Goal: Task Accomplishment & Management: Manage account settings

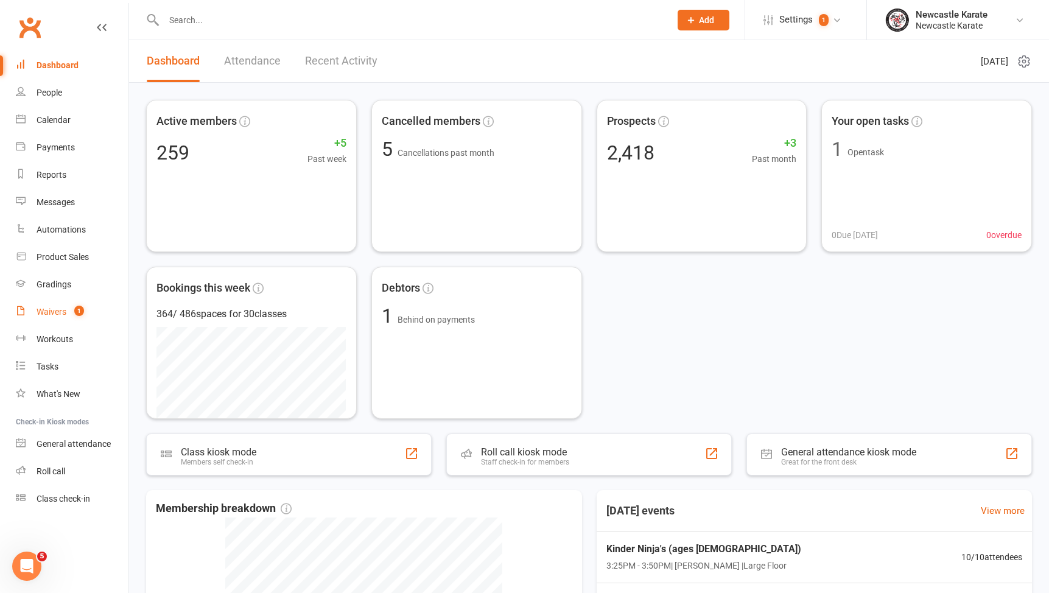
click at [94, 315] on link "Waivers 1" at bounding box center [72, 311] width 113 height 27
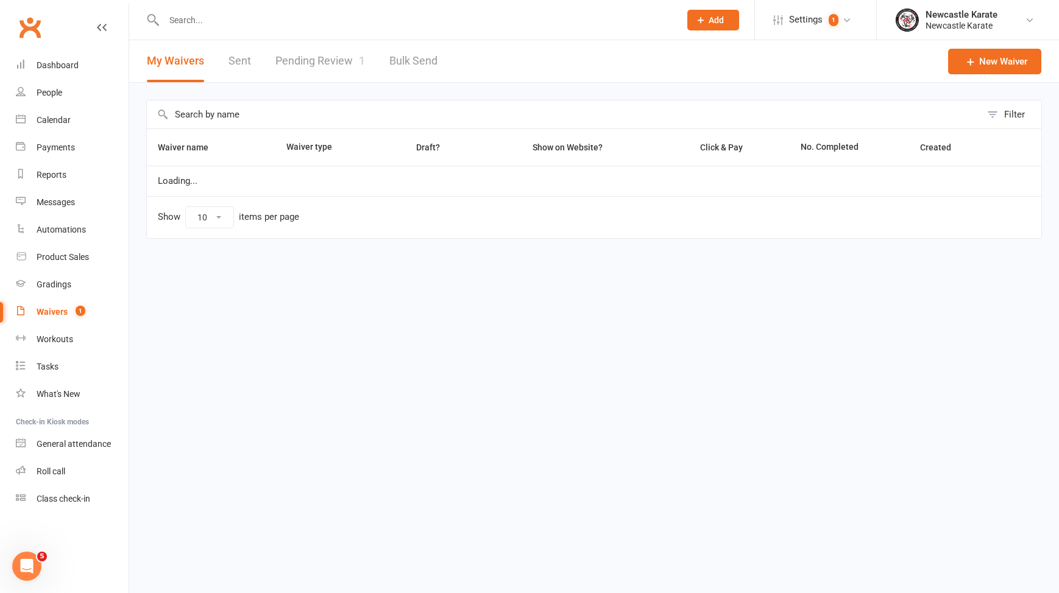
select select "100"
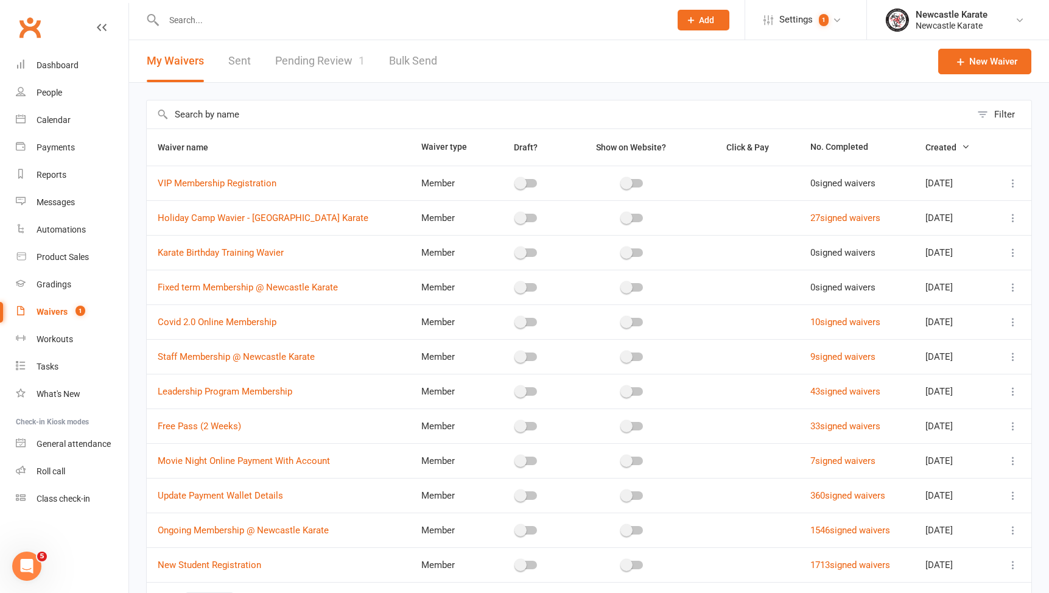
click at [345, 86] on div "Filter Waiver name Waiver type Draft? Show on Website? Click & Pay No. Complete…" at bounding box center [589, 371] width 920 height 576
click at [334, 77] on link "Pending Review 1" at bounding box center [320, 61] width 90 height 42
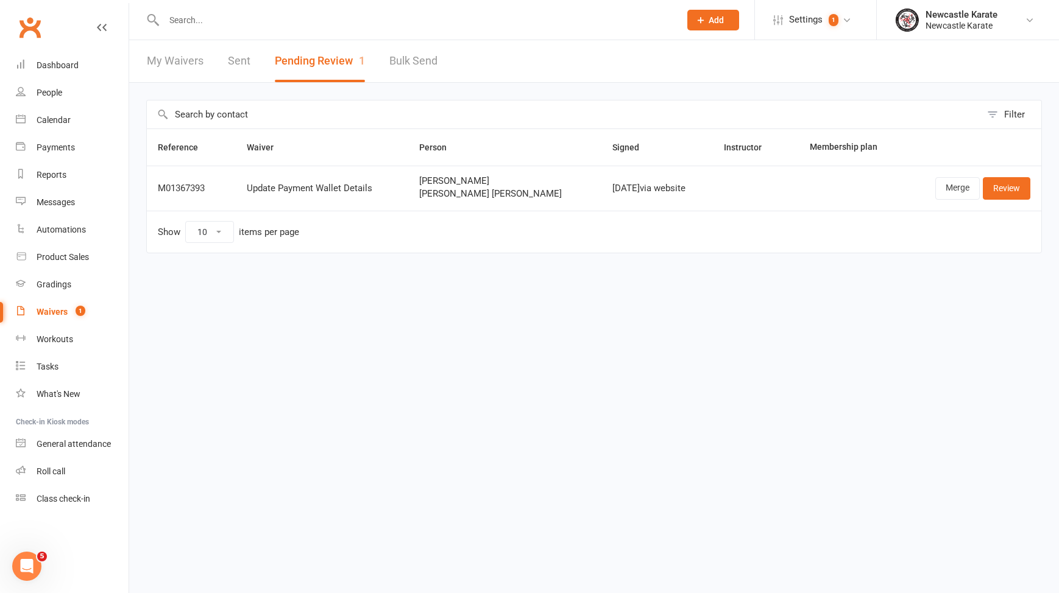
click at [329, 26] on input "text" at bounding box center [415, 20] width 511 height 17
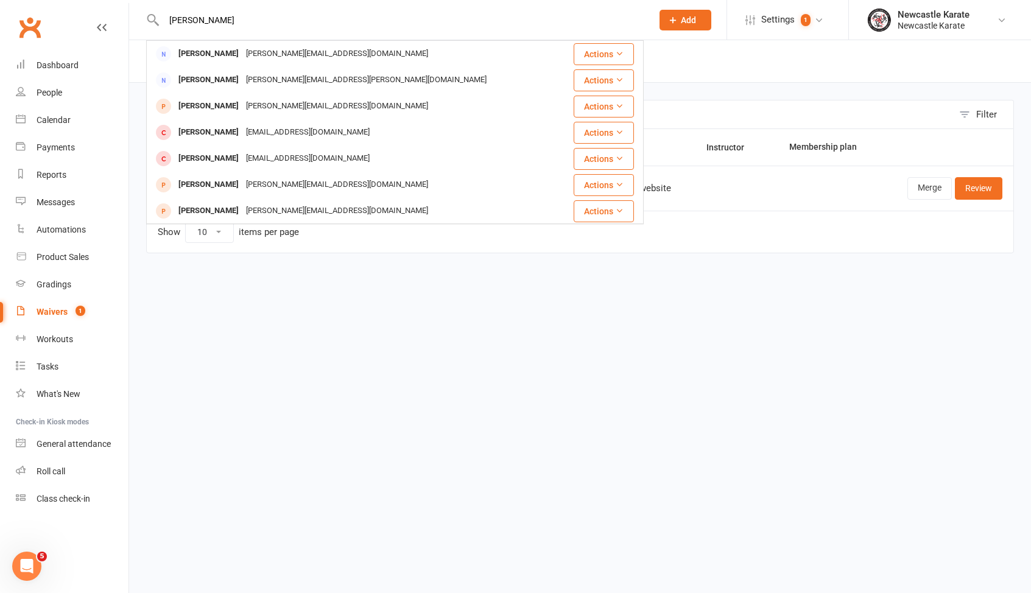
type input "[PERSON_NAME]"
click at [14, 71] on li "Dashboard" at bounding box center [64, 65] width 129 height 27
click at [29, 65] on link "Dashboard" at bounding box center [72, 65] width 113 height 27
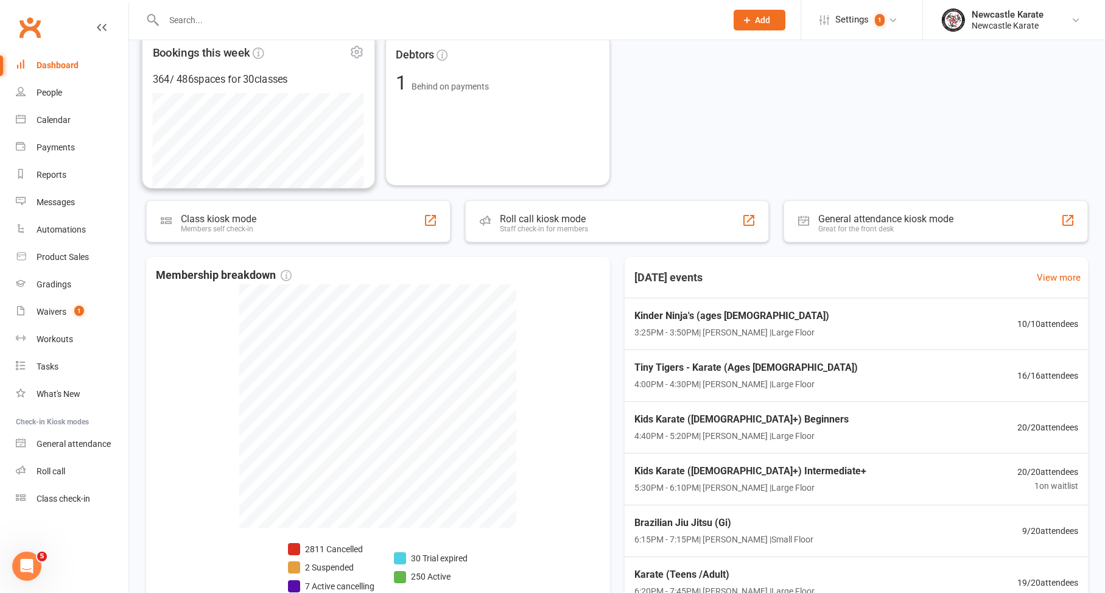
scroll to position [306, 0]
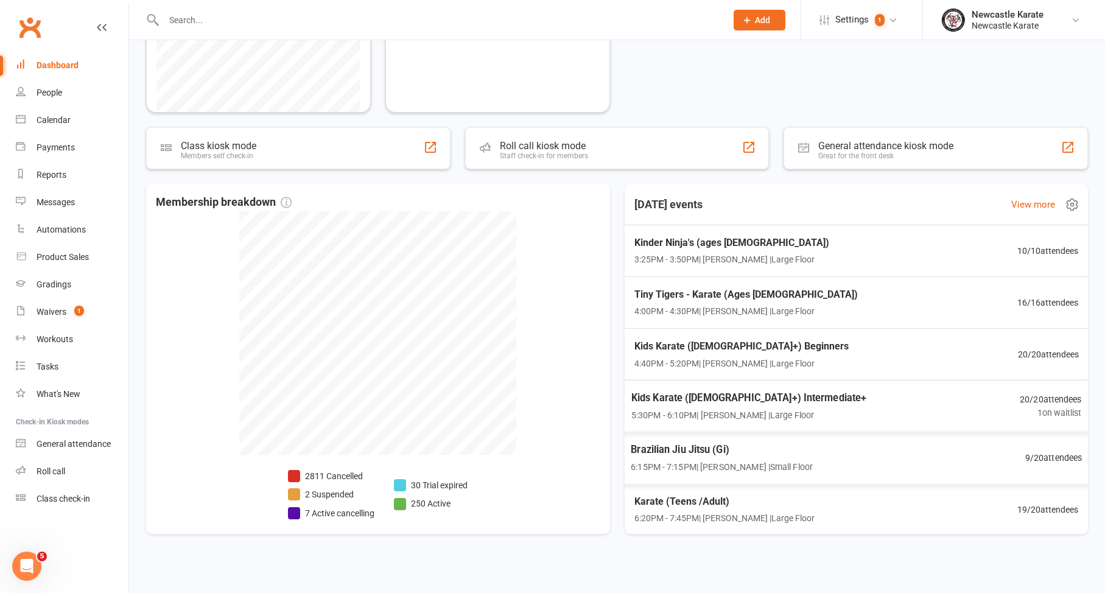
click at [835, 450] on div "Brazilian Jiu Jitsu (Gi) 6:15PM - 7:15PM | [PERSON_NAME] | Small Floor 9 / 20 a…" at bounding box center [856, 458] width 481 height 52
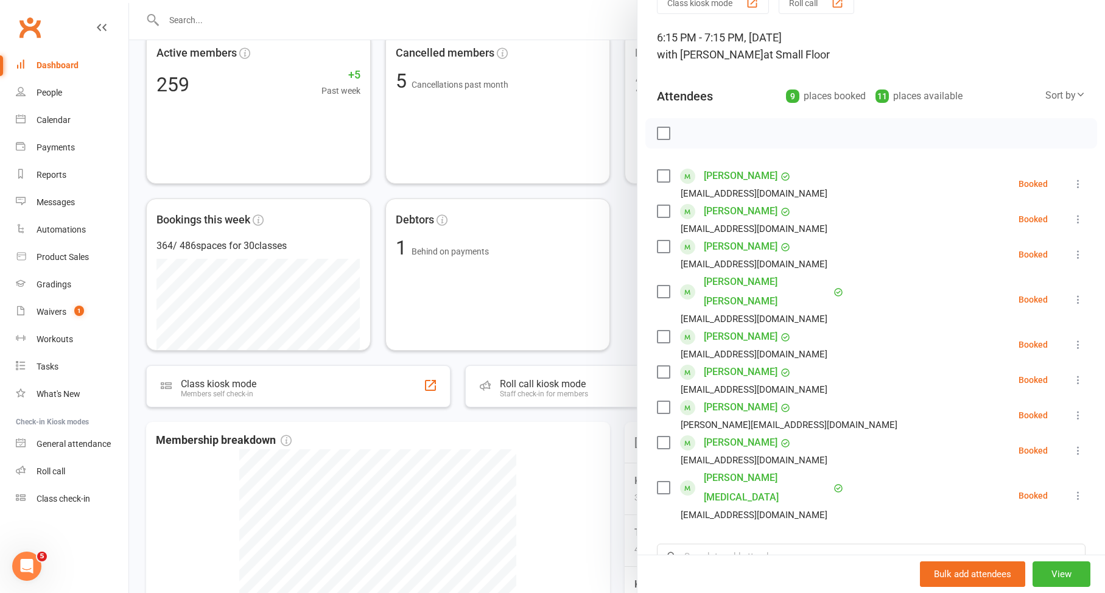
scroll to position [0, 0]
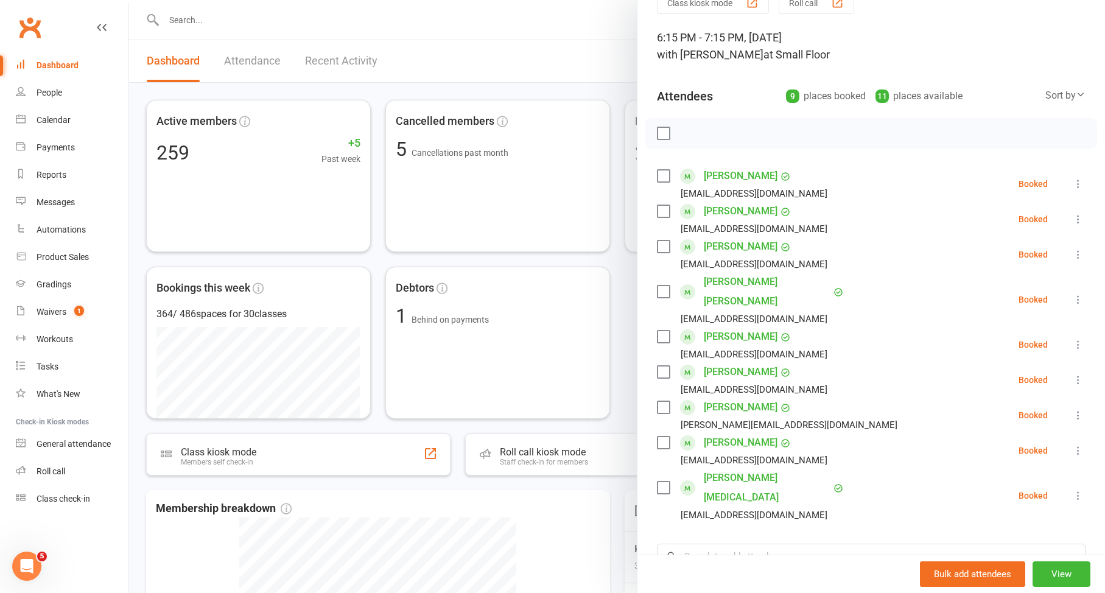
click at [581, 266] on div at bounding box center [617, 296] width 976 height 593
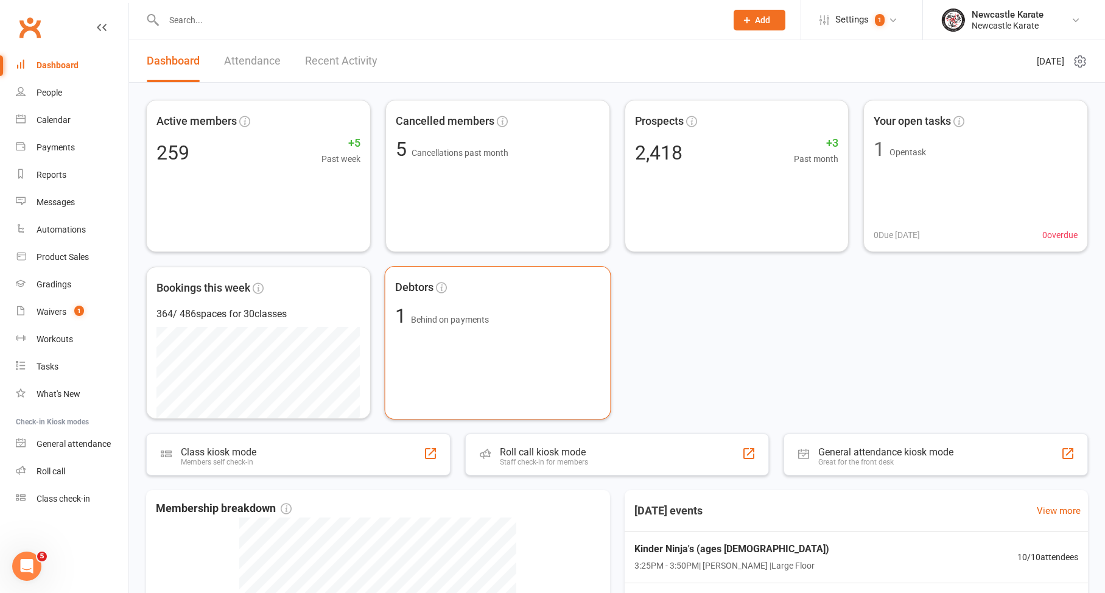
click at [517, 311] on span "1 Behind on payments" at bounding box center [497, 315] width 205 height 19
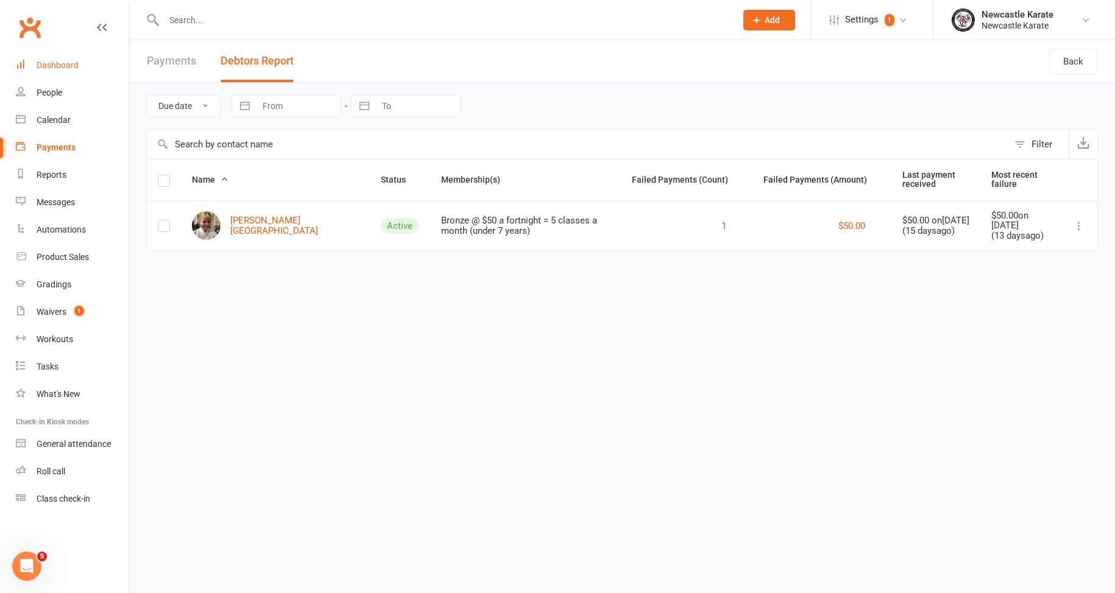
click at [54, 60] on link "Dashboard" at bounding box center [72, 65] width 113 height 27
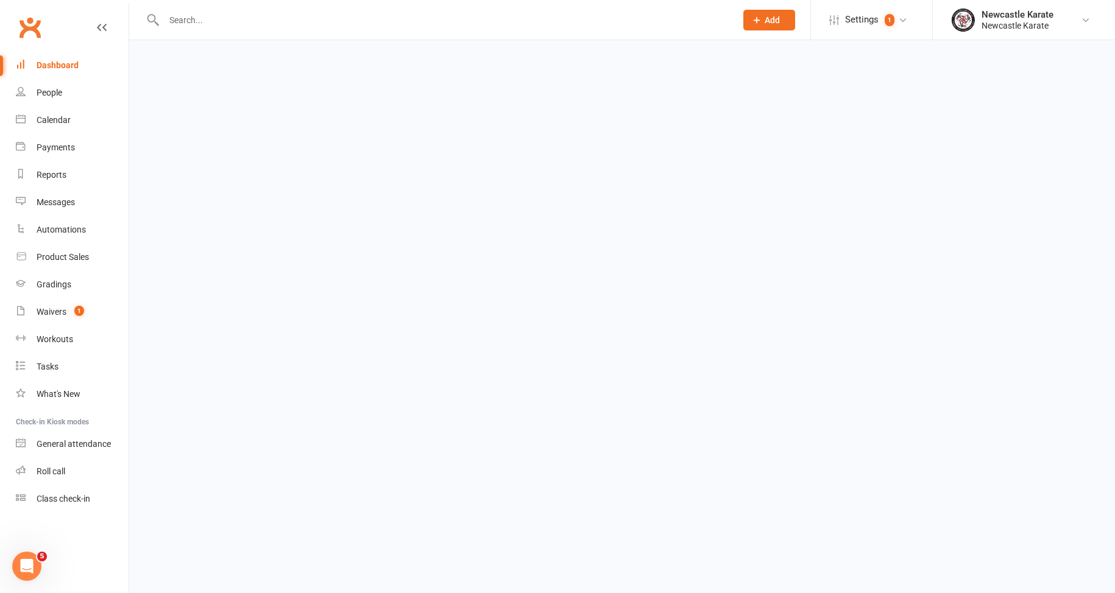
click at [326, 21] on input "text" at bounding box center [443, 20] width 567 height 17
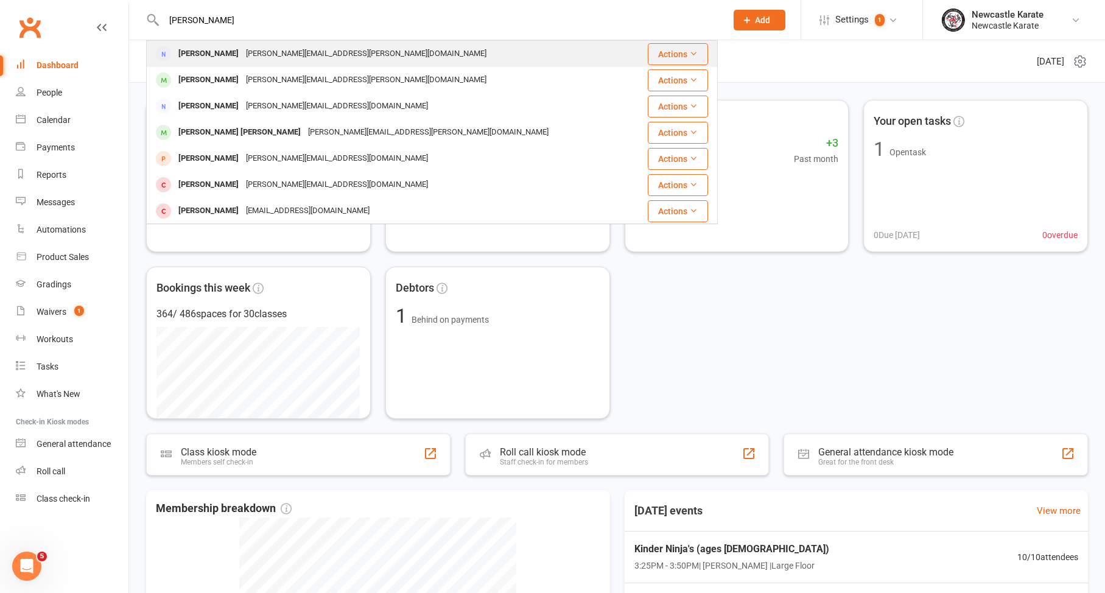
type input "[PERSON_NAME]"
click at [295, 55] on div "[PERSON_NAME][EMAIL_ADDRESS][PERSON_NAME][DOMAIN_NAME]" at bounding box center [366, 54] width 248 height 18
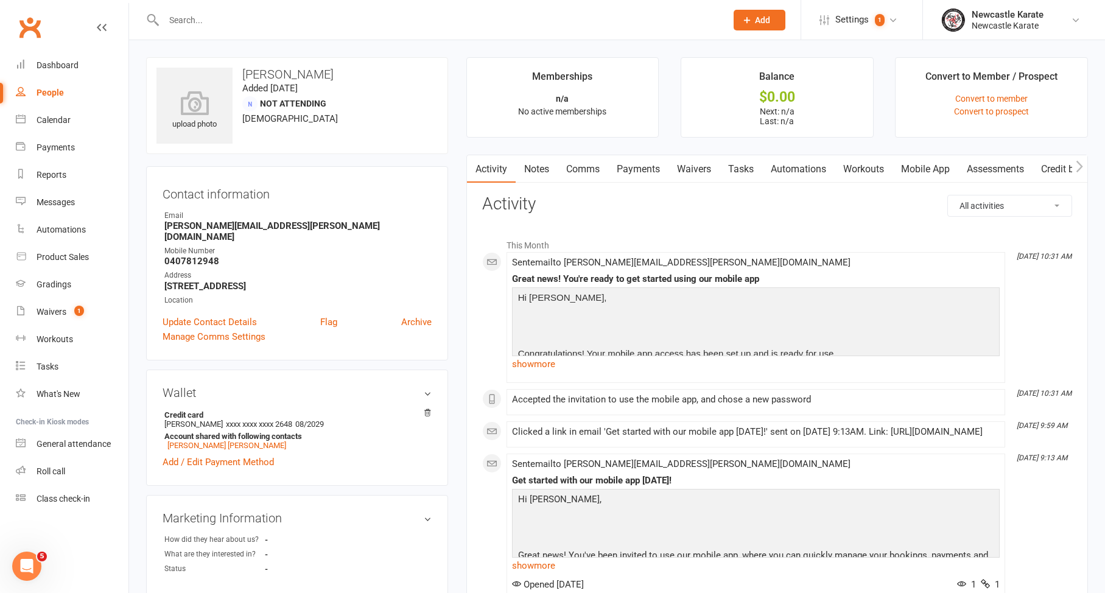
click at [675, 163] on link "Waivers" at bounding box center [694, 169] width 51 height 28
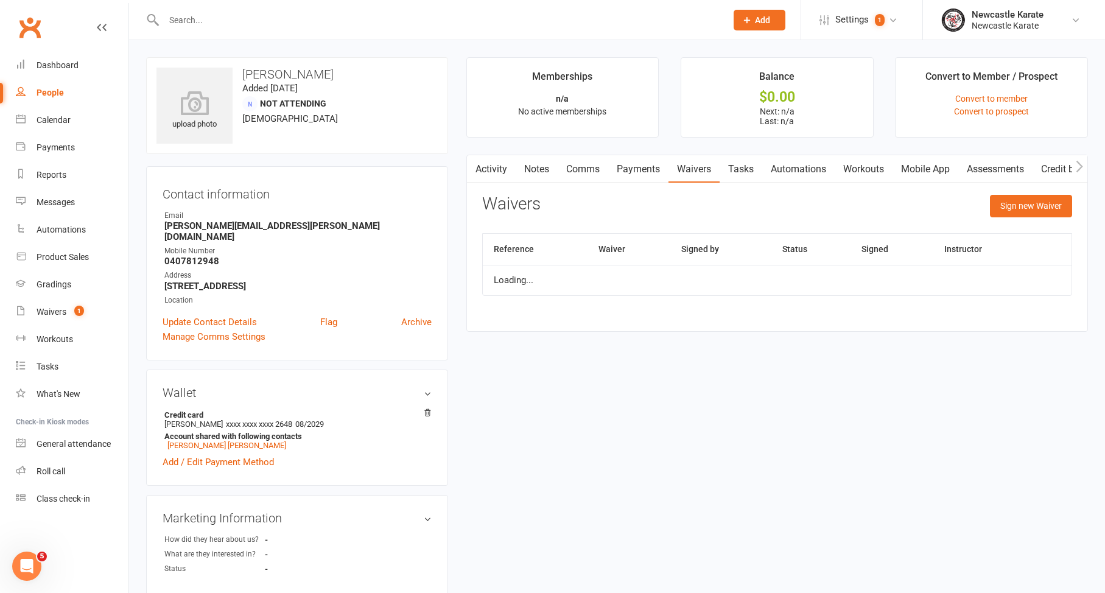
click at [649, 167] on link "Payments" at bounding box center [638, 169] width 60 height 28
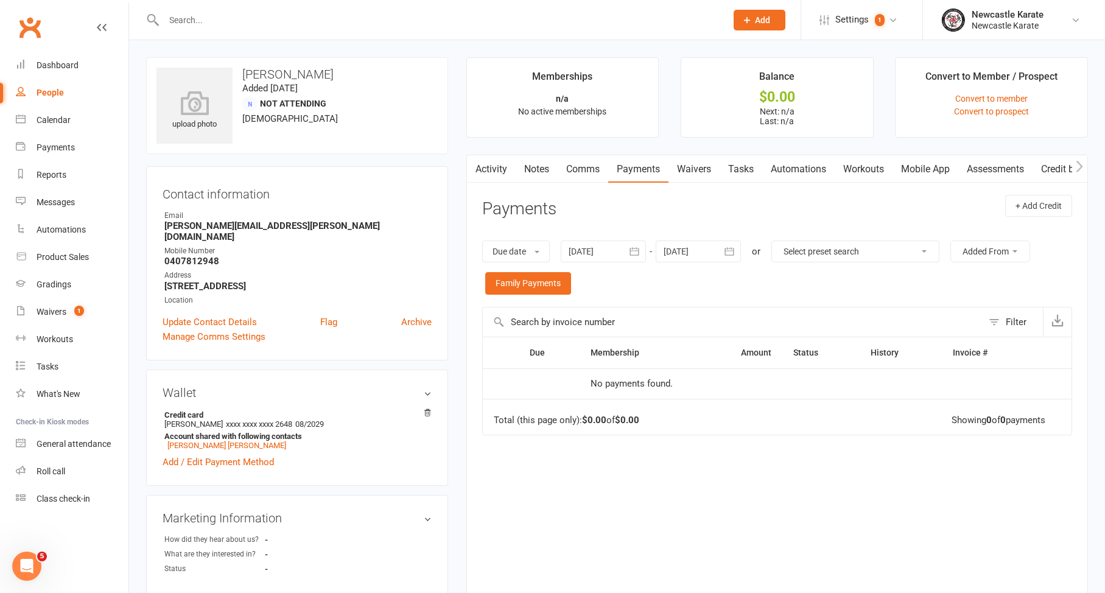
click at [494, 176] on link "Activity" at bounding box center [491, 169] width 49 height 28
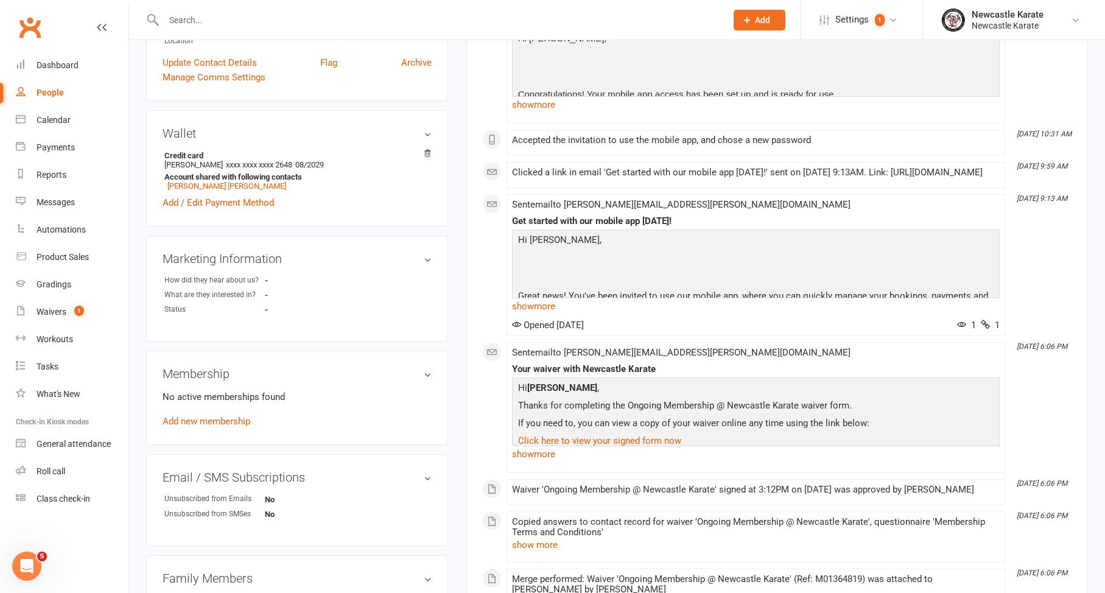
scroll to position [405, 0]
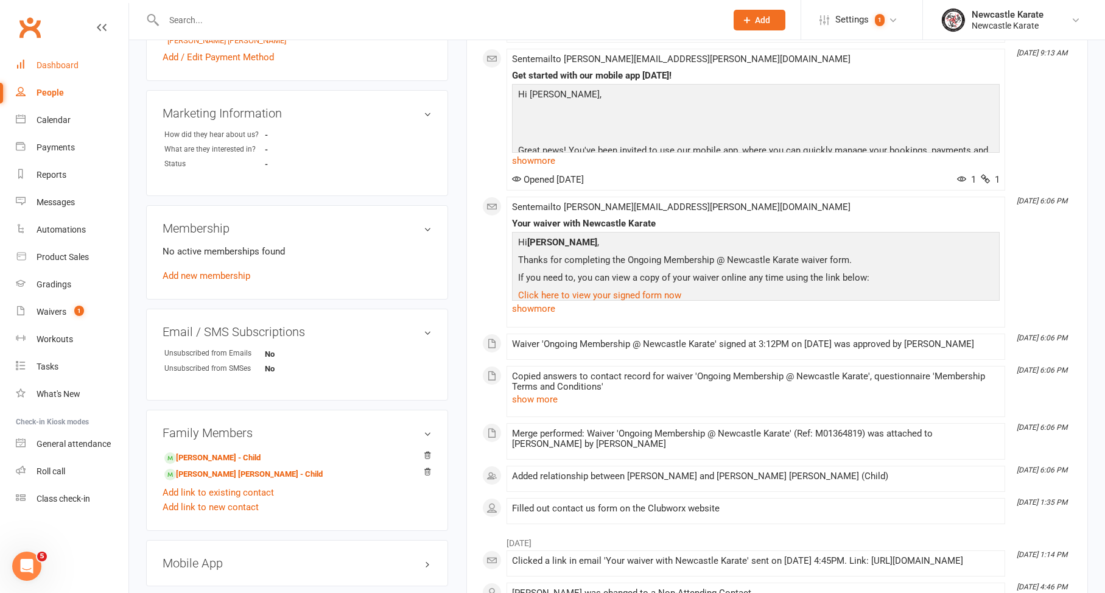
click at [67, 54] on link "Dashboard" at bounding box center [72, 65] width 113 height 27
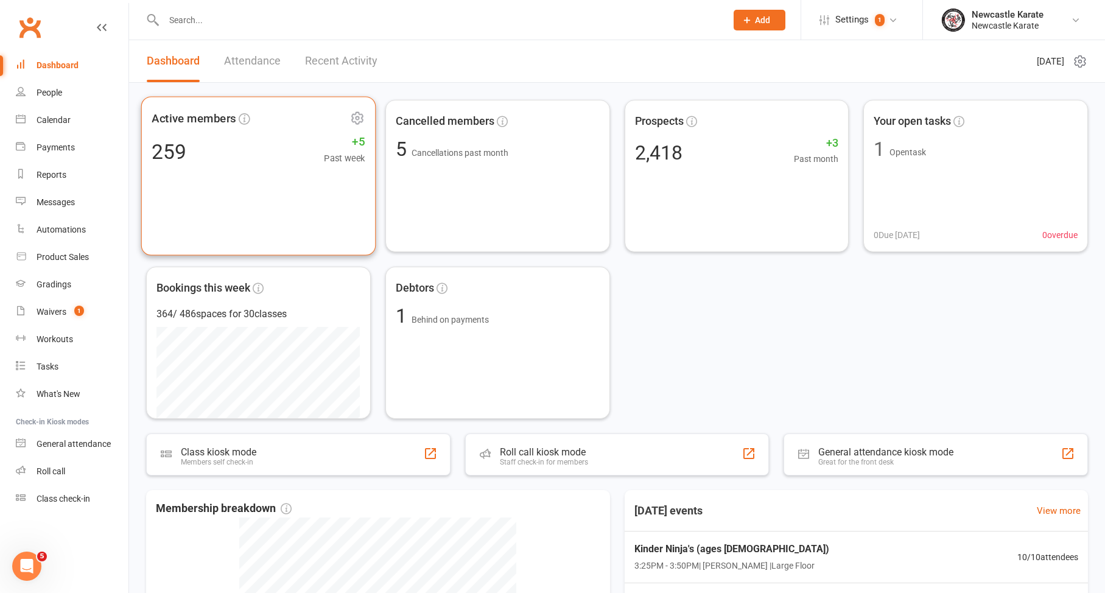
click at [186, 182] on div "Active members 259 +5 Past week" at bounding box center [258, 175] width 234 height 159
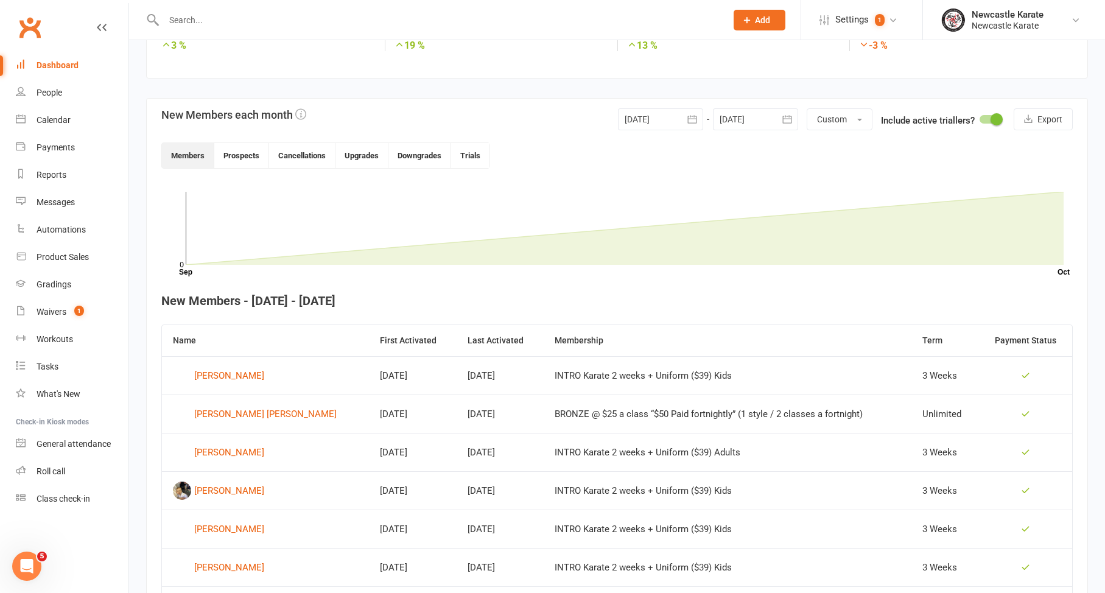
scroll to position [362, 0]
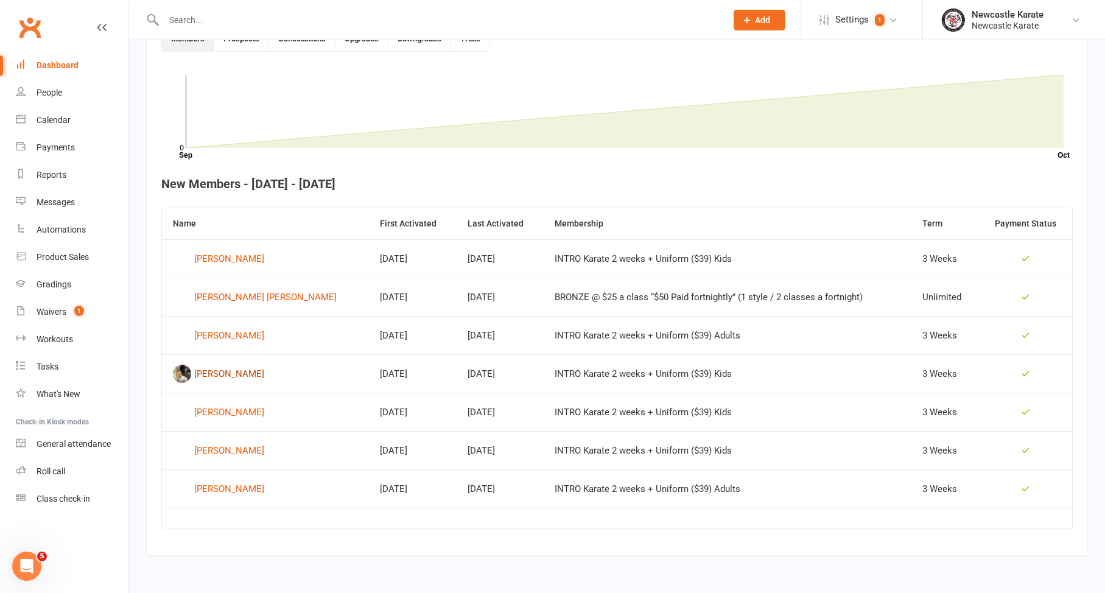
click at [260, 368] on div "[PERSON_NAME]" at bounding box center [229, 374] width 70 height 18
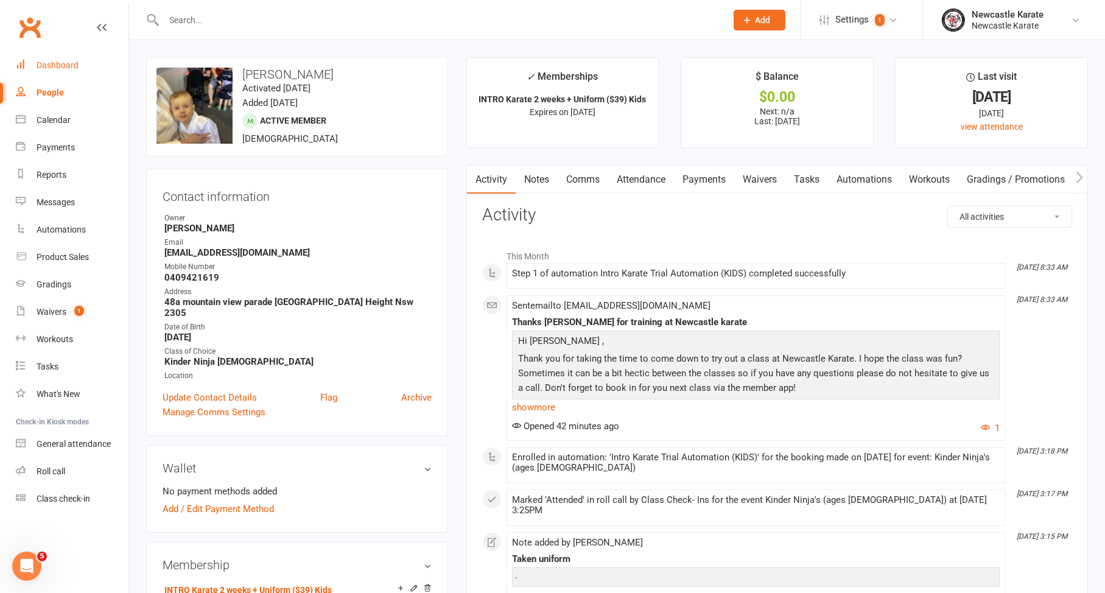
click at [79, 58] on link "Dashboard" at bounding box center [72, 65] width 113 height 27
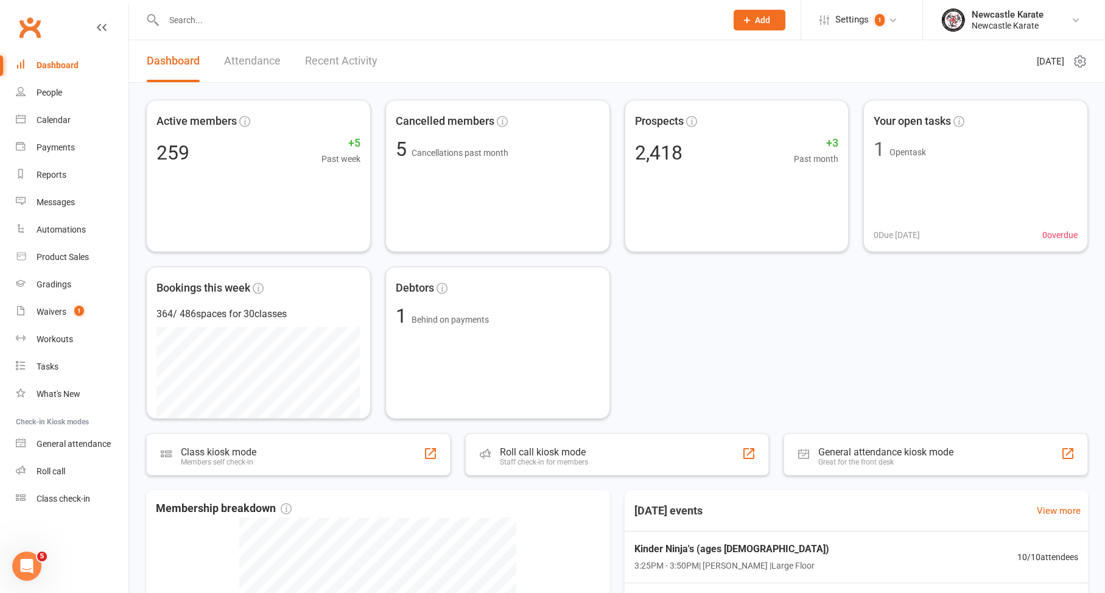
click at [62, 66] on div "Dashboard" at bounding box center [58, 65] width 42 height 10
click at [371, 55] on link "Recent Activity" at bounding box center [341, 61] width 72 height 42
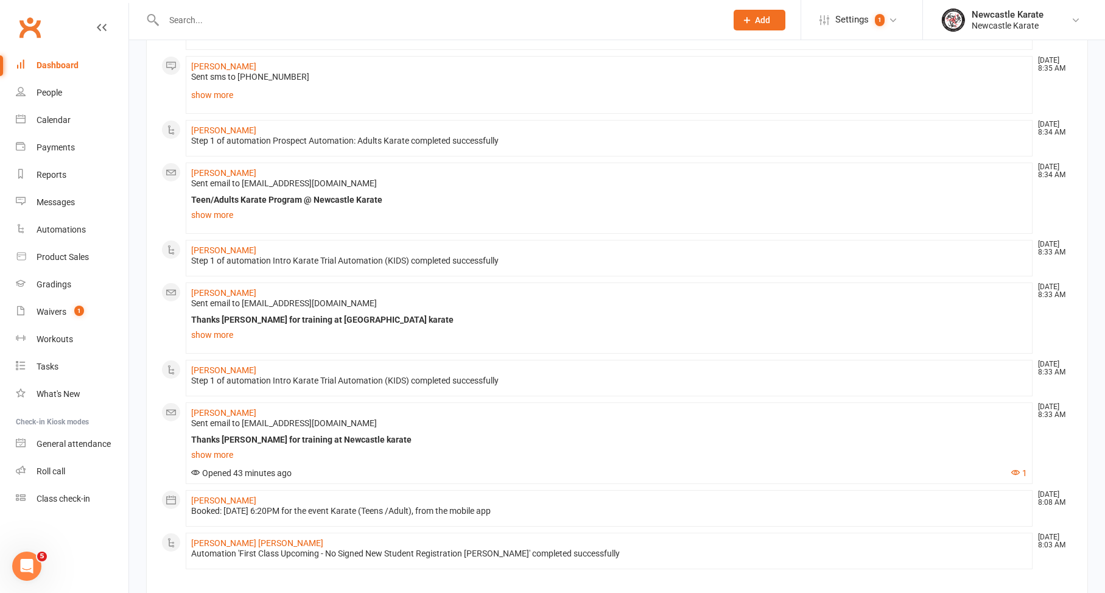
scroll to position [721, 0]
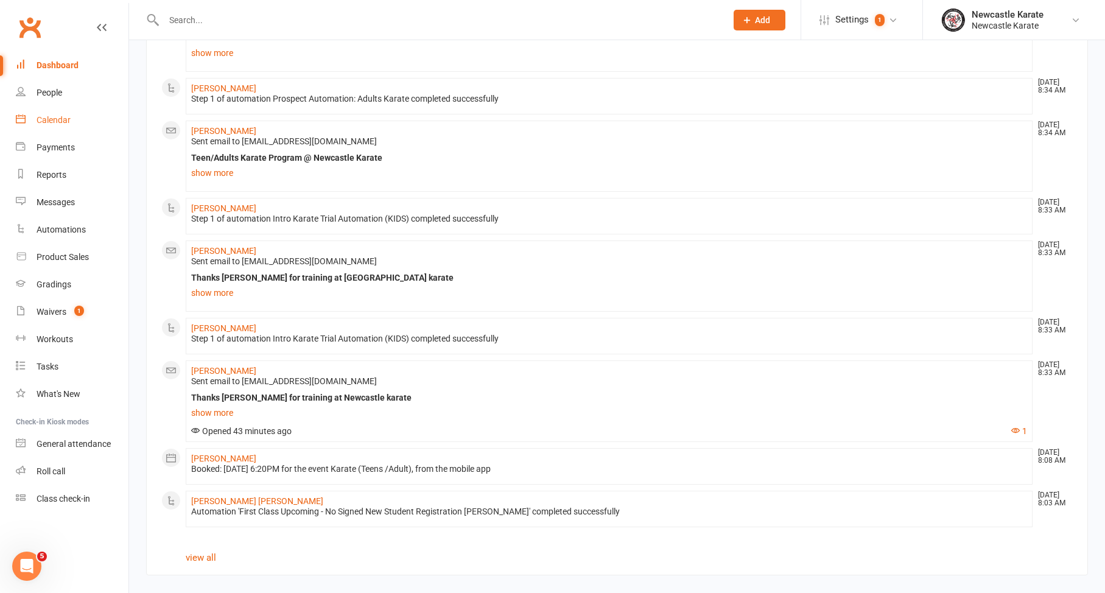
click at [37, 113] on link "Calendar" at bounding box center [72, 120] width 113 height 27
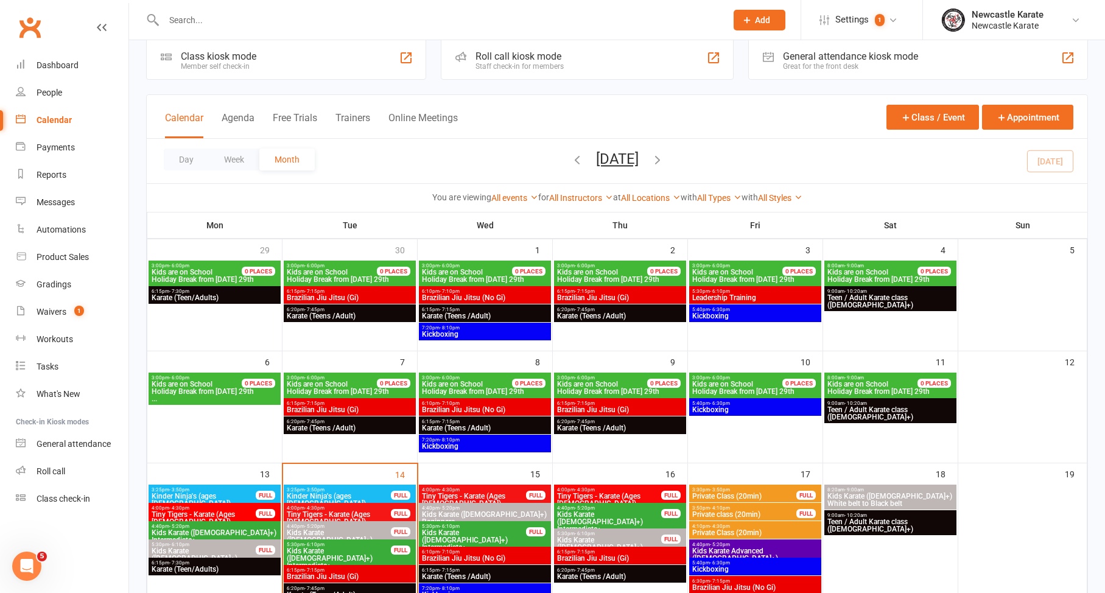
scroll to position [404, 0]
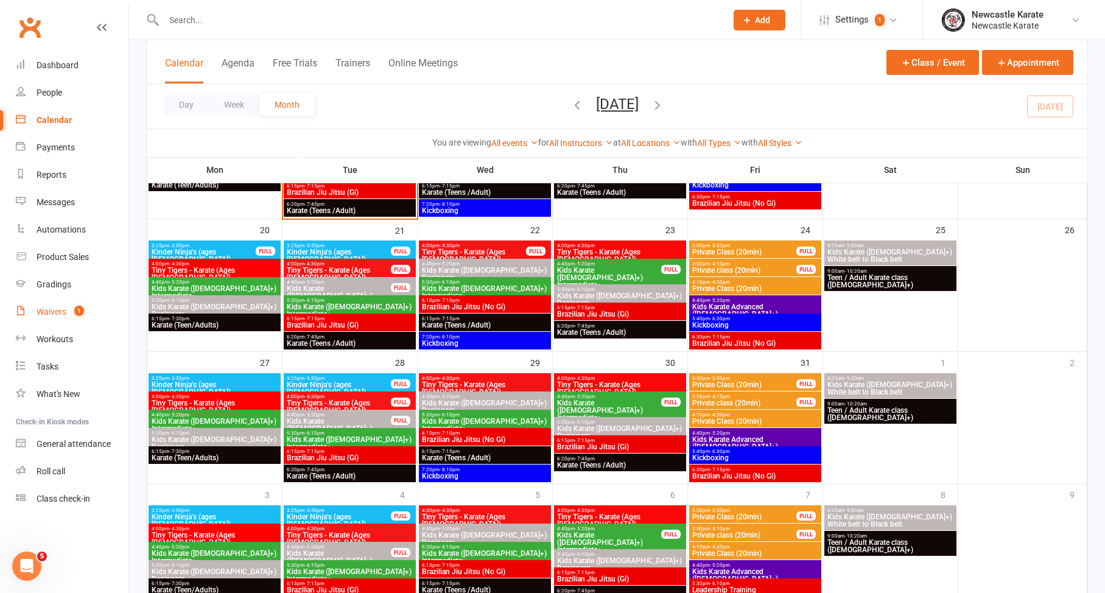
click at [72, 304] on link "Waivers 1" at bounding box center [72, 311] width 113 height 27
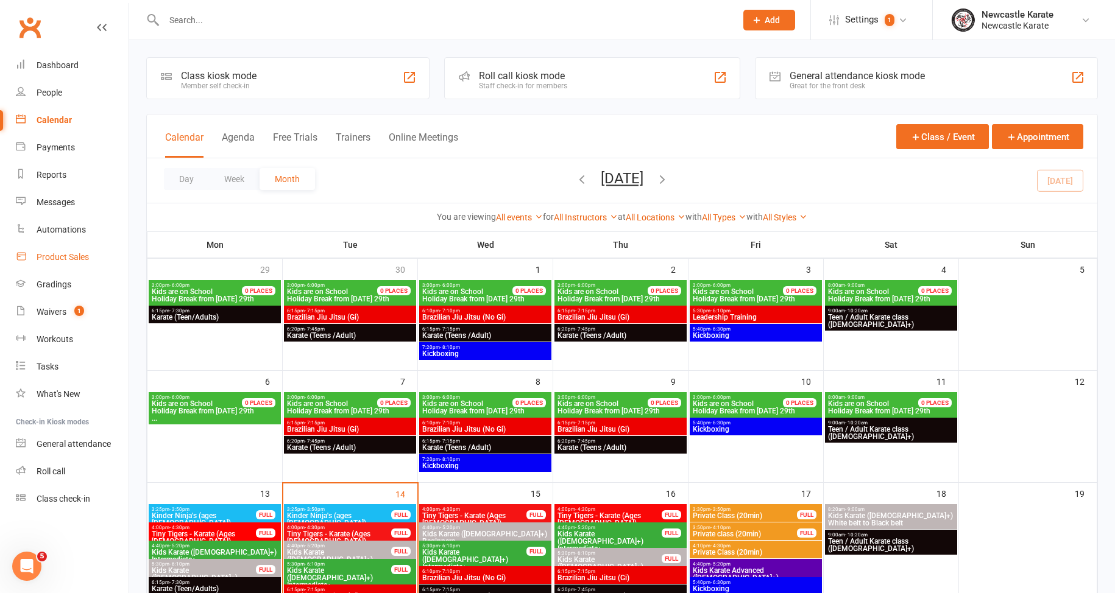
select select "100"
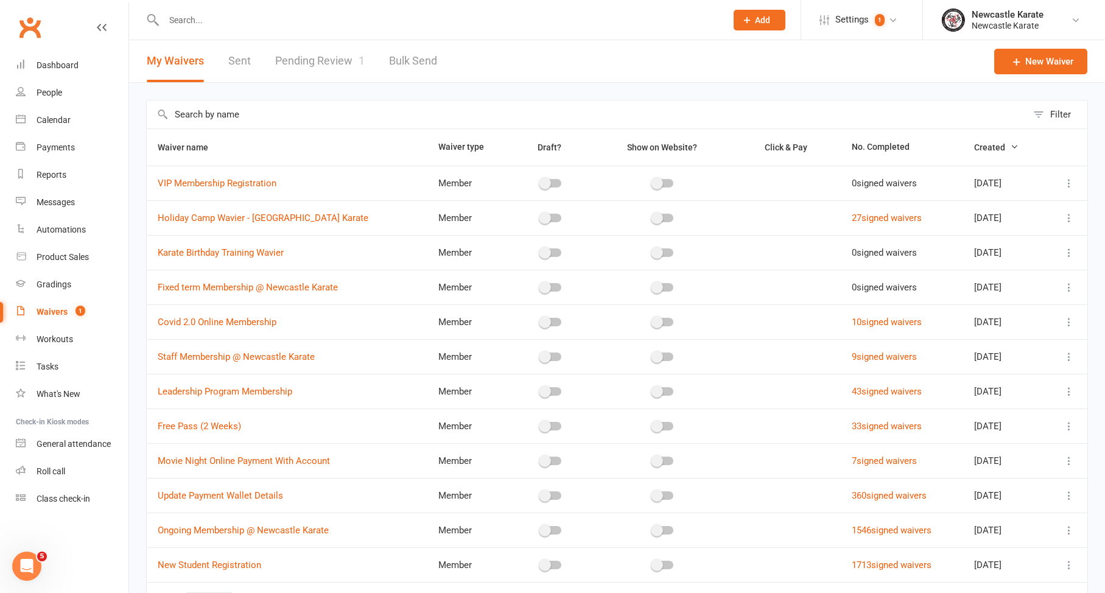
click at [314, 80] on link "Pending Review 1" at bounding box center [320, 61] width 90 height 42
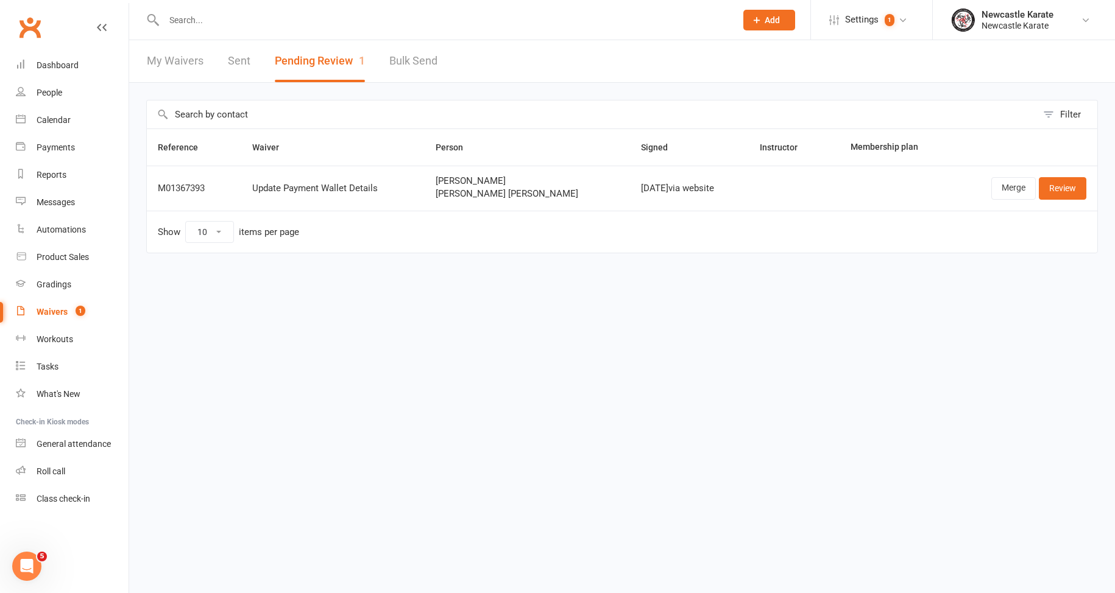
click at [393, 12] on input "text" at bounding box center [443, 20] width 567 height 17
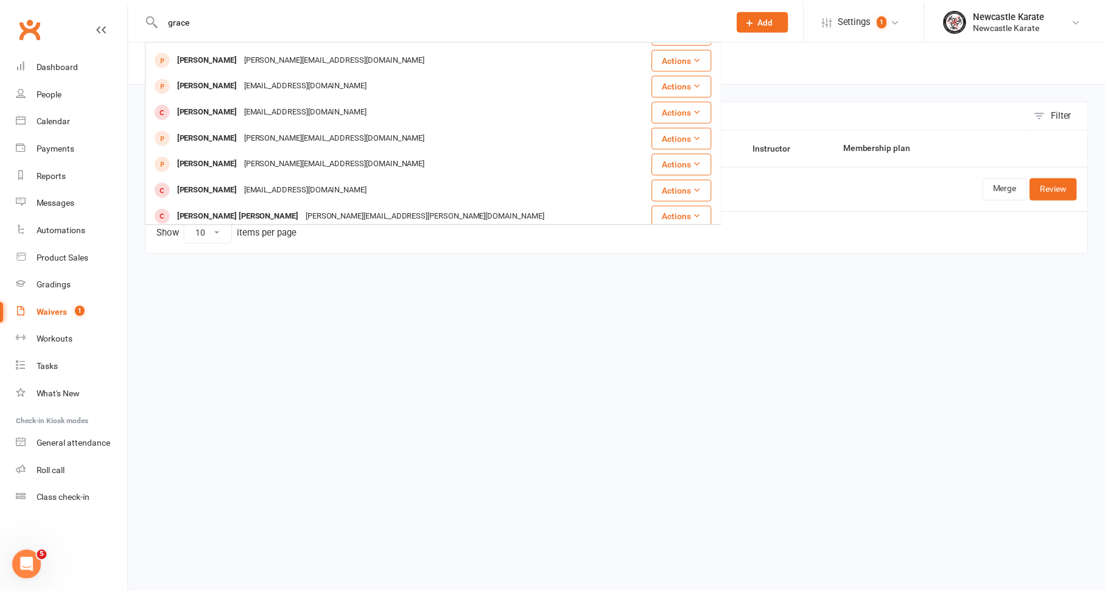
scroll to position [341, 0]
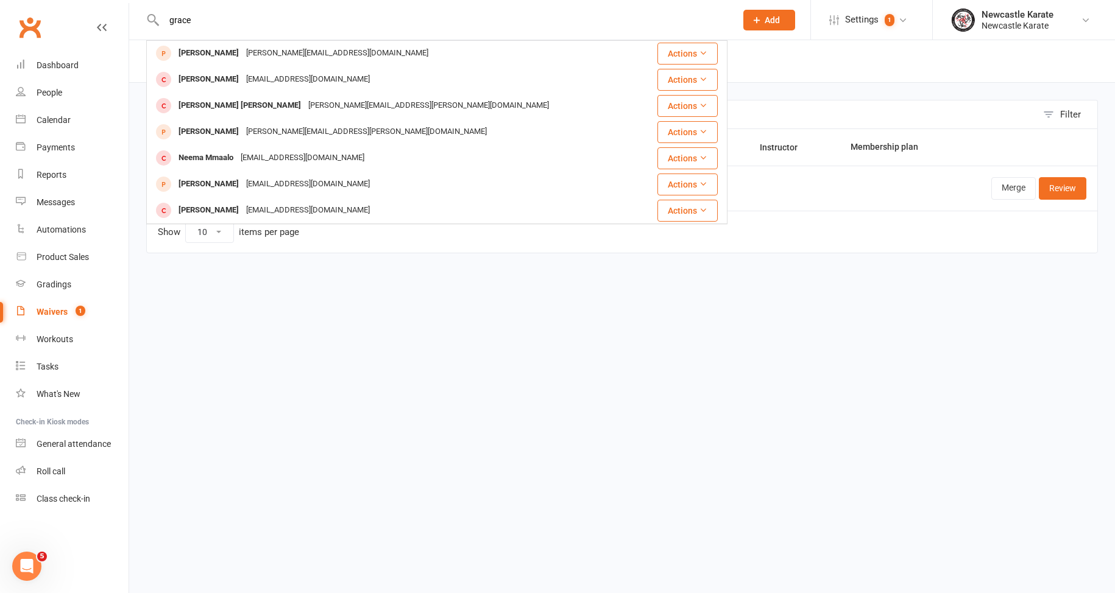
type input "grace"
click at [331, 233] on td "Show 10 25 50 100 items per page" at bounding box center [622, 232] width 950 height 42
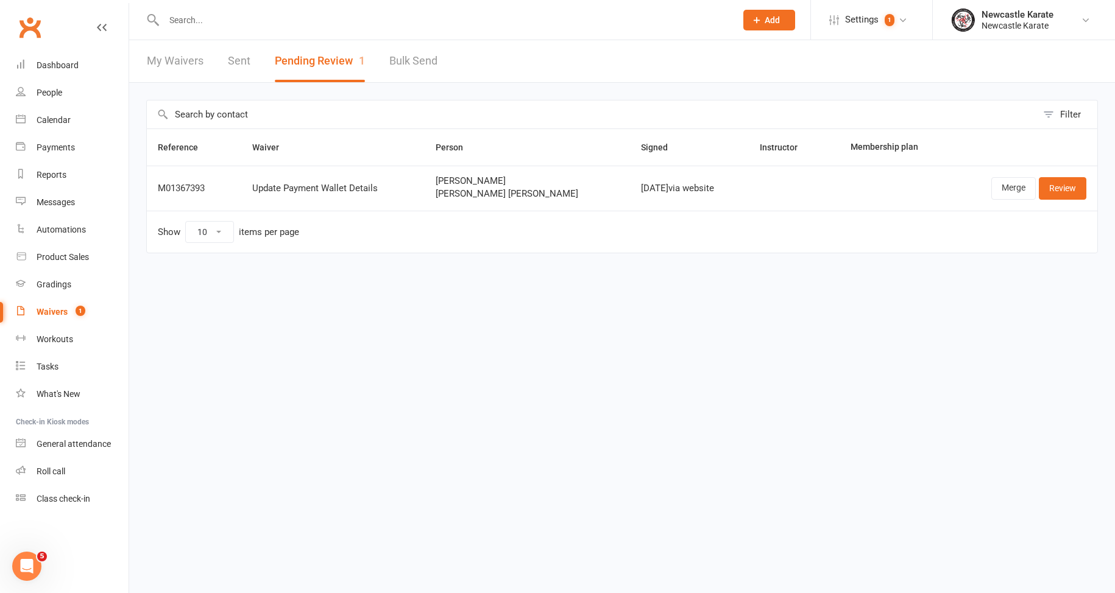
click at [372, 17] on input "text" at bounding box center [443, 20] width 567 height 17
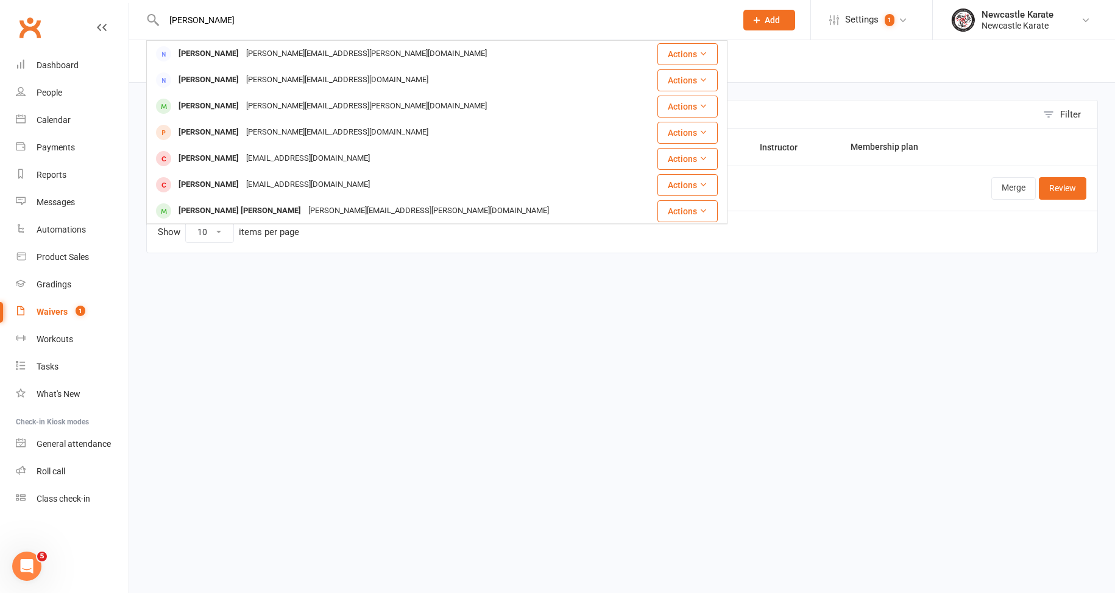
type input "Helen man"
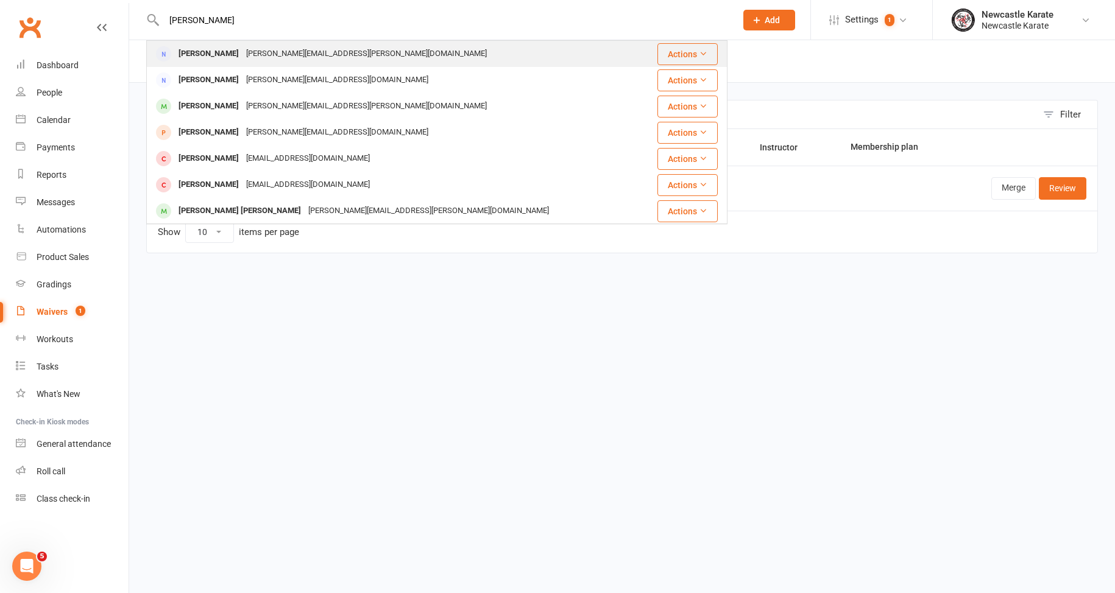
drag, startPoint x: 372, startPoint y: 17, endPoint x: 246, endPoint y: 57, distance: 132.3
click at [246, 57] on div "helen.mcnally@bigpond.com" at bounding box center [366, 54] width 248 height 18
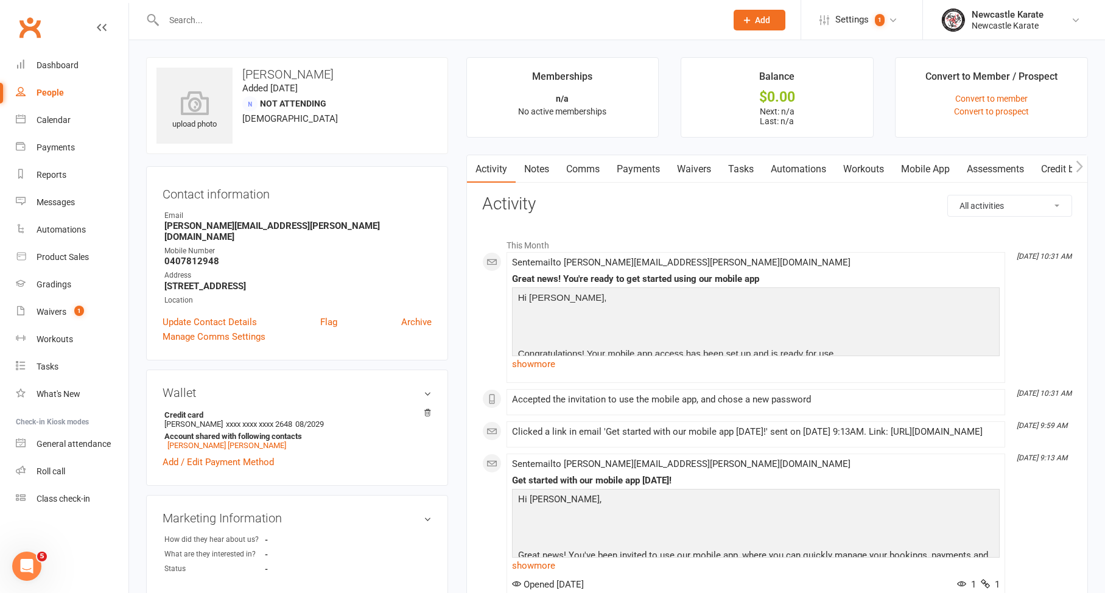
scroll to position [404, 0]
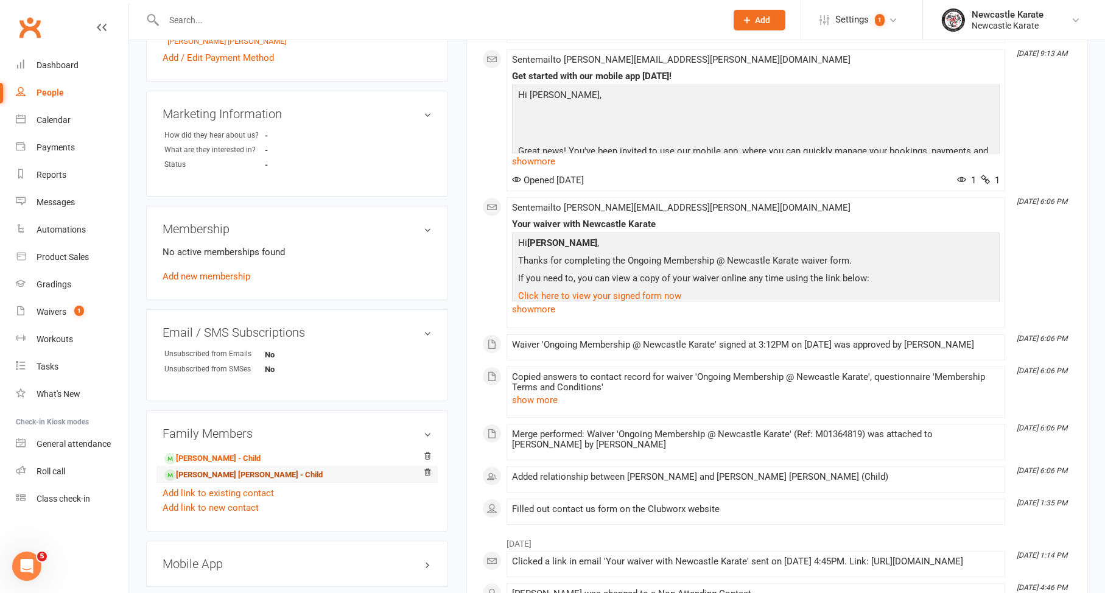
click at [212, 469] on link "Grace Elizabeth Dawson - Child" at bounding box center [243, 475] width 158 height 13
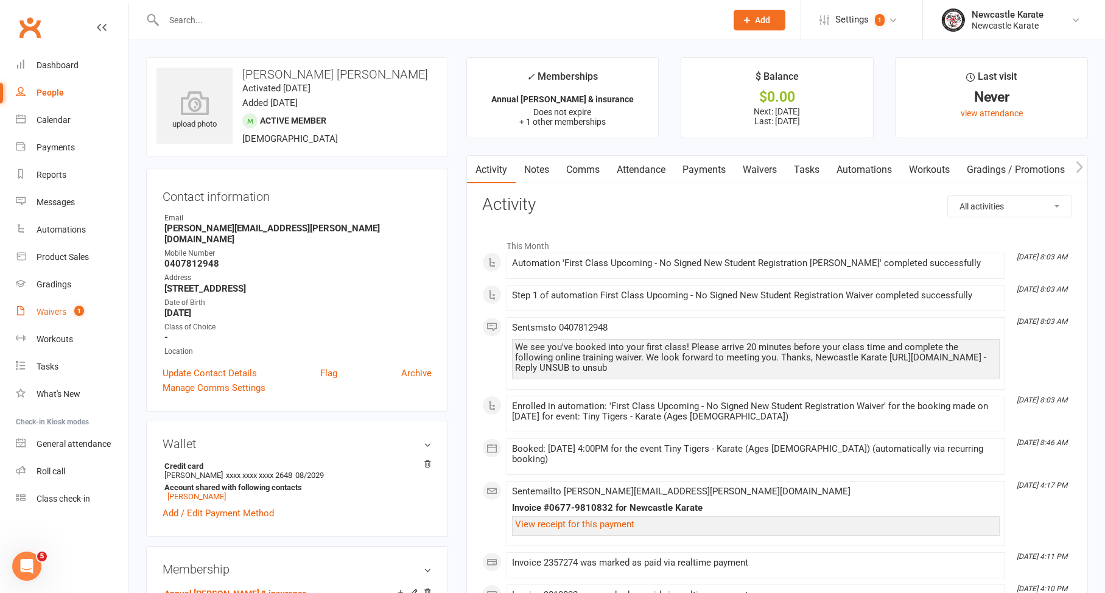
click at [60, 312] on div "Waivers" at bounding box center [52, 312] width 30 height 10
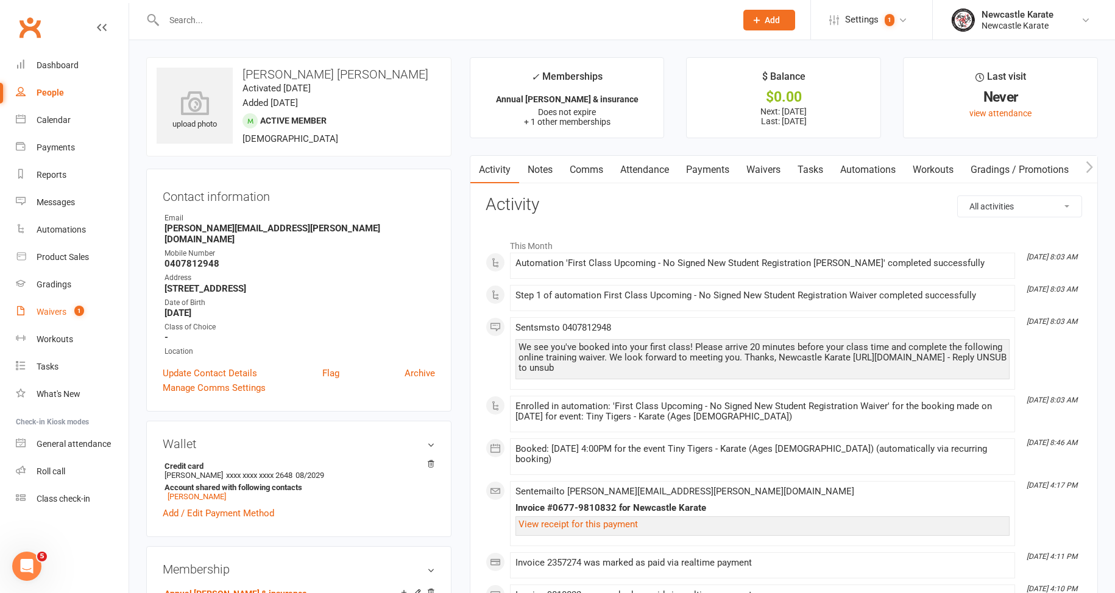
select select "100"
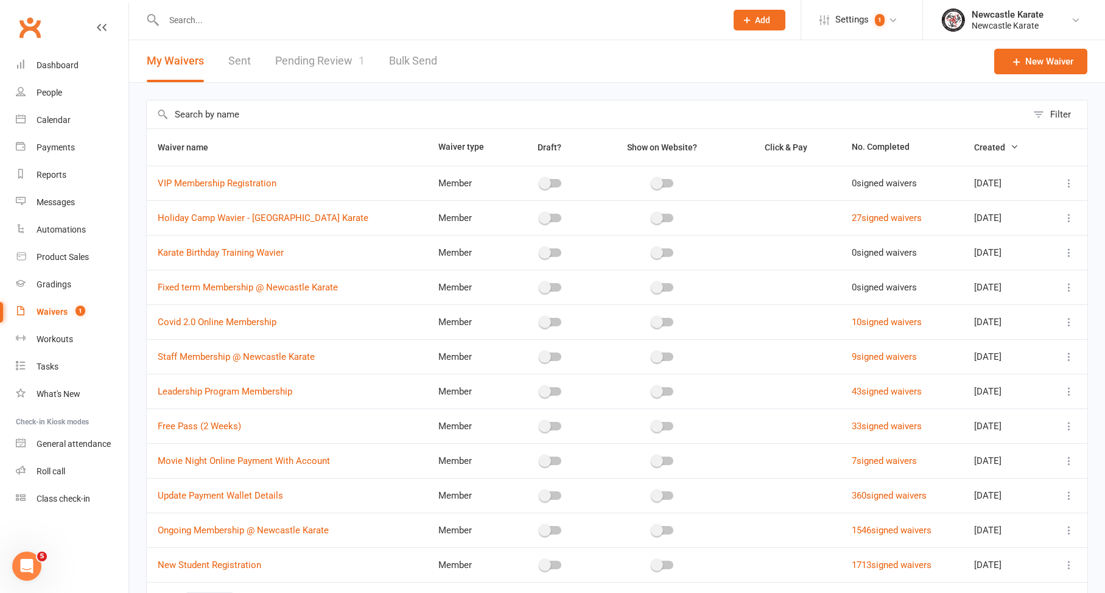
click at [346, 54] on link "Pending Review 1" at bounding box center [320, 61] width 90 height 42
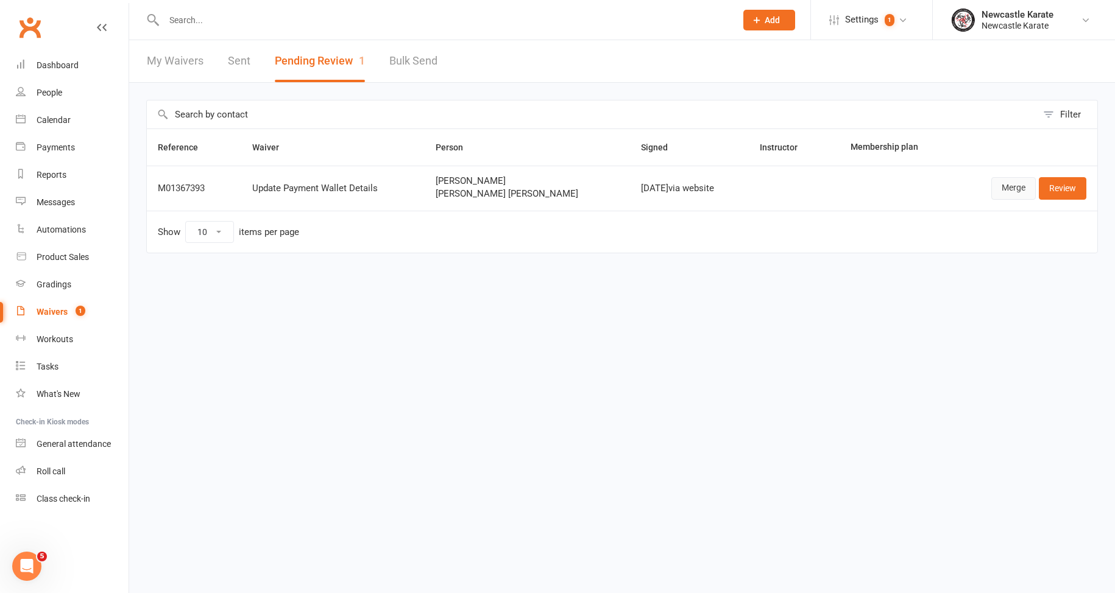
click at [1005, 191] on link "Merge" at bounding box center [1013, 188] width 44 height 22
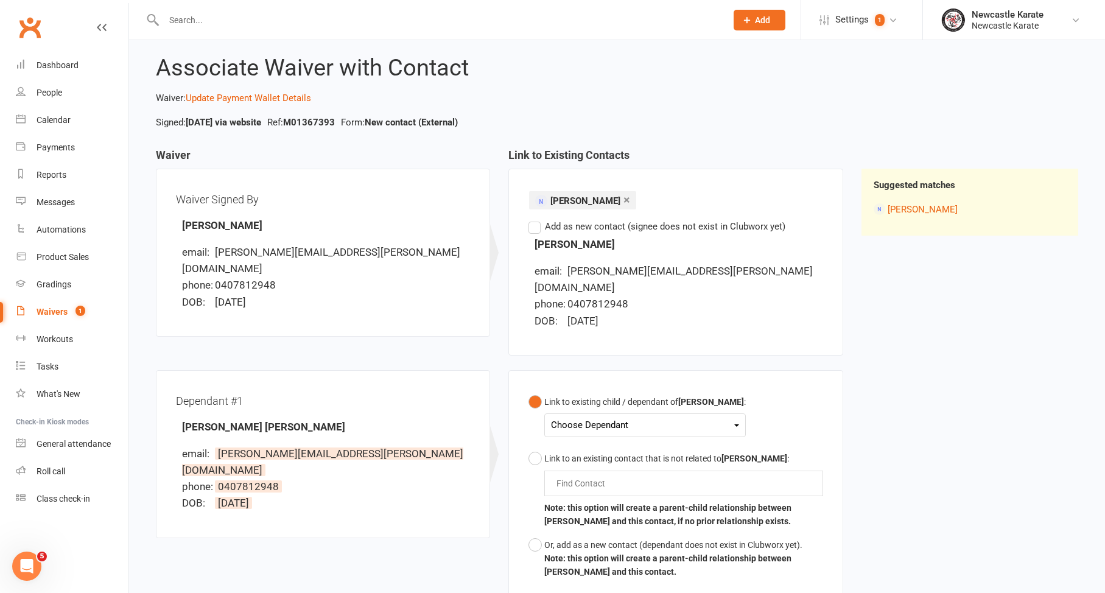
scroll to position [68, 0]
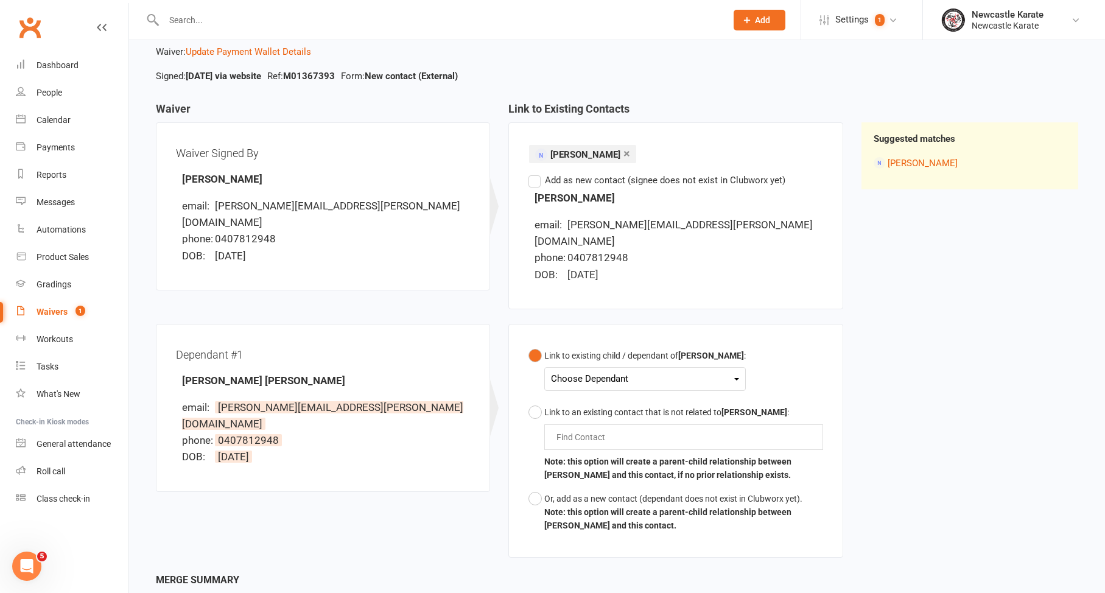
click at [644, 371] on div "Choose Dependant" at bounding box center [645, 379] width 188 height 16
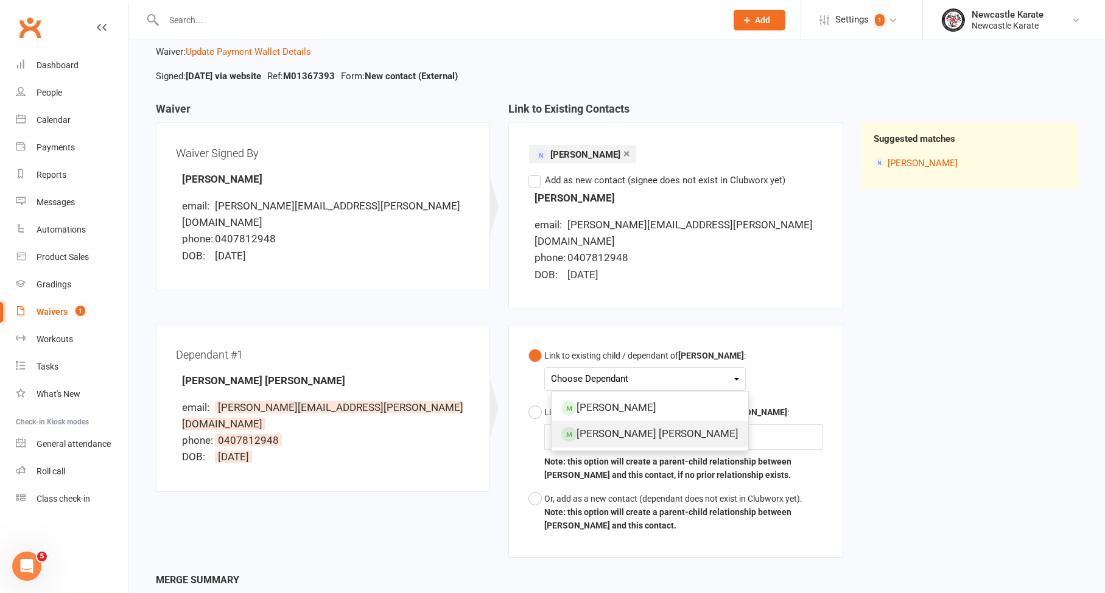
click at [629, 421] on link "Grace Elizabeth Dawson" at bounding box center [650, 434] width 197 height 26
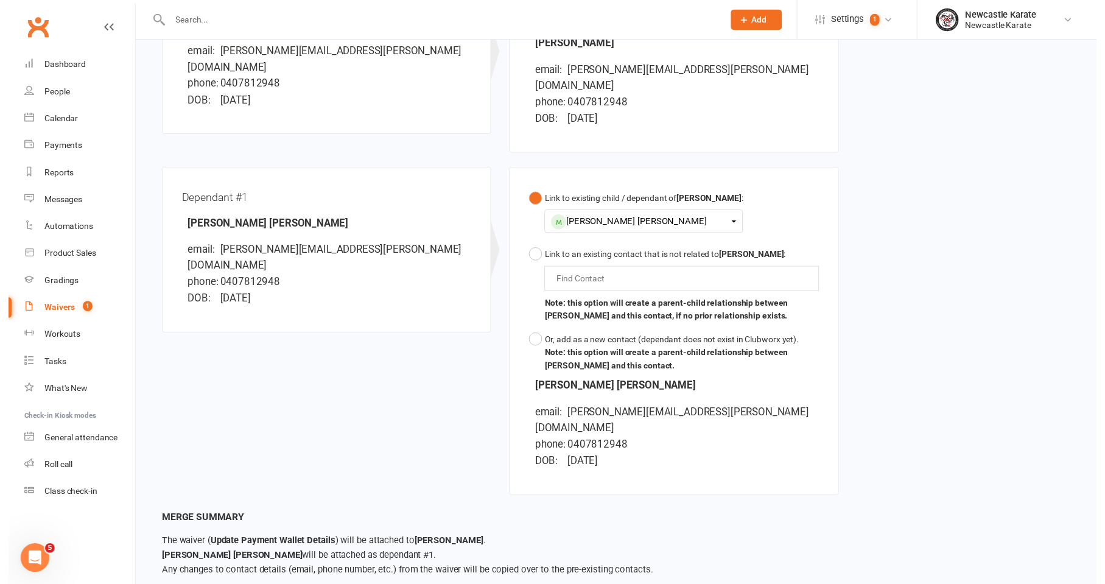
scroll to position [235, 0]
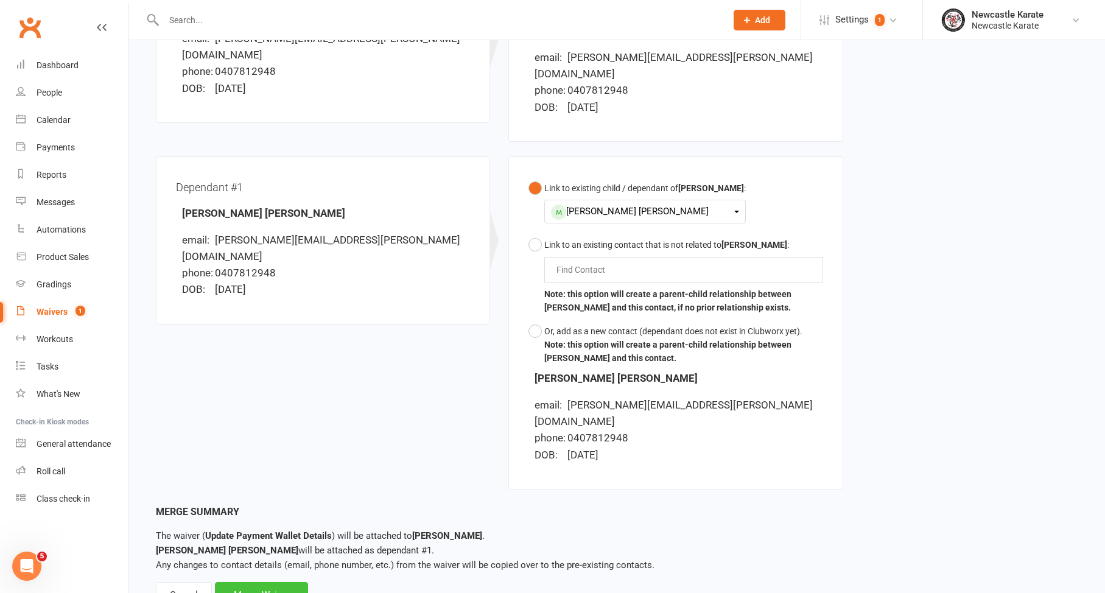
click at [305, 582] on div "Merge Waiver" at bounding box center [261, 595] width 93 height 26
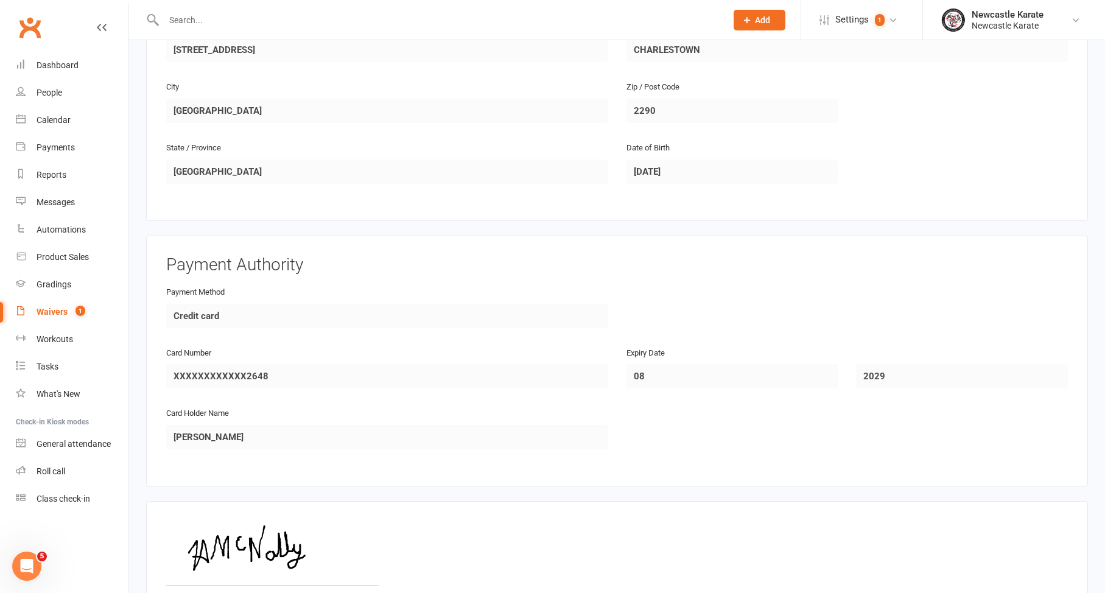
scroll to position [968, 0]
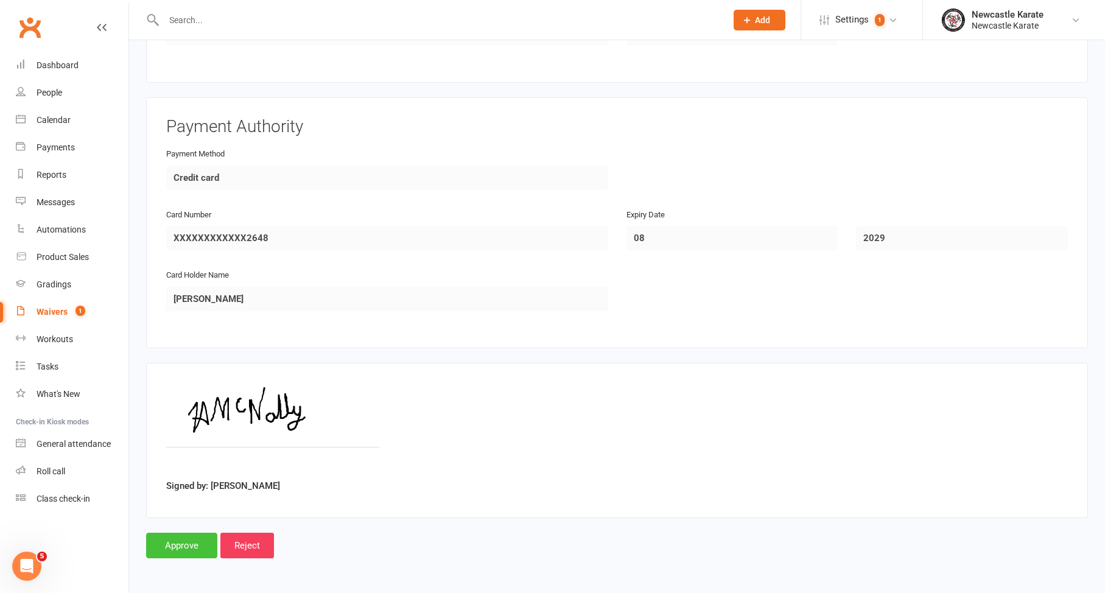
click at [186, 534] on input "Approve" at bounding box center [181, 546] width 71 height 26
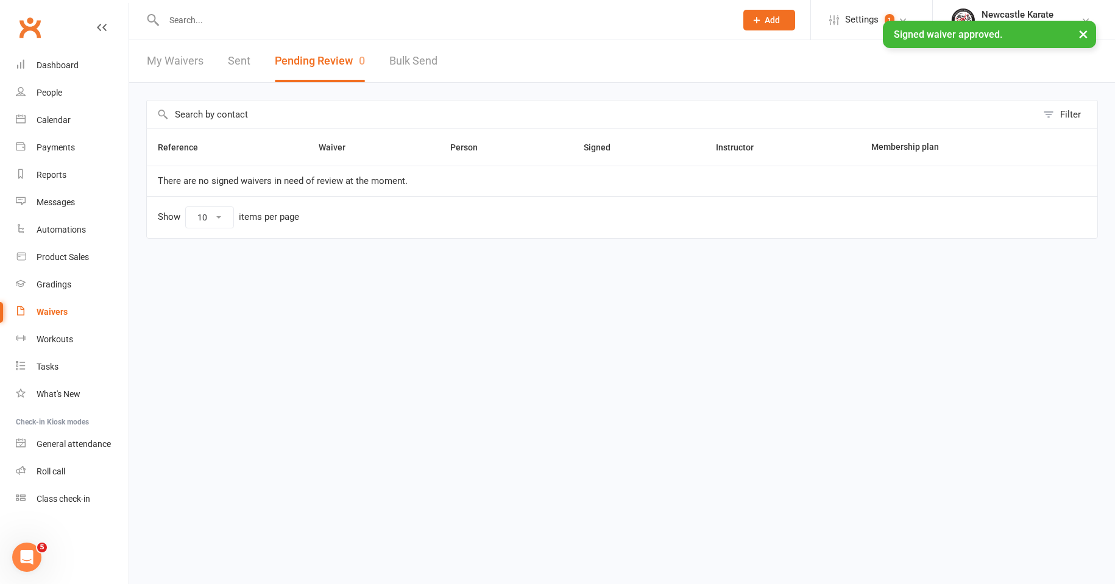
click at [77, 21] on div "× Signed waiver approved." at bounding box center [549, 21] width 1099 height 0
click at [60, 65] on div "Dashboard" at bounding box center [58, 65] width 42 height 10
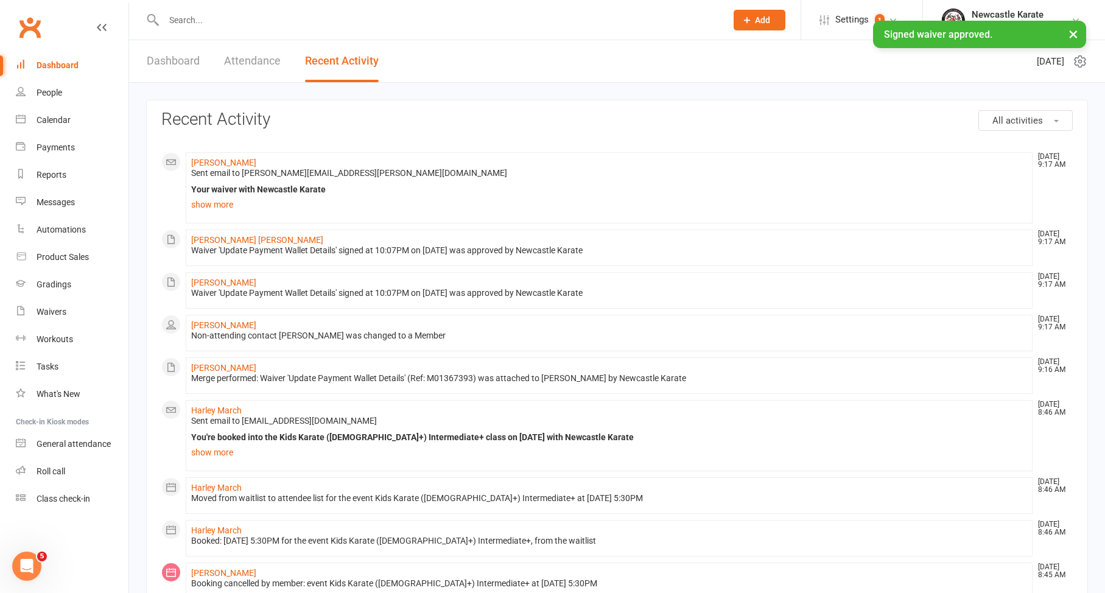
click at [230, 291] on div "Waiver 'Update Payment Wallet Details' signed at 10:07PM on 10-Oct-2025 was app…" at bounding box center [609, 293] width 836 height 10
click at [214, 283] on link "Helen McNally" at bounding box center [223, 283] width 65 height 10
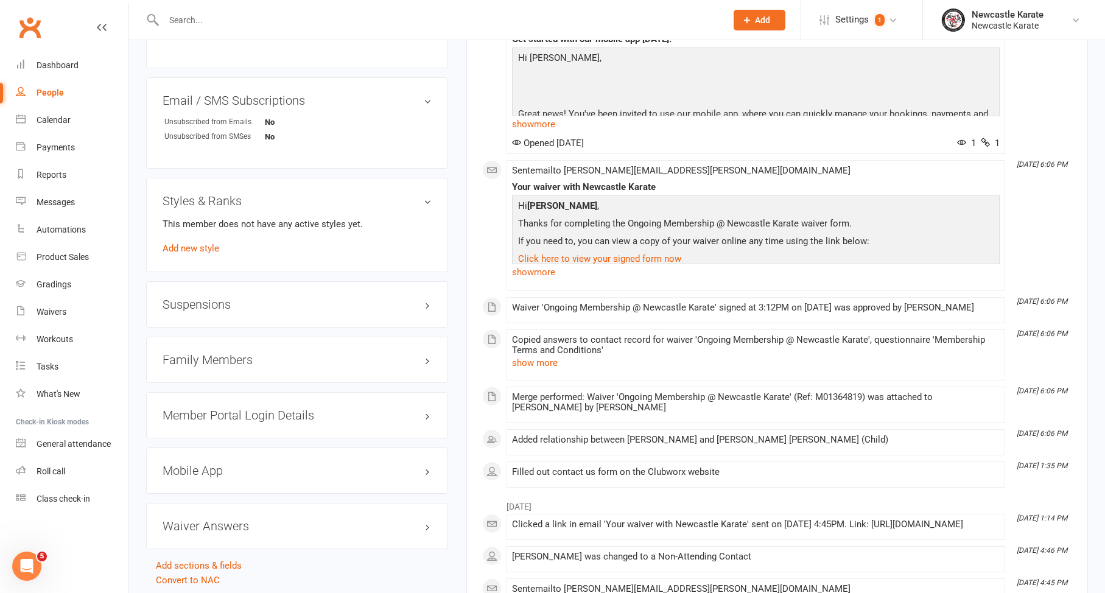
scroll to position [776, 0]
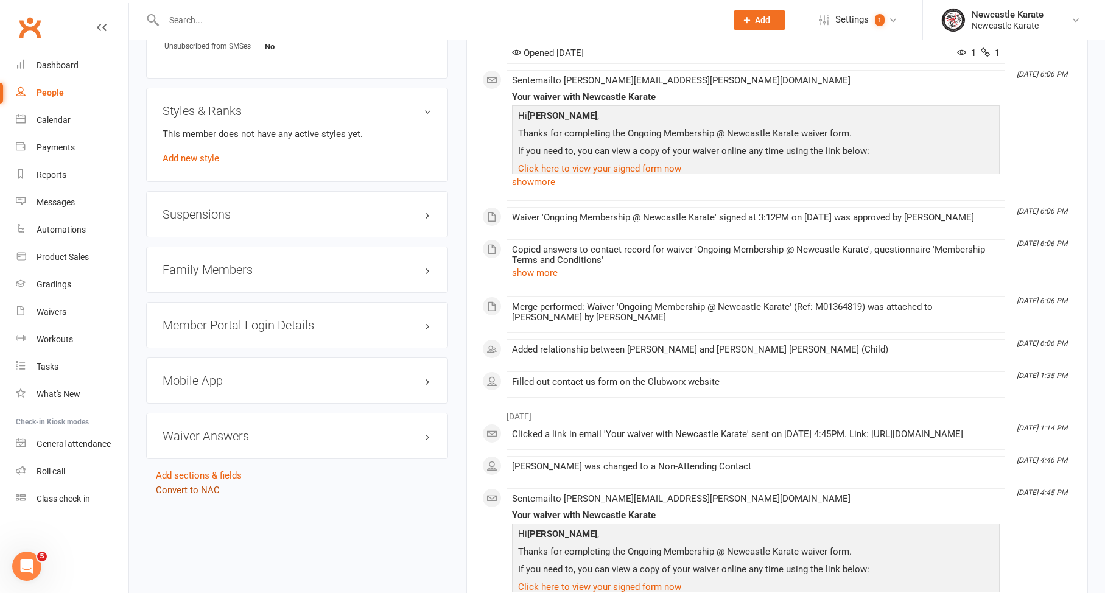
click at [200, 485] on link "Convert to NAC" at bounding box center [188, 490] width 64 height 11
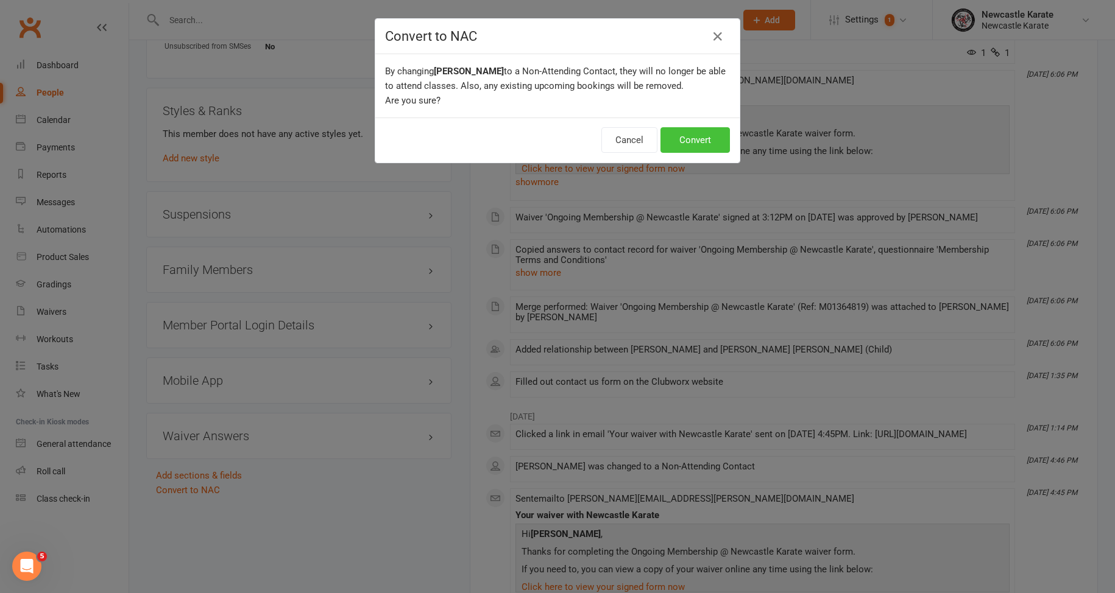
click at [710, 138] on button "Convert" at bounding box center [694, 140] width 69 height 26
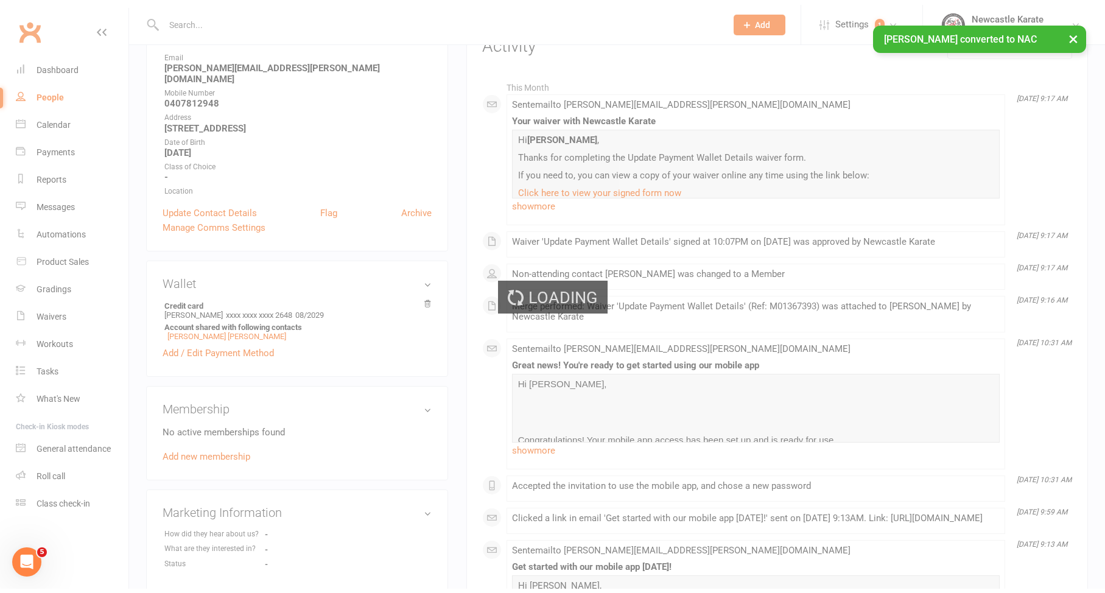
scroll to position [0, 0]
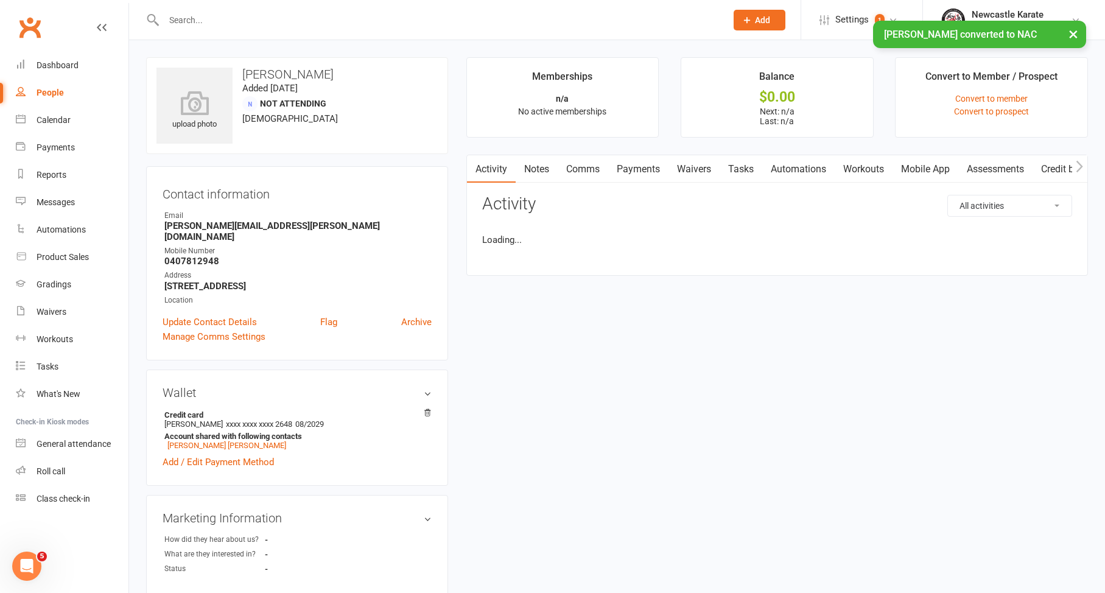
scroll to position [523, 0]
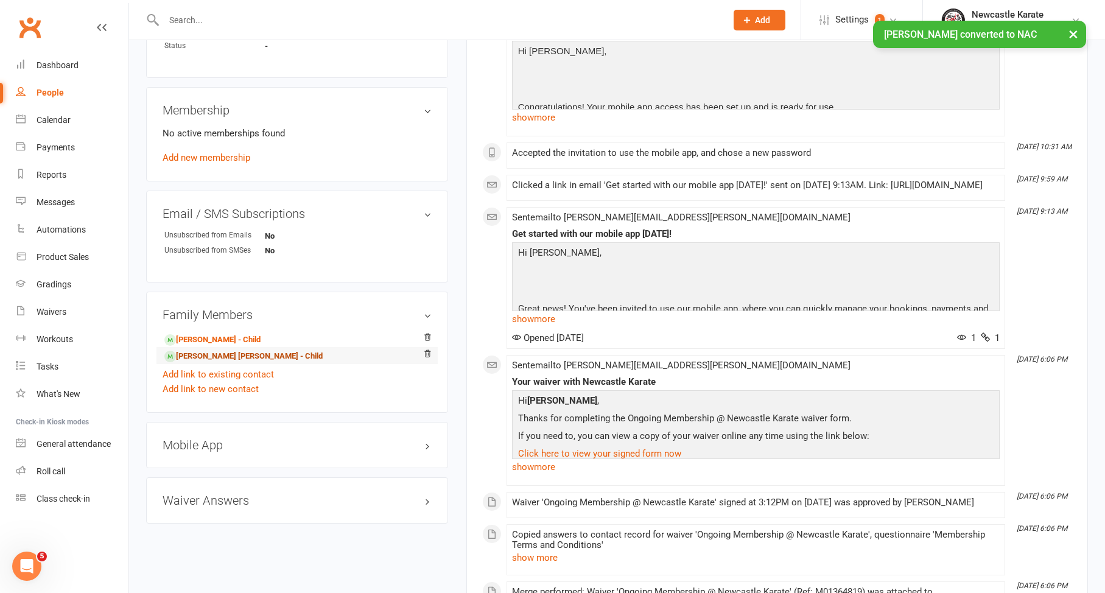
click at [199, 350] on link "Grace Elizabeth Dawson - Child" at bounding box center [243, 356] width 158 height 13
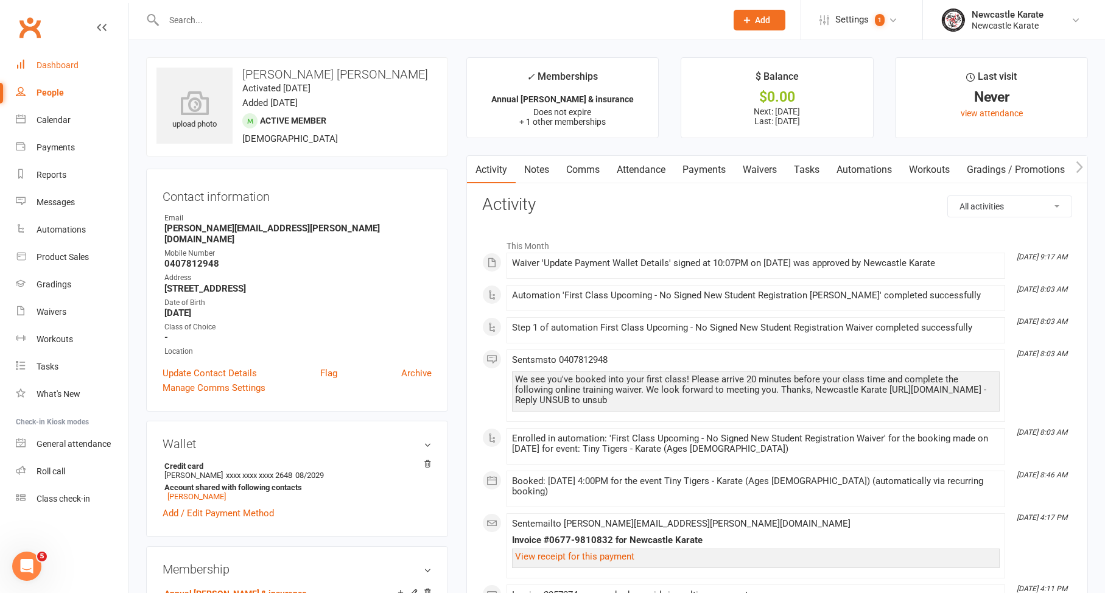
click at [90, 63] on link "Dashboard" at bounding box center [72, 65] width 113 height 27
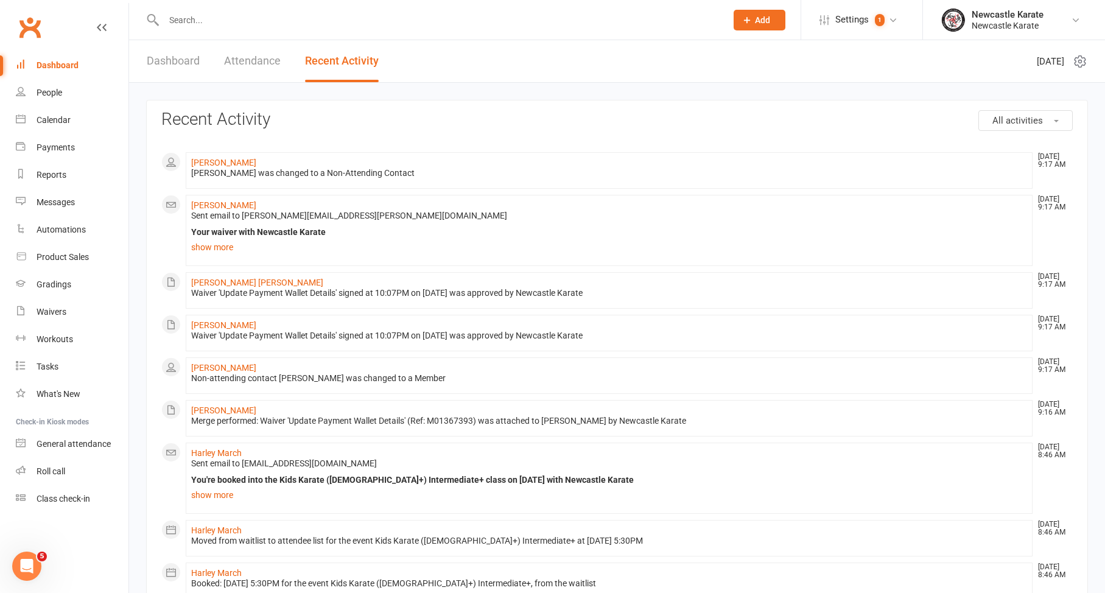
click at [170, 66] on link "Dashboard" at bounding box center [173, 61] width 53 height 42
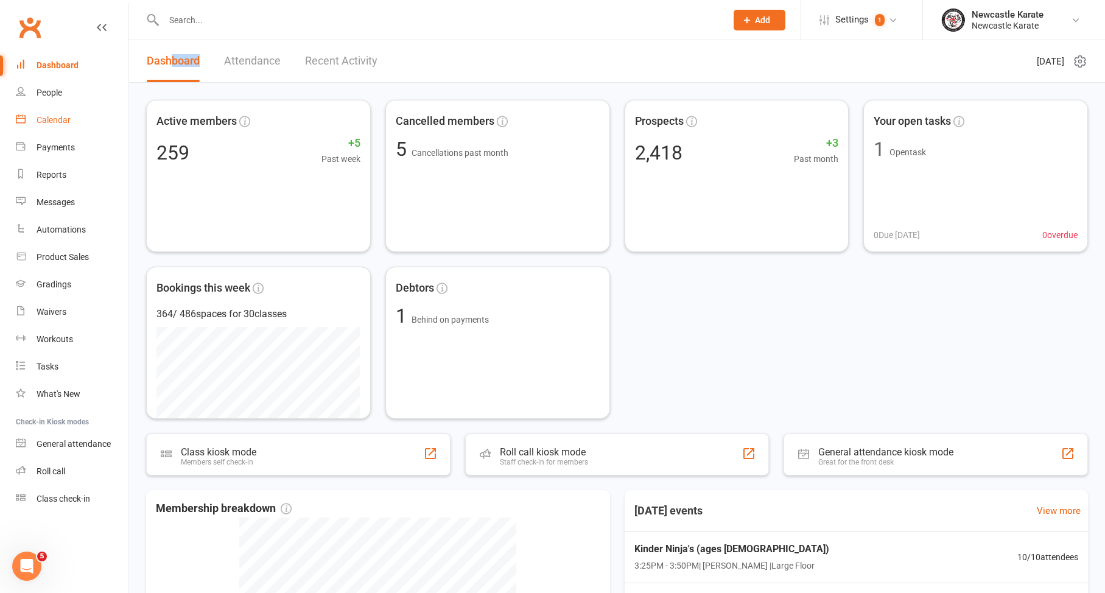
click at [75, 107] on link "Calendar" at bounding box center [72, 120] width 113 height 27
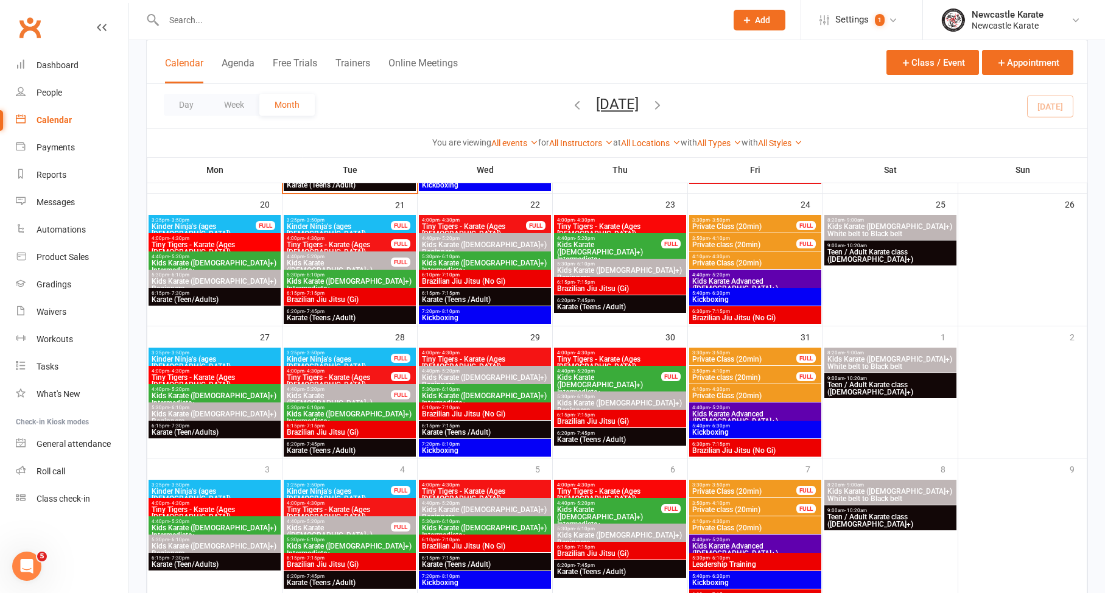
scroll to position [491, 0]
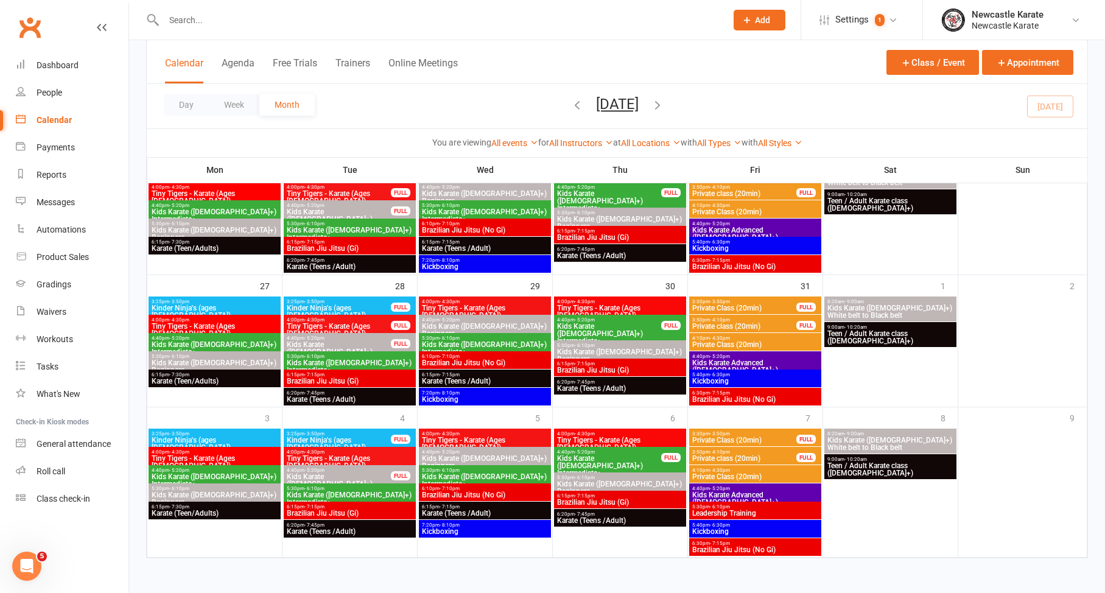
click at [664, 111] on icon "button" at bounding box center [657, 104] width 13 height 13
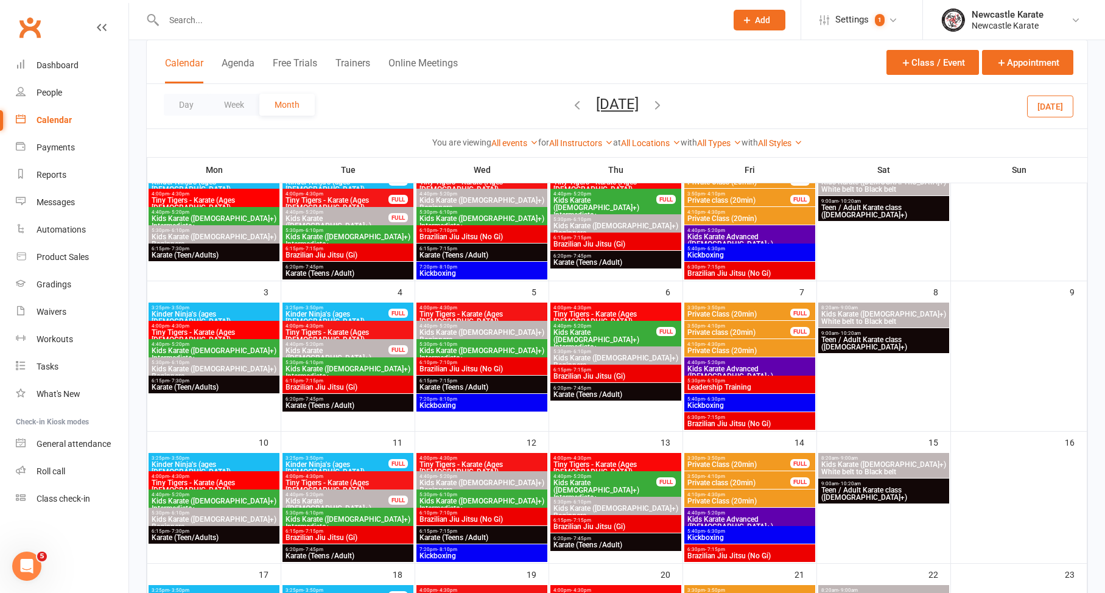
scroll to position [0, 0]
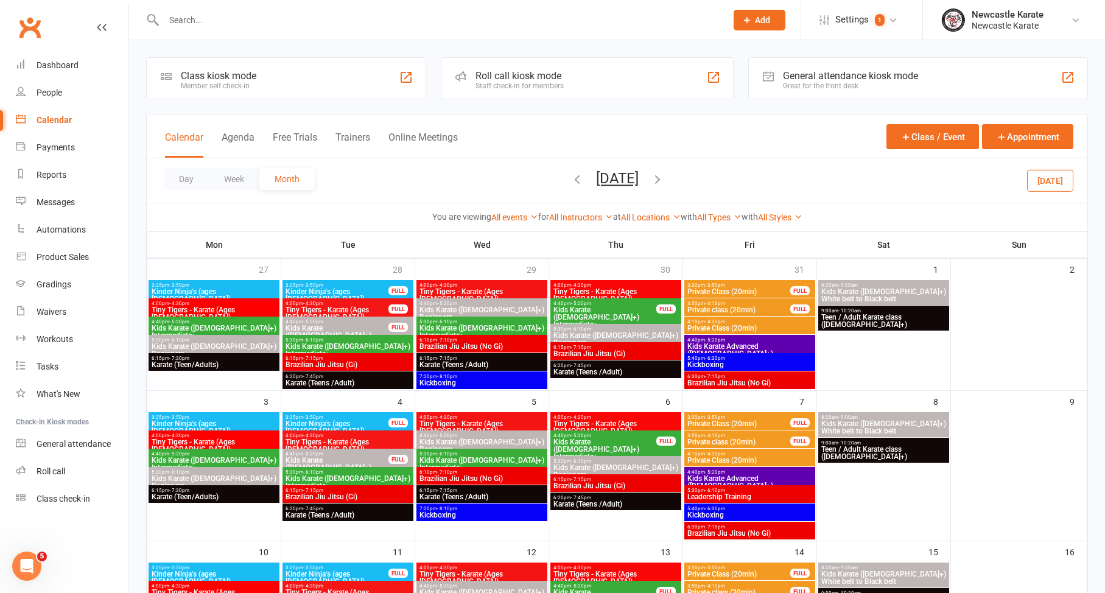
click at [538, 180] on div "Day Week Month November 2025 October 2025 Sun Mon Tue Wed Thu Fri Sat 28 29 30 …" at bounding box center [617, 180] width 941 height 44
click at [571, 182] on icon "button" at bounding box center [577, 178] width 13 height 13
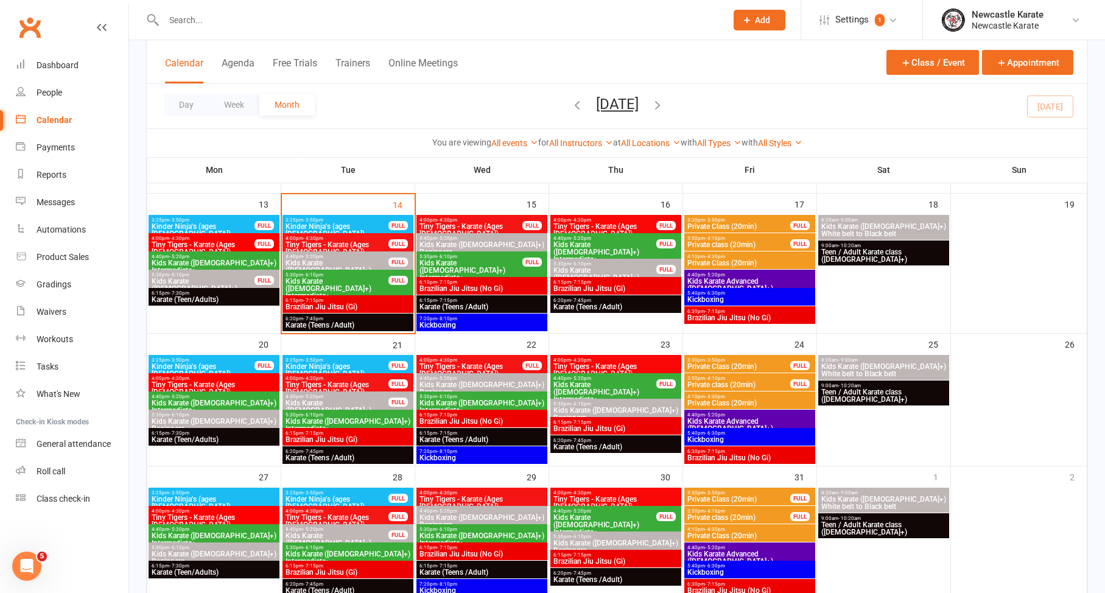
scroll to position [204, 0]
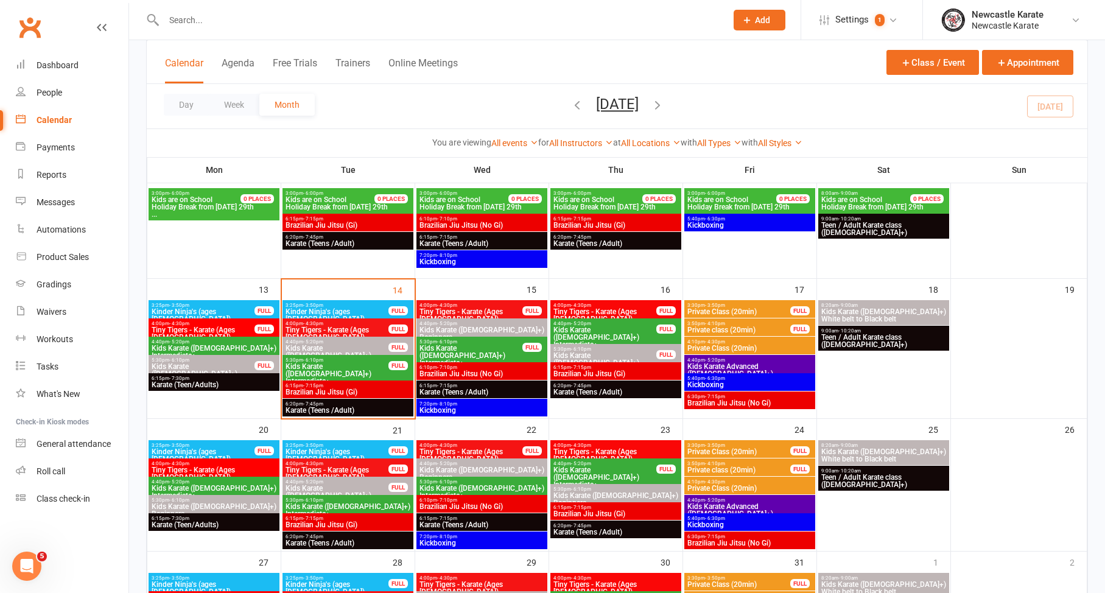
click at [747, 346] on span "Private Class (20min)" at bounding box center [750, 348] width 126 height 7
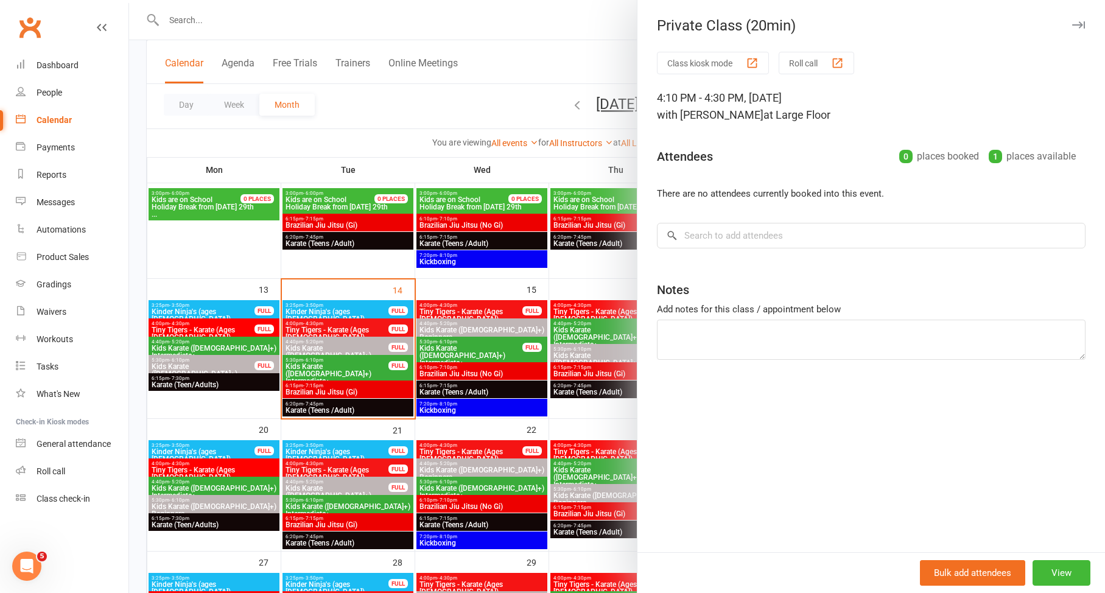
click at [601, 319] on div at bounding box center [617, 296] width 976 height 593
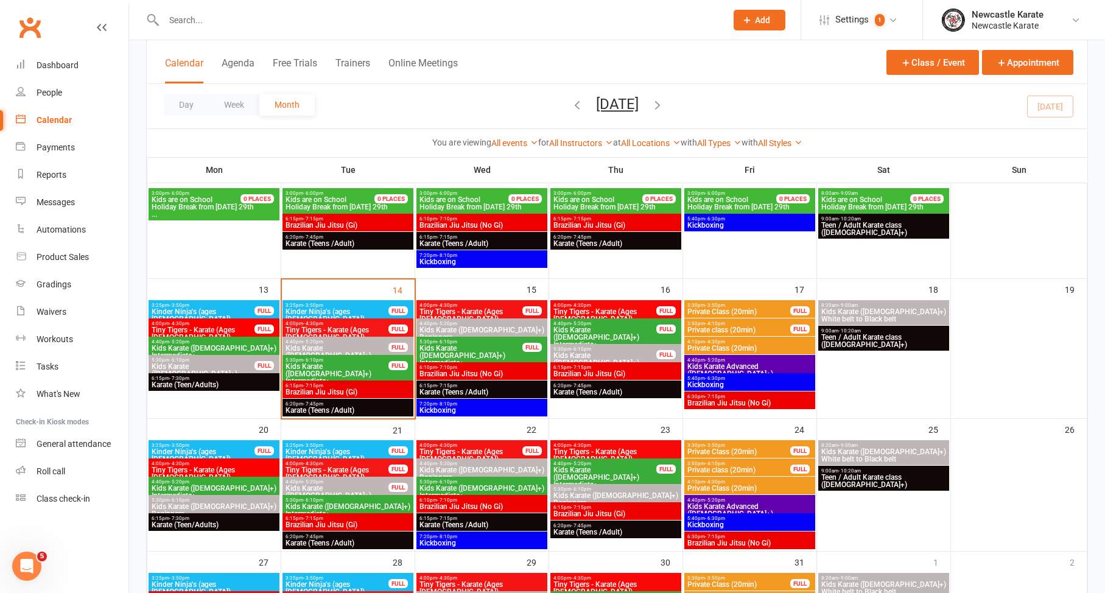
click at [728, 485] on span "Private Class (20min)" at bounding box center [750, 488] width 126 height 7
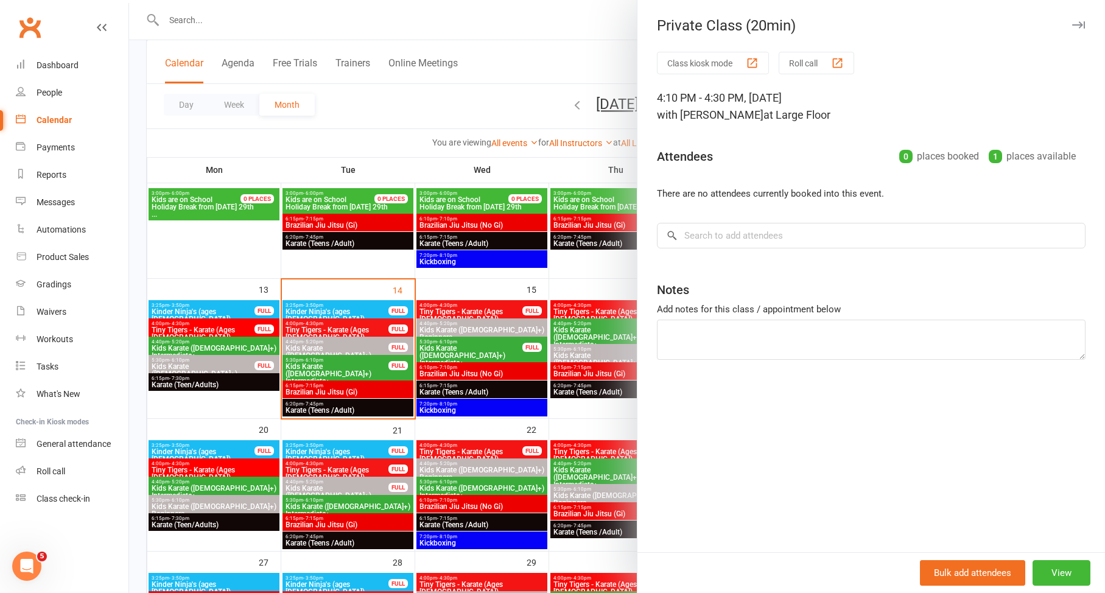
click at [563, 367] on div at bounding box center [617, 296] width 976 height 593
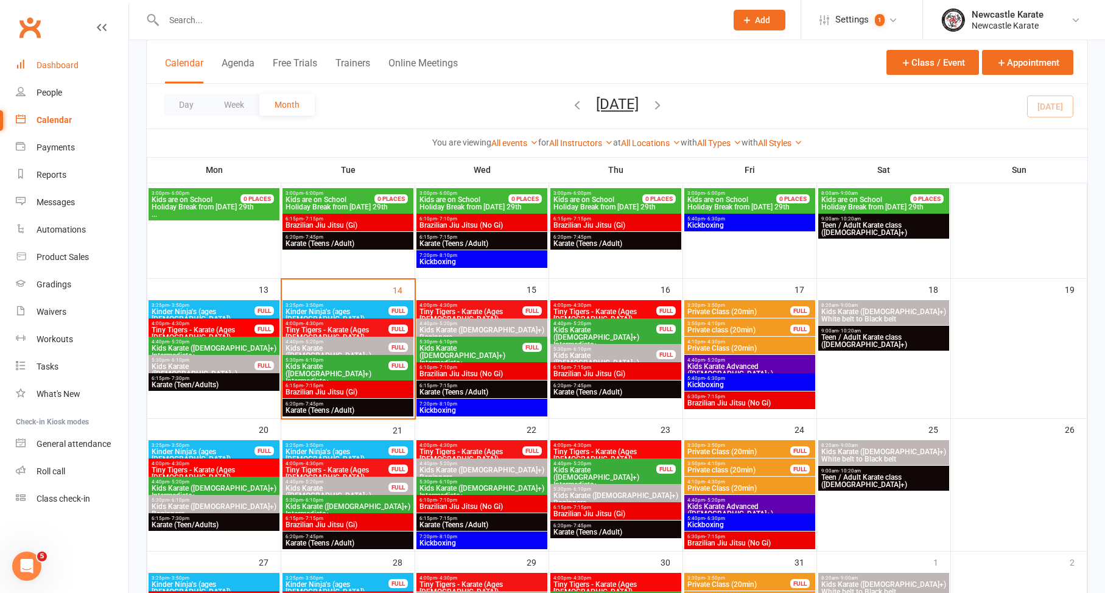
click at [82, 65] on link "Dashboard" at bounding box center [72, 65] width 113 height 27
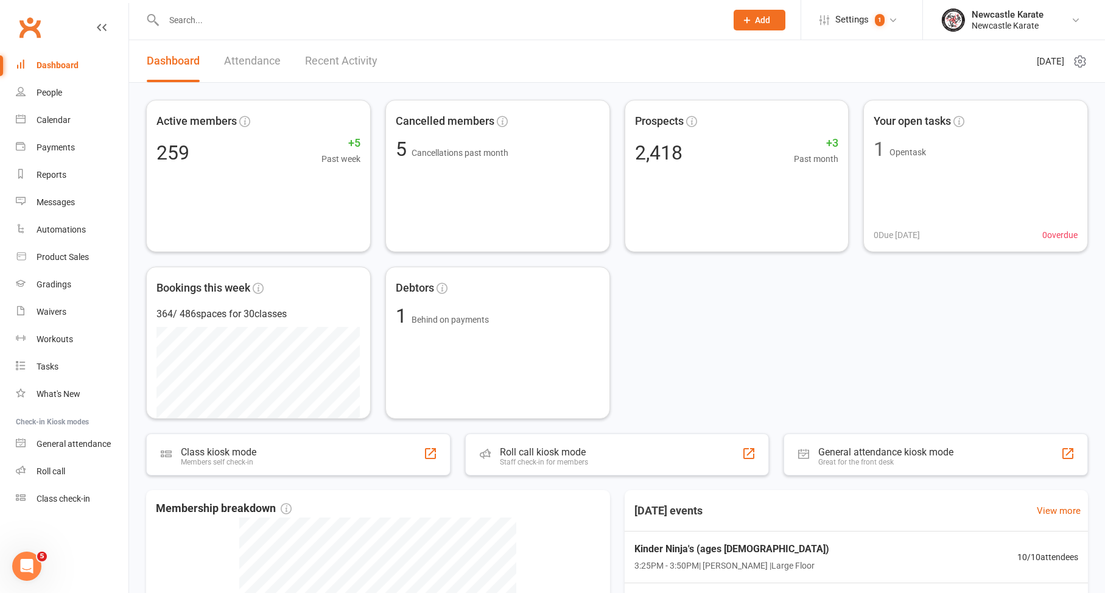
scroll to position [14, 0]
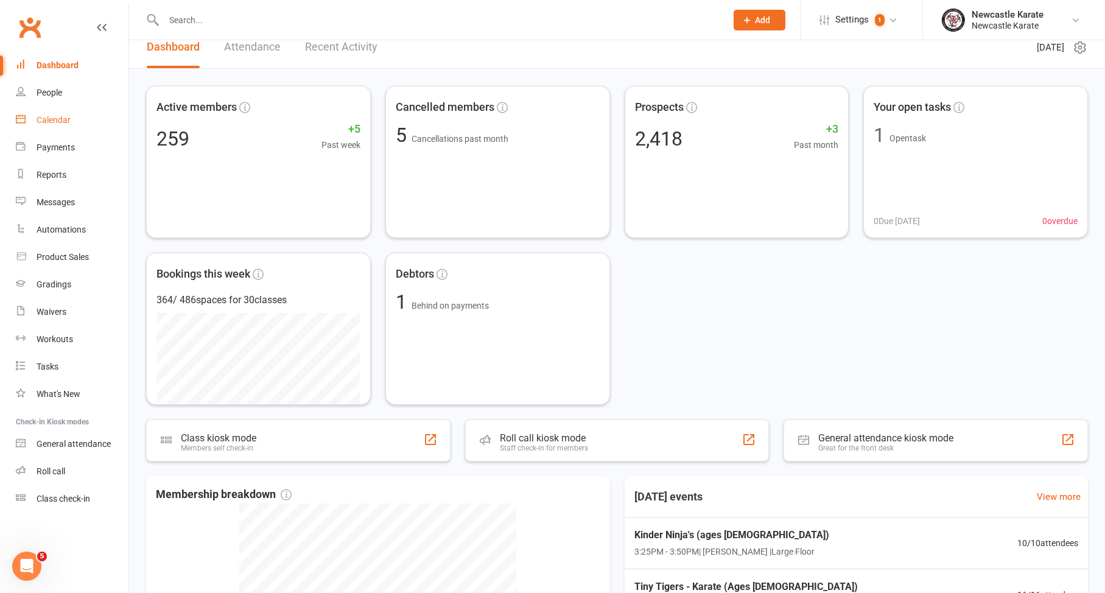
click at [79, 125] on link "Calendar" at bounding box center [72, 120] width 113 height 27
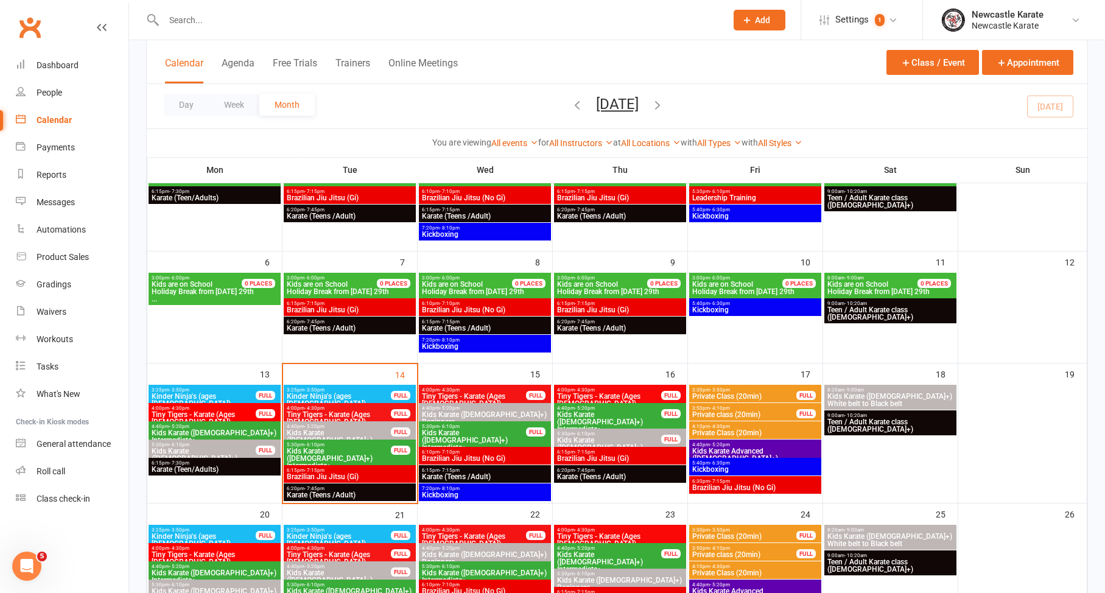
scroll to position [177, 0]
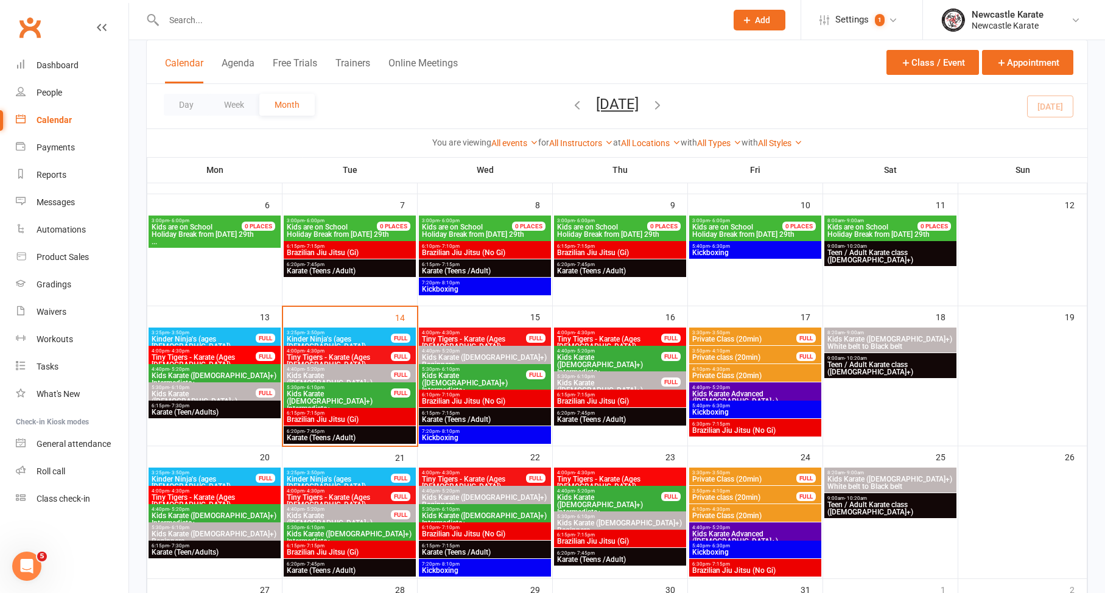
click at [404, 20] on input "text" at bounding box center [439, 20] width 558 height 17
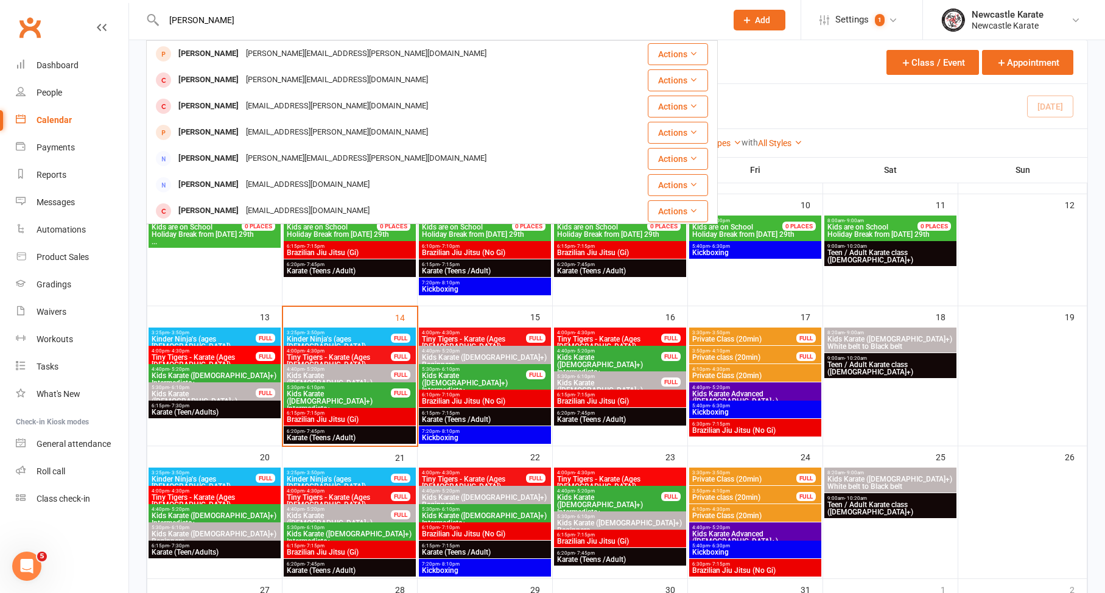
scroll to position [0, 0]
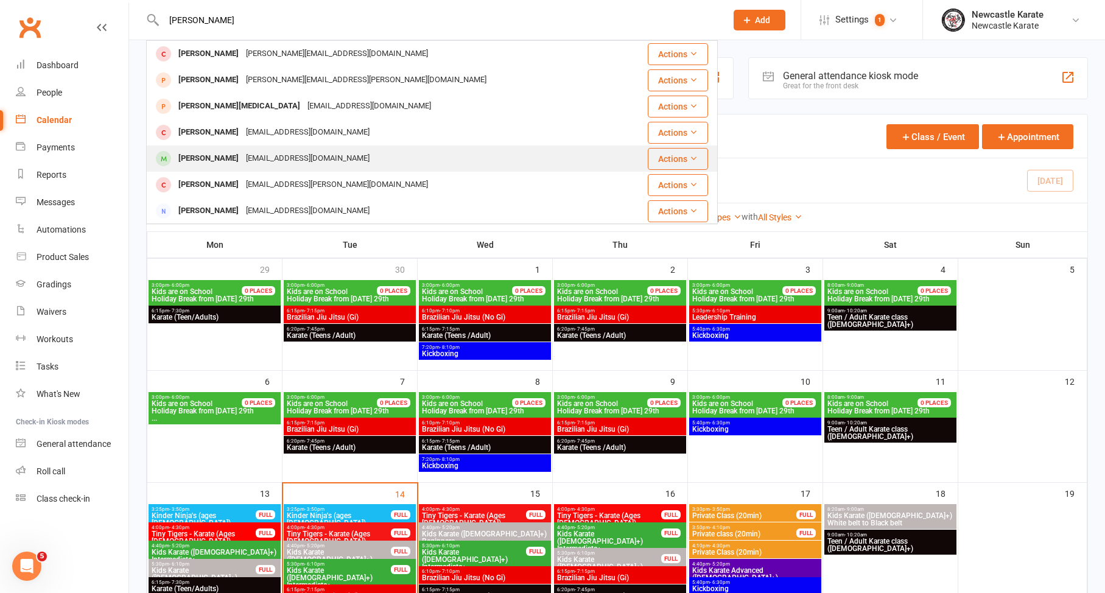
type input "Michael sch"
click at [264, 157] on div "abby.field97@hotmail.com" at bounding box center [307, 159] width 131 height 18
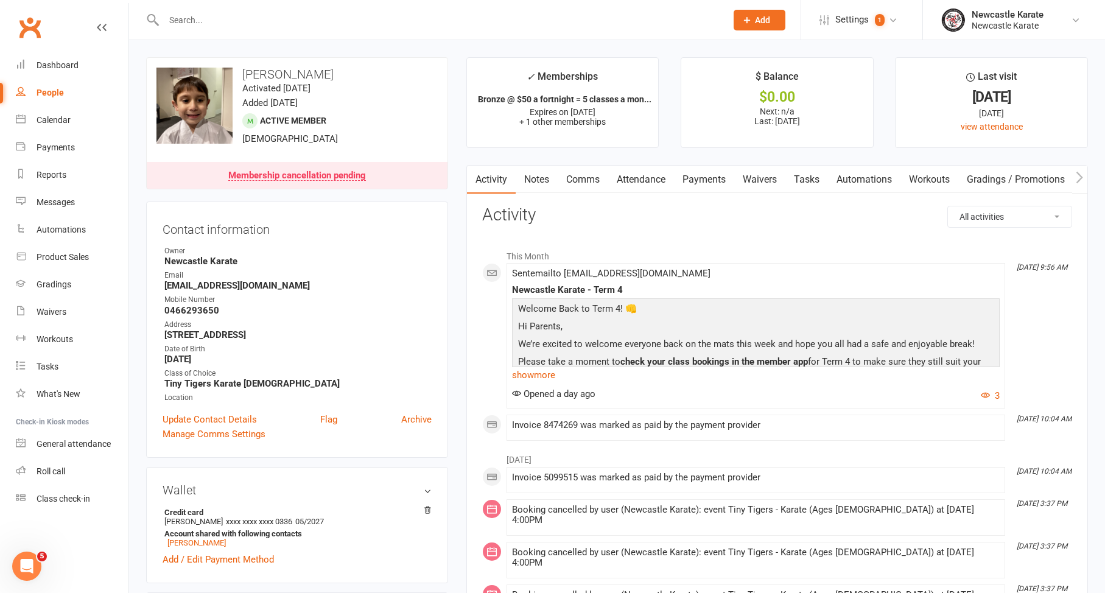
click at [716, 169] on link "Payments" at bounding box center [704, 180] width 60 height 28
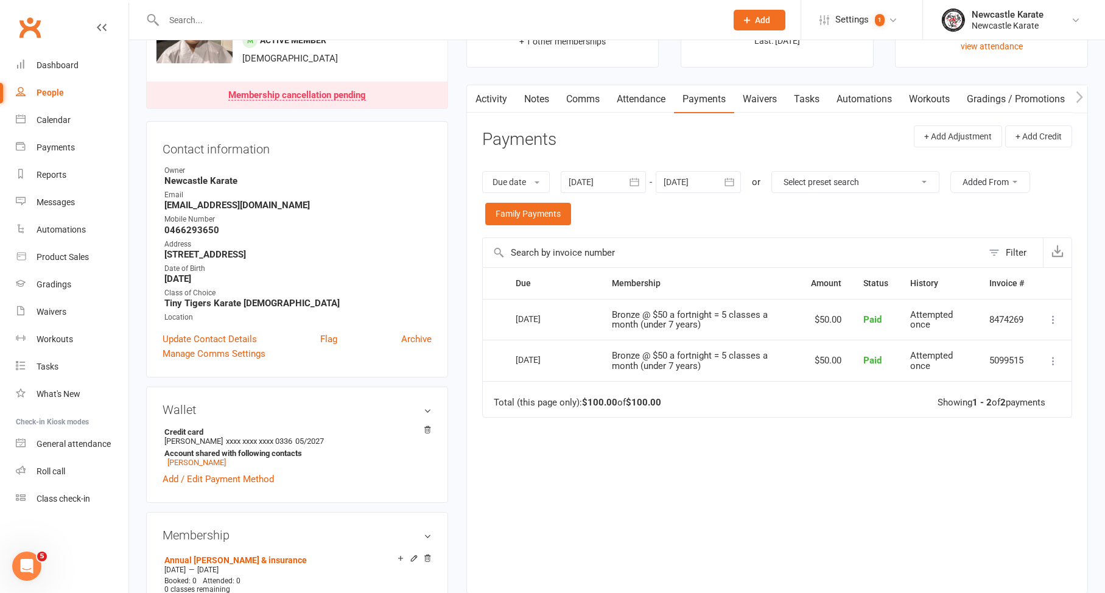
scroll to position [166, 0]
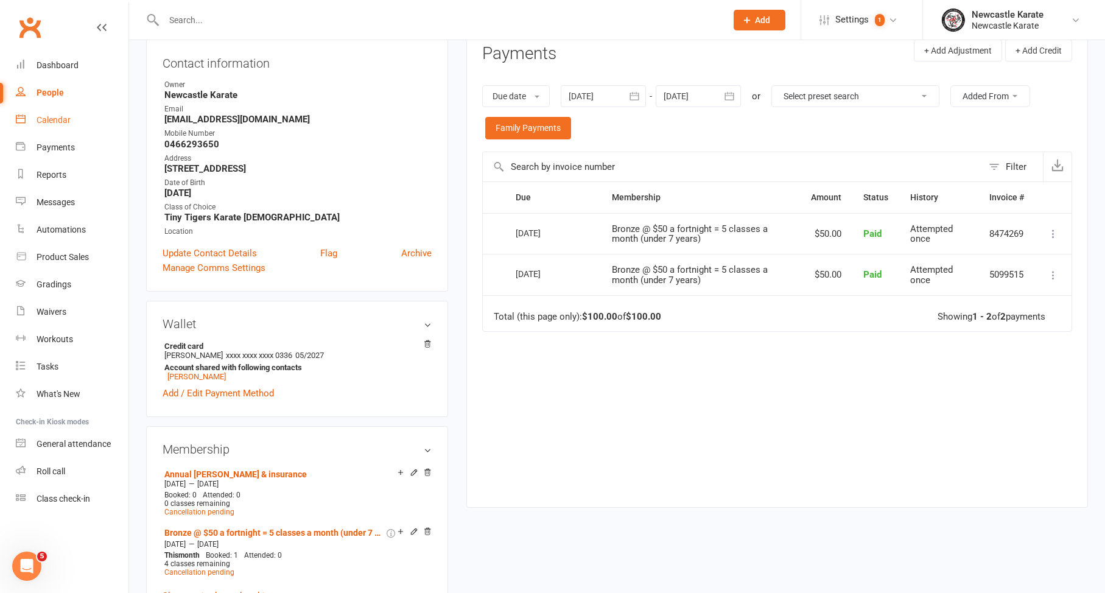
click at [70, 118] on div "Calendar" at bounding box center [54, 120] width 34 height 10
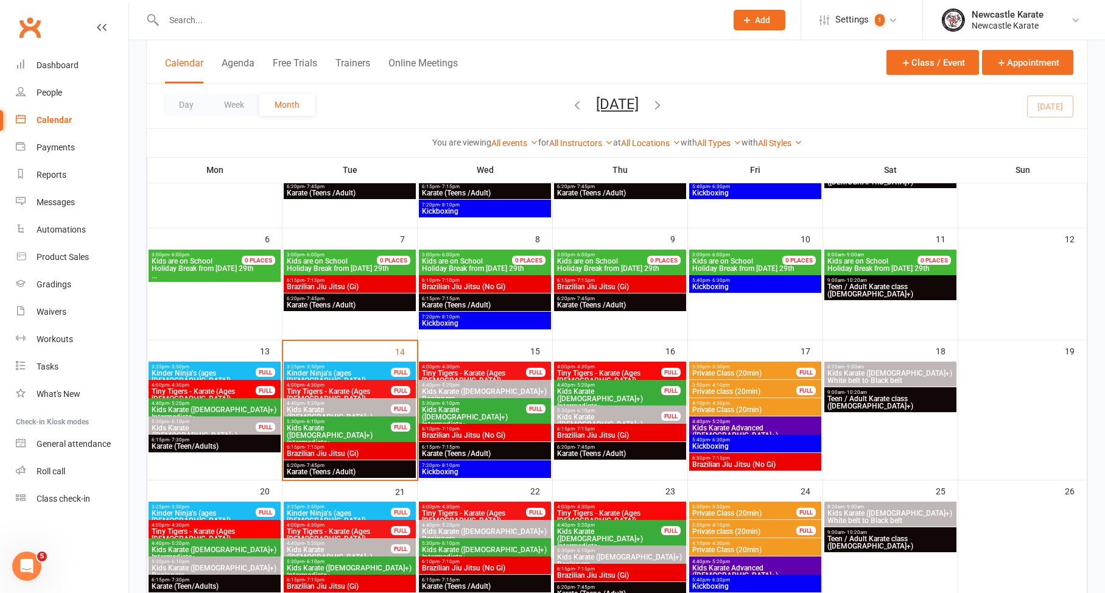
scroll to position [139, 0]
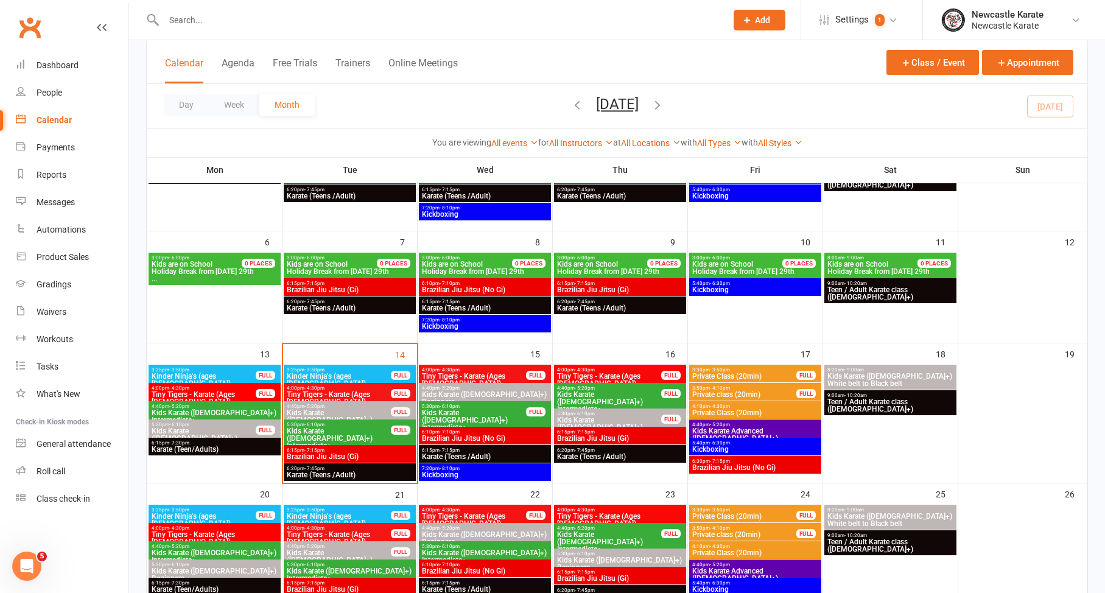
click at [60, 49] on div "Clubworx" at bounding box center [64, 34] width 129 height 45
click at [60, 62] on div "Dashboard" at bounding box center [58, 65] width 42 height 10
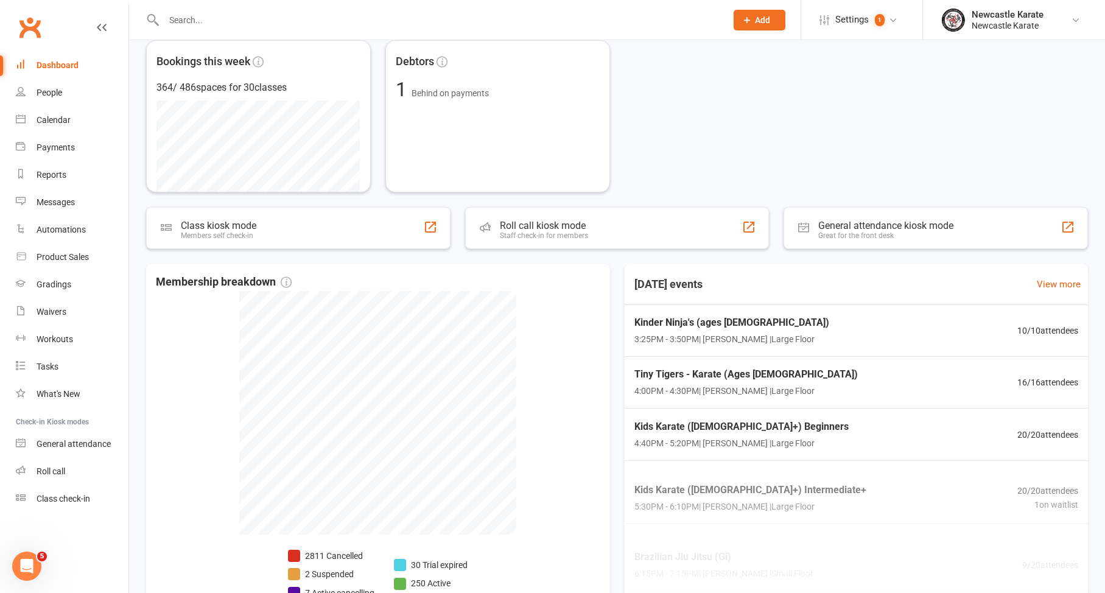
scroll to position [306, 0]
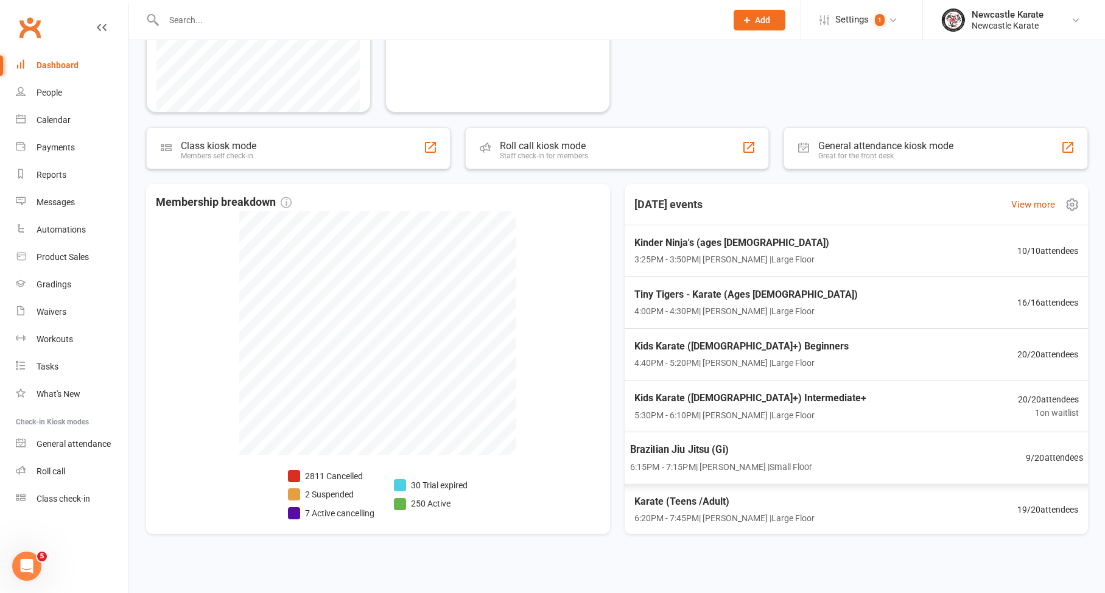
click at [719, 443] on span "Brazilian Jiu Jitsu (Gi)" at bounding box center [721, 450] width 183 height 16
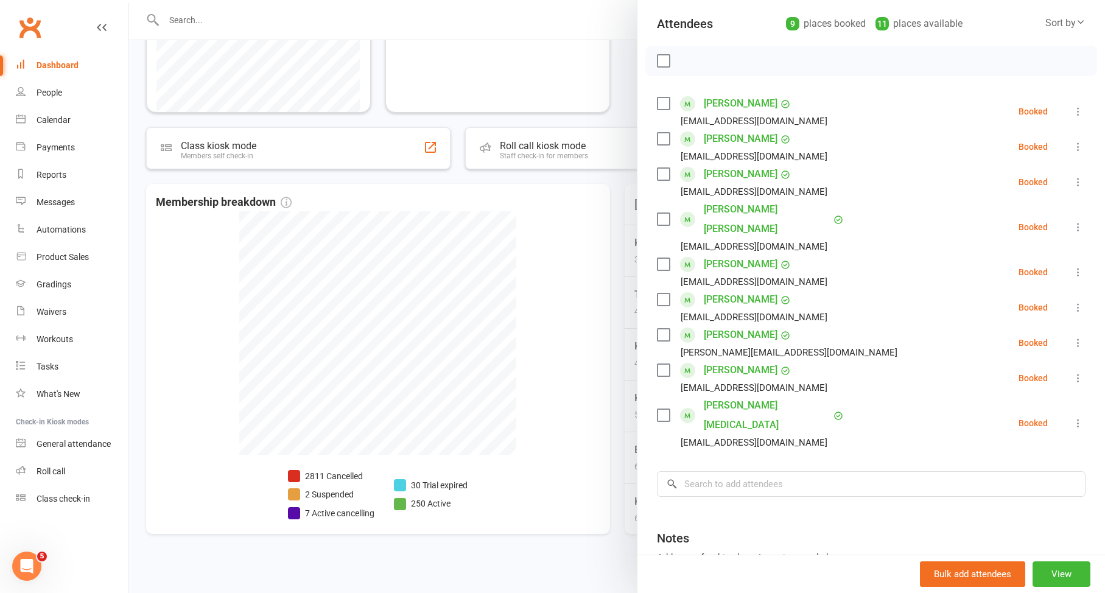
scroll to position [111, 0]
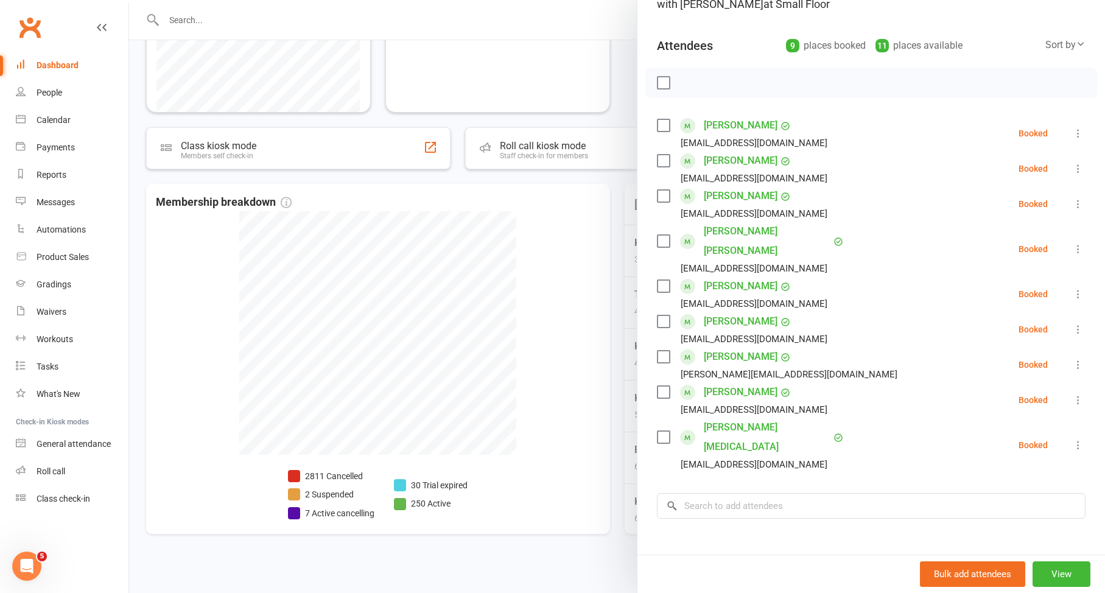
click at [560, 414] on div at bounding box center [617, 296] width 976 height 593
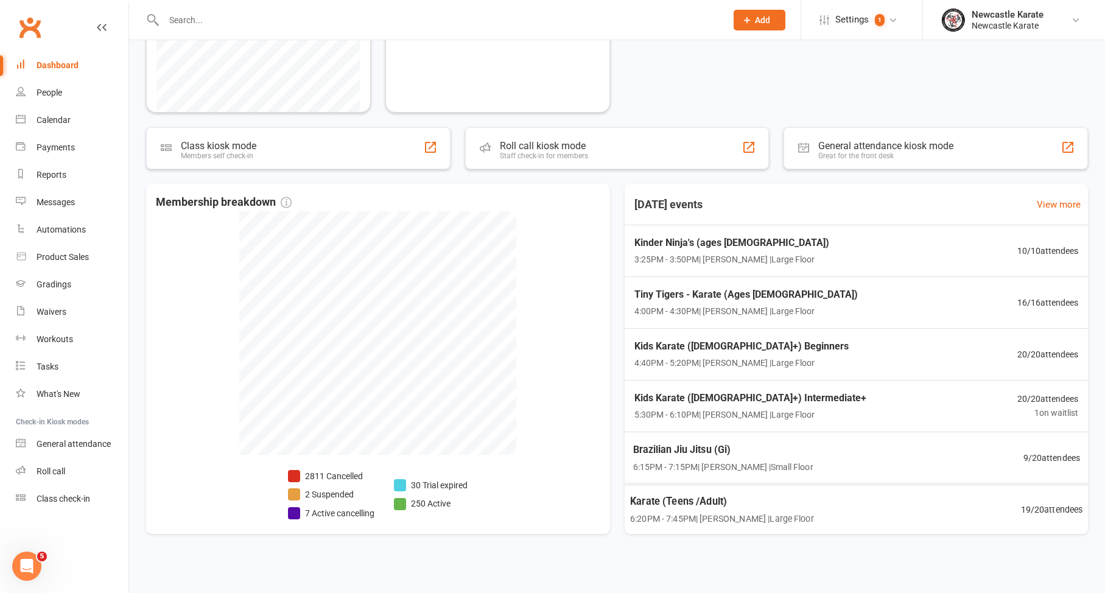
click at [754, 507] on div "Karate (Teens /Adult) 6:20PM - 7:45PM | Marc Mathews | Large Floor" at bounding box center [722, 509] width 184 height 32
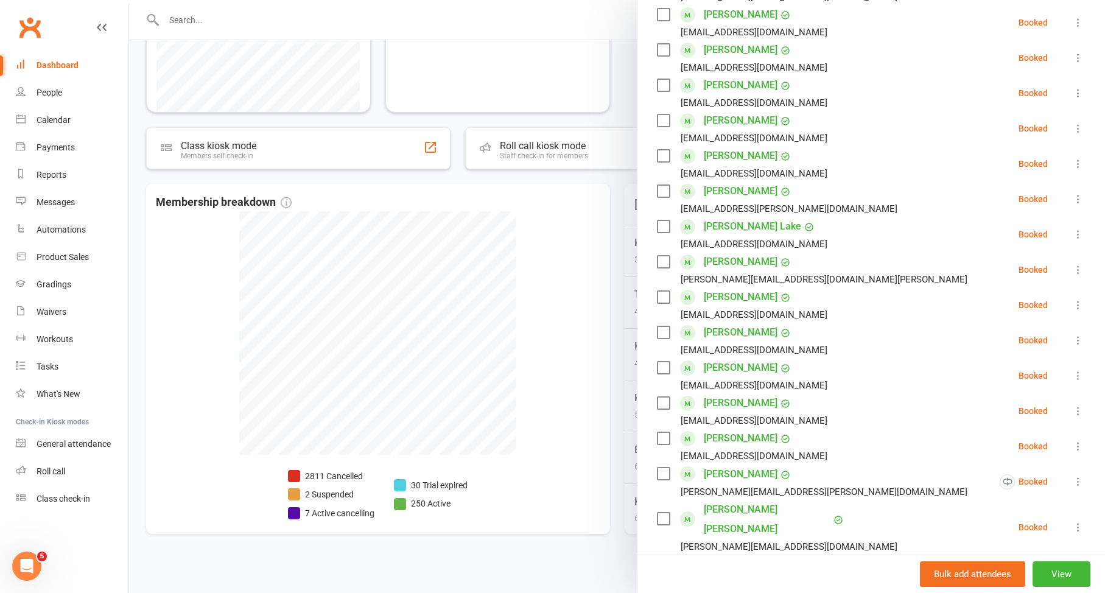
scroll to position [426, 0]
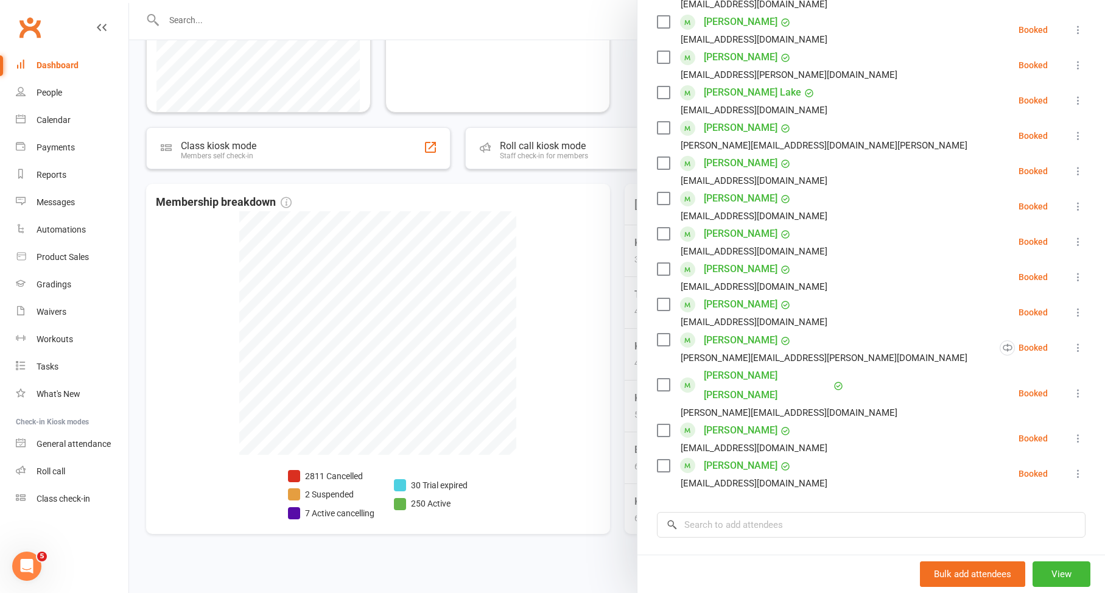
click at [479, 348] on div at bounding box center [617, 296] width 976 height 593
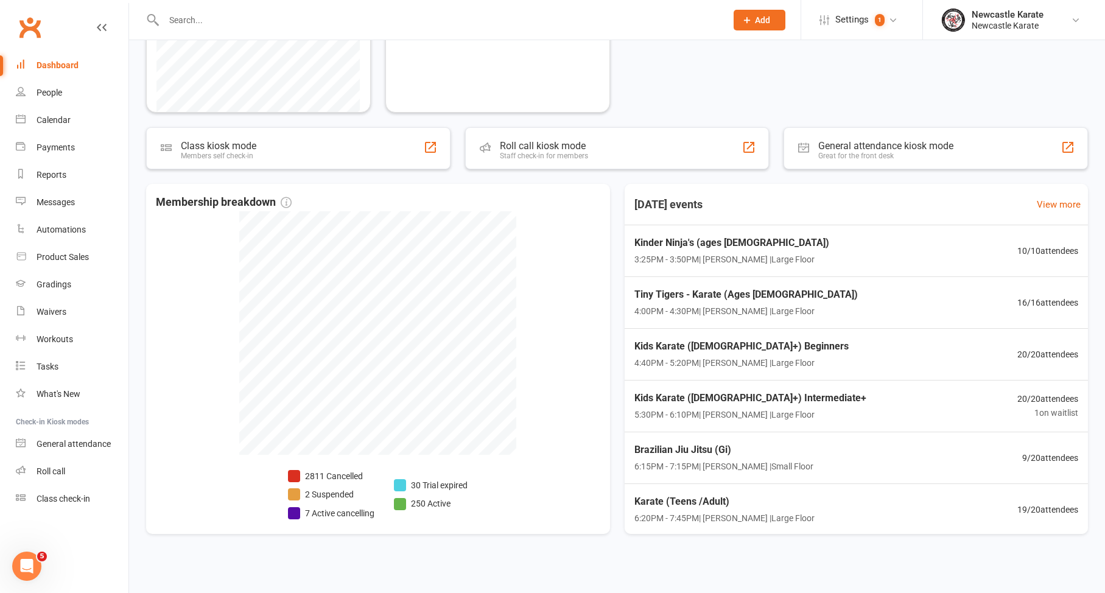
click at [58, 67] on div "Dashboard" at bounding box center [58, 65] width 42 height 10
click at [63, 111] on link "Calendar" at bounding box center [72, 120] width 113 height 27
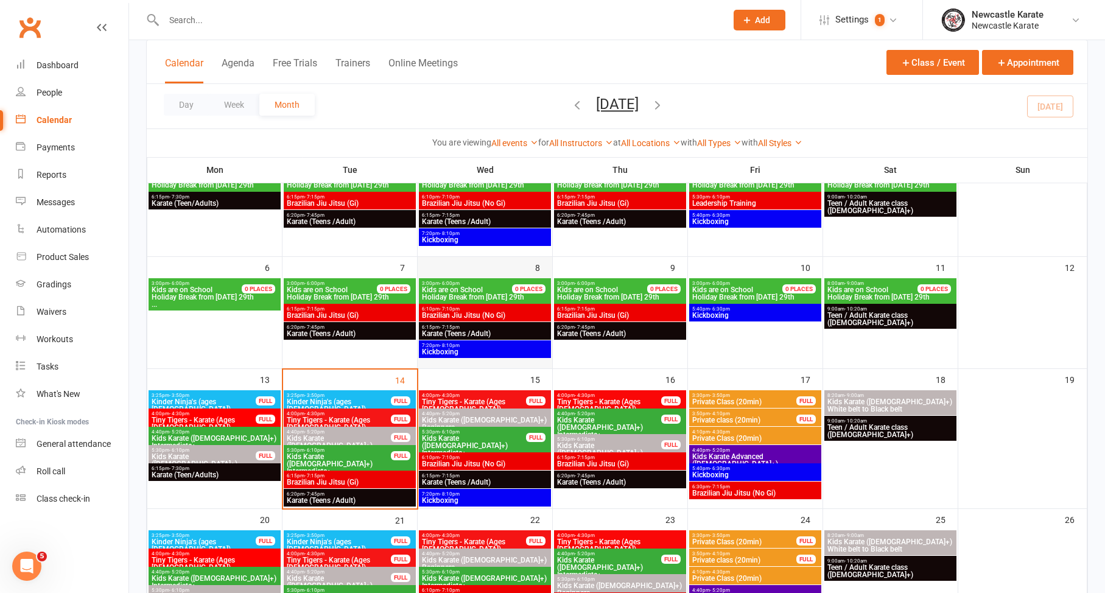
scroll to position [188, 0]
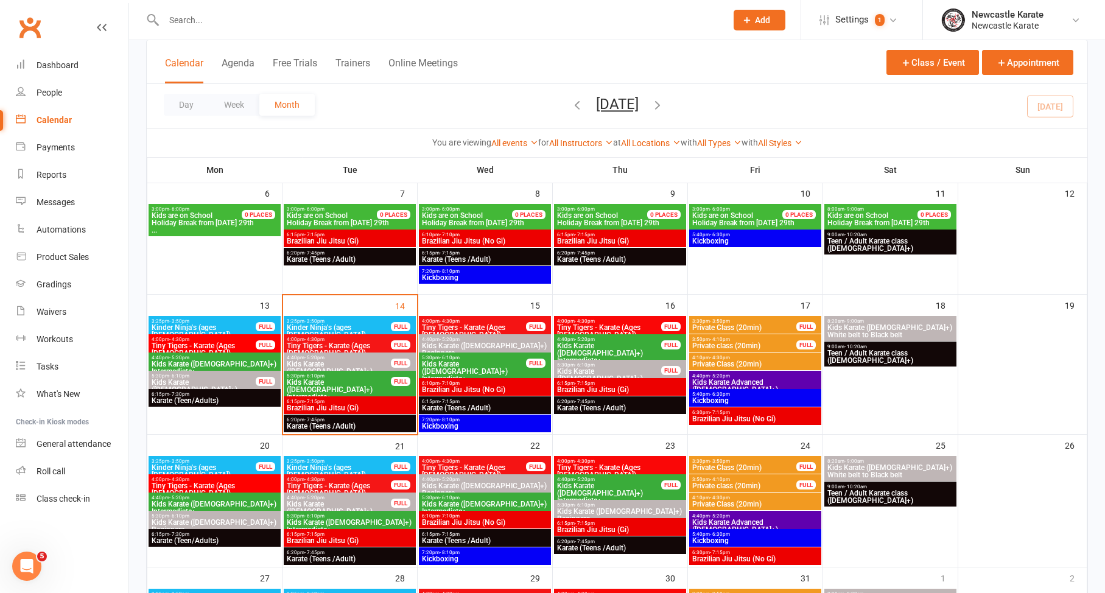
click at [381, 387] on span "Kids Karate ([DEMOGRAPHIC_DATA]+) Intermediate+" at bounding box center [338, 390] width 105 height 22
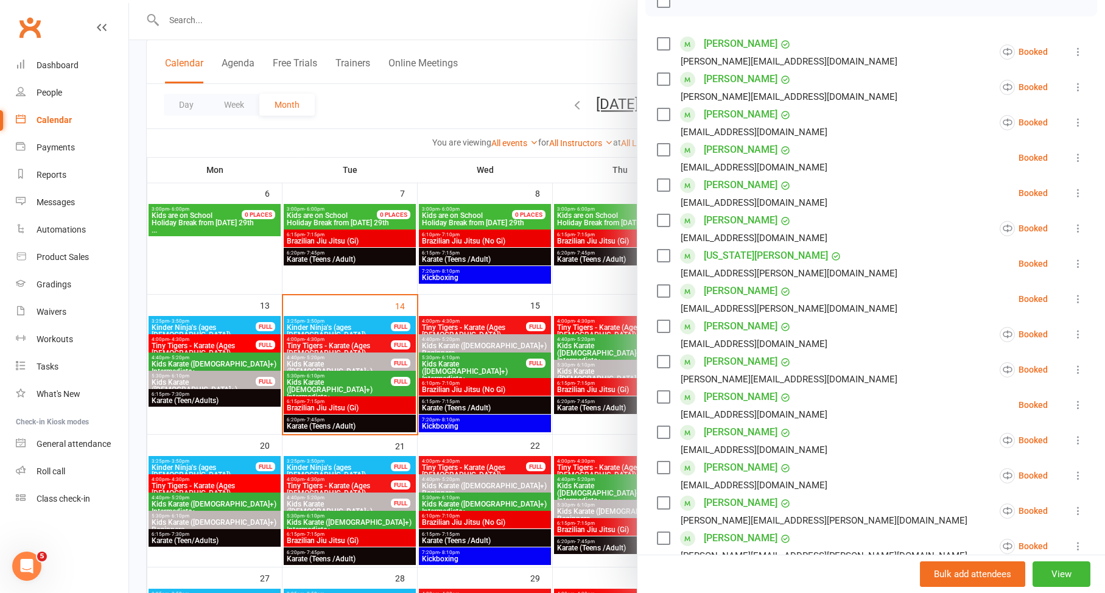
scroll to position [190, 0]
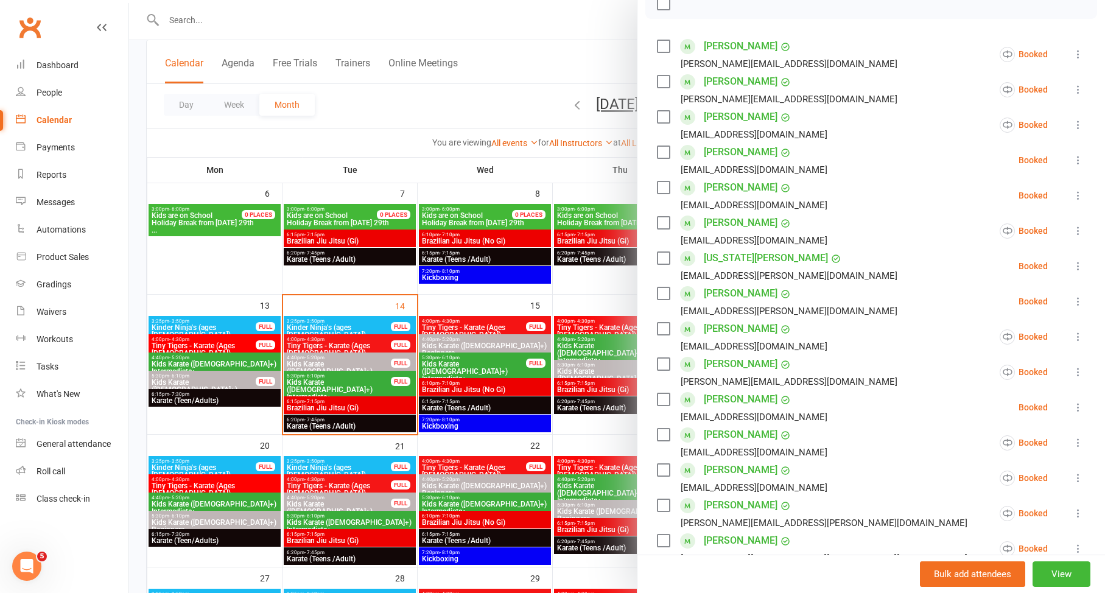
click at [568, 381] on div at bounding box center [617, 296] width 976 height 593
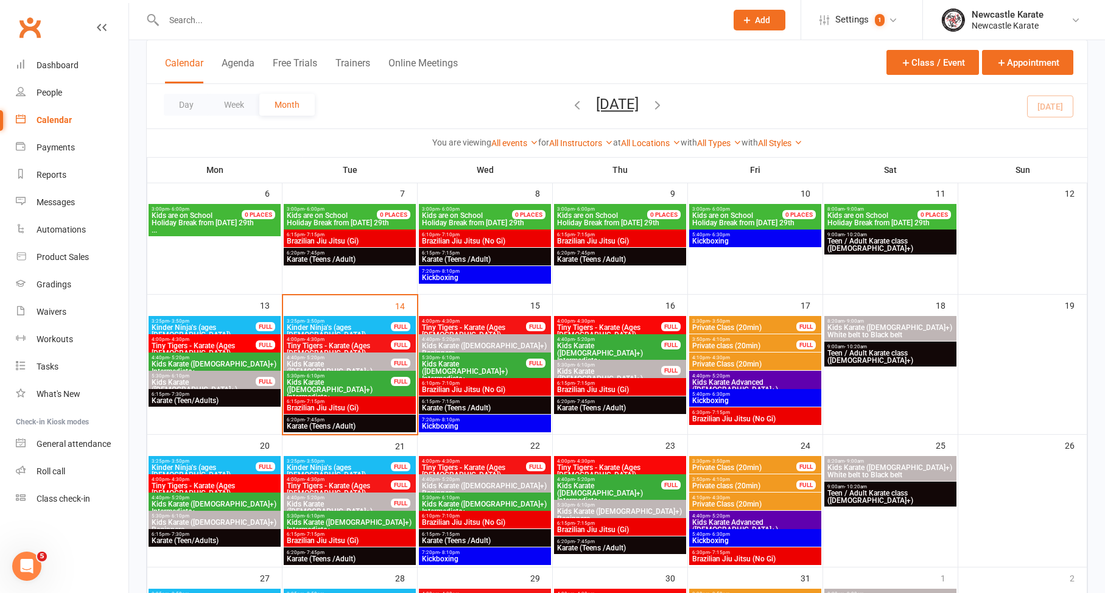
click at [453, 420] on span "- 8:10pm" at bounding box center [450, 419] width 20 height 5
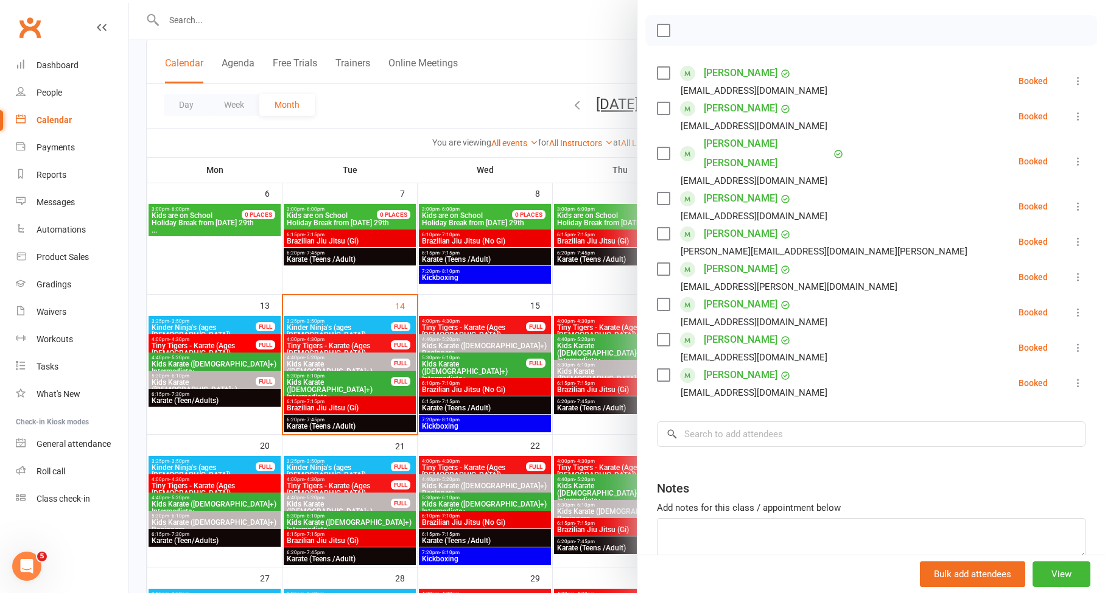
scroll to position [158, 0]
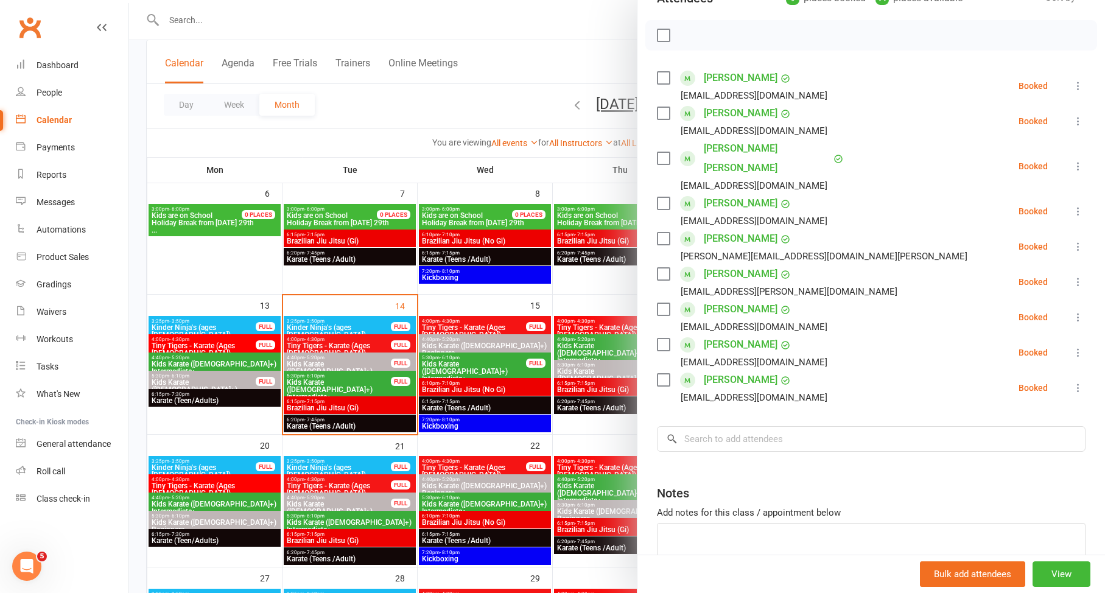
click at [498, 381] on div at bounding box center [617, 296] width 976 height 593
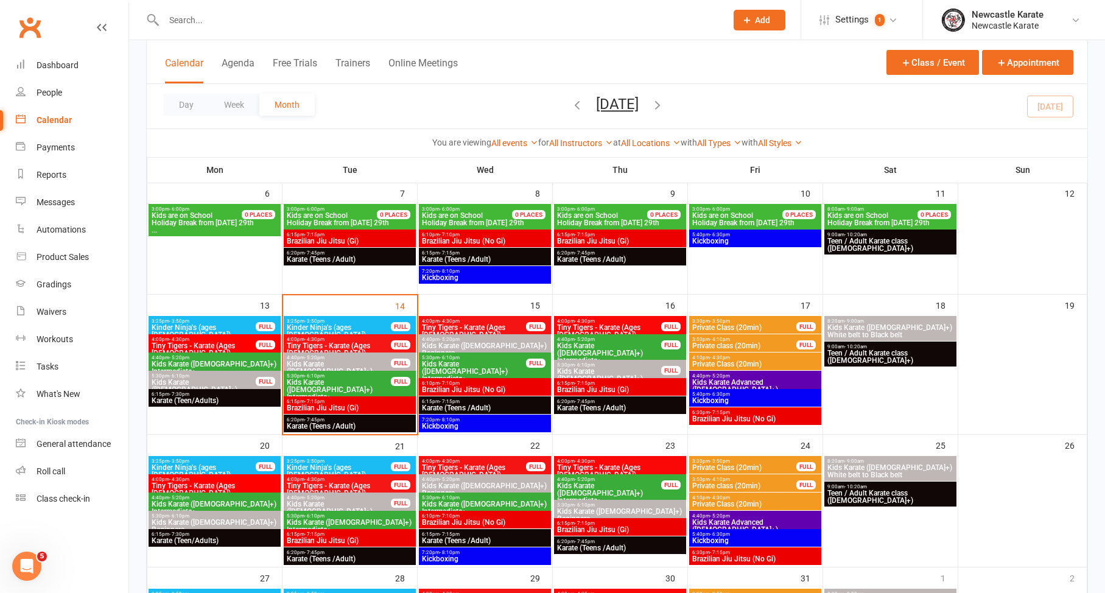
click at [370, 406] on span "Brazilian Jiu Jitsu (Gi)" at bounding box center [349, 407] width 127 height 7
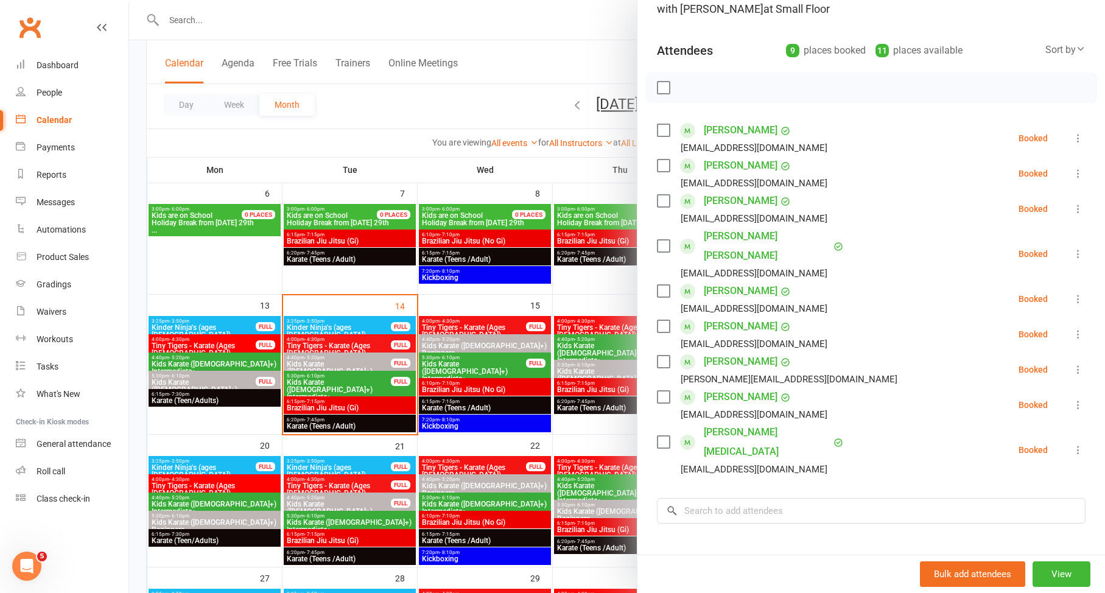
scroll to position [104, 0]
drag, startPoint x: 502, startPoint y: 356, endPoint x: 535, endPoint y: 351, distance: 33.2
click at [501, 356] on div at bounding box center [617, 296] width 976 height 593
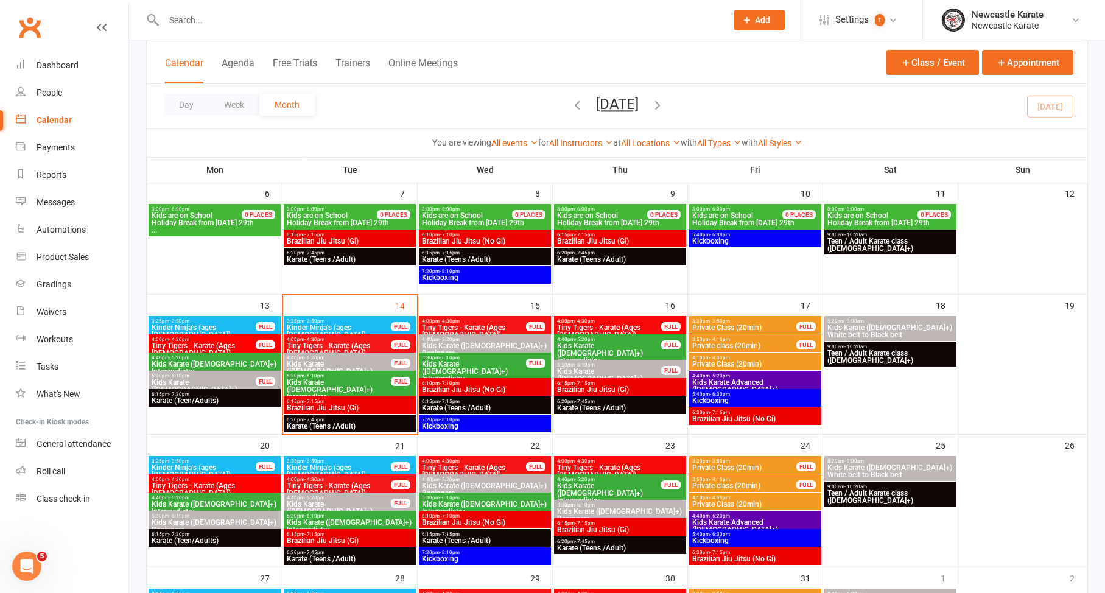
click at [604, 393] on span "Brazilian Jiu Jitsu (Gi)" at bounding box center [620, 389] width 127 height 7
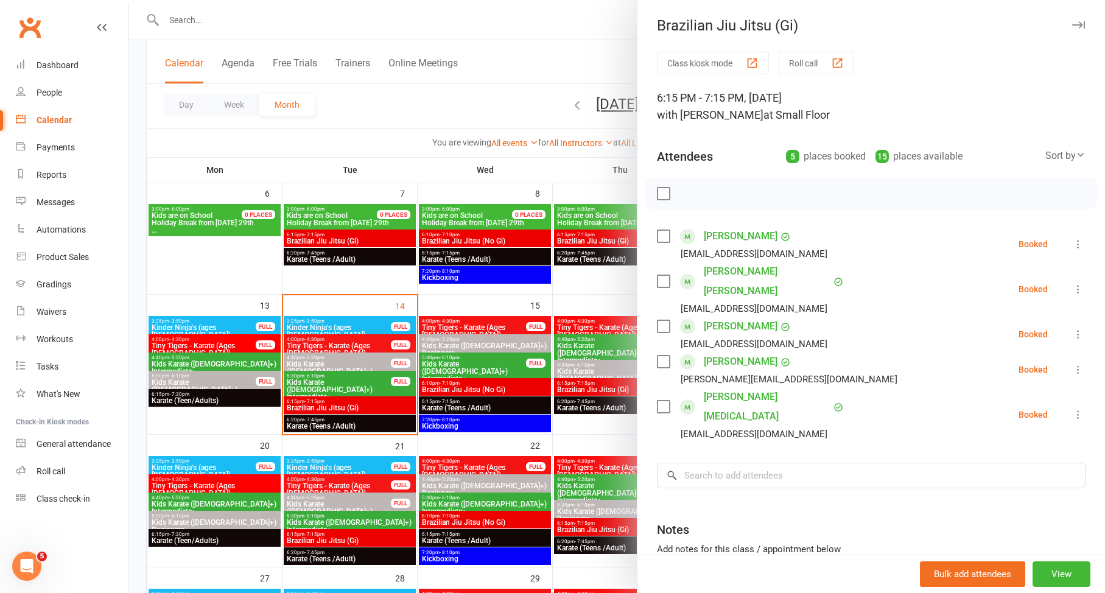
click at [580, 368] on div at bounding box center [617, 296] width 976 height 593
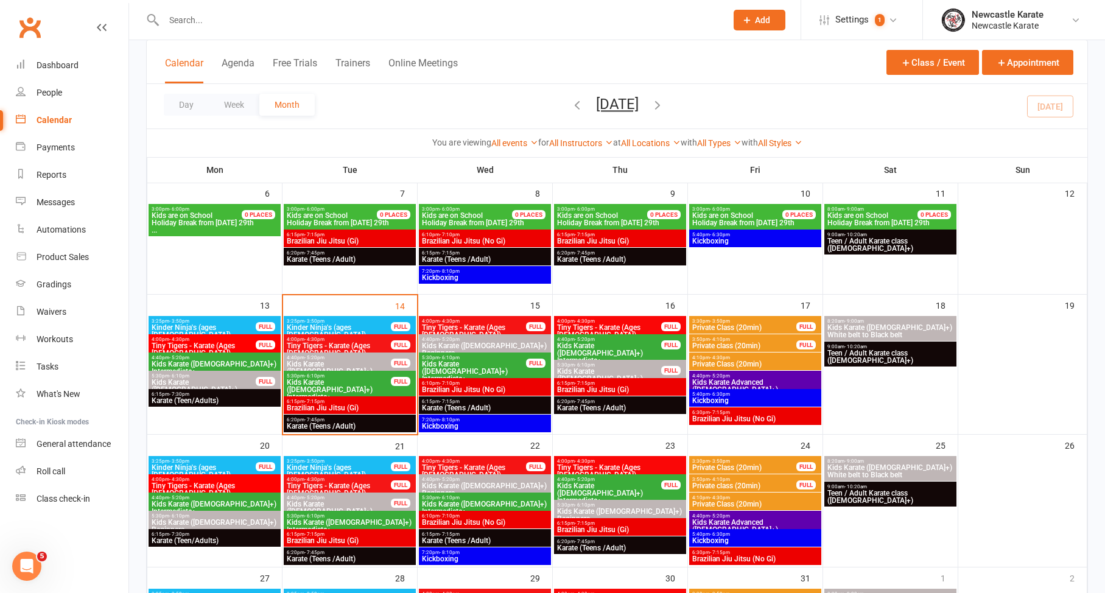
click at [592, 387] on span "Brazilian Jiu Jitsu (Gi)" at bounding box center [620, 389] width 127 height 7
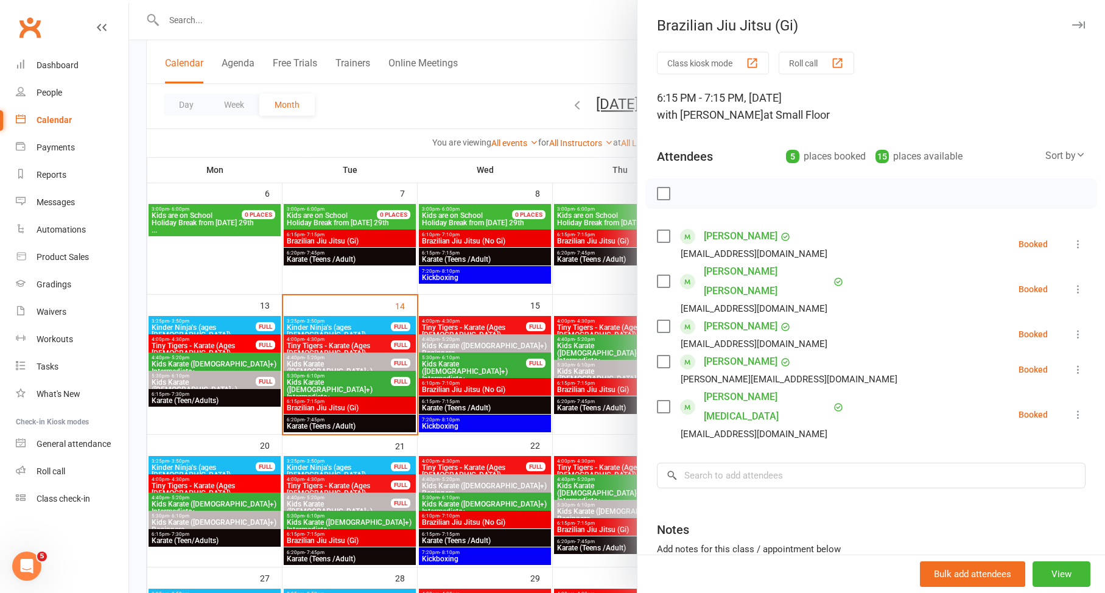
click at [592, 387] on div at bounding box center [617, 296] width 976 height 593
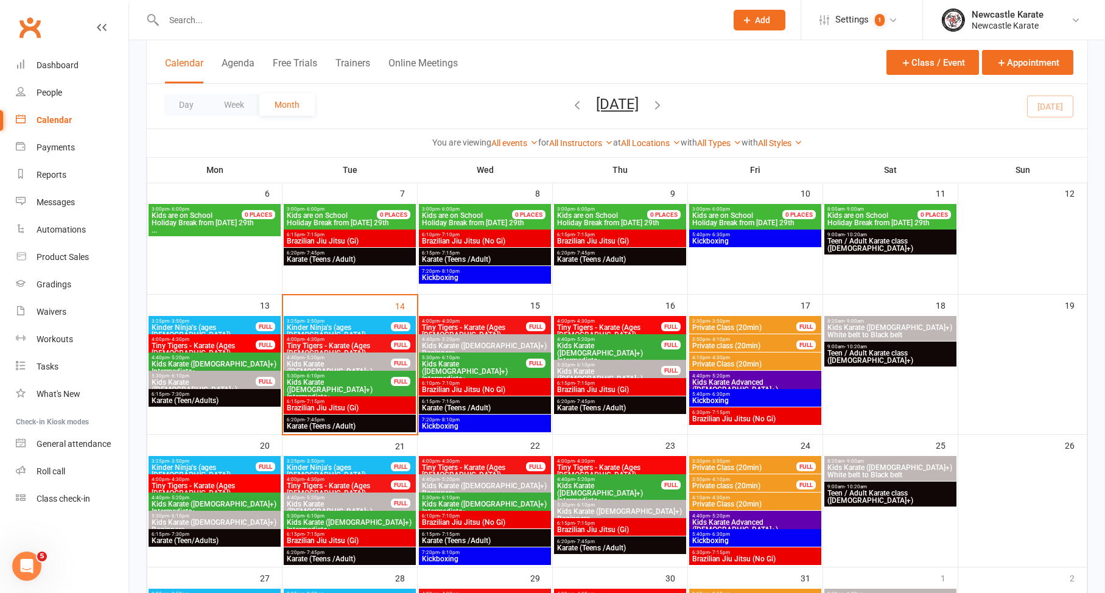
click at [488, 389] on span "Brazilian Jiu Jitsu (No Gi)" at bounding box center [484, 389] width 127 height 7
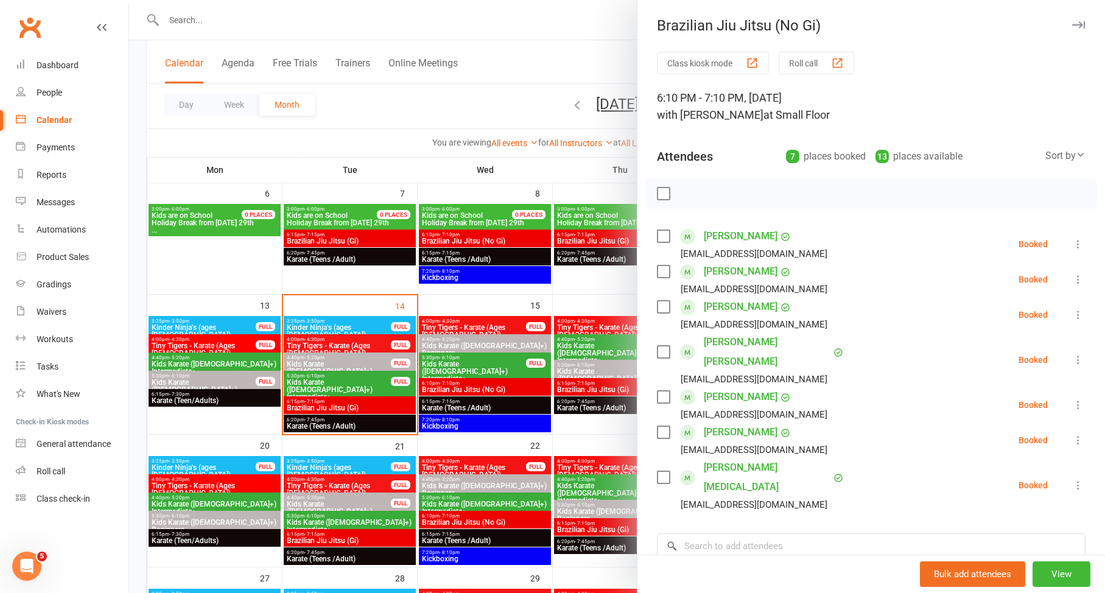
click at [488, 389] on div at bounding box center [617, 296] width 976 height 593
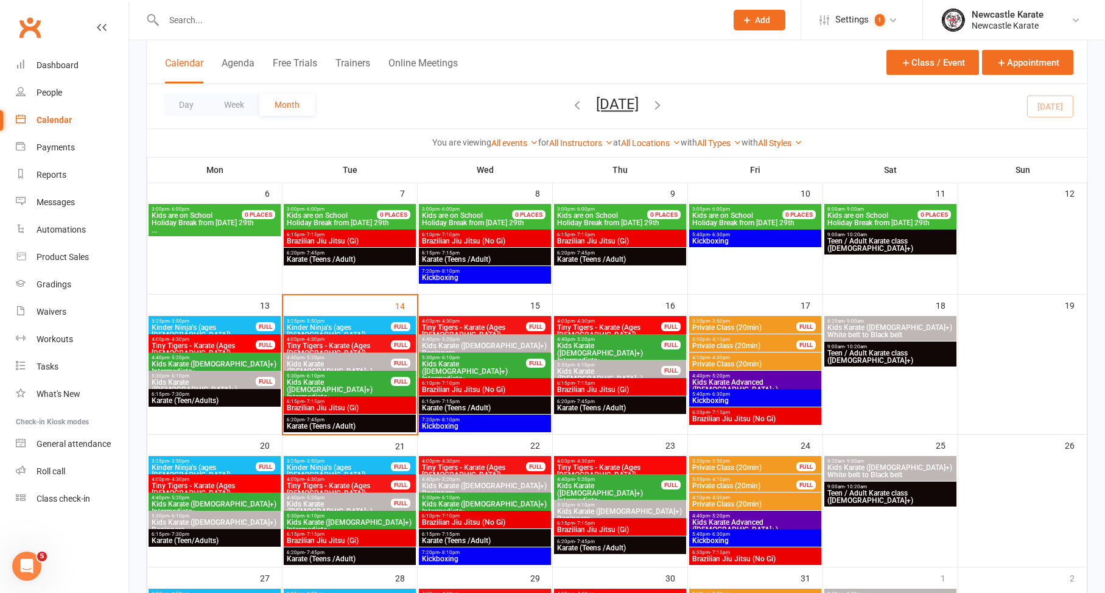
click at [360, 399] on span "6:15pm - 7:15pm" at bounding box center [349, 401] width 127 height 5
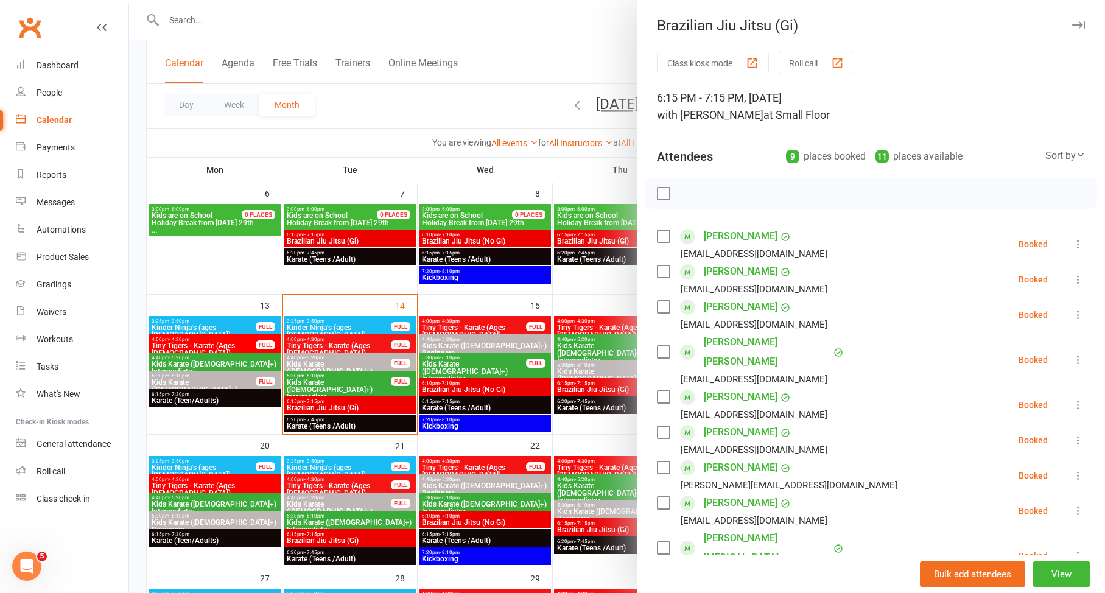
click at [360, 400] on div at bounding box center [617, 296] width 976 height 593
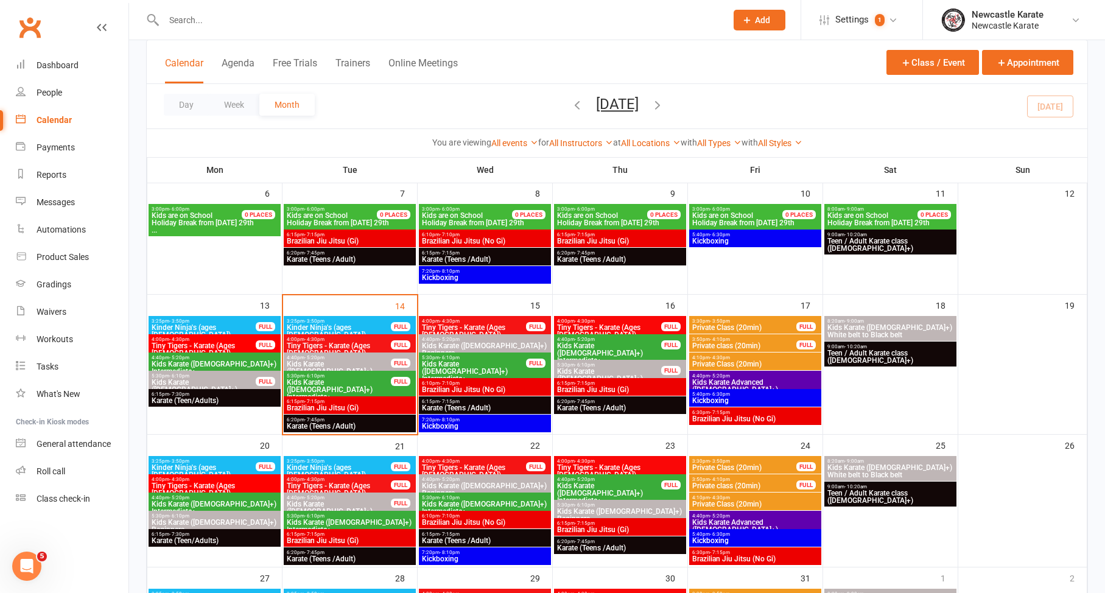
click at [713, 416] on span "Brazilian Jiu Jitsu (No Gi)" at bounding box center [755, 418] width 127 height 7
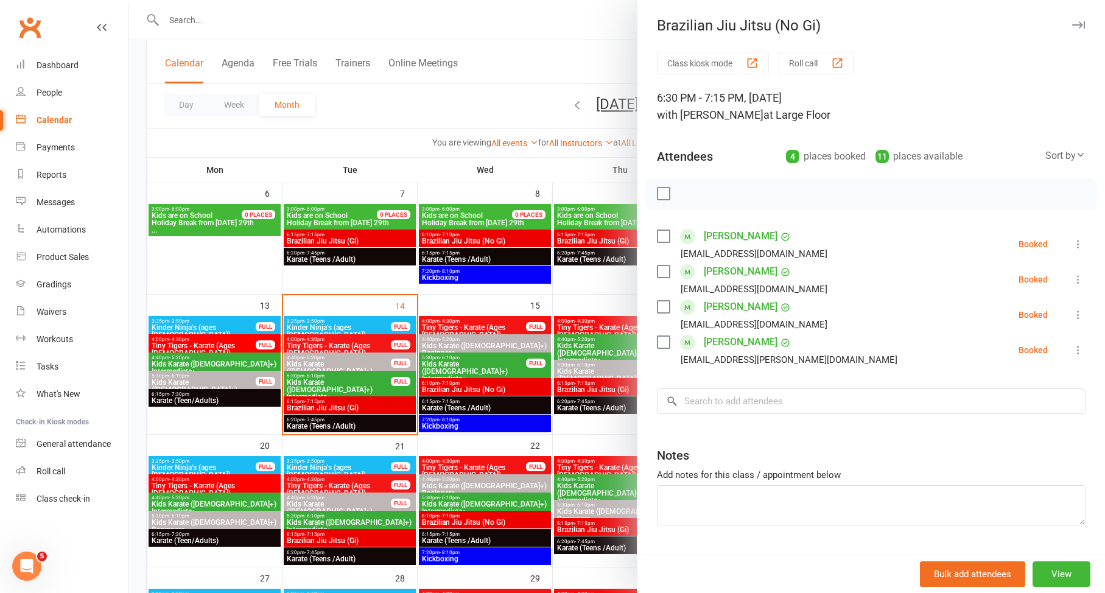
click at [535, 391] on div at bounding box center [617, 296] width 976 height 593
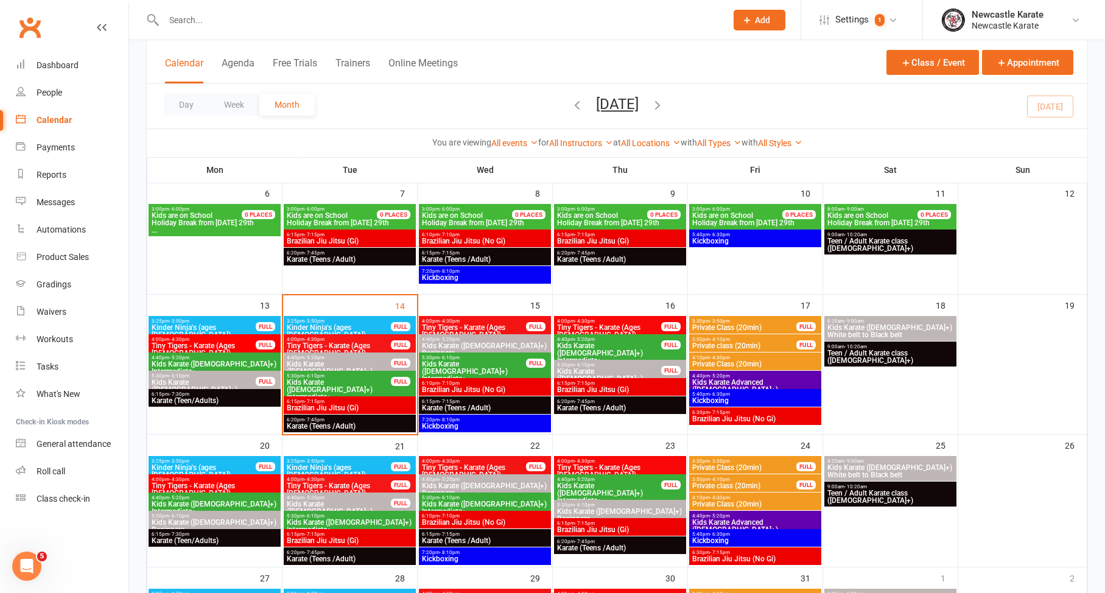
click at [853, 356] on span "Teen / Adult Karate class ([DEMOGRAPHIC_DATA]+)" at bounding box center [890, 357] width 127 height 15
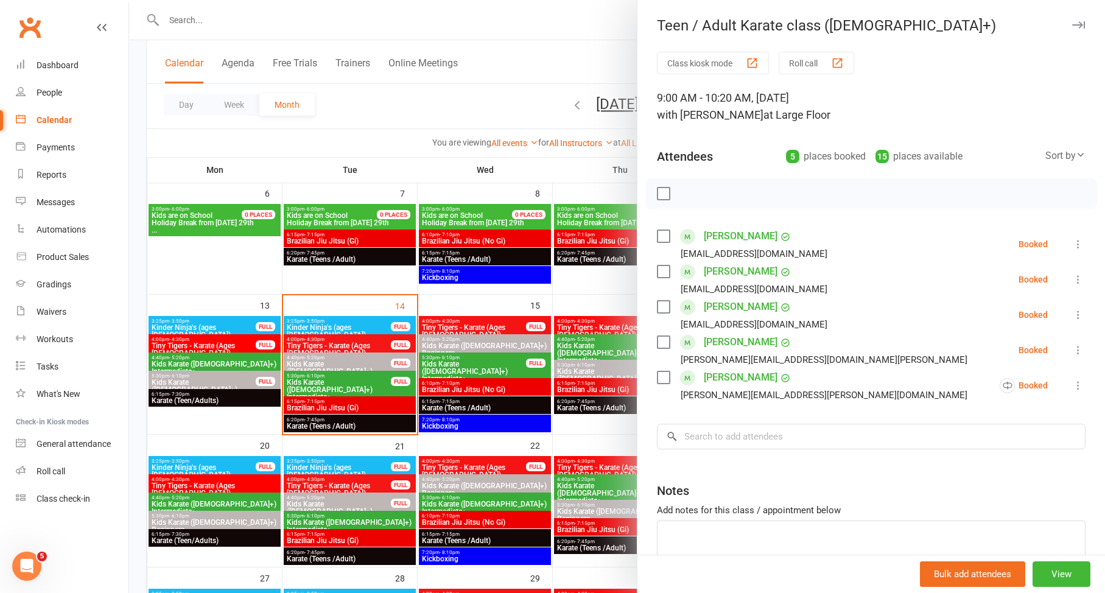
click at [528, 319] on div at bounding box center [617, 296] width 976 height 593
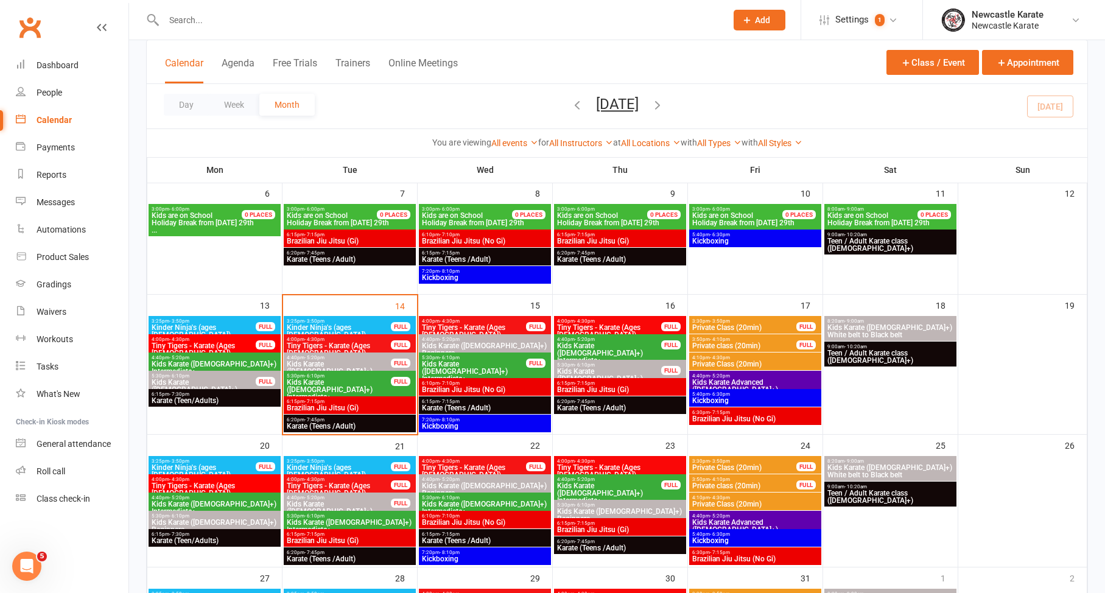
click at [862, 326] on span "Kids Karate ([DEMOGRAPHIC_DATA]+) White belt to Black belt" at bounding box center [890, 331] width 127 height 15
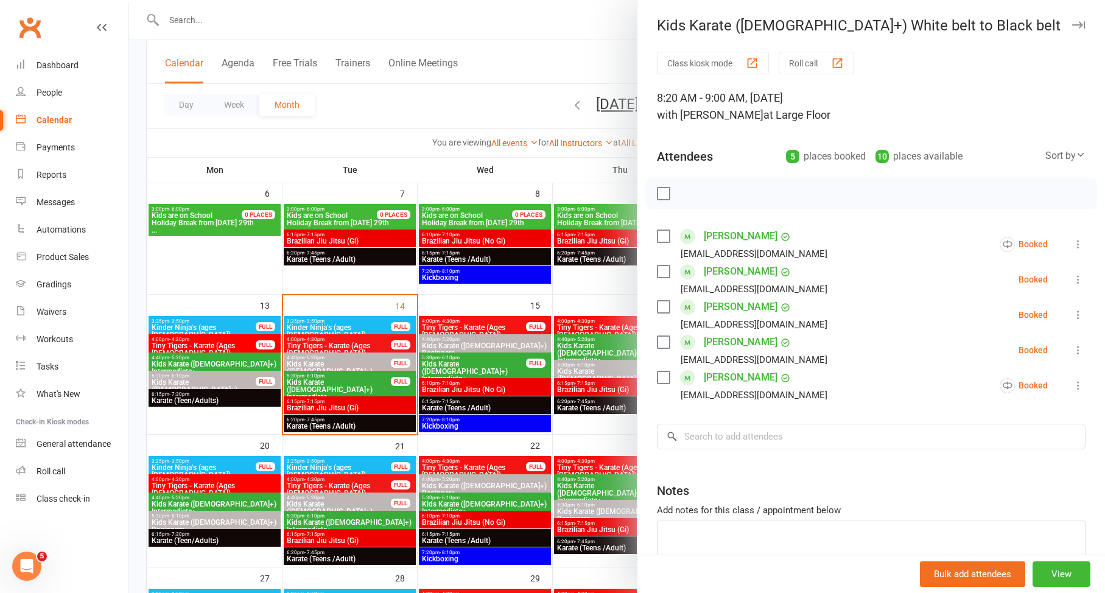
click at [544, 319] on div at bounding box center [617, 296] width 976 height 593
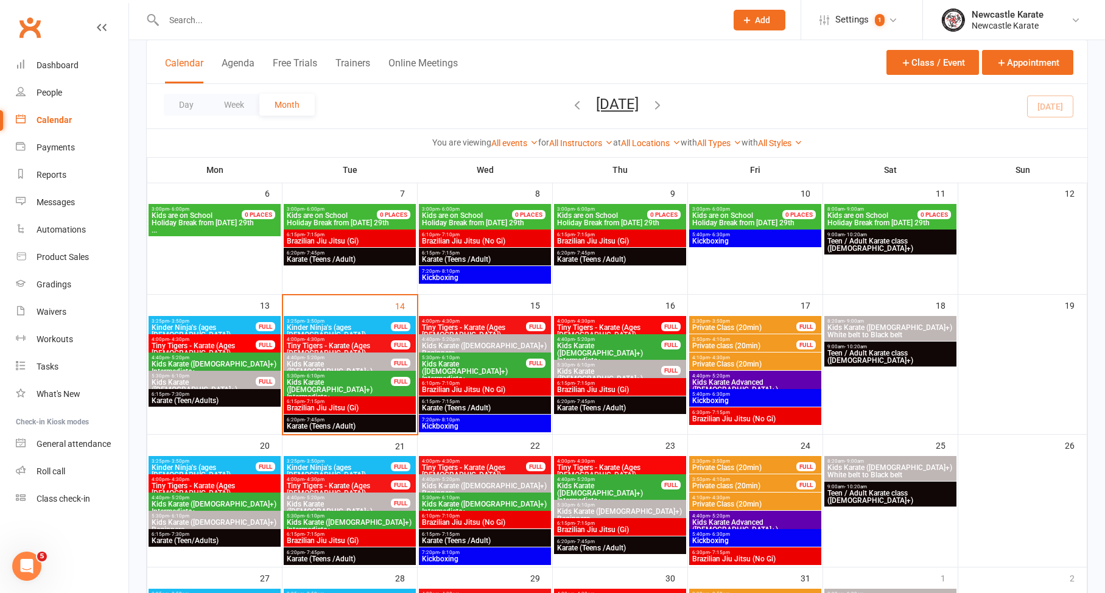
click at [336, 359] on span "4:40pm - 5:20pm" at bounding box center [338, 357] width 105 height 5
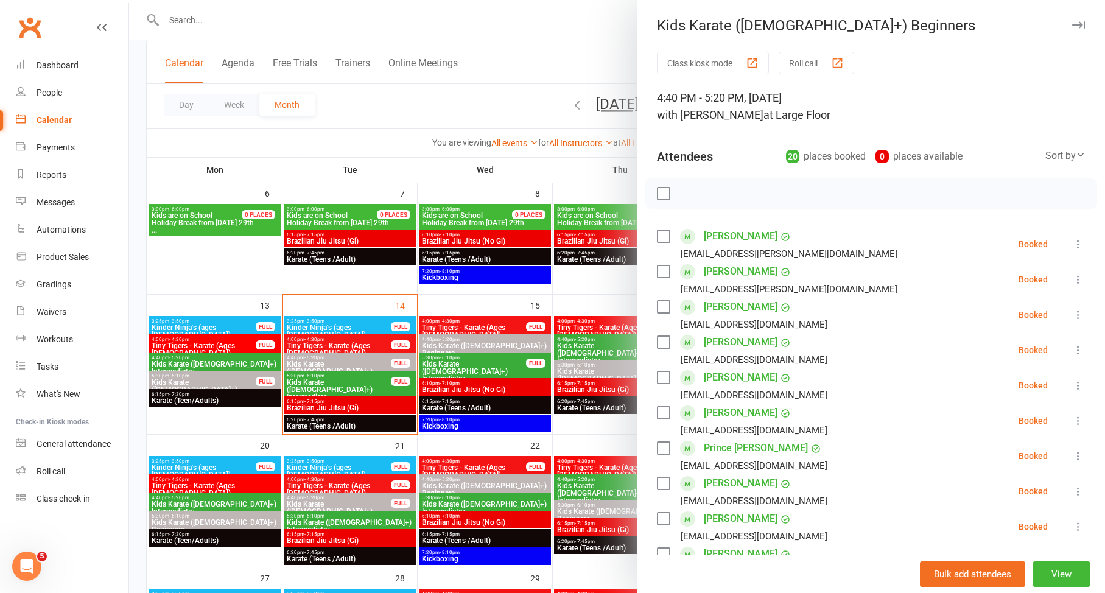
click at [501, 342] on div at bounding box center [617, 296] width 976 height 593
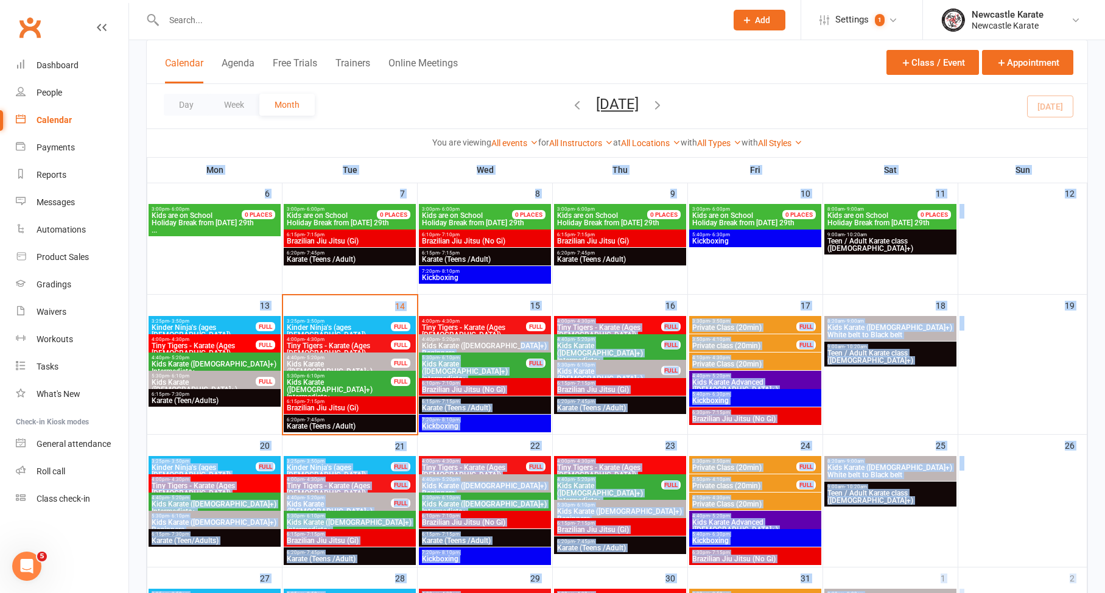
click at [512, 344] on span "Kids Karate ([DEMOGRAPHIC_DATA]+) Beginners" at bounding box center [484, 349] width 127 height 15
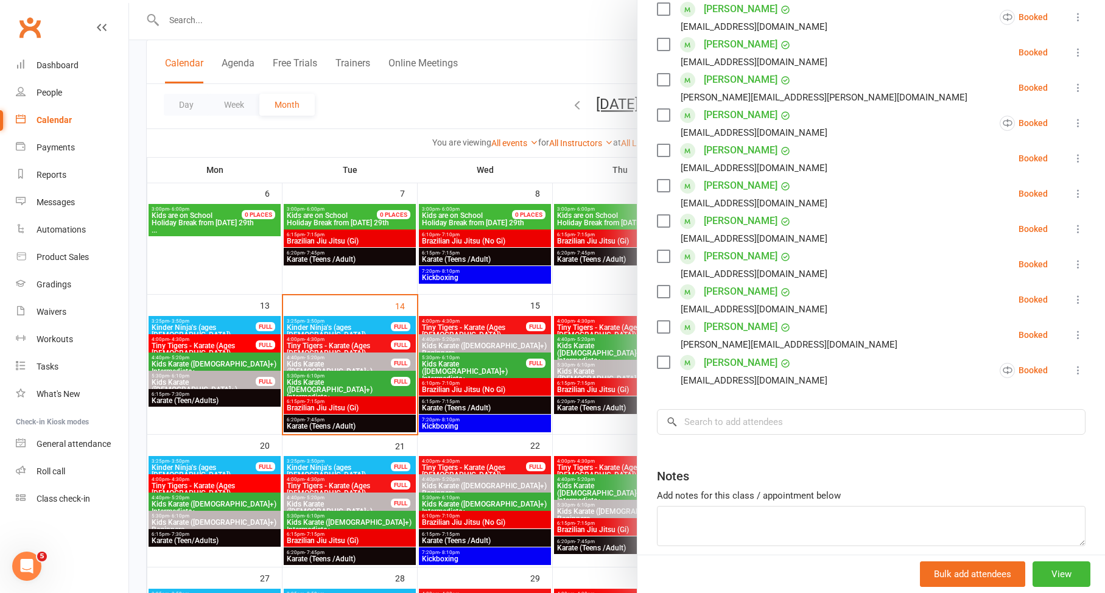
scroll to position [406, 0]
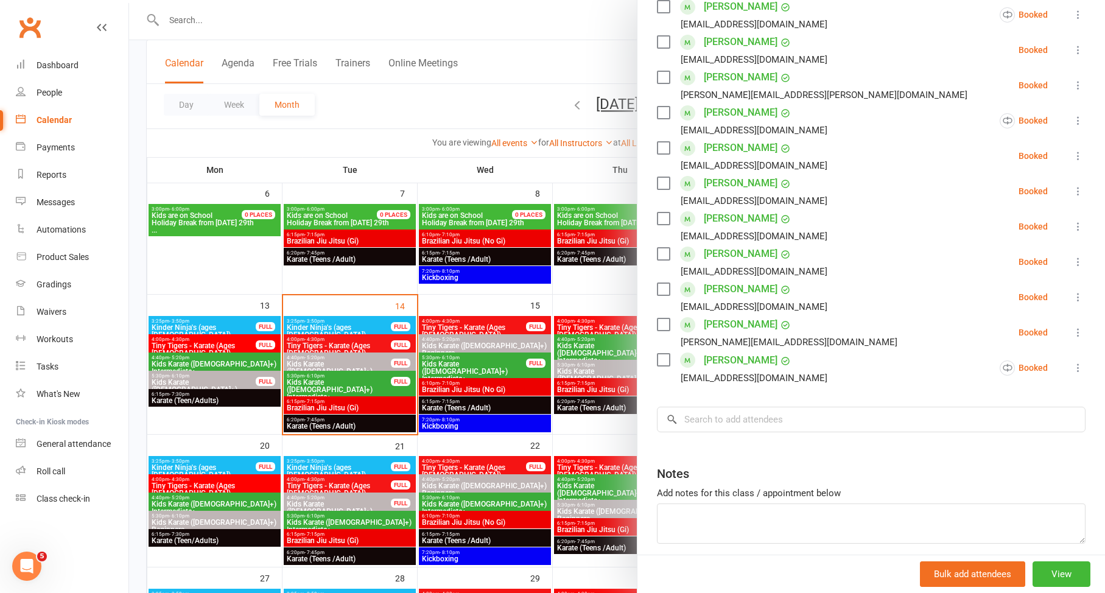
click at [486, 298] on div at bounding box center [617, 296] width 976 height 593
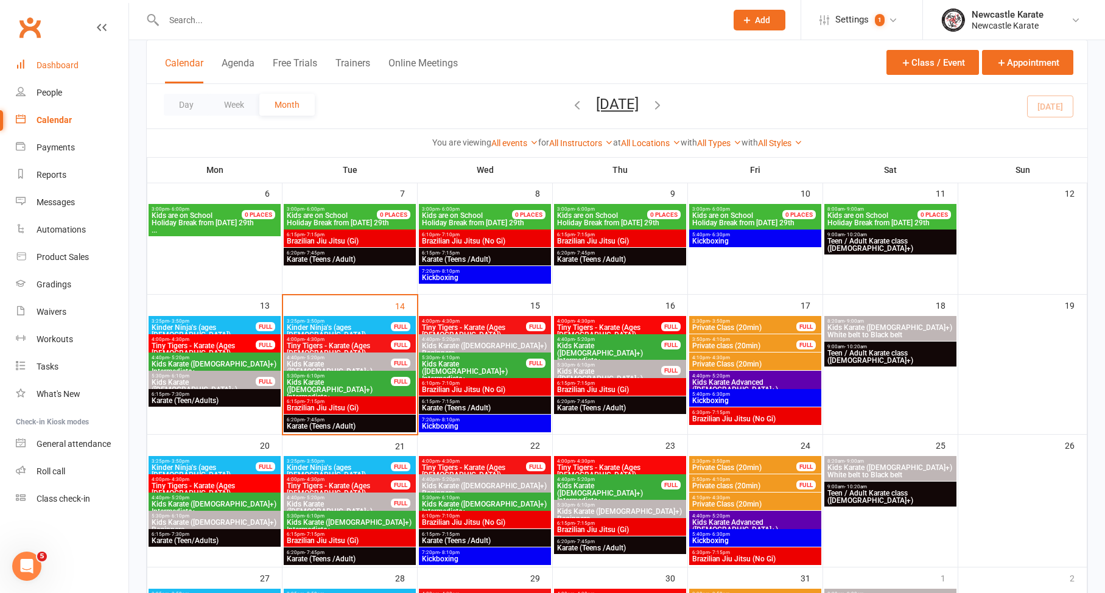
click at [62, 65] on div "Dashboard" at bounding box center [58, 65] width 42 height 10
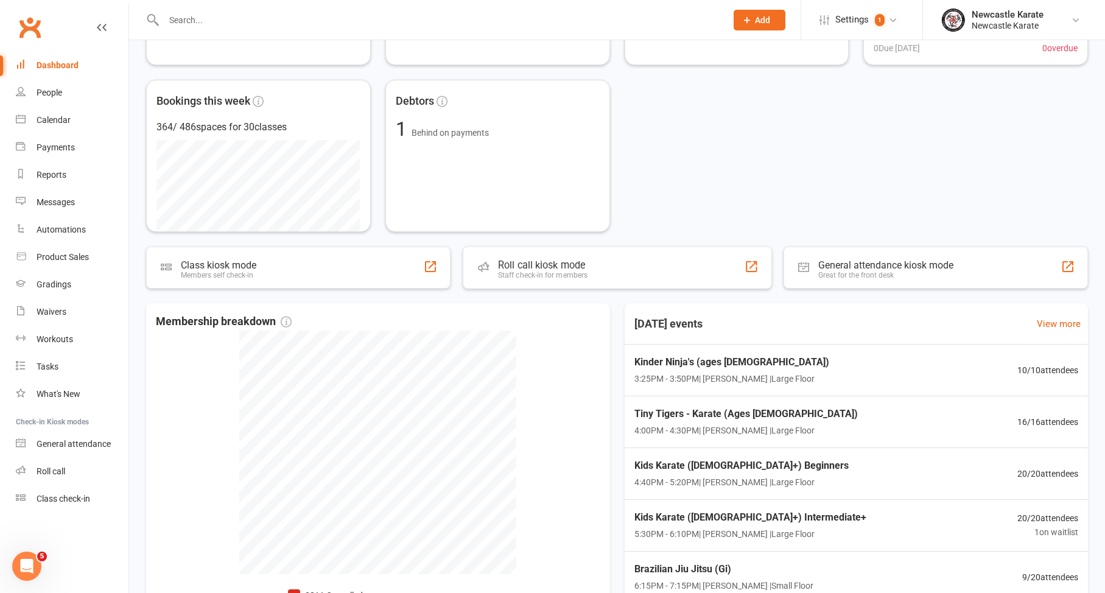
scroll to position [277, 0]
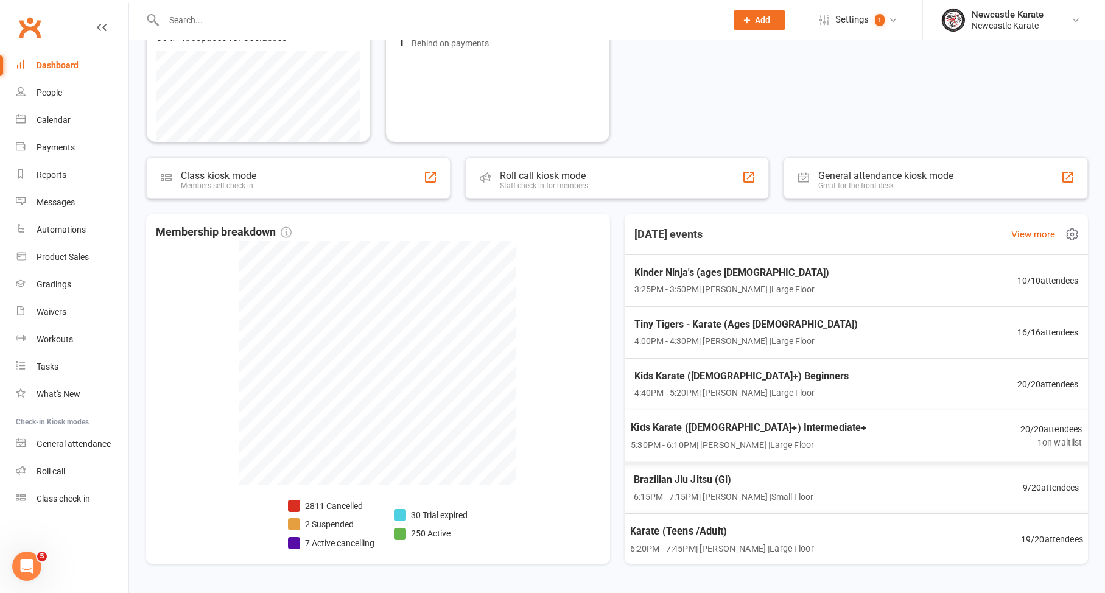
click at [934, 529] on div "Karate (Teens /Adult) 6:20PM - 7:45PM | Marc Mathews | Large Floor 19 / 20 atte…" at bounding box center [856, 539] width 483 height 52
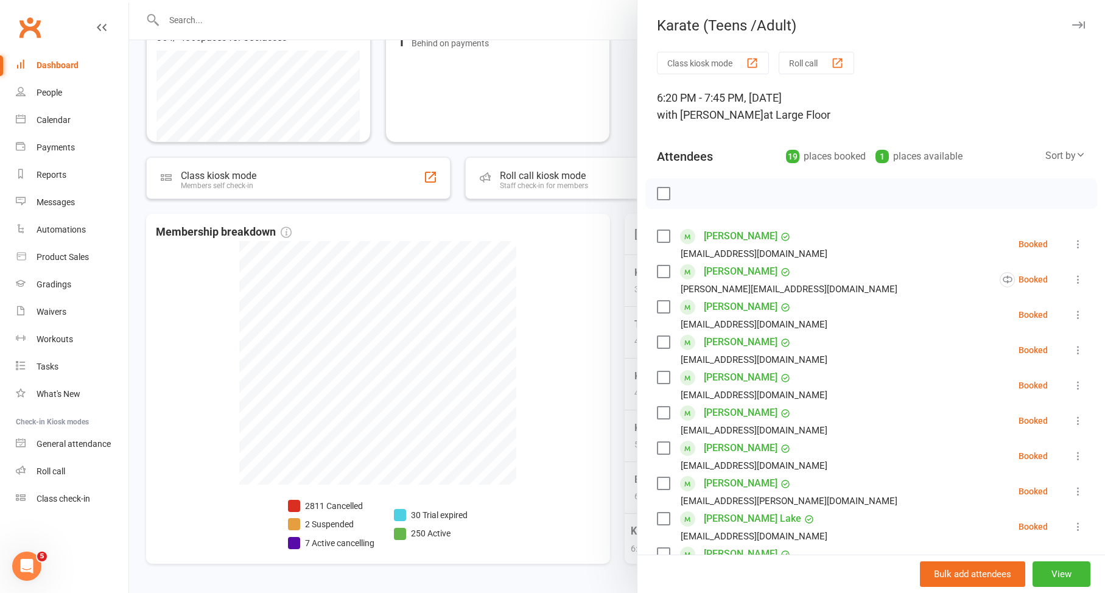
click at [598, 457] on div at bounding box center [617, 296] width 976 height 593
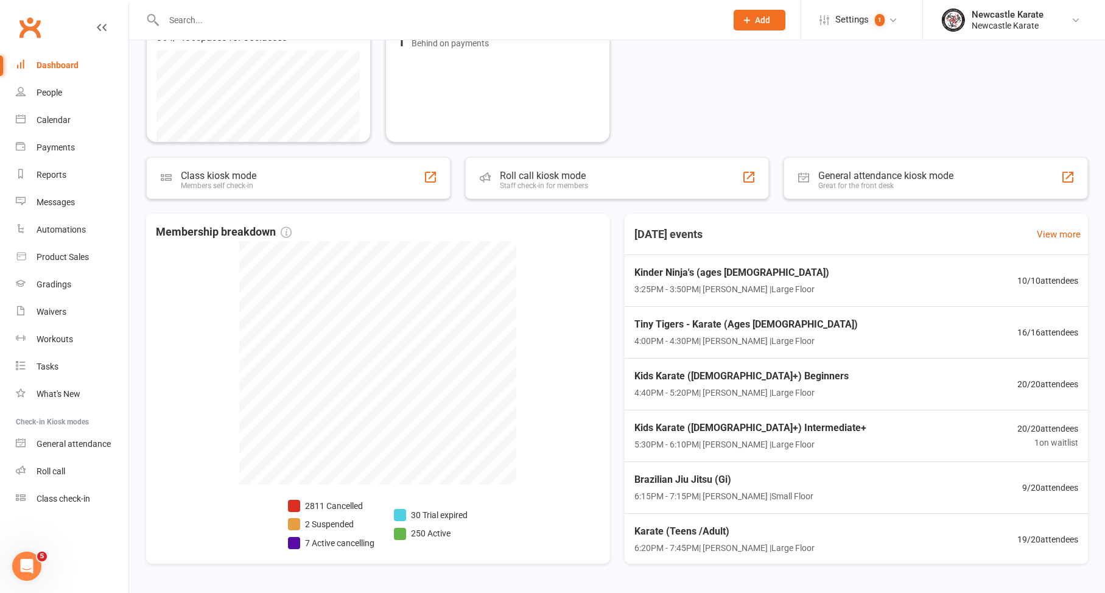
click at [60, 62] on div "Dashboard" at bounding box center [58, 65] width 42 height 10
click at [77, 111] on link "Calendar" at bounding box center [72, 120] width 113 height 27
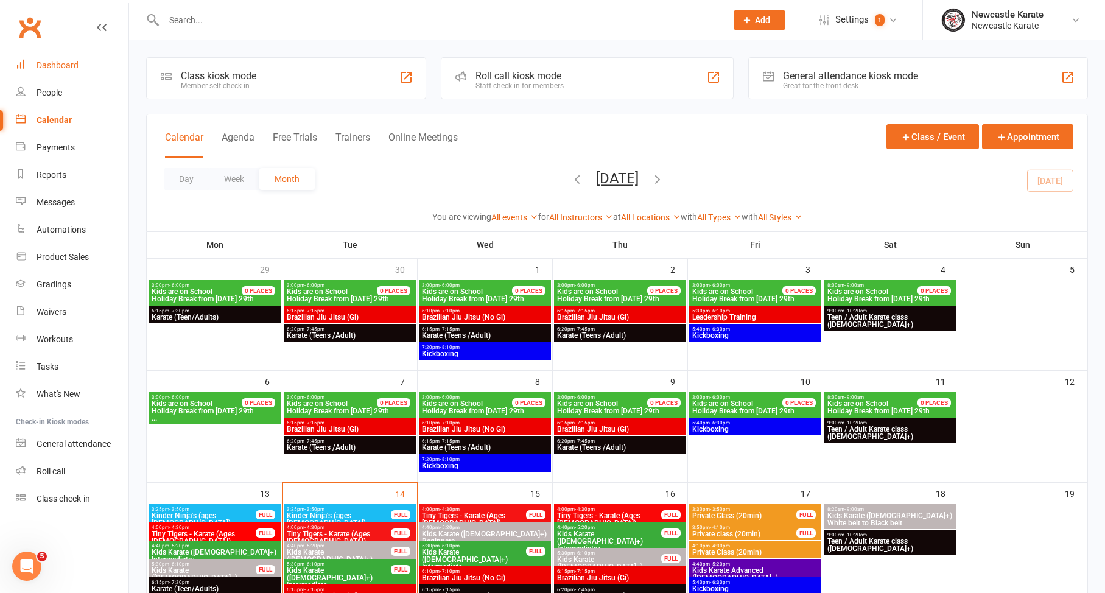
click at [65, 60] on ui-view "Prospect Member Non-attending contact Class / event Appointment Grading event T…" at bounding box center [552, 529] width 1105 height 1053
click at [66, 62] on div "Dashboard" at bounding box center [58, 65] width 42 height 10
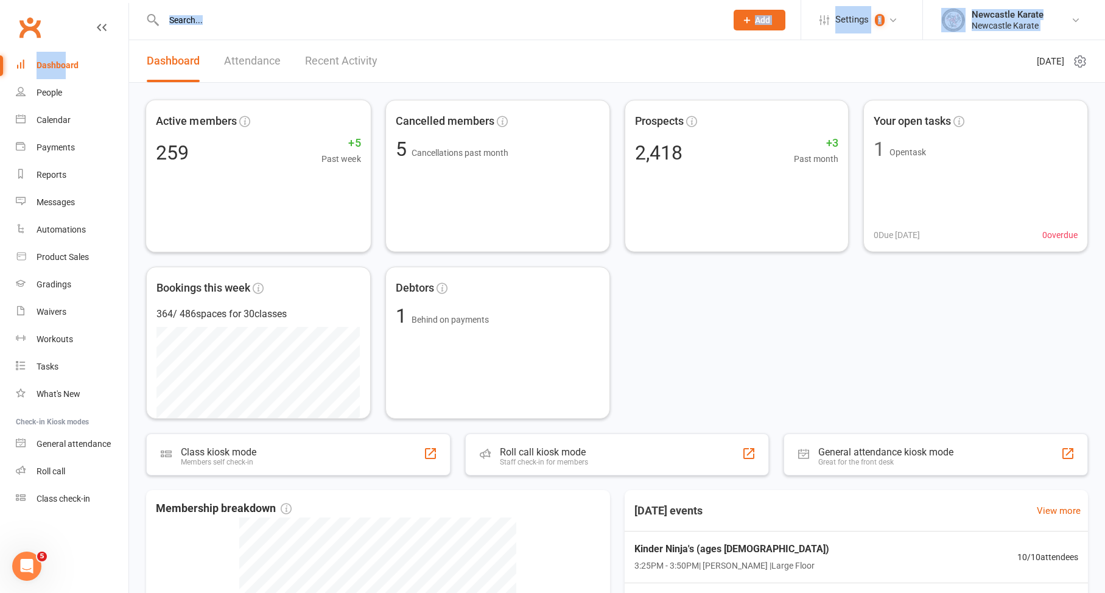
click at [381, 52] on div "Dashboard Attendance Recent Activity" at bounding box center [262, 61] width 266 height 42
click at [21, 110] on link "Calendar" at bounding box center [72, 120] width 113 height 27
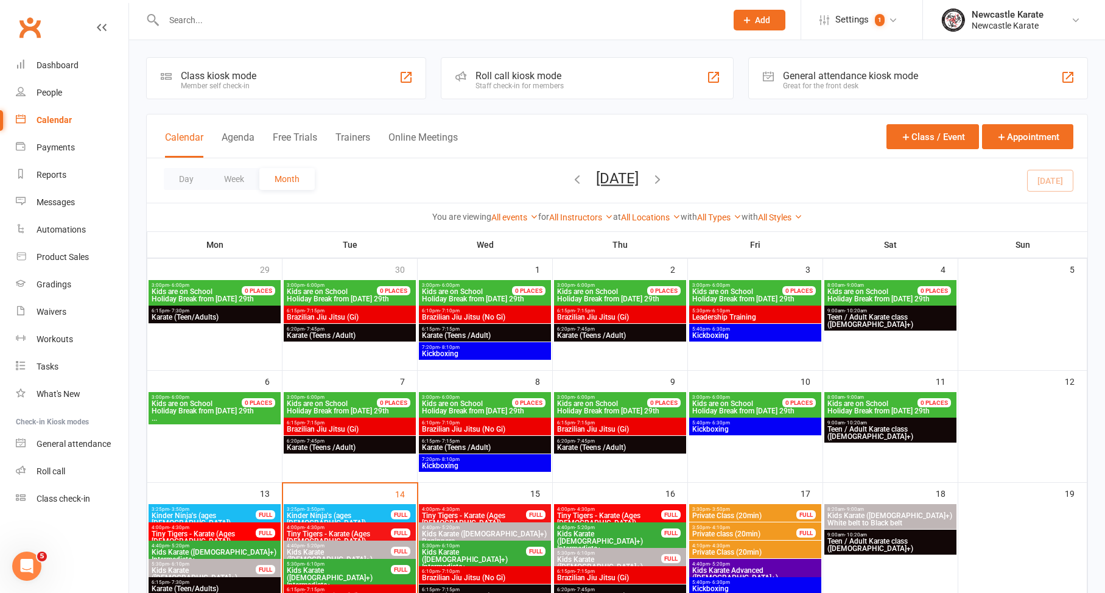
scroll to position [220, 0]
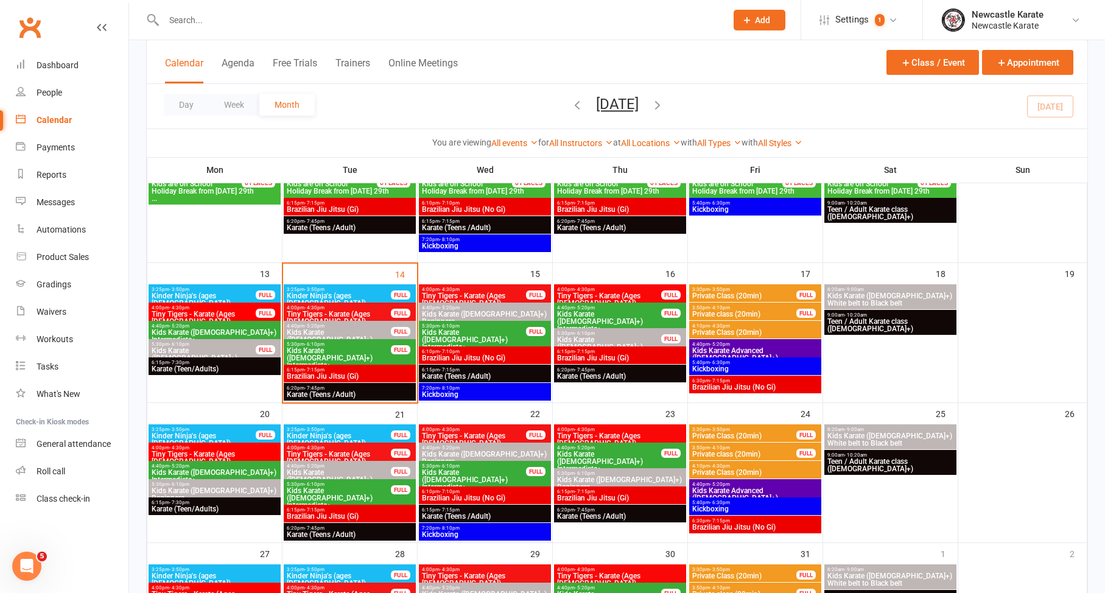
click at [367, 451] on span "Tiny Tigers - Karate (Ages [DEMOGRAPHIC_DATA])" at bounding box center [338, 458] width 105 height 15
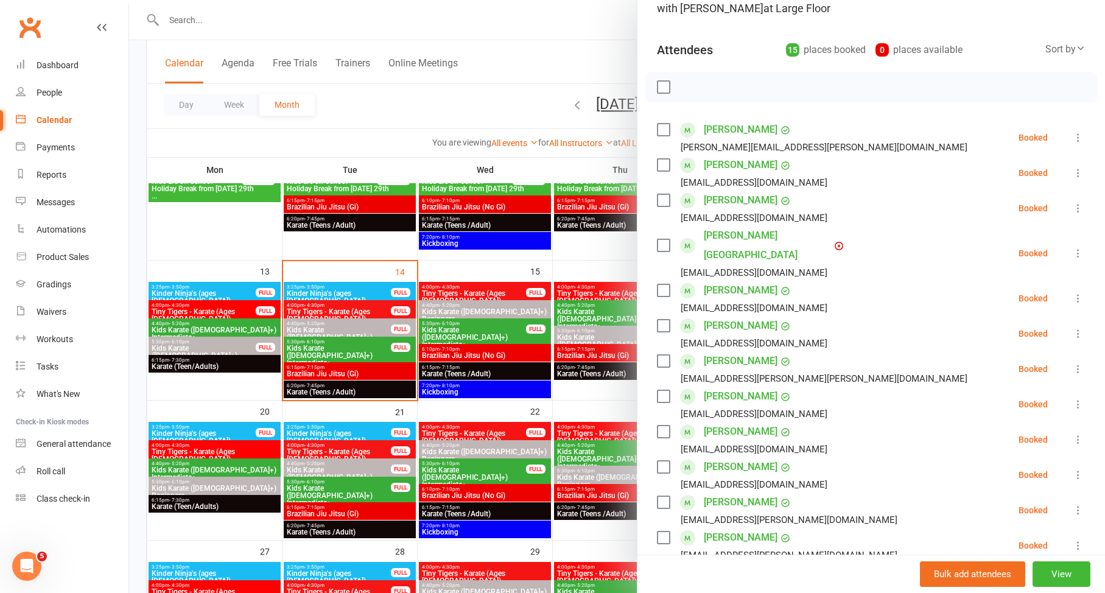
scroll to position [209, 0]
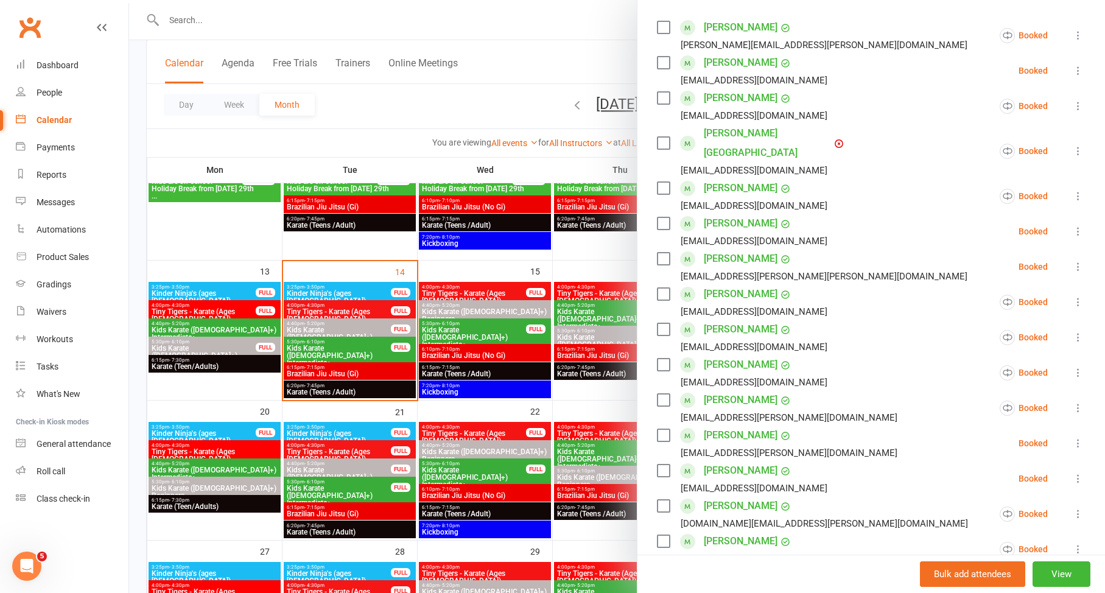
click at [417, 443] on div at bounding box center [617, 296] width 976 height 593
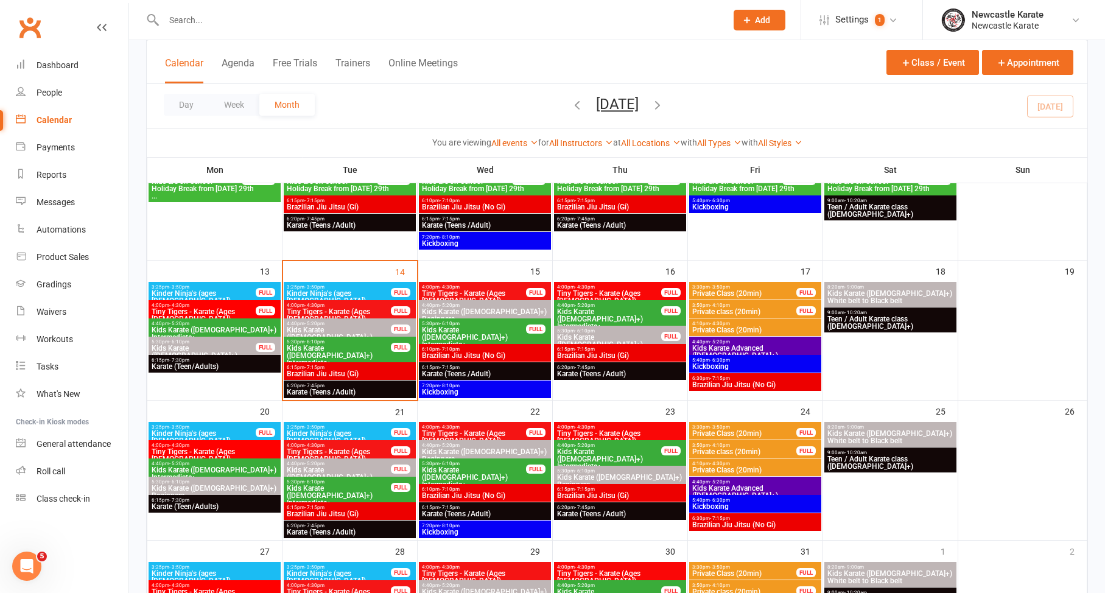
click at [356, 290] on span "Kinder Ninja's (ages [DEMOGRAPHIC_DATA])" at bounding box center [338, 297] width 105 height 15
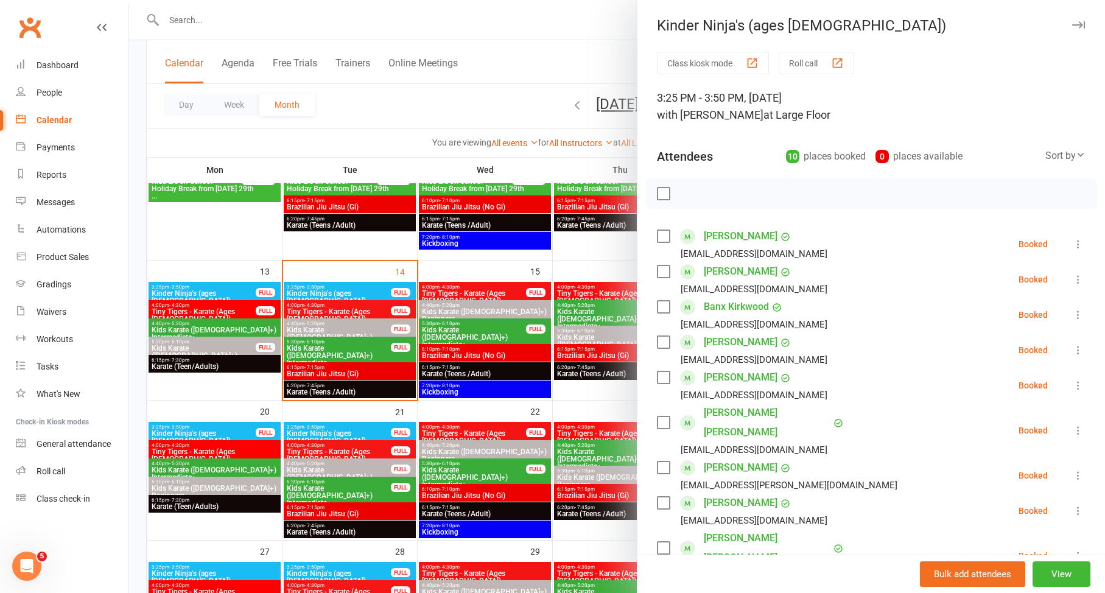
scroll to position [142, 0]
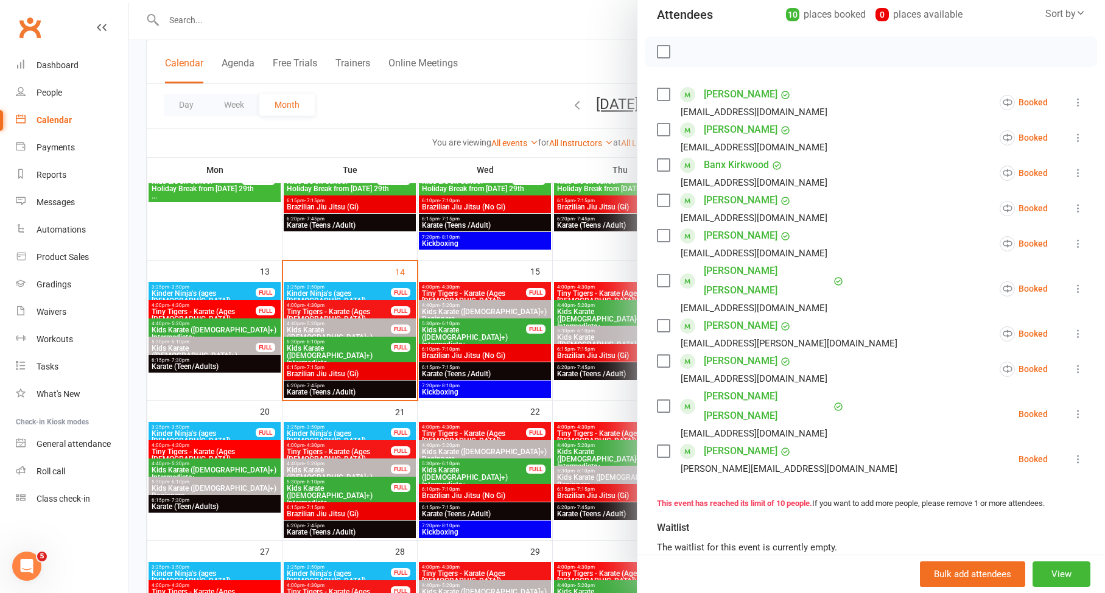
click at [745, 316] on link "Analeise Smith" at bounding box center [741, 325] width 74 height 19
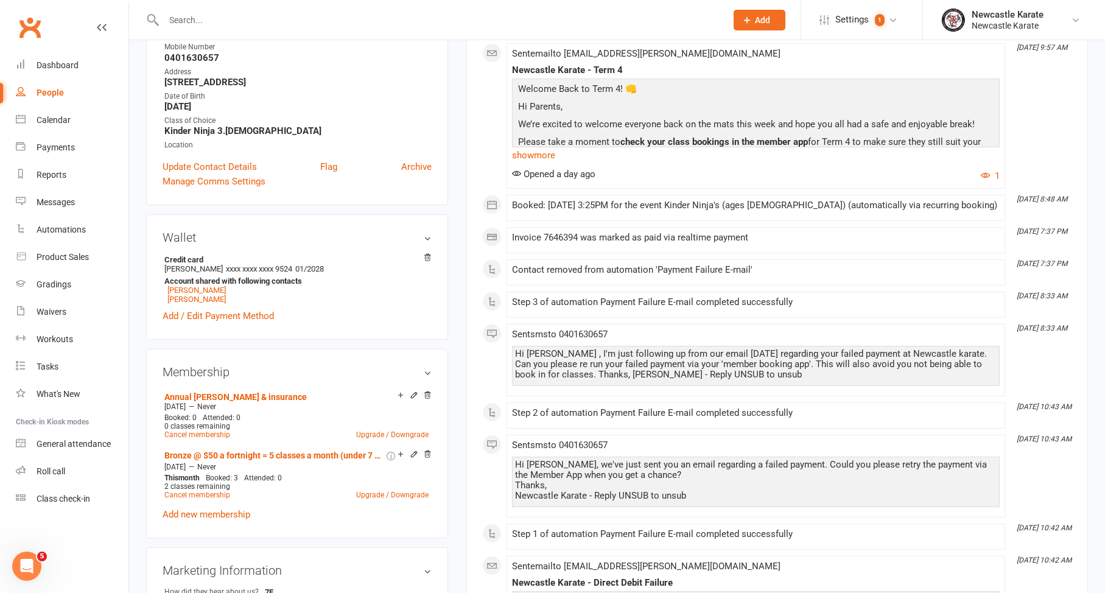
scroll to position [316, 0]
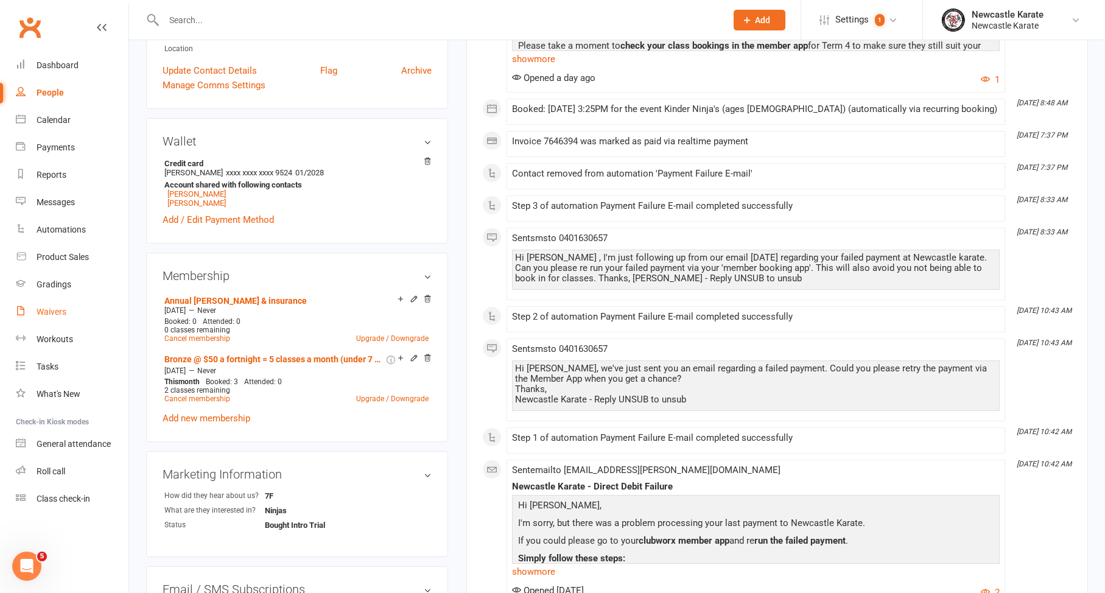
click at [48, 317] on link "Waivers" at bounding box center [72, 311] width 113 height 27
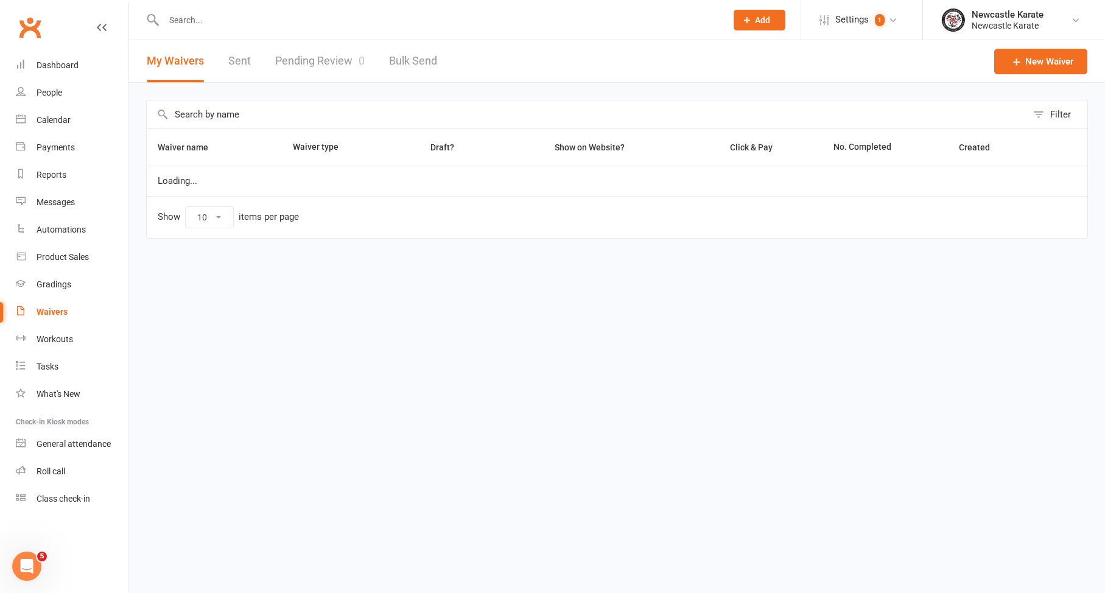
select select "100"
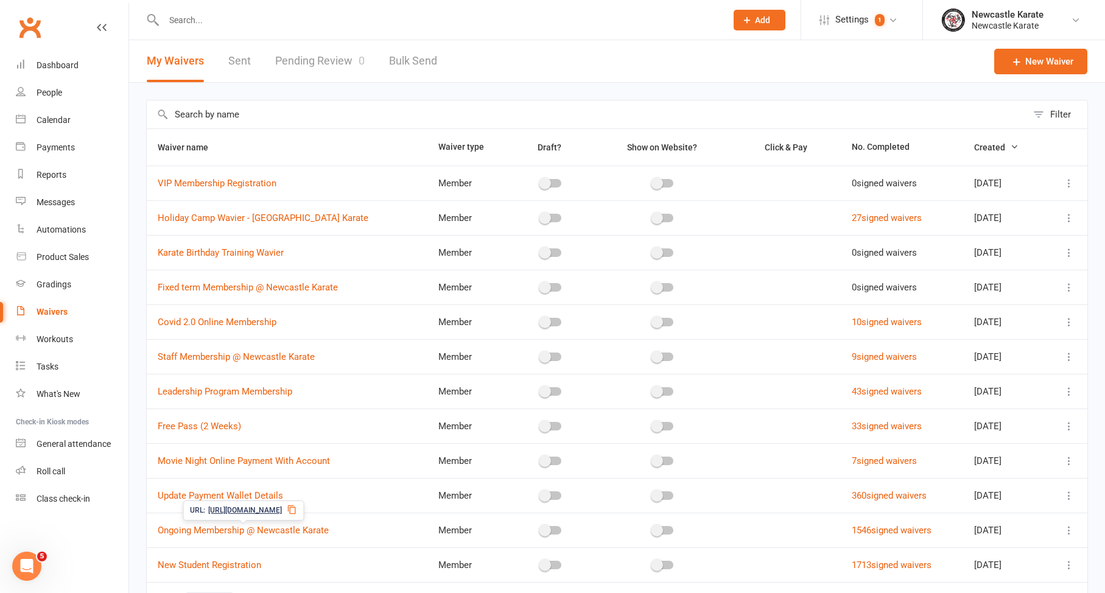
click at [238, 510] on span "https://app.clubworx.com/s/2Jd3OF" at bounding box center [245, 511] width 74 height 12
click at [299, 24] on input "text" at bounding box center [439, 20] width 558 height 17
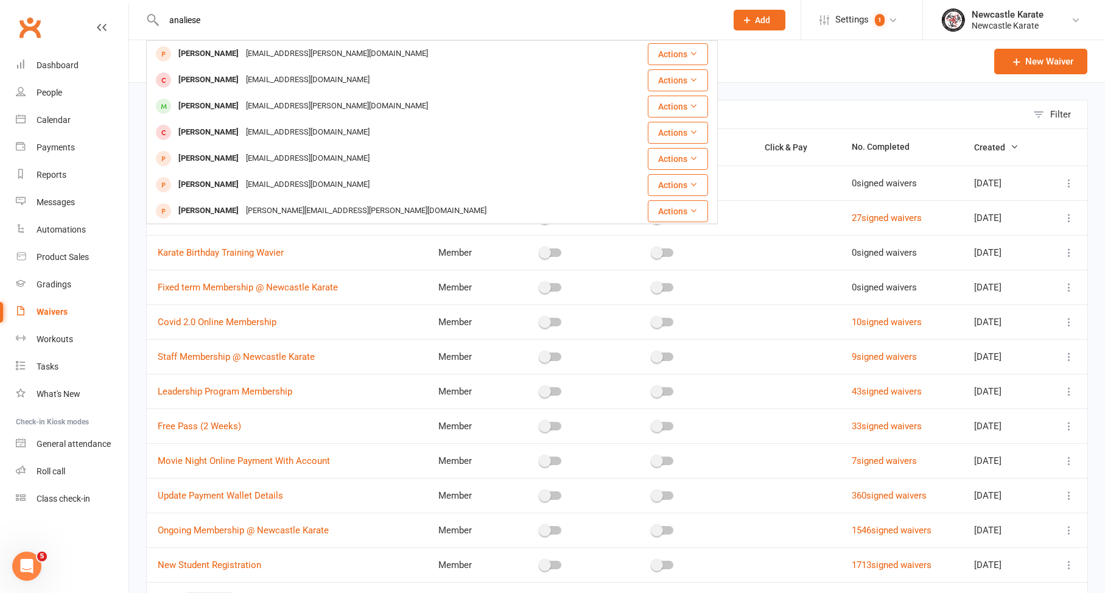
type input "analyse"
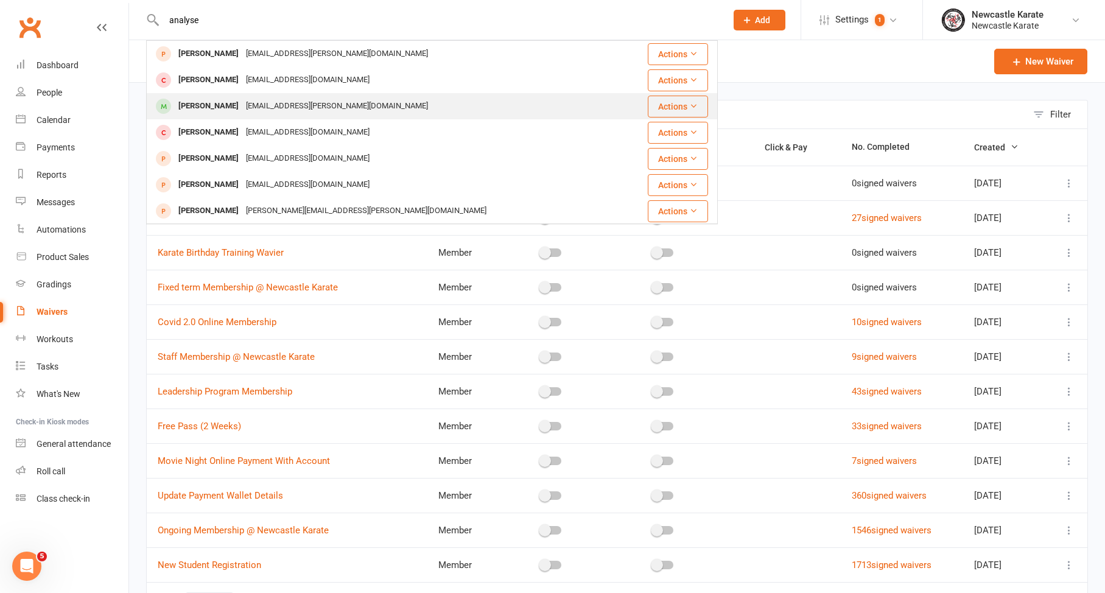
drag, startPoint x: 294, startPoint y: 30, endPoint x: 213, endPoint y: 106, distance: 110.7
click at [213, 106] on div "Analeise Smith" at bounding box center [209, 106] width 68 height 18
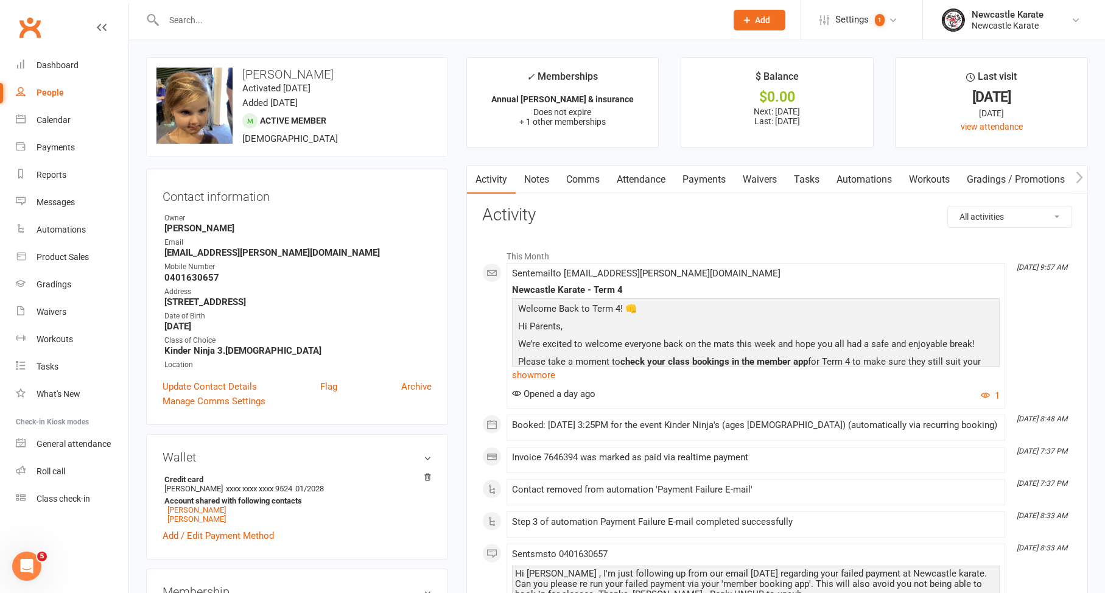
click at [614, 180] on link "Attendance" at bounding box center [641, 180] width 66 height 28
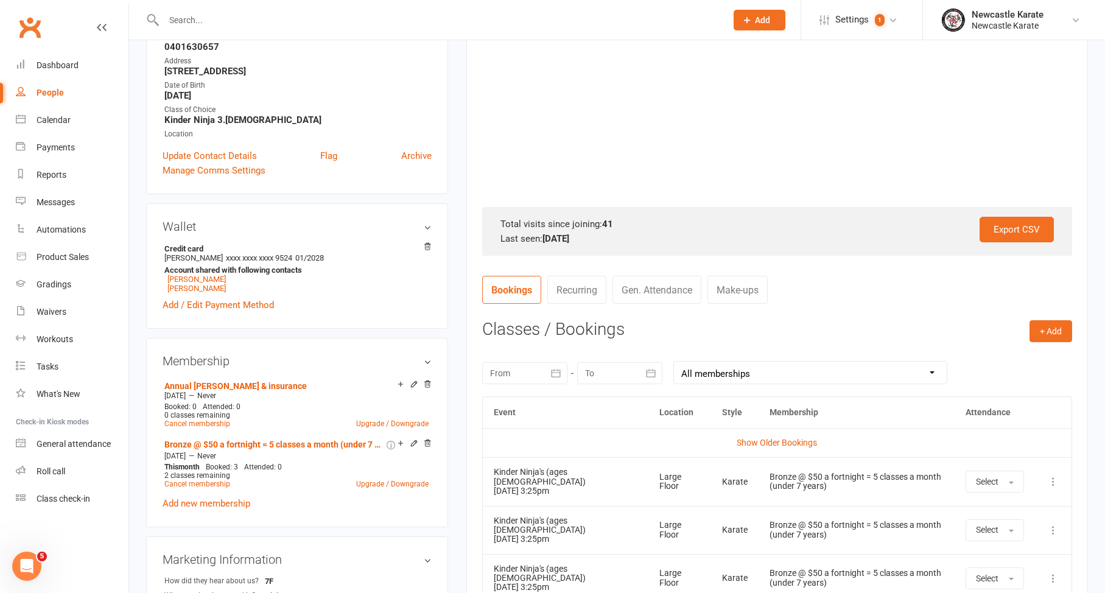
scroll to position [367, 0]
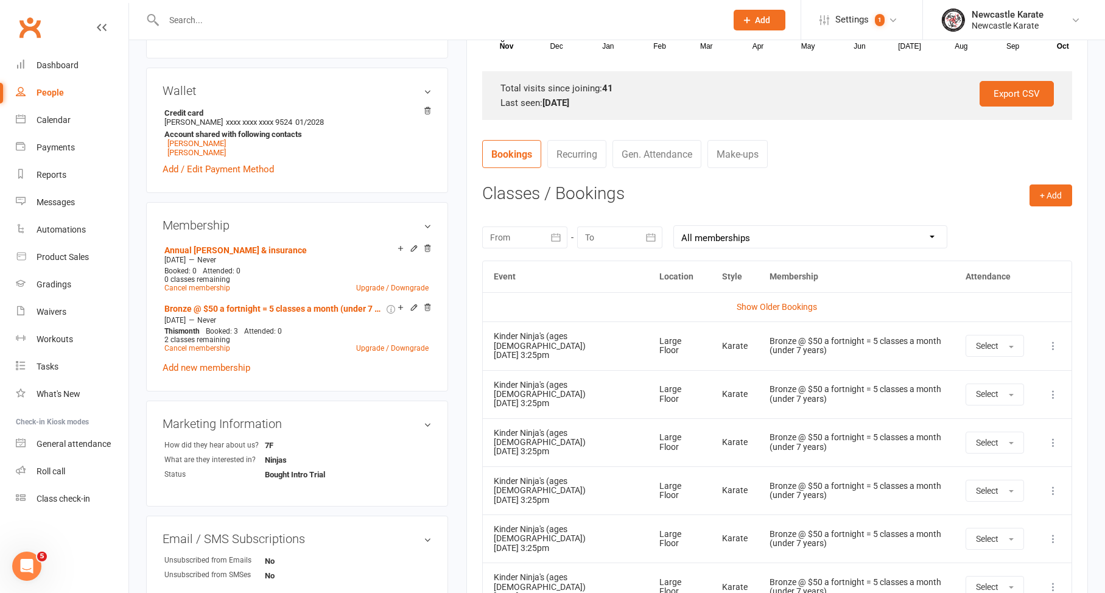
click at [1049, 340] on icon at bounding box center [1054, 346] width 12 height 12
click at [1008, 420] on link "Remove booking" at bounding box center [1000, 418] width 121 height 24
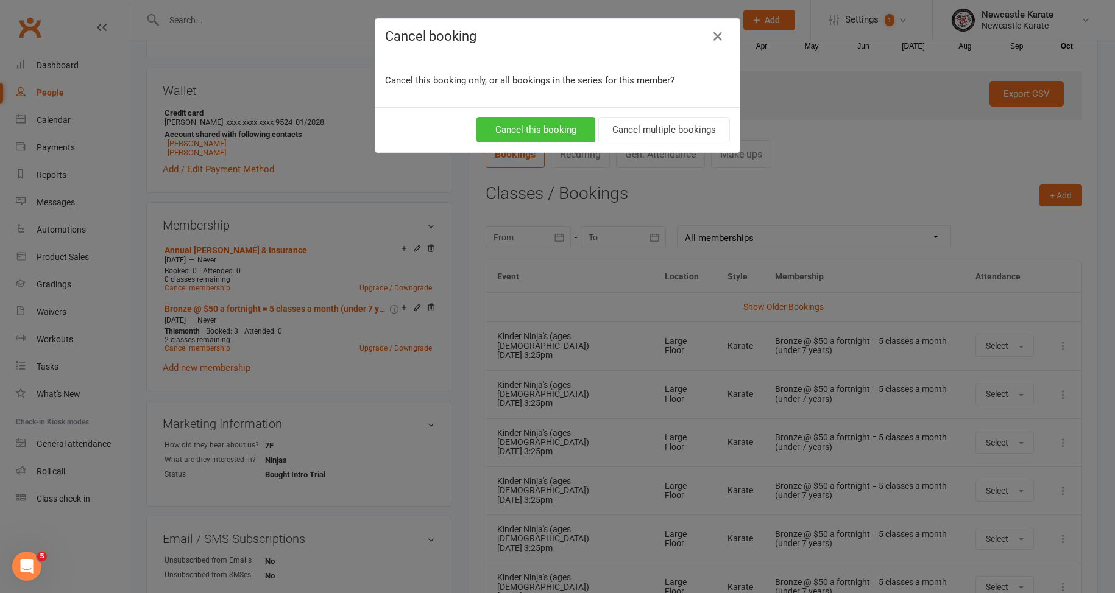
click at [549, 142] on button "Cancel this booking" at bounding box center [535, 130] width 119 height 26
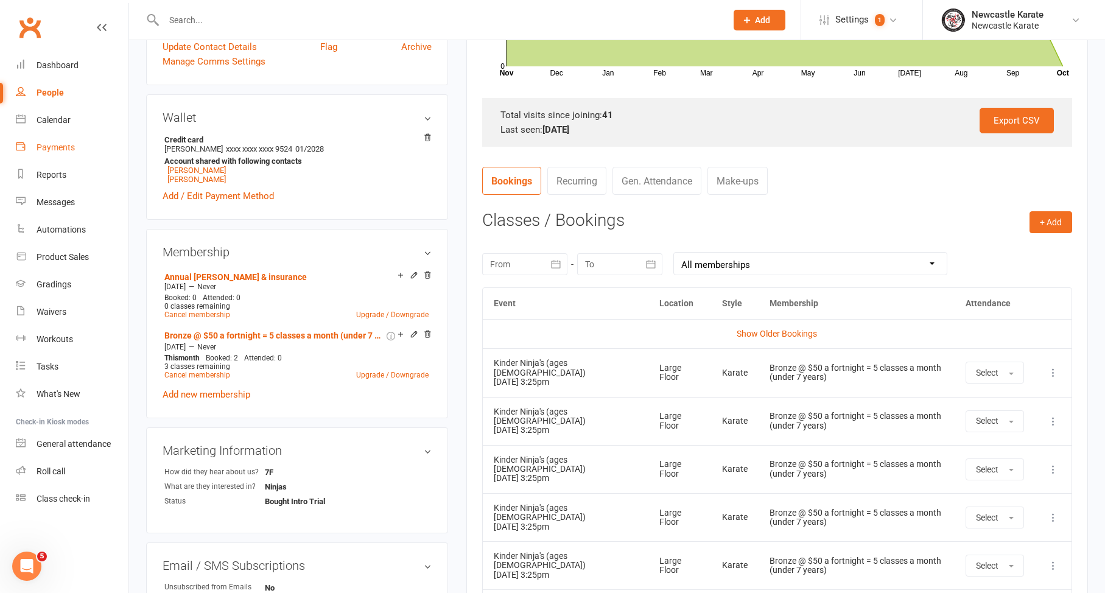
scroll to position [0, 0]
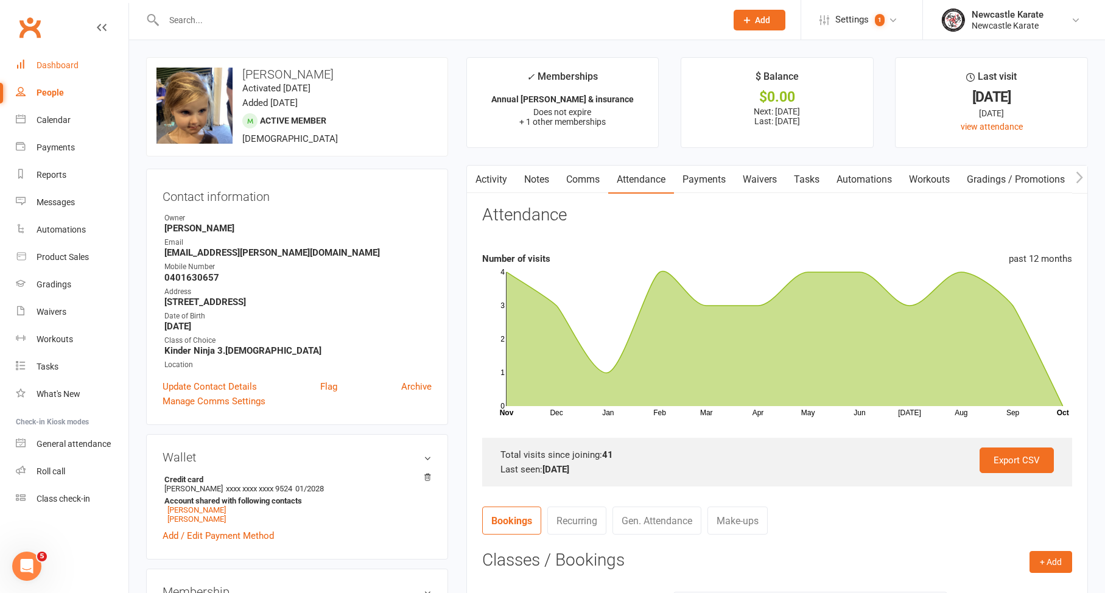
click at [46, 75] on link "Dashboard" at bounding box center [72, 65] width 113 height 27
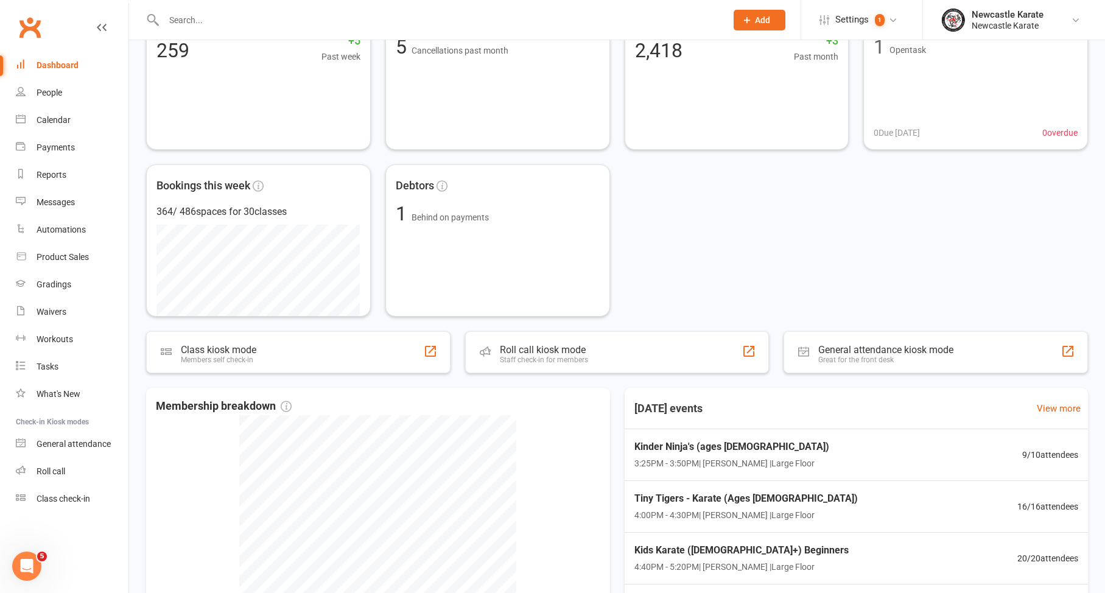
scroll to position [306, 0]
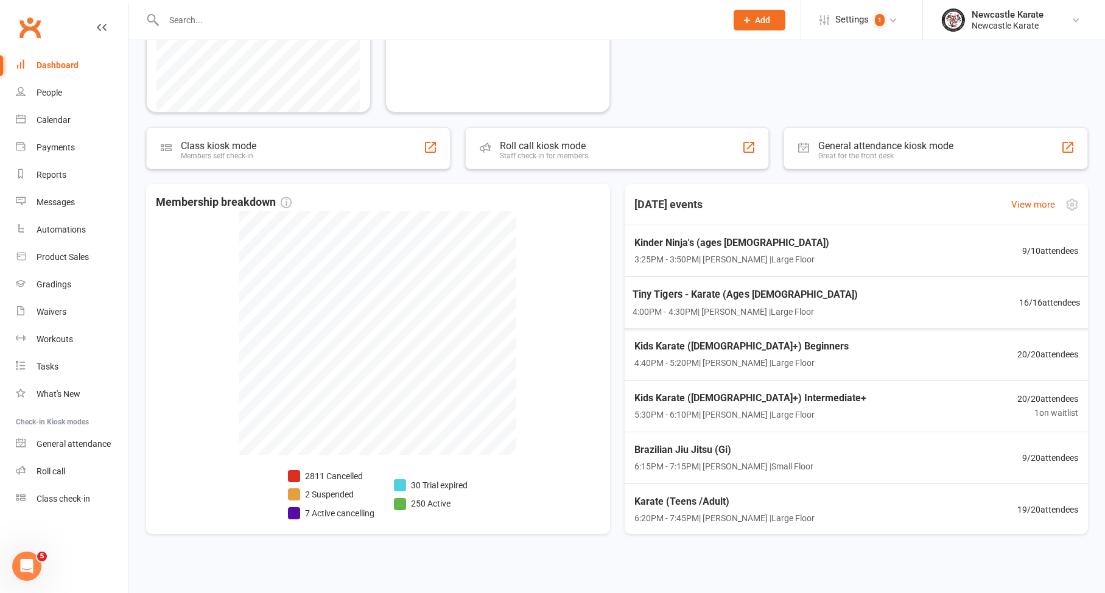
click at [695, 293] on span "Tiny Tigers - Karate (Ages [DEMOGRAPHIC_DATA])" at bounding box center [745, 295] width 225 height 16
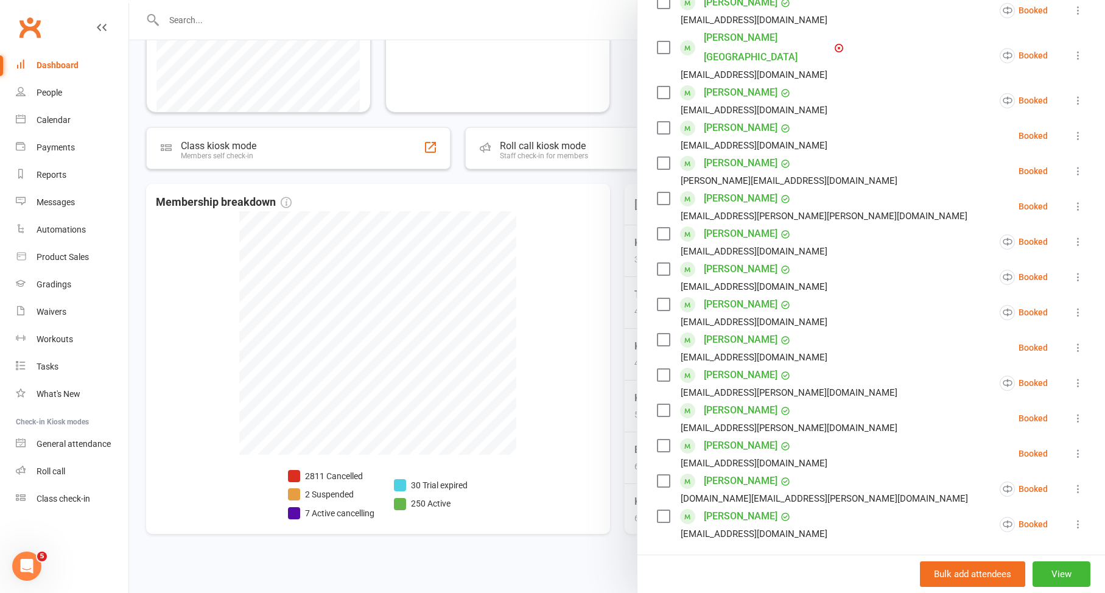
scroll to position [267, 0]
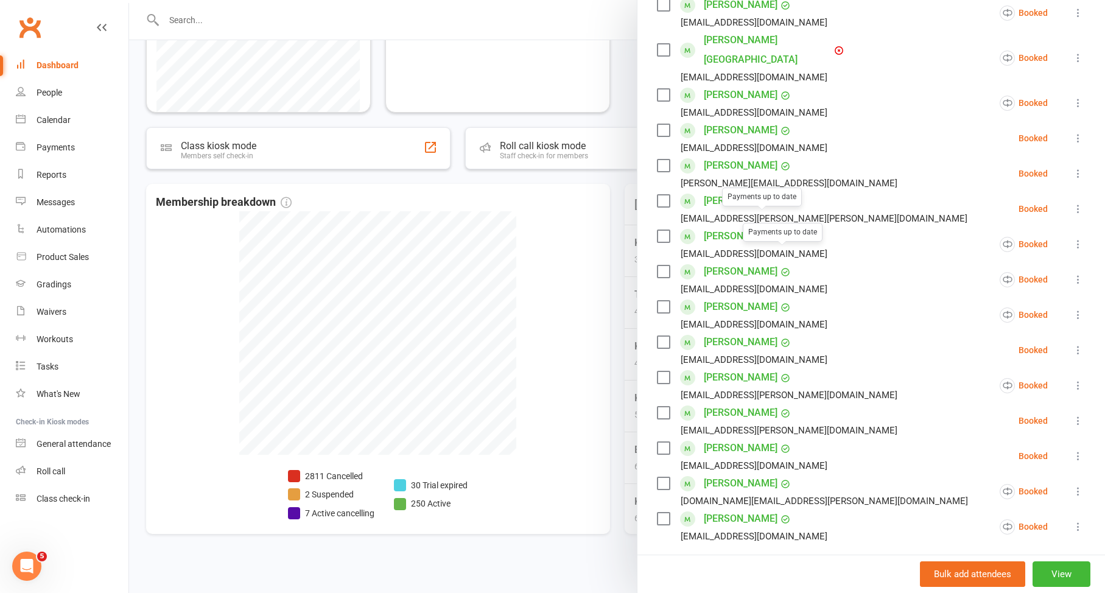
click at [746, 156] on link "Taras Minski-Hanstock" at bounding box center [741, 165] width 74 height 19
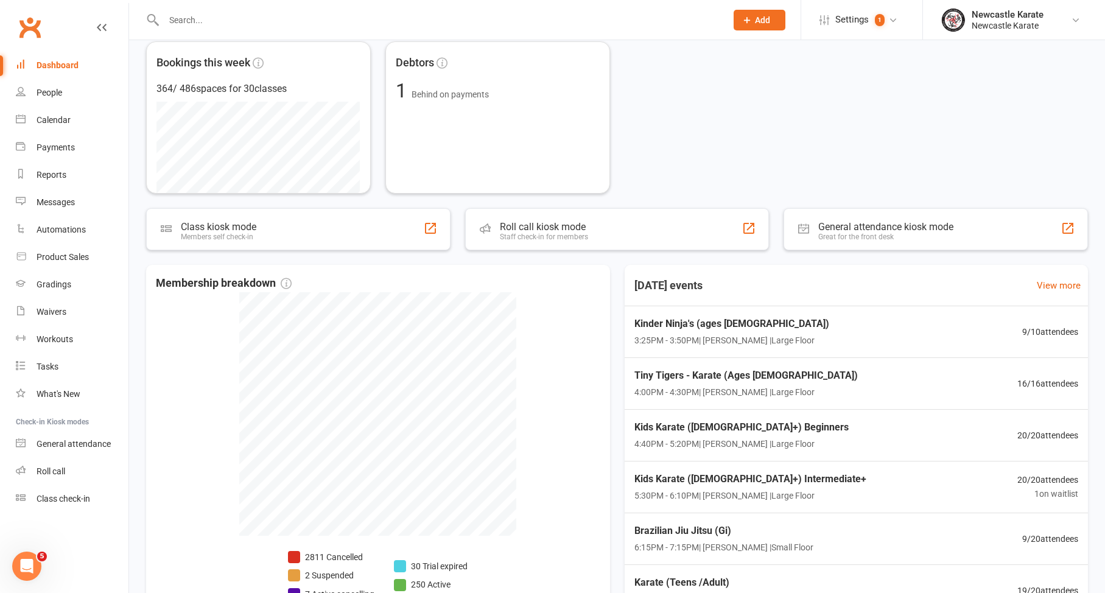
scroll to position [306, 0]
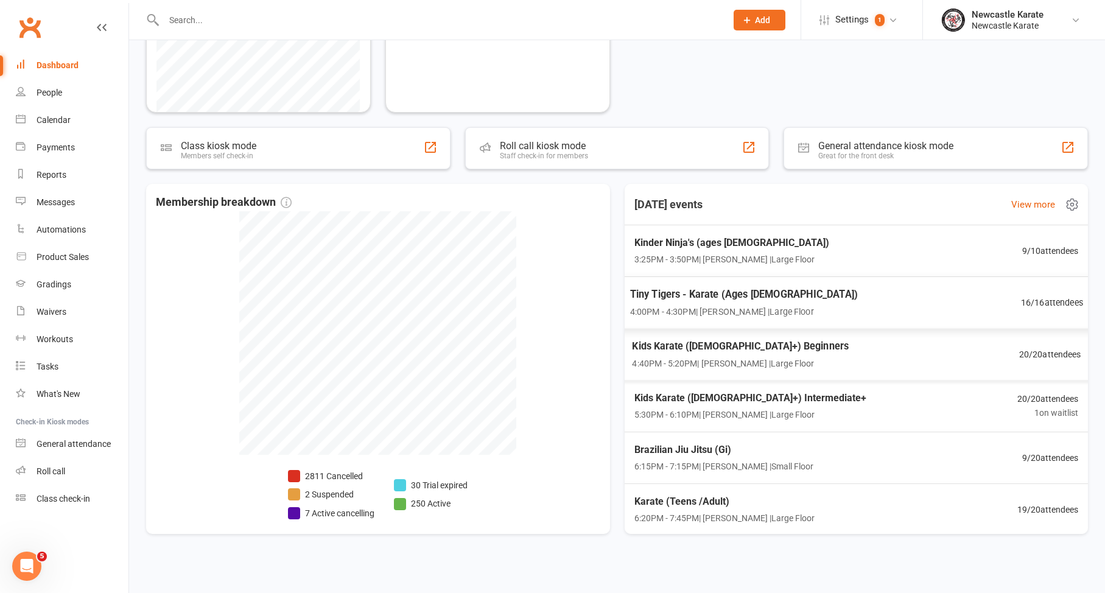
click at [713, 294] on span "Tiny Tigers - Karate (Ages [DEMOGRAPHIC_DATA])" at bounding box center [744, 294] width 228 height 16
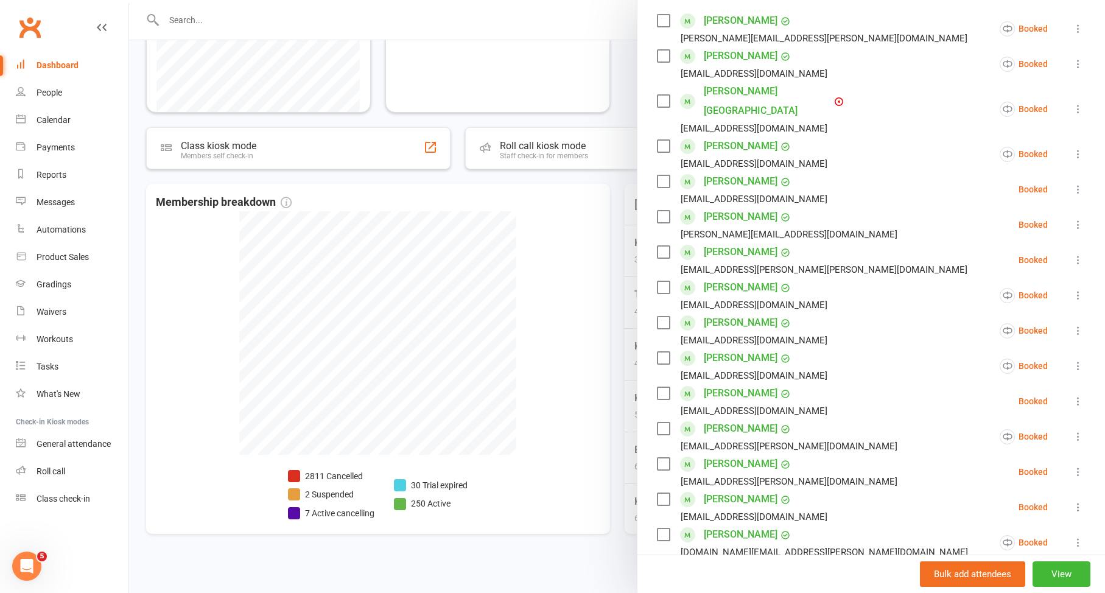
scroll to position [281, 0]
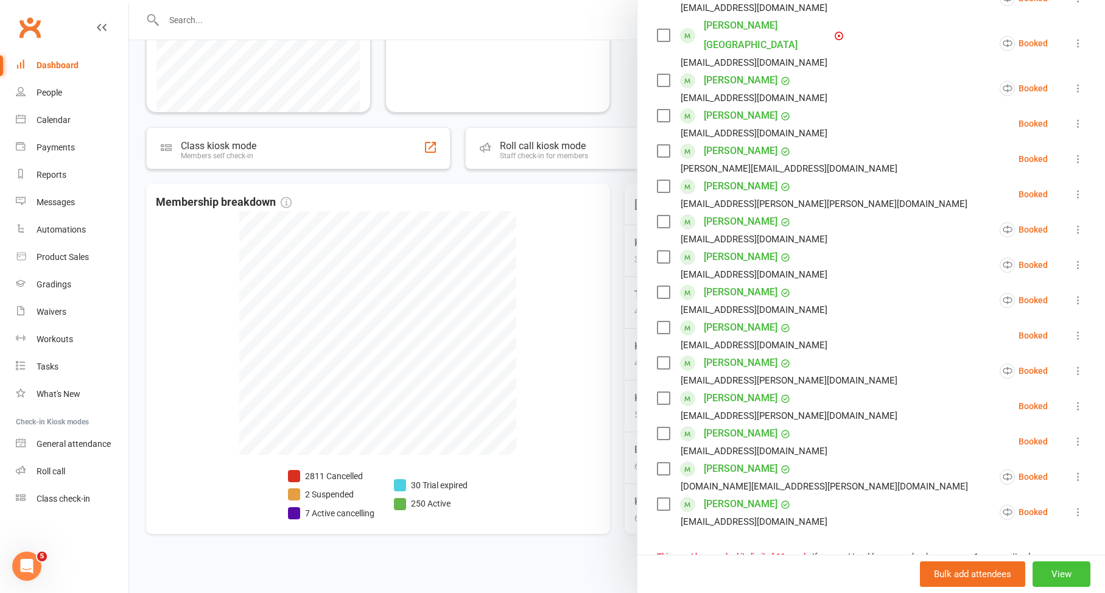
click at [1048, 575] on button "View" at bounding box center [1062, 575] width 58 height 26
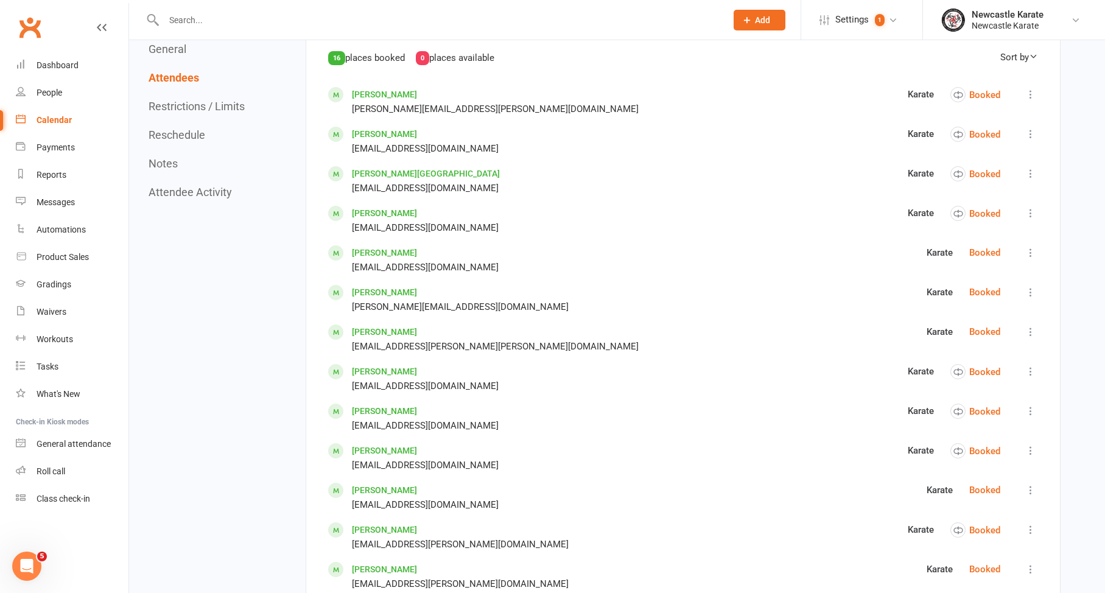
drag, startPoint x: 214, startPoint y: 136, endPoint x: 169, endPoint y: 139, distance: 45.8
click at [214, 136] on div "General Attendees Restrictions / Limits Reschedule Notes Attendee Activity" at bounding box center [198, 121] width 99 height 156
click at [169, 139] on button "Reschedule" at bounding box center [177, 135] width 57 height 13
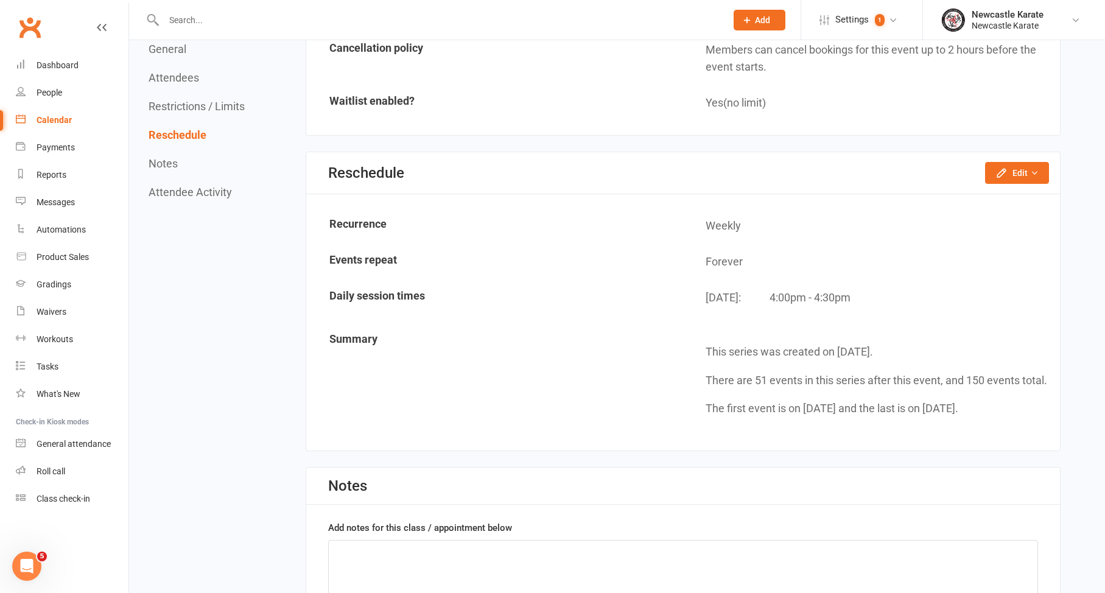
click at [189, 99] on div "General Attendees Restrictions / Limits Reschedule Notes Attendee Activity" at bounding box center [198, 121] width 99 height 156
click at [194, 104] on button "Restrictions / Limits" at bounding box center [197, 106] width 96 height 13
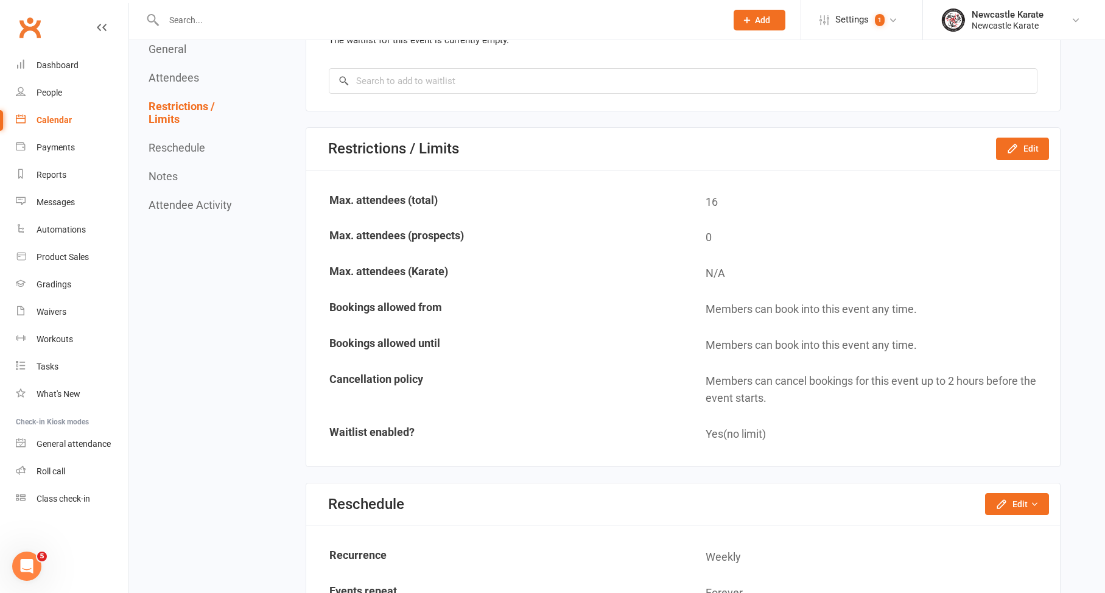
scroll to position [1426, 0]
click at [1019, 143] on icon "button" at bounding box center [1013, 149] width 12 height 12
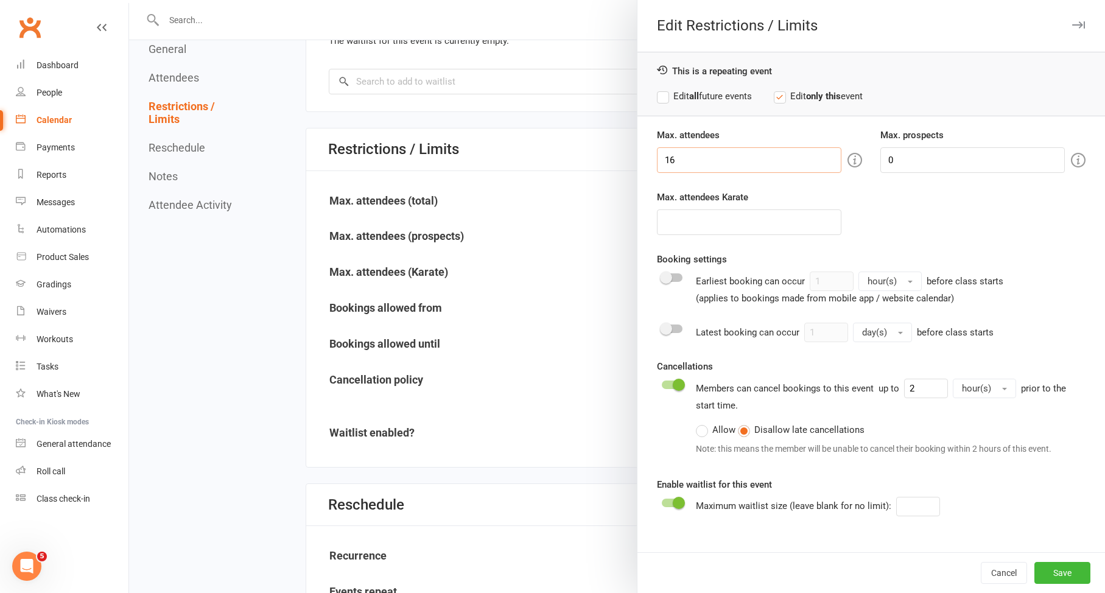
click at [723, 164] on input "16" at bounding box center [749, 160] width 185 height 26
type input "17"
click at [1049, 580] on button "Save" at bounding box center [1063, 573] width 56 height 22
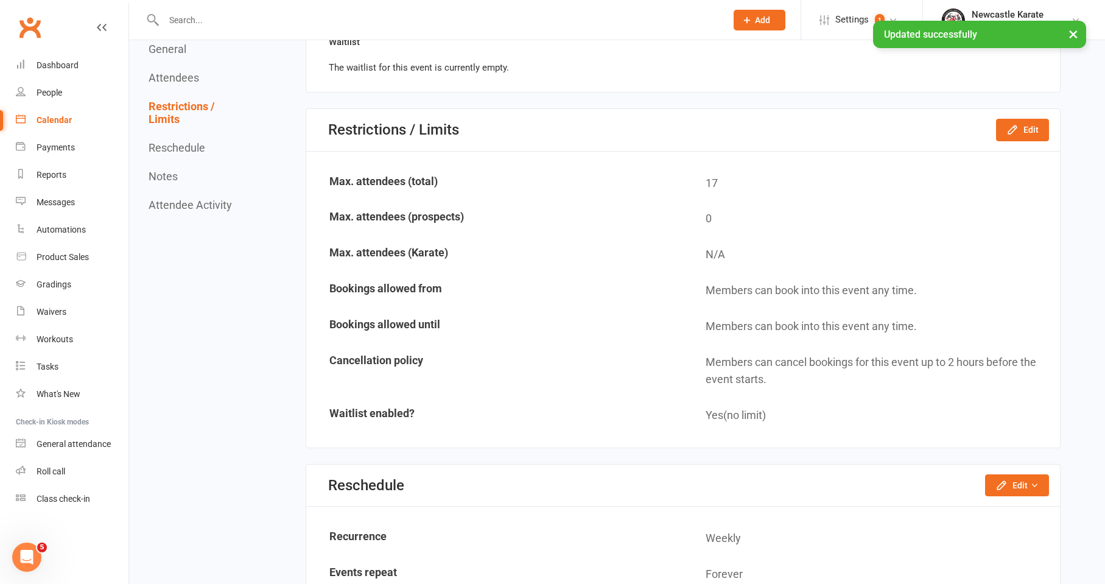
click at [421, 21] on div "× Updated successfully" at bounding box center [545, 21] width 1090 height 0
click at [423, 19] on input "text" at bounding box center [439, 20] width 558 height 17
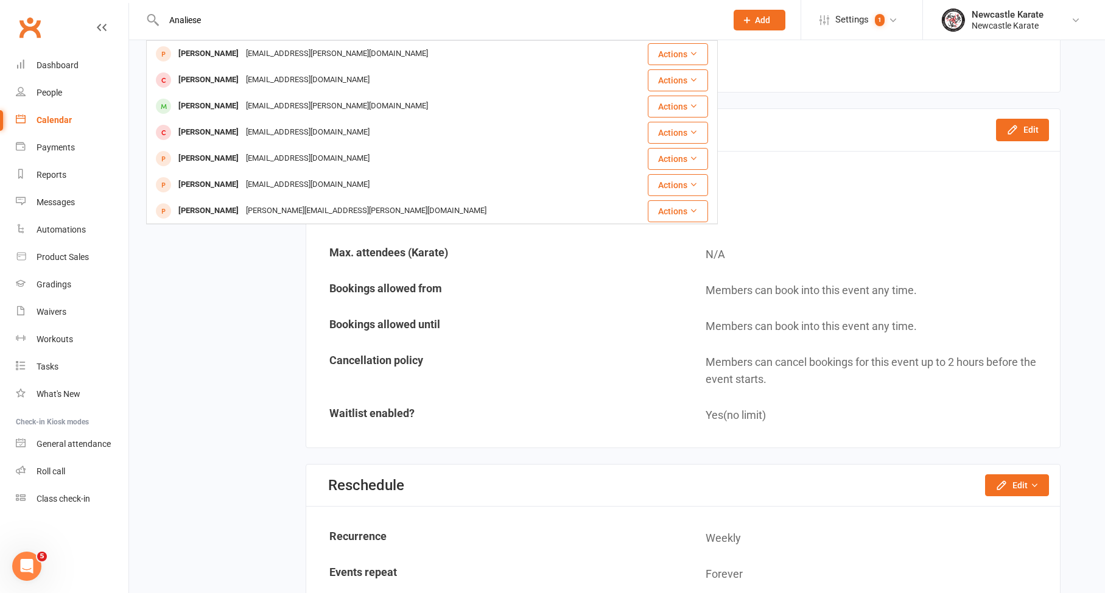
type input "Analyse"
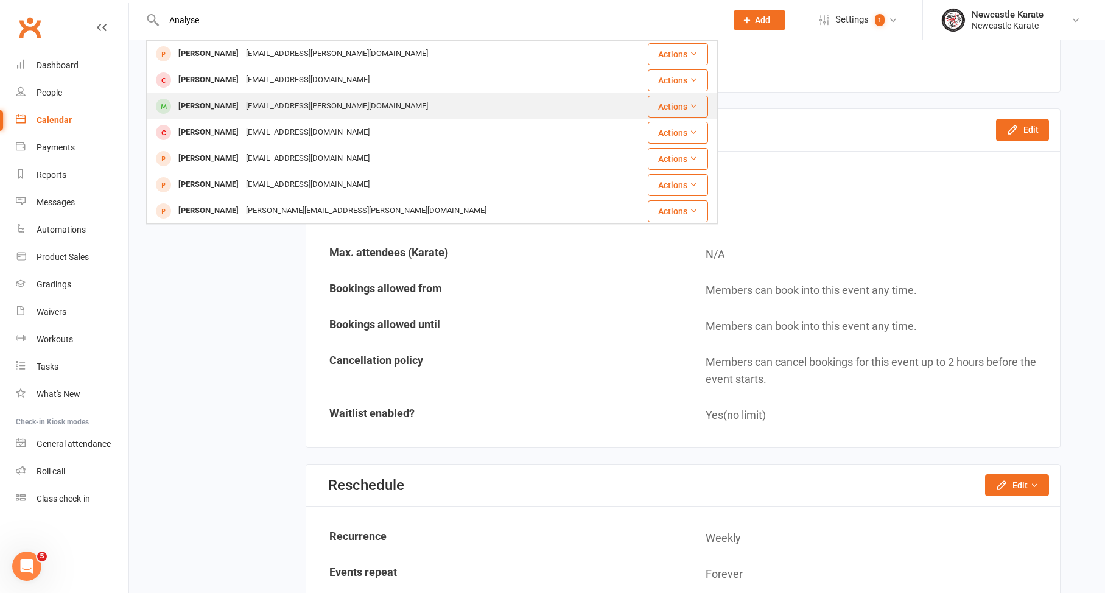
drag, startPoint x: 331, startPoint y: 10, endPoint x: 241, endPoint y: 99, distance: 126.6
click at [242, 99] on div "alaura.rouse@gmail.com" at bounding box center [336, 106] width 189 height 18
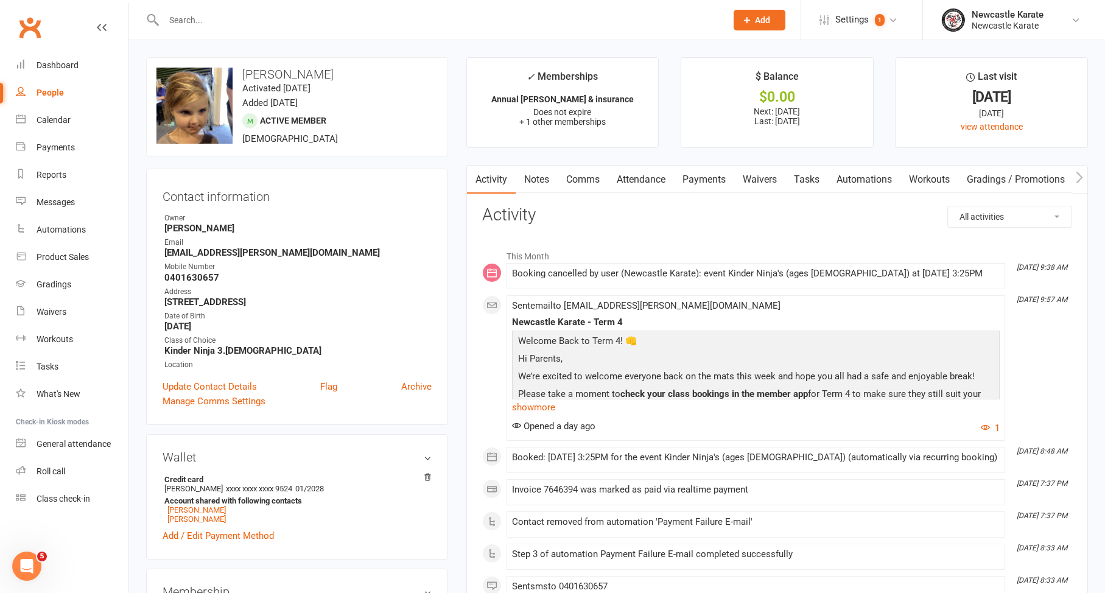
click at [632, 176] on link "Attendance" at bounding box center [641, 180] width 66 height 28
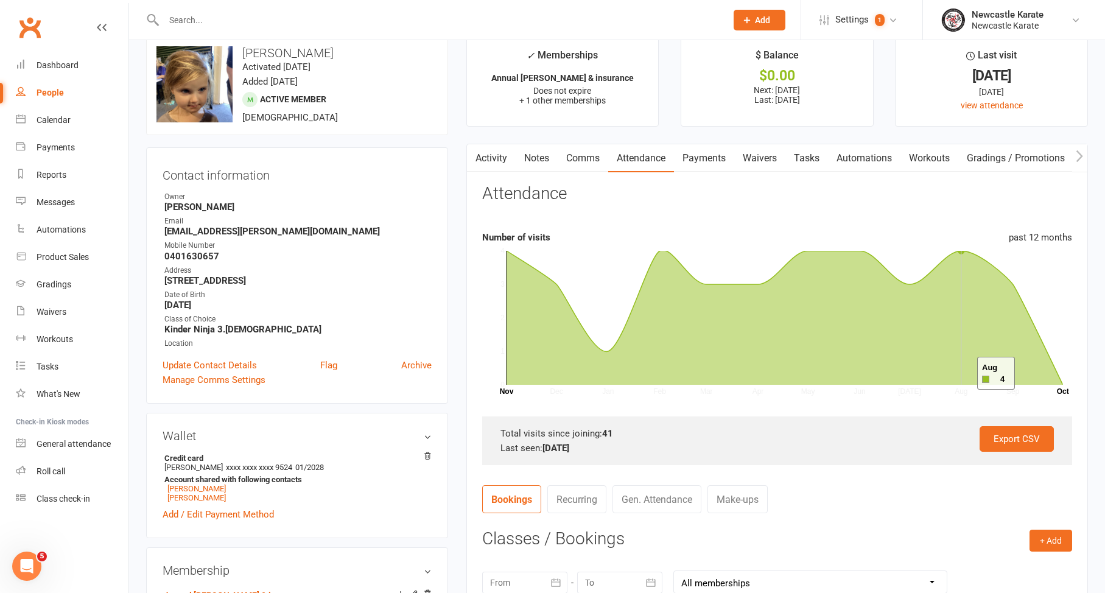
scroll to position [85, 0]
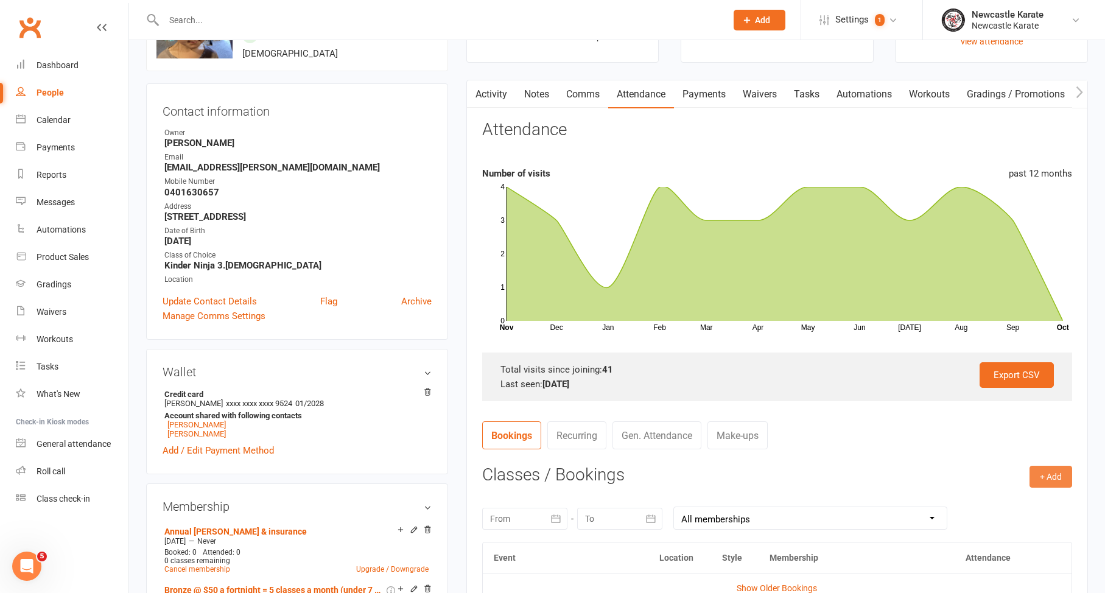
click at [1049, 468] on button "+ Add" at bounding box center [1051, 477] width 43 height 22
click at [959, 493] on link "Book Event" at bounding box center [1011, 504] width 121 height 24
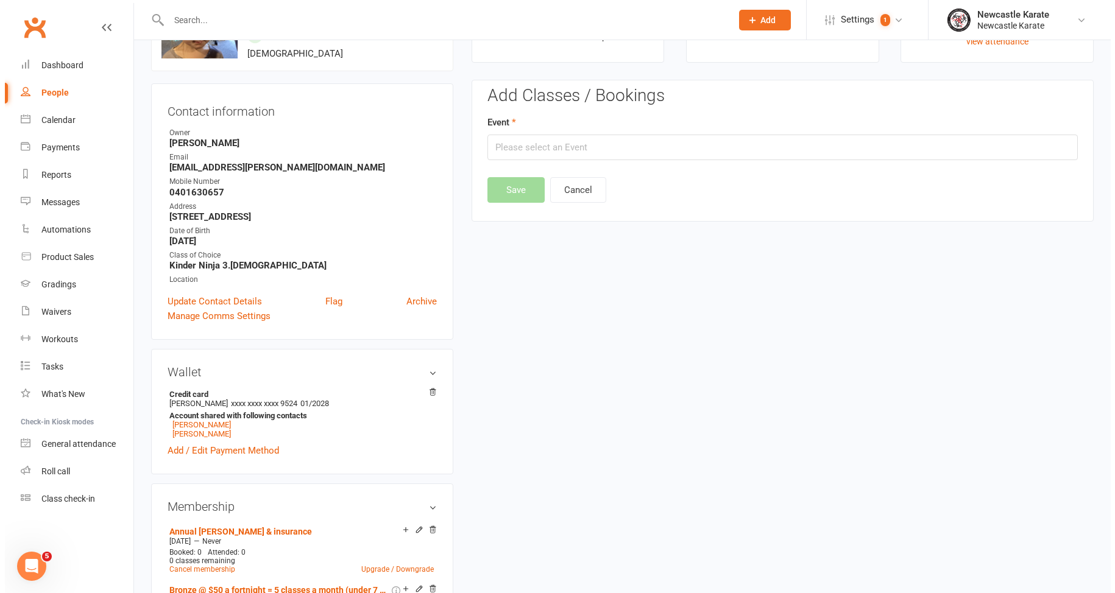
scroll to position [104, 0]
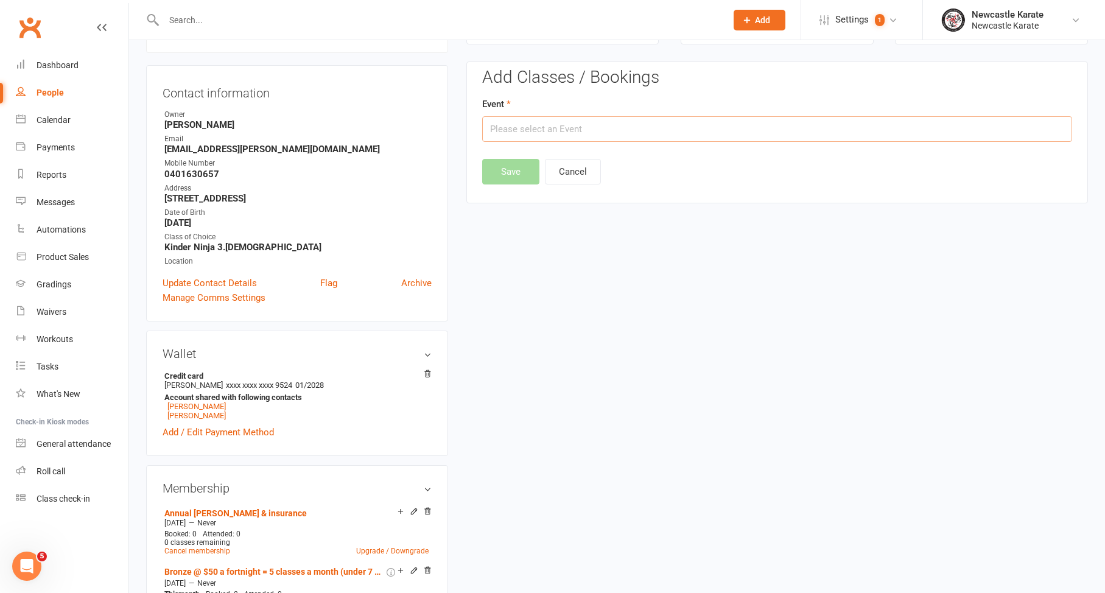
click at [626, 129] on input "text" at bounding box center [777, 129] width 590 height 26
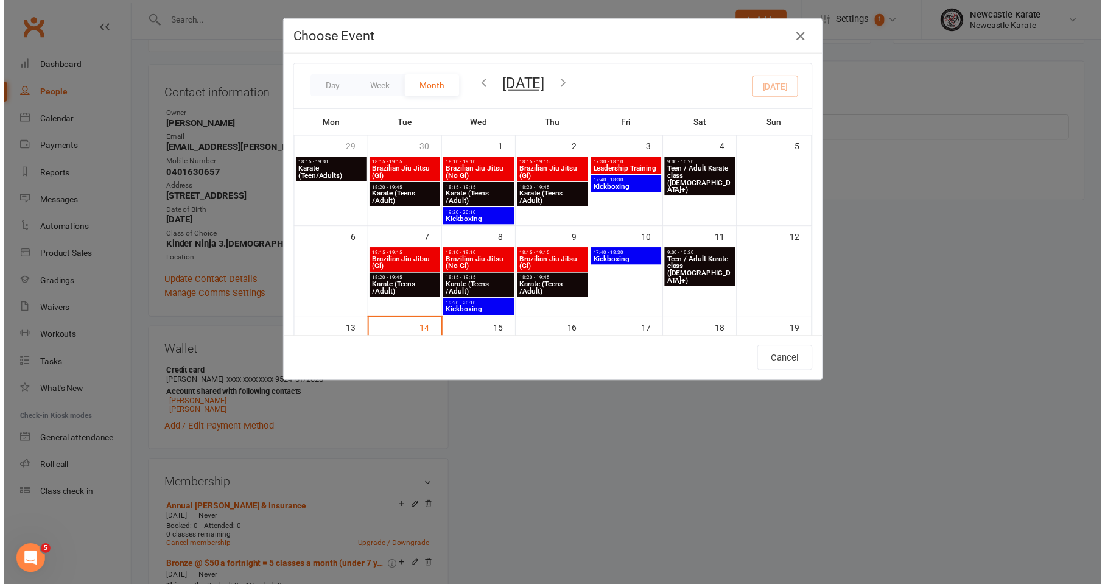
scroll to position [211, 0]
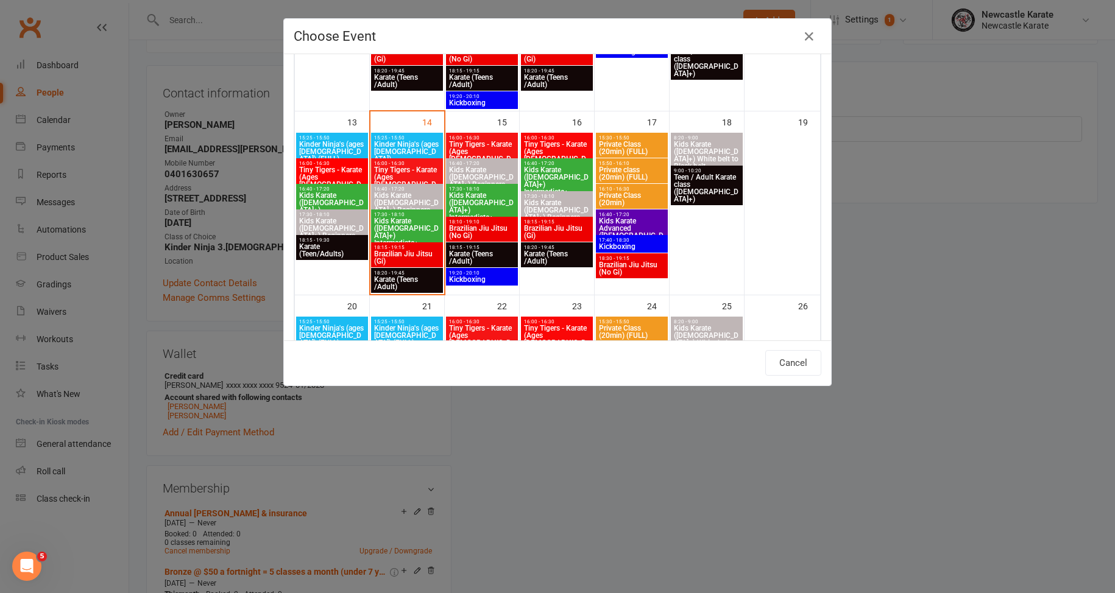
click at [394, 170] on span "Tiny Tigers - Karate (Ages [DEMOGRAPHIC_DATA])" at bounding box center [406, 180] width 67 height 29
type input "Tiny Tigers - Karate (Ages 5-7) - Oct 14, 2025 4:00:00 PM"
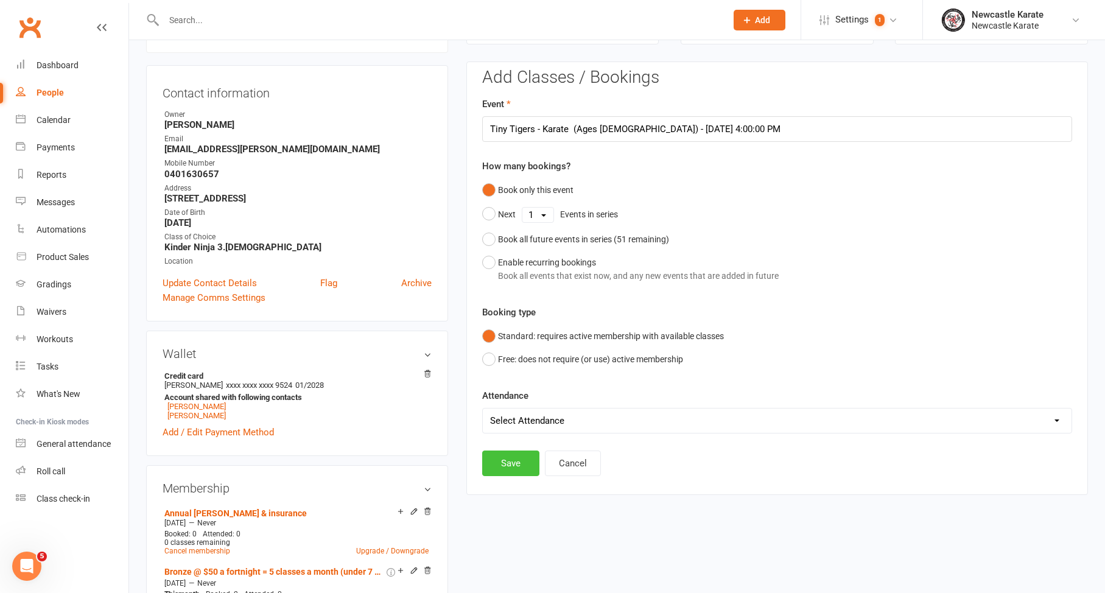
click at [515, 459] on button "Save" at bounding box center [510, 464] width 57 height 26
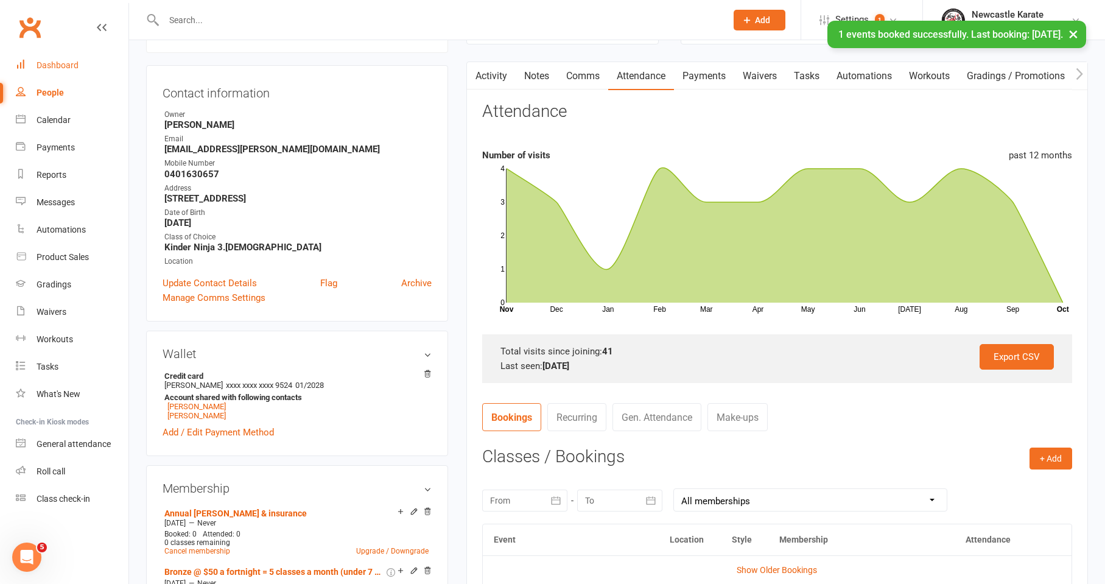
click at [32, 61] on link "Dashboard" at bounding box center [72, 65] width 113 height 27
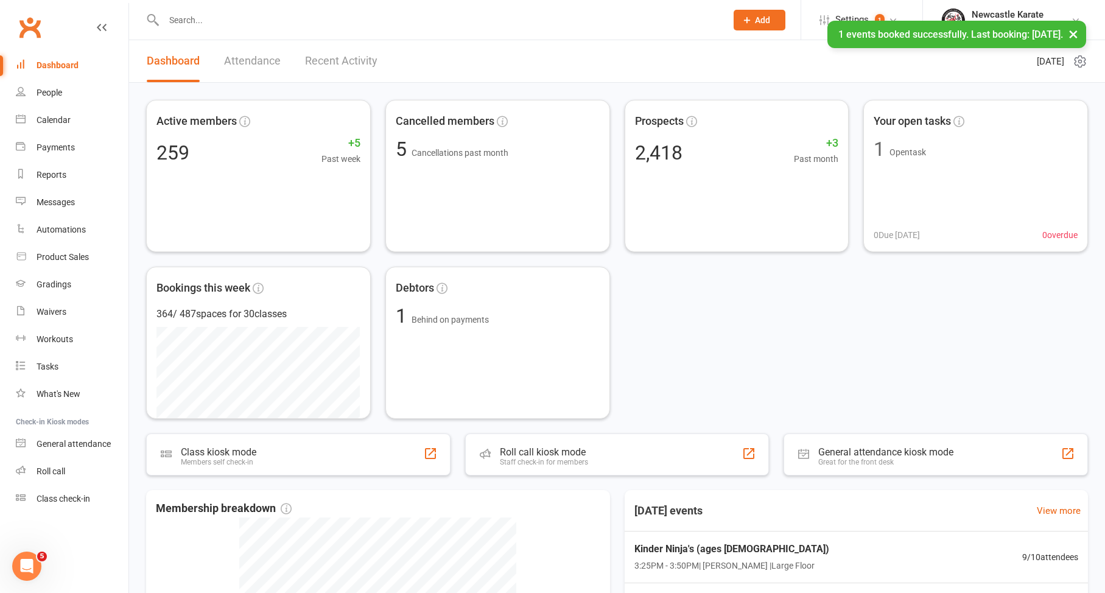
scroll to position [96, 0]
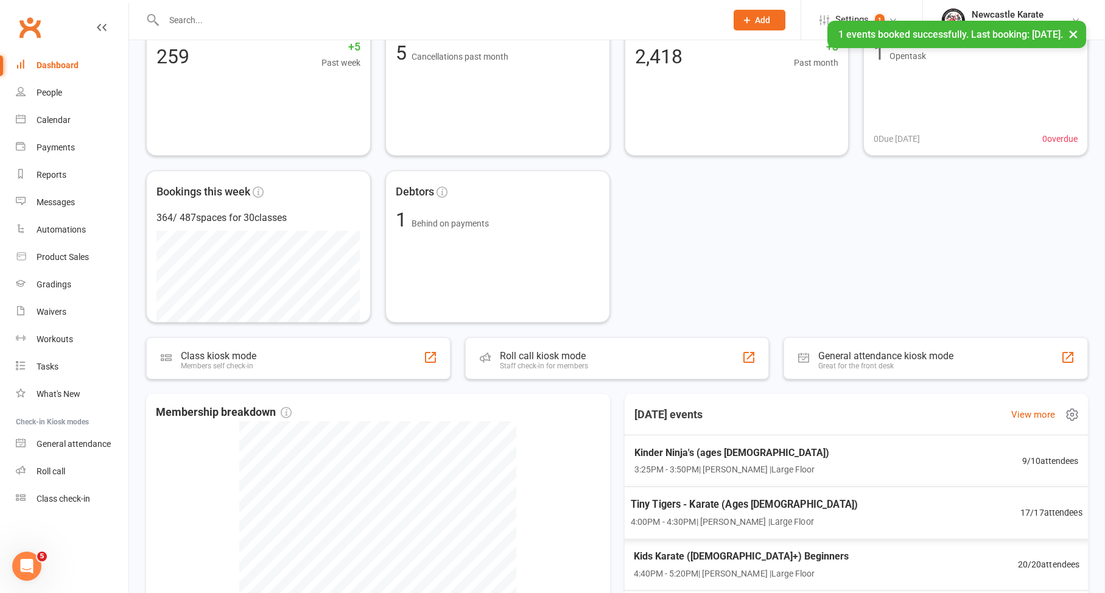
click at [819, 496] on div "Tiny Tigers - Karate (Ages 5-7) 4:00PM - 4:30PM | Marc Mathews | Large Floor 17…" at bounding box center [857, 513] width 482 height 52
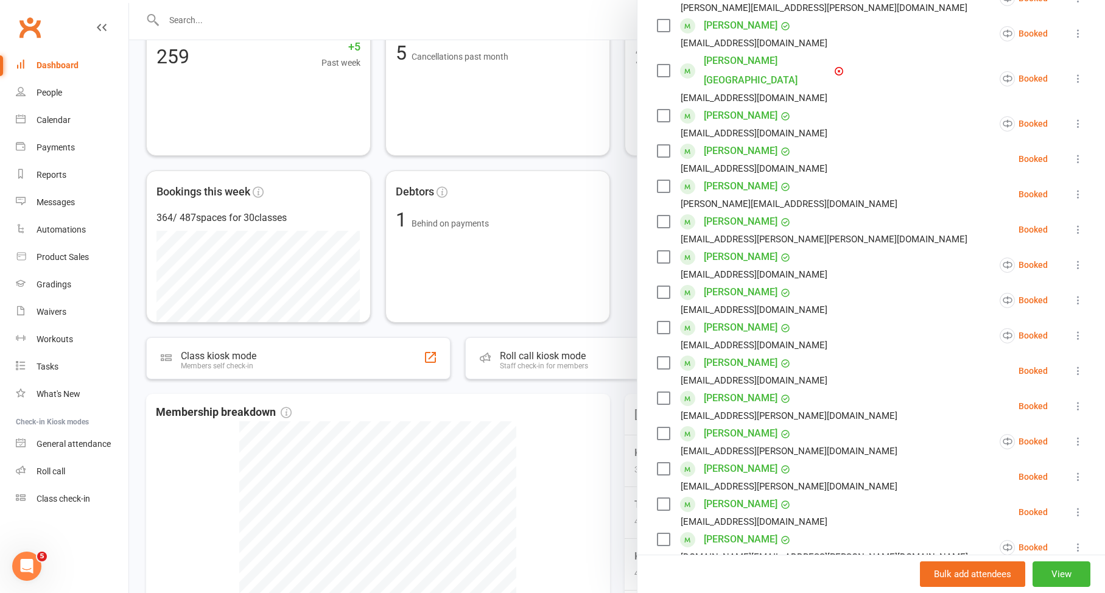
scroll to position [280, 0]
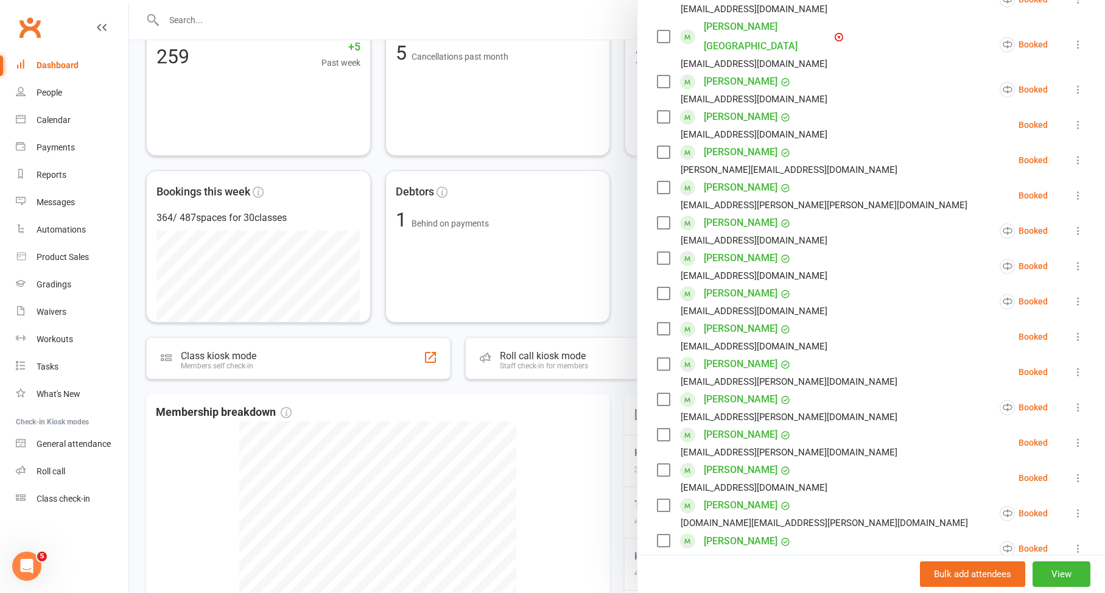
click at [386, 334] on div at bounding box center [617, 296] width 976 height 593
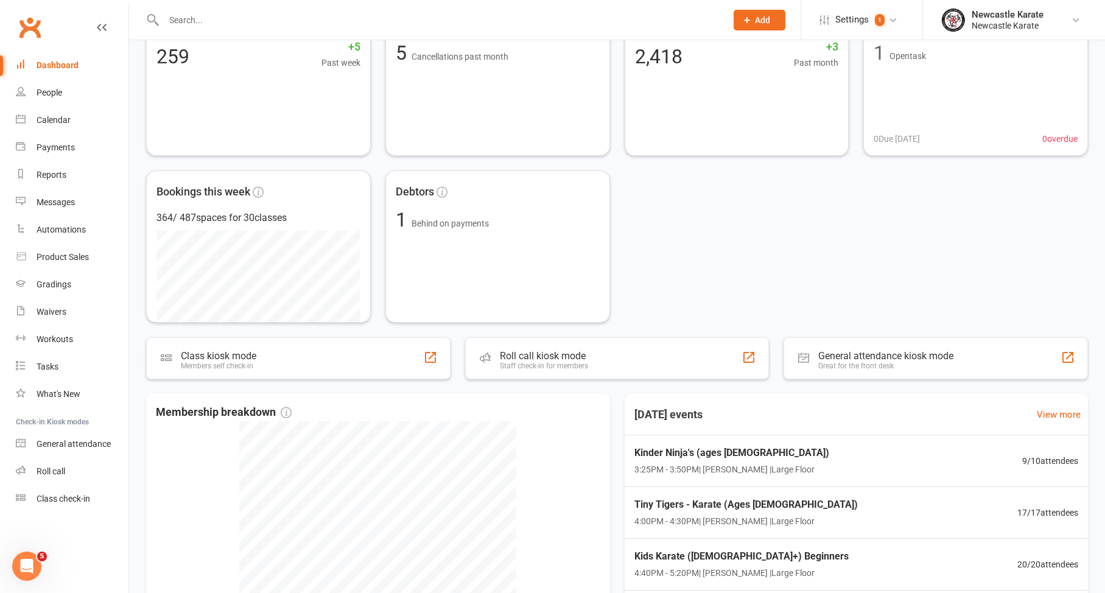
click at [32, 118] on link "Calendar" at bounding box center [72, 120] width 113 height 27
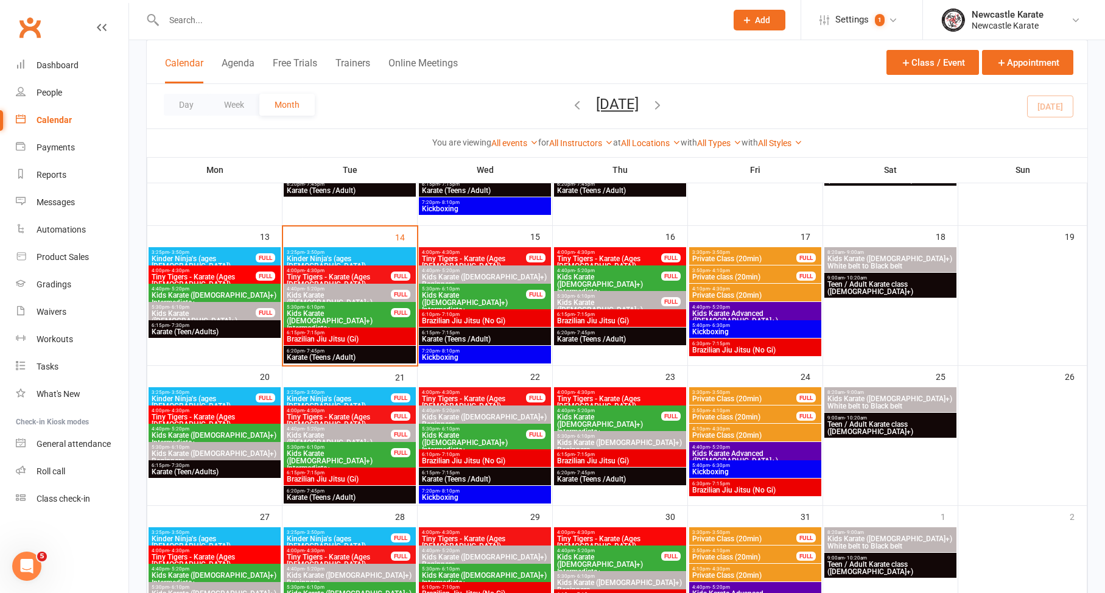
scroll to position [350, 0]
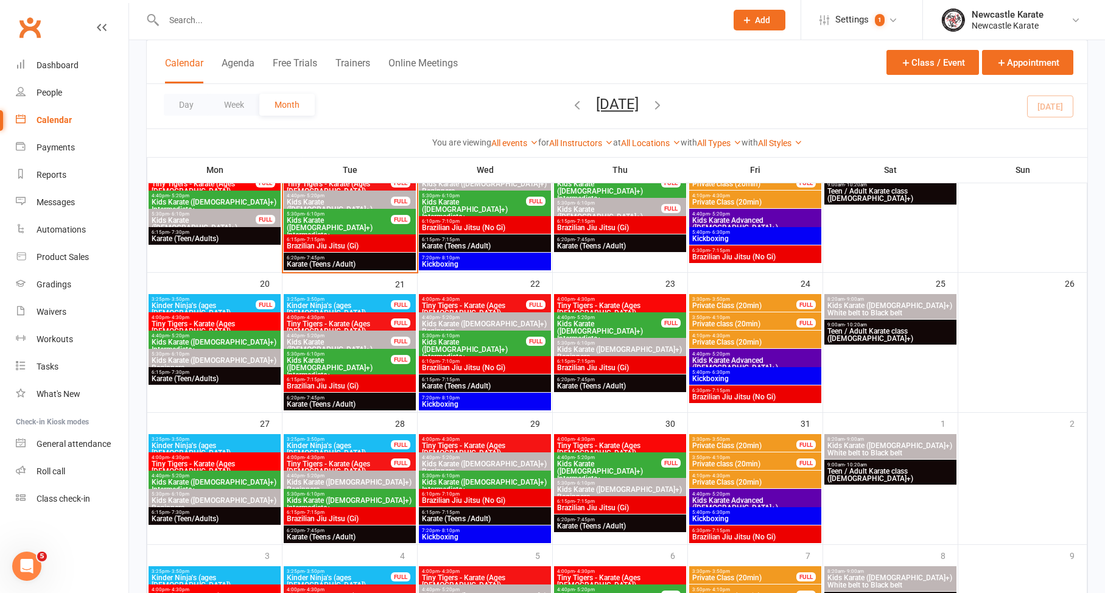
click at [309, 197] on span "- 5:20pm" at bounding box center [315, 195] width 20 height 5
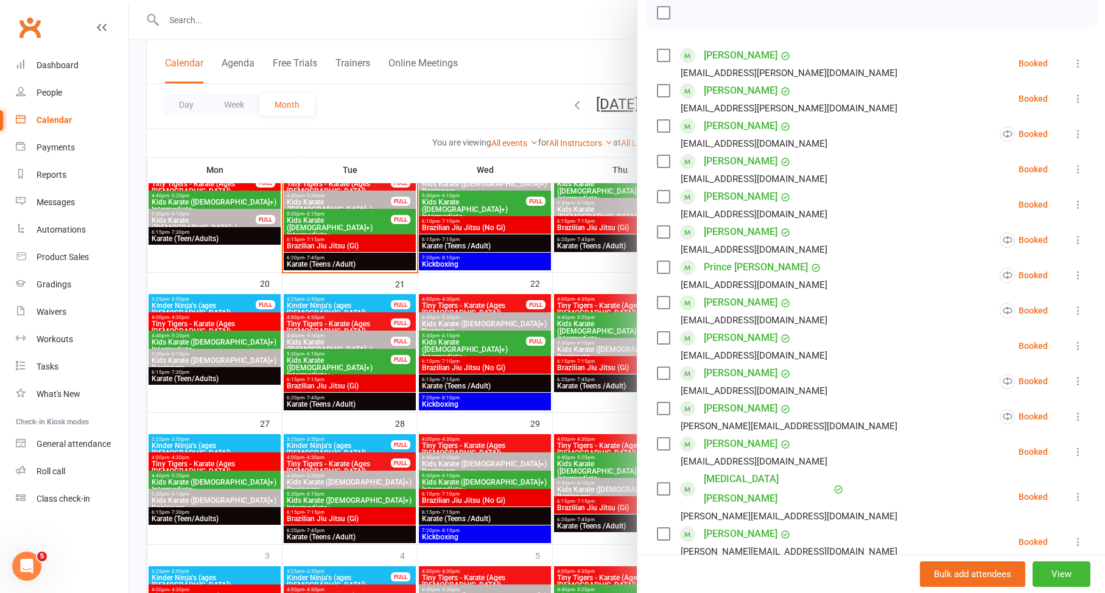
scroll to position [183, 0]
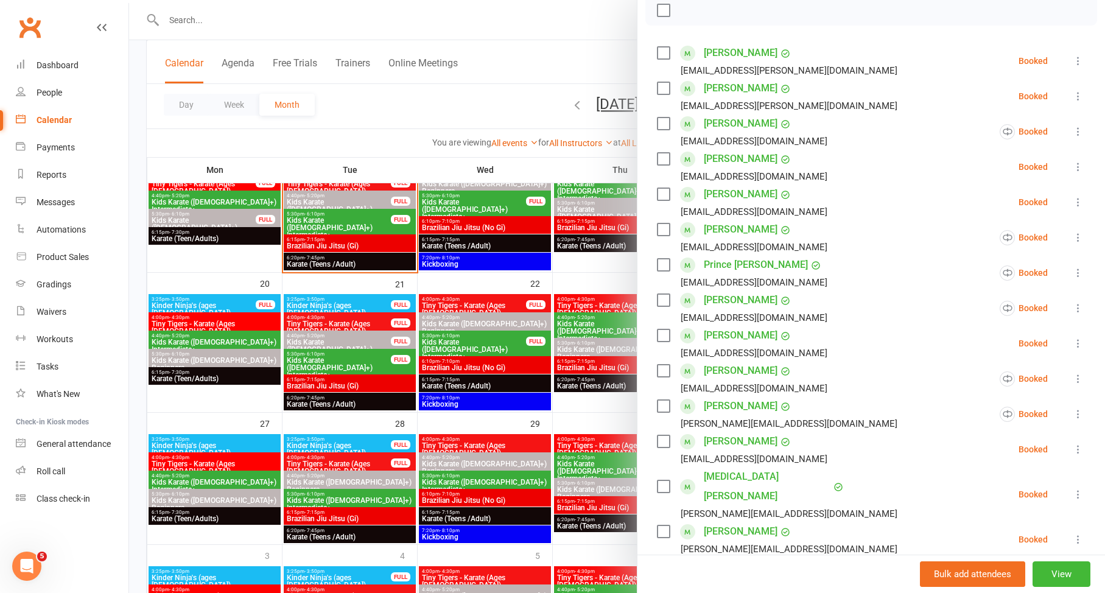
drag, startPoint x: 181, startPoint y: 275, endPoint x: 312, endPoint y: 290, distance: 131.8
click at [181, 275] on div at bounding box center [617, 296] width 976 height 593
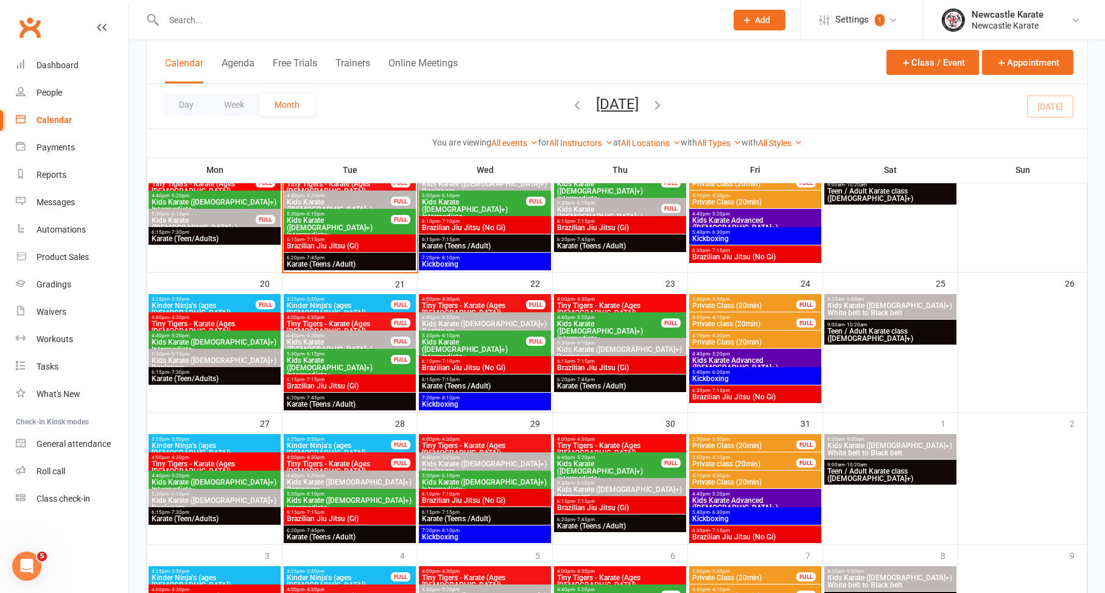
click at [339, 341] on span "Kids Karate ([DEMOGRAPHIC_DATA]+) Beginners" at bounding box center [338, 350] width 105 height 22
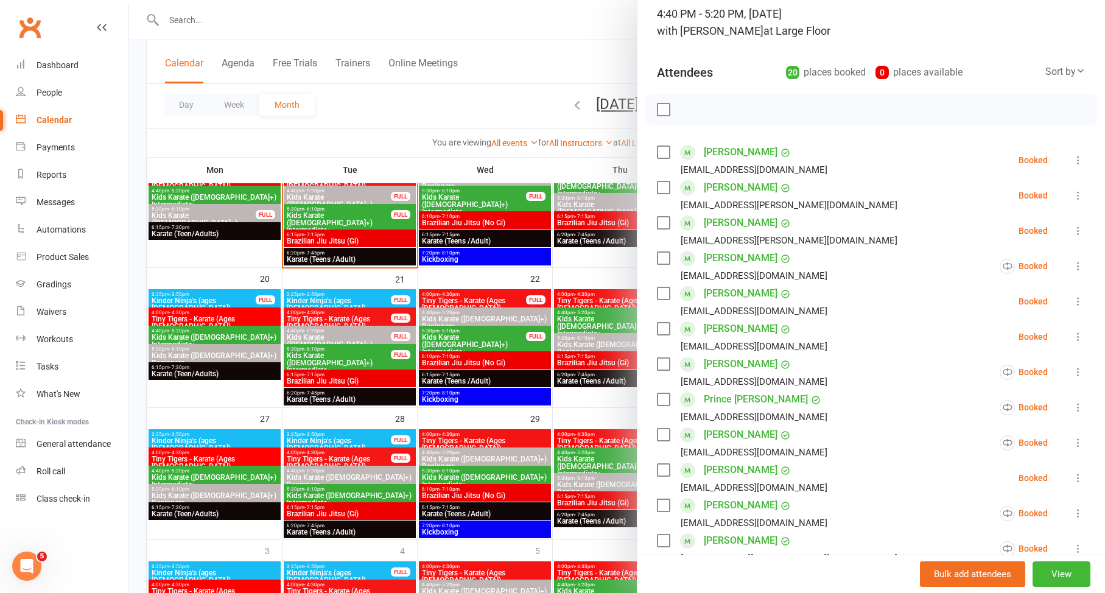
scroll to position [82, 0]
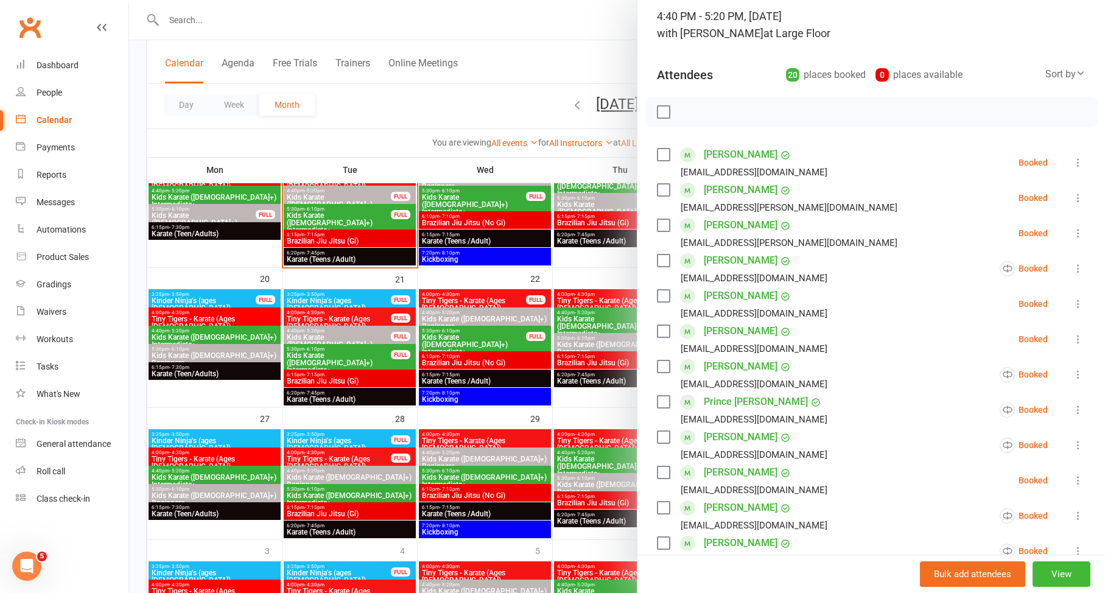
click at [443, 357] on div at bounding box center [617, 296] width 976 height 593
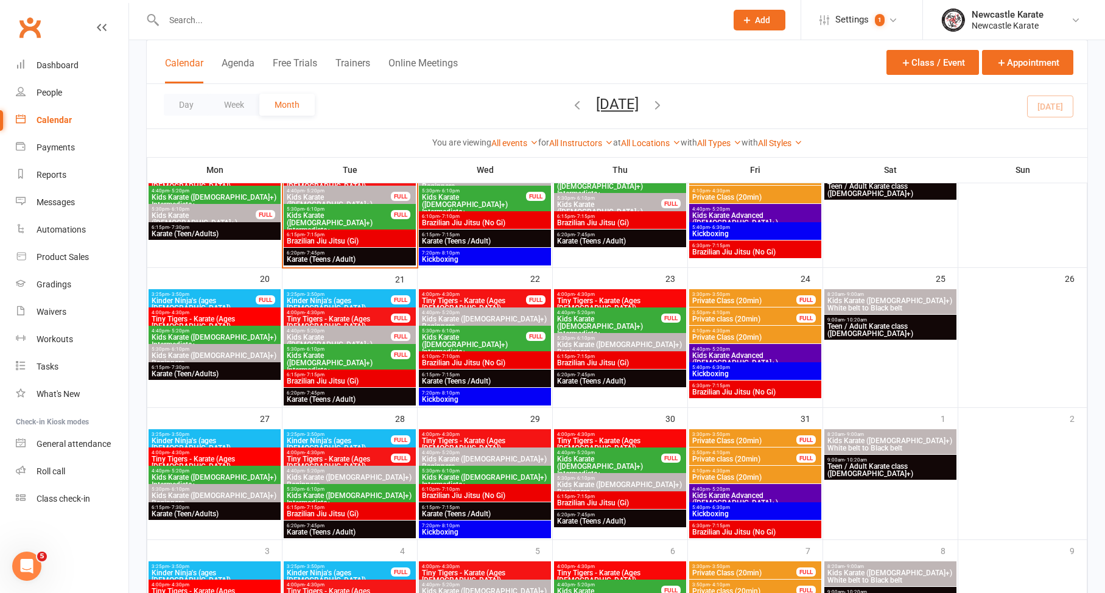
click at [352, 358] on span "Kids Karate ([DEMOGRAPHIC_DATA]+) Intermediate+" at bounding box center [338, 363] width 105 height 22
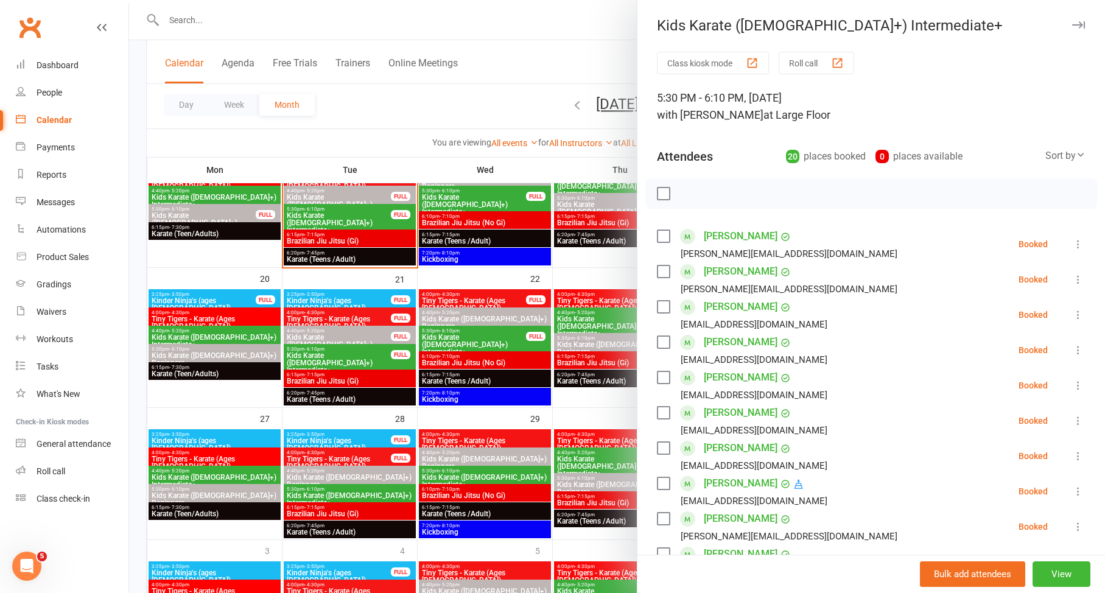
scroll to position [498, 0]
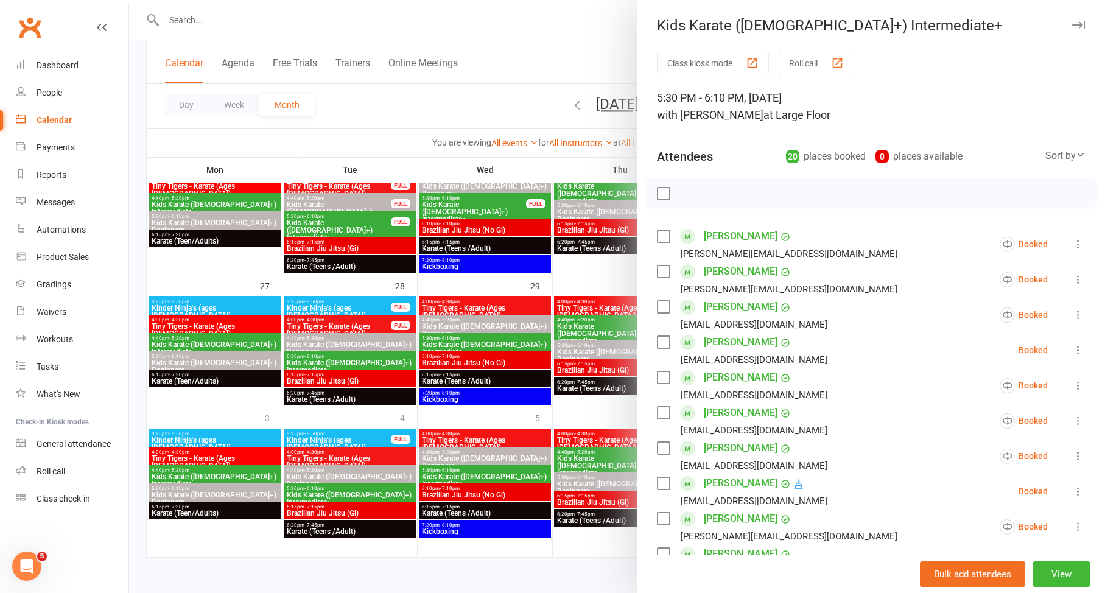
click at [352, 358] on div at bounding box center [617, 296] width 976 height 593
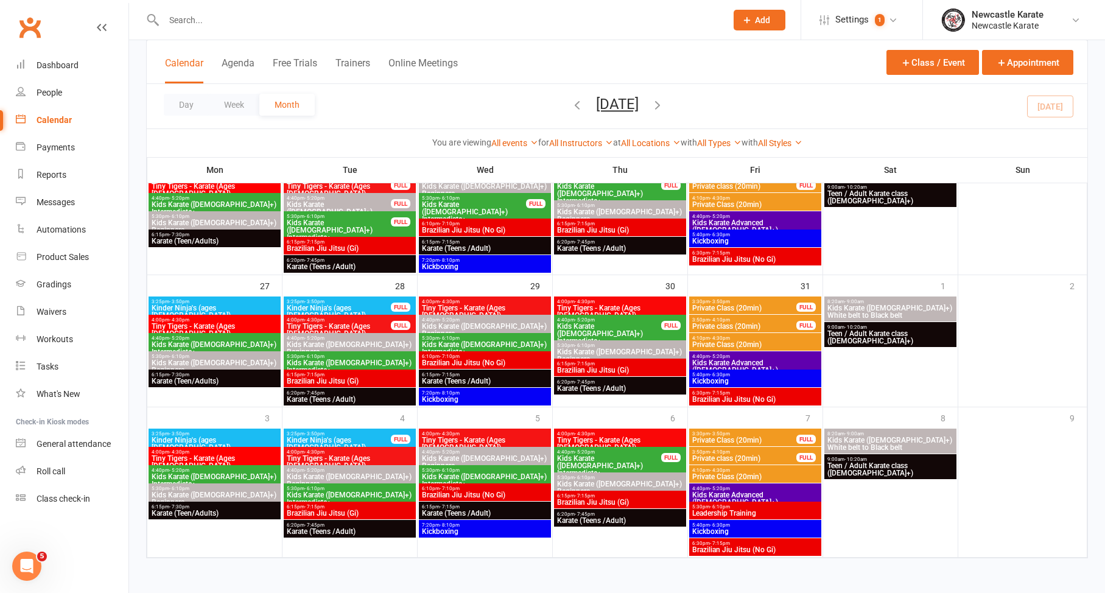
click at [252, 37] on div at bounding box center [432, 20] width 572 height 40
click at [256, 26] on input "text" at bounding box center [439, 20] width 558 height 17
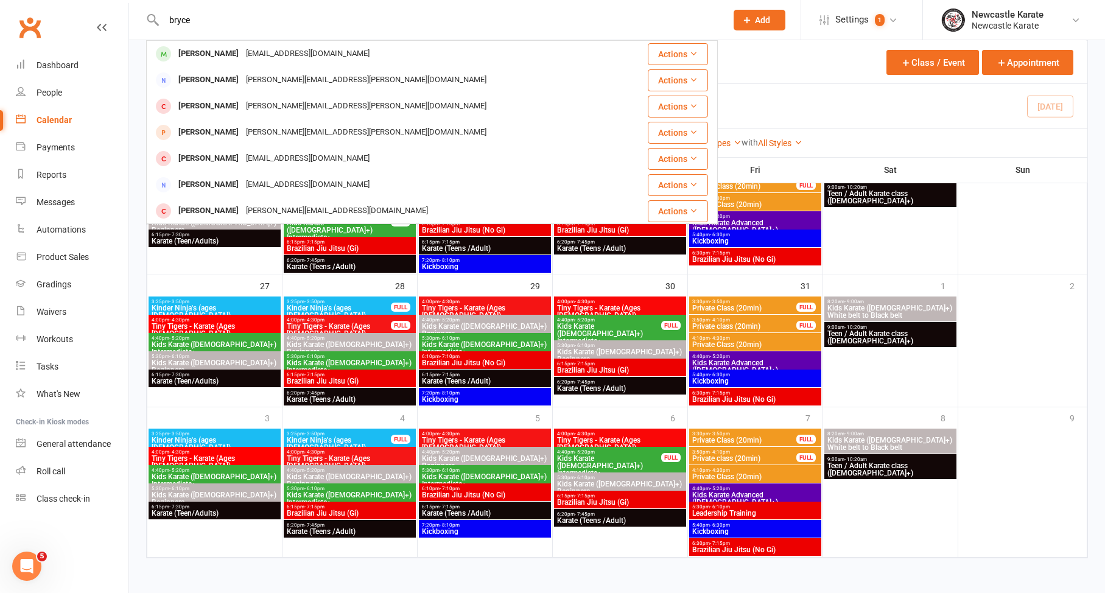
type input "Bryce"
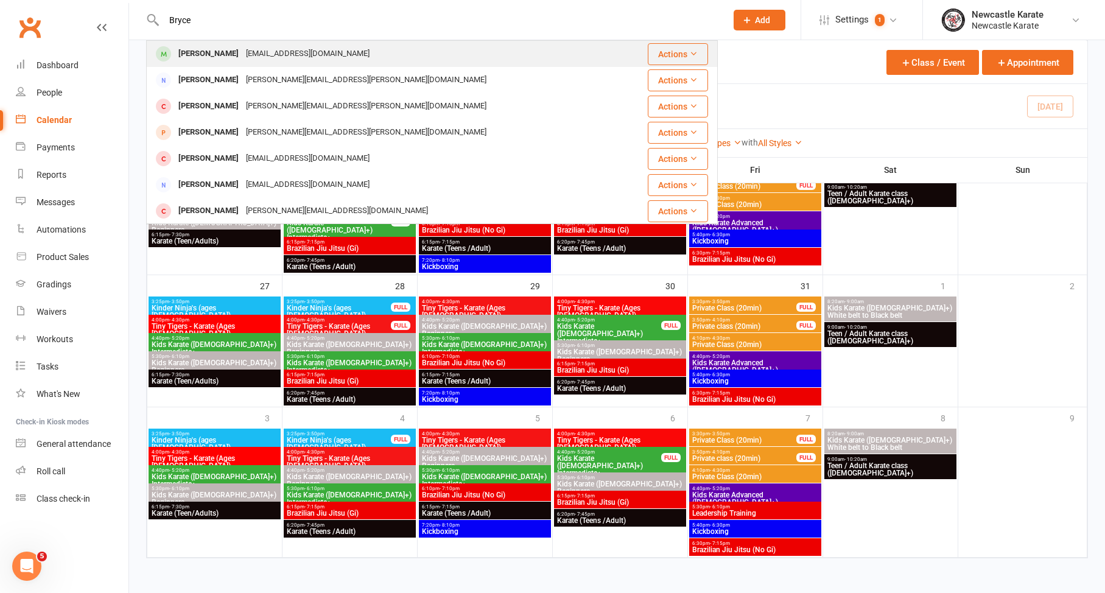
drag, startPoint x: 256, startPoint y: 26, endPoint x: 233, endPoint y: 55, distance: 36.4
click at [242, 55] on div "Crystalmasonjohnson@gmail.com" at bounding box center [307, 54] width 131 height 18
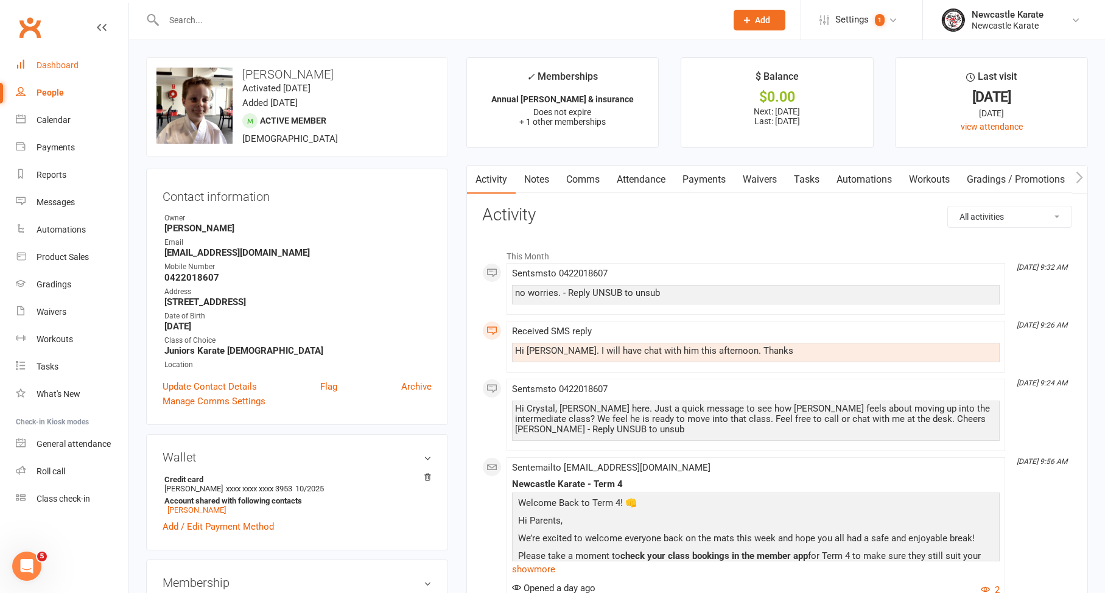
click at [25, 57] on link "Dashboard" at bounding box center [72, 65] width 113 height 27
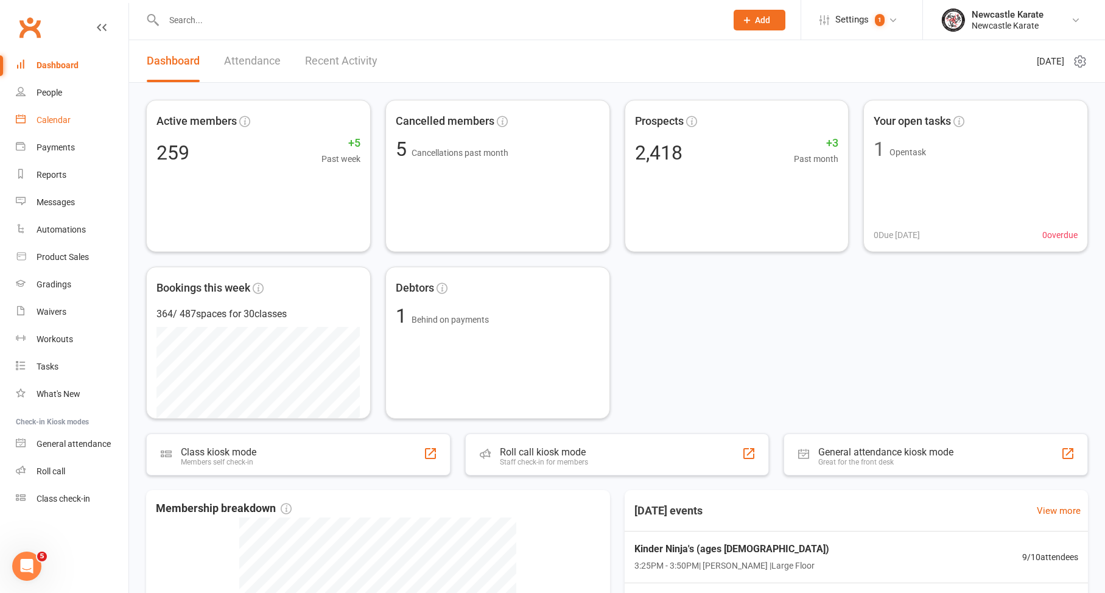
click at [33, 123] on link "Calendar" at bounding box center [72, 120] width 113 height 27
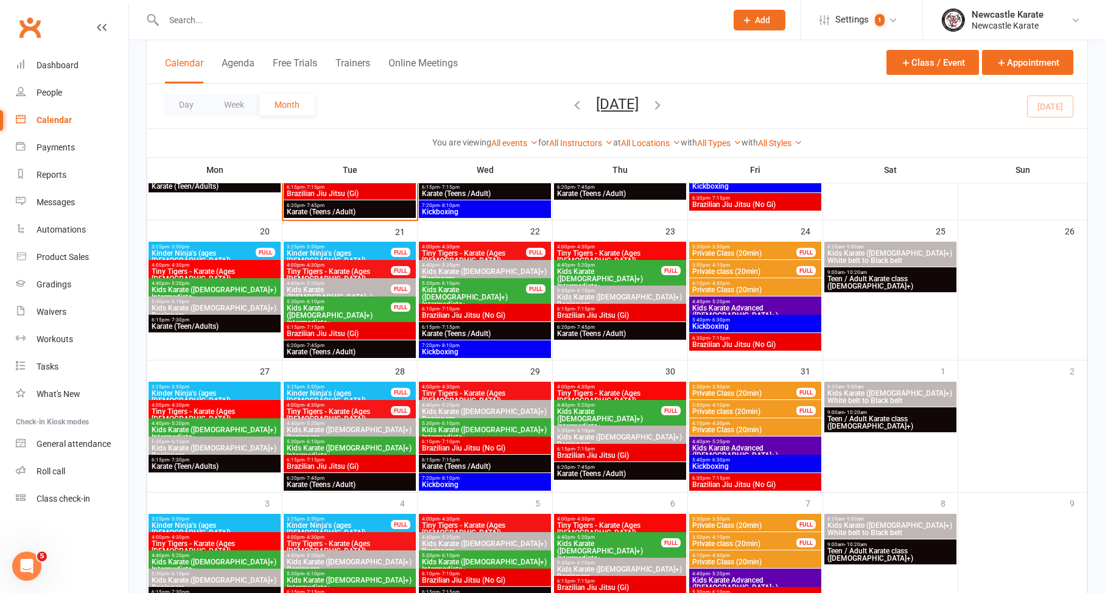
scroll to position [498, 0]
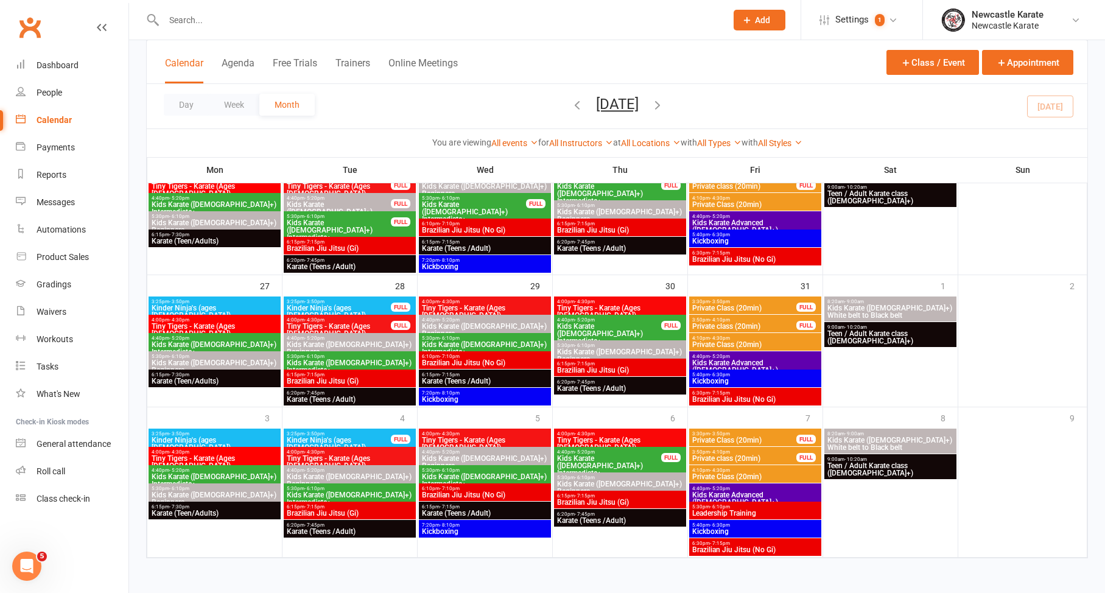
click at [689, 99] on div "Day Week Month October 2025 October 2025 Sun Mon Tue Wed Thu Fri Sat 28 29 30 0…" at bounding box center [617, 106] width 941 height 44
click at [664, 100] on icon "button" at bounding box center [657, 104] width 13 height 13
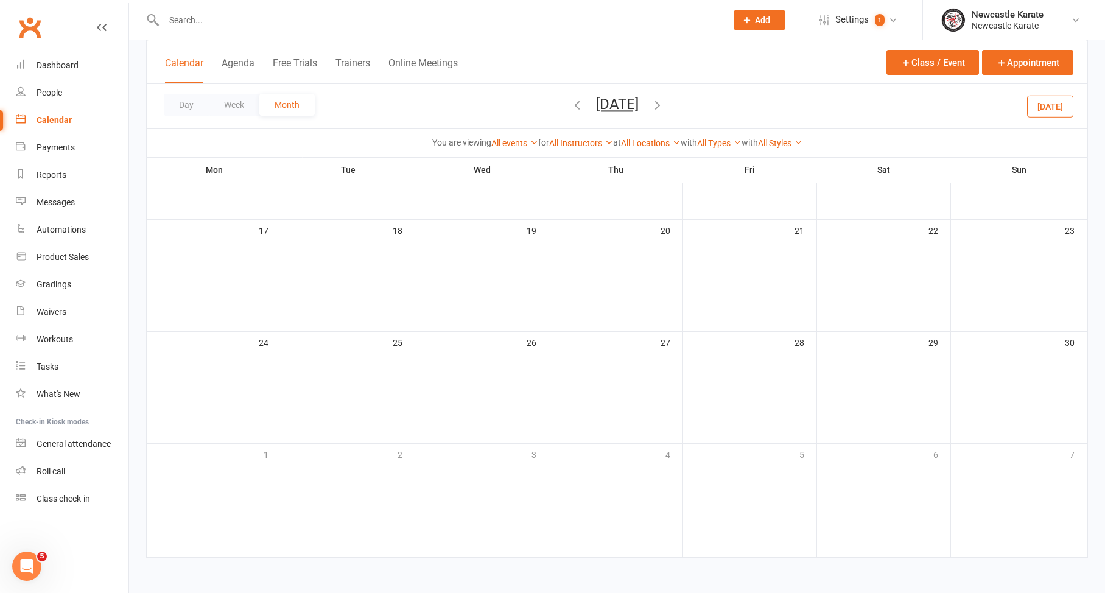
scroll to position [386, 0]
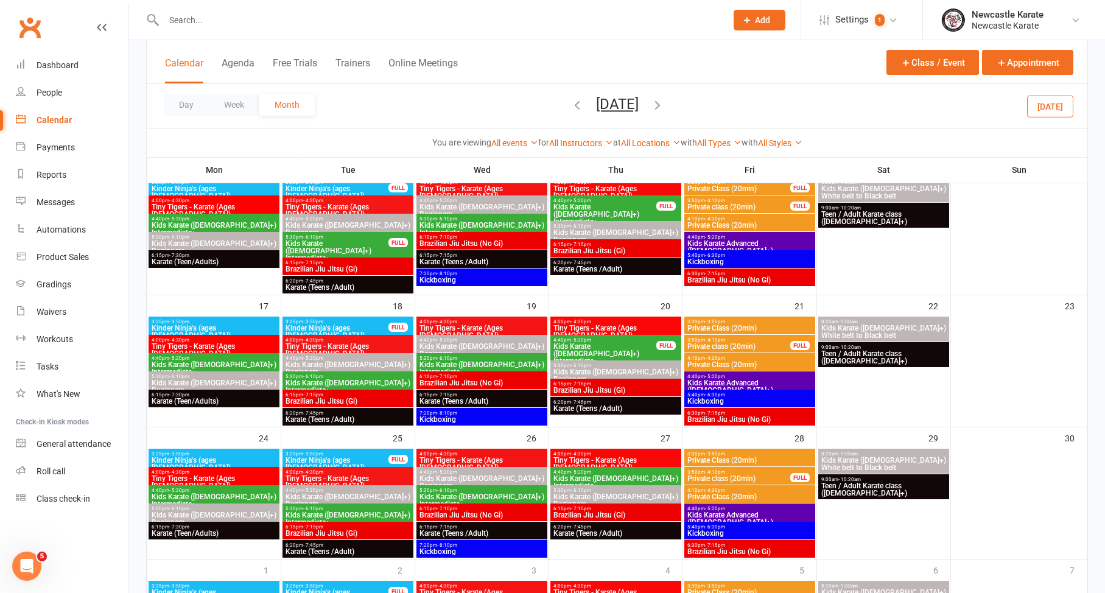
click at [571, 105] on icon "button" at bounding box center [577, 104] width 13 height 13
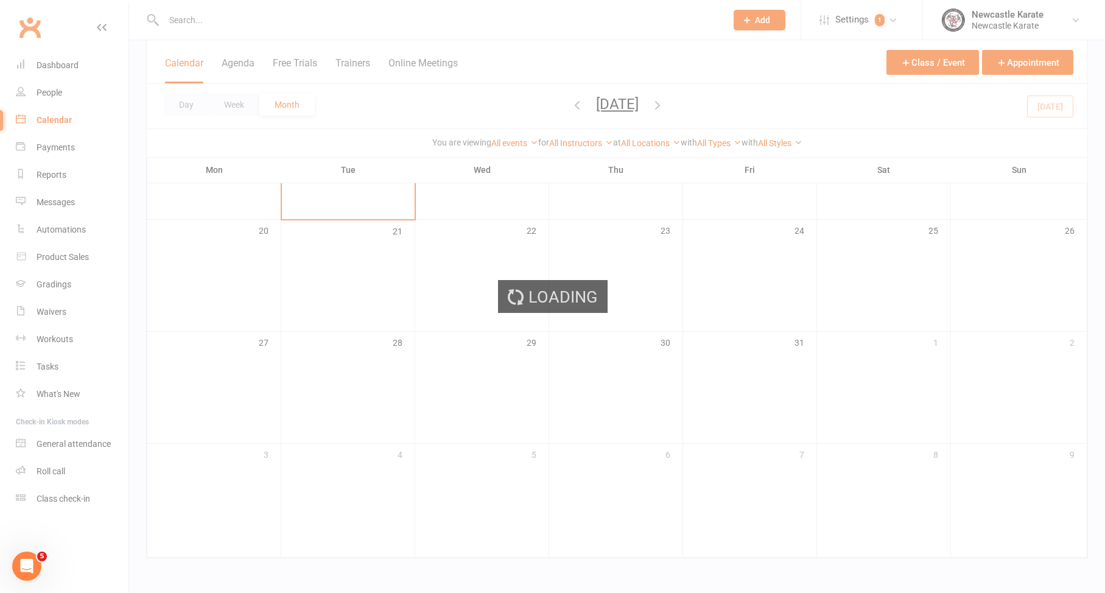
click at [474, 26] on div "Loading" at bounding box center [552, 296] width 1105 height 593
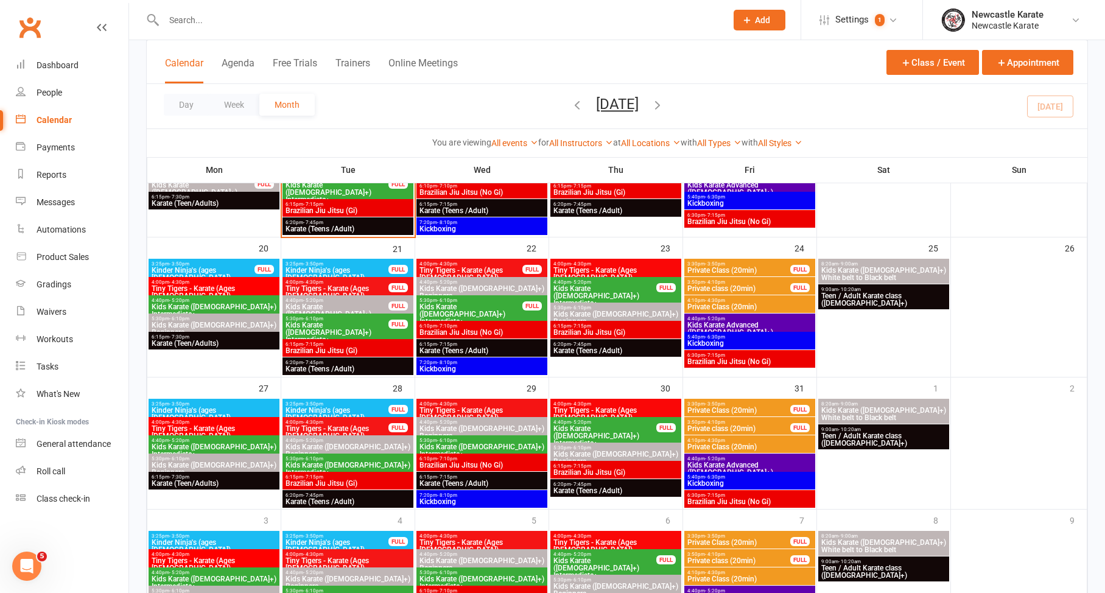
click at [479, 22] on input "text" at bounding box center [439, 20] width 558 height 17
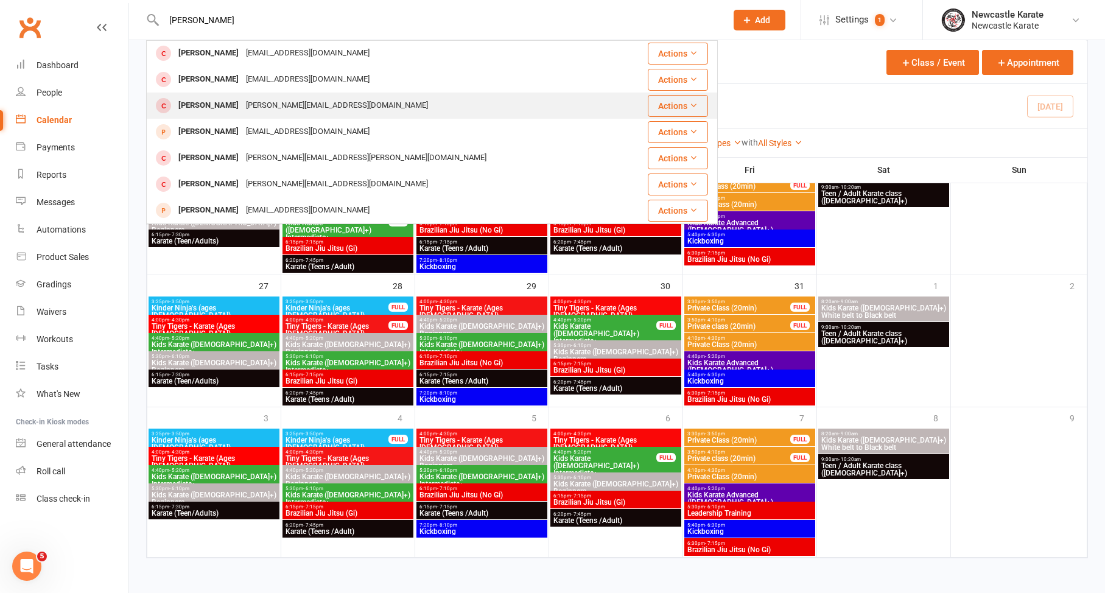
scroll to position [114, 0]
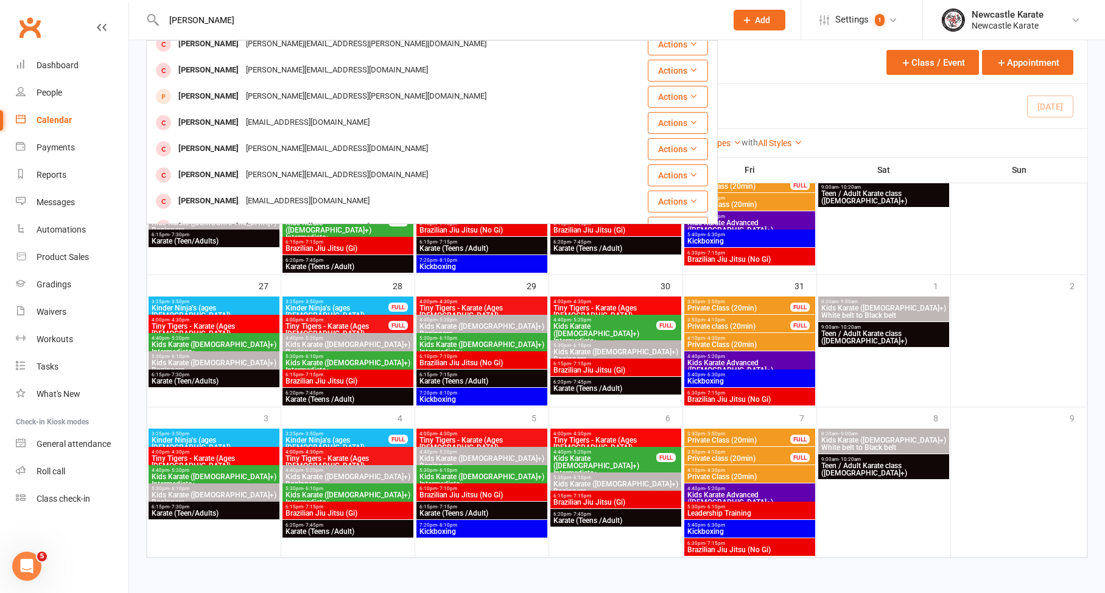
type input "Amelia gill"
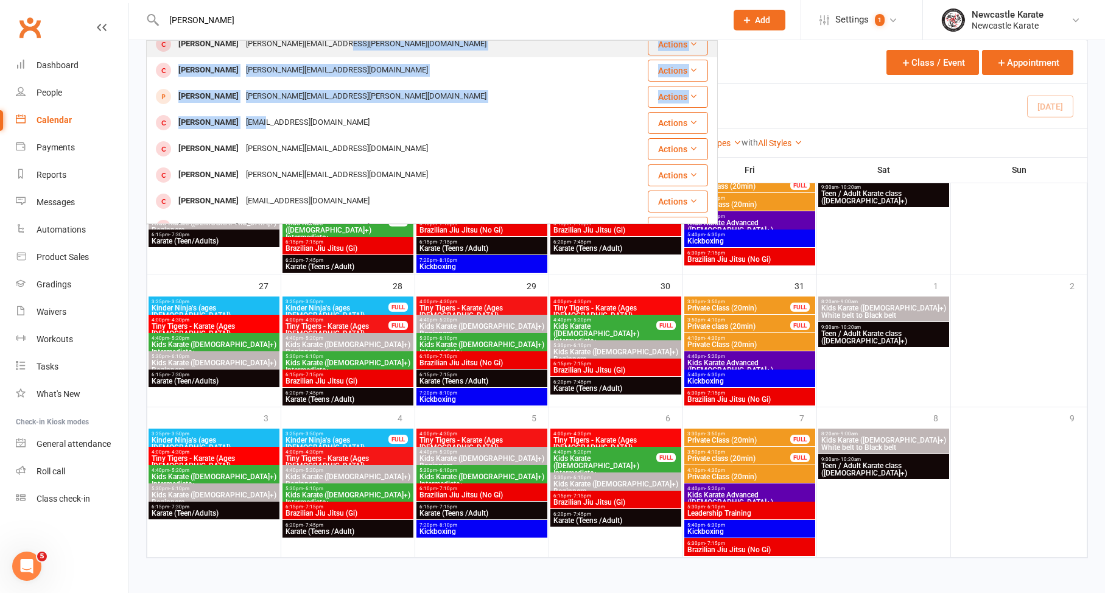
drag, startPoint x: 255, startPoint y: 118, endPoint x: 323, endPoint y: 57, distance: 91.4
click at [323, 57] on tbody "Amelia Gill Lucialiull@gmail.com Actions Amelia Walkom ameliawalkom@gmail.com A…" at bounding box center [432, 188] width 571 height 524
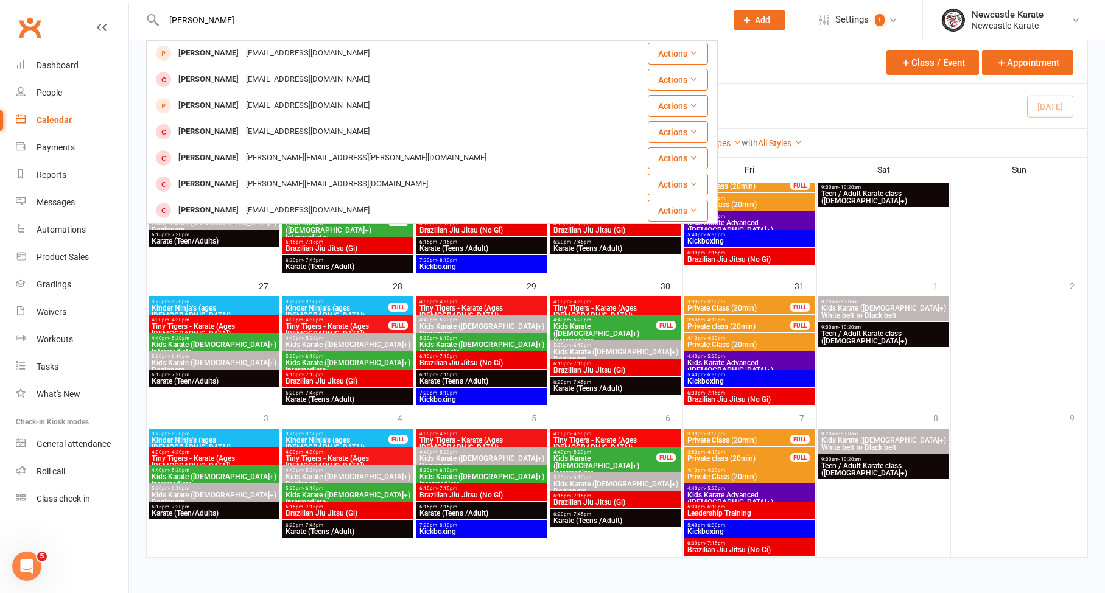
scroll to position [0, 0]
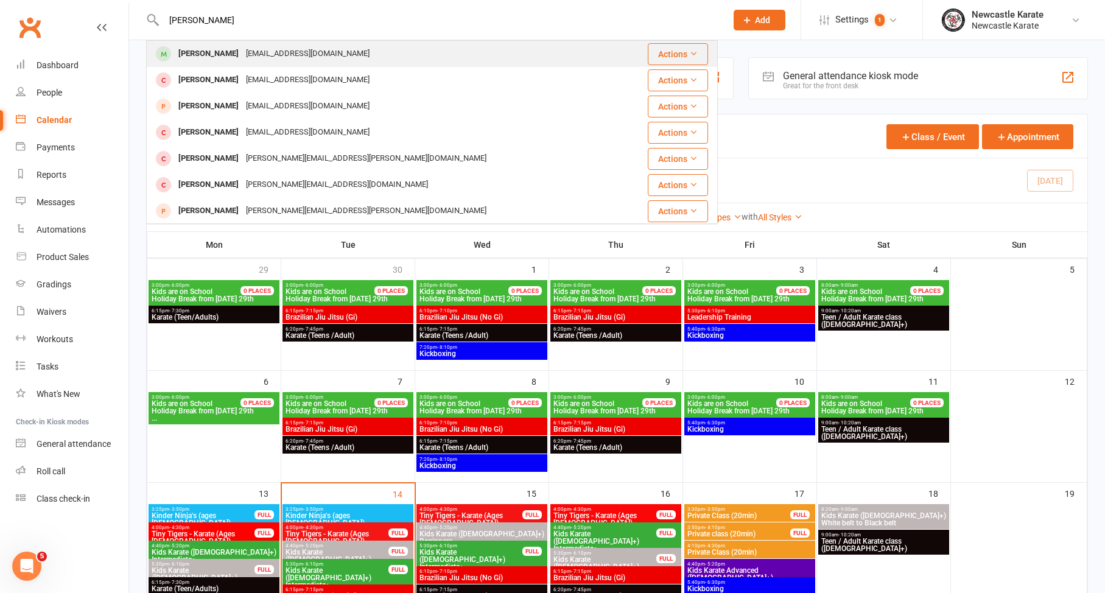
click at [317, 62] on div "Amelia Gill Lucialiull@gmail.com" at bounding box center [384, 53] width 474 height 25
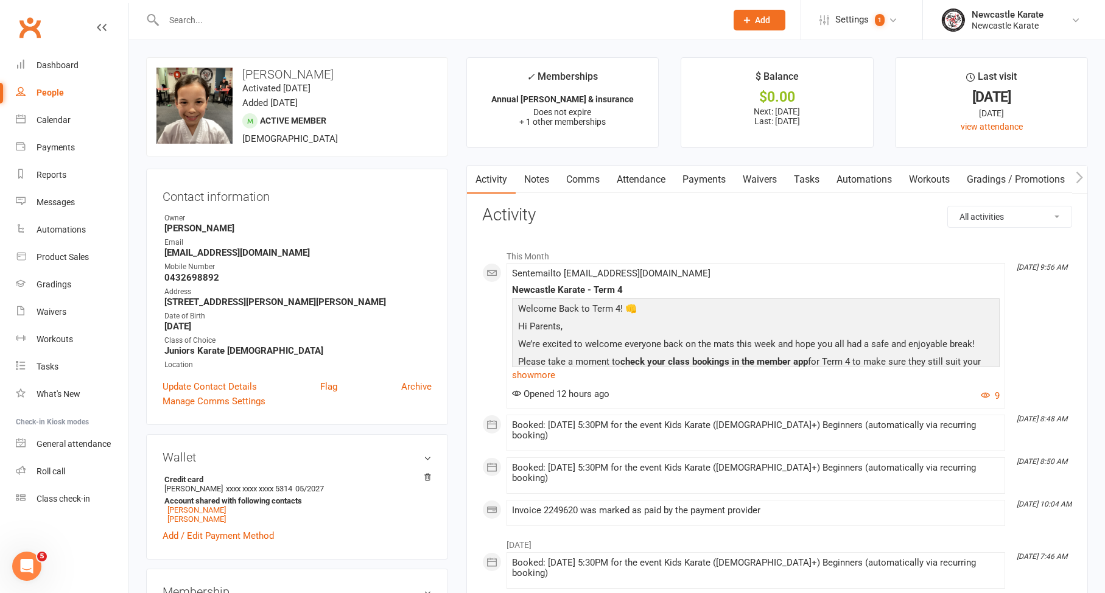
click at [662, 175] on link "Attendance" at bounding box center [641, 180] width 66 height 28
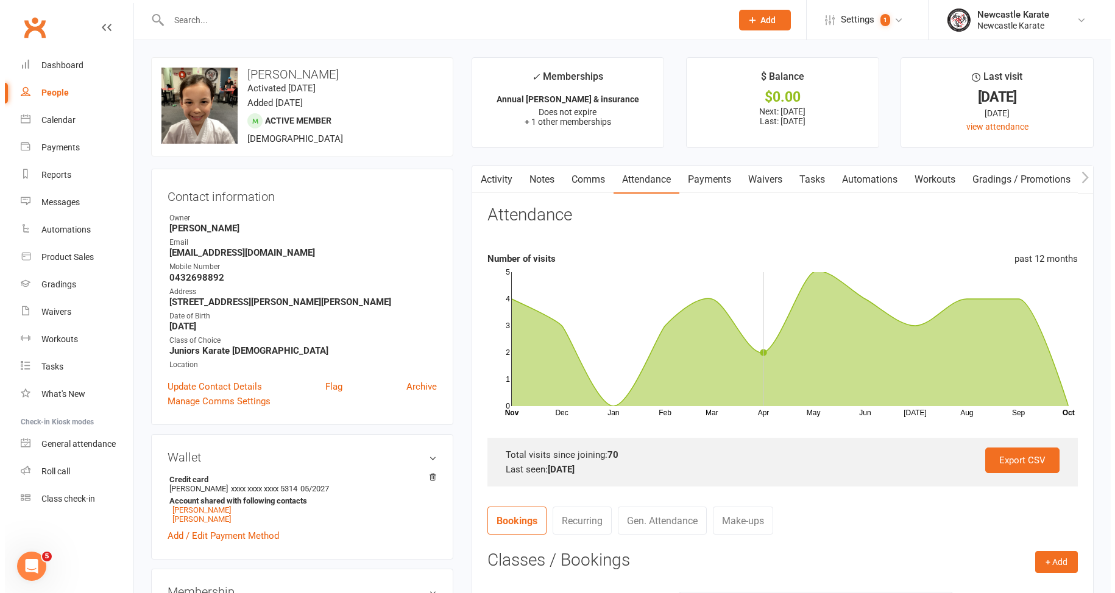
scroll to position [374, 0]
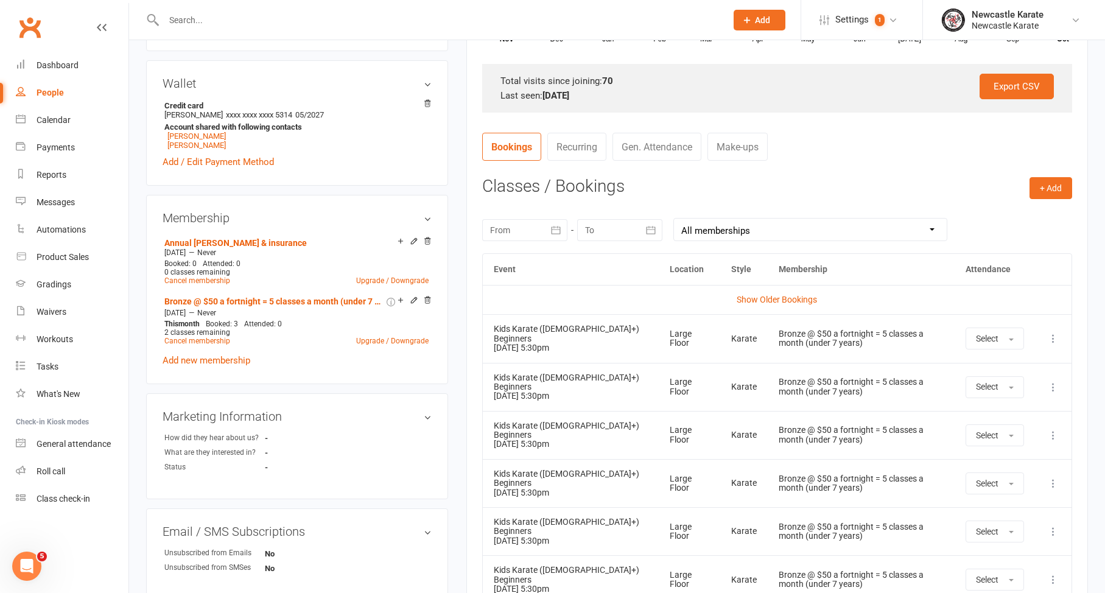
click at [1049, 386] on icon at bounding box center [1054, 387] width 12 height 12
click at [1009, 449] on link "Remove booking" at bounding box center [1000, 460] width 121 height 24
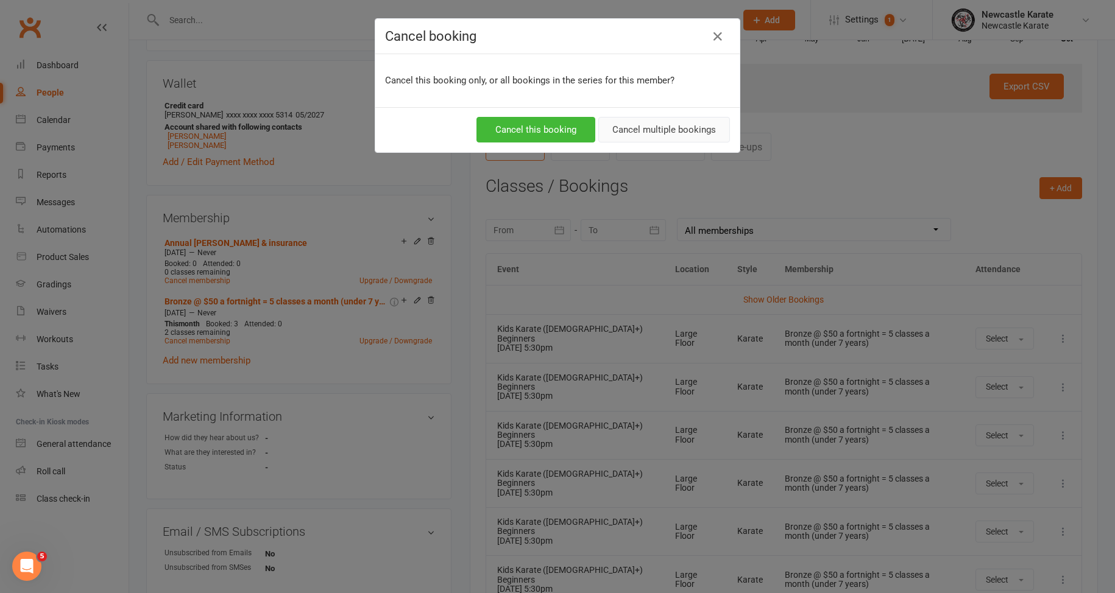
click at [638, 132] on button "Cancel multiple bookings" at bounding box center [664, 130] width 132 height 26
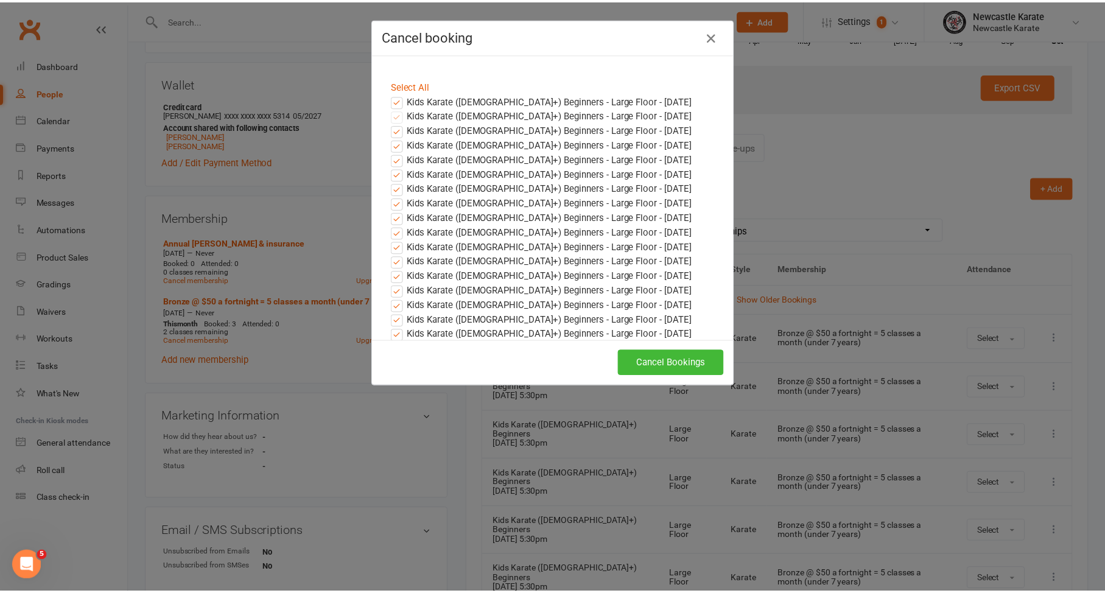
scroll to position [5, 0]
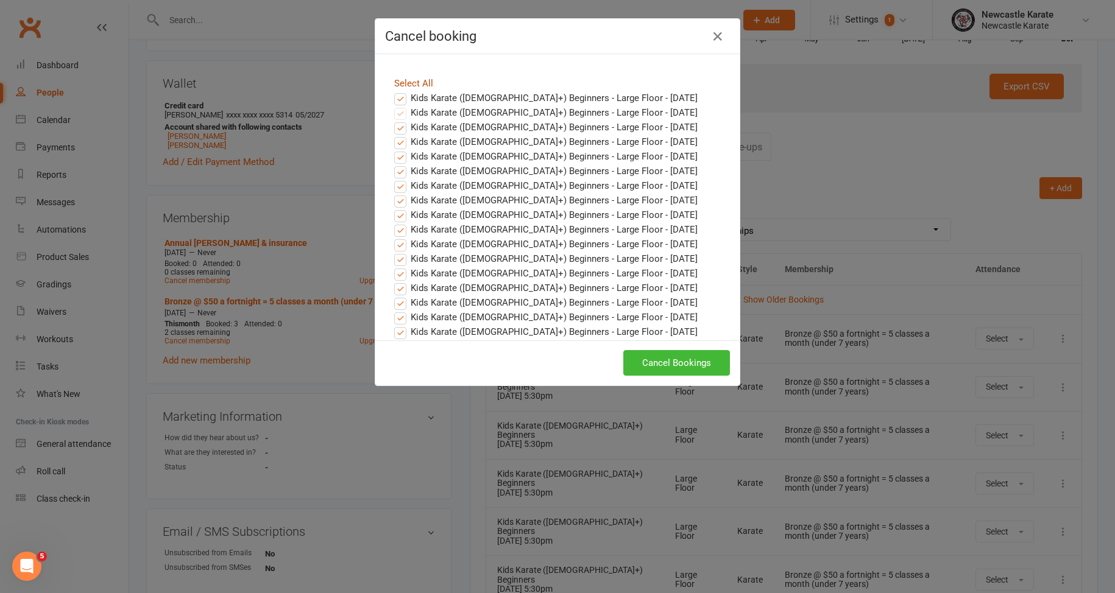
click at [409, 88] on link "Select All" at bounding box center [413, 83] width 39 height 11
click at [410, 96] on label "Kids Karate (7yo+) Beginners - Large Floor - Oct 16, 2025" at bounding box center [545, 98] width 303 height 15
click at [393, 91] on input "Kids Karate (7yo+) Beginners - Large Floor - Oct 16, 2025" at bounding box center [389, 91] width 8 height 0
click at [687, 361] on button "Cancel Bookings" at bounding box center [676, 363] width 107 height 26
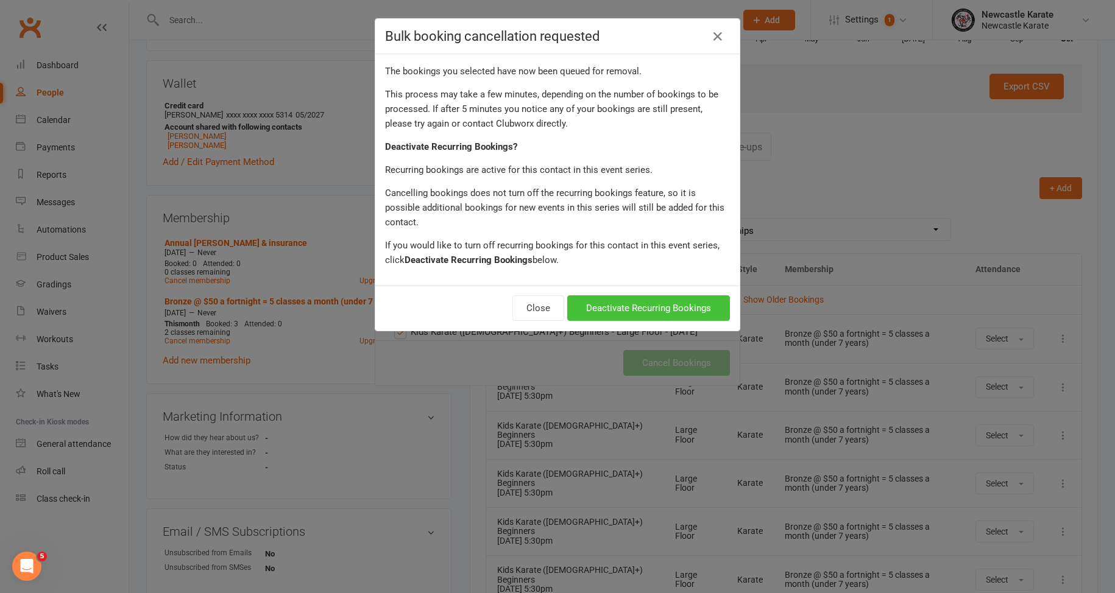
click at [647, 295] on button "Deactivate Recurring Bookings" at bounding box center [648, 308] width 163 height 26
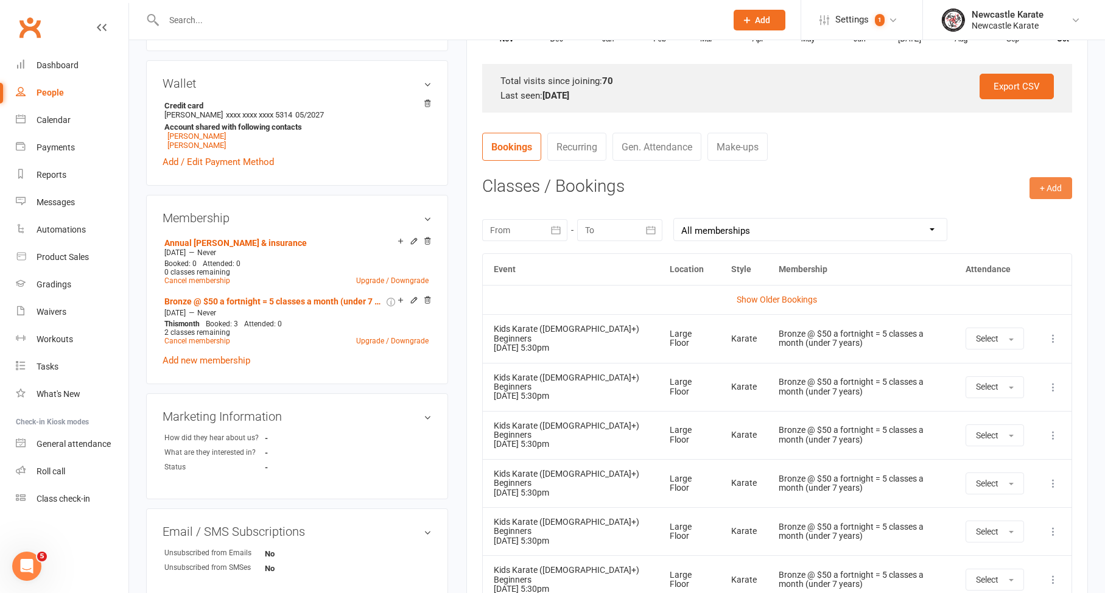
click at [1037, 181] on button "+ Add" at bounding box center [1051, 188] width 43 height 22
click at [1004, 214] on link "Book Event" at bounding box center [1011, 215] width 121 height 24
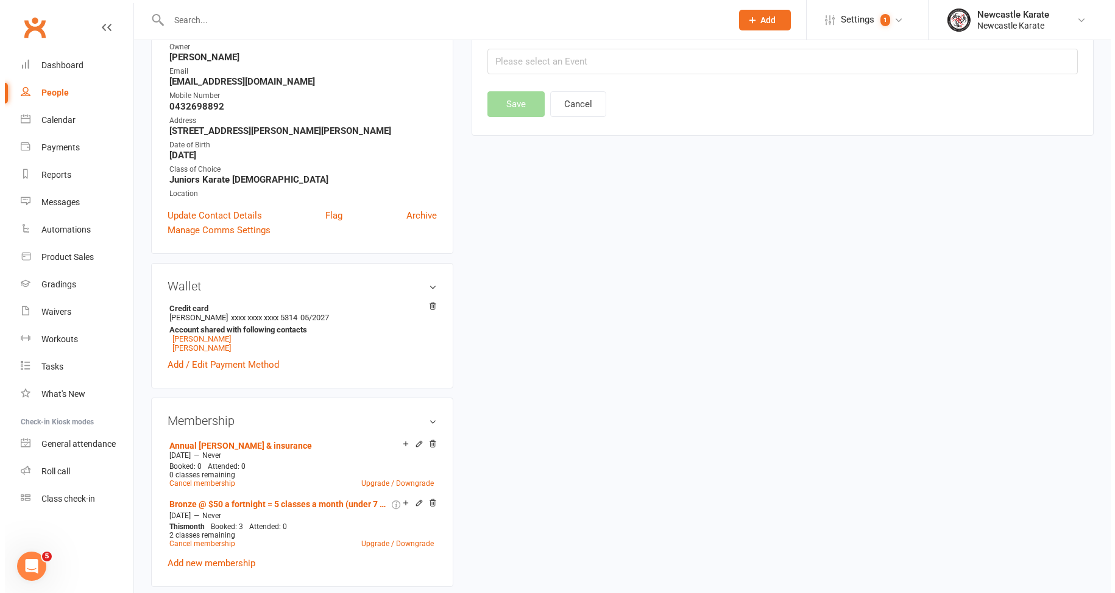
scroll to position [104, 0]
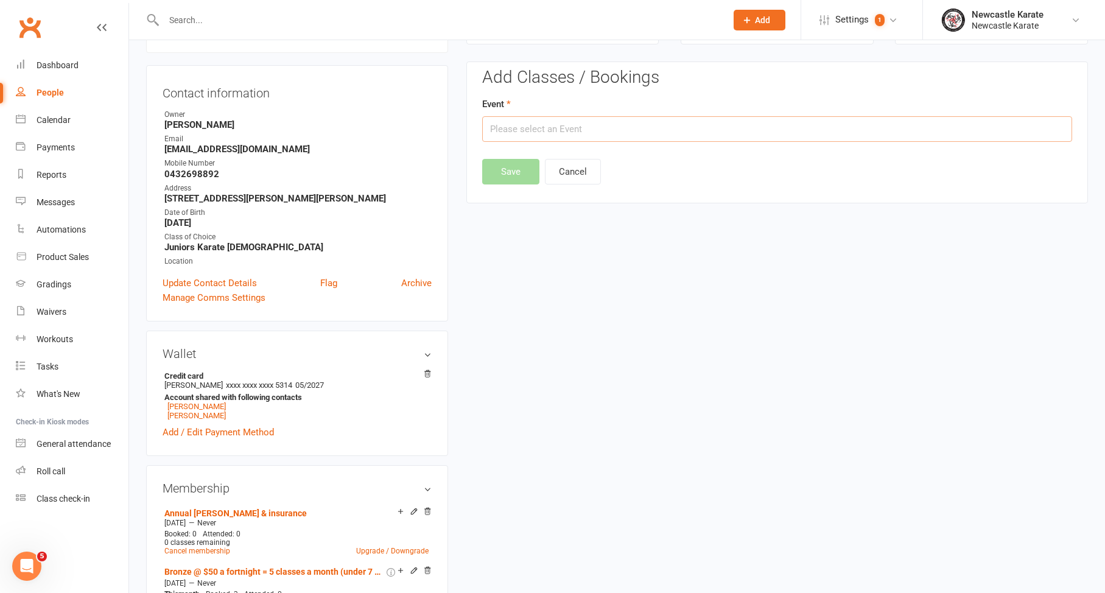
click at [644, 129] on input "text" at bounding box center [777, 129] width 590 height 26
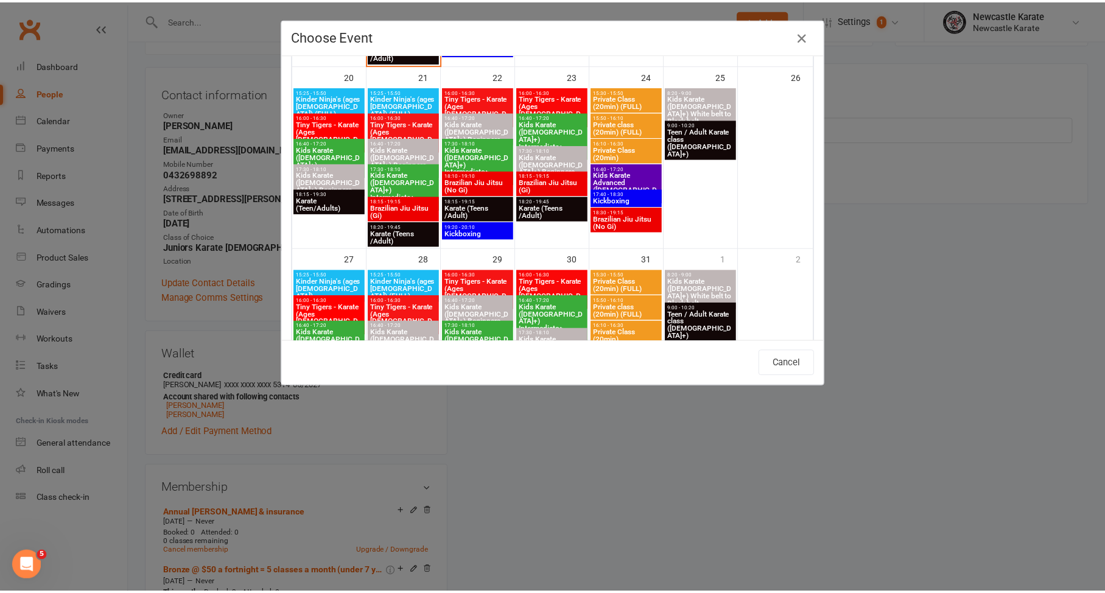
scroll to position [483, 0]
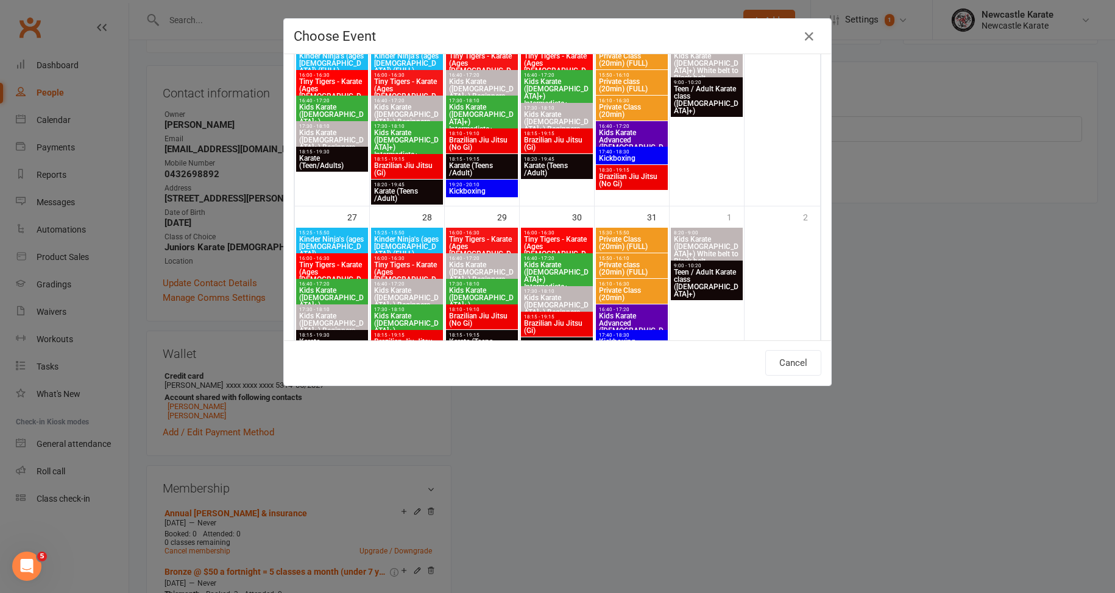
click at [389, 101] on span "16:40 - 17:20" at bounding box center [406, 100] width 67 height 5
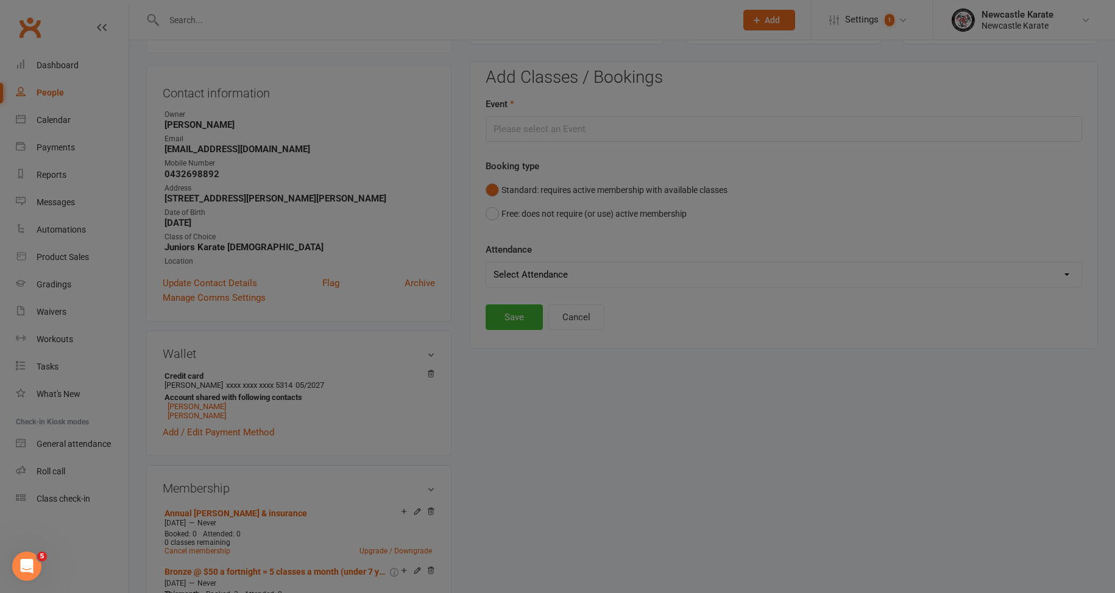
type input "Kids Karate (7yo+) Beginners (FULL) - Oct 21, 2025 4:40:00 PM"
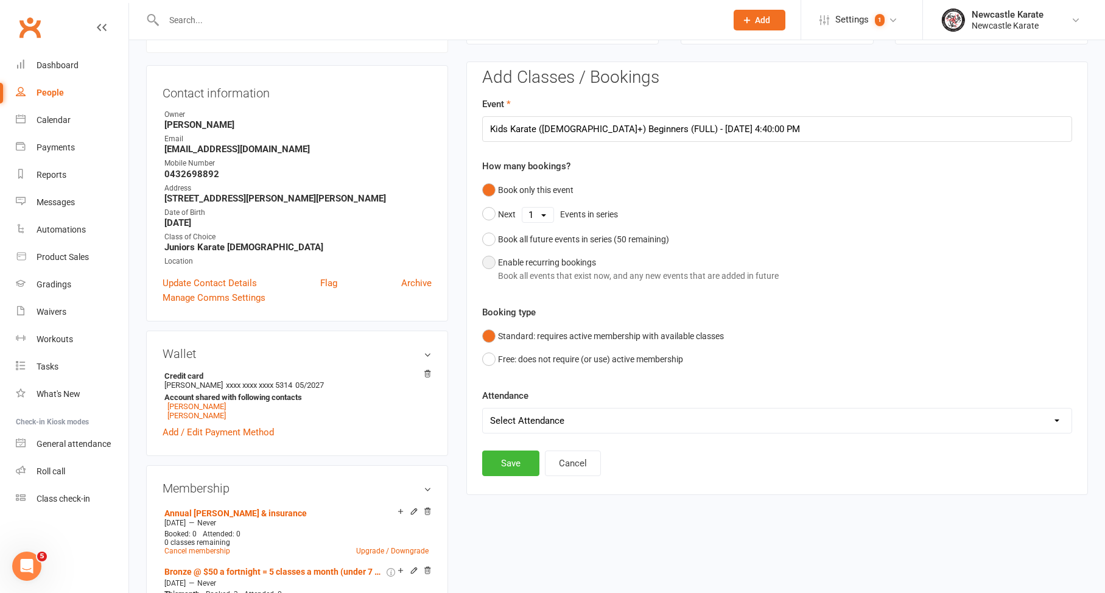
click at [541, 269] on div "Book all events that exist now, and any new events that are added in future" at bounding box center [638, 275] width 281 height 13
select select "book_from_now"
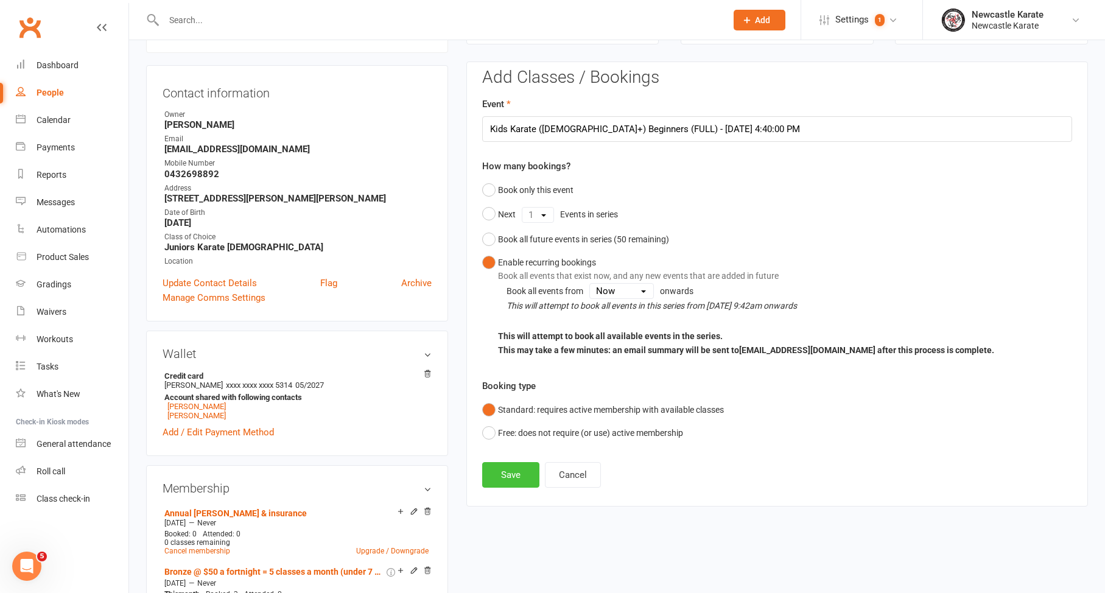
click at [514, 478] on button "Save" at bounding box center [510, 475] width 57 height 26
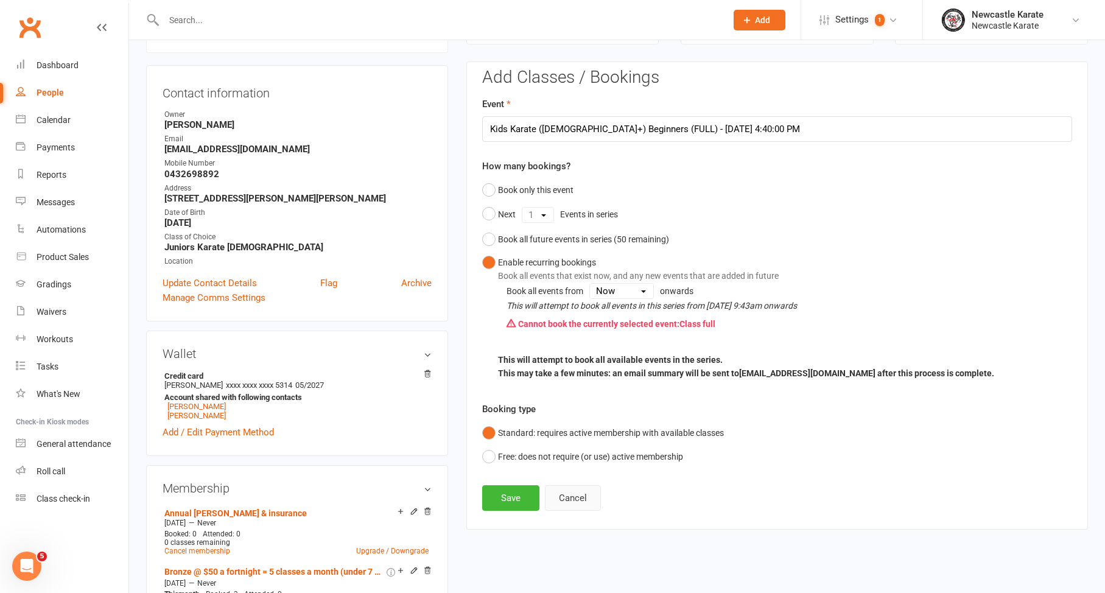
click at [576, 500] on button "Cancel" at bounding box center [573, 498] width 56 height 26
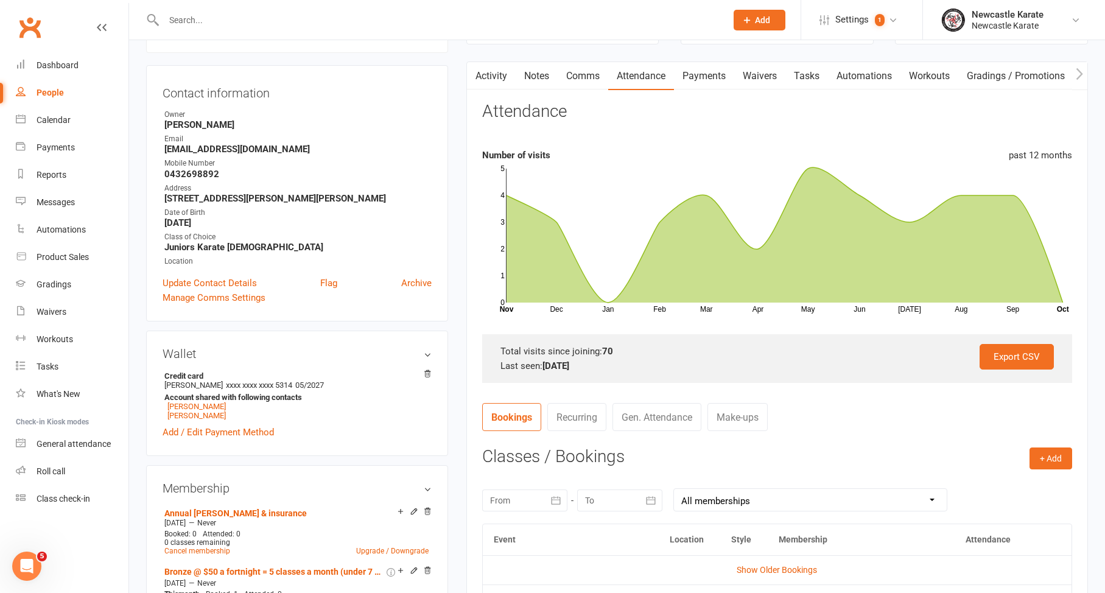
scroll to position [361, 0]
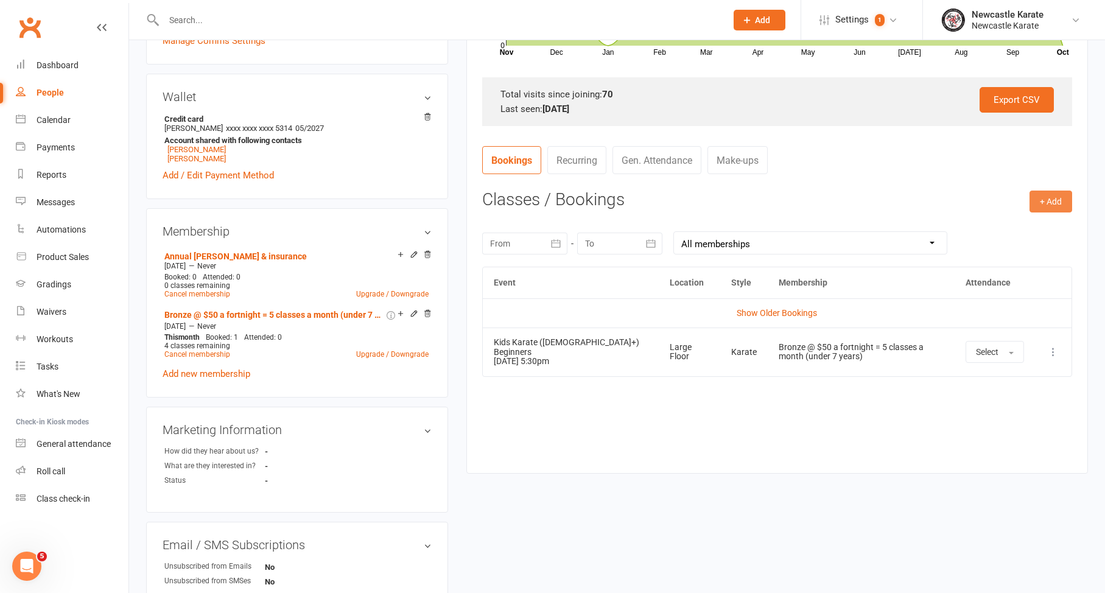
click at [1037, 194] on button "+ Add" at bounding box center [1051, 202] width 43 height 22
click at [1016, 221] on link "Book Event" at bounding box center [1011, 229] width 121 height 24
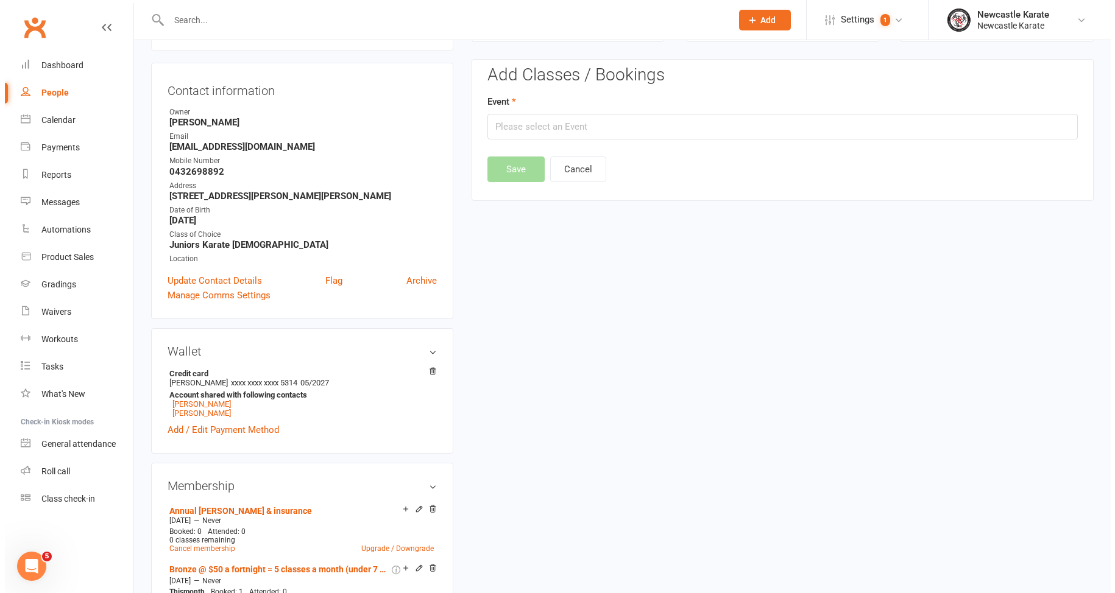
scroll to position [125, 0]
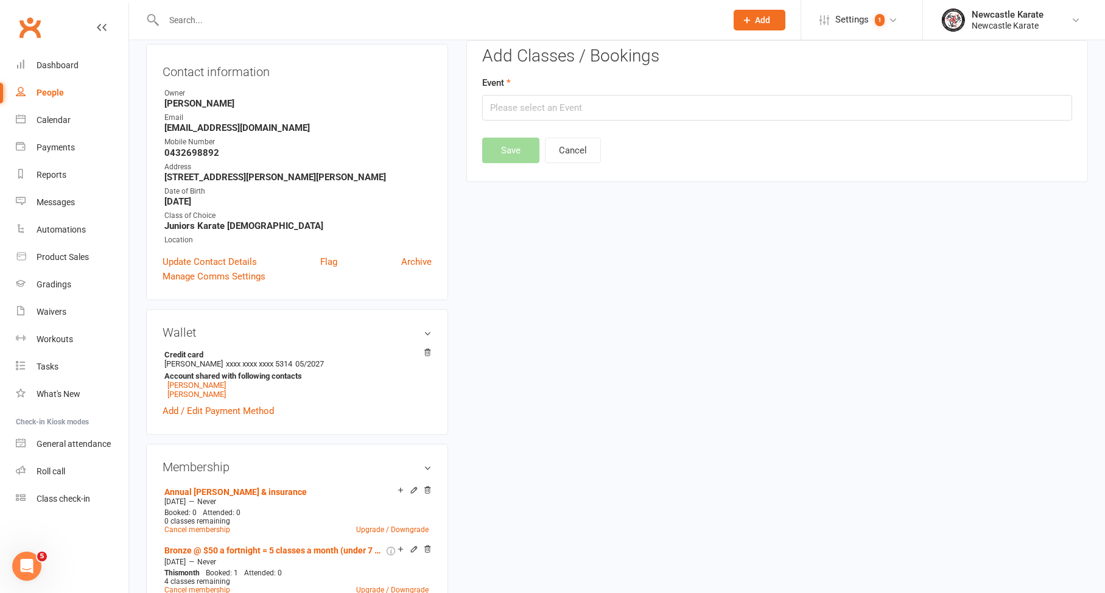
click at [592, 125] on div "Add Classes / Bookings Event Save Cancel" at bounding box center [777, 105] width 590 height 116
click at [607, 103] on input "text" at bounding box center [777, 108] width 590 height 26
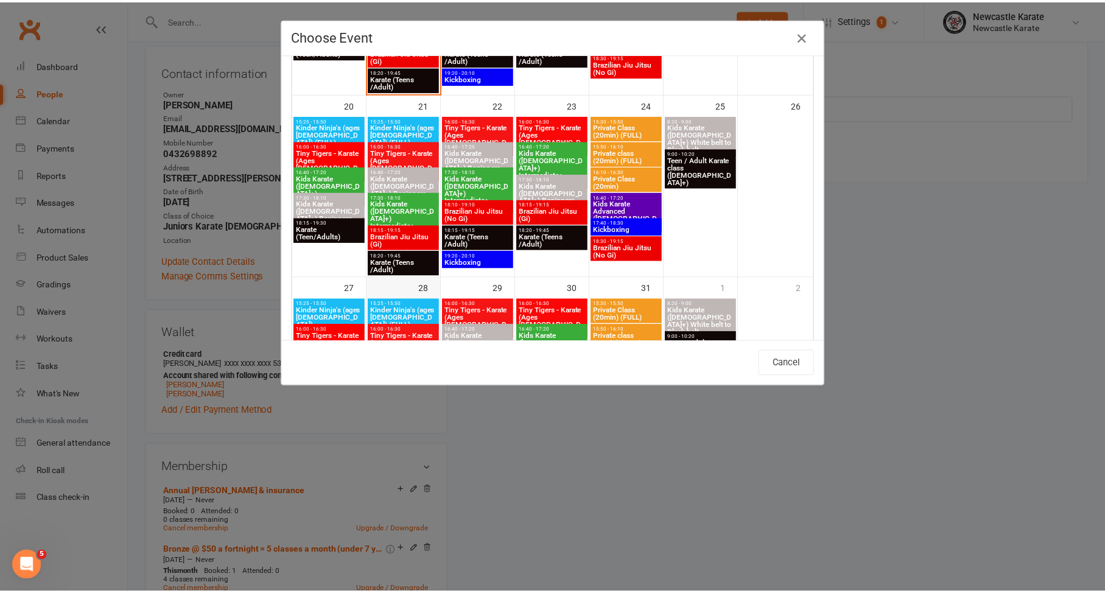
scroll to position [495, 0]
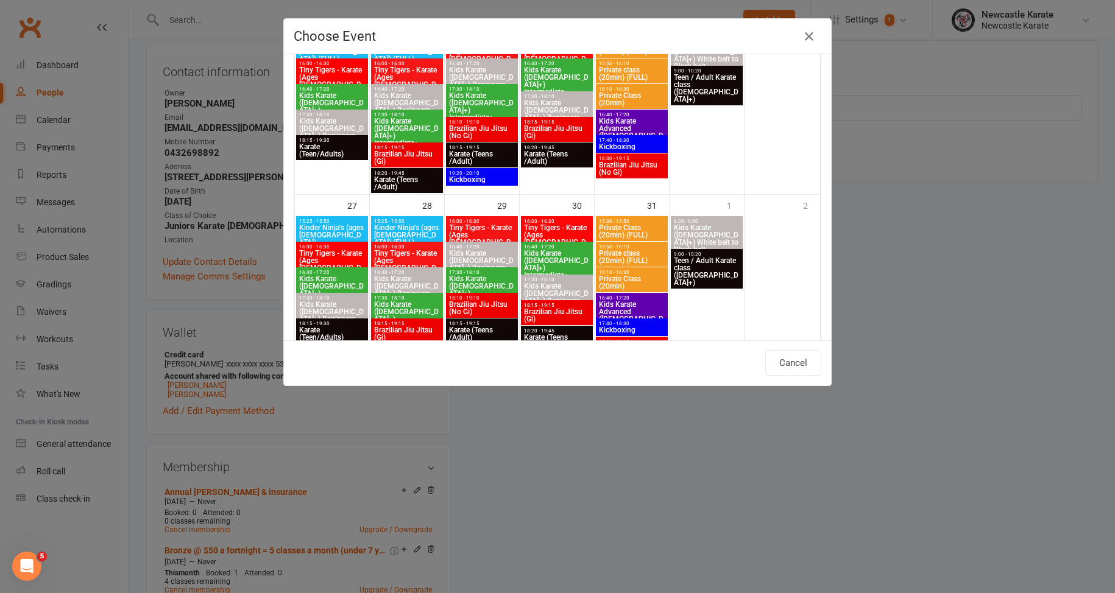
click at [403, 280] on span "Kids Karate ([DEMOGRAPHIC_DATA]+) Beginners" at bounding box center [406, 286] width 67 height 22
type input "Kids Karate (7yo+) Beginners - Oct 28, 2025 4:40:00 PM"
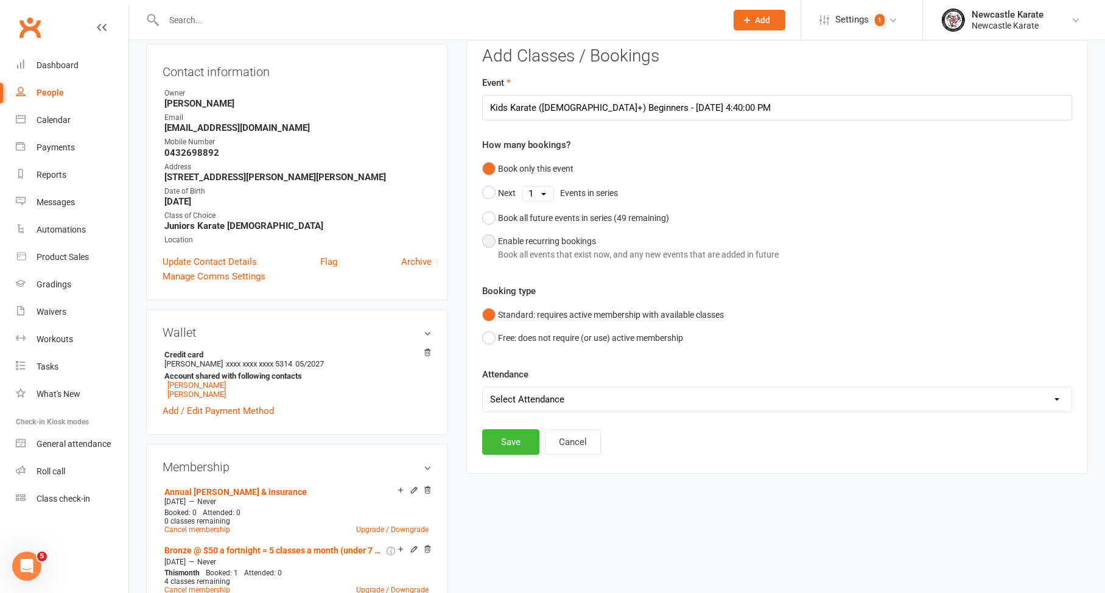
click at [513, 260] on button "Enable recurring bookings Book all events that exist now, and any new events th…" at bounding box center [630, 248] width 297 height 37
select select "book_from_now"
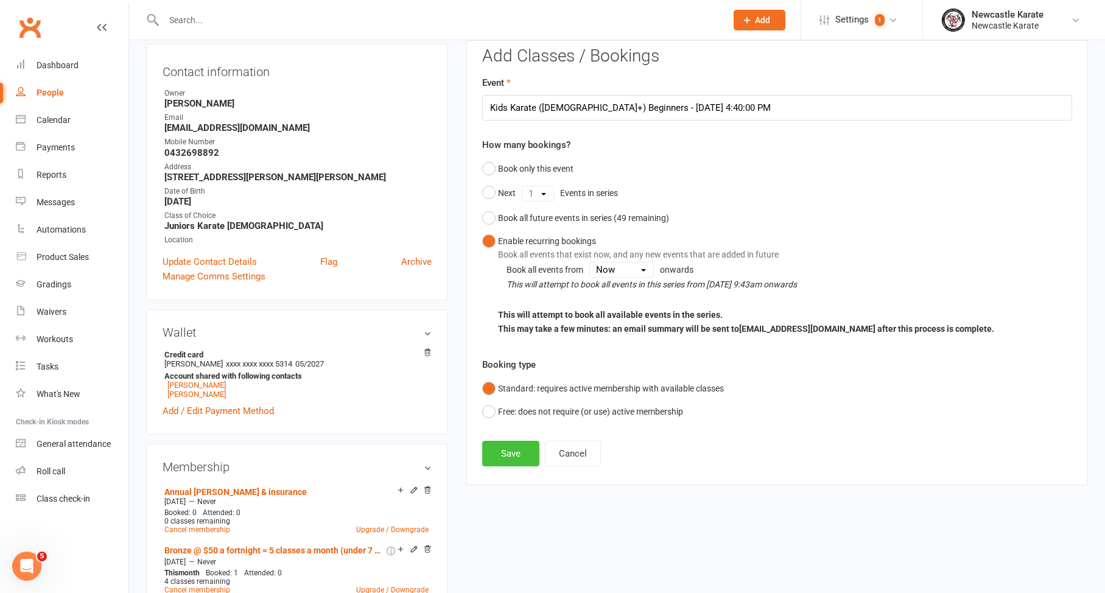
click at [498, 459] on button "Save" at bounding box center [510, 454] width 57 height 26
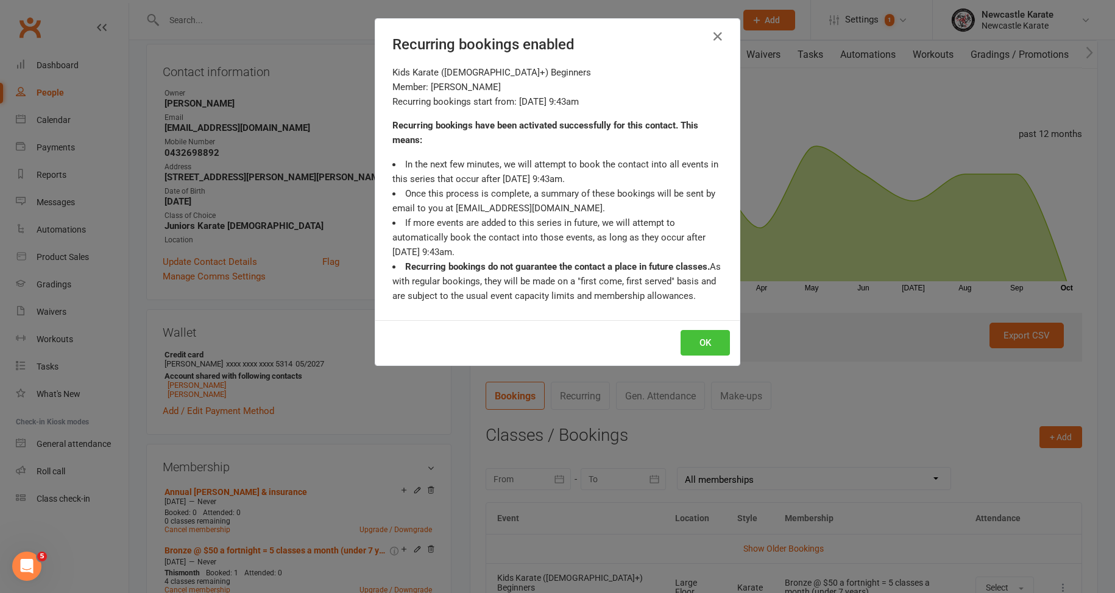
click at [699, 340] on button "OK" at bounding box center [704, 343] width 49 height 26
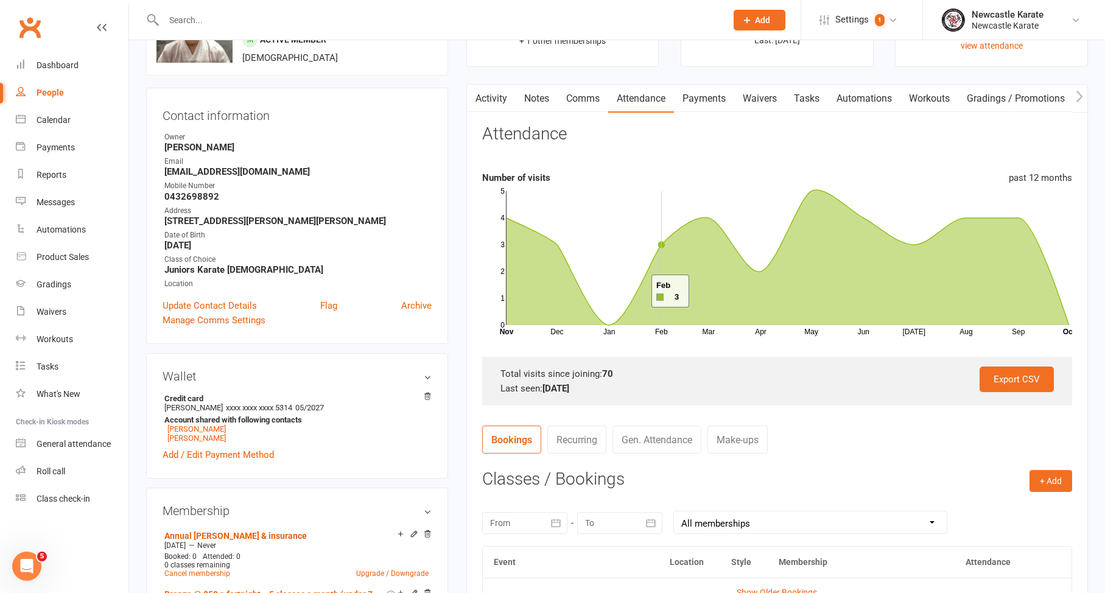
scroll to position [327, 0]
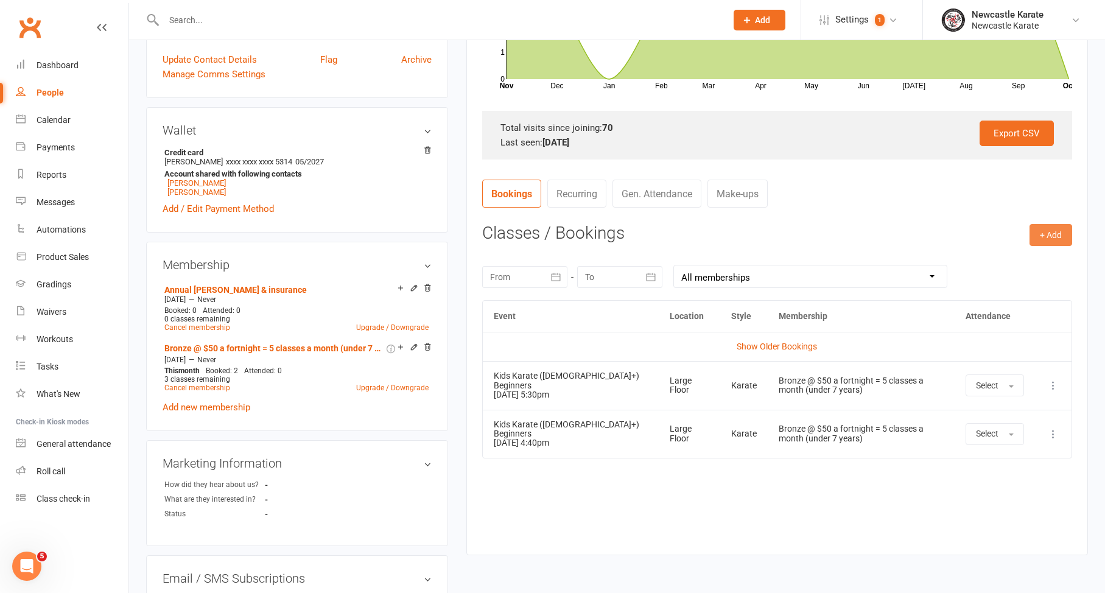
click at [1049, 227] on button "+ Add" at bounding box center [1051, 235] width 43 height 22
click at [1006, 263] on link "Book Event" at bounding box center [1011, 262] width 121 height 24
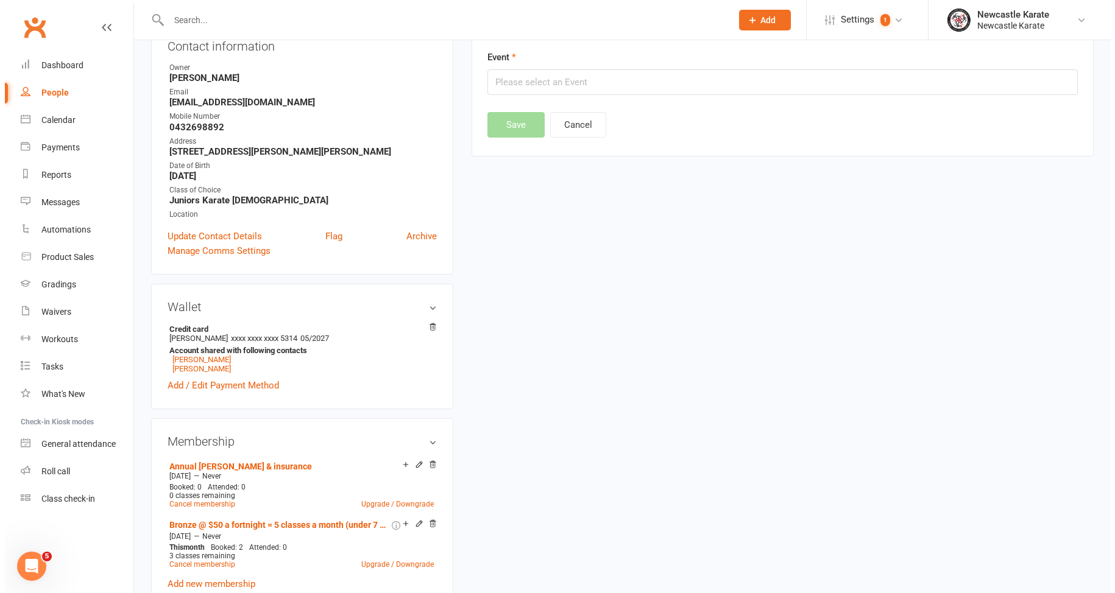
scroll to position [104, 0]
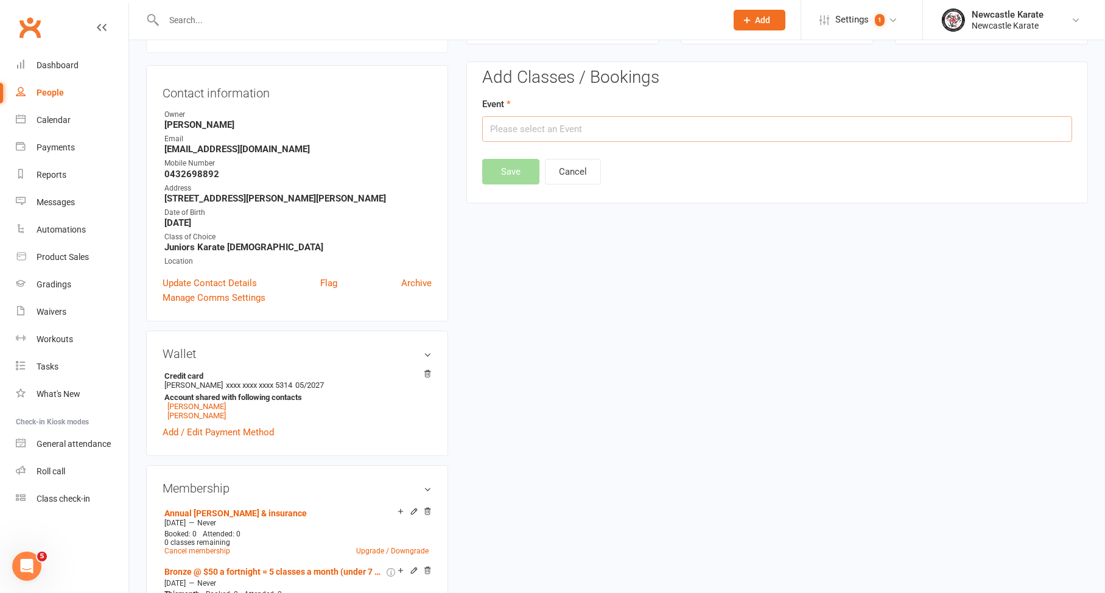
click at [677, 125] on input "text" at bounding box center [777, 129] width 590 height 26
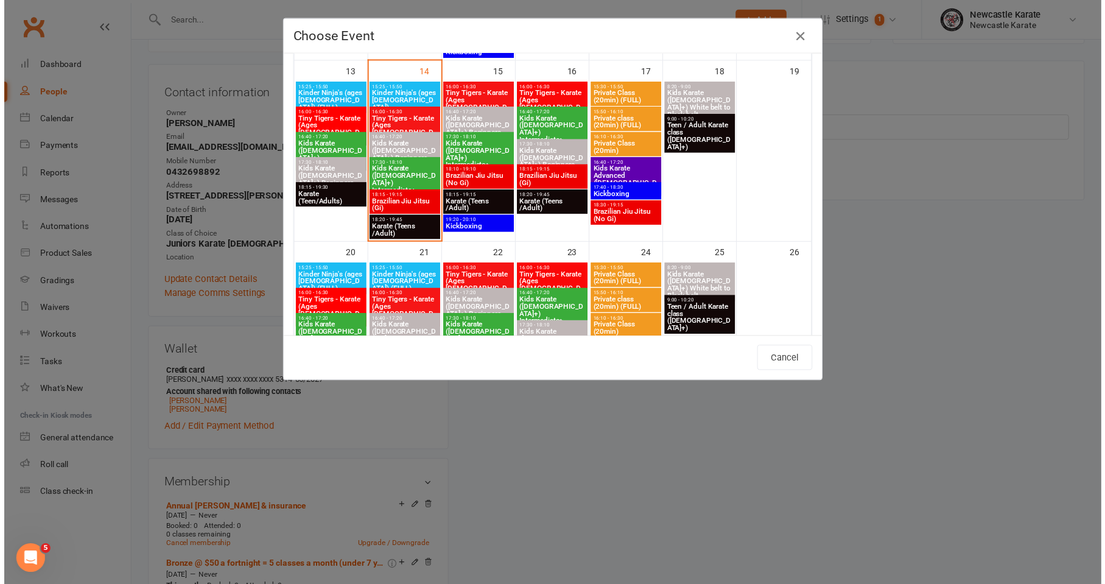
scroll to position [272, 0]
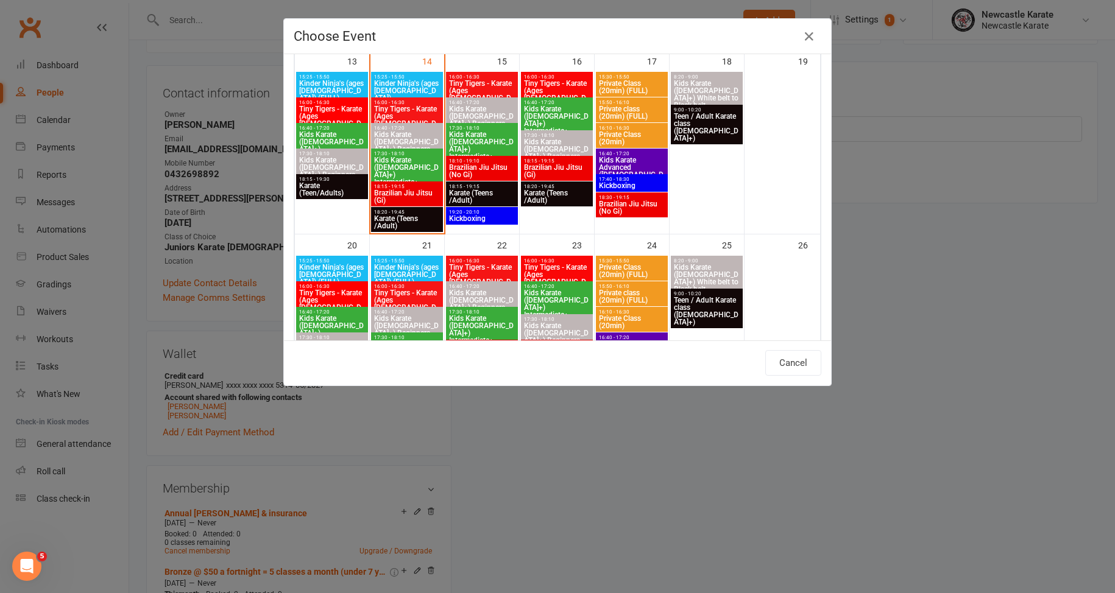
click at [396, 317] on span "Kids Karate (7yo+) Beginners (FULL)" at bounding box center [406, 329] width 67 height 29
type input "Kids Karate (7yo+) Beginners (FULL) - Oct 21, 2025 4:40:00 PM"
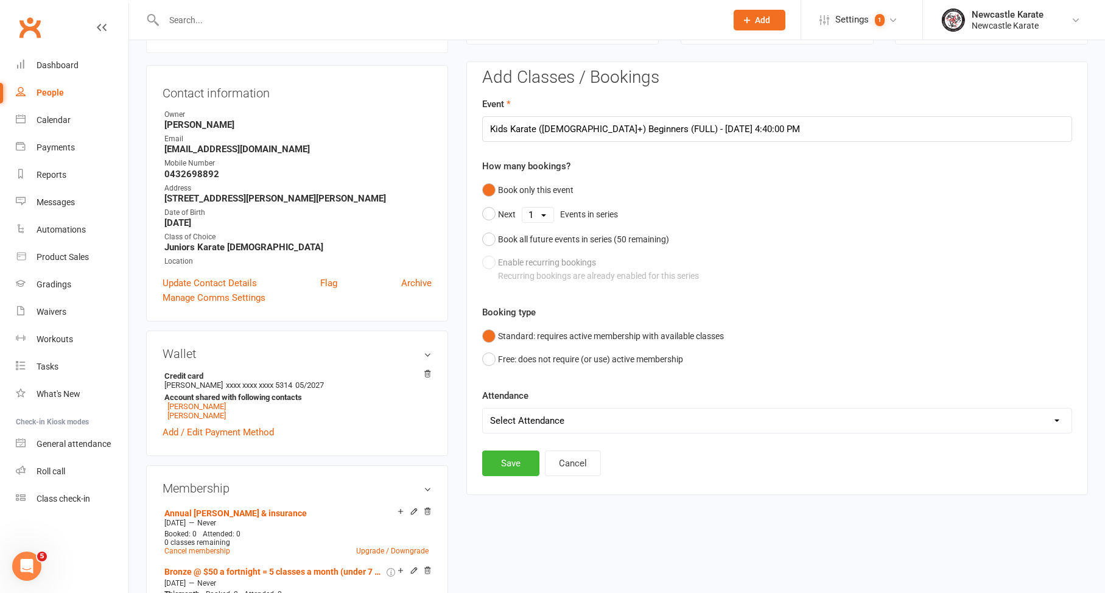
click at [524, 453] on button "Save" at bounding box center [510, 464] width 57 height 26
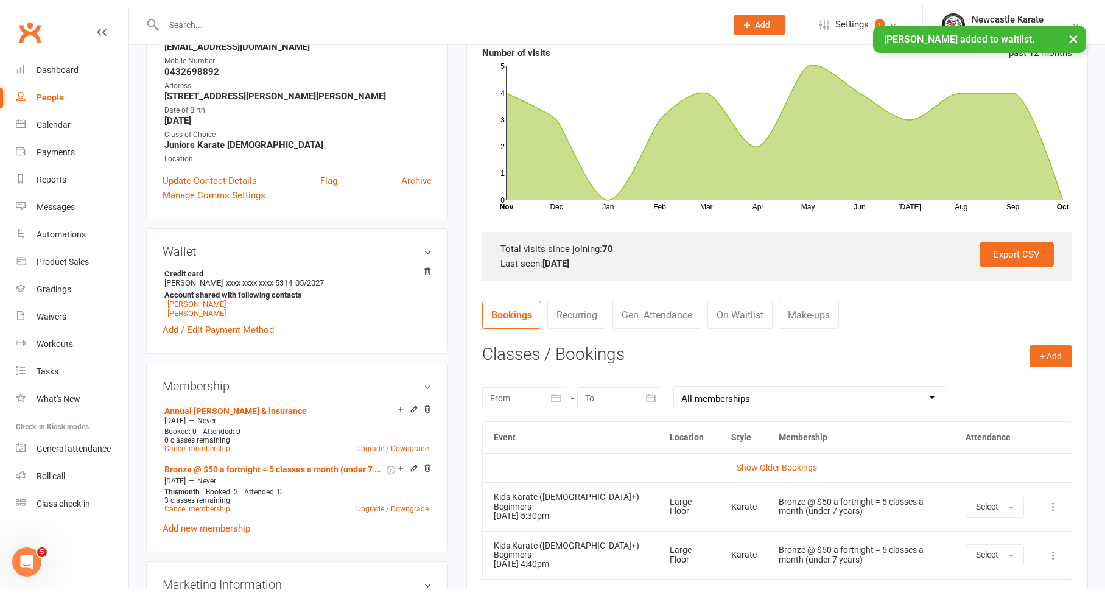
scroll to position [213, 0]
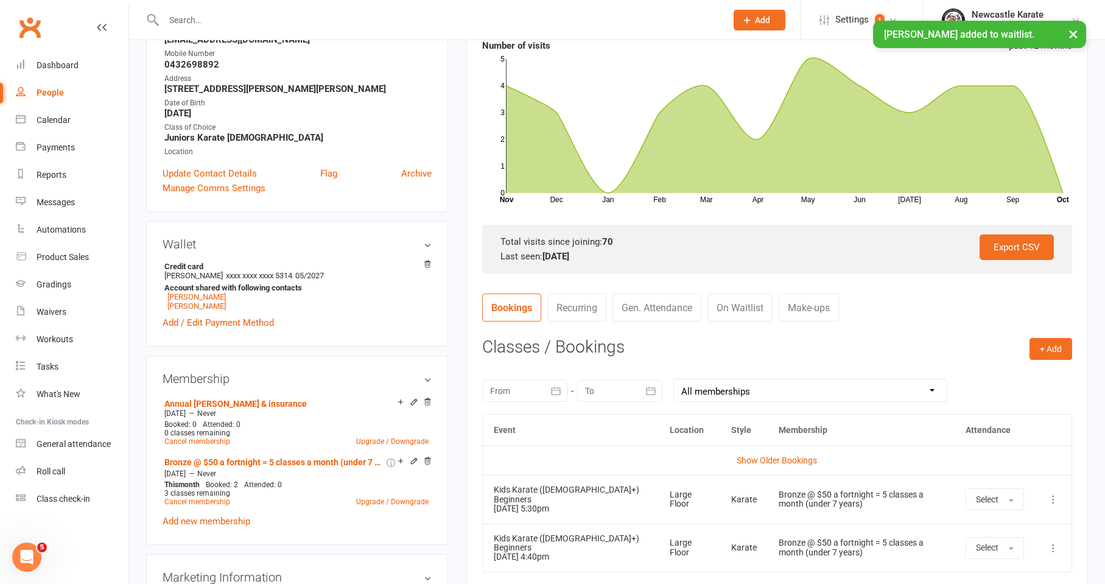
click at [735, 300] on link "On Waitlist" at bounding box center [740, 308] width 65 height 28
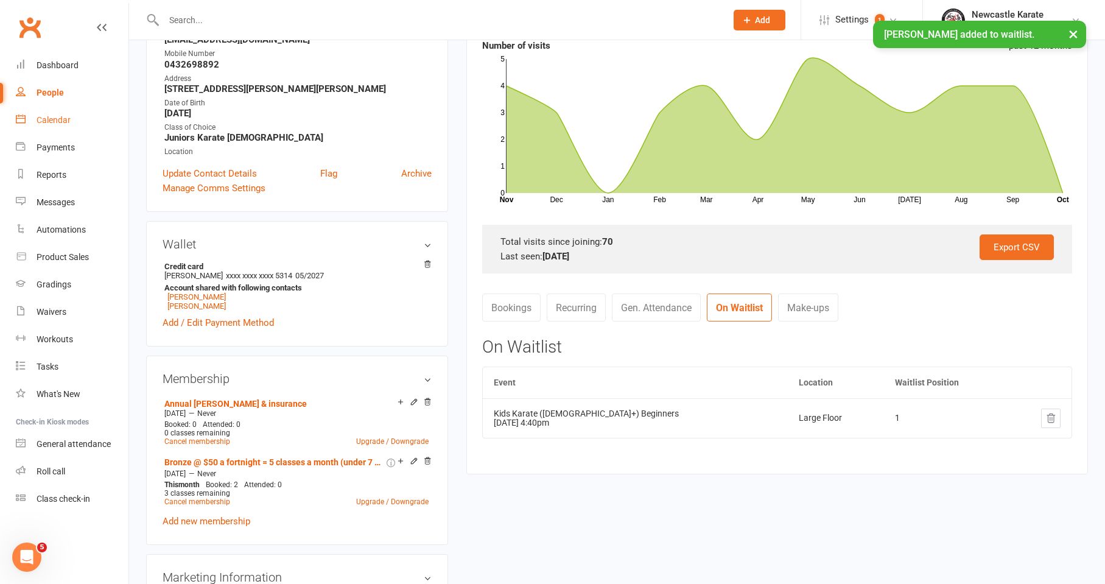
click at [79, 115] on link "Calendar" at bounding box center [72, 120] width 113 height 27
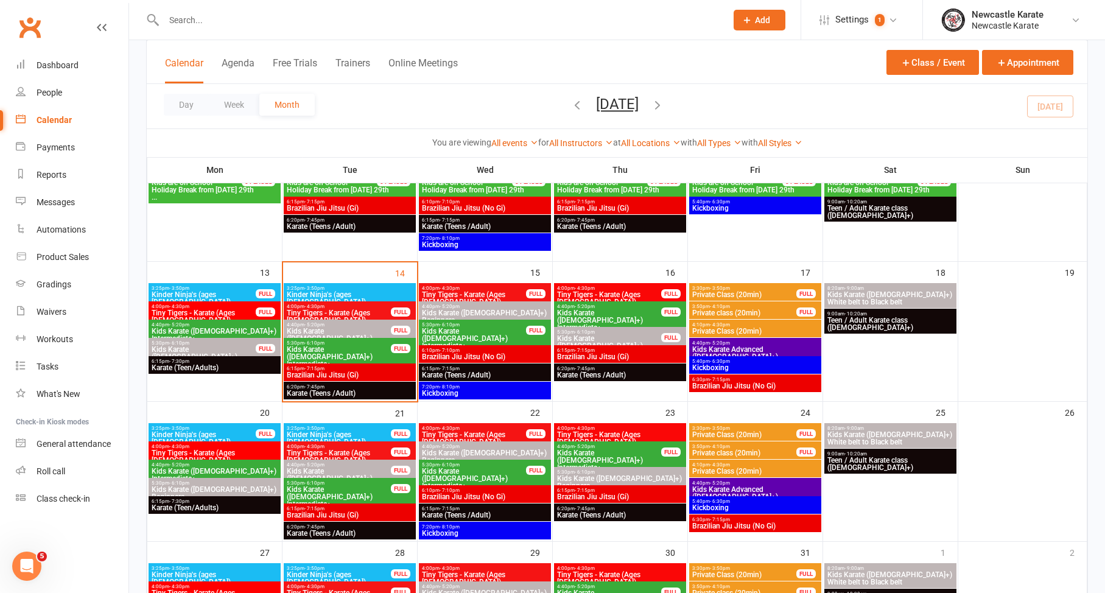
scroll to position [224, 0]
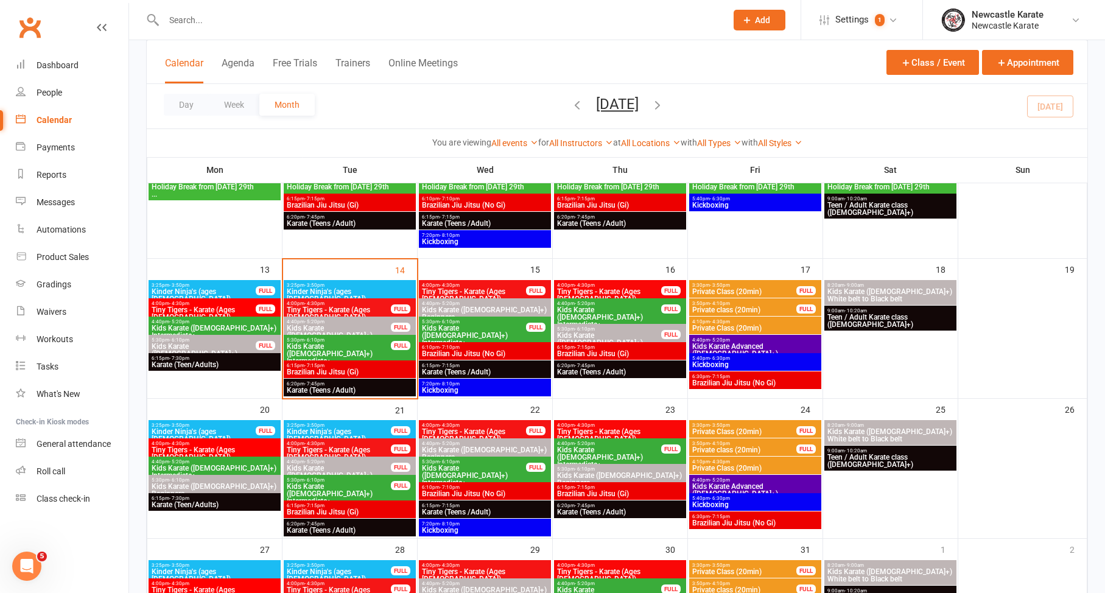
click at [380, 465] on span "Kids Karate ([DEMOGRAPHIC_DATA]+) Beginners" at bounding box center [338, 476] width 105 height 22
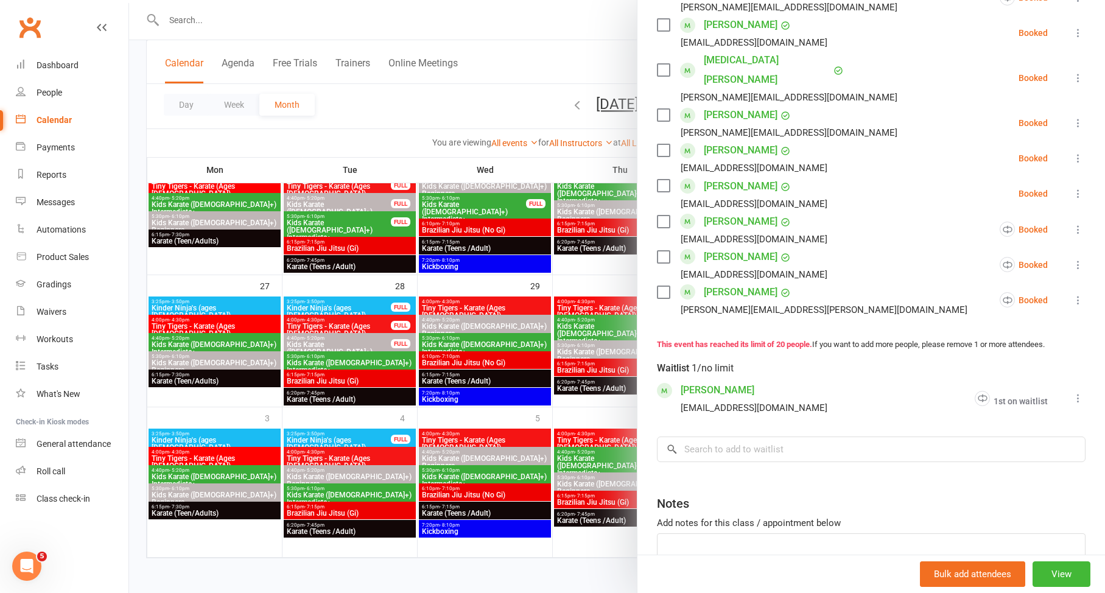
scroll to position [696, 0]
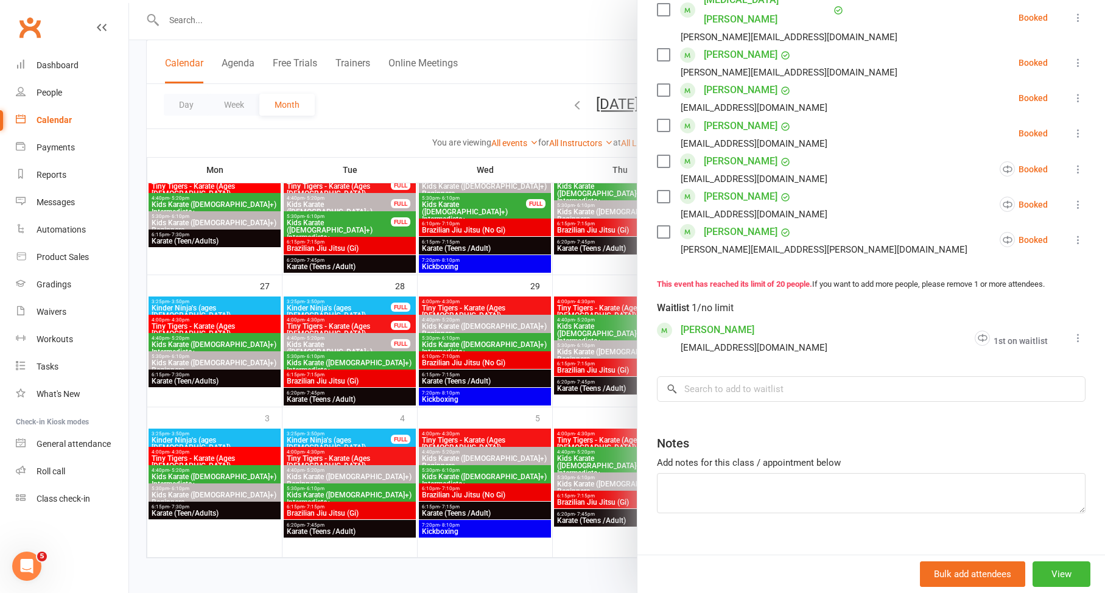
drag, startPoint x: 453, startPoint y: 315, endPoint x: 446, endPoint y: 317, distance: 6.9
click at [452, 315] on div at bounding box center [617, 296] width 976 height 593
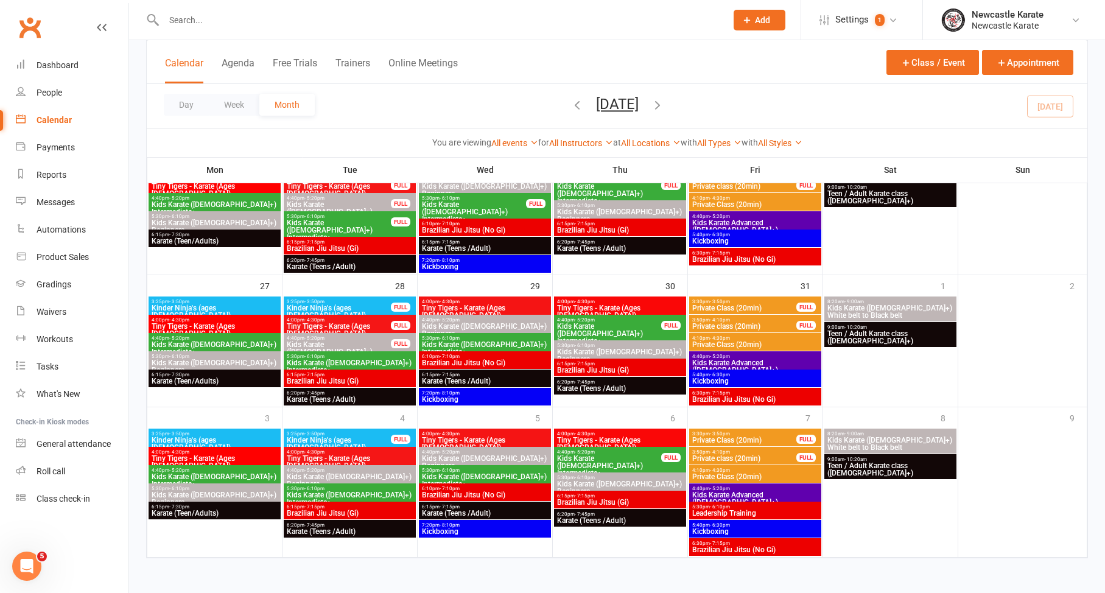
click at [368, 473] on span "Kids Karate ([DEMOGRAPHIC_DATA]+) Beginners" at bounding box center [349, 480] width 127 height 15
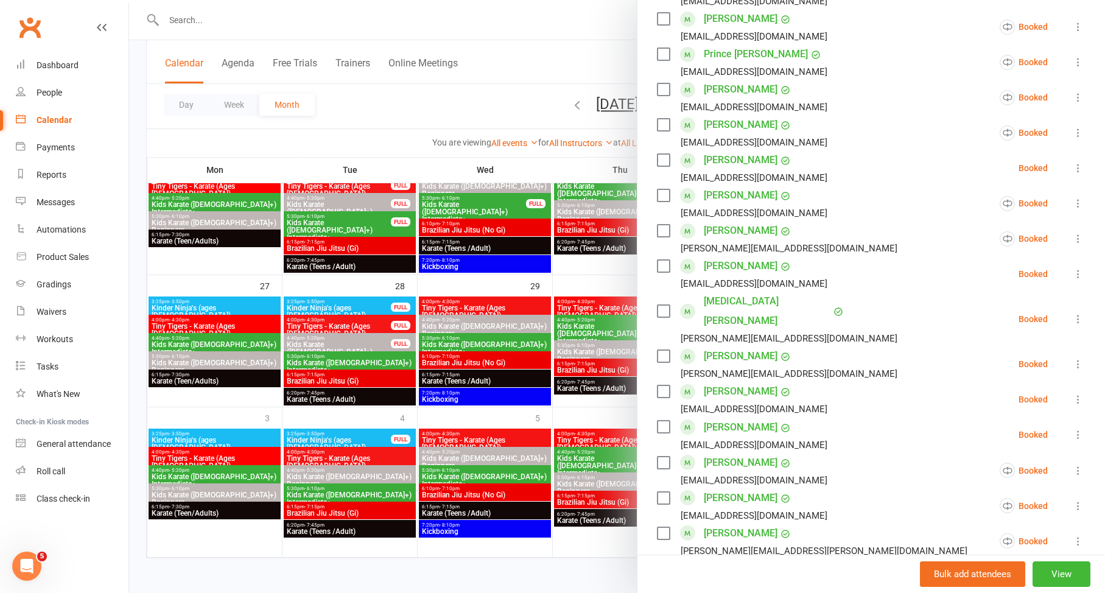
scroll to position [360, 0]
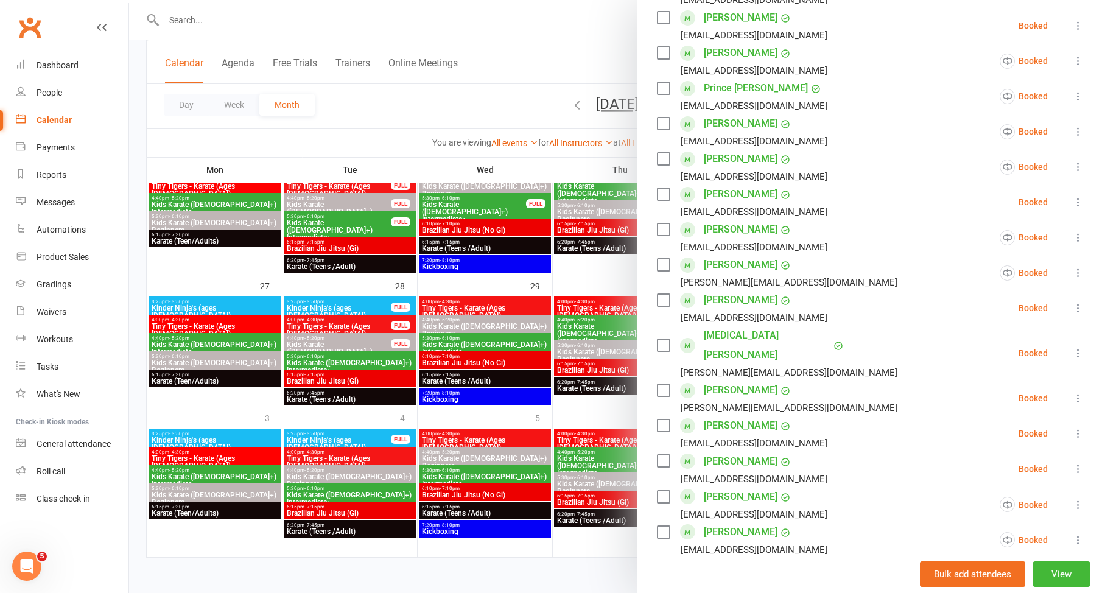
drag, startPoint x: 540, startPoint y: 315, endPoint x: 565, endPoint y: 265, distance: 55.8
click at [540, 314] on div at bounding box center [617, 296] width 976 height 593
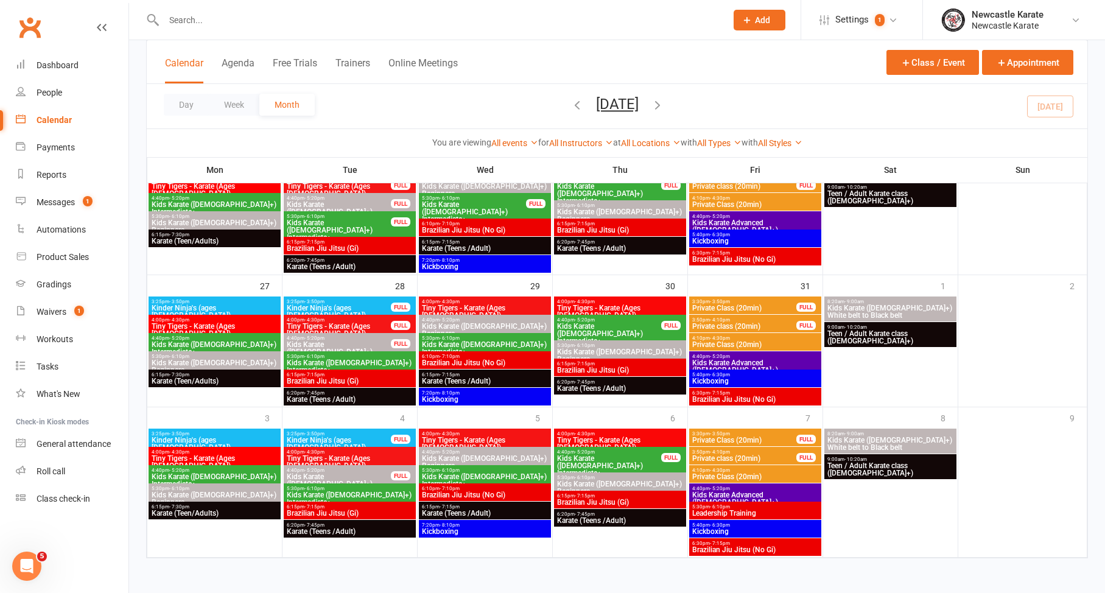
click at [664, 105] on icon "button" at bounding box center [657, 104] width 13 height 13
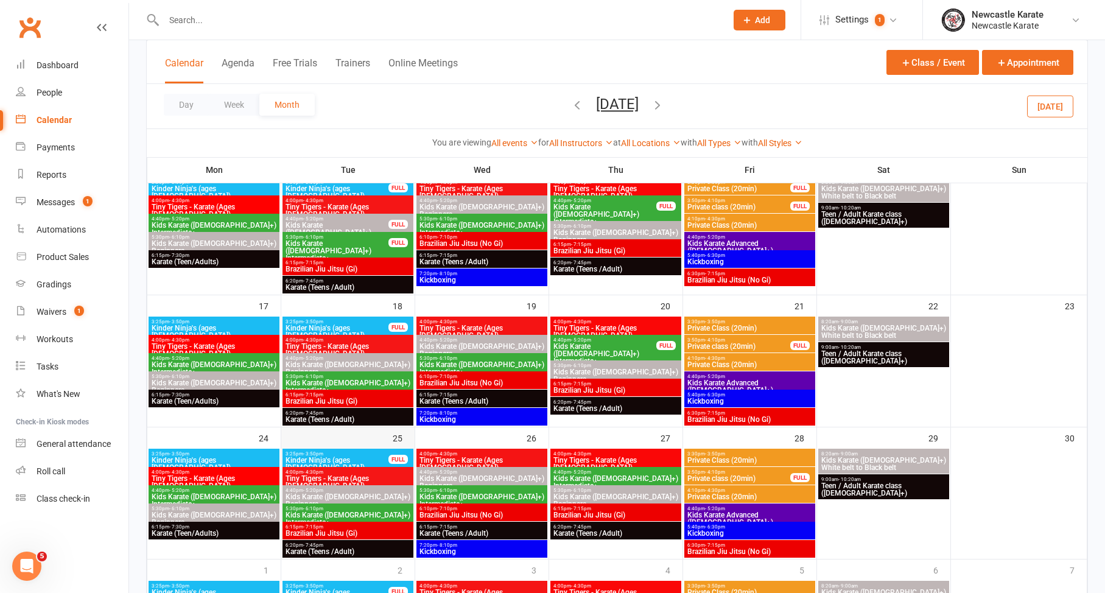
scroll to position [499, 0]
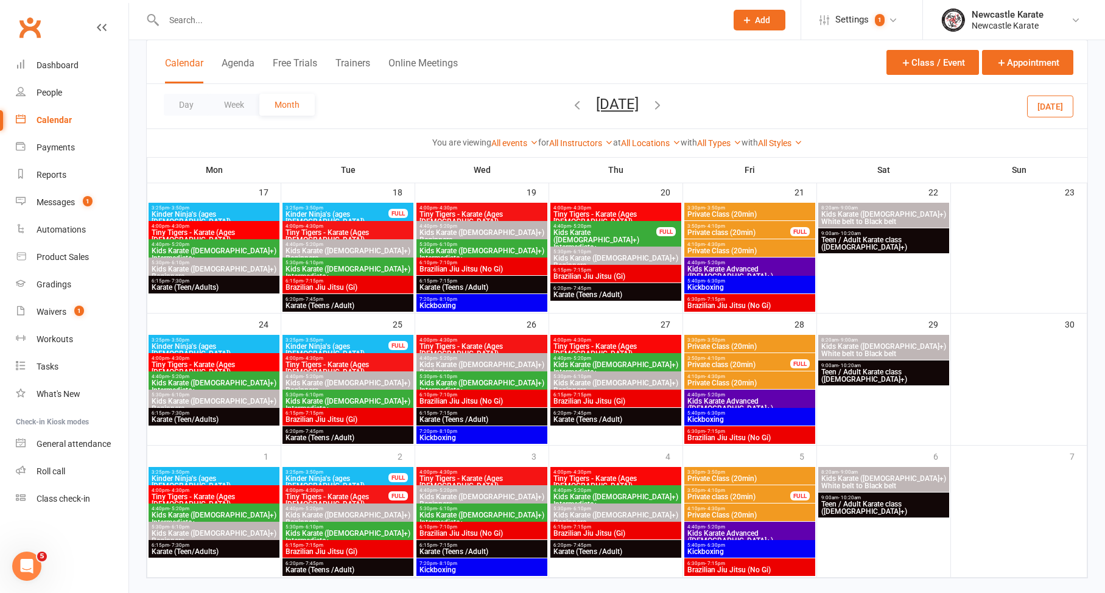
click at [379, 354] on div "4:00pm - 4:30pm Tiny Tigers - Karate (Ages 5-7)" at bounding box center [348, 365] width 131 height 25
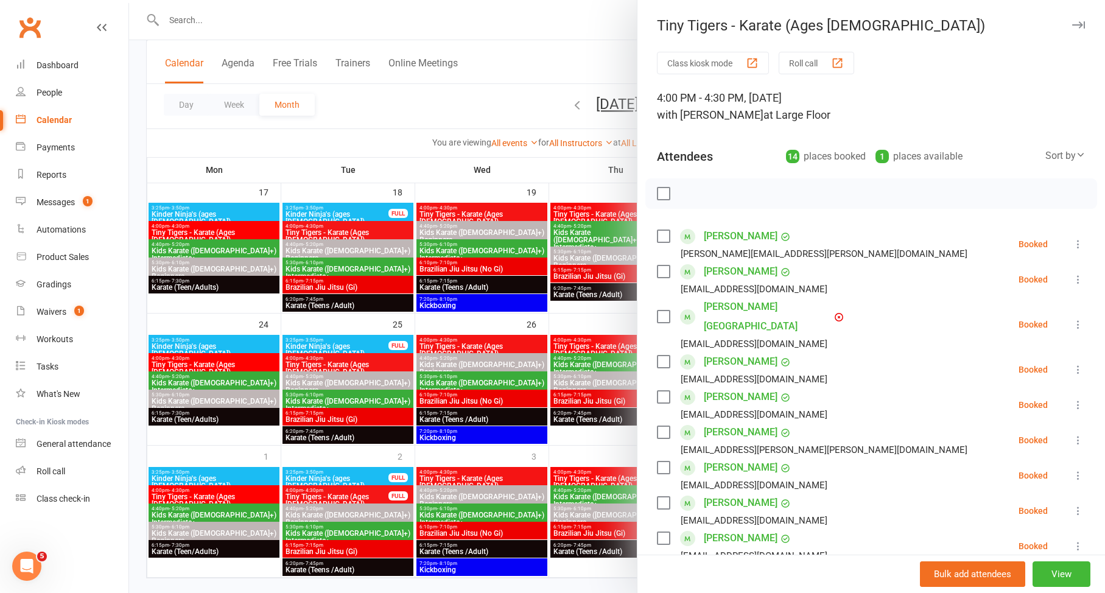
click at [375, 384] on div at bounding box center [617, 296] width 976 height 593
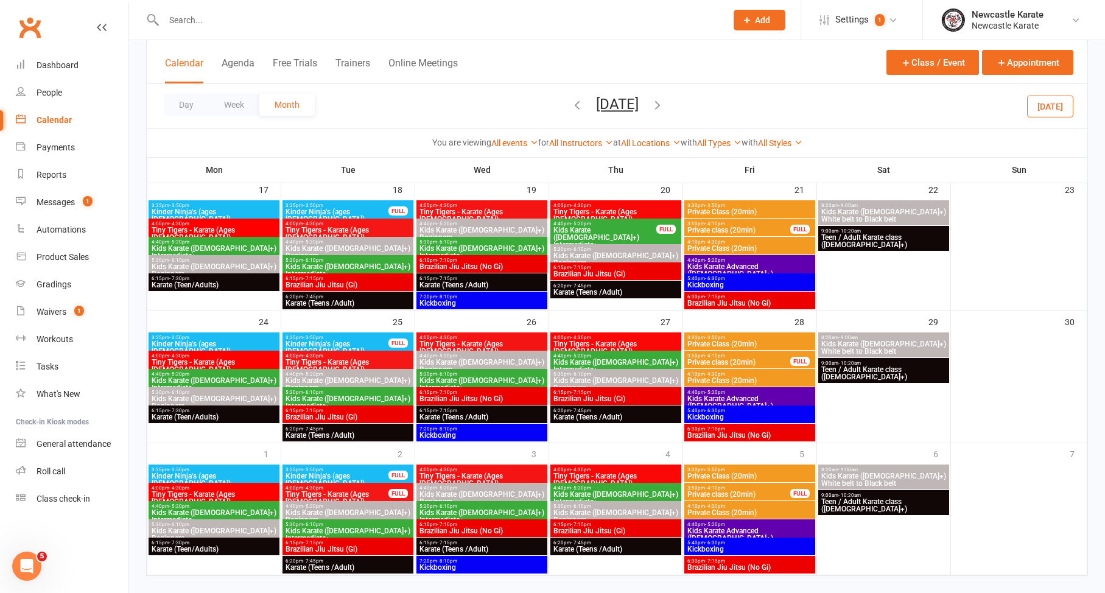
scroll to position [530, 0]
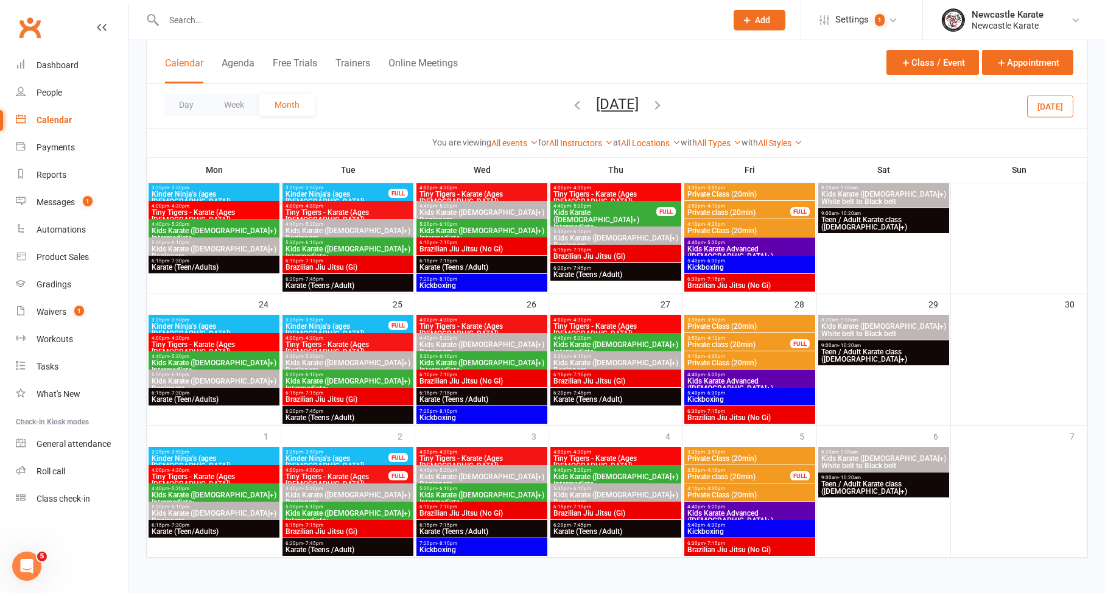
click at [571, 102] on icon "button" at bounding box center [577, 104] width 13 height 13
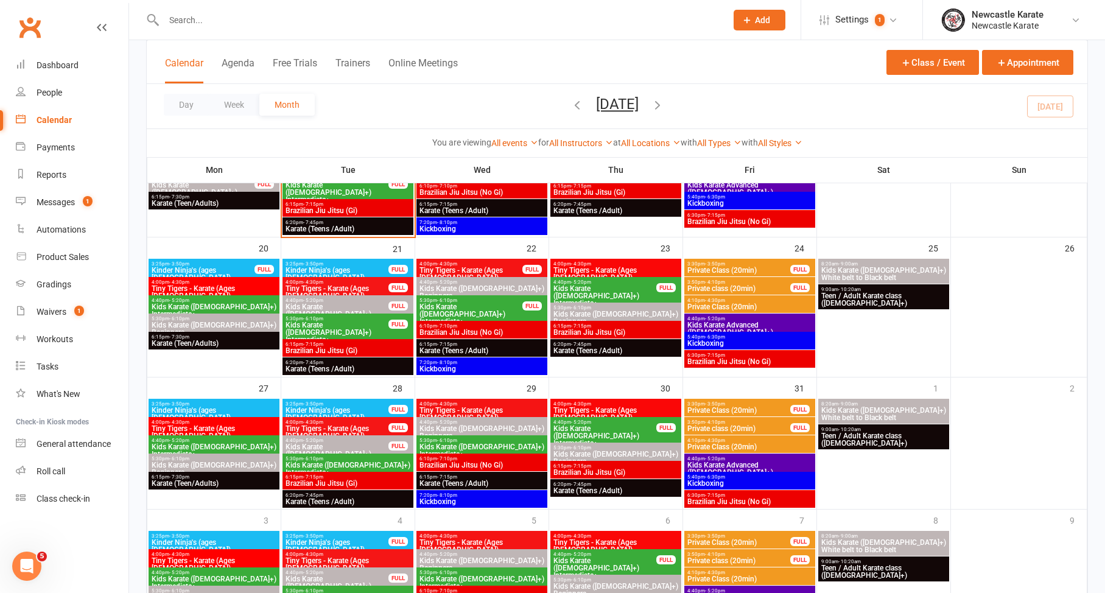
scroll to position [289, 0]
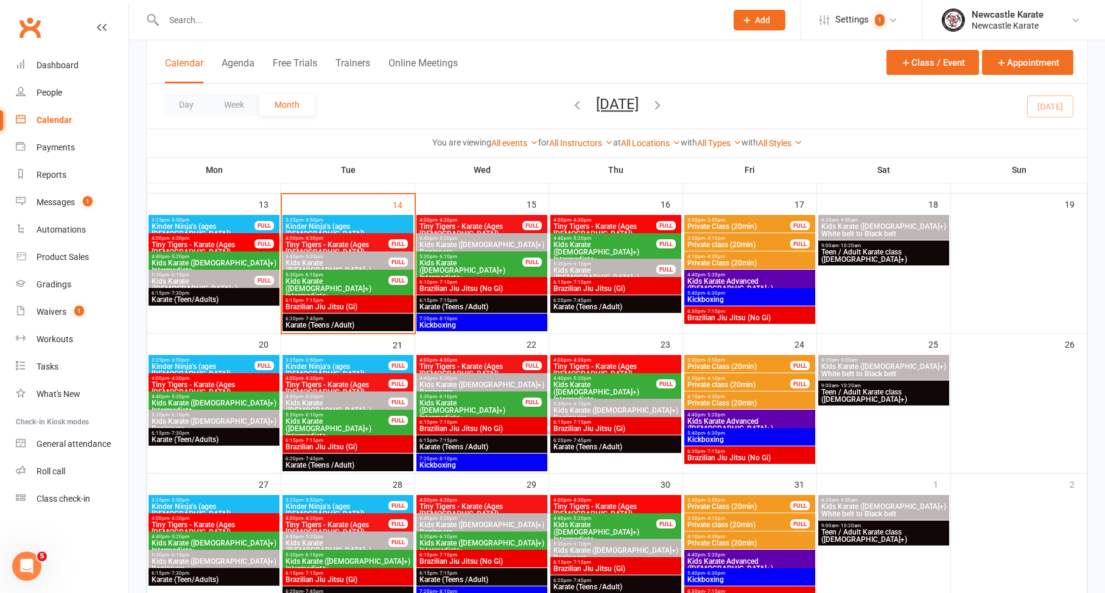
click at [350, 260] on span "Kids Karate ([DEMOGRAPHIC_DATA]+) Beginners" at bounding box center [337, 270] width 104 height 22
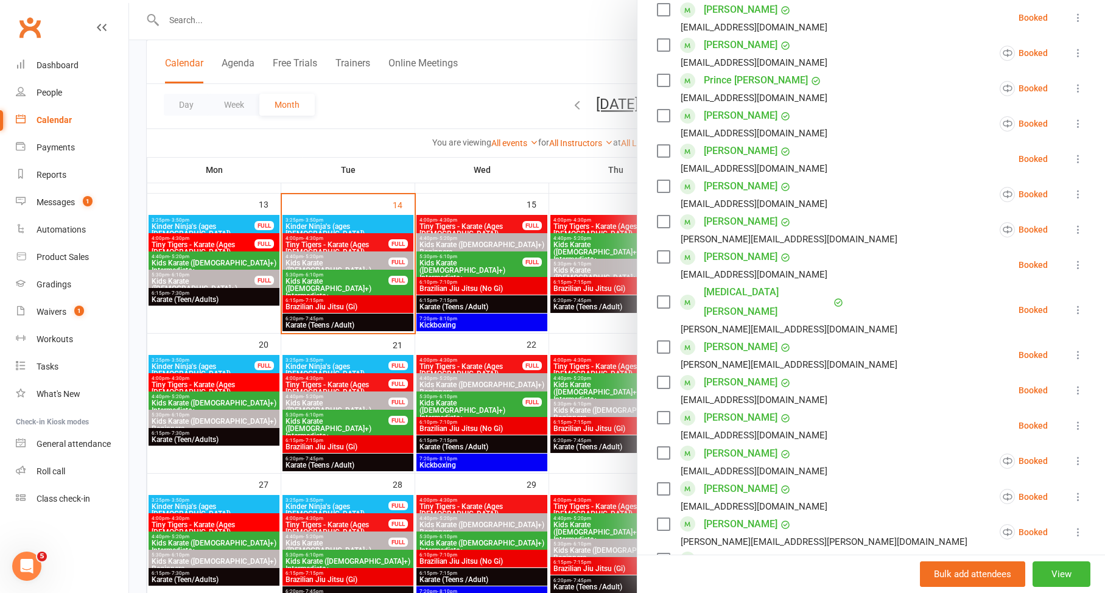
scroll to position [420, 0]
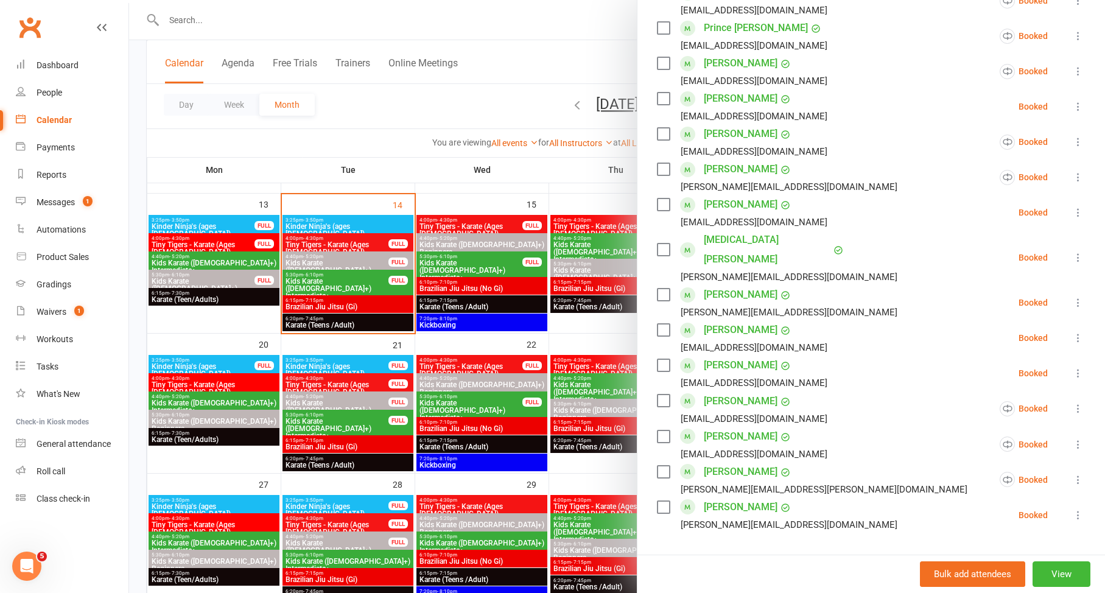
drag, startPoint x: 462, startPoint y: 404, endPoint x: 372, endPoint y: 406, distance: 89.6
click at [461, 404] on div at bounding box center [617, 296] width 976 height 593
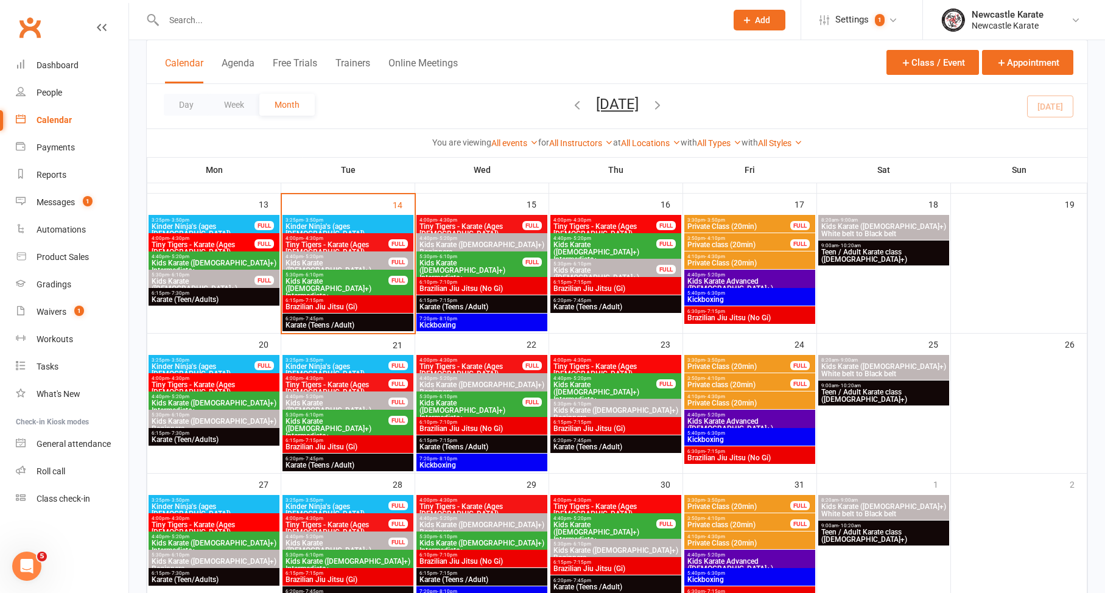
click at [372, 401] on span "Kids Karate ([DEMOGRAPHIC_DATA]+) Beginners" at bounding box center [337, 411] width 104 height 22
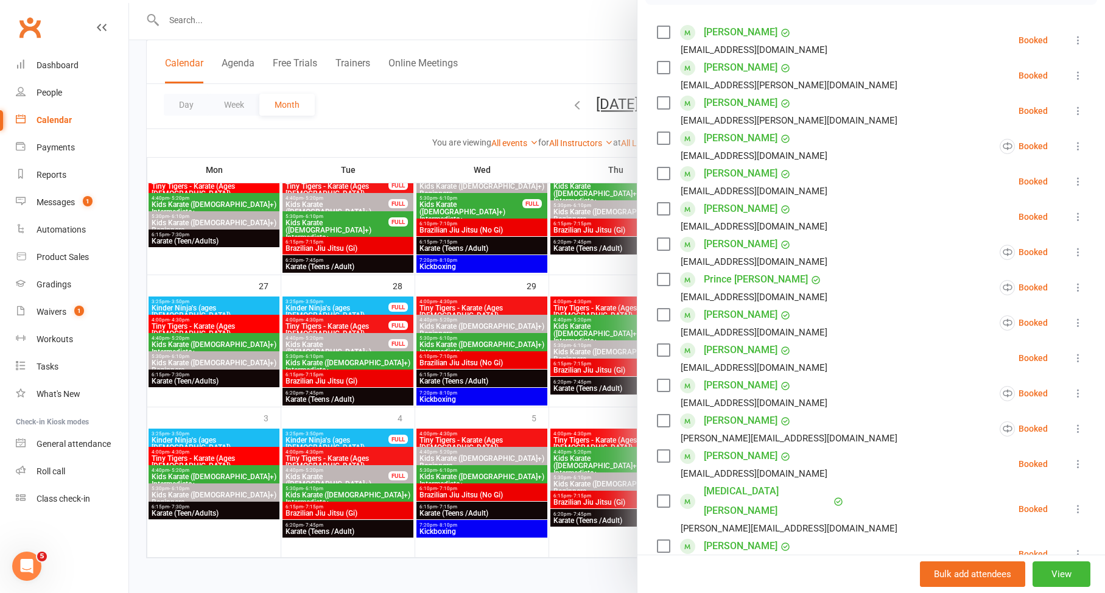
scroll to position [188, 0]
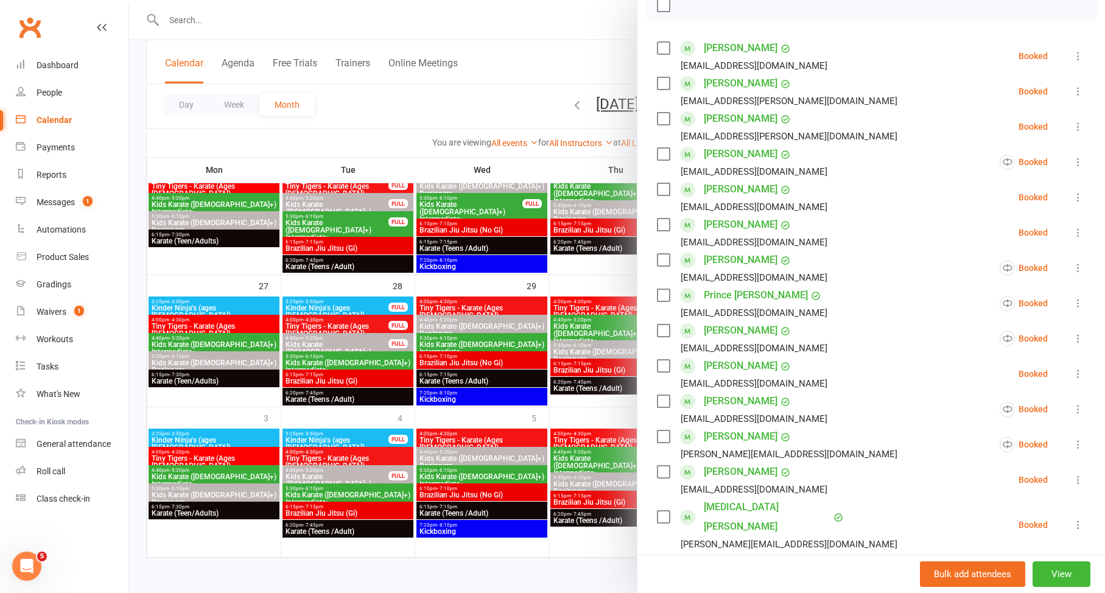
click at [454, 299] on div at bounding box center [617, 296] width 976 height 593
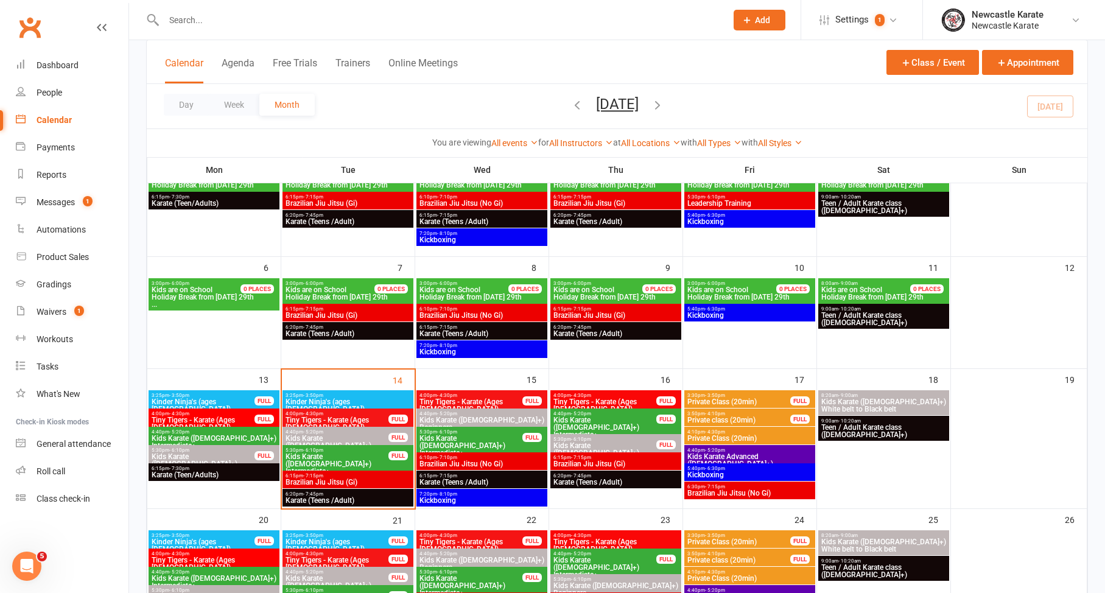
scroll to position [130, 0]
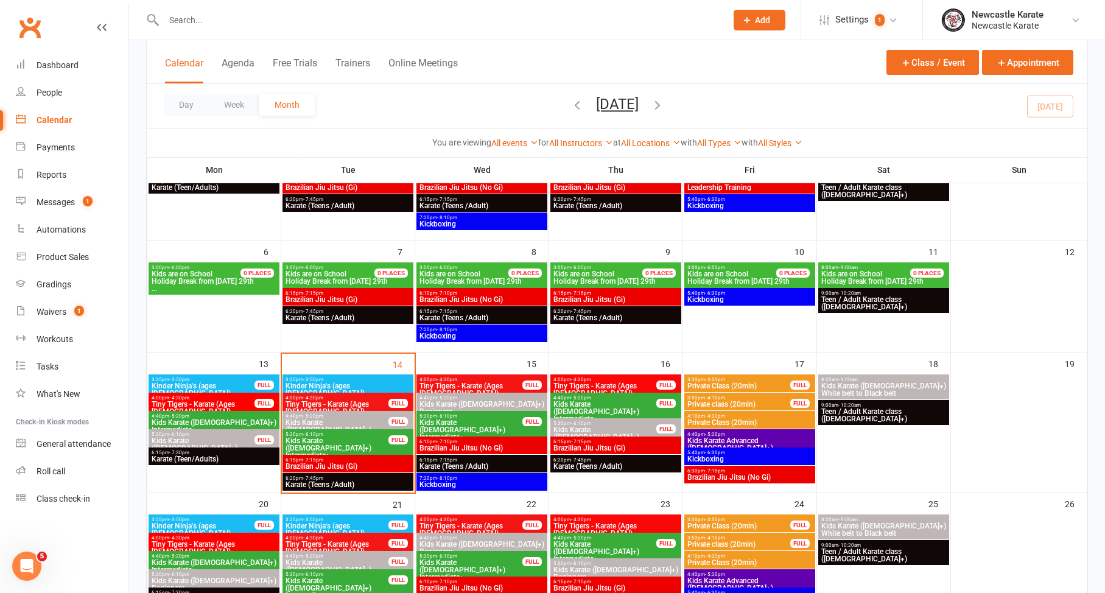
click at [366, 420] on span "Kids Karate ([DEMOGRAPHIC_DATA]+) Beginners" at bounding box center [337, 430] width 104 height 22
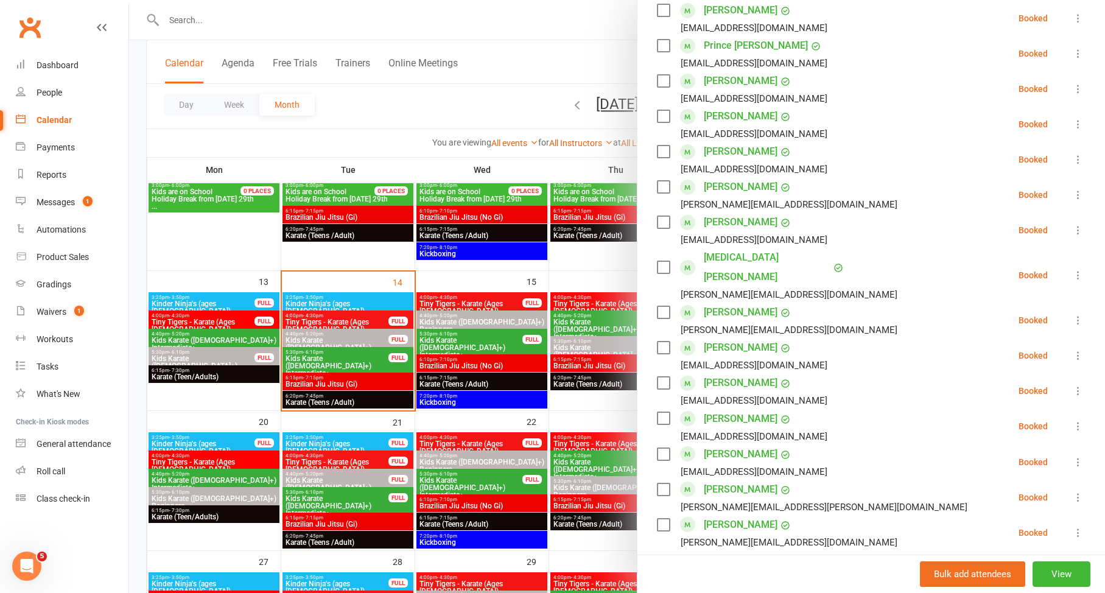
scroll to position [551, 0]
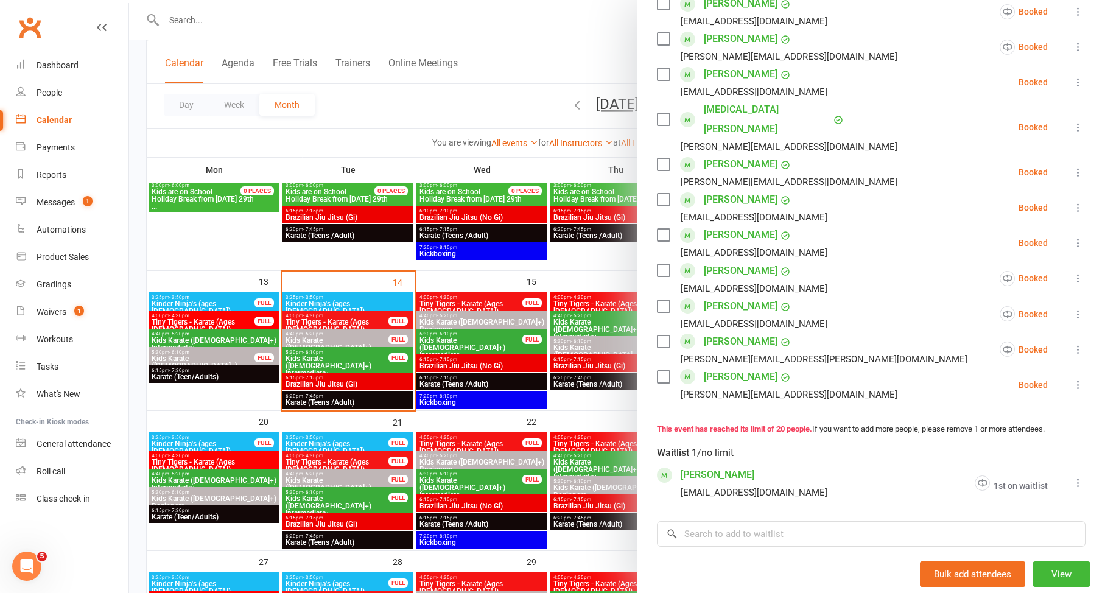
click at [490, 394] on div at bounding box center [617, 296] width 976 height 593
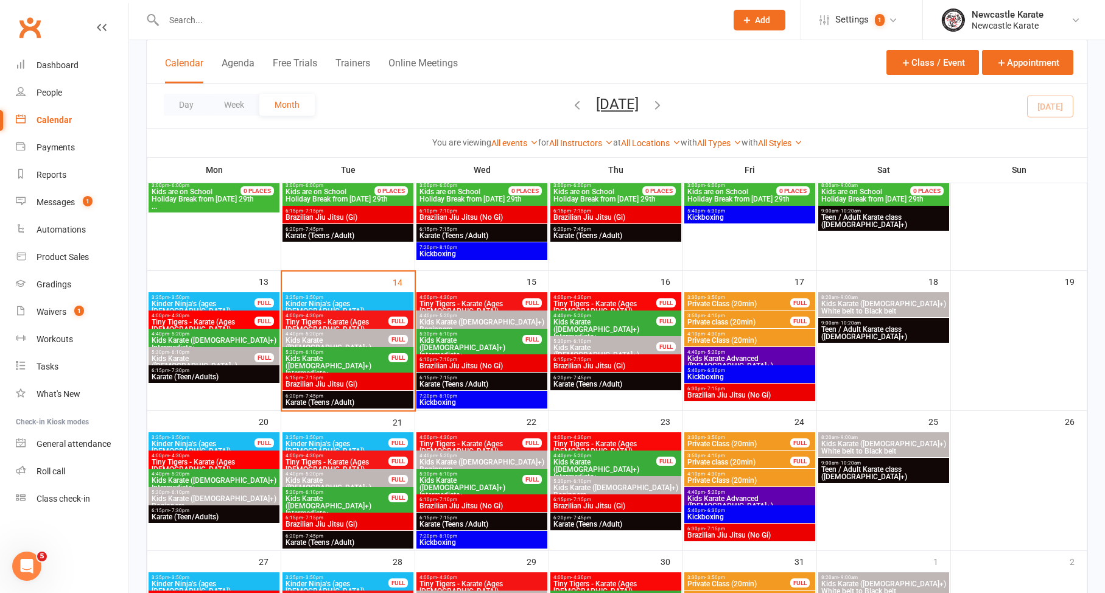
click at [594, 344] on span "Kids Karate ([DEMOGRAPHIC_DATA]+) Beginners" at bounding box center [605, 355] width 104 height 22
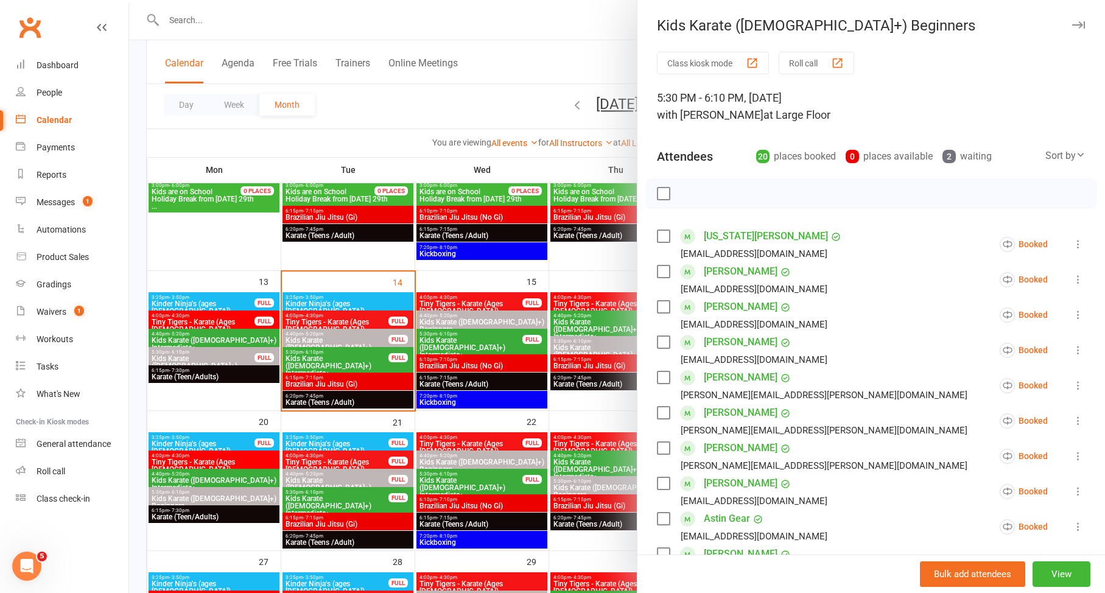
drag, startPoint x: 366, startPoint y: 339, endPoint x: 387, endPoint y: 333, distance: 22.3
click at [366, 339] on div at bounding box center [617, 296] width 976 height 593
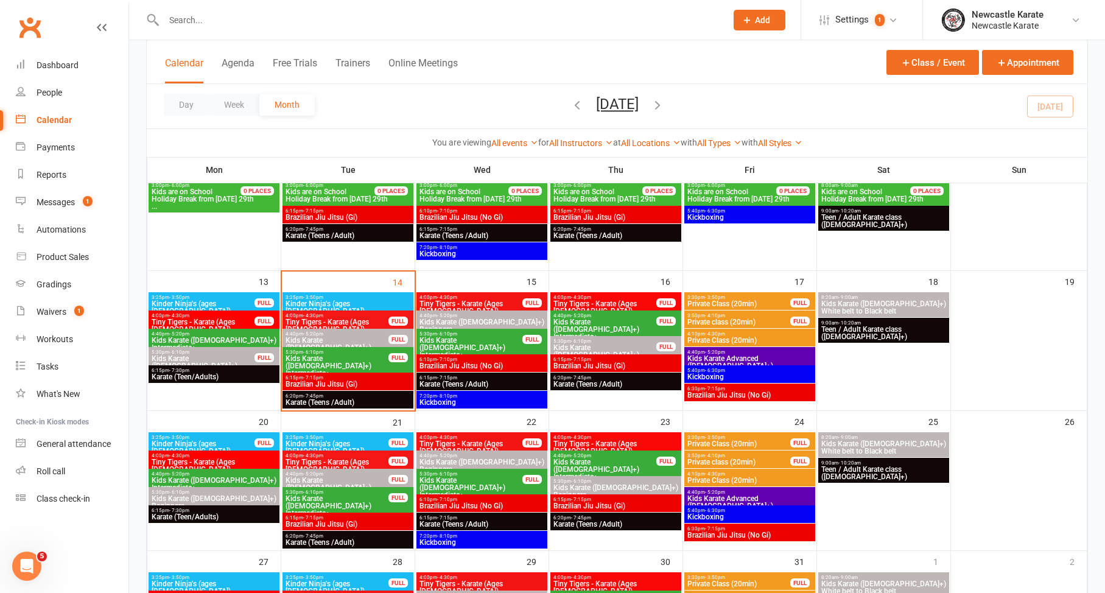
click at [356, 337] on span "Kids Karate ([DEMOGRAPHIC_DATA]+) Beginners" at bounding box center [337, 348] width 104 height 22
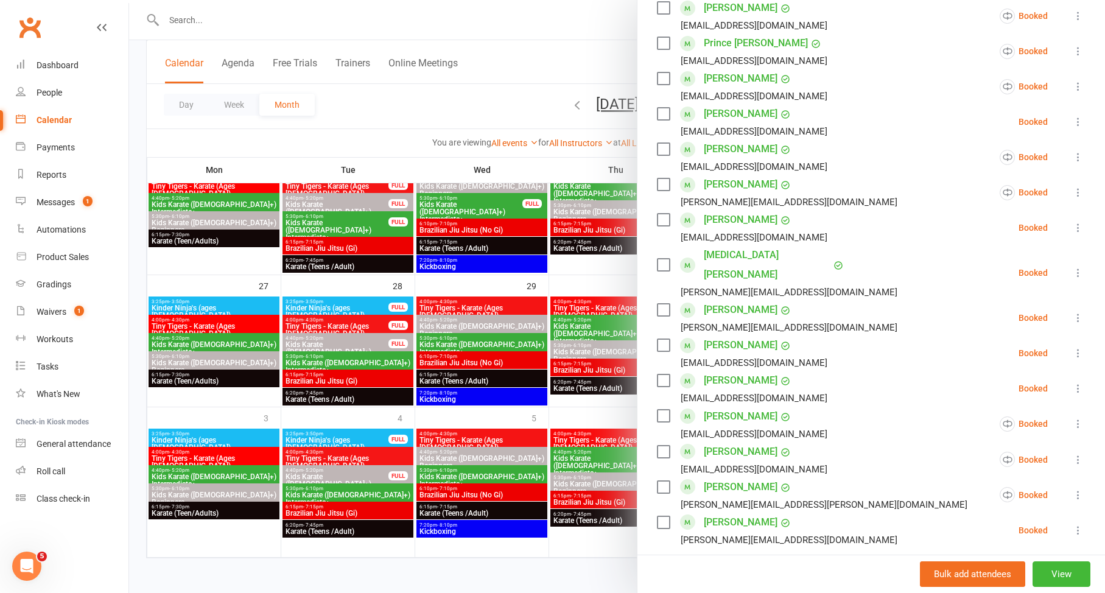
scroll to position [696, 0]
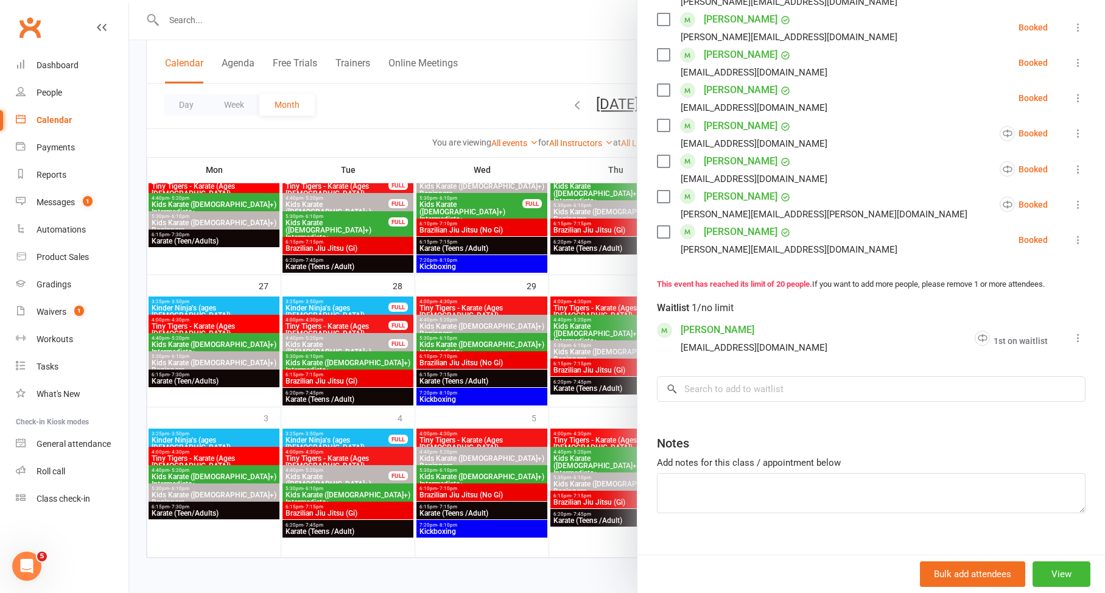
click at [700, 320] on link "[PERSON_NAME]" at bounding box center [718, 329] width 74 height 19
click at [705, 320] on link "[PERSON_NAME]" at bounding box center [718, 329] width 74 height 19
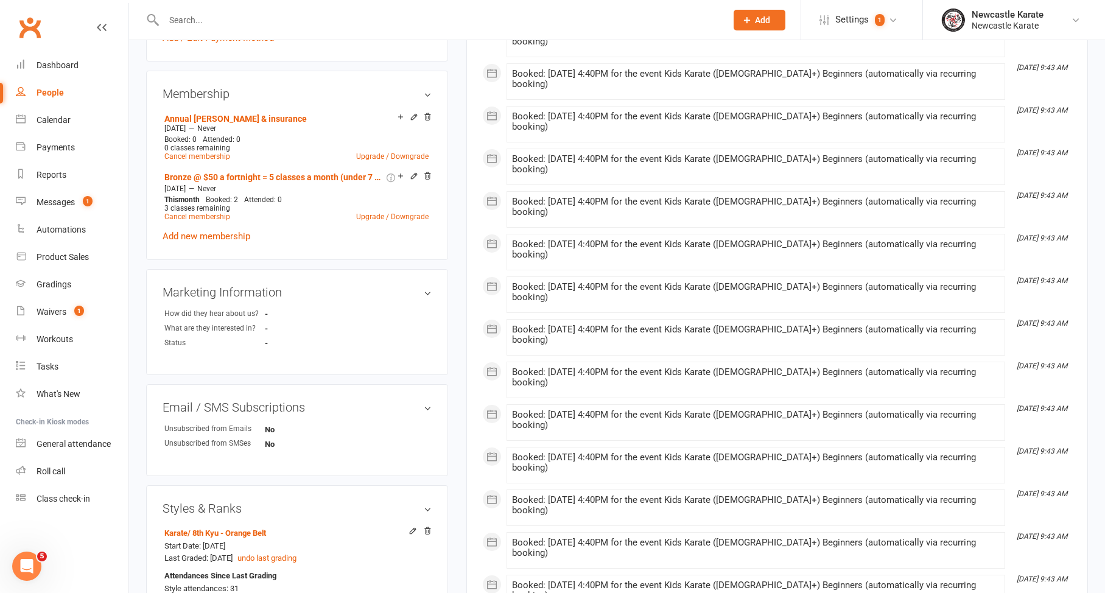
scroll to position [613, 0]
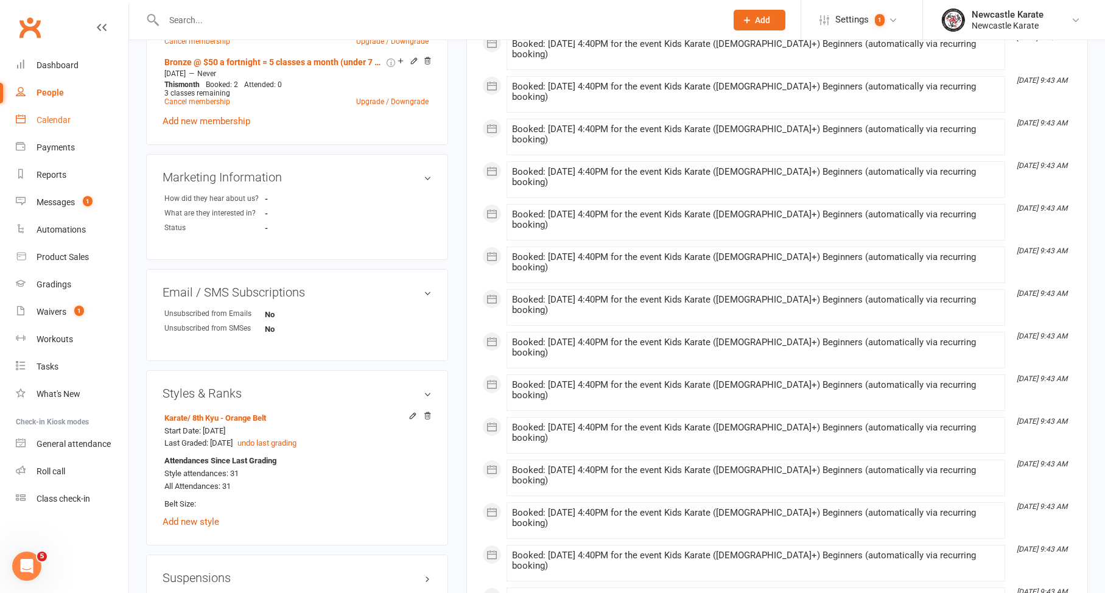
click at [70, 118] on div "Calendar" at bounding box center [54, 120] width 34 height 10
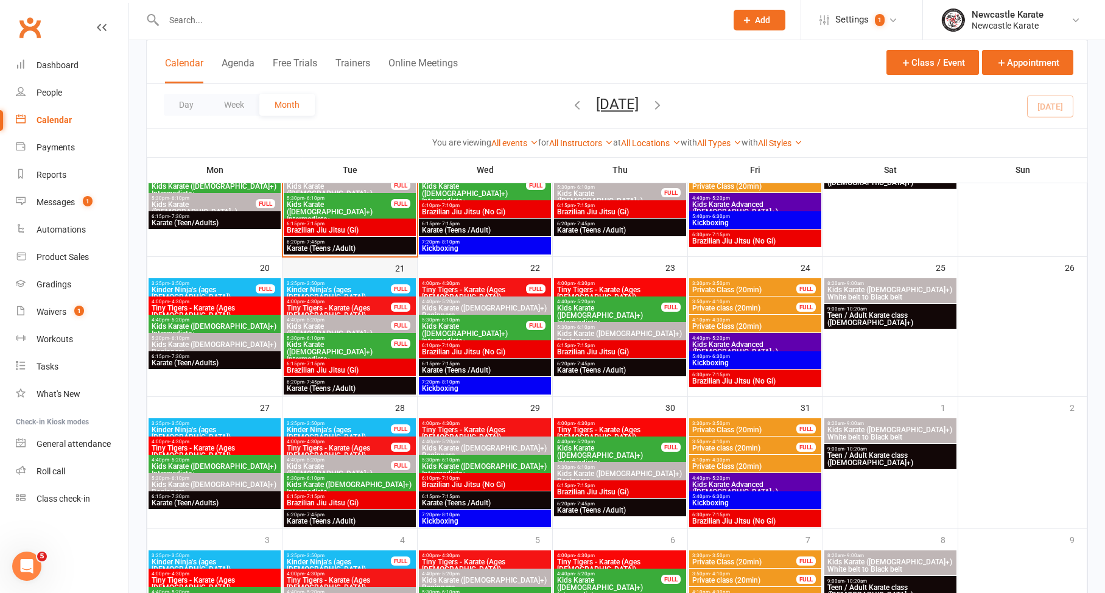
scroll to position [341, 0]
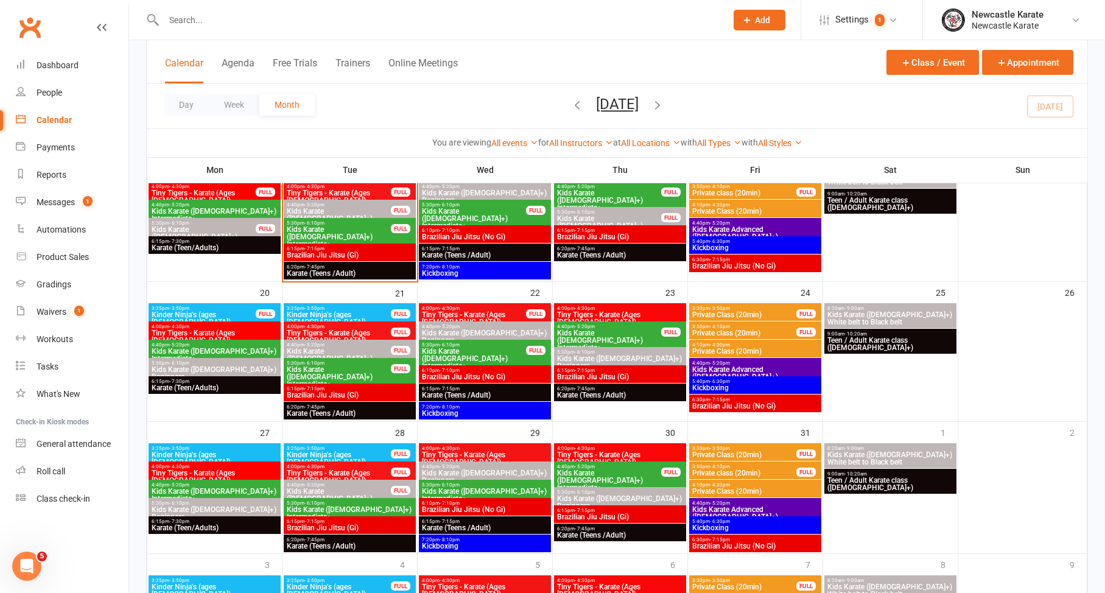
click at [400, 210] on div "FULL" at bounding box center [400, 210] width 19 height 9
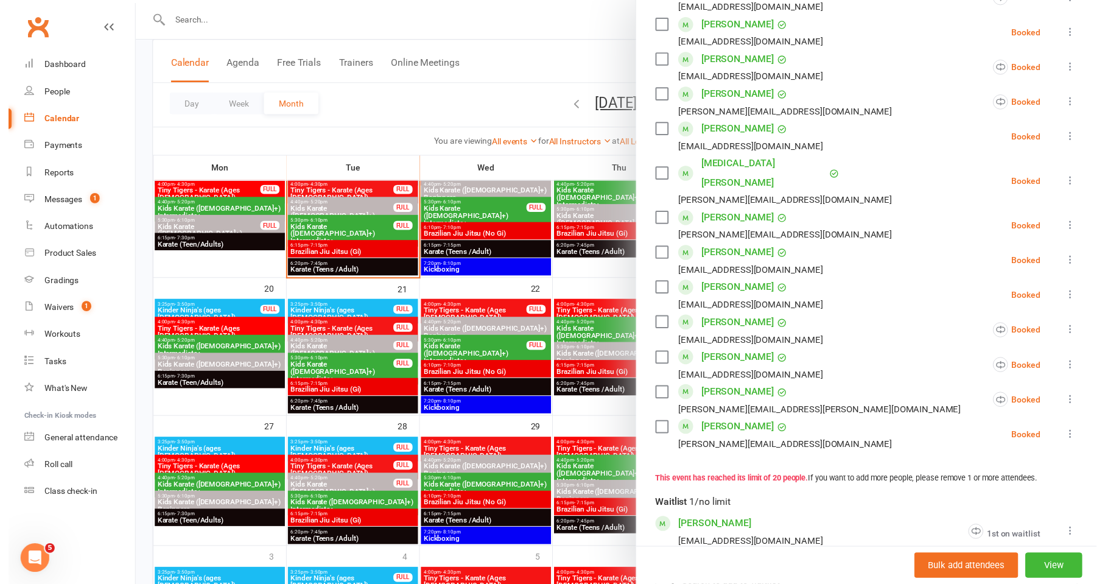
scroll to position [640, 0]
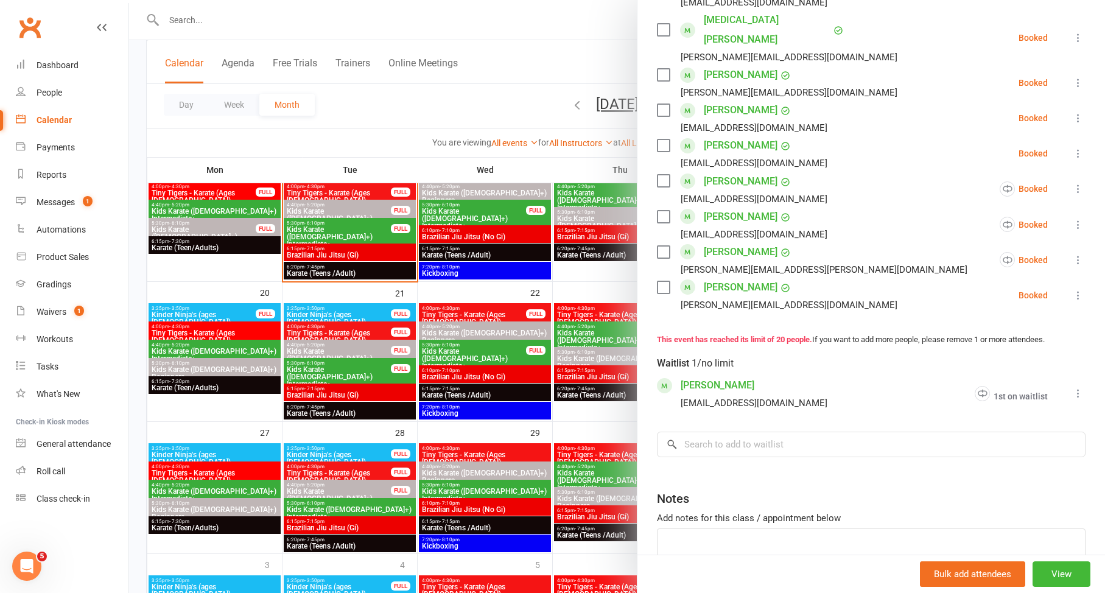
click at [1073, 387] on icon at bounding box center [1079, 393] width 12 height 12
click at [949, 429] on link "Remove" at bounding box center [1004, 441] width 162 height 24
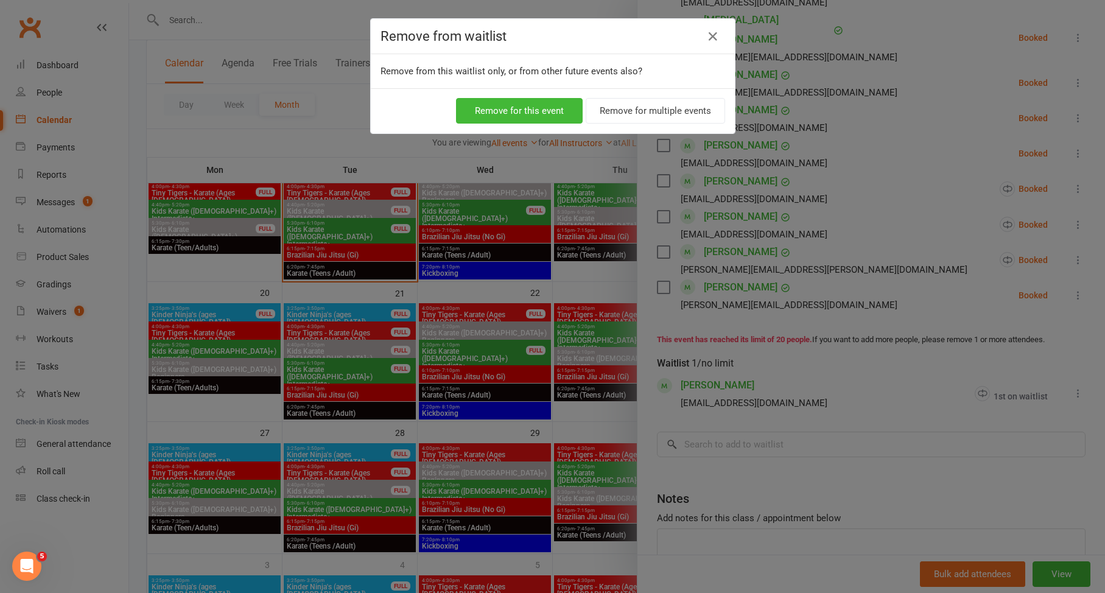
click at [529, 124] on div "Remove for this event Remove for multiple events" at bounding box center [553, 110] width 364 height 45
click at [530, 119] on button "Remove for this event" at bounding box center [519, 111] width 127 height 26
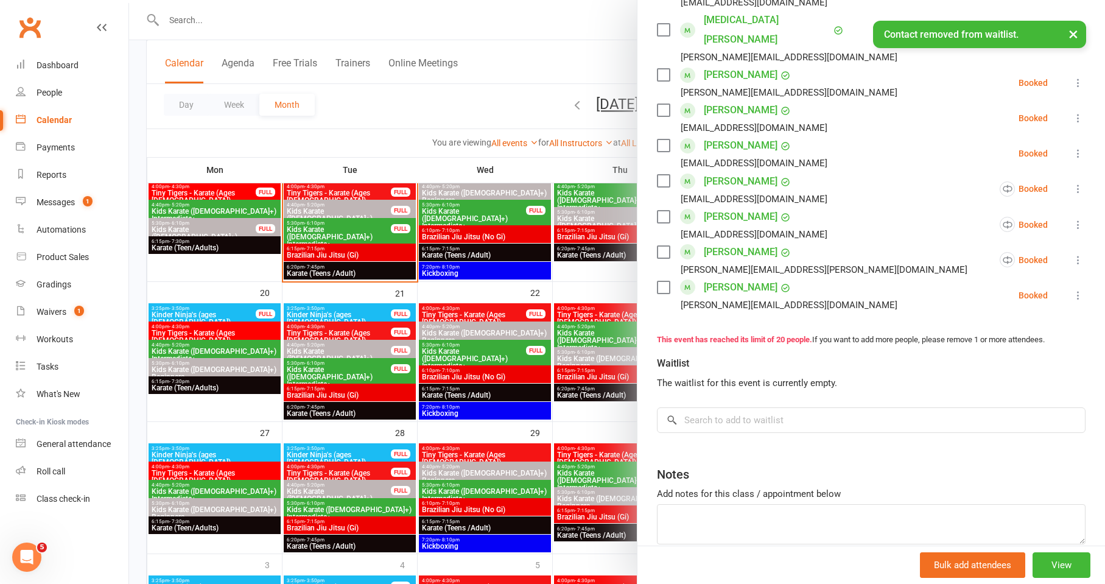
scroll to position [96, 0]
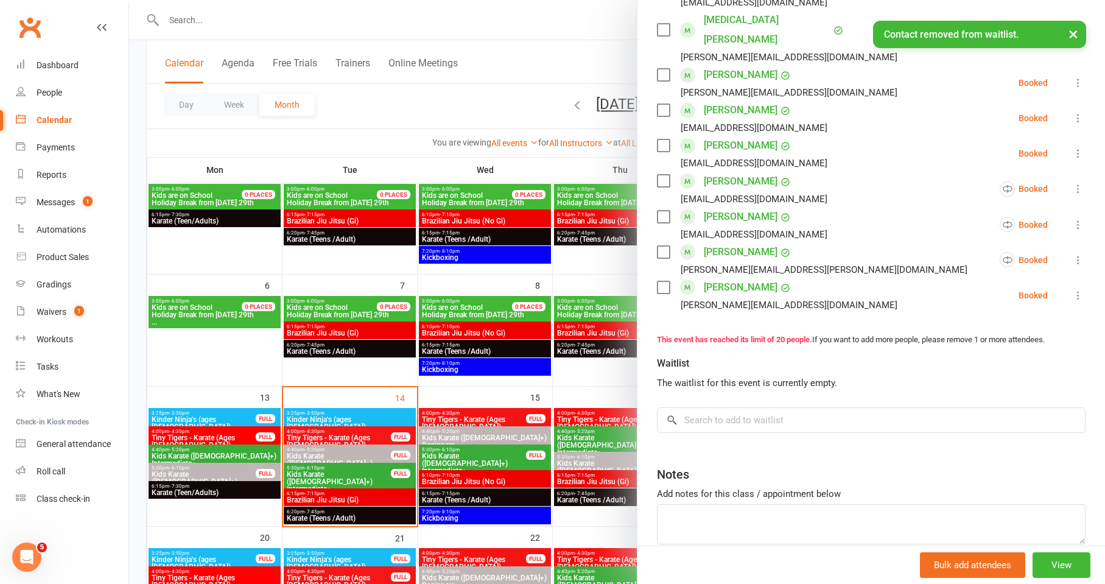
click at [473, 266] on div at bounding box center [617, 292] width 976 height 584
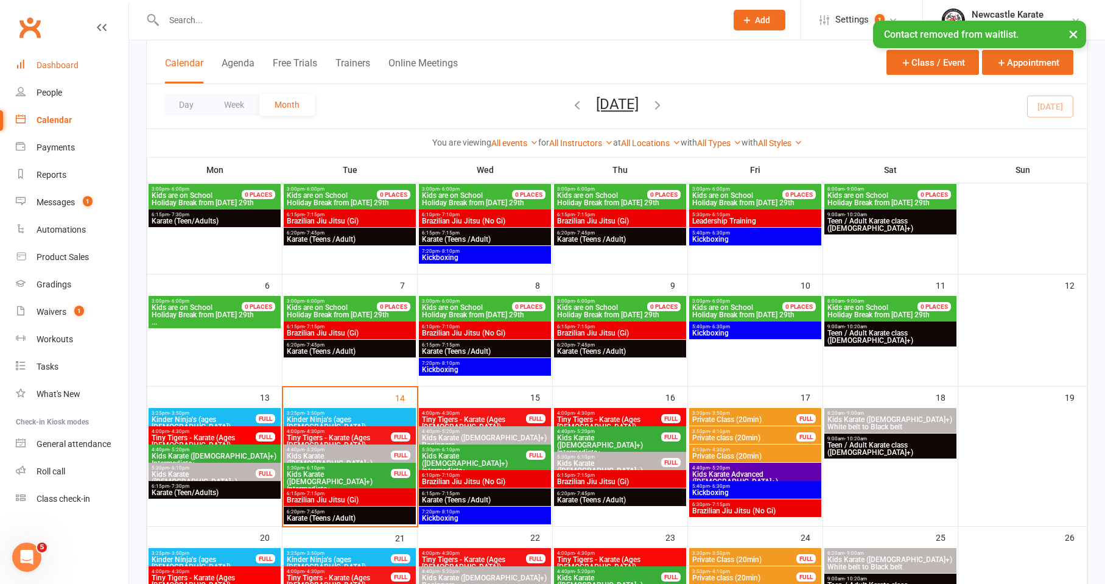
click at [110, 58] on link "Dashboard" at bounding box center [72, 65] width 113 height 27
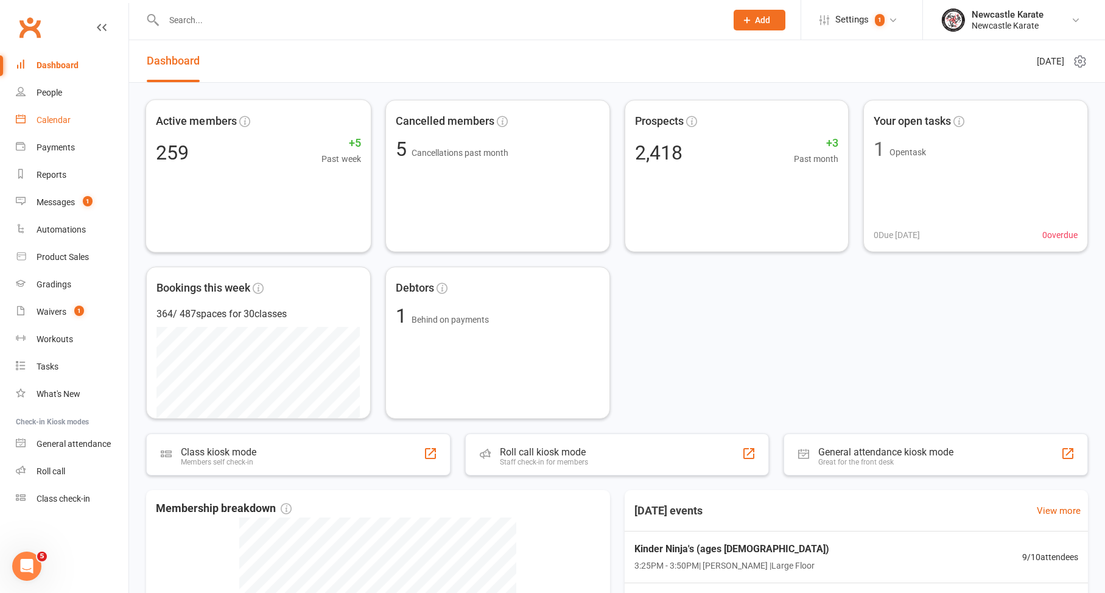
click at [47, 127] on link "Calendar" at bounding box center [72, 120] width 113 height 27
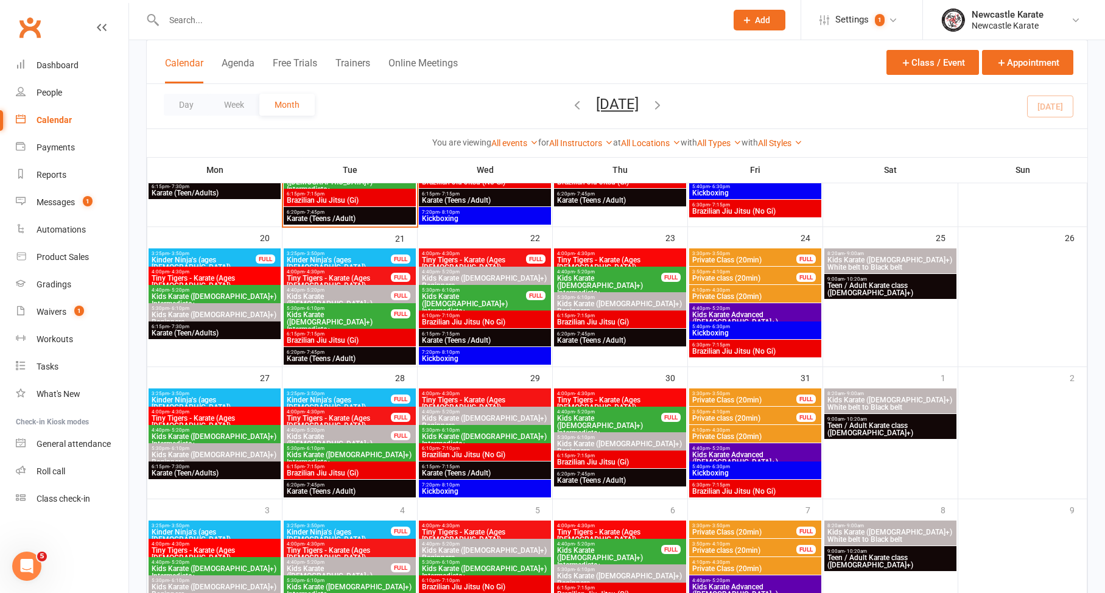
scroll to position [284, 0]
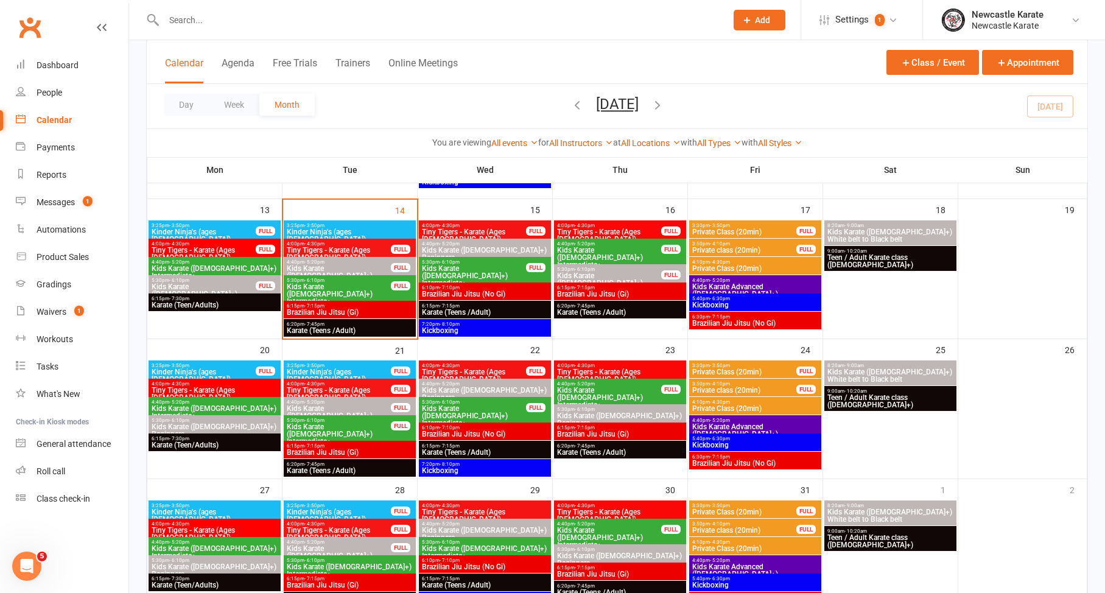
click at [381, 259] on span "4:40pm - 5:20pm" at bounding box center [338, 261] width 105 height 5
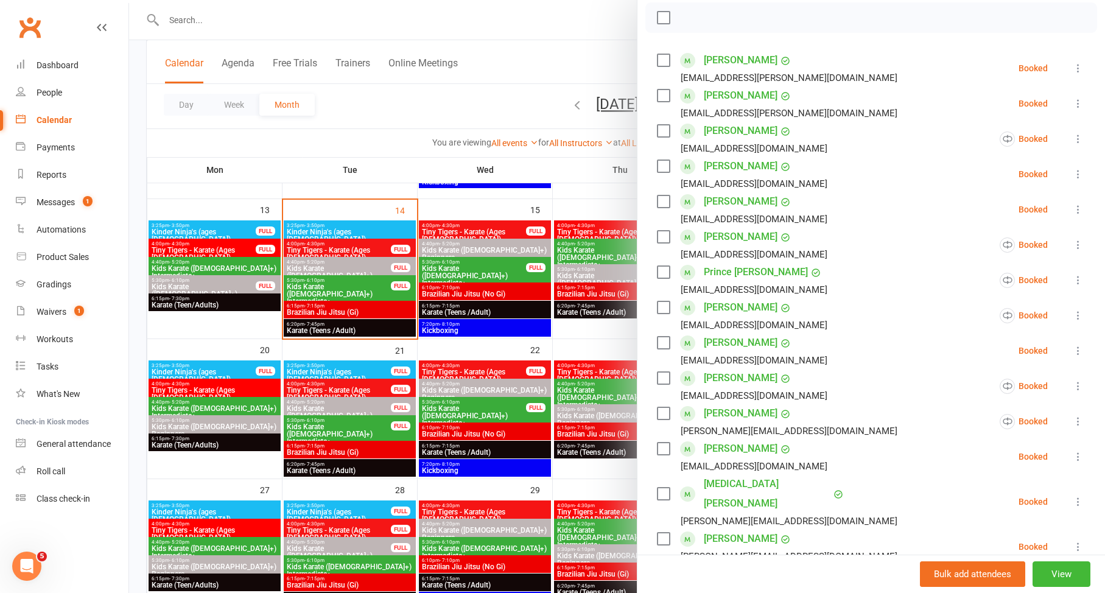
scroll to position [162, 0]
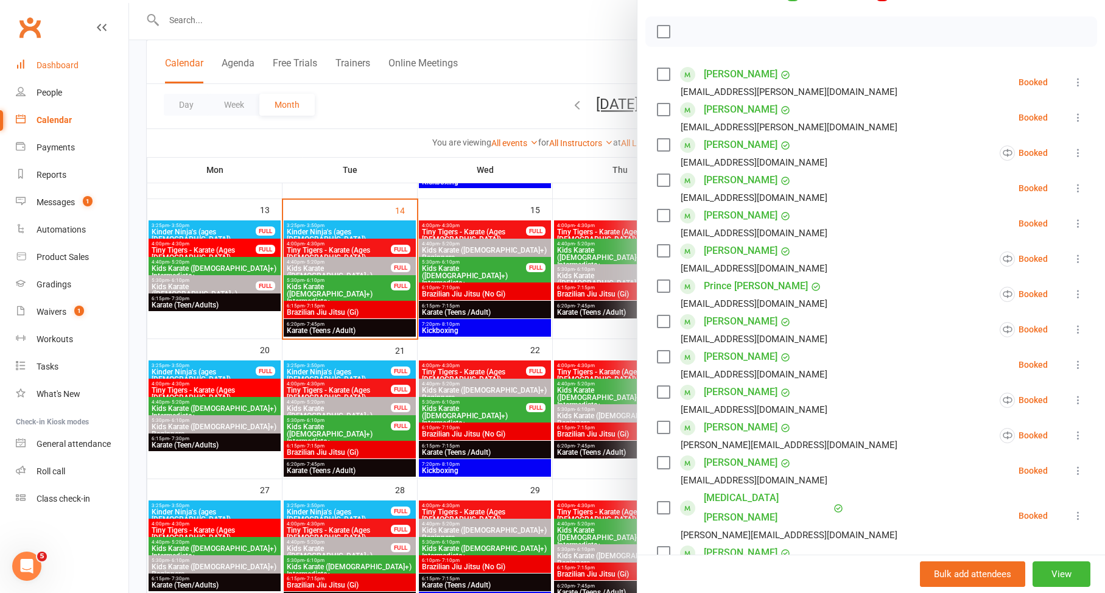
click at [99, 67] on link "Dashboard" at bounding box center [72, 65] width 113 height 27
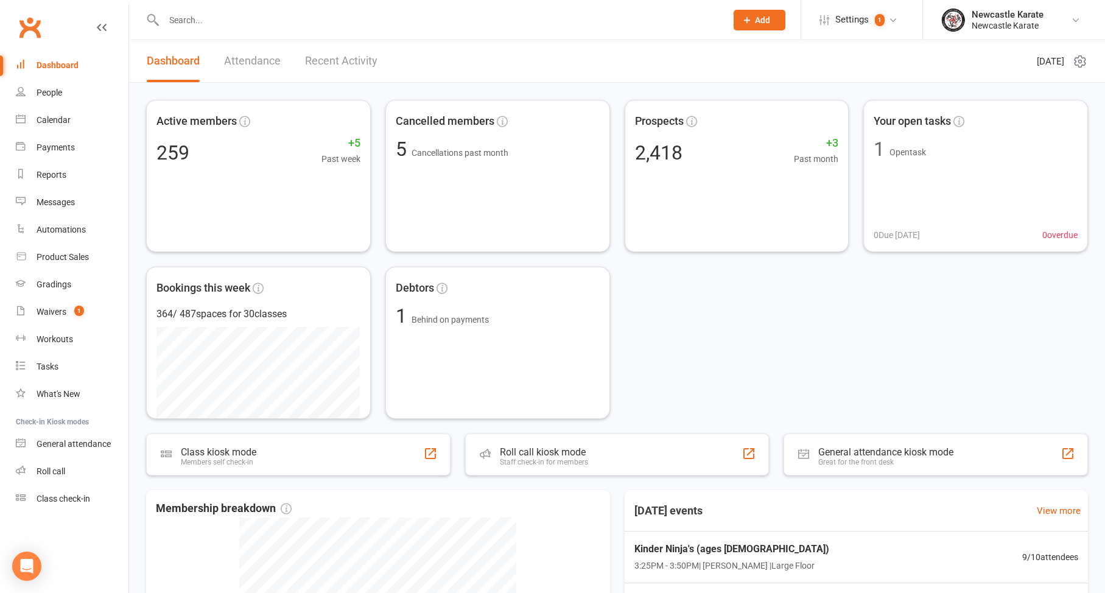
click at [214, 23] on input "text" at bounding box center [439, 20] width 558 height 17
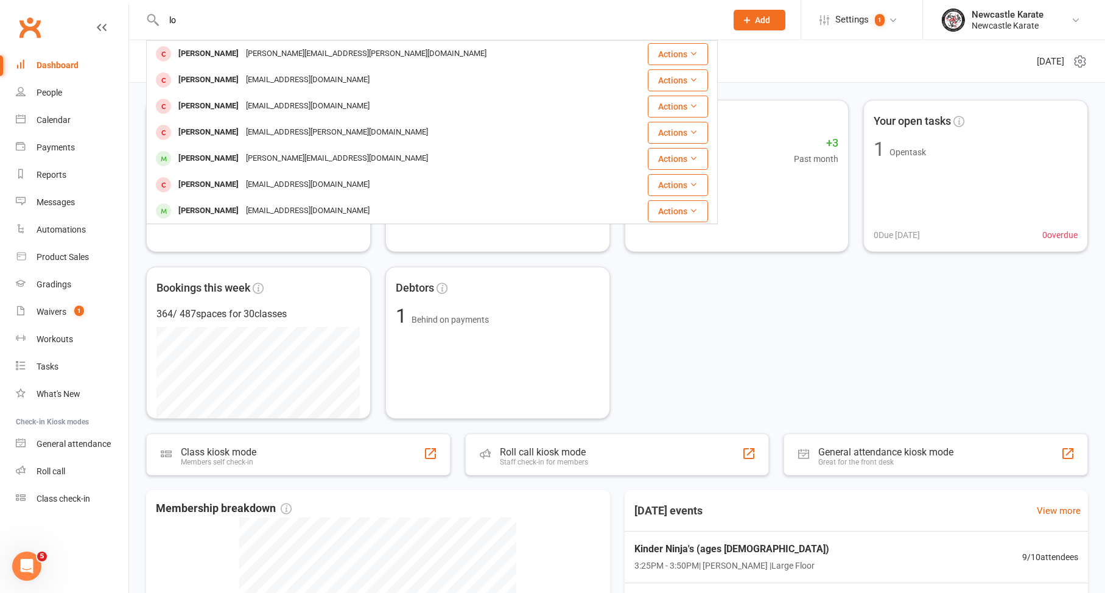
type input "l"
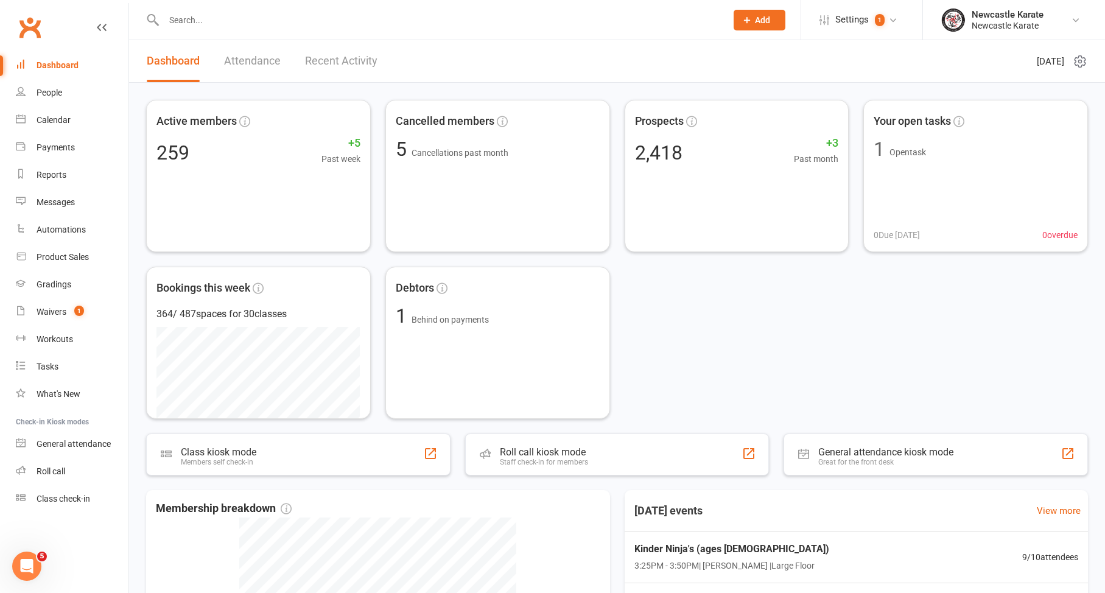
click at [341, 91] on div "Active members 259 +5 Past week Cancelled members 5 Cancellations past month Pr…" at bounding box center [617, 476] width 976 height 787
click at [341, 69] on link "Recent Activity" at bounding box center [341, 61] width 72 height 42
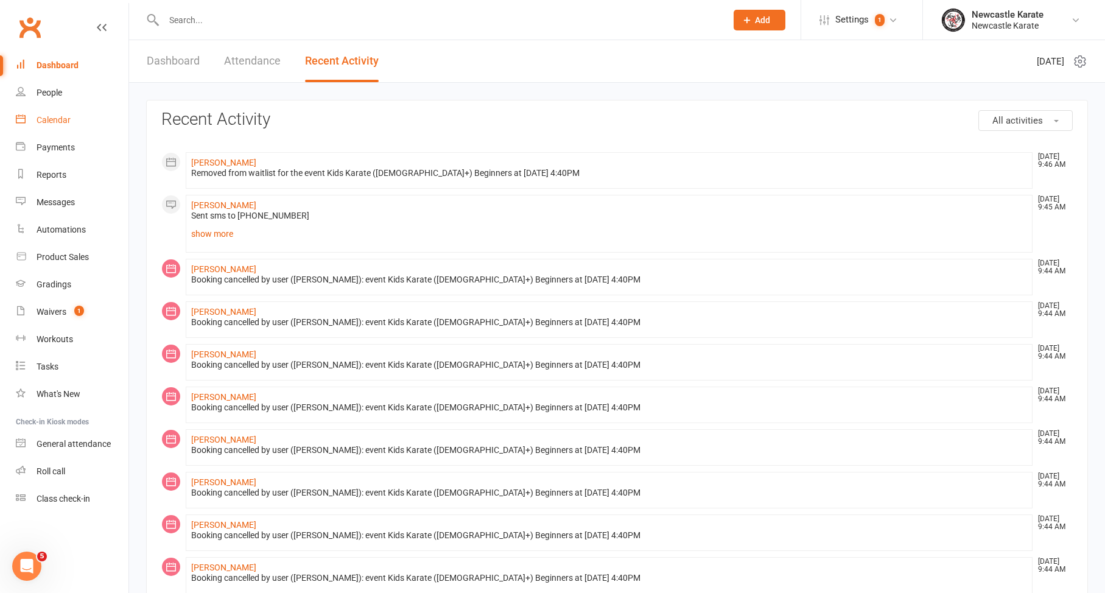
click at [69, 125] on link "Calendar" at bounding box center [72, 120] width 113 height 27
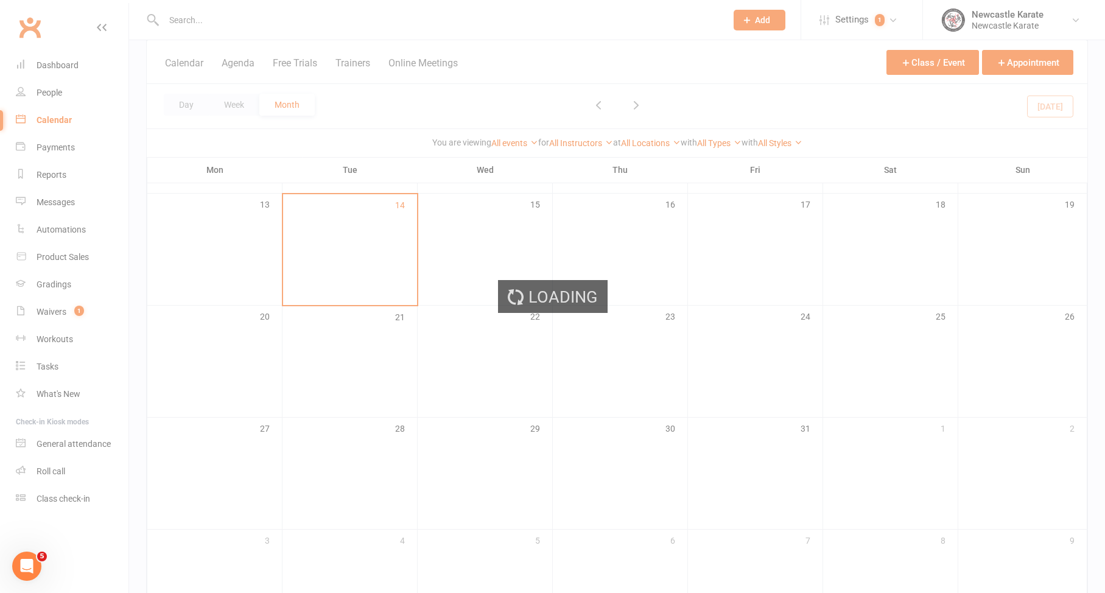
scroll to position [386, 0]
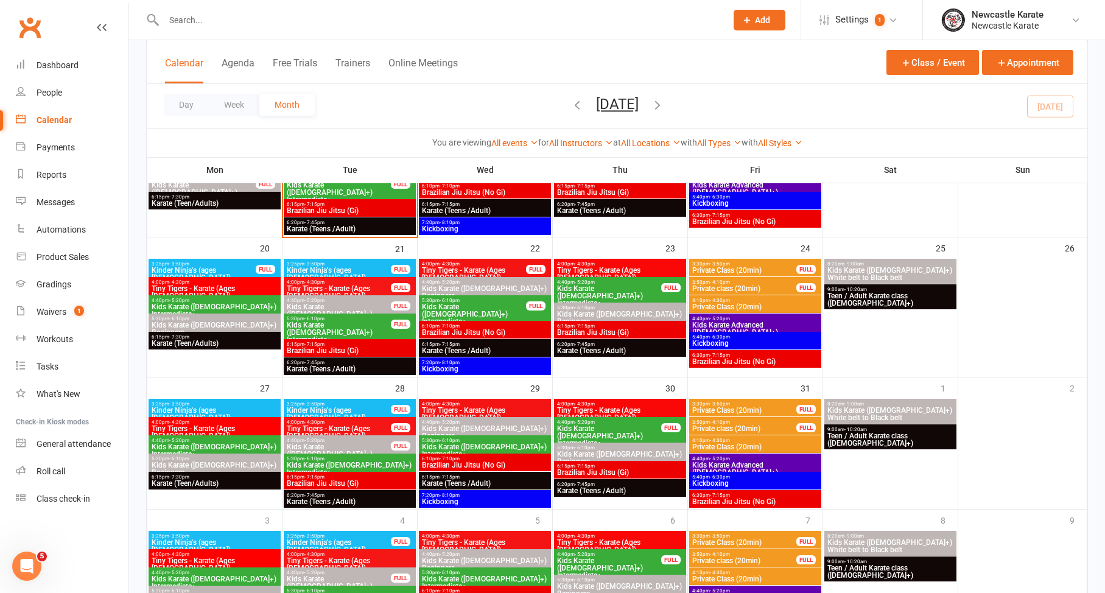
click at [374, 302] on div "4:40pm - 5:20pm Kids Karate (7yo+) Beginners FULL" at bounding box center [350, 311] width 132 height 32
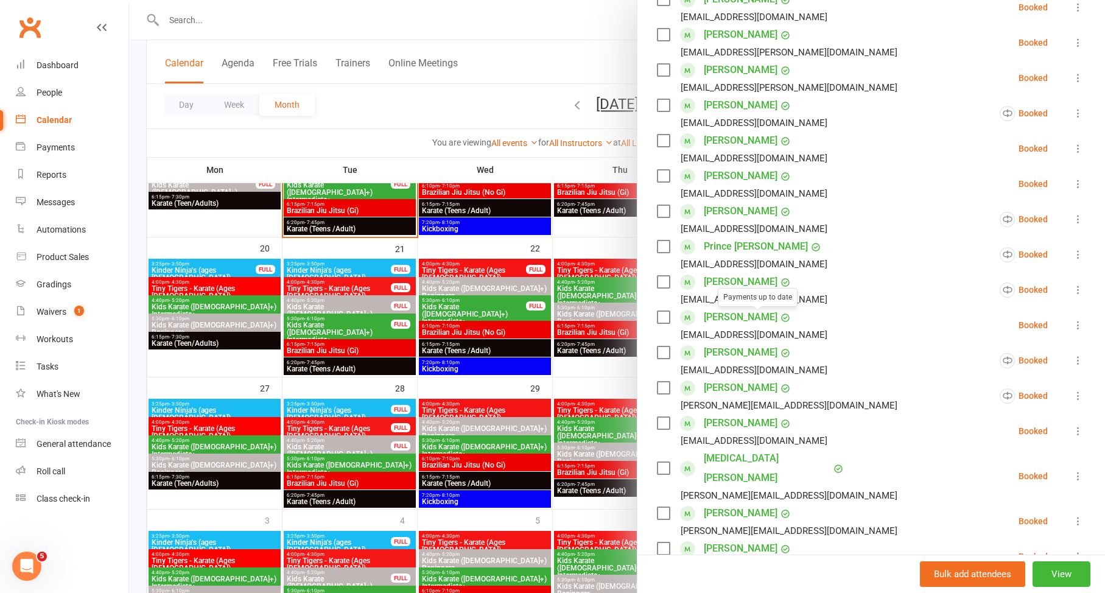
scroll to position [234, 0]
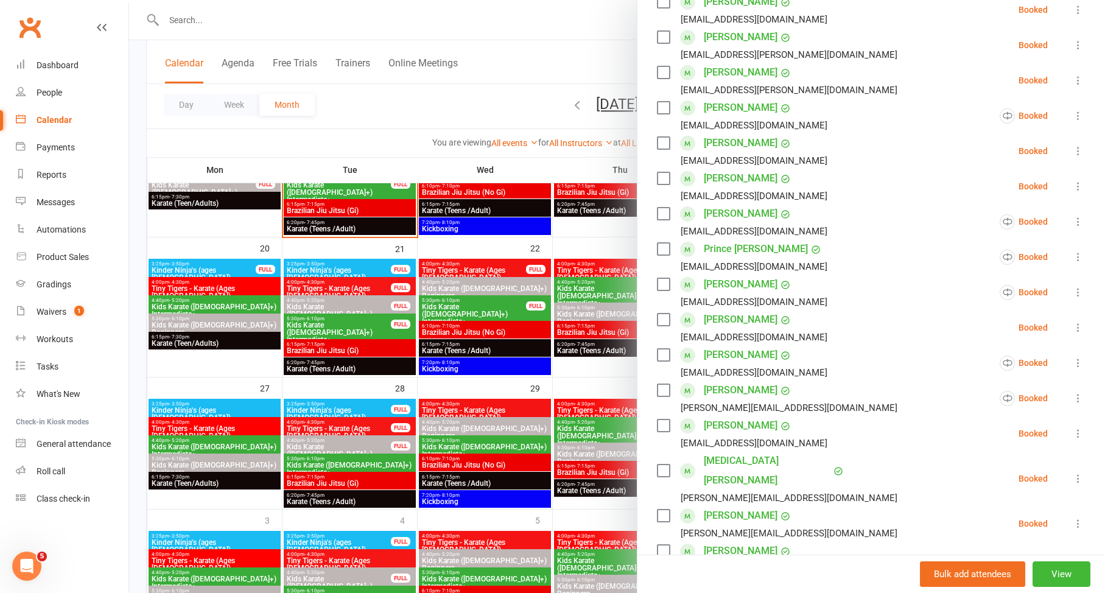
click at [397, 359] on div at bounding box center [617, 296] width 976 height 593
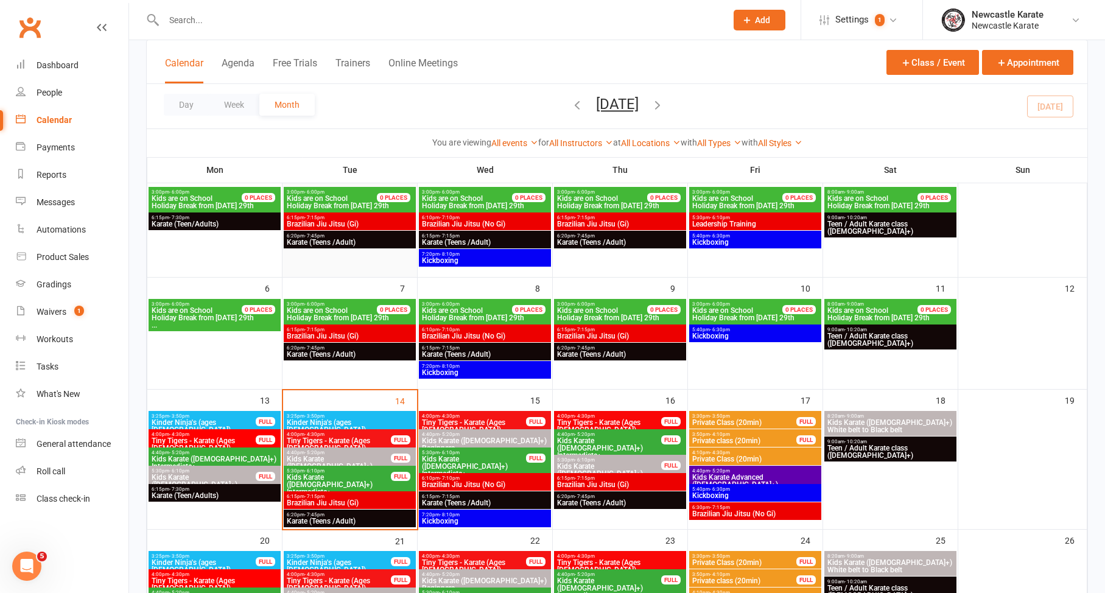
scroll to position [196, 0]
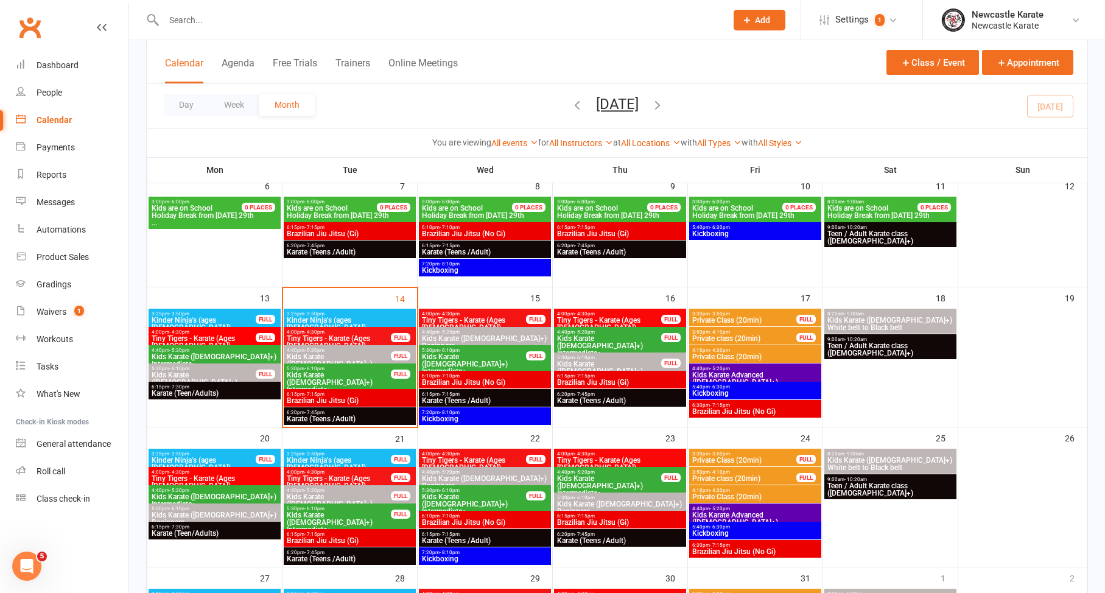
click at [326, 494] on span "Kids Karate ([DEMOGRAPHIC_DATA]+) Beginners" at bounding box center [338, 504] width 105 height 22
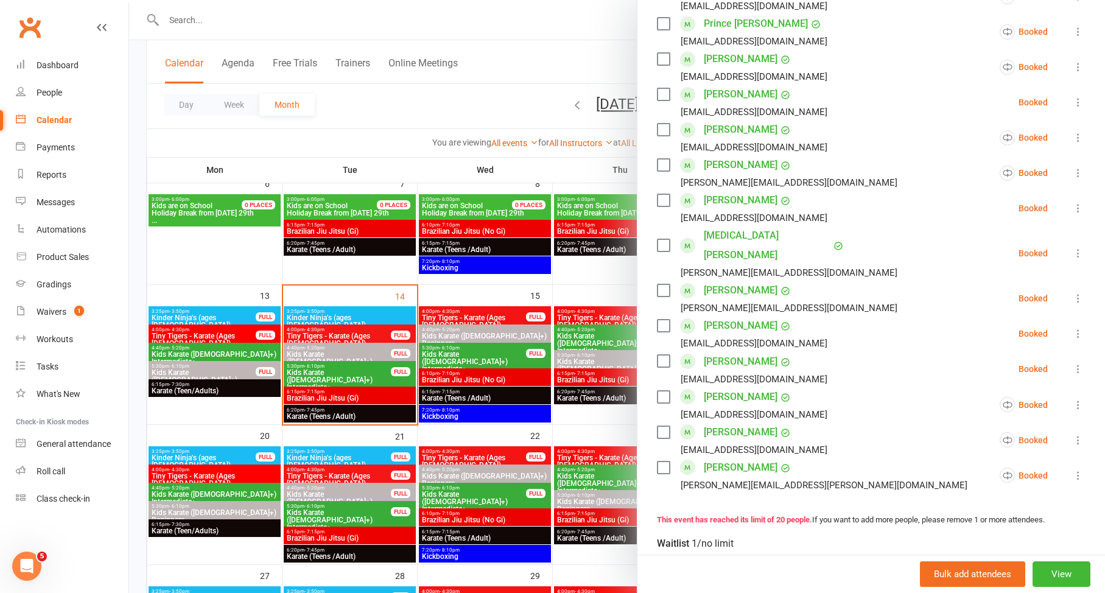
scroll to position [473, 0]
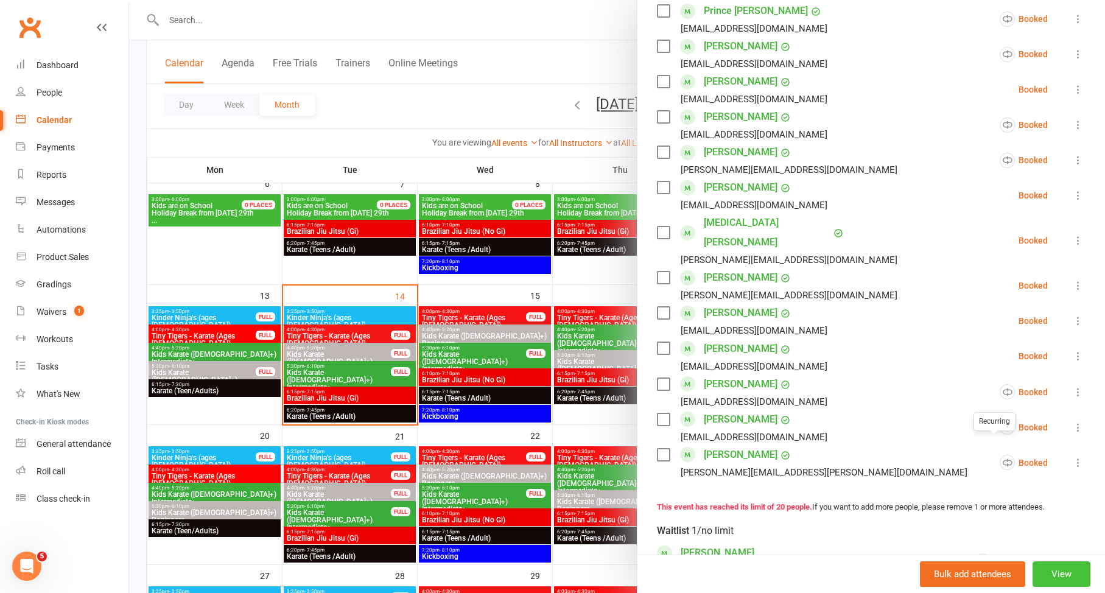
click at [1048, 566] on button "View" at bounding box center [1062, 575] width 58 height 26
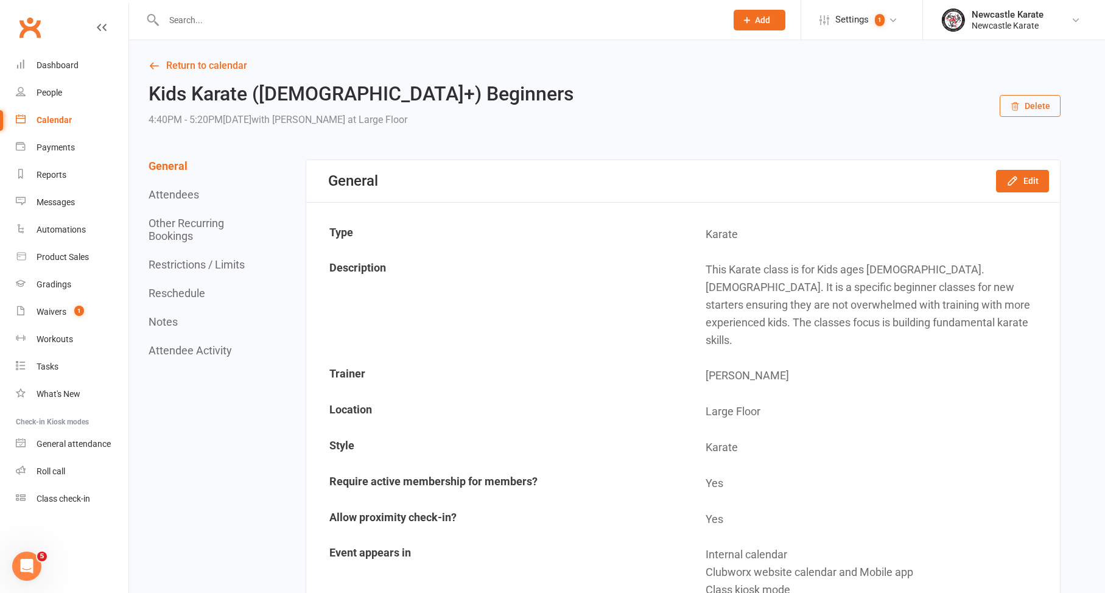
click at [183, 351] on button "Attendee Activity" at bounding box center [190, 350] width 83 height 13
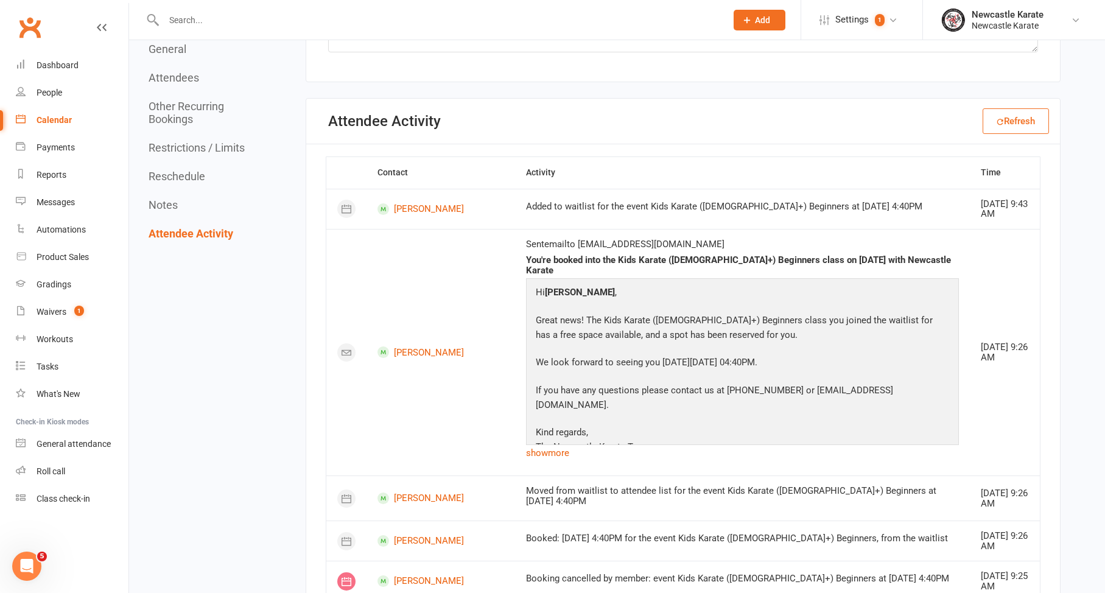
scroll to position [2823, 0]
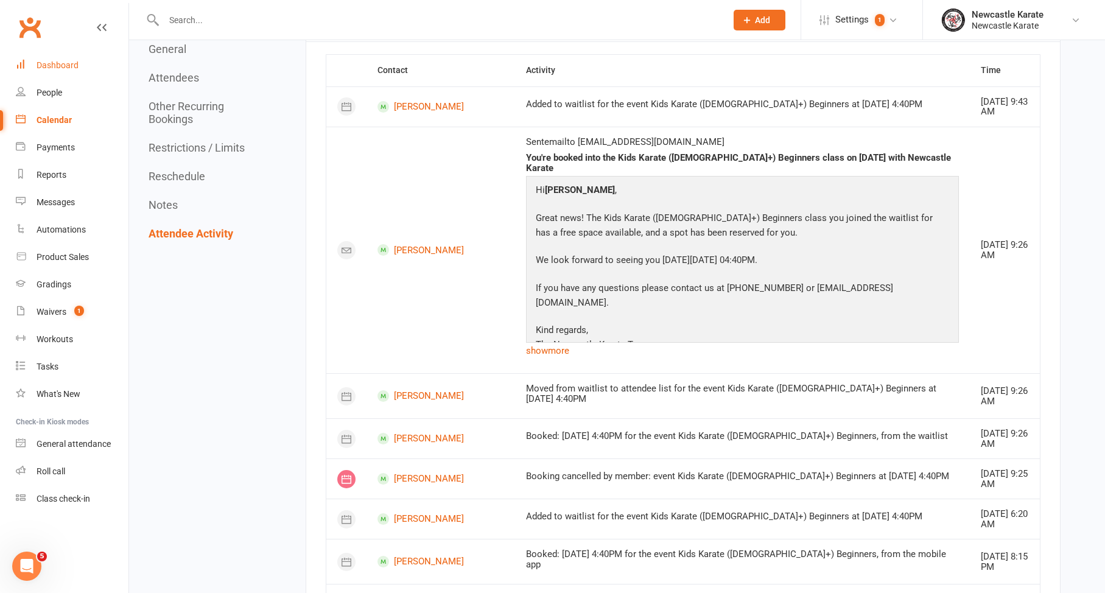
drag, startPoint x: 53, startPoint y: 51, endPoint x: 52, endPoint y: 57, distance: 6.1
click at [54, 51] on div "Clubworx" at bounding box center [64, 34] width 129 height 45
click at [52, 57] on link "Dashboard" at bounding box center [72, 65] width 113 height 27
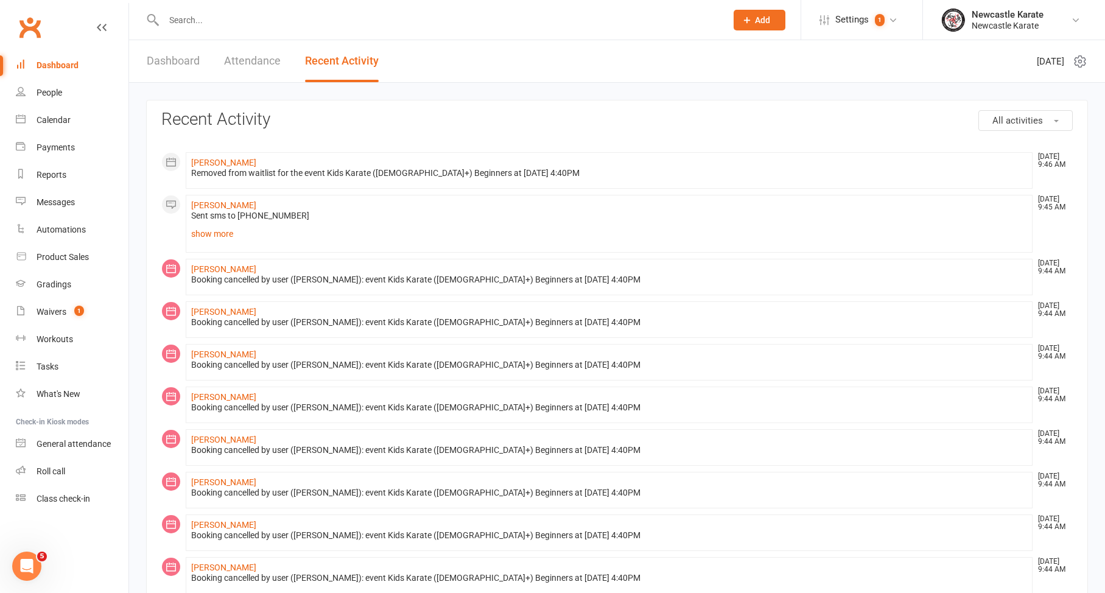
click at [72, 63] on div "Dashboard" at bounding box center [58, 65] width 42 height 10
click at [86, 310] on link "Waivers 1" at bounding box center [72, 311] width 113 height 27
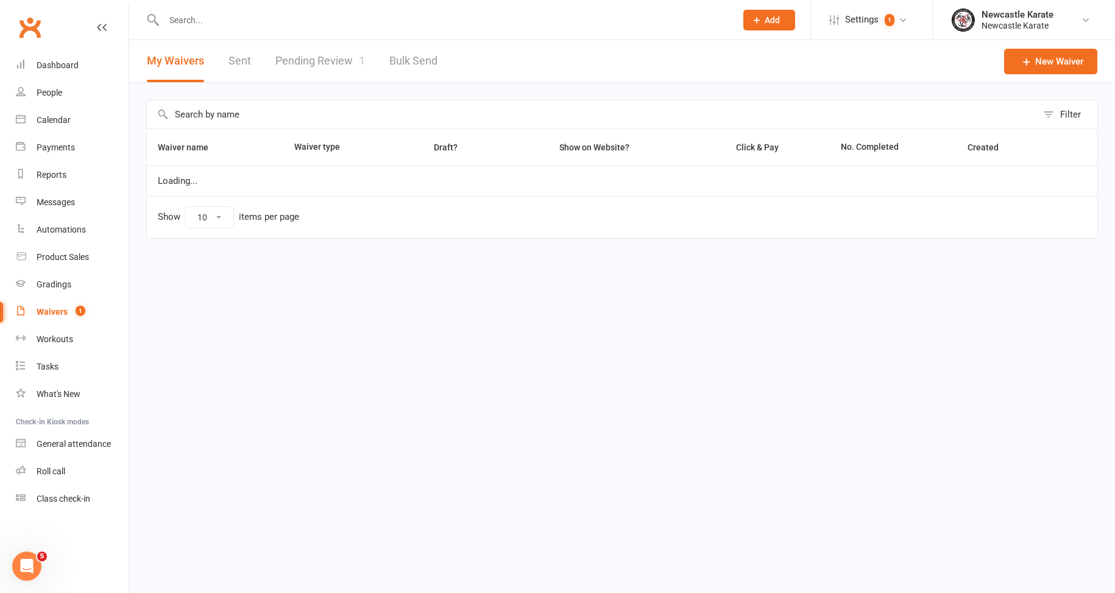
select select "100"
click at [351, 45] on link "Pending Review 1" at bounding box center [320, 61] width 90 height 42
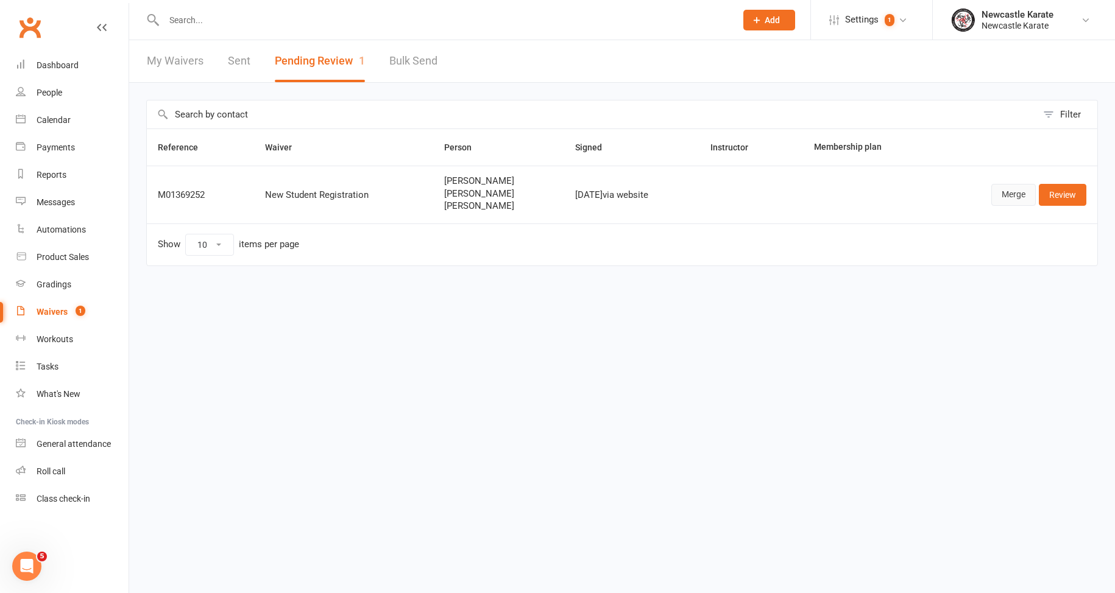
click at [1025, 197] on link "Merge" at bounding box center [1013, 195] width 44 height 22
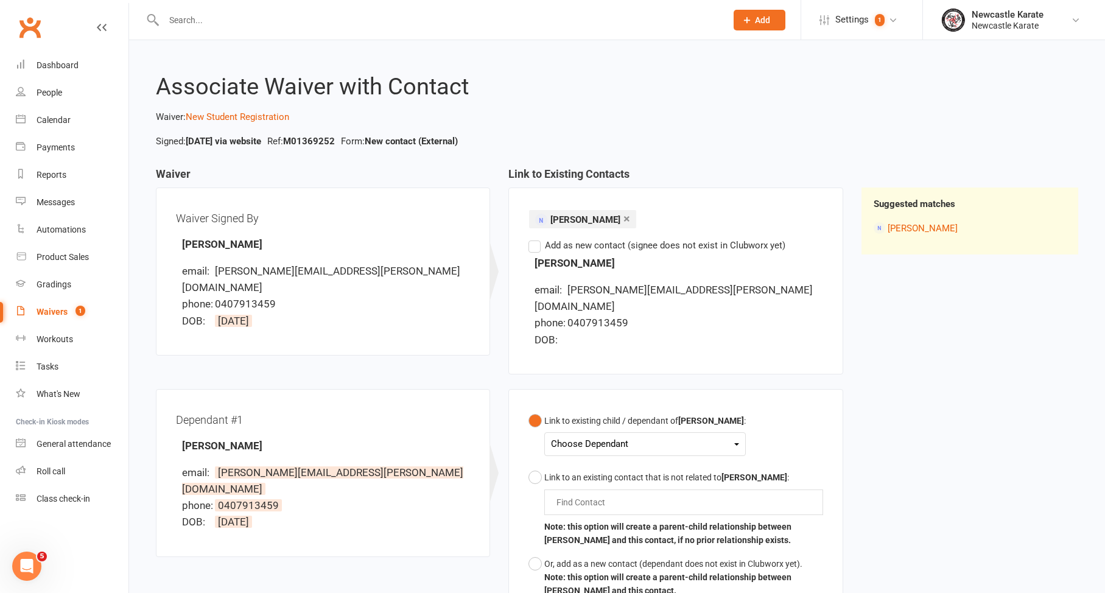
scroll to position [244, 0]
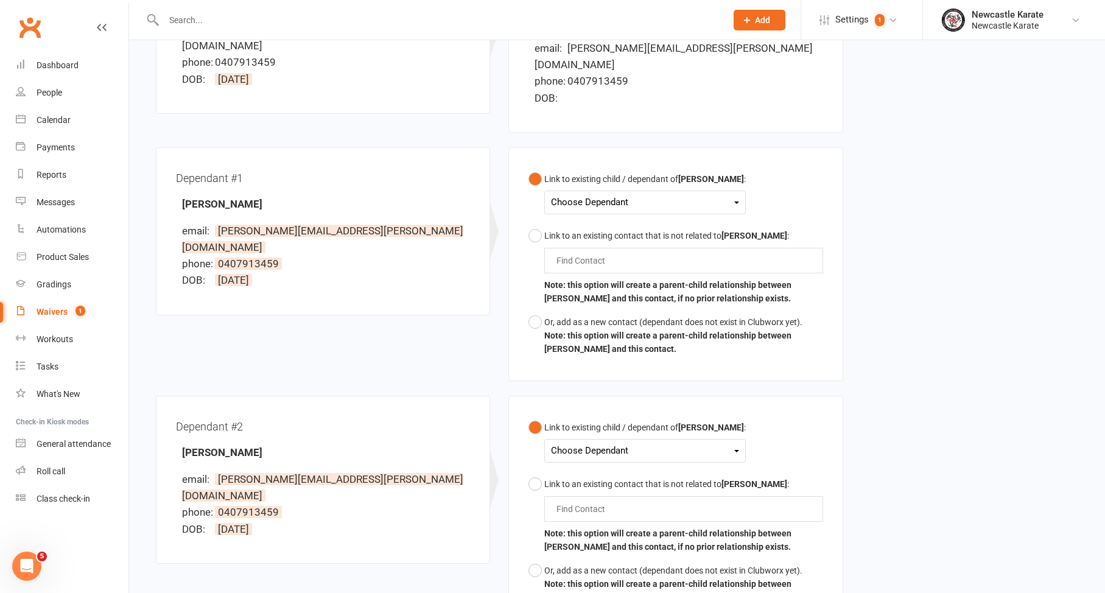
click at [599, 194] on div "Choose Dependant" at bounding box center [645, 202] width 188 height 16
click at [604, 218] on link "[PERSON_NAME]" at bounding box center [612, 231] width 121 height 26
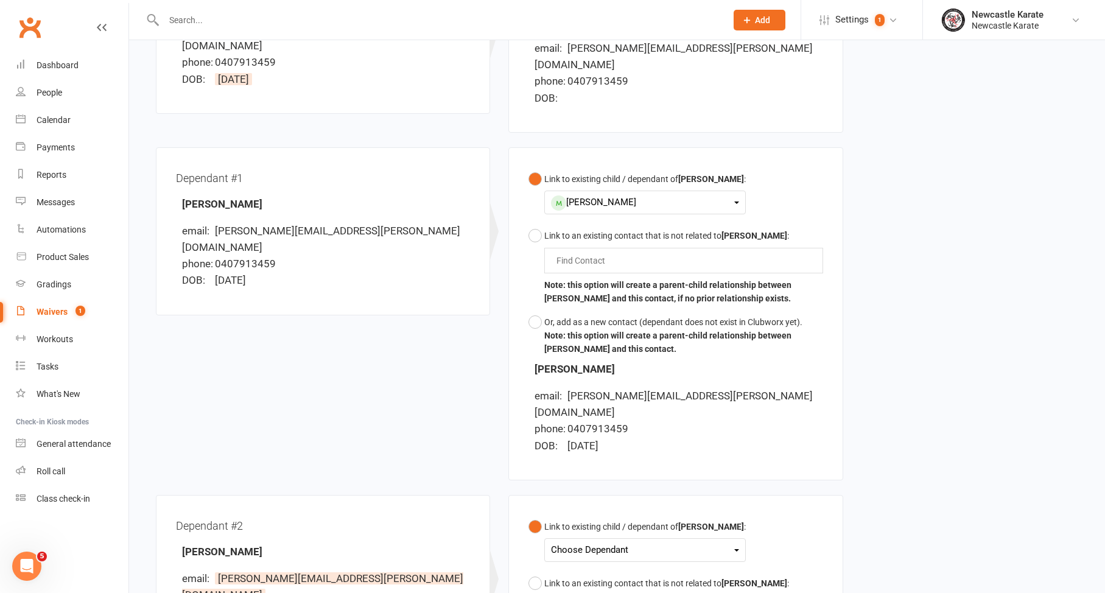
scroll to position [507, 0]
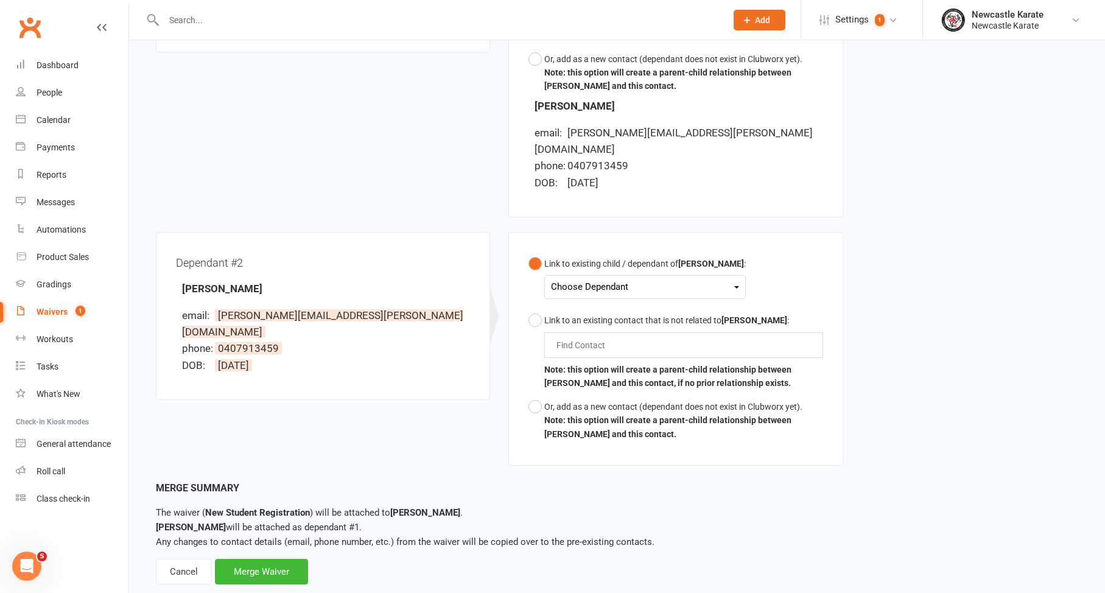
click at [618, 279] on div "Choose Dependant" at bounding box center [645, 287] width 188 height 16
click at [593, 329] on link "[PERSON_NAME]" at bounding box center [612, 342] width 121 height 26
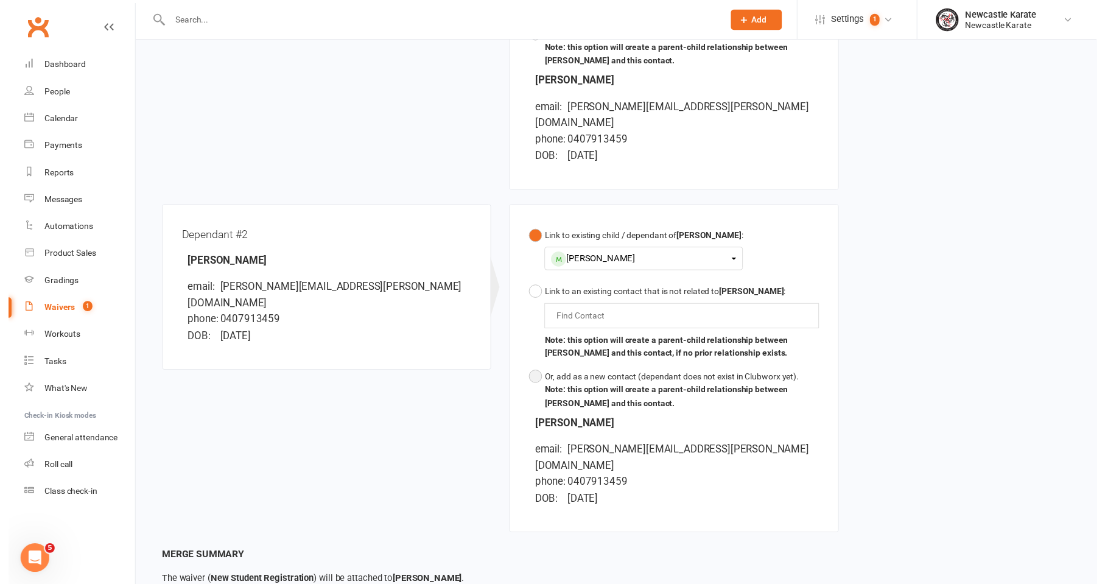
scroll to position [604, 0]
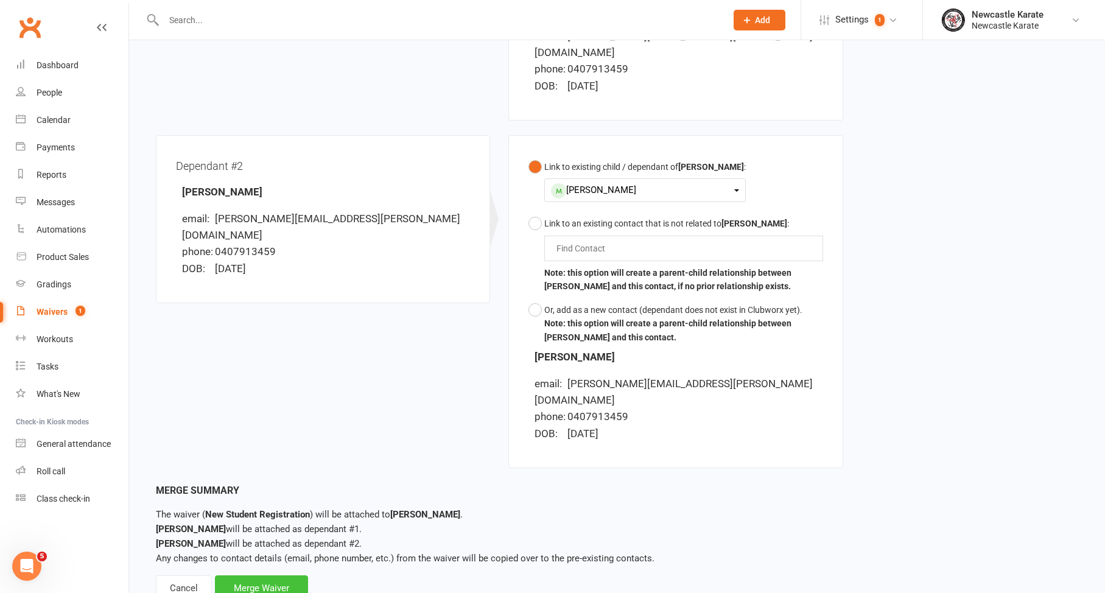
click at [273, 576] on div "Merge Waiver" at bounding box center [261, 589] width 93 height 26
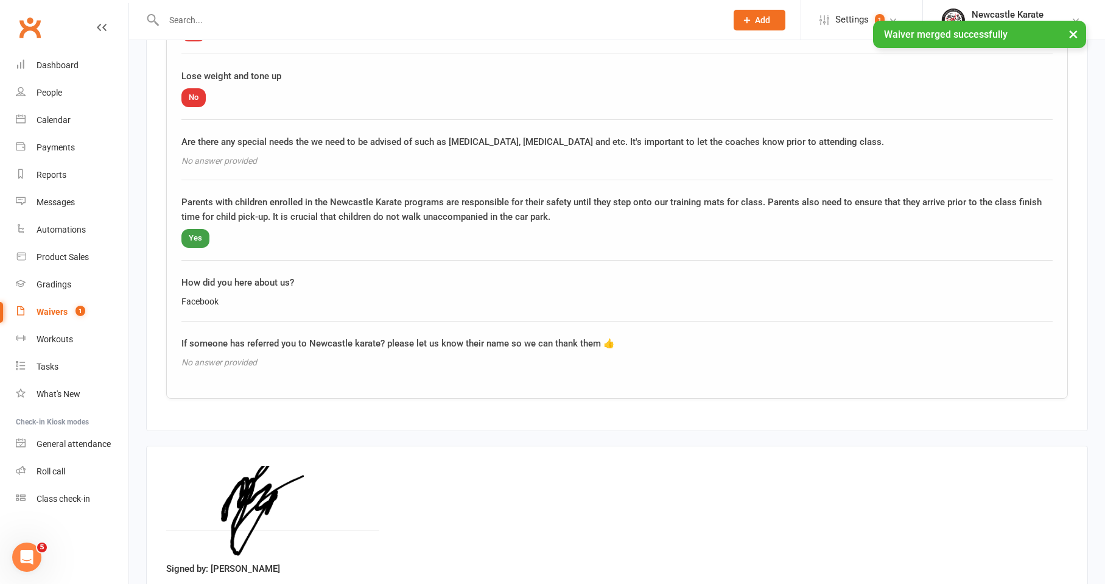
scroll to position [1989, 0]
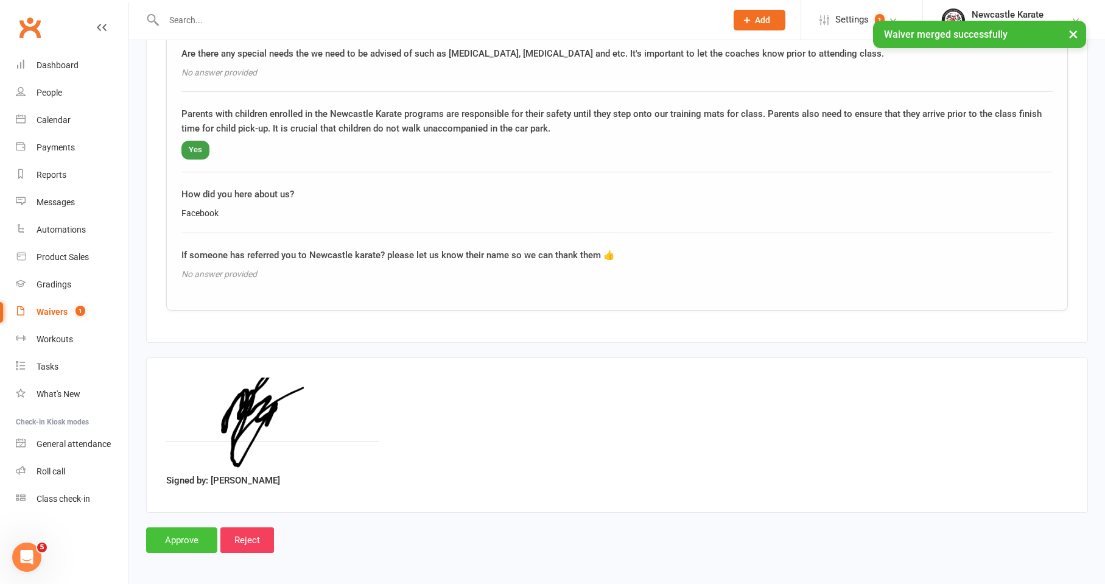
click at [183, 527] on input "Approve" at bounding box center [181, 540] width 71 height 26
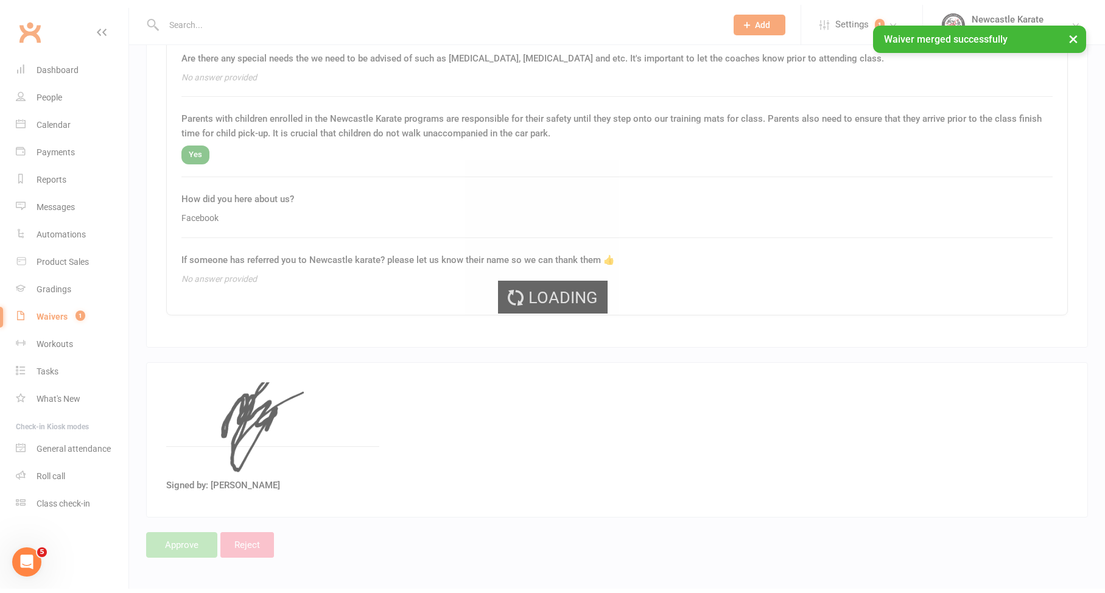
scroll to position [1980, 0]
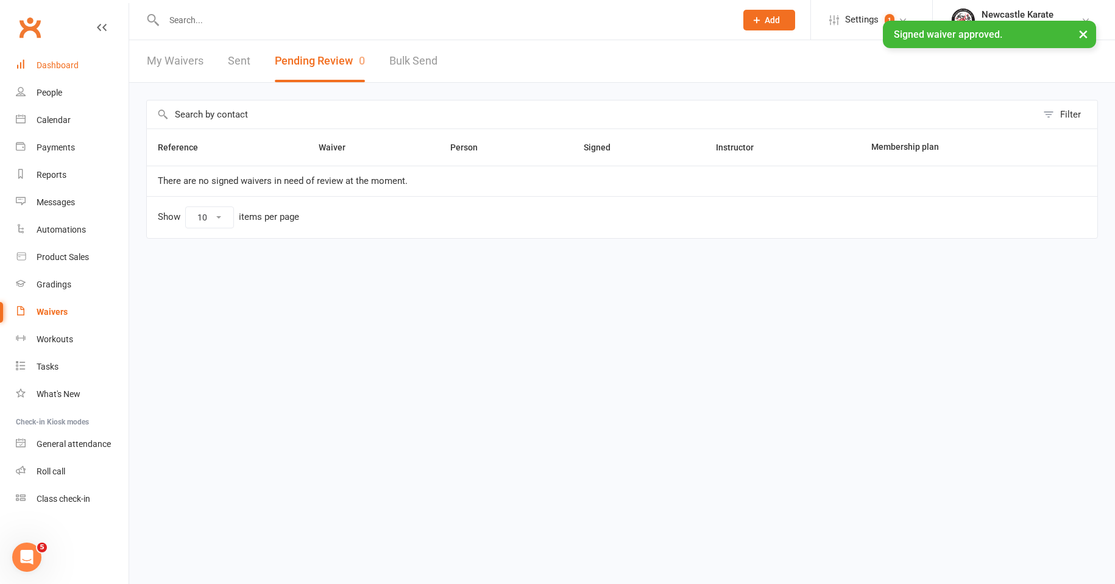
click at [68, 54] on link "Dashboard" at bounding box center [72, 65] width 113 height 27
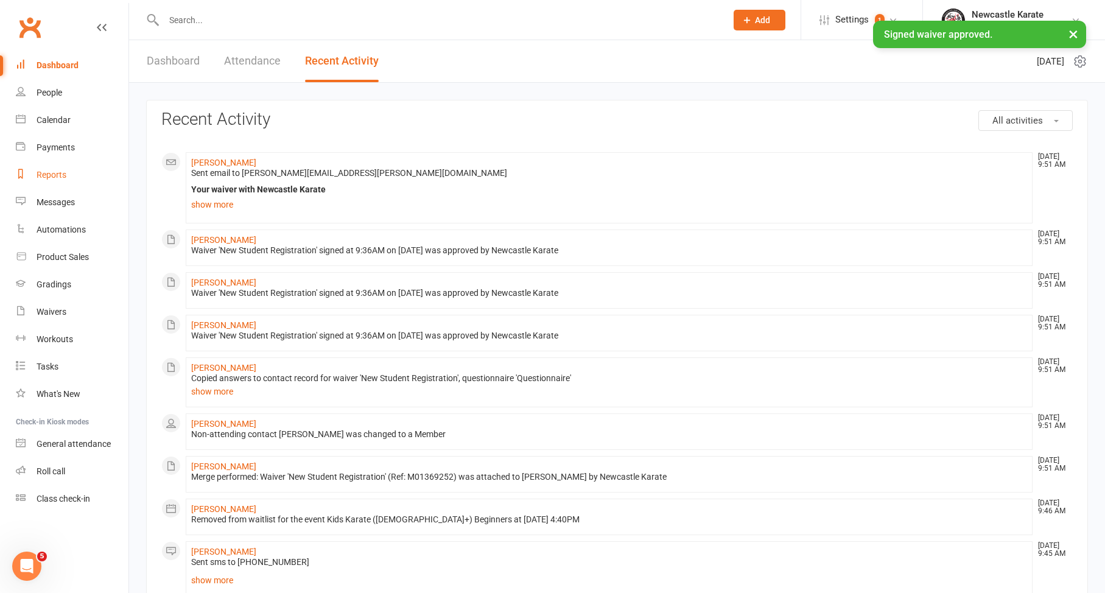
click at [63, 185] on link "Reports" at bounding box center [72, 174] width 113 height 27
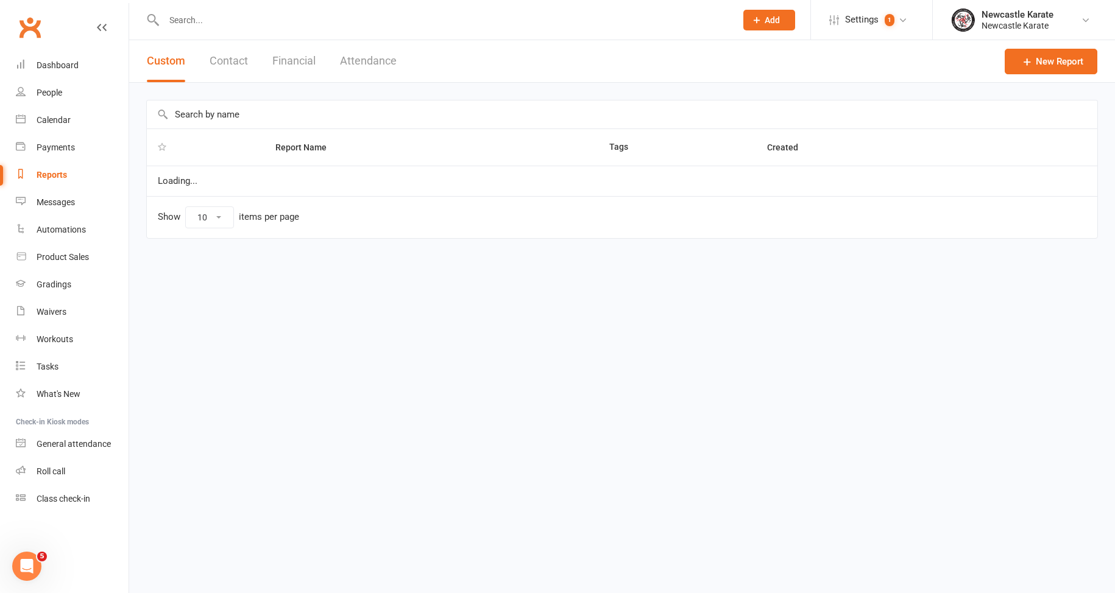
select select "25"
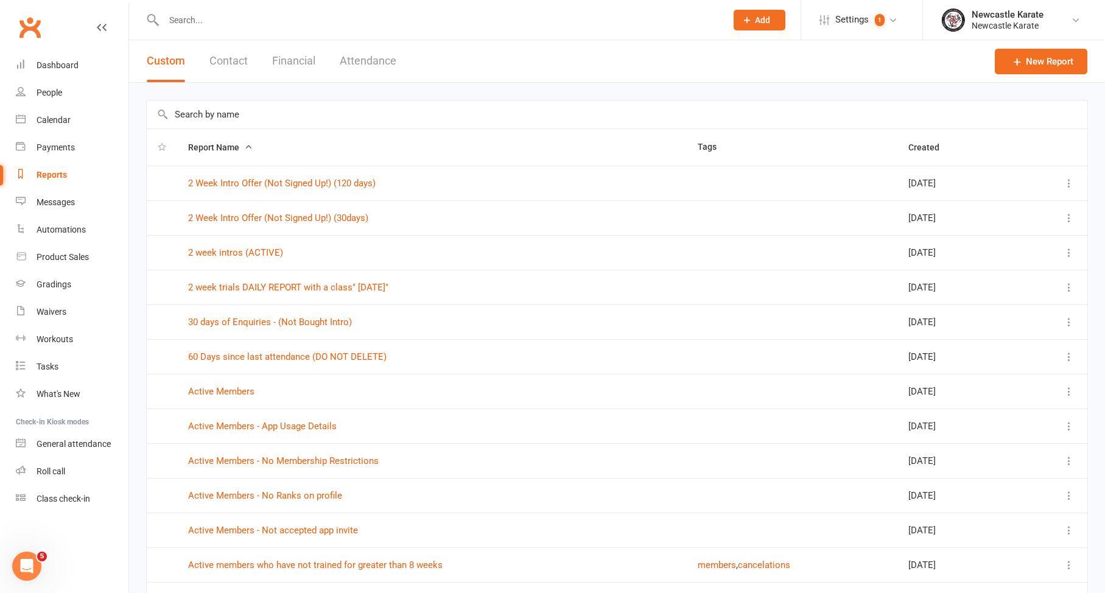
click at [230, 281] on td "2 week trials DAILY REPORT with a class" Today"" at bounding box center [432, 287] width 510 height 35
click at [238, 284] on link "2 week trials DAILY REPORT with a class" Today"" at bounding box center [288, 287] width 200 height 11
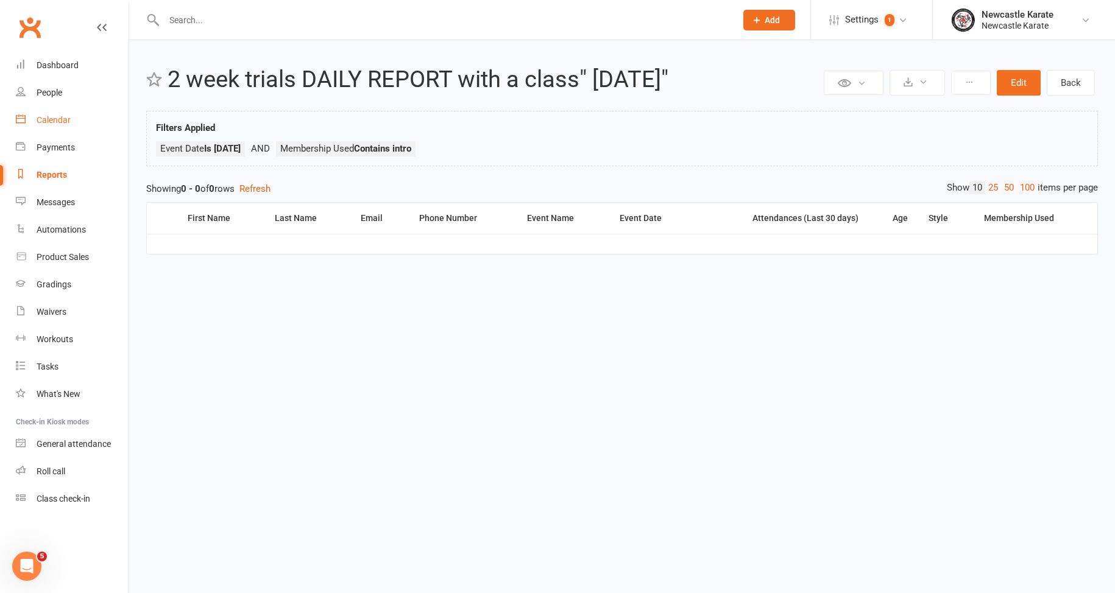
click at [29, 120] on link "Calendar" at bounding box center [72, 120] width 113 height 27
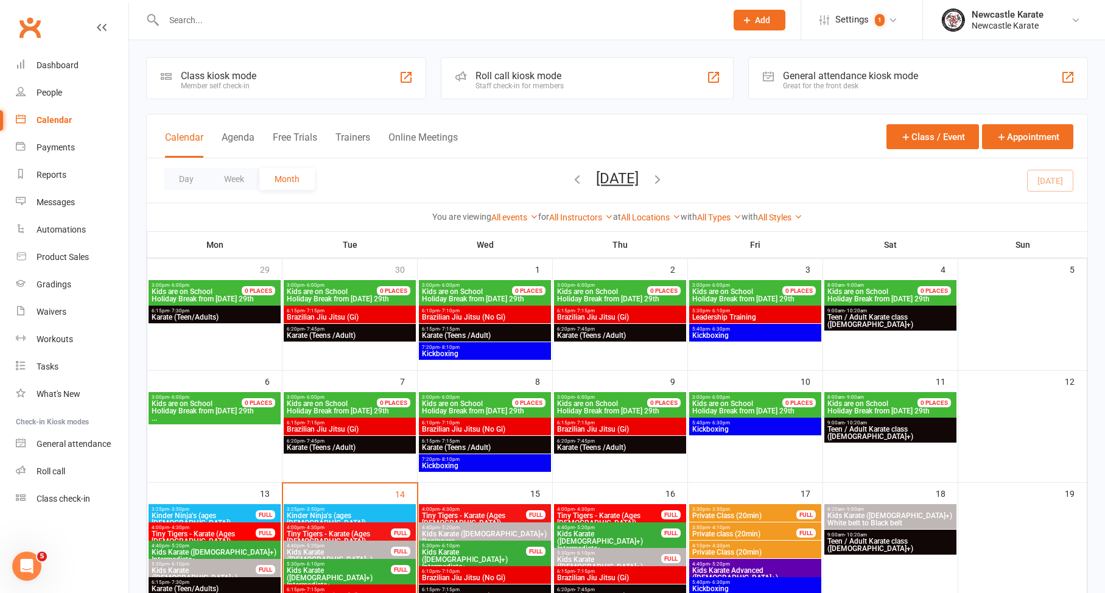
click at [571, 183] on icon "button" at bounding box center [577, 178] width 13 height 13
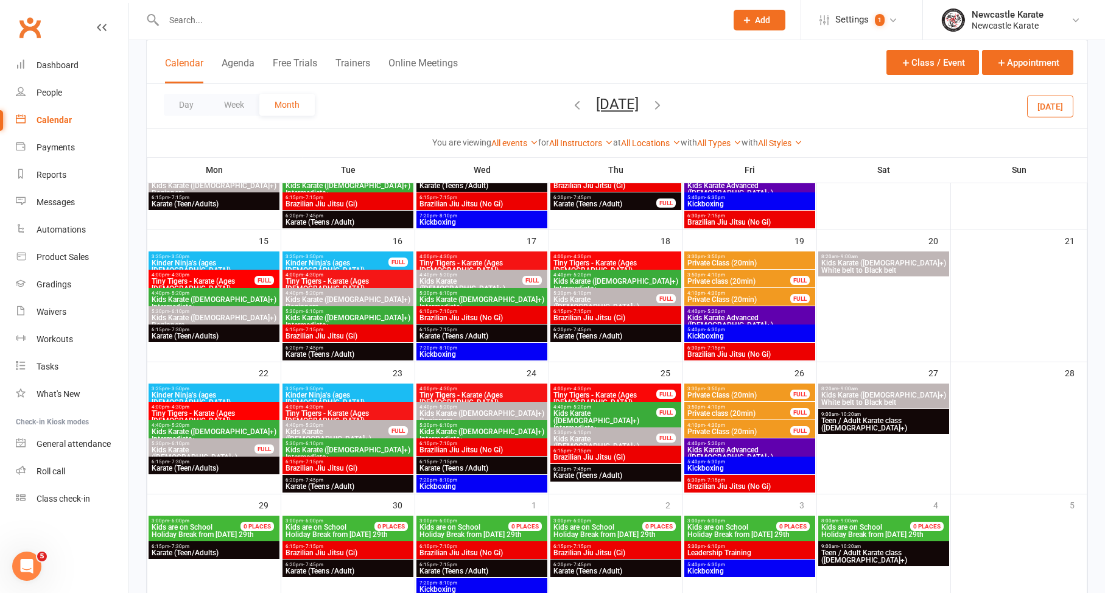
scroll to position [418, 0]
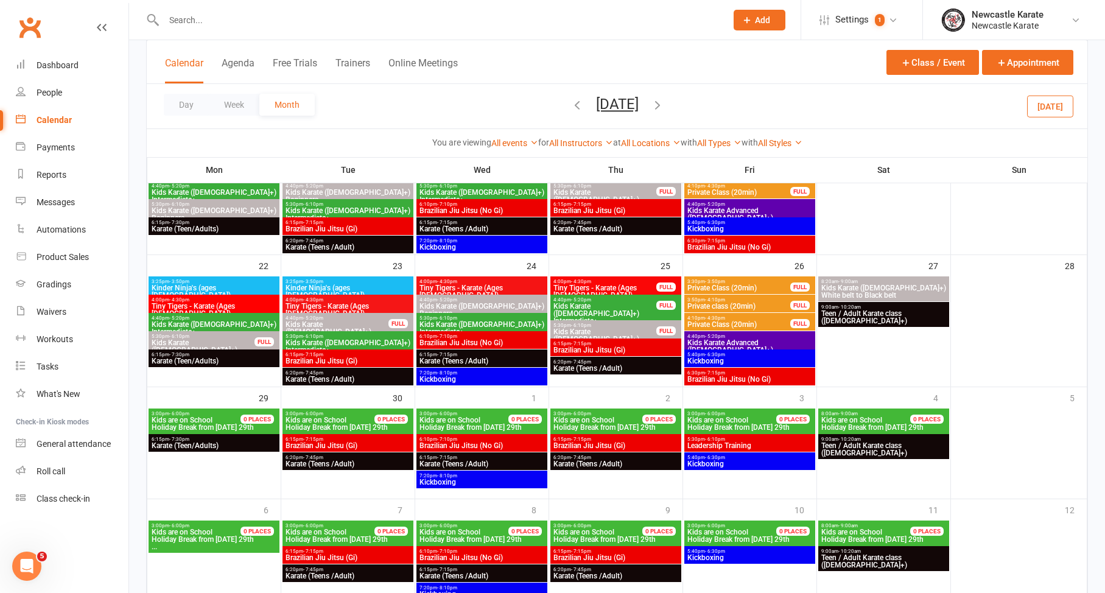
click at [354, 440] on span "6:15pm - 7:15pm" at bounding box center [348, 439] width 126 height 5
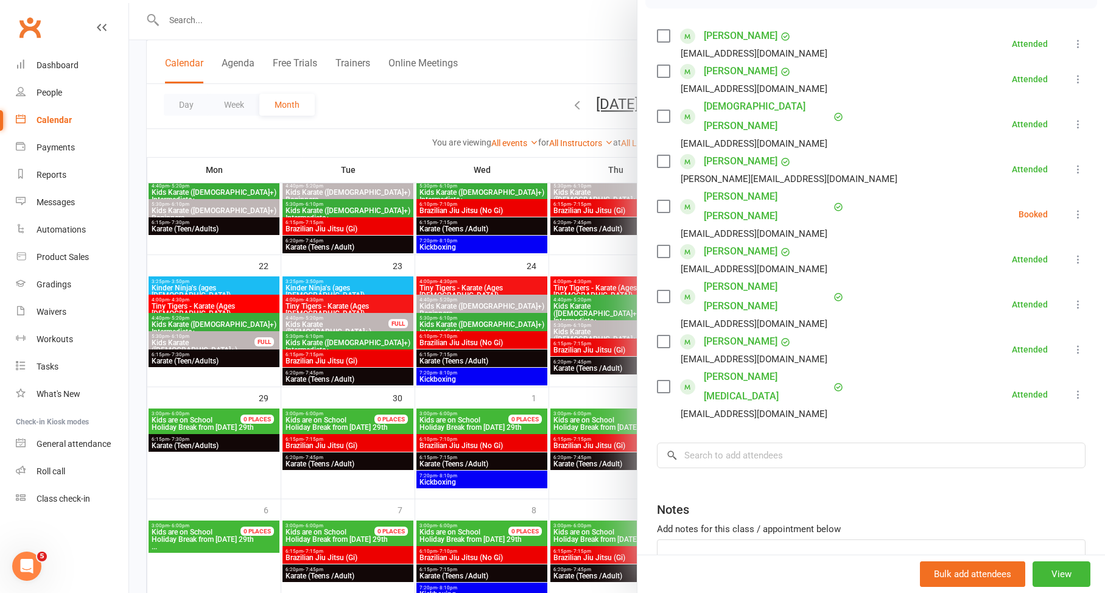
scroll to position [171, 0]
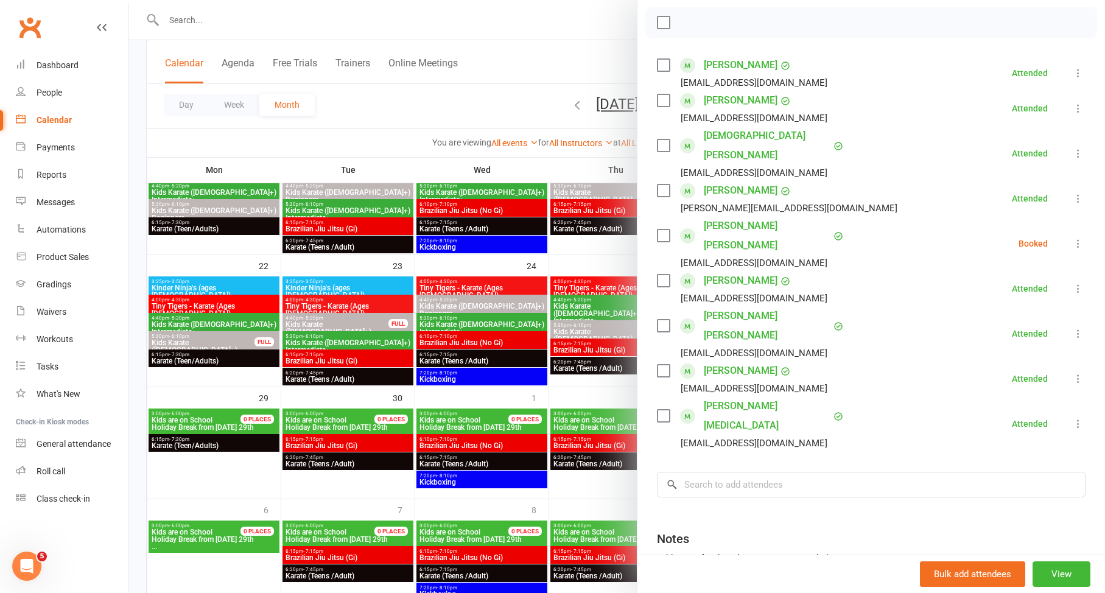
click at [451, 470] on div at bounding box center [617, 296] width 976 height 593
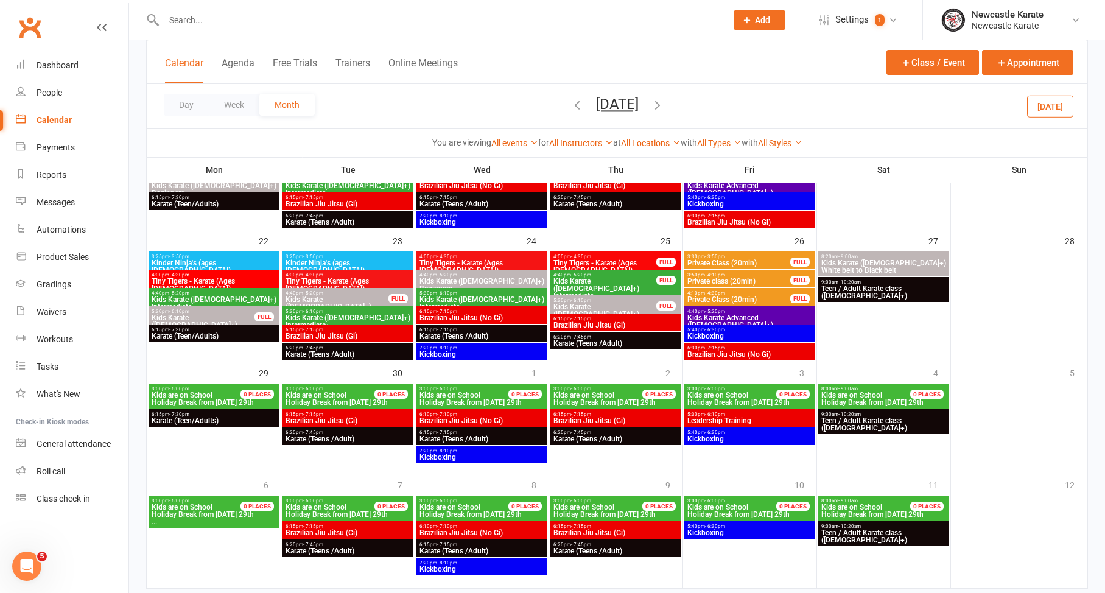
scroll to position [484, 0]
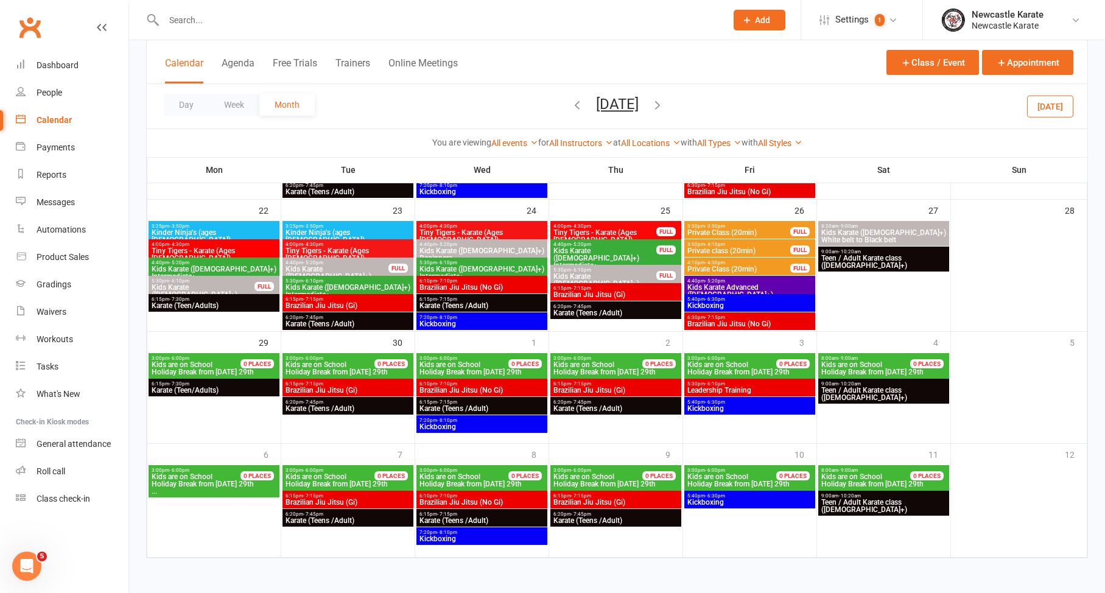
click at [387, 387] on span "Brazilian Jiu Jitsu (Gi)" at bounding box center [348, 390] width 126 height 7
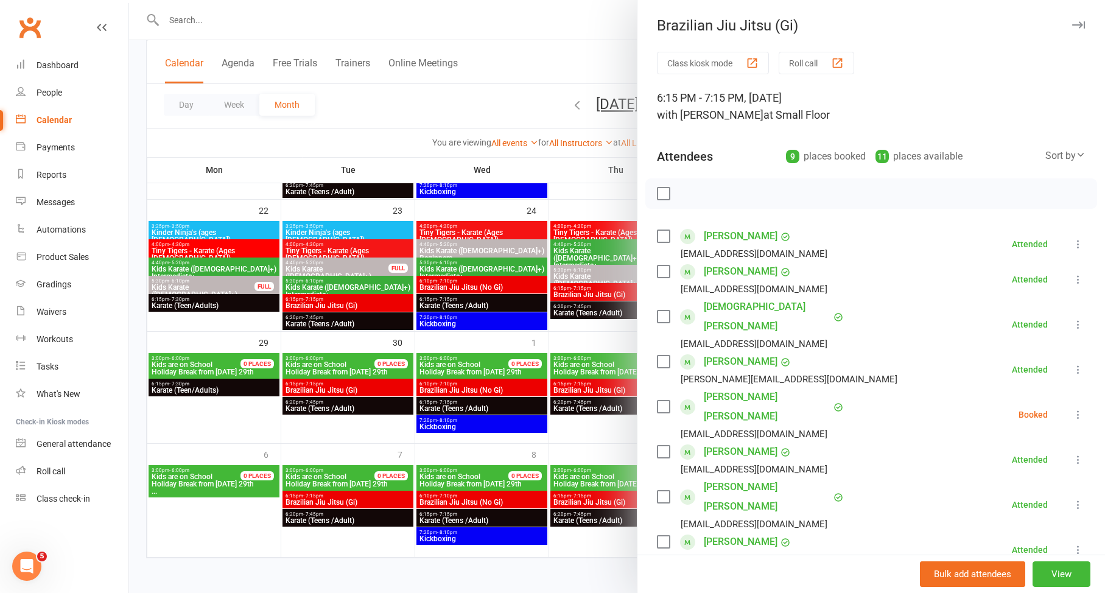
scroll to position [94, 0]
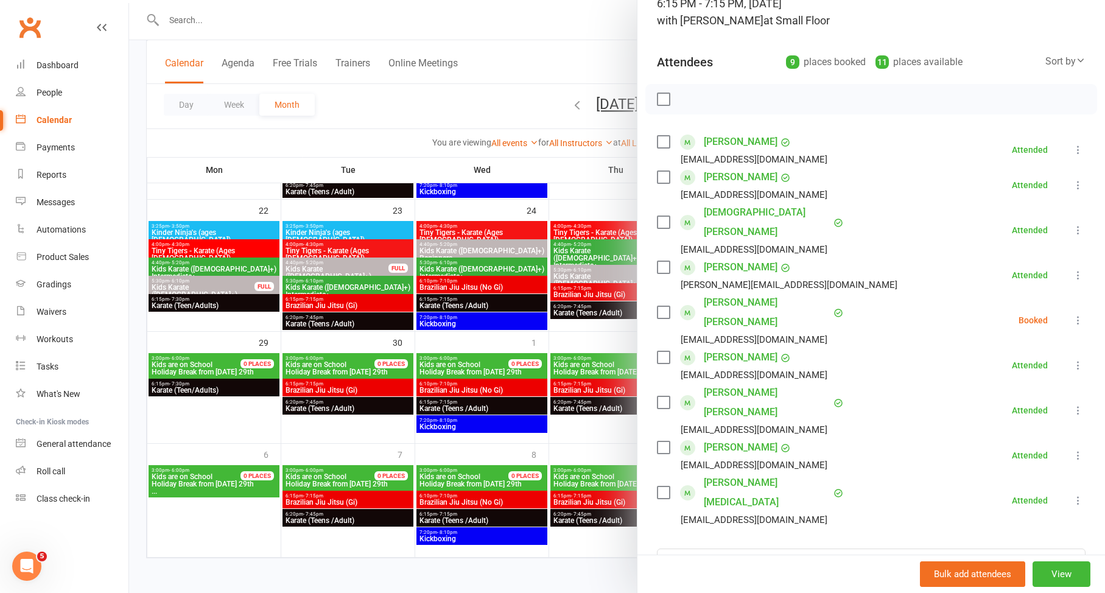
click at [484, 485] on div at bounding box center [617, 296] width 976 height 593
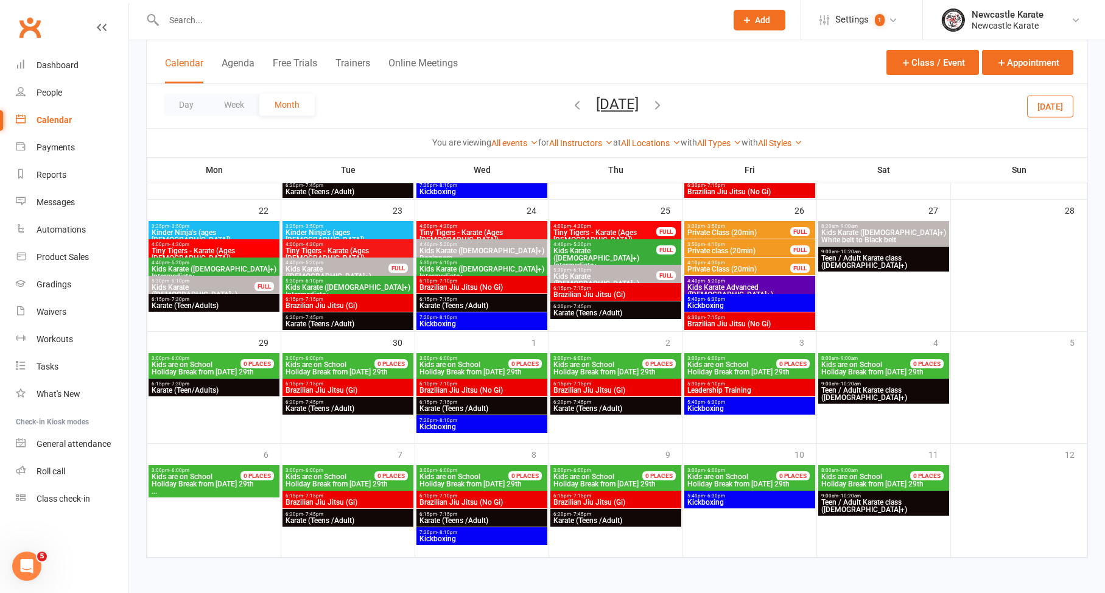
click at [460, 493] on span "6:10pm - 7:10pm" at bounding box center [482, 495] width 126 height 5
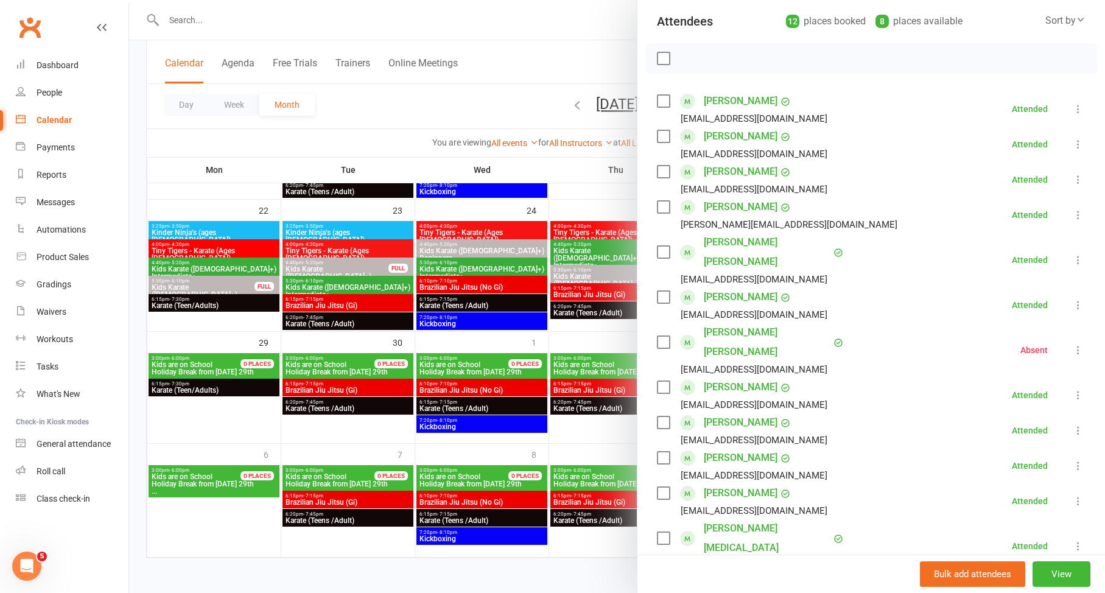
scroll to position [158, 0]
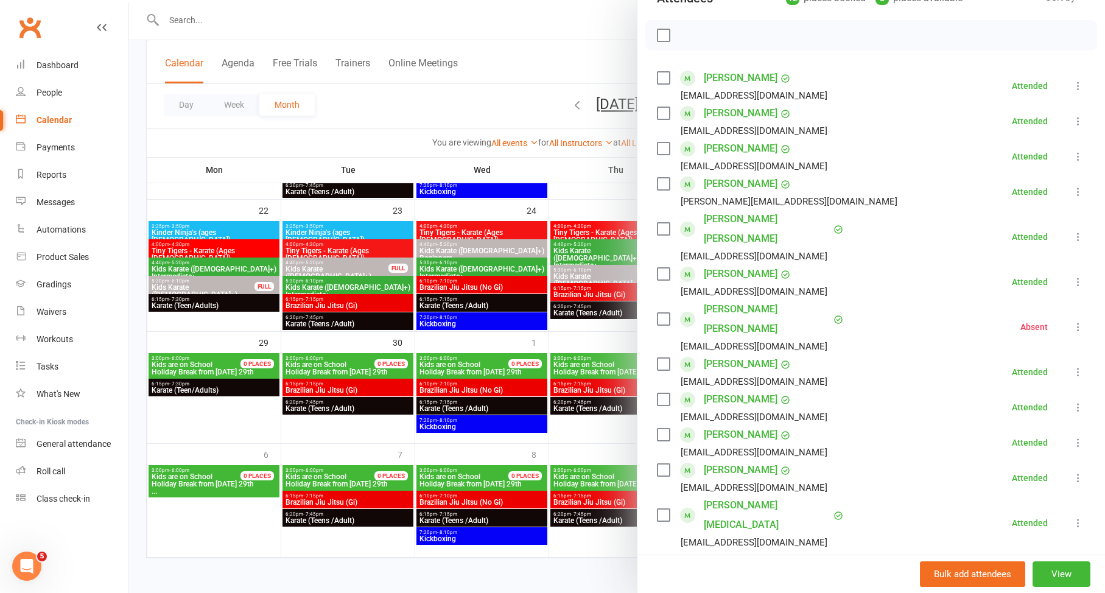
click at [469, 379] on div at bounding box center [617, 296] width 976 height 593
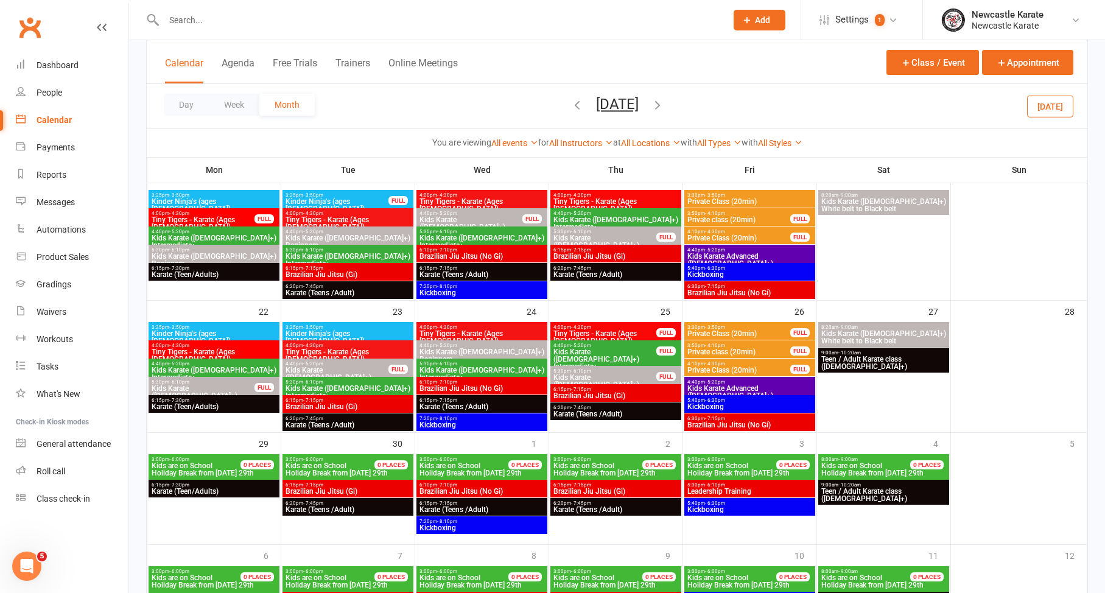
scroll to position [0, 0]
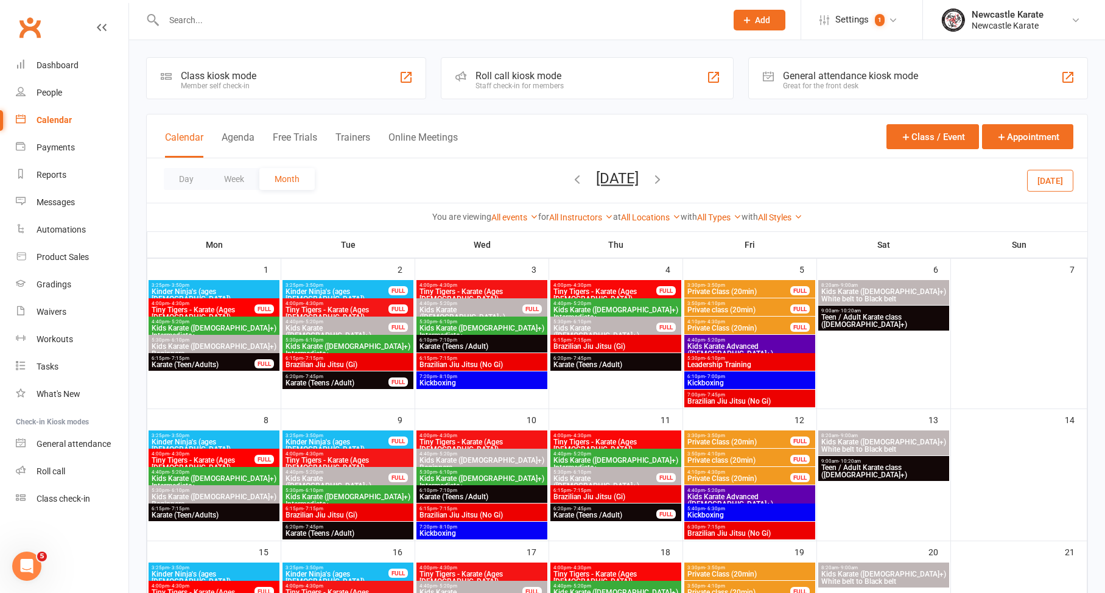
click at [571, 176] on icon "button" at bounding box center [577, 178] width 13 height 13
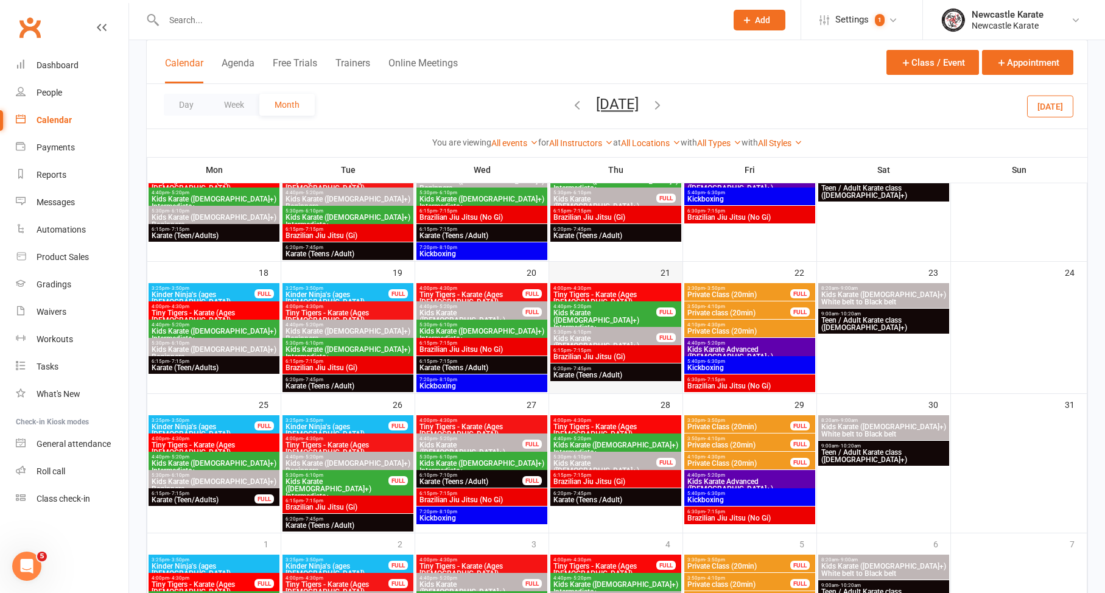
scroll to position [530, 0]
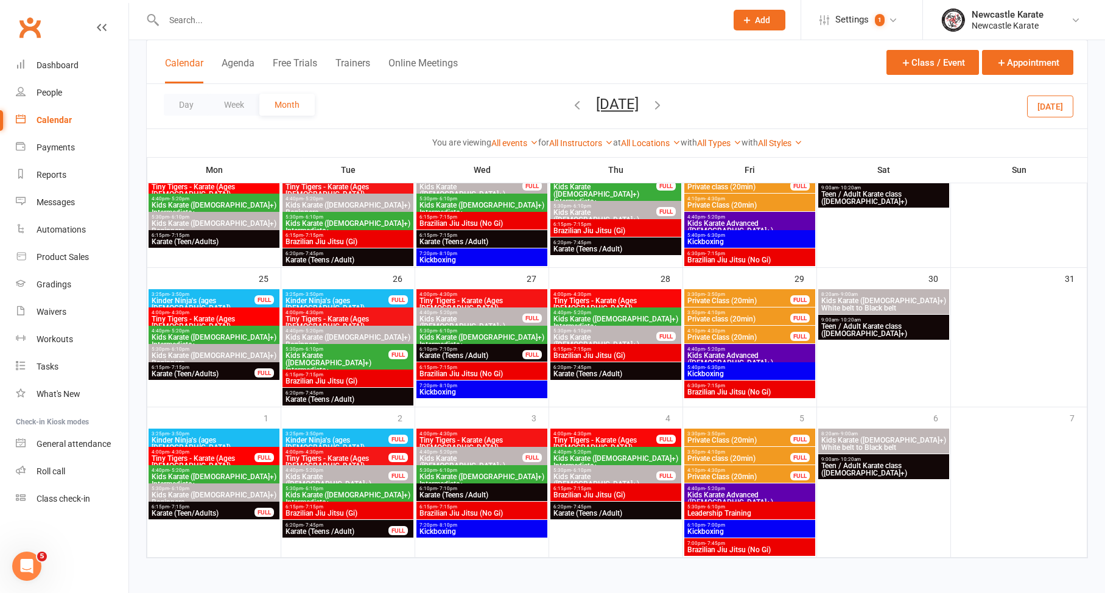
click at [664, 98] on icon "button" at bounding box center [657, 104] width 13 height 13
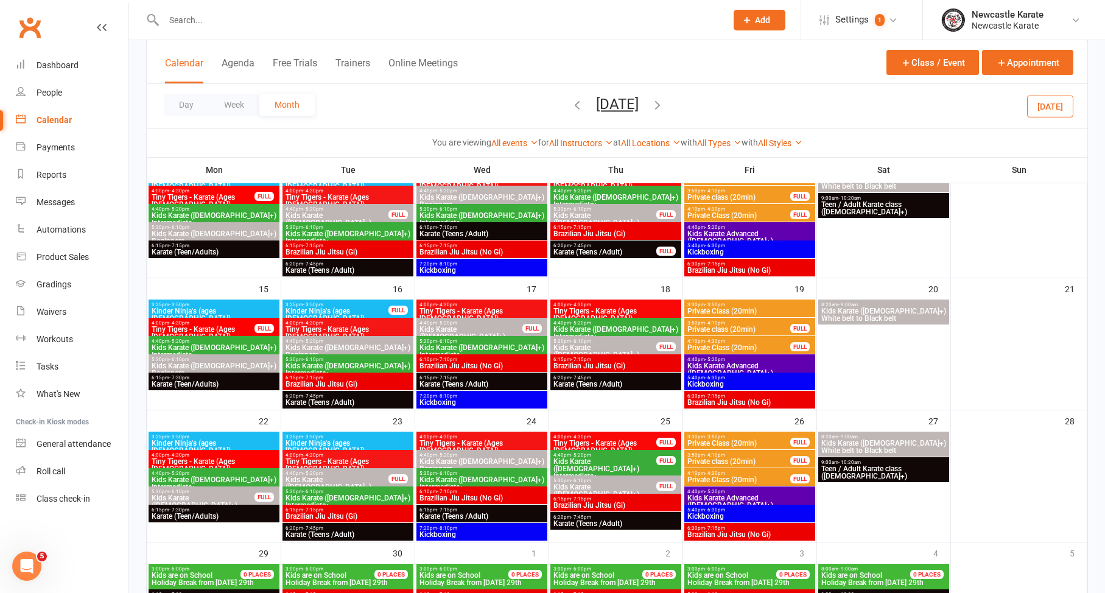
scroll to position [266, 0]
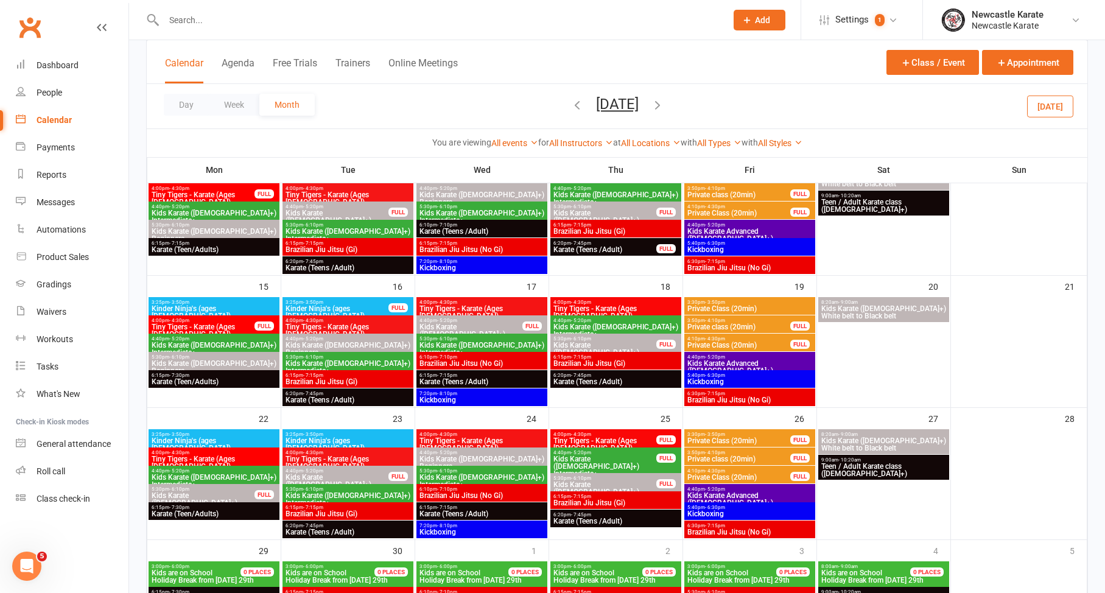
click at [472, 530] on span "Kickboxing" at bounding box center [482, 532] width 126 height 7
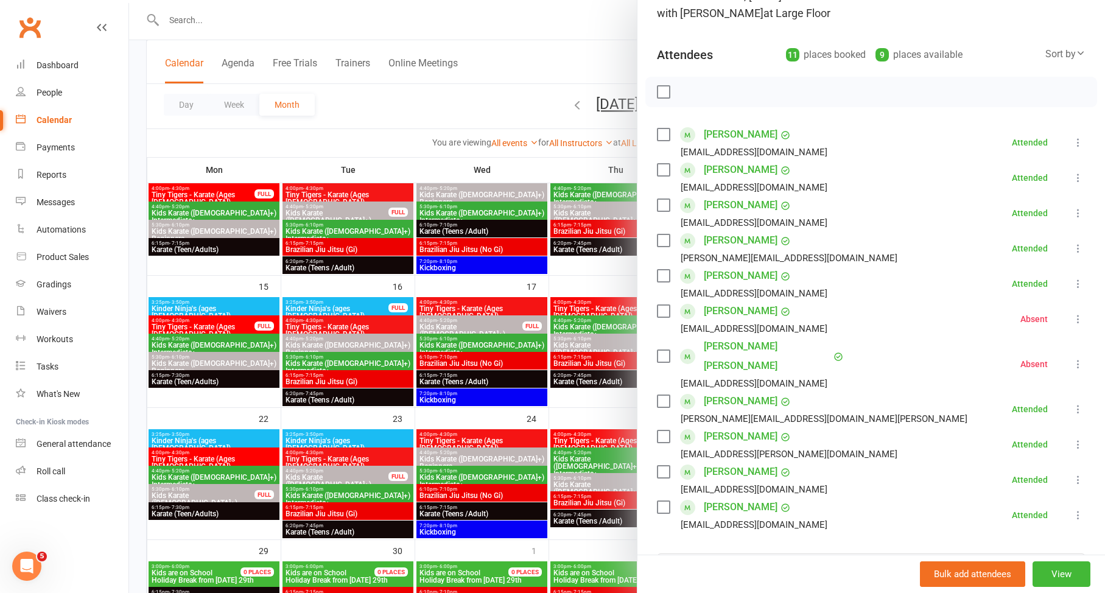
scroll to position [162, 0]
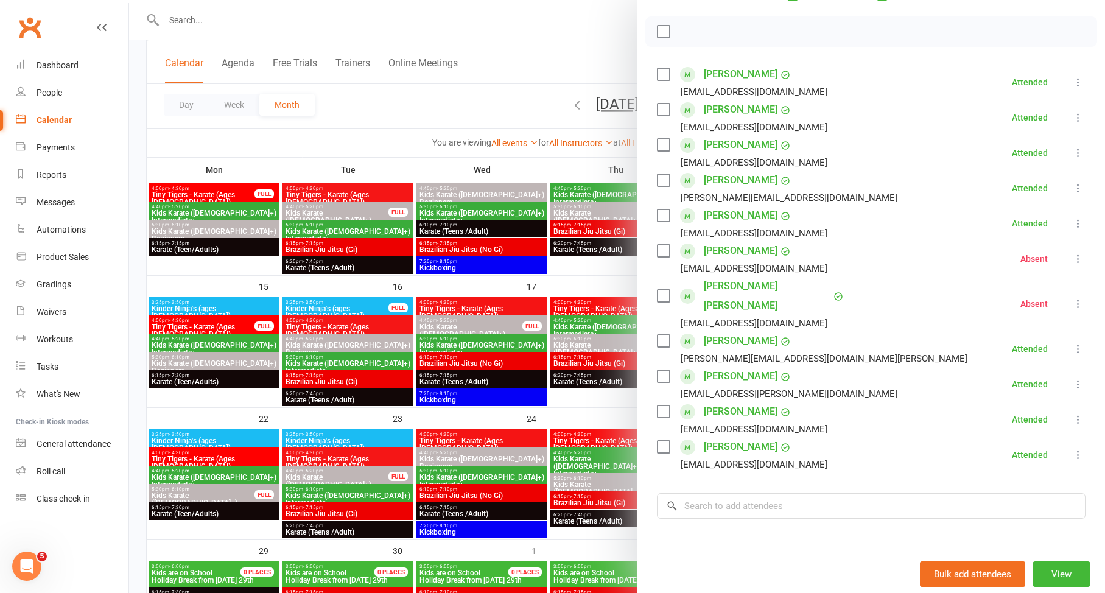
click at [488, 525] on div at bounding box center [617, 296] width 976 height 593
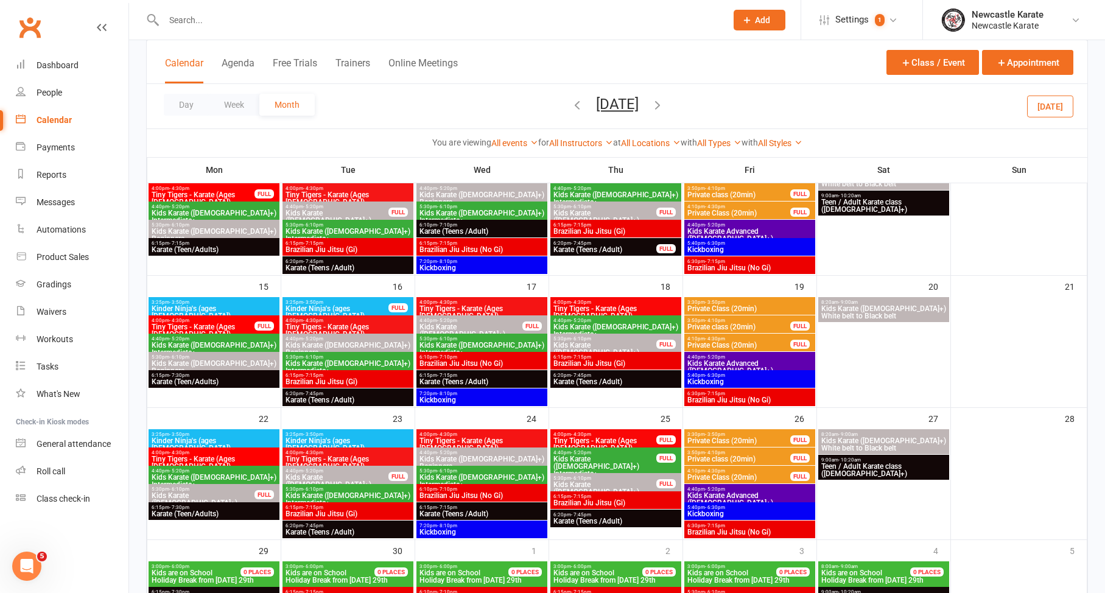
click at [582, 483] on span "Kids Karate ([DEMOGRAPHIC_DATA]+) Beginners" at bounding box center [605, 492] width 104 height 22
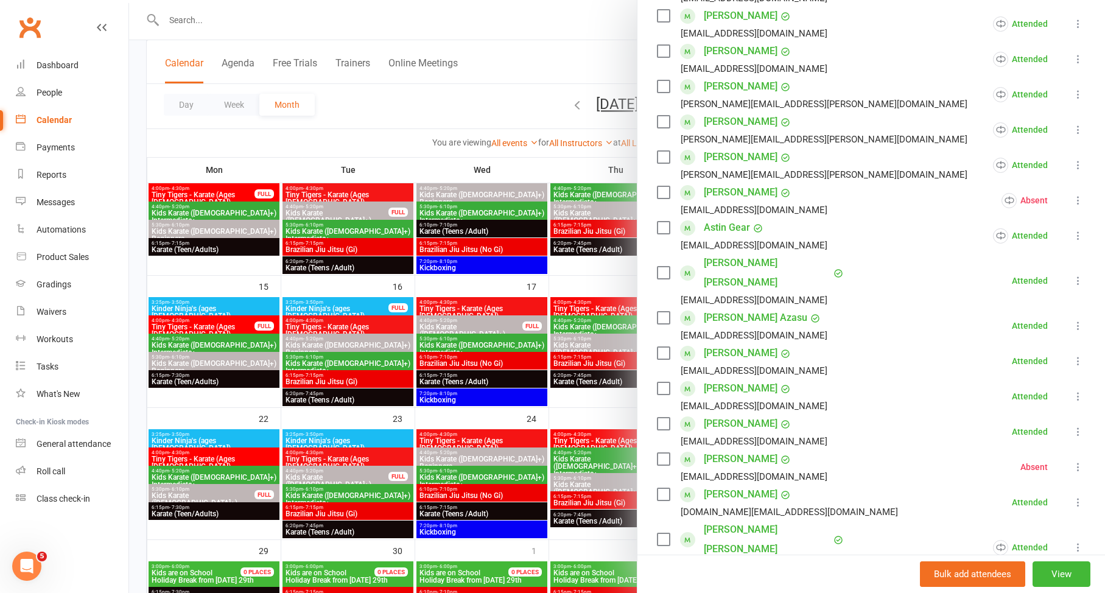
scroll to position [350, 0]
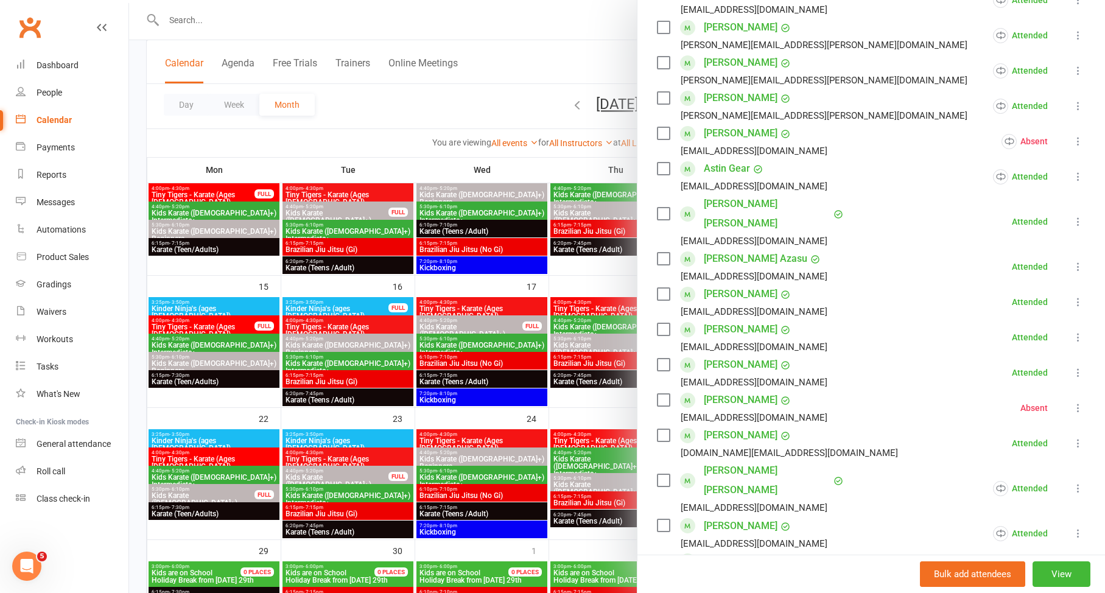
click at [604, 494] on div at bounding box center [617, 296] width 976 height 593
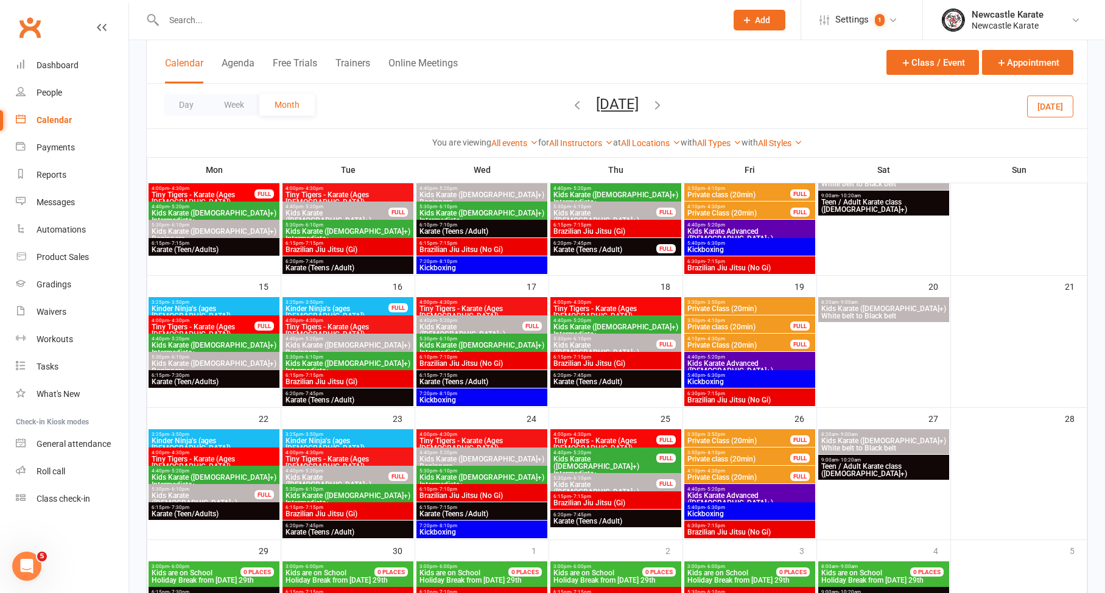
click at [458, 460] on span "Kids Karate ([DEMOGRAPHIC_DATA]+) Beginners" at bounding box center [482, 463] width 126 height 15
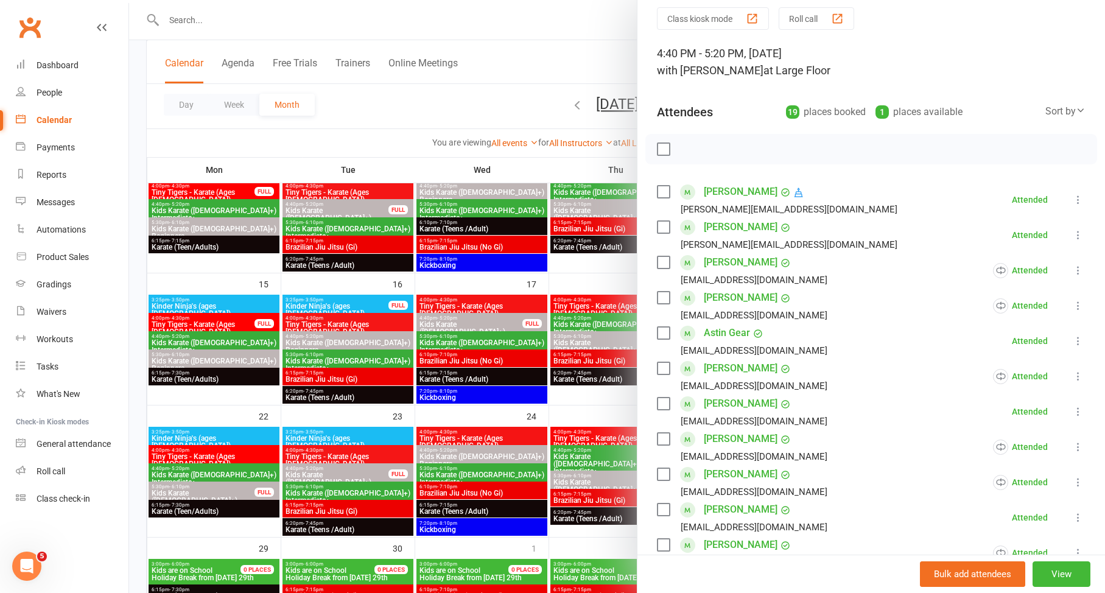
scroll to position [71, 0]
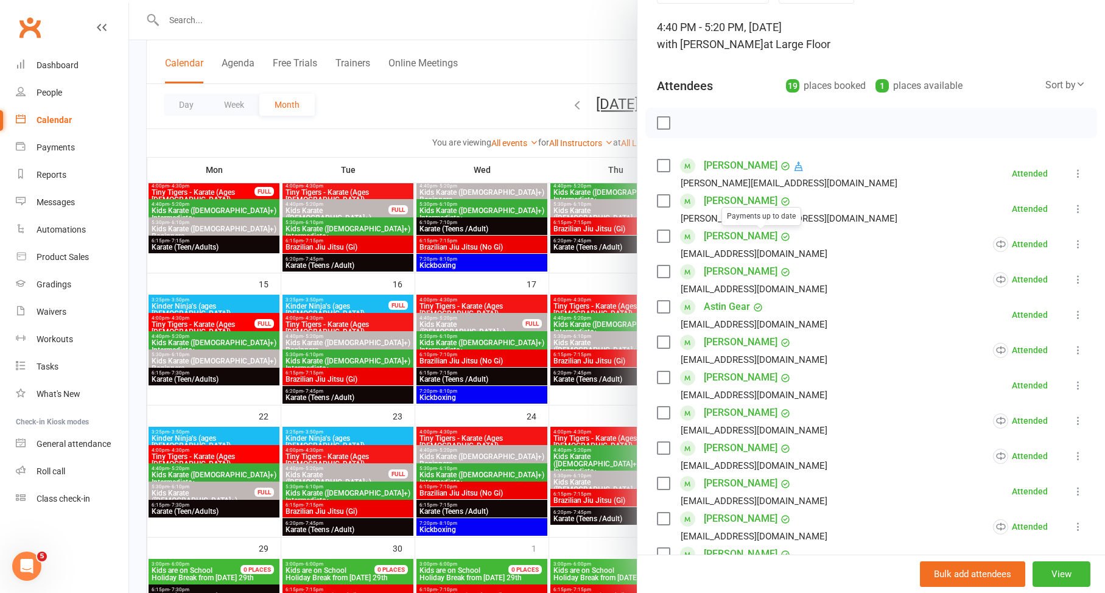
click at [744, 202] on link "Wyatt Bobeth" at bounding box center [741, 200] width 74 height 19
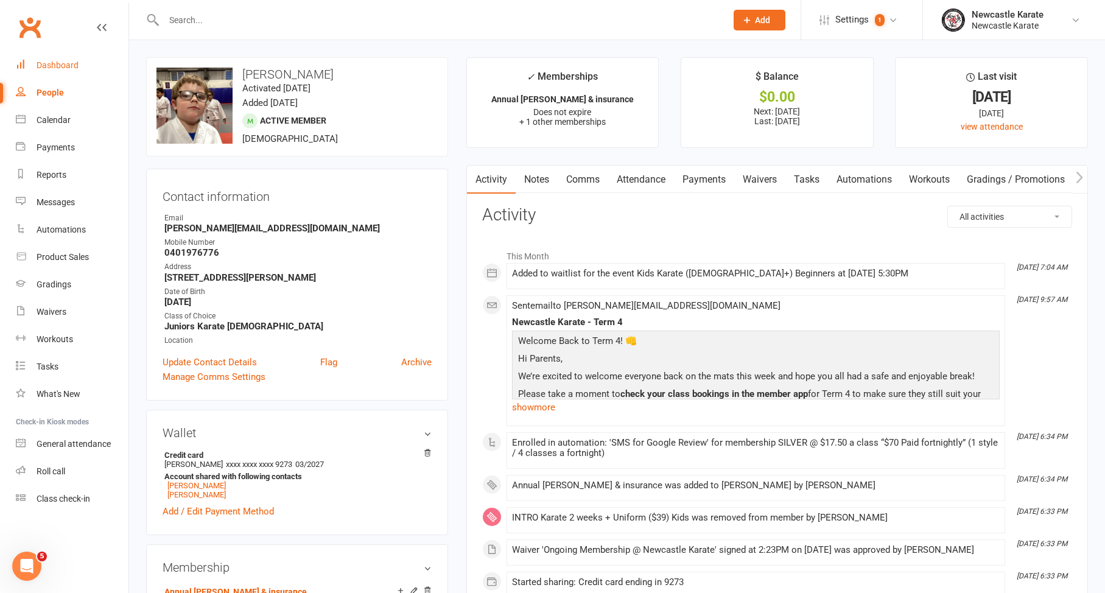
click at [97, 66] on link "Dashboard" at bounding box center [72, 65] width 113 height 27
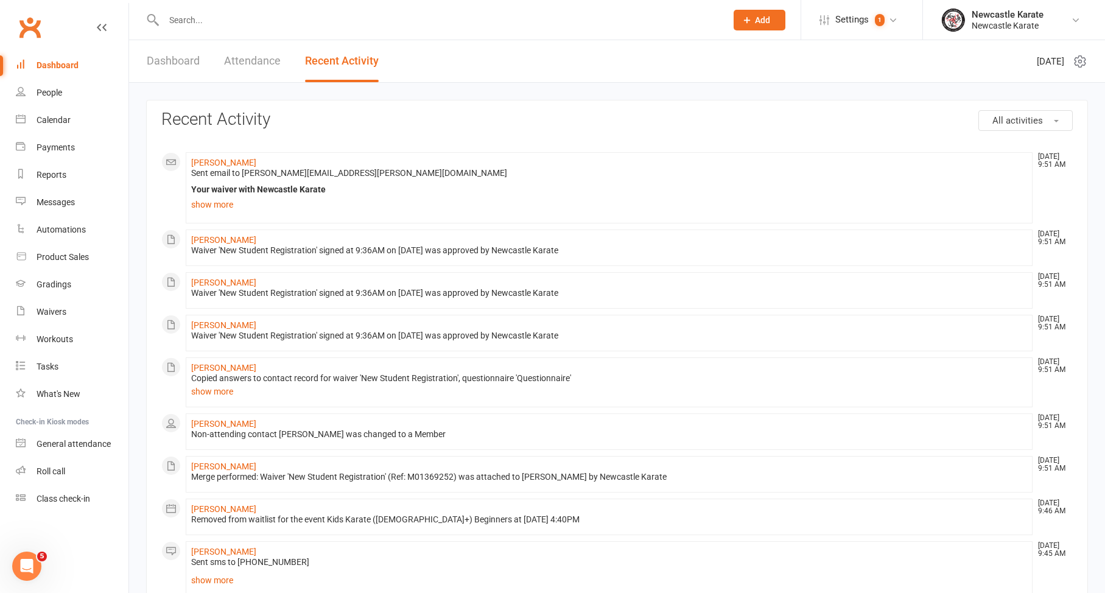
click at [199, 69] on link "Dashboard" at bounding box center [173, 61] width 53 height 42
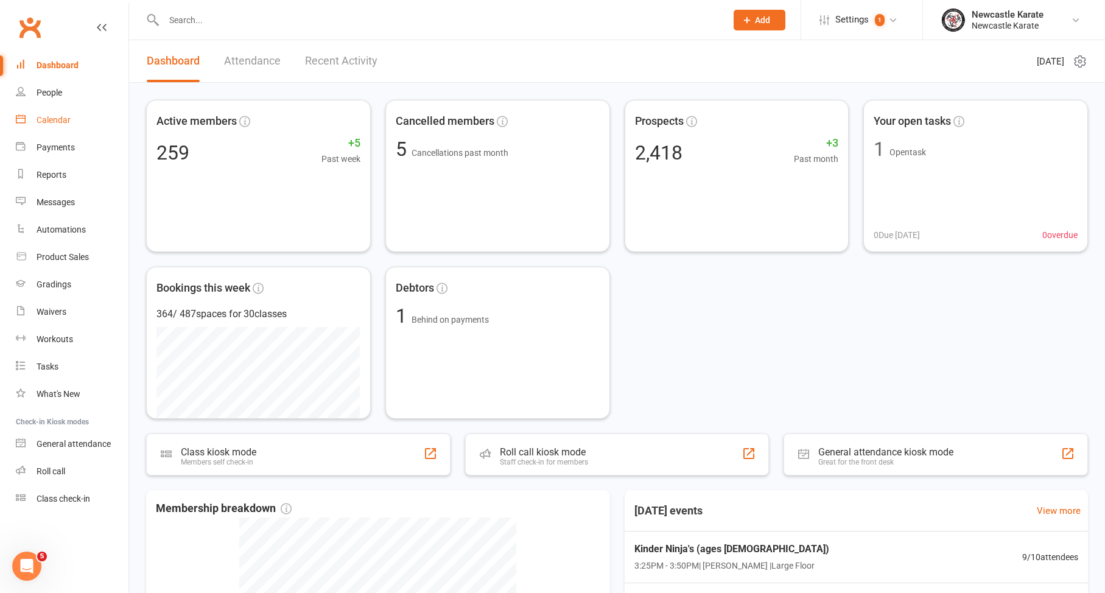
click at [57, 111] on link "Calendar" at bounding box center [72, 120] width 113 height 27
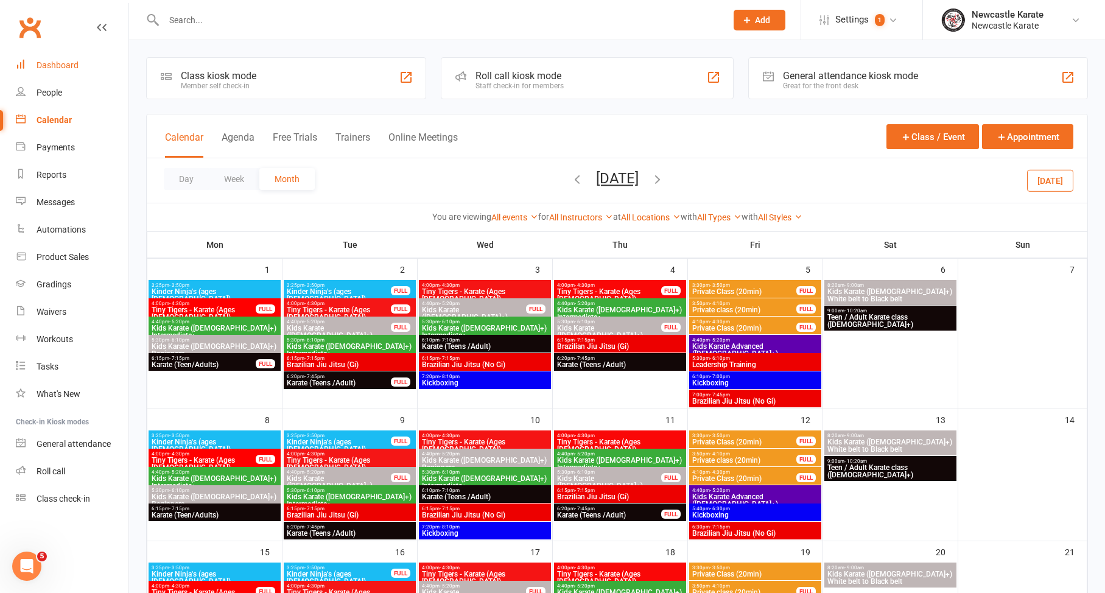
click at [76, 60] on div "Dashboard" at bounding box center [58, 65] width 42 height 10
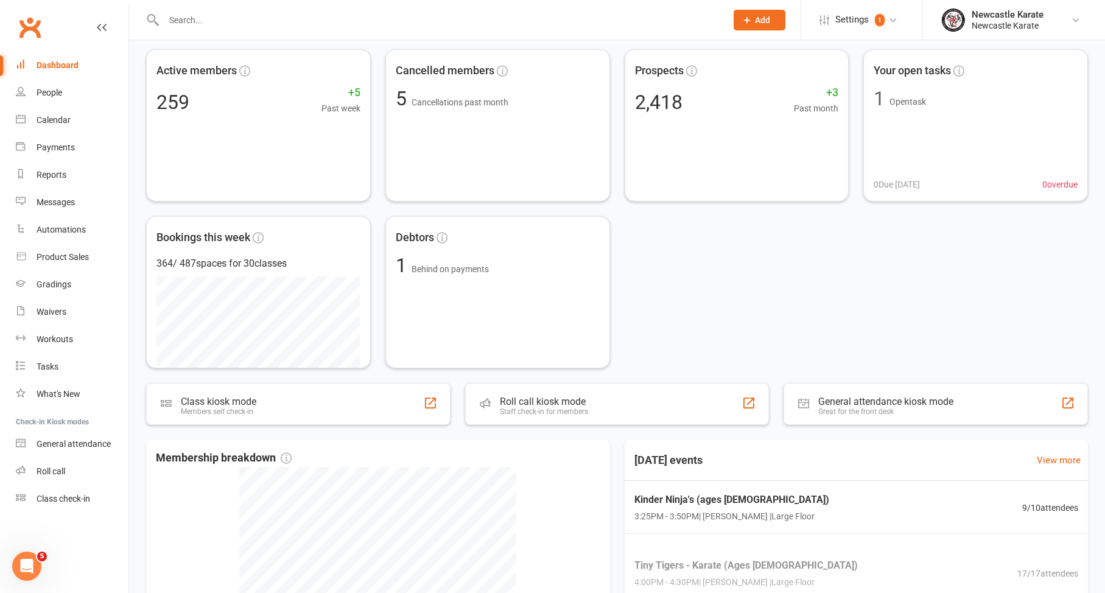
scroll to position [95, 0]
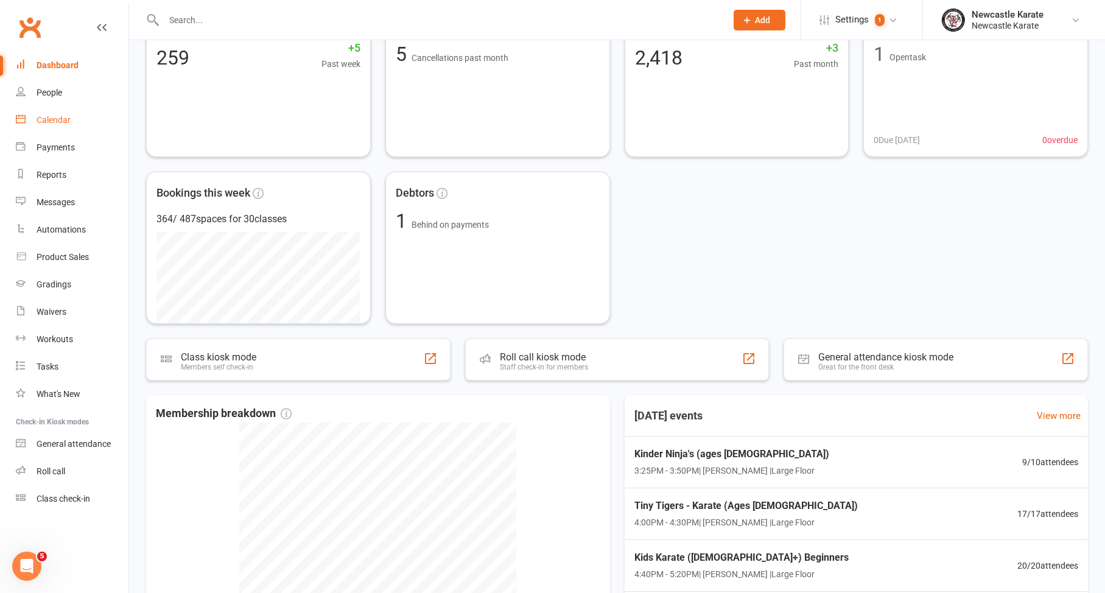
click at [47, 113] on link "Calendar" at bounding box center [72, 120] width 113 height 27
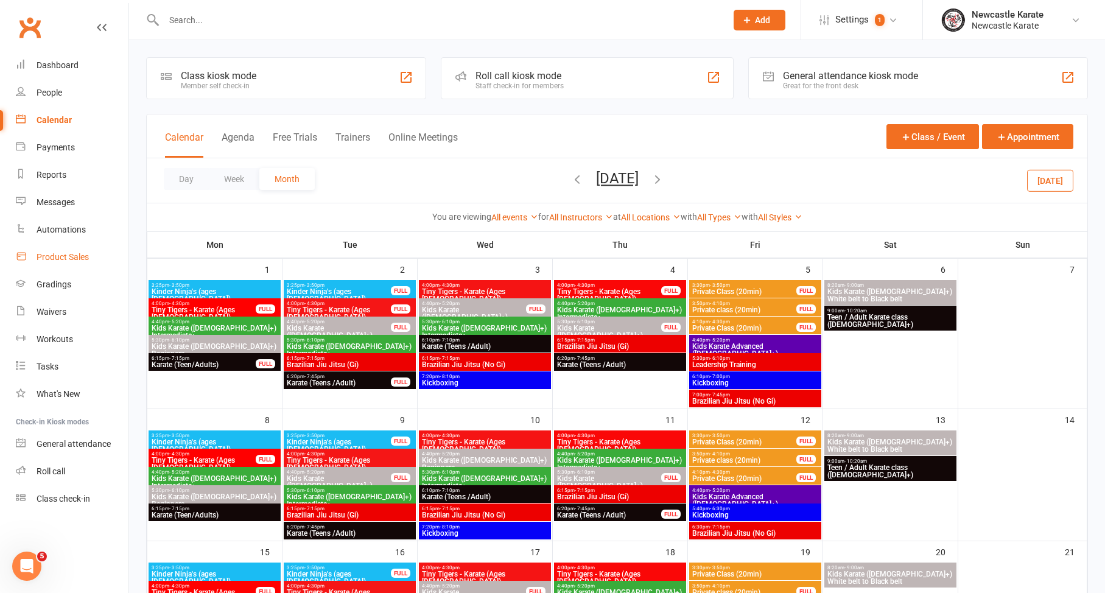
click at [53, 267] on link "Product Sales" at bounding box center [72, 257] width 113 height 27
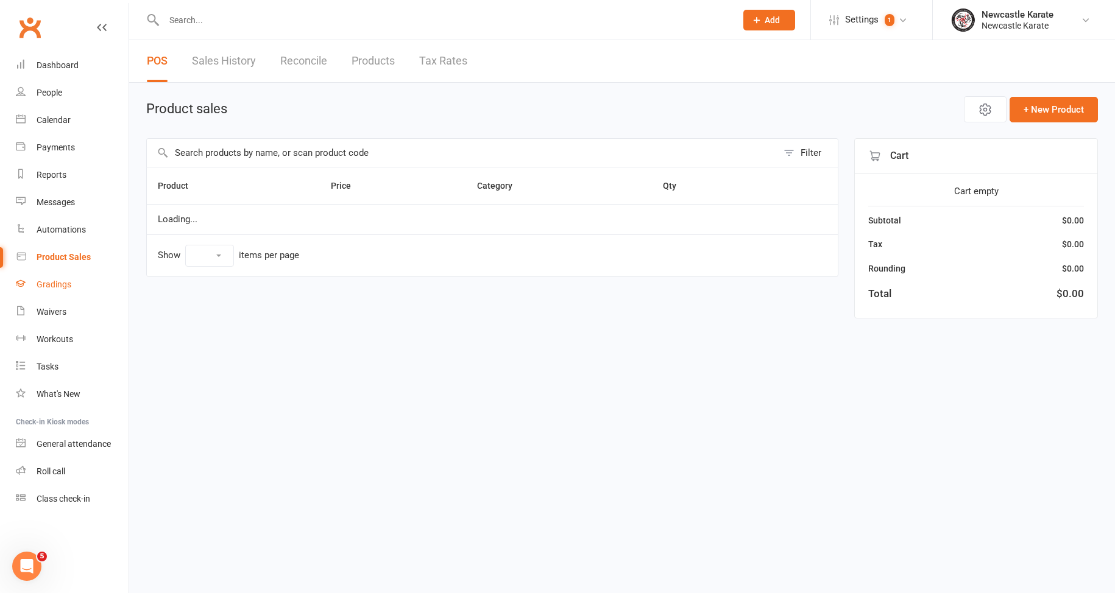
select select "10"
click at [58, 285] on div "Gradings" at bounding box center [54, 285] width 35 height 10
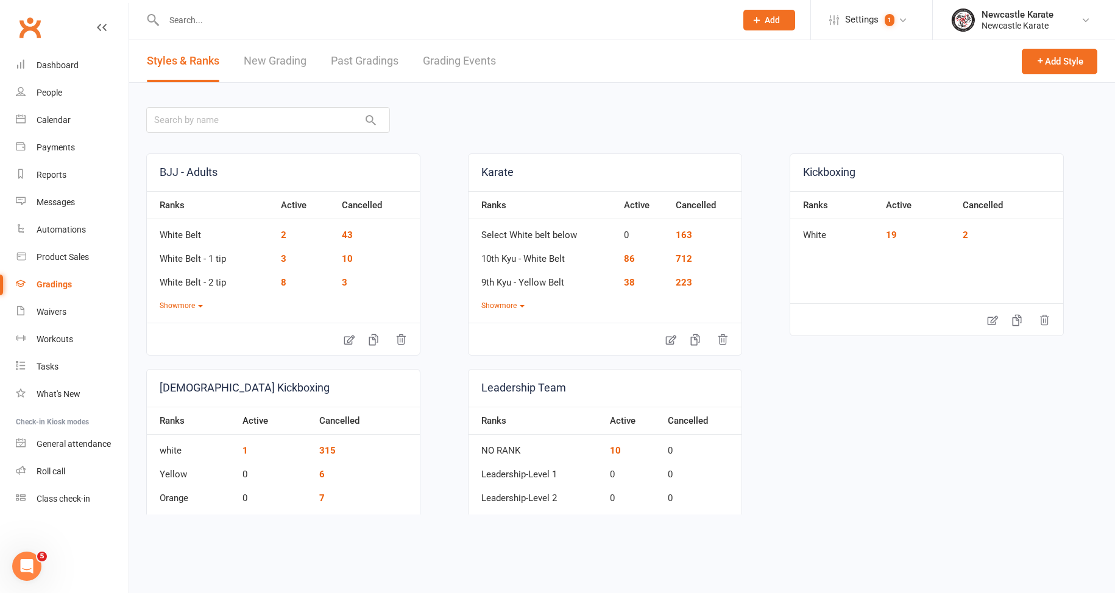
click at [444, 53] on link "Grading Events" at bounding box center [459, 61] width 73 height 42
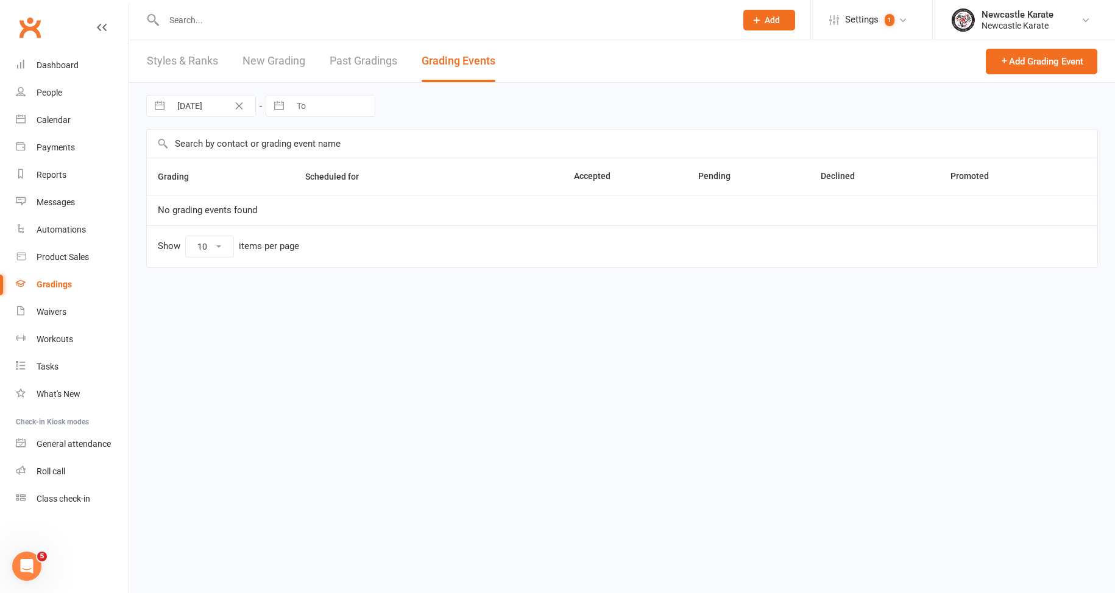
select select "100"
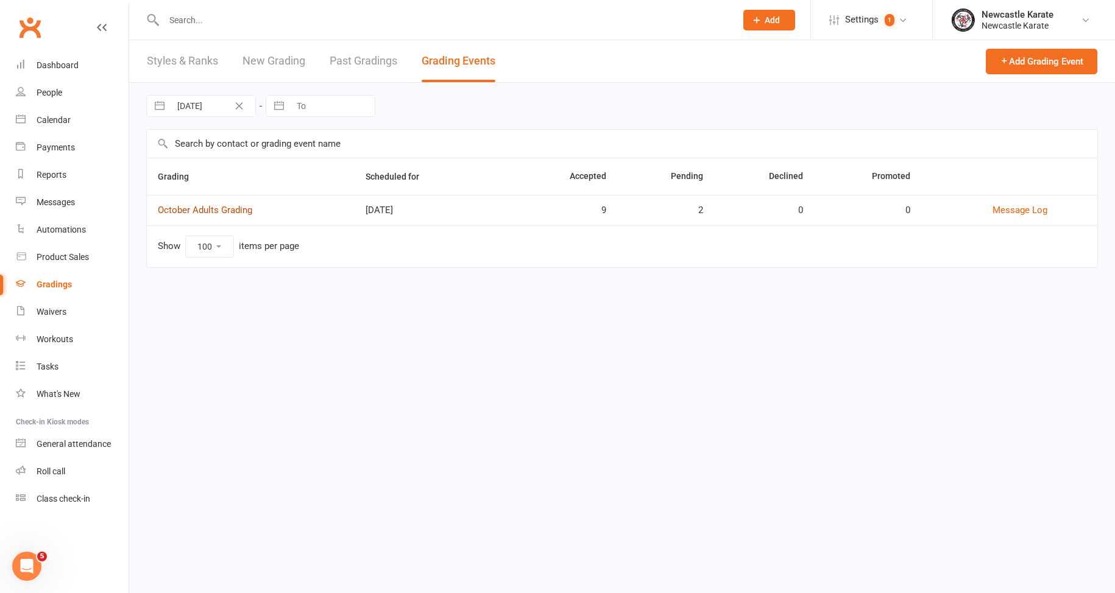
click at [212, 213] on link "October Adults Grading" at bounding box center [205, 210] width 94 height 11
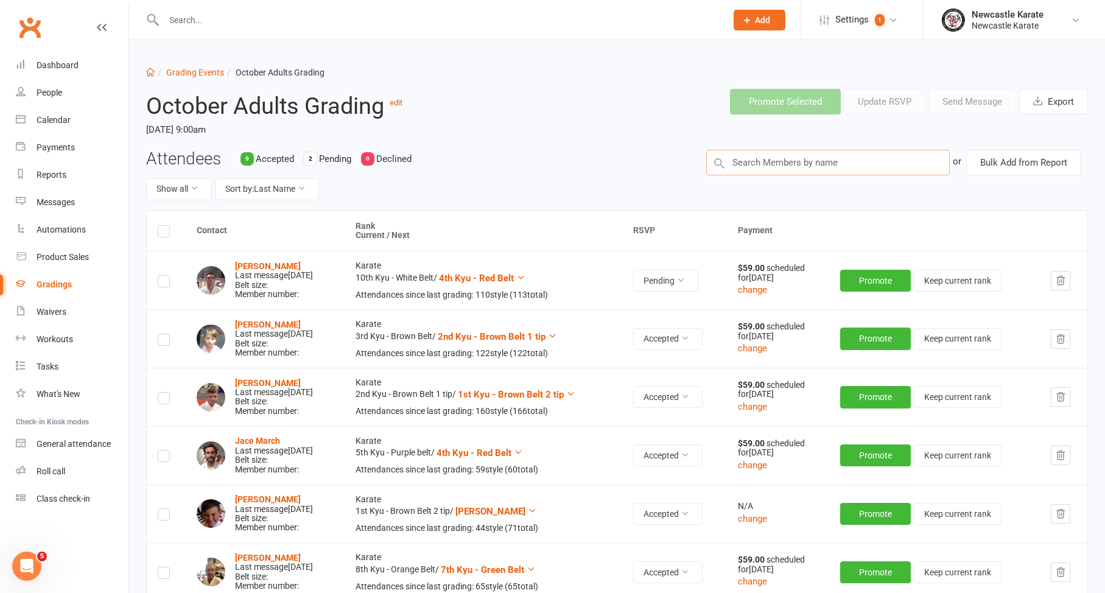
click at [747, 166] on input "text" at bounding box center [828, 163] width 244 height 26
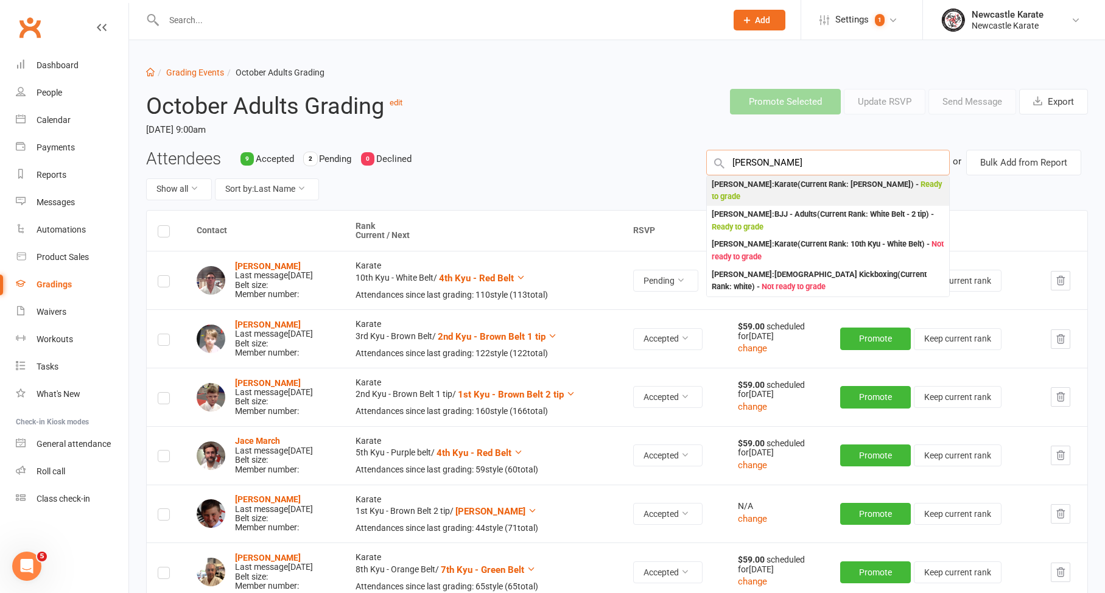
type input "Emily si"
click at [847, 189] on div "Emily Sievert : Karate (Current Rank: Shodan Ho ) - Ready to grade" at bounding box center [828, 190] width 233 height 25
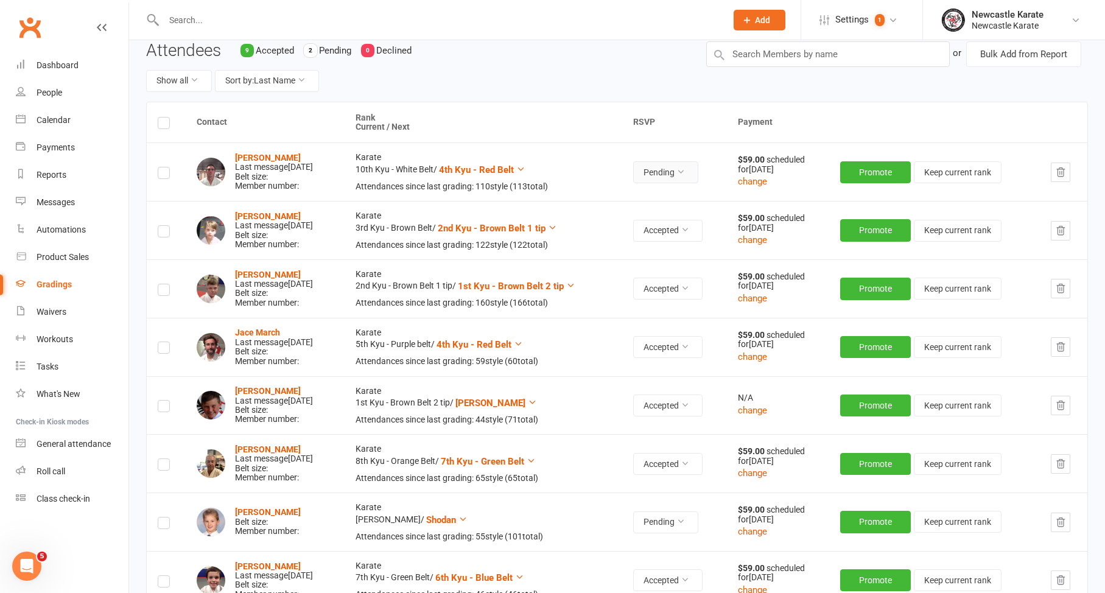
scroll to position [111, 0]
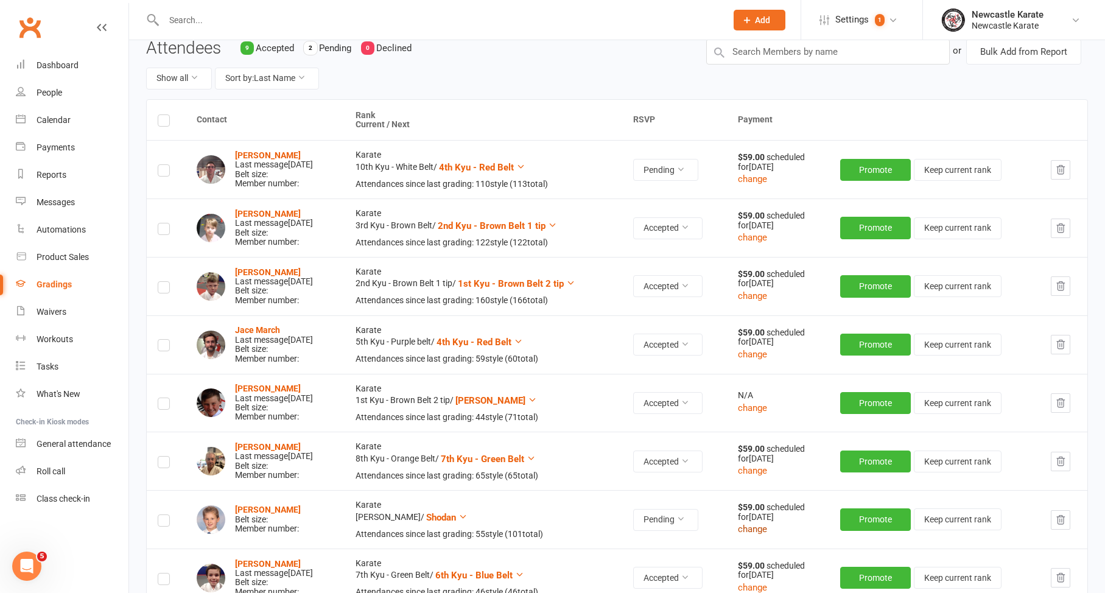
click at [767, 523] on button "change" at bounding box center [752, 529] width 29 height 15
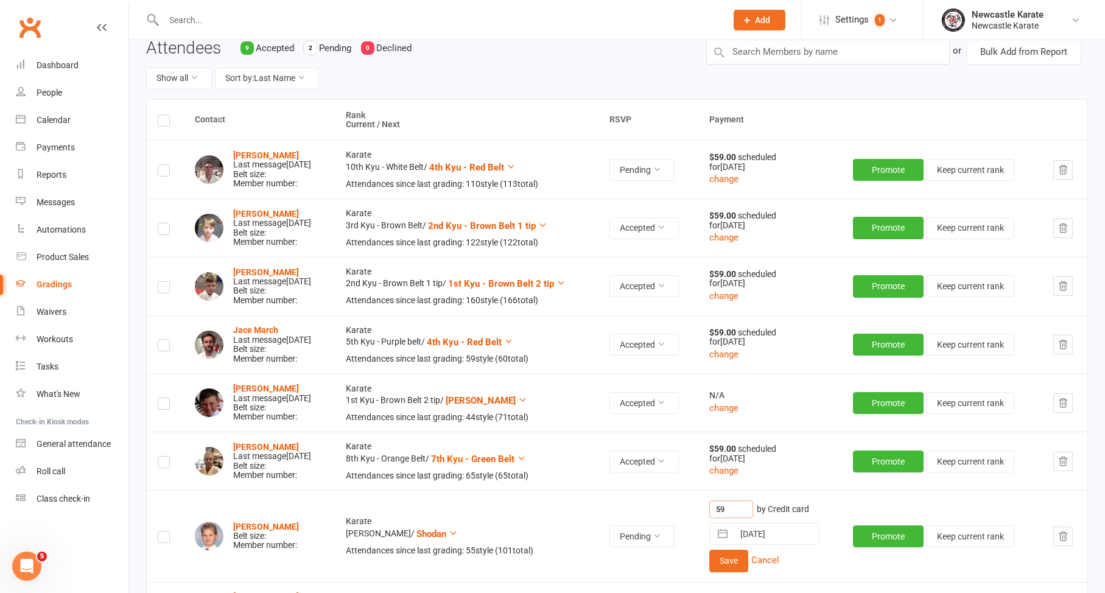
click at [746, 504] on input "59" at bounding box center [732, 510] width 44 height 18
type input "5"
type input "250"
click at [742, 553] on button "Save" at bounding box center [729, 561] width 39 height 22
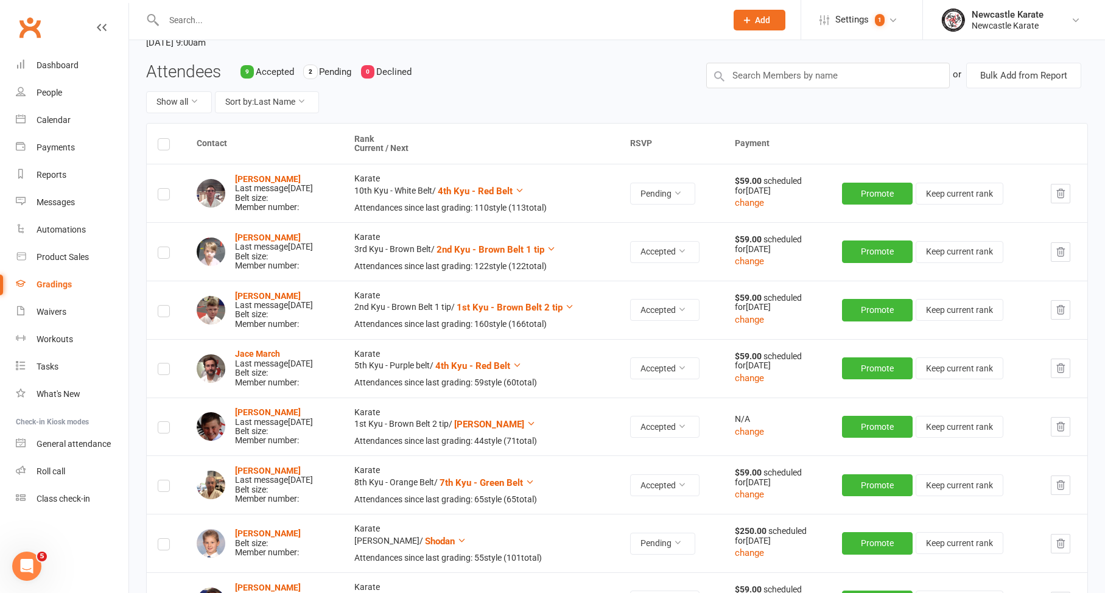
scroll to position [0, 0]
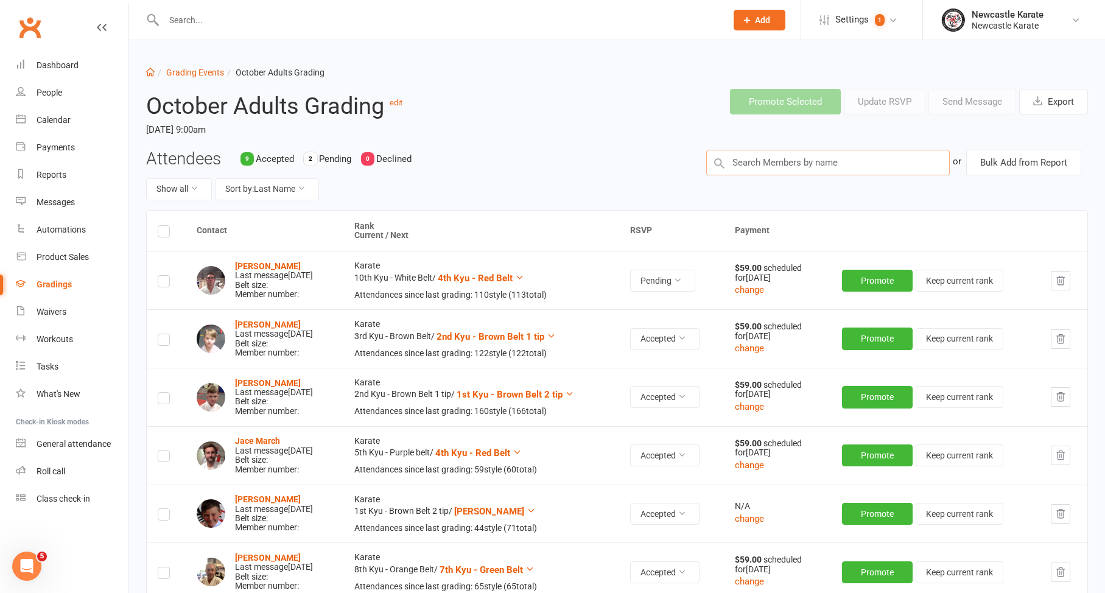
click at [806, 155] on input "text" at bounding box center [828, 163] width 244 height 26
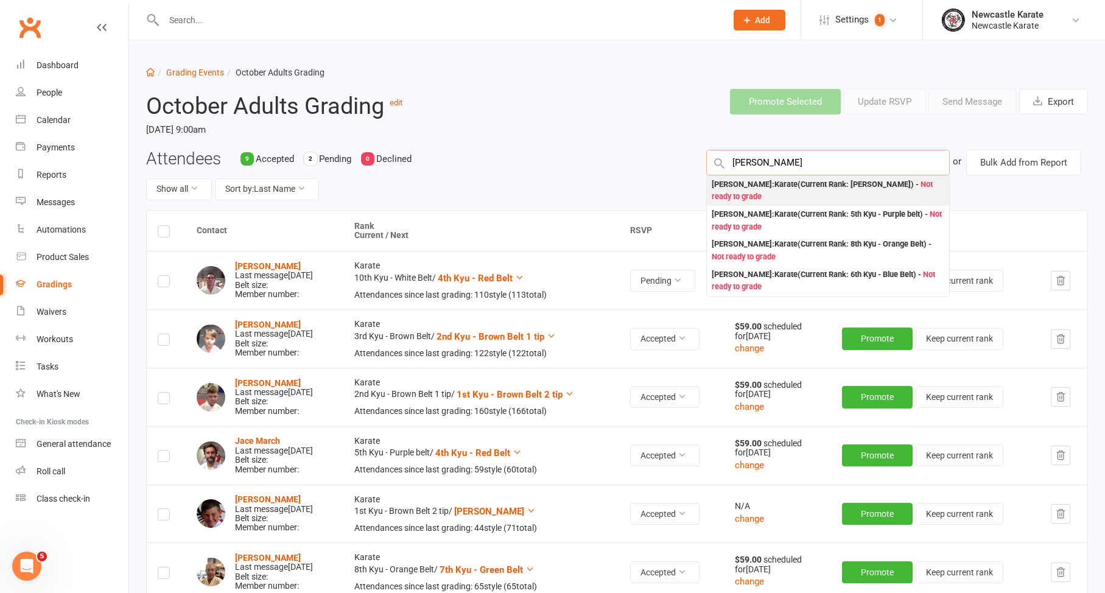
type input "Ivan"
click at [768, 185] on div "Ivan Bonus : Karate (Current Rank: Shodan Ho ) - Not ready to grade" at bounding box center [828, 190] width 233 height 25
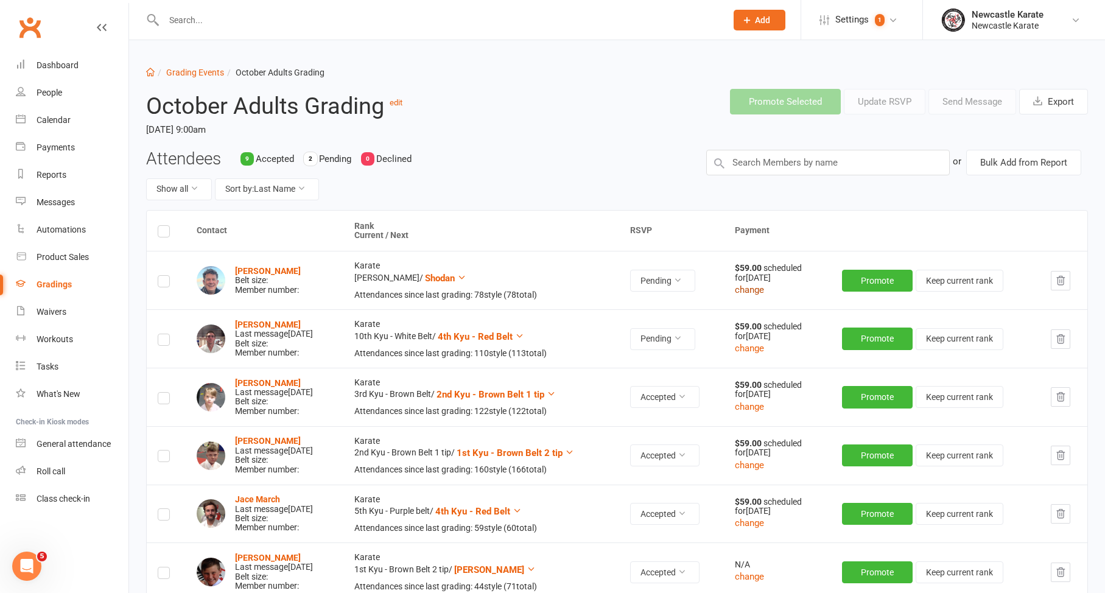
click at [756, 293] on button "change" at bounding box center [749, 290] width 29 height 15
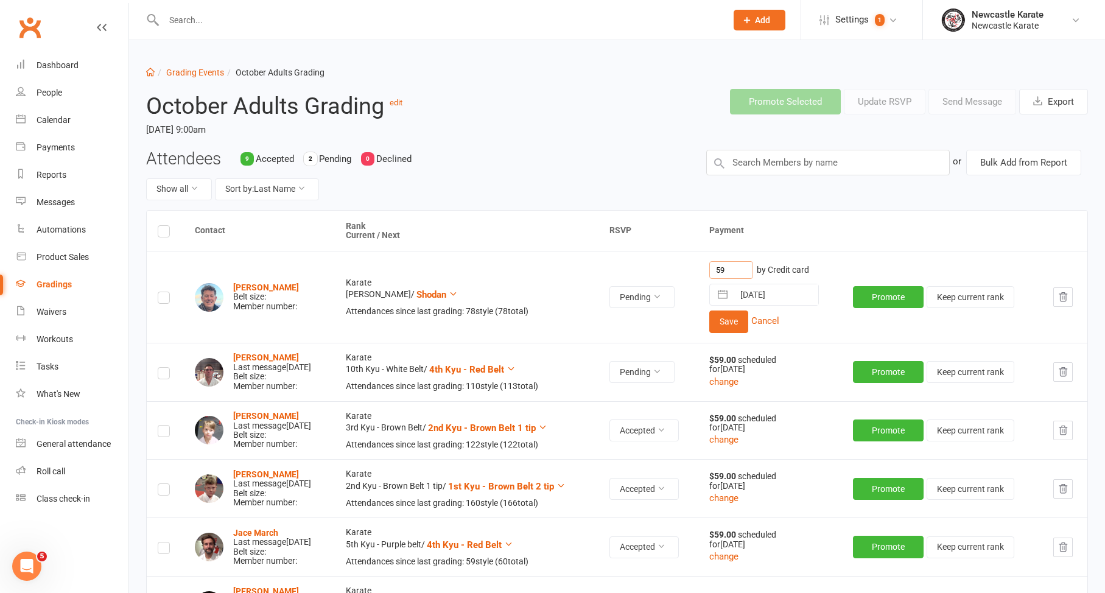
click at [747, 261] on input "59" at bounding box center [732, 270] width 44 height 18
drag, startPoint x: 750, startPoint y: 267, endPoint x: 720, endPoint y: 266, distance: 29.2
click at [720, 266] on td "59 by Credit card 19 Oct 2025 Navigate forward to interact with the calendar an…" at bounding box center [771, 296] width 144 height 91
type input "250"
click at [749, 315] on button "Save" at bounding box center [729, 322] width 39 height 22
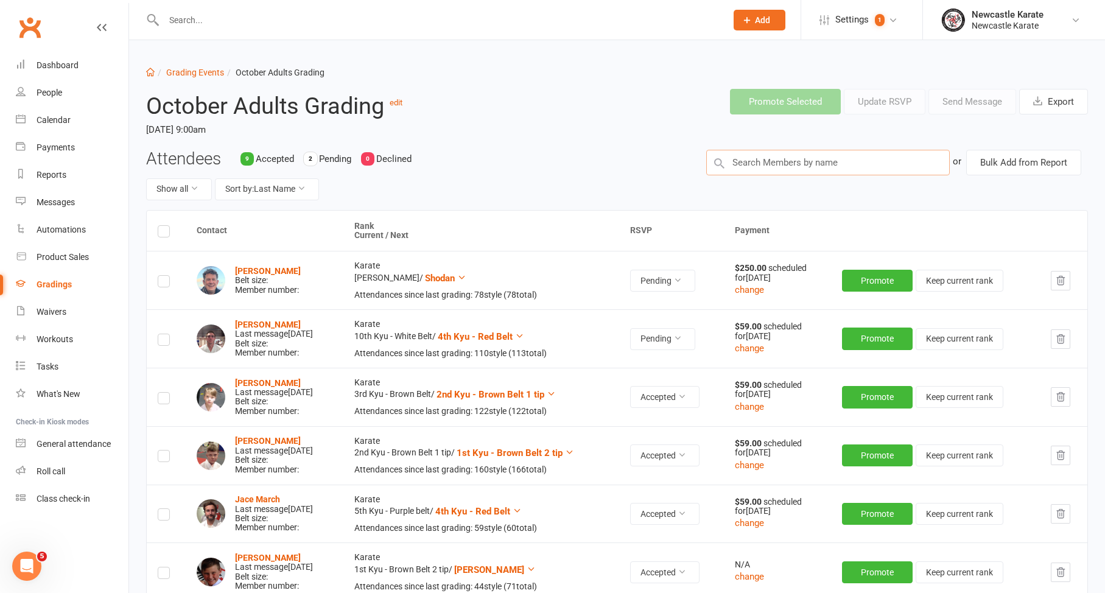
click at [759, 167] on input "text" at bounding box center [828, 163] width 244 height 26
click at [811, 164] on input "text" at bounding box center [828, 163] width 244 height 26
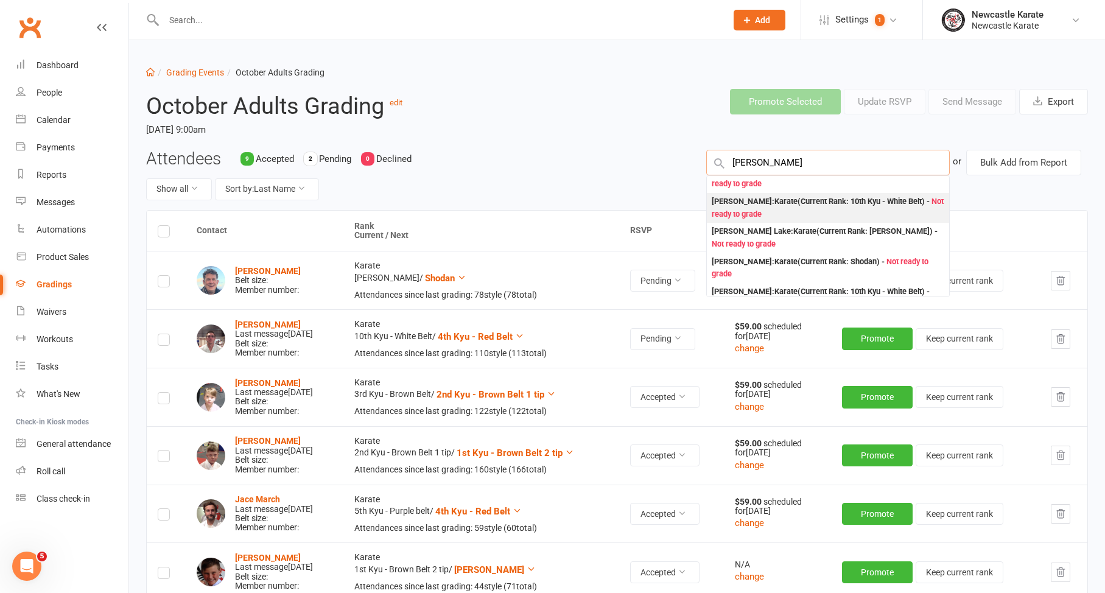
scroll to position [15, 0]
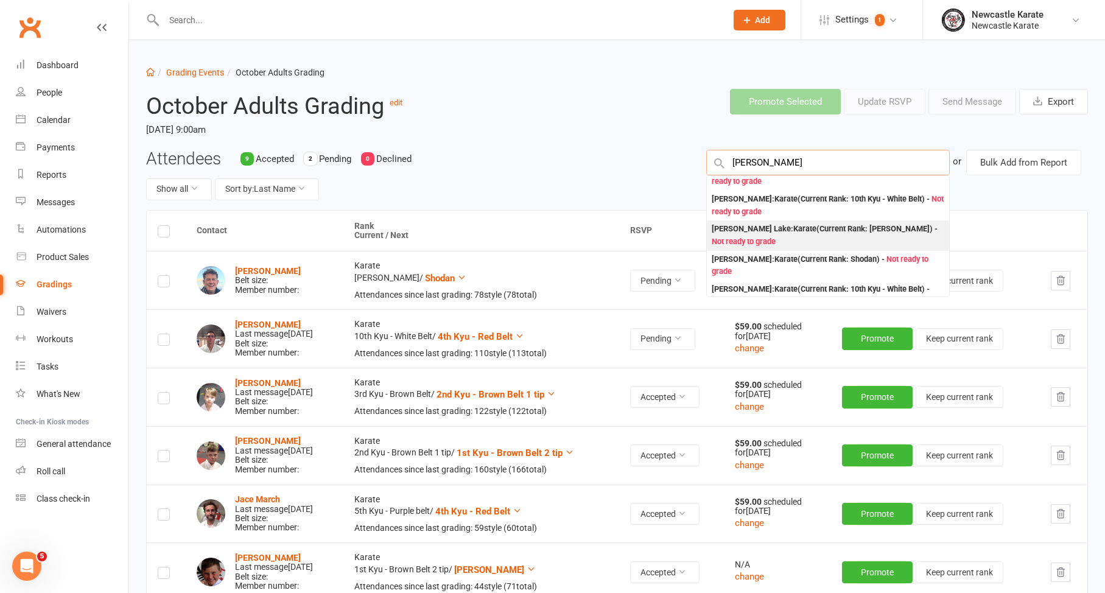
type input "Martin"
click at [763, 233] on div "Martin Lake : Karate (Current Rank: Shodan Ho ) - Not ready to grade" at bounding box center [828, 235] width 233 height 25
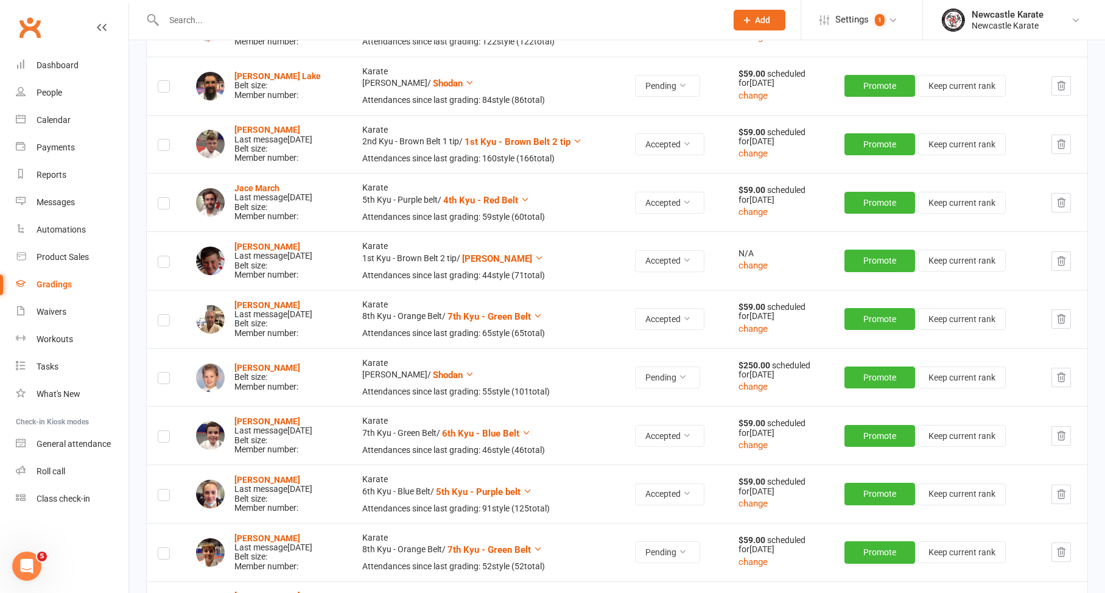
scroll to position [273, 0]
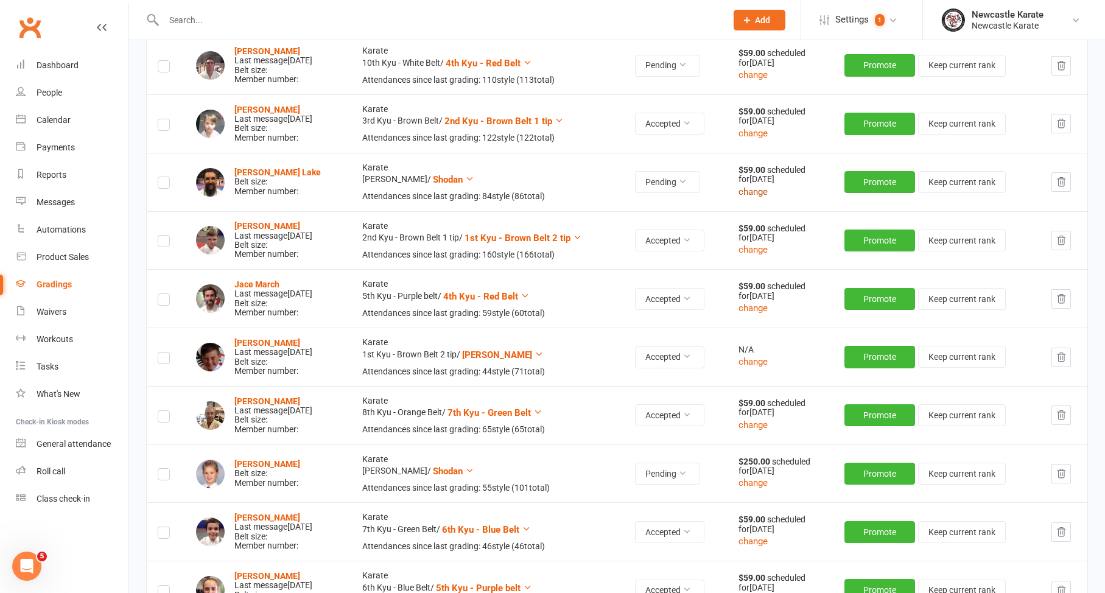
click at [760, 189] on button "change" at bounding box center [753, 192] width 29 height 15
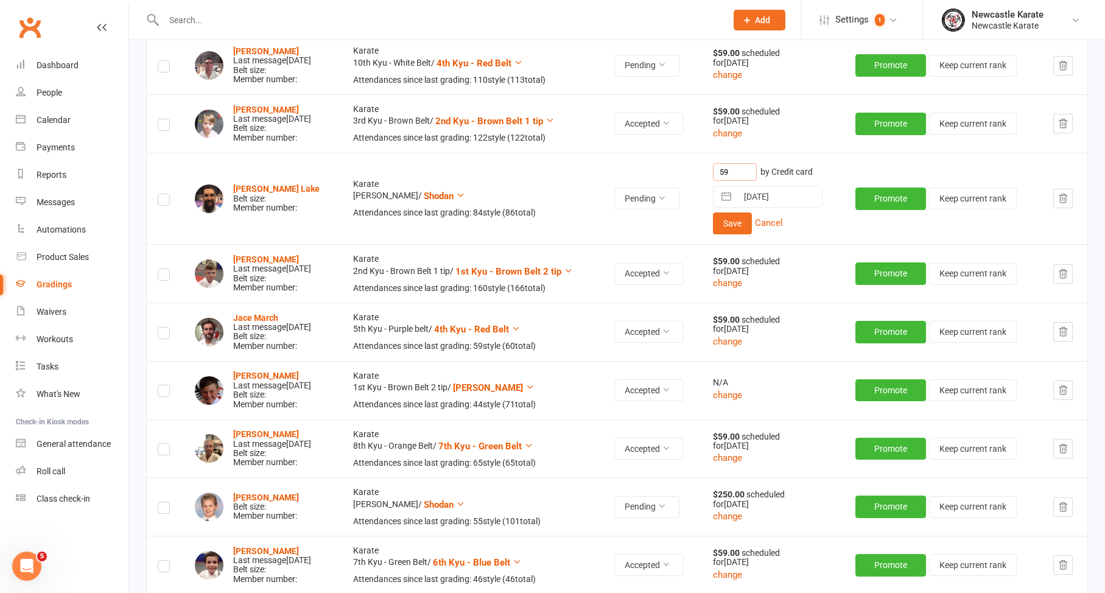
click at [748, 174] on input "59" at bounding box center [735, 172] width 44 height 18
type input "5"
type input "250"
click at [728, 213] on button "Save" at bounding box center [732, 224] width 39 height 22
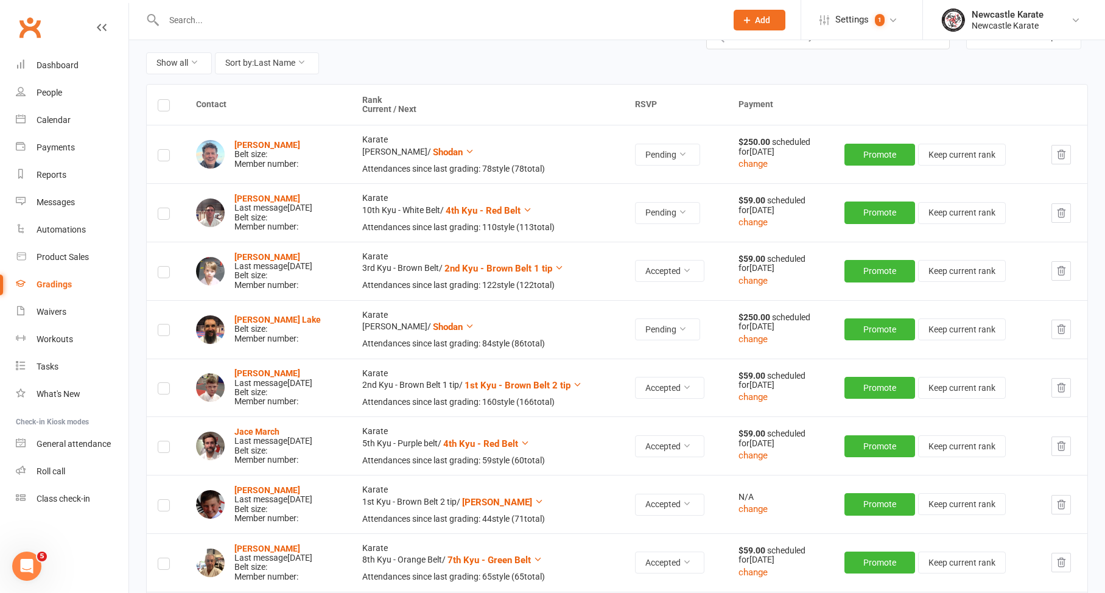
scroll to position [30, 0]
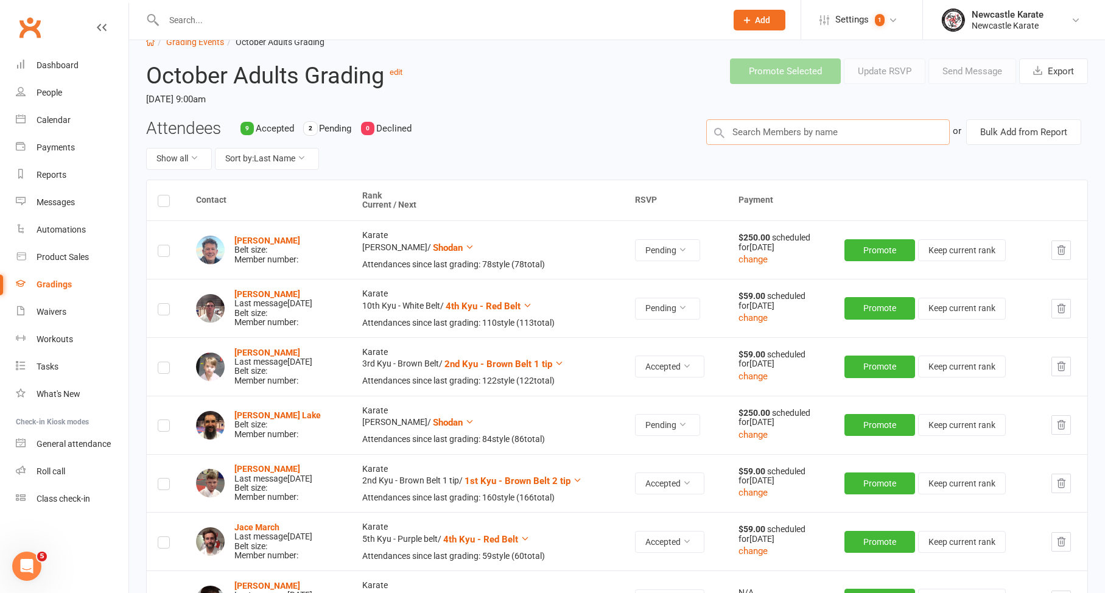
click at [755, 138] on input "text" at bounding box center [828, 132] width 244 height 26
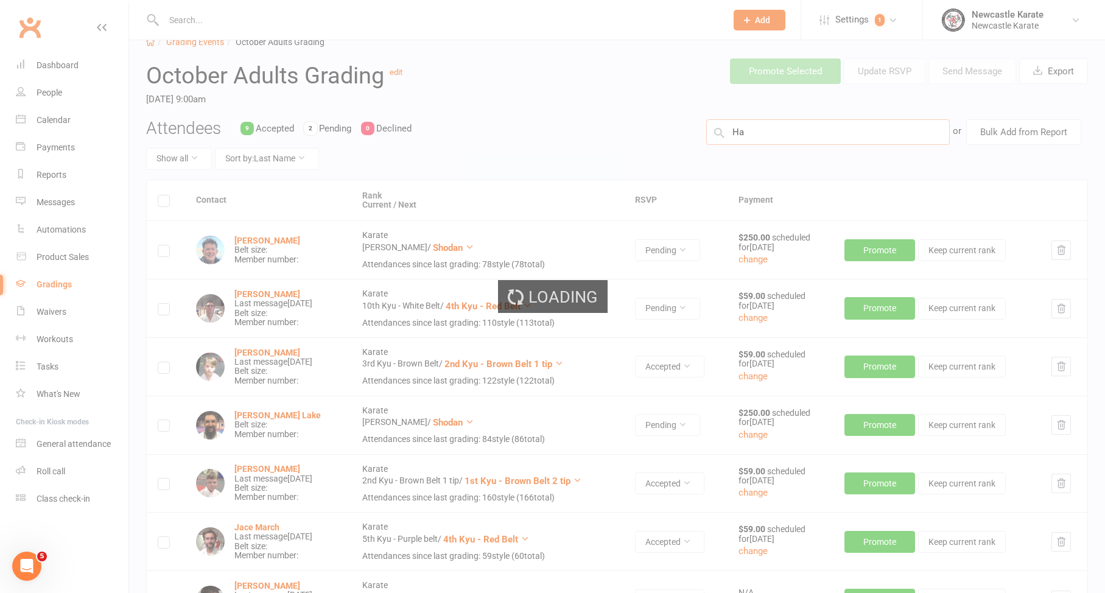
type input "H"
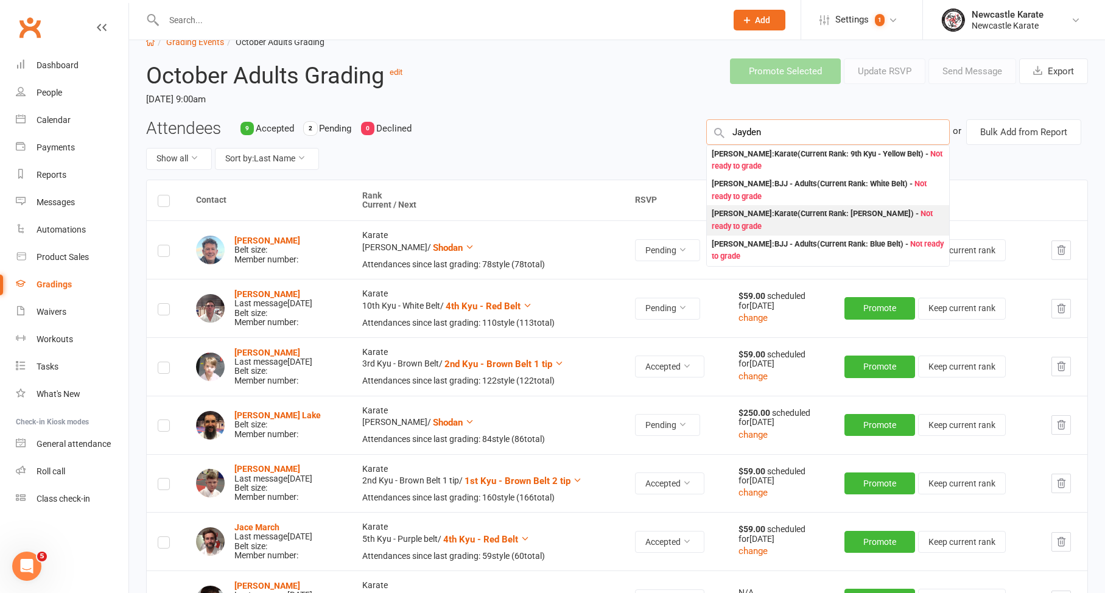
type input "Jayden"
click at [744, 214] on div "Jayden Mathews : Karate (Current Rank: Shodan Ho ) - Not ready to grade" at bounding box center [828, 220] width 233 height 25
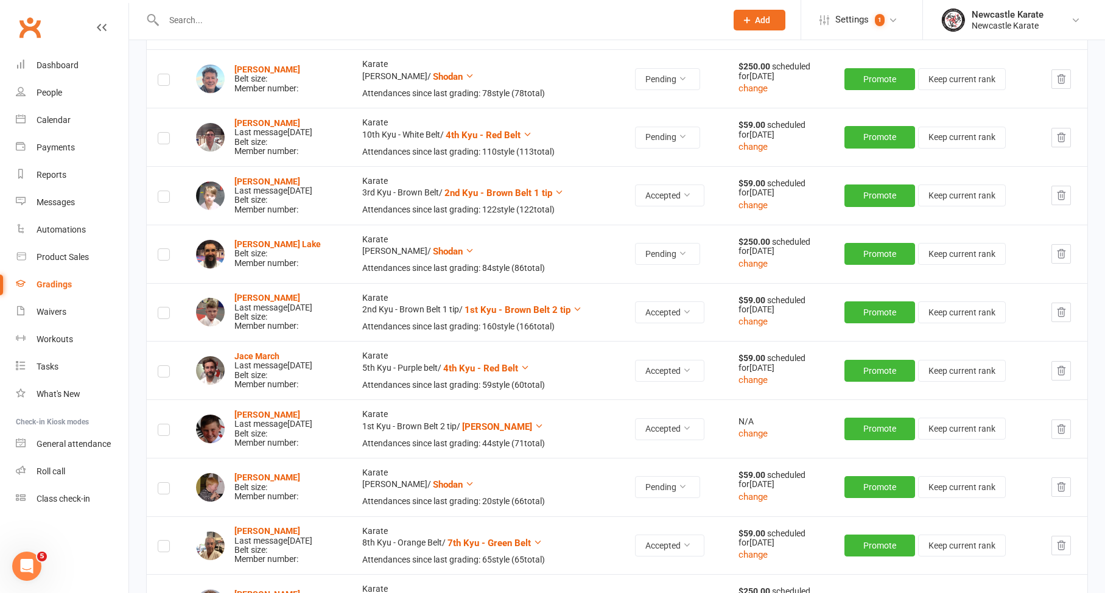
scroll to position [204, 0]
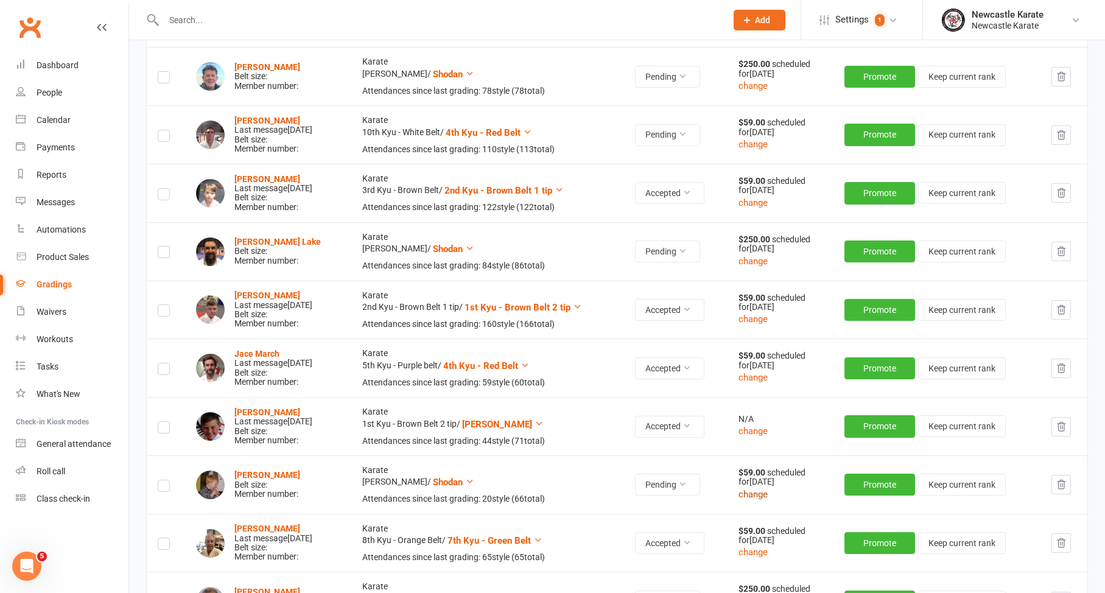
click at [754, 487] on button "change" at bounding box center [753, 494] width 29 height 15
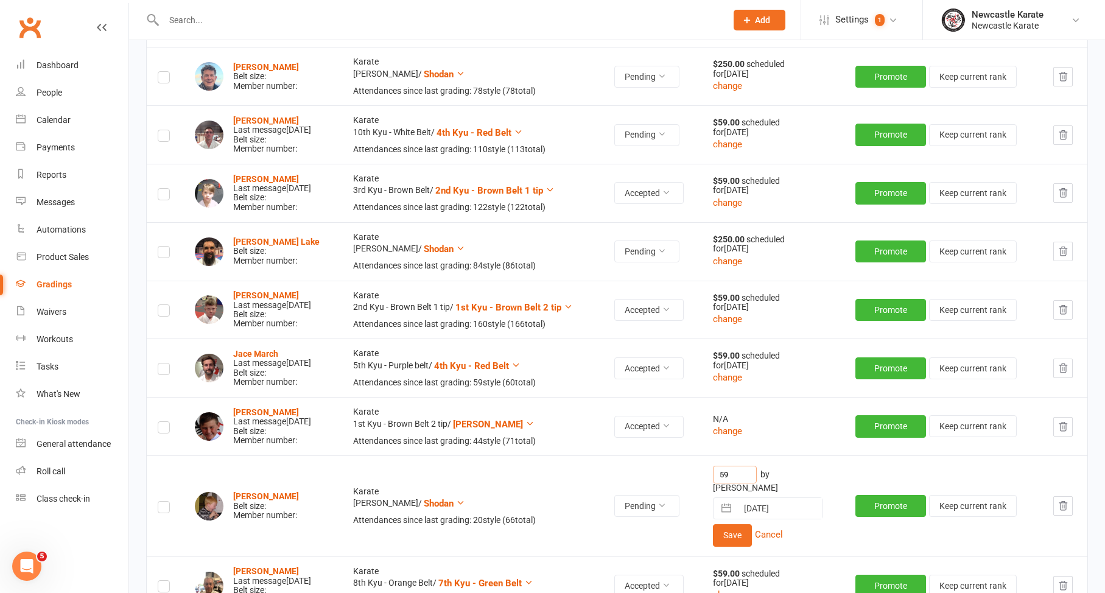
drag, startPoint x: 745, startPoint y: 468, endPoint x: 711, endPoint y: 459, distance: 35.5
click at [711, 459] on tr "Jayden Mathews Belt size: Member number: Karate Shodan Ho / Shodan Attendances …" at bounding box center [617, 506] width 941 height 101
type input "0"
click at [750, 524] on button "Save" at bounding box center [732, 535] width 39 height 22
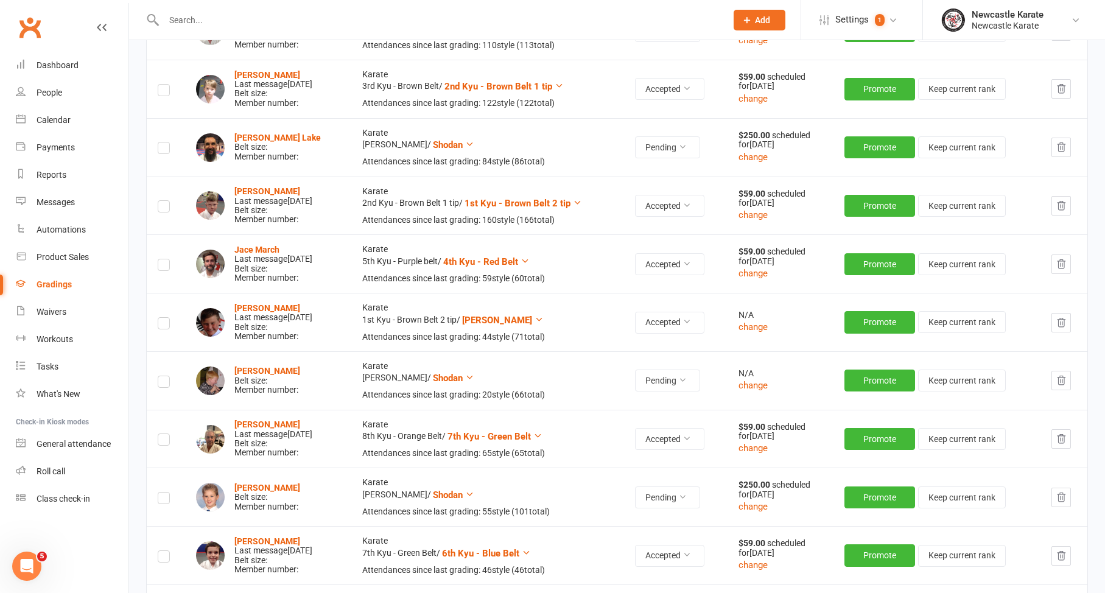
scroll to position [0, 0]
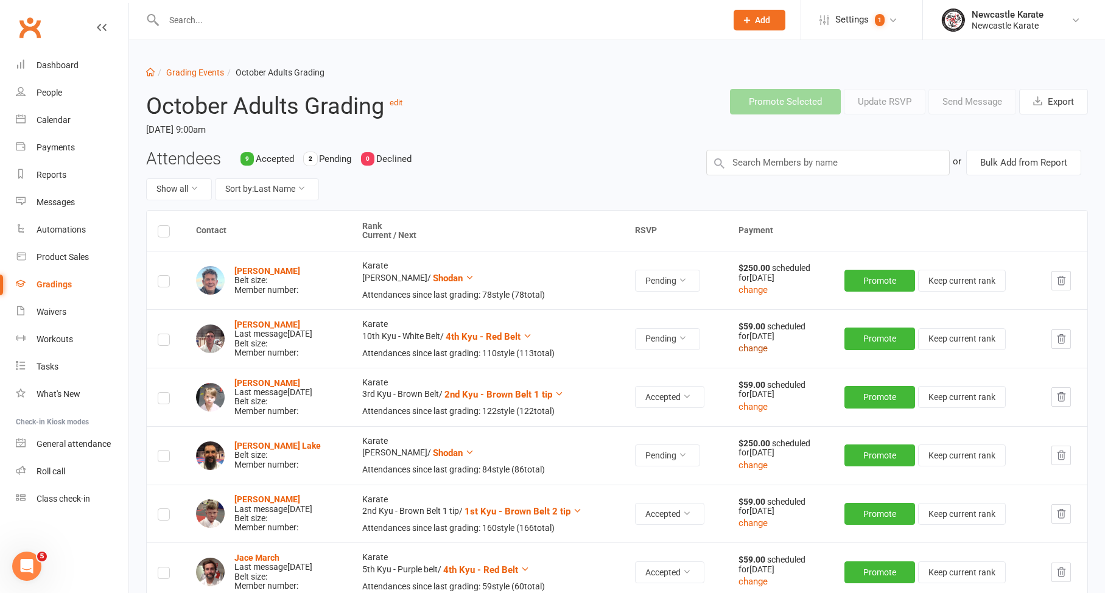
click at [757, 345] on button "change" at bounding box center [753, 348] width 29 height 15
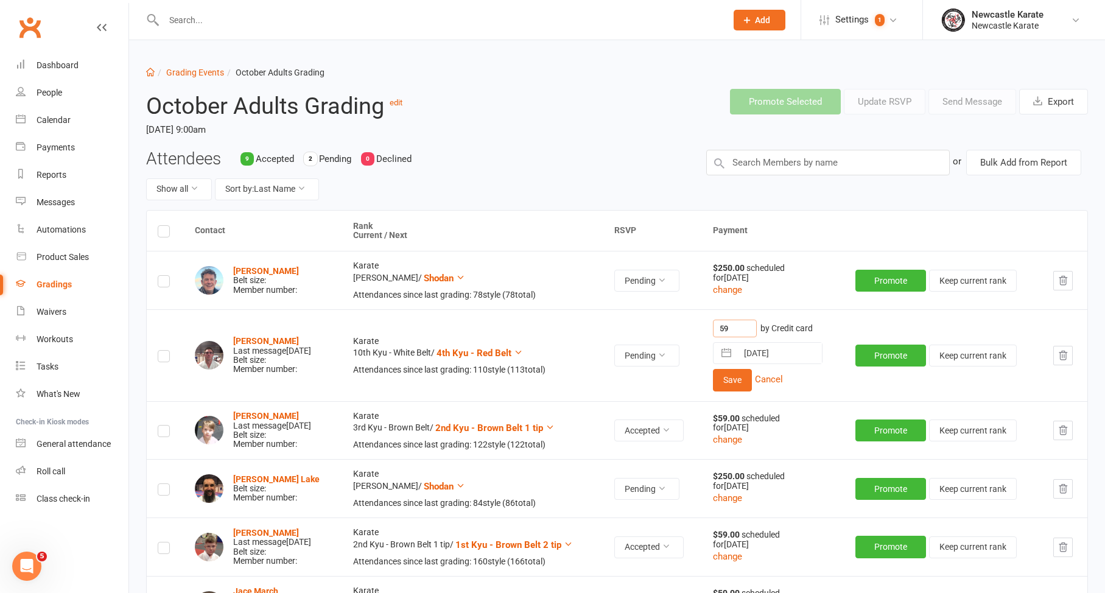
click at [745, 331] on input "59" at bounding box center [735, 329] width 44 height 18
type input "5"
type input "0"
click at [741, 378] on button "Save" at bounding box center [732, 380] width 39 height 22
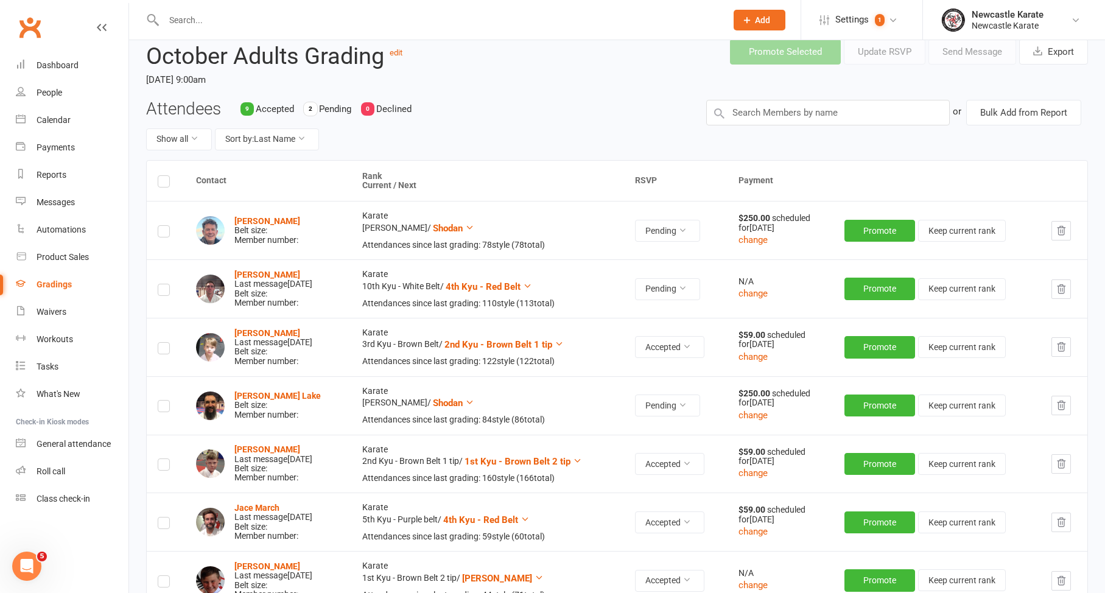
scroll to position [148, 0]
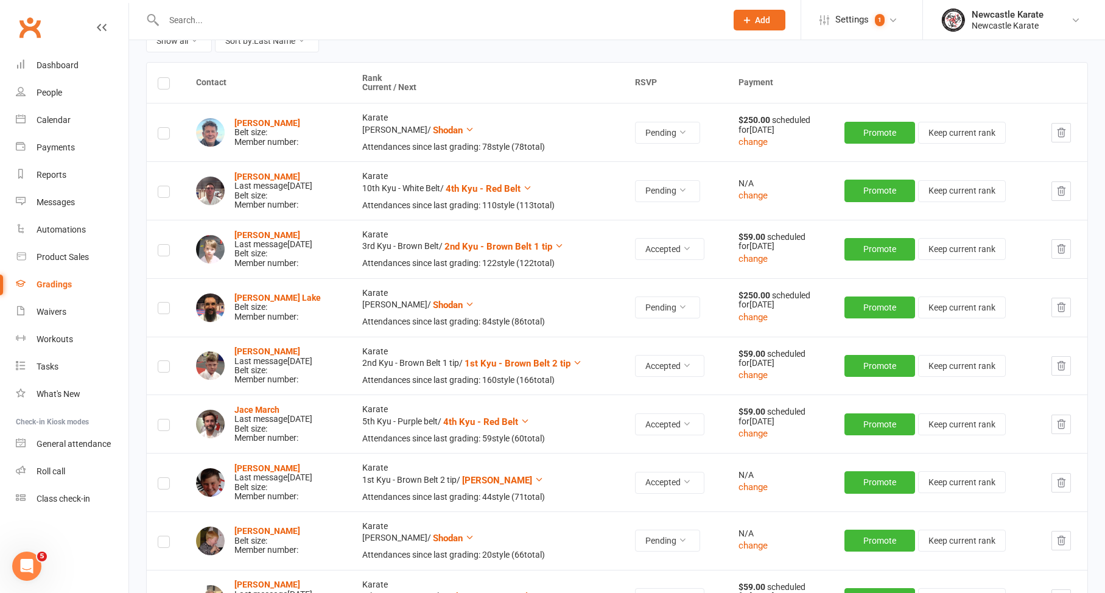
click at [163, 135] on label at bounding box center [164, 135] width 12 height 0
click at [163, 128] on input "checkbox" at bounding box center [164, 128] width 12 height 0
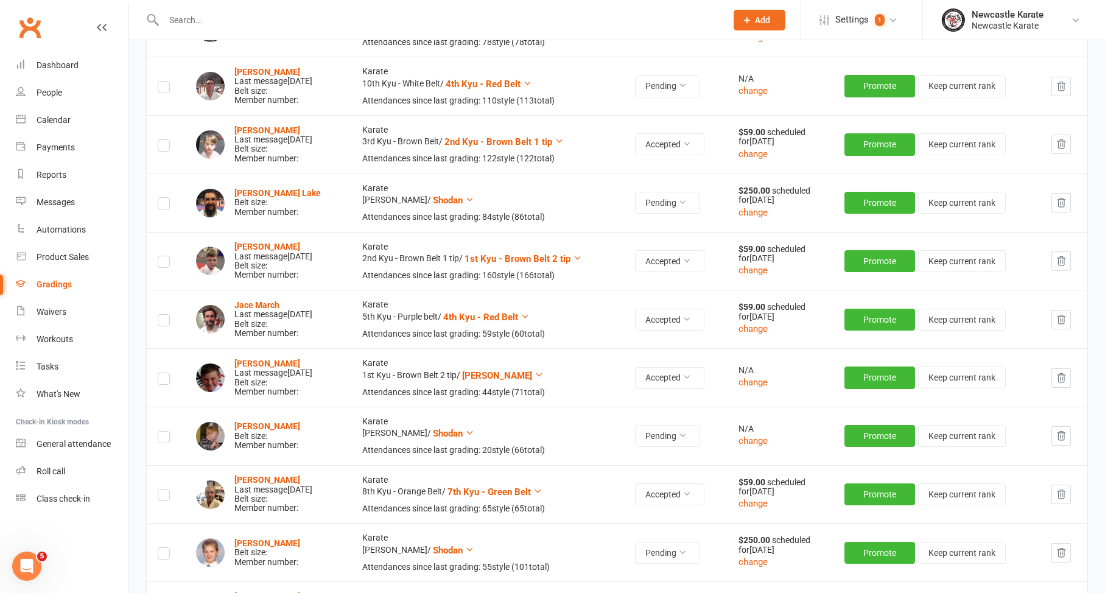
click at [162, 205] on label at bounding box center [164, 205] width 12 height 0
click at [162, 198] on input "checkbox" at bounding box center [164, 198] width 12 height 0
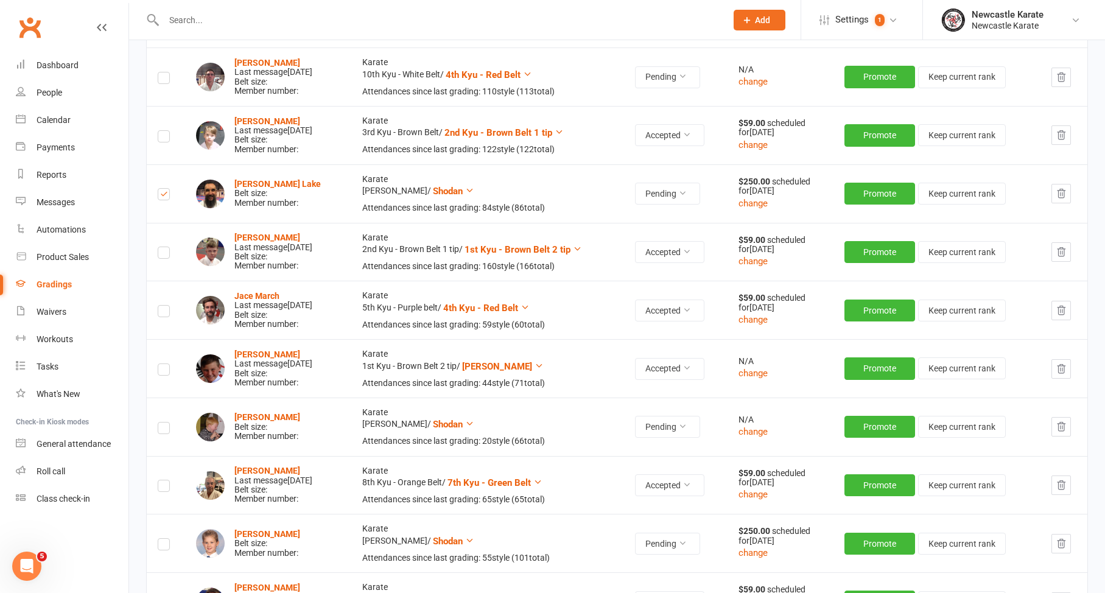
scroll to position [280, 0]
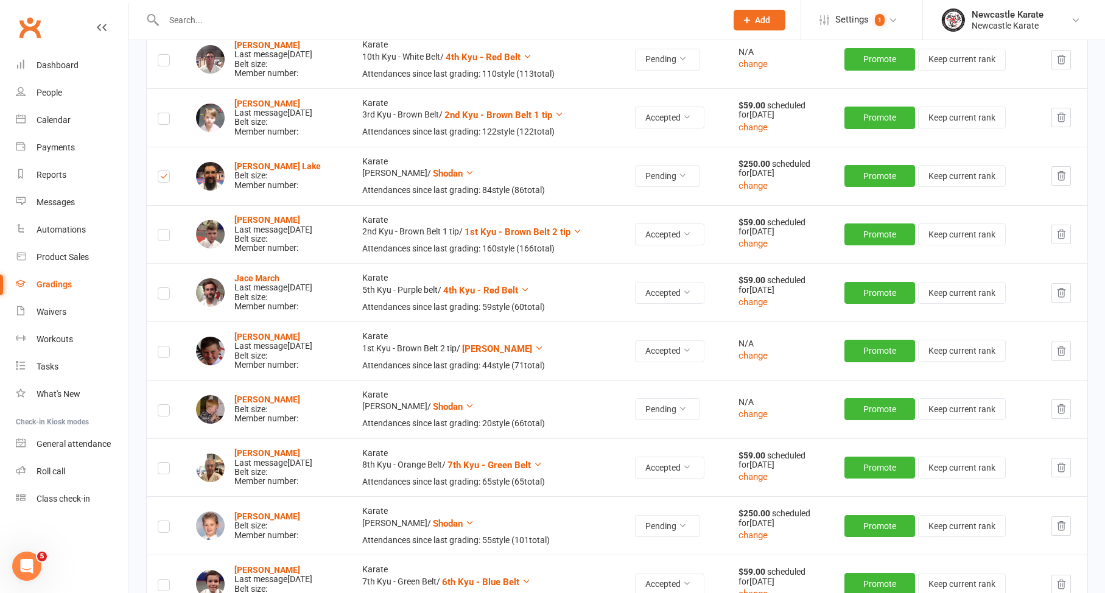
click at [164, 529] on label at bounding box center [164, 529] width 12 height 0
click at [164, 521] on input "checkbox" at bounding box center [164, 521] width 12 height 0
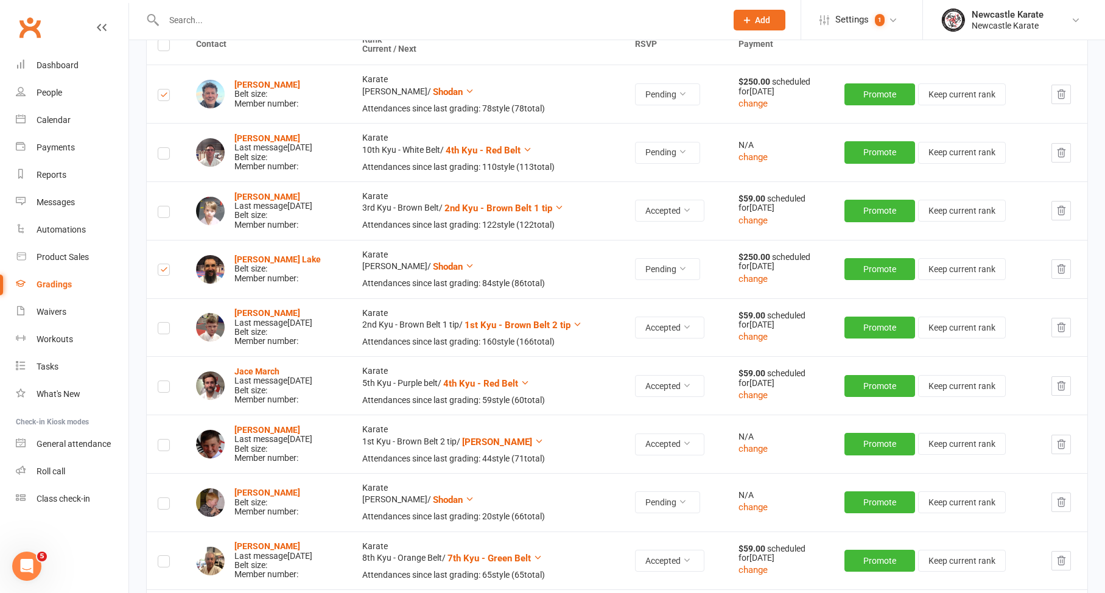
scroll to position [0, 0]
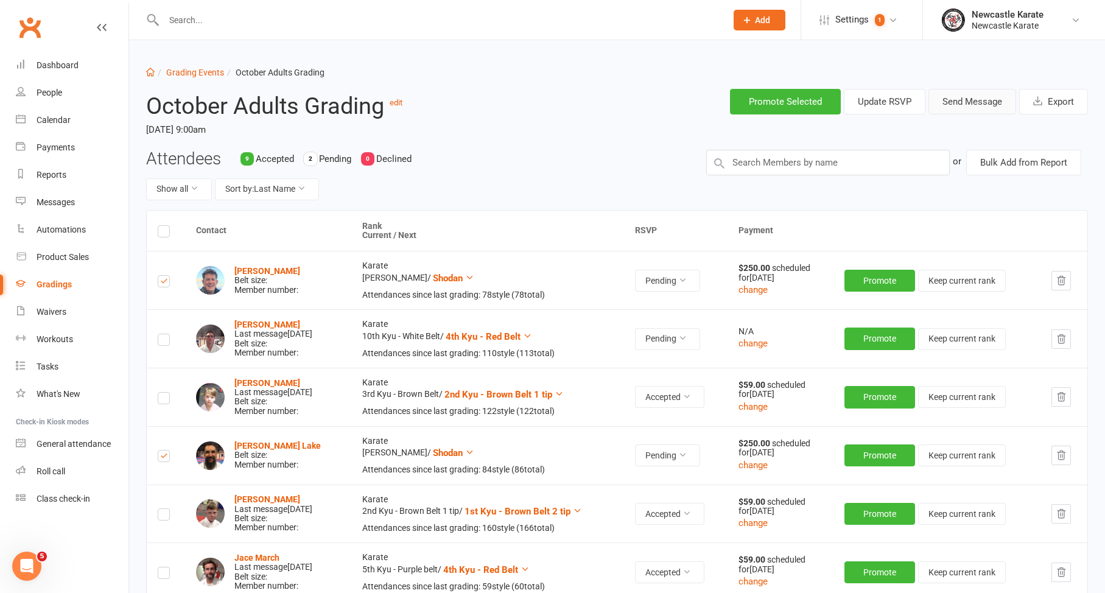
click at [976, 101] on button "Send Message" at bounding box center [973, 102] width 88 height 26
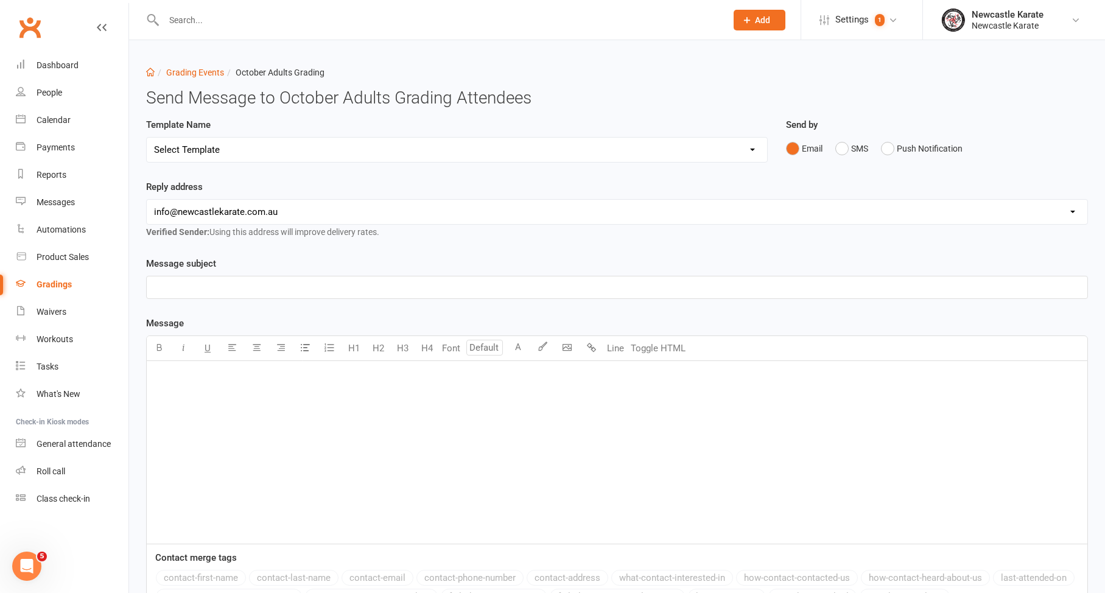
click at [309, 135] on div "Template Name Select Template [Email] Confirmation of Successful Grading [Email…" at bounding box center [457, 140] width 622 height 45
select select "3"
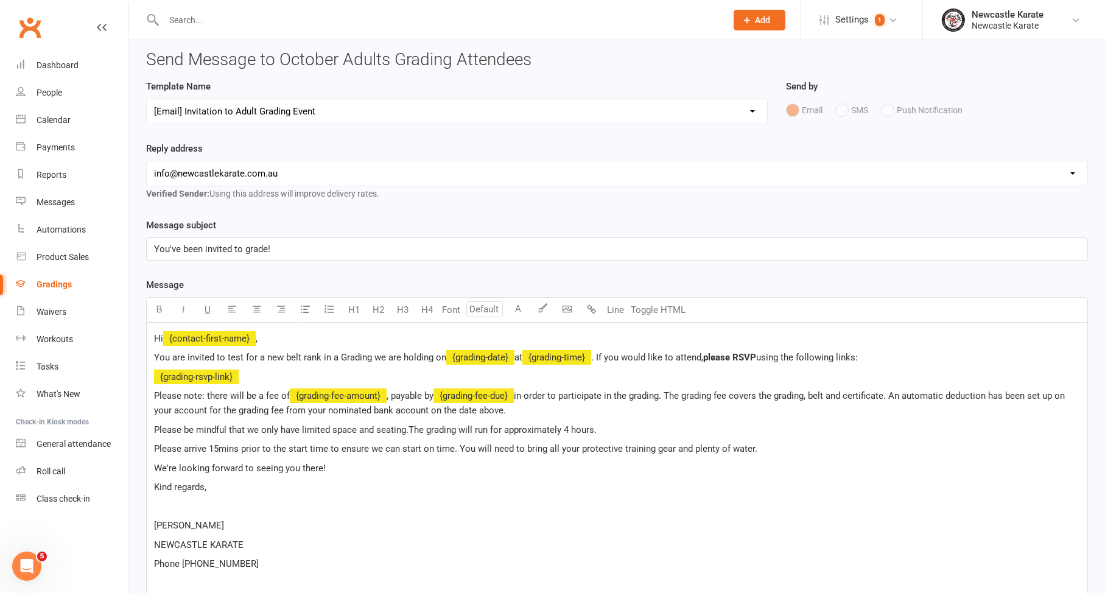
scroll to position [41, 0]
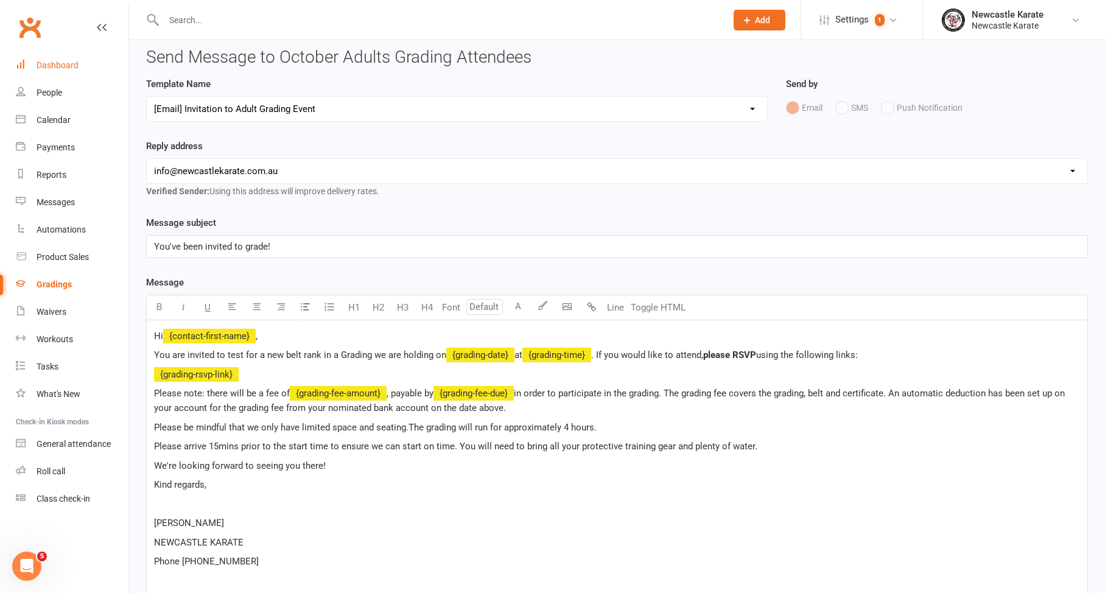
click at [84, 61] on link "Dashboard" at bounding box center [72, 65] width 113 height 27
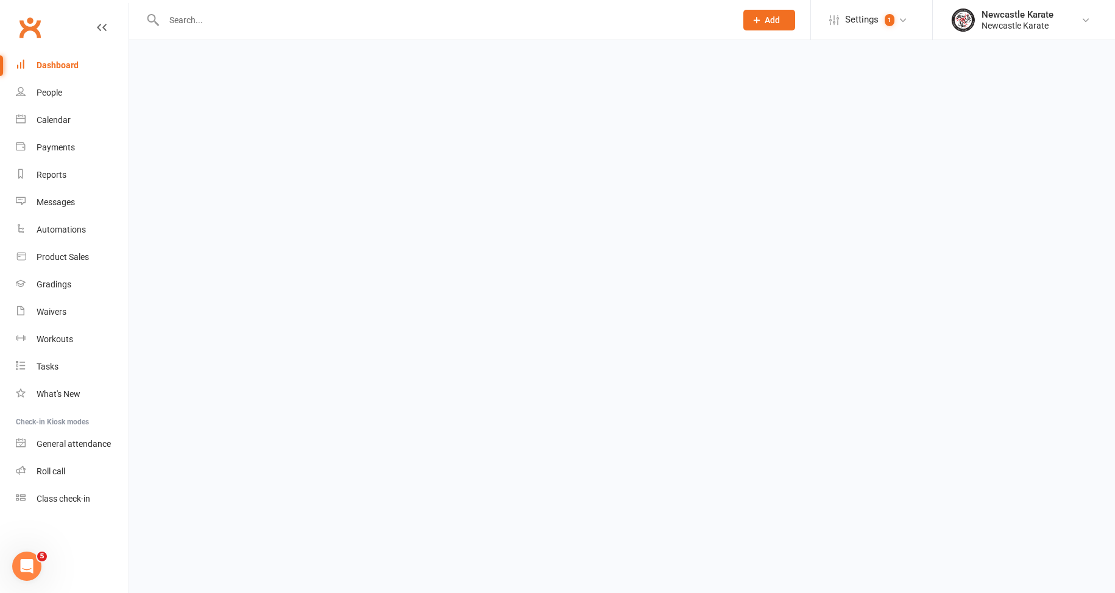
click at [185, 18] on input "text" at bounding box center [443, 20] width 567 height 17
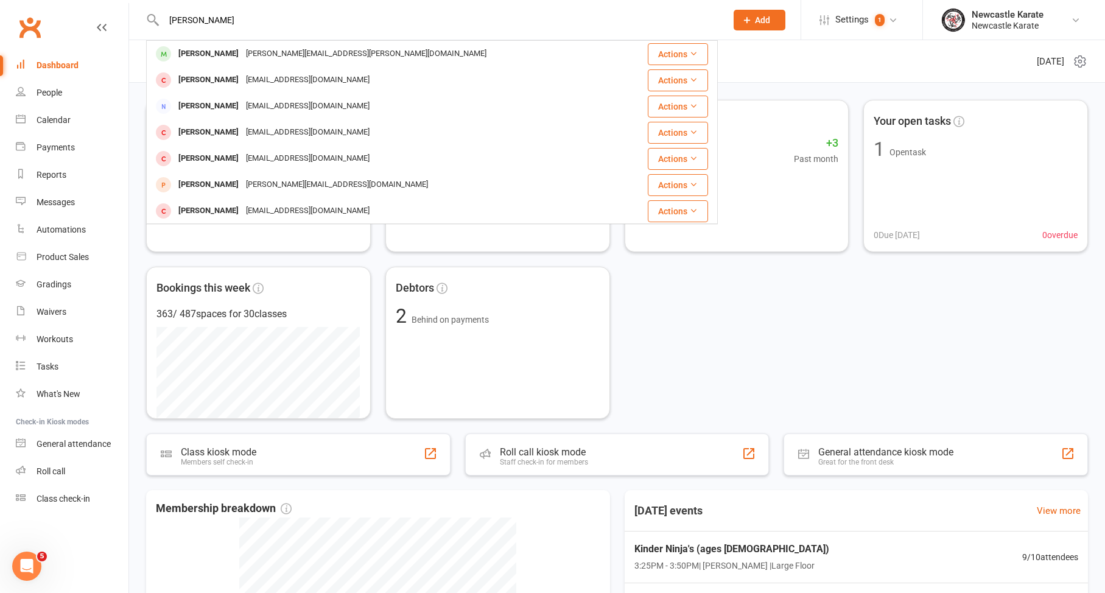
type input "Shannon"
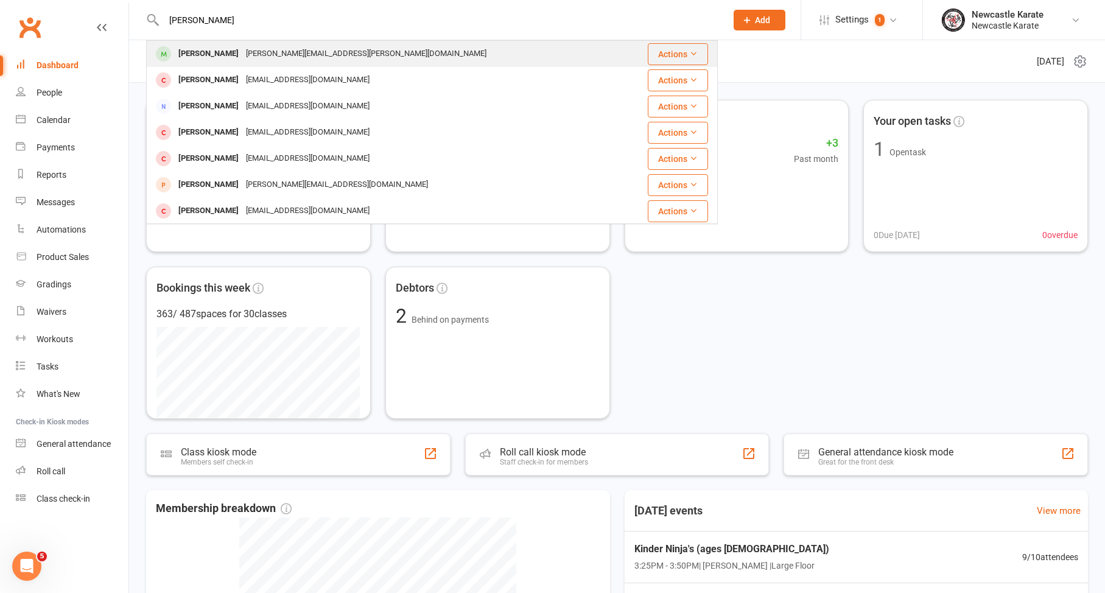
drag, startPoint x: 201, startPoint y: 40, endPoint x: 205, endPoint y: 52, distance: 13.3
click at [205, 52] on div "[PERSON_NAME]" at bounding box center [209, 54] width 68 height 18
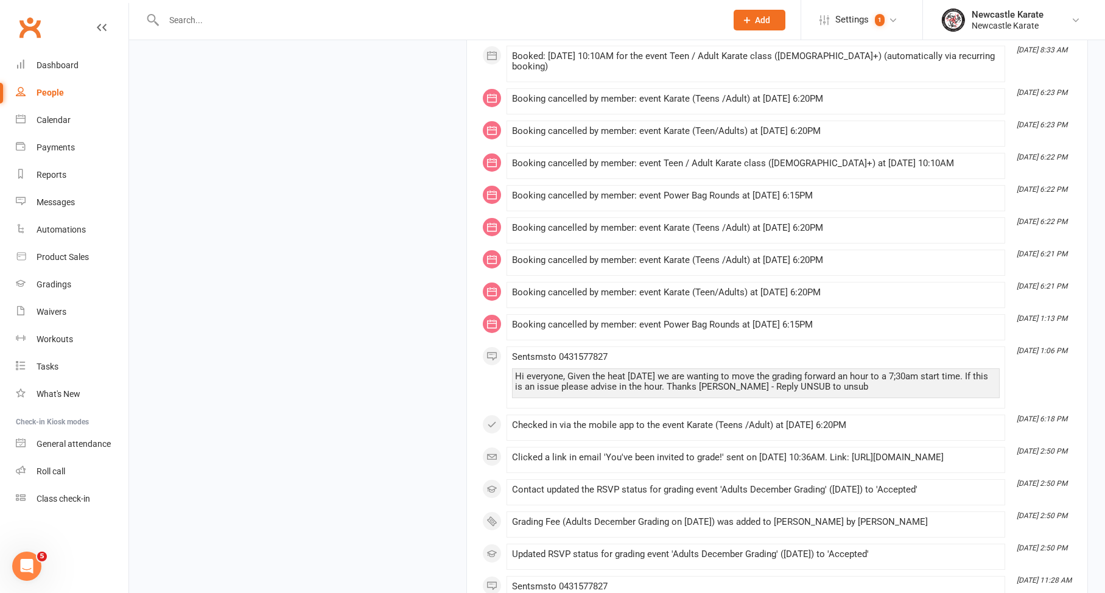
scroll to position [17402, 0]
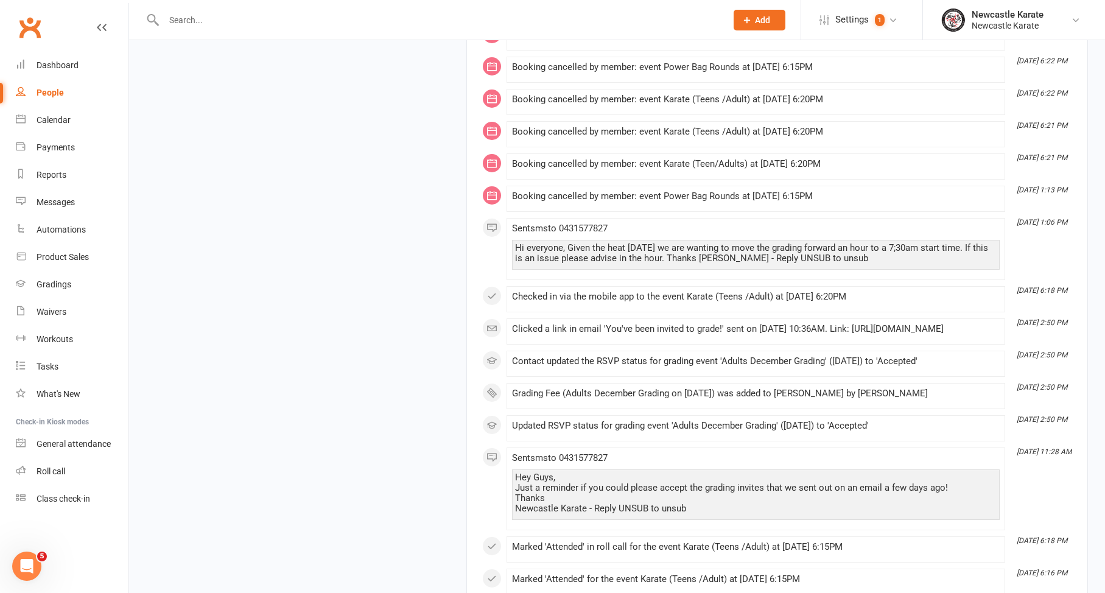
scroll to position [18008, 0]
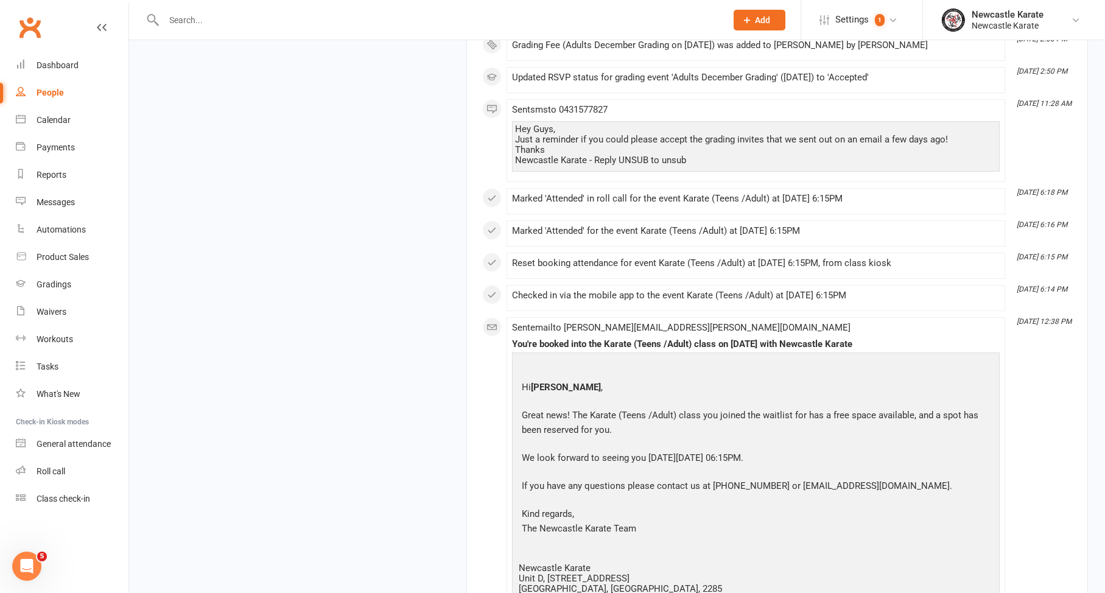
scroll to position [16752, 0]
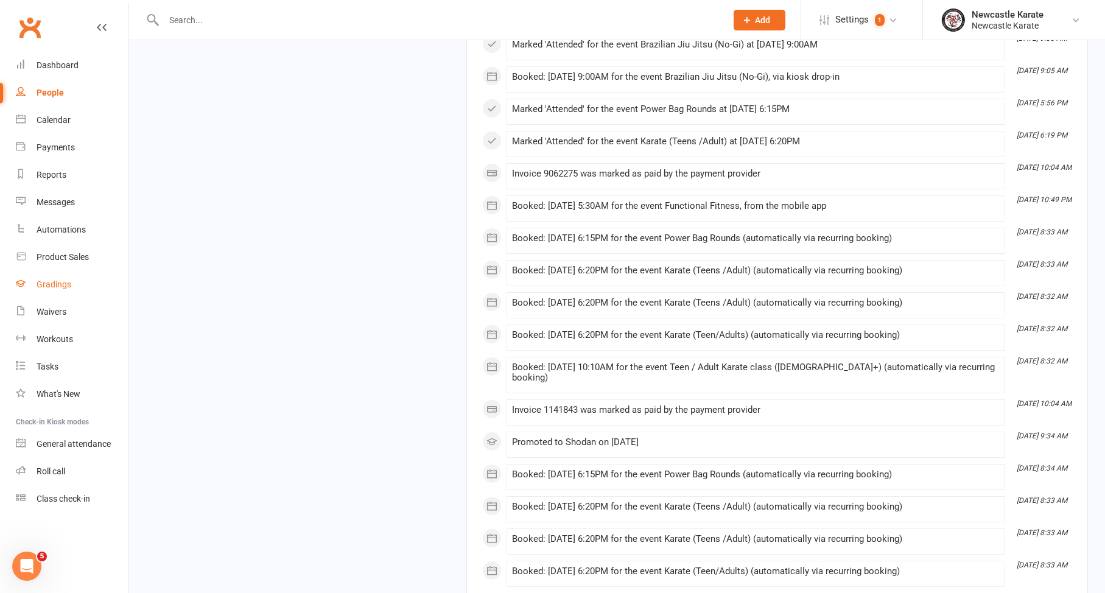
click at [55, 277] on link "Gradings" at bounding box center [72, 284] width 113 height 27
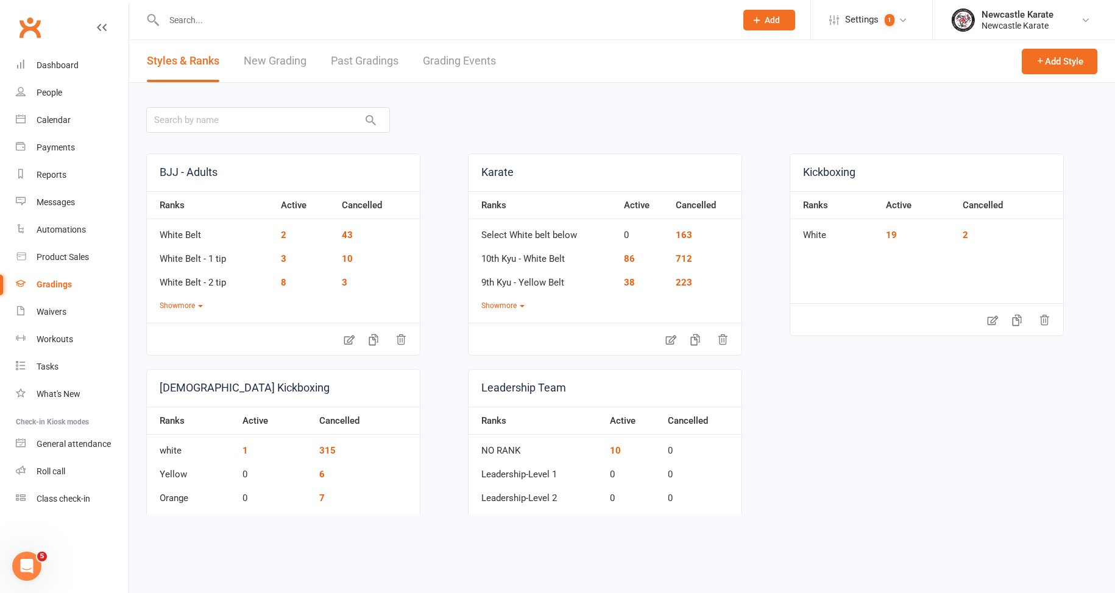
click at [470, 52] on link "Grading Events" at bounding box center [459, 61] width 73 height 42
select select "100"
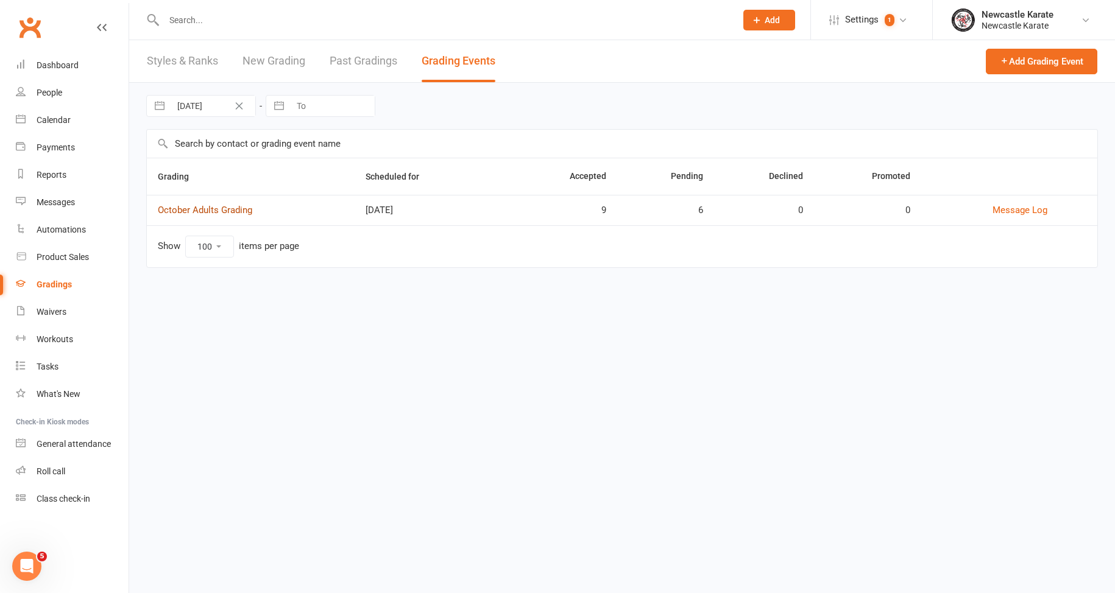
click at [224, 214] on link "October Adults Grading" at bounding box center [205, 210] width 94 height 11
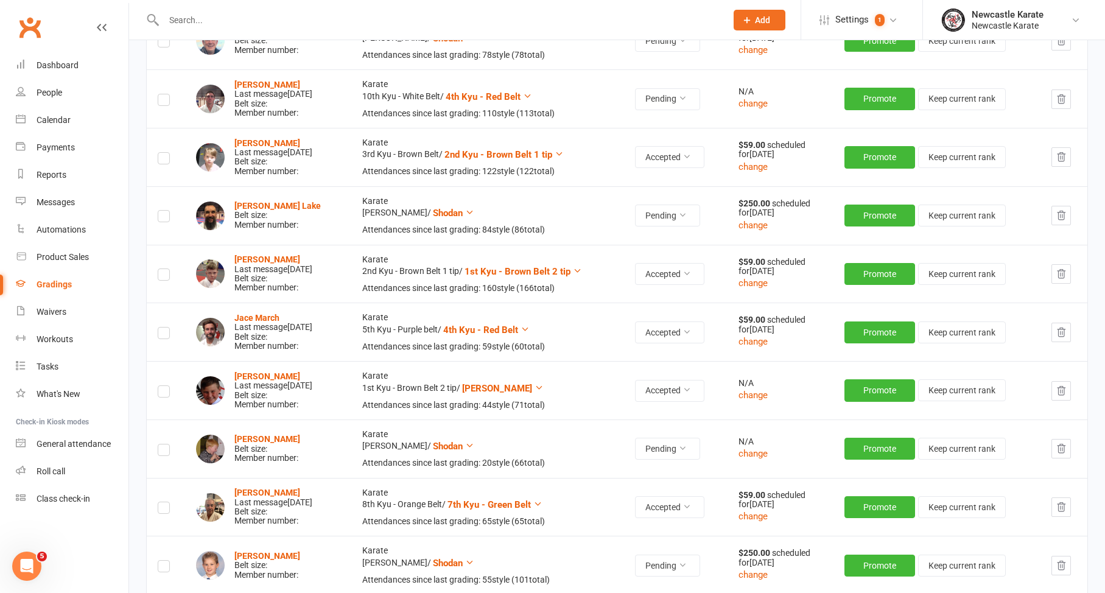
scroll to position [121, 0]
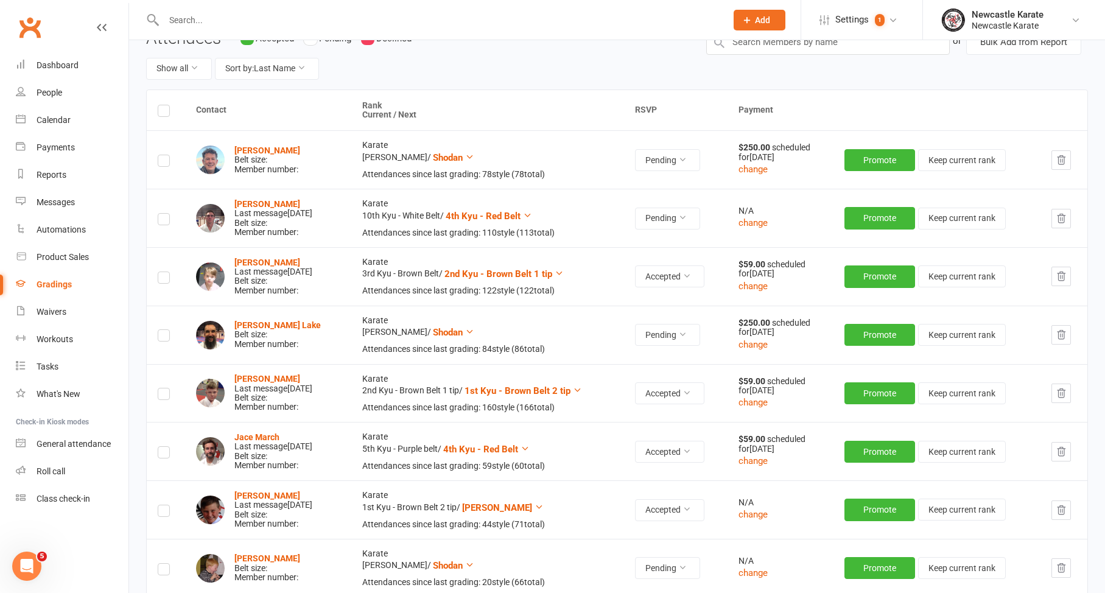
click at [158, 151] on td at bounding box center [166, 159] width 38 height 58
click at [161, 163] on label at bounding box center [164, 163] width 12 height 0
click at [161, 155] on input "checkbox" at bounding box center [164, 155] width 12 height 0
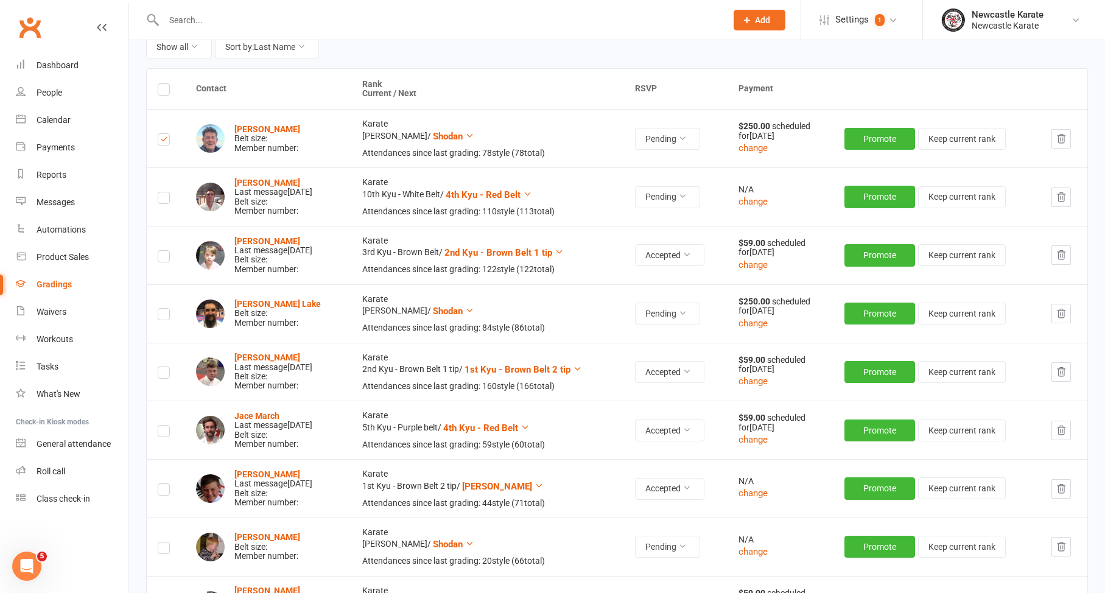
click at [157, 305] on td at bounding box center [166, 313] width 38 height 58
click at [157, 304] on td at bounding box center [166, 313] width 38 height 58
click at [162, 316] on label at bounding box center [164, 316] width 12 height 0
click at [162, 309] on input "checkbox" at bounding box center [164, 309] width 12 height 0
click at [165, 316] on label at bounding box center [164, 316] width 12 height 0
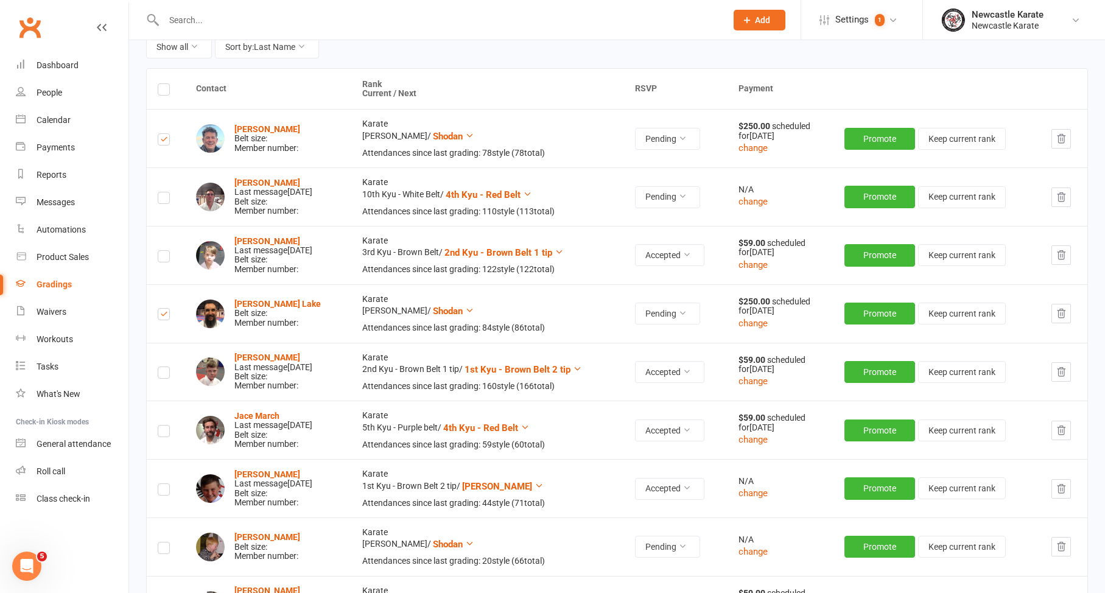
click at [165, 309] on input "checkbox" at bounding box center [164, 309] width 12 height 0
click at [161, 316] on label at bounding box center [164, 316] width 12 height 0
click at [161, 309] on input "checkbox" at bounding box center [164, 309] width 12 height 0
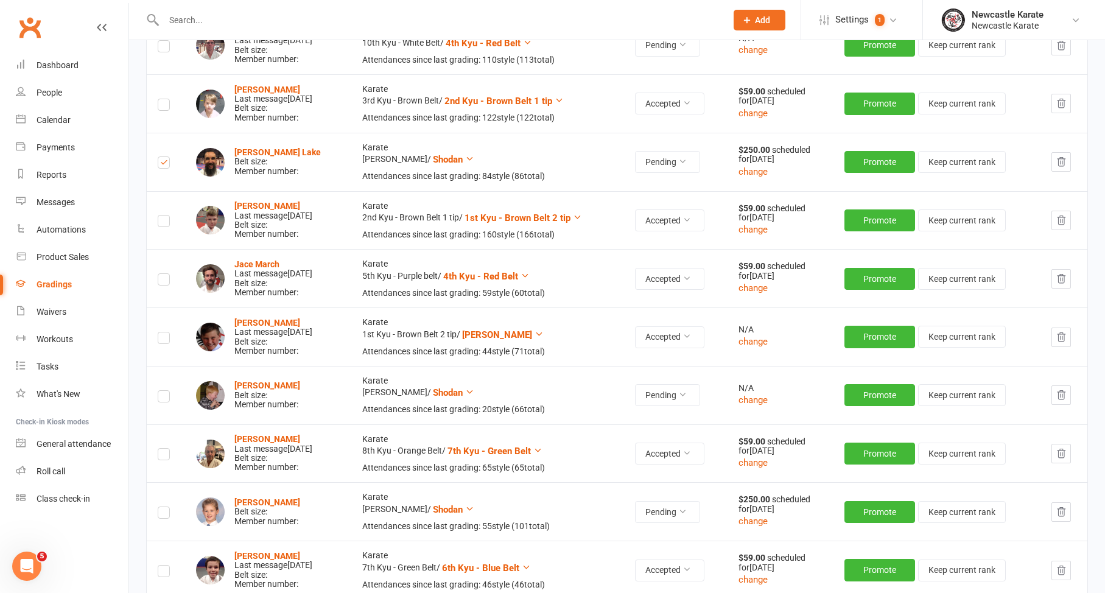
scroll to position [296, 0]
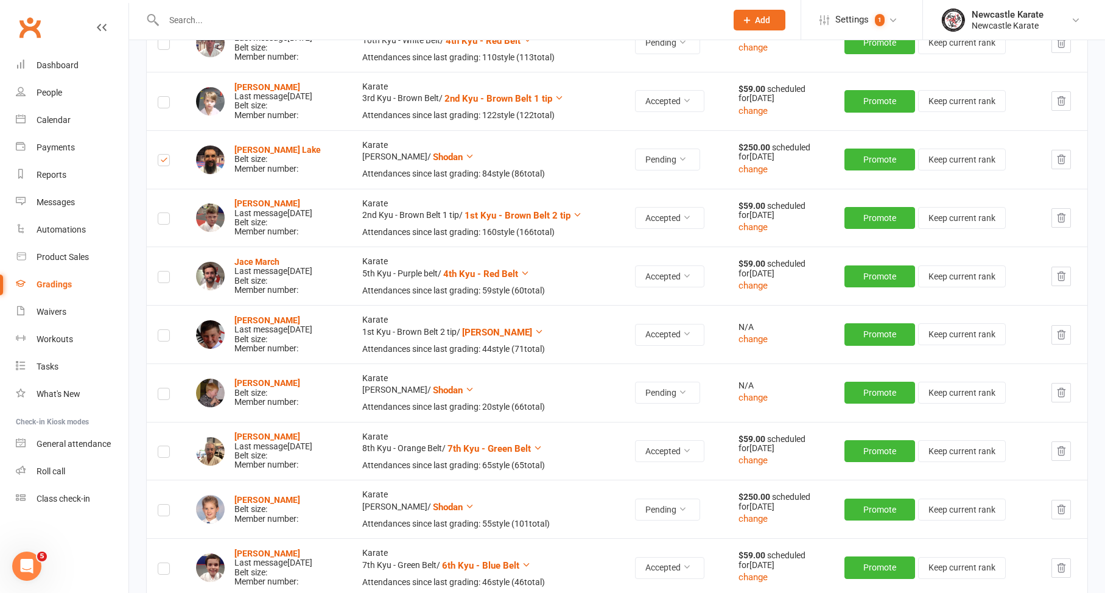
click at [164, 396] on label at bounding box center [164, 396] width 12 height 0
click at [164, 389] on input "checkbox" at bounding box center [164, 389] width 12 height 0
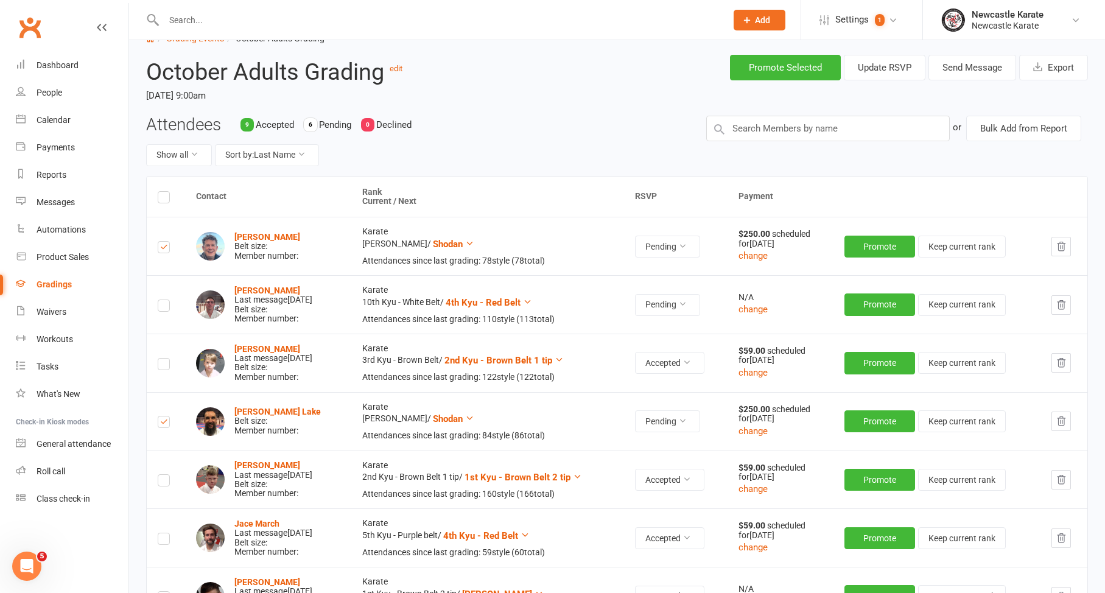
scroll to position [13, 0]
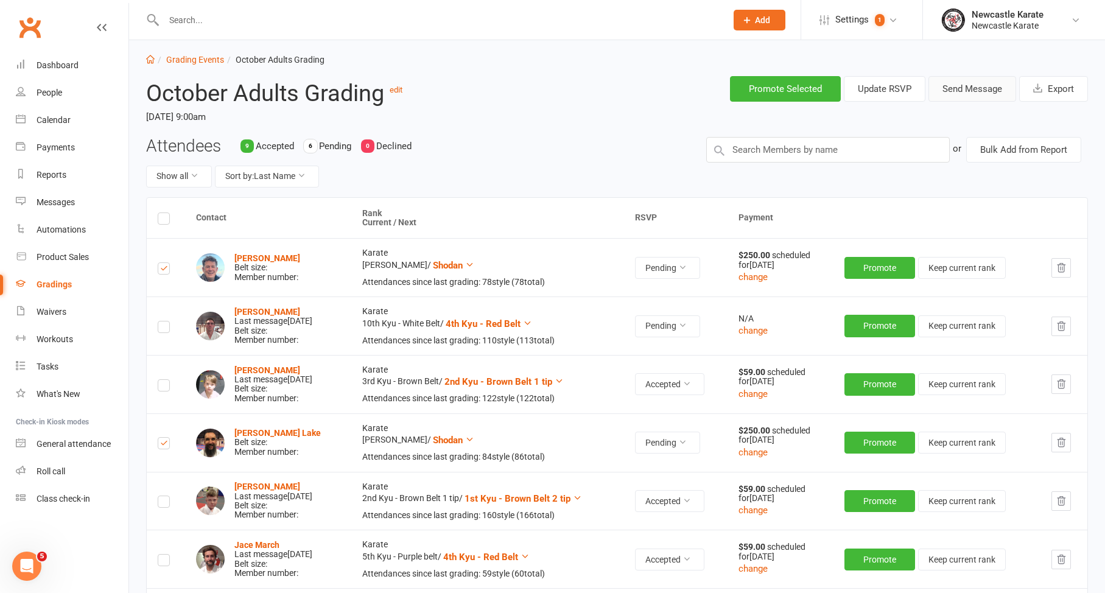
click at [971, 96] on button "Send Message" at bounding box center [973, 89] width 88 height 26
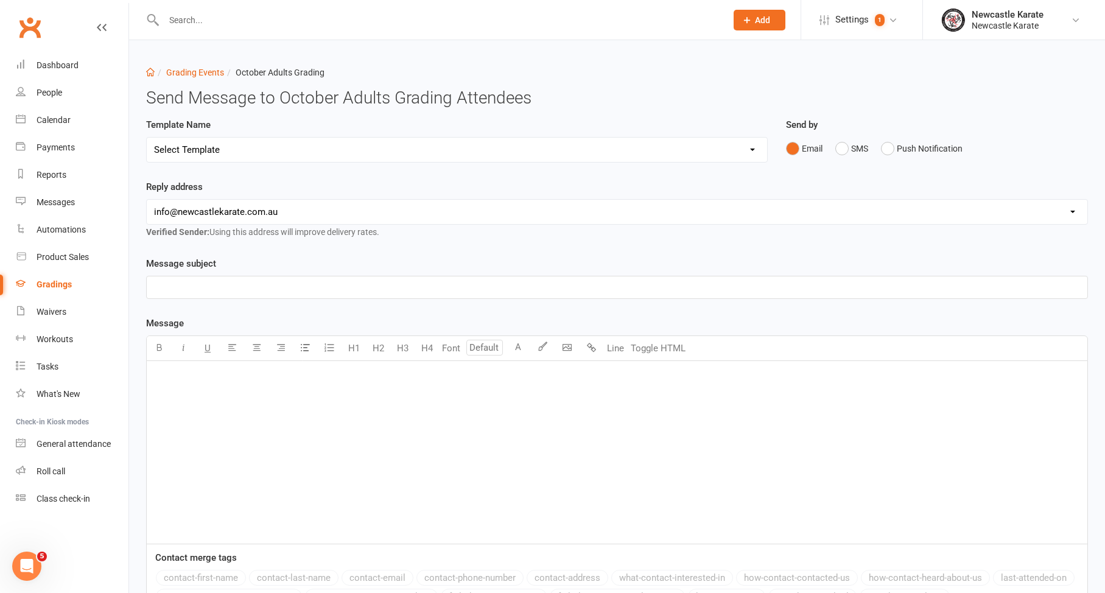
select select "3"
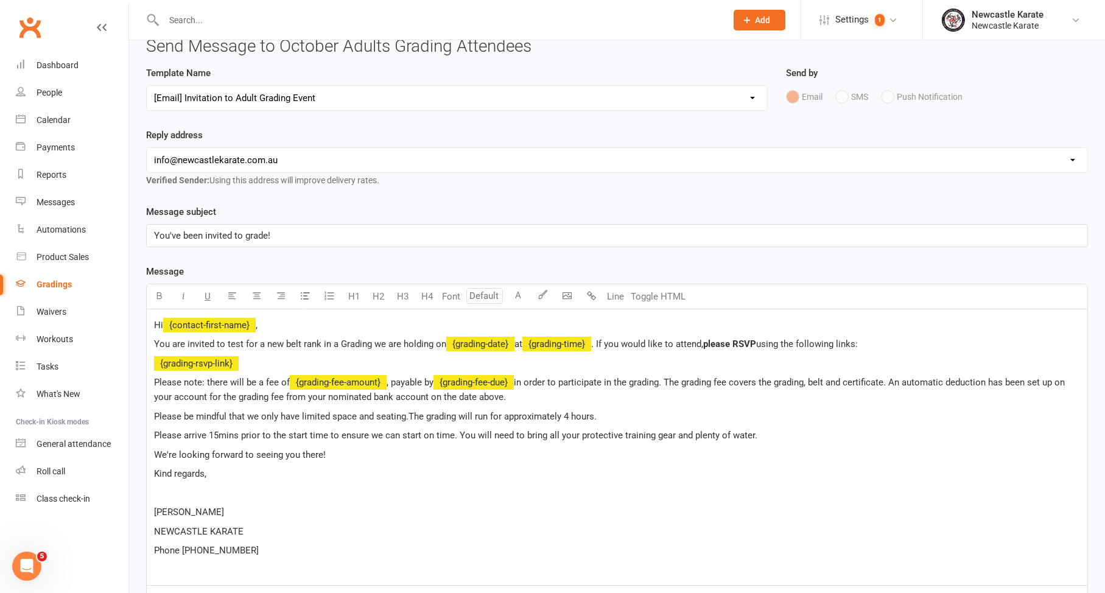
scroll to position [282, 0]
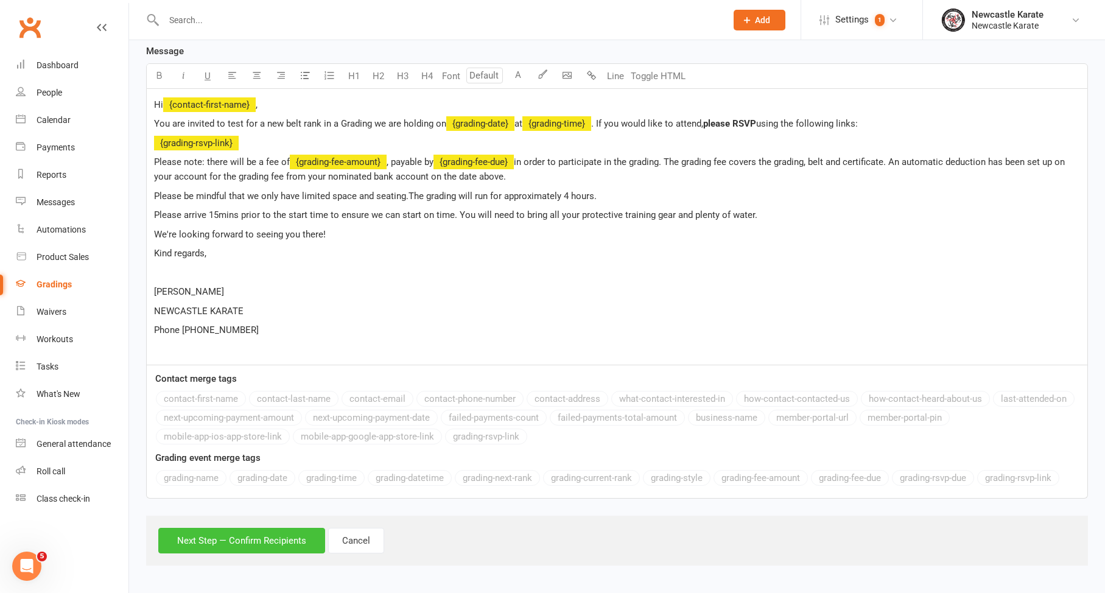
click at [244, 528] on button "Next Step — Confirm Recipients" at bounding box center [241, 541] width 167 height 26
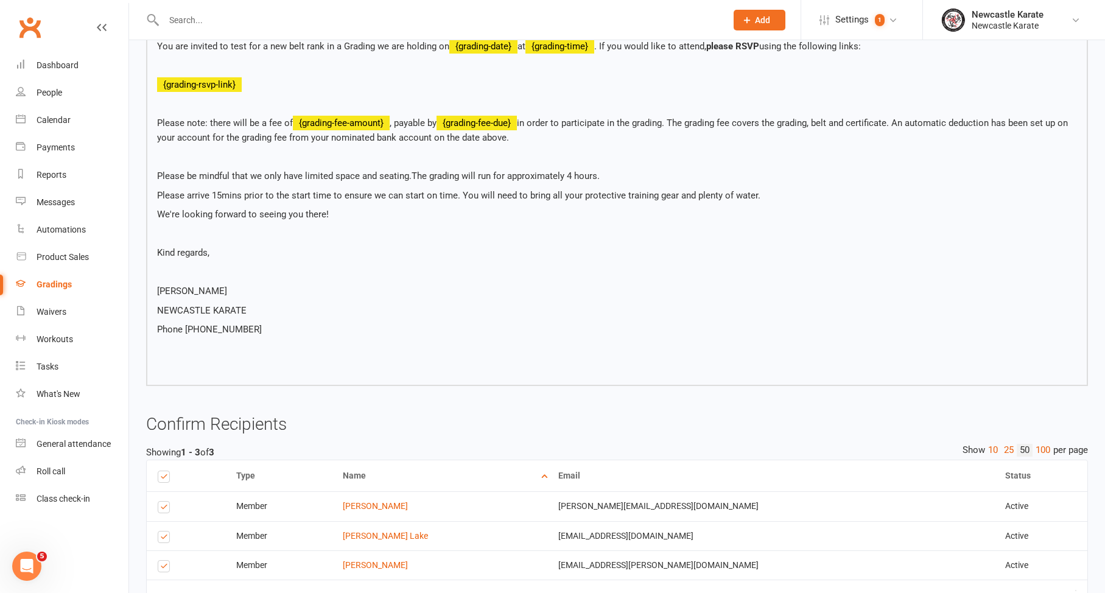
scroll to position [375, 0]
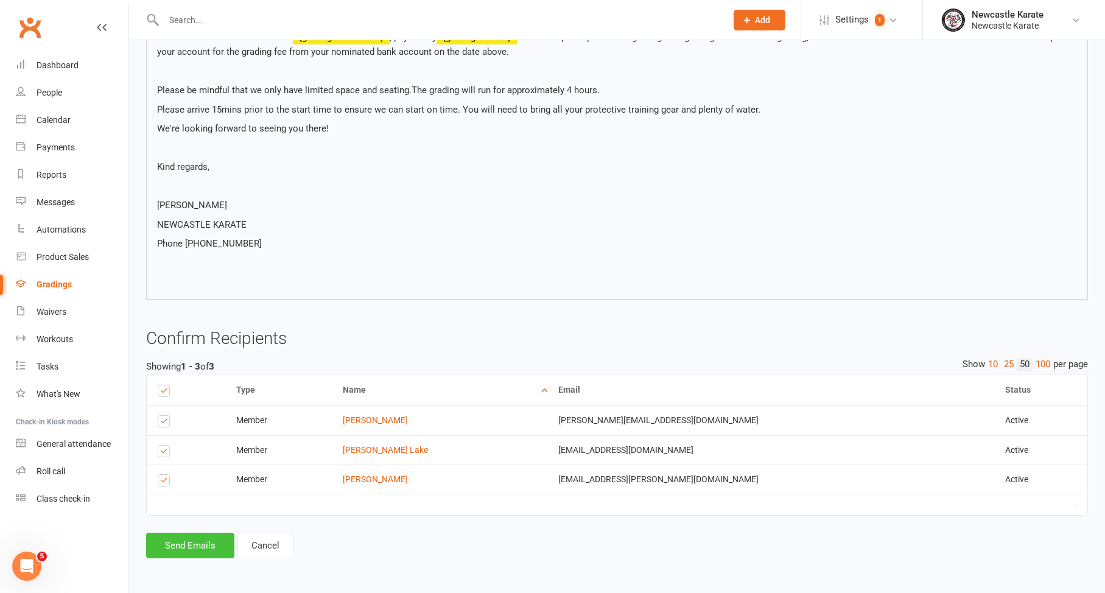
click at [193, 537] on button "Send Emails" at bounding box center [190, 546] width 88 height 26
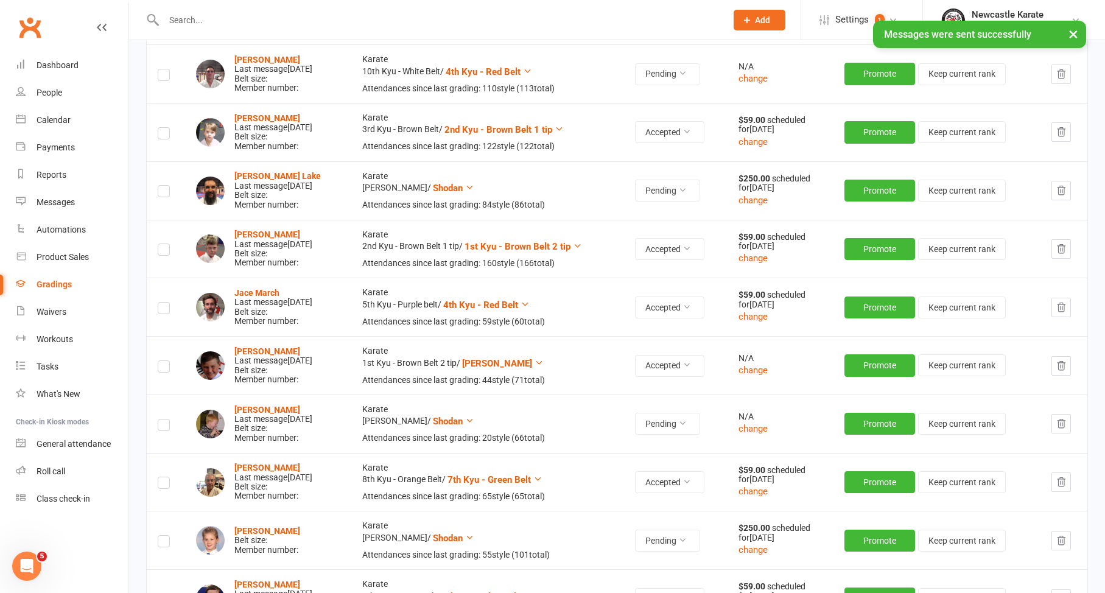
scroll to position [334, 0]
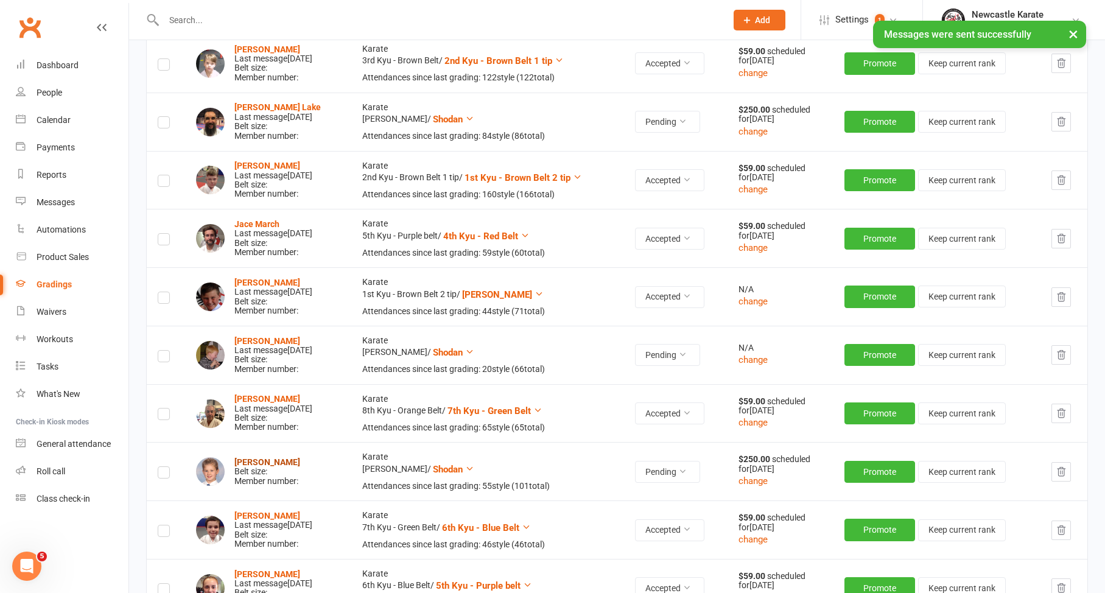
click at [280, 457] on strong "[PERSON_NAME]" at bounding box center [267, 462] width 66 height 10
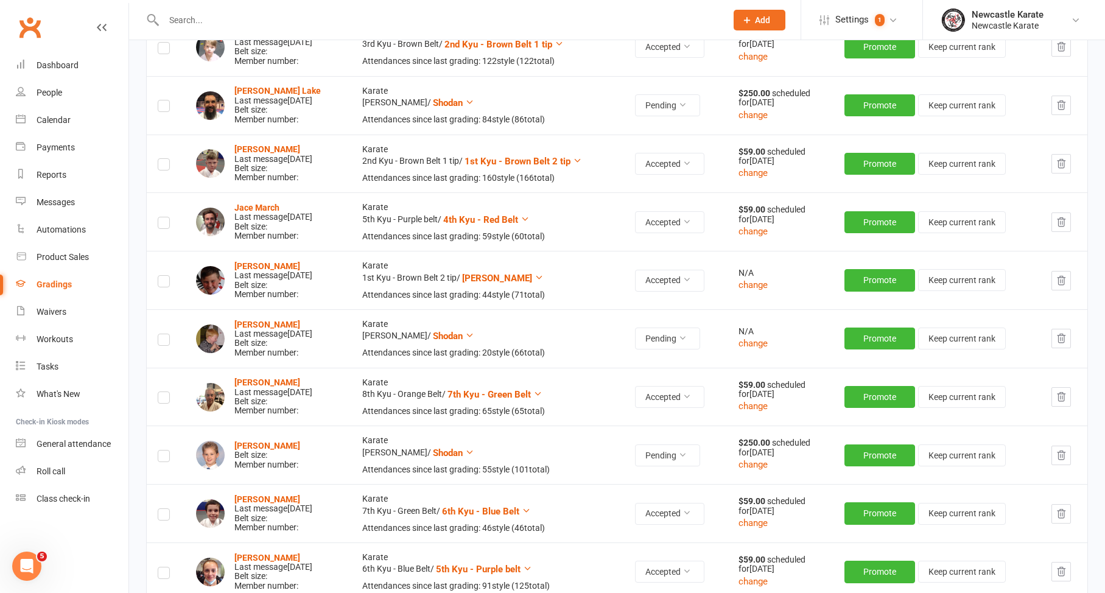
scroll to position [364, 0]
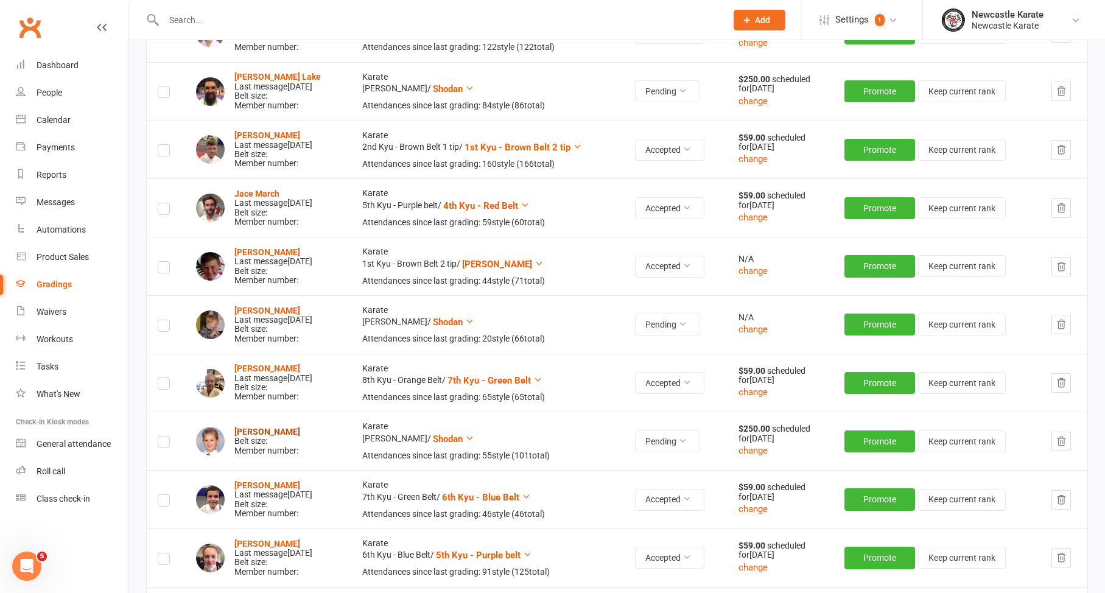
click at [261, 427] on strong "[PERSON_NAME]" at bounding box center [267, 432] width 66 height 10
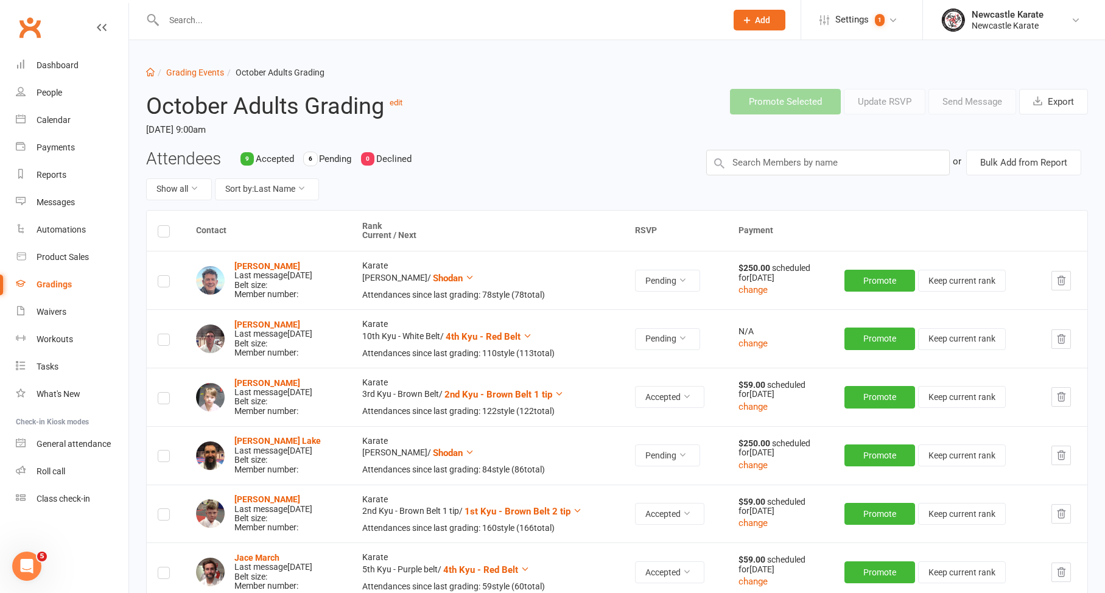
scroll to position [259, 0]
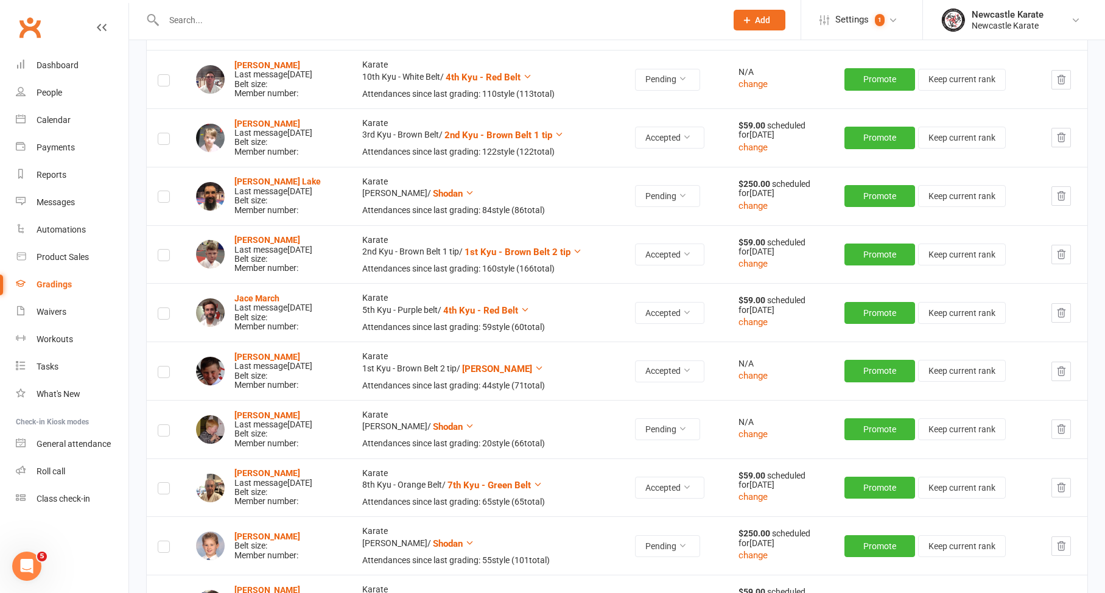
click at [167, 549] on label at bounding box center [164, 549] width 12 height 0
click at [167, 541] on input "checkbox" at bounding box center [164, 541] width 12 height 0
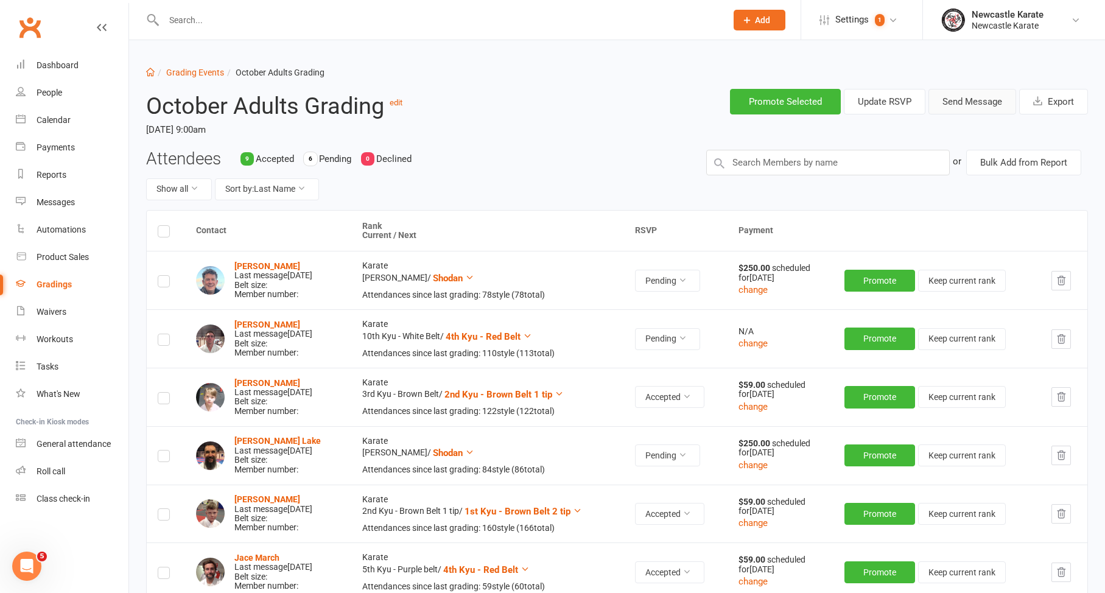
click at [963, 97] on button "Send Message" at bounding box center [973, 102] width 88 height 26
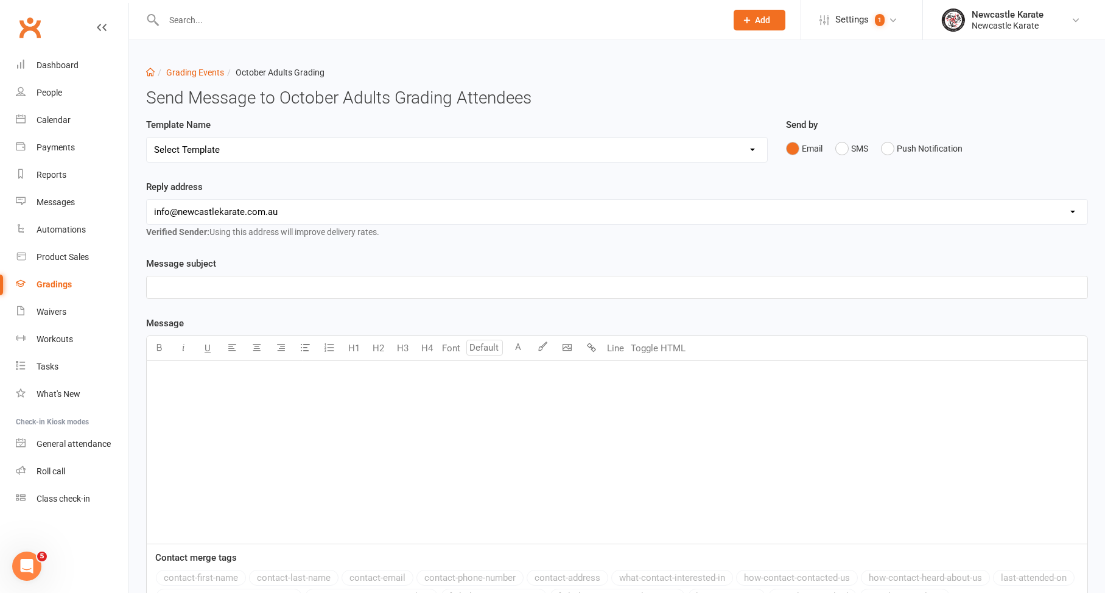
select select "3"
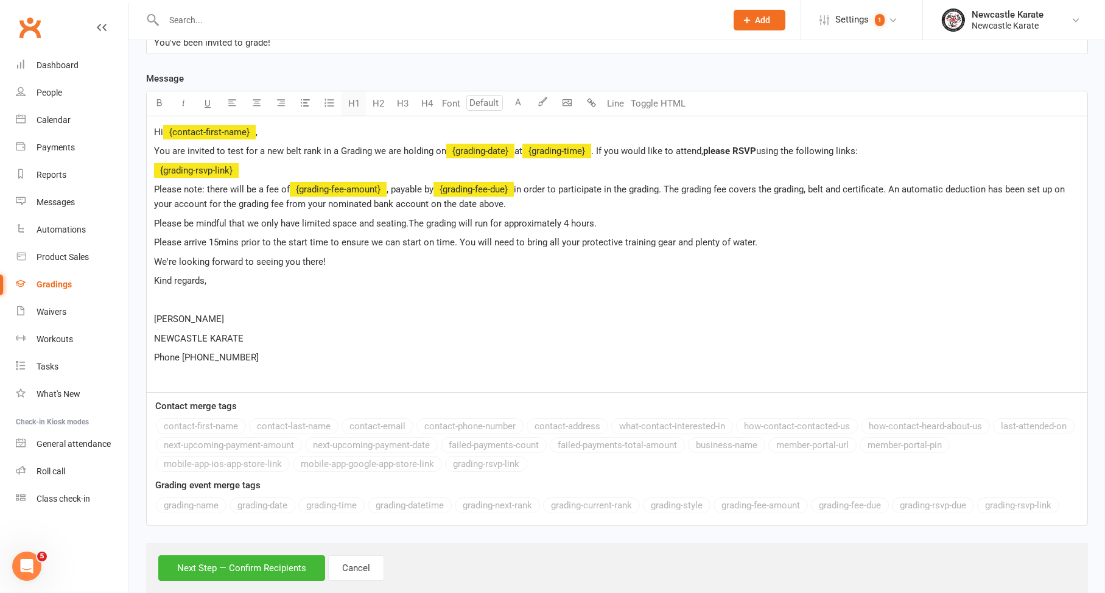
scroll to position [282, 0]
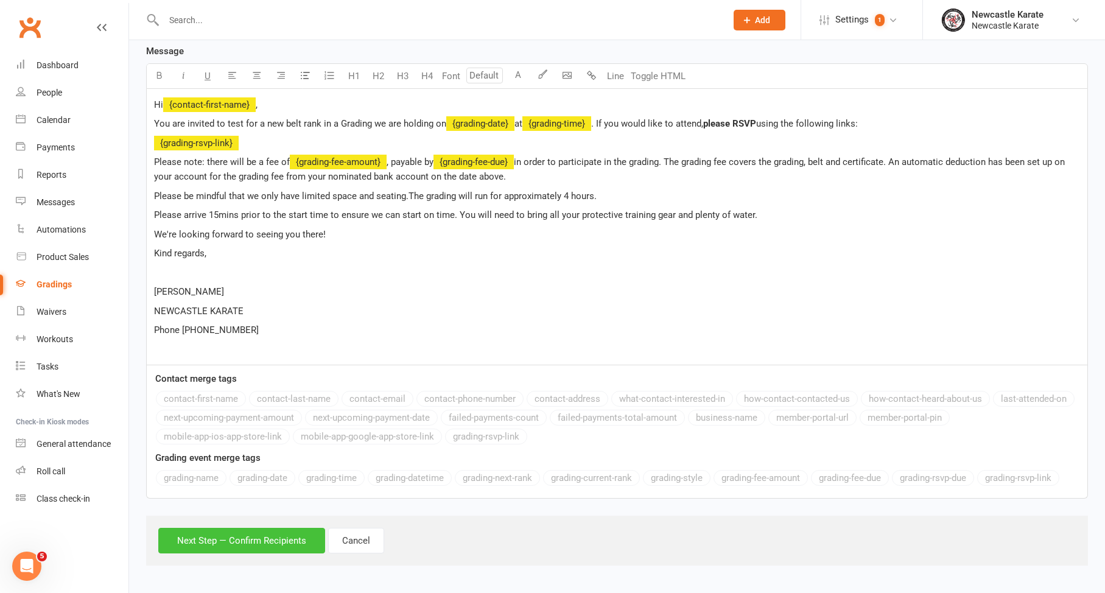
click at [270, 528] on button "Next Step — Confirm Recipients" at bounding box center [241, 541] width 167 height 26
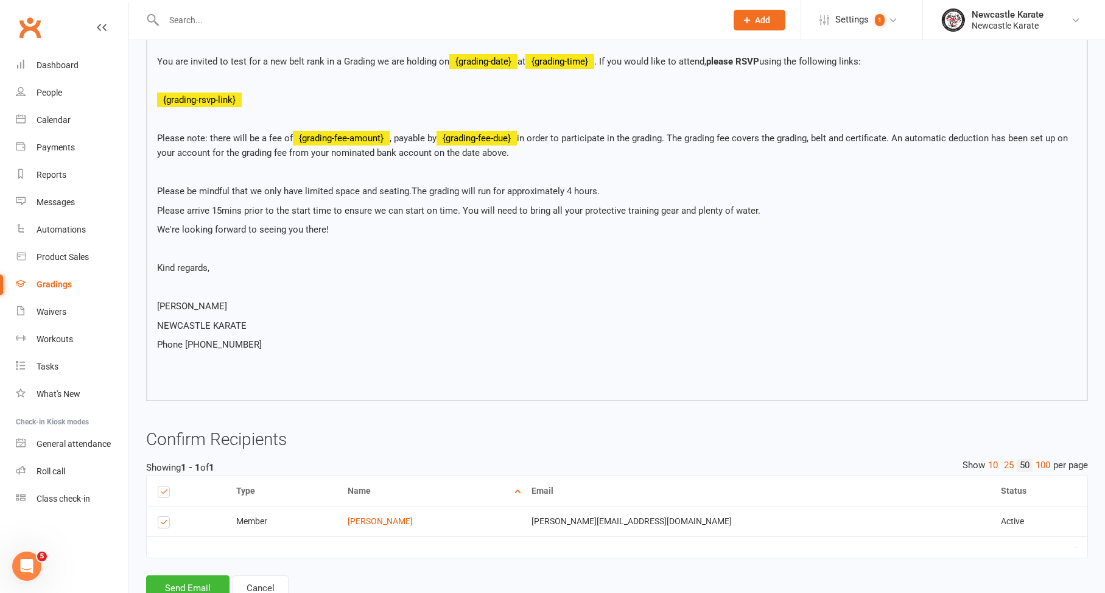
scroll to position [288, 0]
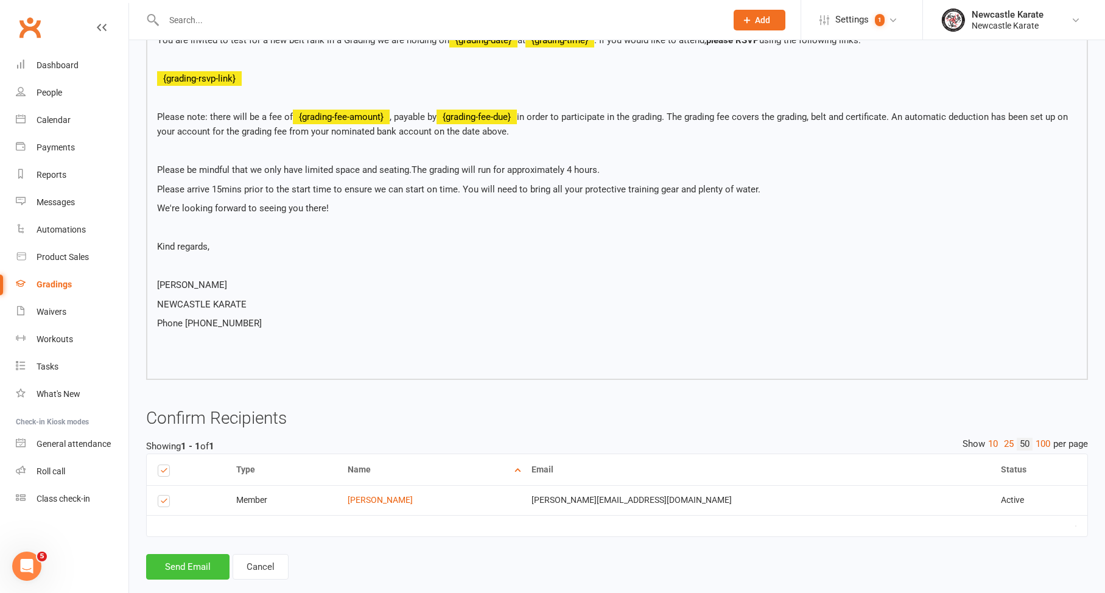
click at [191, 568] on button "Send Email" at bounding box center [187, 567] width 83 height 26
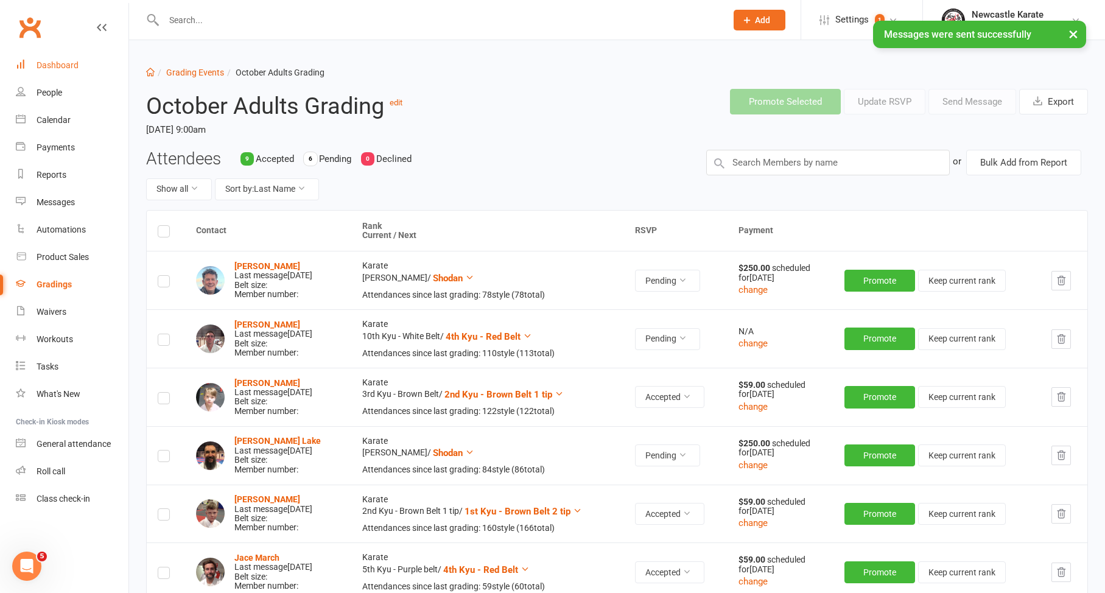
click at [32, 70] on link "Dashboard" at bounding box center [72, 65] width 113 height 27
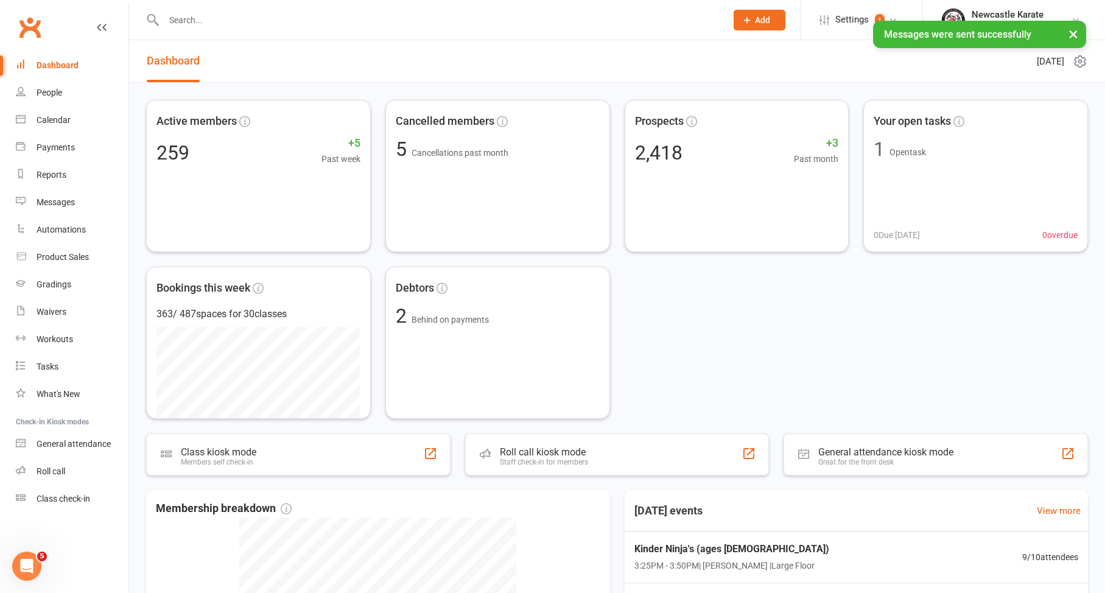
click at [194, 21] on div "× Messages were sent successfully" at bounding box center [545, 21] width 1090 height 0
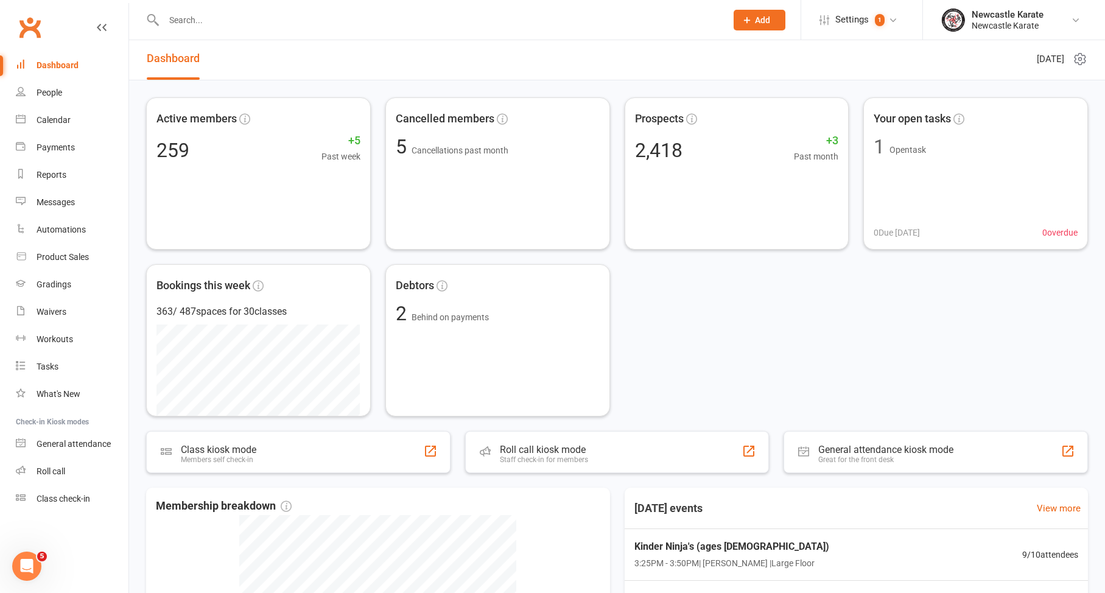
click at [84, 60] on link "Dashboard" at bounding box center [72, 65] width 113 height 27
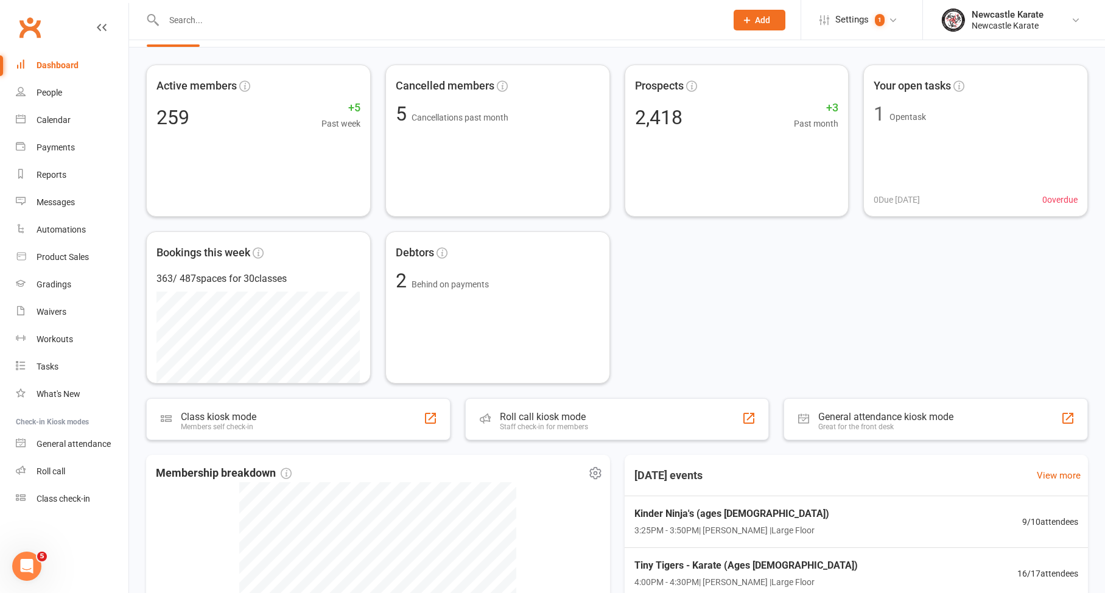
scroll to position [0, 0]
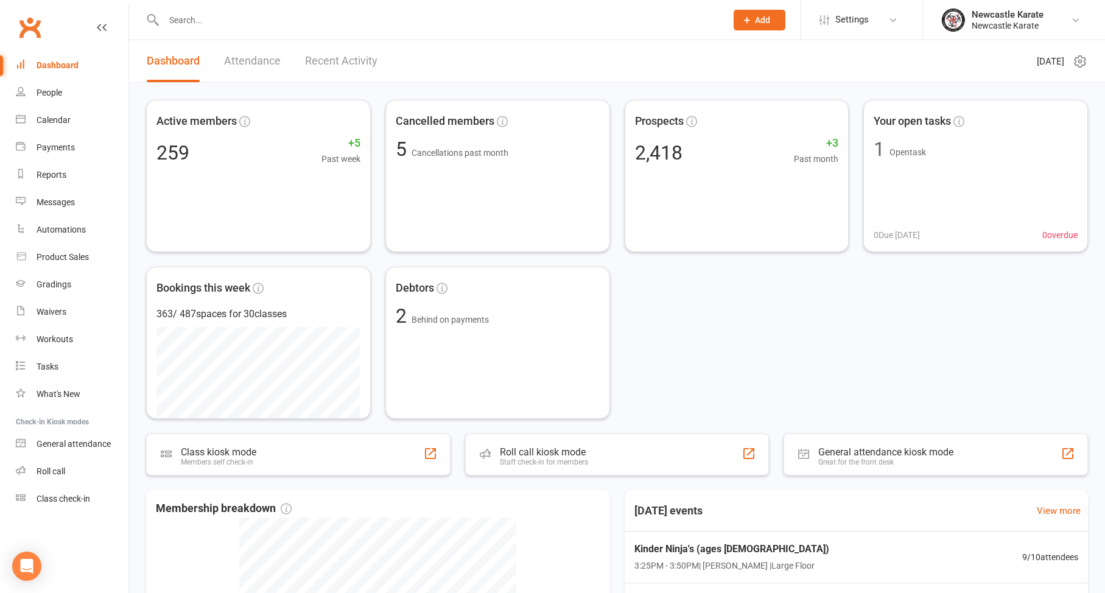
click at [365, 68] on link "Recent Activity" at bounding box center [341, 61] width 72 height 42
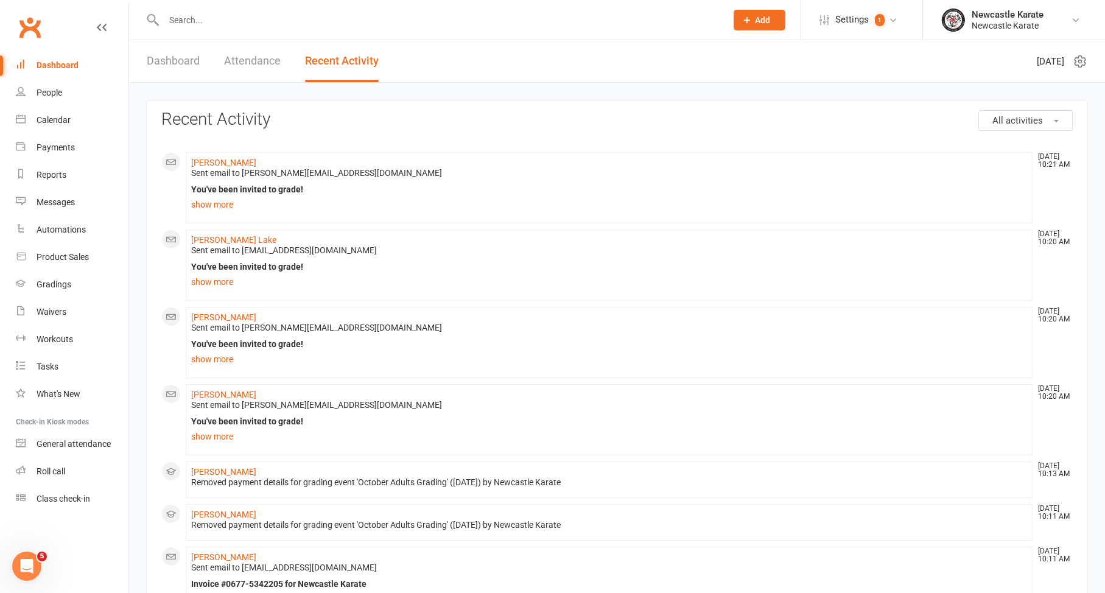
scroll to position [2, 0]
click at [216, 437] on link "show more" at bounding box center [609, 434] width 836 height 17
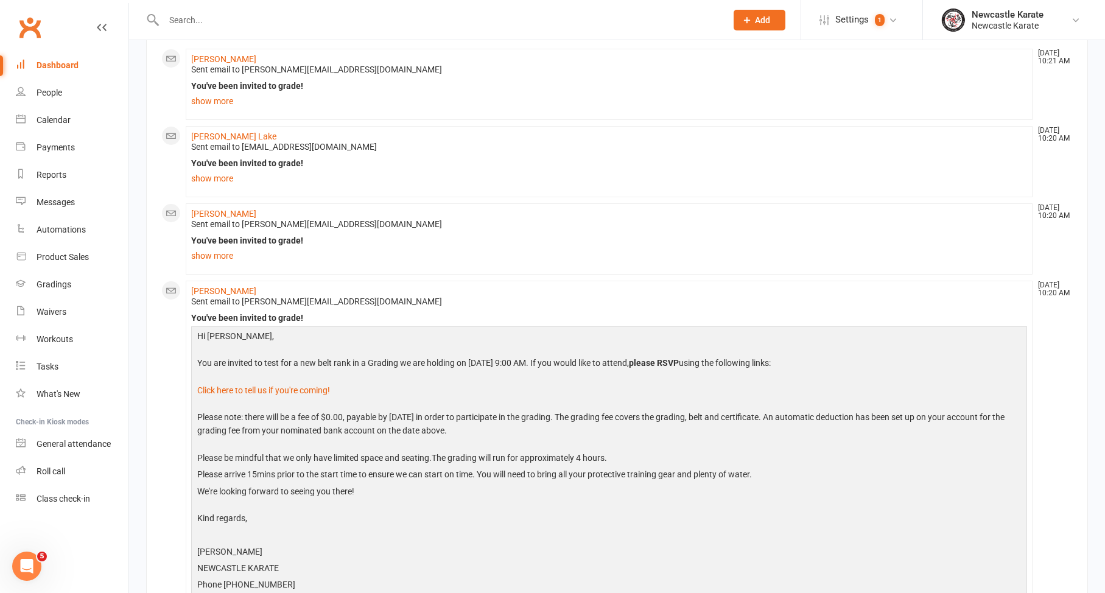
scroll to position [106, 0]
click at [225, 262] on li "[PERSON_NAME] Bonus [DATE] 10:20 AM Sent email to [PERSON_NAME][EMAIL_ADDRESS][…" at bounding box center [609, 236] width 847 height 71
click at [224, 256] on link "show more" at bounding box center [609, 253] width 836 height 17
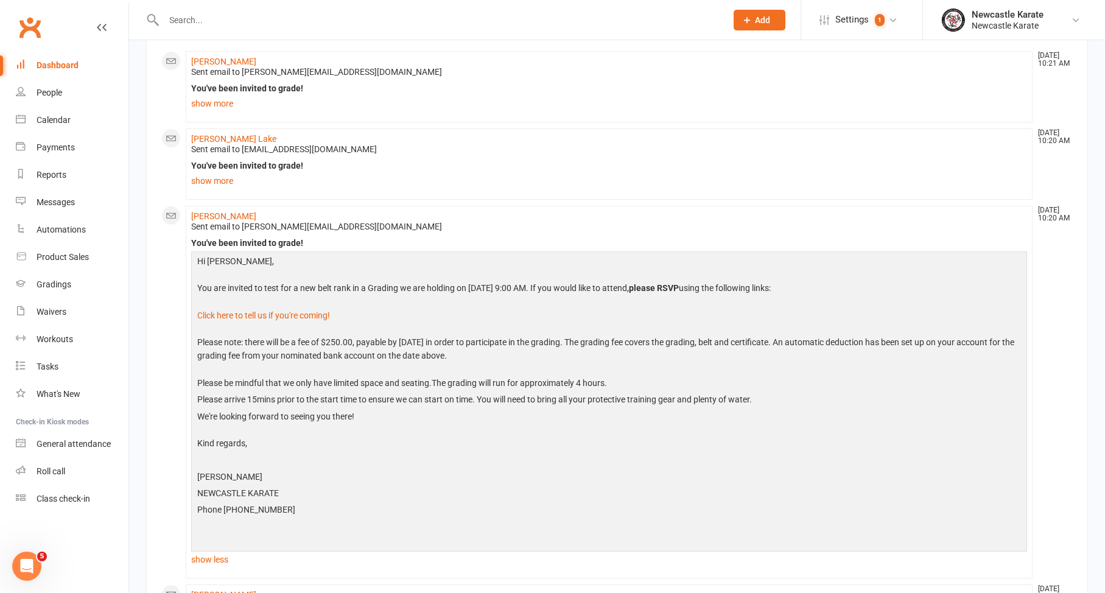
scroll to position [16, 0]
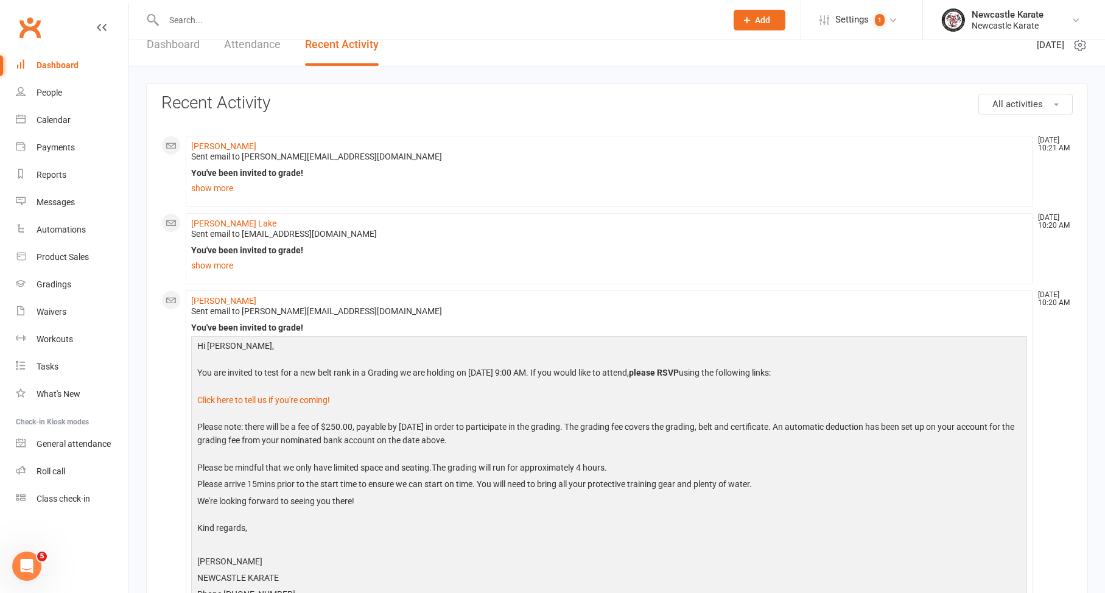
click at [200, 176] on div "You've been invited to grade!" at bounding box center [609, 173] width 836 height 10
click at [209, 193] on link "show more" at bounding box center [609, 188] width 836 height 17
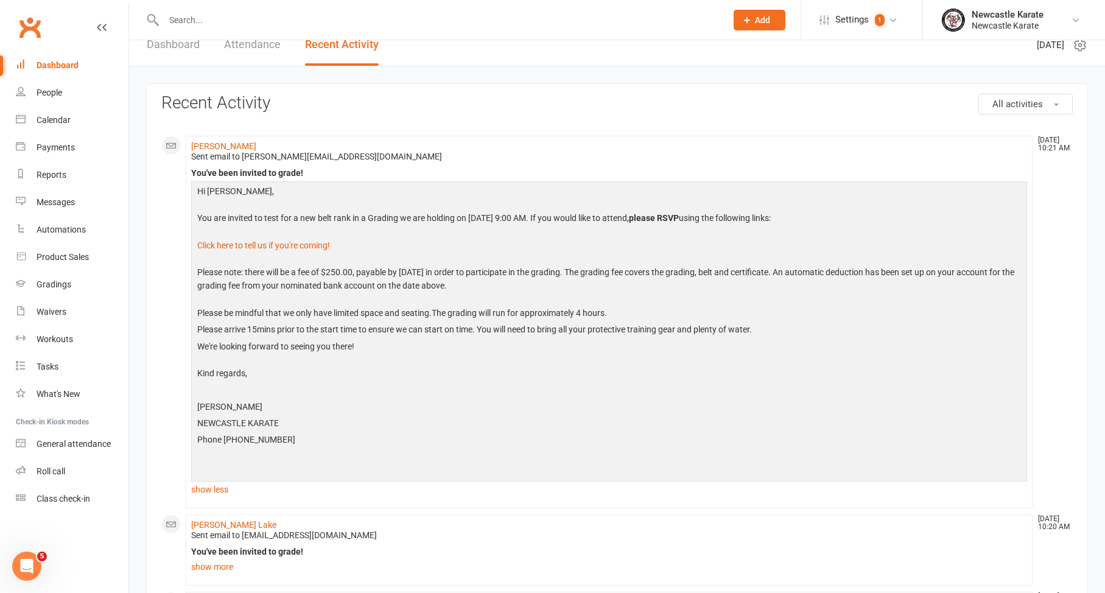
click at [58, 59] on link "Dashboard" at bounding box center [72, 65] width 113 height 27
click at [189, 54] on link "Dashboard" at bounding box center [173, 45] width 53 height 42
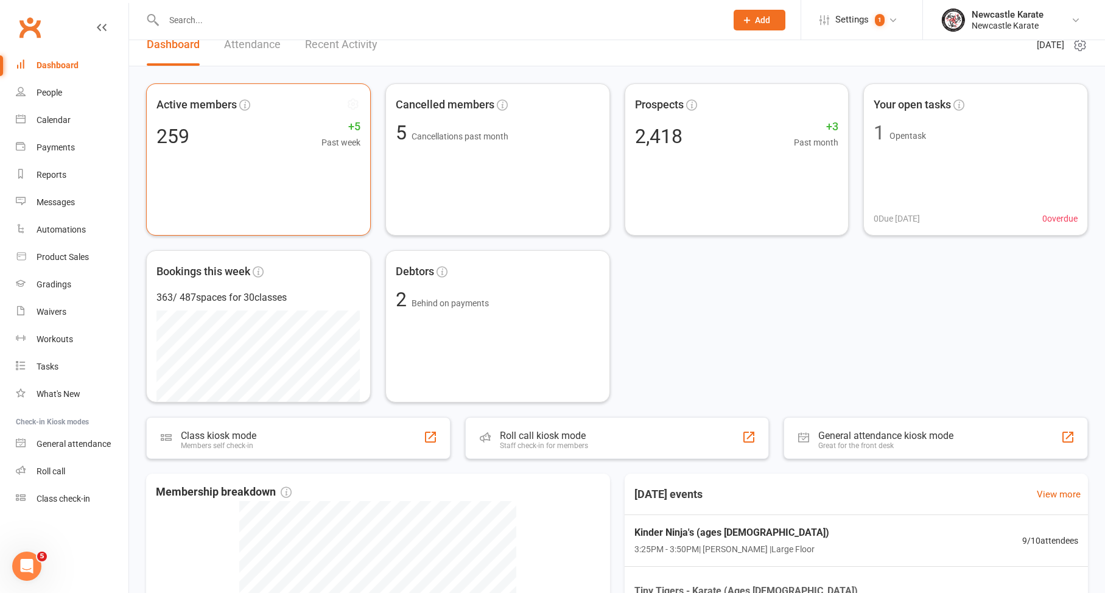
scroll to position [19, 0]
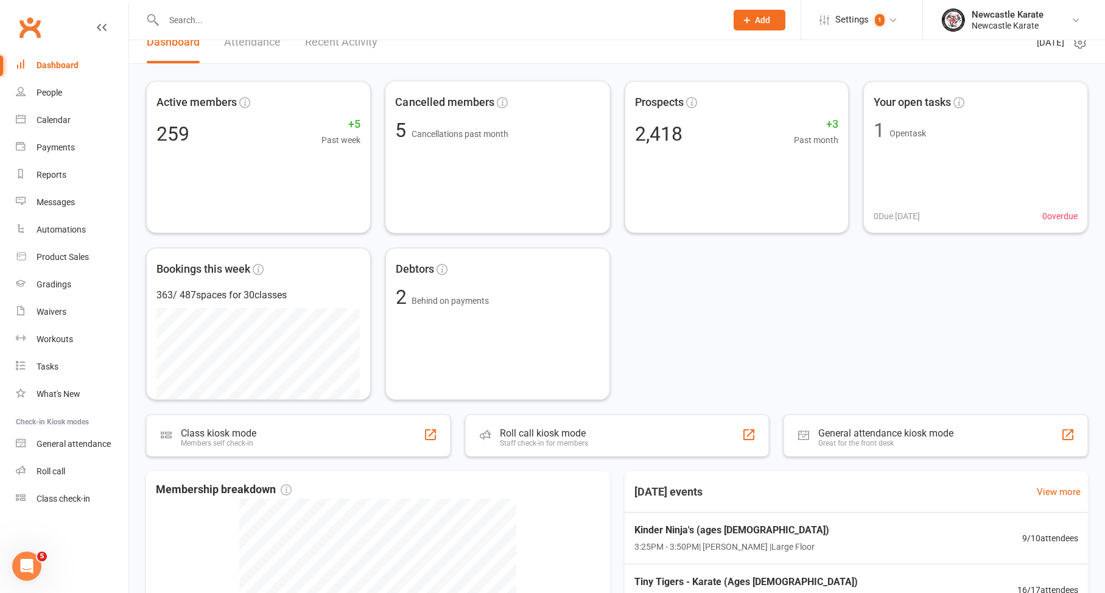
click at [241, 41] on link "Attendance" at bounding box center [252, 42] width 57 height 42
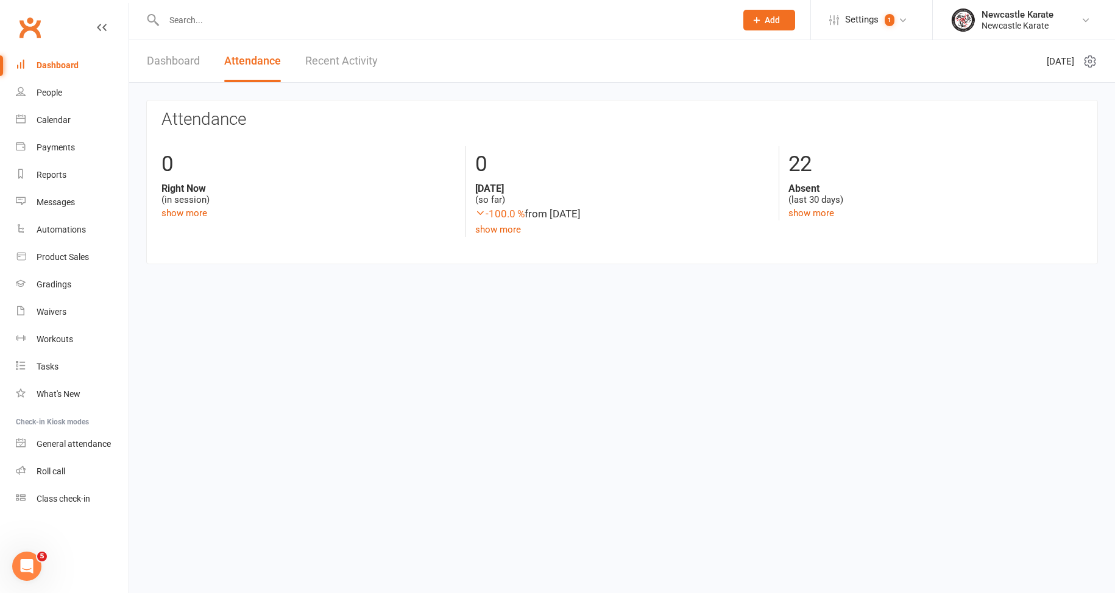
click at [179, 61] on link "Dashboard" at bounding box center [173, 61] width 53 height 42
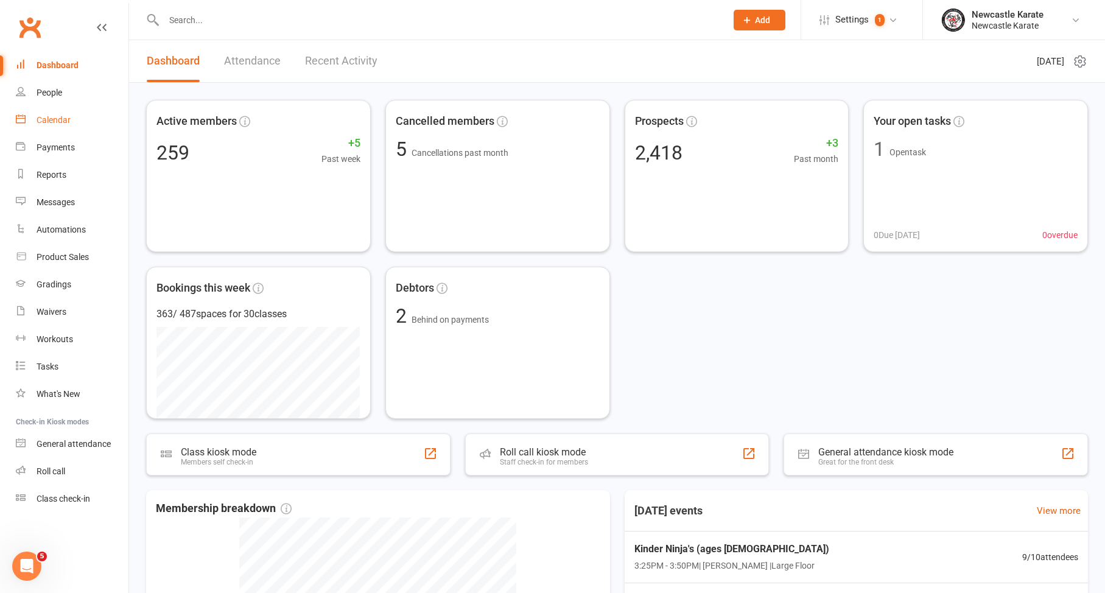
click at [66, 113] on link "Calendar" at bounding box center [72, 120] width 113 height 27
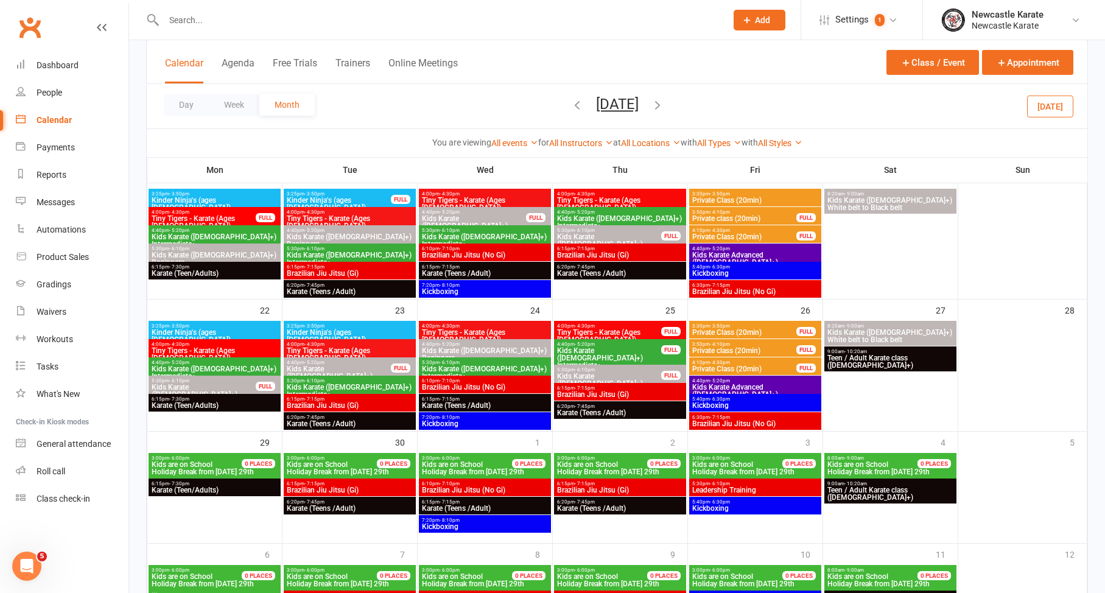
scroll to position [475, 0]
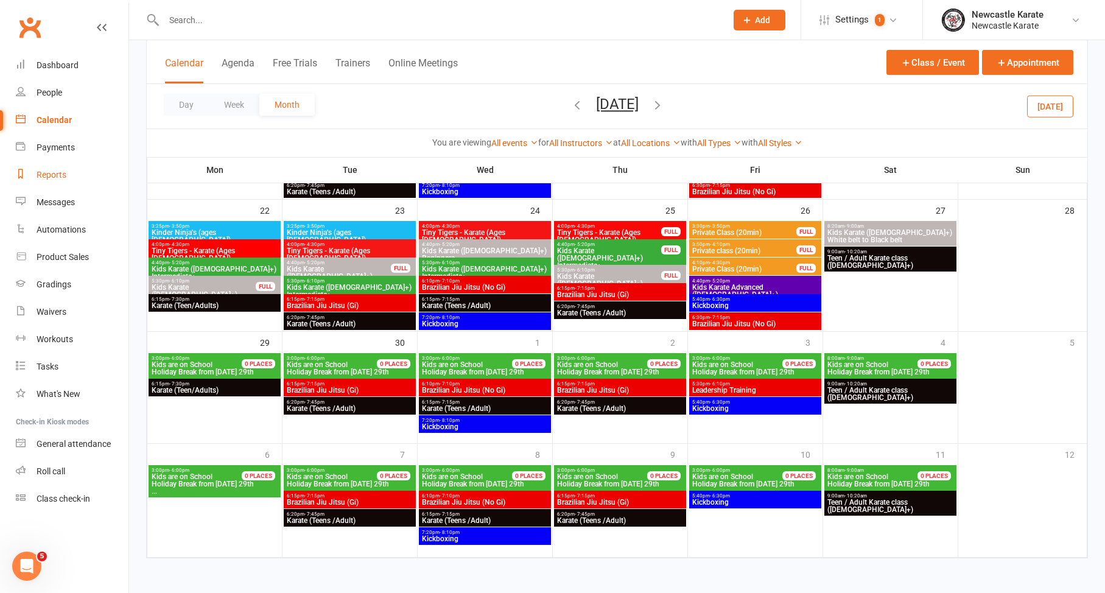
click at [65, 170] on div "Reports" at bounding box center [52, 175] width 30 height 10
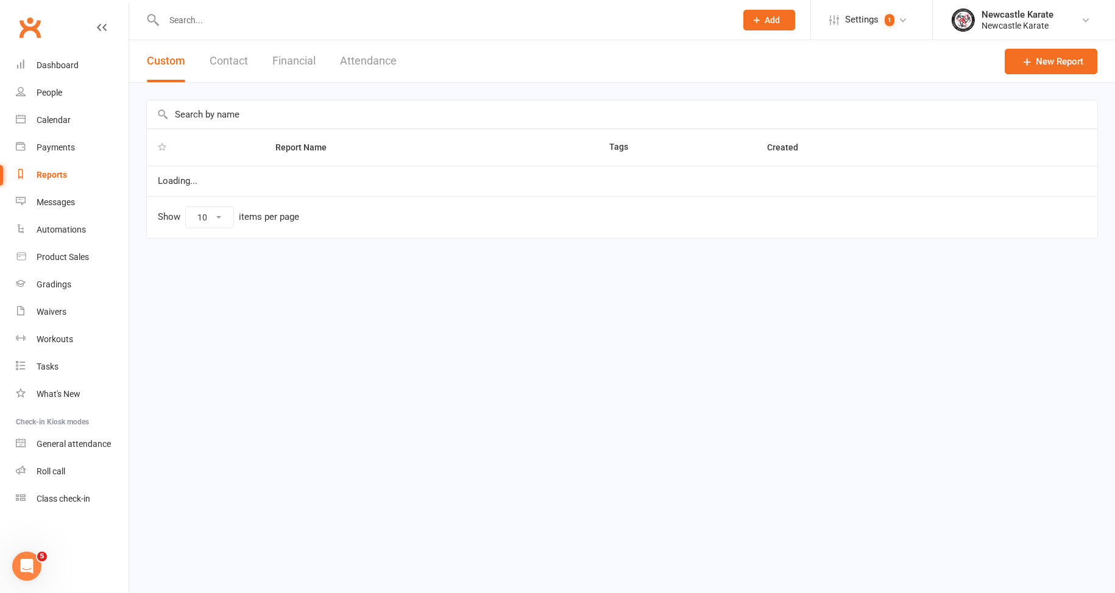
select select "25"
click at [320, 55] on div "Custom Contact Financial Attendance" at bounding box center [271, 61] width 285 height 42
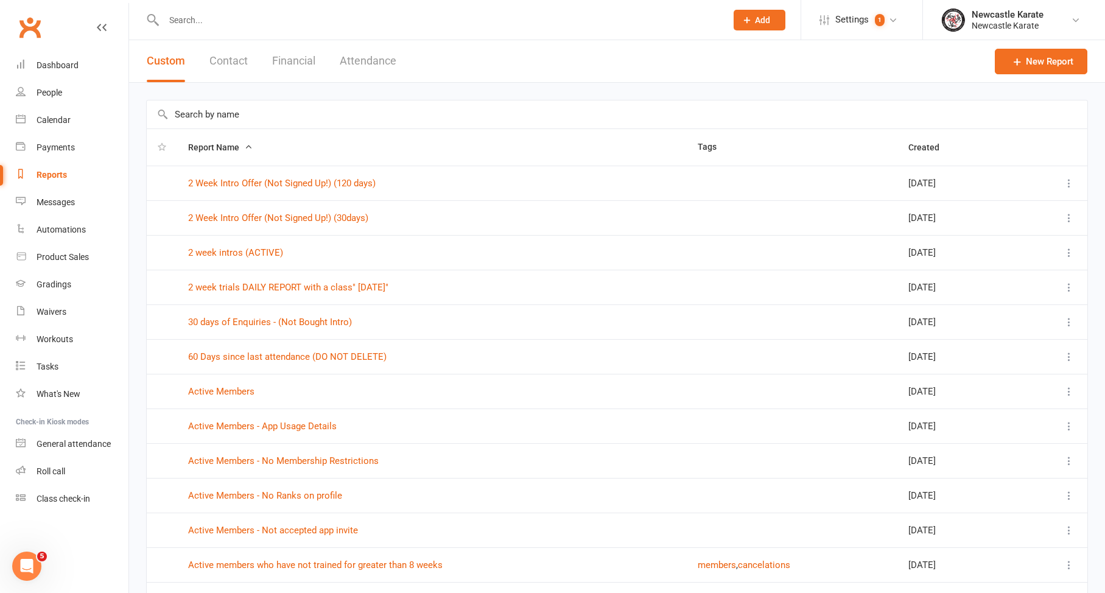
click at [311, 65] on button "Financial" at bounding box center [293, 61] width 43 height 42
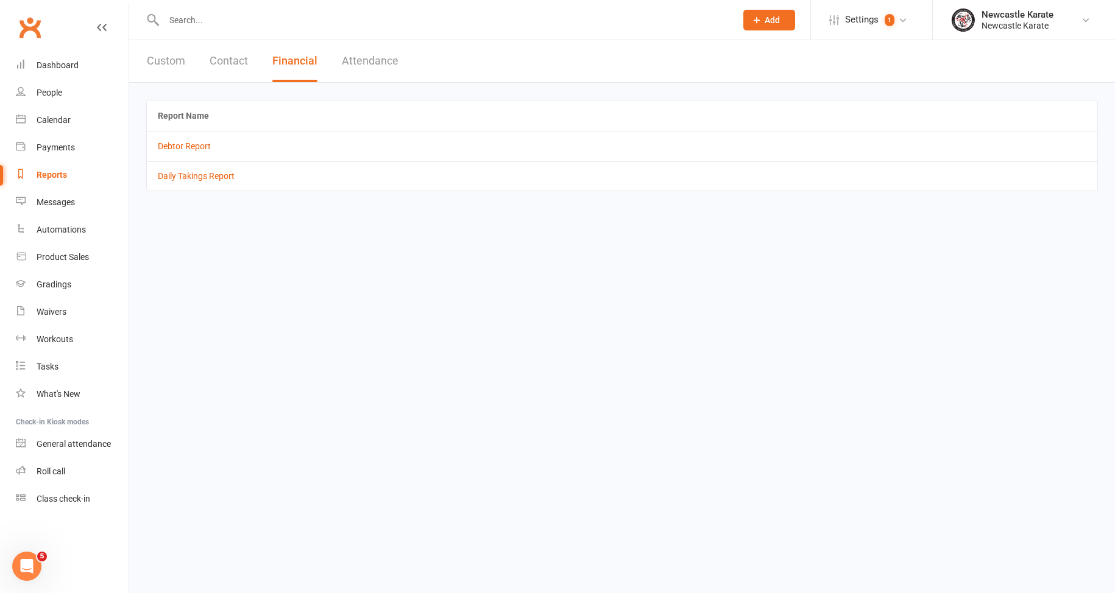
click at [200, 132] on td "Debtor Report" at bounding box center [622, 146] width 950 height 29
click at [194, 146] on link "Debtor Report" at bounding box center [184, 146] width 53 height 10
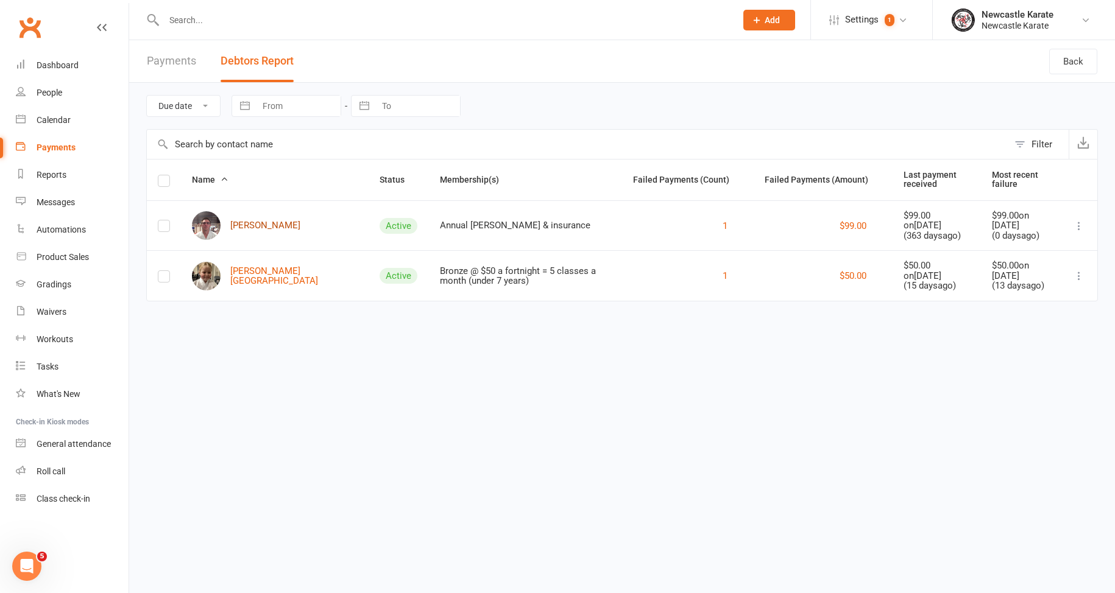
click at [264, 215] on link "[PERSON_NAME]" at bounding box center [246, 225] width 108 height 29
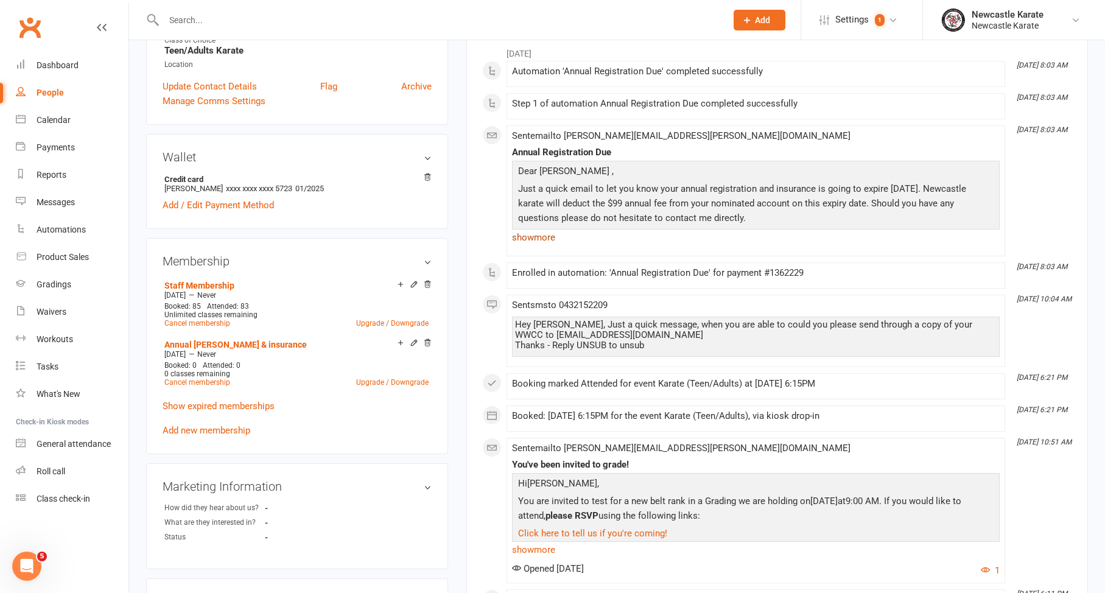
scroll to position [373, 0]
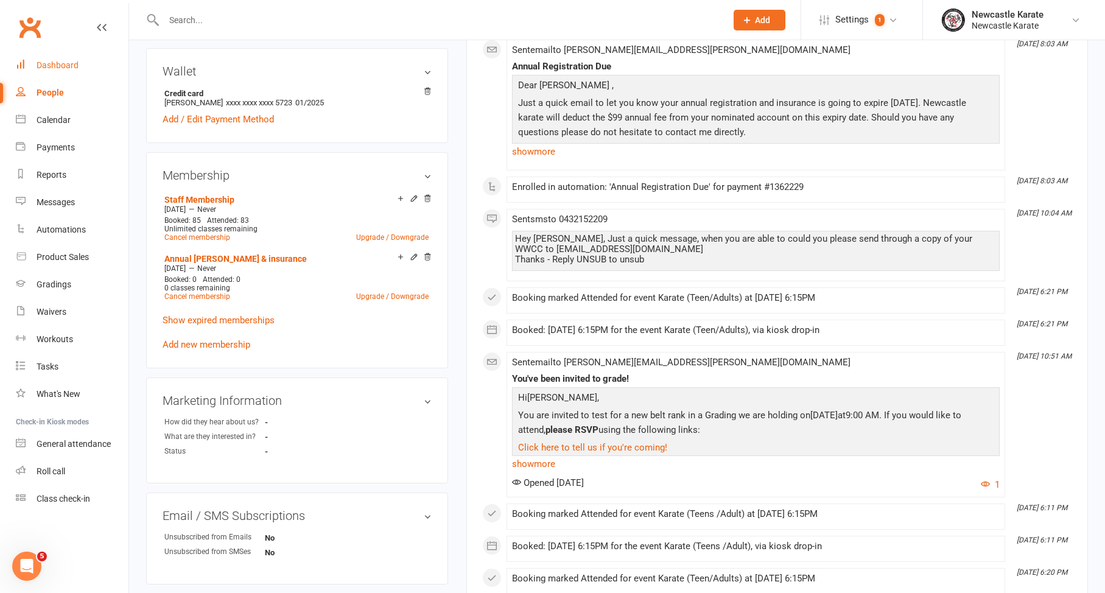
click at [68, 57] on link "Dashboard" at bounding box center [72, 65] width 113 height 27
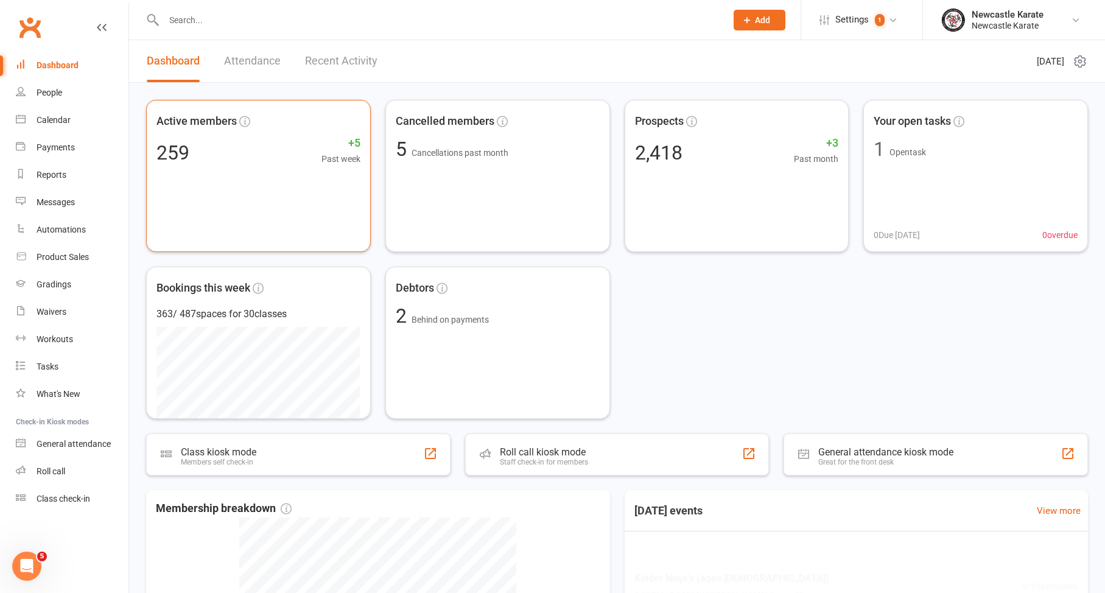
scroll to position [2, 0]
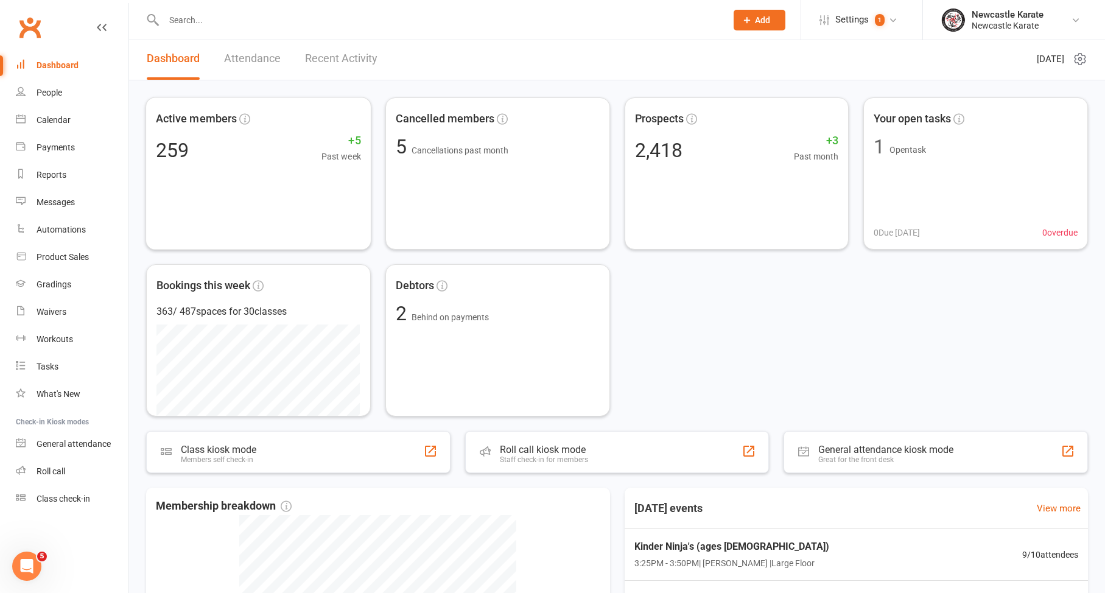
click at [343, 49] on link "Recent Activity" at bounding box center [341, 59] width 72 height 42
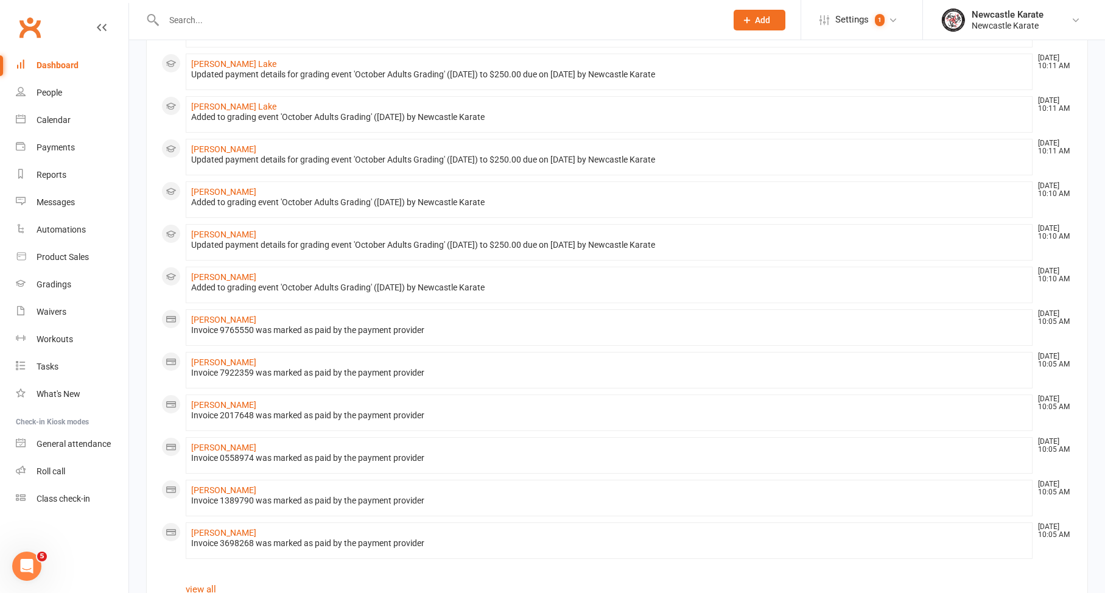
scroll to position [655, 0]
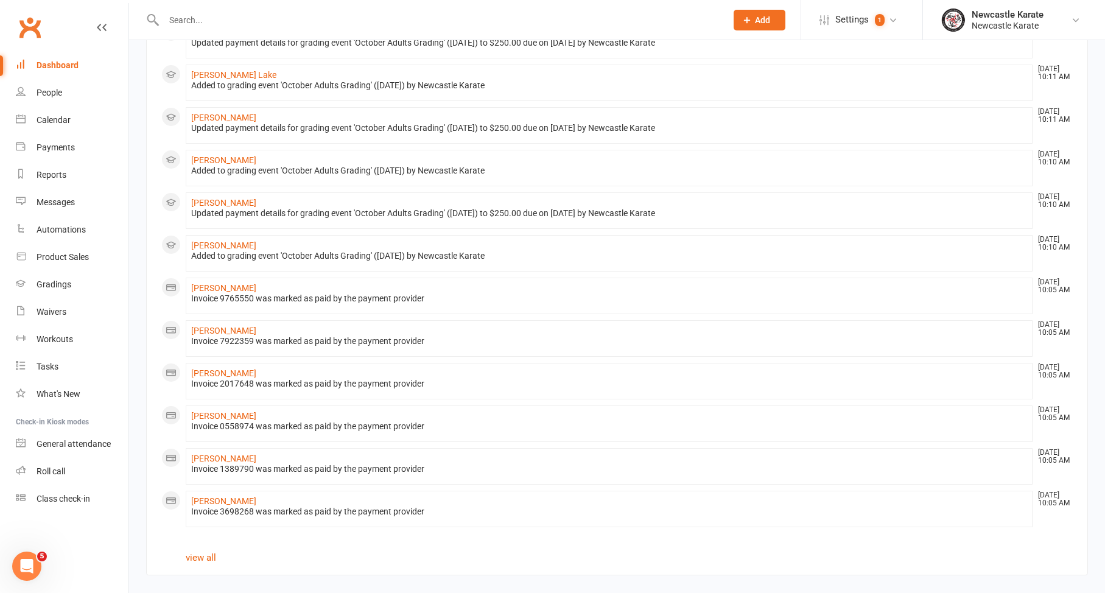
click at [82, 78] on link "Dashboard" at bounding box center [72, 65] width 113 height 27
click at [60, 124] on div "Calendar" at bounding box center [54, 120] width 34 height 10
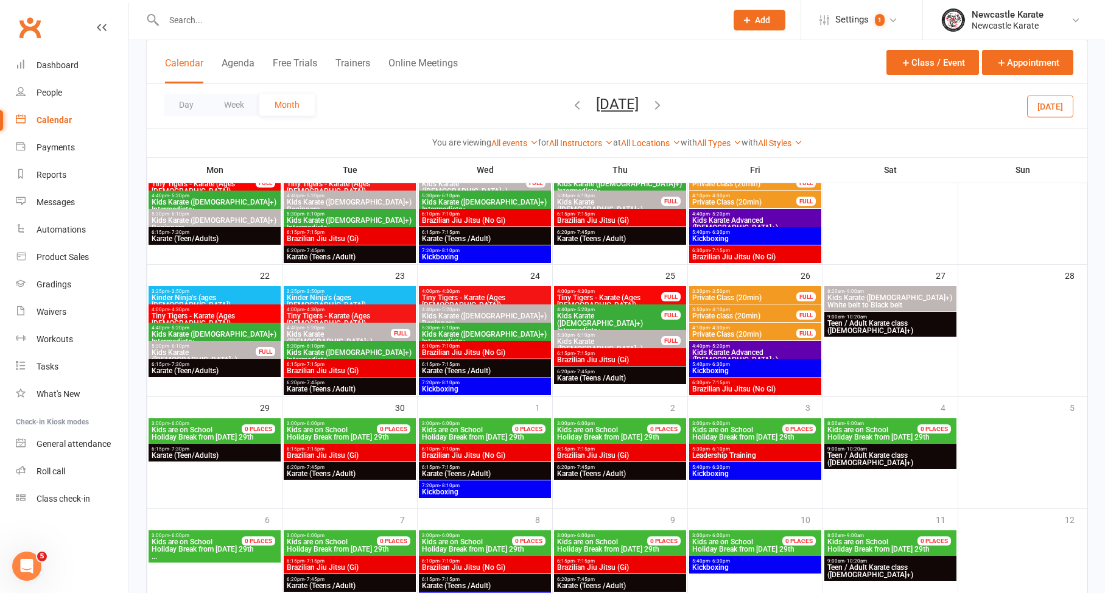
scroll to position [484, 0]
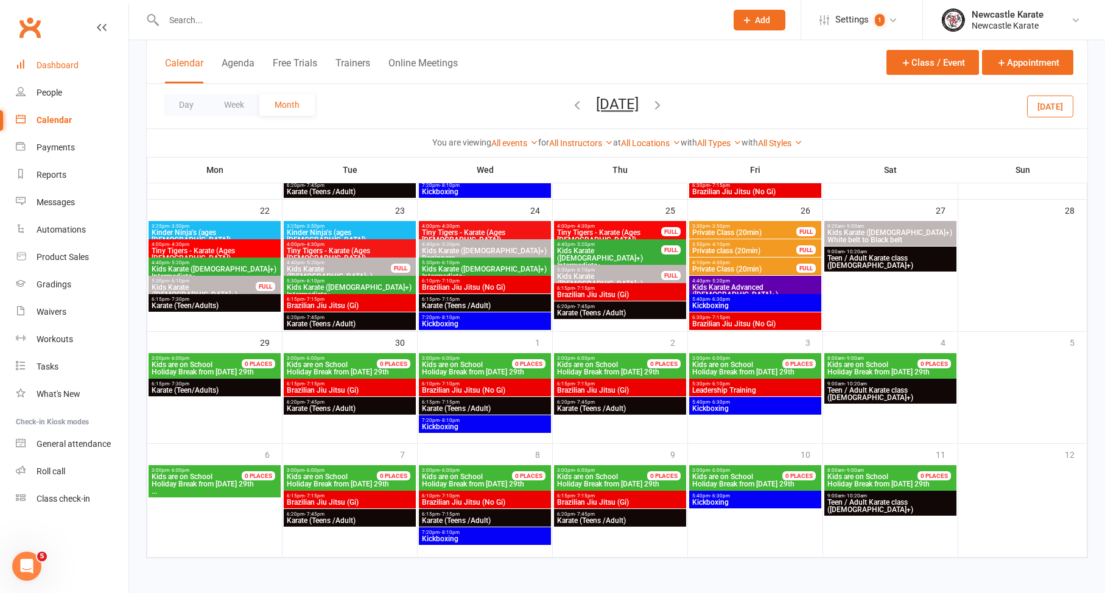
click at [35, 58] on link "Dashboard" at bounding box center [72, 65] width 113 height 27
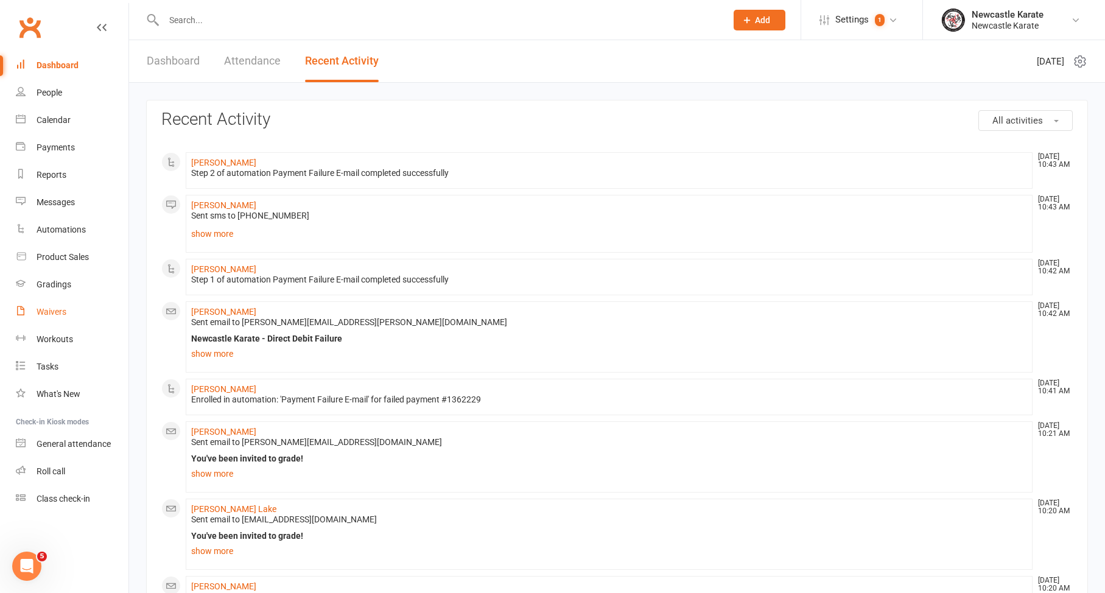
click at [54, 310] on div "Waivers" at bounding box center [52, 312] width 30 height 10
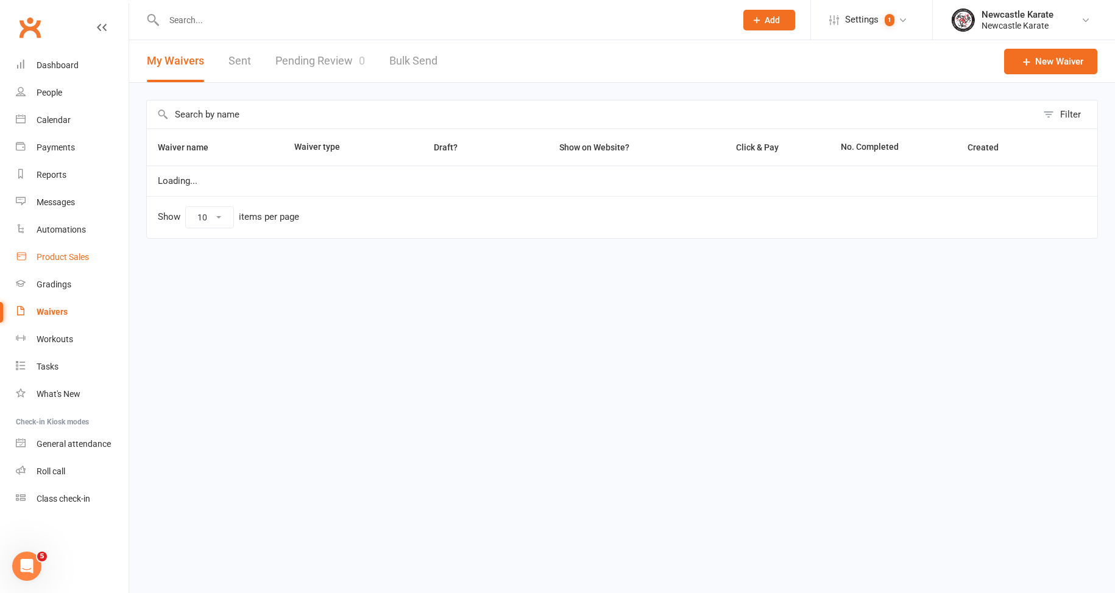
select select "100"
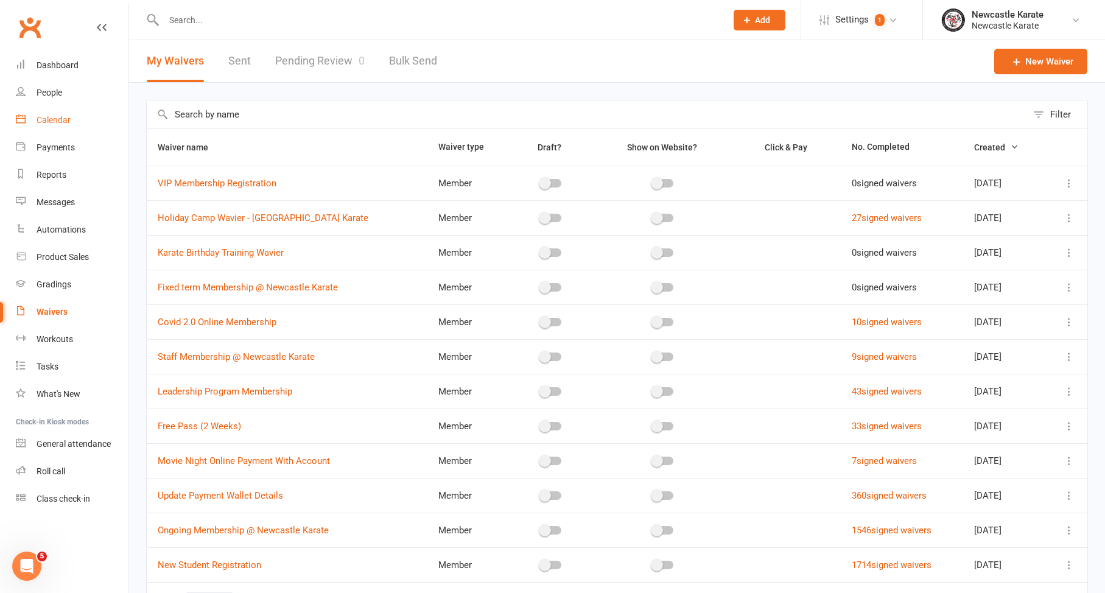
click at [62, 121] on div "Calendar" at bounding box center [54, 120] width 34 height 10
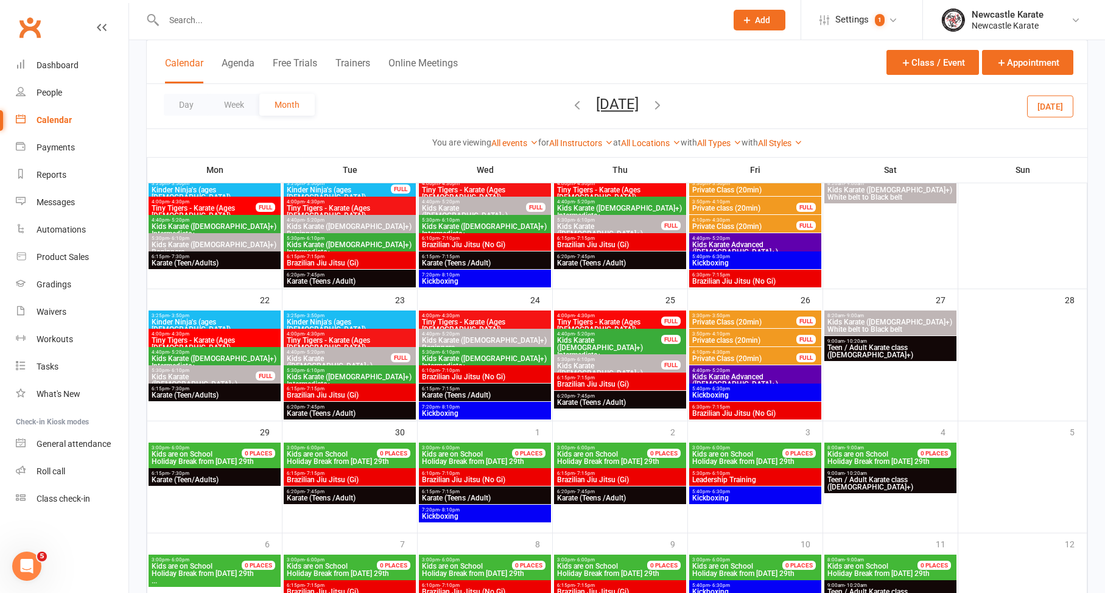
scroll to position [266, 0]
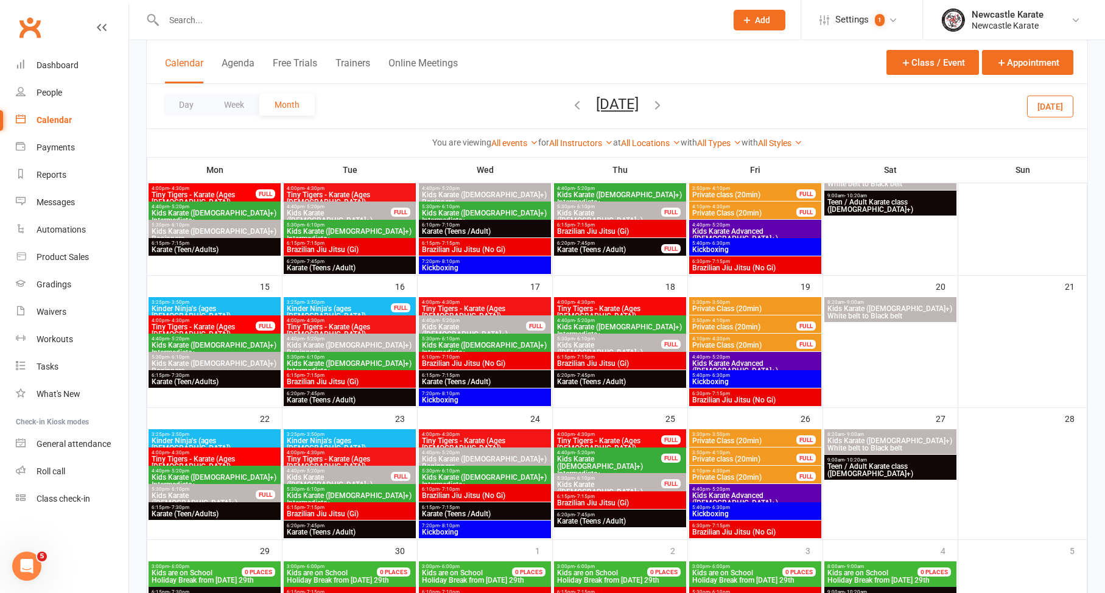
click at [664, 101] on icon "button" at bounding box center [657, 104] width 13 height 13
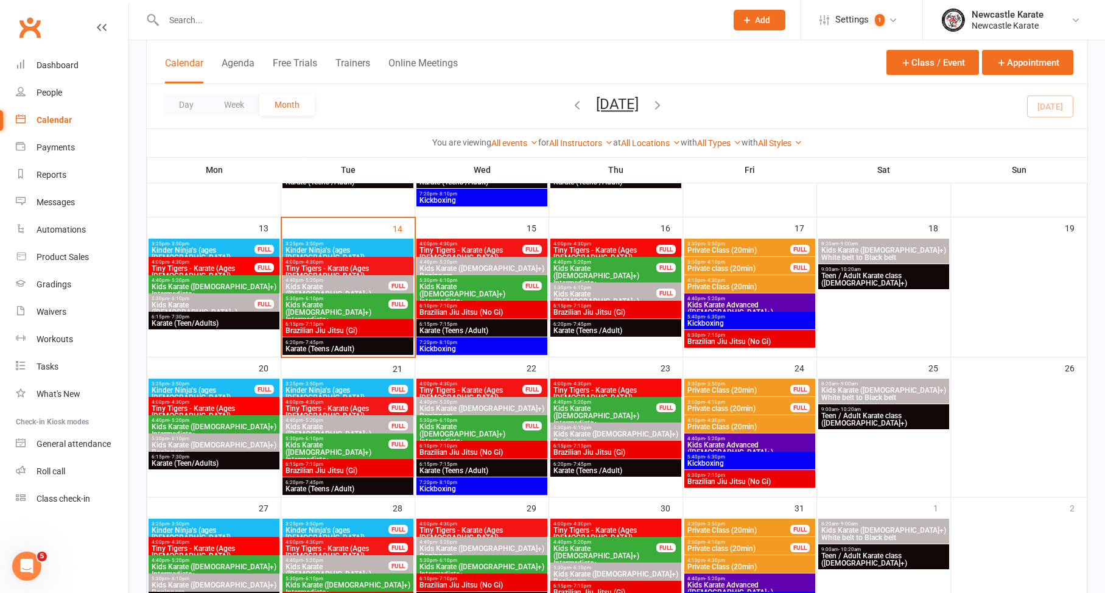
click at [346, 329] on span "Brazilian Jiu Jitsu (Gi)" at bounding box center [348, 330] width 126 height 7
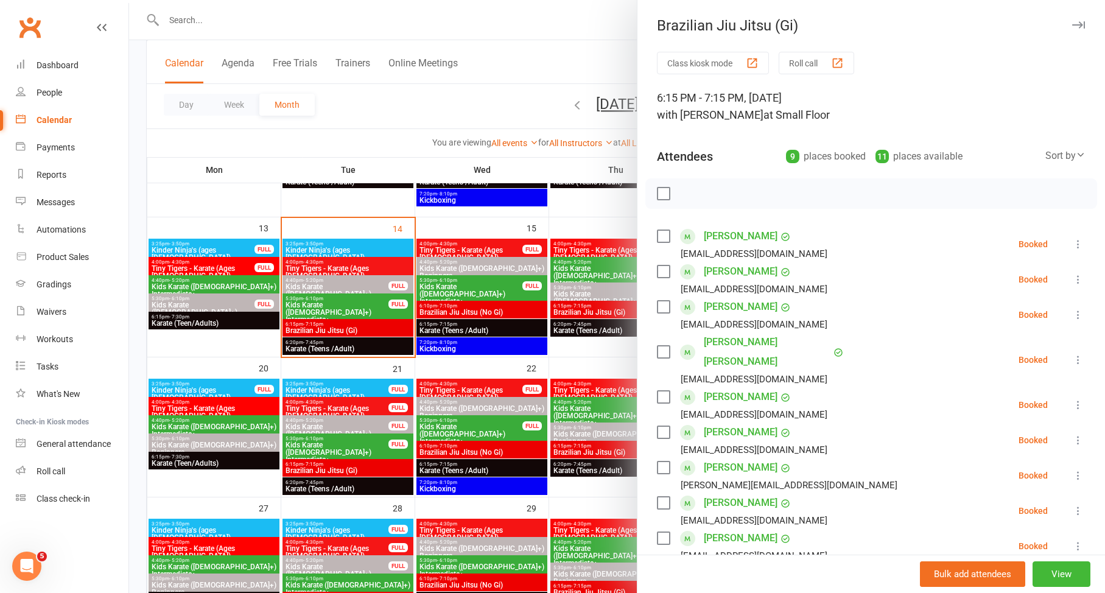
click at [346, 329] on div at bounding box center [617, 296] width 976 height 593
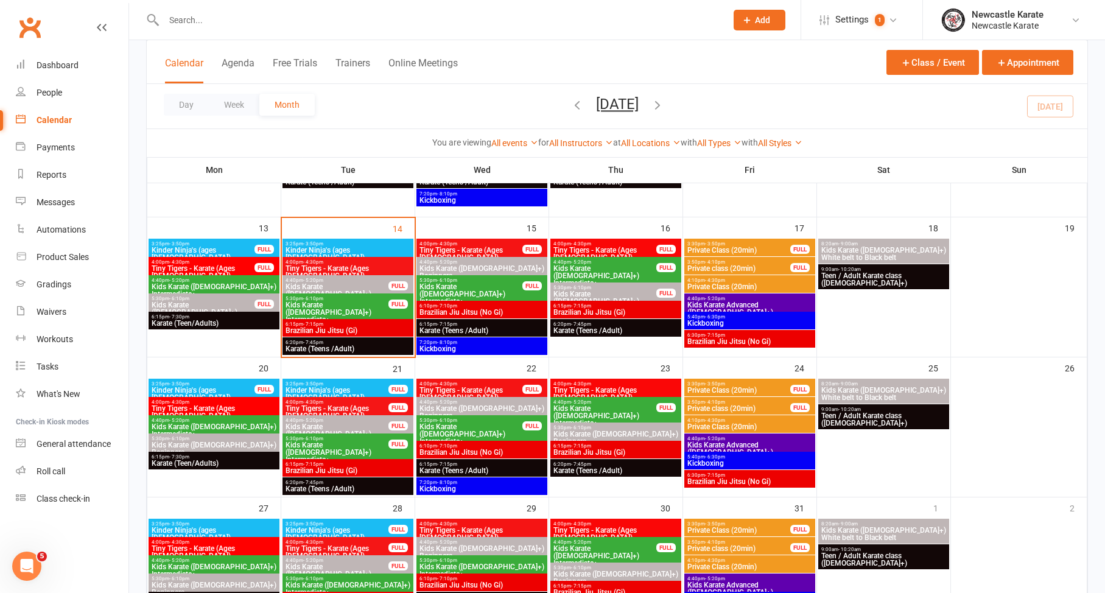
click at [345, 267] on span "Tiny Tigers - Karate (Ages 5-7)" at bounding box center [348, 272] width 126 height 15
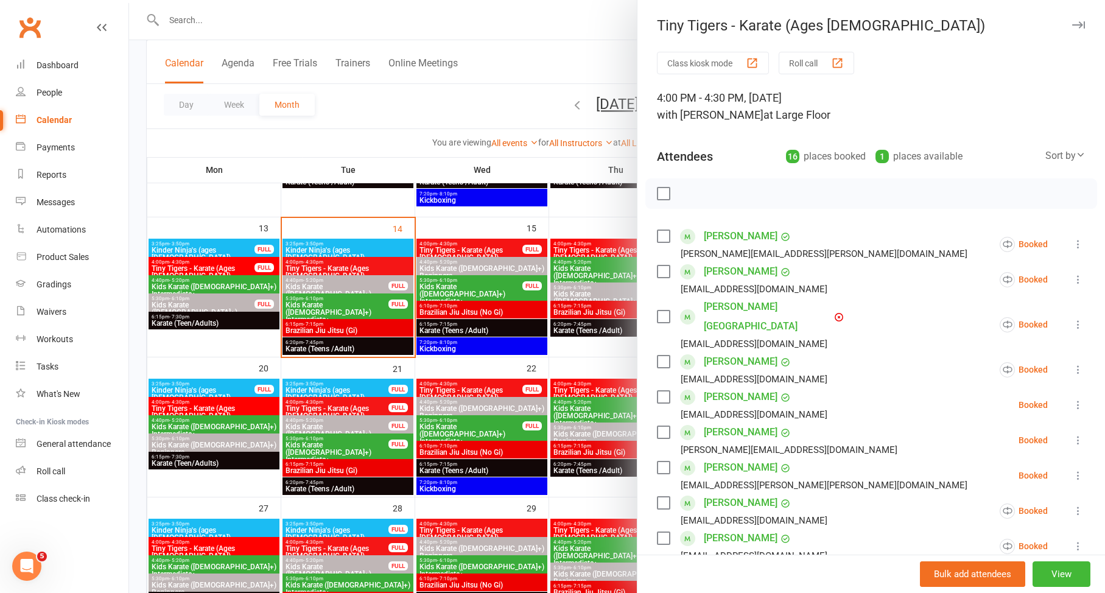
click at [1051, 557] on div "Bulk add attendees View" at bounding box center [872, 574] width 468 height 38
click at [1046, 562] on button "View" at bounding box center [1062, 575] width 58 height 26
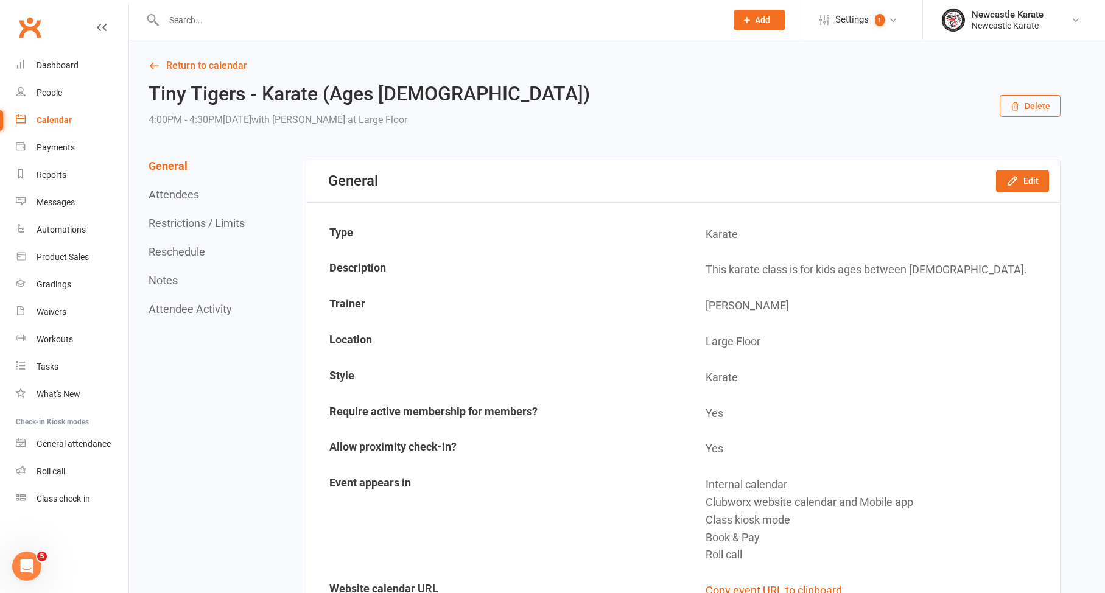
click at [191, 222] on button "Restrictions / Limits" at bounding box center [197, 223] width 96 height 13
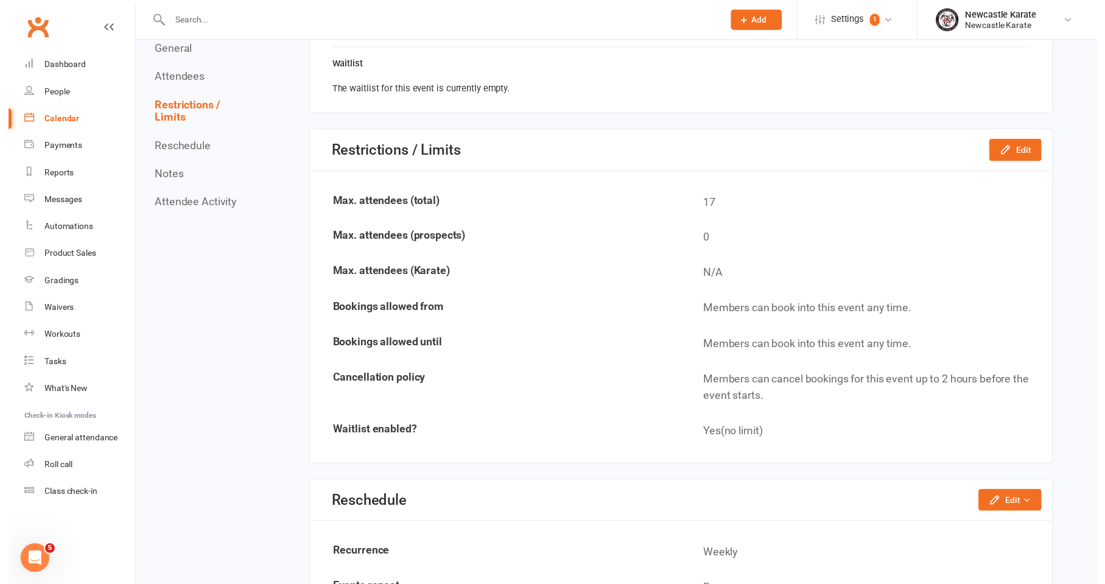
scroll to position [1407, 0]
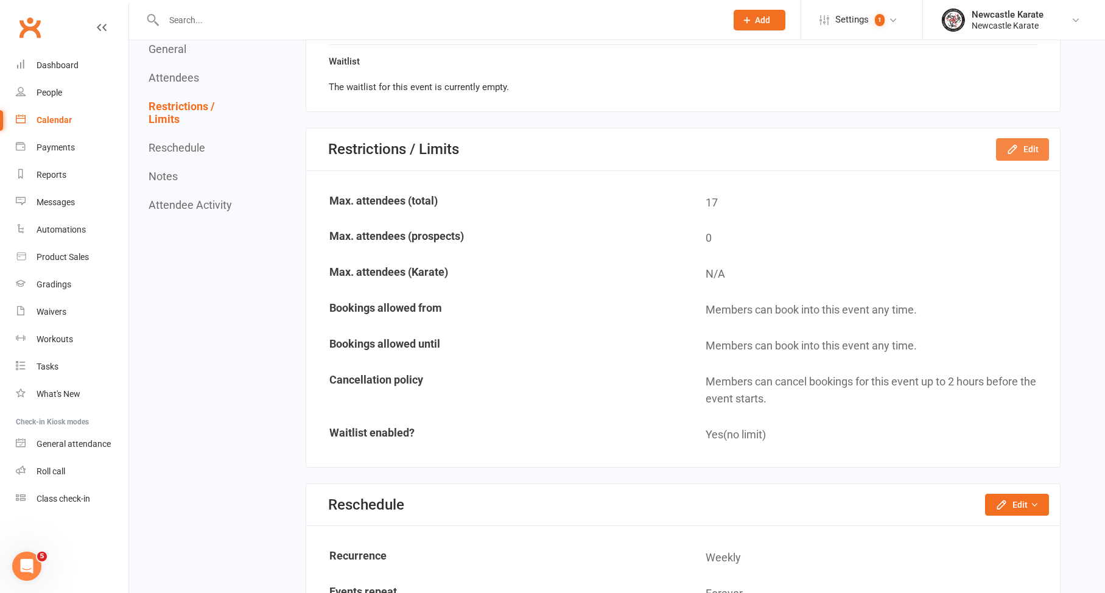
click at [1006, 149] on button "Edit" at bounding box center [1022, 149] width 53 height 22
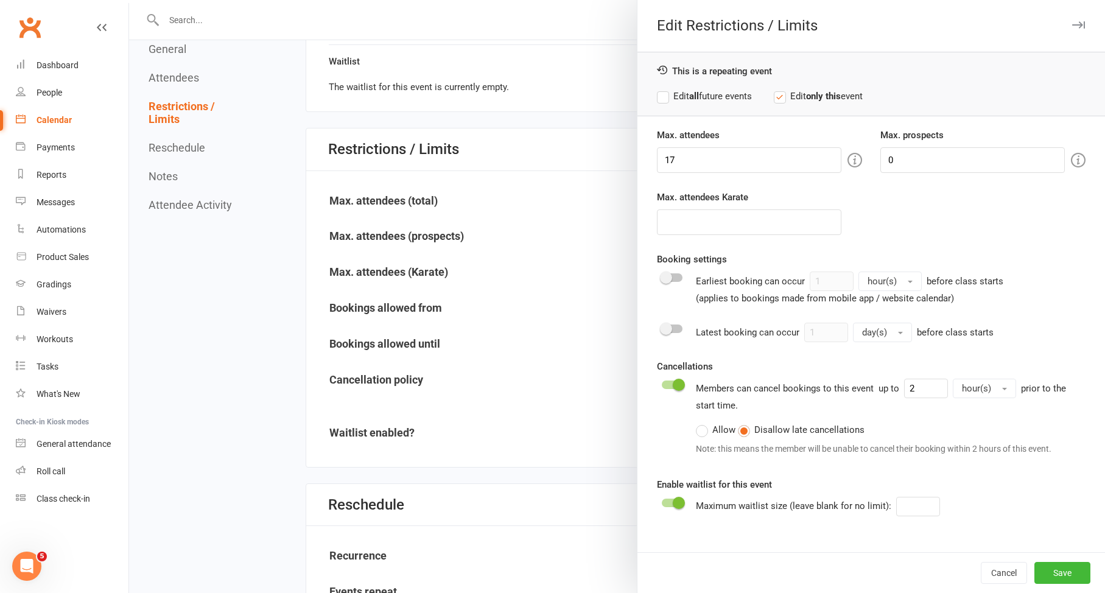
drag, startPoint x: 754, startPoint y: 148, endPoint x: 751, endPoint y: 153, distance: 6.3
click at [754, 148] on div "Attendee limits help you manage class numbers if you have restricted space. If …" at bounding box center [714, 161] width 234 height 28
click at [749, 159] on input "17" at bounding box center [749, 160] width 185 height 26
type input "16"
click at [1065, 572] on button "Save" at bounding box center [1063, 573] width 56 height 22
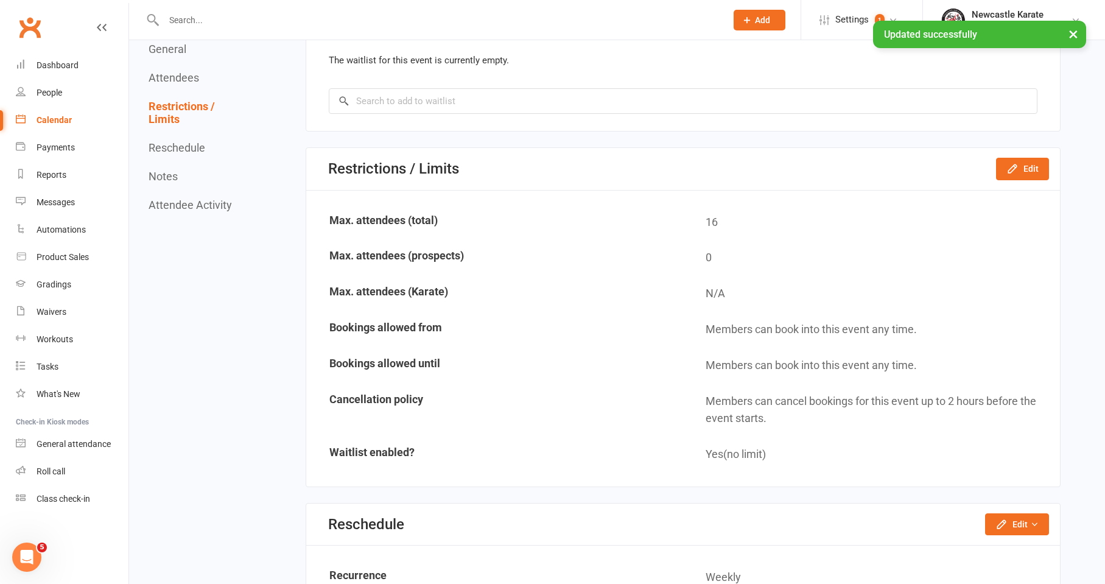
click at [50, 133] on link "Calendar" at bounding box center [72, 120] width 113 height 27
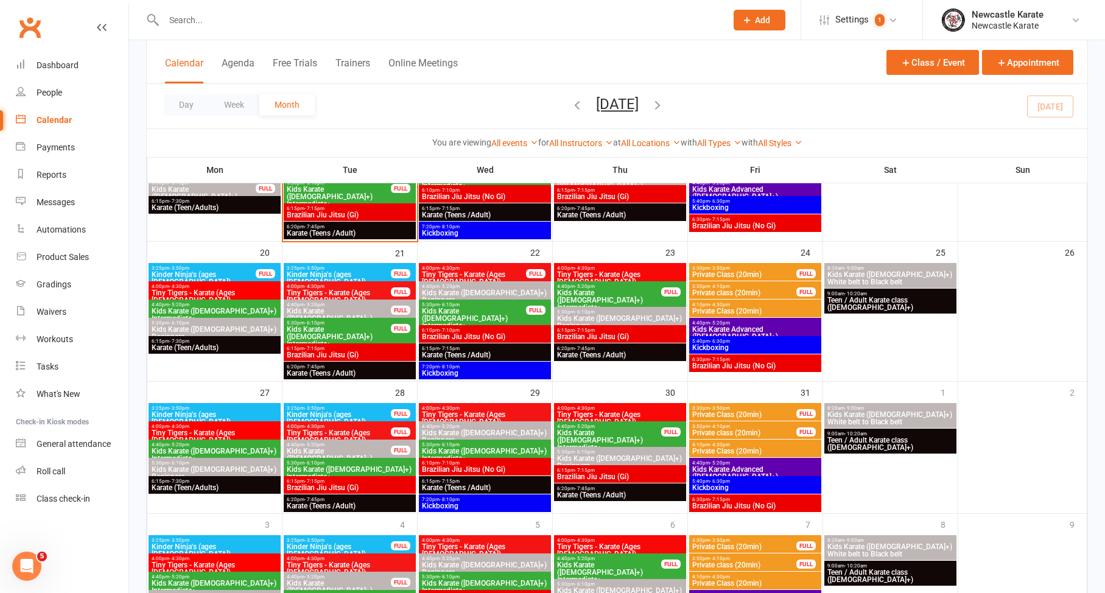
scroll to position [298, 0]
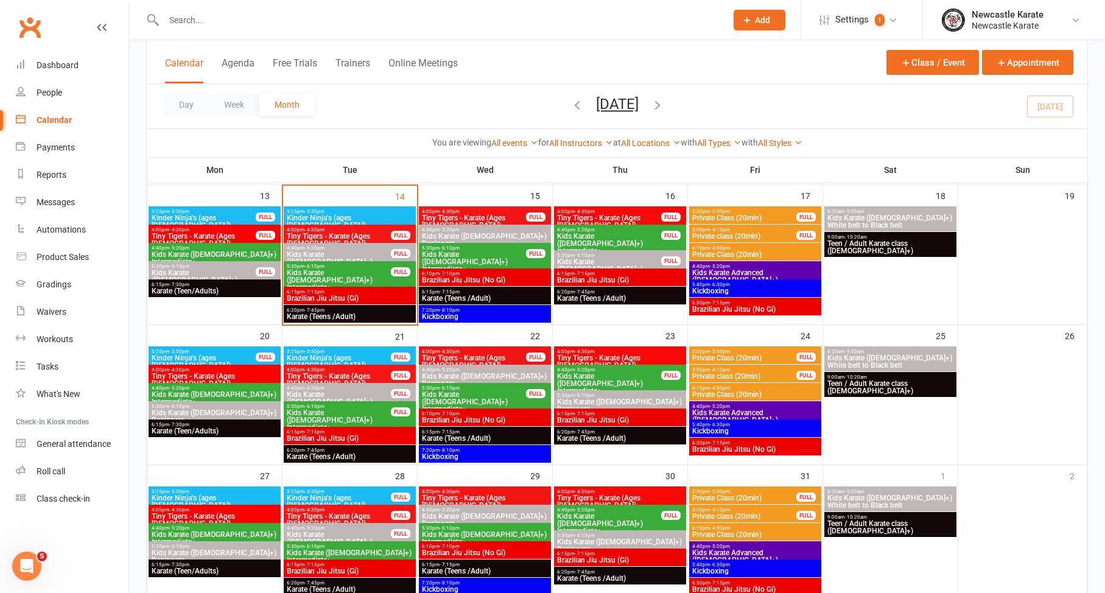
click at [735, 388] on span "4:10pm - 4:30pm" at bounding box center [755, 388] width 127 height 5
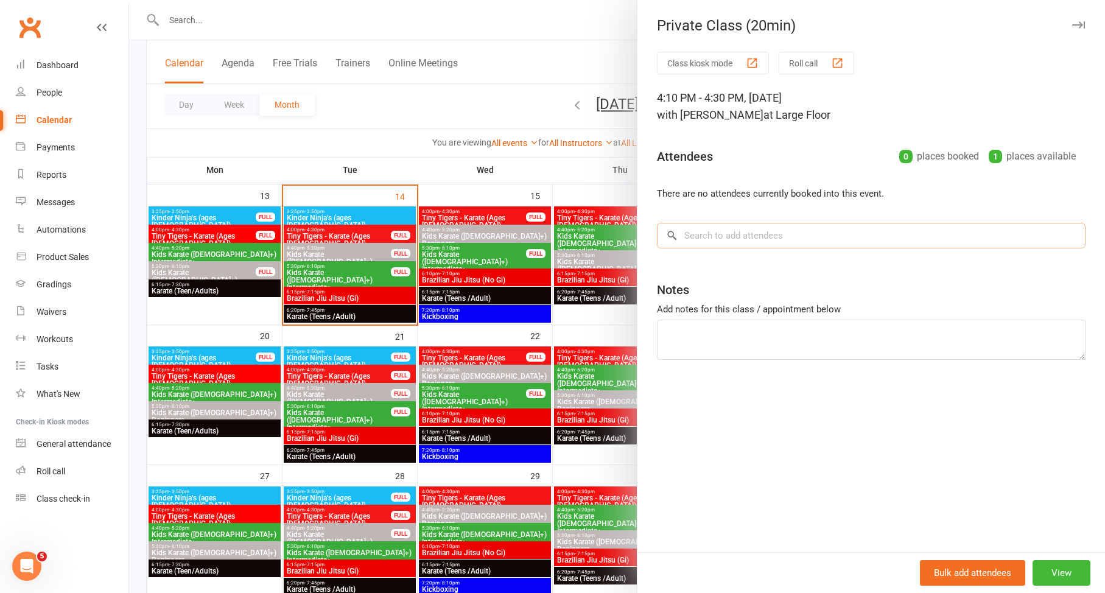
click at [777, 233] on input "search" at bounding box center [871, 236] width 429 height 26
type input "m"
click at [317, 7] on div at bounding box center [617, 296] width 976 height 593
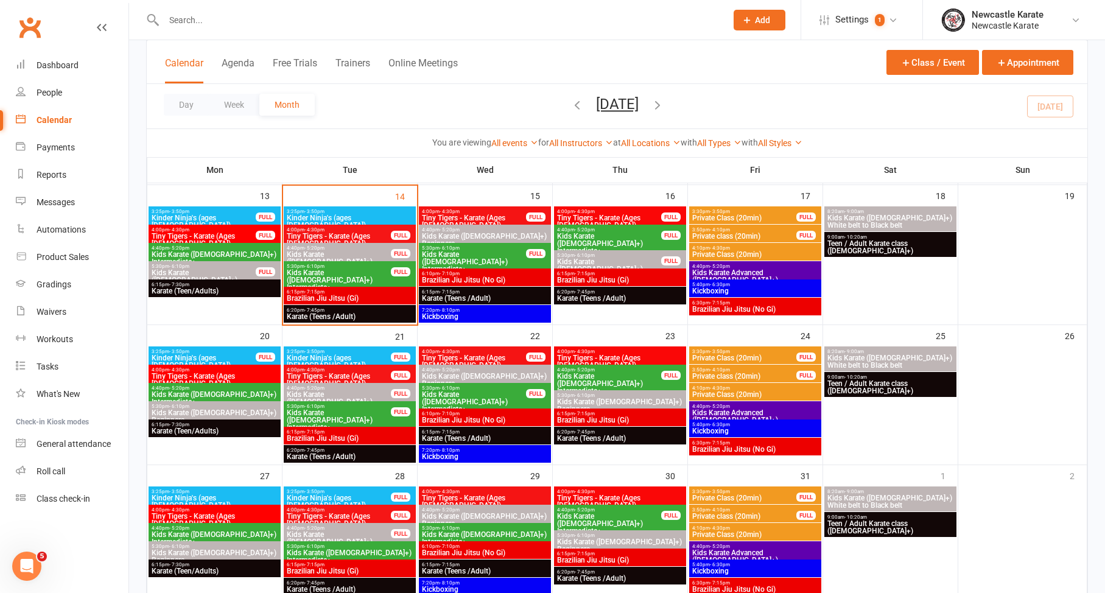
click at [317, 7] on div at bounding box center [617, 296] width 976 height 593
click at [319, 24] on input "text" at bounding box center [439, 20] width 558 height 17
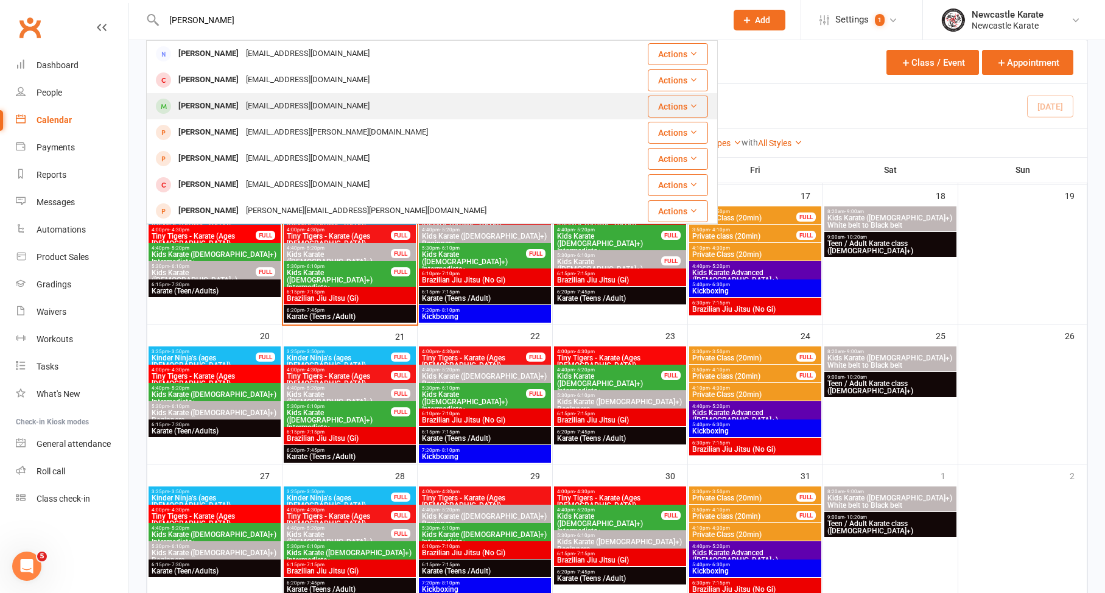
type input "schultz"
click at [242, 103] on div "abby.field97@hotmail.com" at bounding box center [307, 106] width 131 height 18
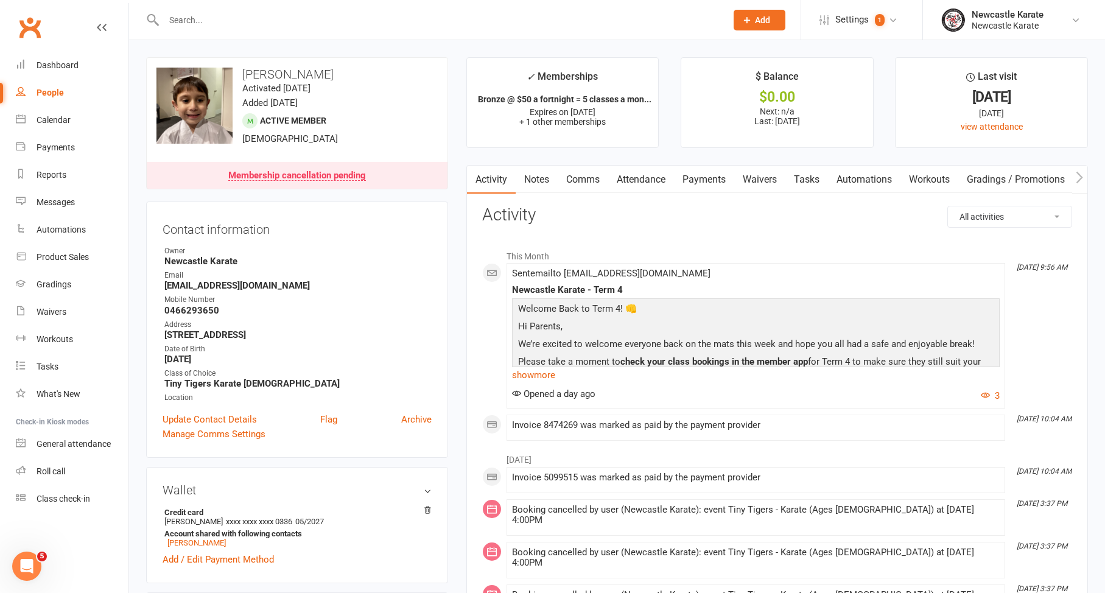
click at [622, 180] on link "Attendance" at bounding box center [641, 180] width 66 height 28
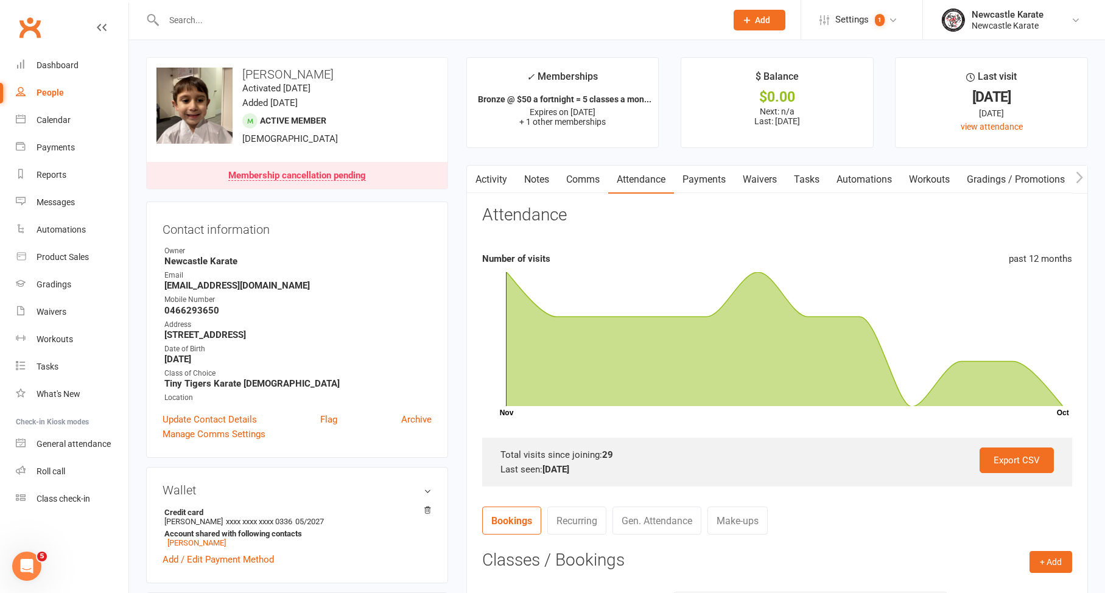
scroll to position [199, 0]
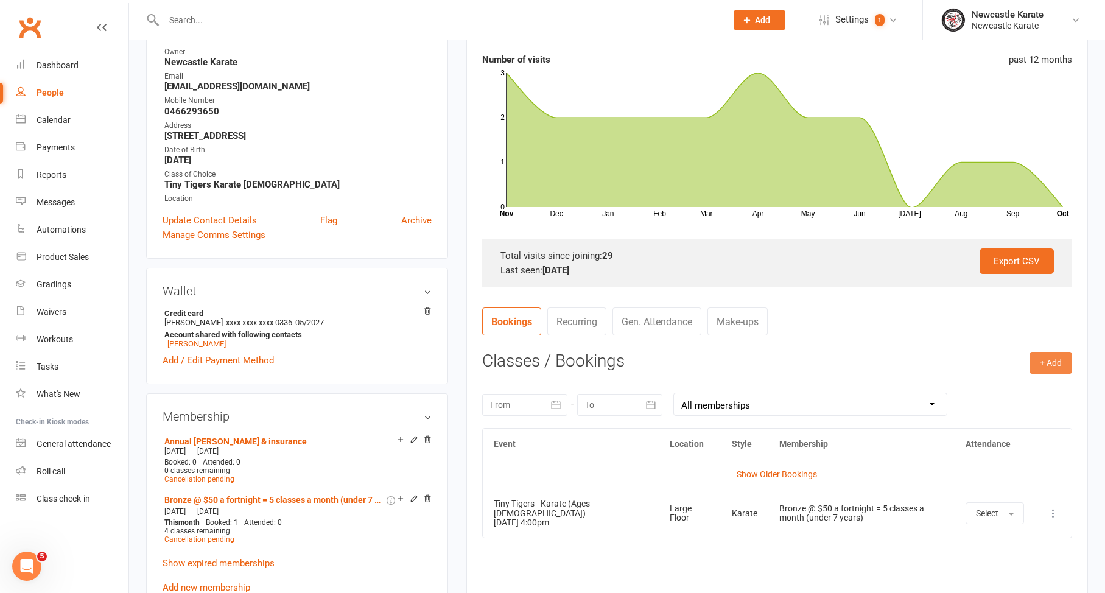
click at [1036, 369] on button "+ Add" at bounding box center [1051, 363] width 43 height 22
click at [1013, 384] on link "Book Event" at bounding box center [1011, 390] width 121 height 24
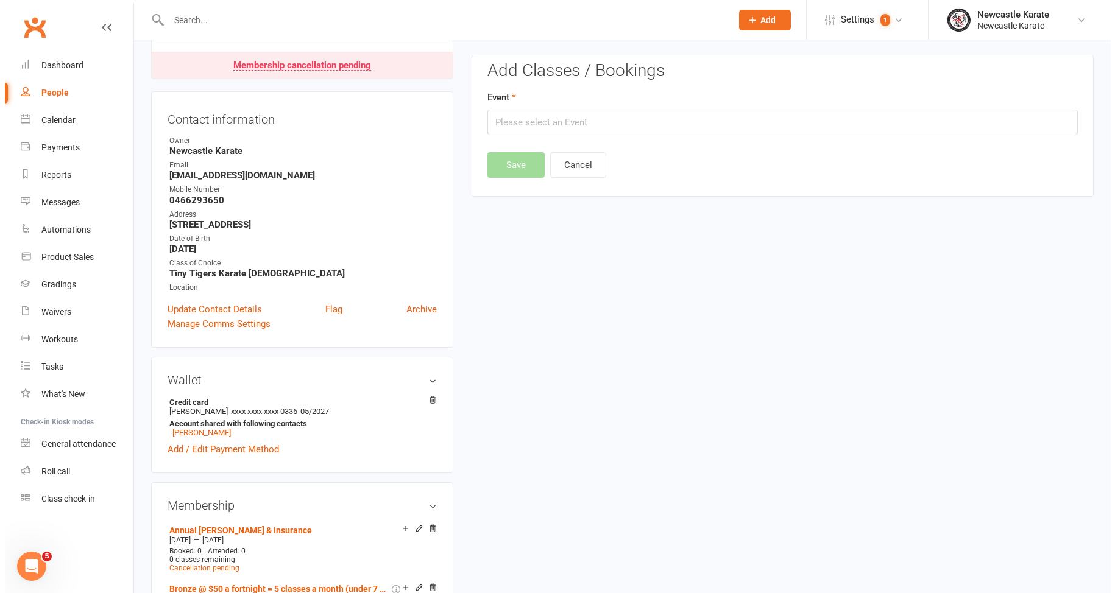
scroll to position [104, 0]
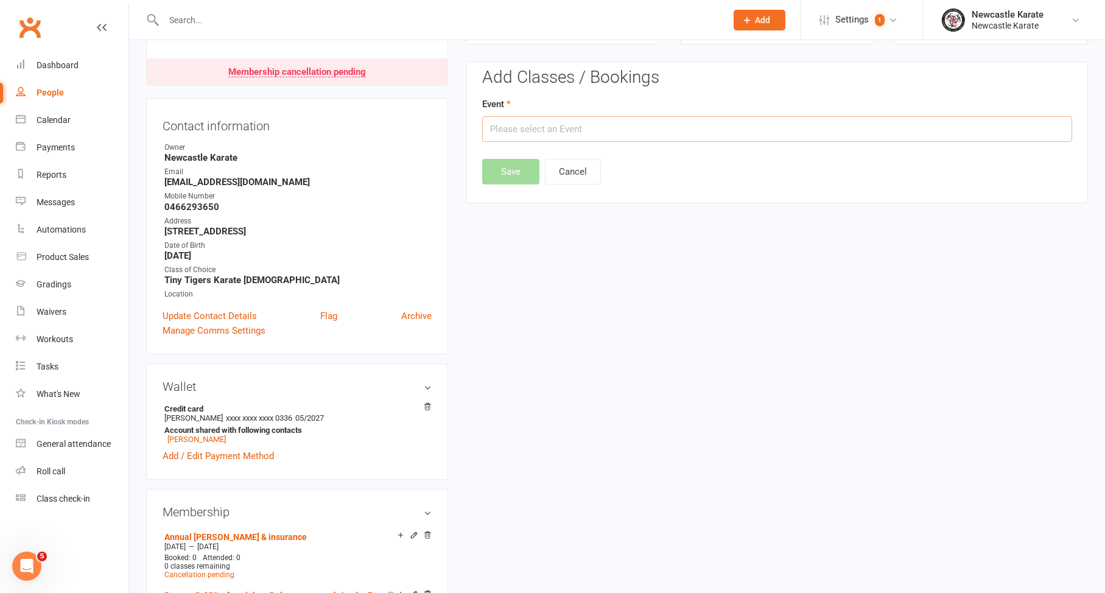
click at [677, 130] on input "text" at bounding box center [777, 129] width 590 height 26
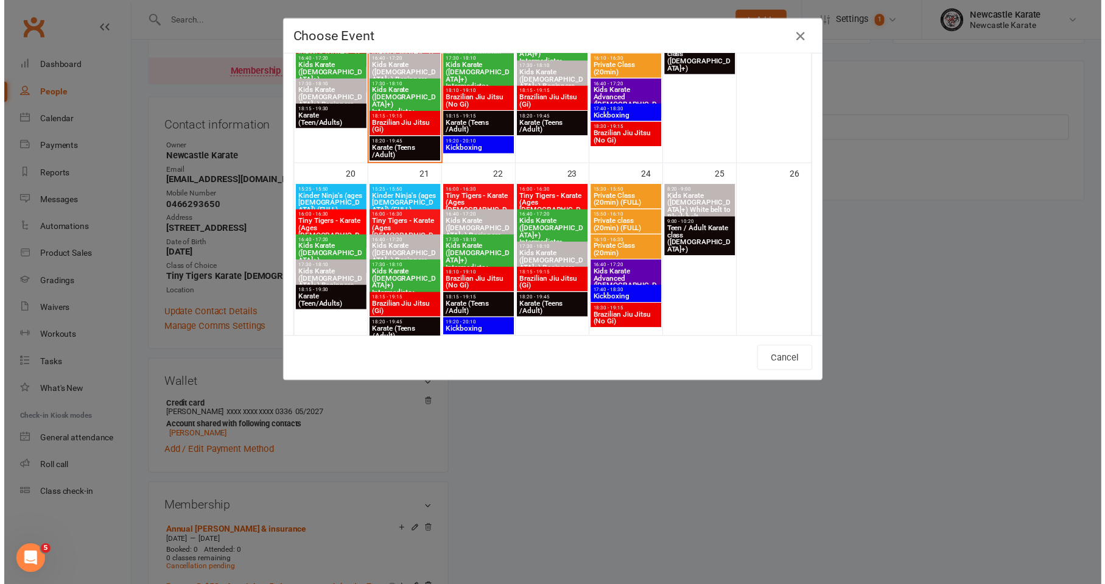
scroll to position [362, 0]
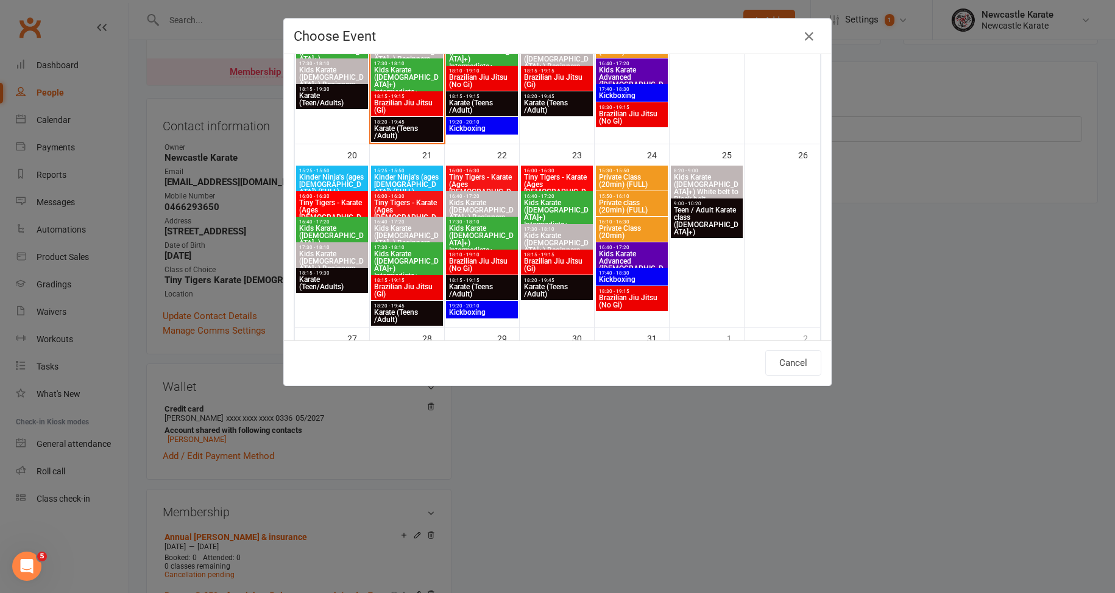
click at [619, 227] on span "Private Class (20min)" at bounding box center [631, 232] width 67 height 15
type input "Private Class (20min) - Oct 24, 2025 4:10:00 PM"
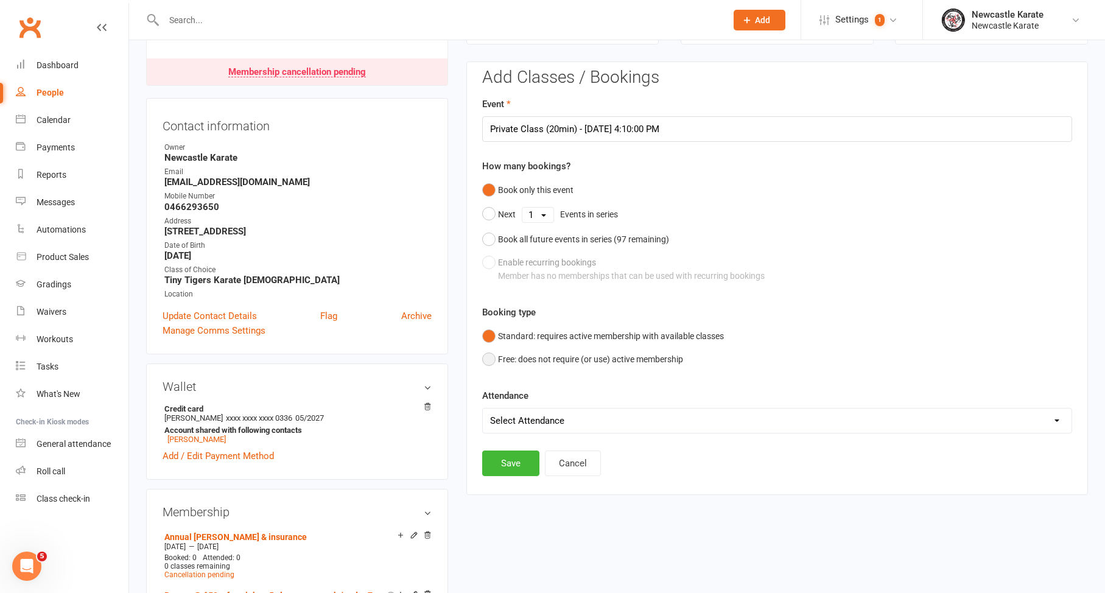
click at [529, 359] on button "Free: does not require (or use) active membership" at bounding box center [582, 359] width 201 height 23
click at [504, 474] on div "Add Classes / Bookings Event Private Class (20min) - Oct 24, 2025 4:10:00 PM Ho…" at bounding box center [778, 278] width 622 height 433
click at [505, 468] on button "Save" at bounding box center [510, 464] width 57 height 26
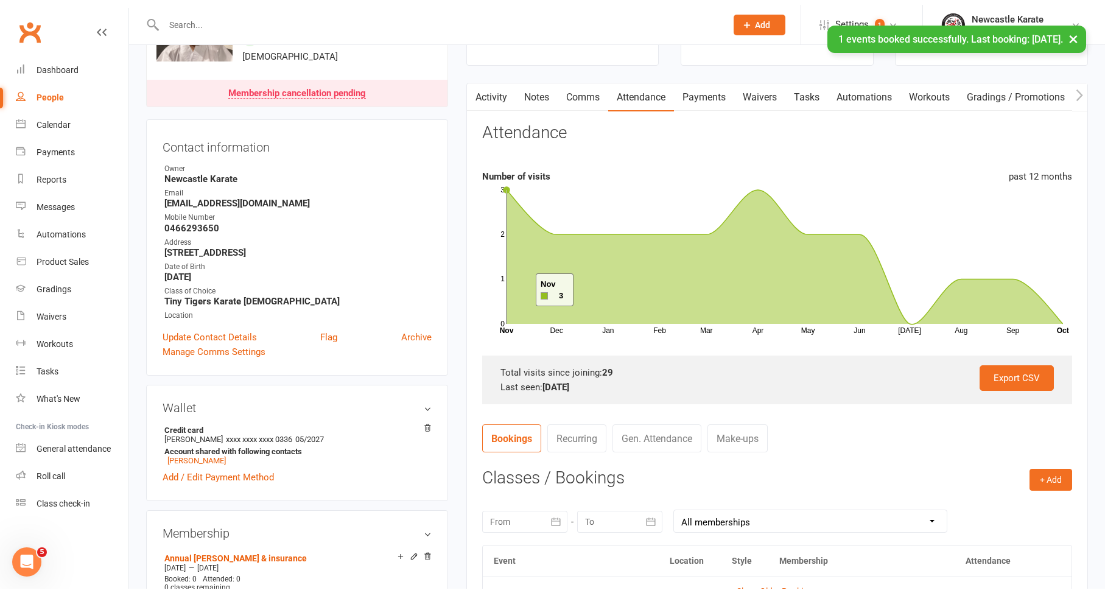
scroll to position [208, 0]
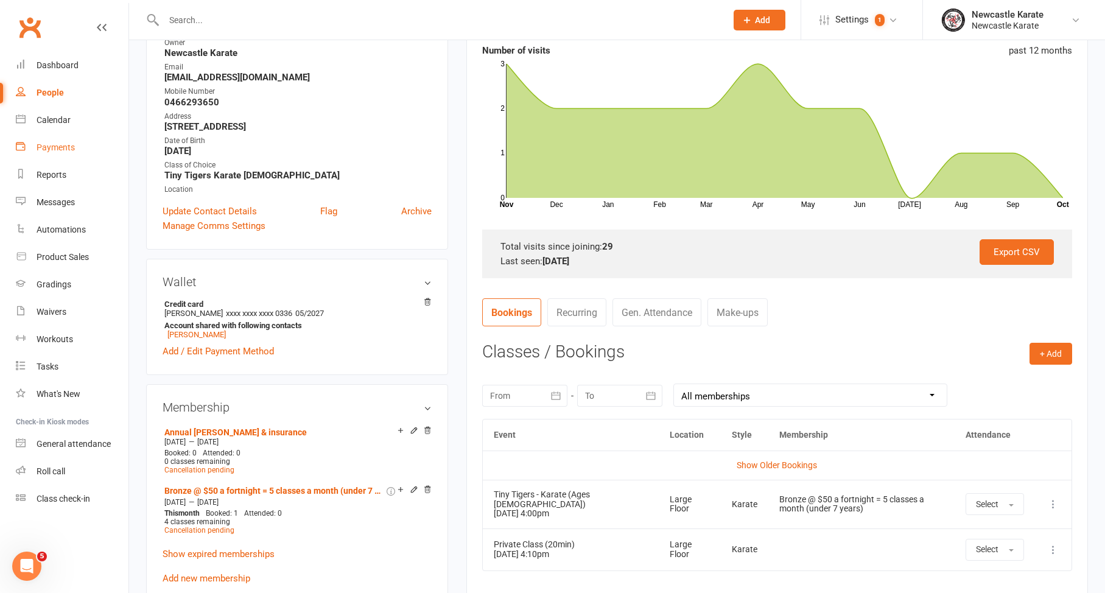
click at [63, 138] on link "Payments" at bounding box center [72, 147] width 113 height 27
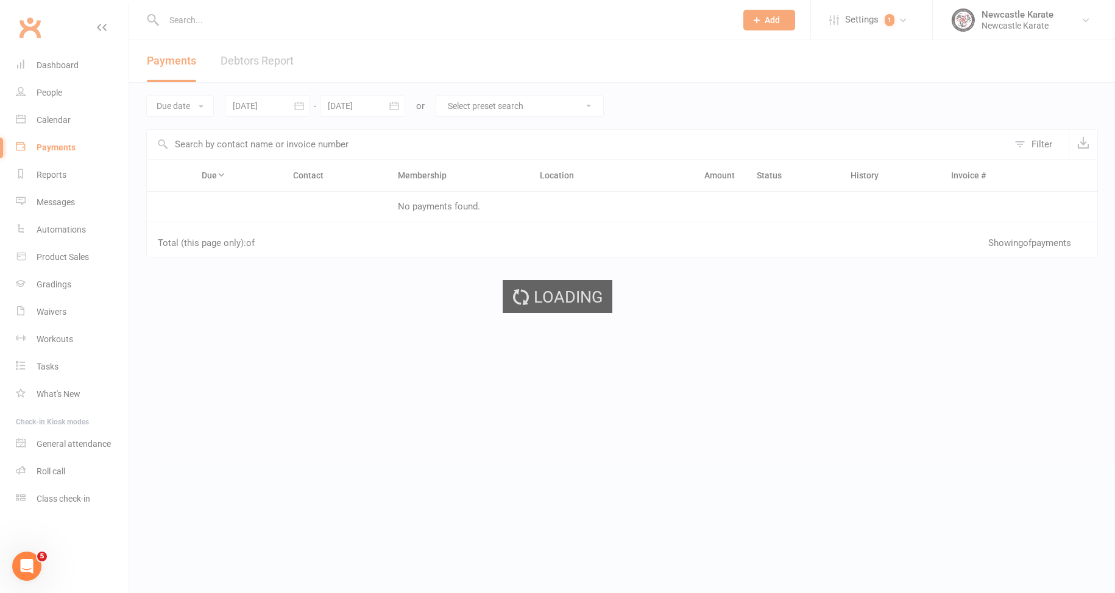
click at [69, 122] on ui-view "Prospect Member Non-attending contact Class / event Appointment Grading event T…" at bounding box center [557, 209] width 1115 height 412
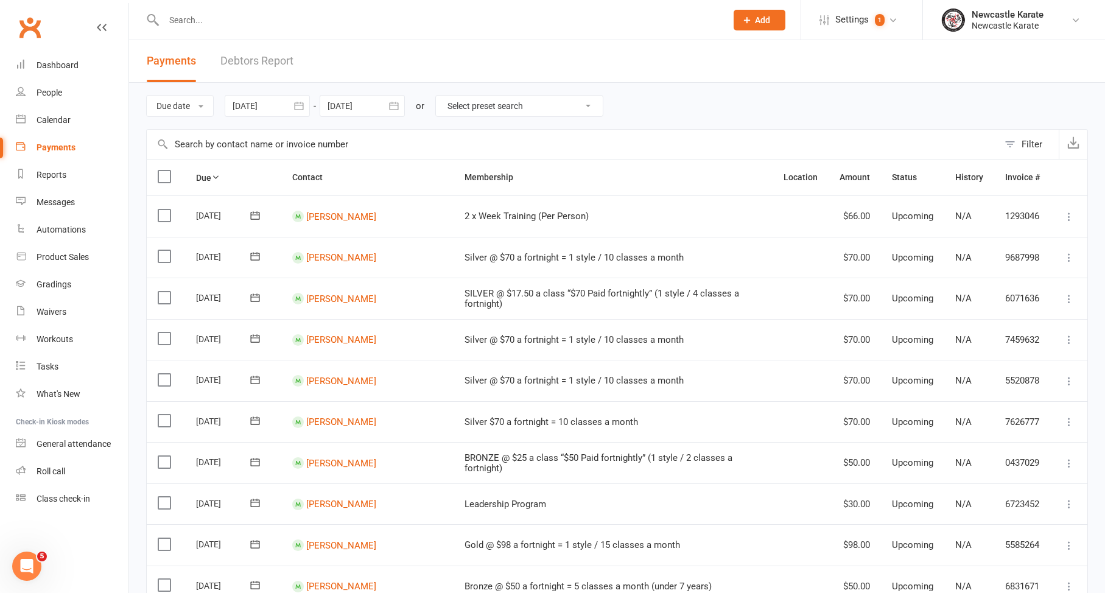
click at [69, 122] on div "Calendar" at bounding box center [54, 120] width 34 height 10
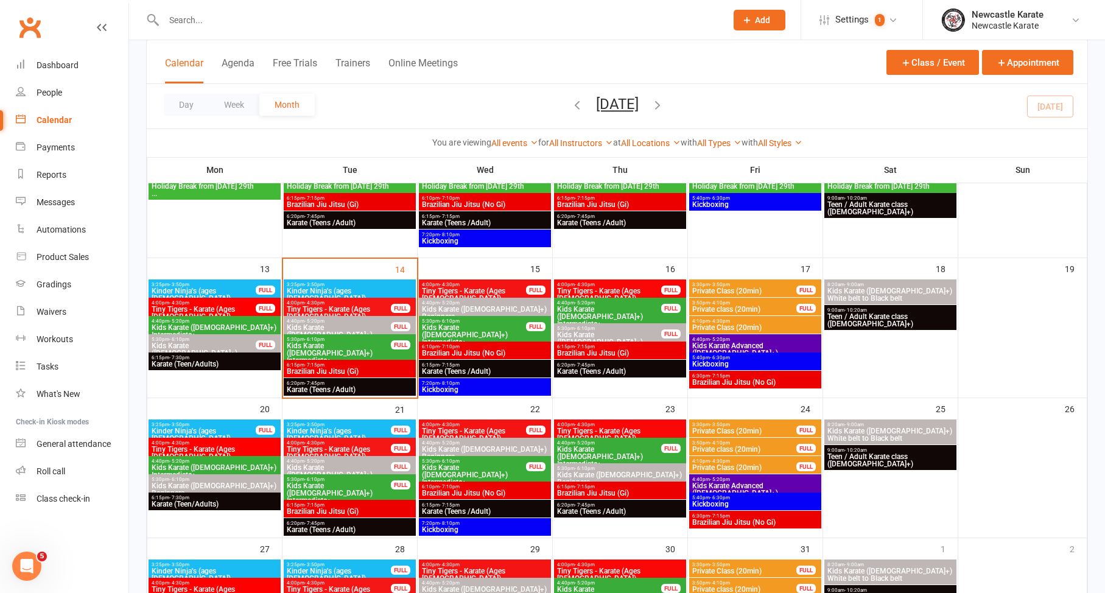
scroll to position [227, 0]
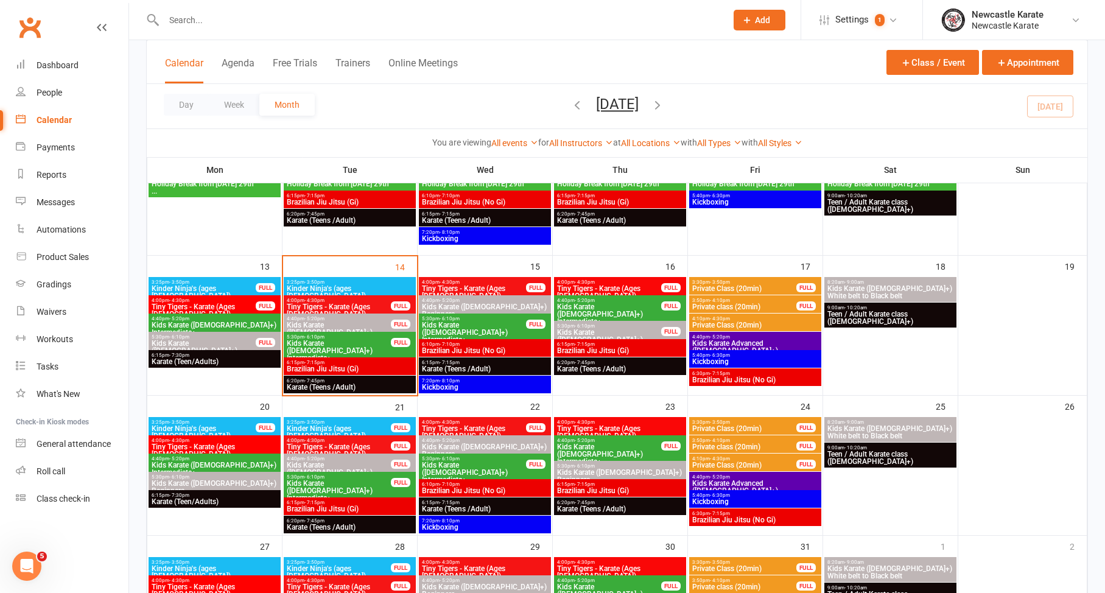
click at [732, 467] on span "Private Class (20min)" at bounding box center [744, 465] width 105 height 7
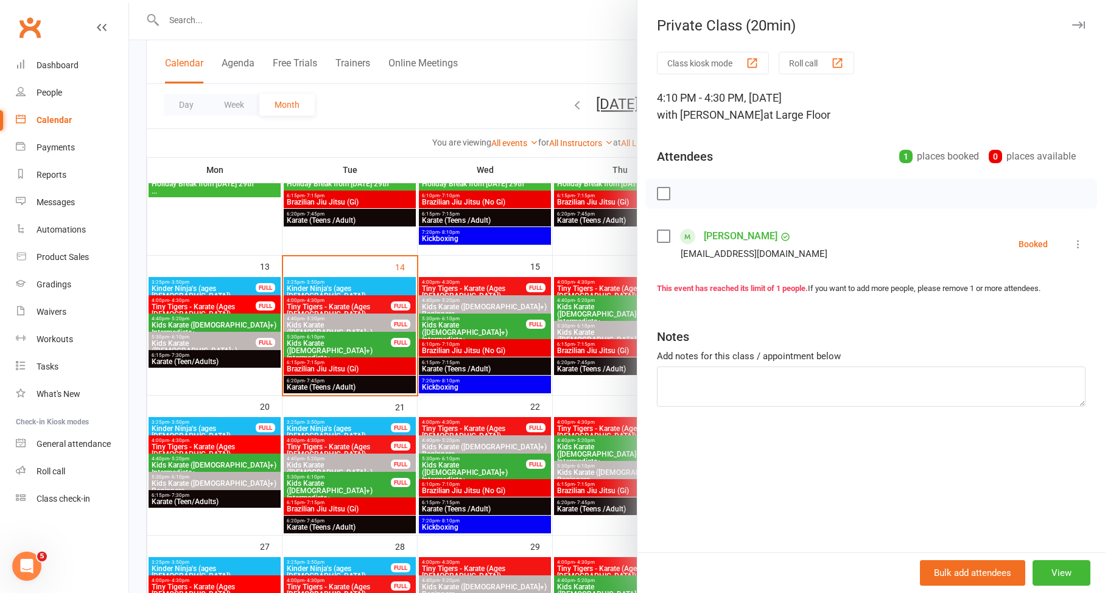
click at [458, 380] on div at bounding box center [617, 296] width 976 height 593
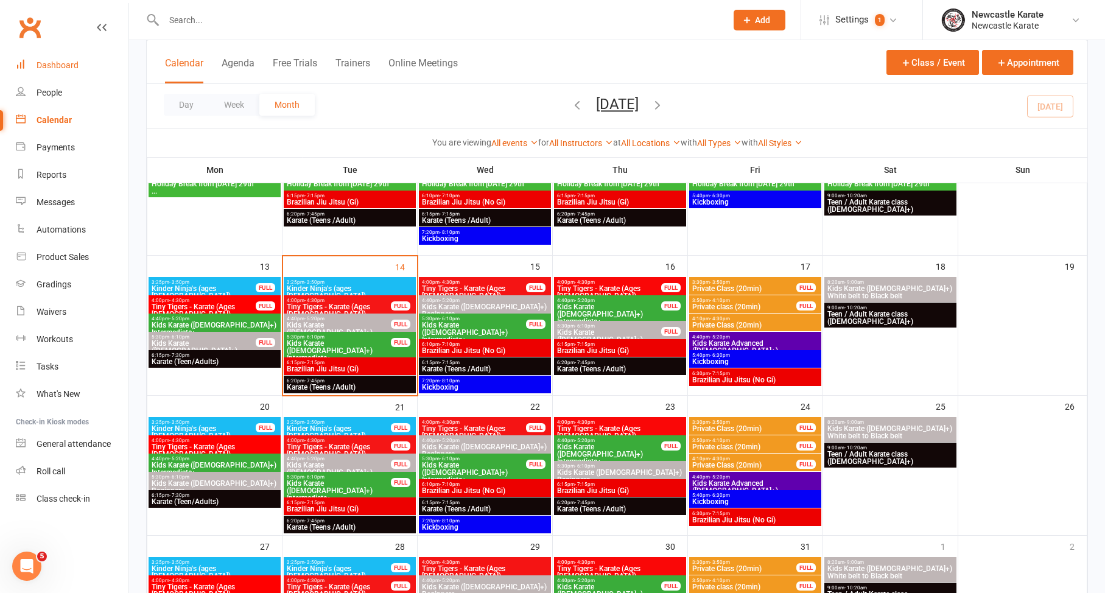
click at [35, 77] on link "Dashboard" at bounding box center [72, 65] width 113 height 27
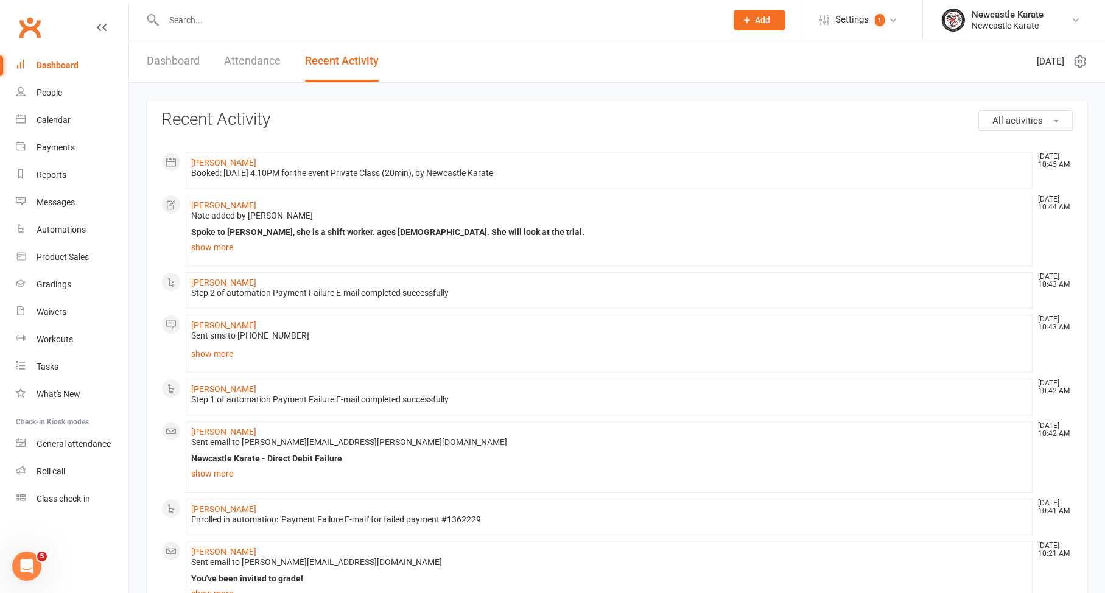
click at [231, 57] on link "Attendance" at bounding box center [252, 61] width 57 height 42
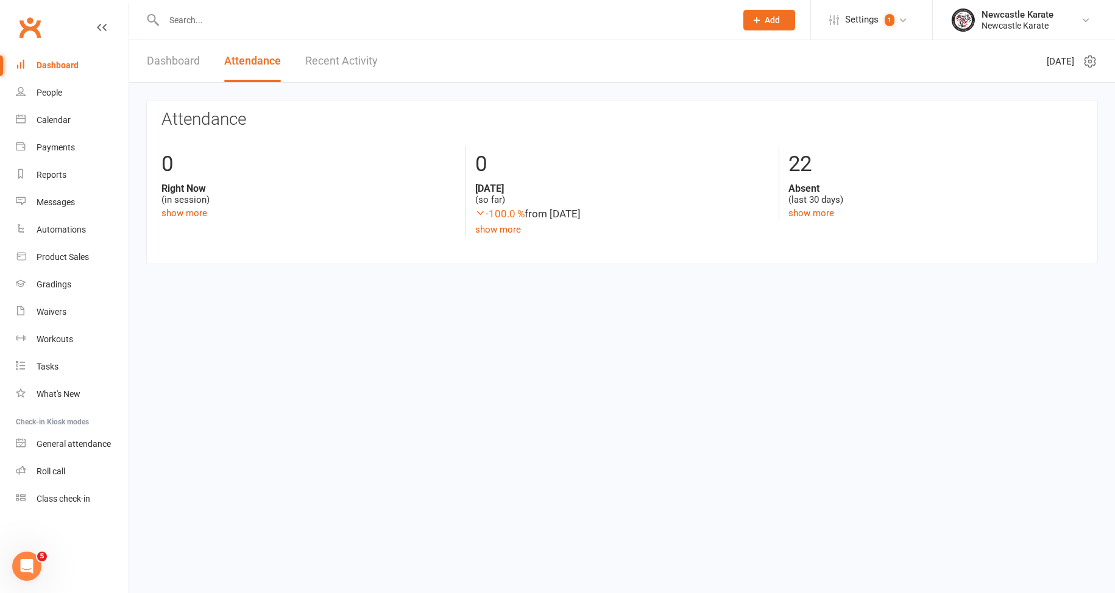
click at [178, 62] on link "Dashboard" at bounding box center [173, 61] width 53 height 42
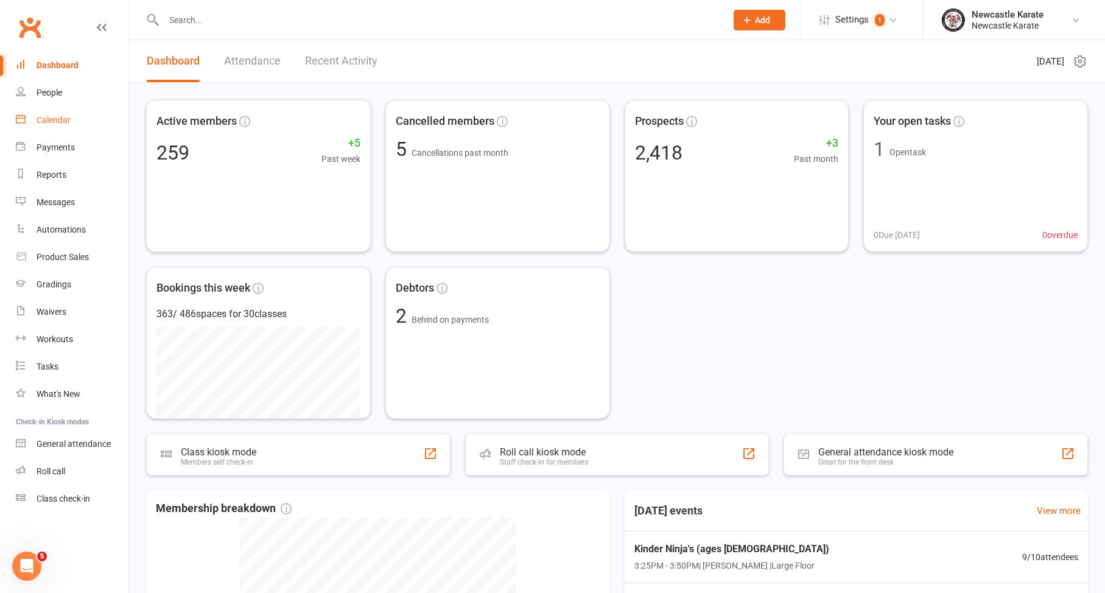
click at [69, 112] on link "Calendar" at bounding box center [72, 120] width 113 height 27
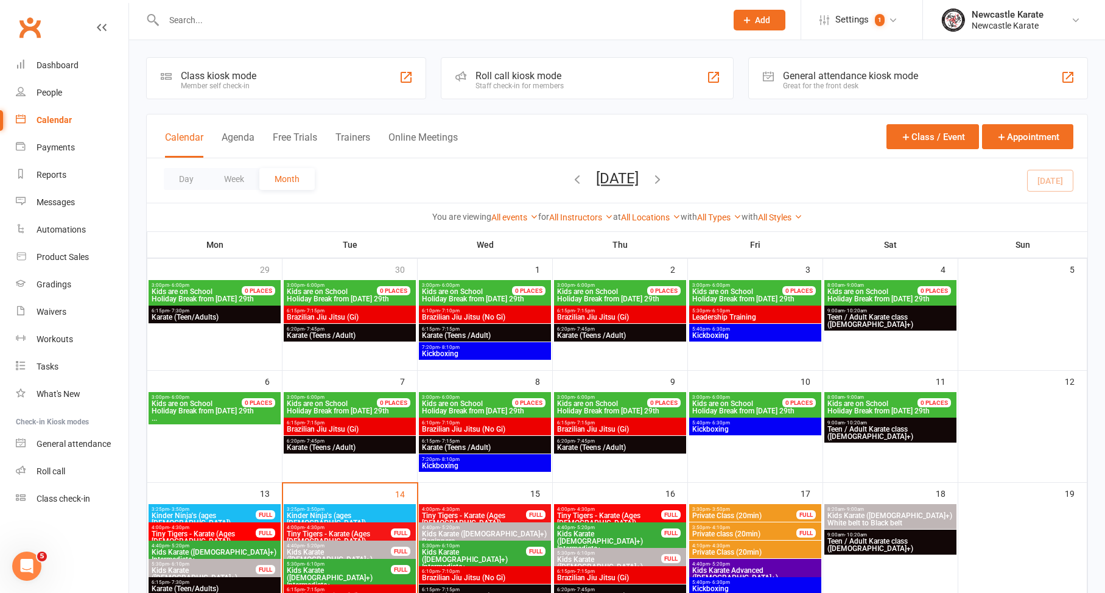
scroll to position [94, 0]
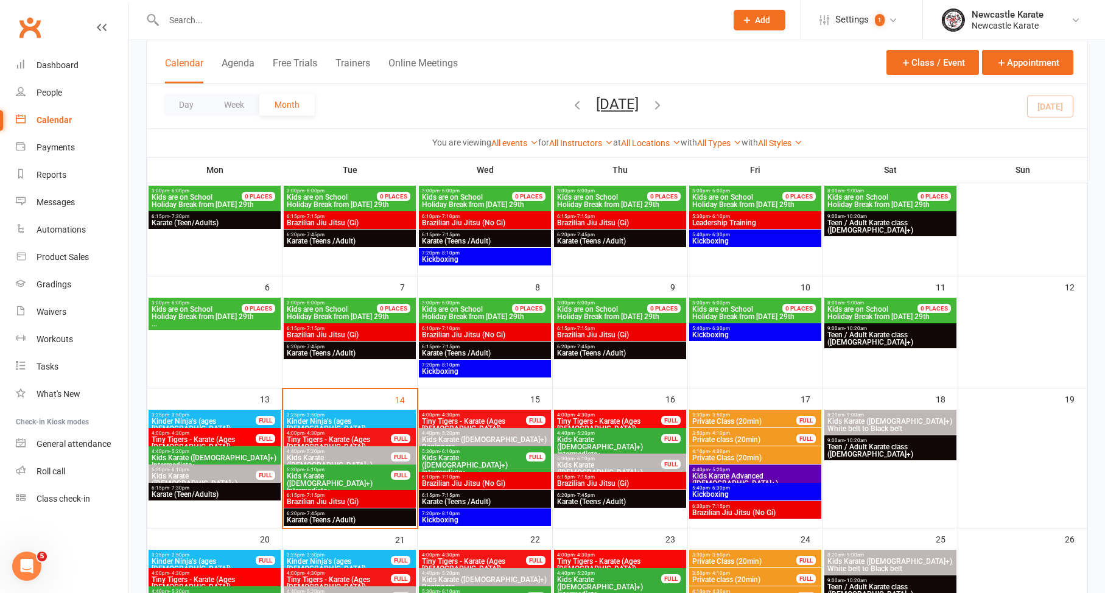
click at [498, 484] on span "Brazilian Jiu Jitsu (No Gi)" at bounding box center [484, 483] width 127 height 7
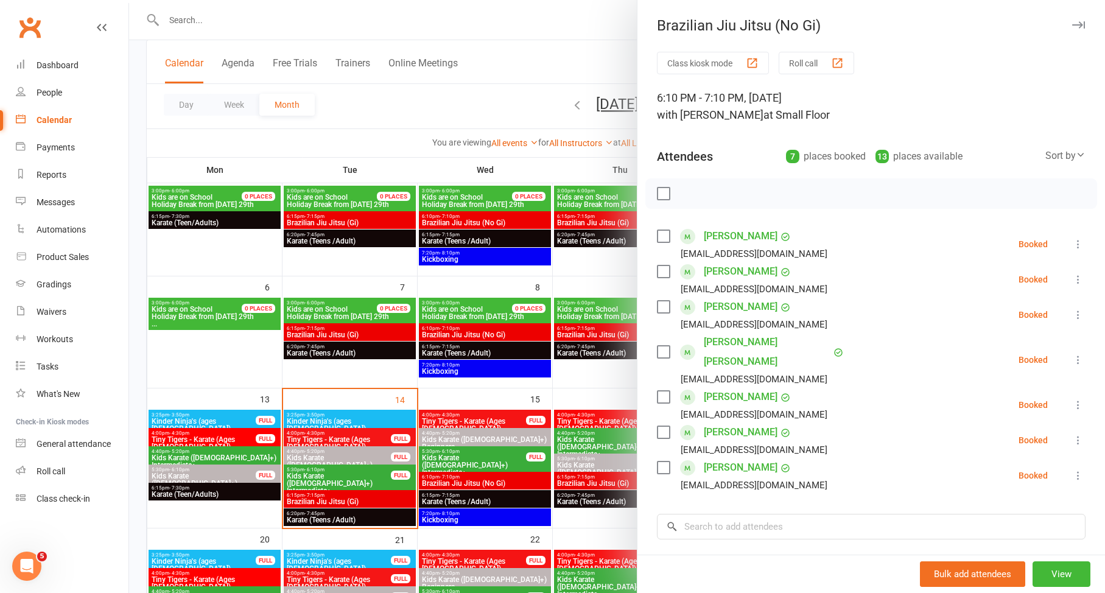
click at [498, 483] on div at bounding box center [617, 296] width 976 height 593
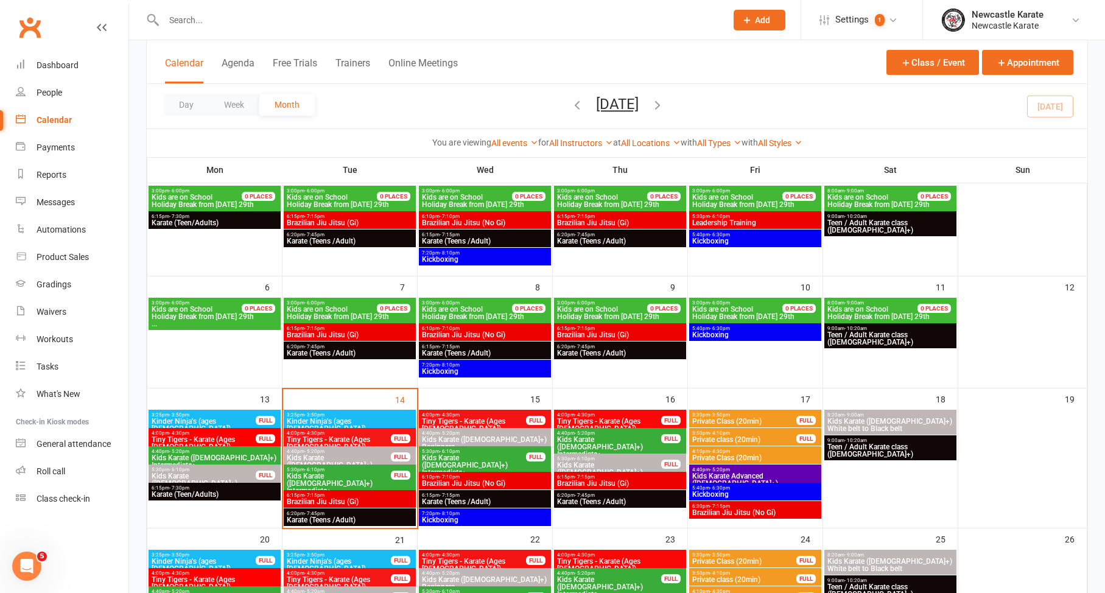
click at [595, 500] on span "Karate (Teens /Adult)" at bounding box center [620, 501] width 127 height 7
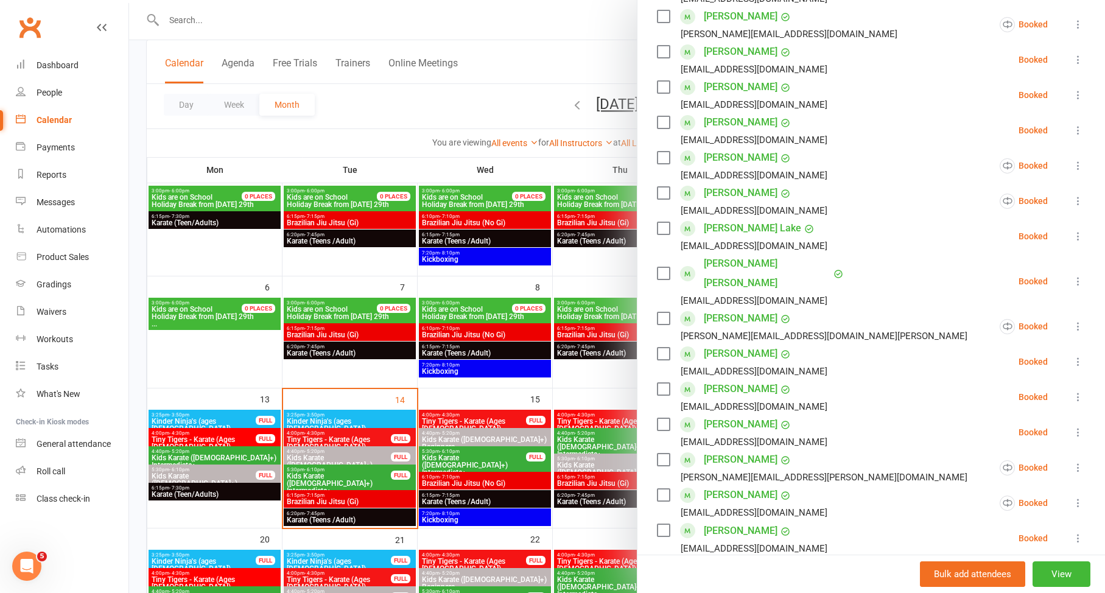
scroll to position [314, 0]
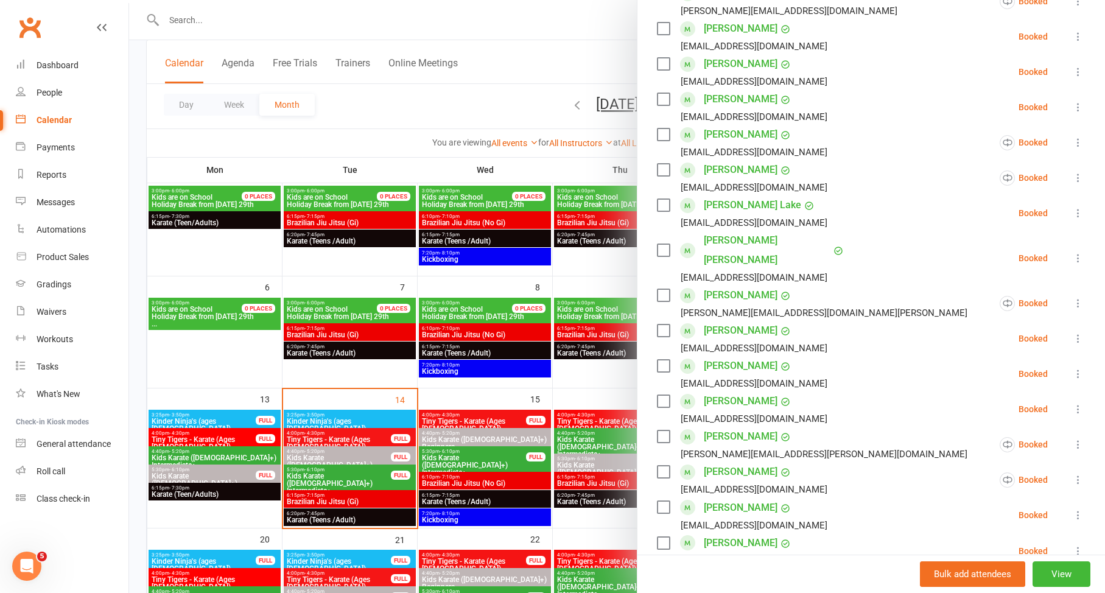
click at [572, 463] on div at bounding box center [617, 296] width 976 height 593
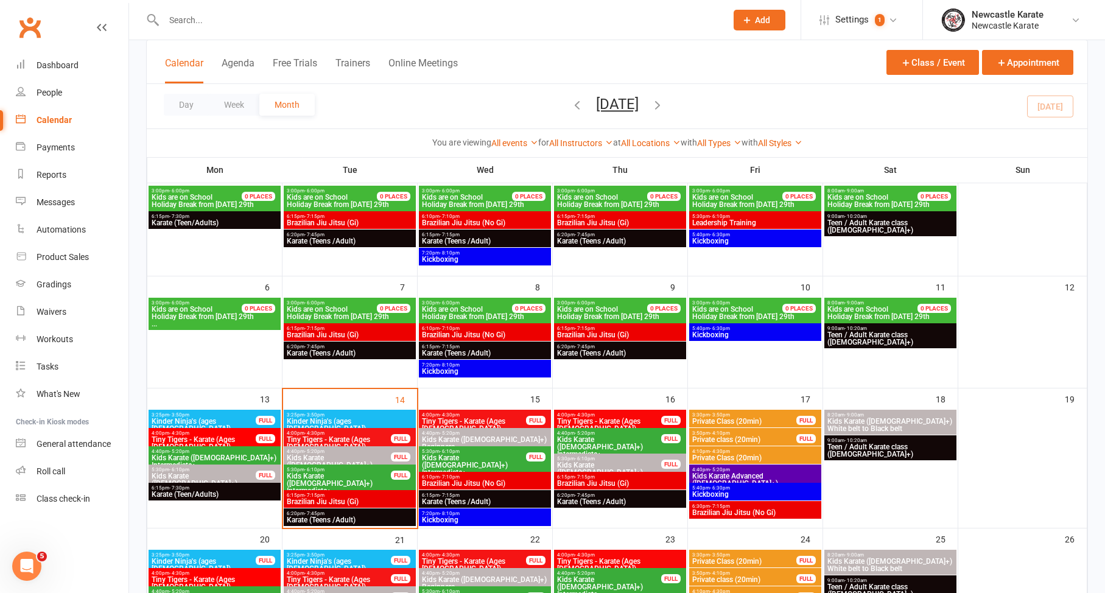
click at [781, 334] on span "Kickboxing" at bounding box center [755, 334] width 127 height 7
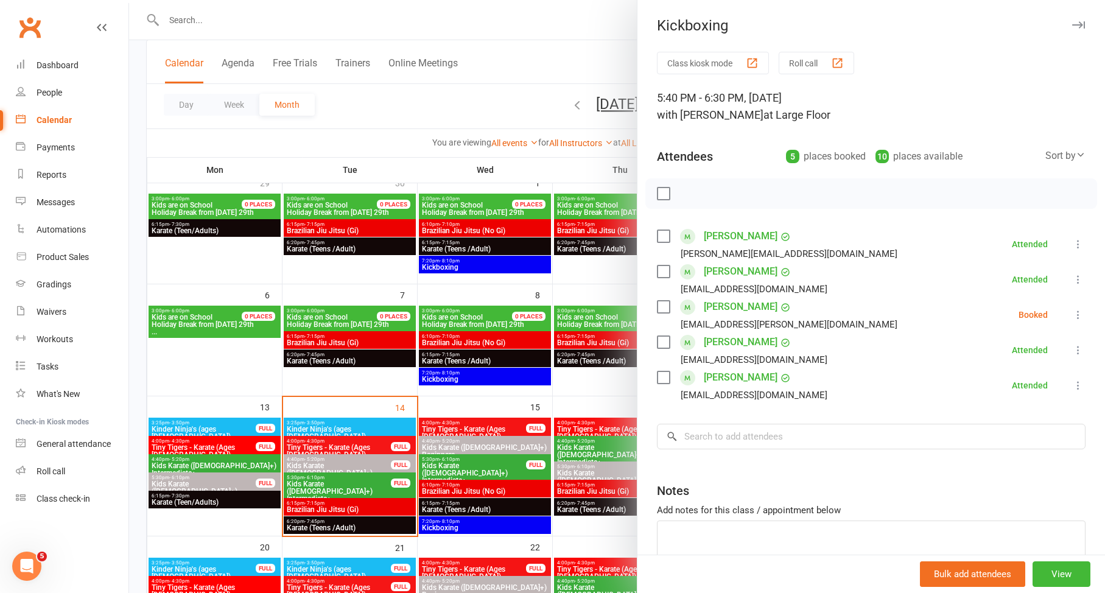
scroll to position [82, 0]
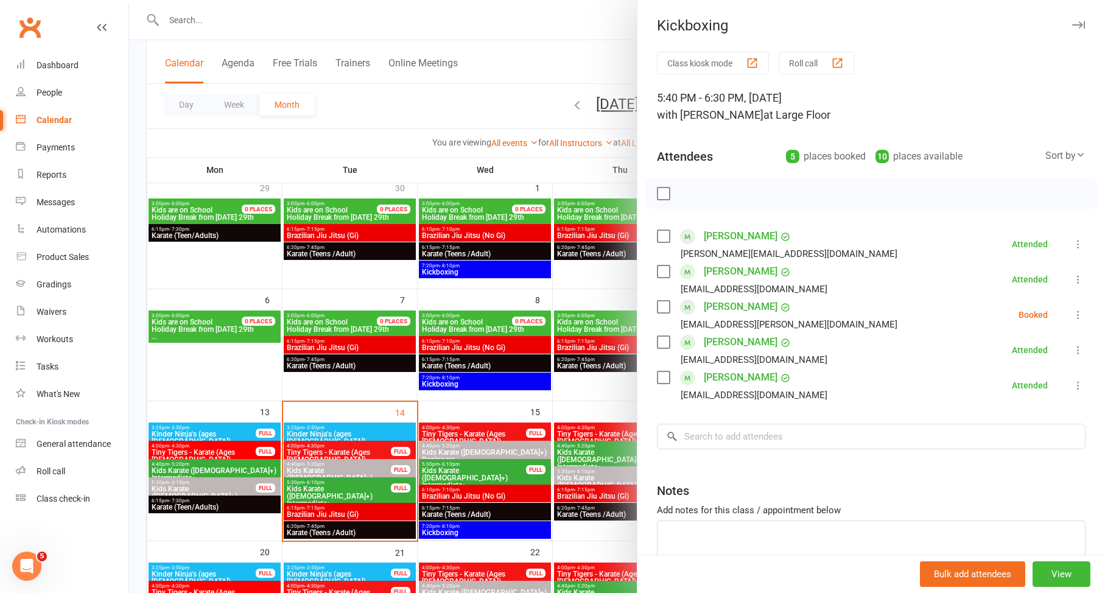
click at [585, 391] on div at bounding box center [617, 296] width 976 height 593
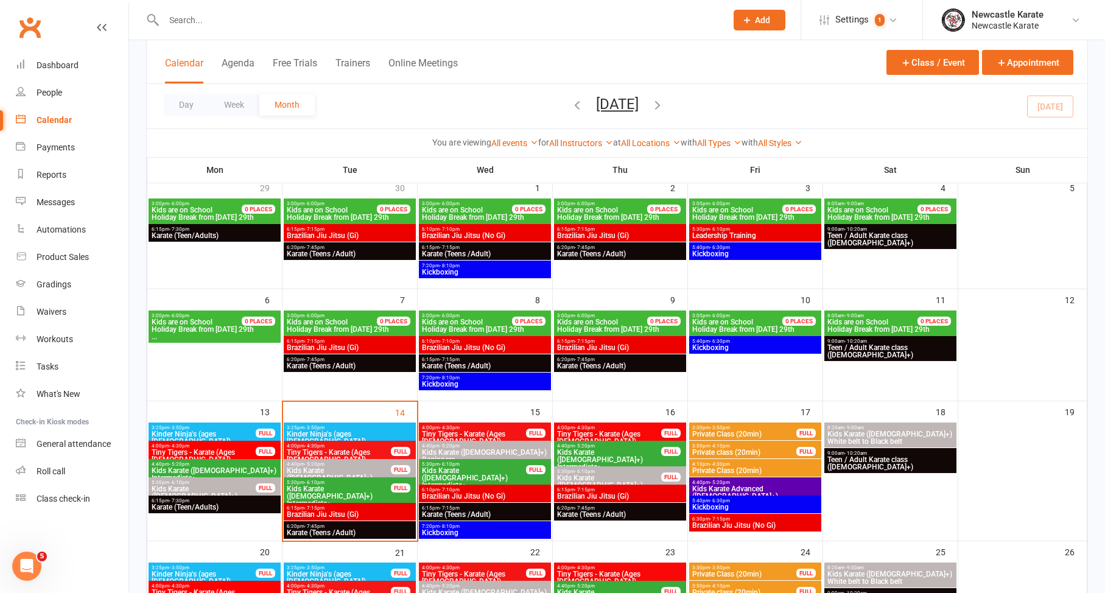
click at [765, 245] on span "5:40pm - 6:30pm" at bounding box center [755, 247] width 127 height 5
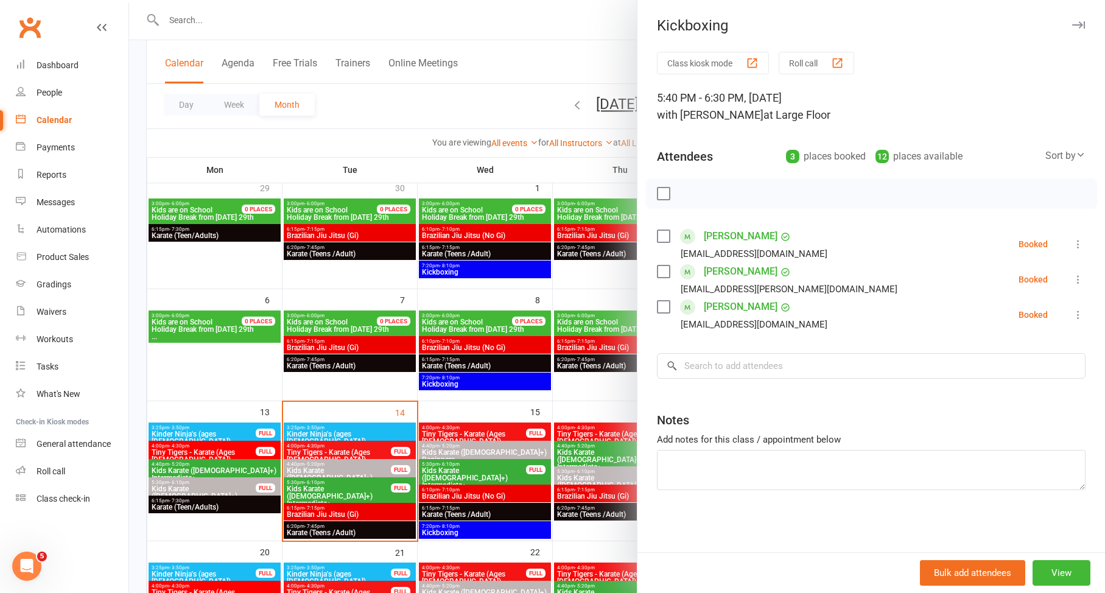
click at [600, 325] on div at bounding box center [617, 296] width 976 height 593
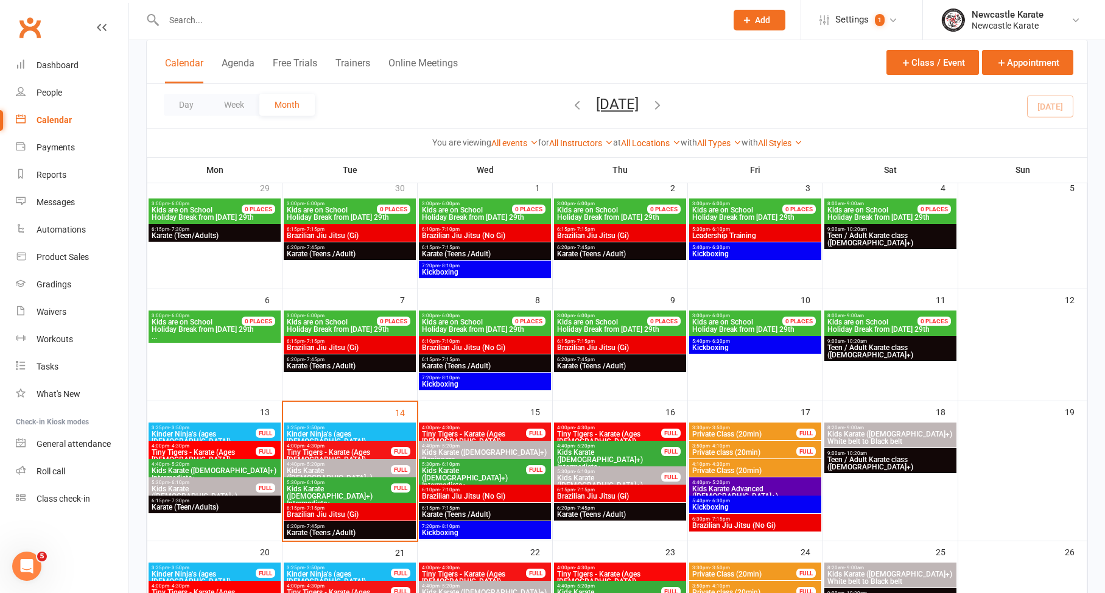
click at [610, 361] on span "6:20pm - 7:45pm" at bounding box center [620, 359] width 127 height 5
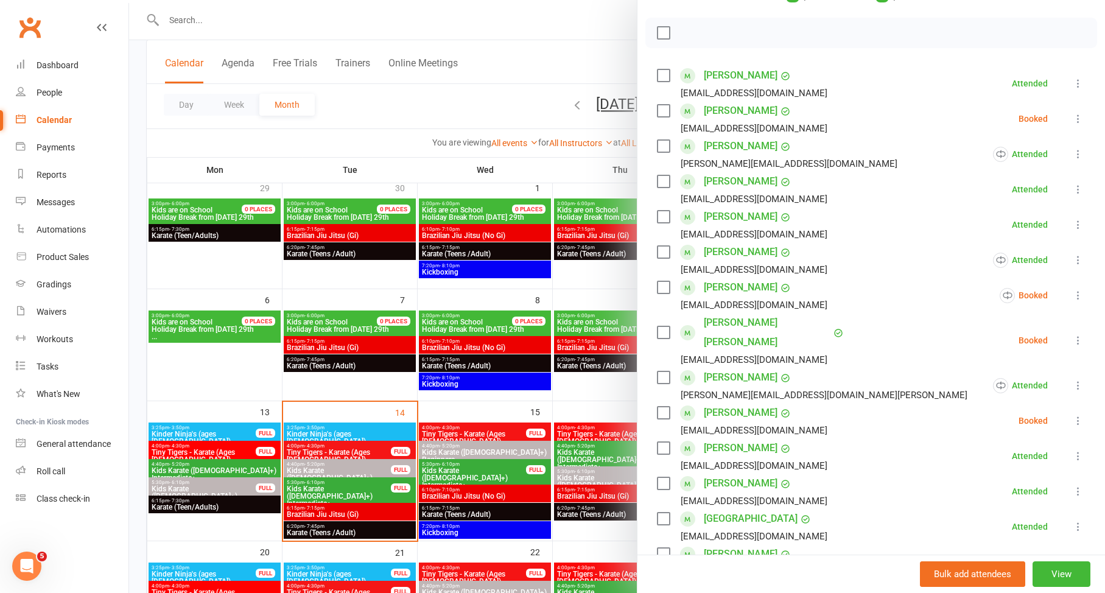
scroll to position [243, 0]
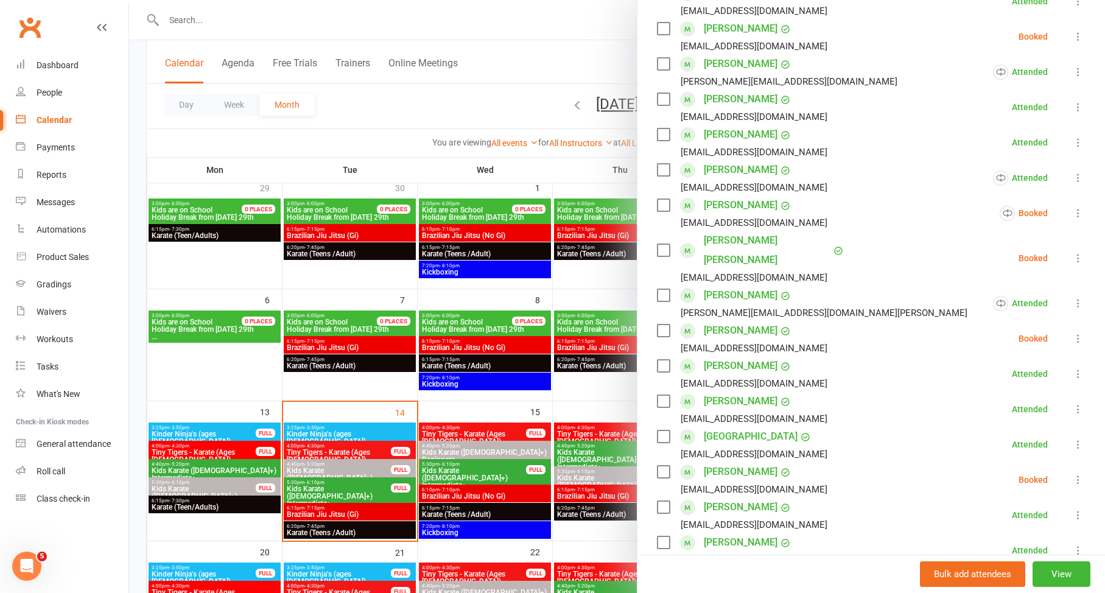
click at [600, 387] on div at bounding box center [617, 296] width 976 height 593
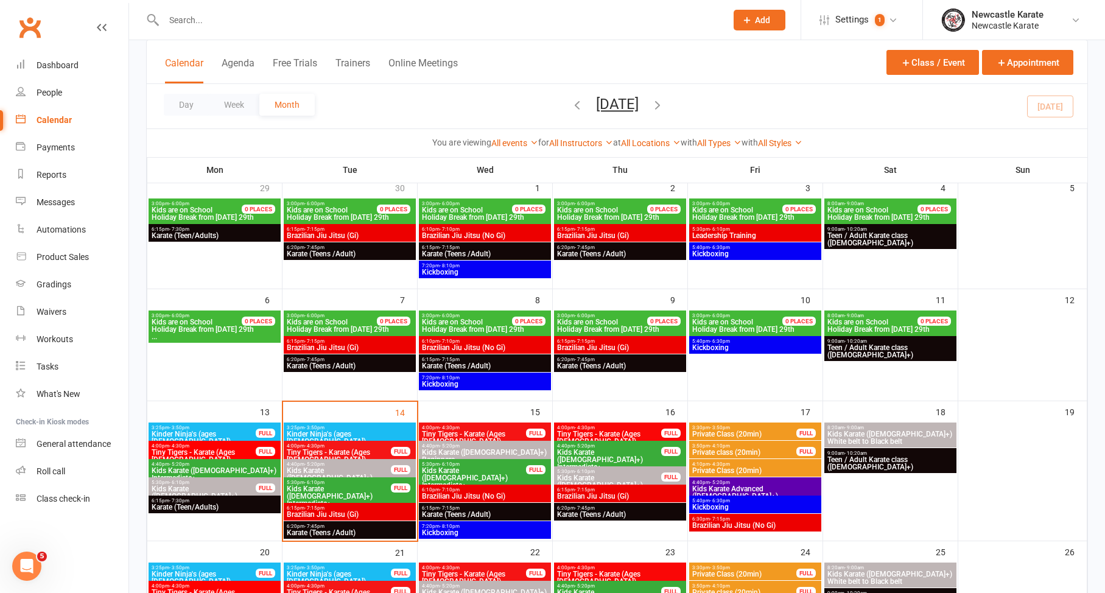
click at [610, 362] on span "Karate (Teens /Adult)" at bounding box center [620, 365] width 127 height 7
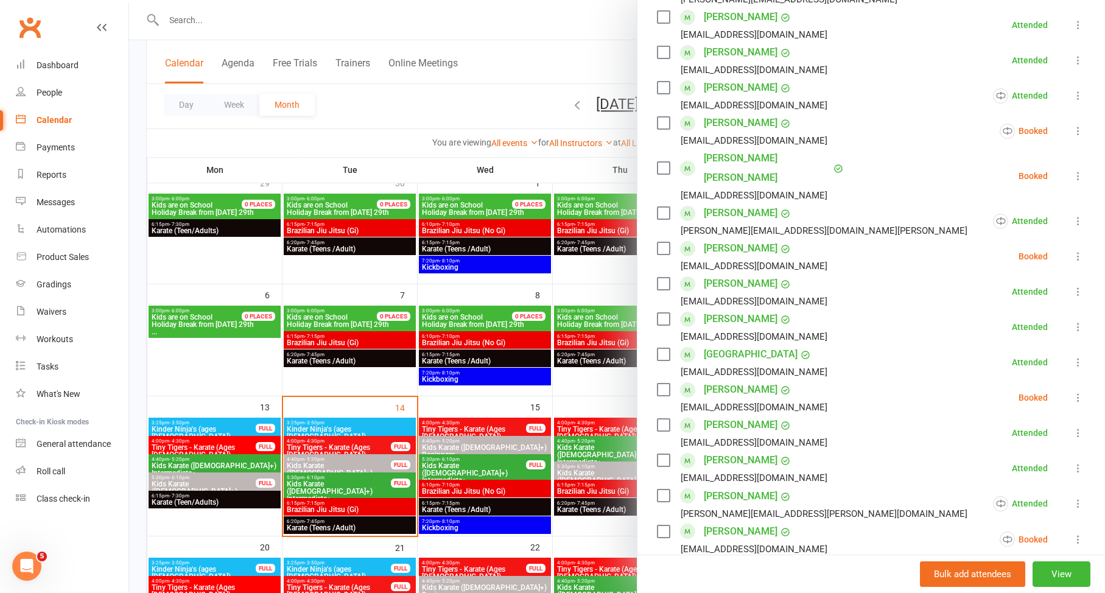
scroll to position [118, 0]
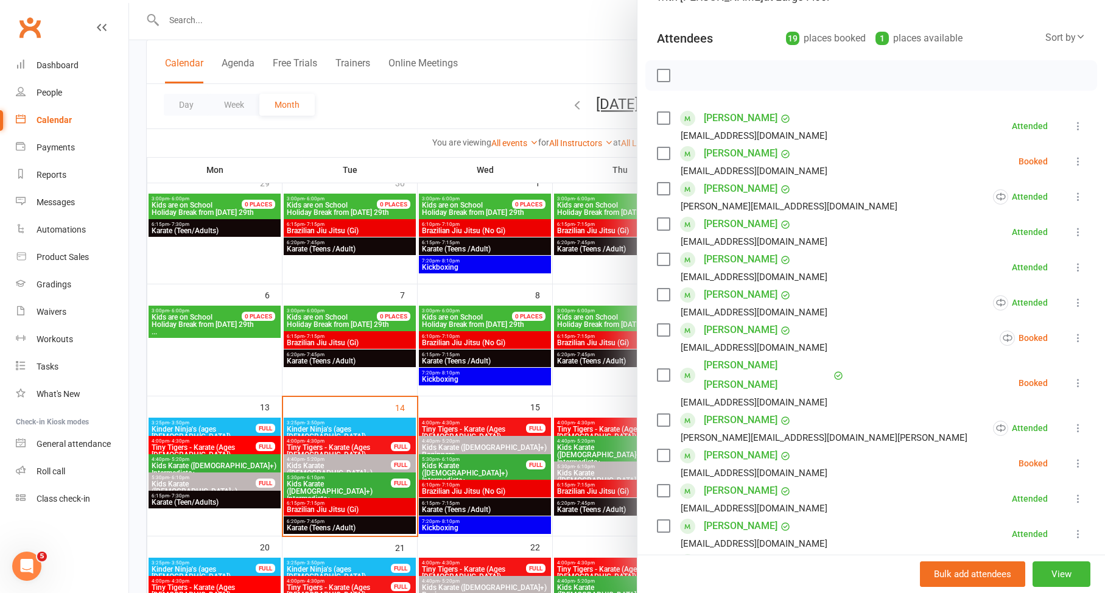
click at [526, 375] on div at bounding box center [617, 296] width 976 height 593
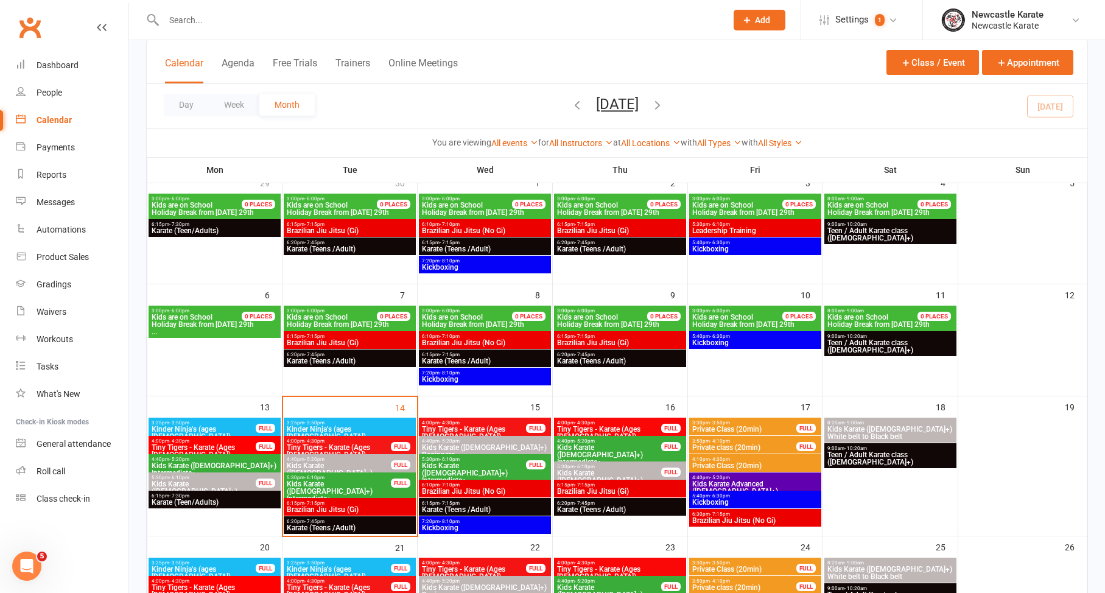
click at [495, 339] on span "Brazilian Jiu Jitsu (No Gi)" at bounding box center [484, 342] width 127 height 7
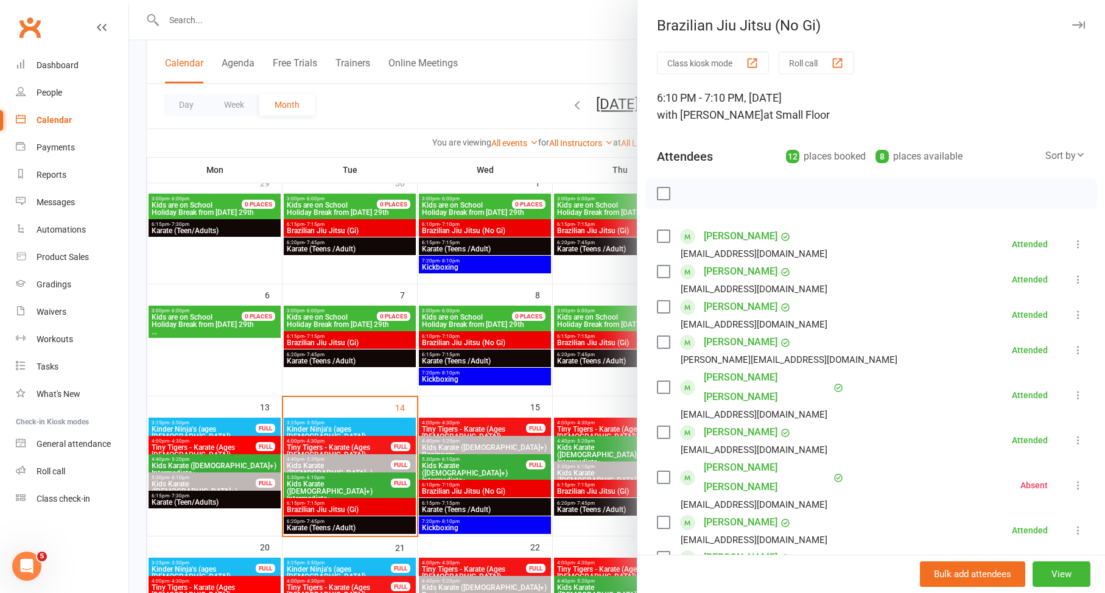
scroll to position [190, 0]
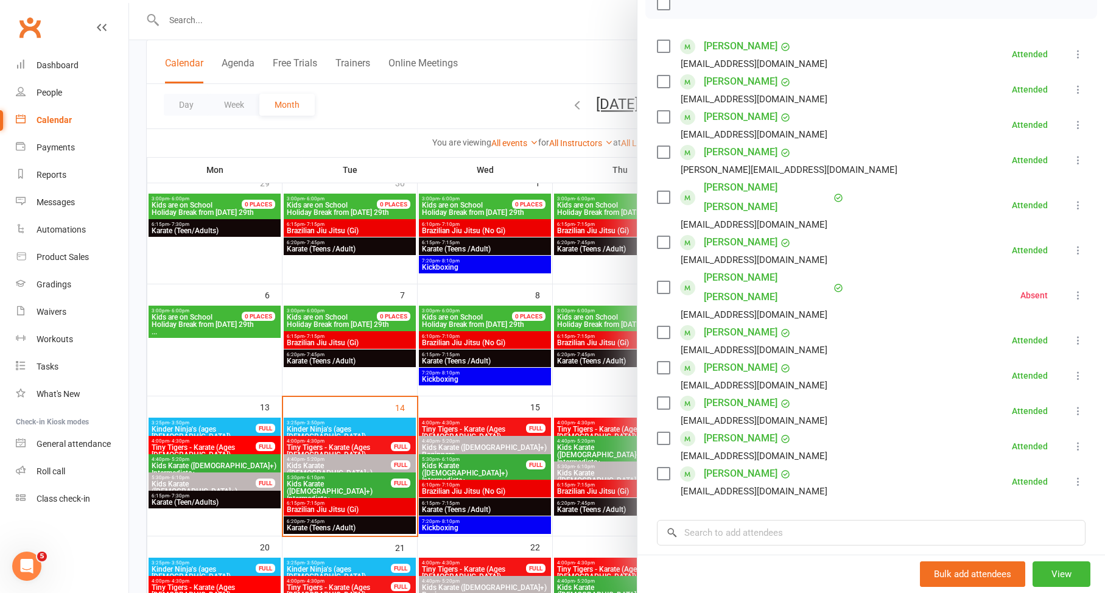
click at [485, 394] on div at bounding box center [617, 296] width 976 height 593
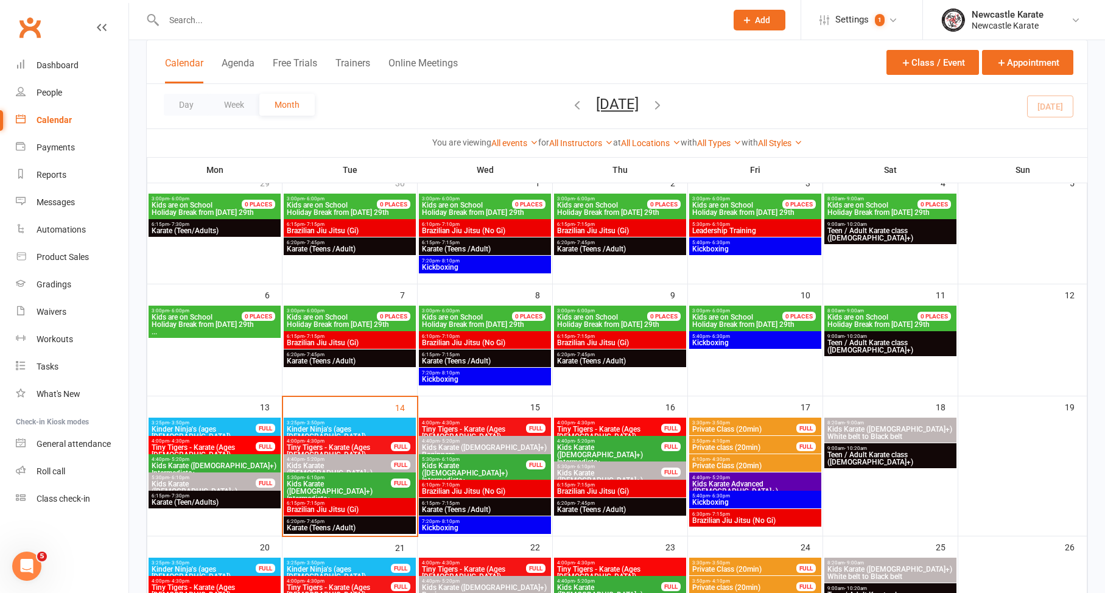
click at [519, 342] on span "Brazilian Jiu Jitsu (No Gi)" at bounding box center [484, 342] width 127 height 7
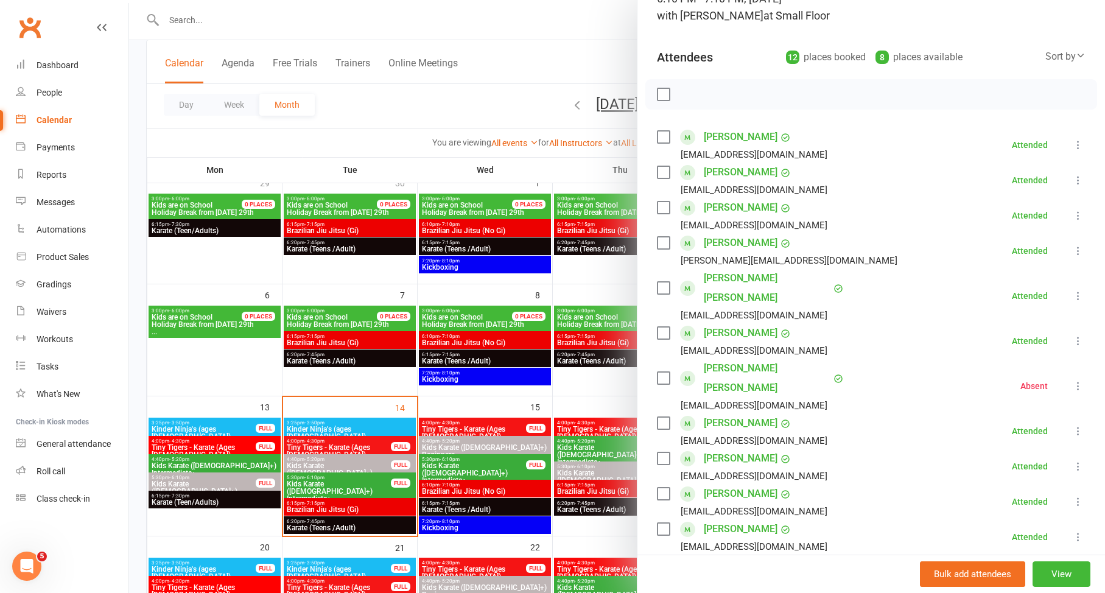
scroll to position [180, 0]
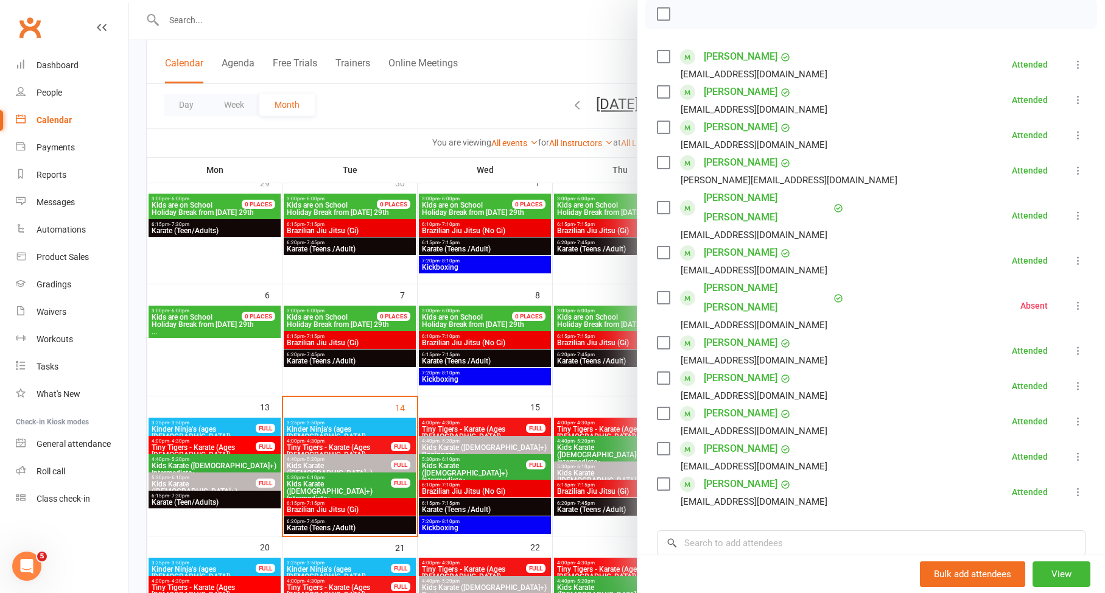
click at [492, 396] on div at bounding box center [617, 296] width 976 height 593
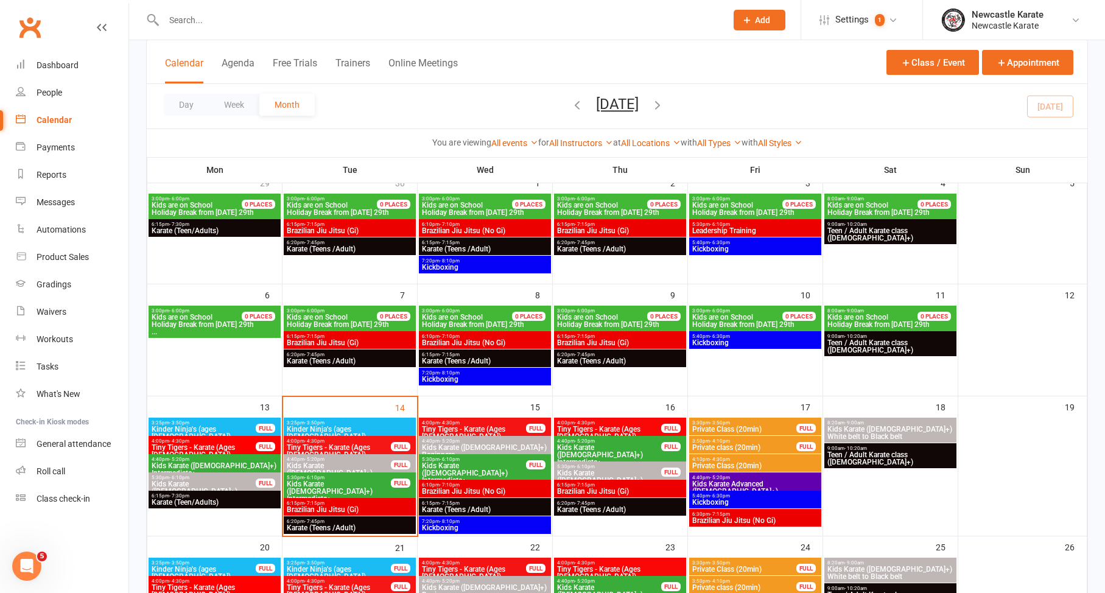
click at [357, 336] on span "6:15pm - 7:15pm" at bounding box center [349, 336] width 127 height 5
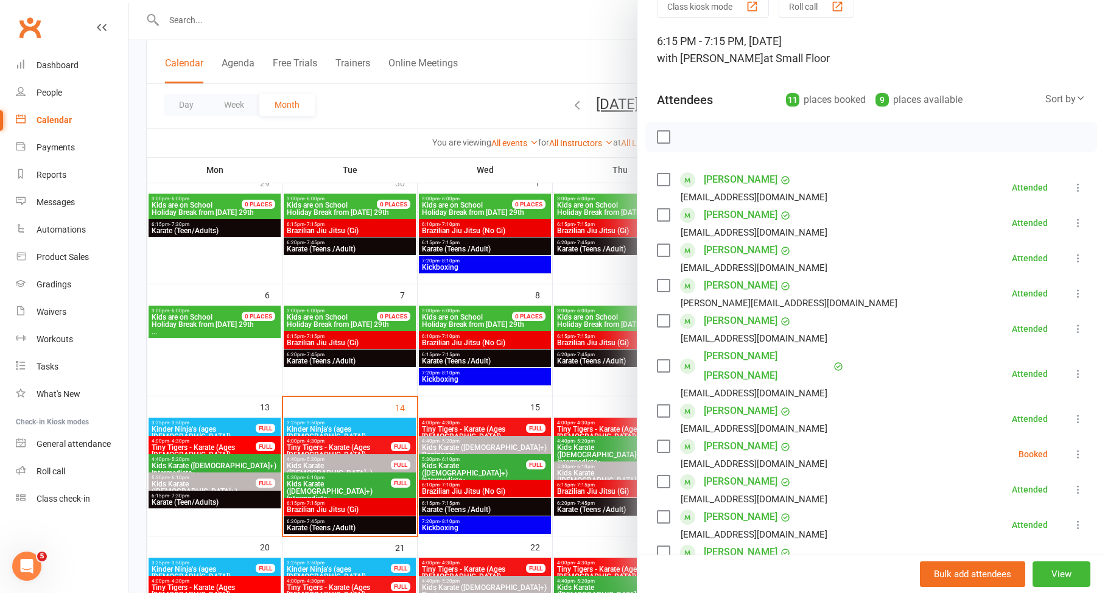
scroll to position [148, 0]
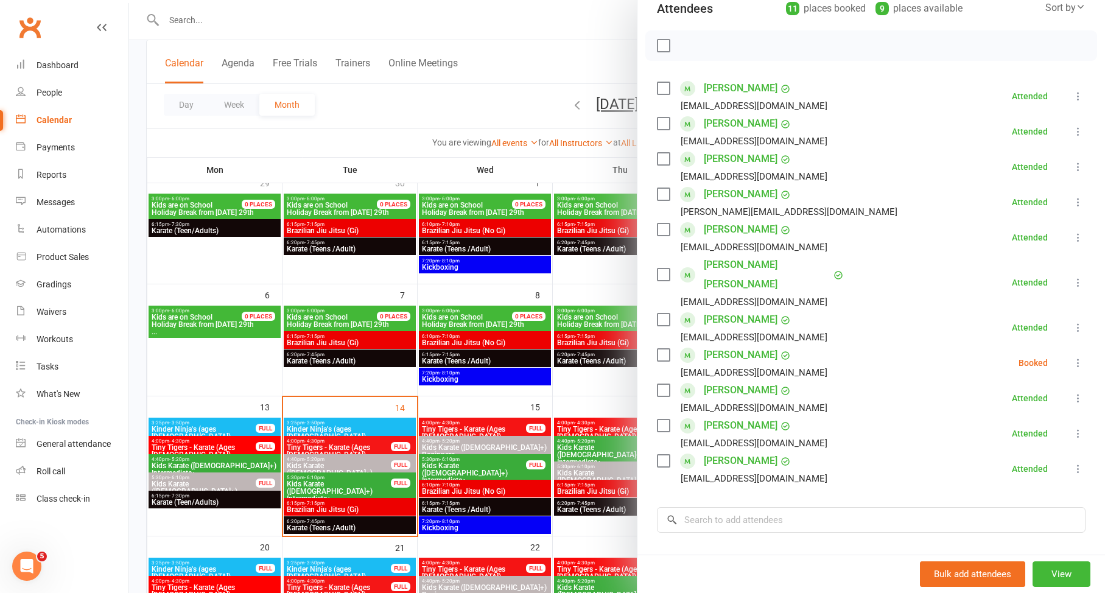
click at [523, 393] on div at bounding box center [617, 296] width 976 height 593
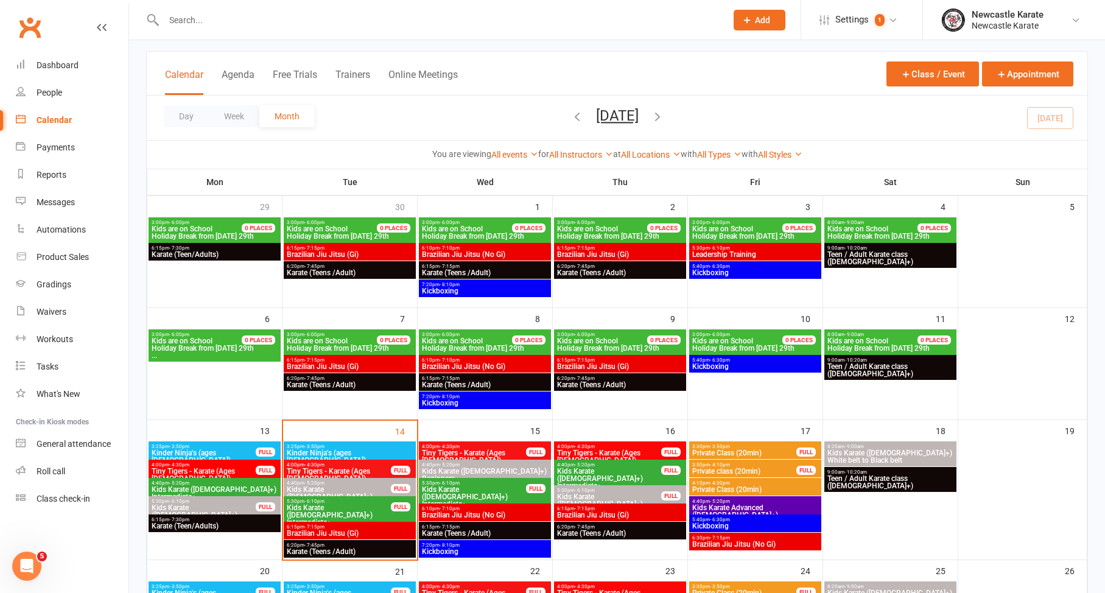
scroll to position [0, 0]
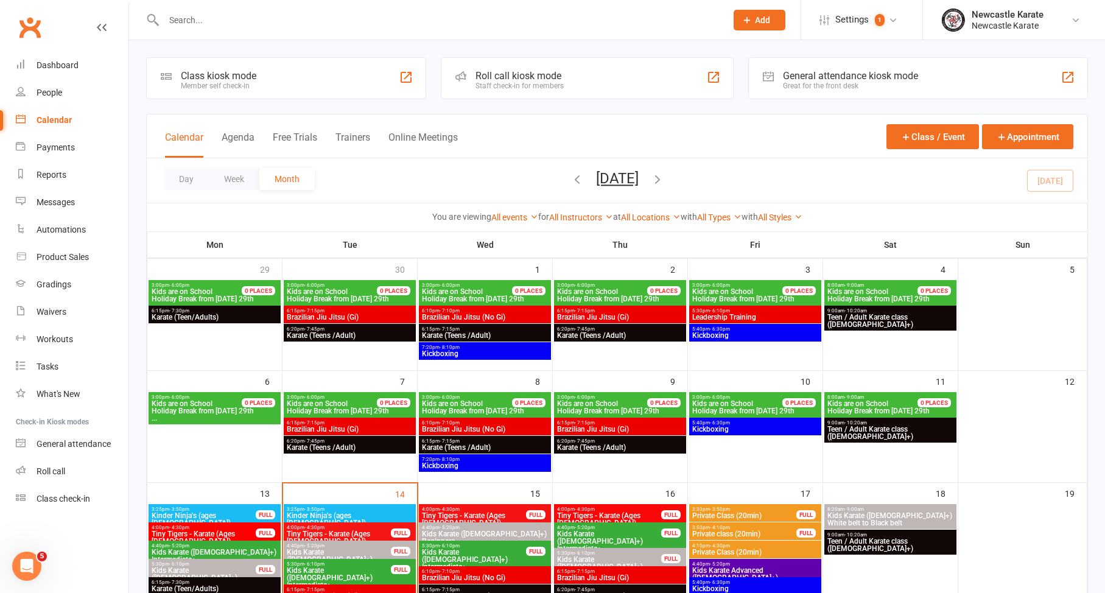
click at [488, 307] on div "6:10pm - 7:10pm Brazilian Jiu Jitsu (No Gi)" at bounding box center [485, 315] width 132 height 18
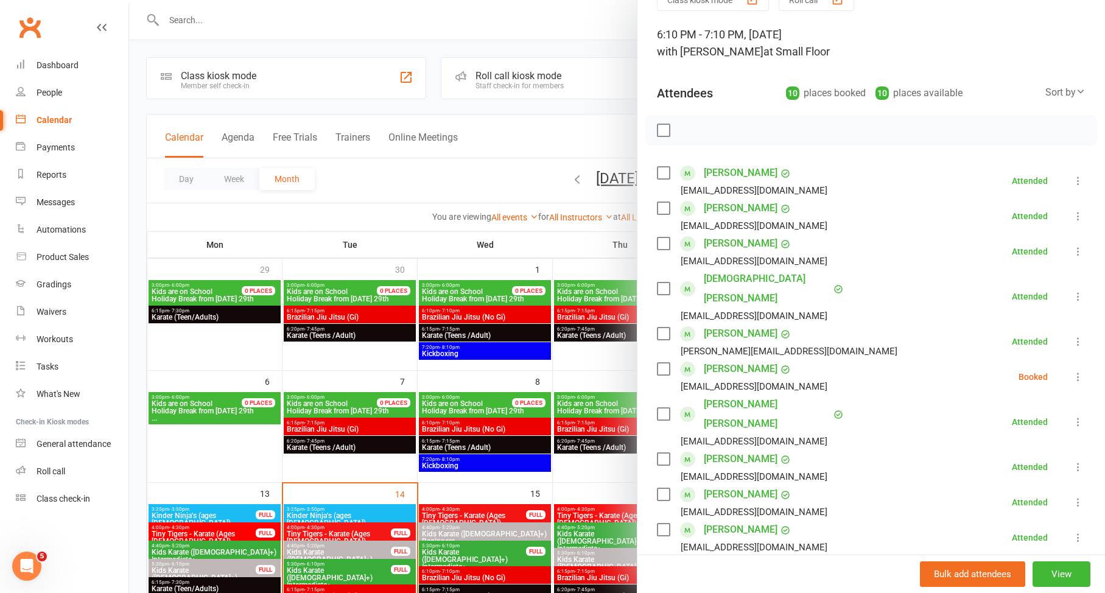
scroll to position [108, 0]
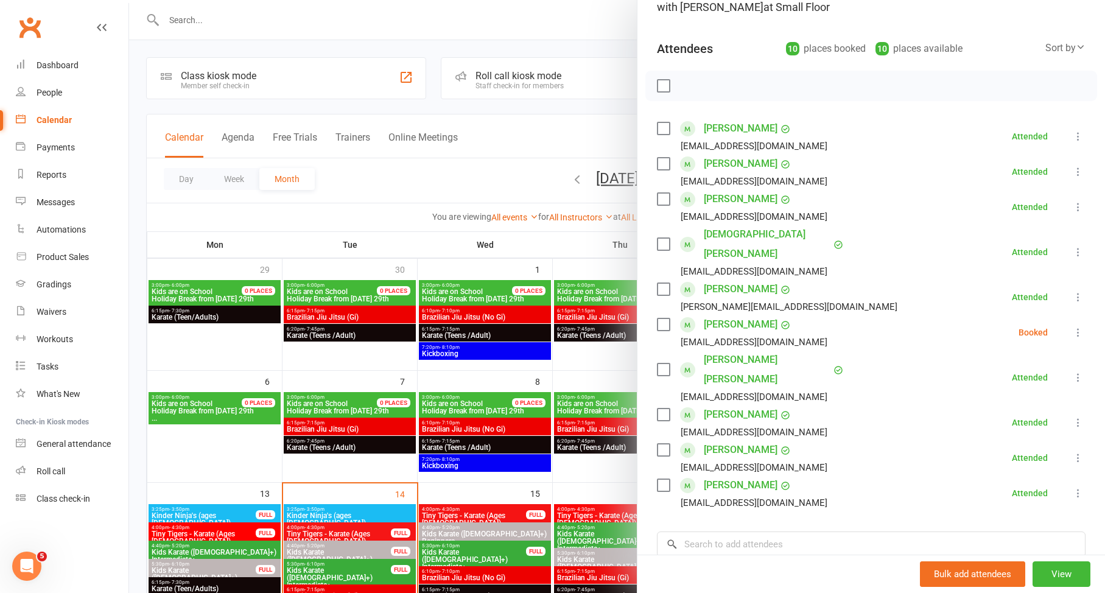
click at [498, 362] on div at bounding box center [617, 296] width 976 height 593
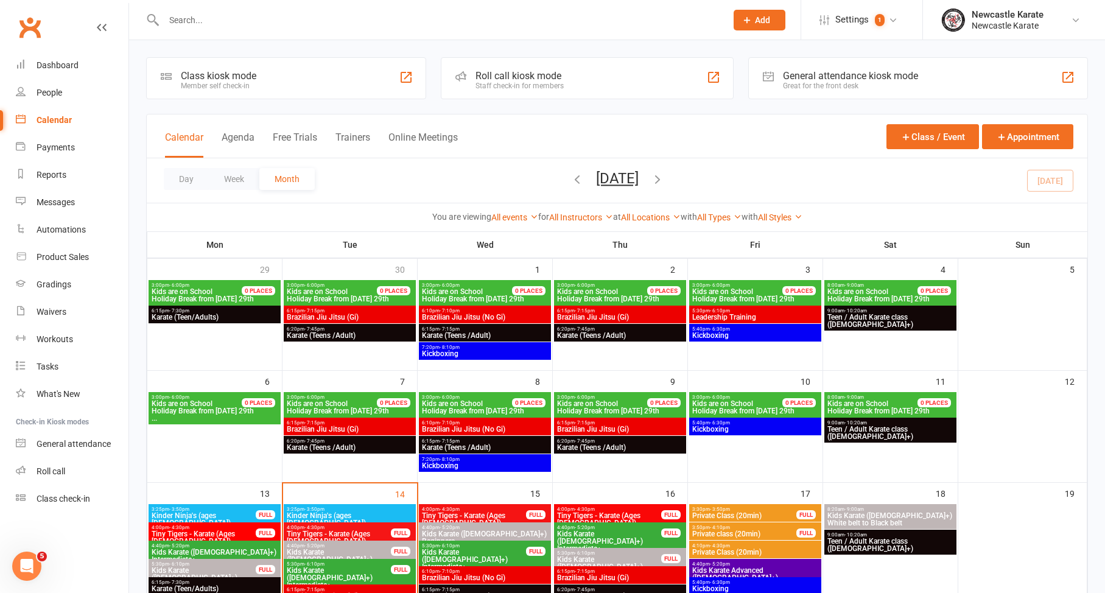
click at [333, 310] on span "6:15pm - 7:15pm" at bounding box center [349, 310] width 127 height 5
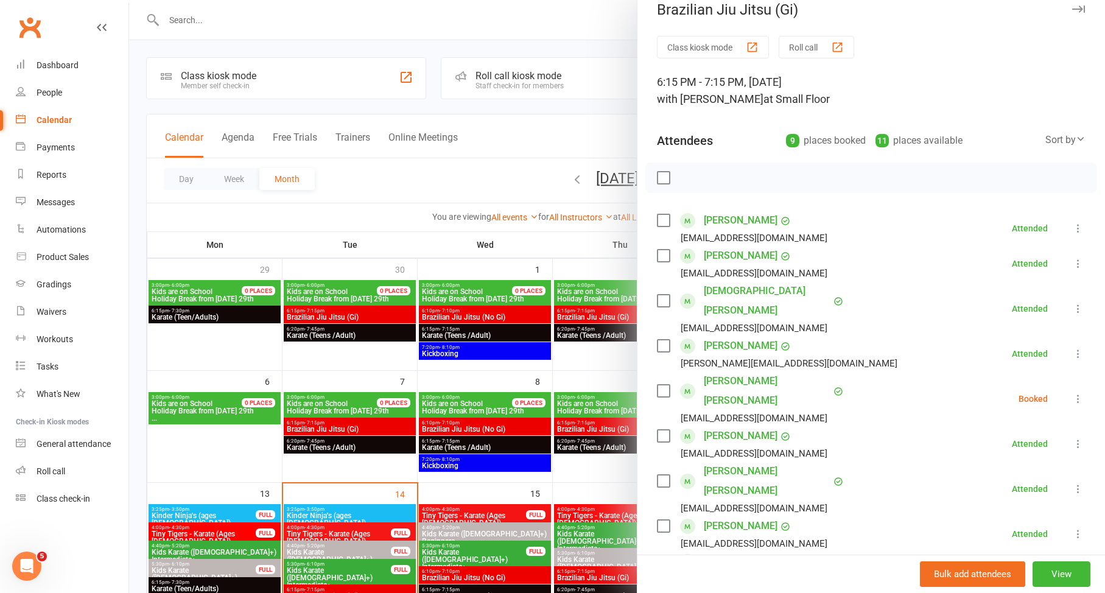
scroll to position [43, 0]
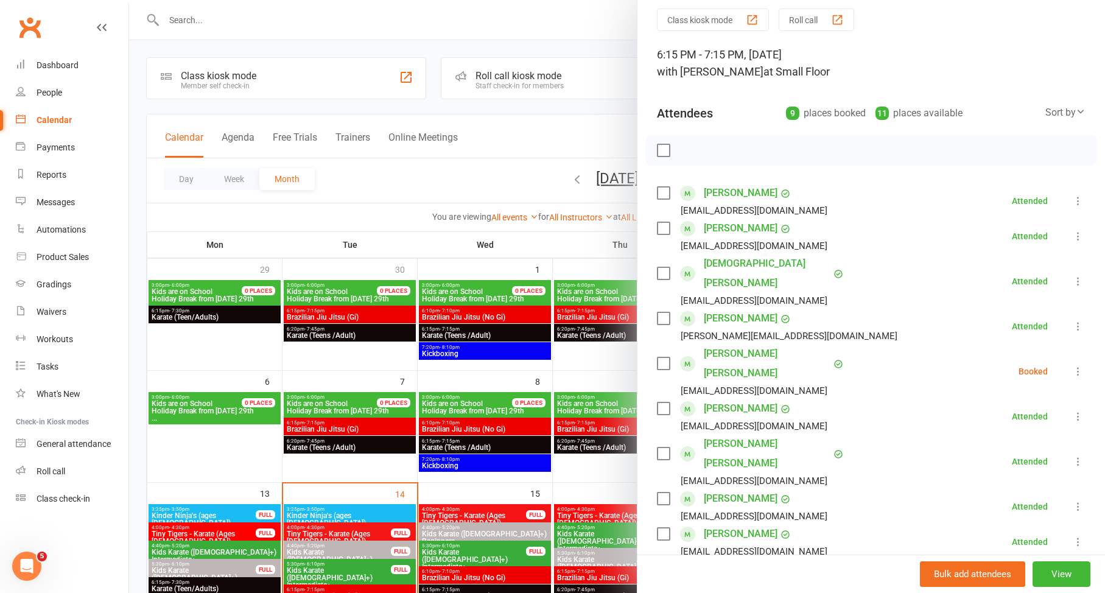
click at [578, 340] on div at bounding box center [617, 296] width 976 height 593
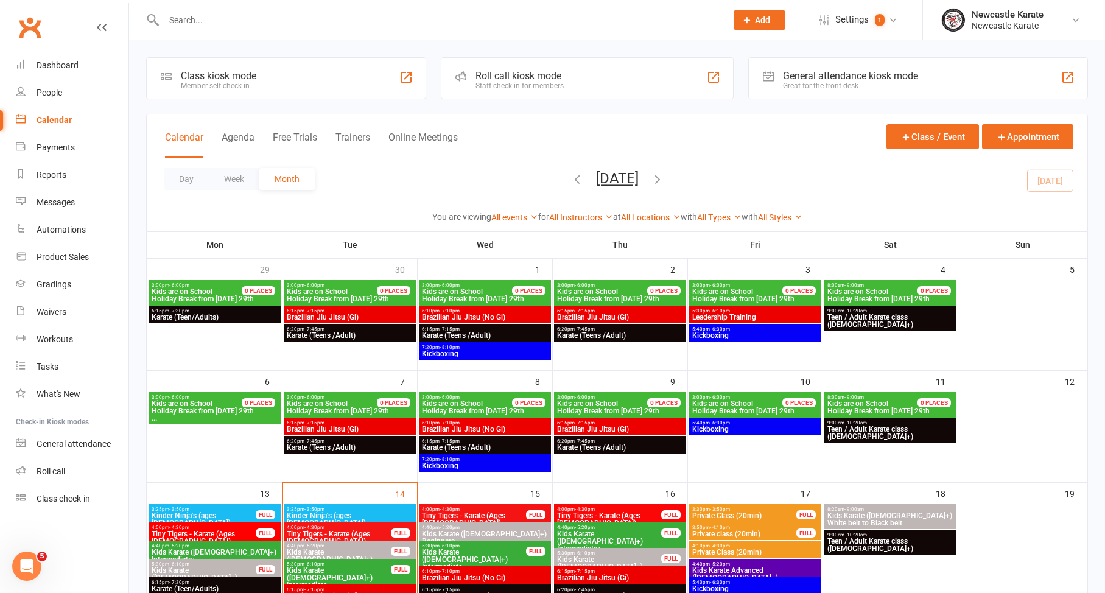
click at [745, 317] on span "Leadership Training" at bounding box center [755, 317] width 127 height 7
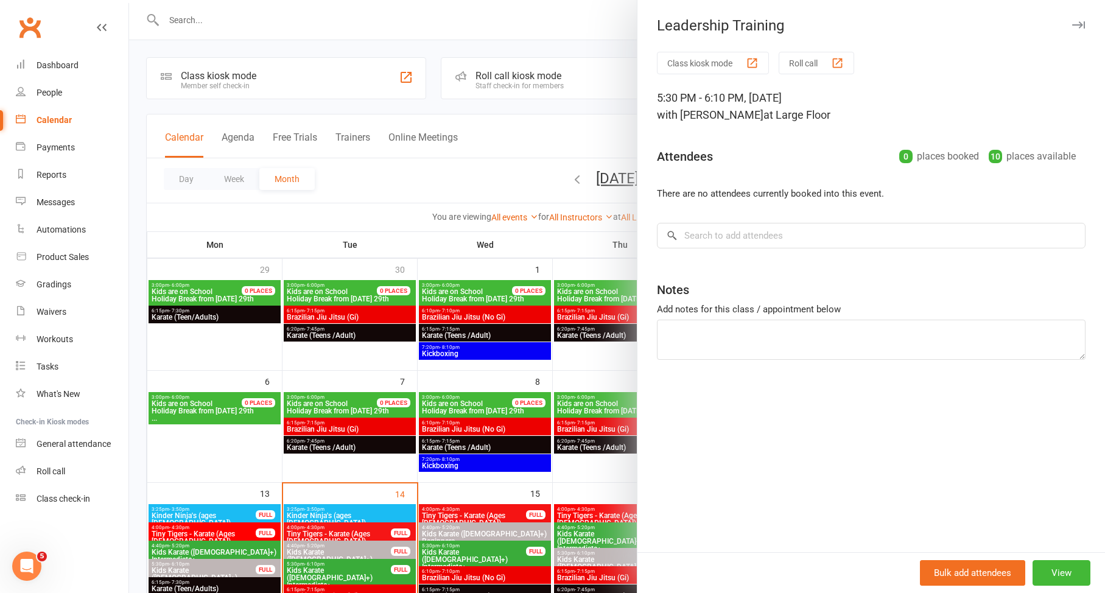
click at [582, 341] on div at bounding box center [617, 296] width 976 height 593
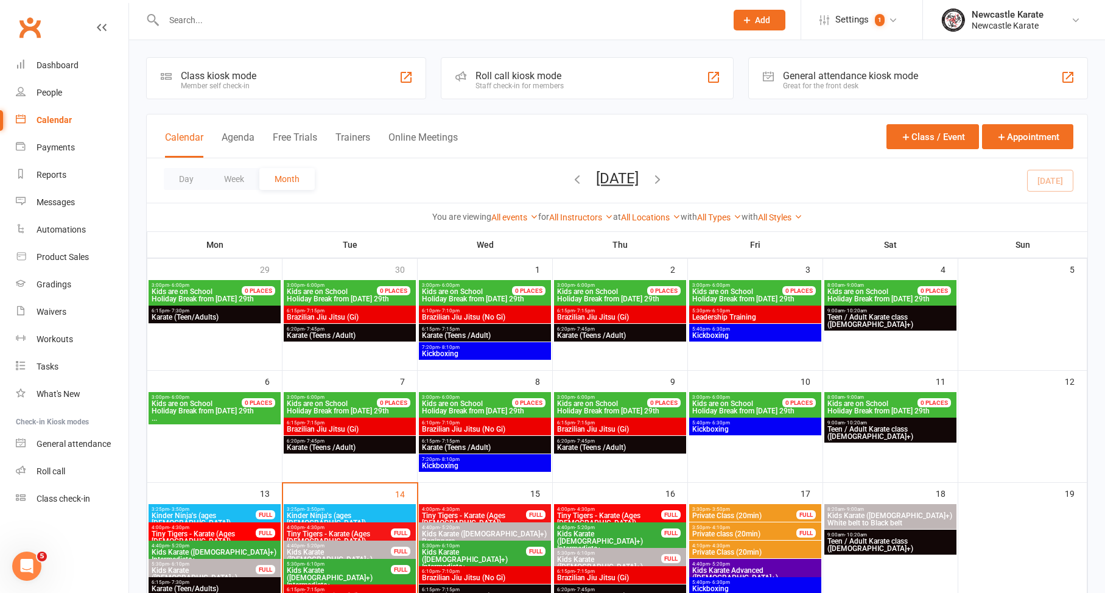
click at [708, 333] on span "Kickboxing" at bounding box center [755, 335] width 127 height 7
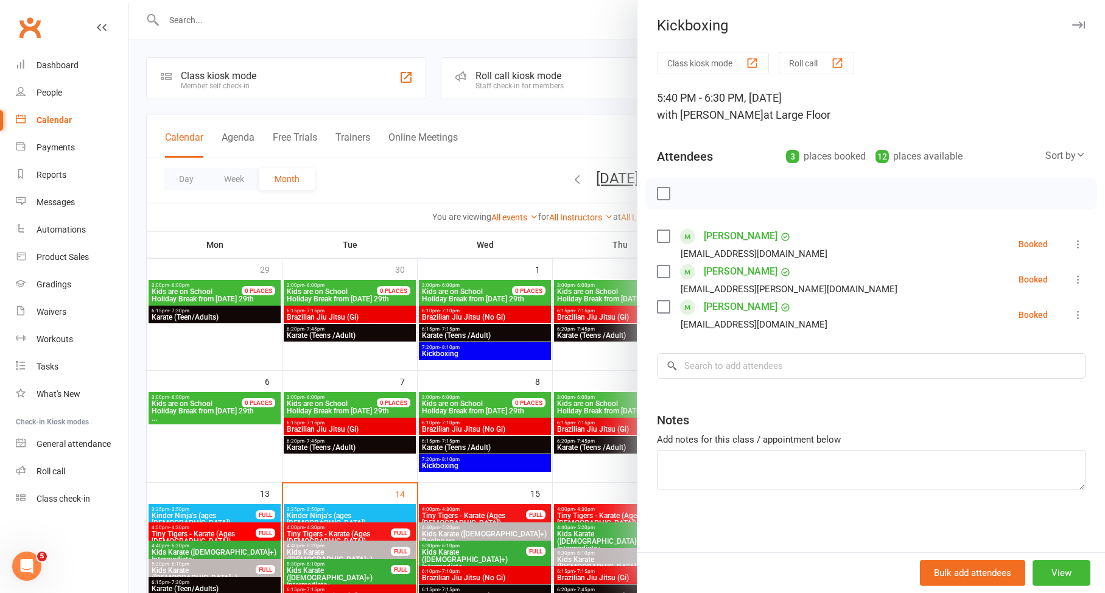
click at [604, 341] on div at bounding box center [617, 296] width 976 height 593
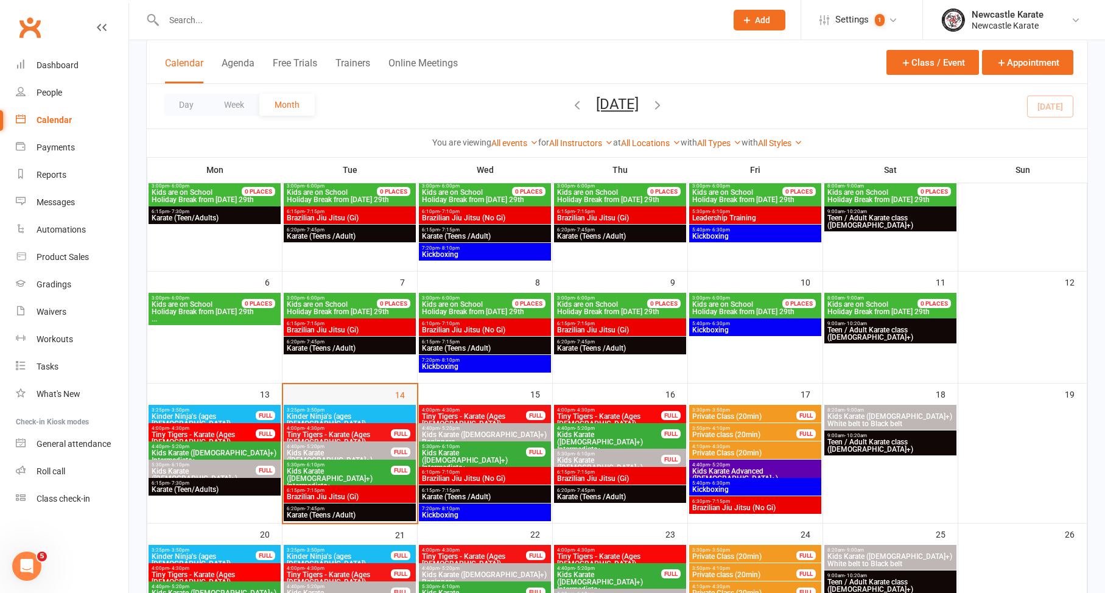
scroll to position [210, 0]
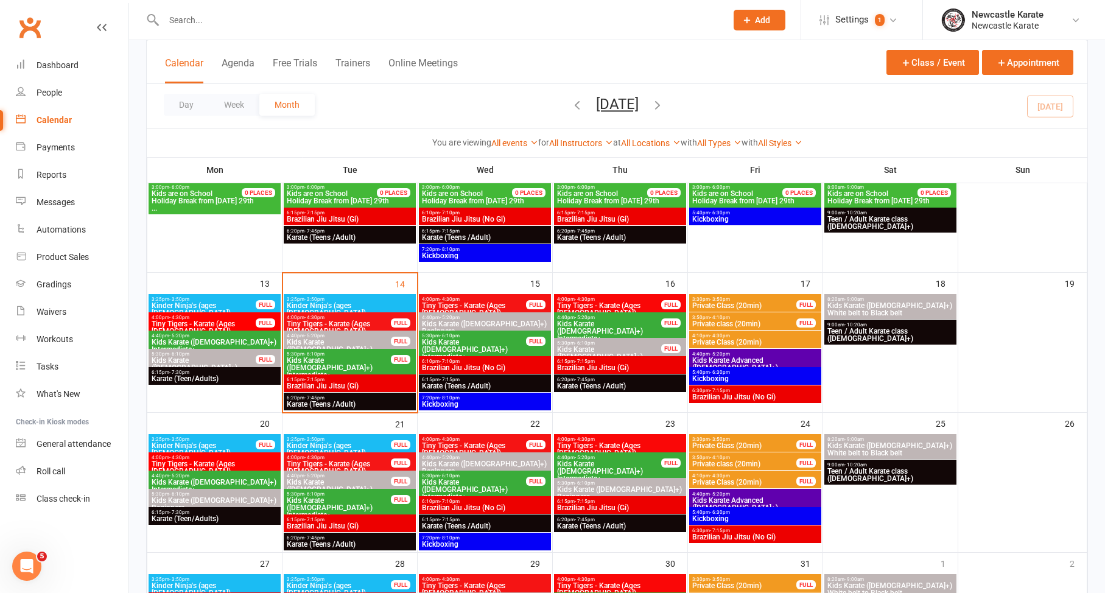
click at [43, 42] on link "Clubworx" at bounding box center [30, 27] width 30 height 30
click at [76, 79] on link "Dashboard" at bounding box center [72, 65] width 113 height 27
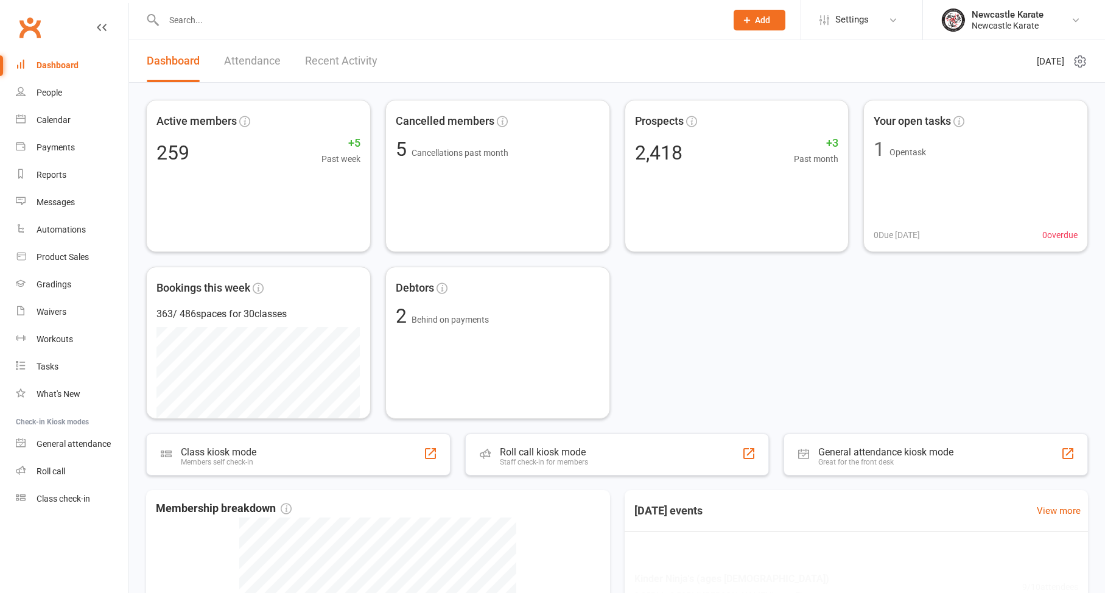
click at [78, 69] on link "Dashboard" at bounding box center [72, 65] width 113 height 27
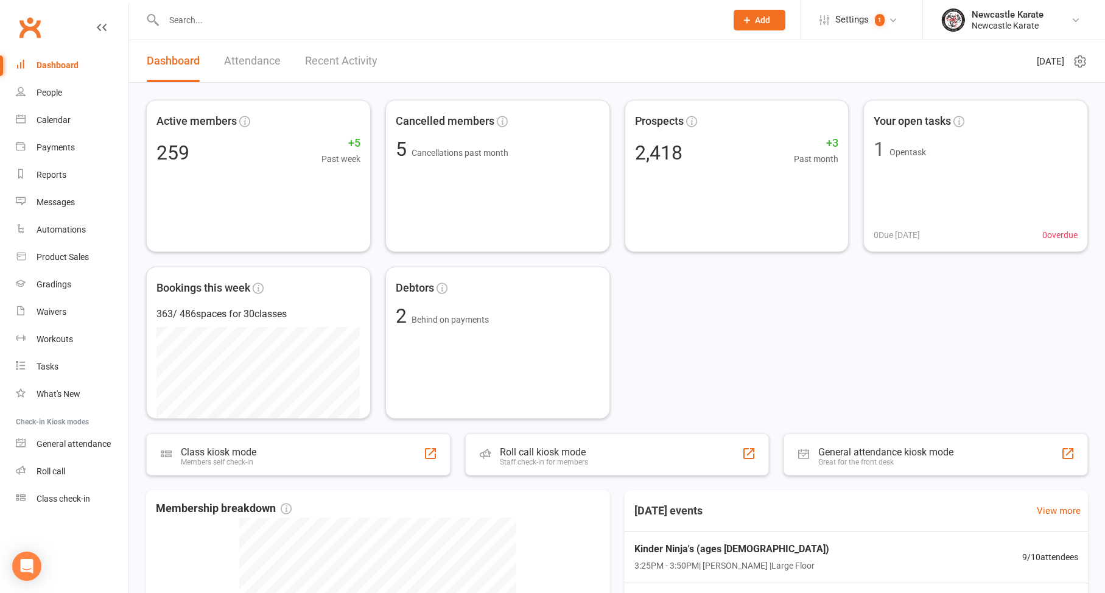
click at [364, 54] on link "Recent Activity" at bounding box center [341, 61] width 72 height 42
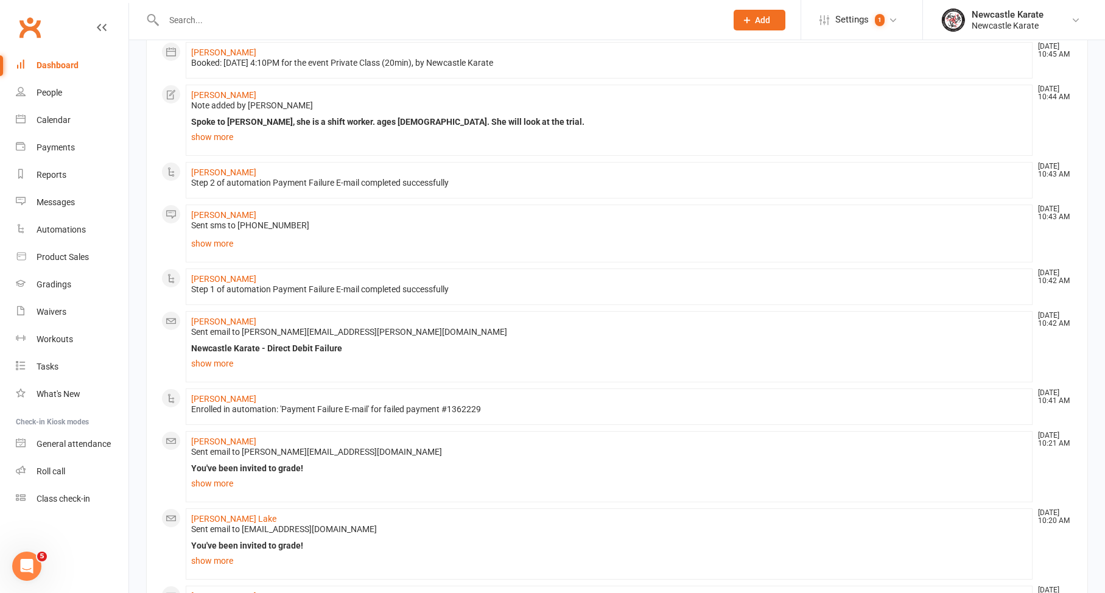
scroll to position [225, 0]
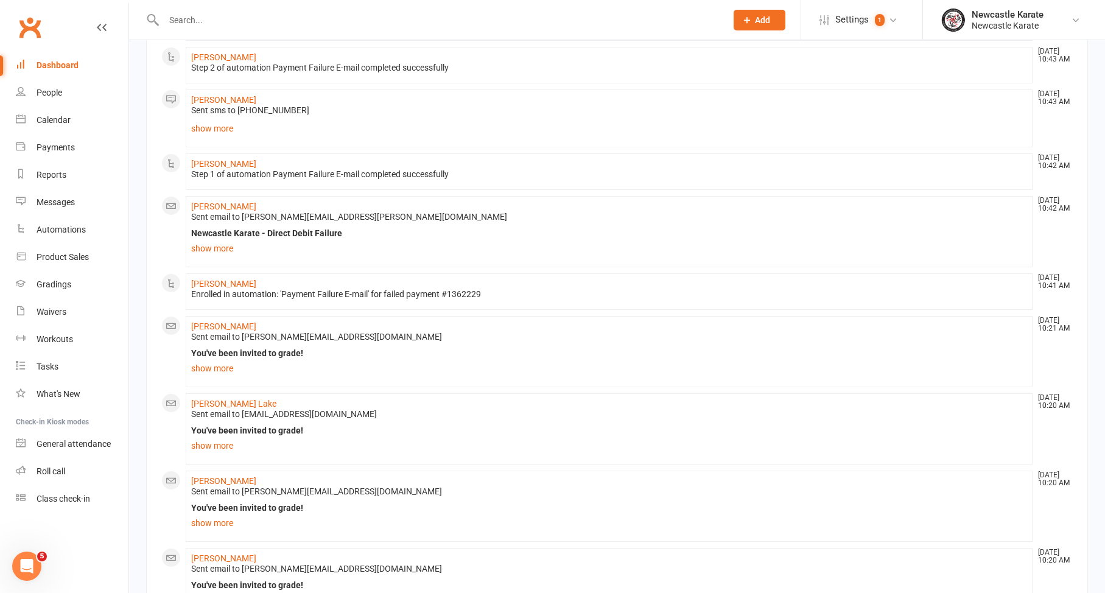
click at [49, 113] on link "Calendar" at bounding box center [72, 120] width 113 height 27
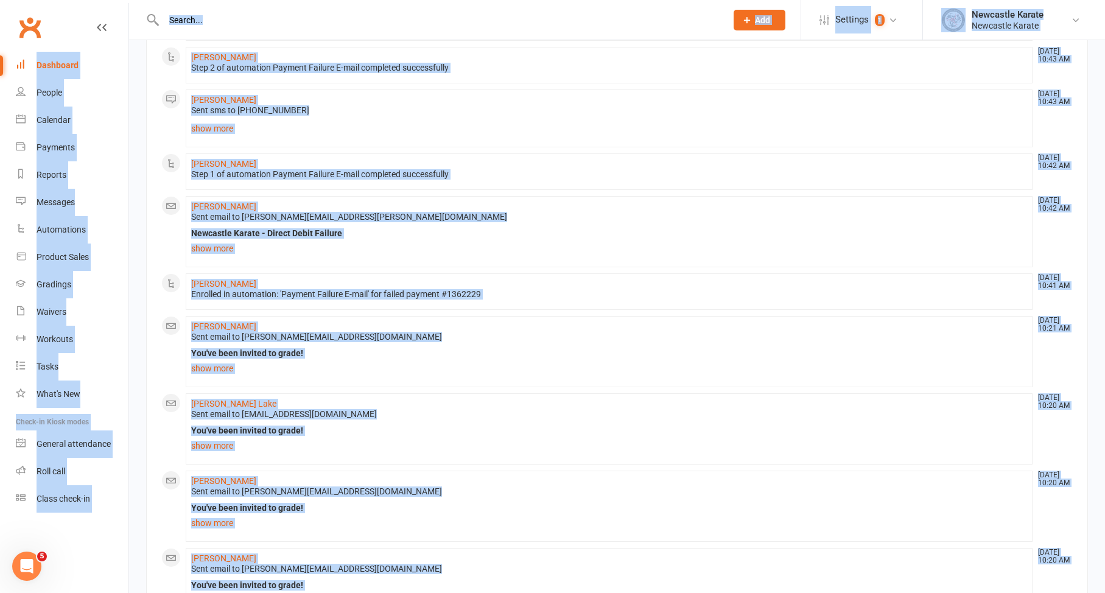
drag, startPoint x: 1077, startPoint y: 41, endPoint x: 51, endPoint y: 122, distance: 1029.4
click at [0, 0] on div "Loading" at bounding box center [0, 0] width 0 height 0
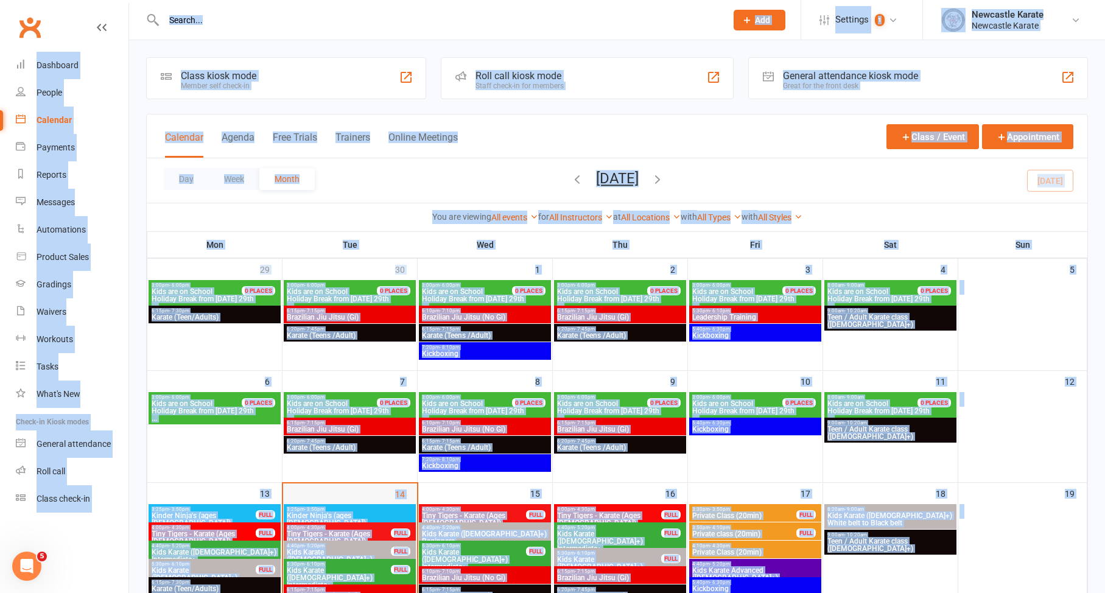
scroll to position [85, 0]
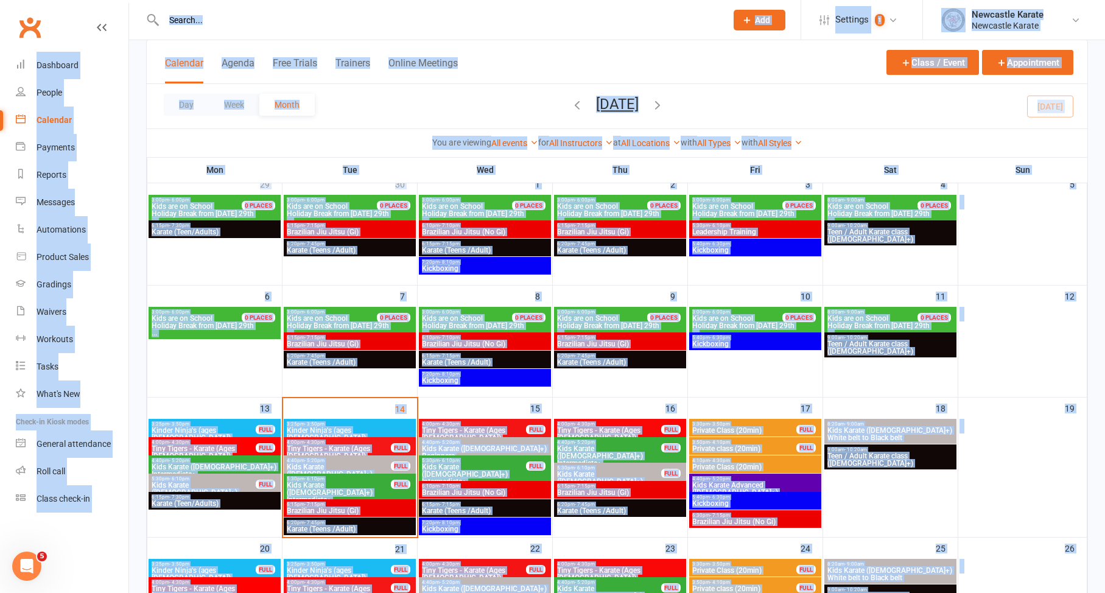
click at [388, 446] on span "Tiny Tigers - Karate (Ages [DEMOGRAPHIC_DATA])" at bounding box center [338, 452] width 105 height 15
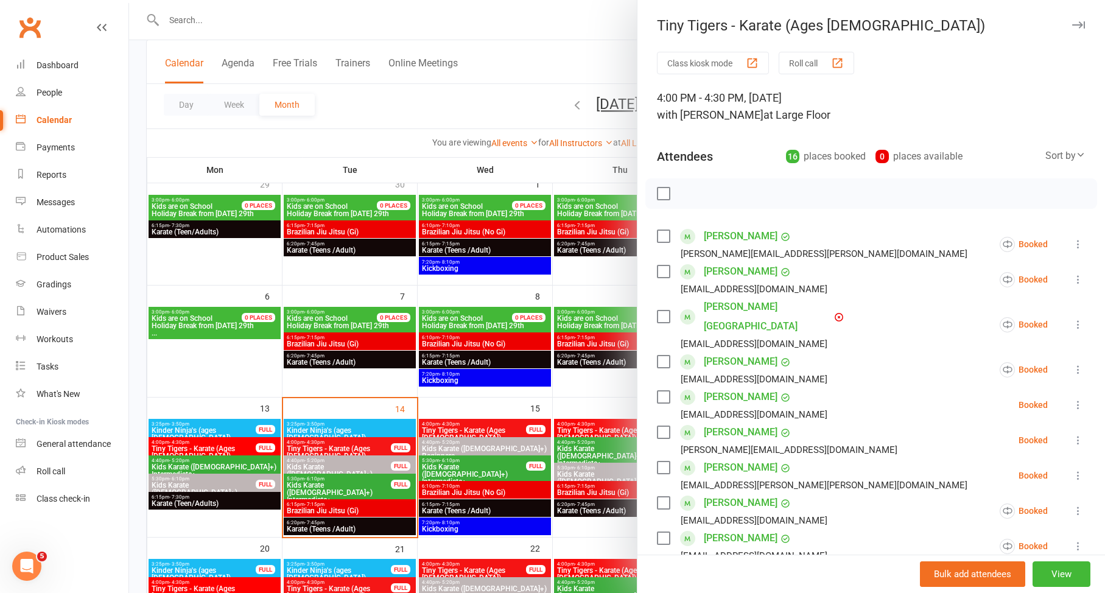
scroll to position [114, 0]
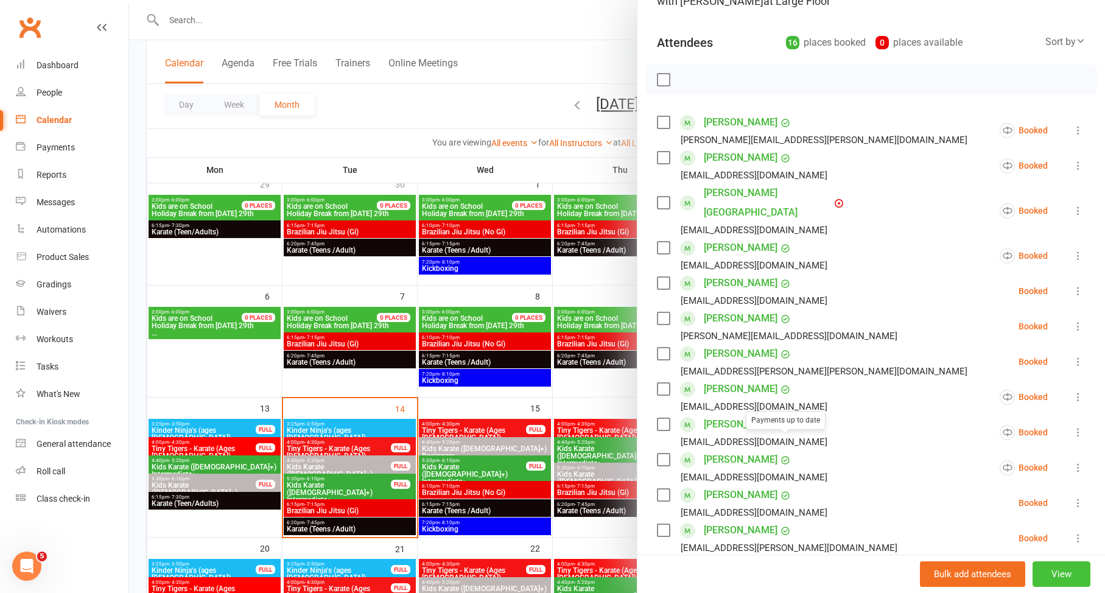
click at [1050, 582] on button "View" at bounding box center [1062, 575] width 58 height 26
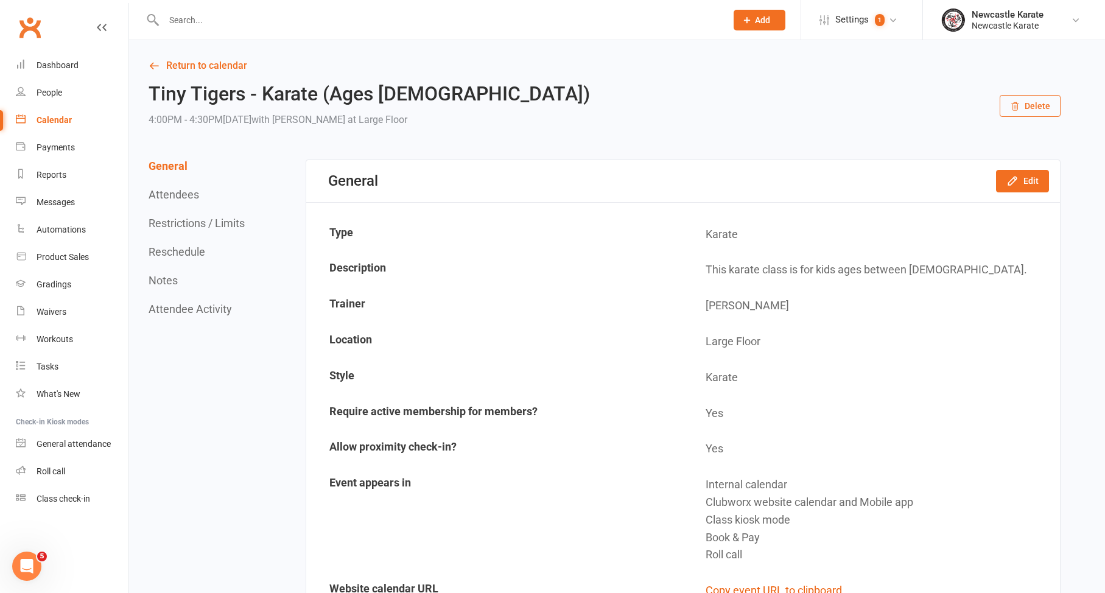
click at [188, 314] on button "Attendee Activity" at bounding box center [190, 309] width 83 height 13
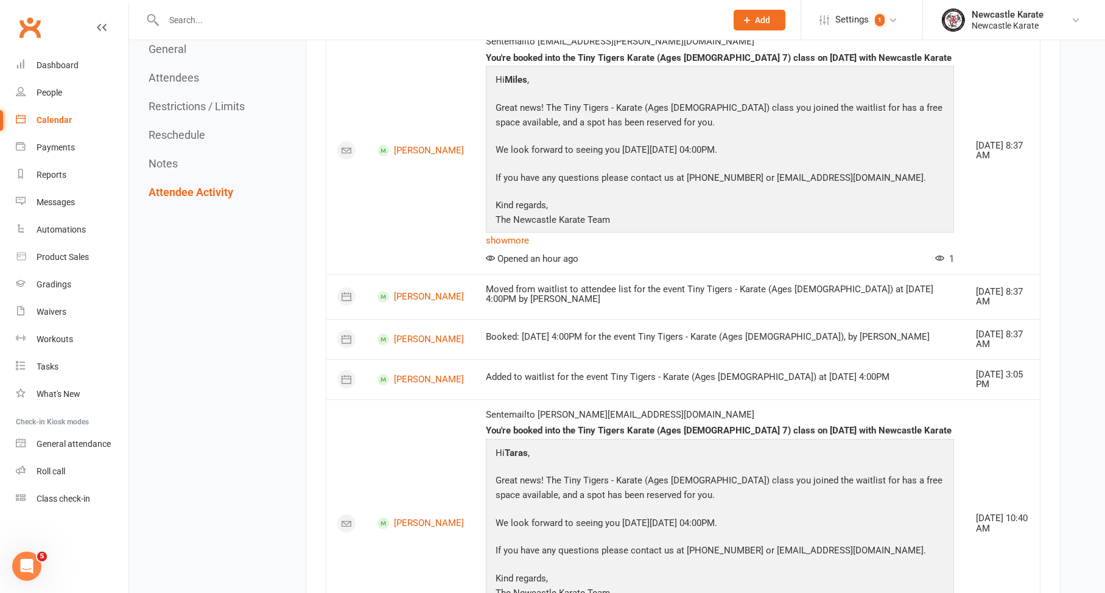
scroll to position [2339, 0]
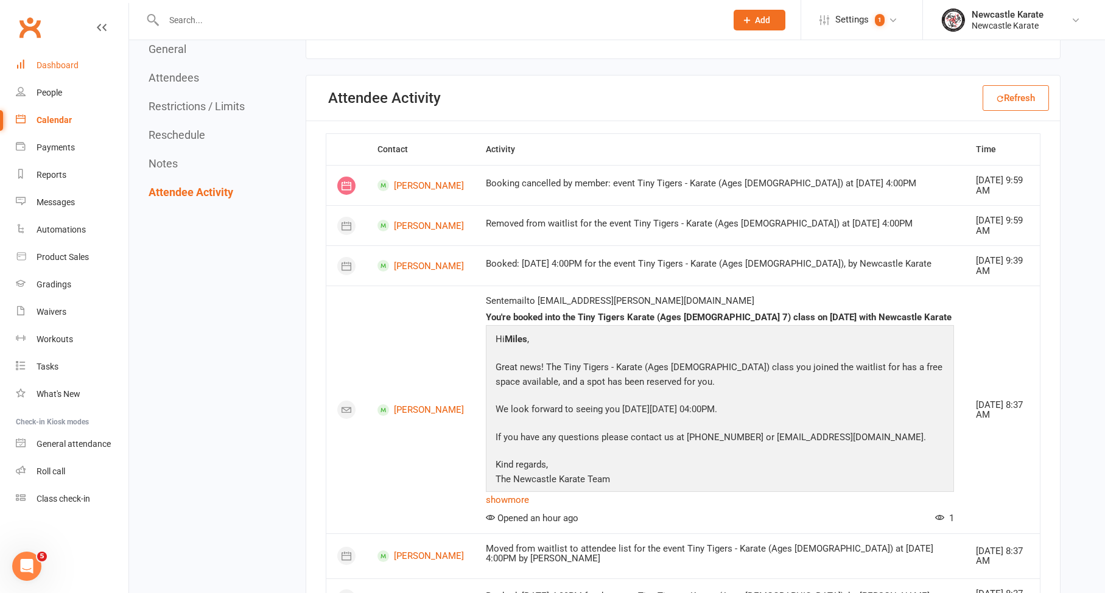
click at [44, 64] on div "Dashboard" at bounding box center [58, 65] width 42 height 10
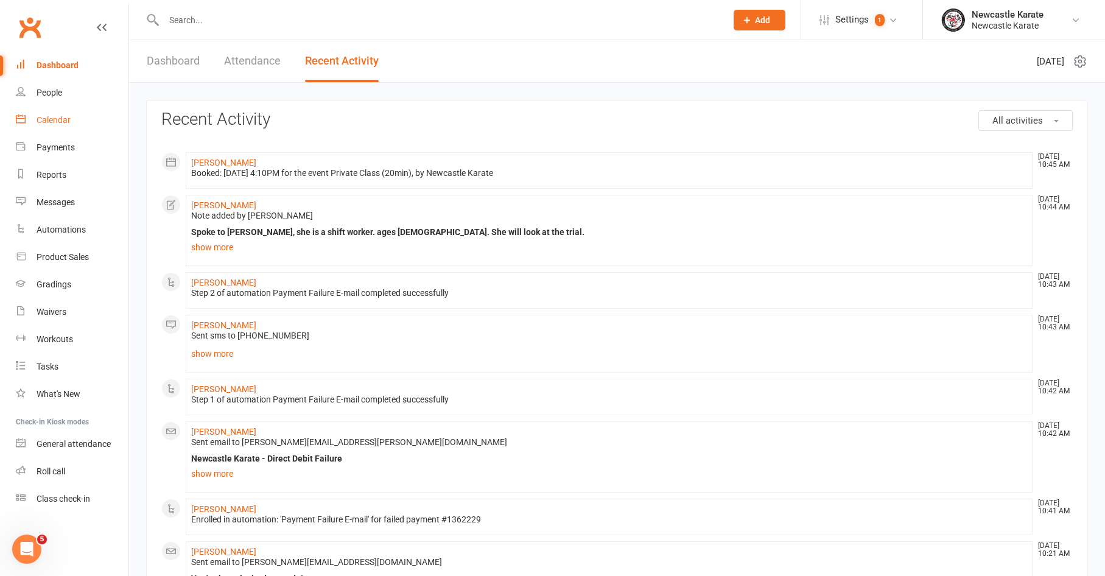
click at [67, 120] on div "Calendar" at bounding box center [54, 120] width 34 height 10
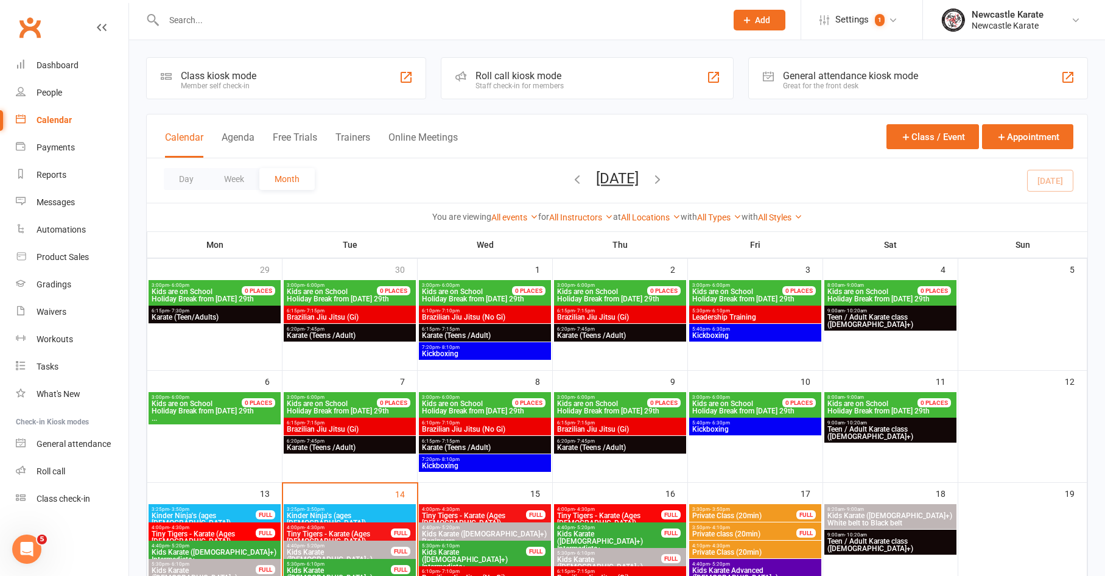
click at [664, 178] on icon "button" at bounding box center [657, 178] width 13 height 13
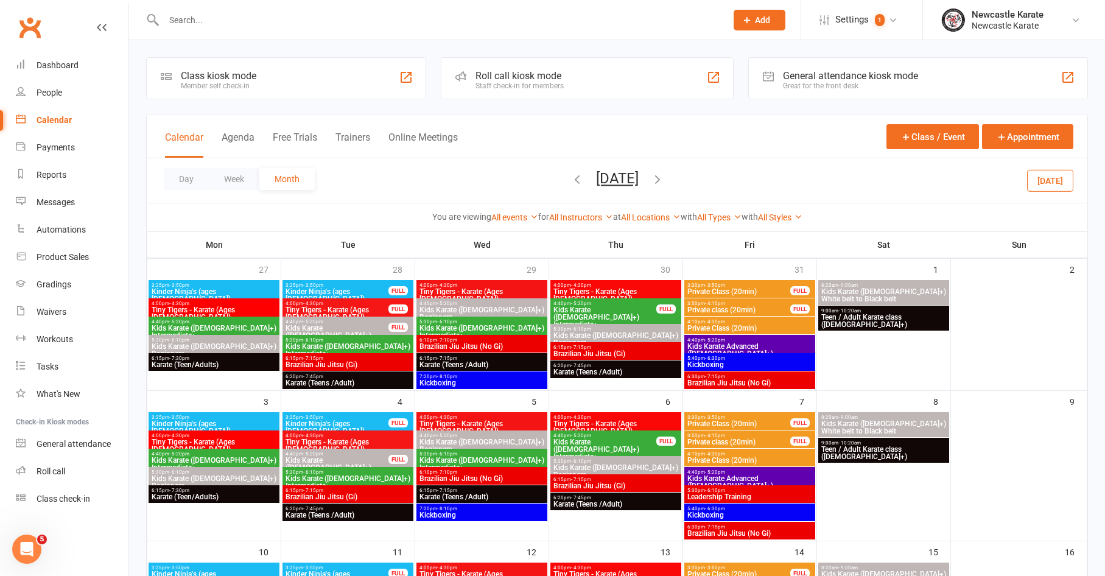
click at [664, 177] on icon "button" at bounding box center [657, 178] width 13 height 13
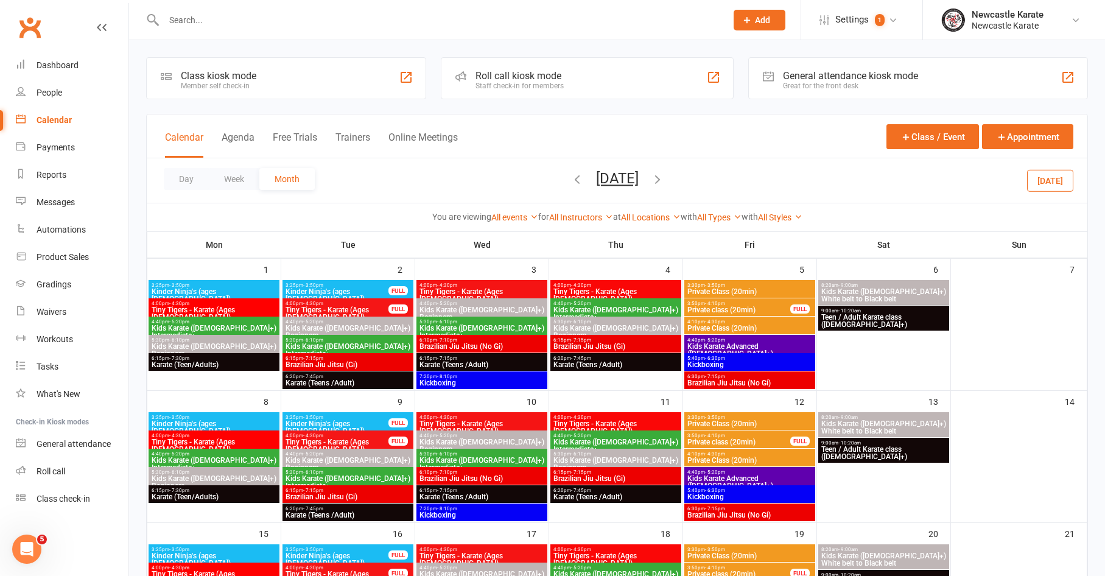
scroll to position [21, 0]
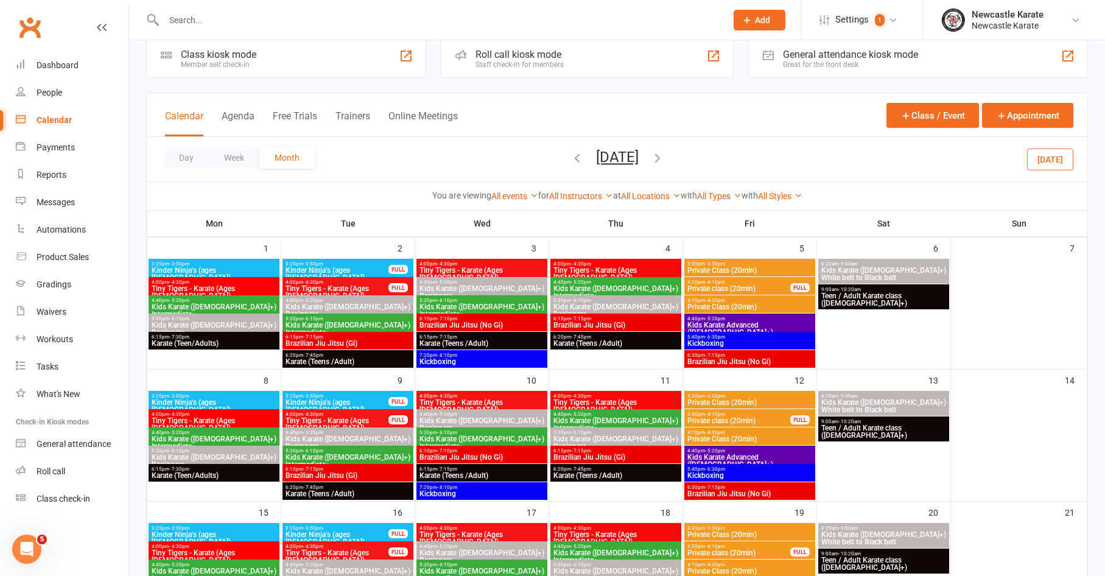
click at [571, 157] on icon "button" at bounding box center [577, 157] width 13 height 13
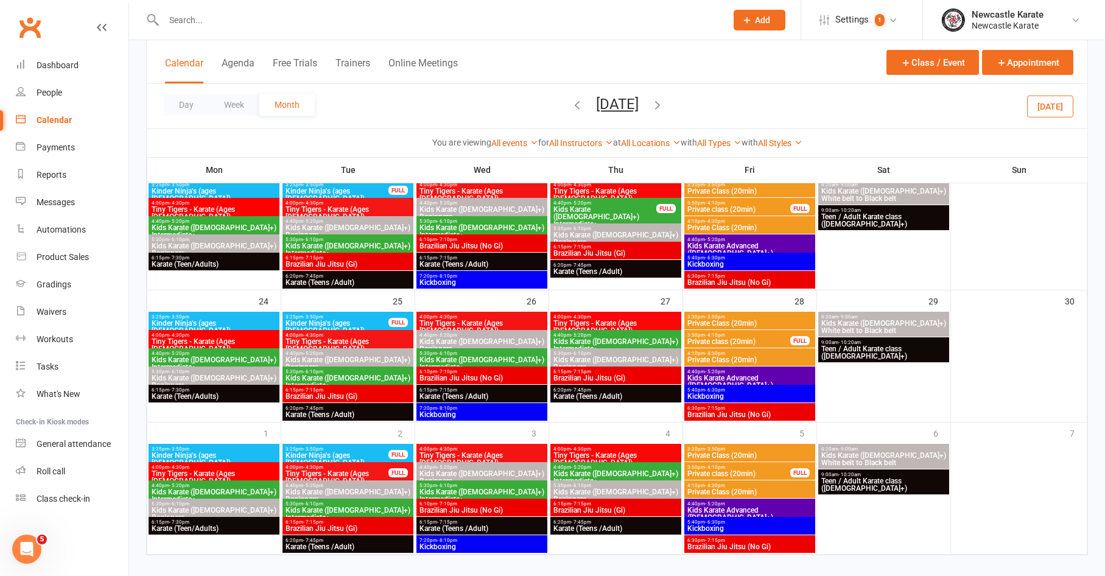
scroll to position [547, 0]
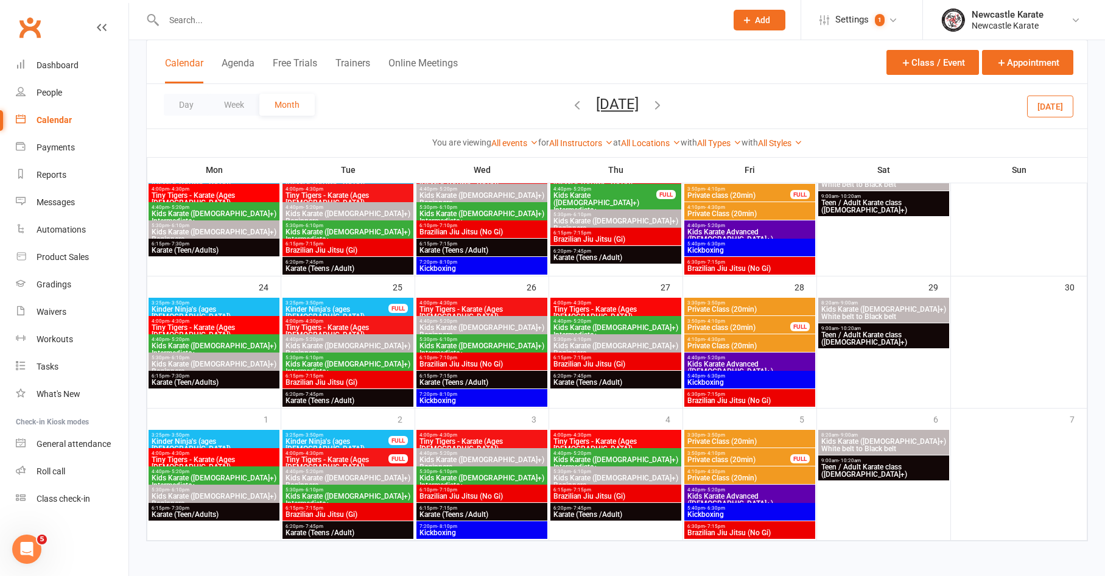
click at [571, 105] on icon "button" at bounding box center [577, 104] width 13 height 13
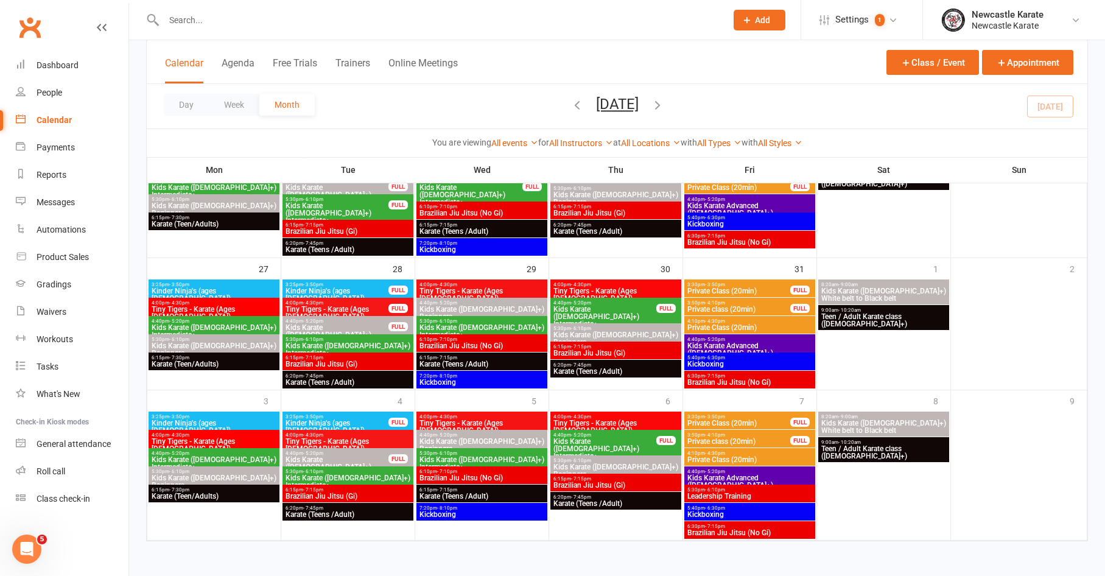
scroll to position [515, 0]
click at [60, 70] on link "Dashboard" at bounding box center [72, 65] width 113 height 27
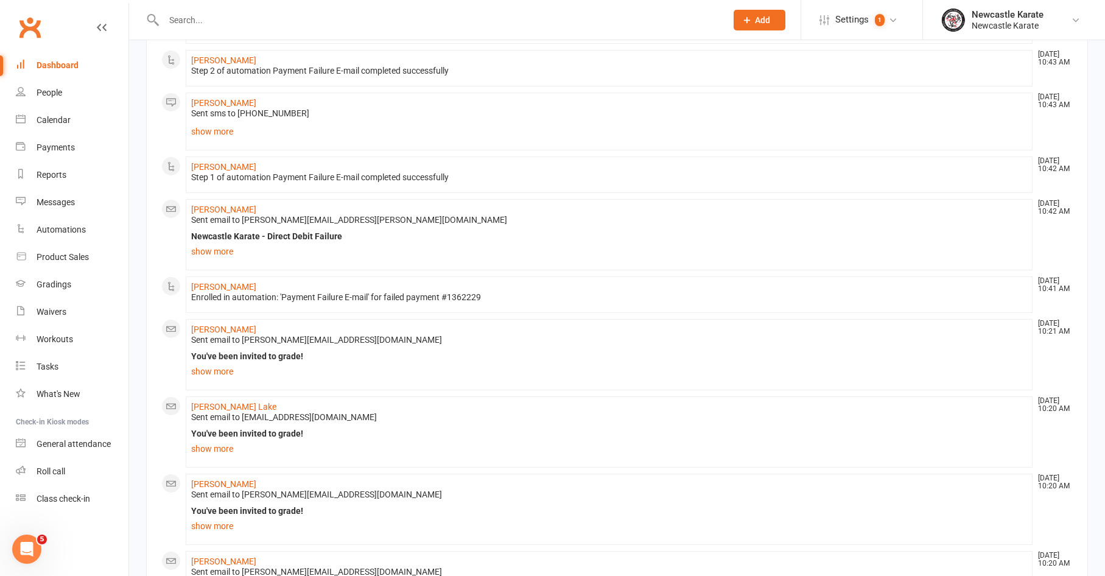
scroll to position [220, 0]
drag, startPoint x: 43, startPoint y: 116, endPoint x: 153, endPoint y: 153, distance: 117.1
click at [43, 116] on div "Calendar" at bounding box center [54, 120] width 34 height 10
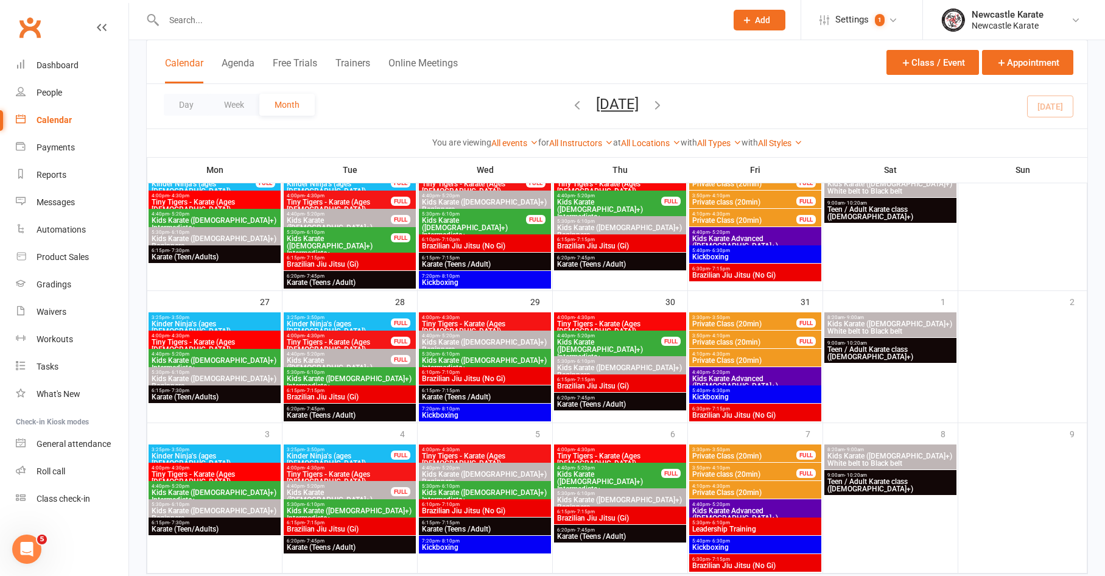
scroll to position [491, 0]
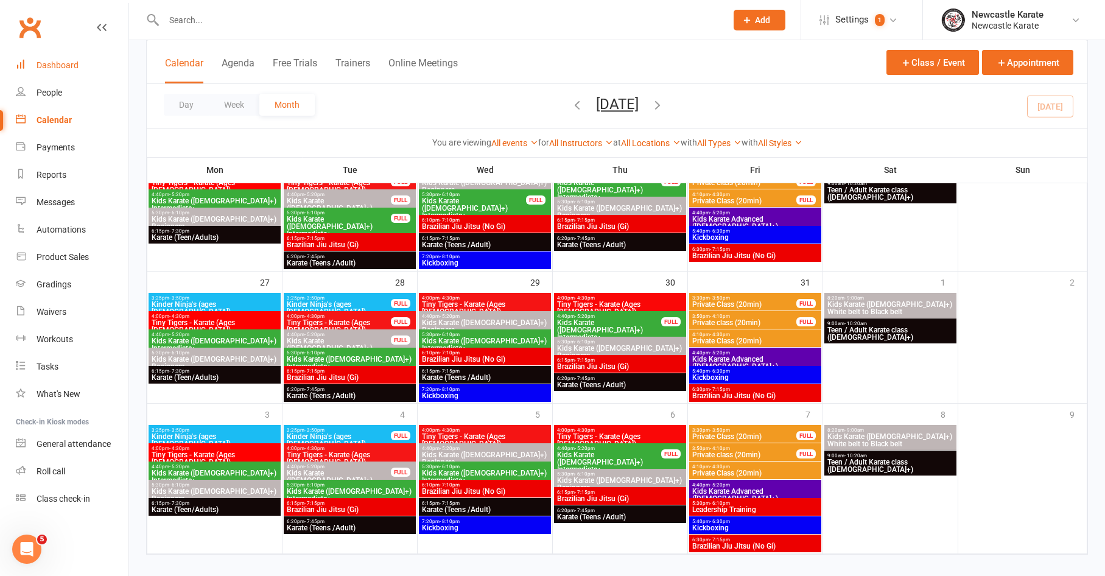
click at [72, 71] on link "Dashboard" at bounding box center [72, 65] width 113 height 27
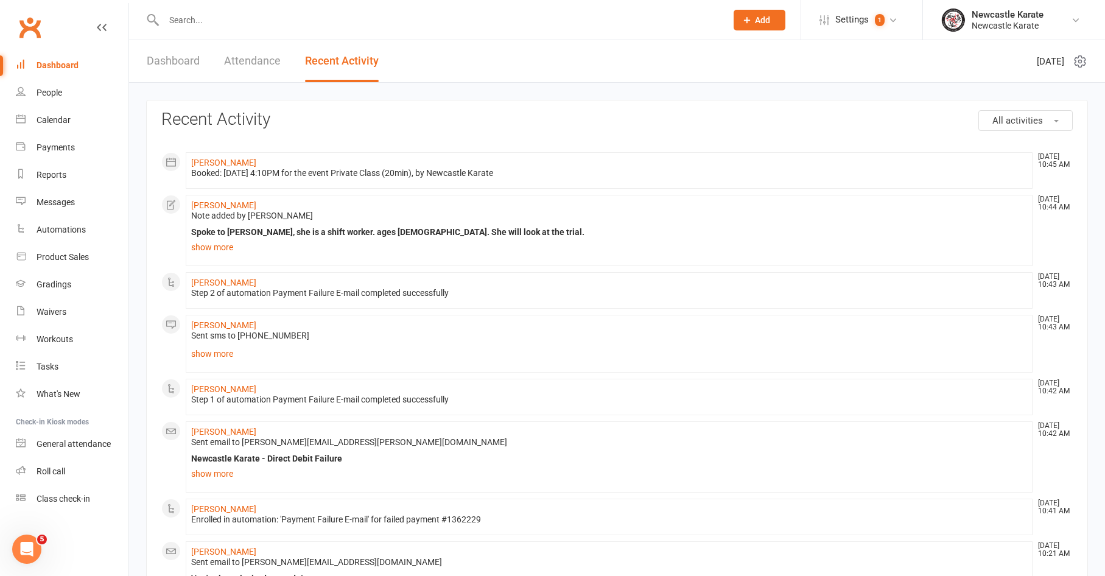
click at [164, 1] on div at bounding box center [432, 20] width 572 height 40
click at [182, 18] on input "text" at bounding box center [439, 20] width 558 height 17
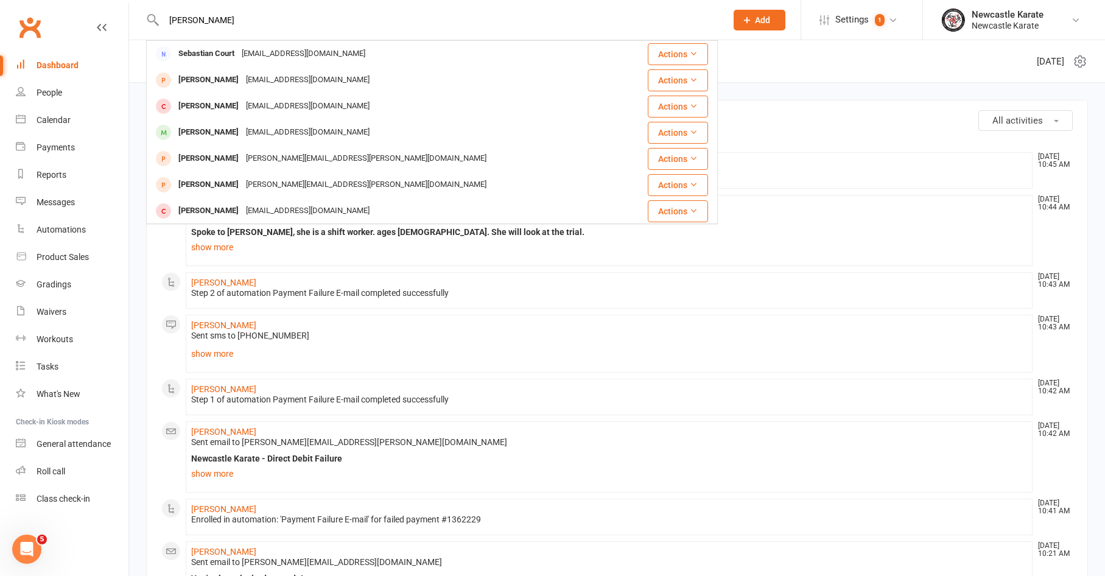
type input "Sebastian"
drag, startPoint x: 186, startPoint y: 40, endPoint x: 264, endPoint y: 130, distance: 119.6
click at [264, 130] on div "sebastian.cavallaro99@gmail.com" at bounding box center [307, 133] width 131 height 18
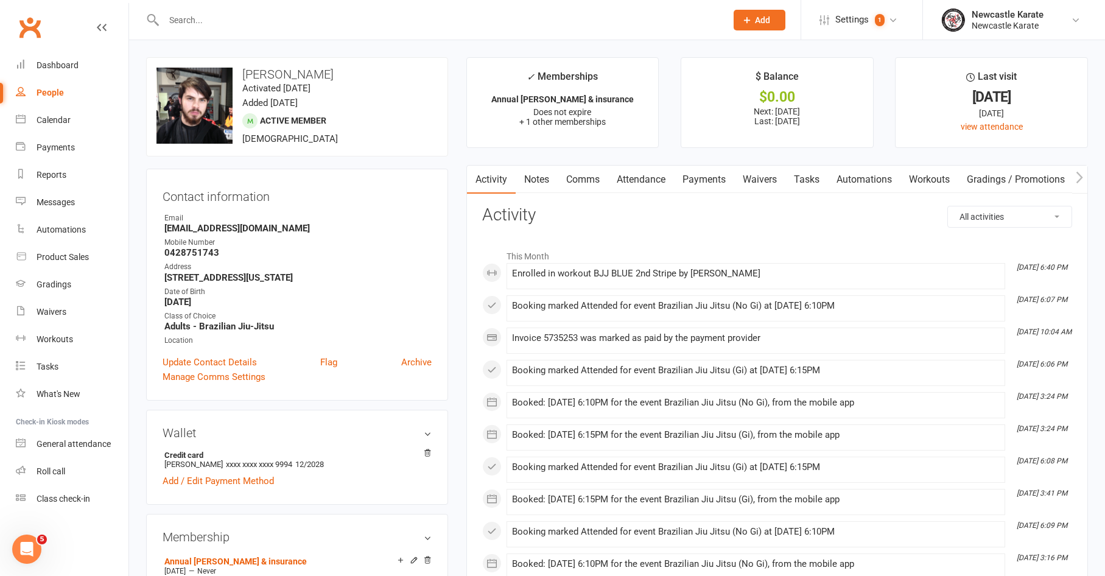
click at [853, 183] on link "Automations" at bounding box center [864, 180] width 72 height 28
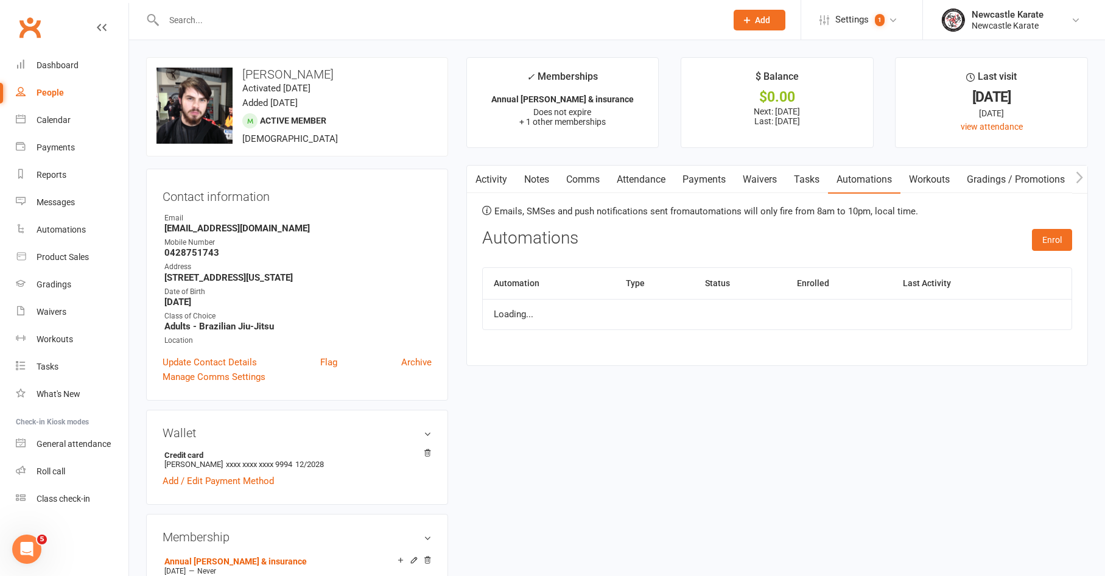
scroll to position [27, 0]
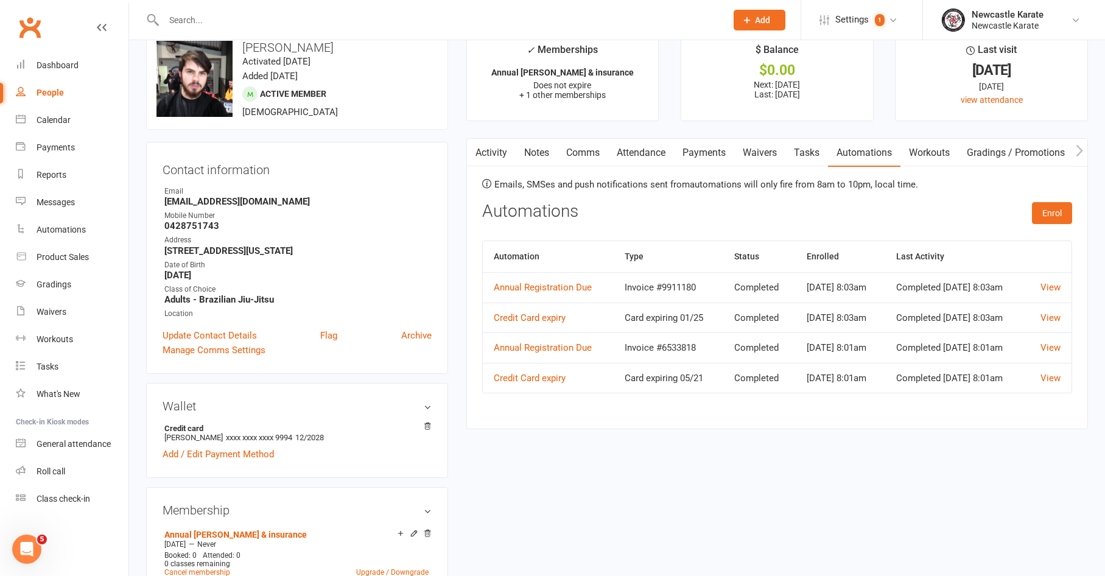
click at [915, 146] on link "Workouts" at bounding box center [930, 153] width 58 height 28
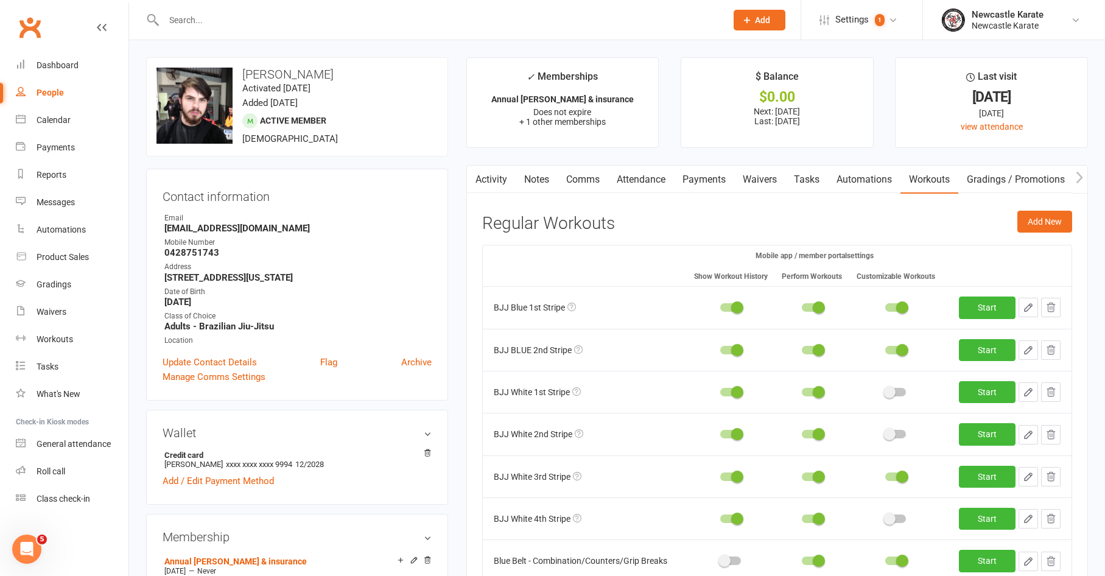
click at [264, 23] on input "text" at bounding box center [439, 20] width 558 height 17
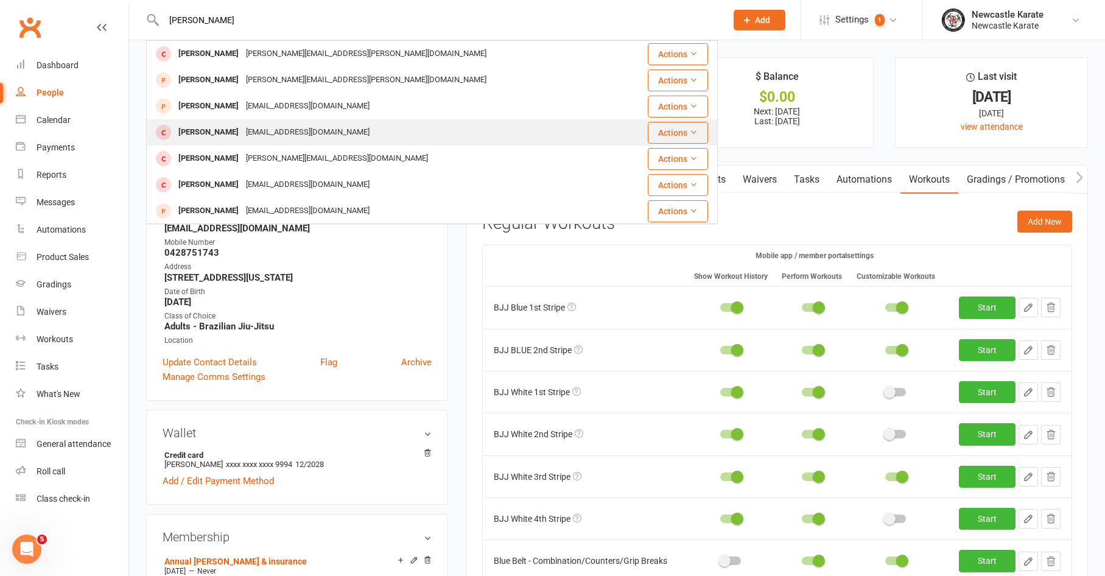
scroll to position [222, 0]
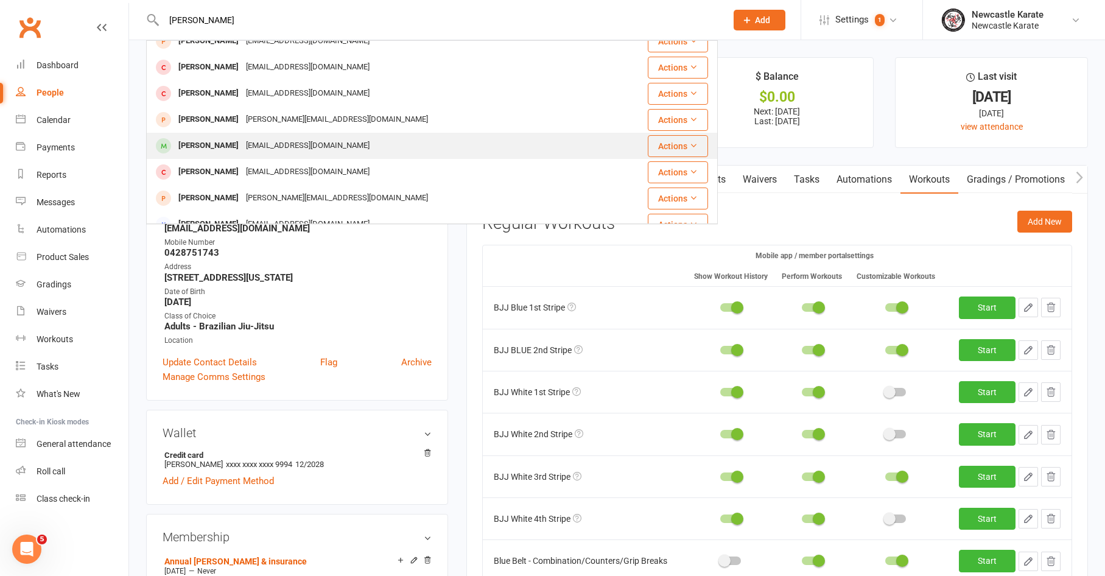
type input "James"
click at [293, 137] on div "jamesflood282@gmail.com" at bounding box center [307, 146] width 131 height 18
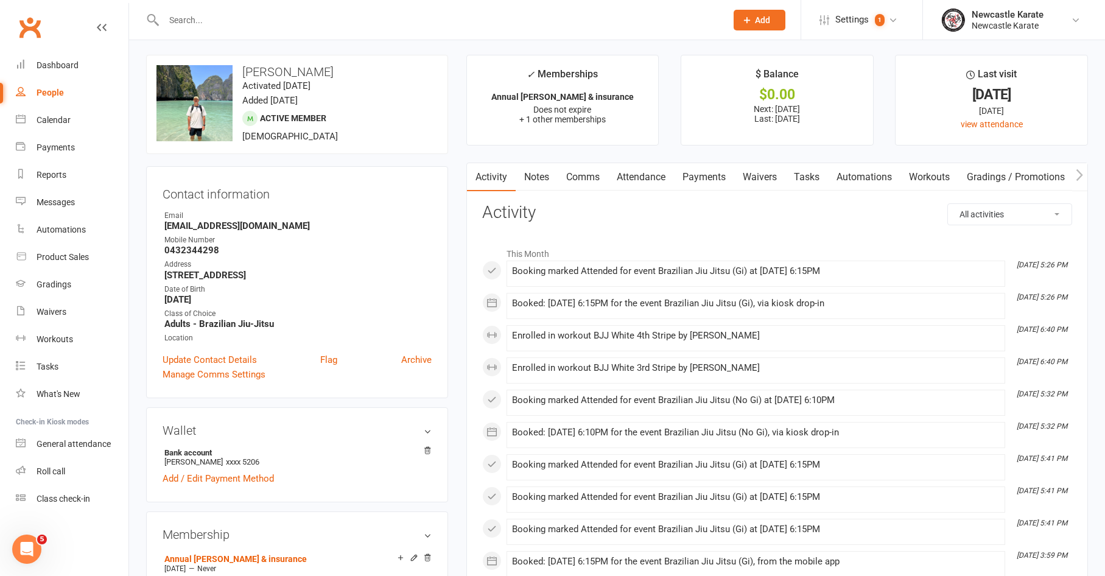
scroll to position [5, 0]
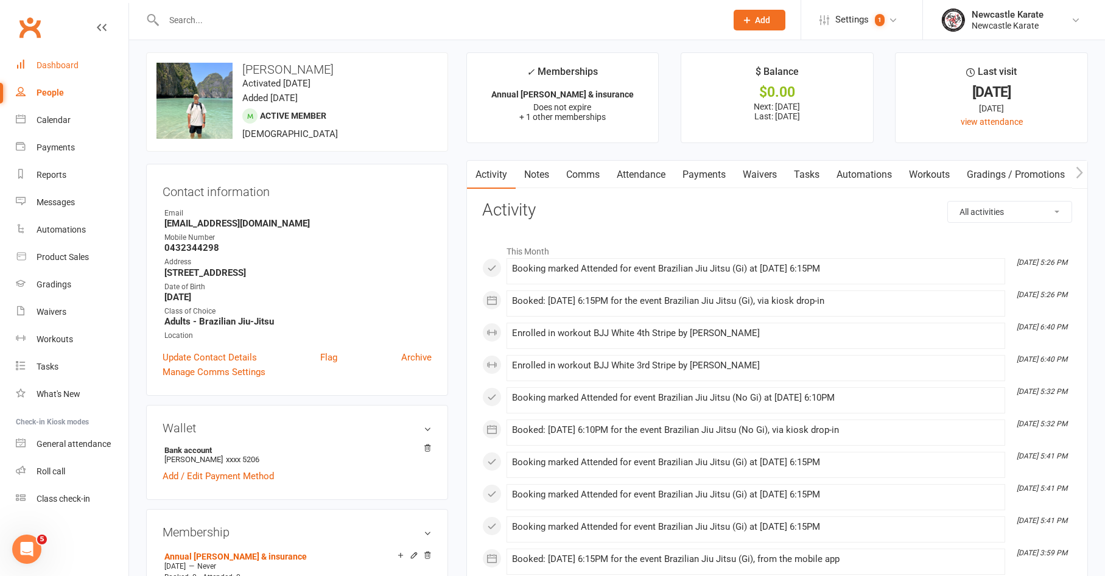
drag, startPoint x: 40, startPoint y: 54, endPoint x: 46, endPoint y: 57, distance: 7.6
click at [41, 54] on link "Dashboard" at bounding box center [72, 65] width 113 height 27
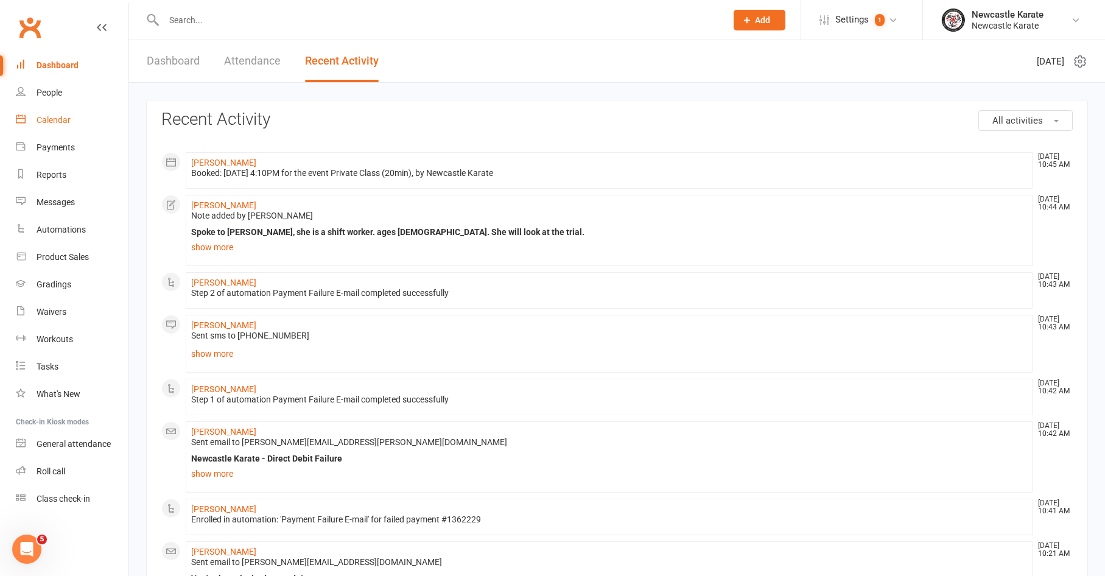
click at [77, 121] on link "Calendar" at bounding box center [72, 120] width 113 height 27
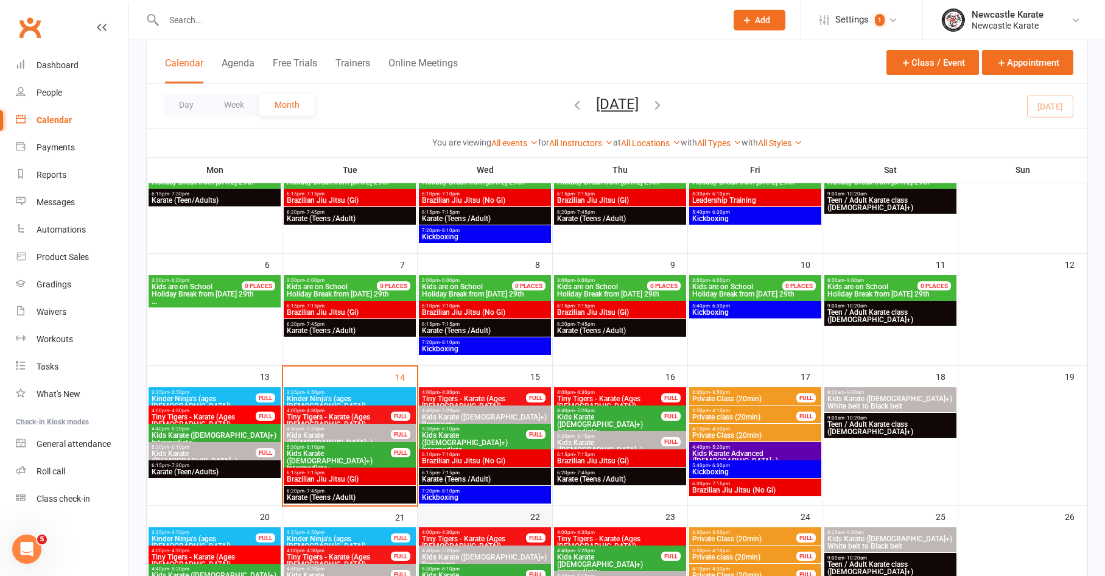
scroll to position [119, 0]
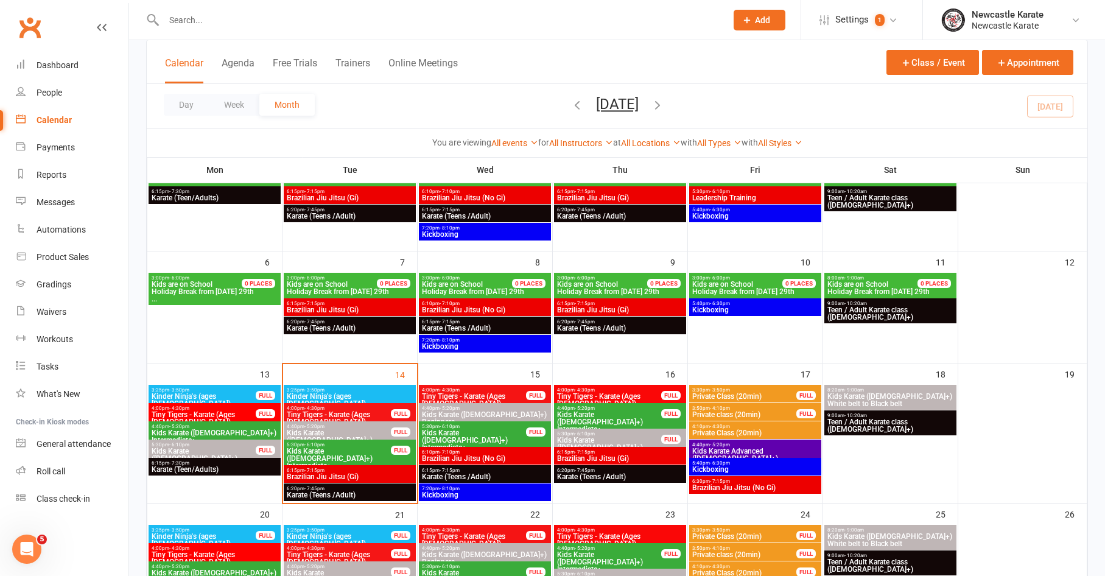
click at [527, 492] on span "Kickboxing" at bounding box center [484, 494] width 127 height 7
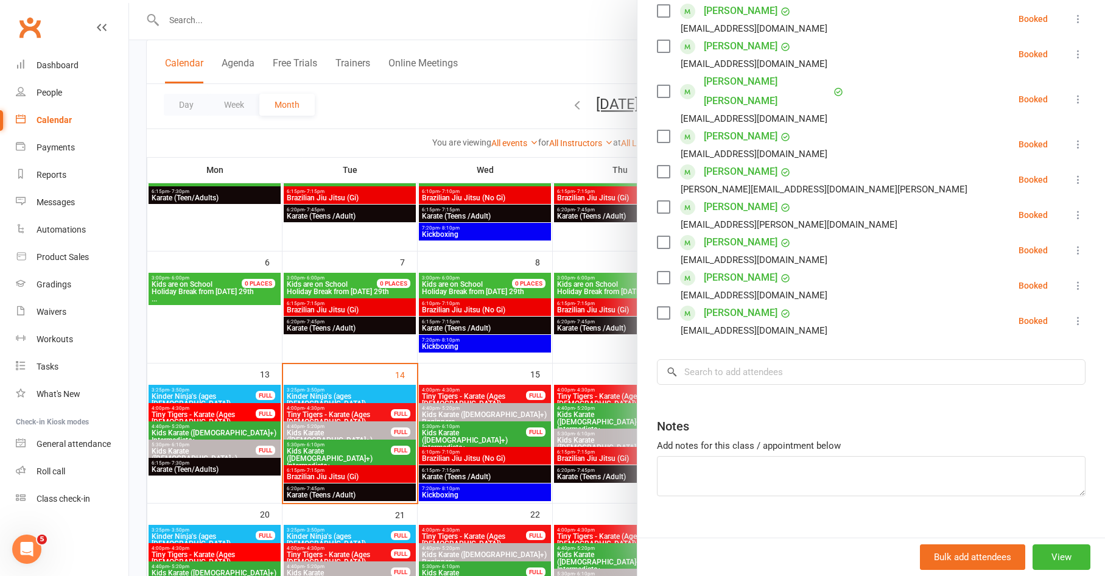
scroll to position [129, 0]
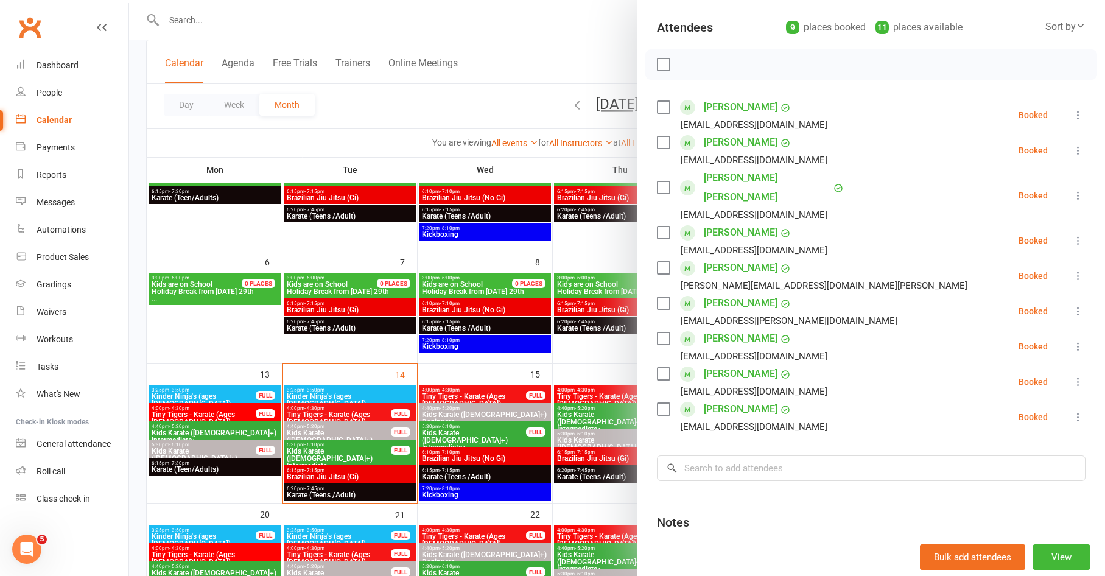
click at [463, 448] on div at bounding box center [617, 288] width 976 height 576
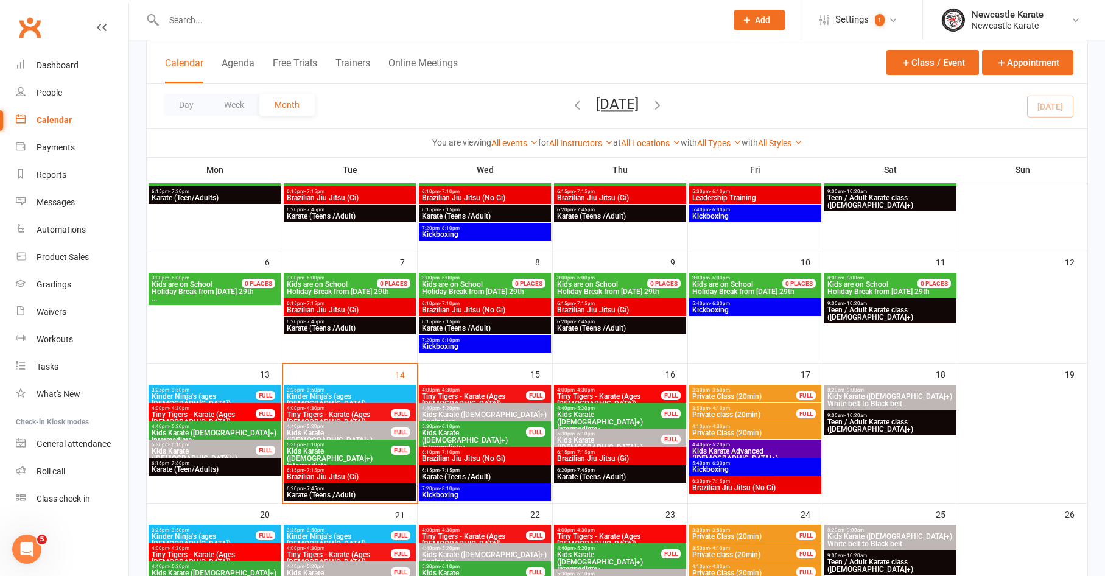
click at [348, 475] on span "Brazilian Jiu Jitsu (Gi)" at bounding box center [349, 476] width 127 height 7
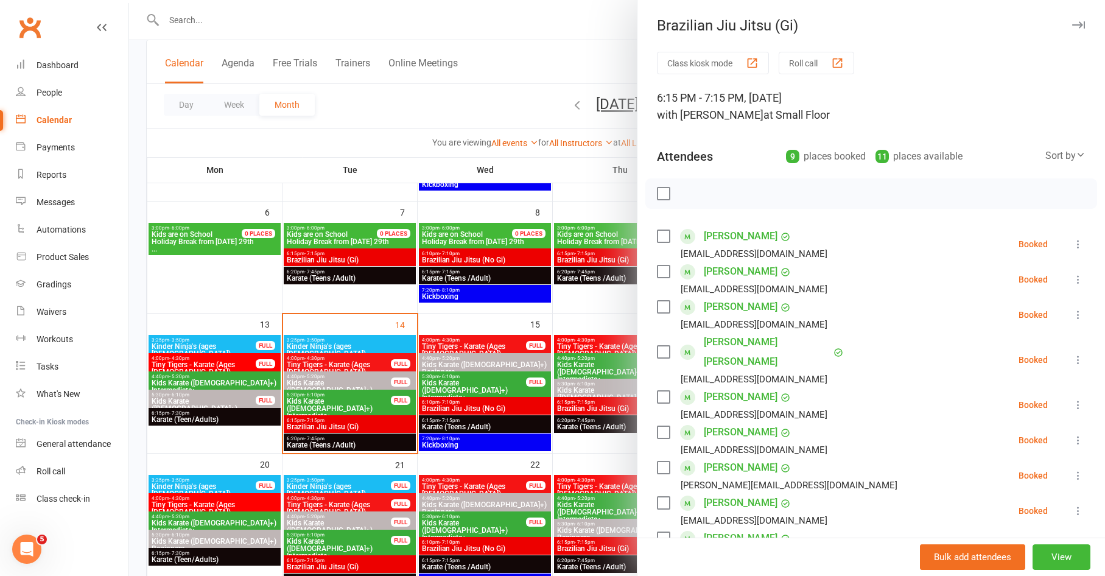
scroll to position [207, 0]
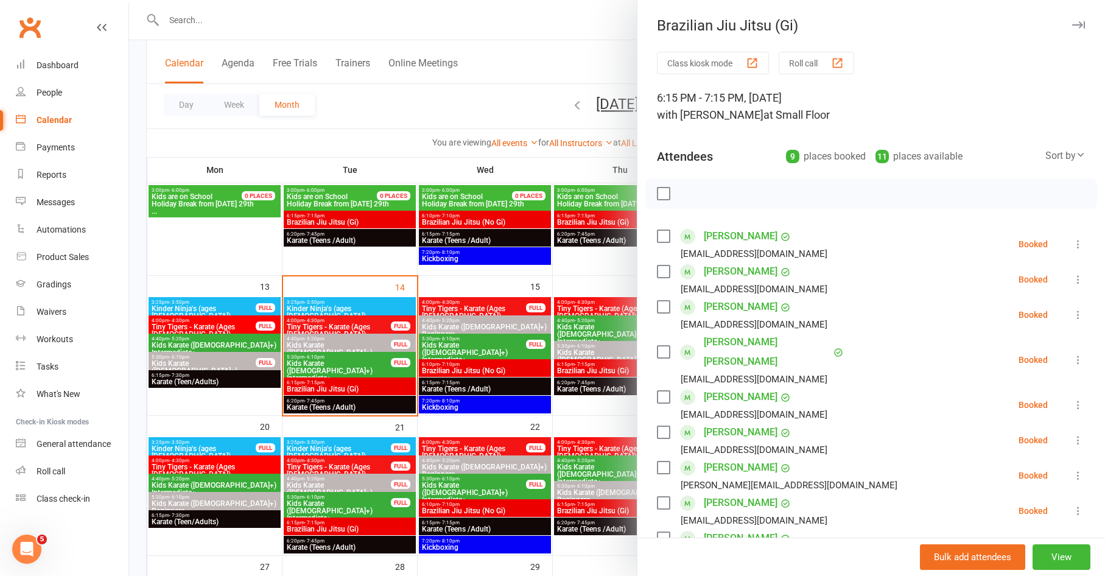
click at [440, 497] on div at bounding box center [617, 288] width 976 height 576
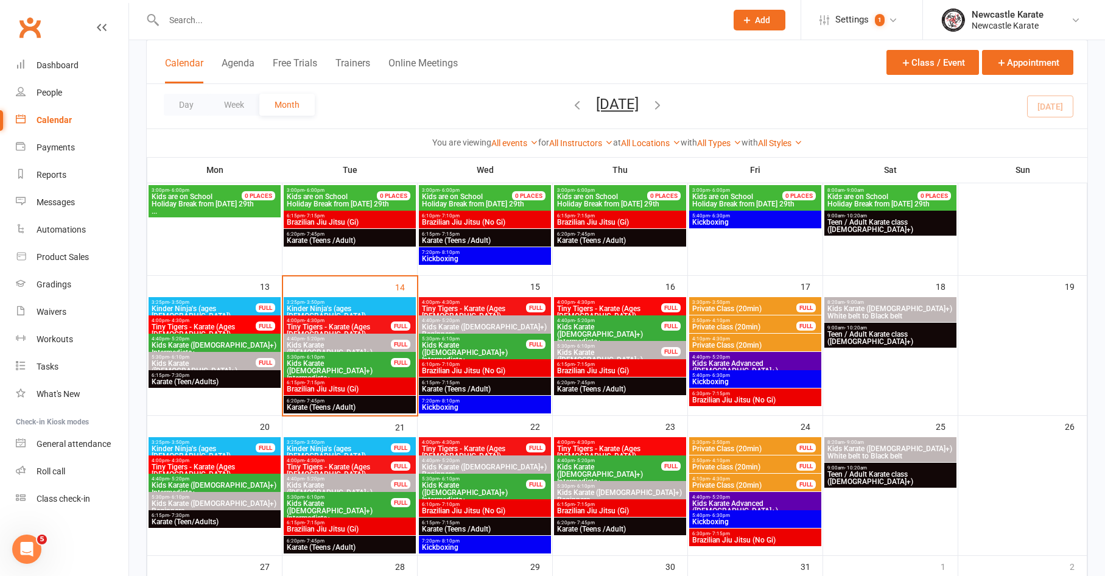
click at [688, 96] on div "Day Week Month October 2025 October 2025 Sun Mon Tue Wed Thu Fri Sat 28 29 30 0…" at bounding box center [617, 106] width 941 height 44
click at [664, 101] on icon "button" at bounding box center [657, 104] width 13 height 13
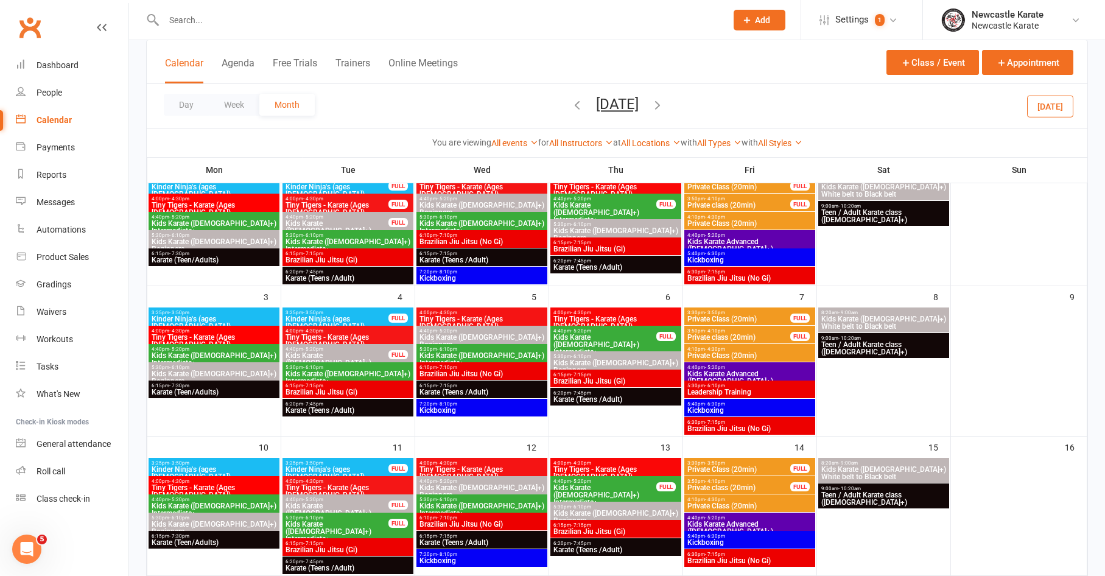
scroll to position [0, 0]
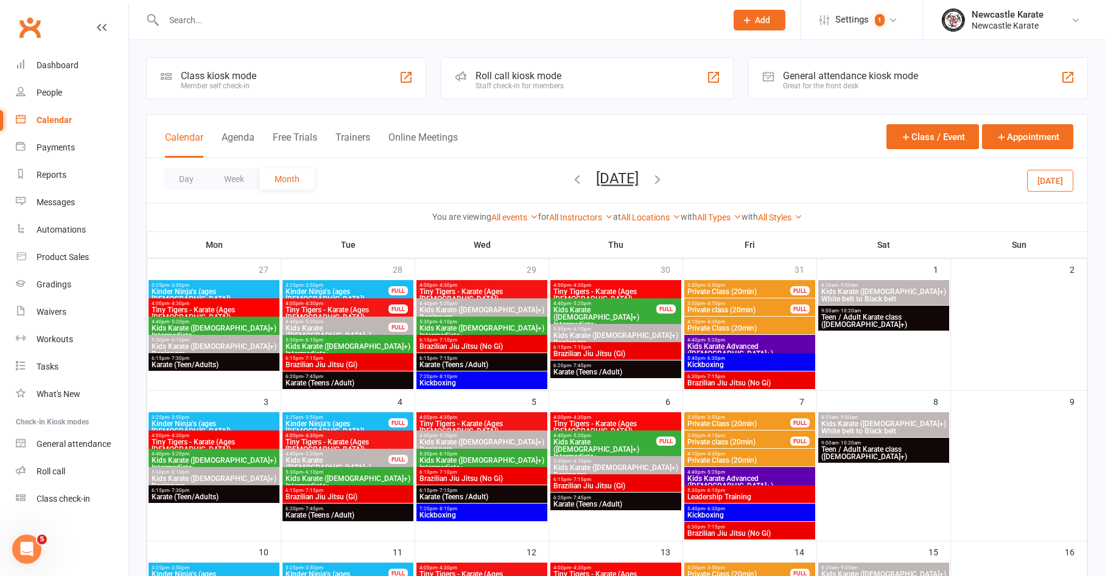
click at [571, 175] on icon "button" at bounding box center [577, 178] width 13 height 13
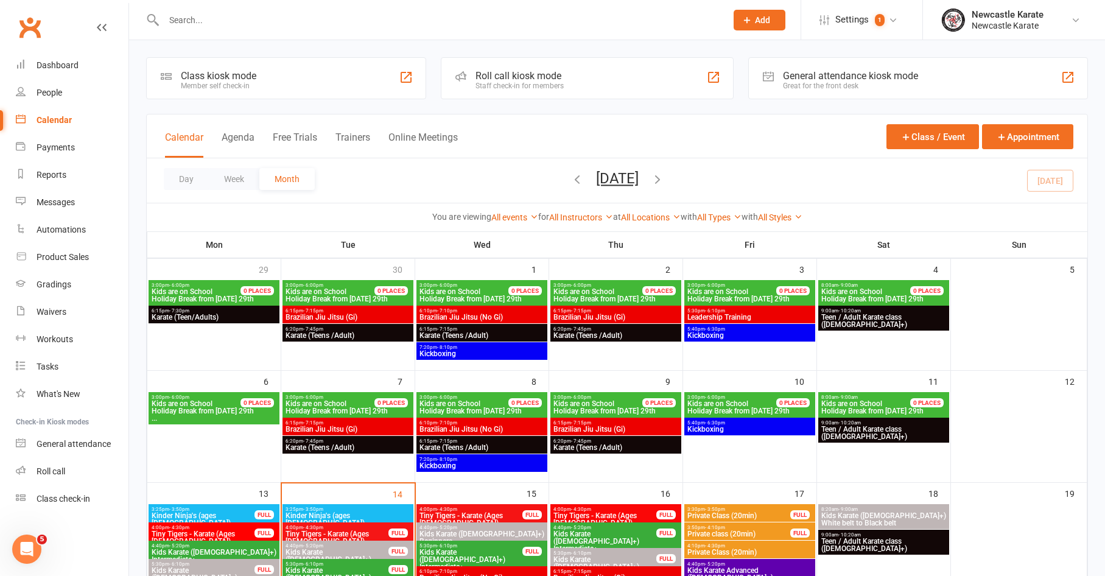
scroll to position [223, 0]
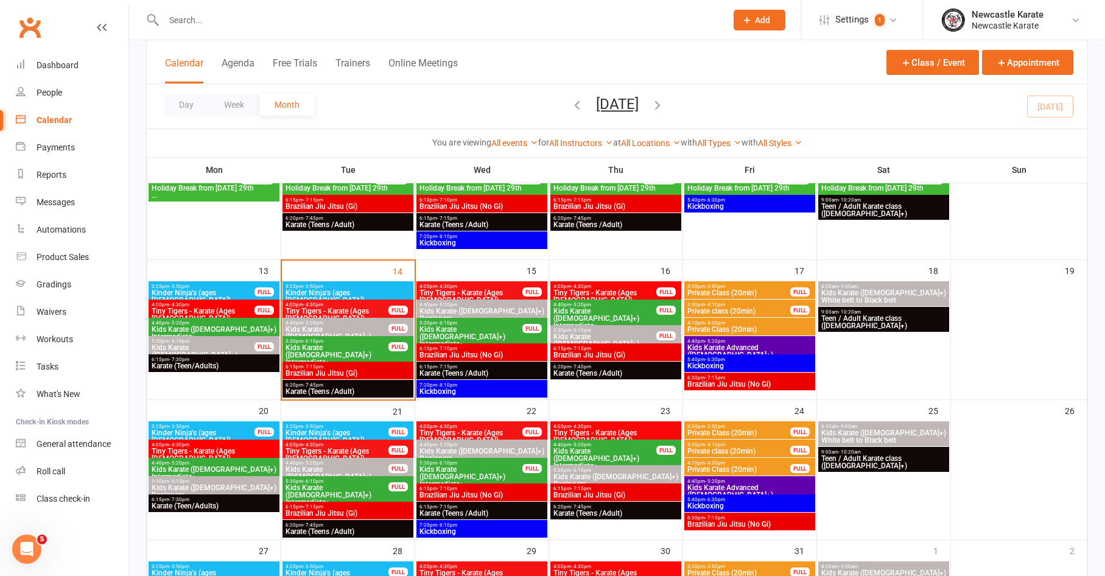
click at [881, 317] on span "Teen / Adult Karate class (12yo+)" at bounding box center [884, 322] width 126 height 15
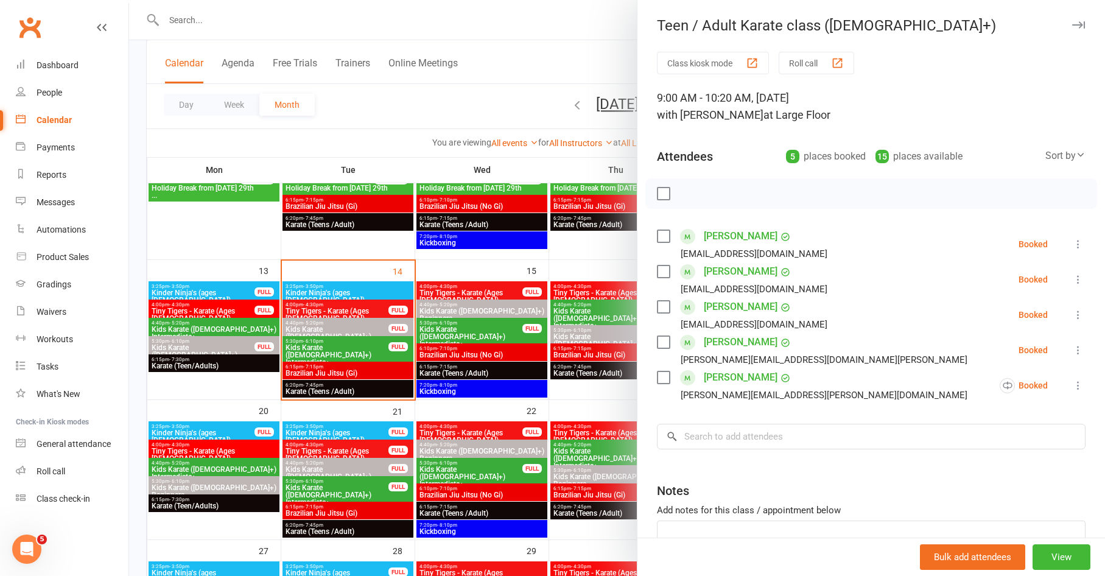
click at [558, 361] on div at bounding box center [617, 288] width 976 height 576
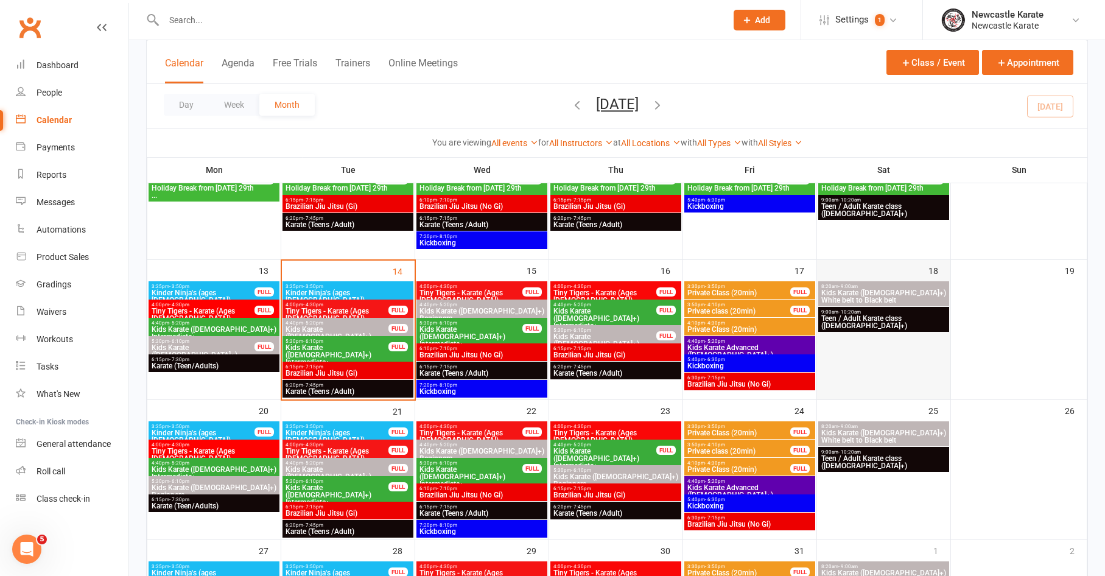
click at [872, 306] on div at bounding box center [884, 339] width 131 height 117
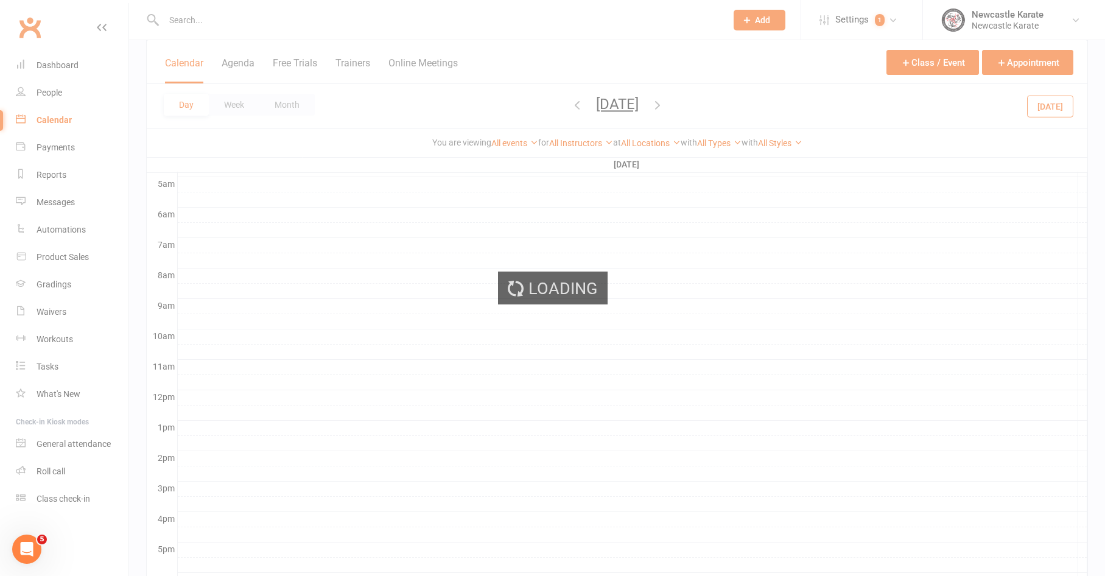
scroll to position [0, 0]
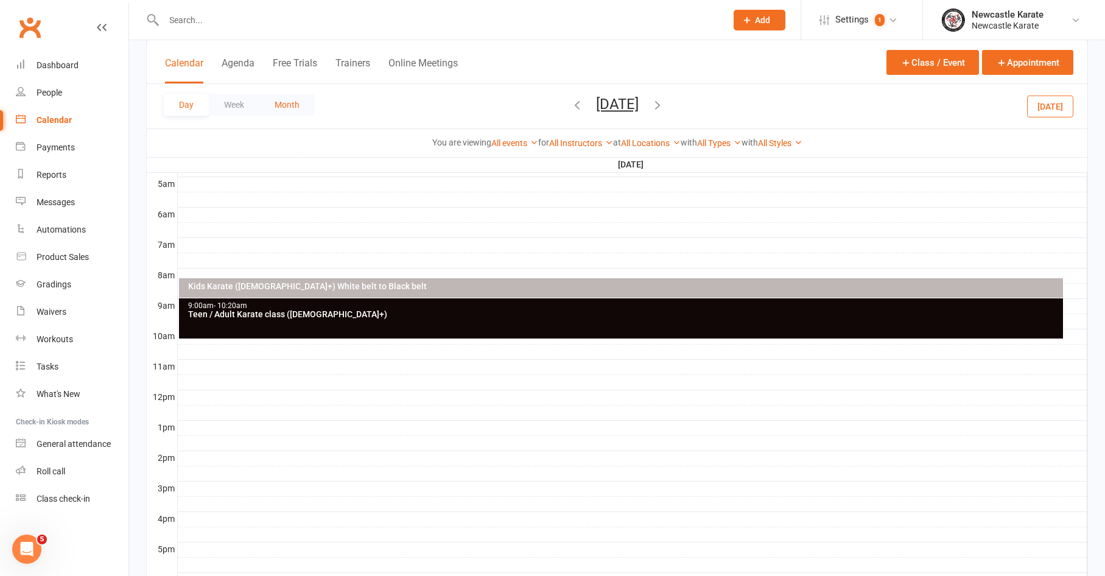
click at [284, 102] on button "Month" at bounding box center [286, 105] width 55 height 22
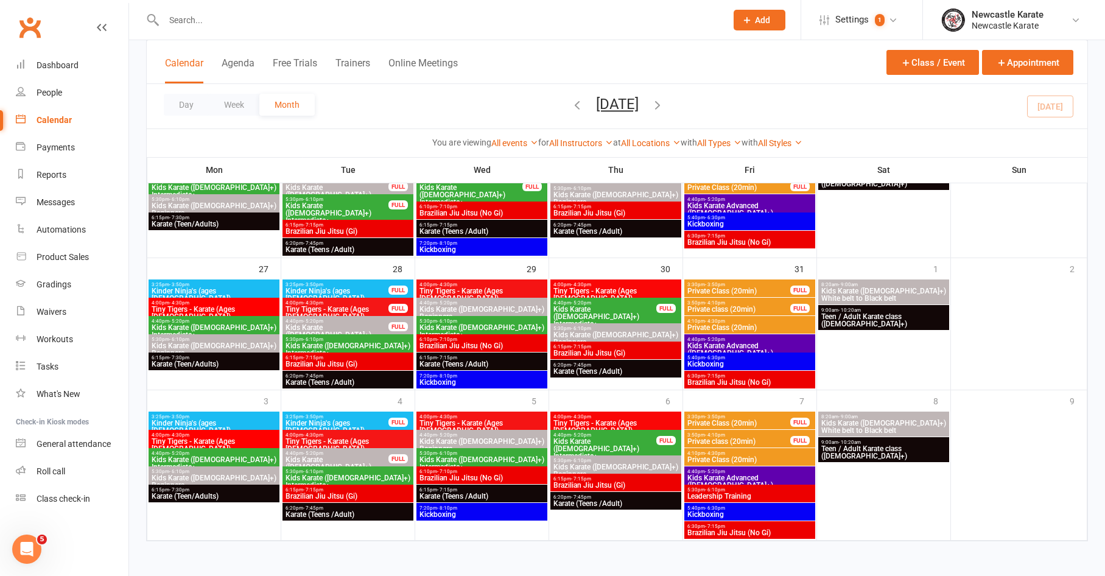
scroll to position [101, 0]
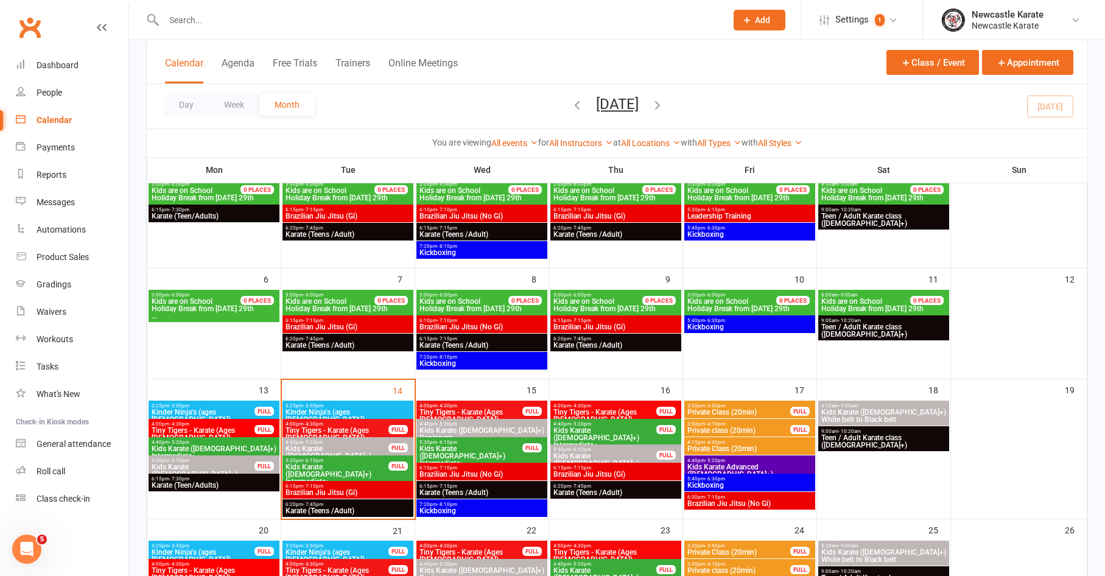
click at [867, 431] on span "9:00am - 10:20am" at bounding box center [884, 431] width 126 height 5
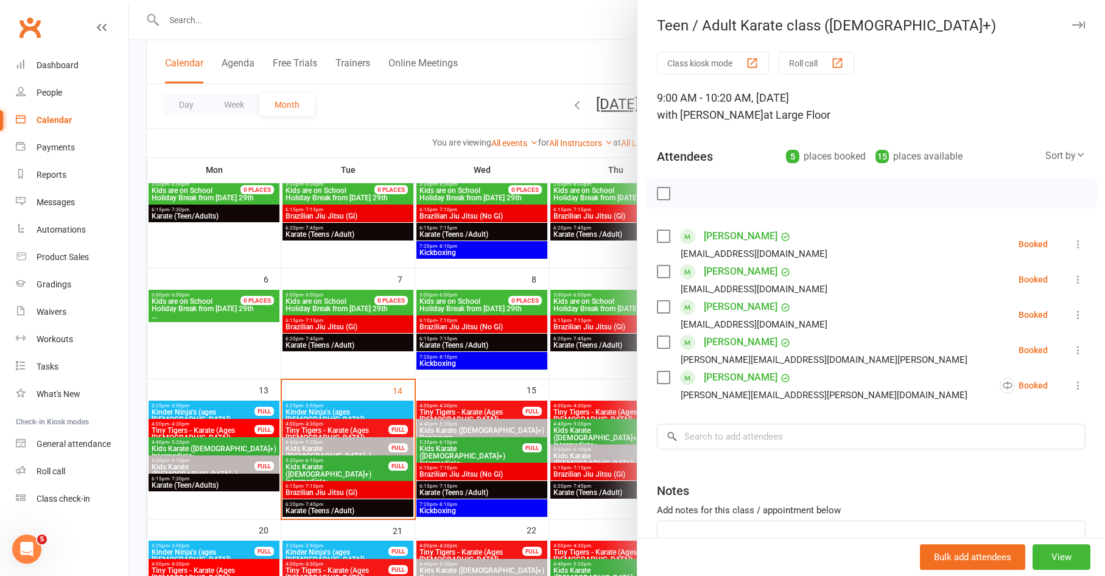
click at [584, 393] on div at bounding box center [617, 288] width 976 height 576
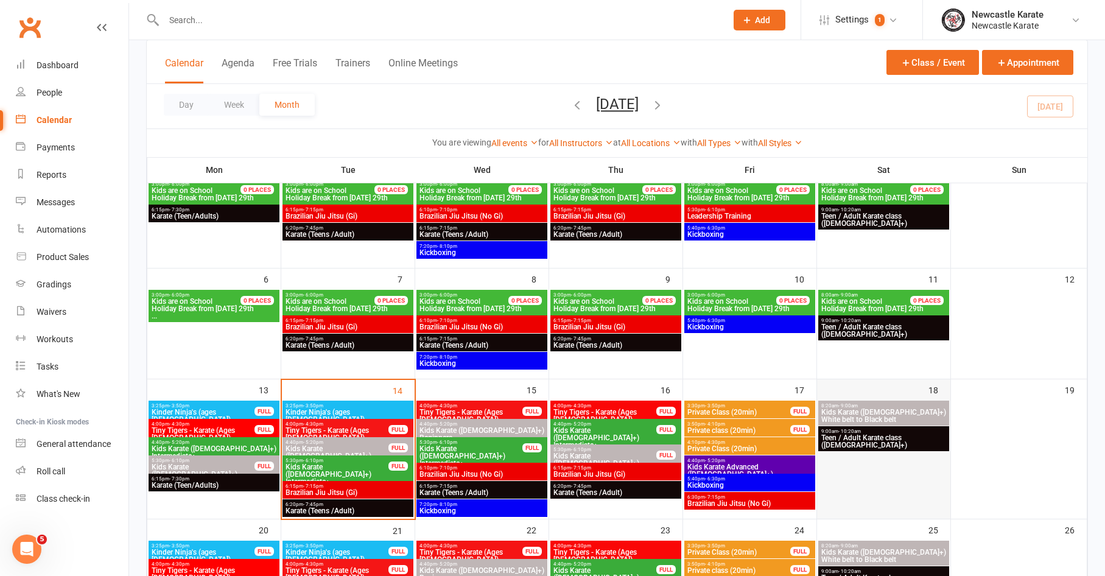
scroll to position [180, 0]
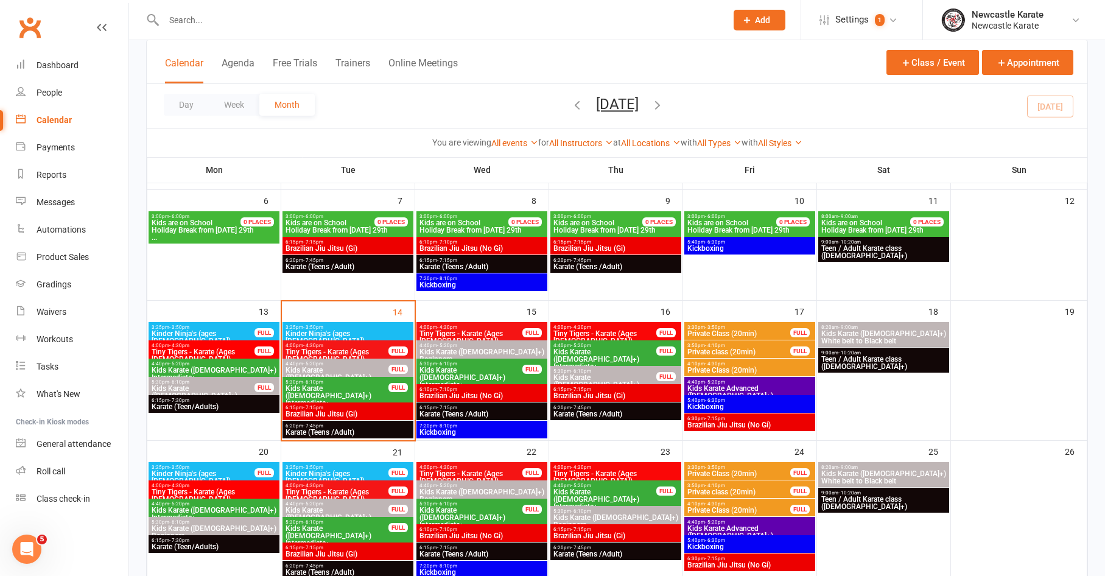
click at [866, 496] on span "Teen / Adult Karate class (12yo+)" at bounding box center [884, 503] width 126 height 15
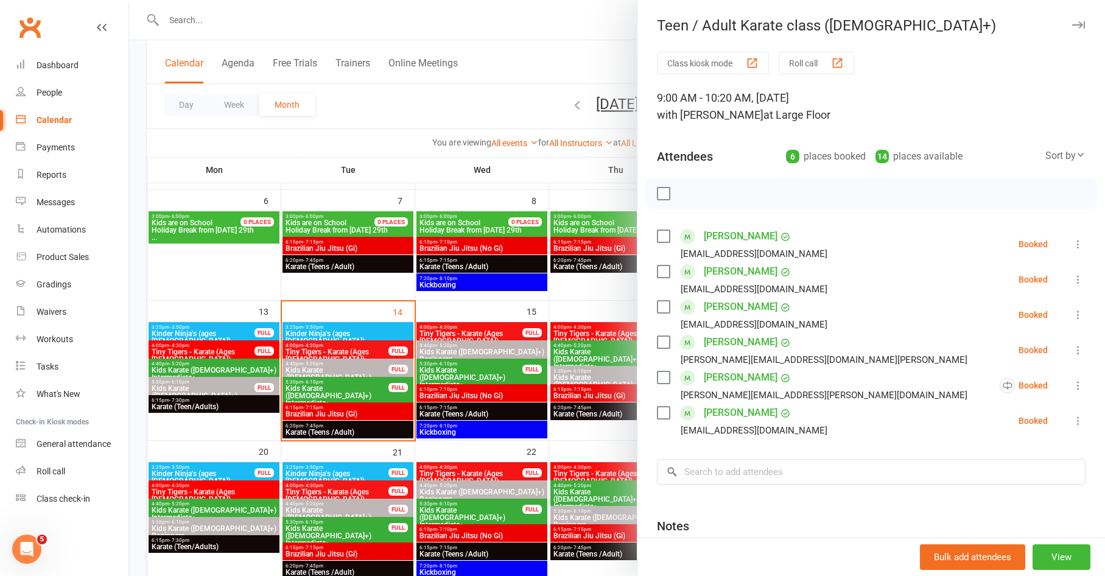
scroll to position [2, 0]
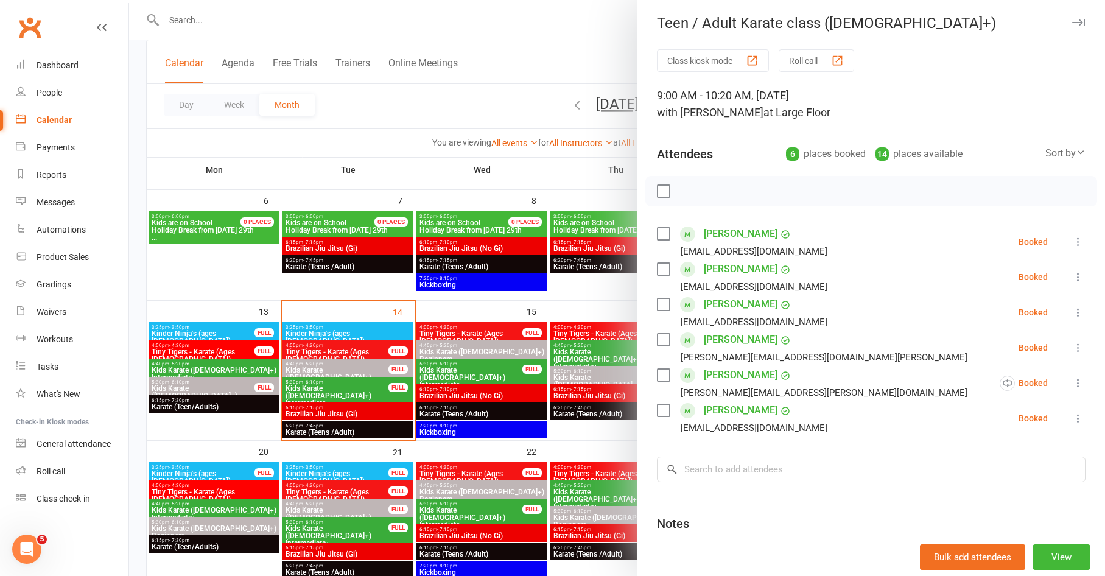
click at [434, 260] on div at bounding box center [617, 288] width 976 height 576
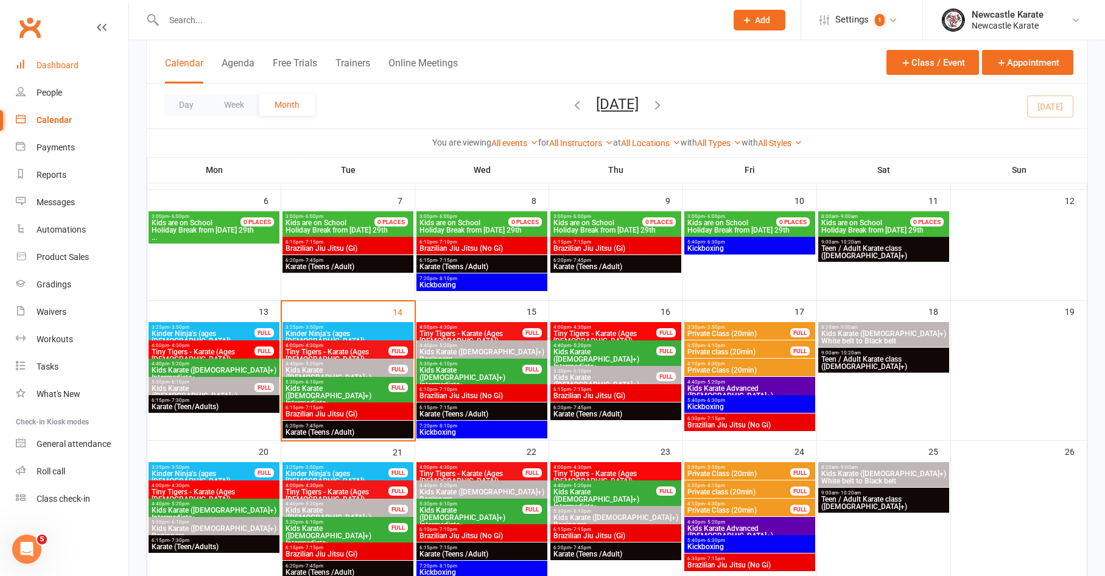
click at [62, 52] on link "Dashboard" at bounding box center [72, 65] width 113 height 27
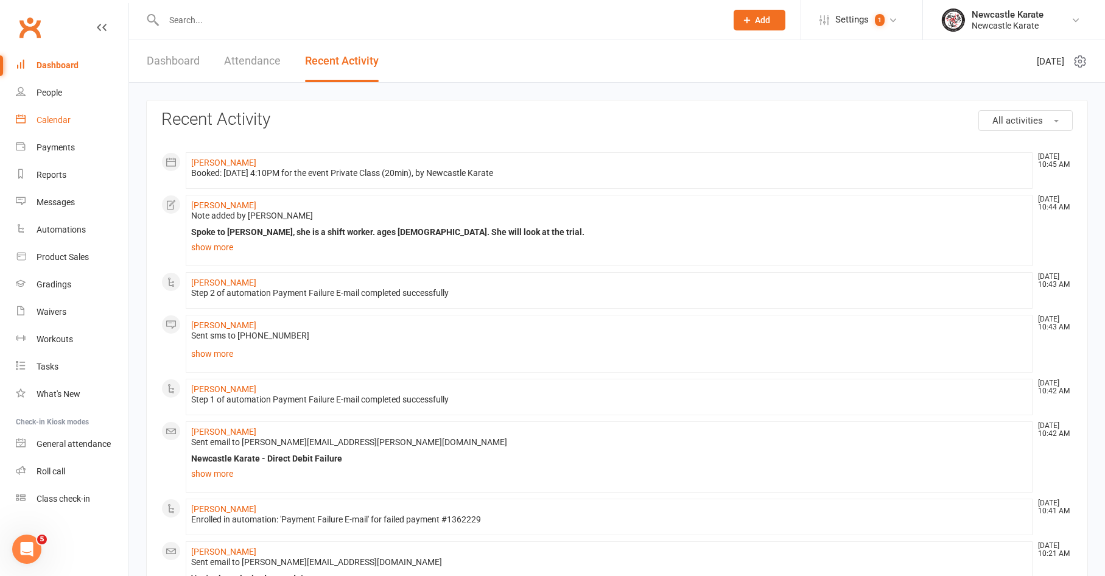
click at [83, 123] on link "Calendar" at bounding box center [72, 120] width 113 height 27
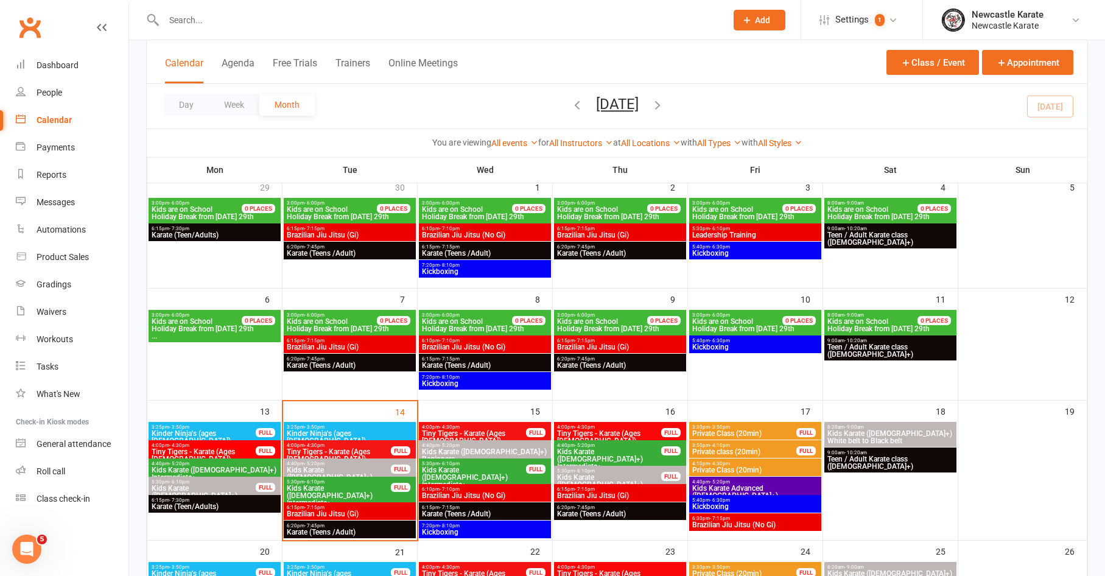
scroll to position [85, 0]
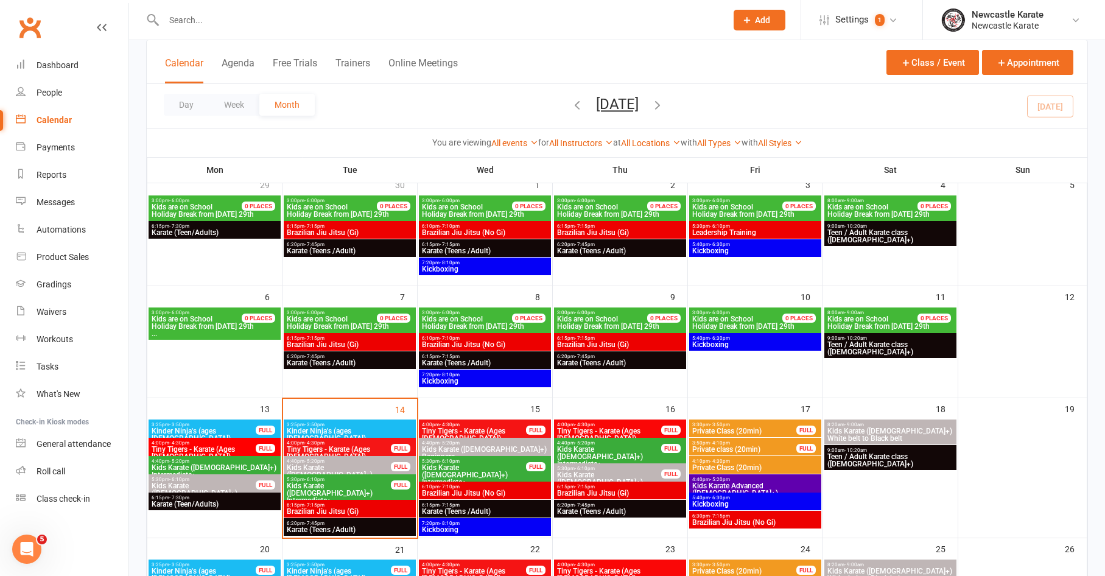
click at [356, 488] on span "Kids Karate ([DEMOGRAPHIC_DATA]+) Intermediate+" at bounding box center [338, 493] width 105 height 22
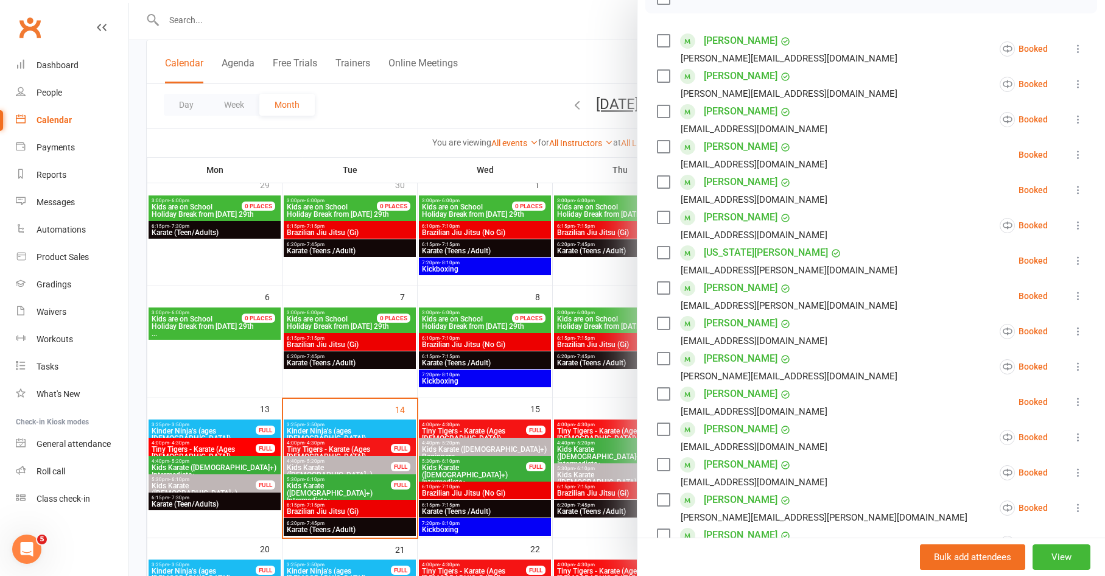
scroll to position [93, 0]
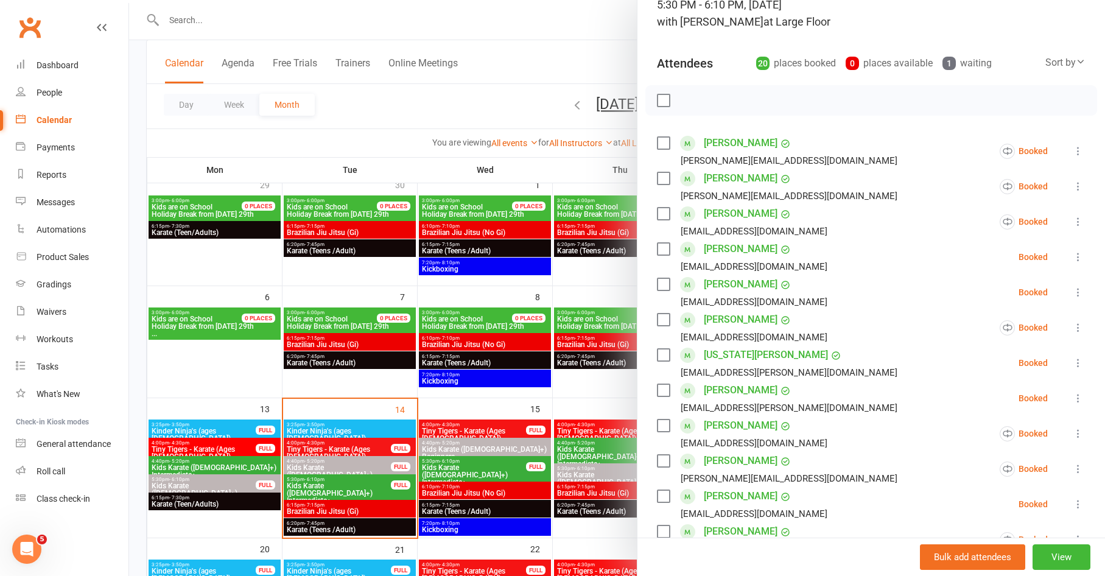
drag, startPoint x: 427, startPoint y: 177, endPoint x: 439, endPoint y: 205, distance: 30.3
click at [433, 190] on div at bounding box center [617, 288] width 976 height 576
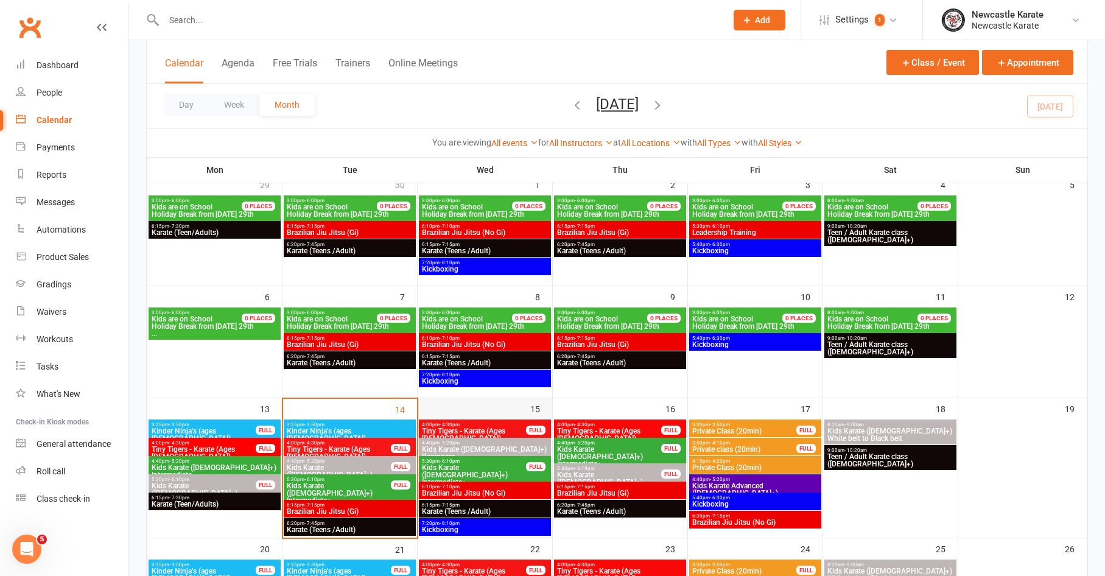
scroll to position [226, 0]
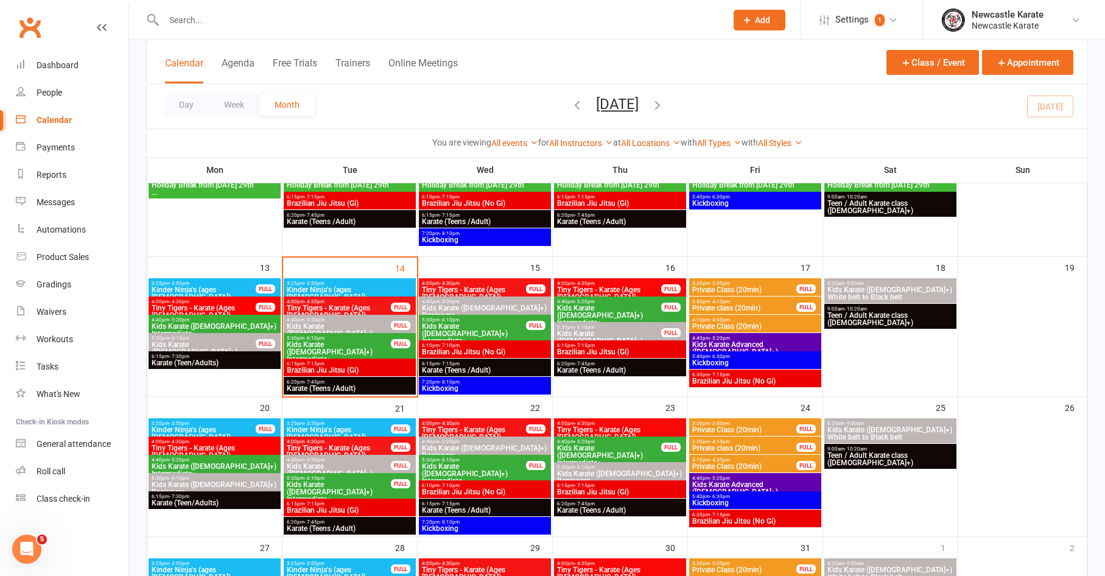
click at [358, 348] on span "Kids Karate ([DEMOGRAPHIC_DATA]+) Intermediate+" at bounding box center [338, 352] width 105 height 22
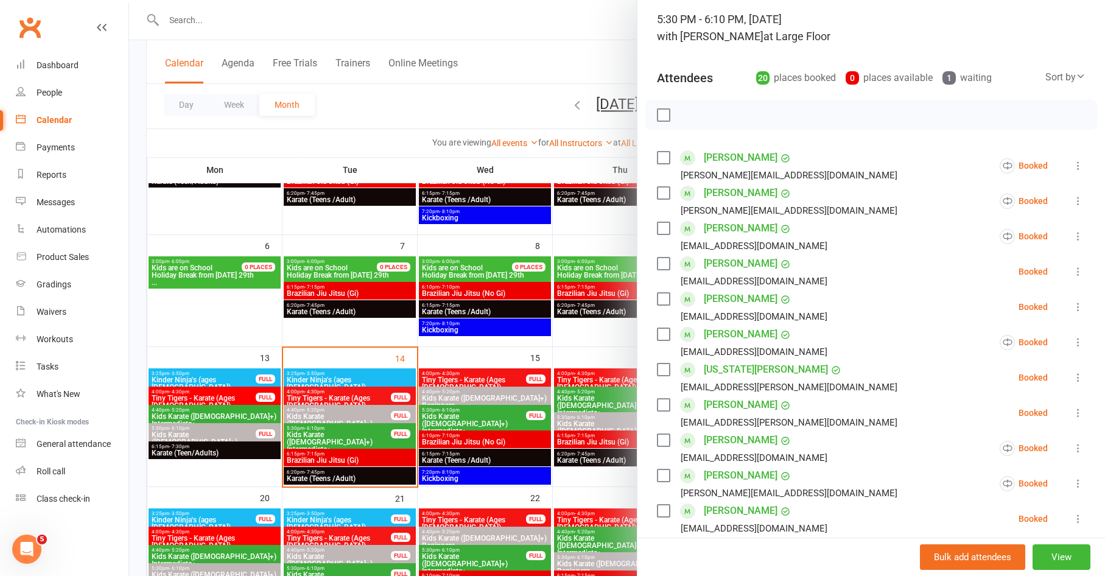
scroll to position [55, 0]
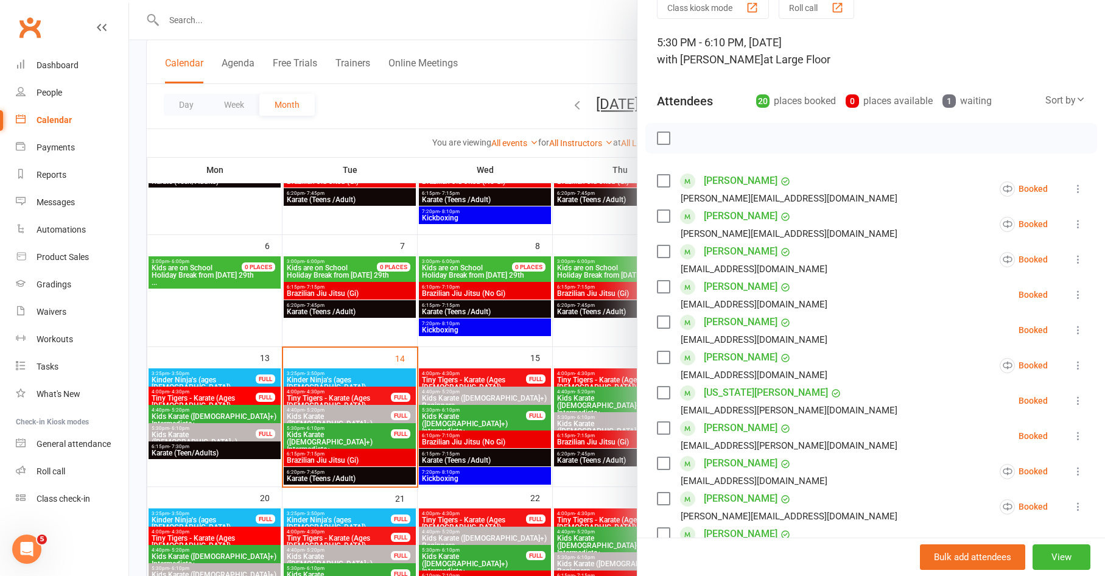
drag, startPoint x: 359, startPoint y: 436, endPoint x: 378, endPoint y: 433, distance: 19.1
click at [360, 435] on div at bounding box center [617, 288] width 976 height 576
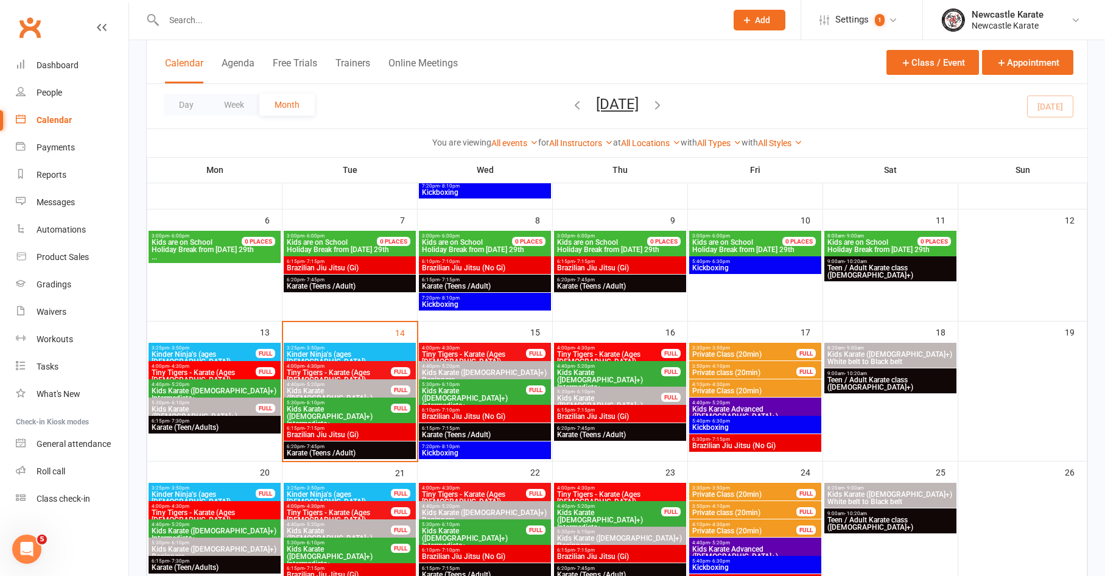
scroll to position [164, 0]
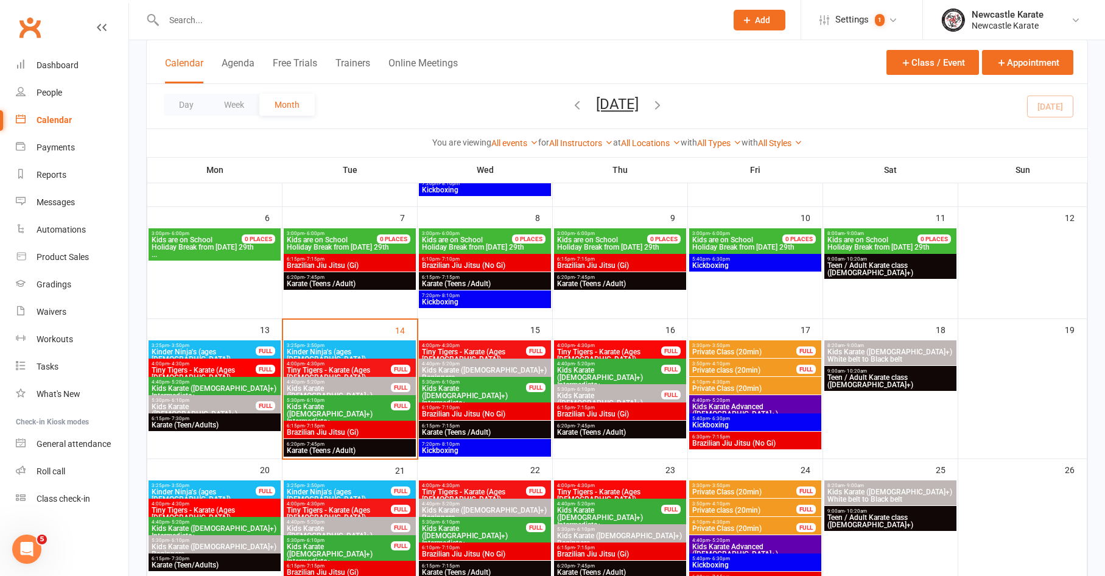
click at [482, 394] on span "Kids Karate ([DEMOGRAPHIC_DATA]+) Intermediate+" at bounding box center [473, 396] width 105 height 22
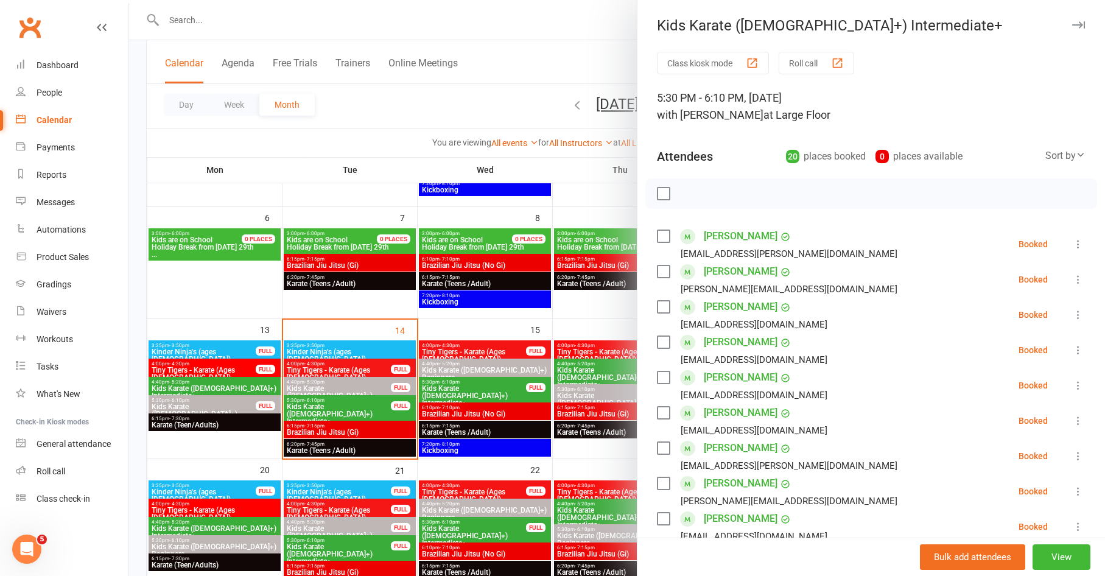
click at [502, 387] on div at bounding box center [617, 288] width 976 height 576
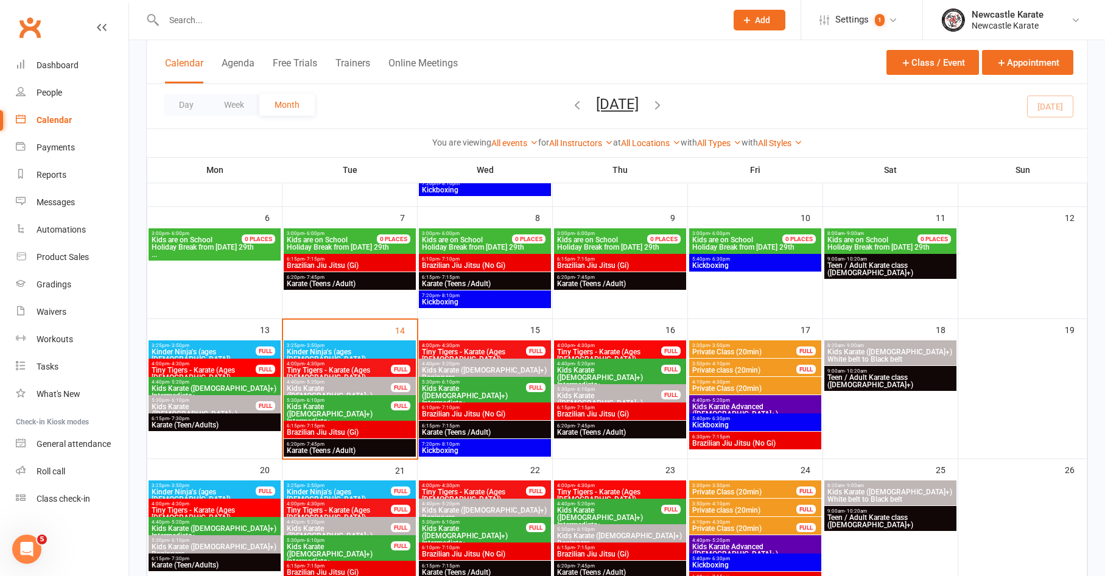
click at [593, 367] on span "Kids Karate ([DEMOGRAPHIC_DATA]+) Intermediate+" at bounding box center [609, 378] width 105 height 22
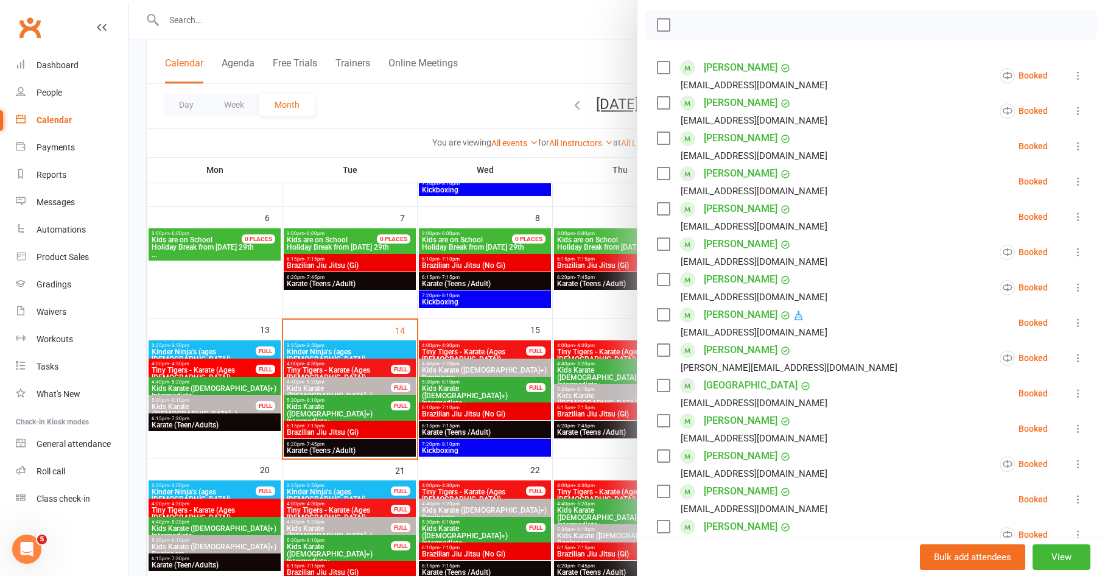
scroll to position [62, 0]
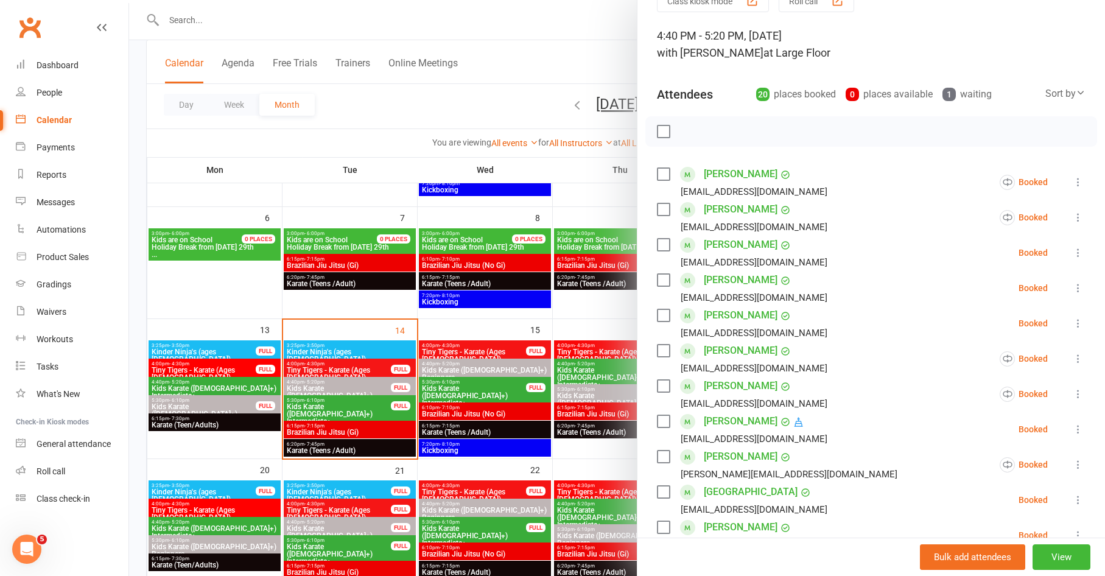
click at [558, 400] on div at bounding box center [617, 288] width 976 height 576
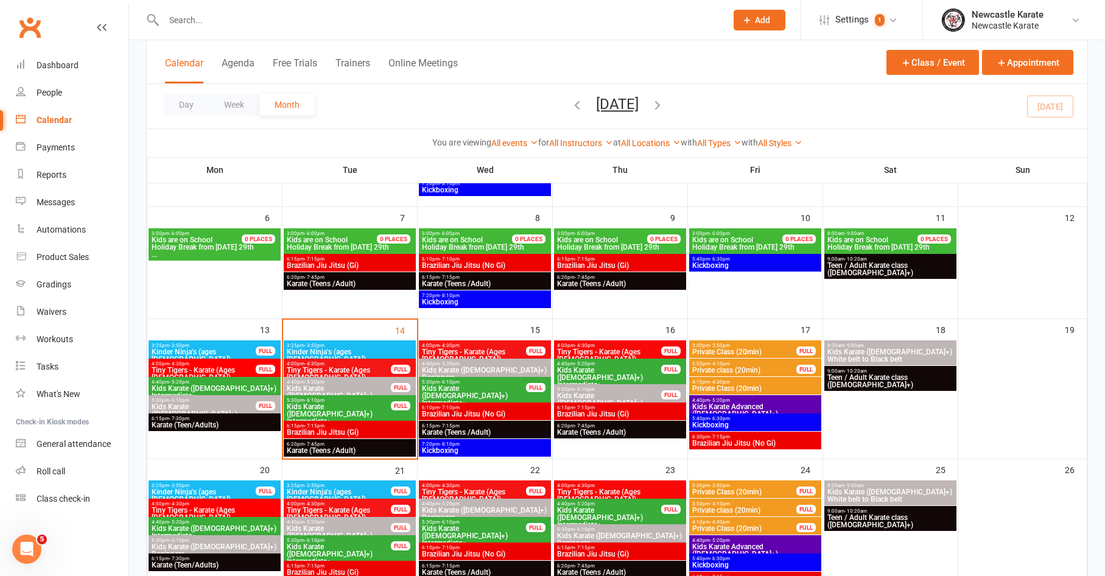
click at [343, 403] on span "Kids Karate ([DEMOGRAPHIC_DATA]+) Intermediate+" at bounding box center [338, 414] width 105 height 22
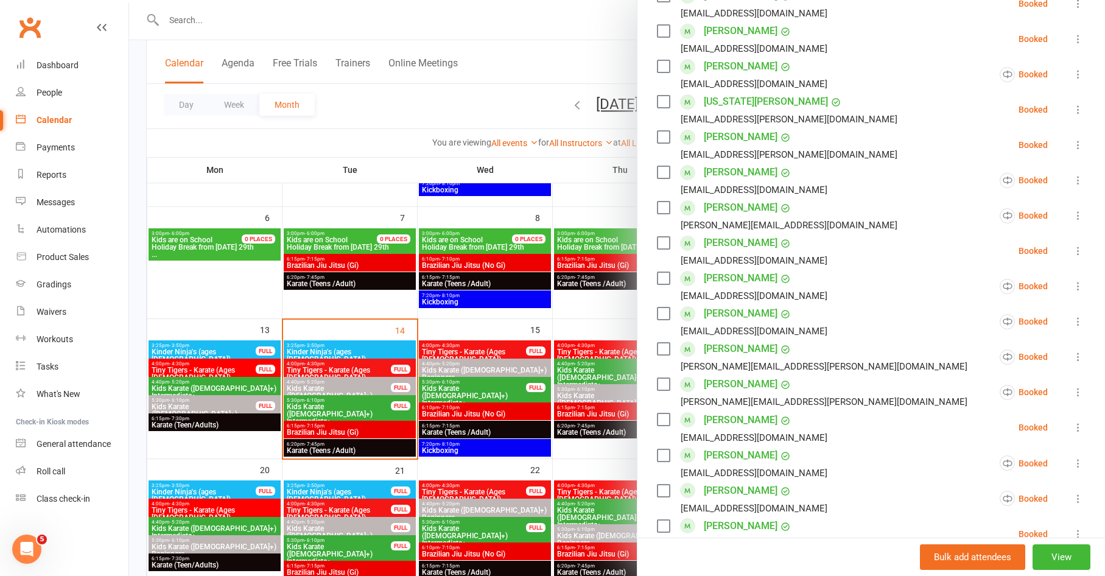
scroll to position [361, 0]
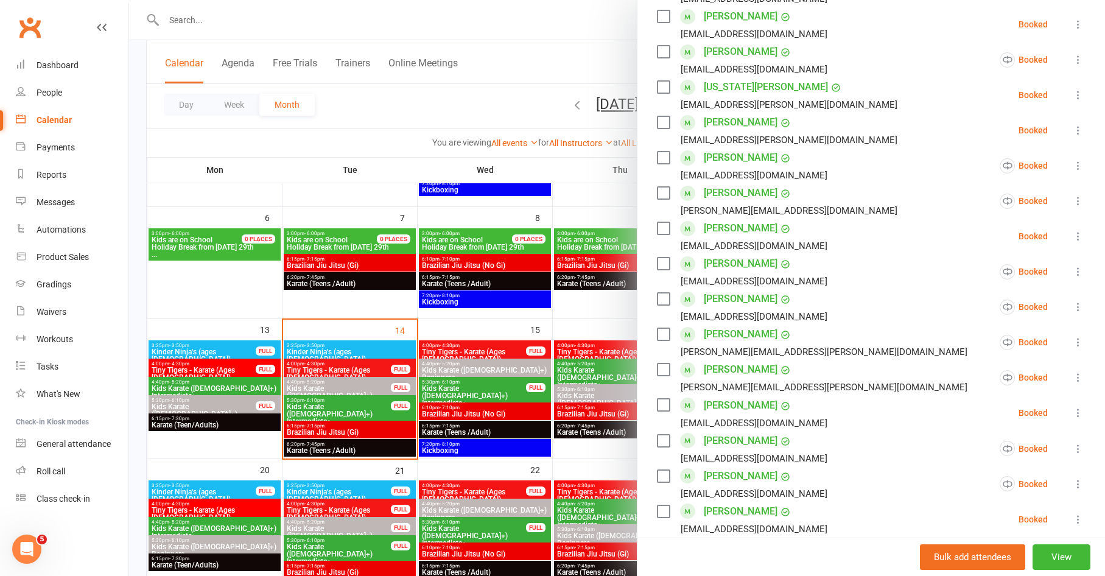
click at [582, 313] on div at bounding box center [617, 288] width 976 height 576
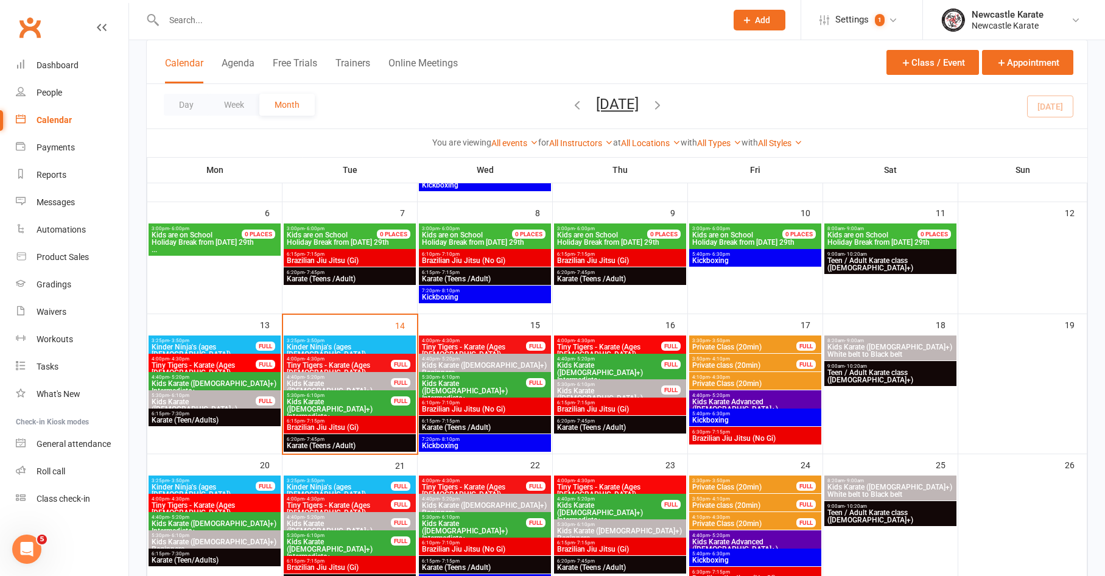
scroll to position [171, 0]
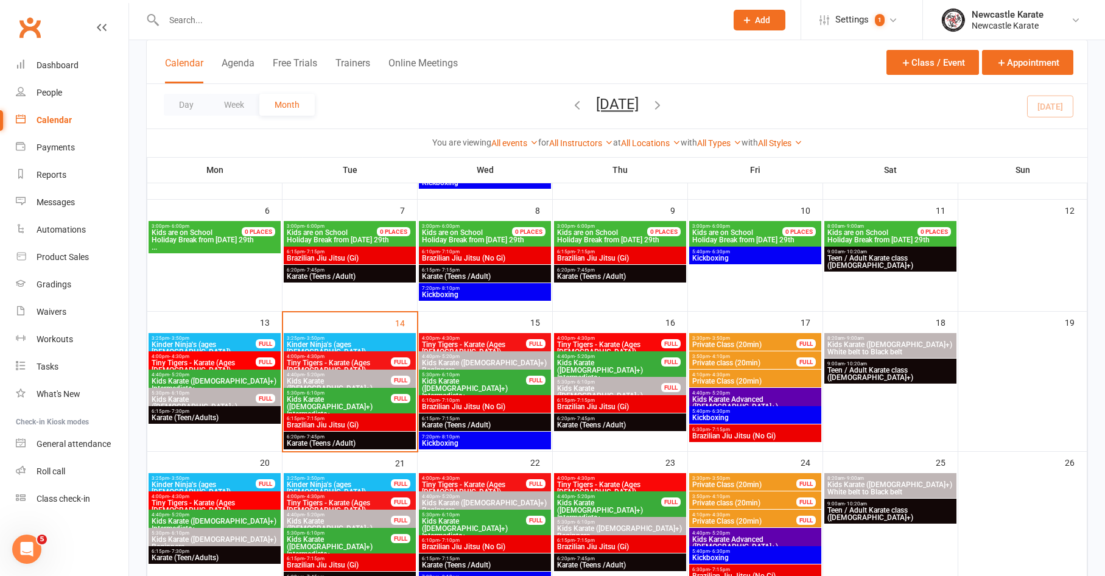
click at [355, 392] on span "5:30pm - 6:10pm" at bounding box center [338, 392] width 105 height 5
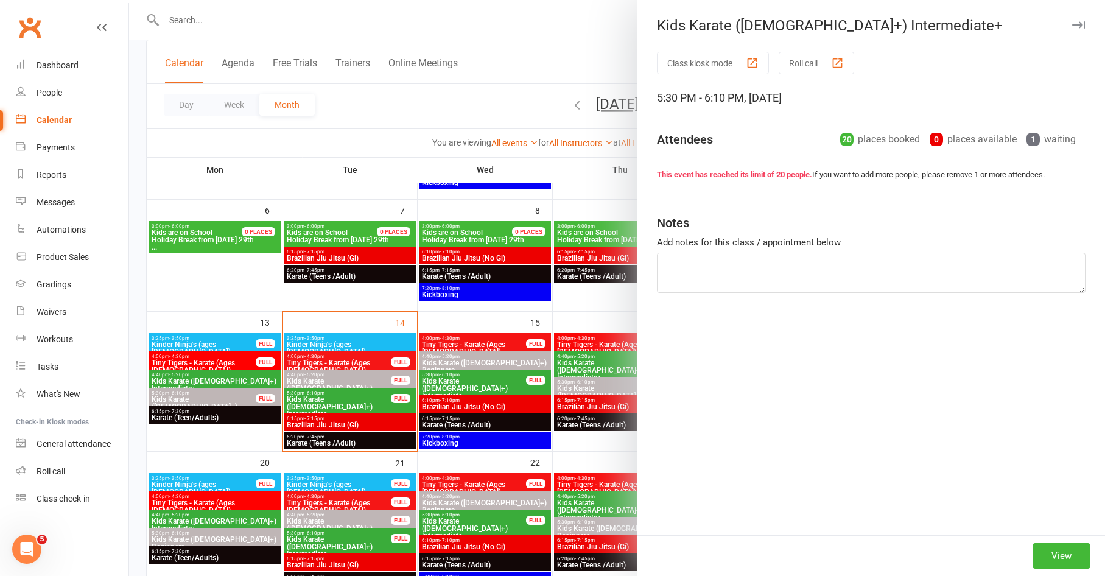
scroll to position [111, 0]
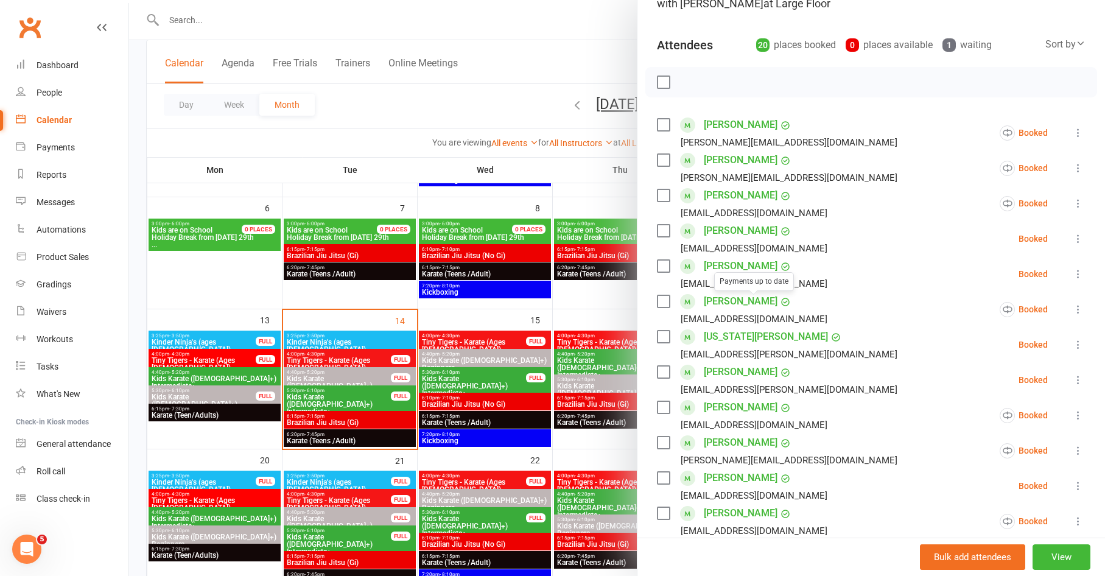
click at [449, 311] on div at bounding box center [617, 288] width 976 height 576
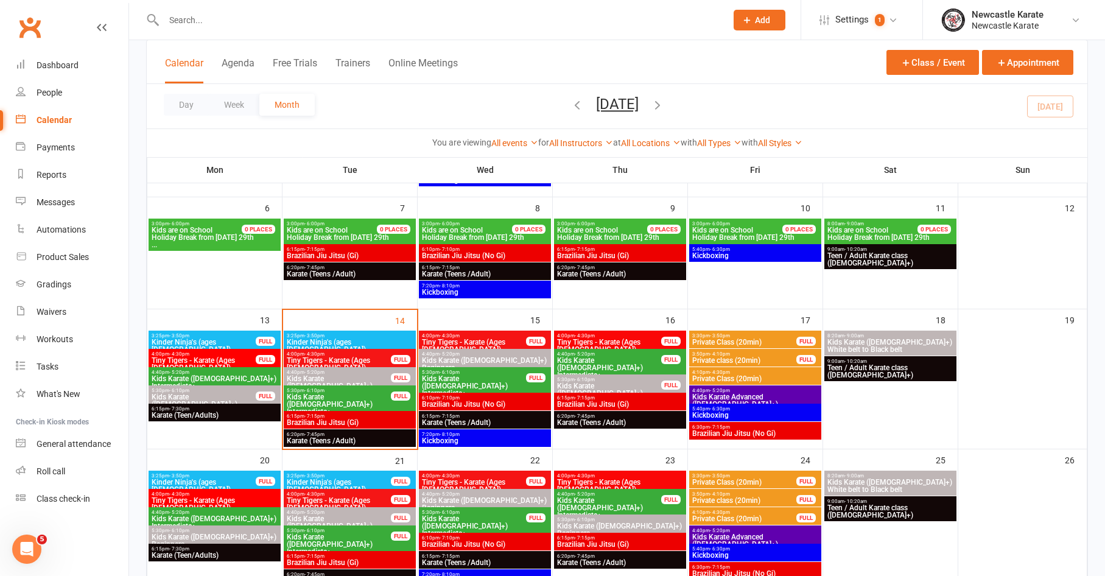
click at [608, 354] on span "4:40pm - 5:20pm" at bounding box center [609, 353] width 105 height 5
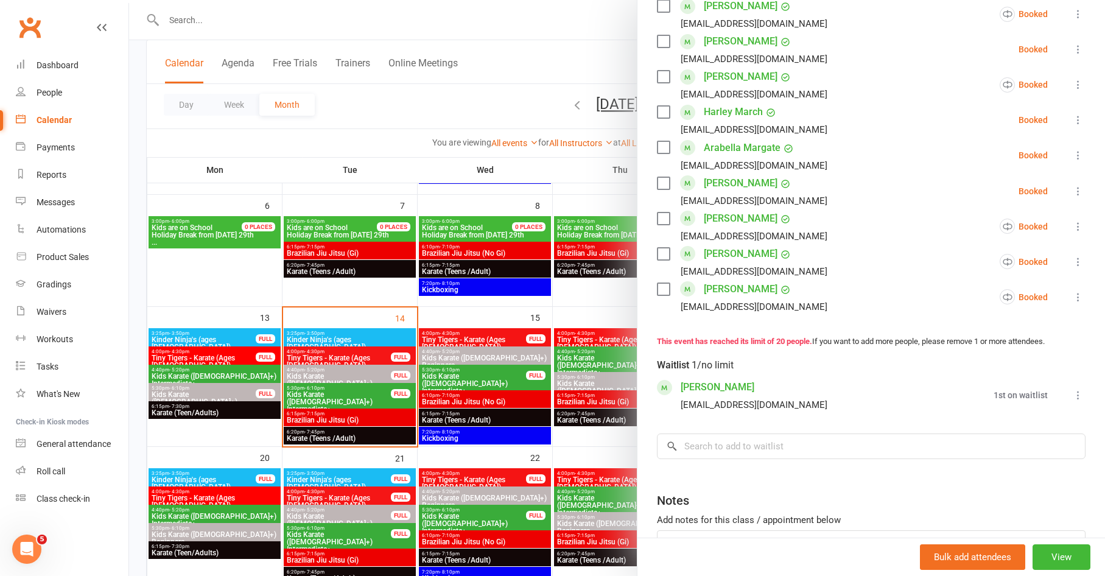
scroll to position [623, 0]
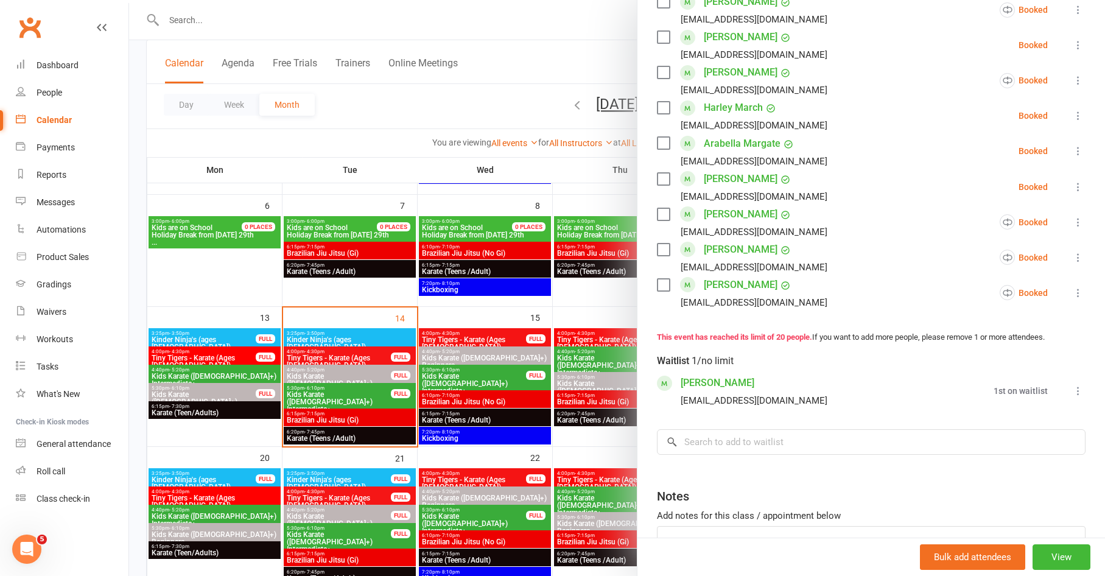
click at [493, 353] on div at bounding box center [617, 288] width 976 height 576
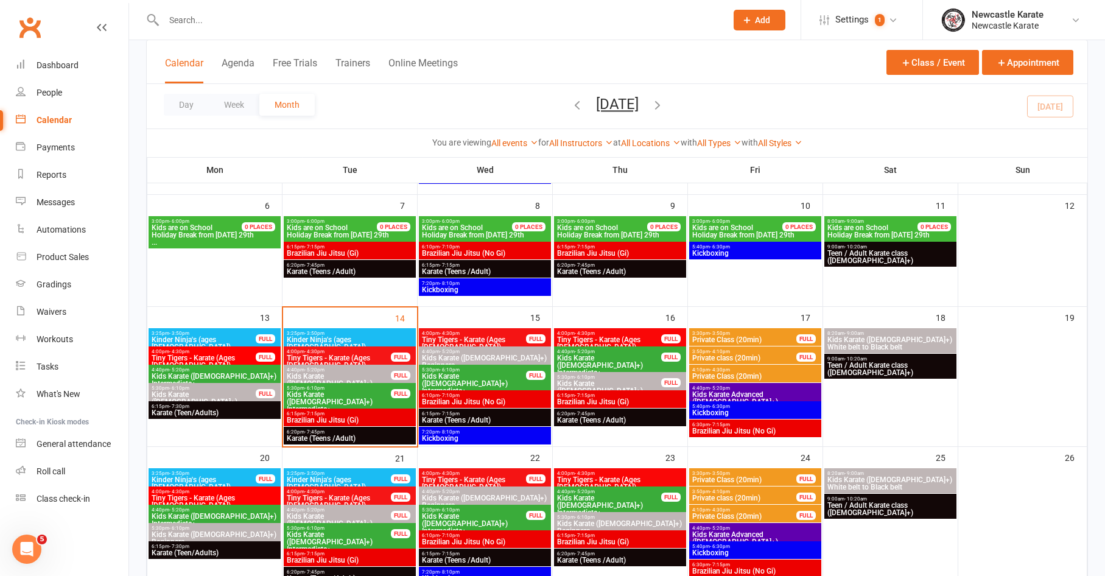
click at [509, 378] on span "Kids Karate ([DEMOGRAPHIC_DATA]+) Intermediate+" at bounding box center [473, 384] width 105 height 22
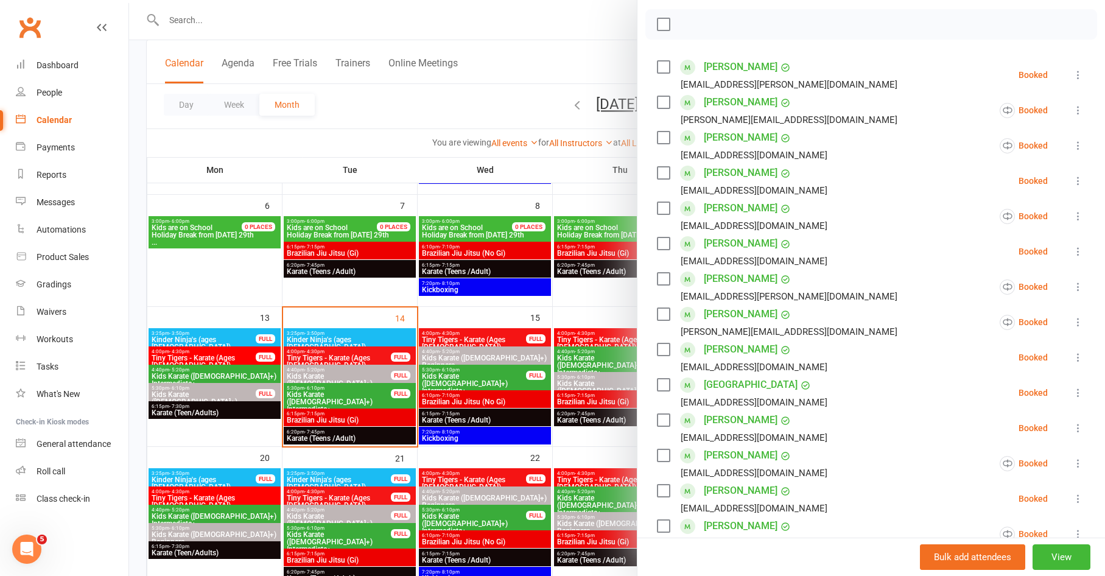
scroll to position [385, 0]
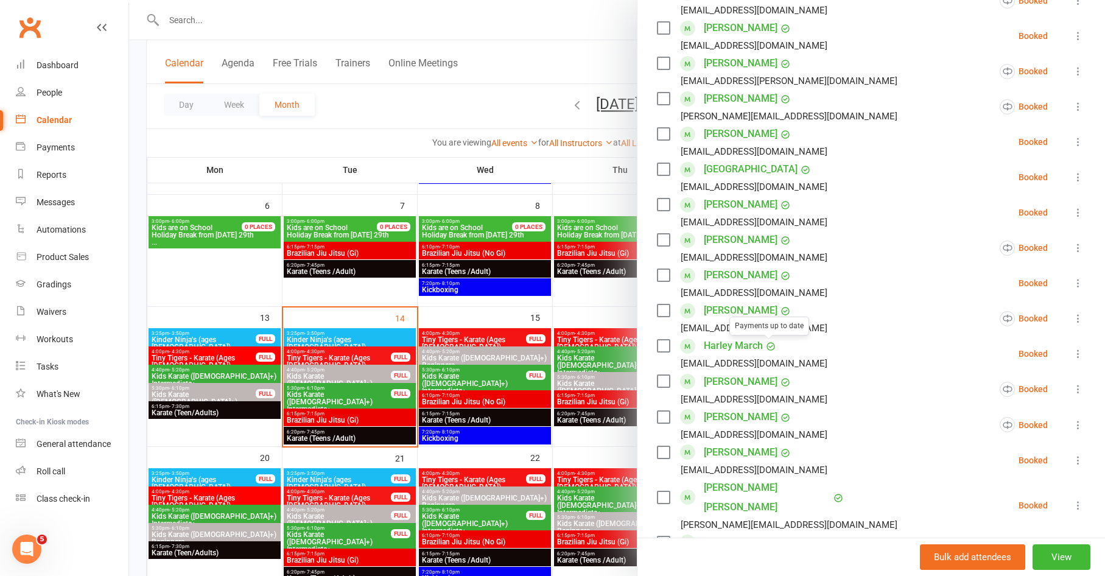
click at [479, 381] on div at bounding box center [617, 288] width 976 height 576
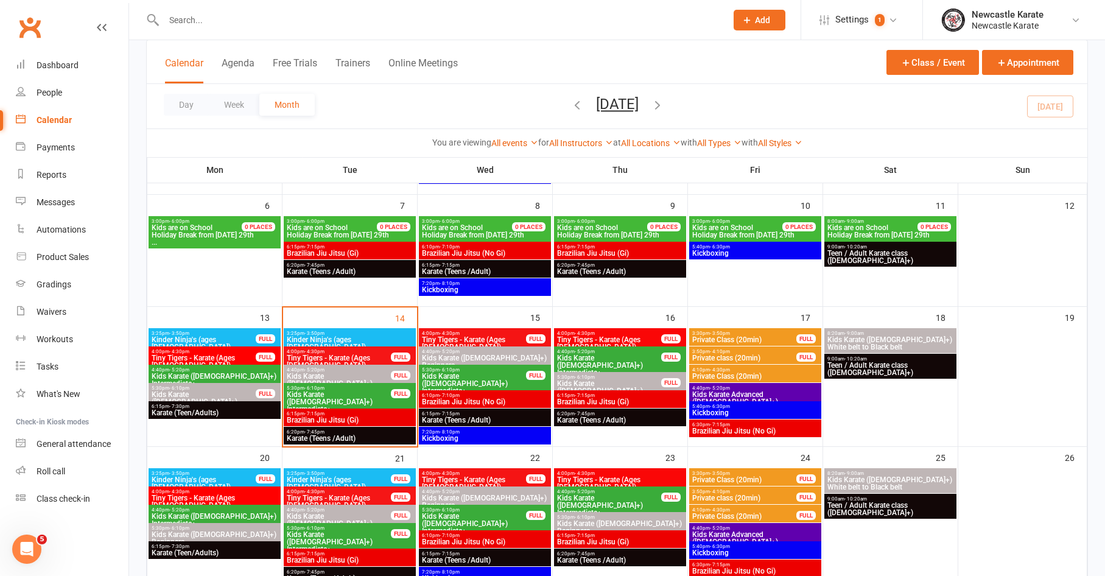
click at [339, 393] on span "Kids Karate ([DEMOGRAPHIC_DATA]+) Intermediate+" at bounding box center [338, 402] width 105 height 22
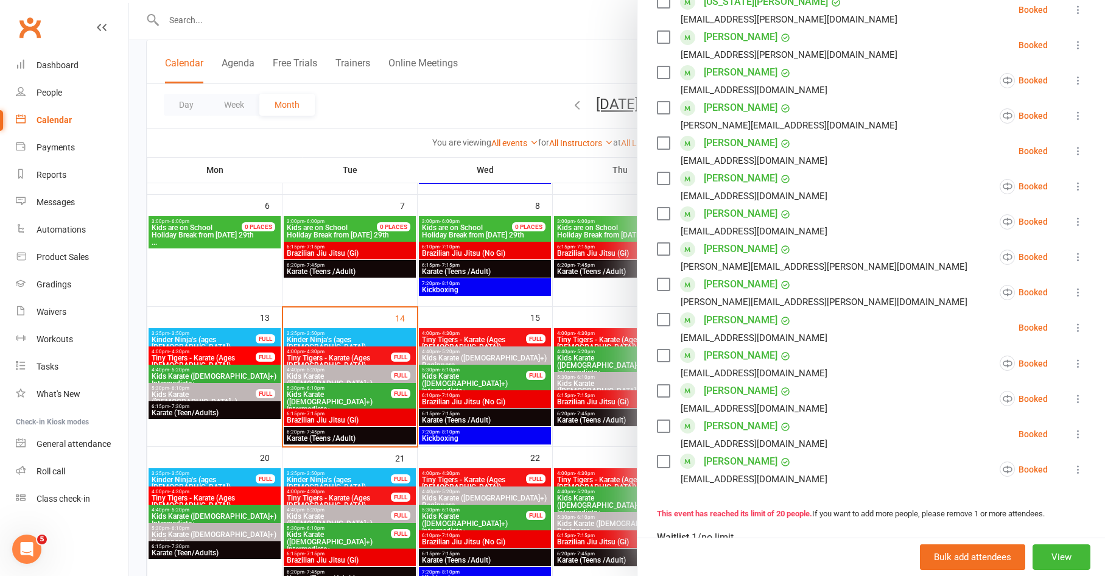
scroll to position [558, 0]
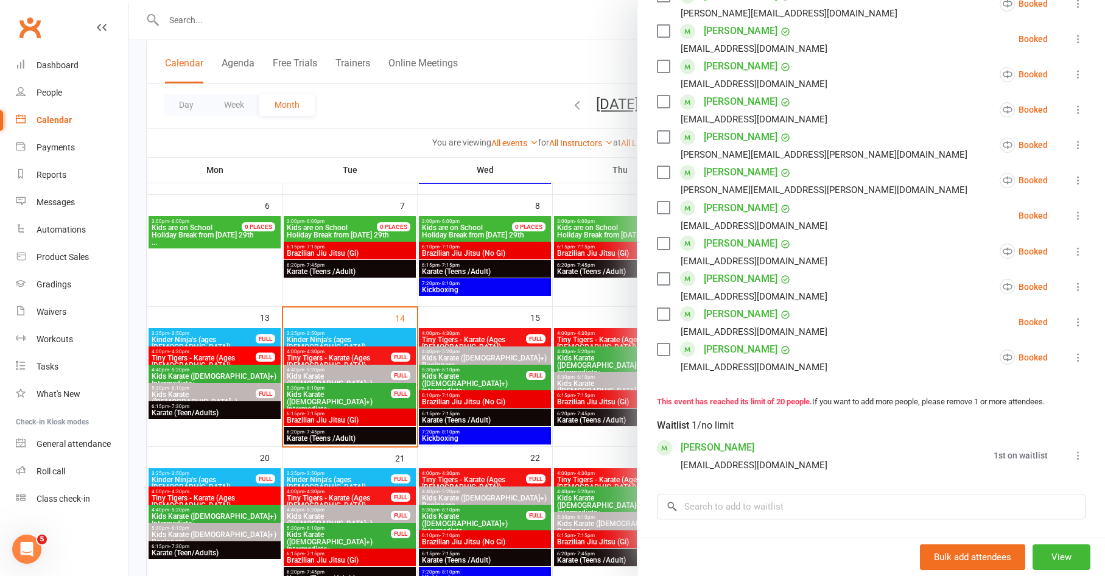
click at [467, 336] on div at bounding box center [617, 288] width 976 height 576
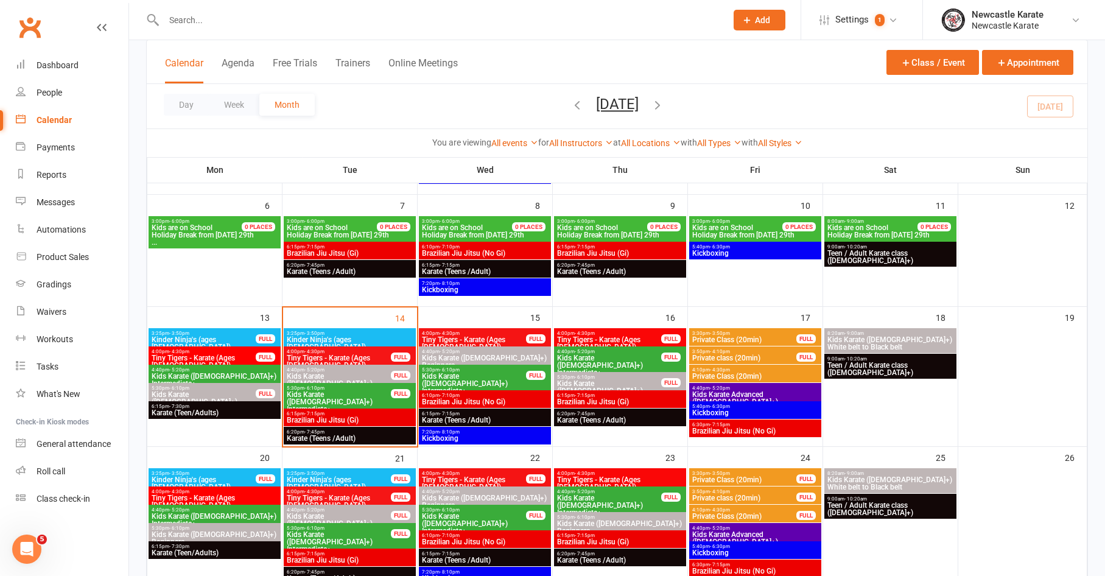
scroll to position [178, 0]
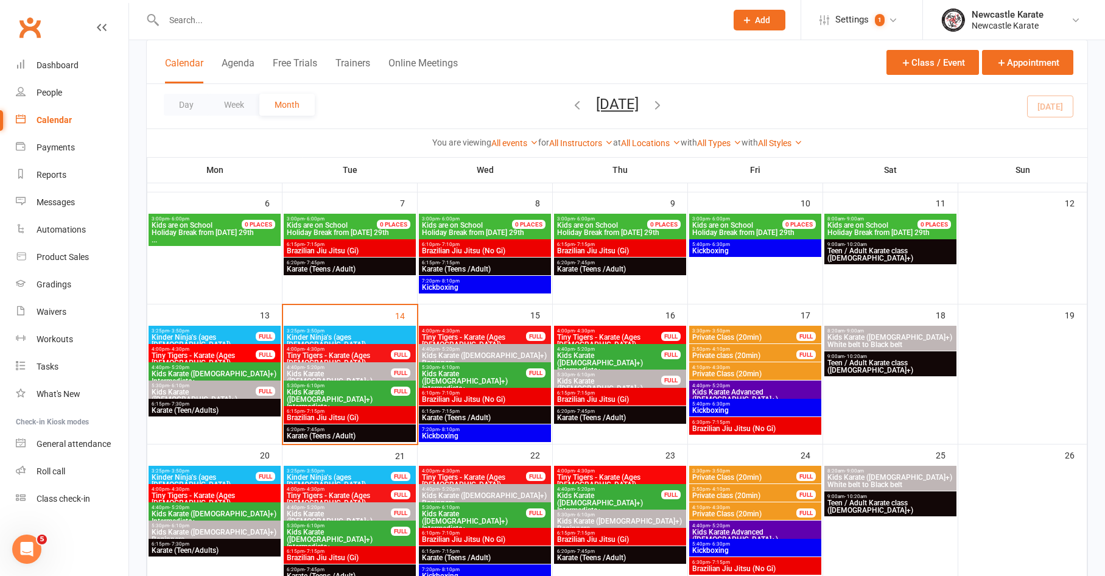
click at [392, 390] on div "FULL" at bounding box center [400, 391] width 19 height 9
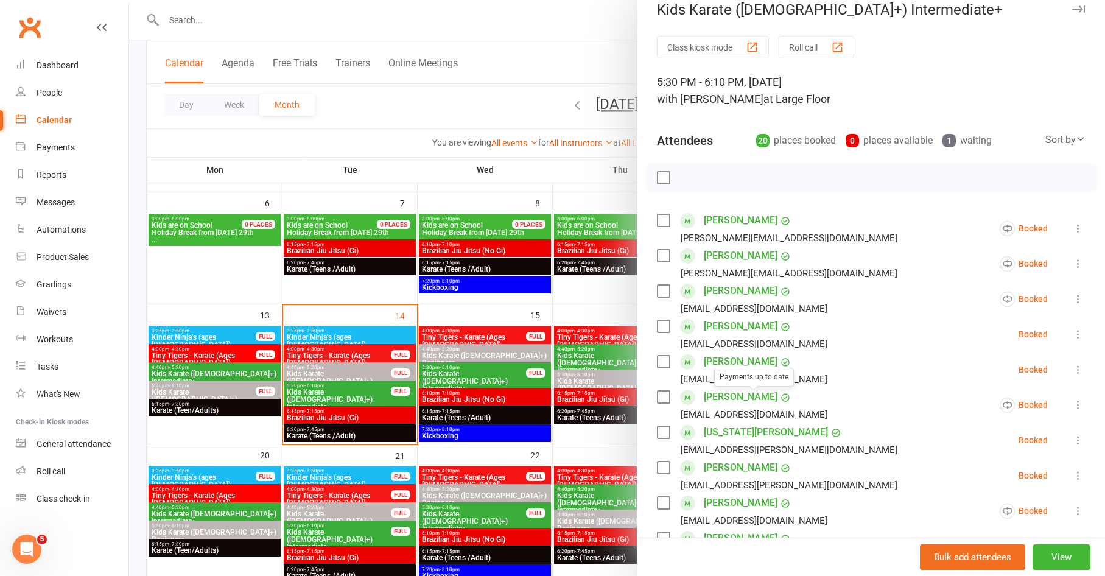
scroll to position [266, 0]
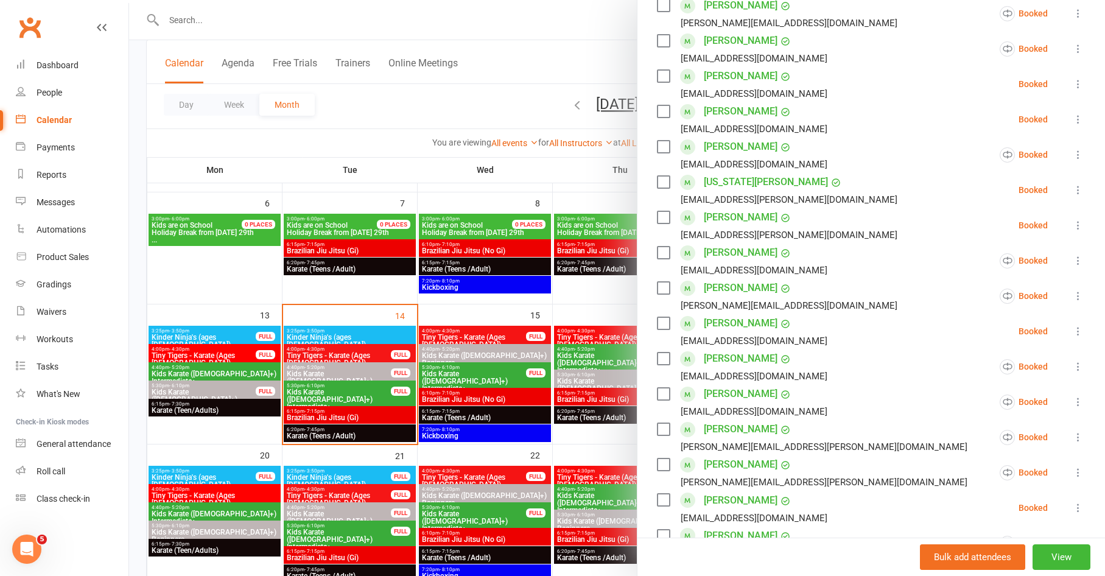
click at [521, 395] on div at bounding box center [617, 288] width 976 height 576
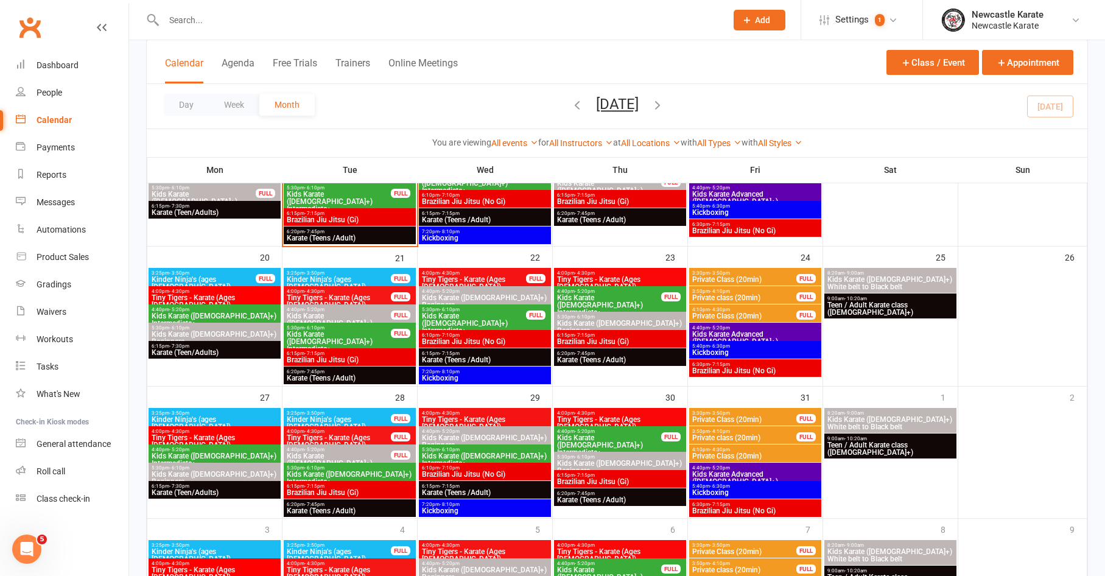
scroll to position [294, 0]
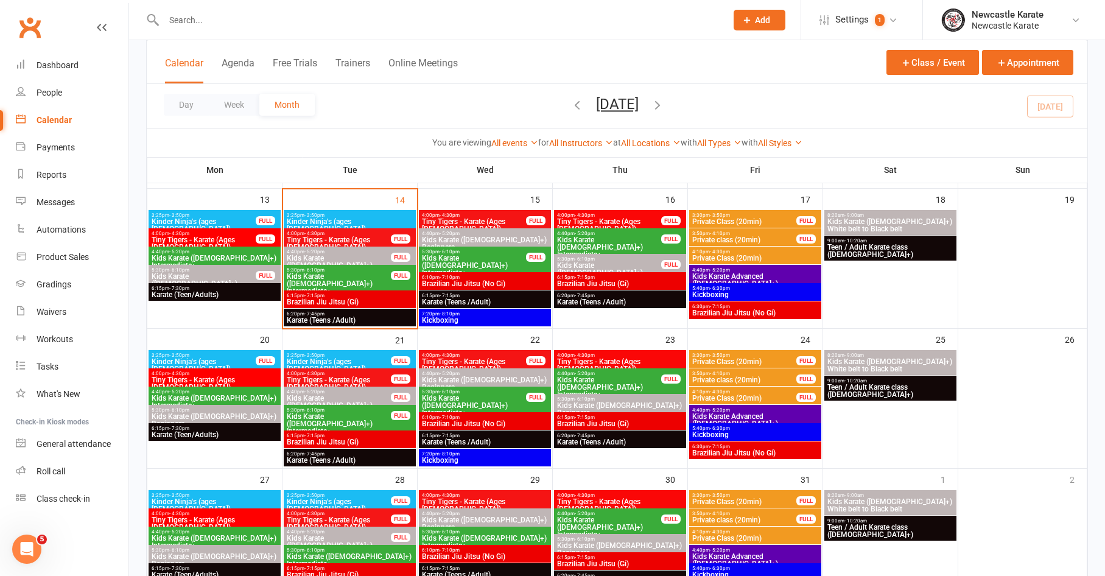
click at [334, 413] on span "Kids Karate ([DEMOGRAPHIC_DATA]+) Intermediate+" at bounding box center [338, 424] width 105 height 22
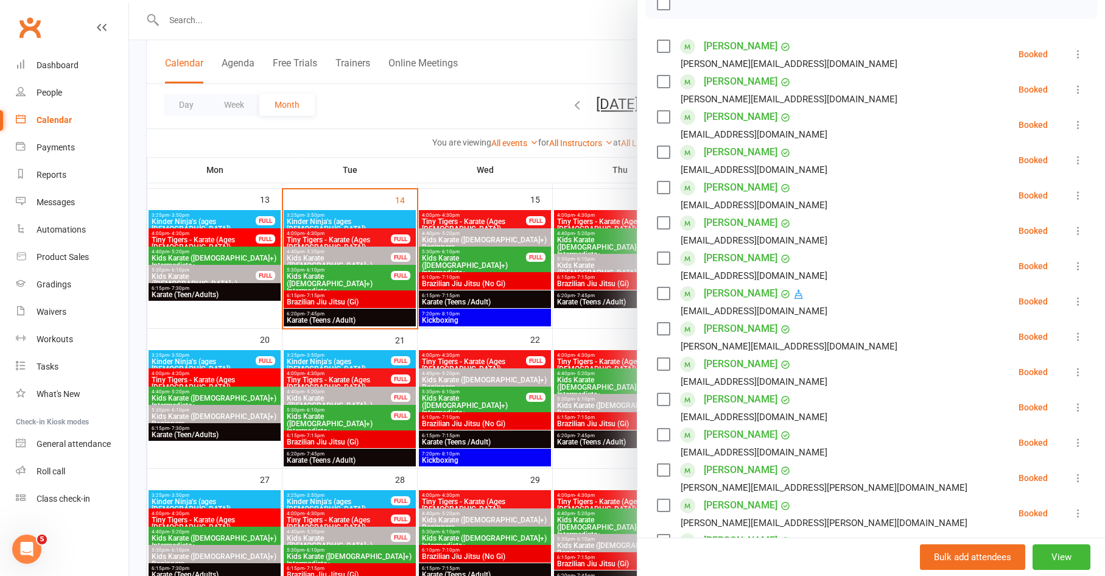
scroll to position [287, 0]
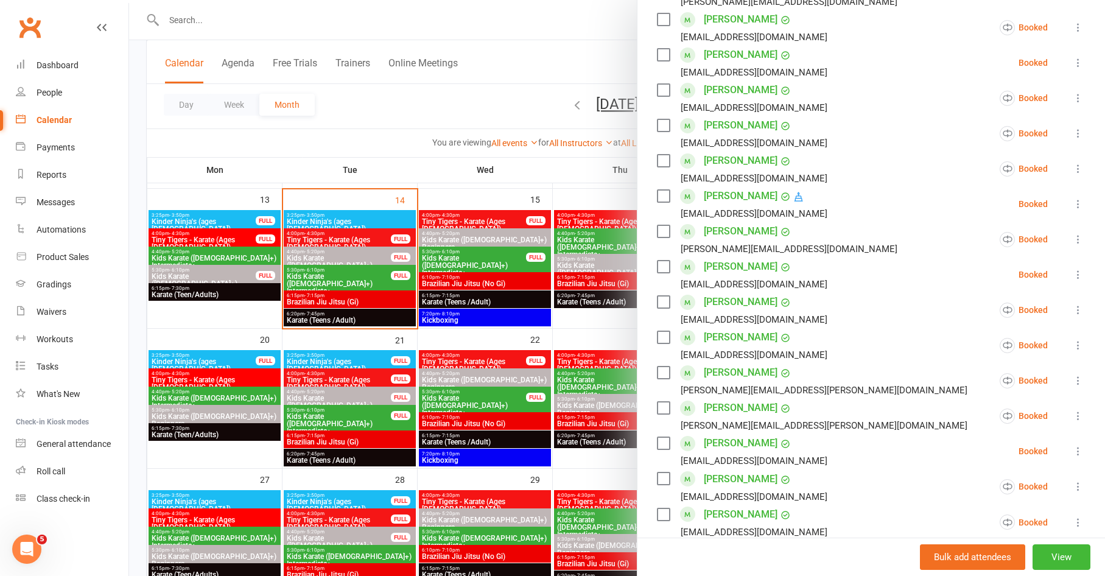
click at [509, 357] on div at bounding box center [617, 288] width 976 height 576
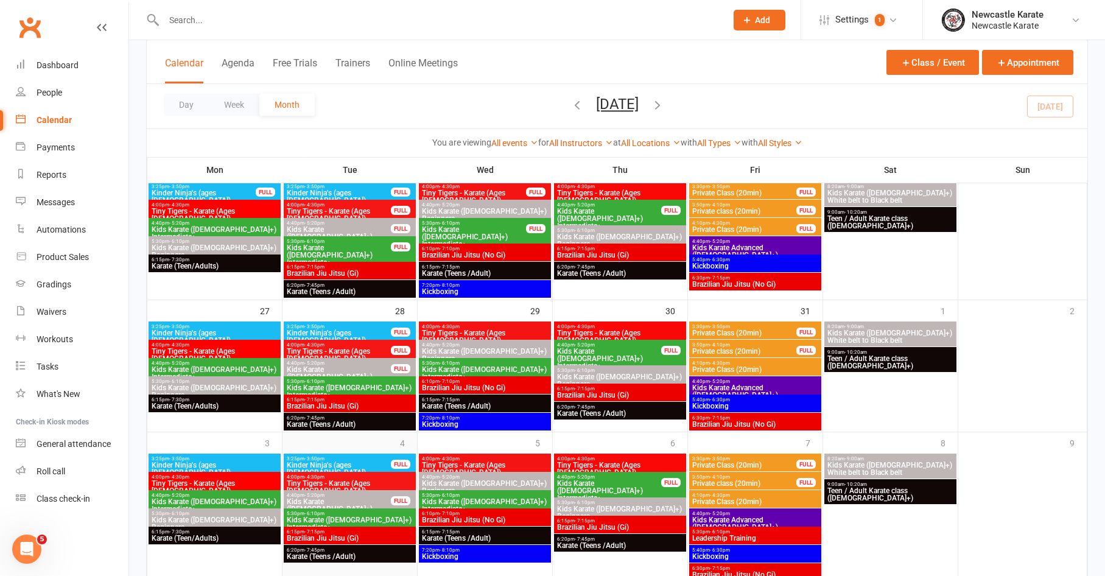
scroll to position [484, 0]
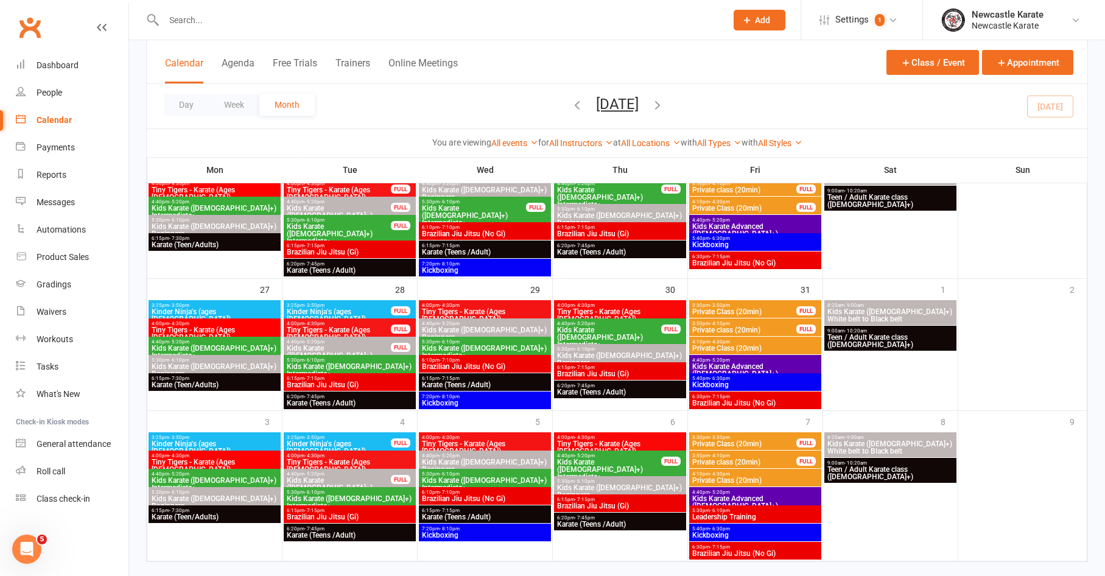
click at [664, 104] on icon "button" at bounding box center [657, 104] width 13 height 13
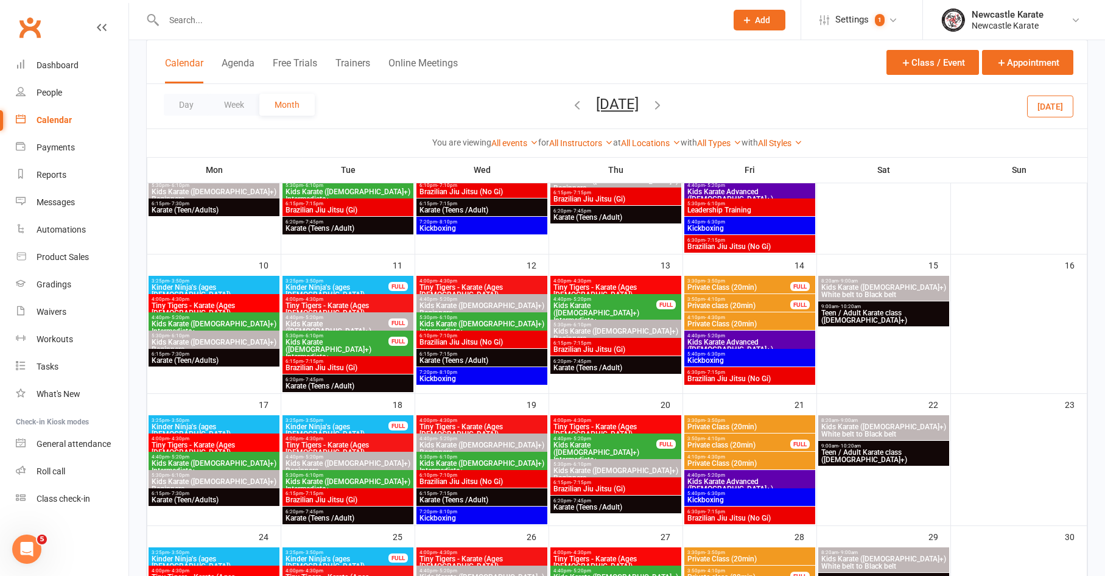
scroll to position [27, 0]
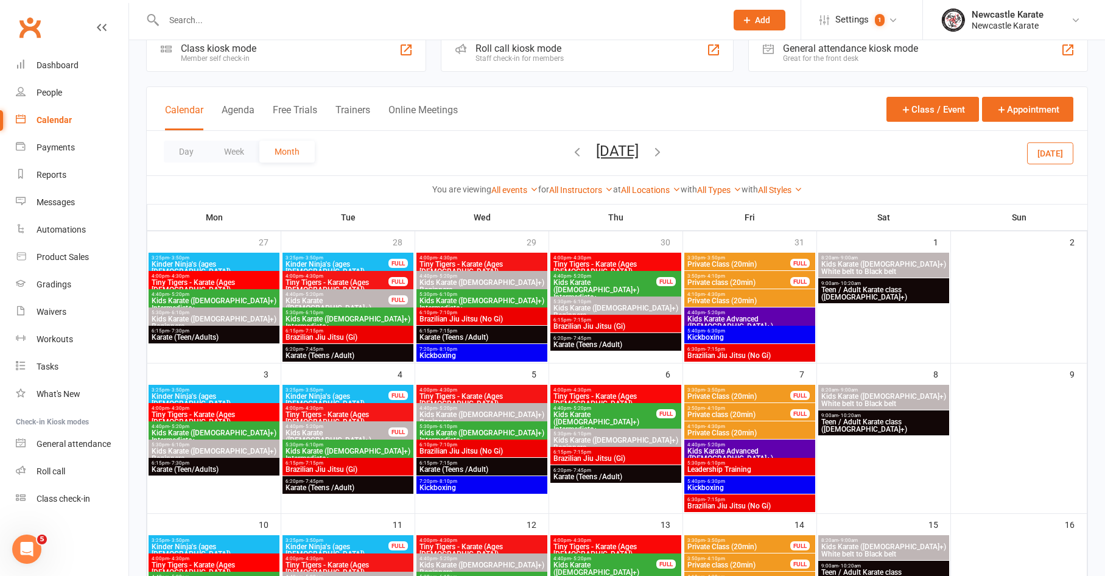
click at [571, 155] on icon "button" at bounding box center [577, 151] width 13 height 13
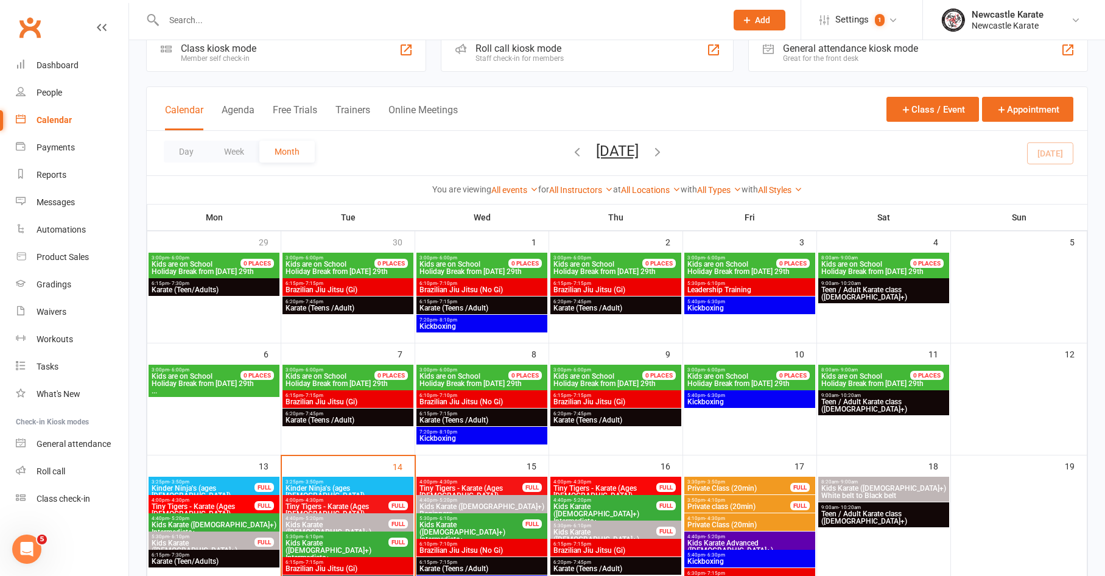
click at [664, 150] on icon "button" at bounding box center [657, 151] width 13 height 13
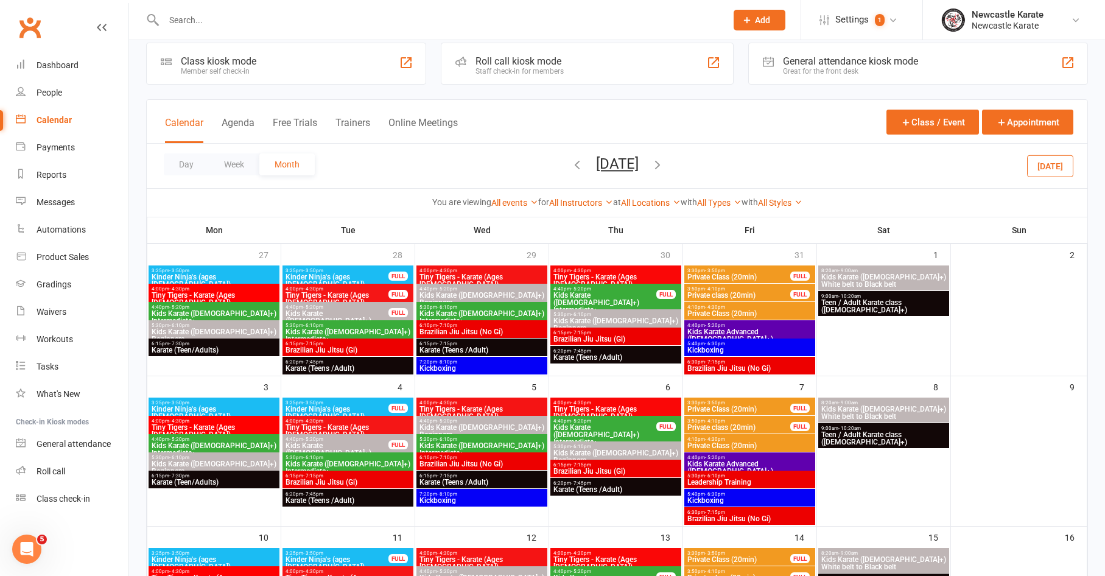
scroll to position [0, 0]
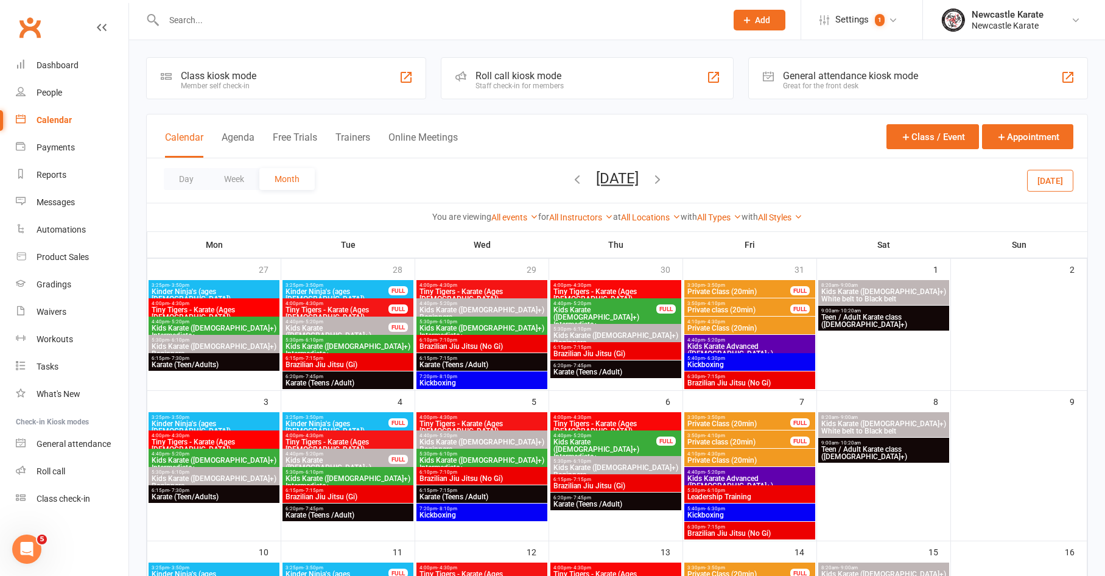
click at [571, 177] on icon "button" at bounding box center [577, 178] width 13 height 13
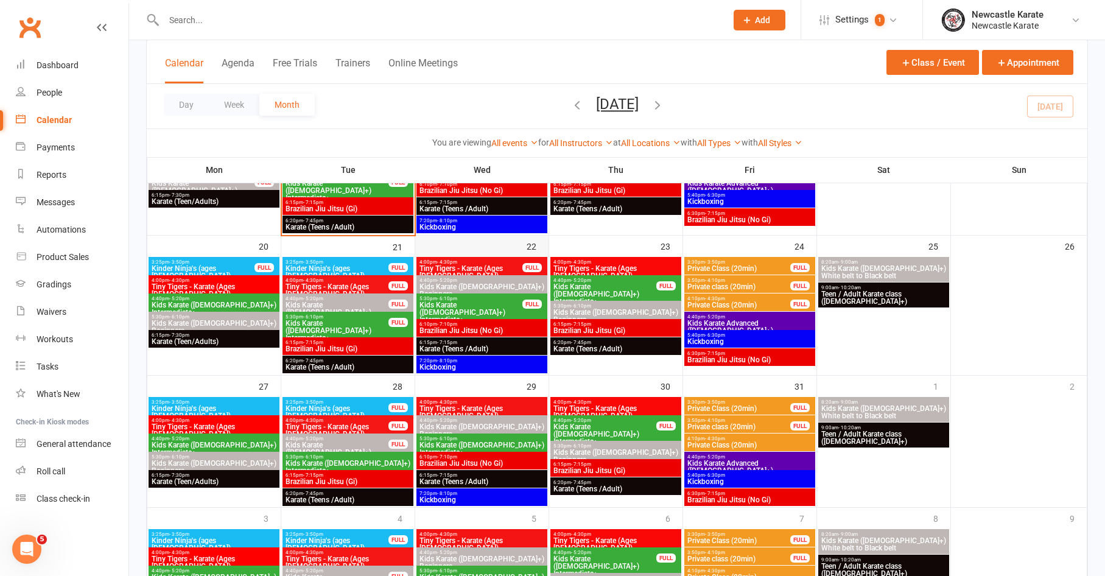
scroll to position [385, 0]
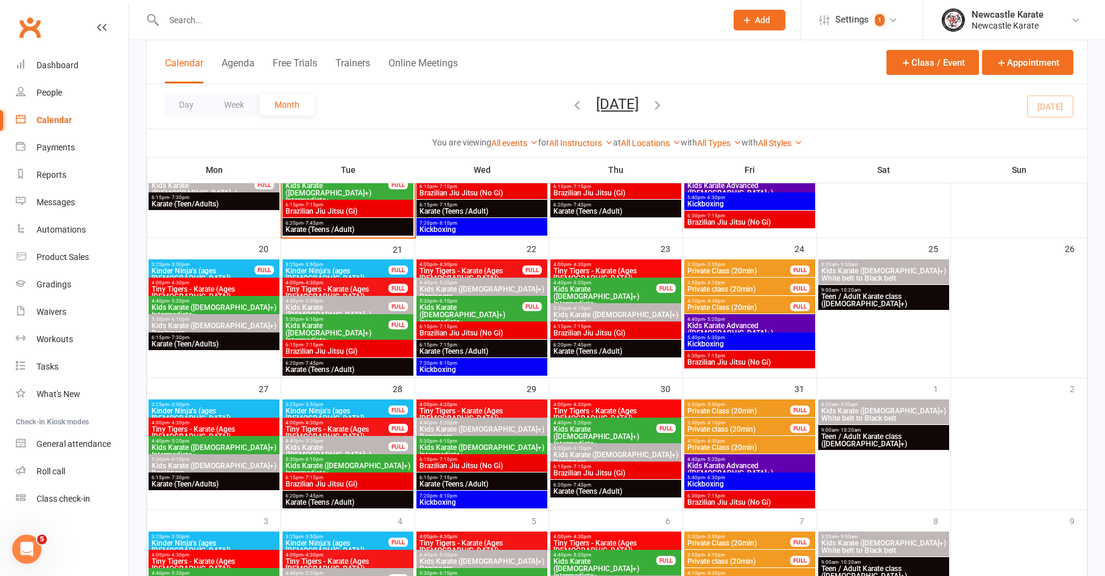
click at [389, 457] on span "5:30pm - 6:10pm" at bounding box center [348, 459] width 126 height 5
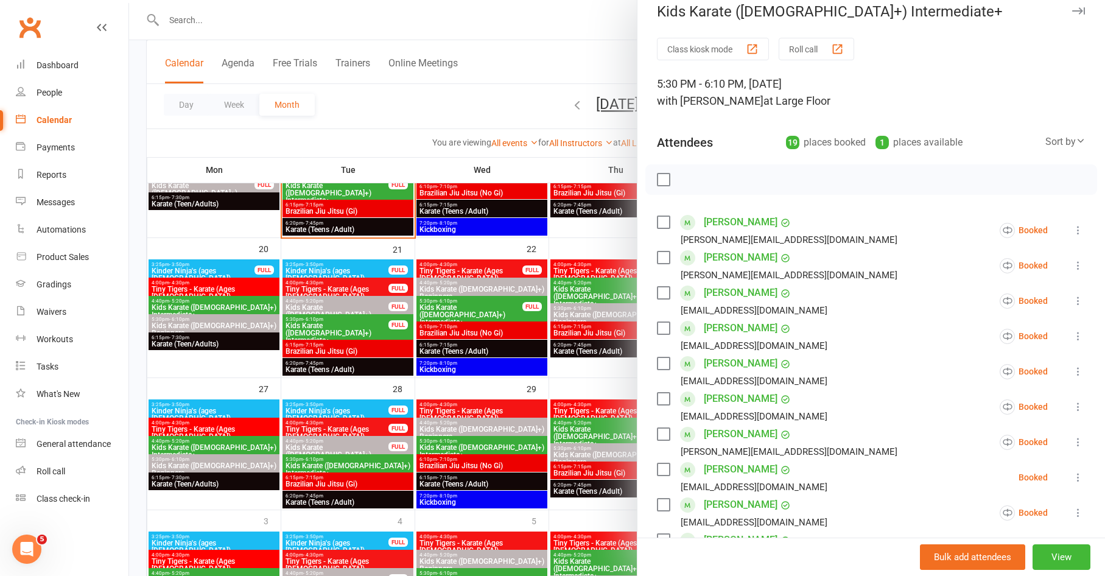
scroll to position [48, 0]
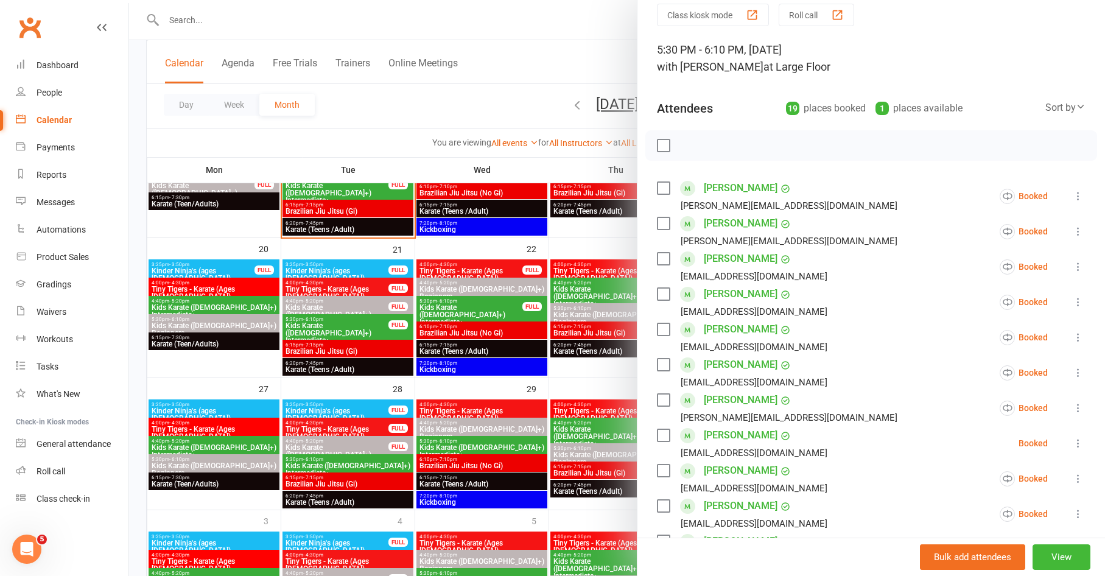
click at [561, 324] on div at bounding box center [617, 288] width 976 height 576
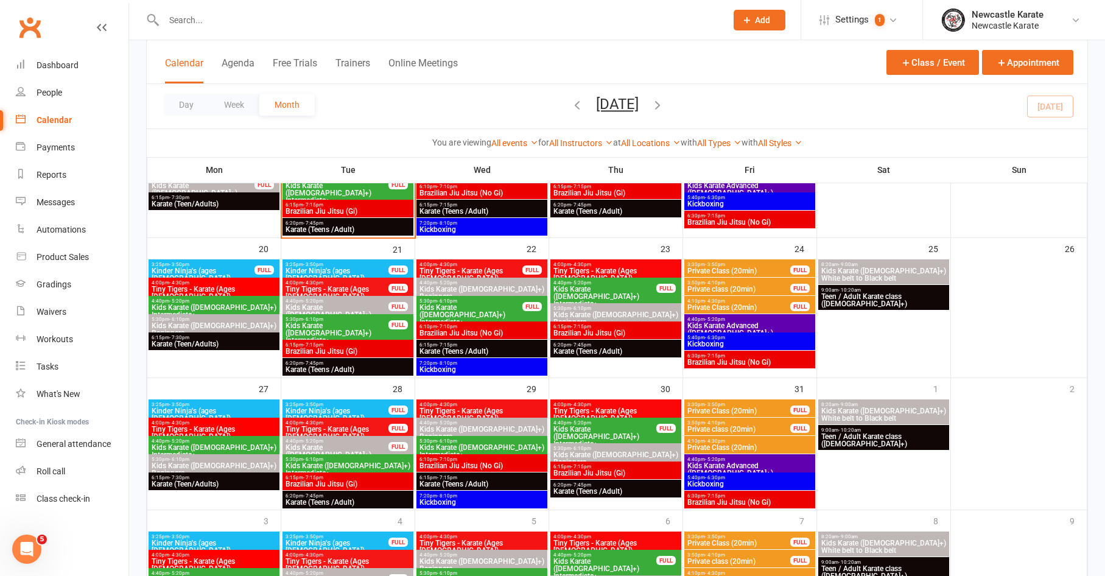
click at [644, 426] on span "Kids Karate ([DEMOGRAPHIC_DATA]+) Intermediate+" at bounding box center [605, 437] width 104 height 22
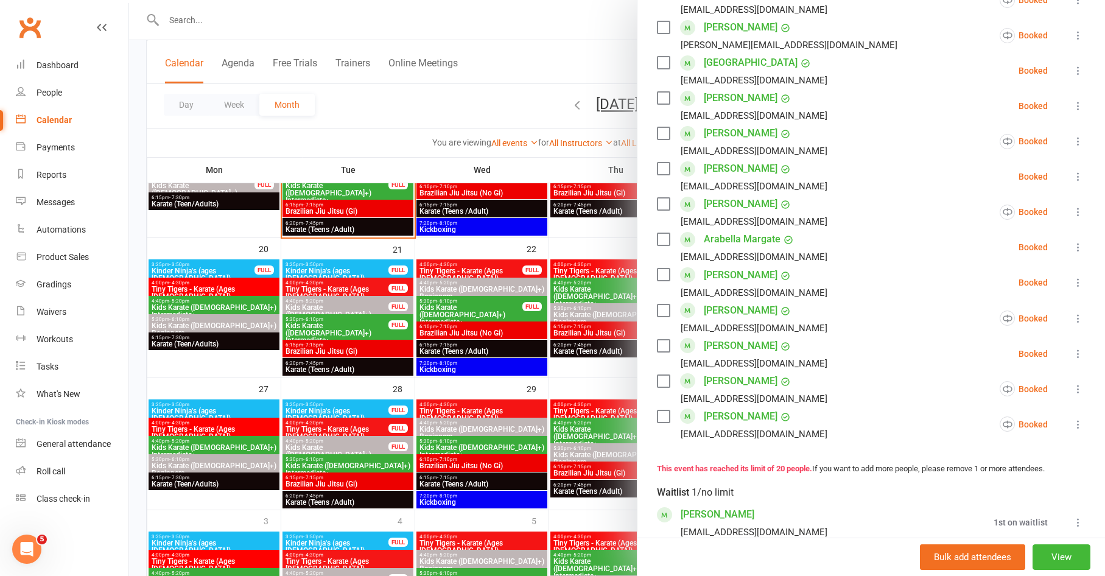
scroll to position [615, 0]
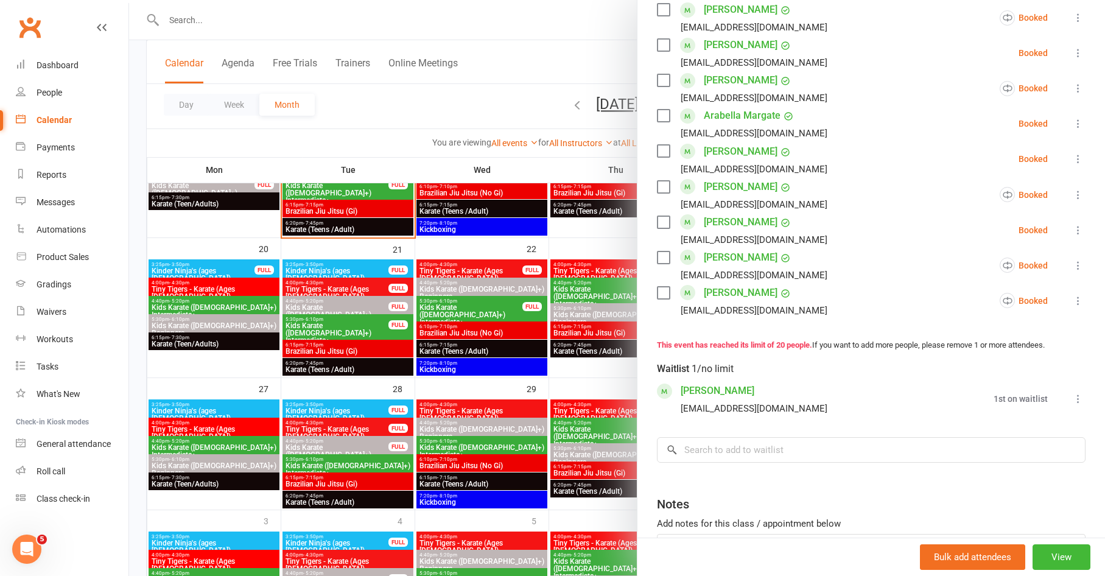
click at [545, 389] on div at bounding box center [617, 288] width 976 height 576
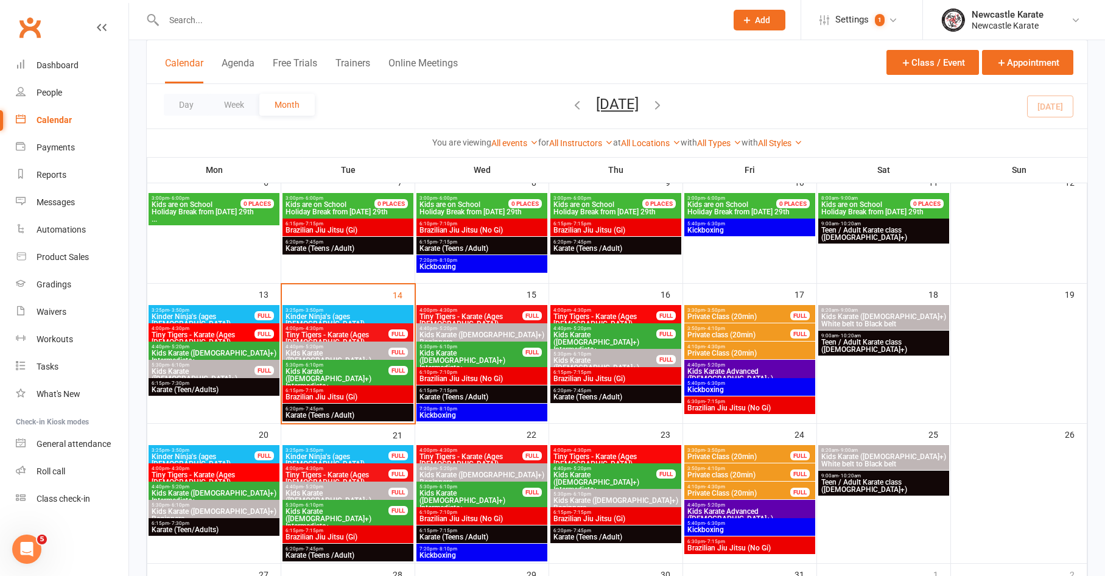
scroll to position [95, 0]
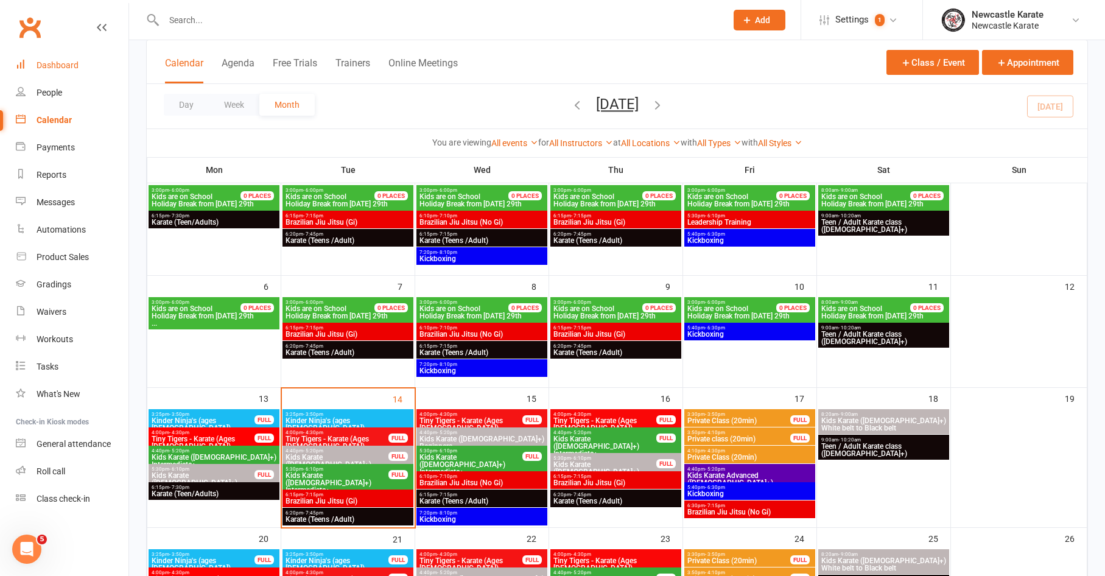
click at [48, 57] on link "Dashboard" at bounding box center [72, 65] width 113 height 27
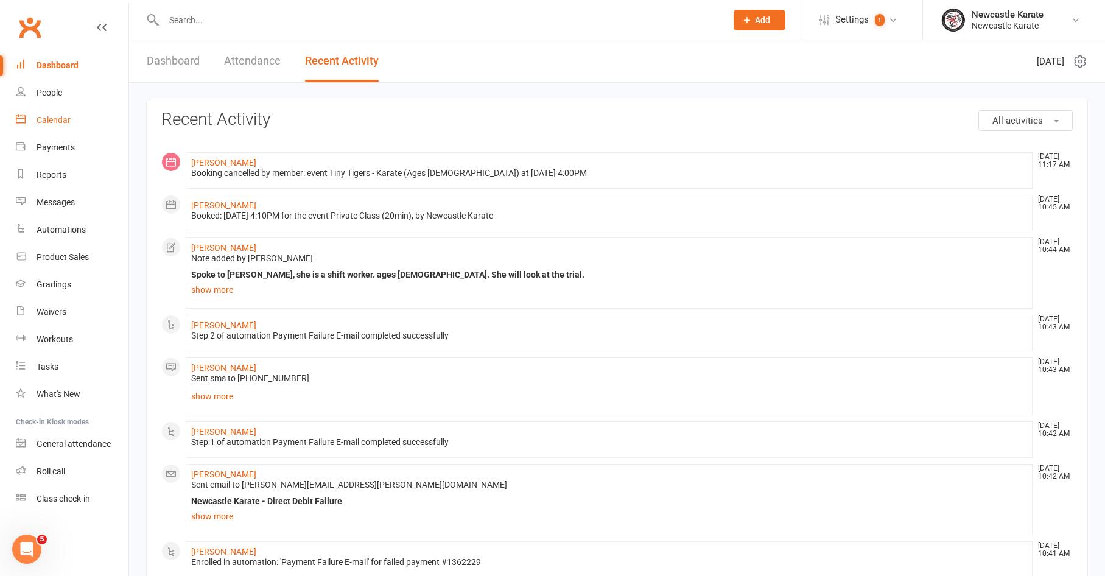
click at [69, 125] on link "Calendar" at bounding box center [72, 120] width 113 height 27
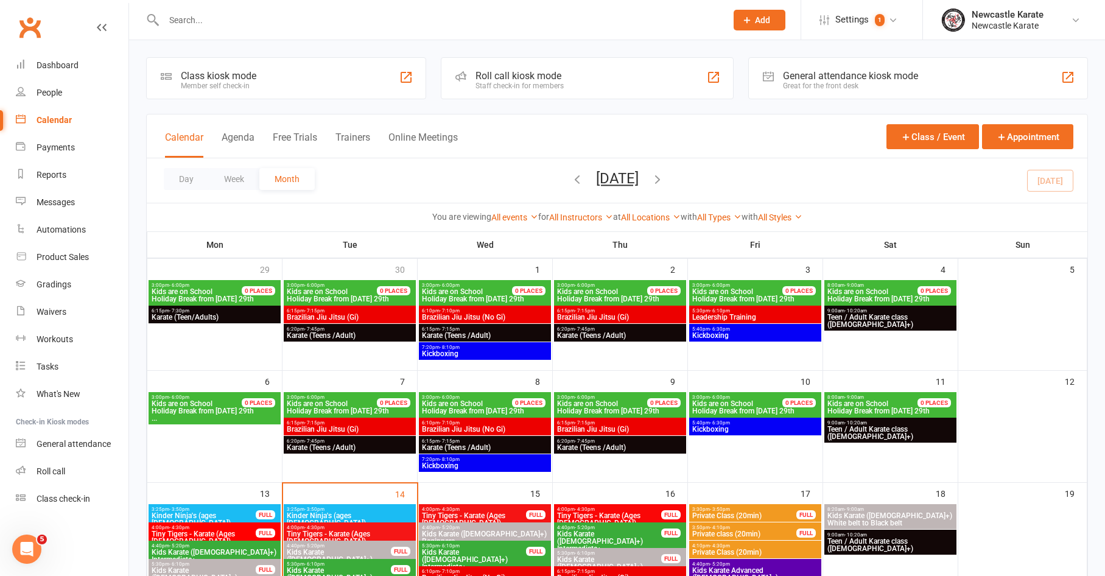
scroll to position [239, 0]
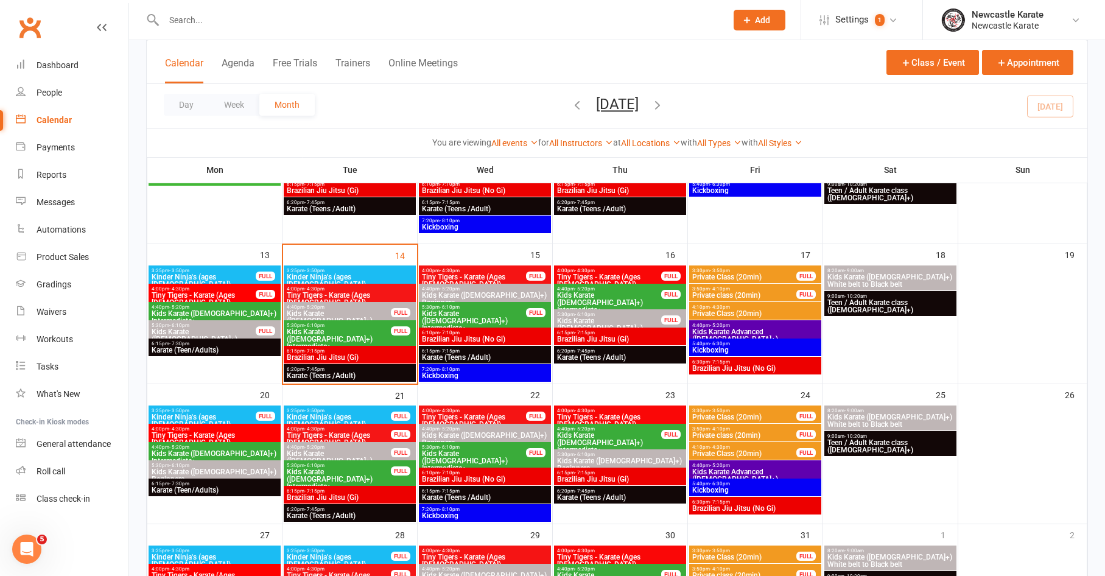
click at [401, 297] on span "Tiny Tigers - Karate (Ages [DEMOGRAPHIC_DATA])" at bounding box center [349, 299] width 127 height 15
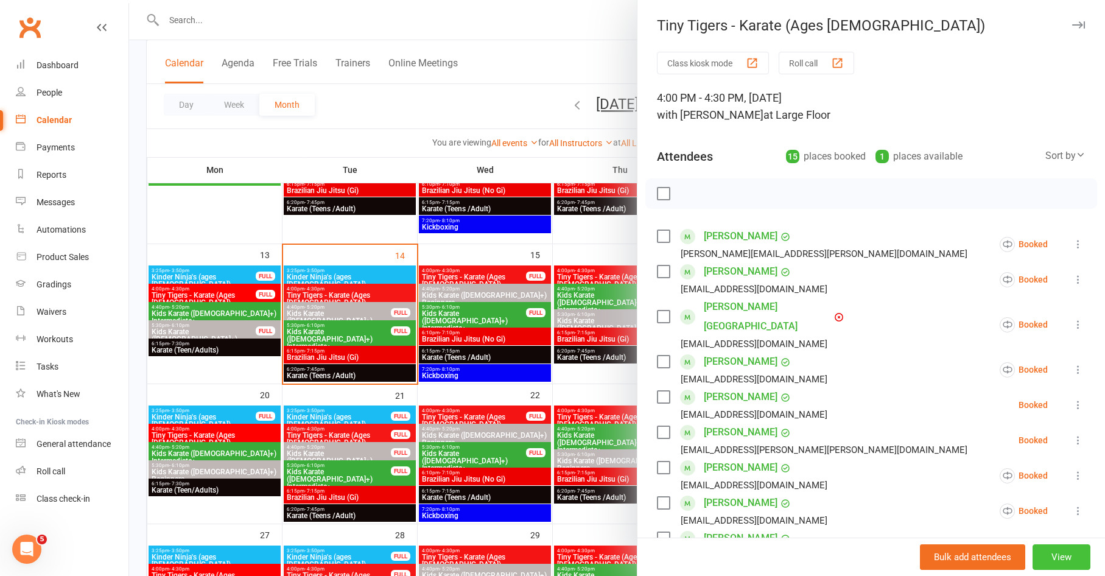
click at [1041, 554] on button "View" at bounding box center [1062, 557] width 58 height 26
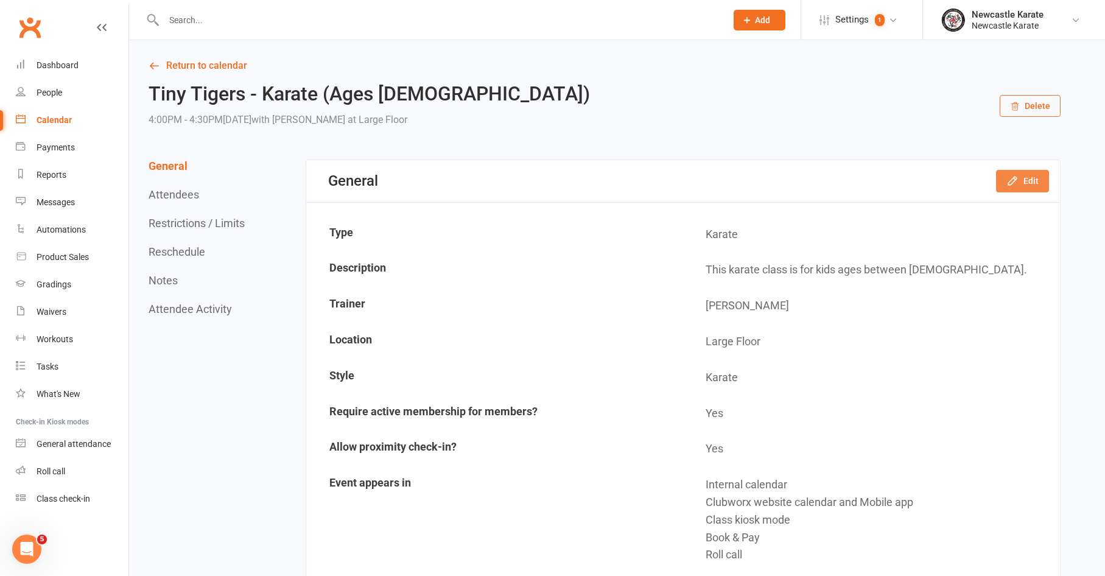
click at [1031, 188] on button "Edit" at bounding box center [1022, 181] width 53 height 22
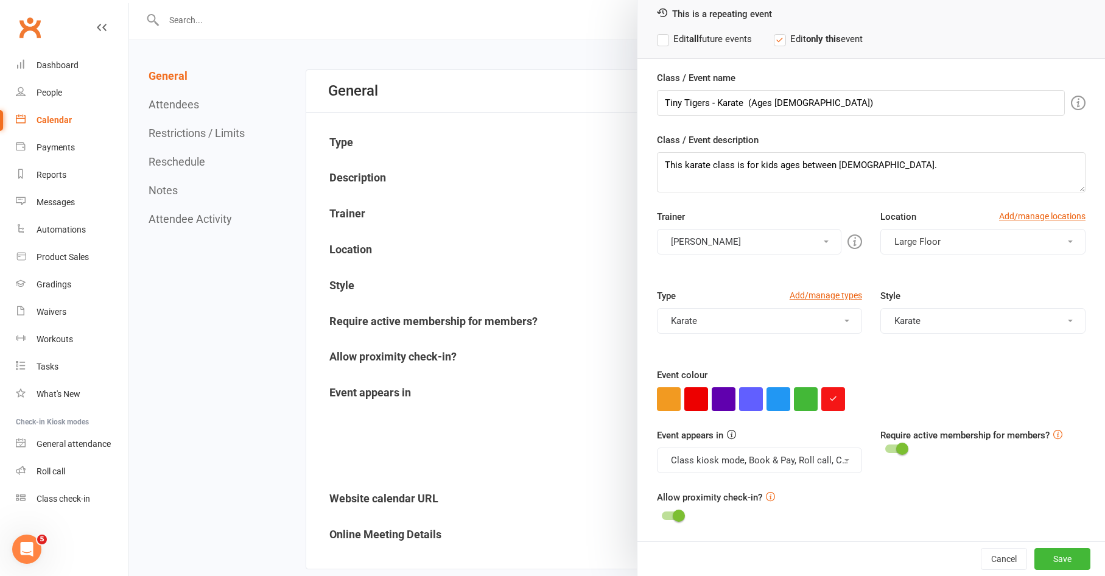
scroll to position [208, 0]
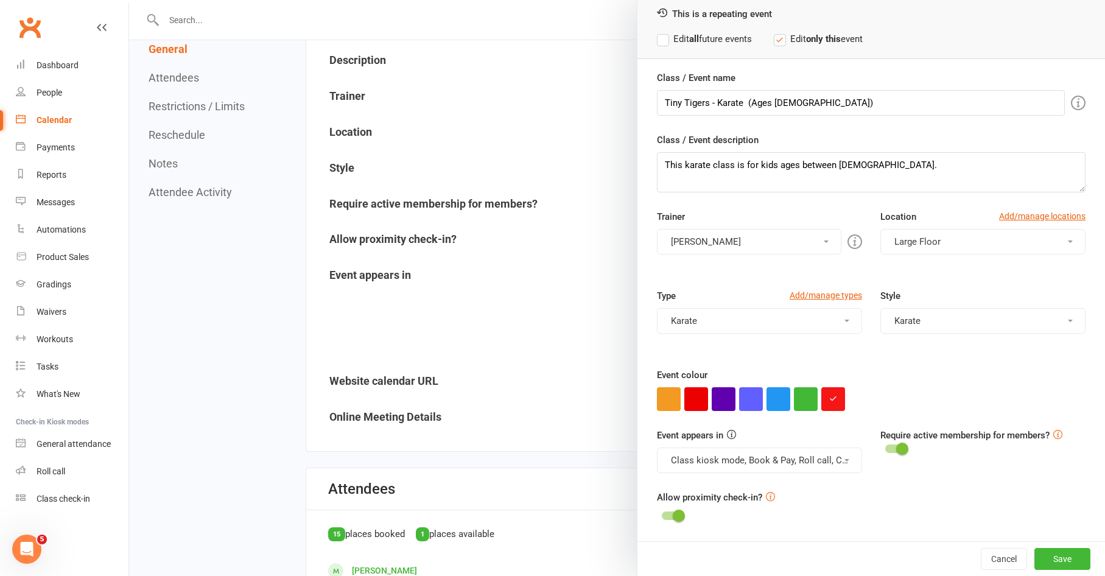
drag, startPoint x: 215, startPoint y: 131, endPoint x: 208, endPoint y: 135, distance: 8.5
click at [213, 133] on div at bounding box center [617, 288] width 976 height 576
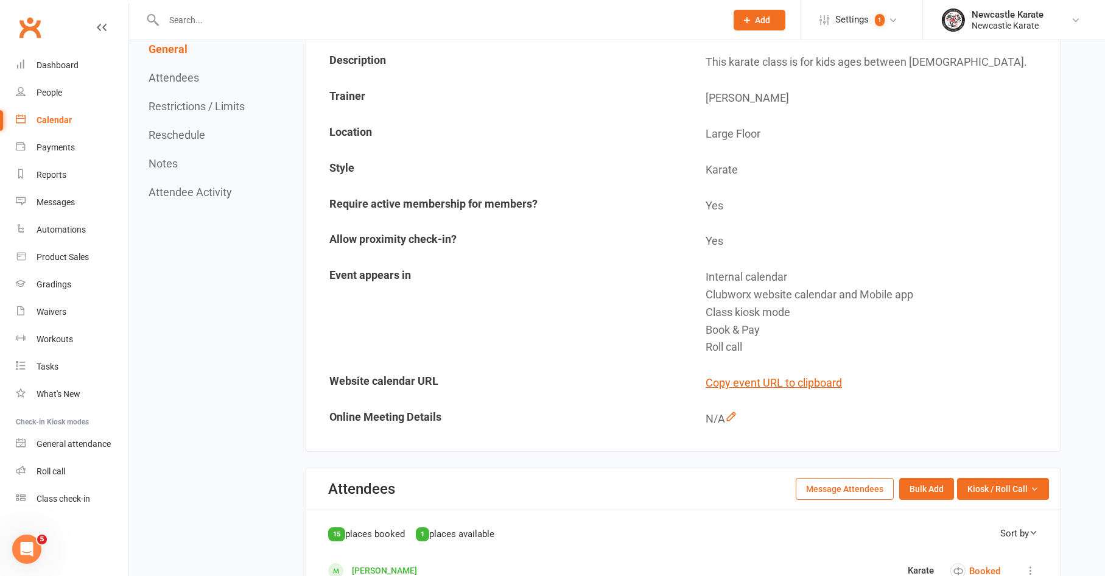
click at [218, 99] on div "General Attendees Restrictions / Limits Reschedule Notes Attendee Activity" at bounding box center [198, 121] width 99 height 156
click at [222, 110] on button "Restrictions / Limits" at bounding box center [197, 106] width 96 height 13
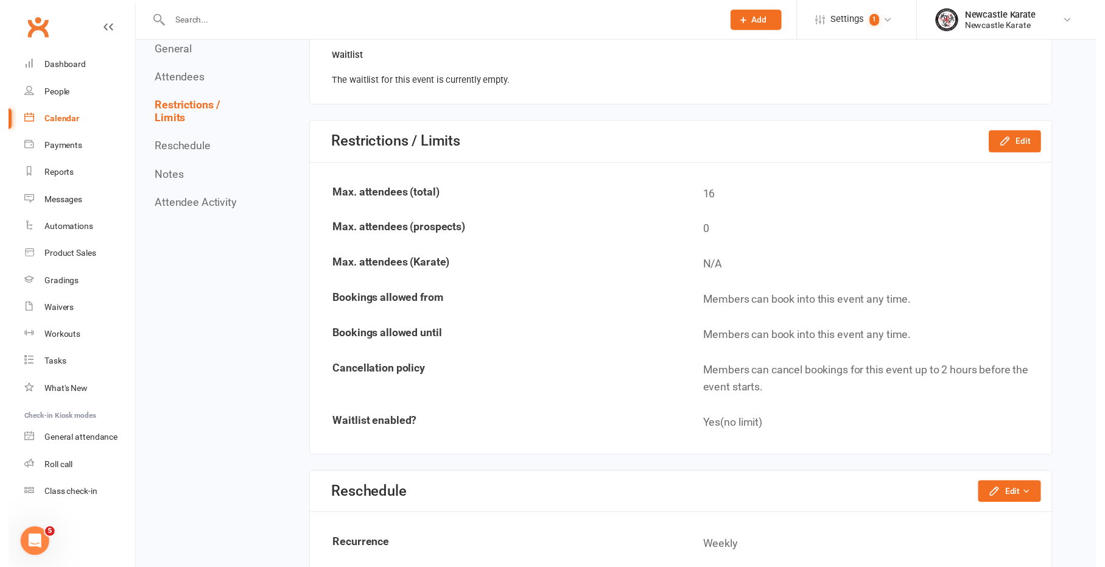
scroll to position [1376, 0]
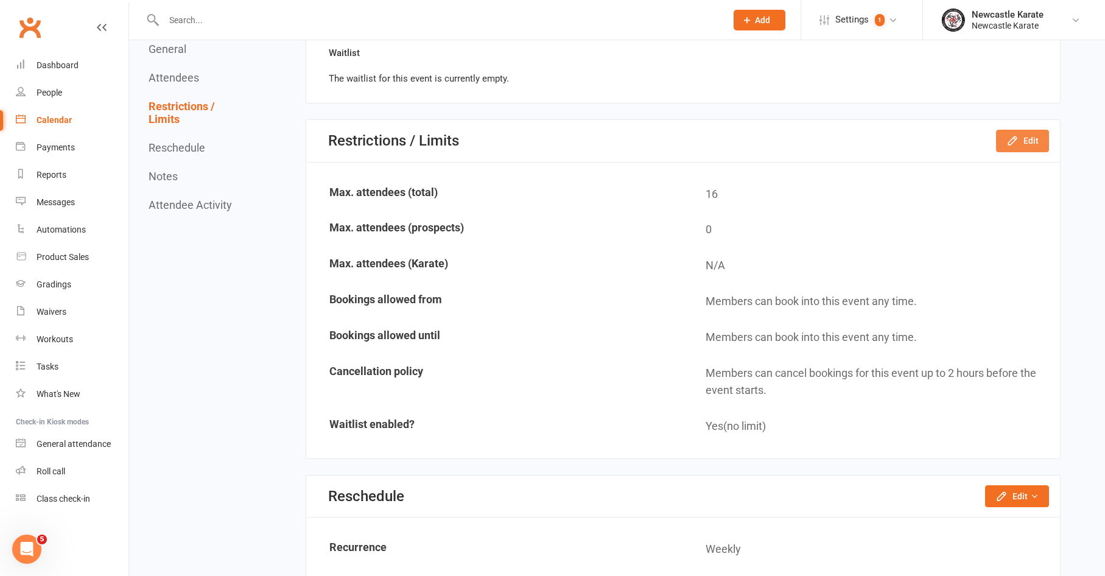
click at [1021, 132] on button "Edit" at bounding box center [1022, 141] width 53 height 22
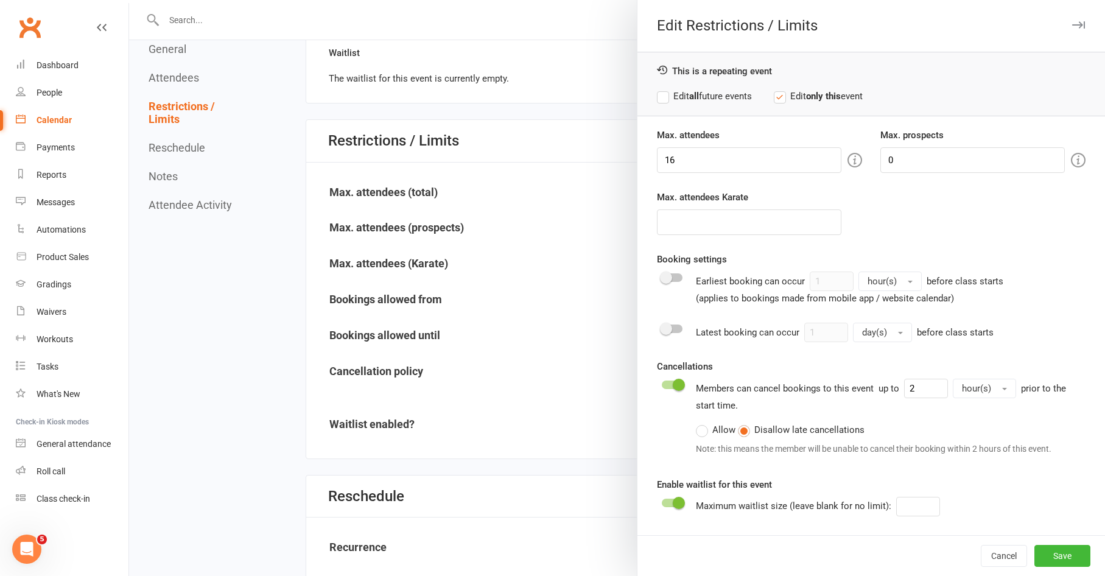
click at [730, 158] on div "Attendee limits help you manage class numbers if you have restricted space. If …" at bounding box center [783, 161] width 234 height 28
click at [748, 154] on input "16" at bounding box center [749, 160] width 185 height 26
type input "15"
click at [1055, 555] on button "Save" at bounding box center [1063, 556] width 56 height 22
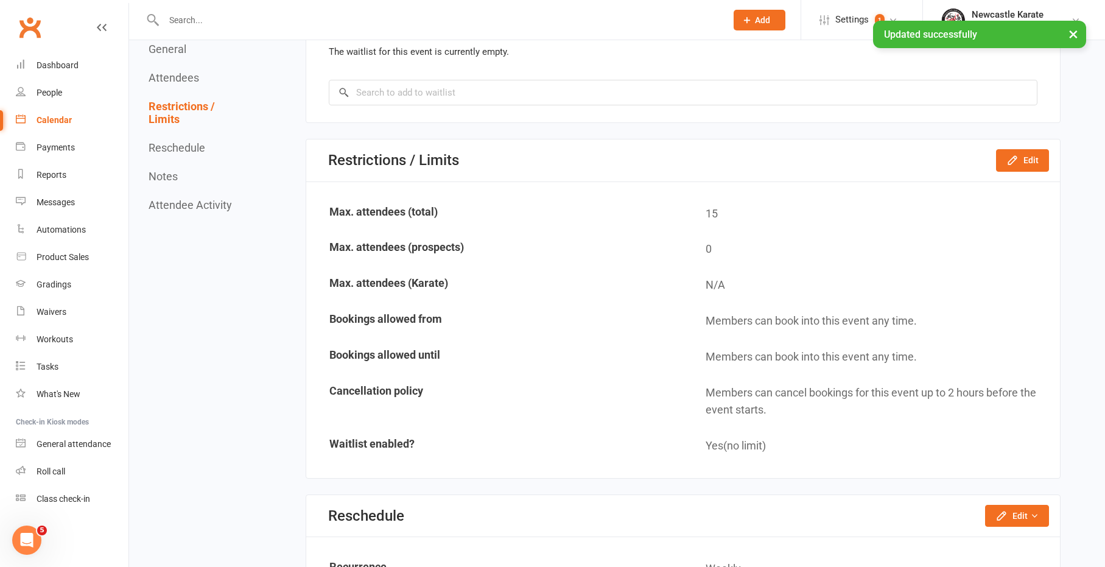
click at [48, 116] on div "Calendar" at bounding box center [54, 120] width 35 height 10
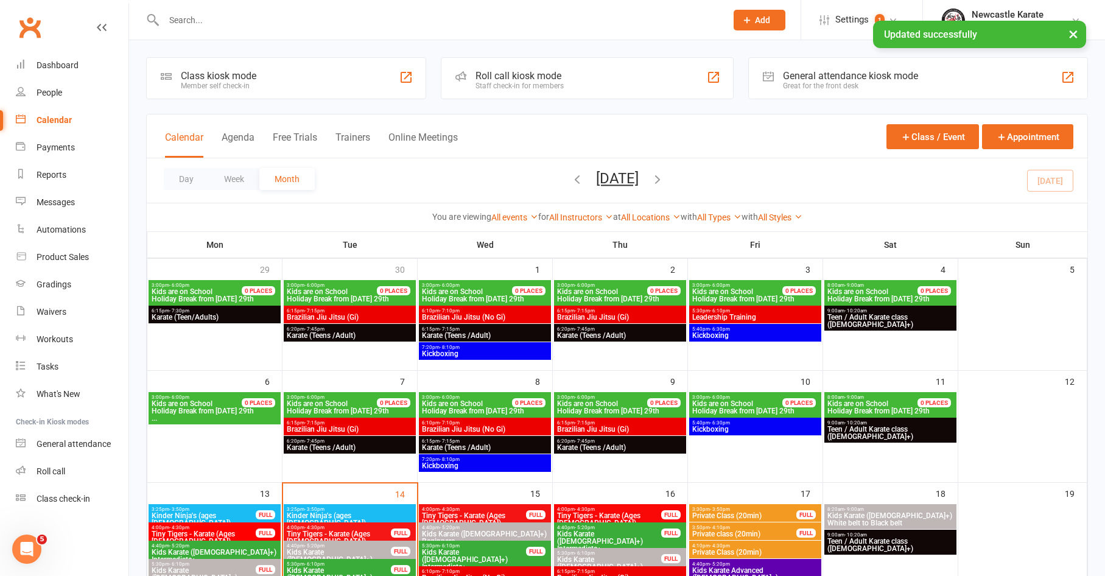
scroll to position [216, 0]
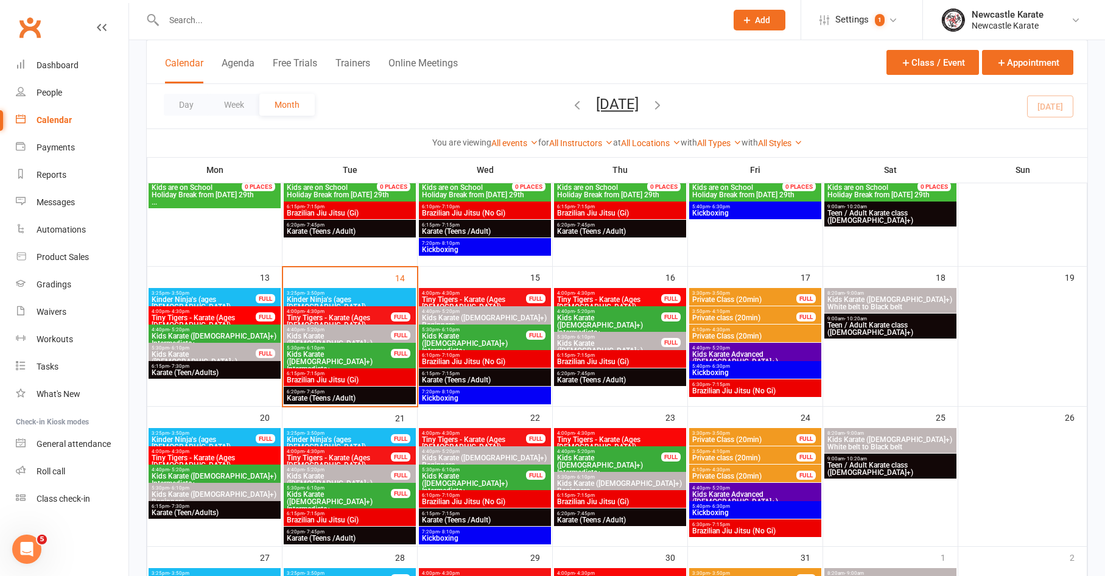
click at [242, 14] on input "text" at bounding box center [439, 20] width 558 height 17
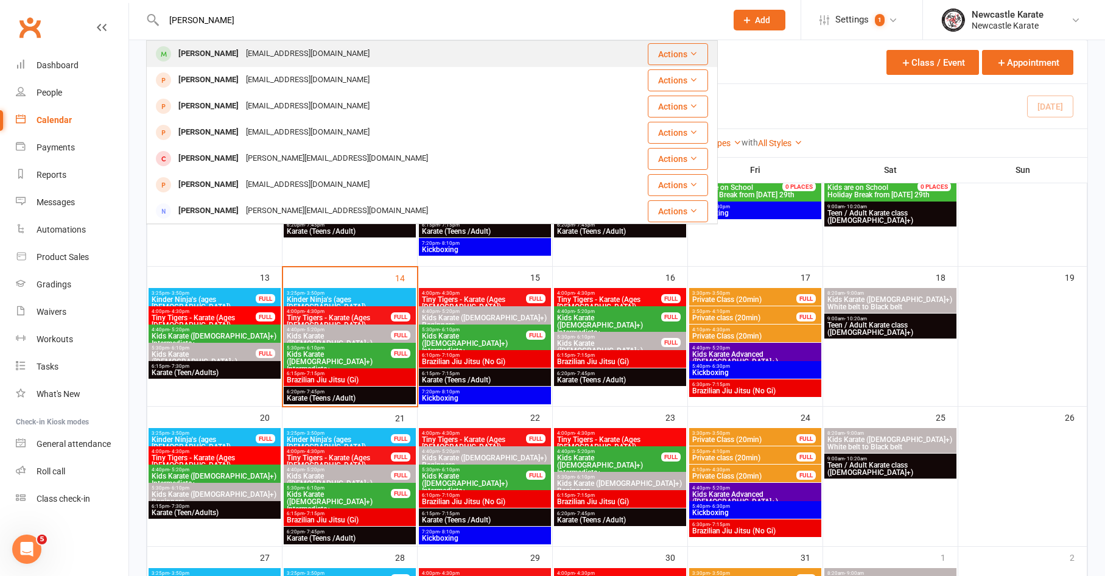
type input "mika"
click at [250, 53] on div "[EMAIL_ADDRESS][DOMAIN_NAME]" at bounding box center [307, 54] width 131 height 18
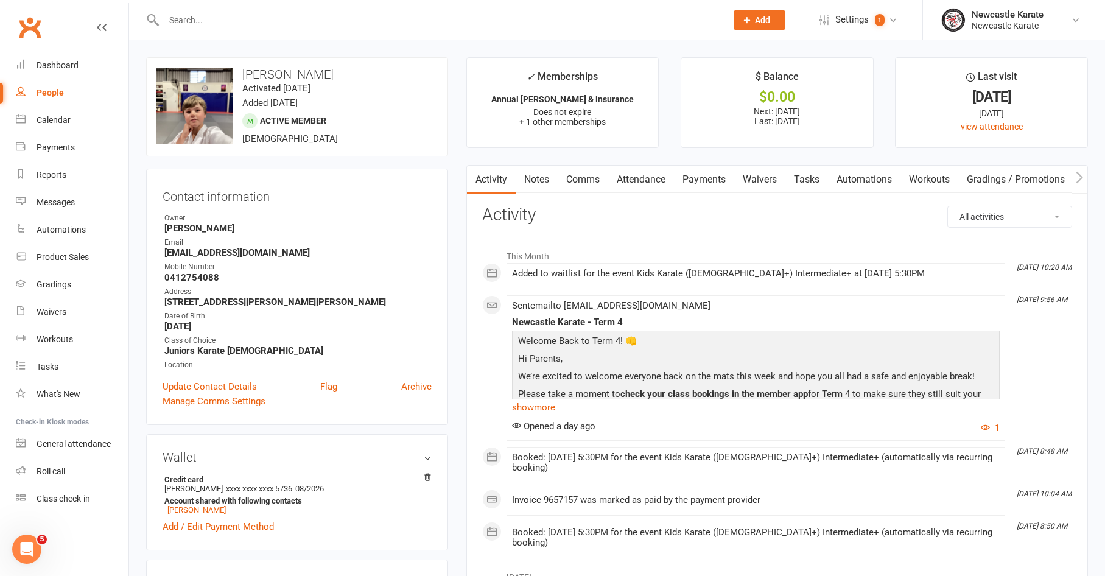
click at [634, 177] on link "Attendance" at bounding box center [641, 180] width 66 height 28
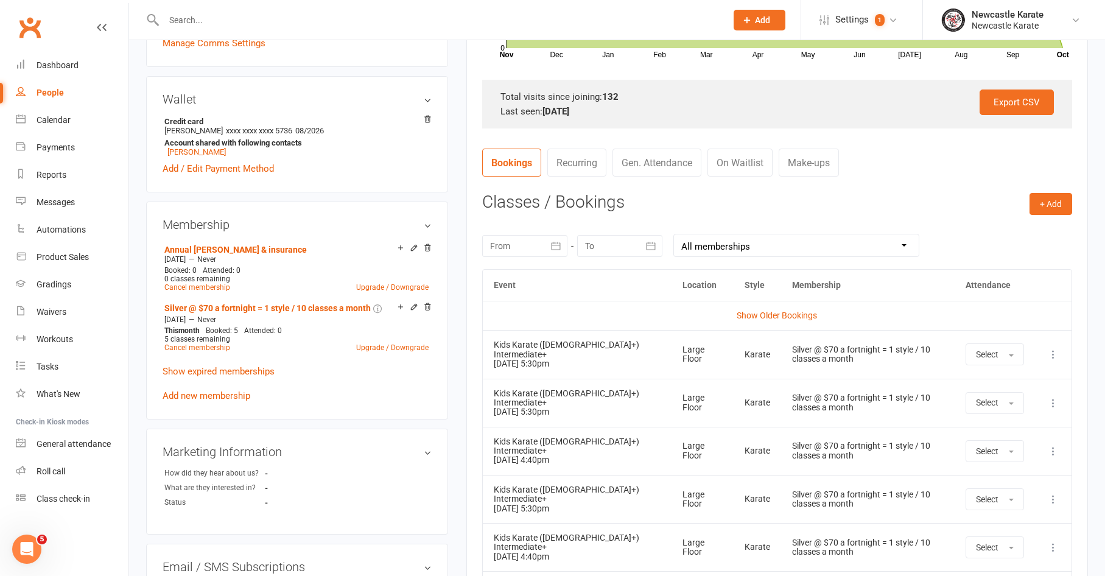
scroll to position [354, 0]
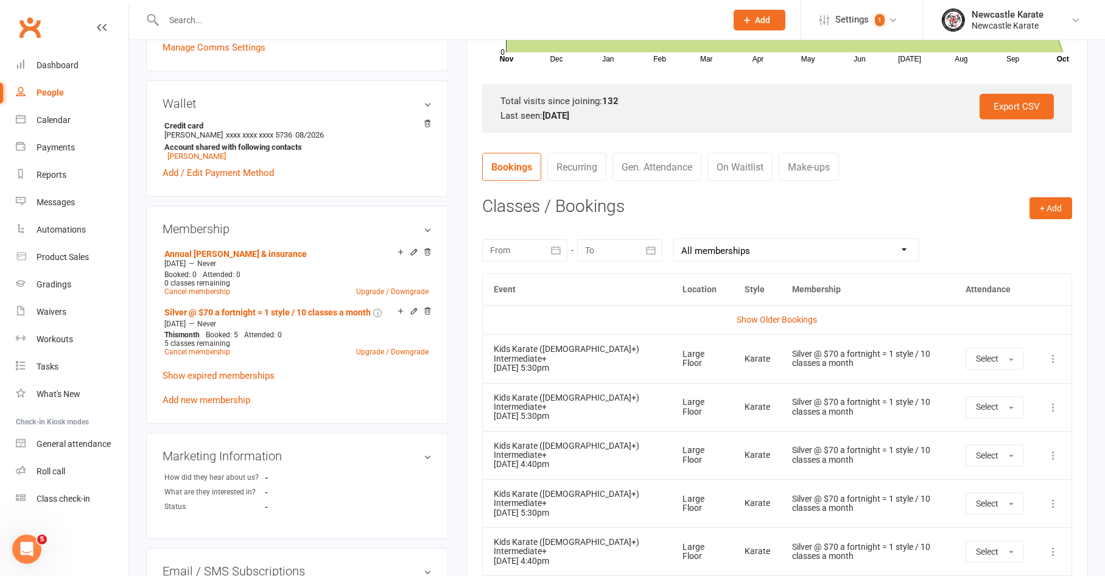
click at [742, 163] on link "On Waitlist" at bounding box center [740, 167] width 65 height 28
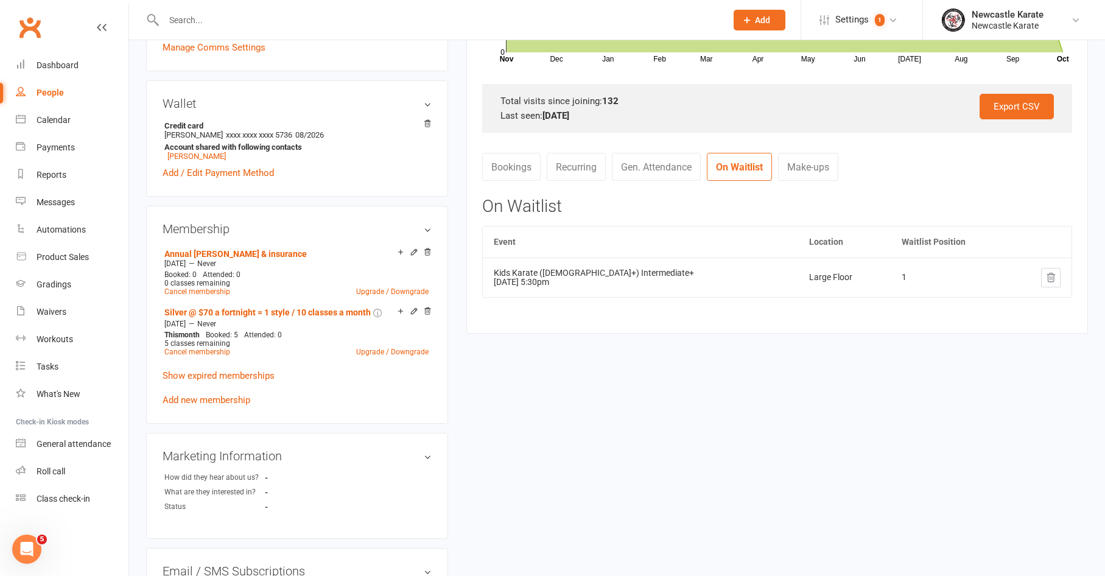
click at [565, 162] on link "Recurring" at bounding box center [576, 167] width 59 height 28
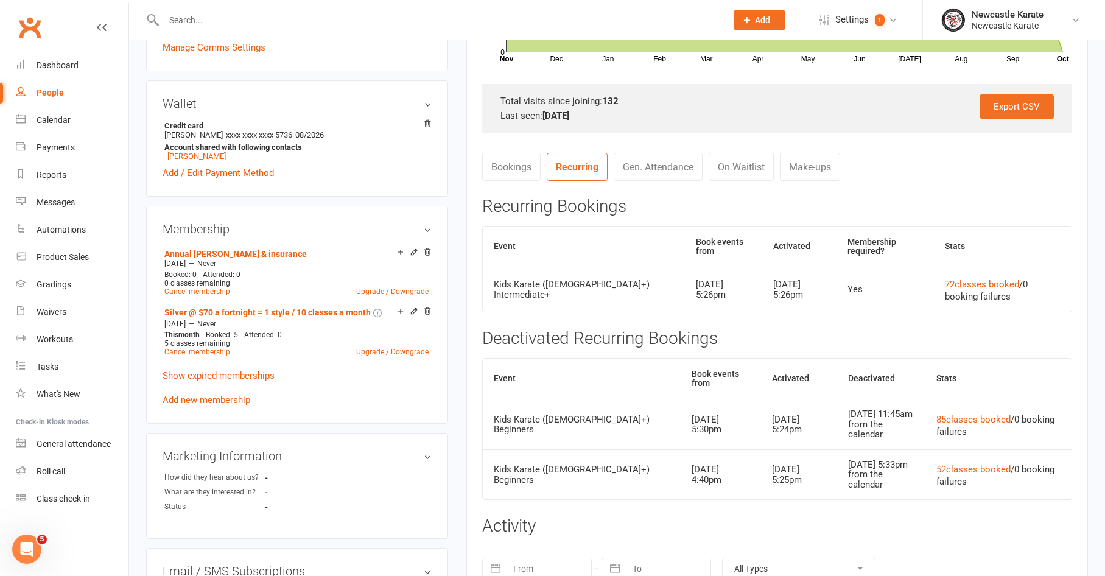
click at [536, 163] on link "Bookings" at bounding box center [511, 167] width 58 height 28
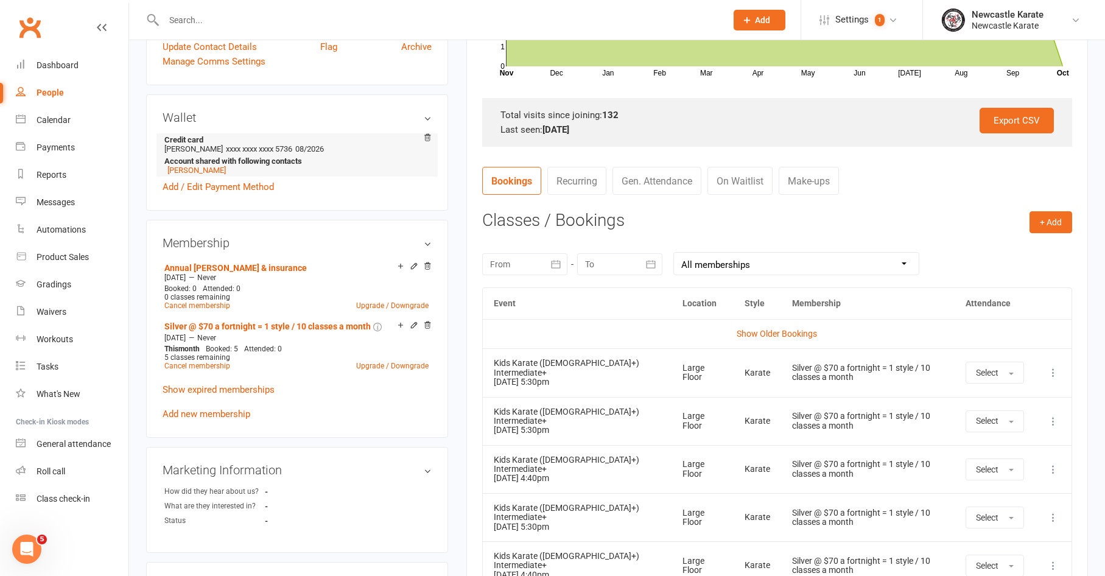
scroll to position [337, 0]
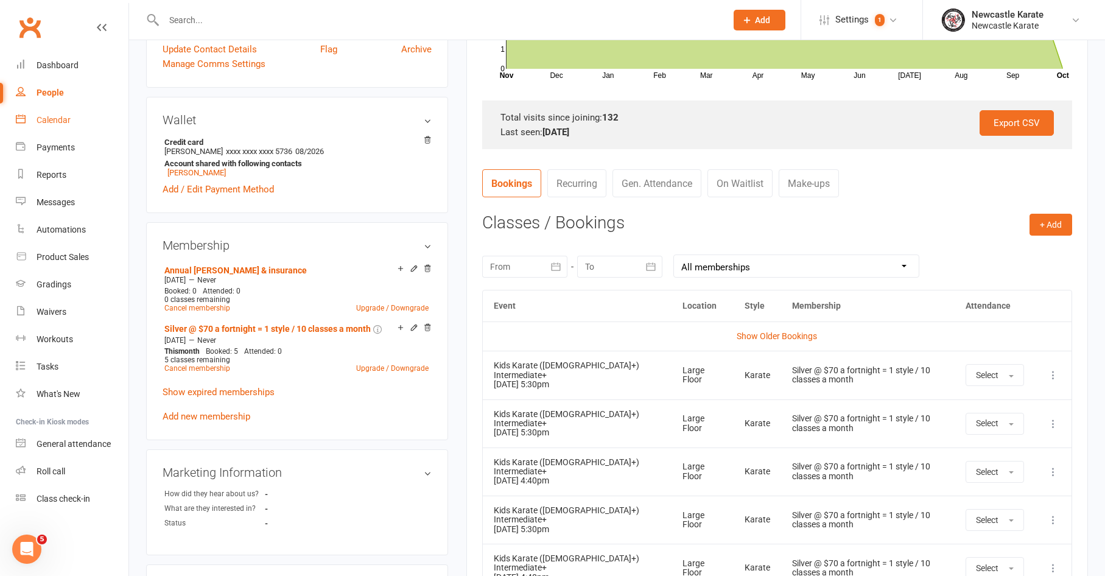
click at [39, 127] on link "Calendar" at bounding box center [72, 120] width 113 height 27
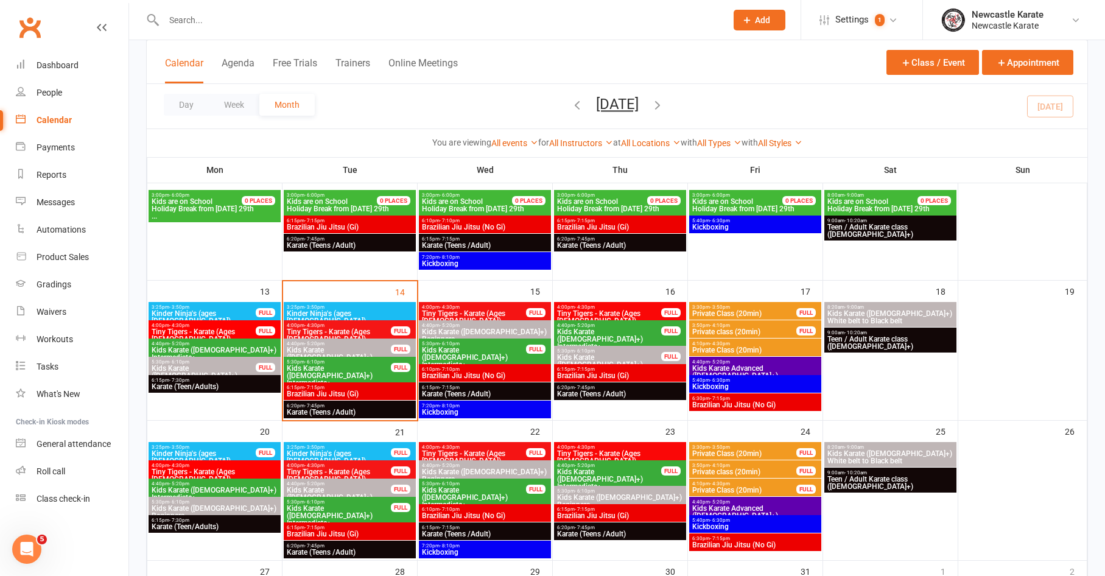
scroll to position [297, 0]
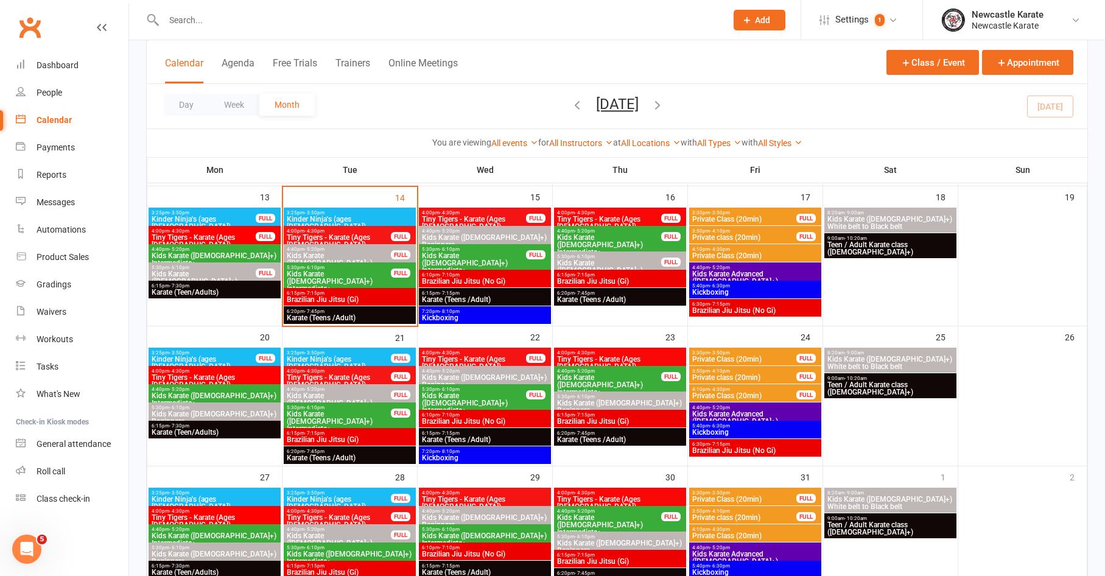
click at [359, 407] on span "5:30pm - 6:10pm" at bounding box center [338, 407] width 105 height 5
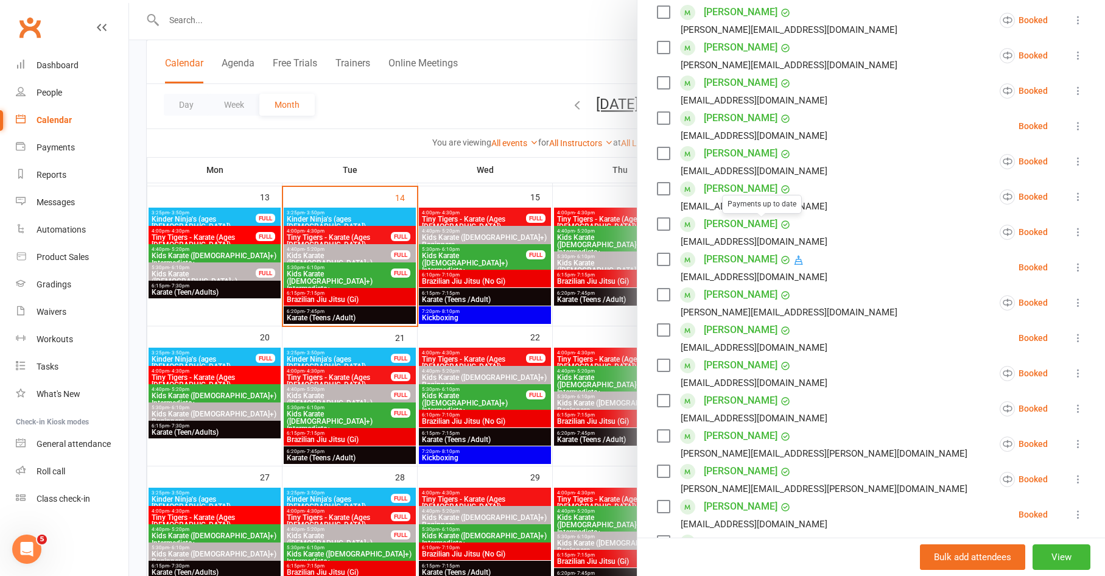
scroll to position [306, 0]
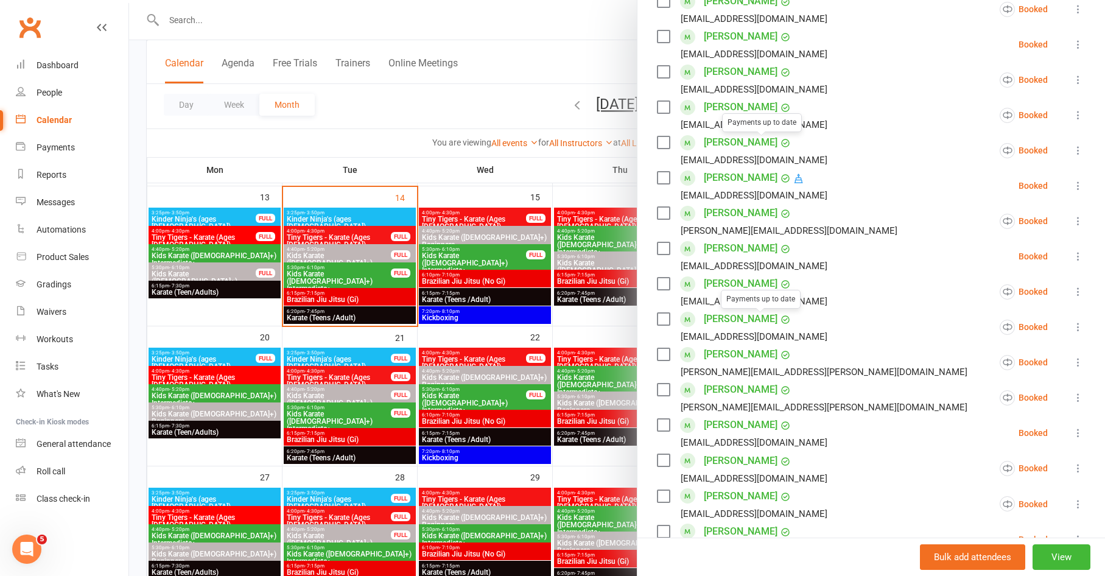
click at [436, 324] on div at bounding box center [617, 288] width 976 height 576
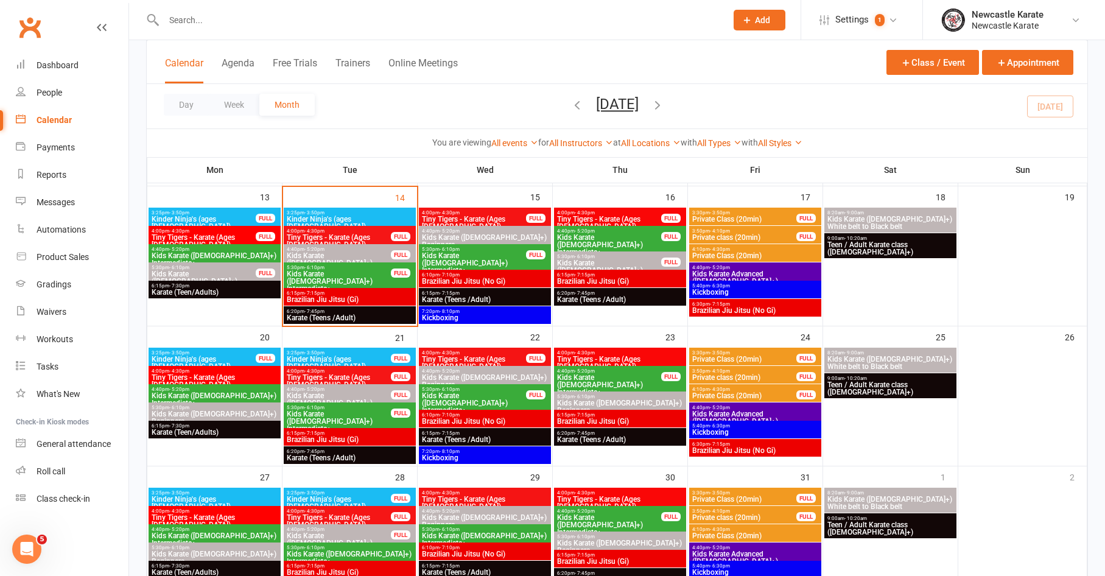
click at [331, 418] on span "Kids Karate ([DEMOGRAPHIC_DATA]+) Intermediate+" at bounding box center [338, 421] width 105 height 22
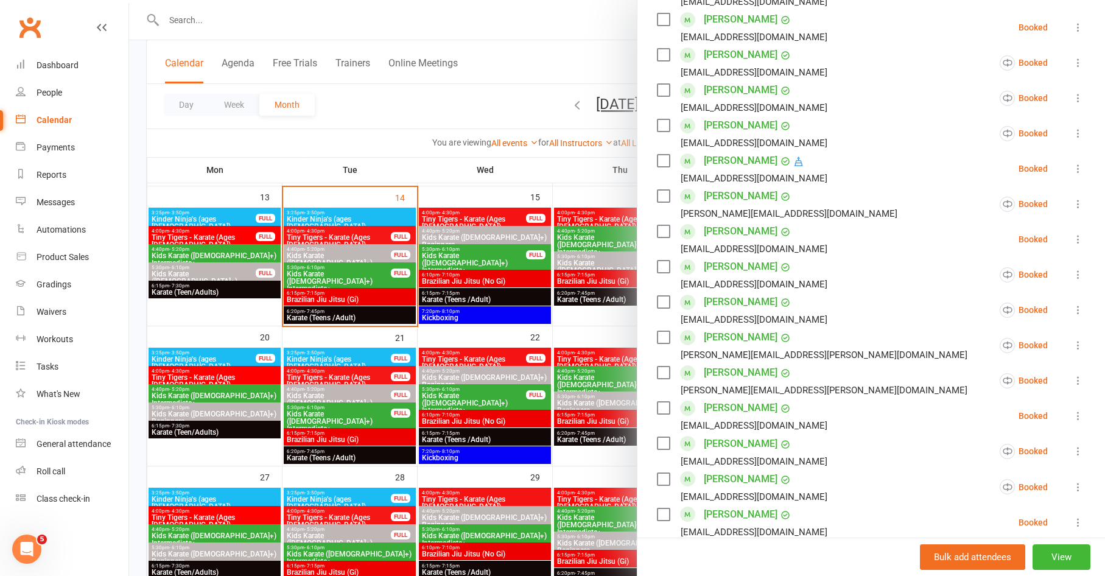
scroll to position [440, 0]
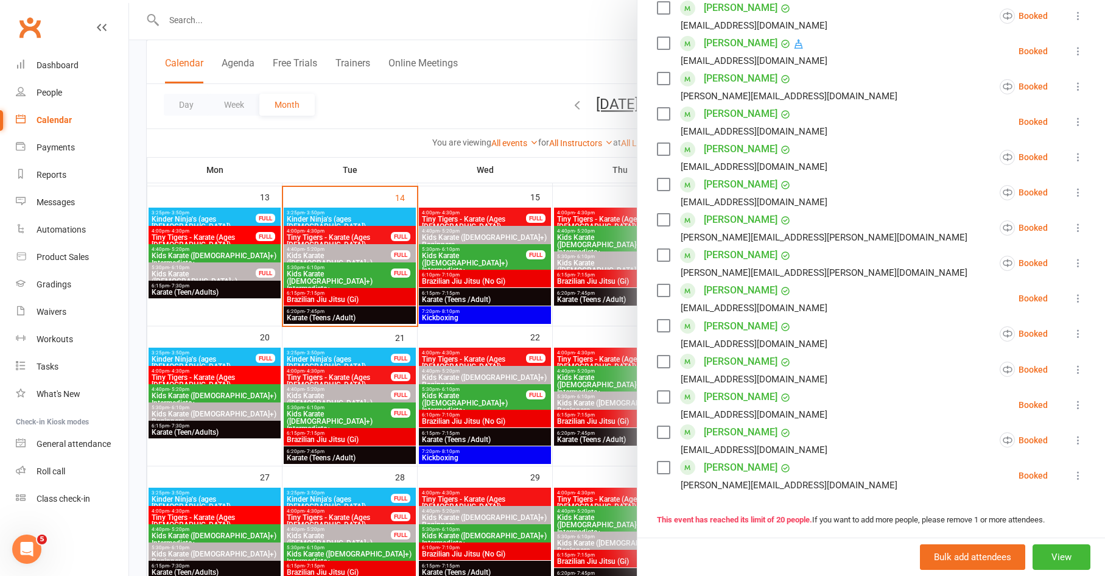
click at [396, 345] on div at bounding box center [617, 288] width 976 height 576
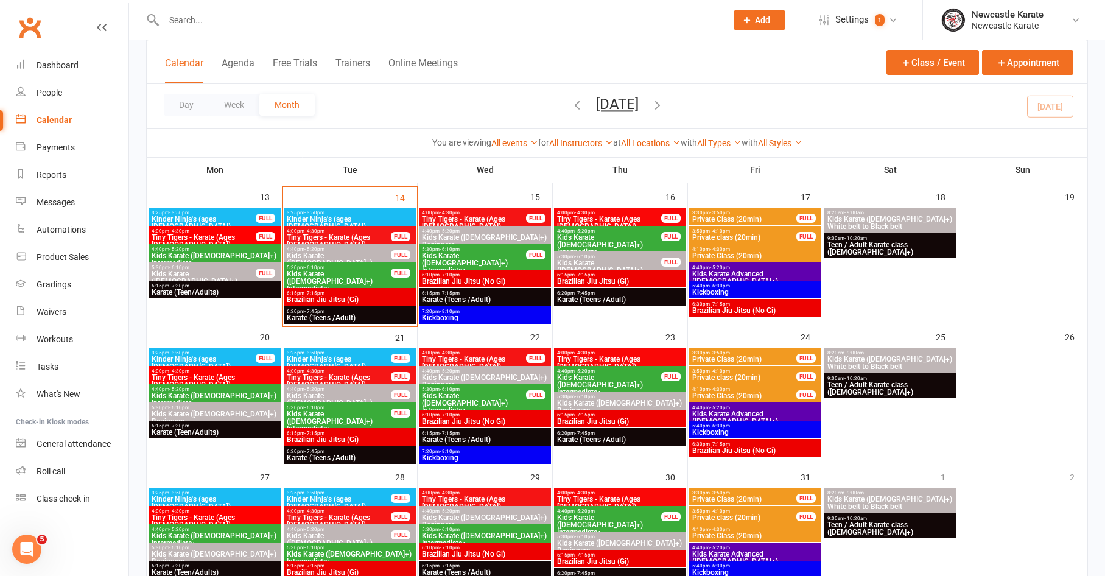
scroll to position [515, 0]
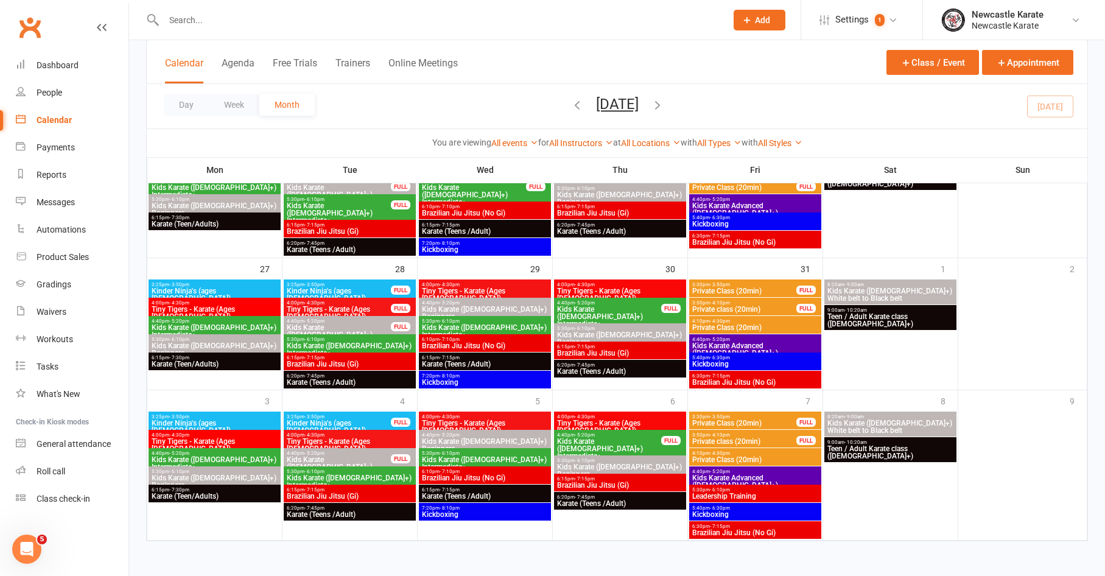
click at [272, 18] on input "text" at bounding box center [439, 20] width 558 height 17
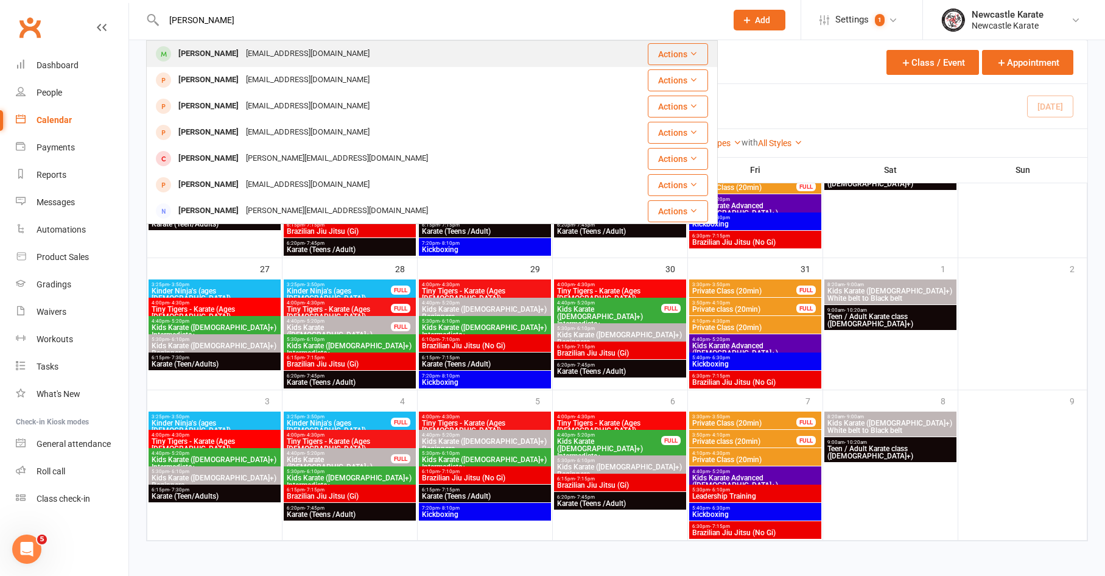
type input "mika"
click at [333, 54] on div "Mika Passier rpassier@hotmail.com" at bounding box center [384, 53] width 474 height 25
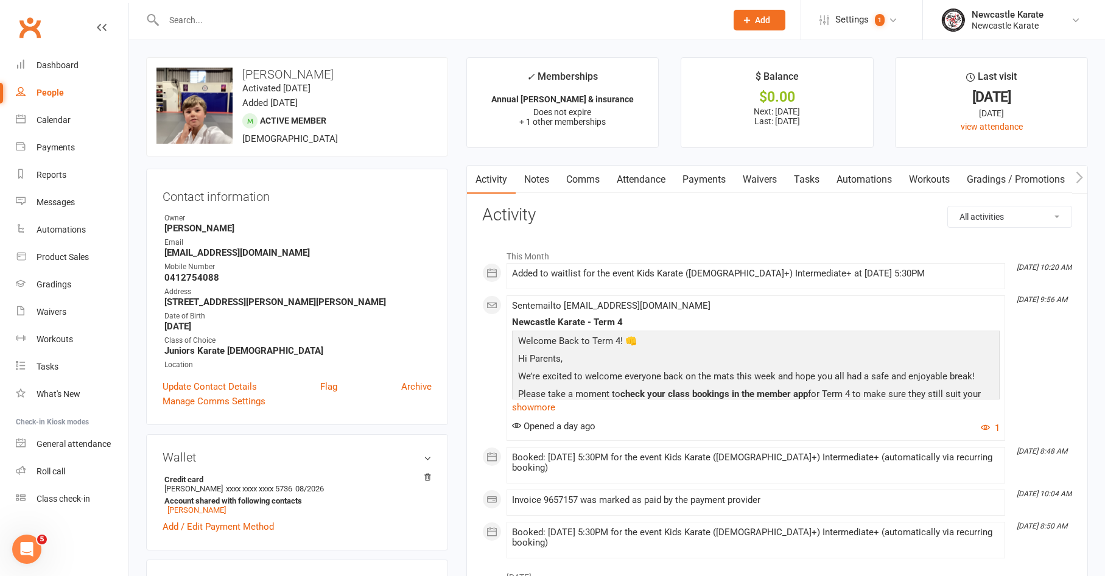
click at [621, 183] on link "Attendance" at bounding box center [641, 180] width 66 height 28
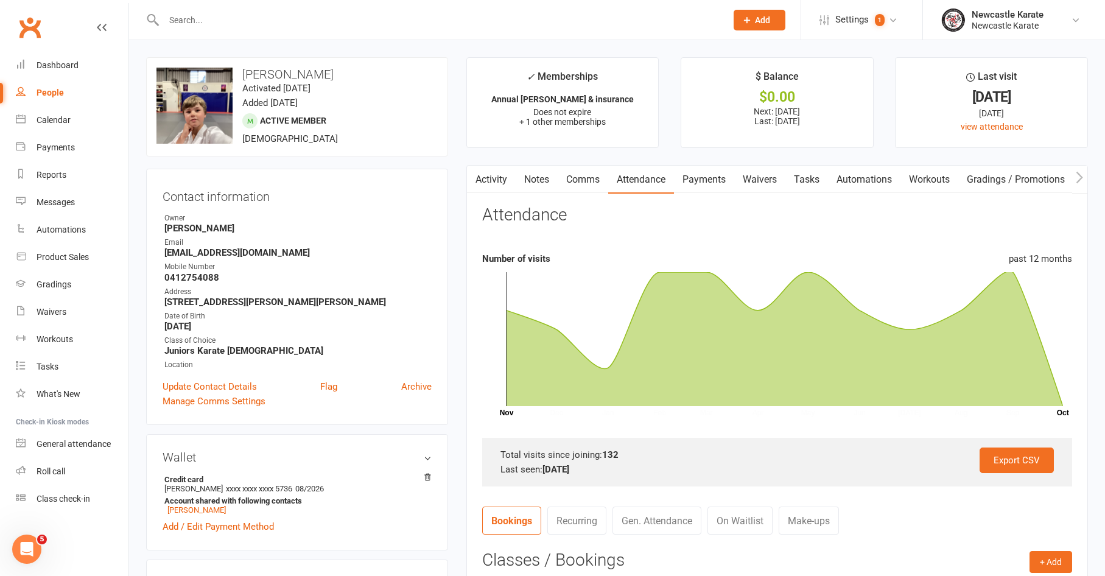
scroll to position [422, 0]
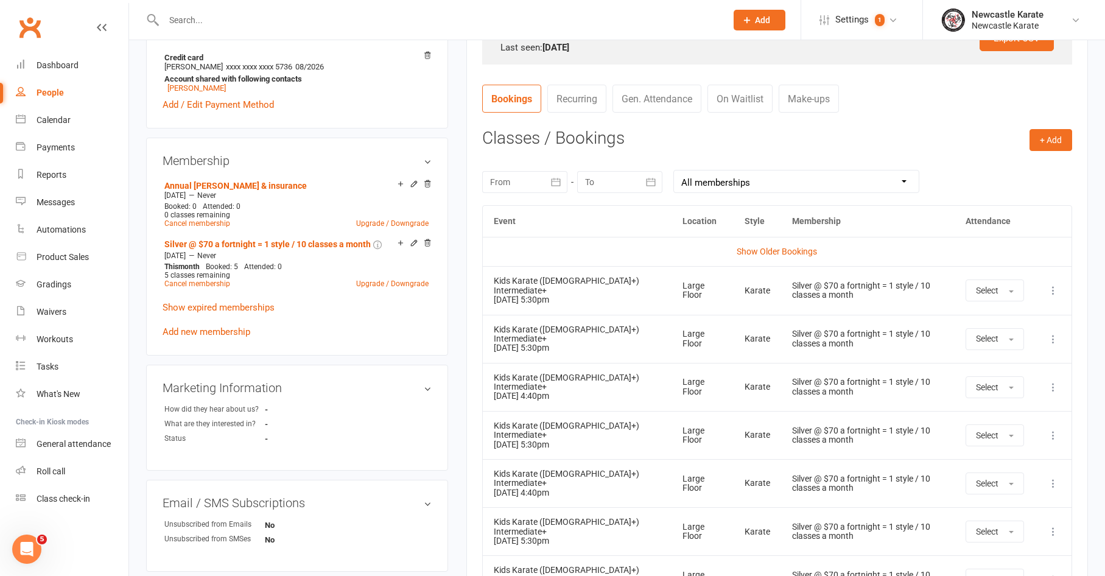
click at [755, 114] on nav "Bookings Recurring Gen. Attendance On Waitlist Make-ups" at bounding box center [777, 103] width 590 height 37
click at [750, 100] on link "On Waitlist" at bounding box center [740, 99] width 65 height 28
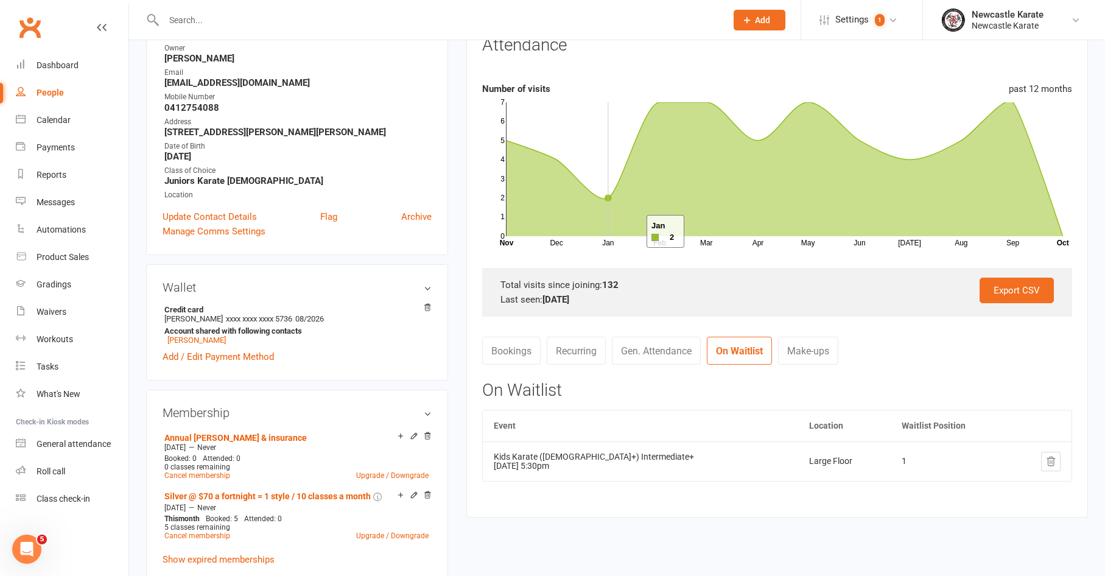
scroll to position [0, 0]
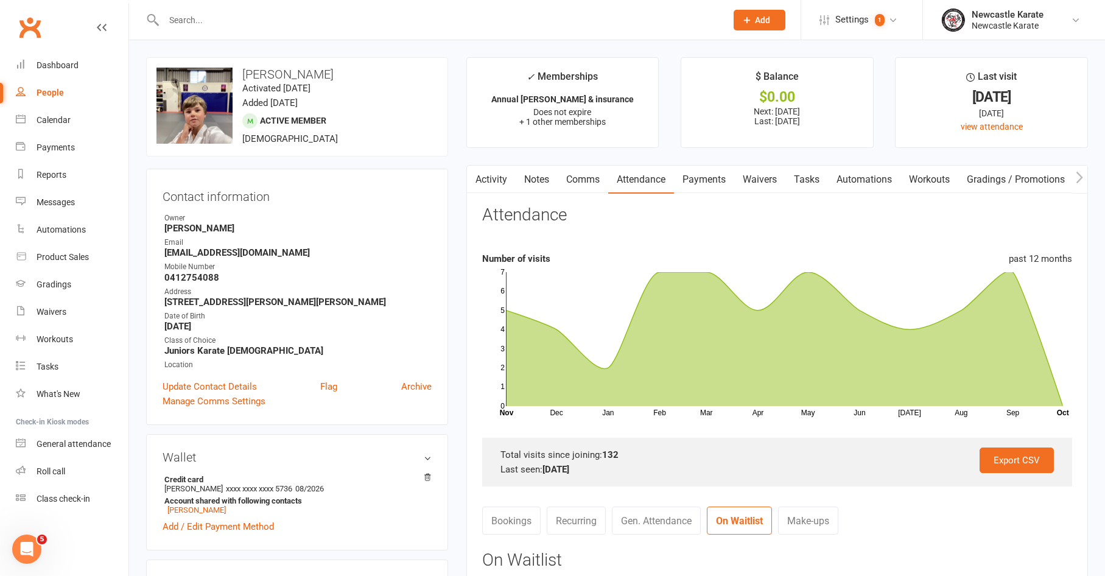
drag, startPoint x: 550, startPoint y: 175, endPoint x: 566, endPoint y: 177, distance: 16.5
click at [551, 175] on link "Notes" at bounding box center [537, 180] width 42 height 28
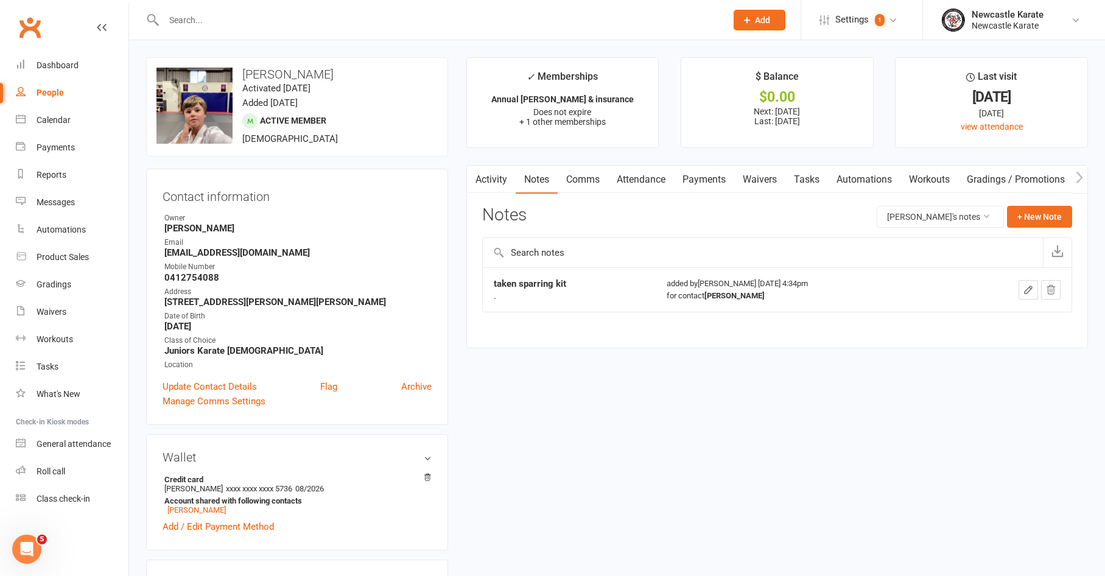
click at [668, 163] on main "✓ Memberships Annual rego & insurance Does not expire + 1 other memberships $ B…" at bounding box center [777, 208] width 640 height 303
click at [662, 188] on link "Attendance" at bounding box center [641, 180] width 66 height 28
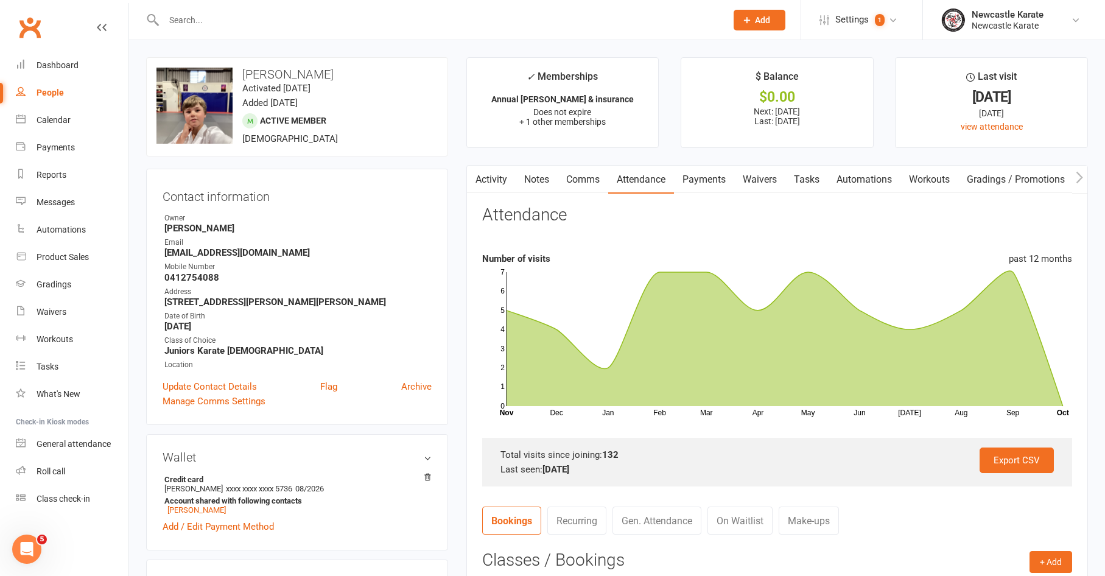
drag, startPoint x: 16, startPoint y: 122, endPoint x: 24, endPoint y: 122, distance: 7.9
click at [16, 122] on icon at bounding box center [21, 119] width 10 height 10
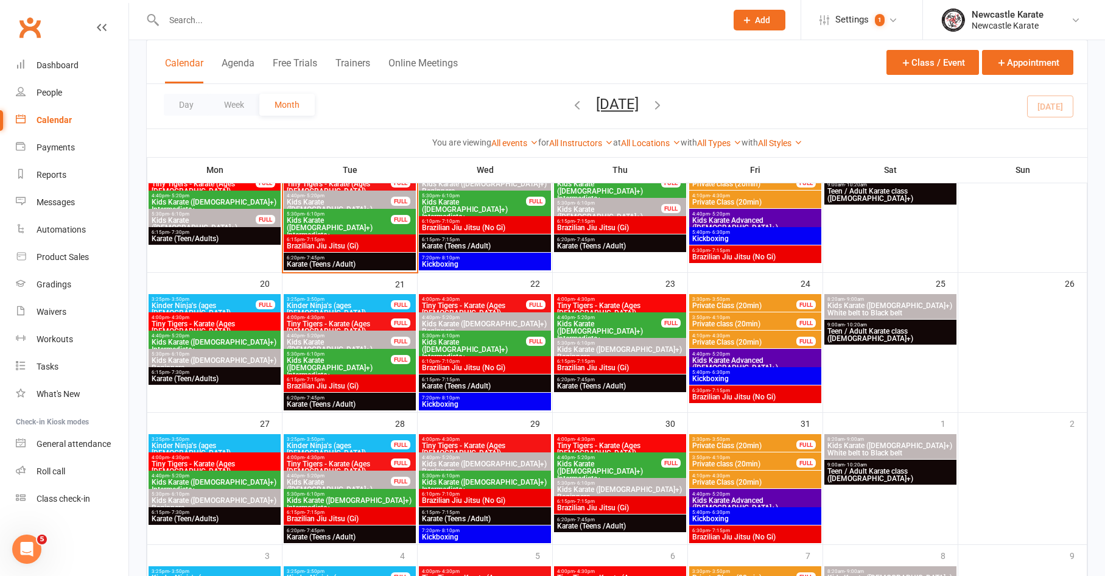
scroll to position [353, 0]
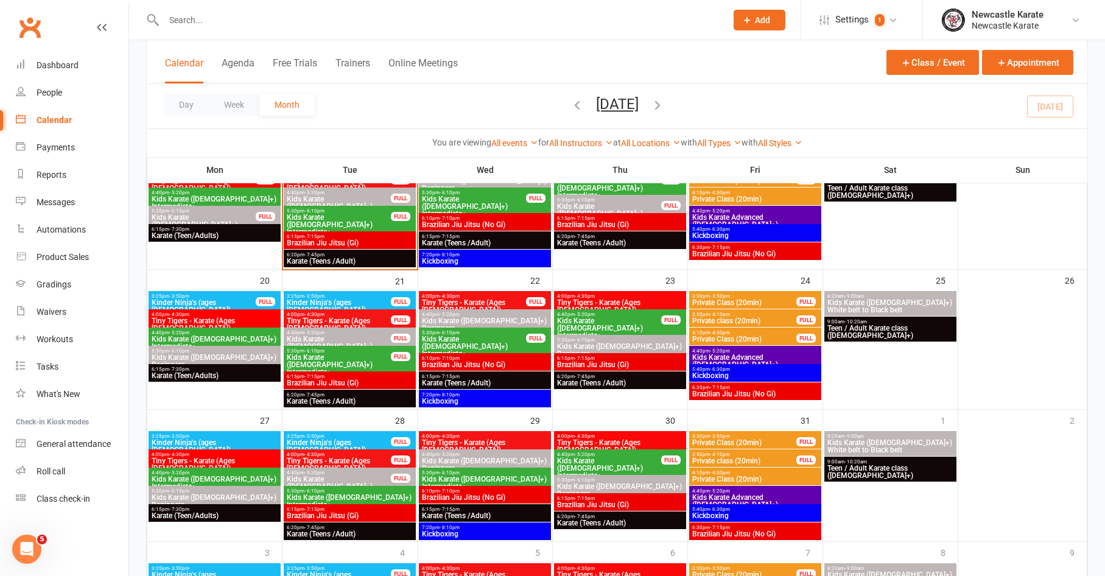
click at [355, 350] on span "5:30pm - 6:10pm" at bounding box center [338, 350] width 105 height 5
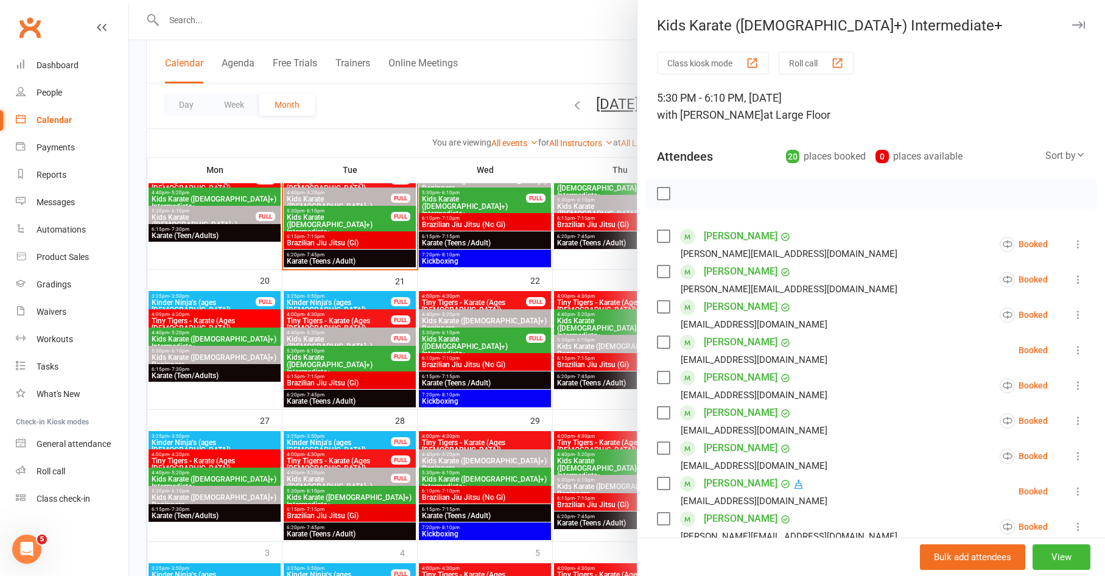
click at [355, 350] on div at bounding box center [617, 288] width 976 height 576
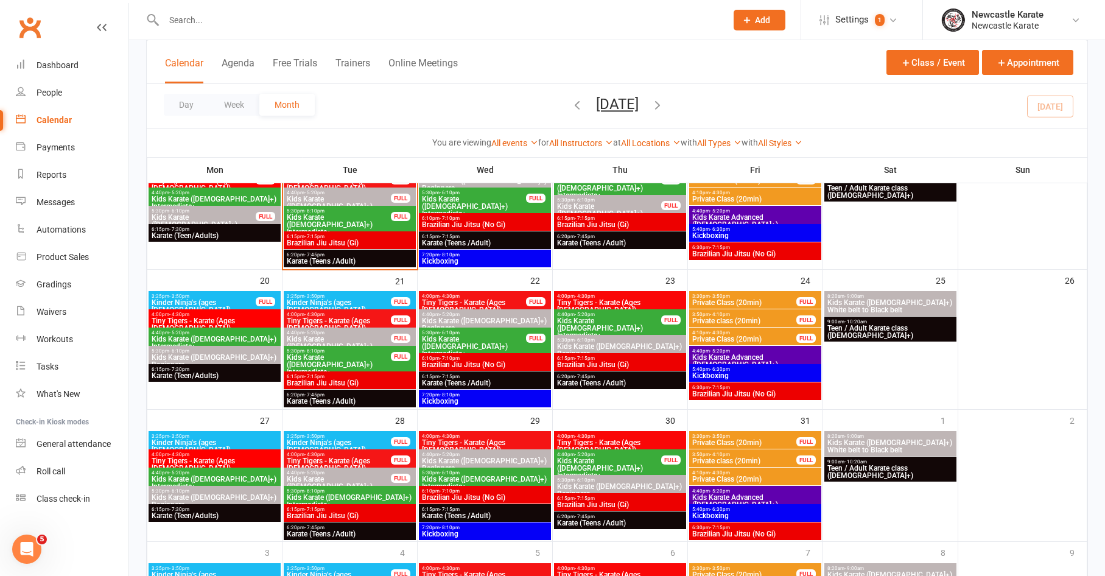
click at [664, 107] on icon "button" at bounding box center [657, 104] width 13 height 13
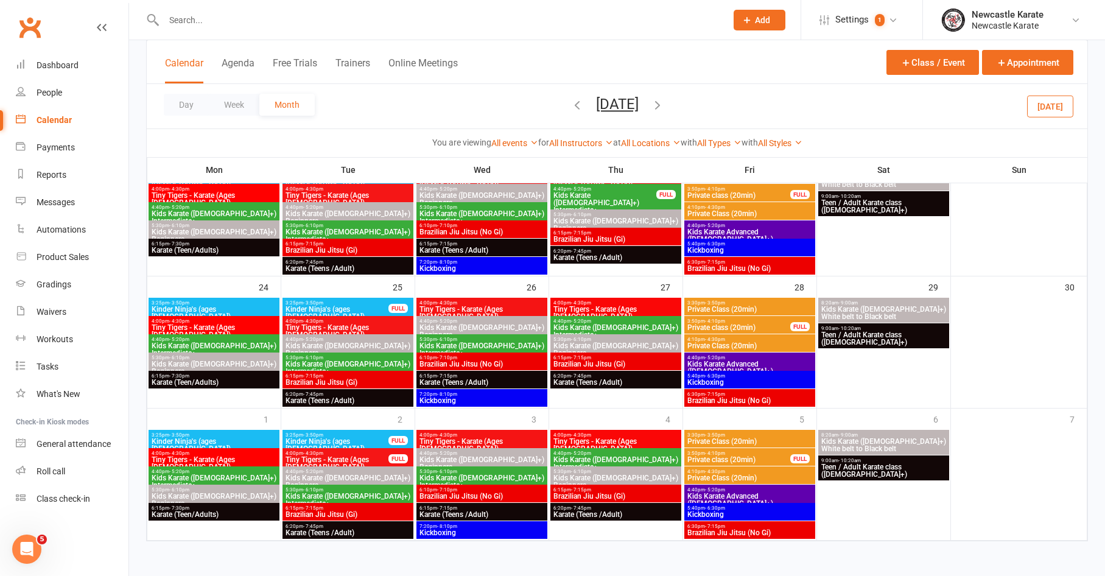
scroll to position [547, 0]
click at [664, 96] on button "button" at bounding box center [657, 106] width 13 height 21
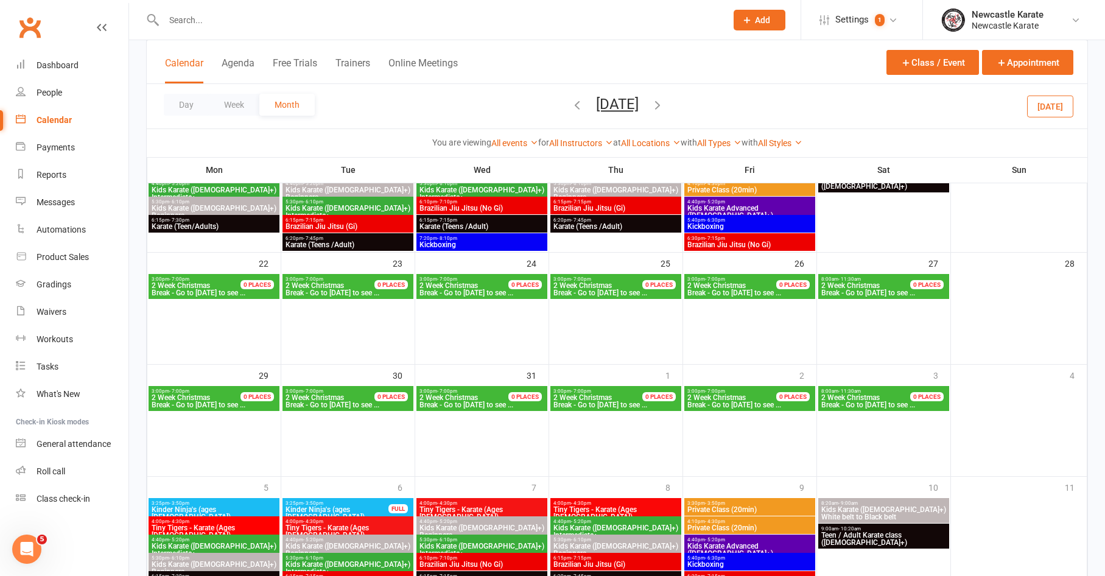
scroll to position [481, 0]
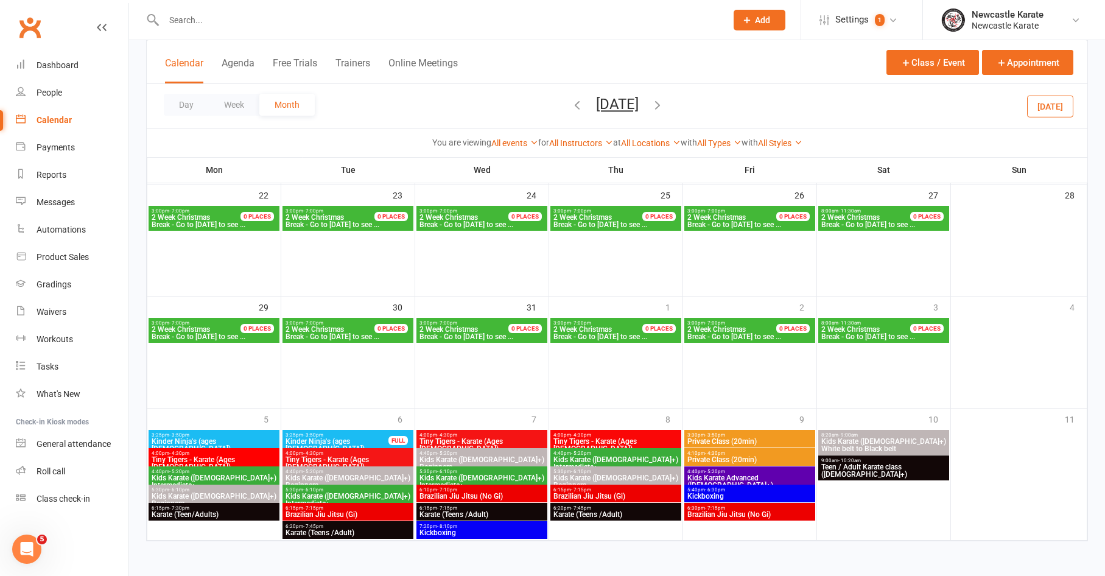
click at [342, 23] on input "text" at bounding box center [439, 20] width 558 height 17
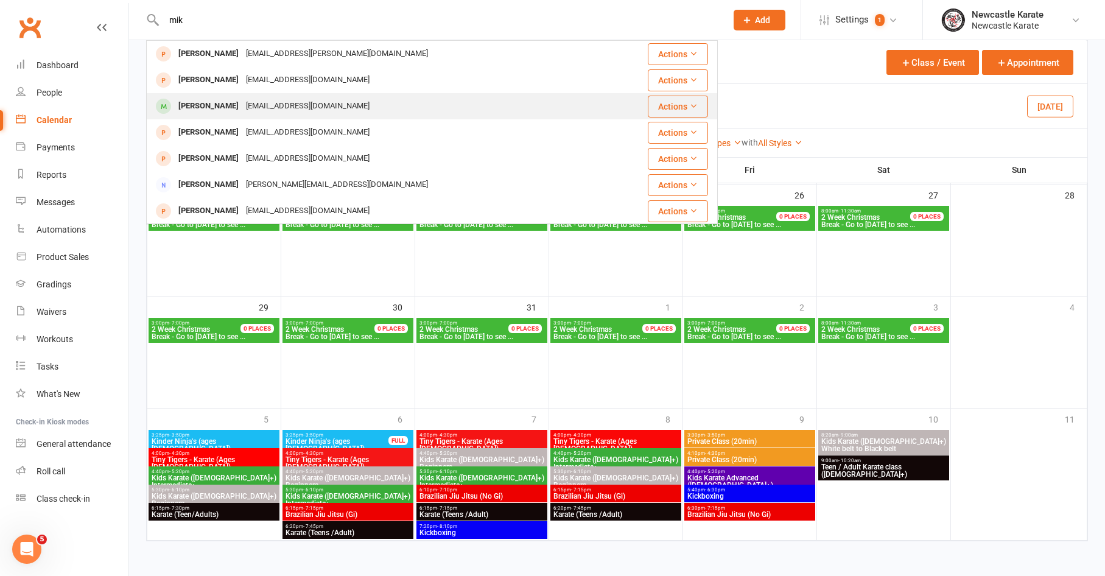
type input "mik"
click at [280, 104] on div "rpassier@hotmail.com" at bounding box center [307, 106] width 131 height 18
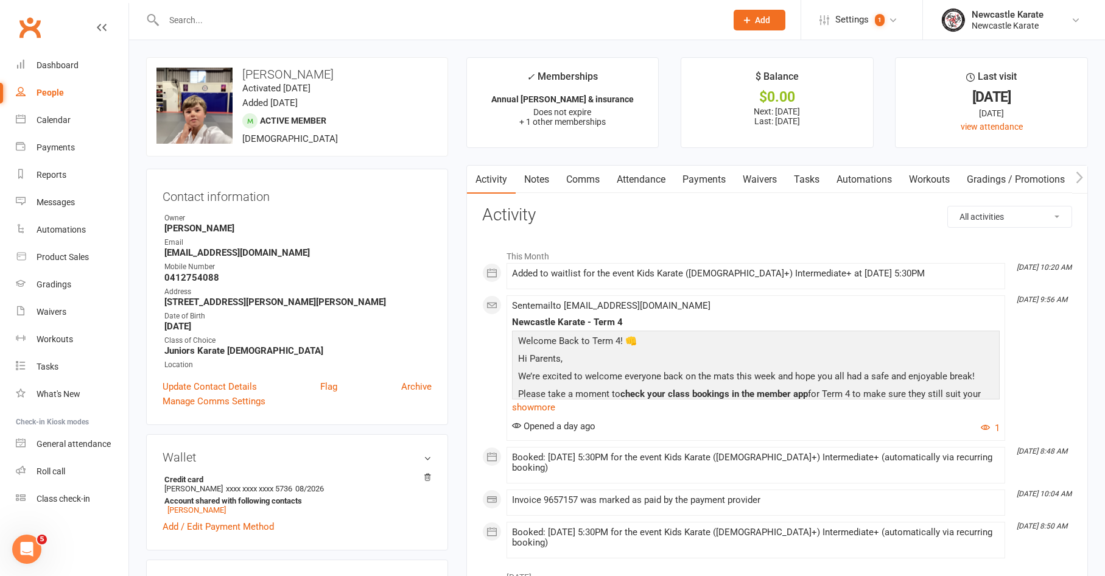
click at [657, 178] on link "Attendance" at bounding box center [641, 180] width 66 height 28
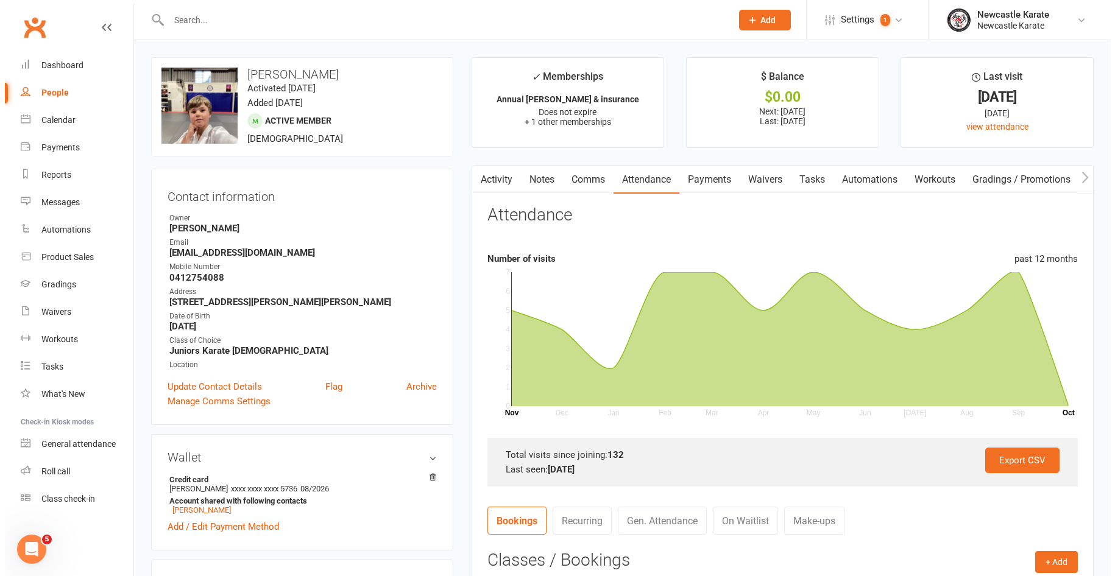
scroll to position [405, 0]
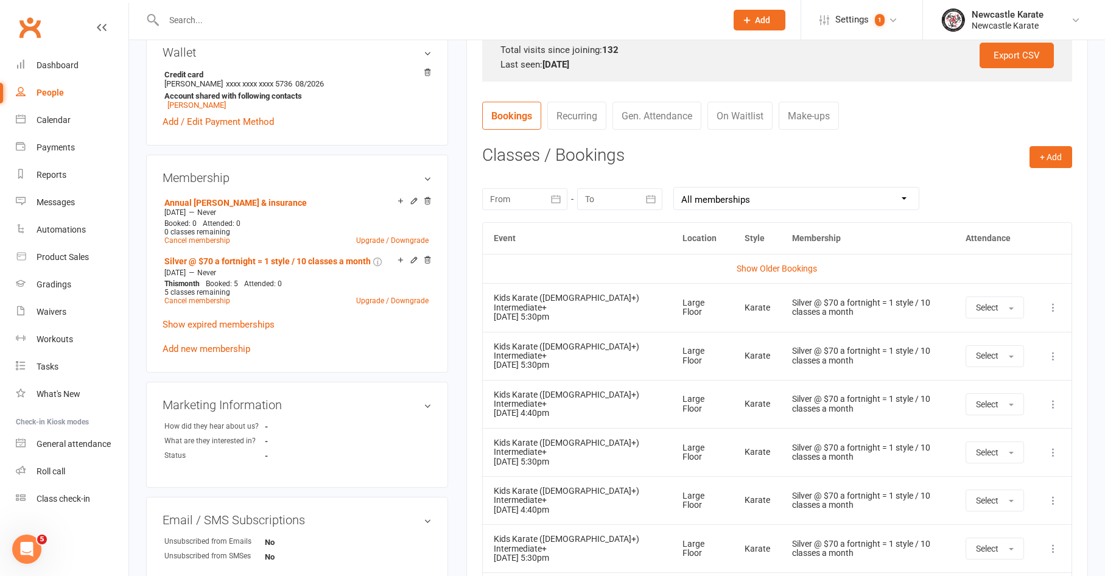
click at [1051, 495] on icon at bounding box center [1054, 501] width 12 height 12
click at [987, 568] on link "Remove booking" at bounding box center [1000, 573] width 121 height 24
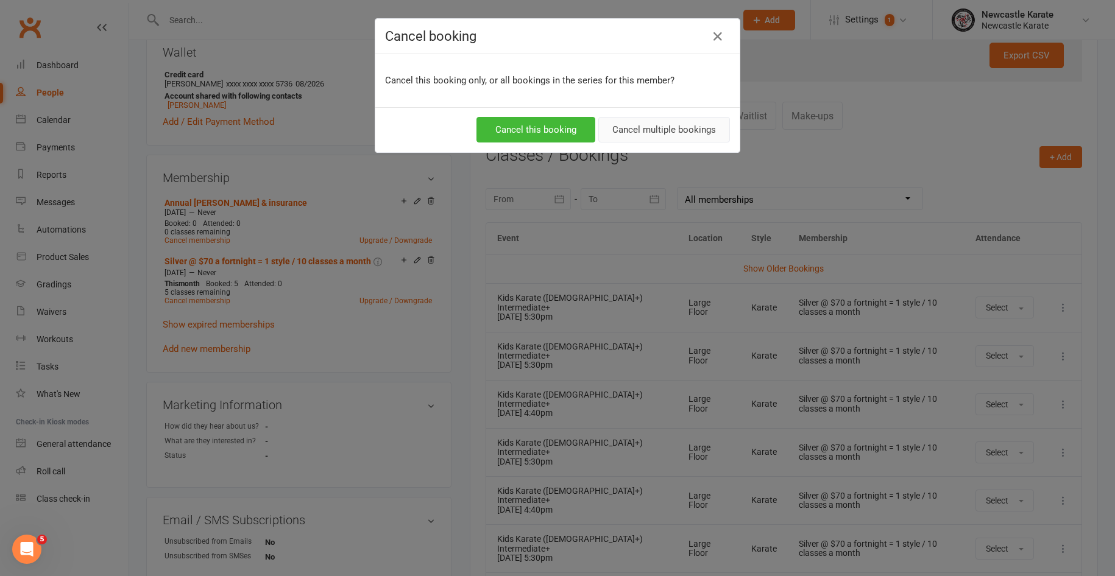
click at [661, 128] on button "Cancel multiple bookings" at bounding box center [664, 130] width 132 height 26
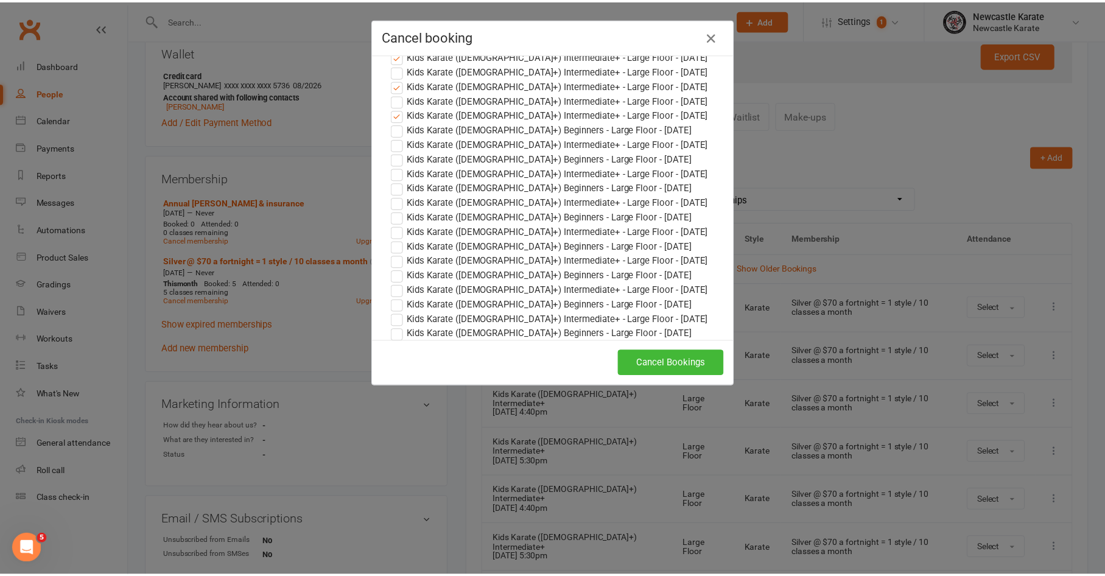
scroll to position [225, 0]
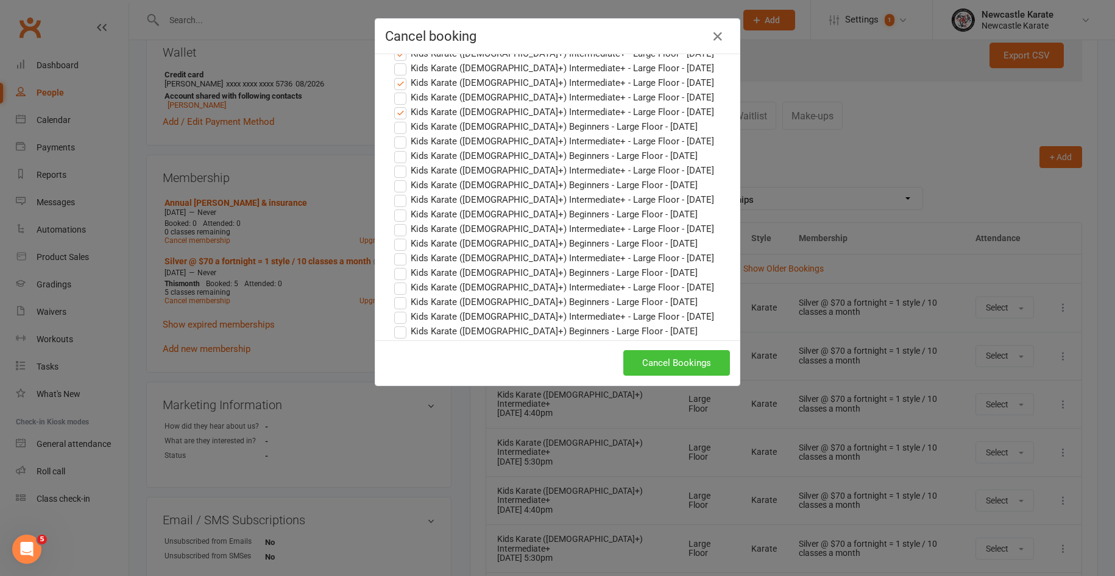
click at [639, 359] on button "Cancel Bookings" at bounding box center [676, 363] width 107 height 26
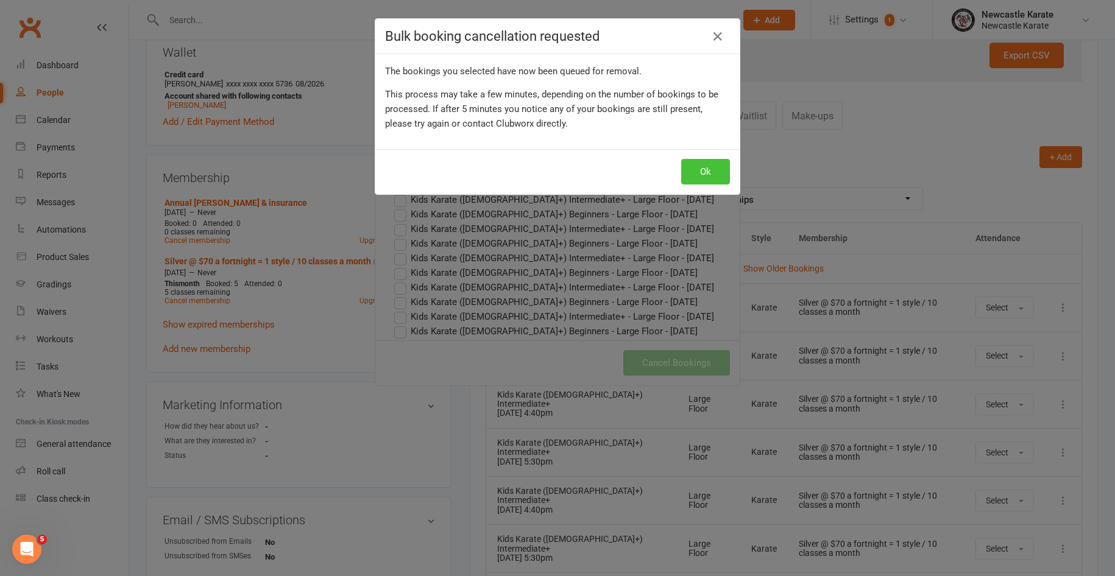
click at [692, 172] on button "Ok" at bounding box center [705, 172] width 49 height 26
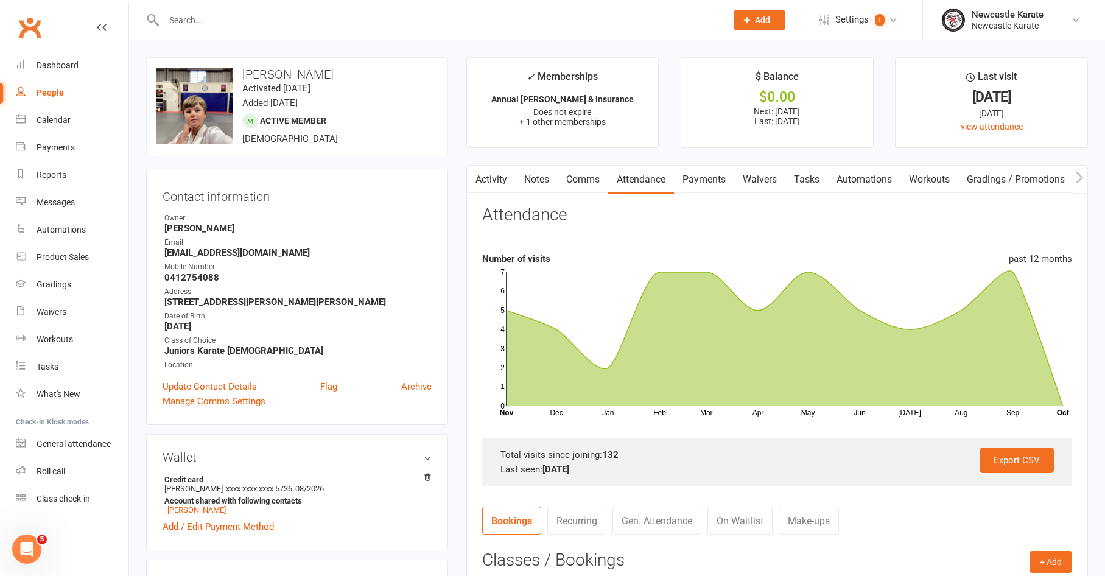
scroll to position [117, 0]
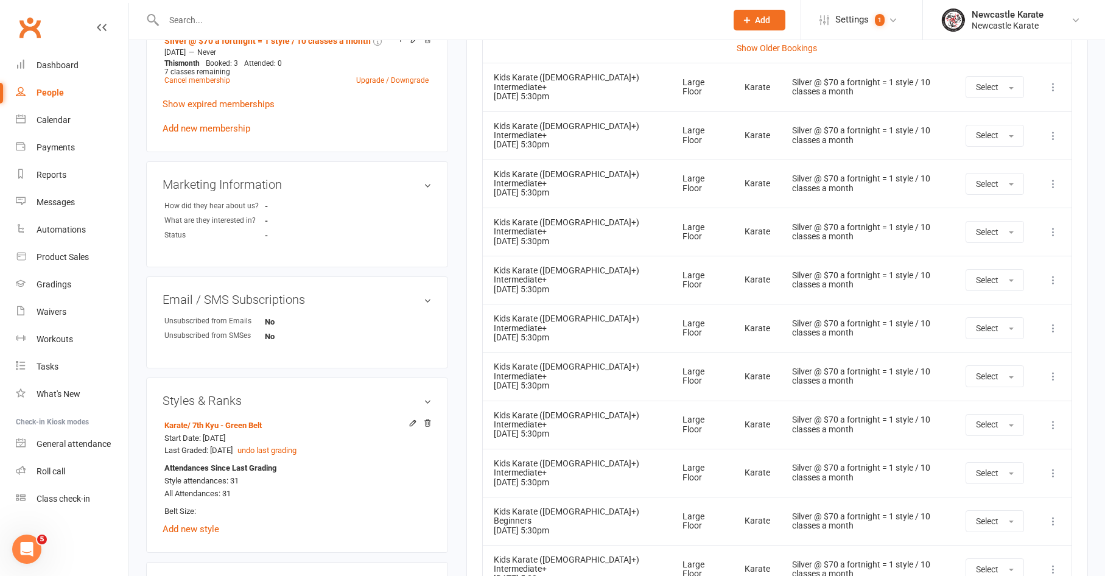
scroll to position [17, 0]
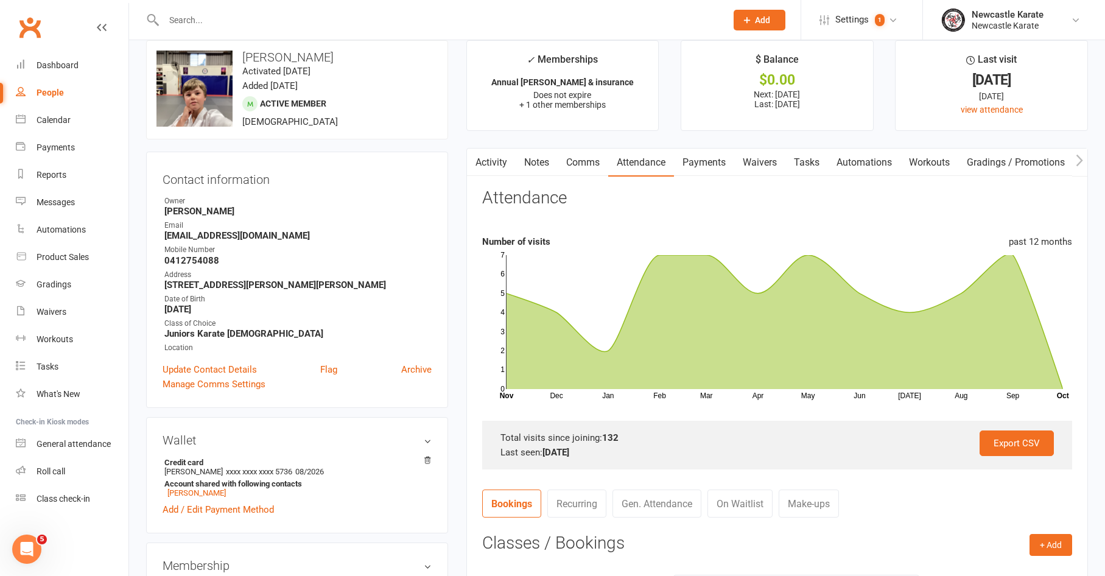
click at [493, 166] on link "Activity" at bounding box center [491, 163] width 49 height 28
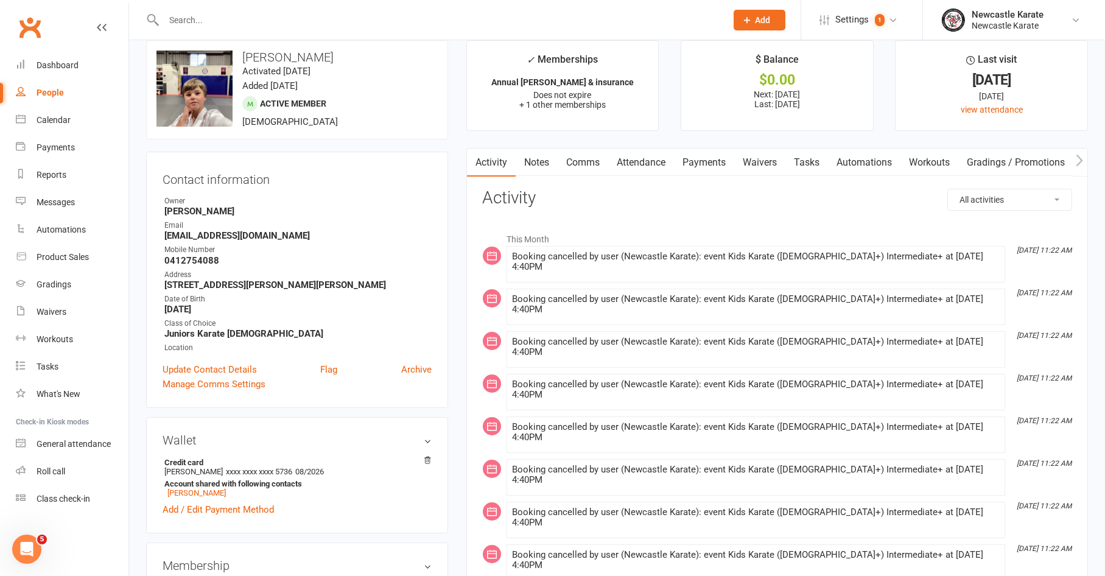
click at [634, 167] on link "Attendance" at bounding box center [641, 163] width 66 height 28
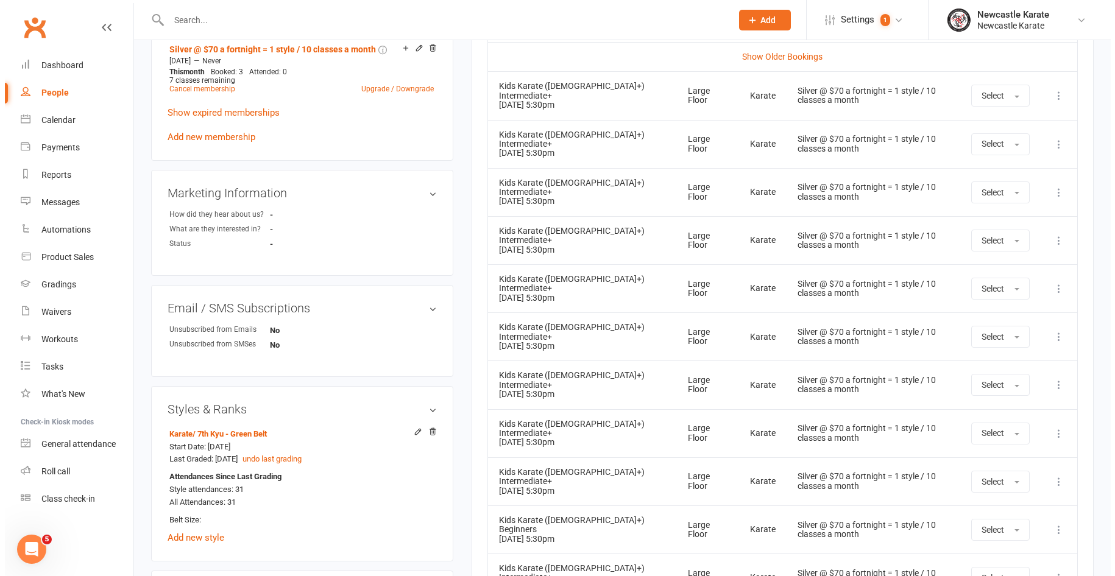
scroll to position [715, 0]
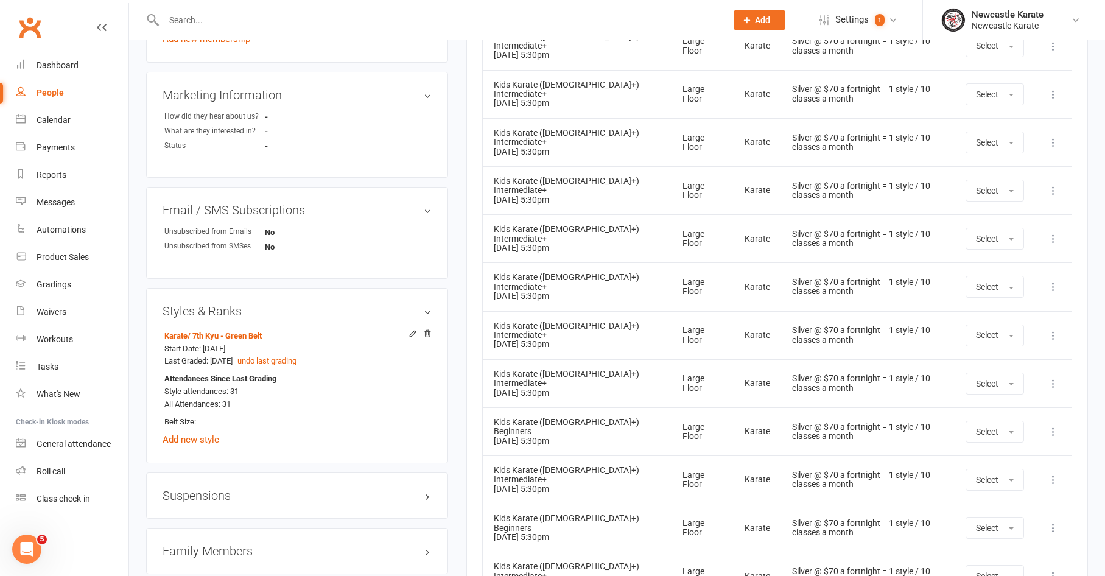
click at [1060, 426] on icon at bounding box center [1054, 432] width 12 height 12
click at [995, 498] on link "Remove booking" at bounding box center [1000, 504] width 121 height 24
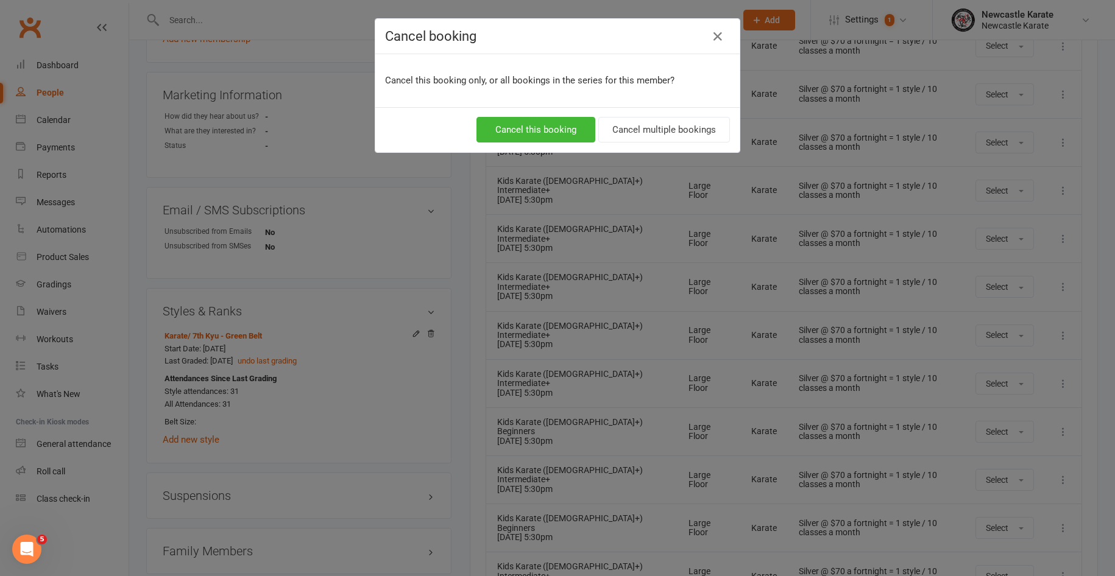
click at [676, 116] on div "Cancel this booking Cancel multiple bookings" at bounding box center [557, 129] width 364 height 45
click at [679, 124] on button "Cancel multiple bookings" at bounding box center [664, 130] width 132 height 26
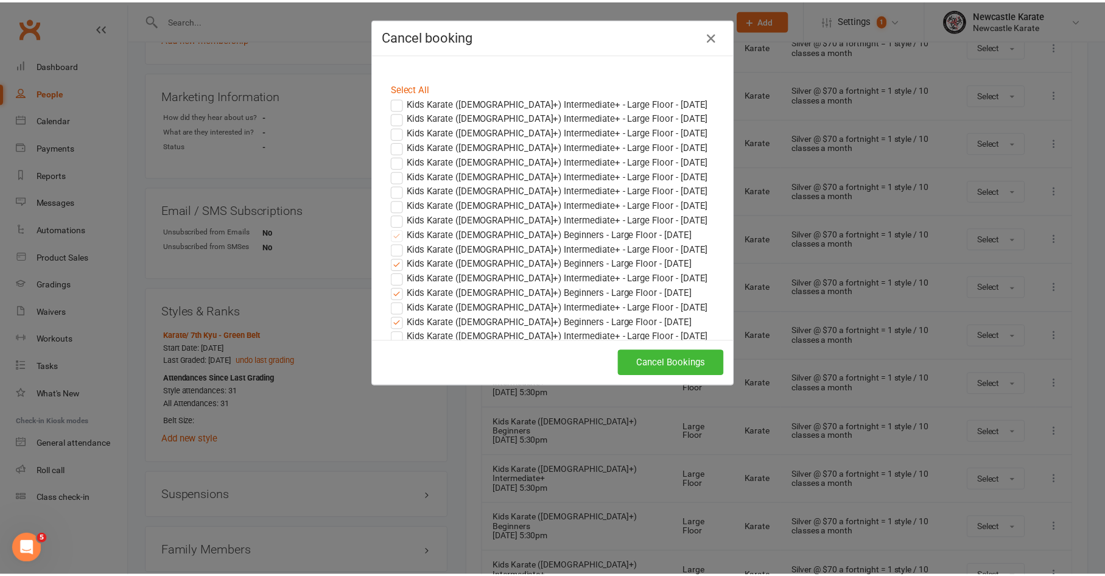
scroll to position [220, 0]
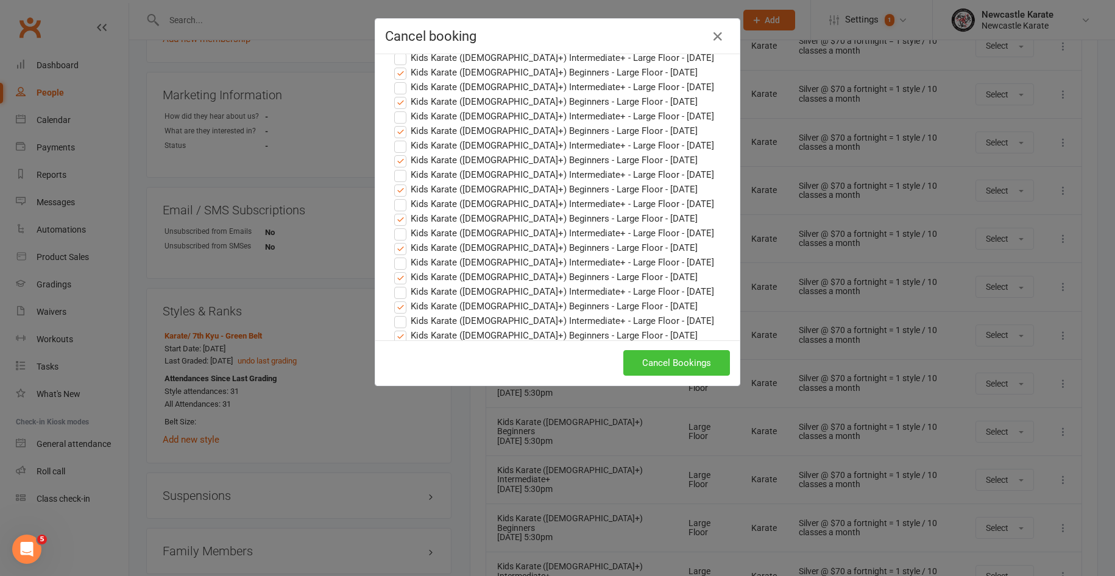
click at [657, 355] on button "Cancel Bookings" at bounding box center [676, 363] width 107 height 26
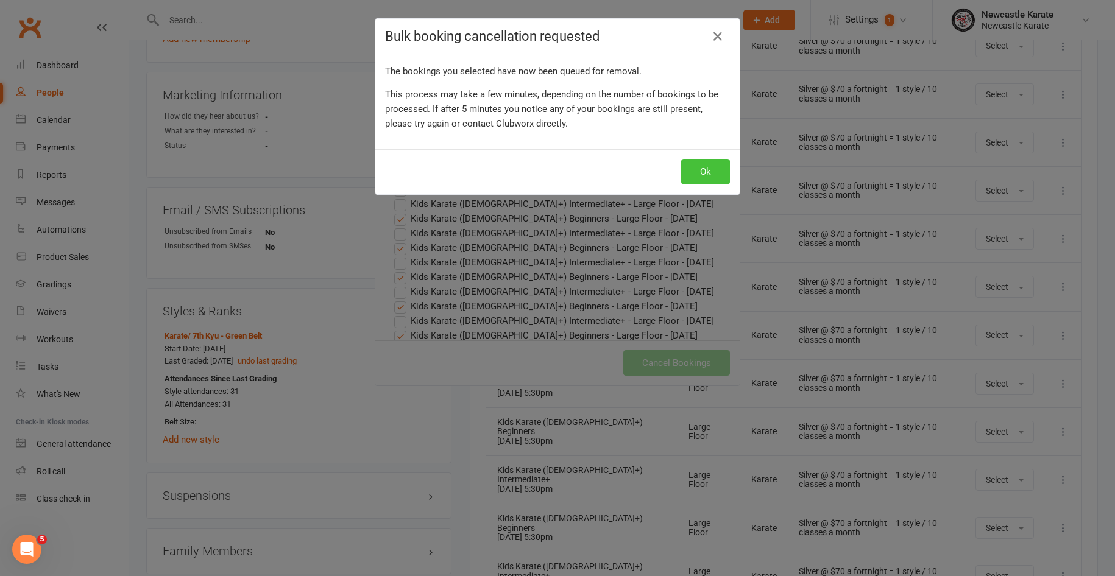
click at [703, 174] on button "Ok" at bounding box center [705, 172] width 49 height 26
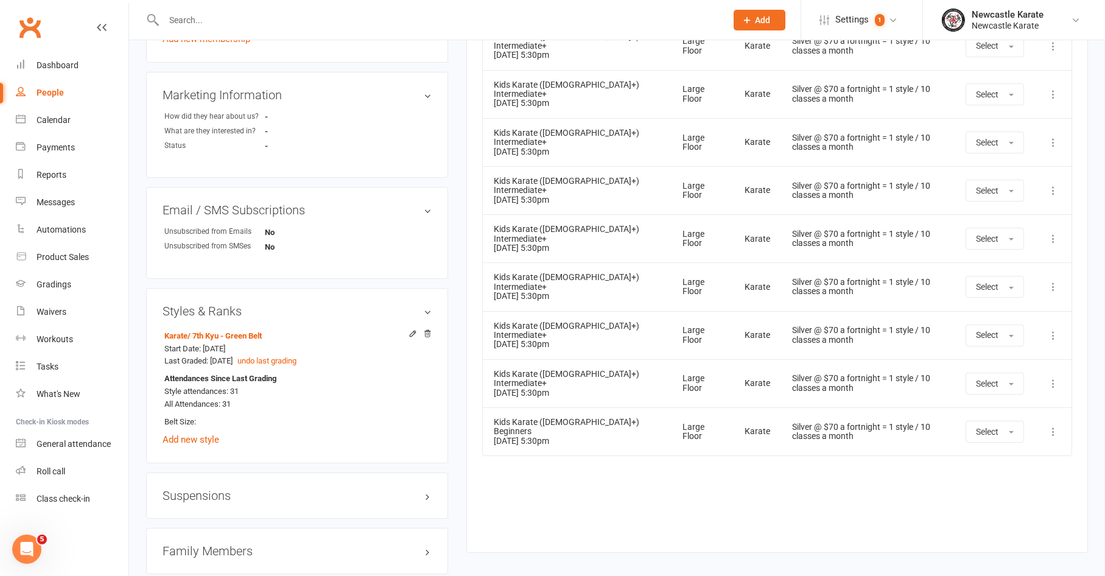
click at [1051, 426] on icon at bounding box center [1054, 432] width 12 height 12
click at [990, 498] on link "Remove booking" at bounding box center [1000, 504] width 121 height 24
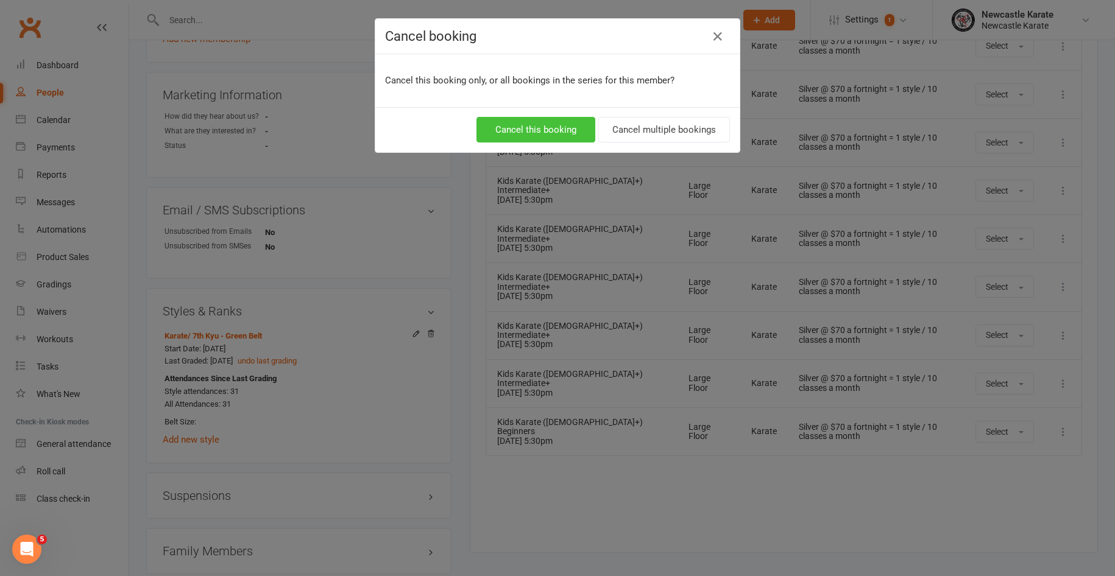
click at [543, 132] on button "Cancel this booking" at bounding box center [535, 130] width 119 height 26
click at [560, 129] on button "Cancel this booking" at bounding box center [535, 130] width 119 height 26
click at [624, 287] on div "Cancel booking Cancel this booking only, or all bookings in the series for this…" at bounding box center [557, 288] width 1115 height 576
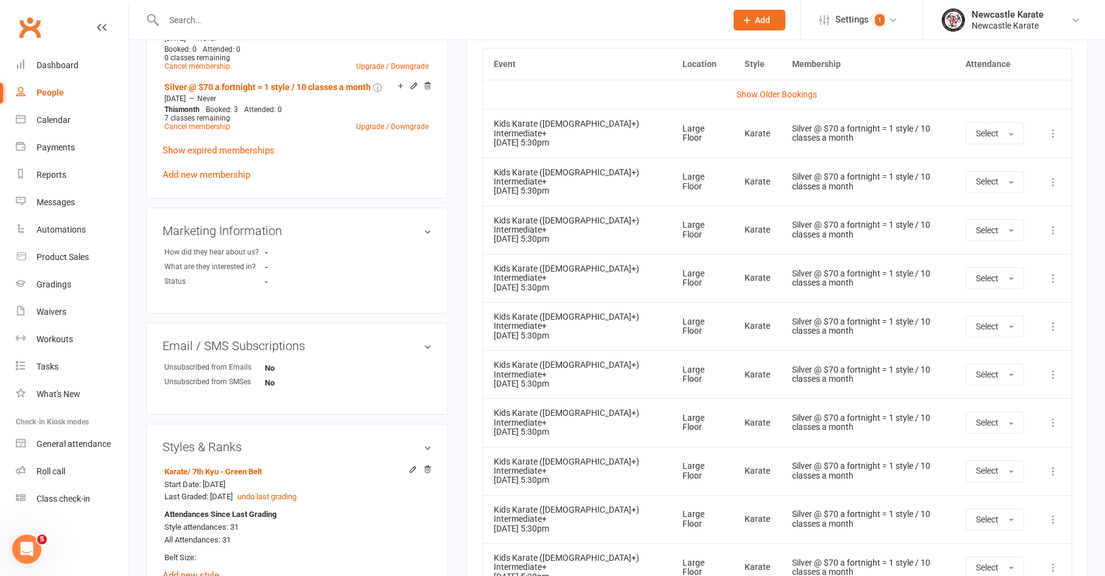
scroll to position [343, 0]
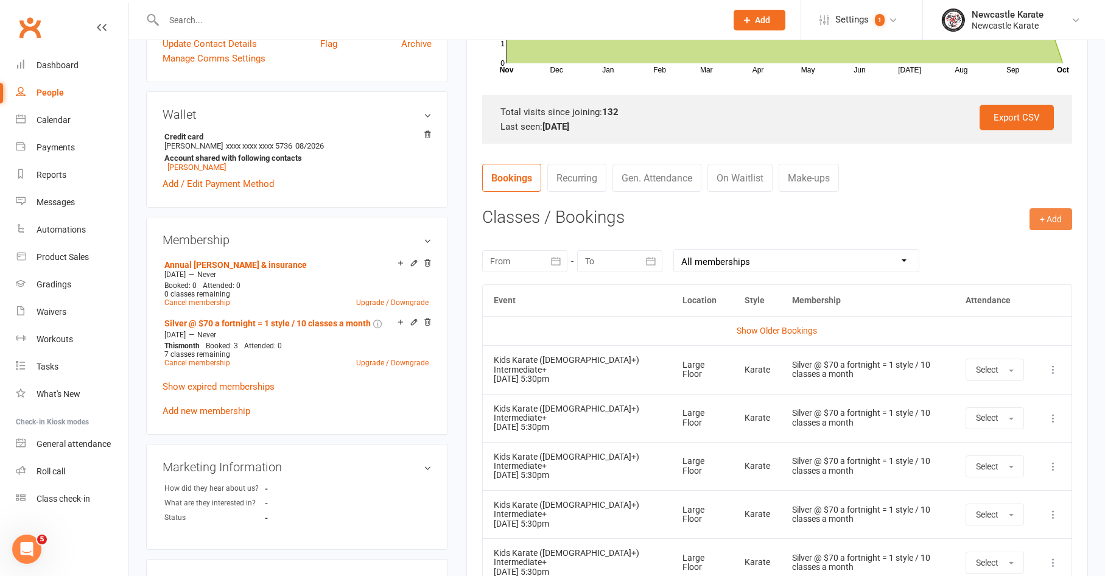
click at [1054, 220] on button "+ Add" at bounding box center [1051, 219] width 43 height 22
click at [1035, 238] on link "Book Event" at bounding box center [1011, 246] width 121 height 24
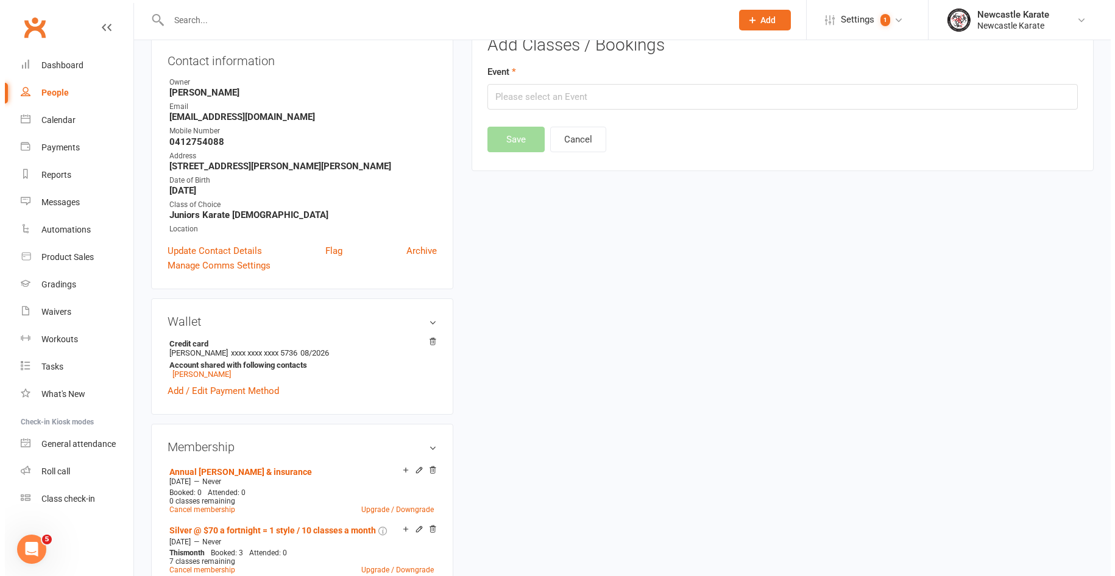
scroll to position [104, 0]
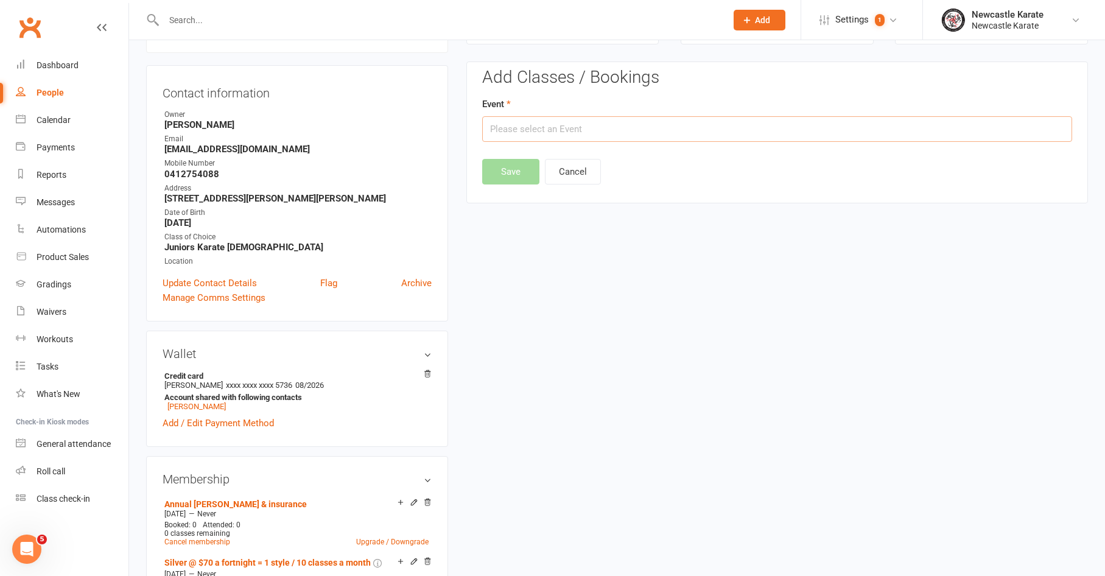
click at [641, 133] on input "text" at bounding box center [777, 129] width 590 height 26
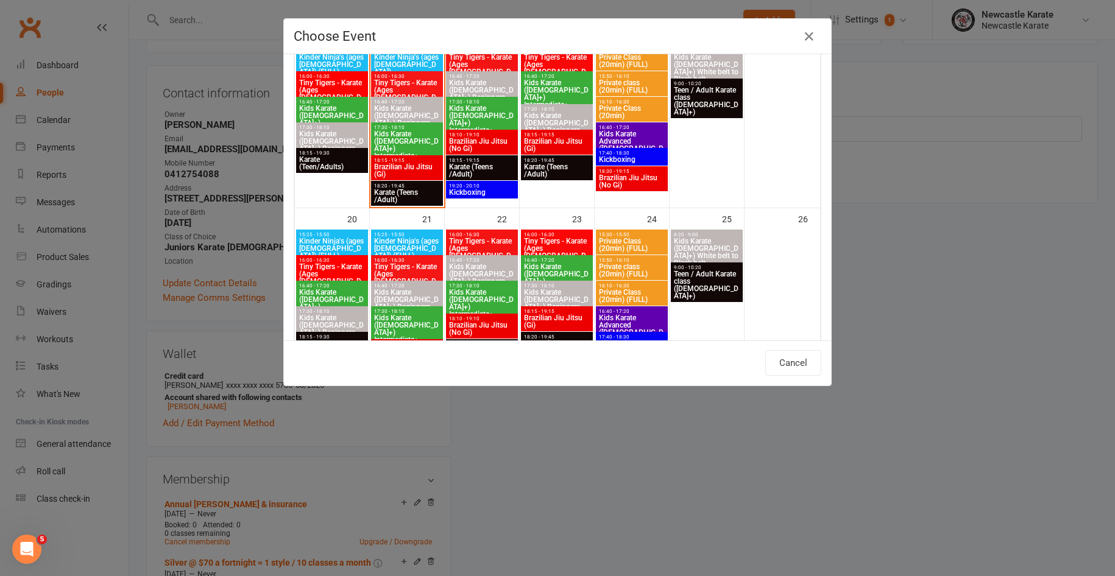
scroll to position [0, 0]
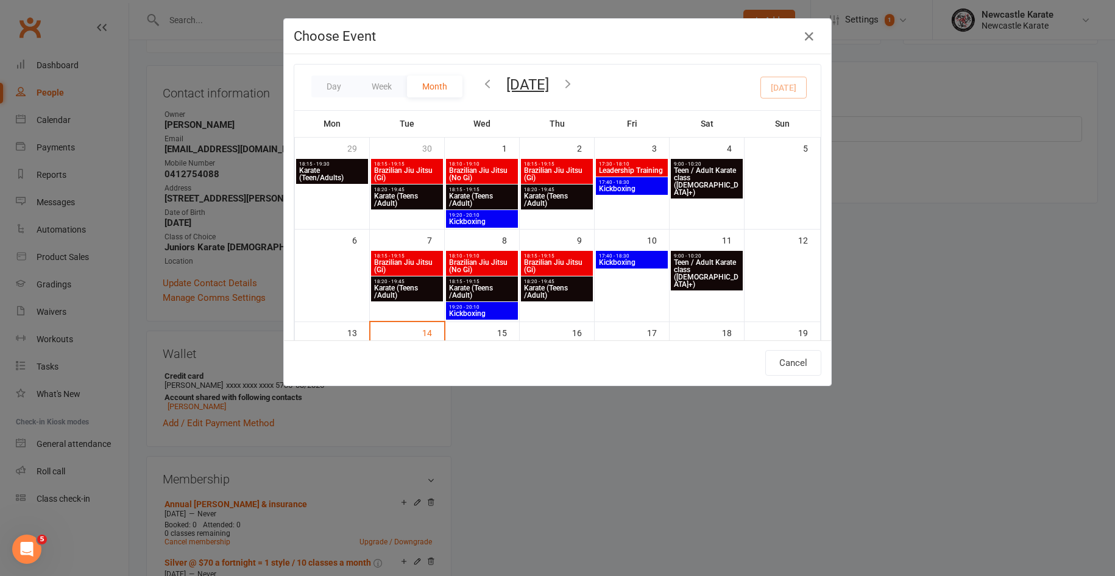
click at [574, 87] on icon "button" at bounding box center [567, 83] width 13 height 13
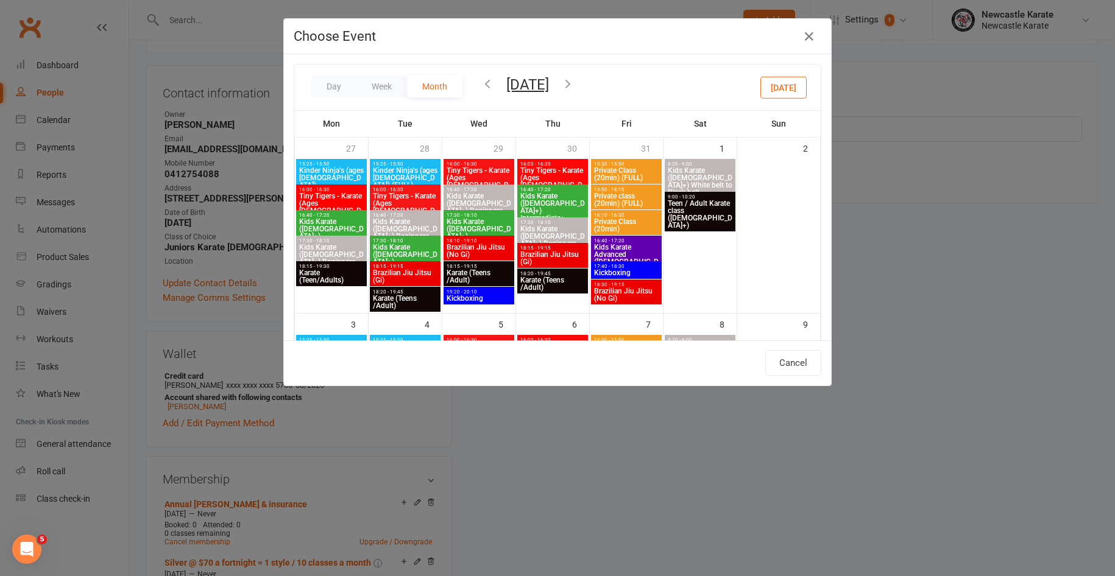
click at [484, 82] on icon "button" at bounding box center [487, 83] width 13 height 13
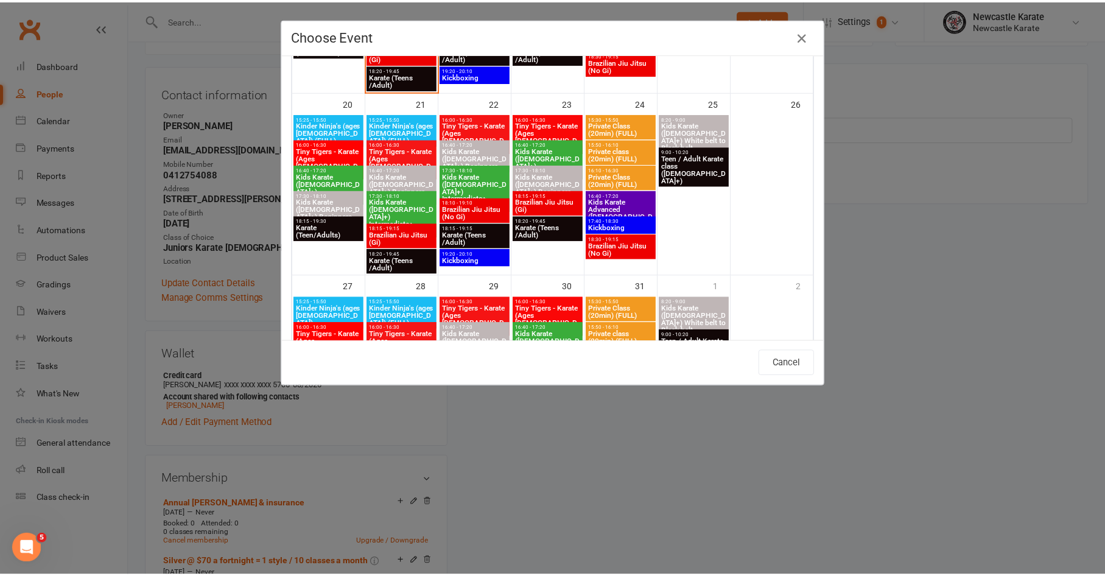
scroll to position [538, 0]
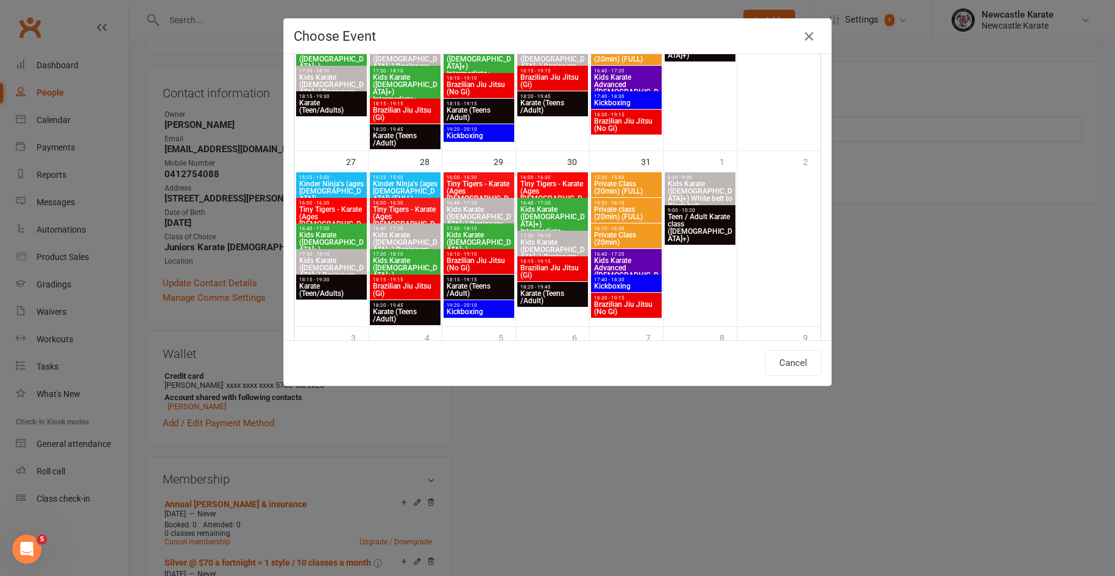
click at [398, 261] on span "Kids Karate ([DEMOGRAPHIC_DATA]+) Intermediate+" at bounding box center [405, 271] width 66 height 29
type input "Kids Karate ([DEMOGRAPHIC_DATA]+) Intermediate+ - [DATE] 5:30:00 PM"
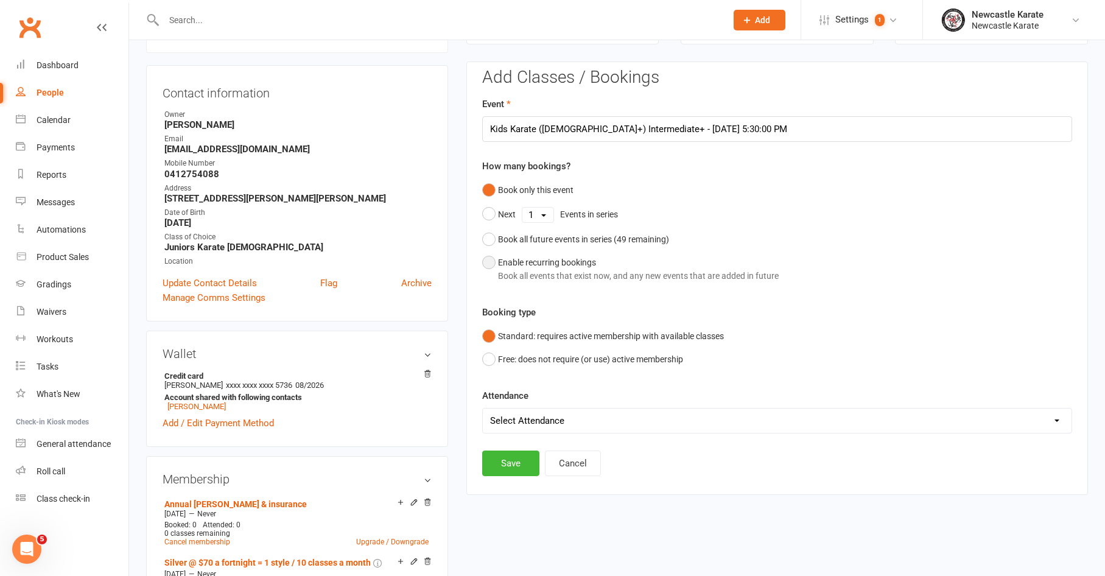
click at [484, 256] on button "Enable recurring bookings Book all events that exist now, and any new events th…" at bounding box center [630, 269] width 297 height 37
select select "book_from_now"
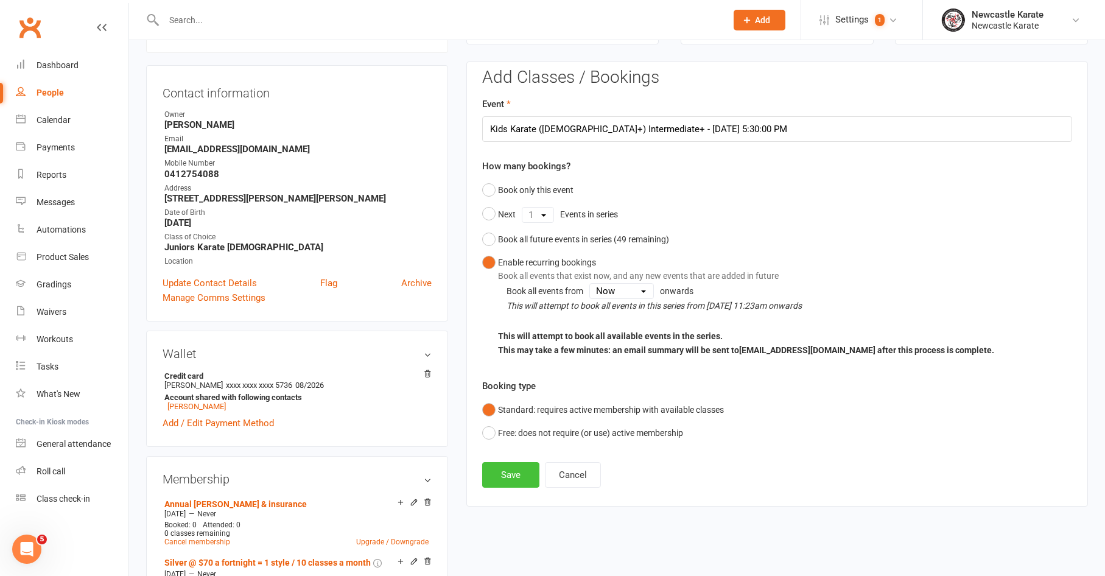
click at [513, 482] on button "Save" at bounding box center [510, 475] width 57 height 26
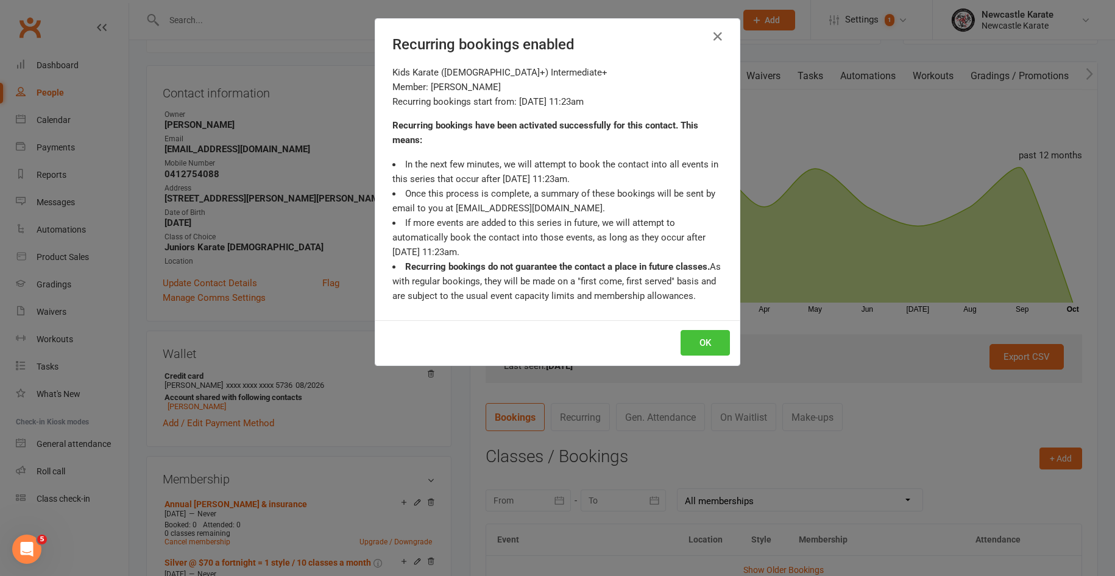
click at [708, 337] on button "OK" at bounding box center [704, 343] width 49 height 26
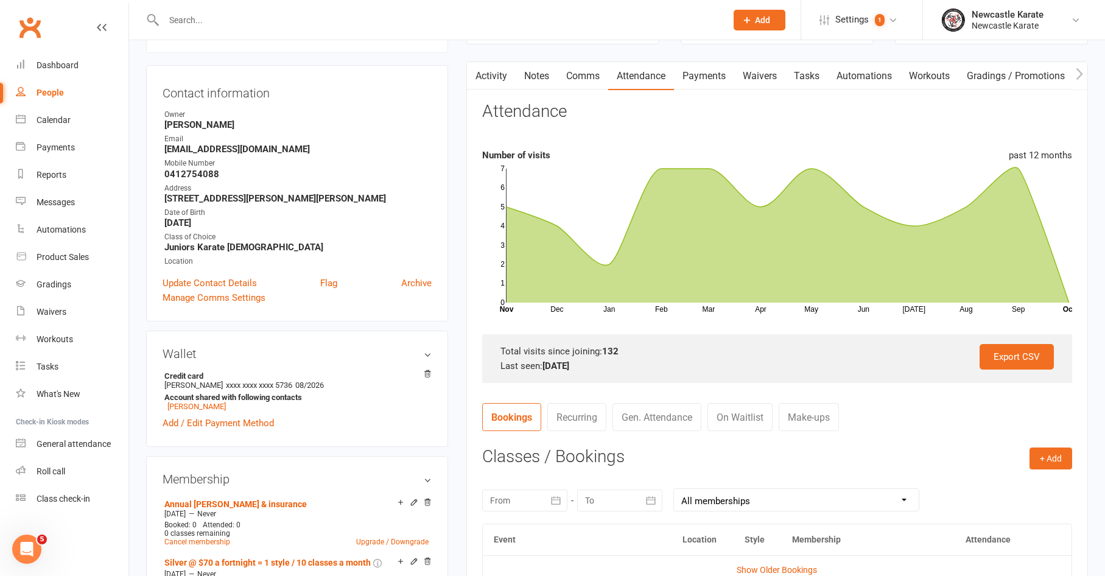
click at [513, 84] on link "Activity" at bounding box center [491, 76] width 49 height 28
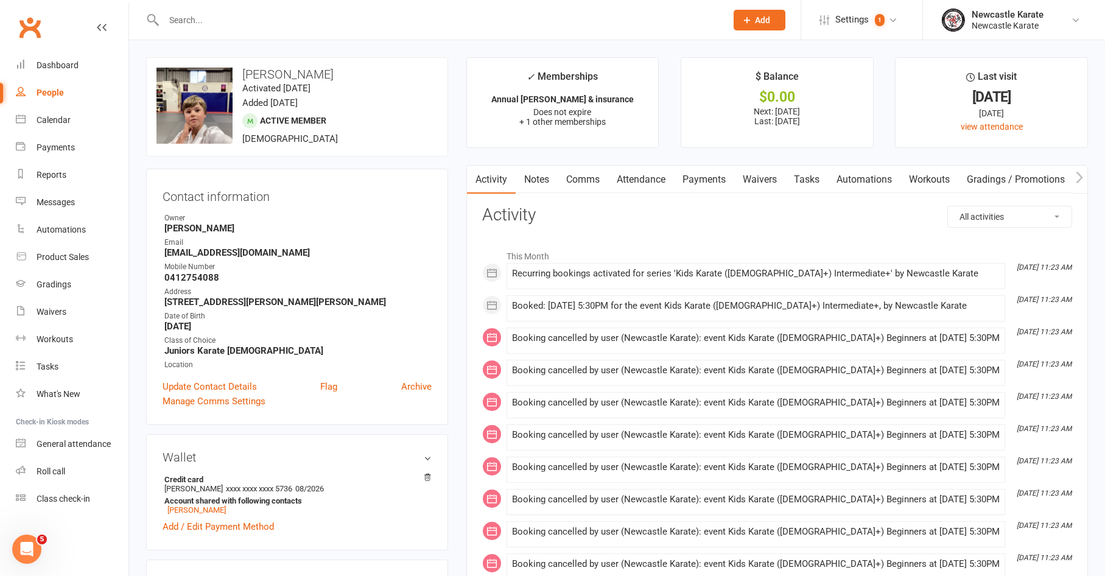
scroll to position [23, 0]
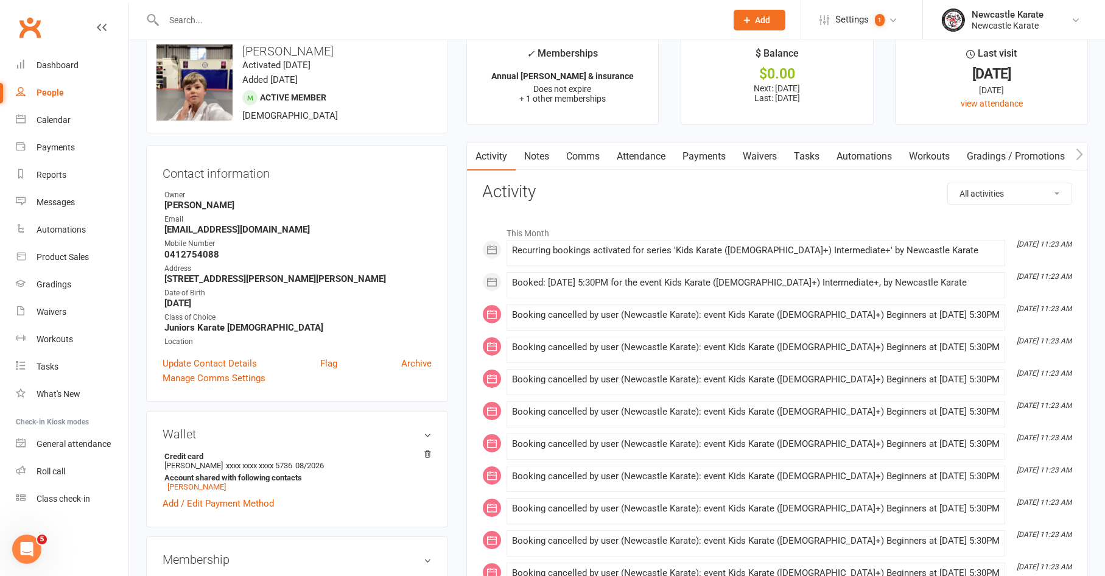
click at [572, 149] on link "Comms" at bounding box center [583, 157] width 51 height 28
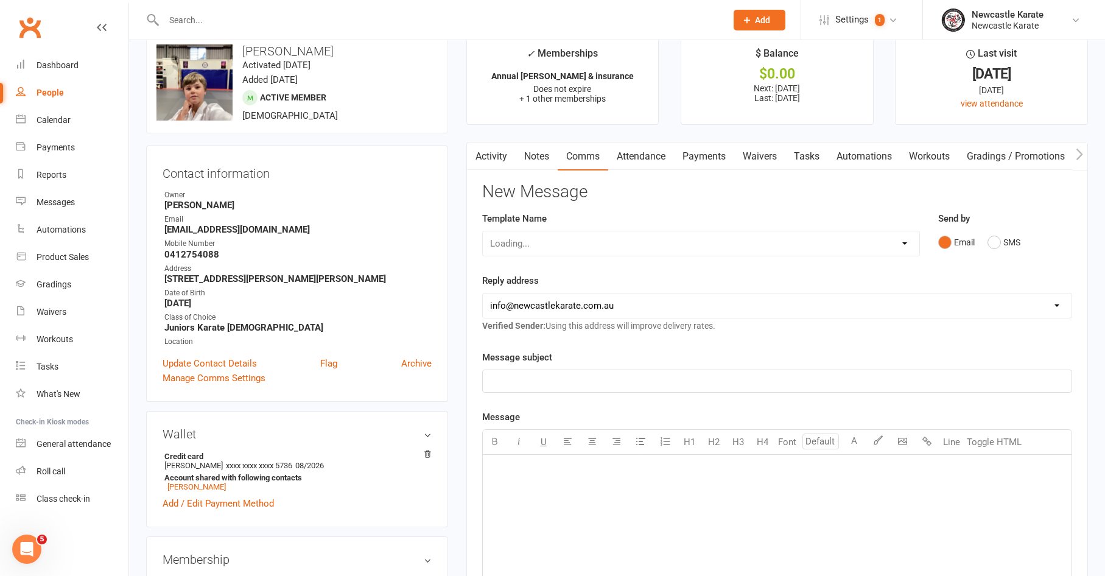
click at [643, 166] on link "Attendance" at bounding box center [641, 157] width 66 height 28
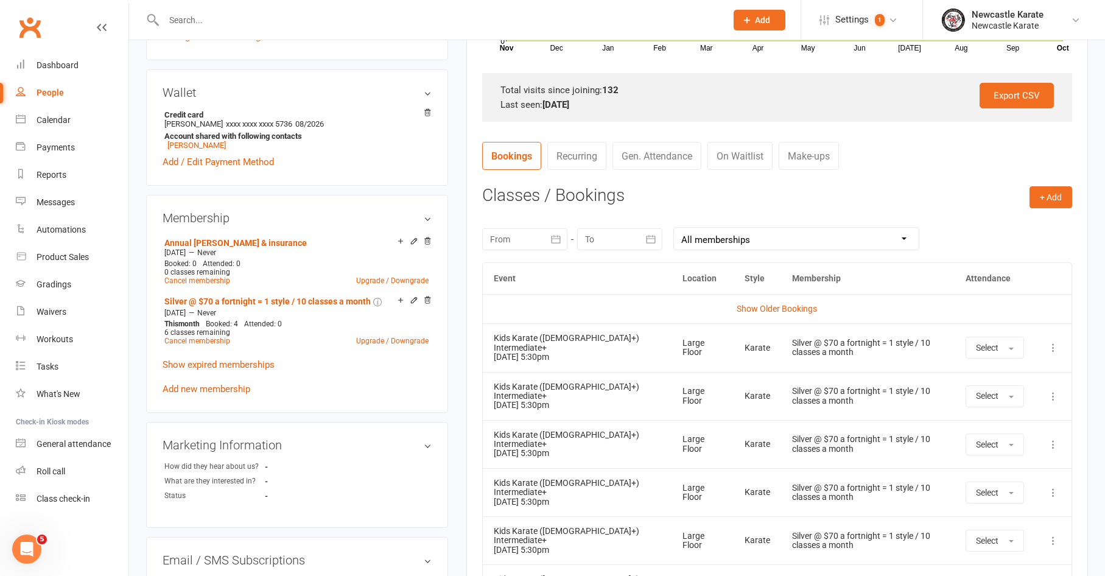
scroll to position [409, 0]
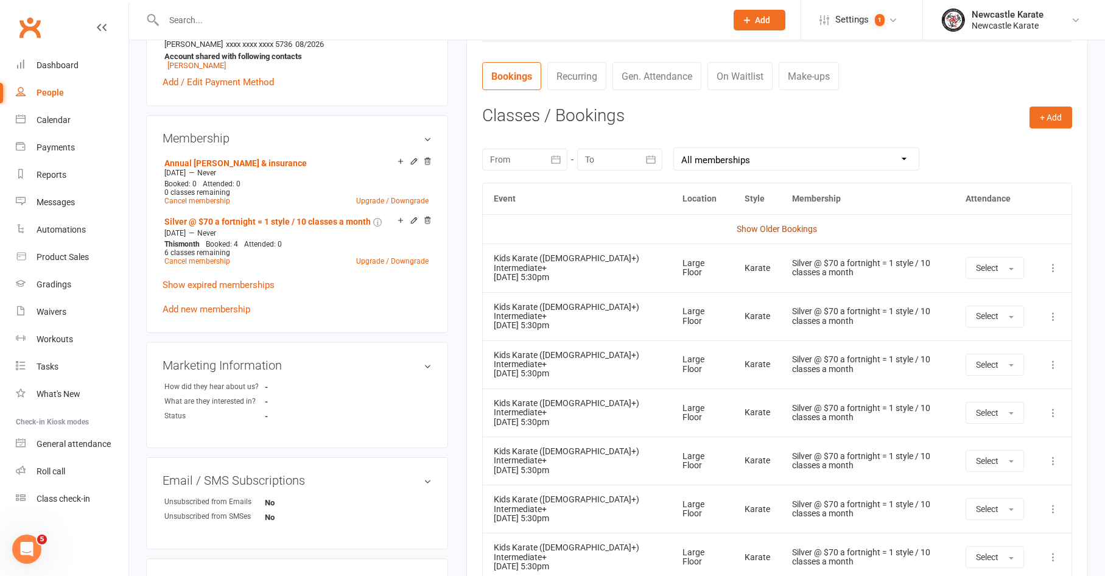
scroll to position [515, 0]
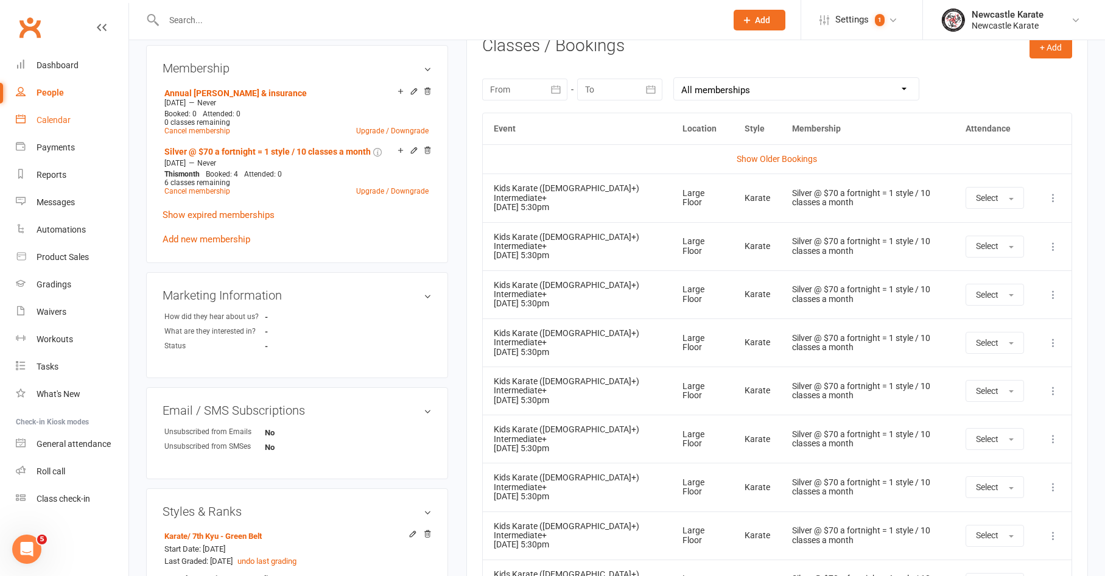
click at [65, 122] on div "Calendar" at bounding box center [54, 120] width 34 height 10
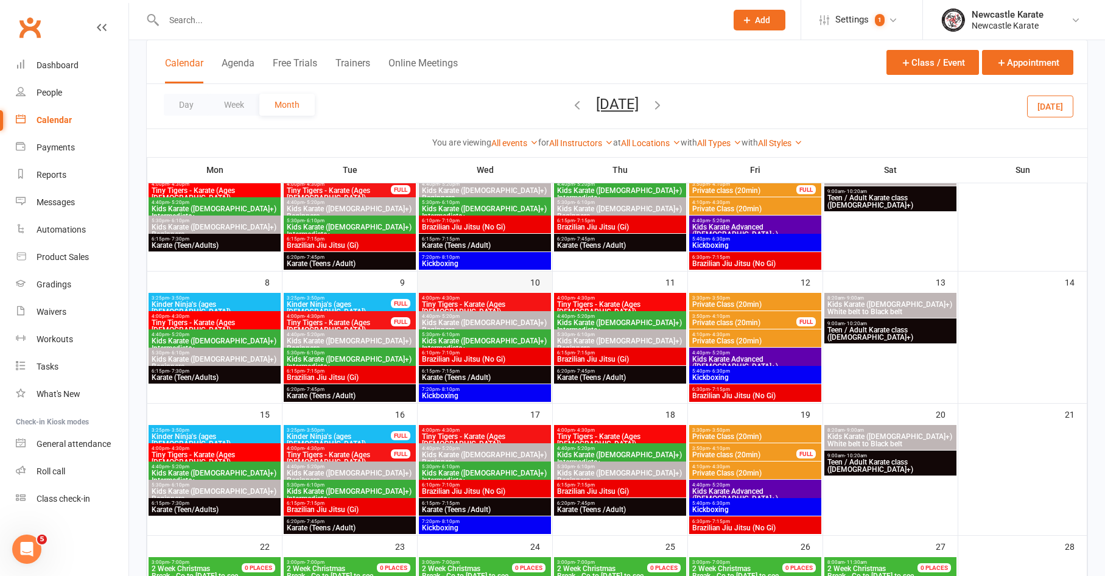
scroll to position [2, 0]
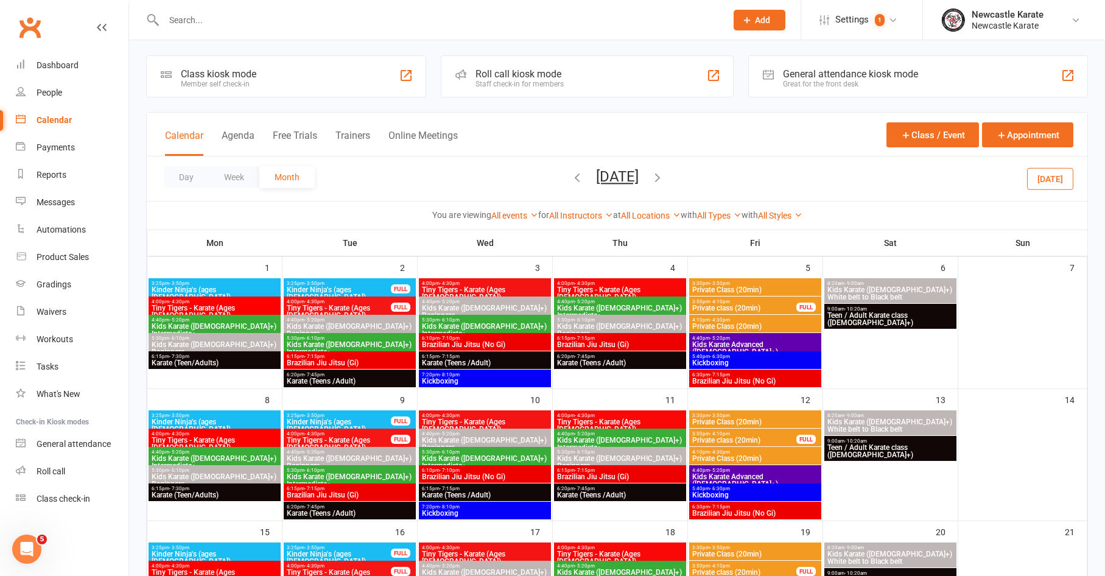
click at [584, 177] on span "[DATE] [DATE] Sun Mon Tue Wed Thu Fri Sat 28 29 30 01 02 03 04 05 06 07 08 09 1…" at bounding box center [617, 178] width 67 height 21
click at [571, 175] on icon "button" at bounding box center [577, 177] width 13 height 13
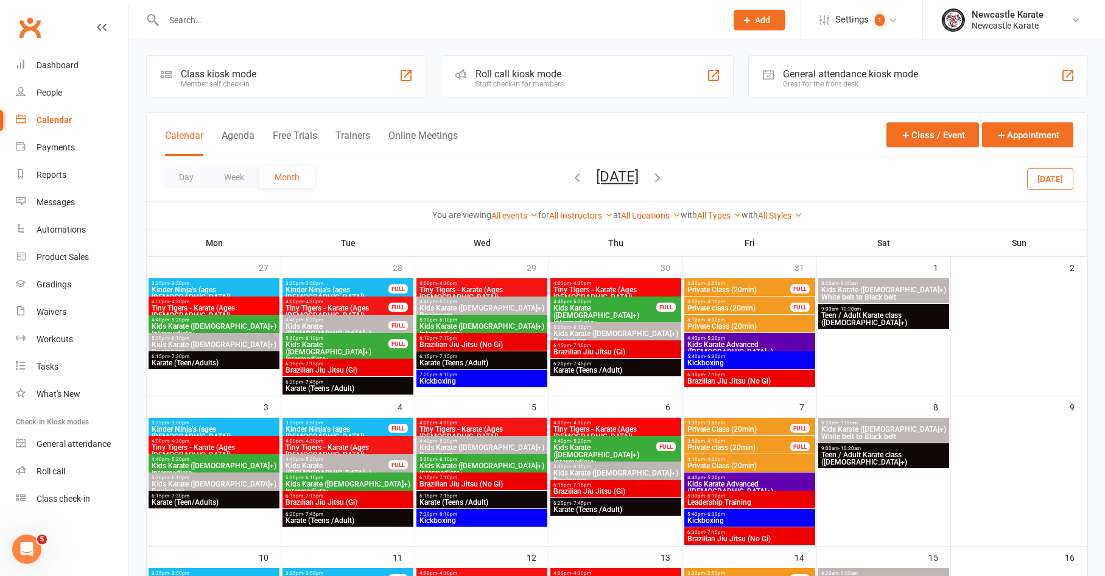
click at [571, 175] on icon "button" at bounding box center [577, 177] width 13 height 13
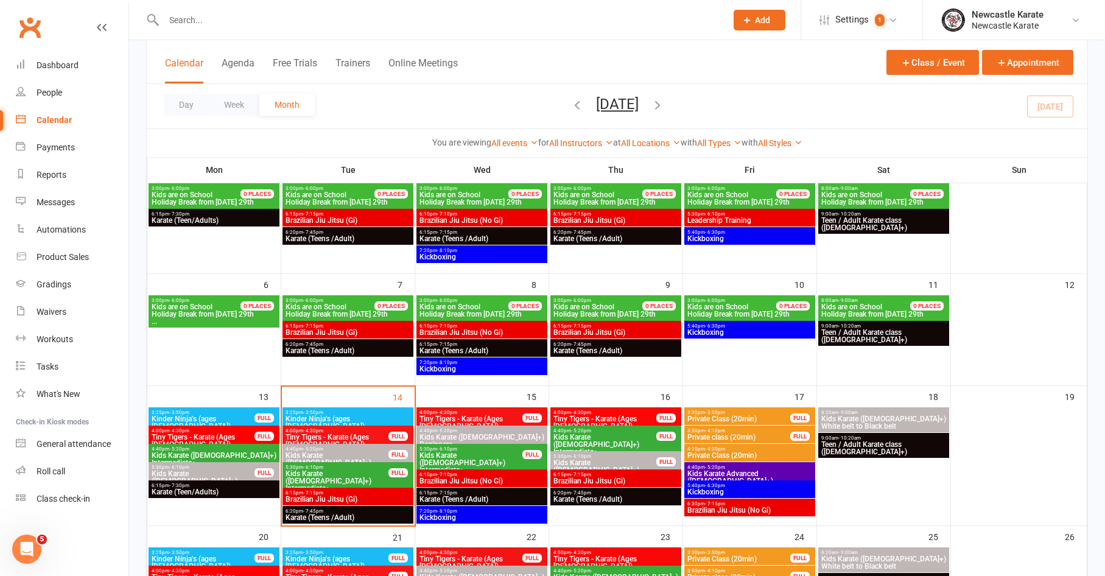
scroll to position [113, 0]
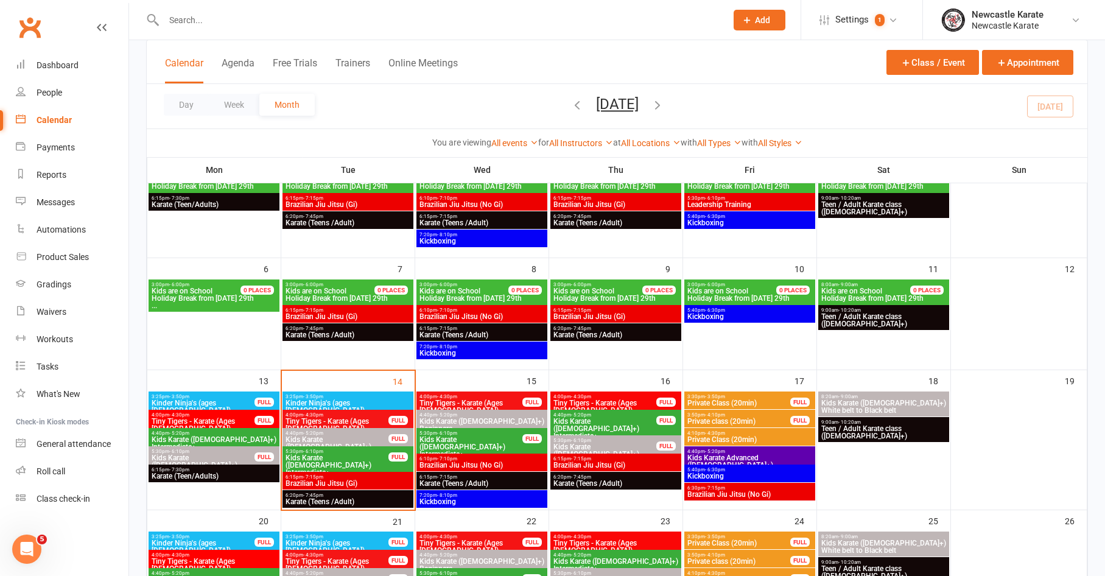
click at [343, 451] on span "5:30pm - 6:10pm" at bounding box center [337, 451] width 104 height 5
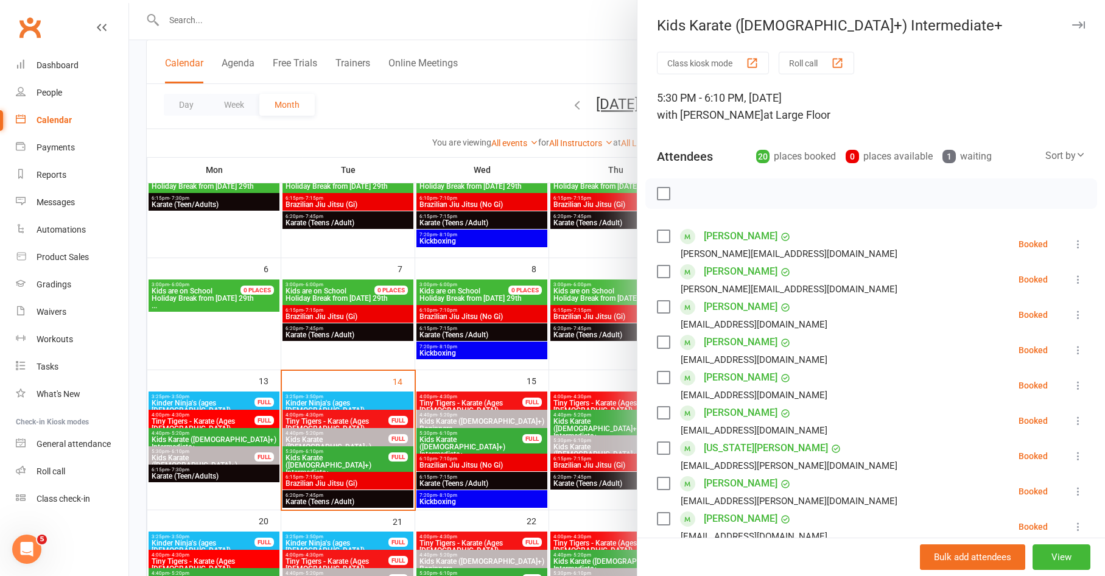
click at [343, 451] on div at bounding box center [617, 288] width 976 height 576
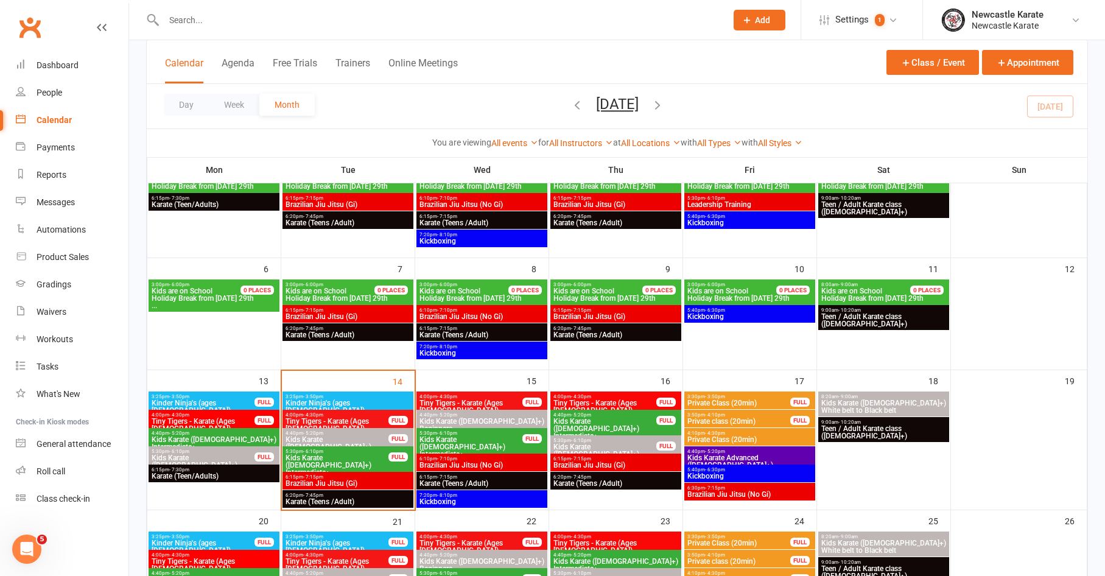
click at [490, 437] on span "Kids Karate ([DEMOGRAPHIC_DATA]+) Intermediate+" at bounding box center [471, 447] width 104 height 22
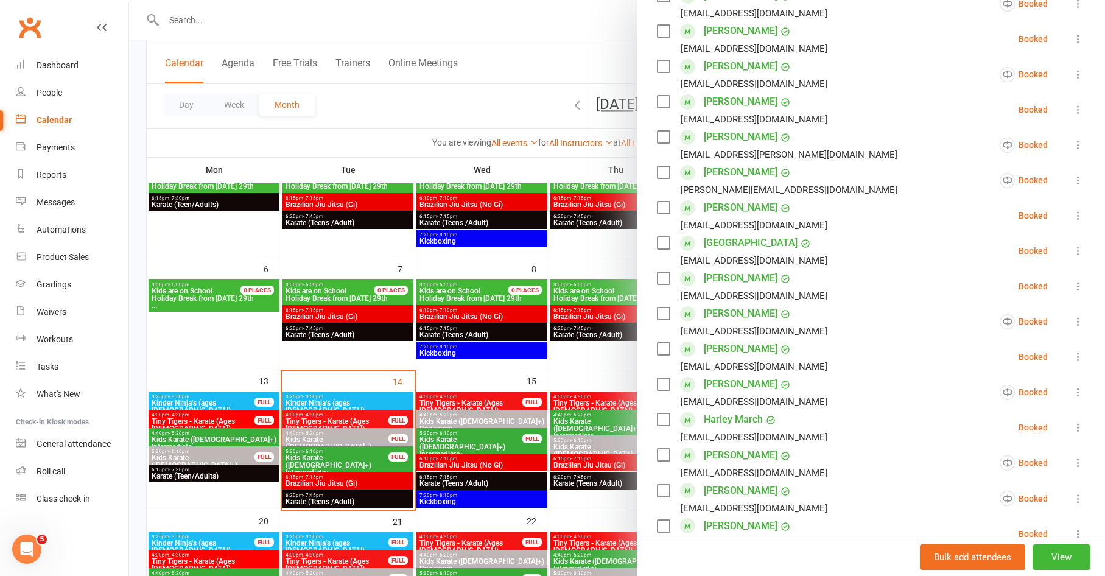
scroll to position [329, 0]
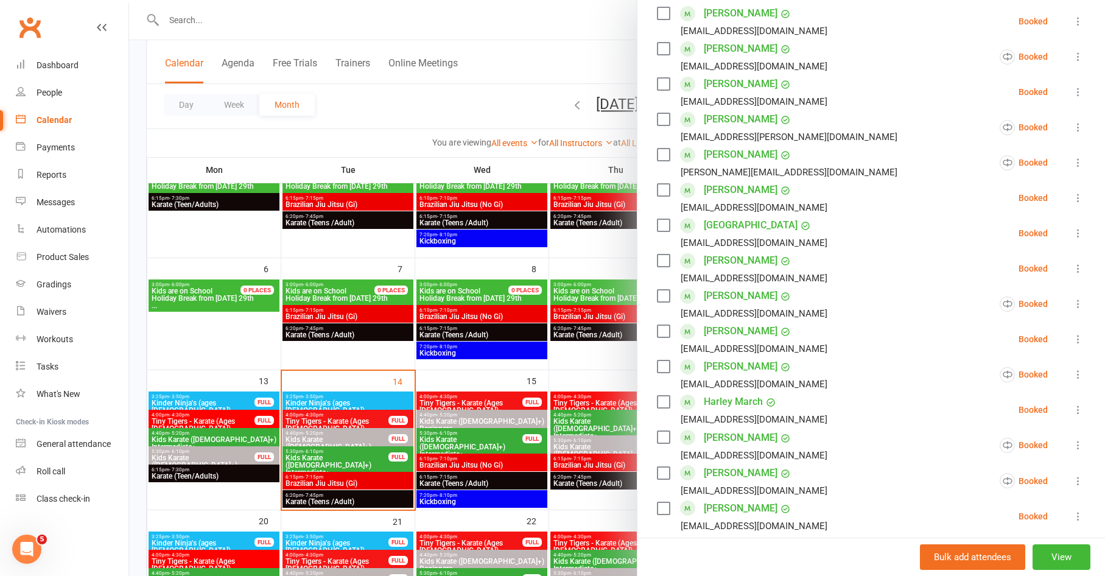
click at [393, 459] on div at bounding box center [617, 288] width 976 height 576
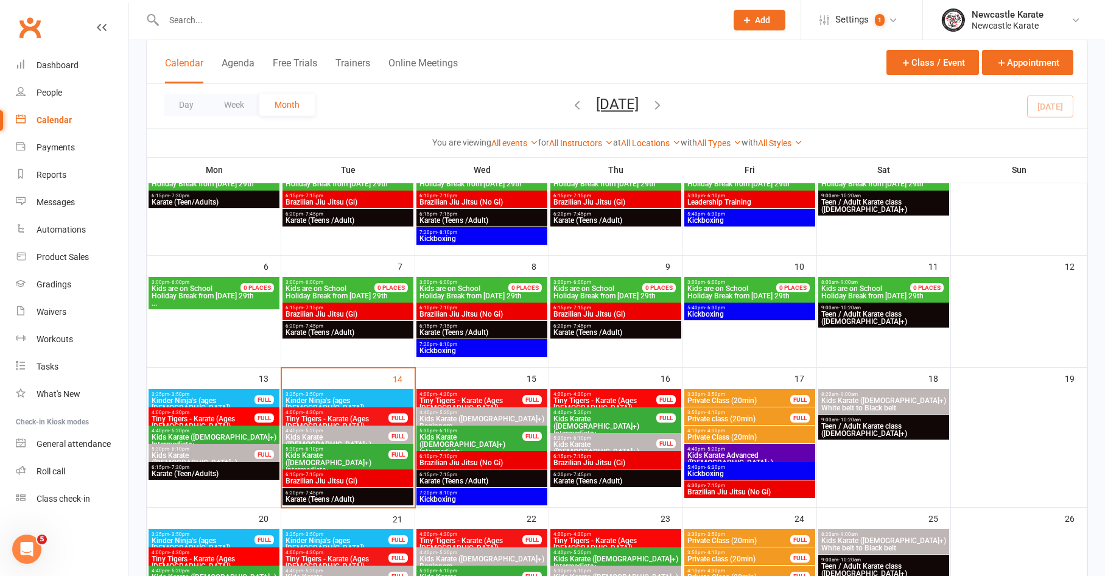
scroll to position [248, 0]
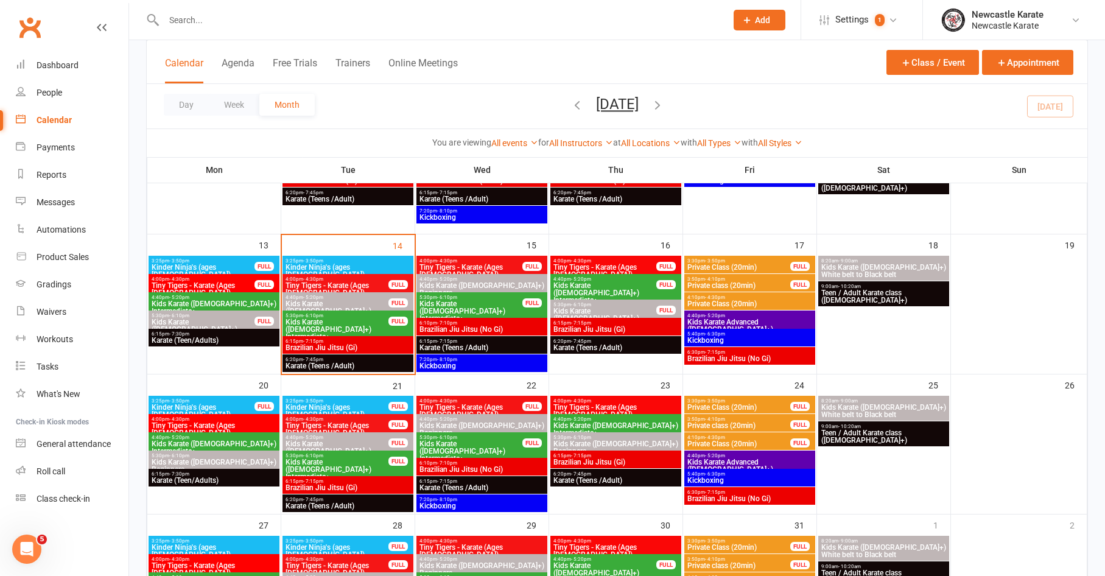
click at [365, 463] on span "Kids Karate ([DEMOGRAPHIC_DATA]+) Intermediate+" at bounding box center [337, 470] width 104 height 22
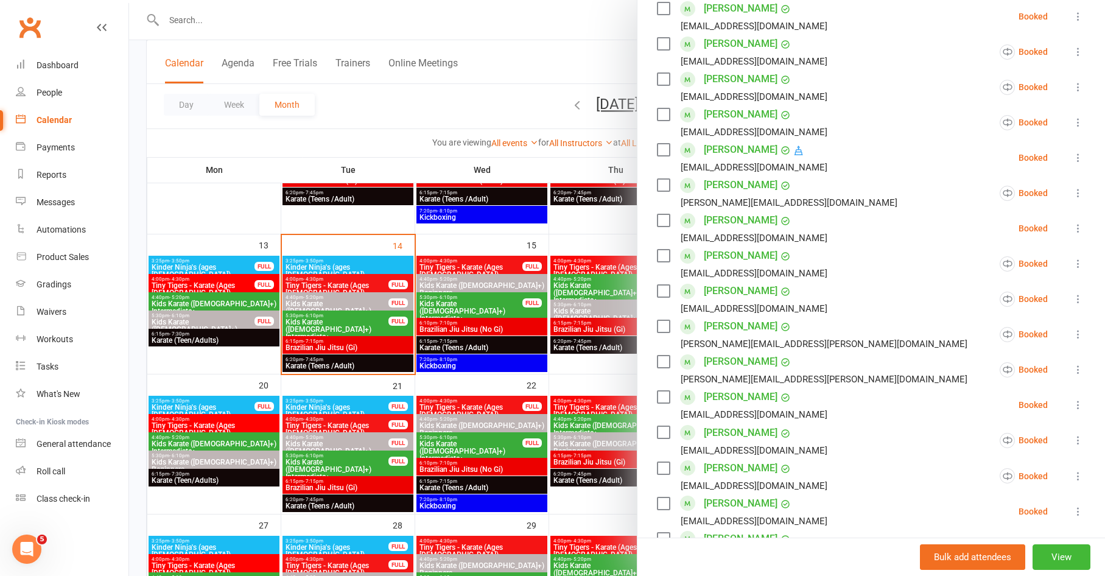
scroll to position [586, 0]
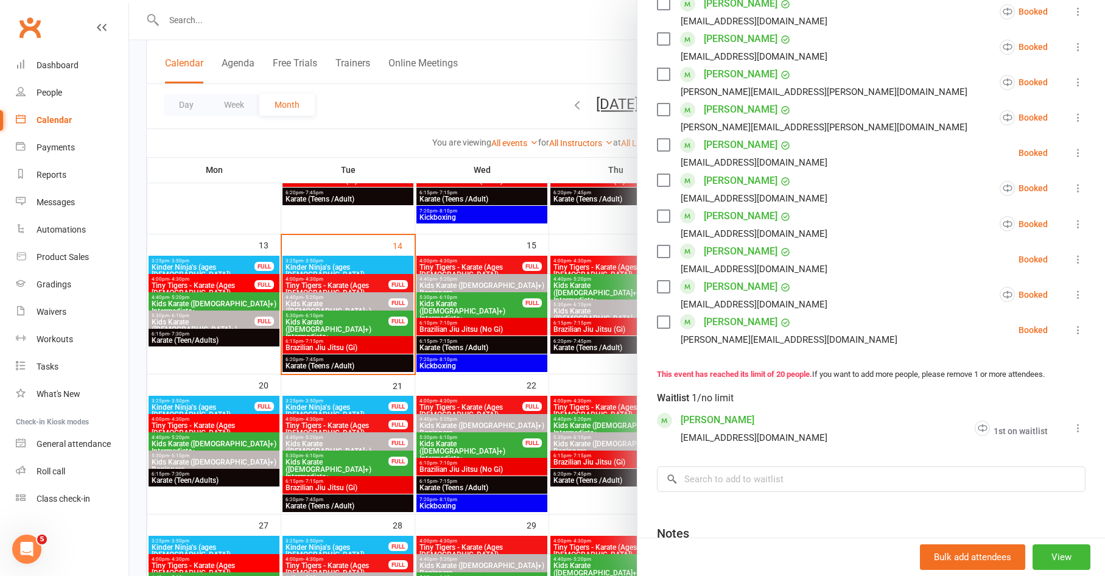
click at [387, 462] on div at bounding box center [617, 288] width 976 height 576
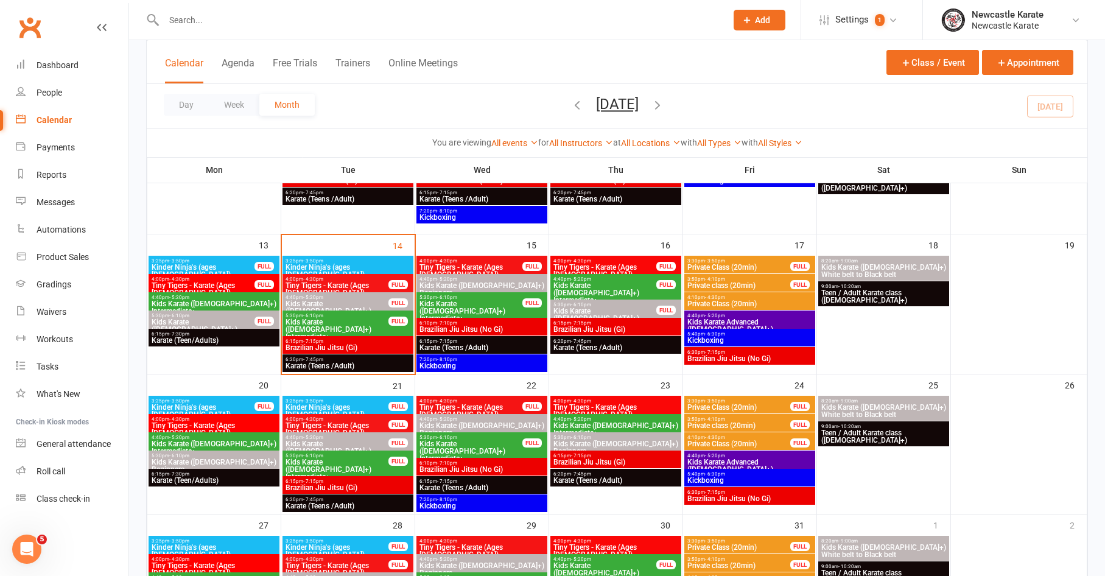
click at [472, 444] on span "Kids Karate ([DEMOGRAPHIC_DATA]+) Intermediate+" at bounding box center [471, 451] width 104 height 22
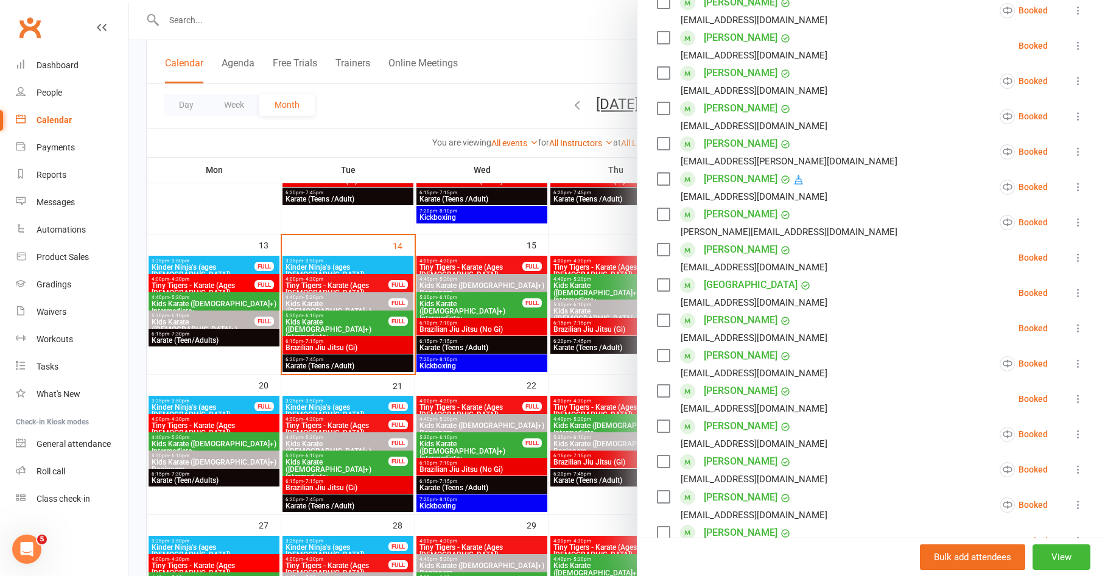
scroll to position [511, 0]
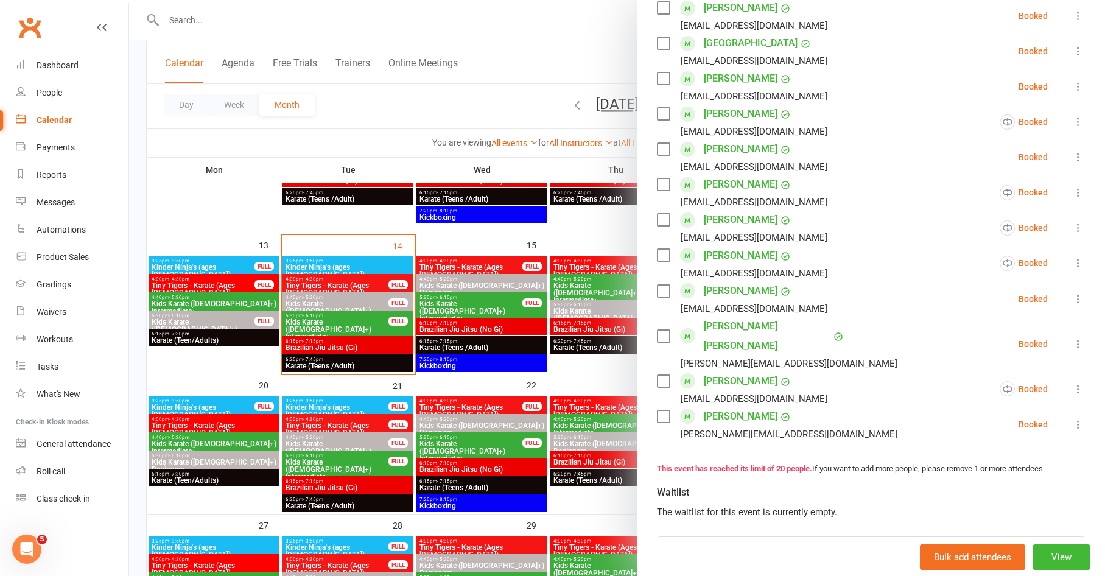
click at [392, 446] on div at bounding box center [617, 288] width 976 height 576
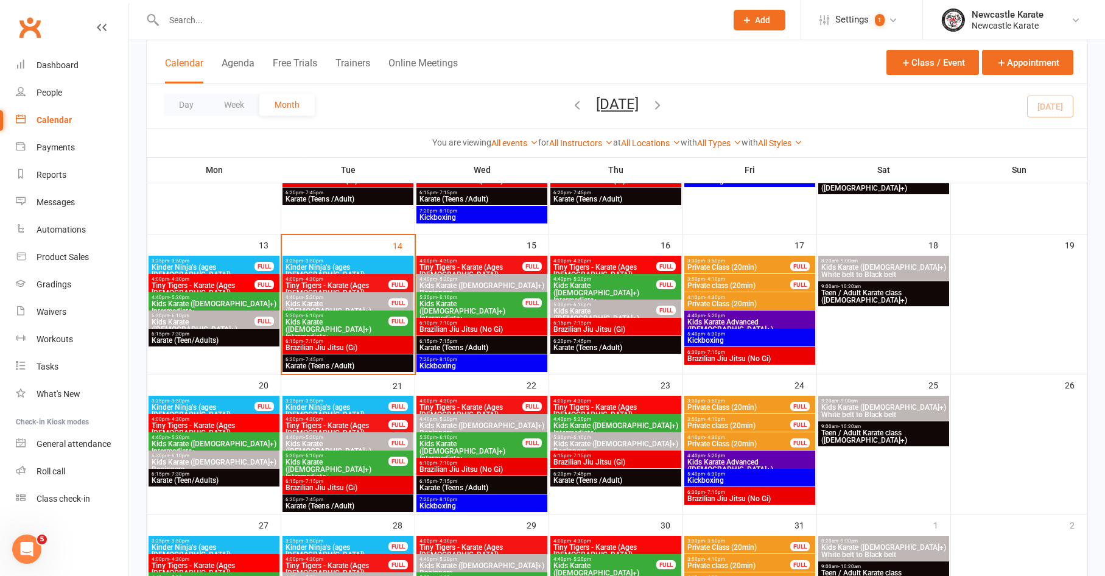
click at [570, 423] on span "Kids Karate ([DEMOGRAPHIC_DATA]+) Intermediate+" at bounding box center [616, 429] width 126 height 15
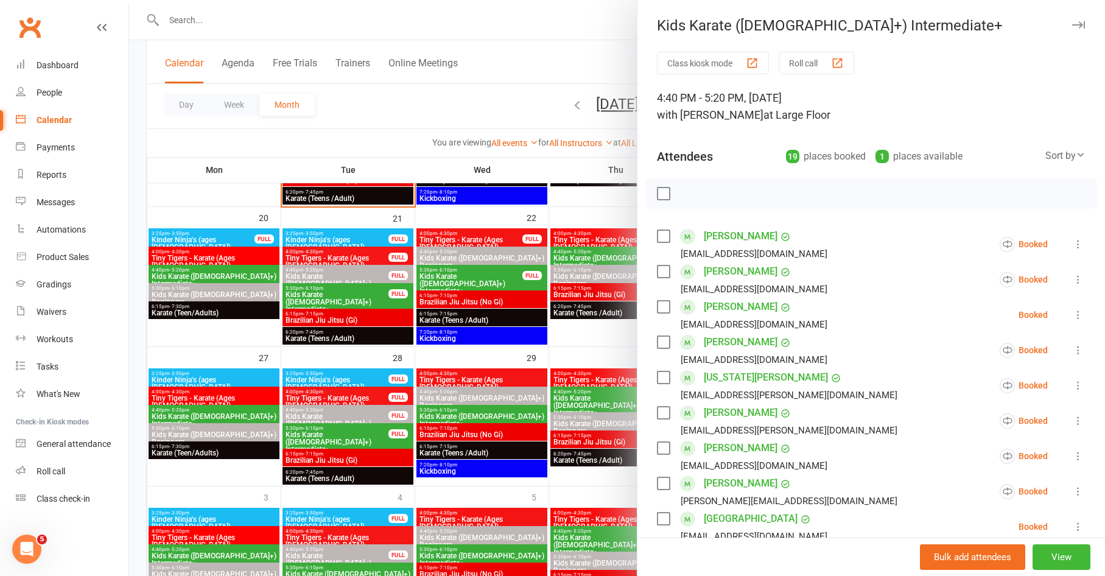
scroll to position [236, 0]
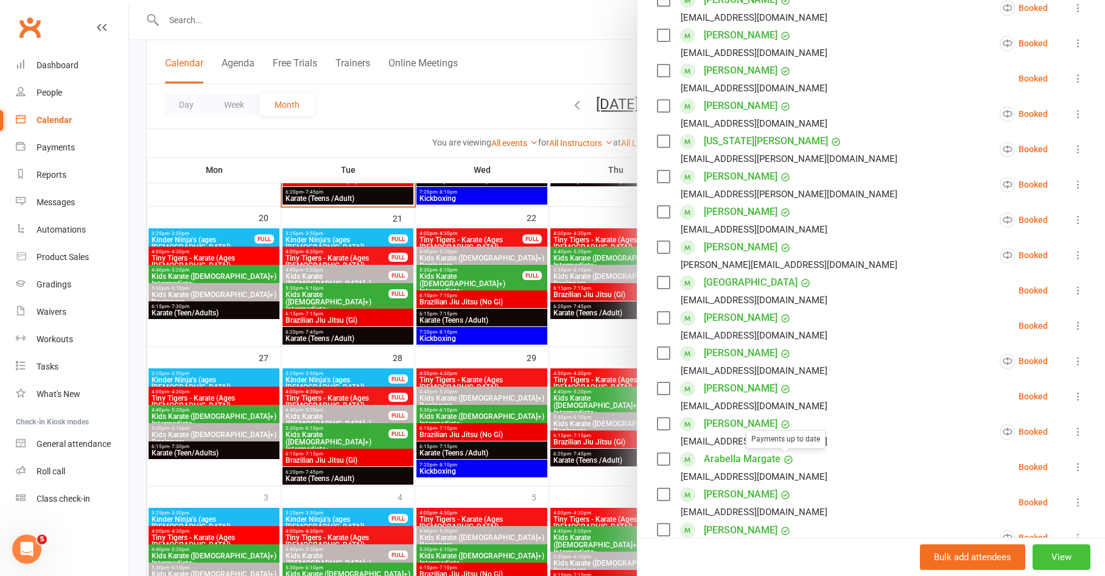
click at [1066, 550] on button "View" at bounding box center [1062, 557] width 58 height 26
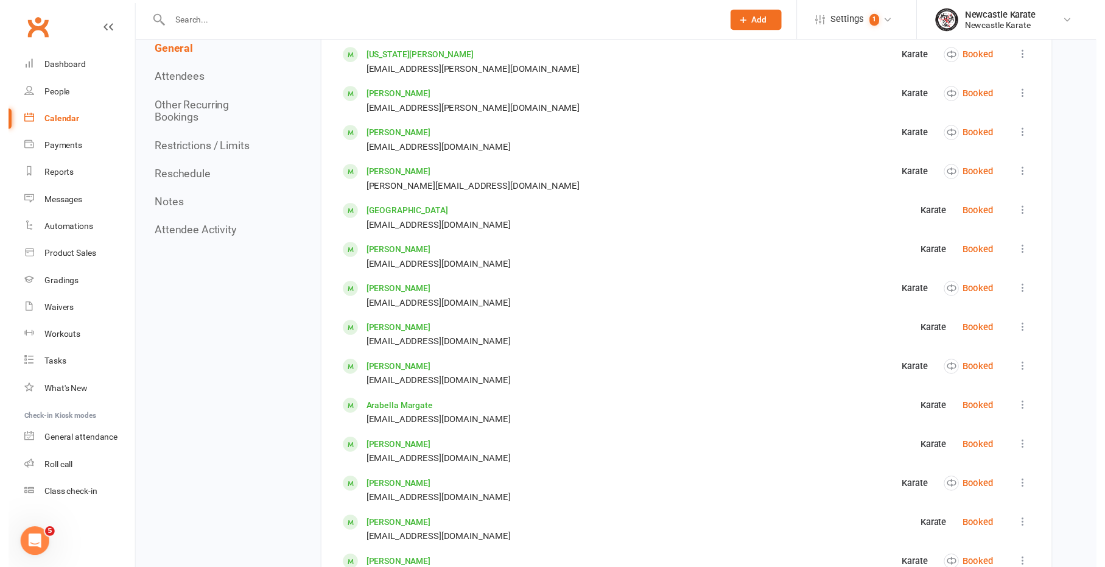
scroll to position [1158, 0]
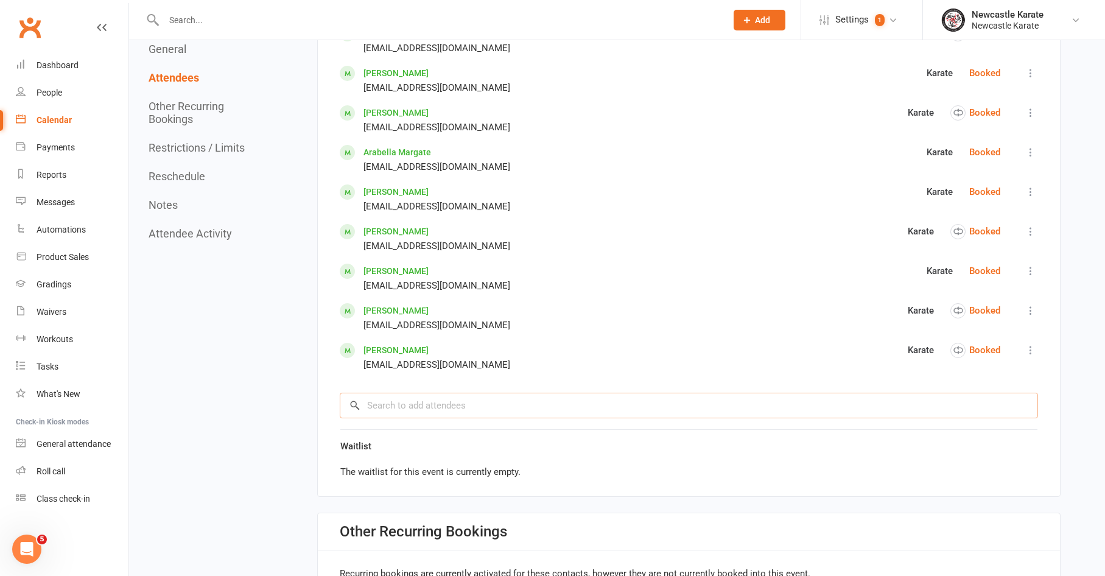
click at [454, 395] on input "search" at bounding box center [689, 406] width 699 height 26
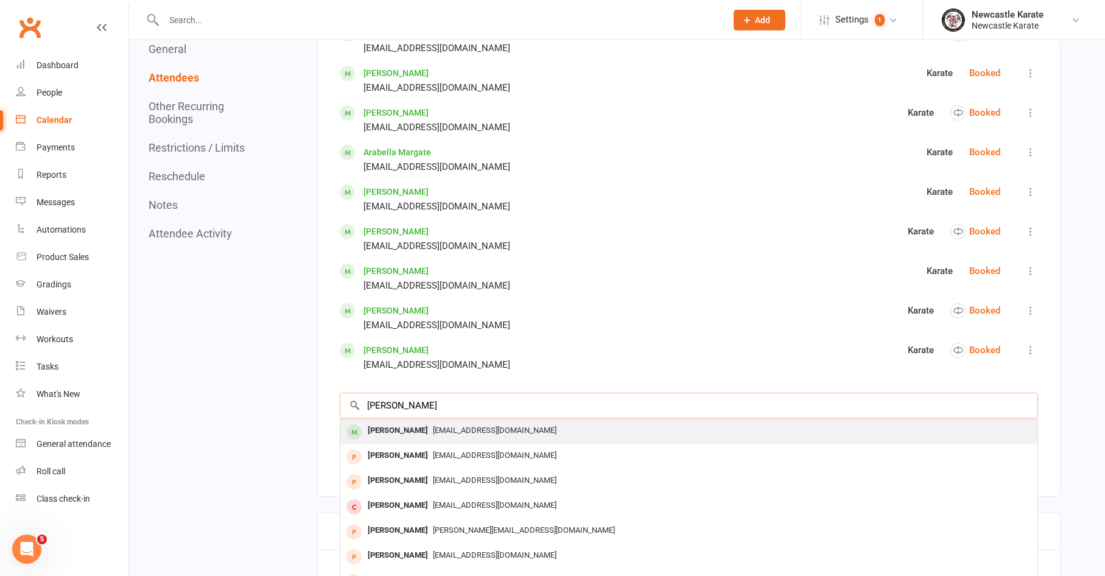
type input "[PERSON_NAME]"
click at [414, 422] on div "[PERSON_NAME]" at bounding box center [398, 431] width 70 height 18
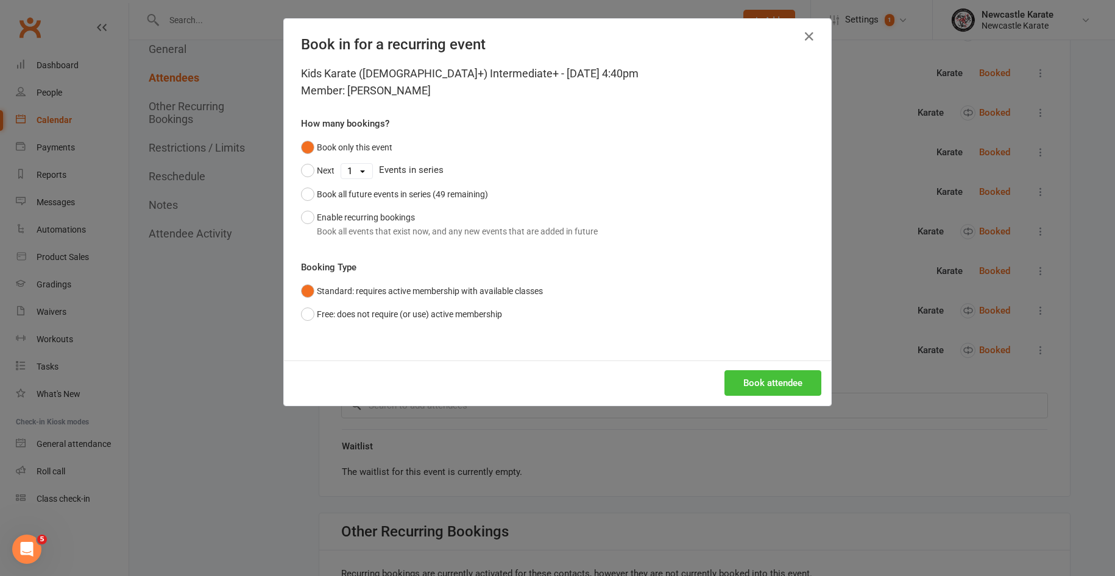
click at [793, 388] on button "Book attendee" at bounding box center [772, 383] width 97 height 26
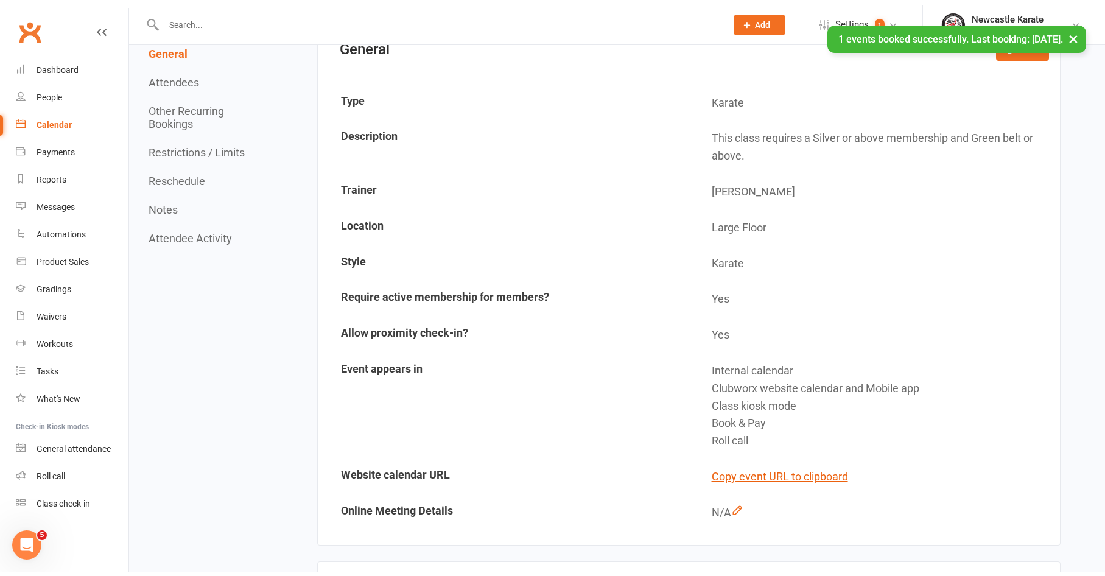
scroll to position [0, 0]
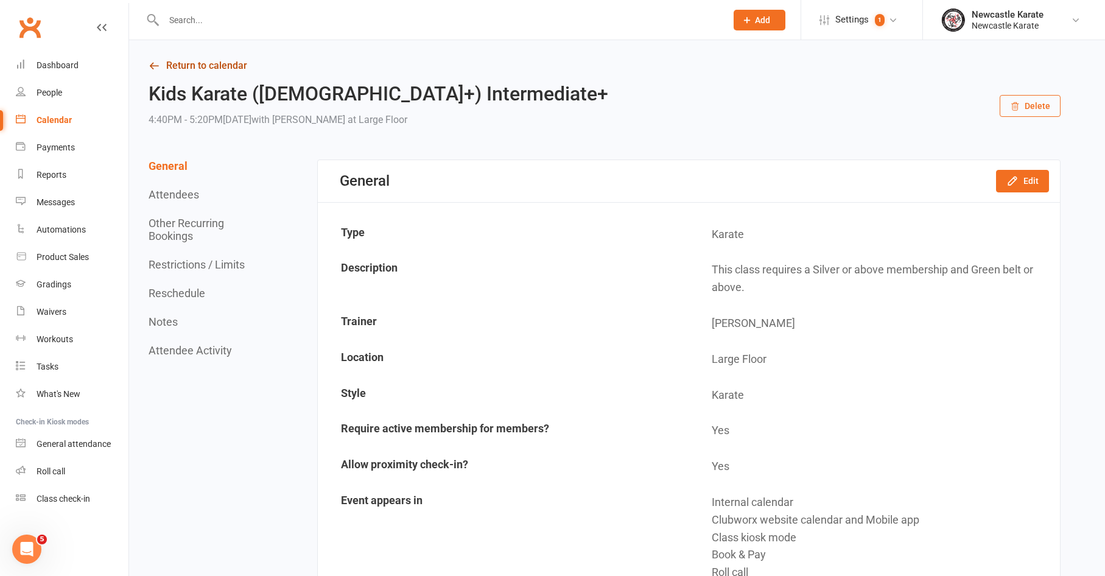
click at [216, 68] on link "Return to calendar" at bounding box center [605, 65] width 912 height 17
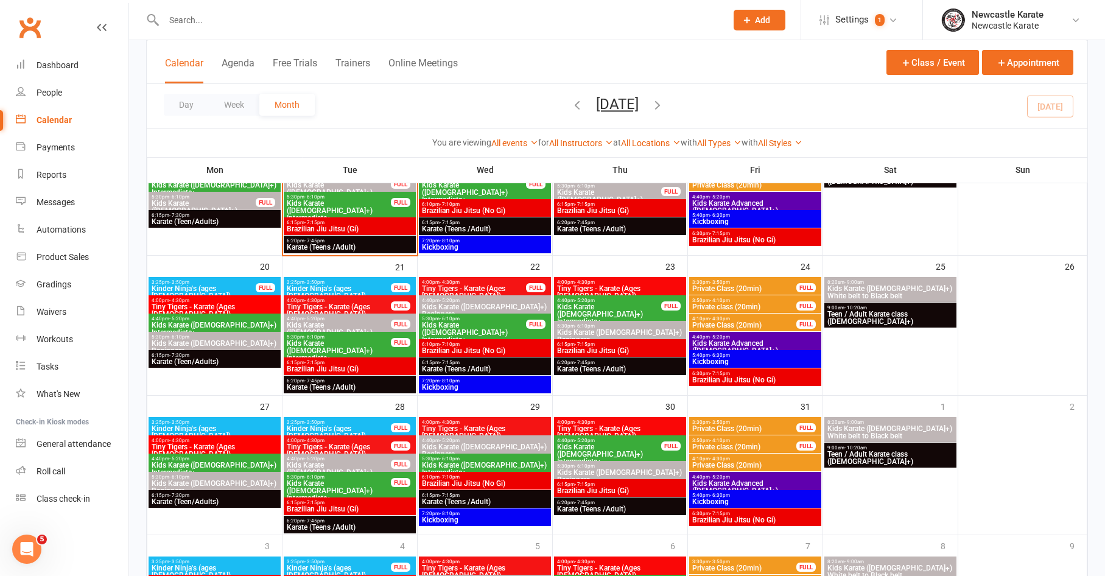
scroll to position [365, 0]
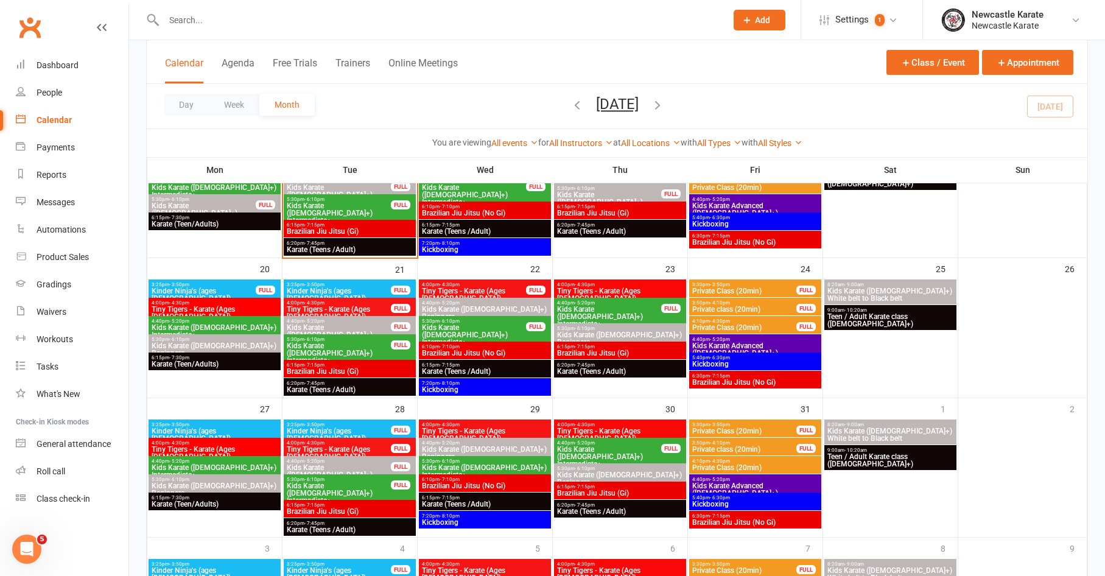
click at [359, 344] on span "Kids Karate ([DEMOGRAPHIC_DATA]+) Intermediate+" at bounding box center [338, 353] width 105 height 22
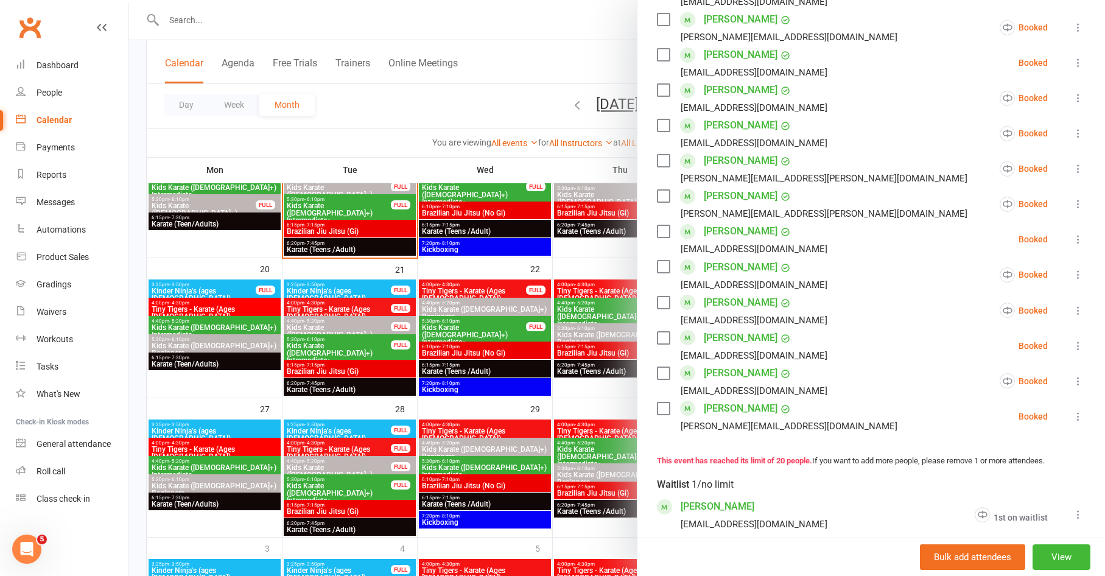
scroll to position [601, 0]
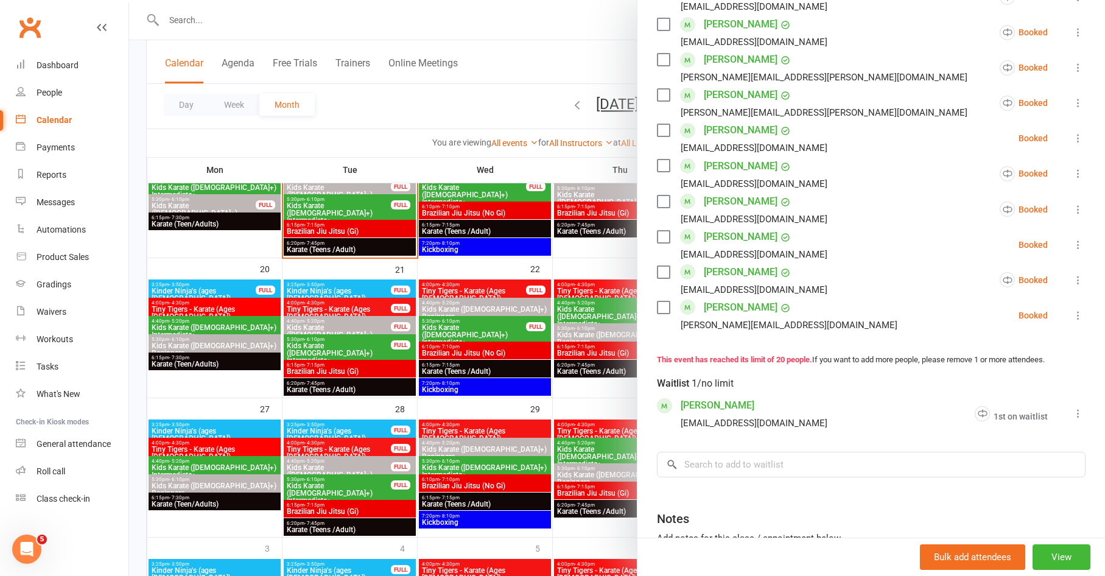
click at [1073, 412] on icon at bounding box center [1079, 413] width 12 height 12
click at [969, 465] on span "Remove" at bounding box center [970, 461] width 33 height 15
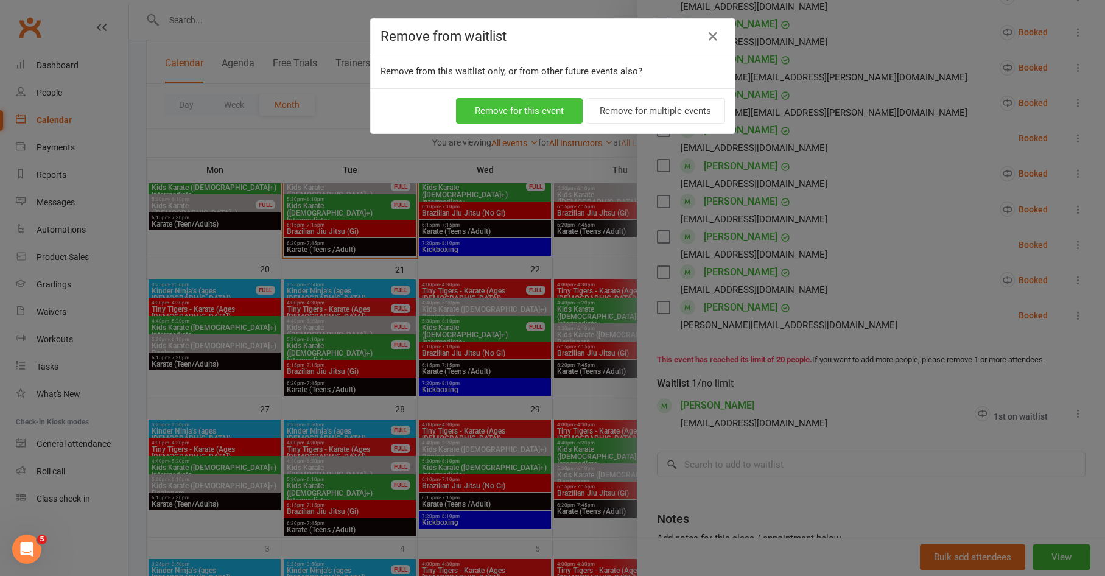
click at [499, 114] on button "Remove for this event" at bounding box center [519, 111] width 127 height 26
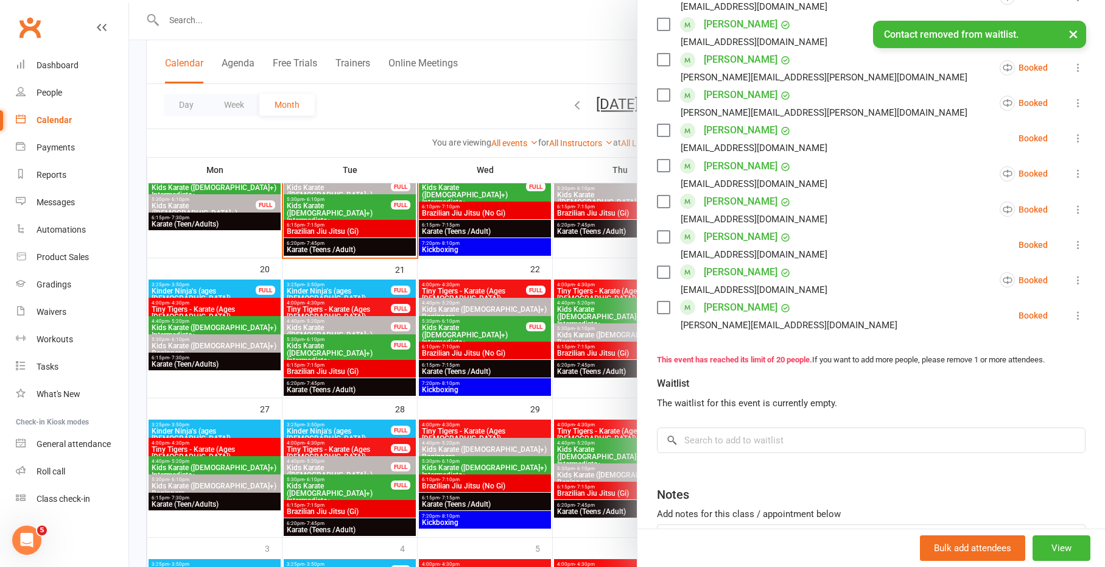
click at [543, 319] on div at bounding box center [617, 283] width 976 height 567
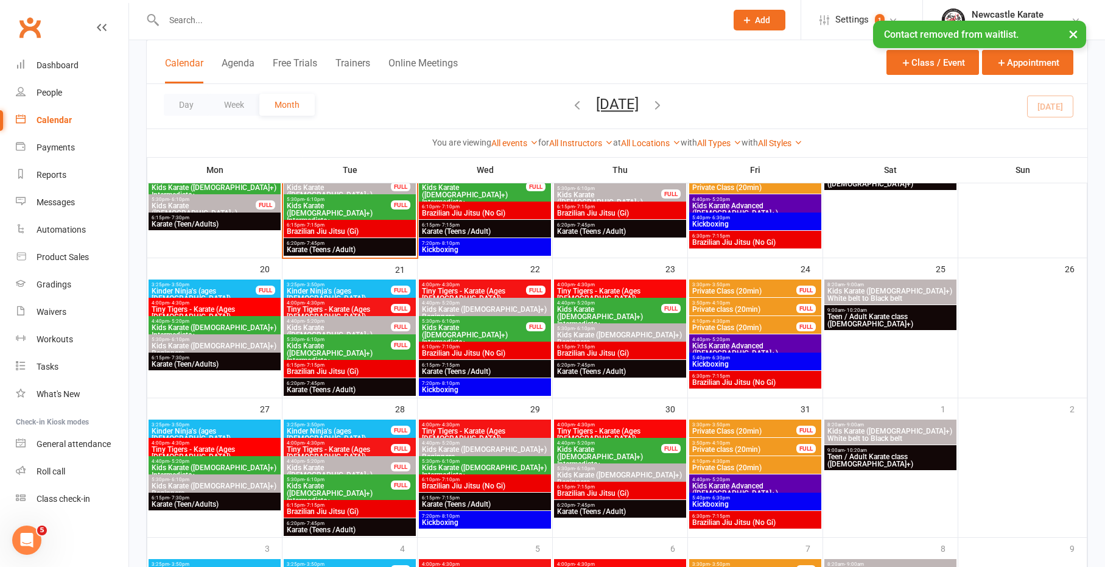
click at [471, 329] on span "Kids Karate ([DEMOGRAPHIC_DATA]+) Intermediate+" at bounding box center [473, 335] width 105 height 22
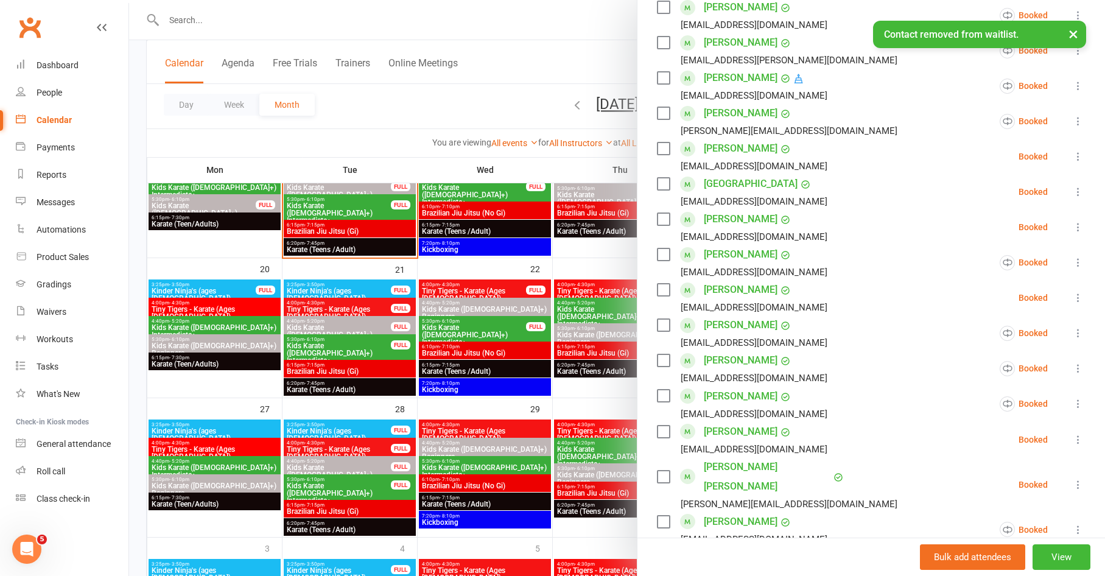
scroll to position [368, 0]
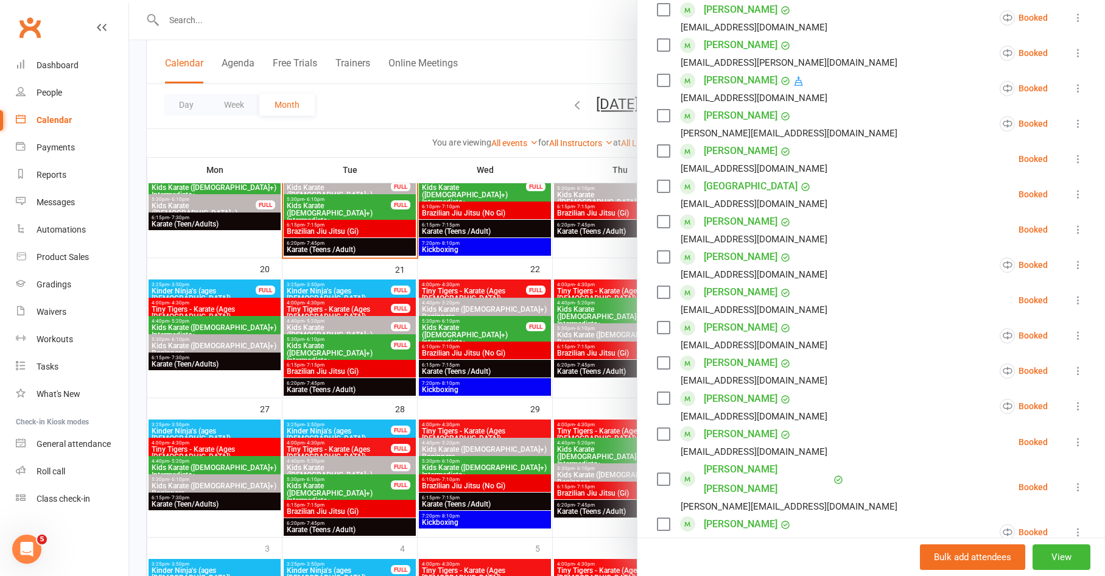
click at [565, 342] on div at bounding box center [617, 288] width 976 height 576
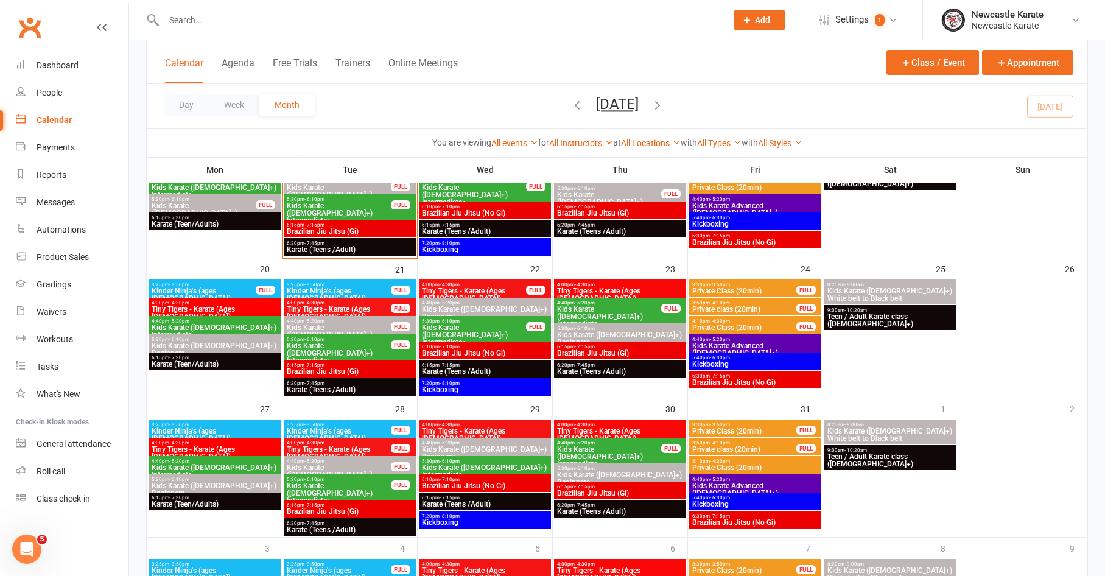
click at [607, 308] on span "Kids Karate ([DEMOGRAPHIC_DATA]+) Intermediate+" at bounding box center [609, 317] width 105 height 22
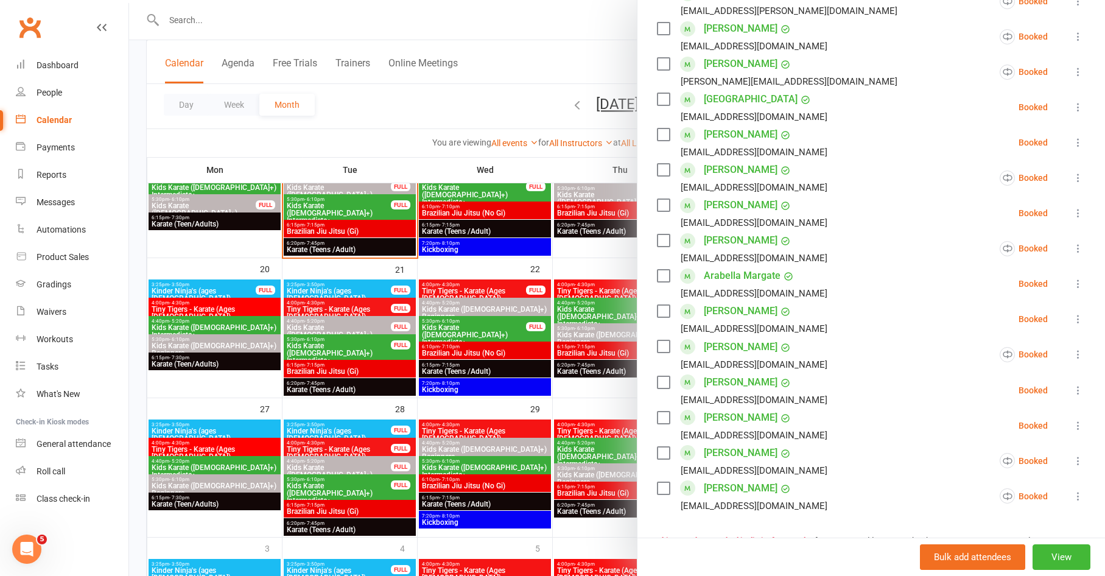
scroll to position [422, 0]
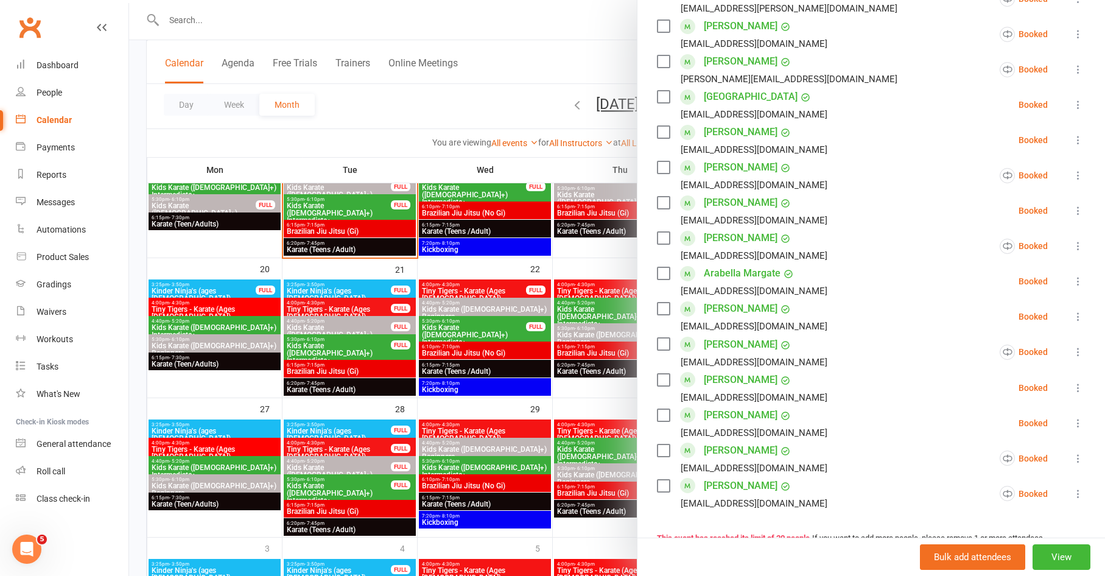
click at [547, 364] on div at bounding box center [617, 288] width 976 height 576
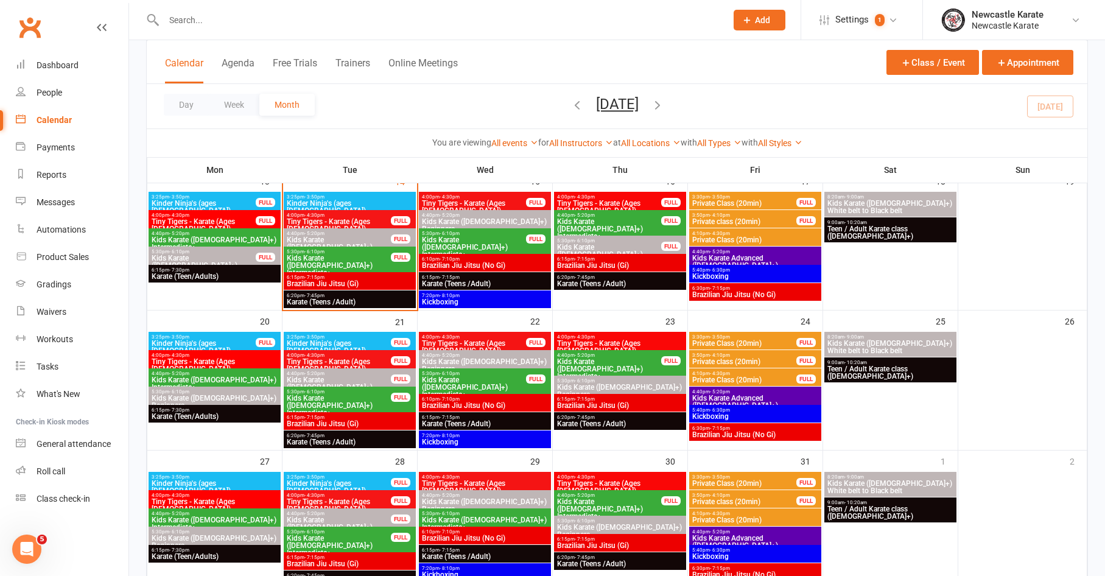
scroll to position [289, 0]
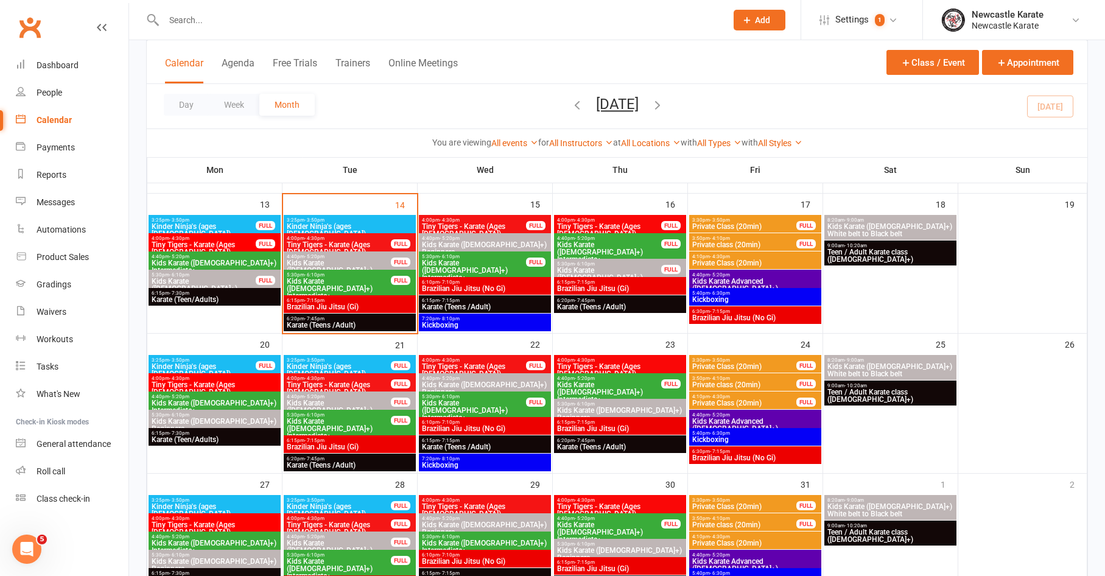
click at [513, 262] on span "Kids Karate ([DEMOGRAPHIC_DATA]+) Intermediate+" at bounding box center [473, 270] width 105 height 22
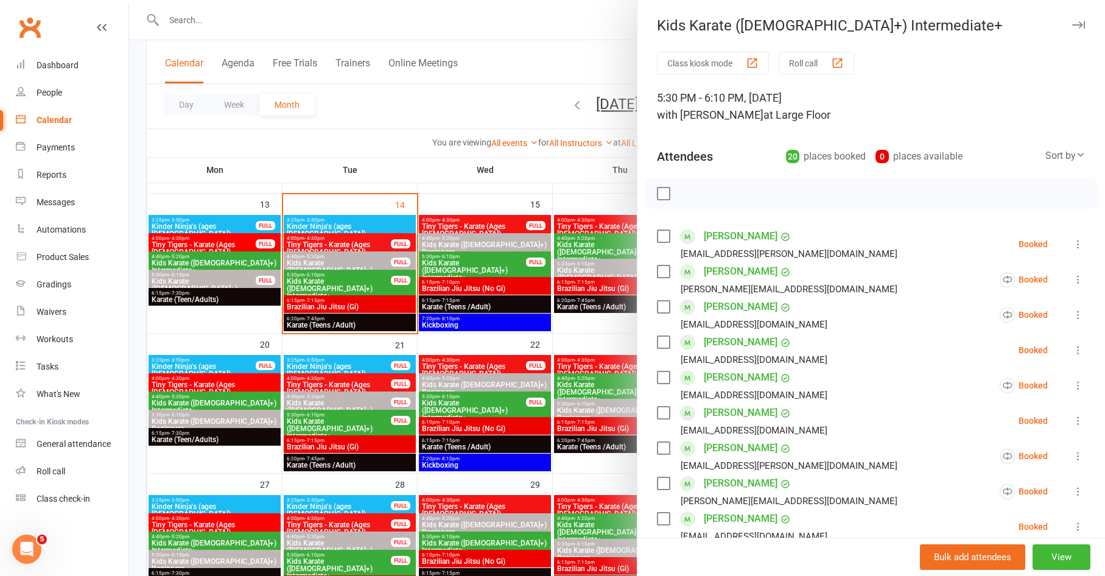
click at [513, 262] on div at bounding box center [617, 288] width 976 height 576
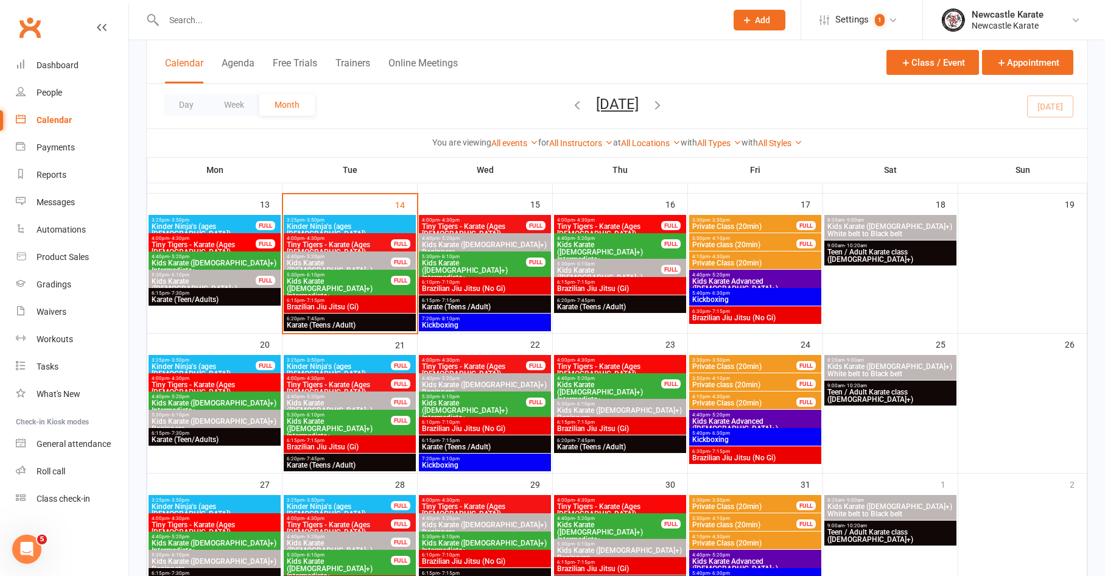
scroll to position [369, 0]
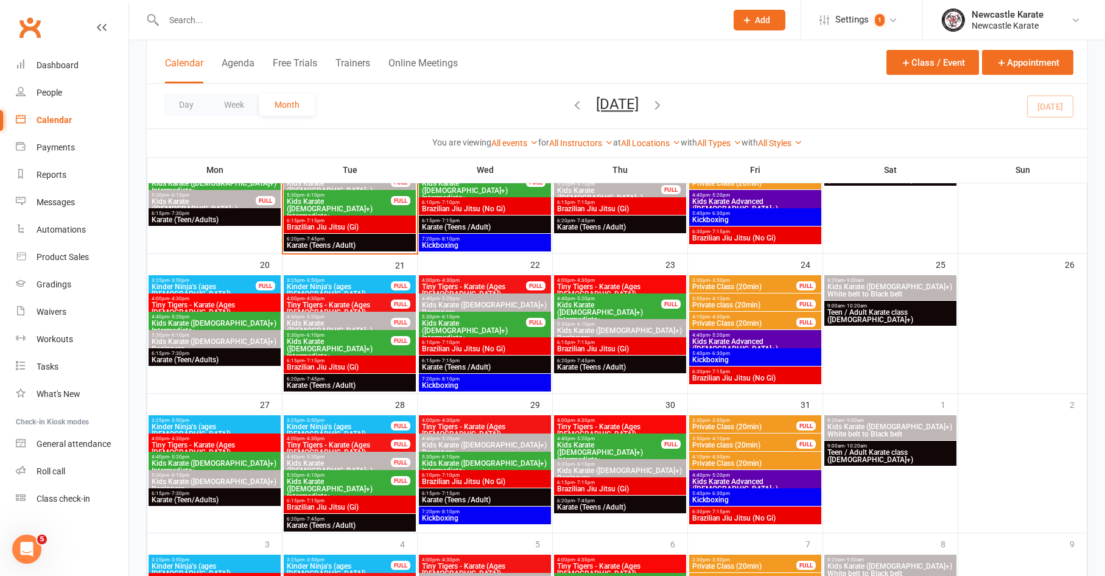
click at [384, 471] on div "5:30pm - 6:10pm Kids Karate ([DEMOGRAPHIC_DATA]+) Intermediate+ FULL" at bounding box center [350, 486] width 132 height 32
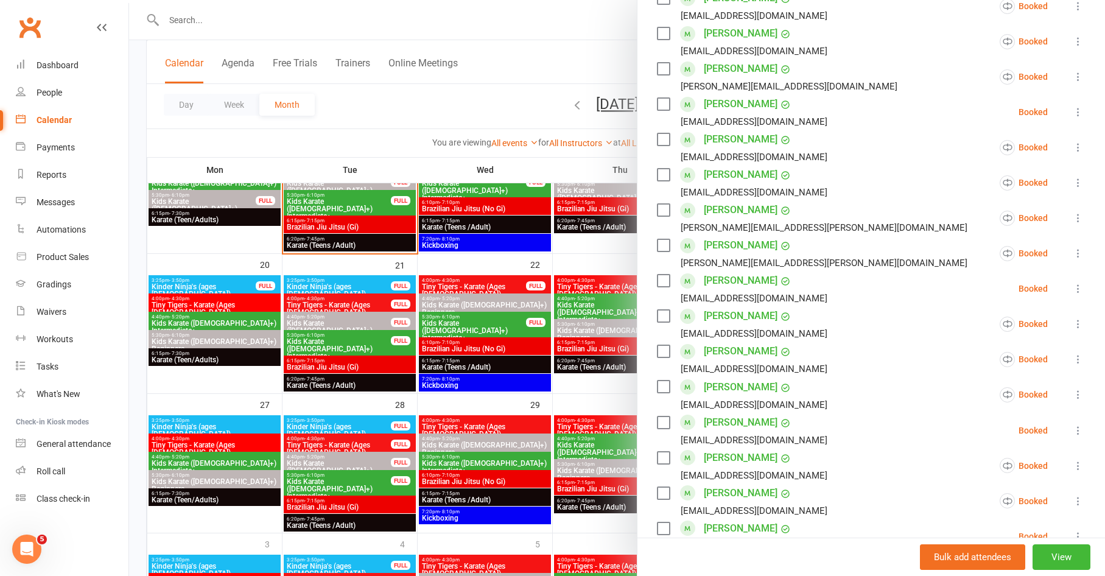
scroll to position [421, 0]
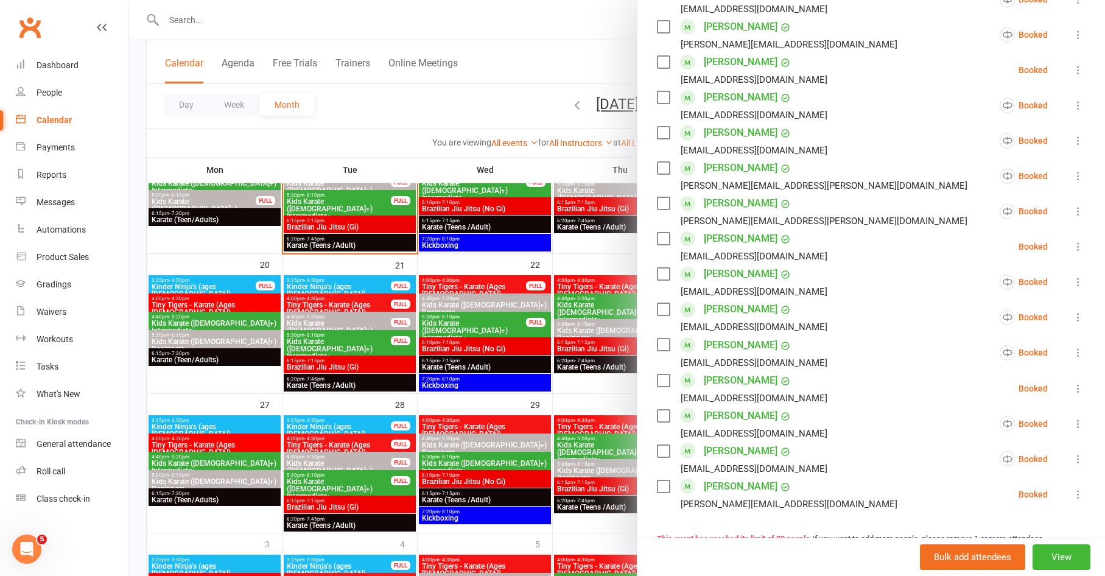
click at [473, 404] on div at bounding box center [617, 288] width 976 height 576
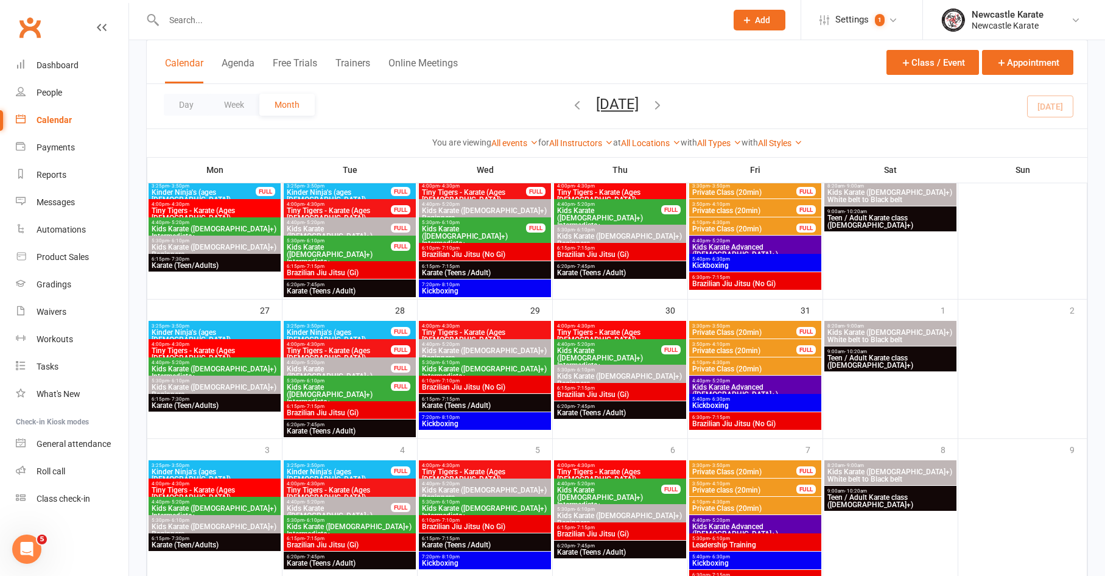
scroll to position [523, 0]
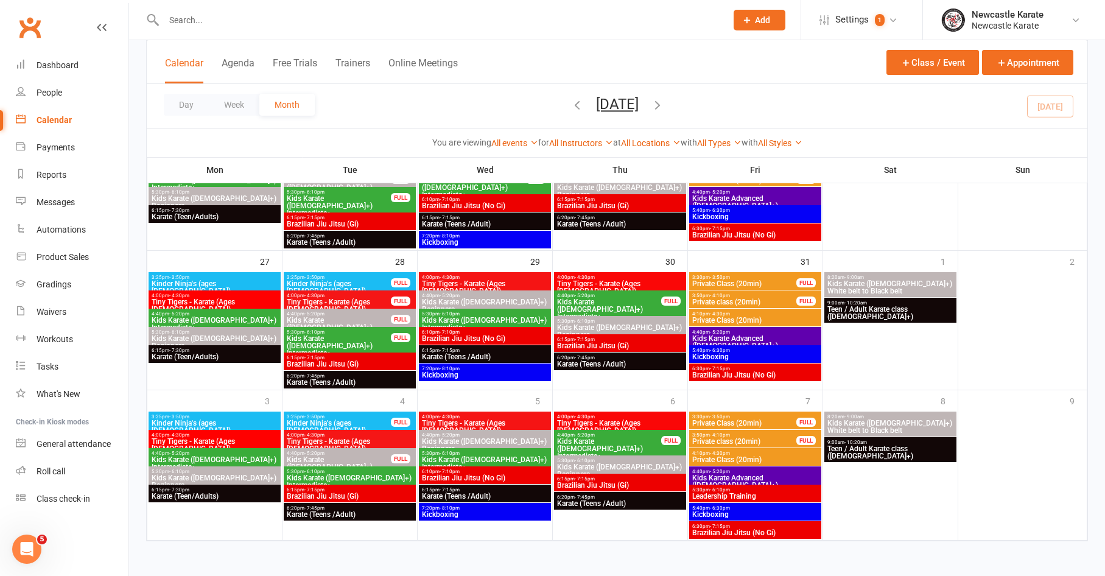
click at [387, 469] on span "5:30pm - 6:10pm" at bounding box center [349, 471] width 127 height 5
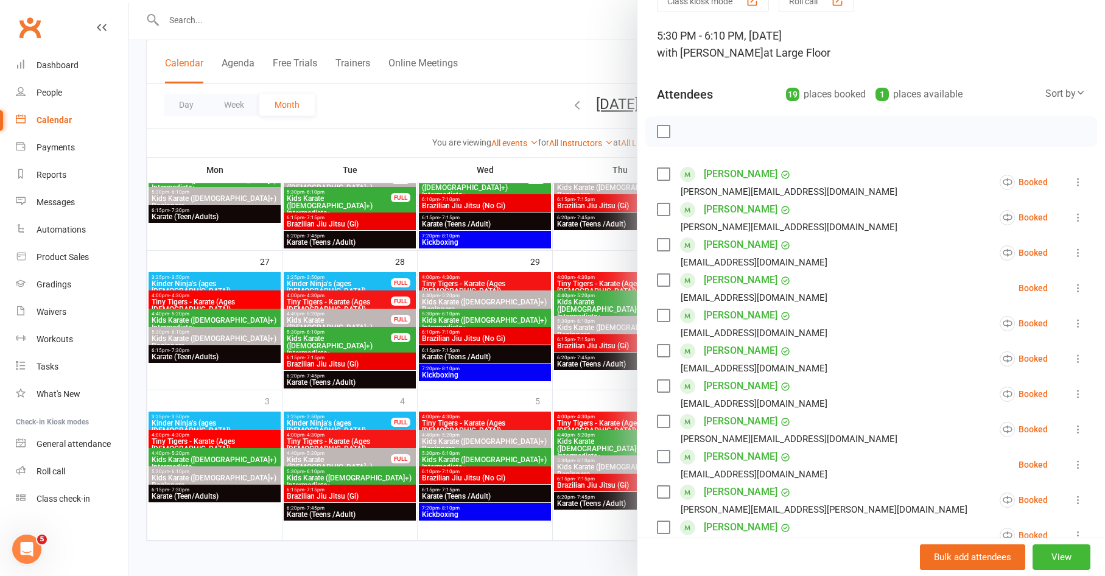
scroll to position [276, 0]
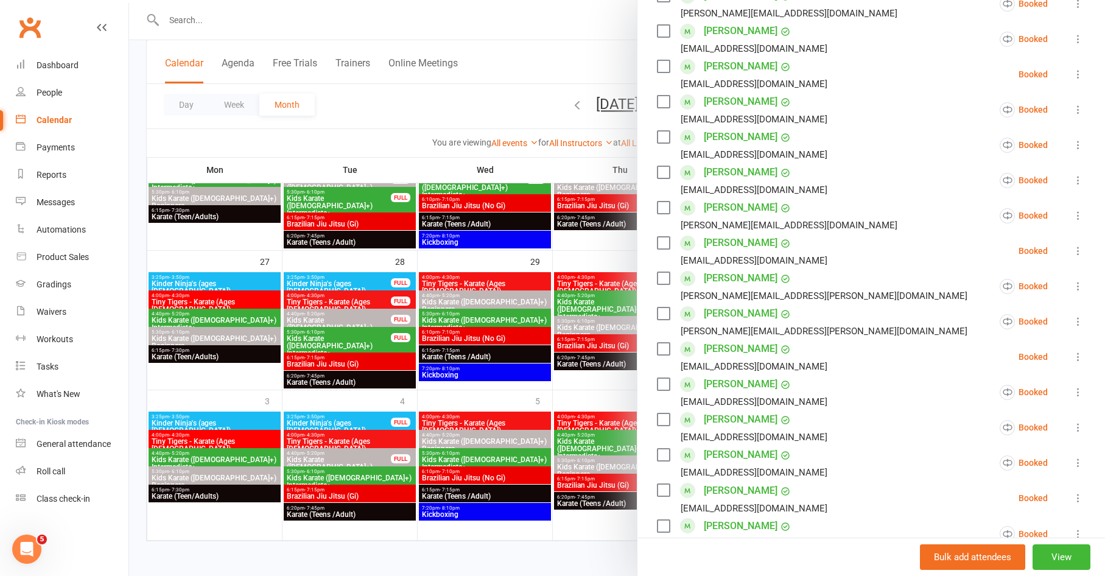
click at [387, 377] on div at bounding box center [617, 288] width 976 height 576
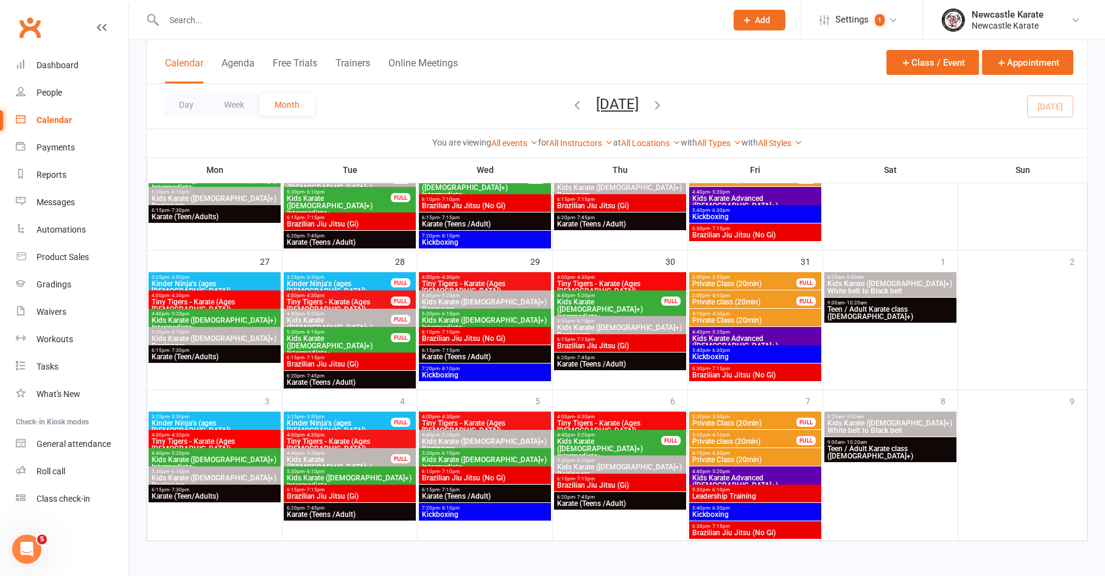
click at [356, 474] on span "Kids Karate ([DEMOGRAPHIC_DATA]+) Intermediate+" at bounding box center [349, 481] width 127 height 15
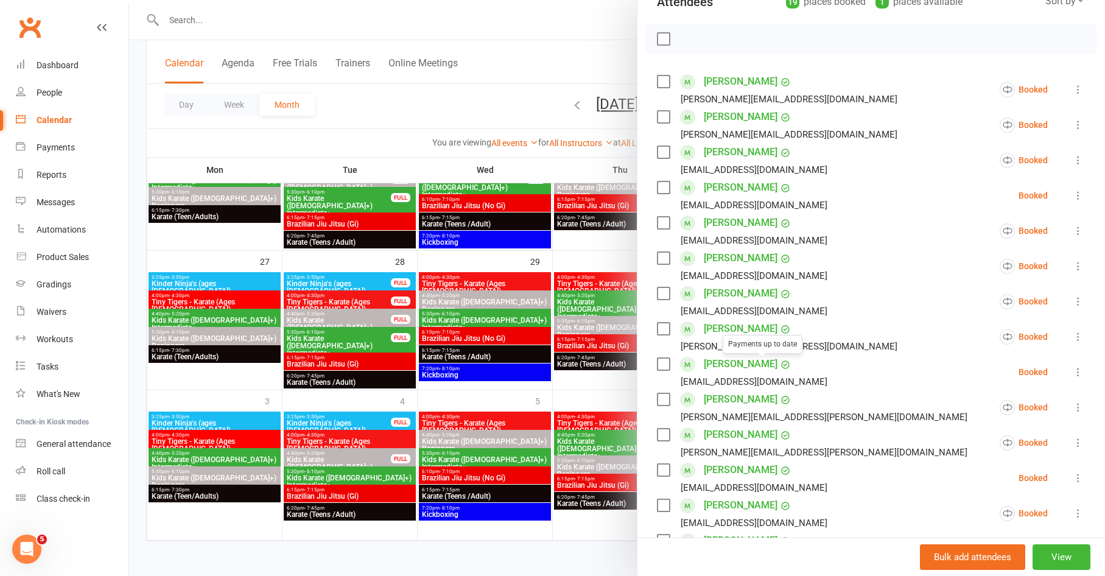
scroll to position [172, 0]
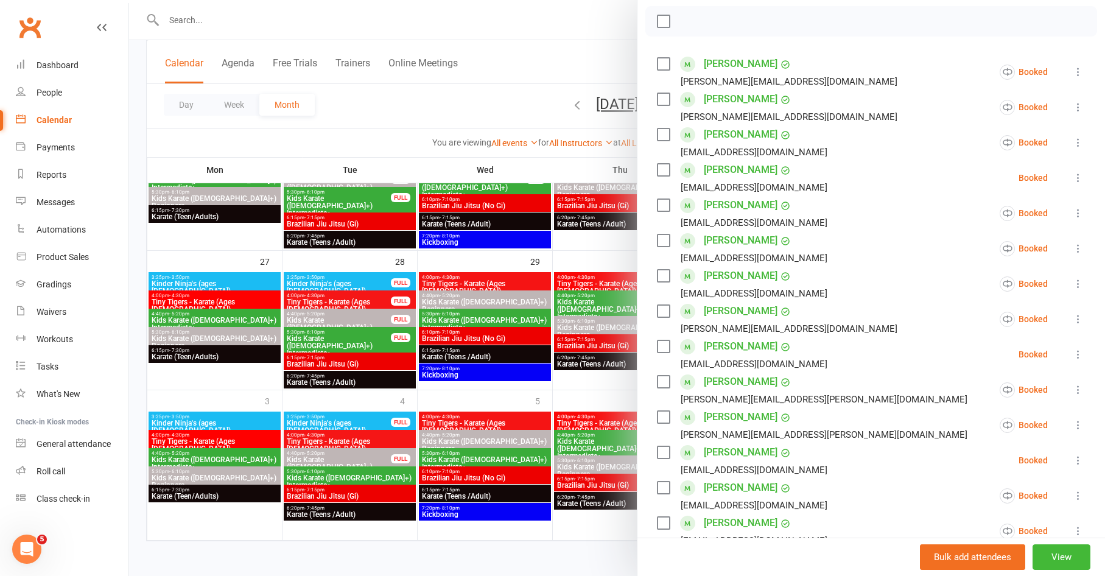
click at [728, 523] on link "[PERSON_NAME]" at bounding box center [741, 522] width 74 height 19
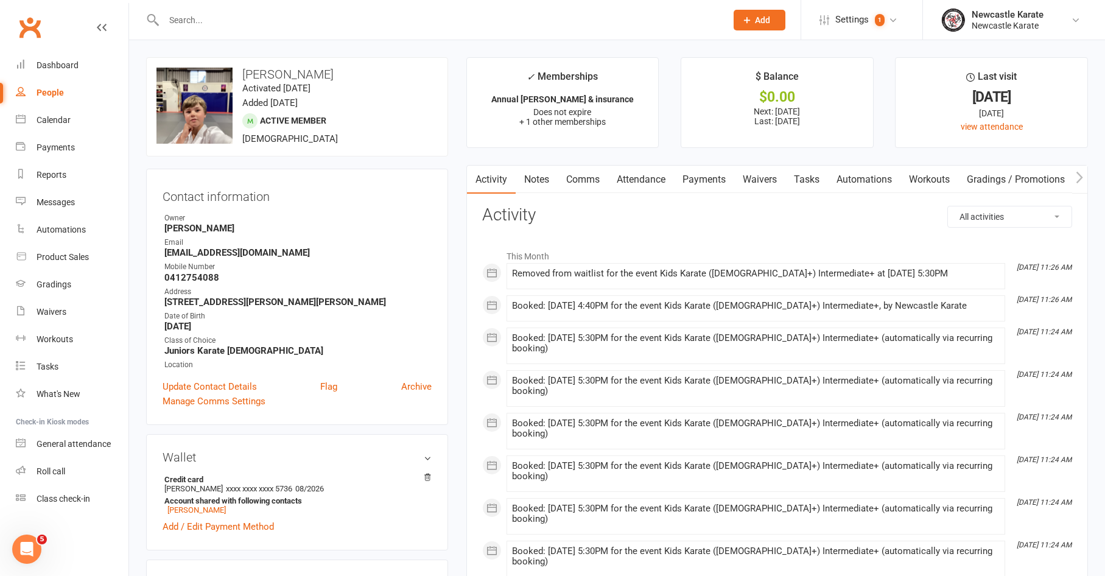
click at [650, 187] on link "Attendance" at bounding box center [641, 180] width 66 height 28
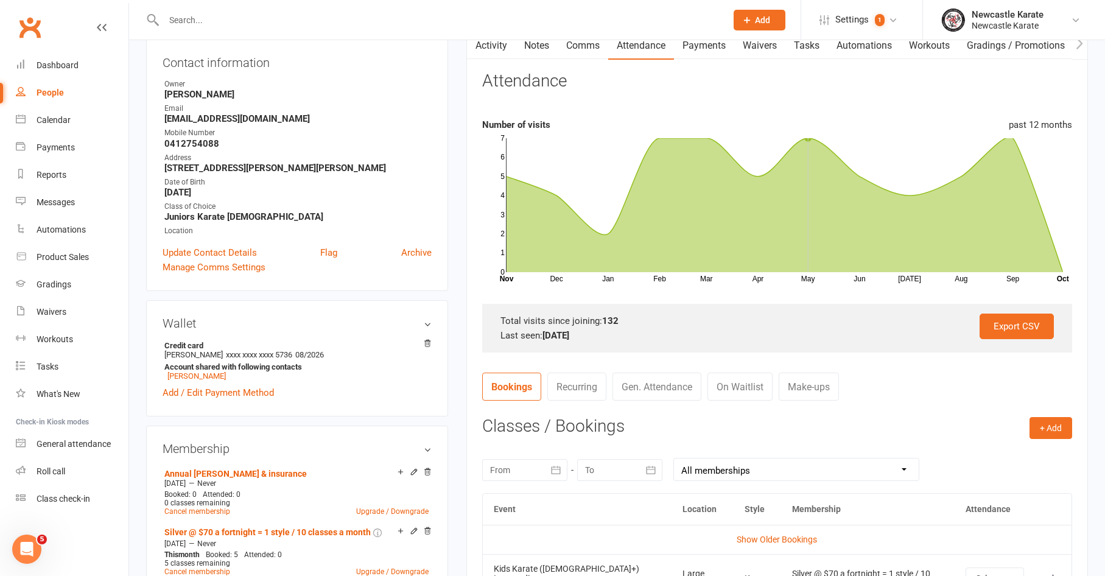
scroll to position [212, 0]
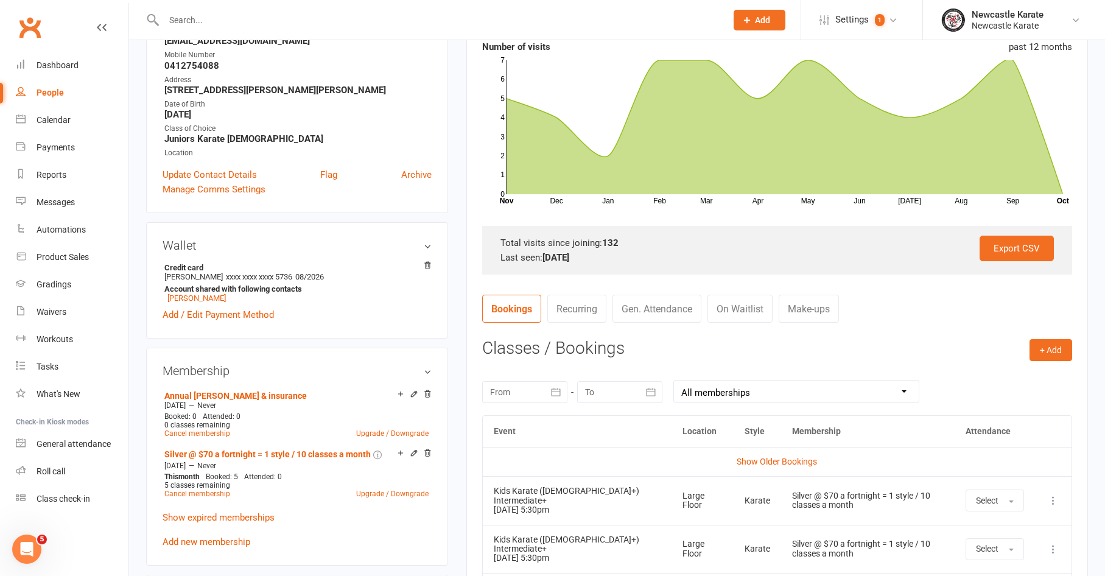
click at [753, 310] on link "On Waitlist" at bounding box center [740, 309] width 65 height 28
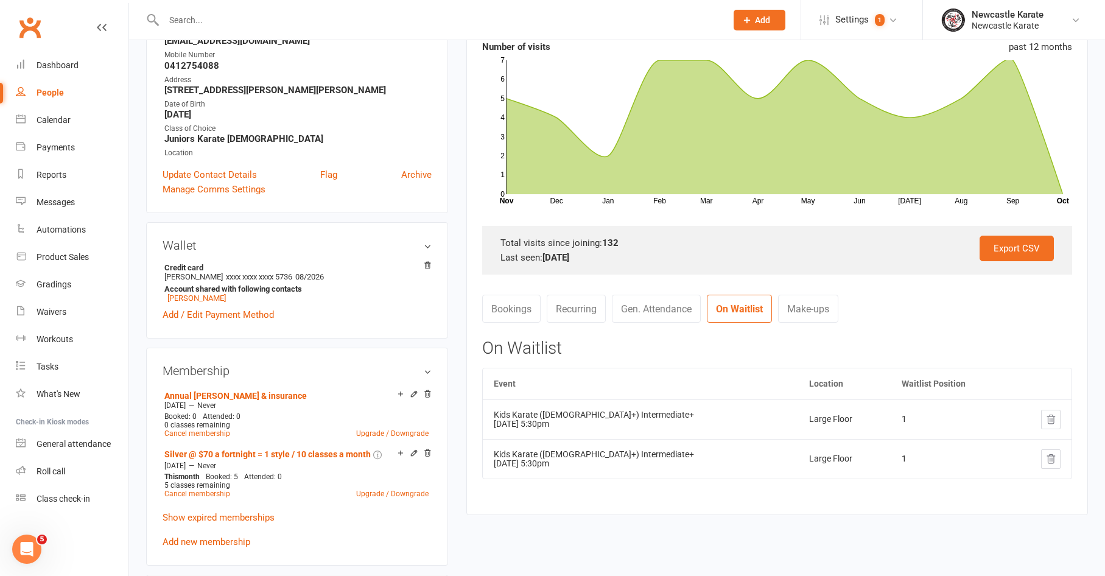
click at [504, 297] on link "Bookings" at bounding box center [511, 309] width 58 height 28
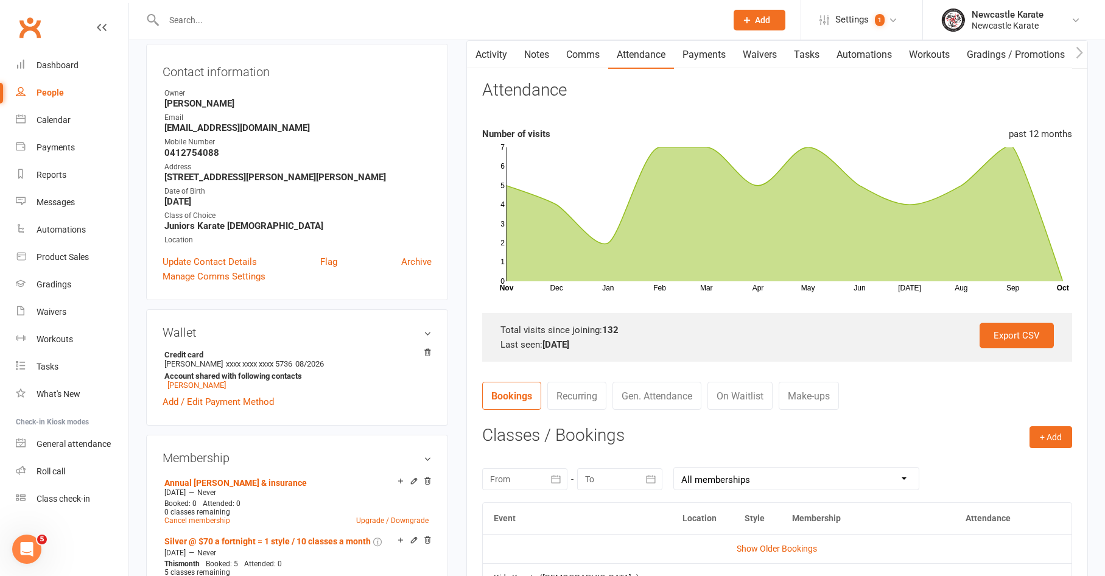
scroll to position [0, 0]
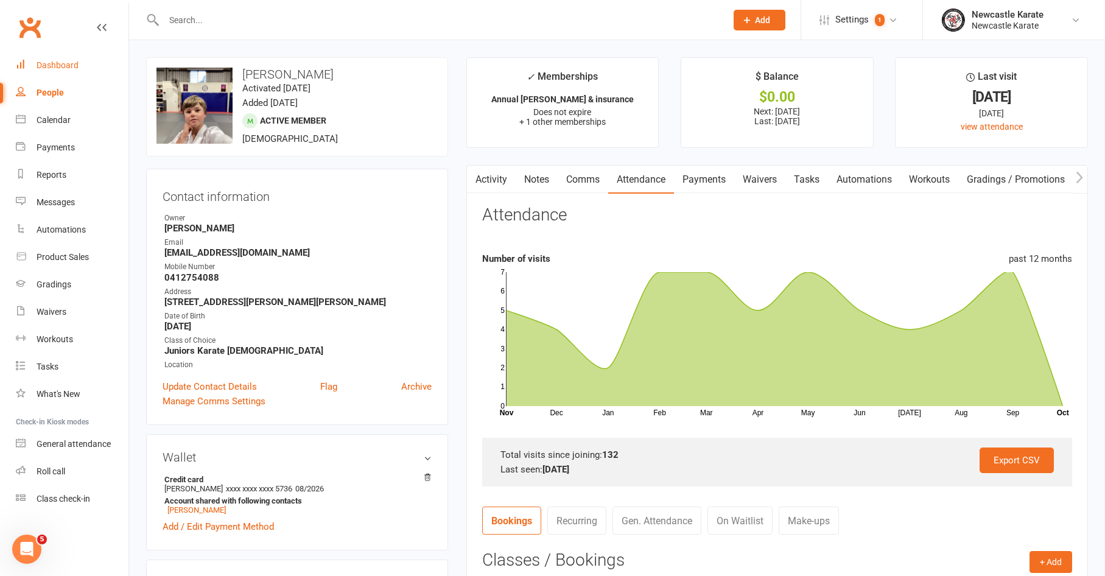
click at [67, 71] on link "Dashboard" at bounding box center [72, 65] width 113 height 27
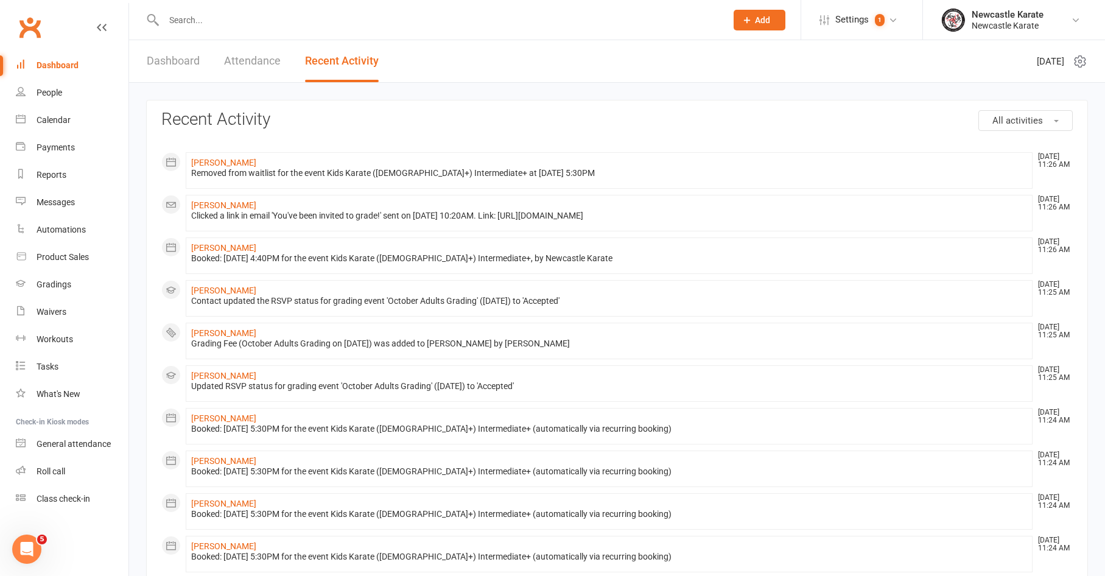
click at [141, 65] on div "Dashboard Attendance Recent Activity" at bounding box center [262, 61] width 267 height 42
click at [178, 70] on link "Dashboard" at bounding box center [173, 61] width 53 height 42
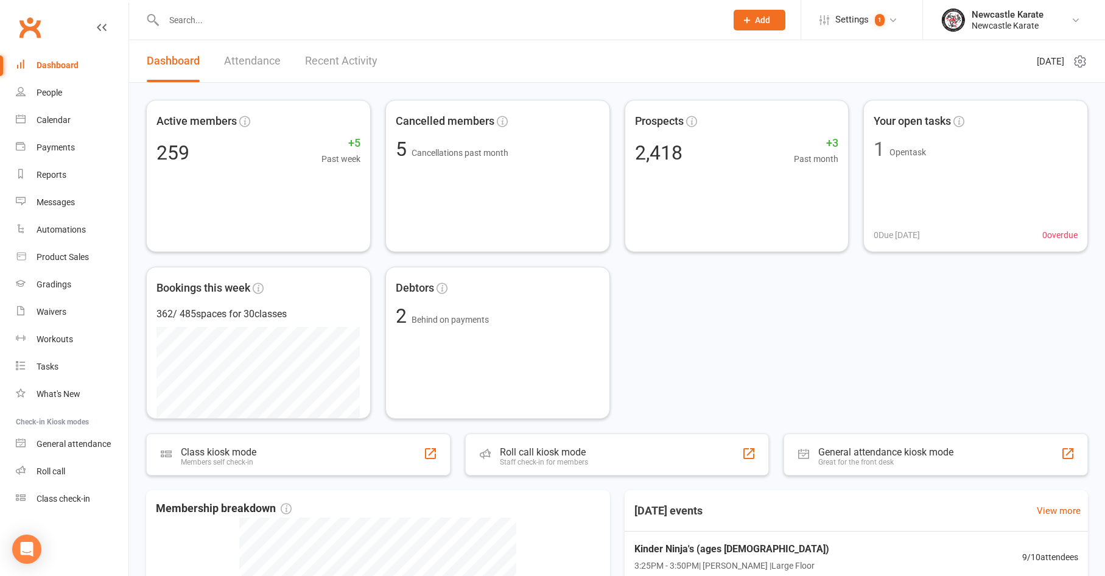
click at [378, 55] on div "Dashboard Attendance Recent Activity" at bounding box center [262, 61] width 266 height 42
click at [375, 57] on link "Recent Activity" at bounding box center [341, 61] width 72 height 42
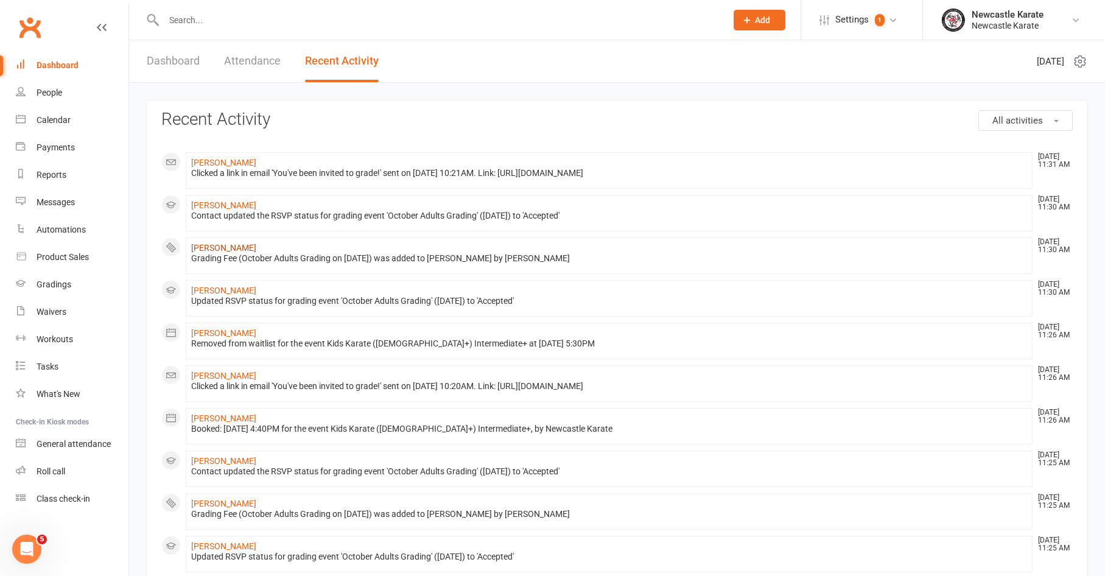
click at [213, 244] on link "[PERSON_NAME]" at bounding box center [223, 248] width 65 height 10
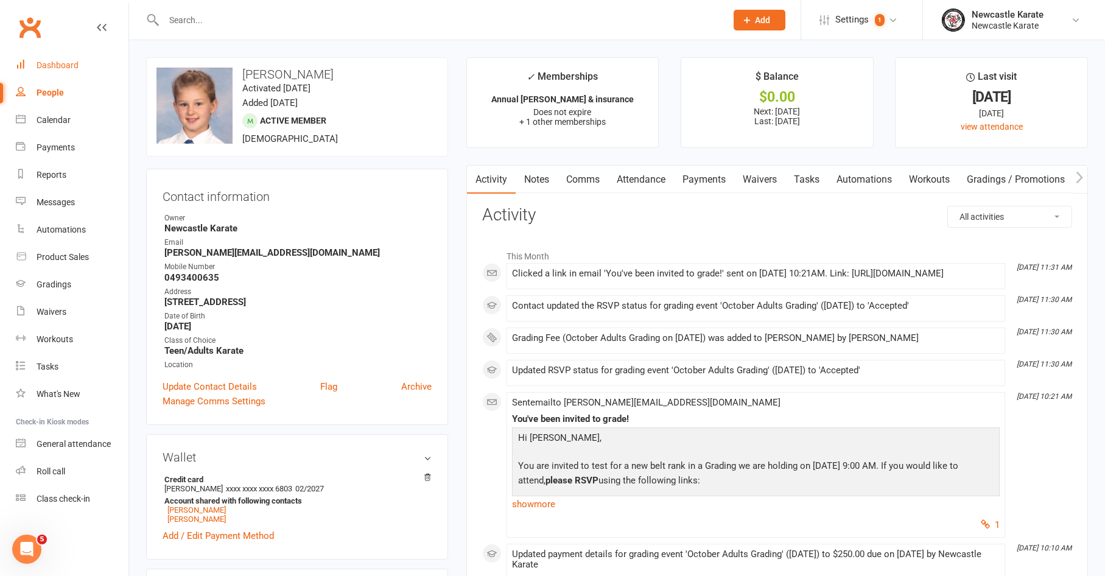
click at [72, 65] on div "Dashboard" at bounding box center [58, 65] width 42 height 10
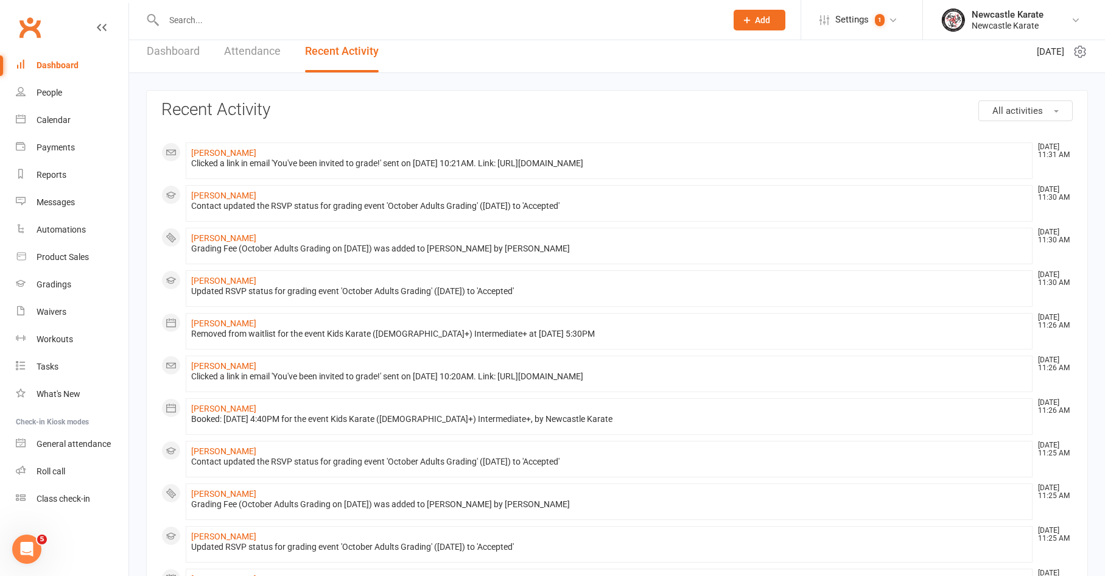
scroll to position [33, 0]
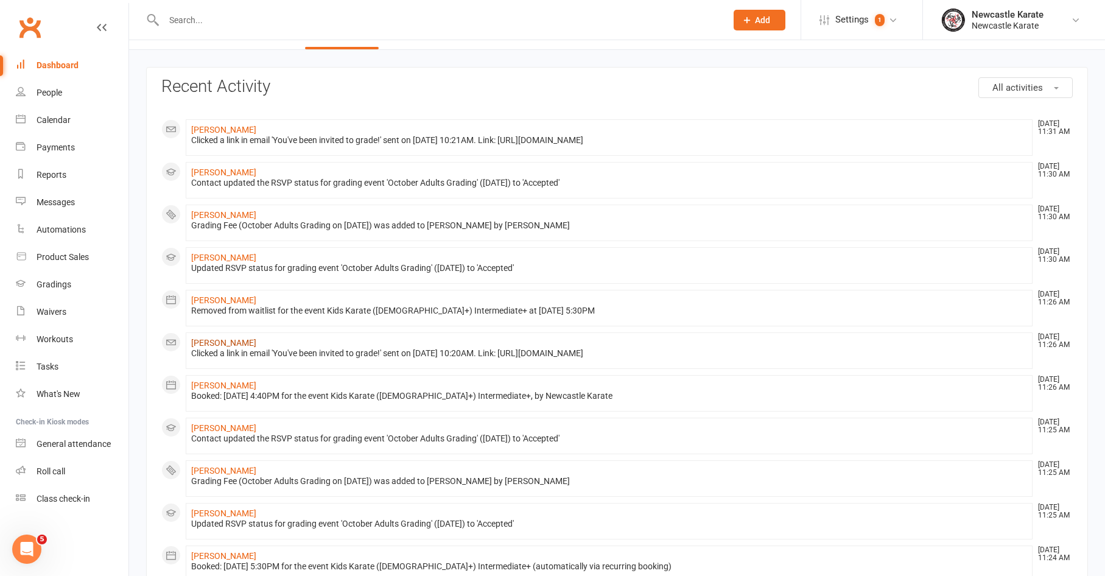
click at [228, 341] on link "[PERSON_NAME]" at bounding box center [223, 343] width 65 height 10
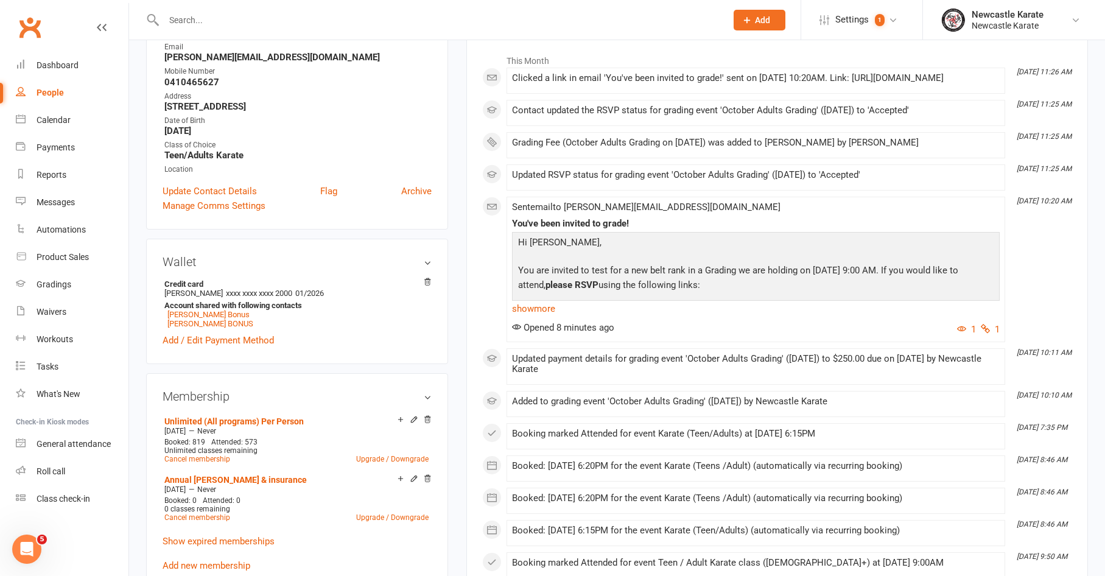
scroll to position [106, 0]
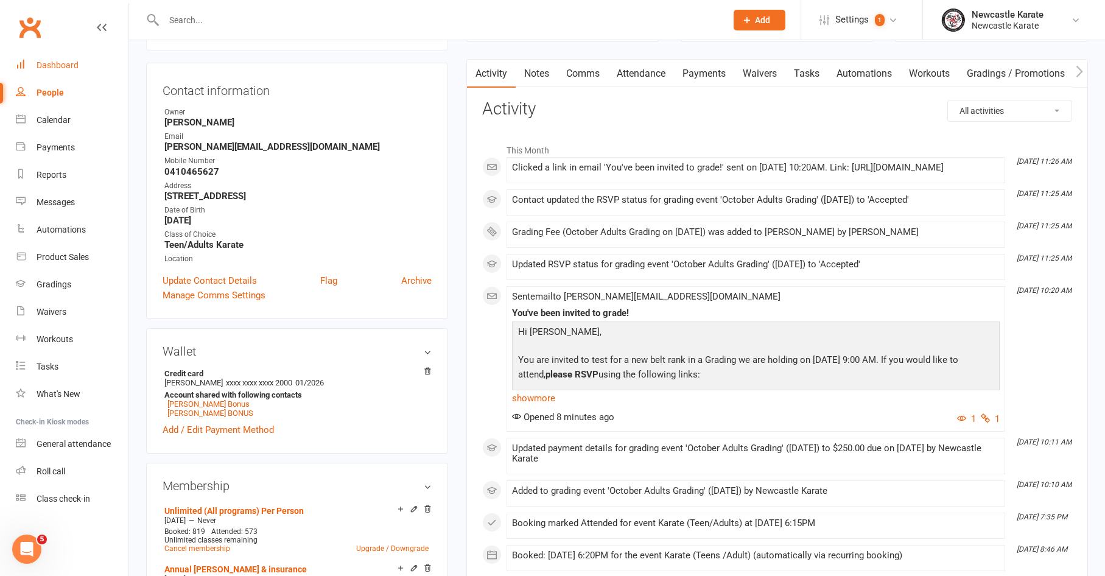
click at [67, 71] on link "Dashboard" at bounding box center [72, 65] width 113 height 27
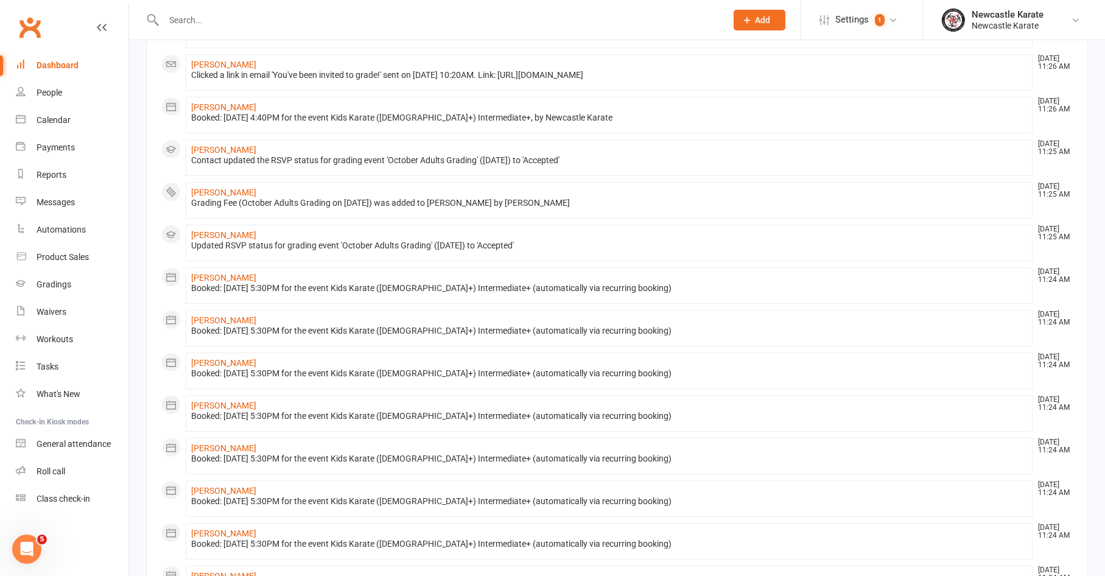
scroll to position [305, 0]
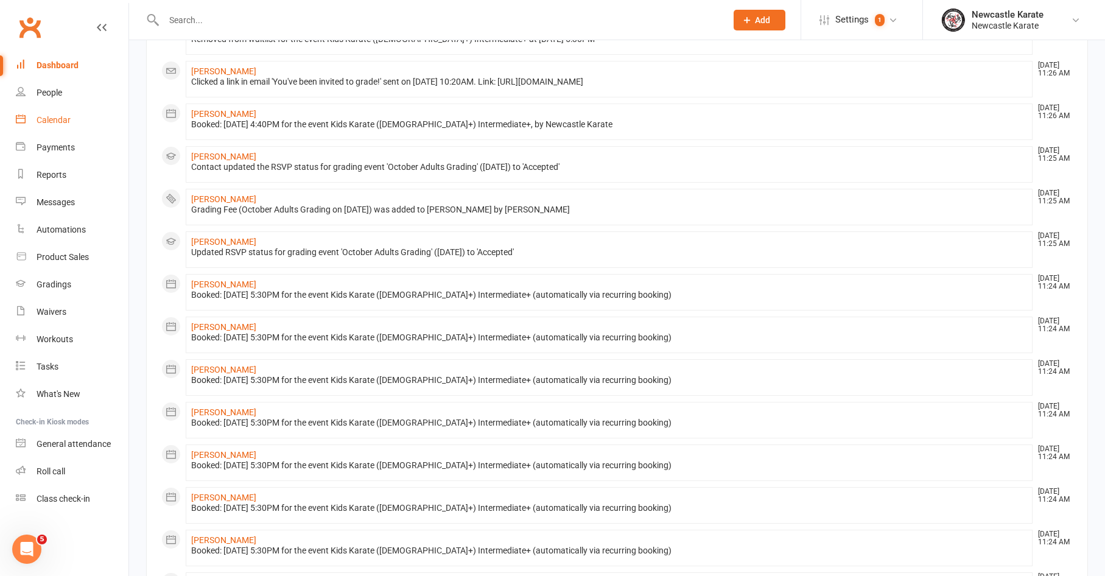
click at [57, 122] on div "Calendar" at bounding box center [54, 120] width 34 height 10
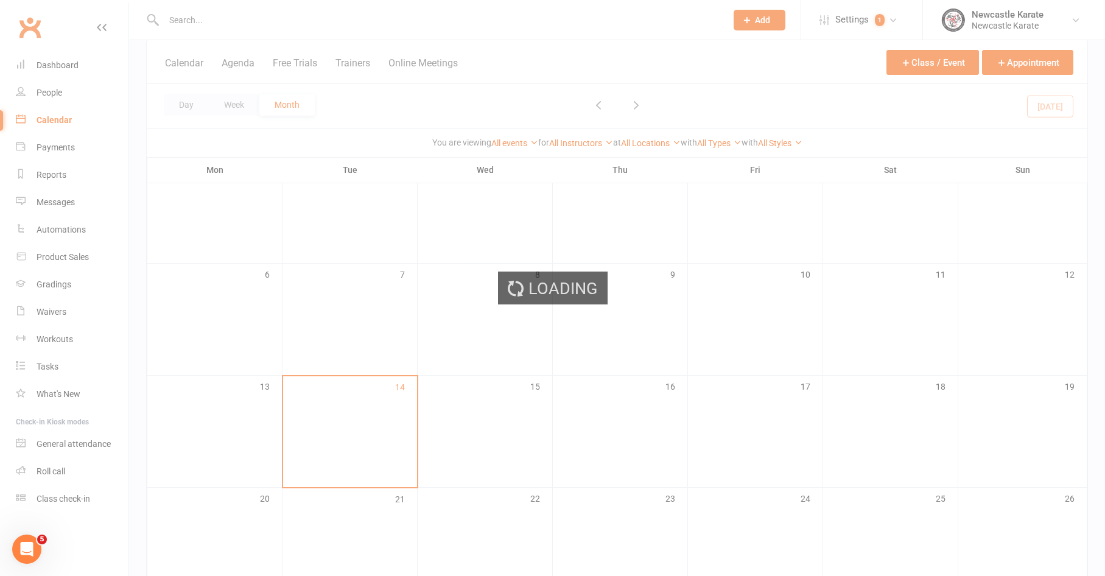
scroll to position [201, 0]
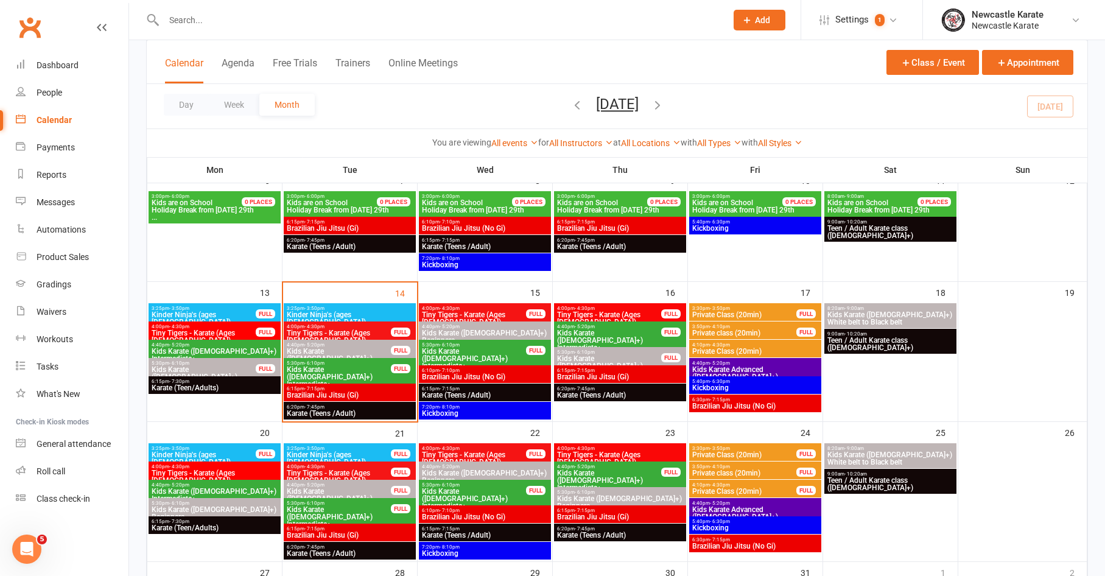
click at [509, 407] on span "7:20pm - 8:10pm" at bounding box center [484, 406] width 127 height 5
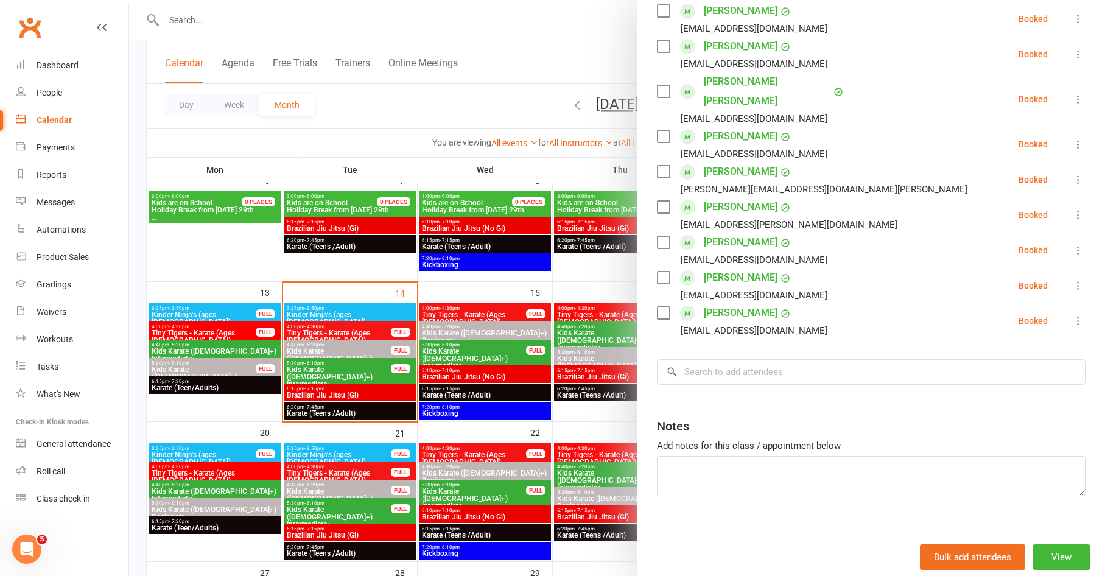
scroll to position [203, 0]
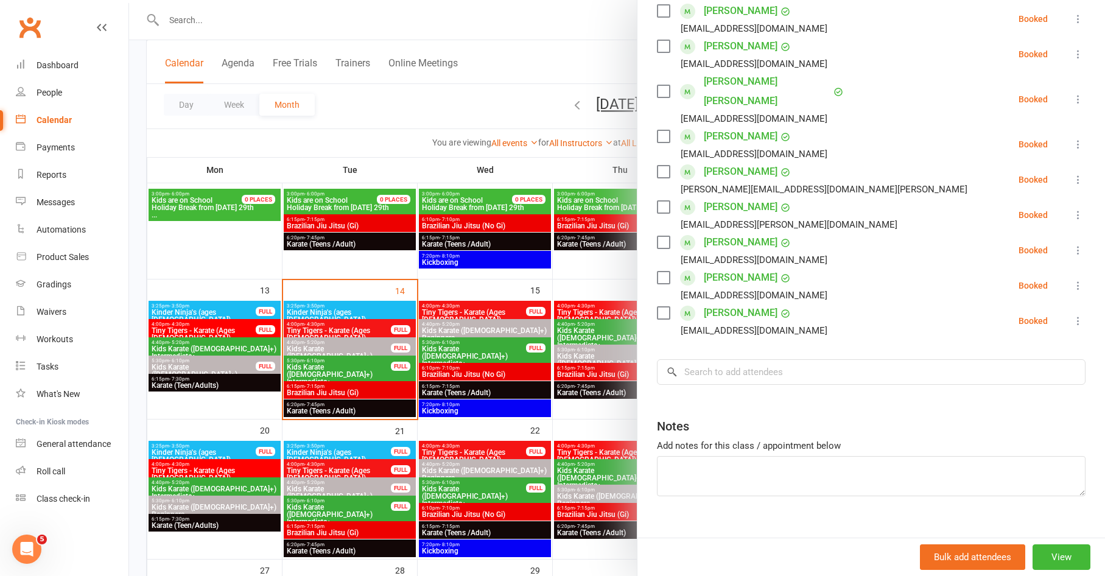
click at [498, 193] on div at bounding box center [617, 288] width 976 height 576
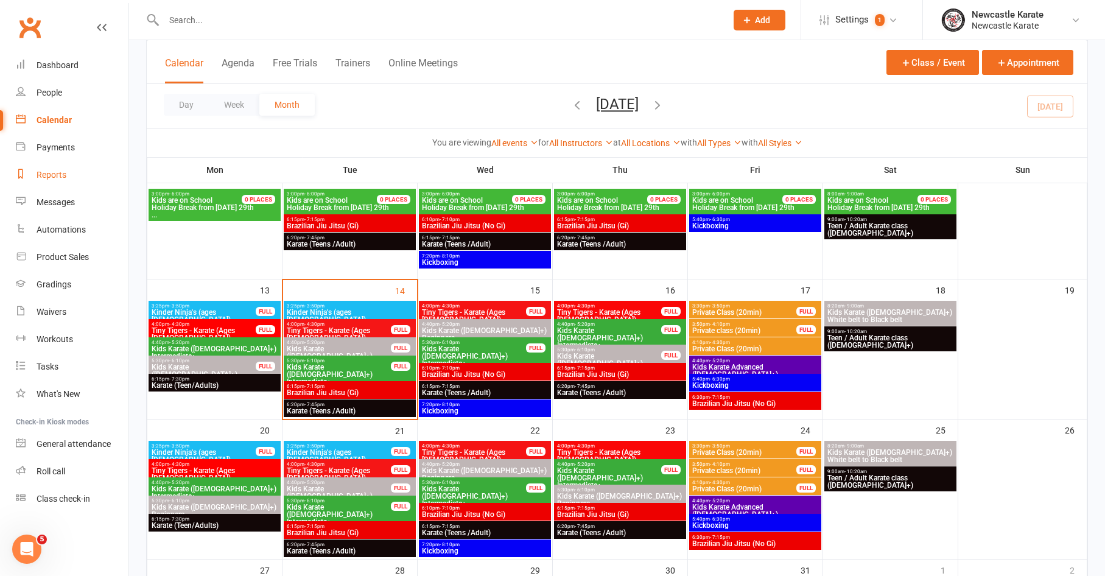
click at [38, 165] on link "Reports" at bounding box center [72, 174] width 113 height 27
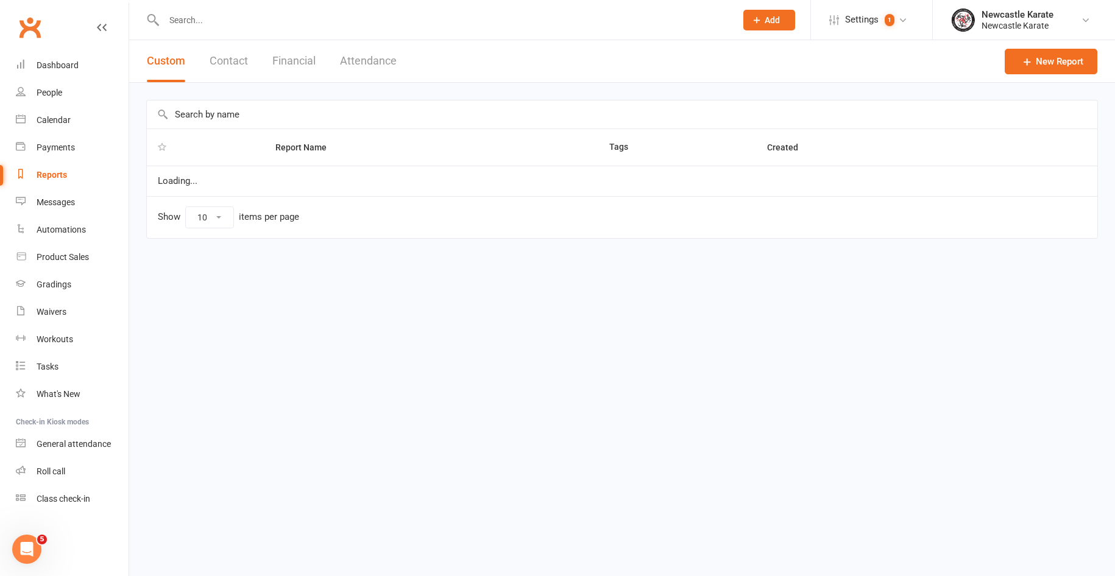
select select "25"
click at [203, 114] on input "text" at bounding box center [617, 114] width 941 height 28
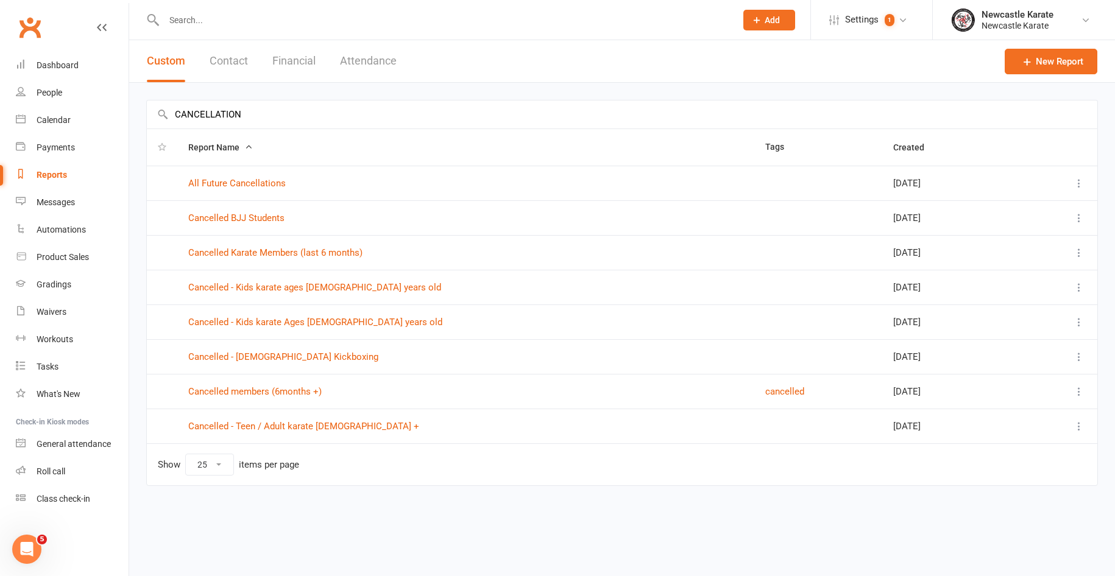
type input "CANCELLATION"
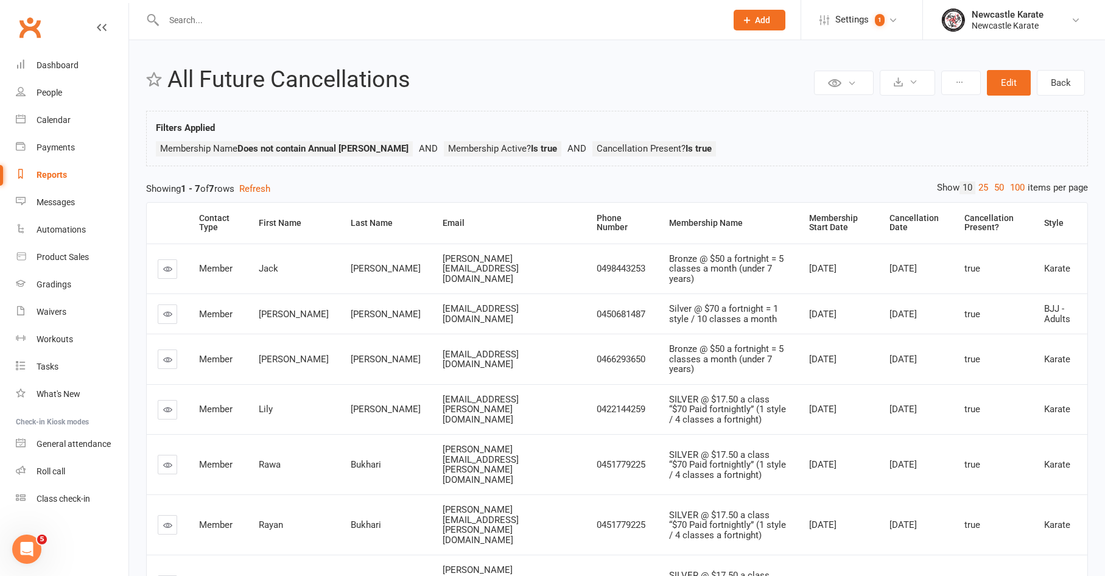
click at [173, 305] on link at bounding box center [167, 314] width 19 height 19
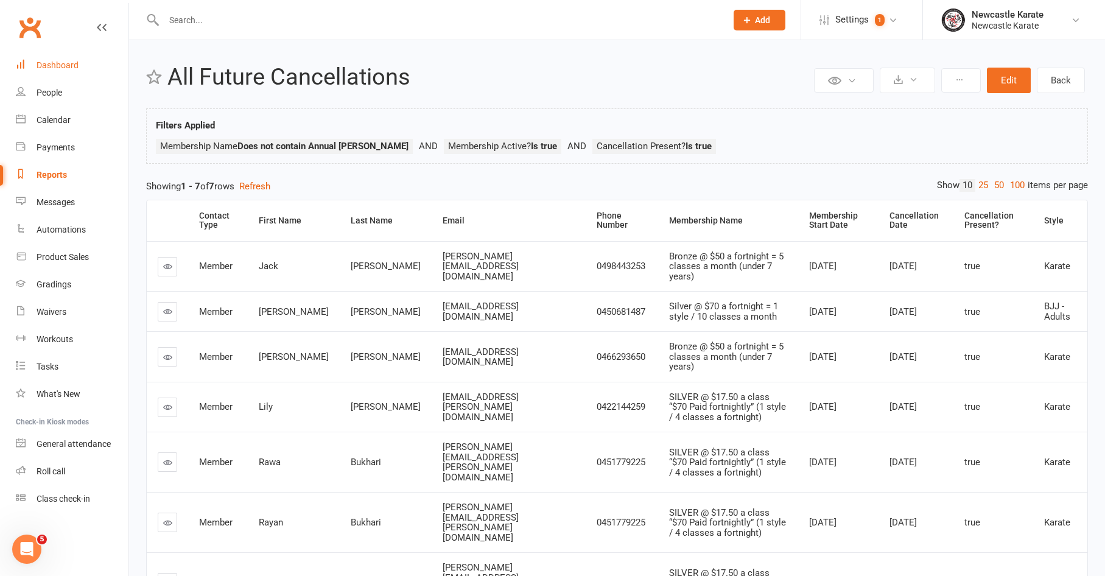
click at [101, 58] on link "Dashboard" at bounding box center [72, 65] width 113 height 27
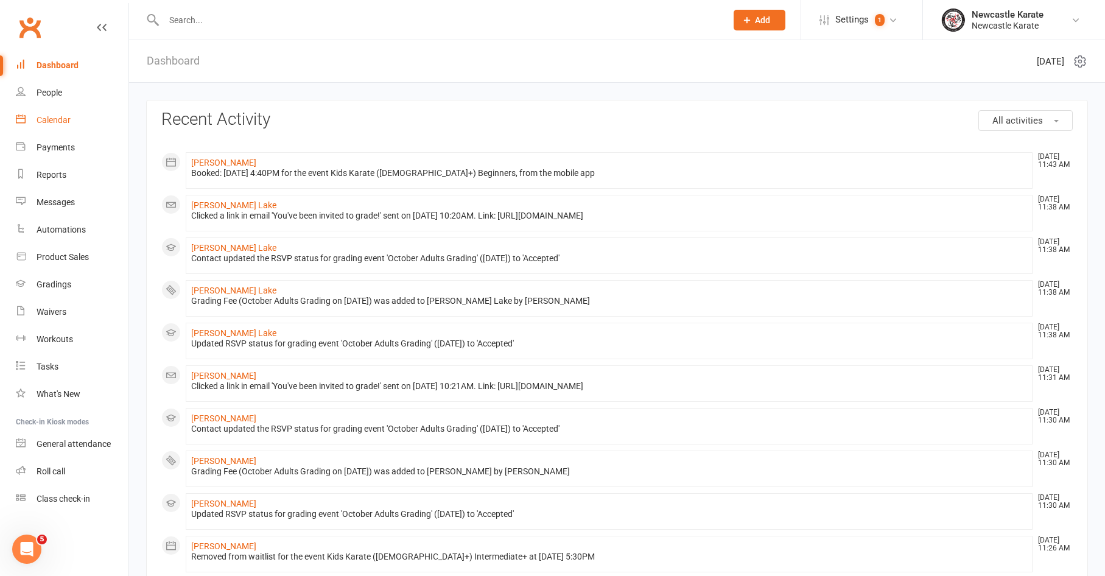
click at [83, 122] on link "Calendar" at bounding box center [72, 120] width 113 height 27
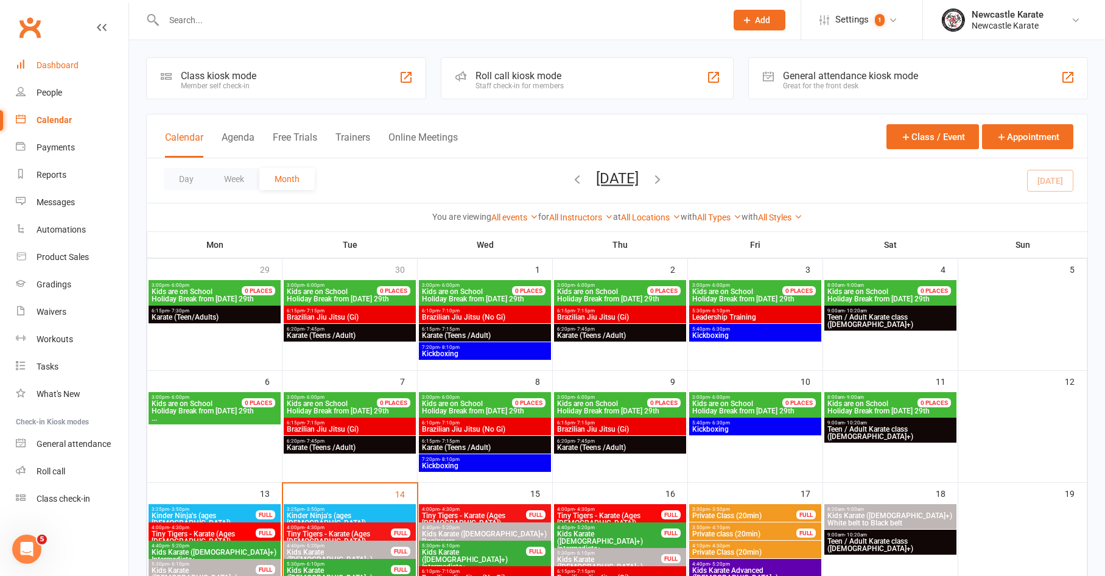
click at [64, 72] on link "Dashboard" at bounding box center [72, 65] width 113 height 27
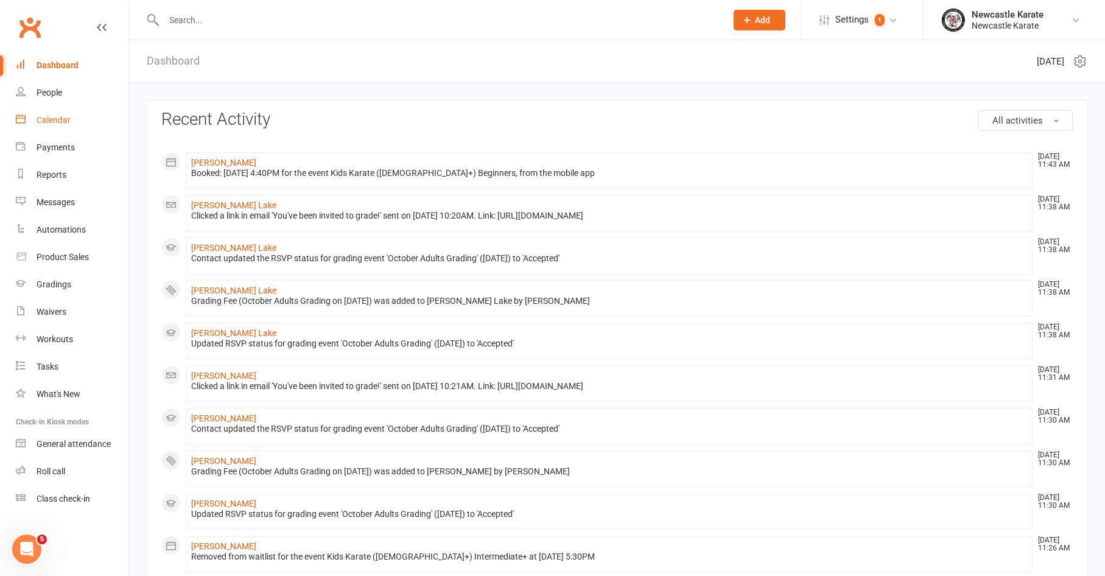
click at [55, 123] on div "Calendar" at bounding box center [54, 120] width 34 height 10
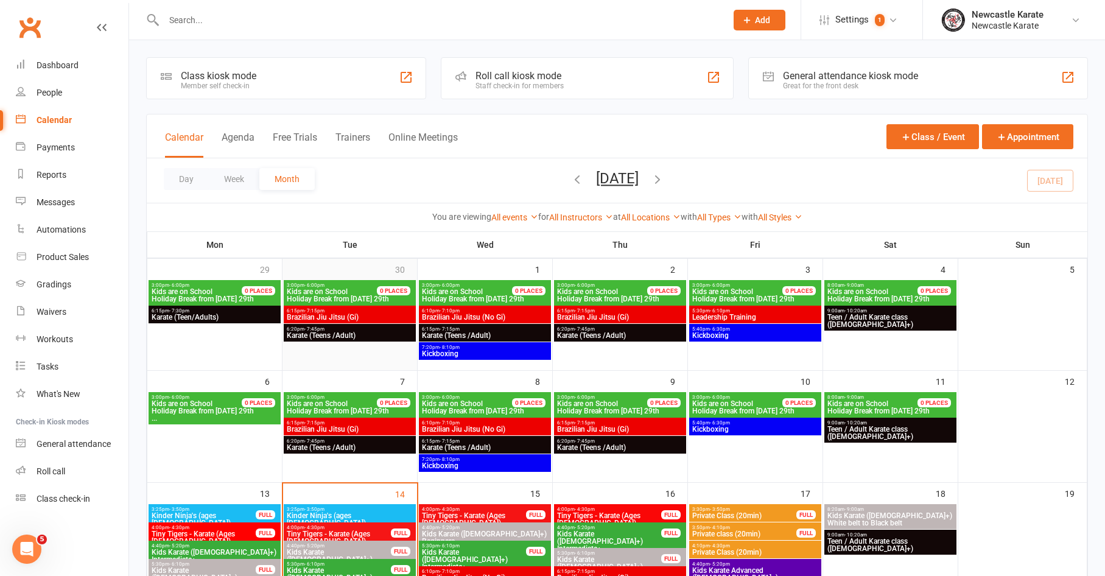
scroll to position [227, 0]
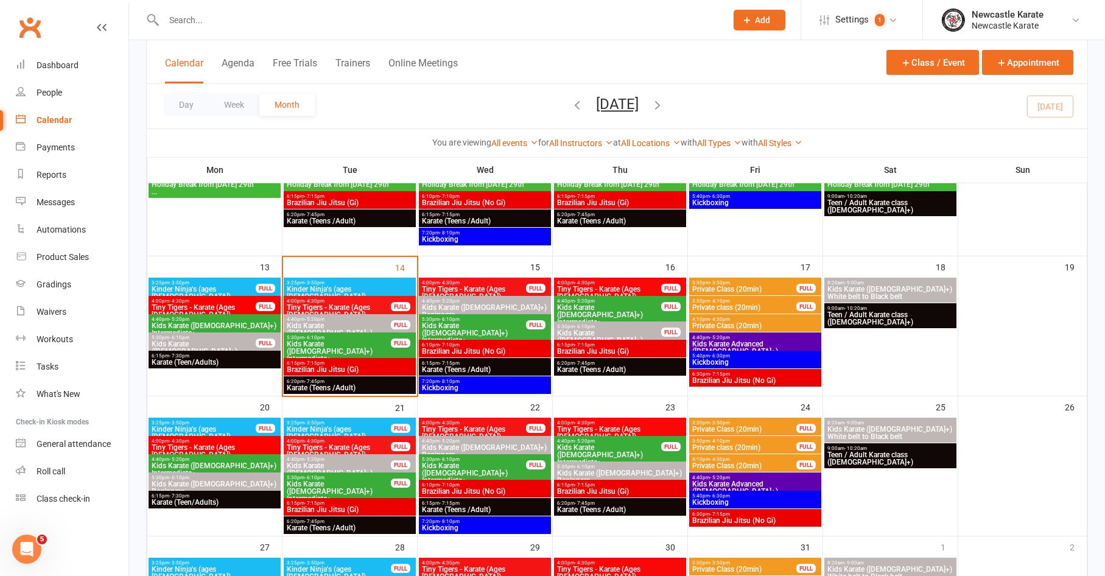
click at [491, 383] on span "7:20pm - 8:10pm" at bounding box center [484, 381] width 127 height 5
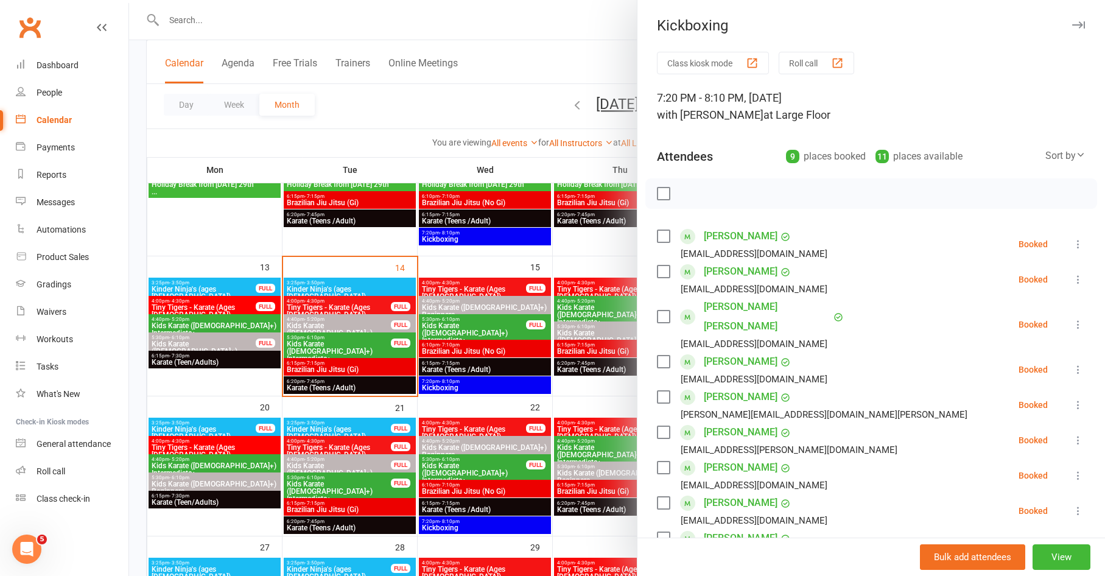
scroll to position [89, 0]
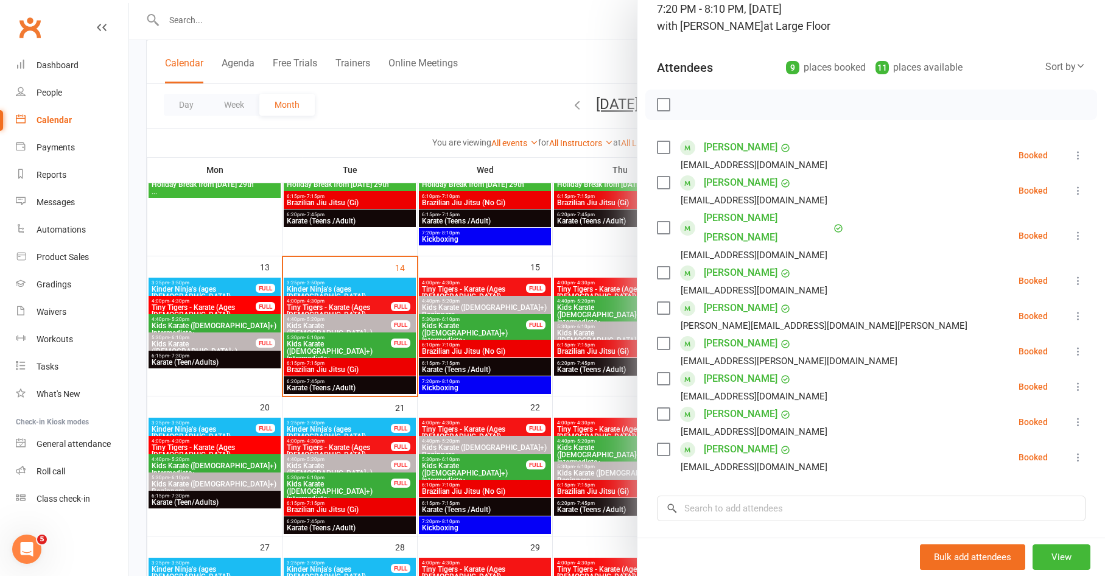
click at [317, 407] on div at bounding box center [617, 288] width 976 height 576
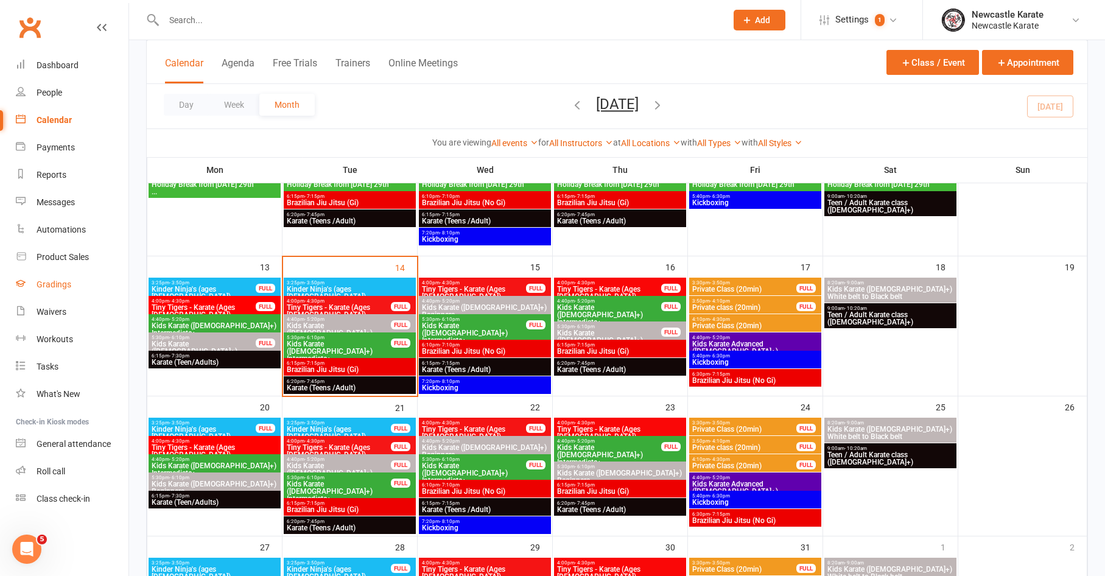
click at [61, 284] on div "Gradings" at bounding box center [54, 285] width 35 height 10
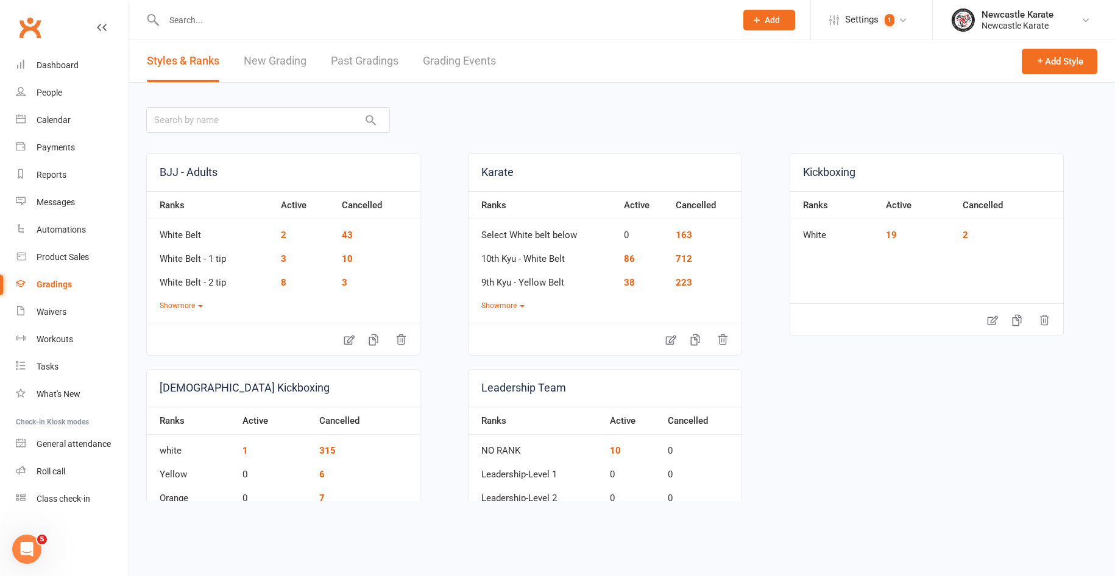
click at [465, 46] on link "Grading Events" at bounding box center [459, 61] width 73 height 42
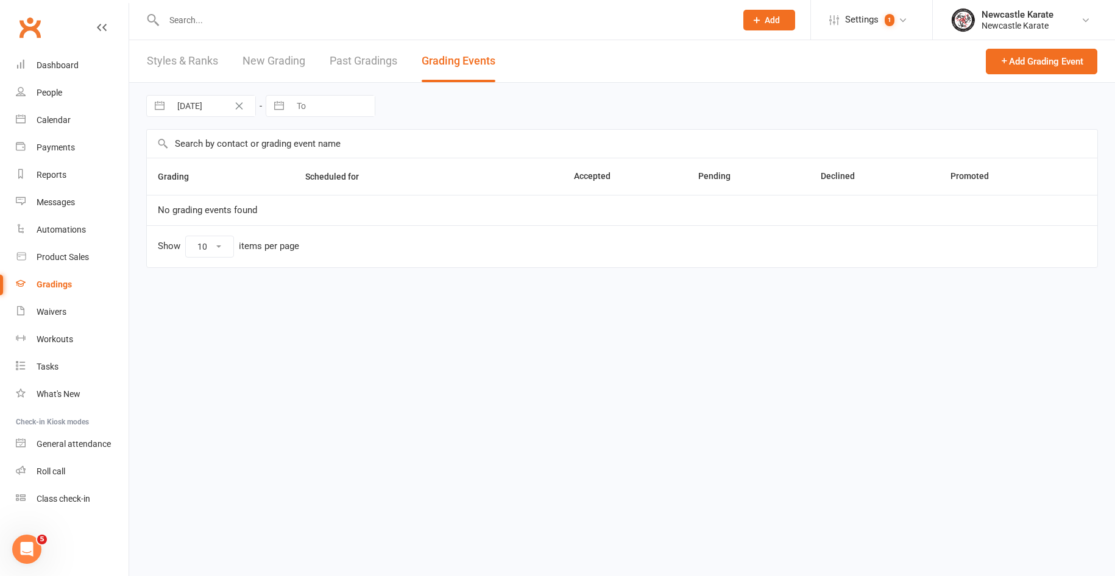
select select "100"
click at [204, 212] on link "October Adults Grading" at bounding box center [205, 210] width 94 height 11
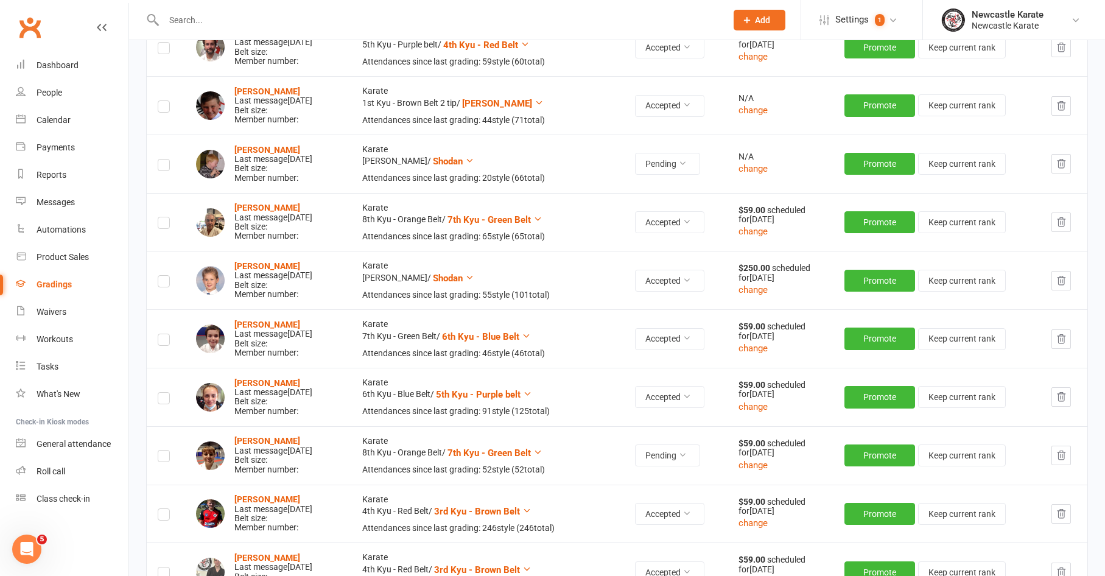
scroll to position [527, 0]
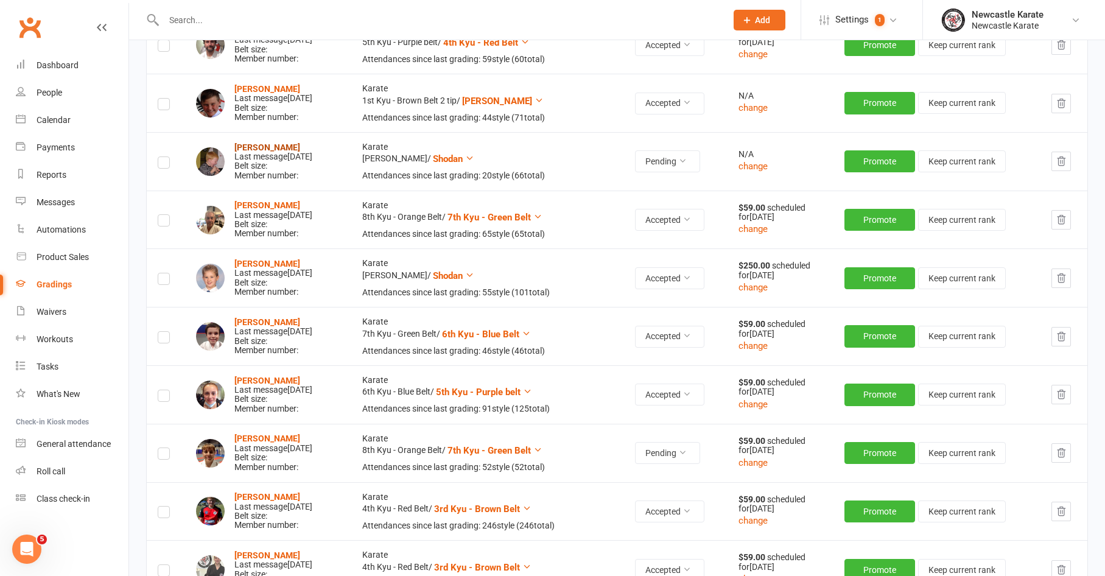
click at [289, 143] on strong "[PERSON_NAME]" at bounding box center [267, 148] width 66 height 10
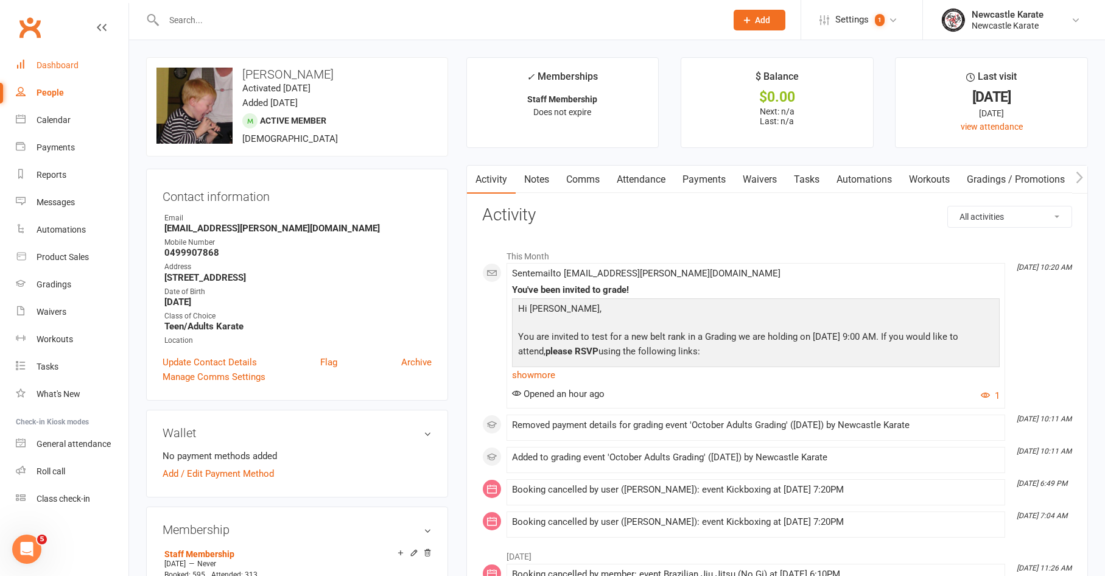
click at [69, 69] on div "Dashboard" at bounding box center [58, 65] width 42 height 10
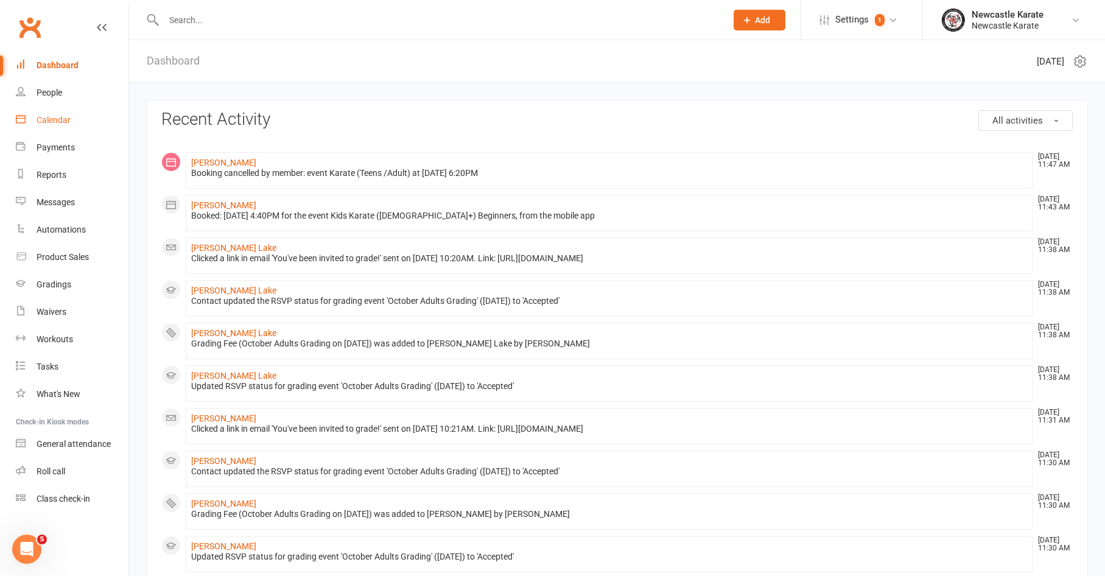
click at [51, 116] on div "Calendar" at bounding box center [54, 120] width 34 height 10
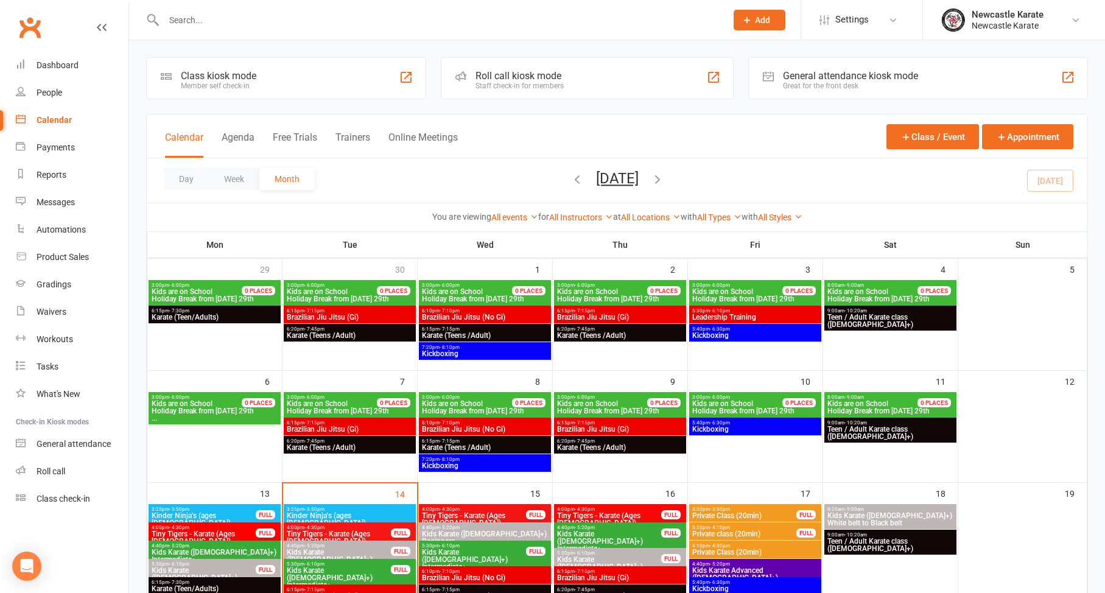
click at [61, 55] on ui-view "Prospect Member Non-attending contact Class / event Appointment Grading event T…" at bounding box center [552, 537] width 1105 height 1068
click at [62, 56] on link "Dashboard" at bounding box center [72, 65] width 113 height 27
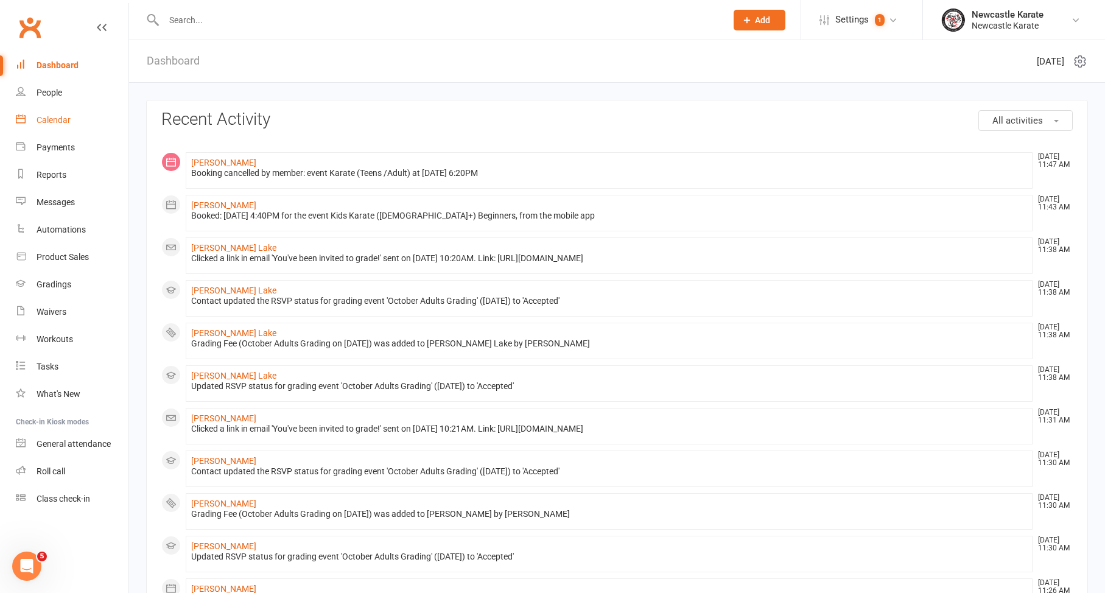
click at [59, 123] on div "Calendar" at bounding box center [54, 120] width 34 height 10
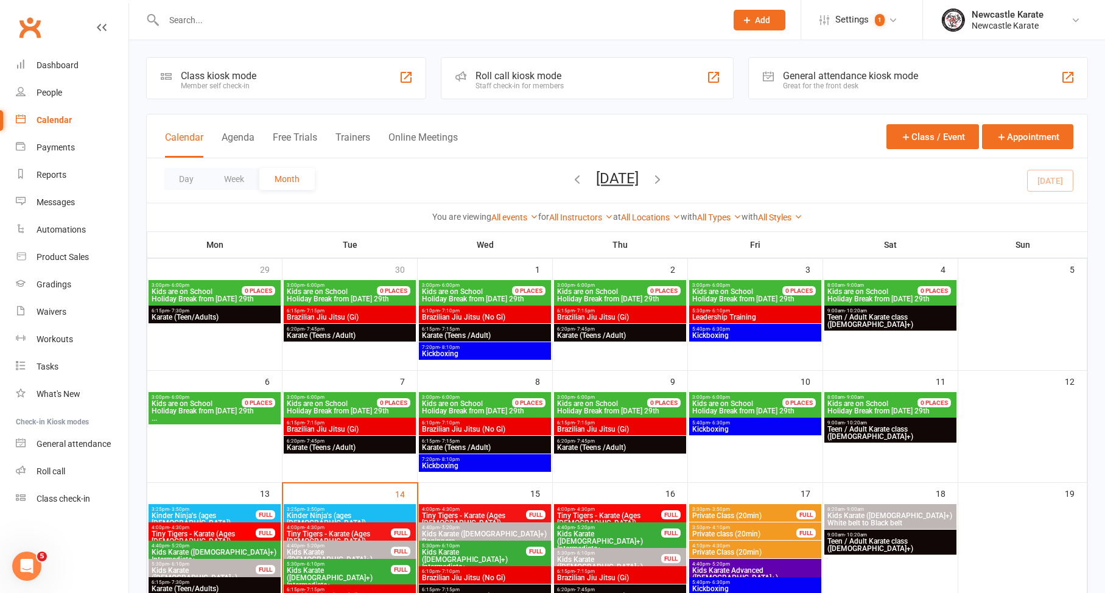
click at [306, 7] on div at bounding box center [432, 20] width 572 height 40
click at [305, 10] on div at bounding box center [432, 20] width 572 height 40
click at [297, 24] on input "text" at bounding box center [439, 20] width 558 height 17
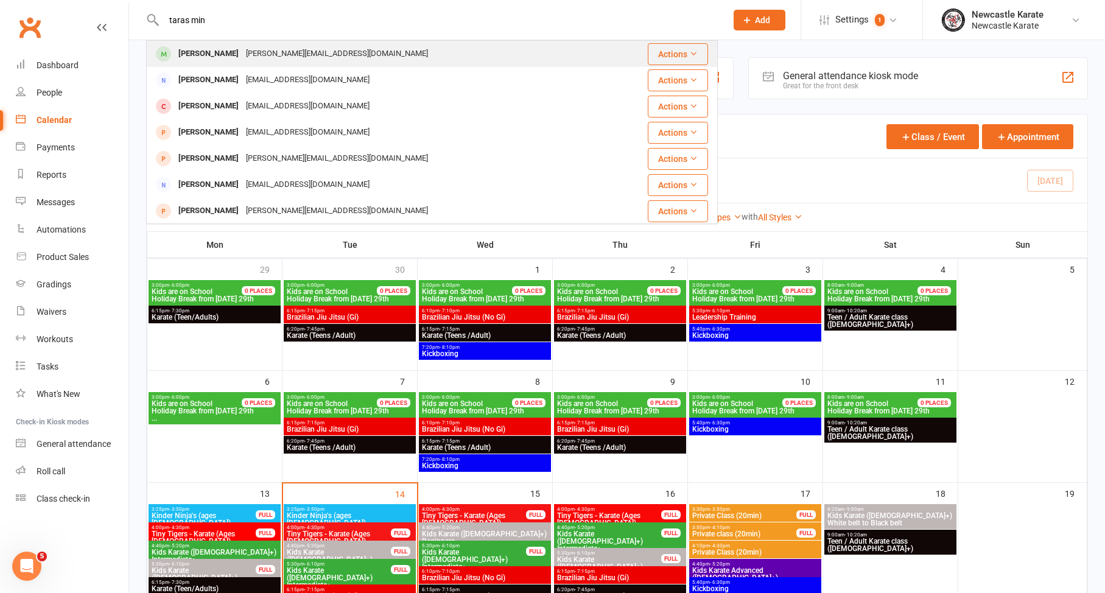
type input "taras min"
click at [241, 42] on div "Taras Minski-Hanstock Dylan.m.newcastle@gmail.com" at bounding box center [376, 53] width 459 height 25
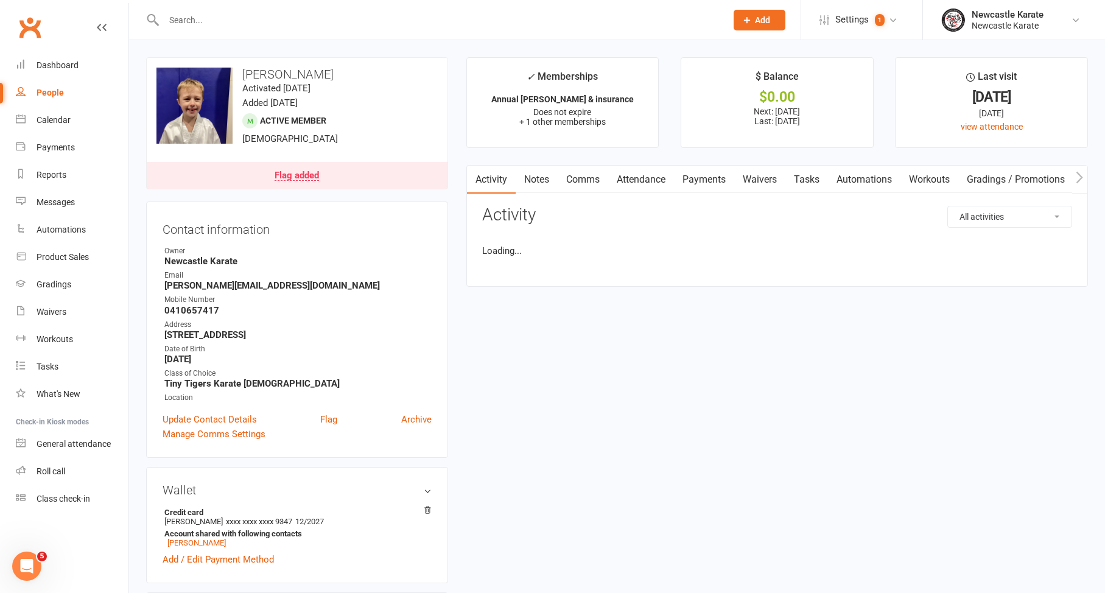
click at [662, 170] on link "Attendance" at bounding box center [641, 180] width 66 height 28
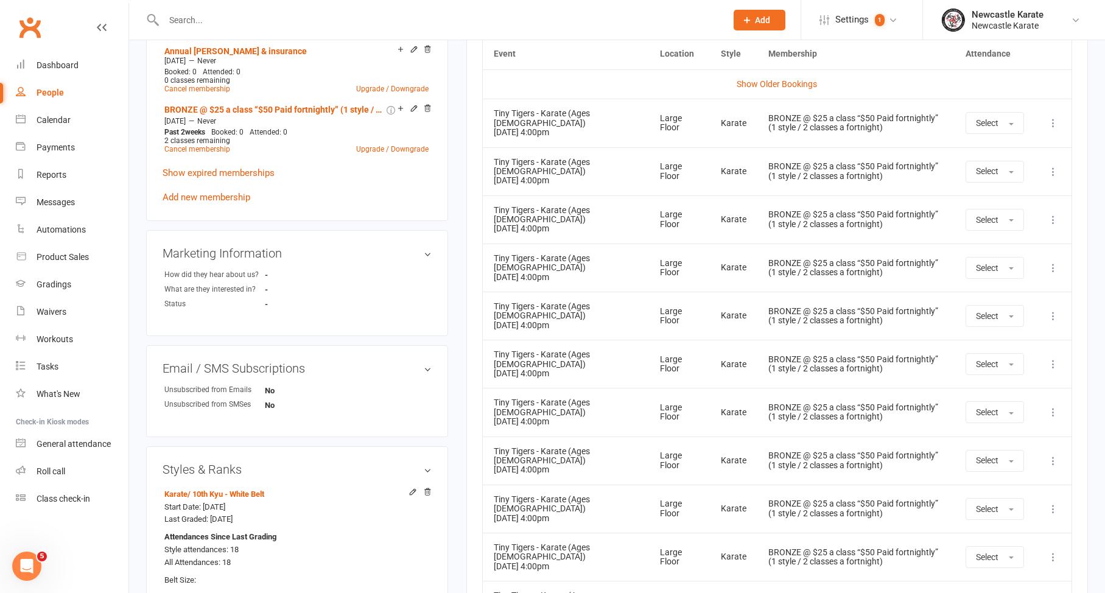
scroll to position [321, 0]
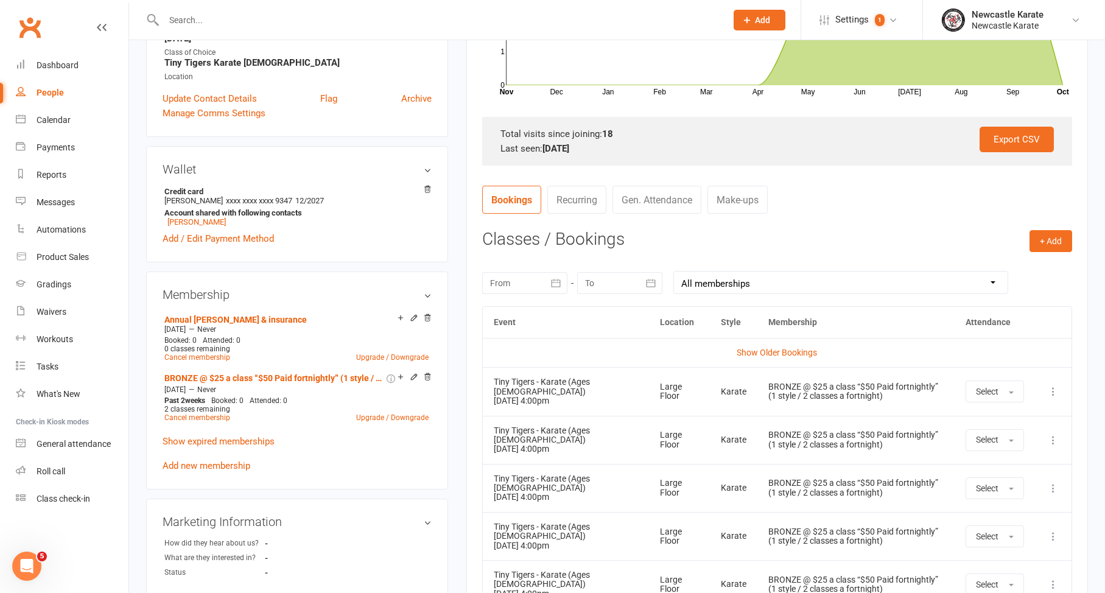
click at [1052, 384] on button at bounding box center [1053, 391] width 15 height 15
click at [1000, 470] on link "Remove booking" at bounding box center [1000, 464] width 121 height 24
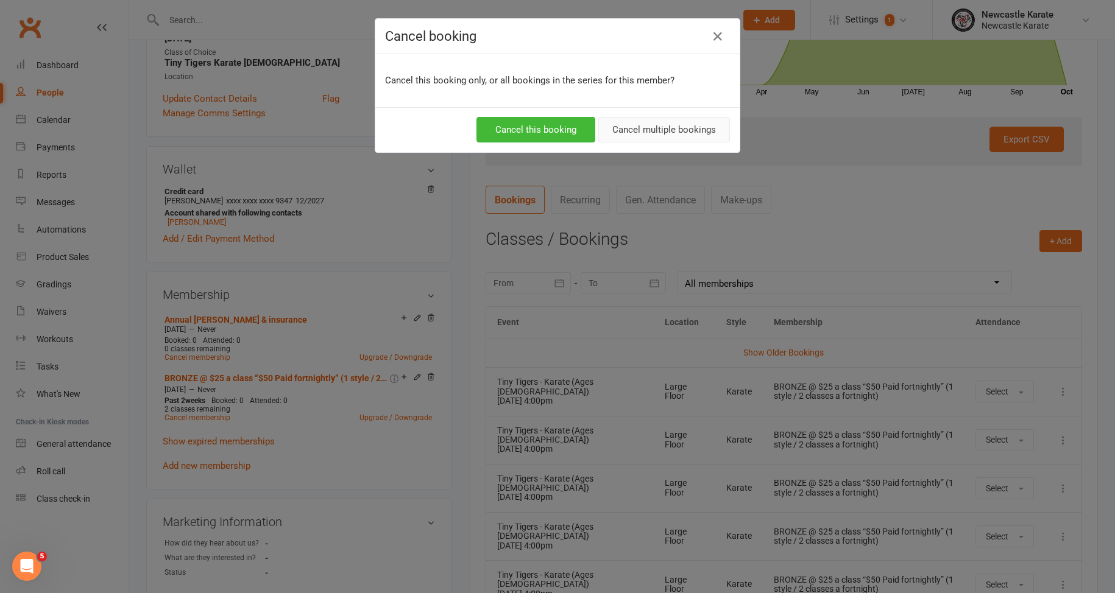
click at [687, 136] on button "Cancel multiple bookings" at bounding box center [664, 130] width 132 height 26
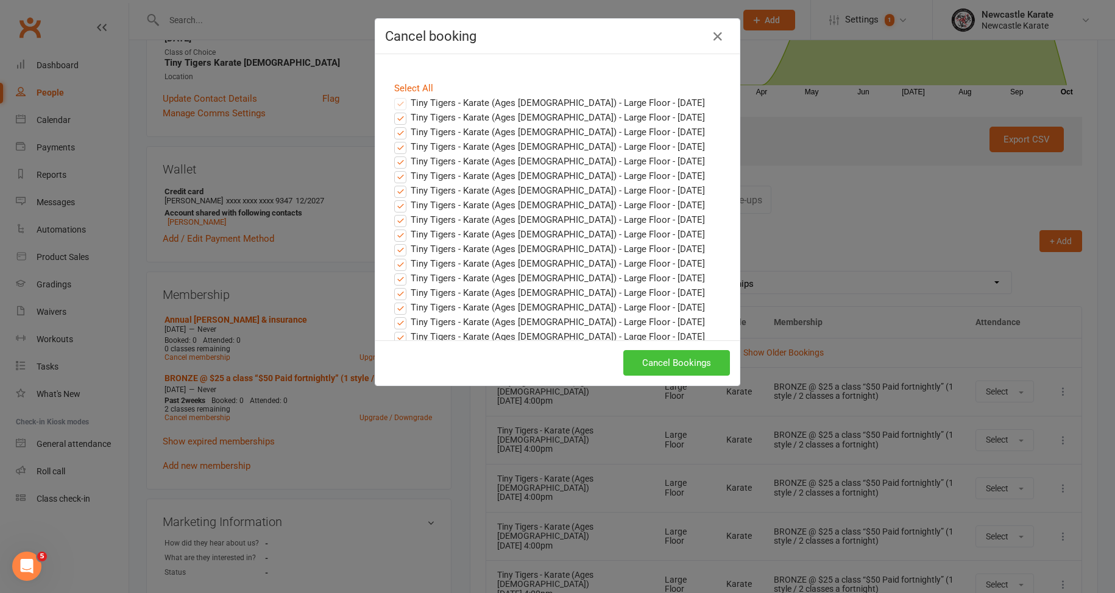
click at [686, 358] on button "Cancel Bookings" at bounding box center [676, 363] width 107 height 26
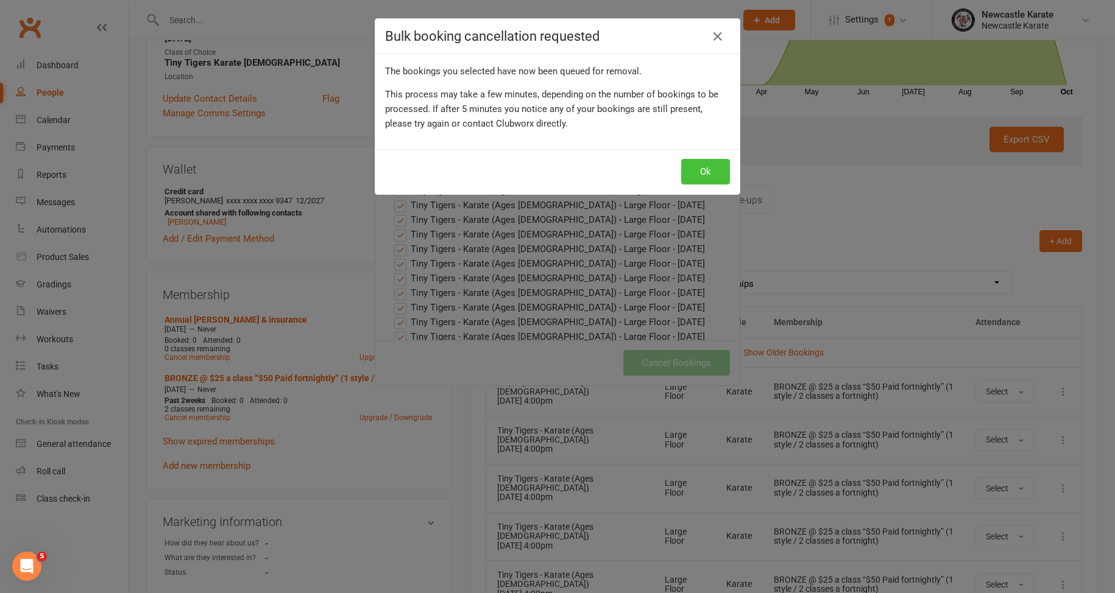
click at [681, 160] on button "Ok" at bounding box center [705, 172] width 49 height 26
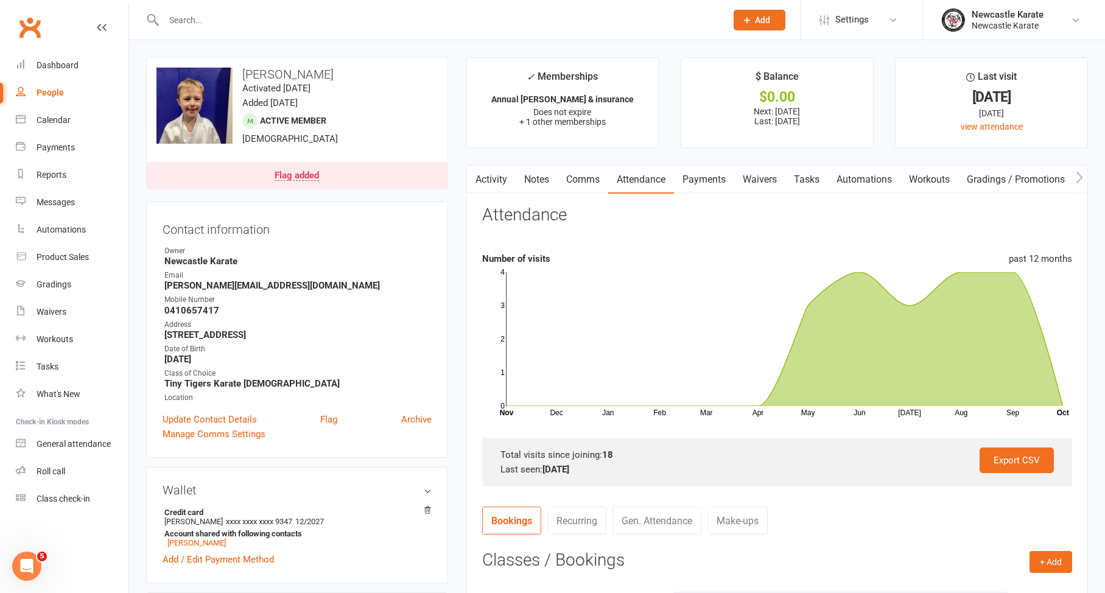
scroll to position [255, 0]
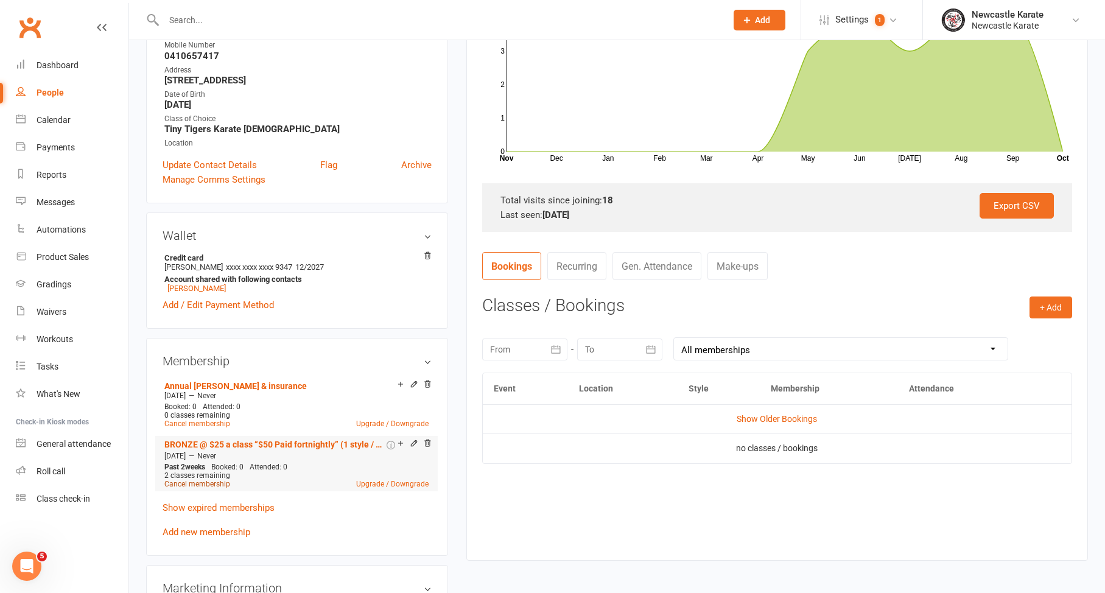
click at [202, 486] on link "Cancel membership" at bounding box center [197, 484] width 66 height 9
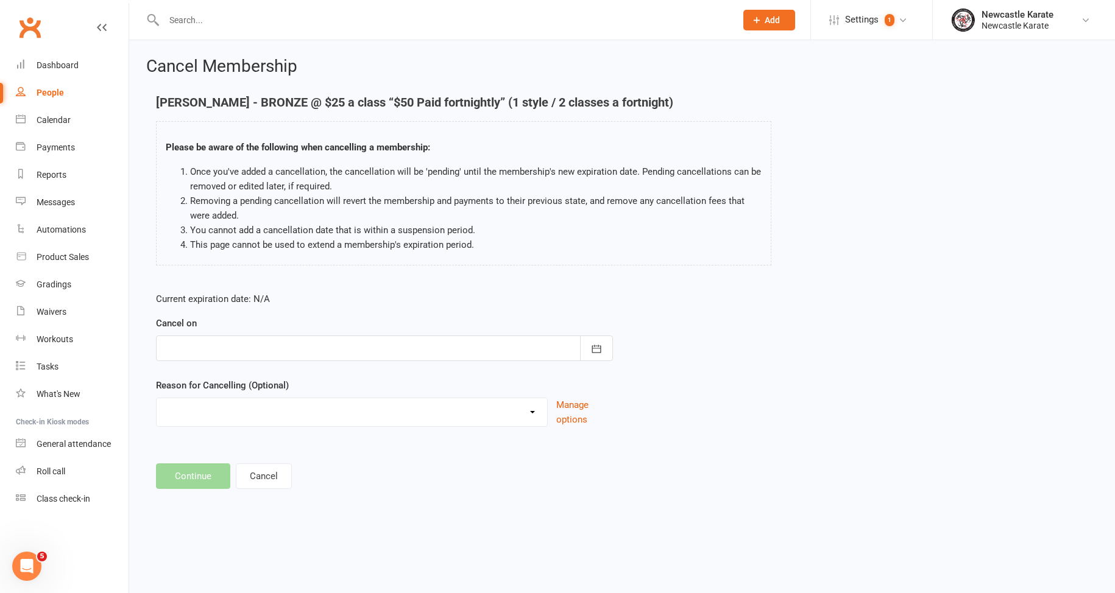
click at [334, 365] on form "Current expiration date: N/A Cancel on October 2025 Sun Mon Tue Wed Thu Fri Sat…" at bounding box center [384, 359] width 457 height 135
click at [330, 356] on div at bounding box center [384, 349] width 457 height 26
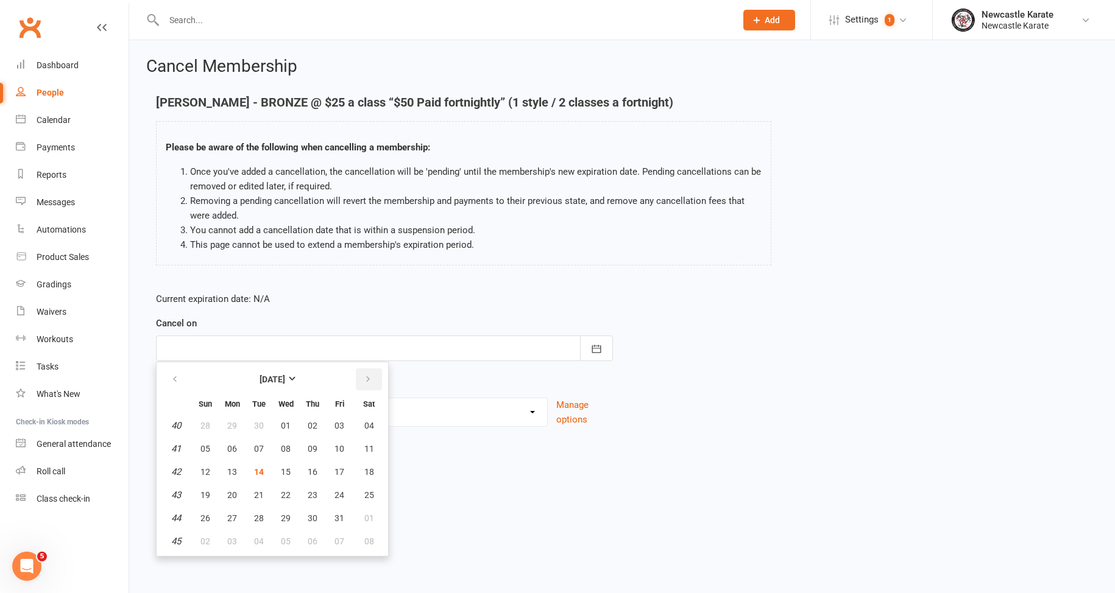
click at [359, 379] on button "button" at bounding box center [369, 379] width 26 height 22
click at [304, 473] on button "13" at bounding box center [313, 472] width 26 height 22
type input "13 Nov 2025"
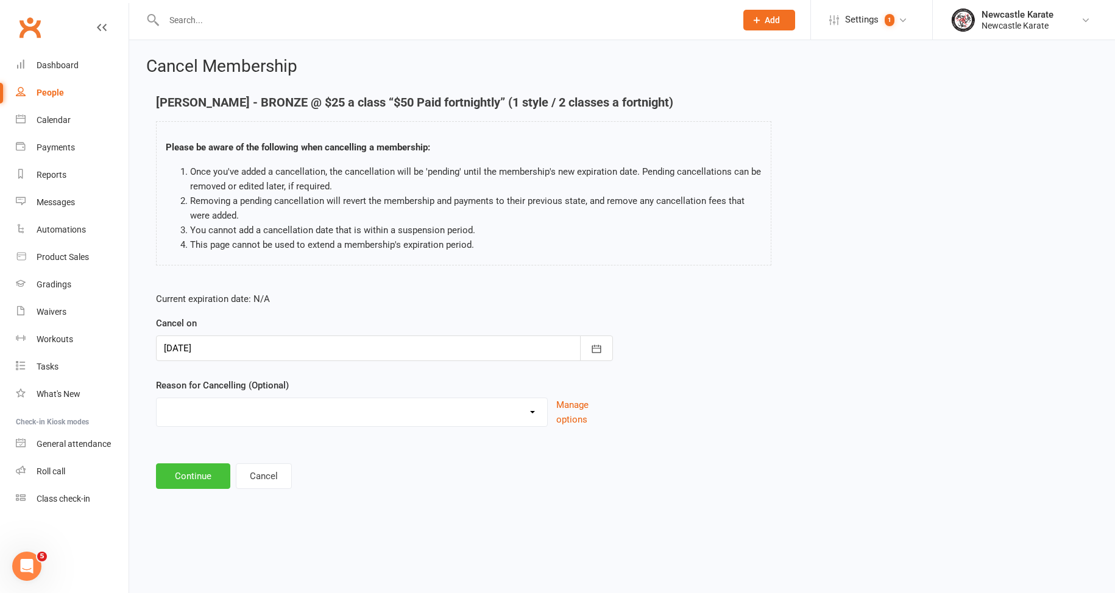
click at [208, 471] on button "Continue" at bounding box center [193, 476] width 74 height 26
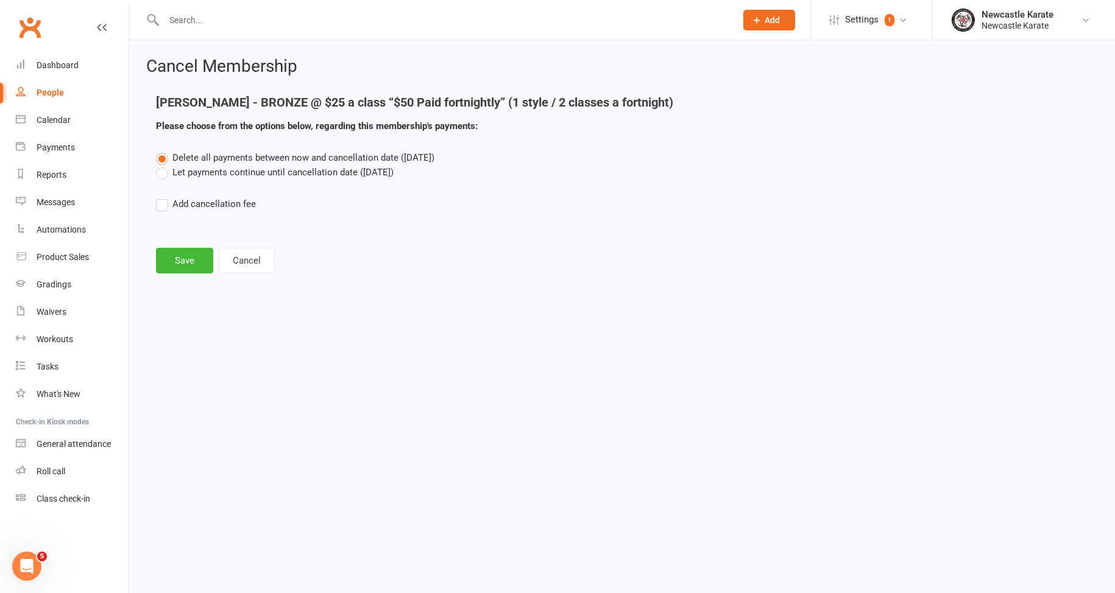
click at [214, 169] on label "Let payments continue until cancellation date (Nov 13, 2025)" at bounding box center [275, 172] width 238 height 15
click at [164, 165] on input "Let payments continue until cancellation date (Nov 13, 2025)" at bounding box center [160, 165] width 8 height 0
click at [189, 256] on button "Save" at bounding box center [184, 261] width 57 height 26
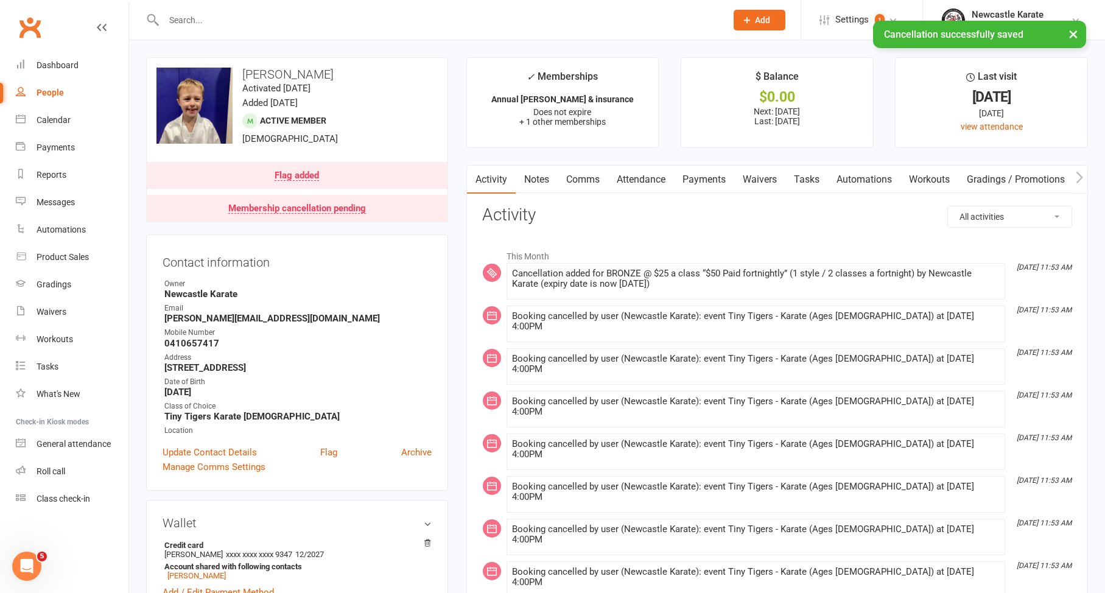
scroll to position [414, 0]
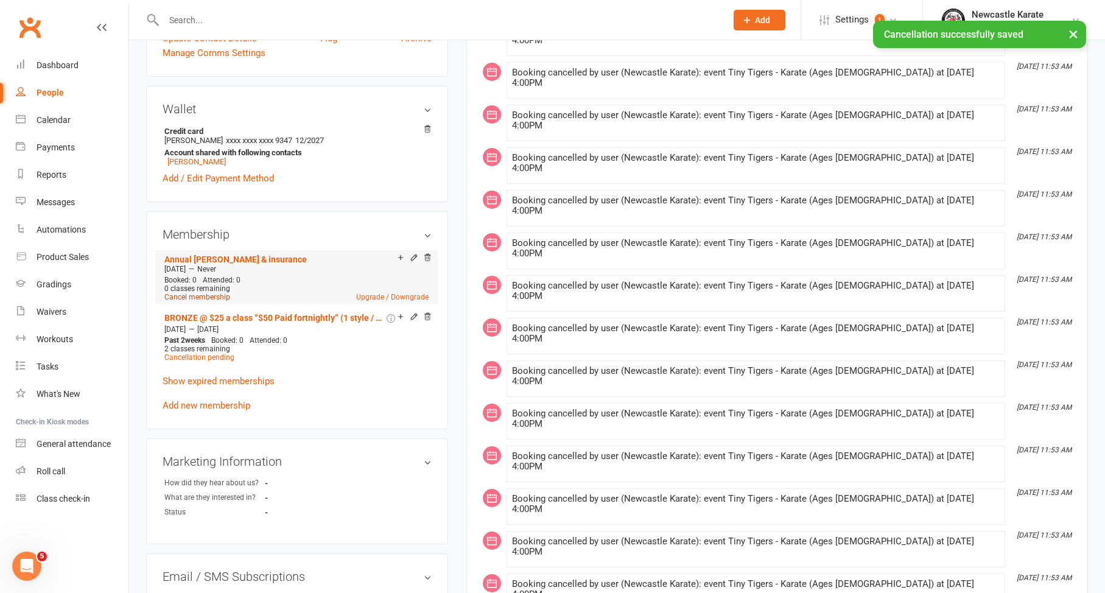
click at [193, 298] on link "Cancel membership" at bounding box center [197, 297] width 66 height 9
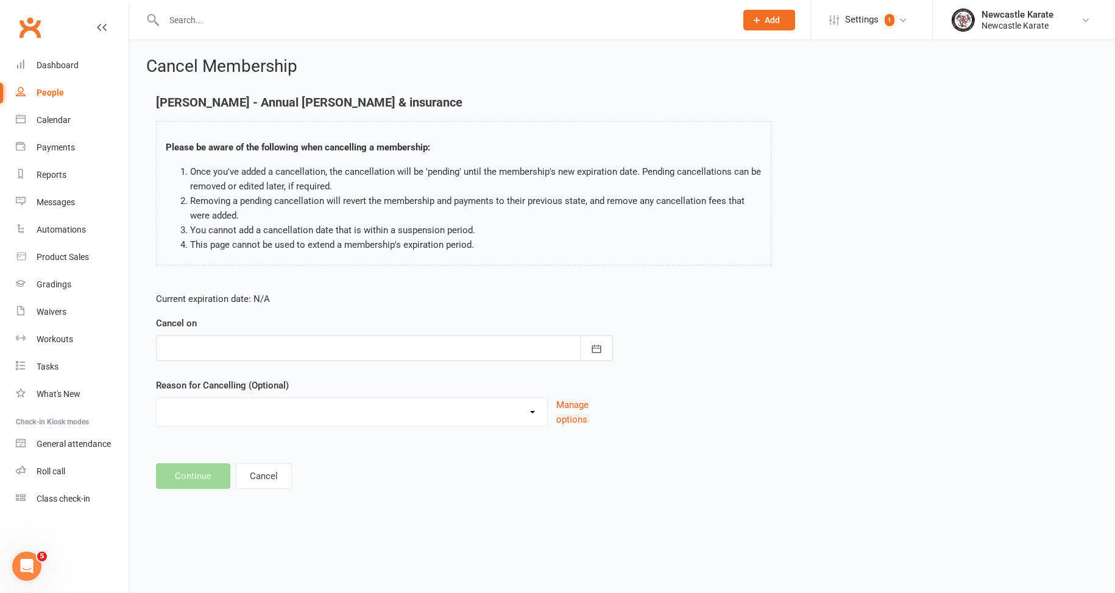
click at [372, 363] on form "Current expiration date: N/A Cancel on October 2025 Sun Mon Tue Wed Thu Fri Sat…" at bounding box center [384, 359] width 457 height 135
click at [368, 347] on div at bounding box center [384, 349] width 457 height 26
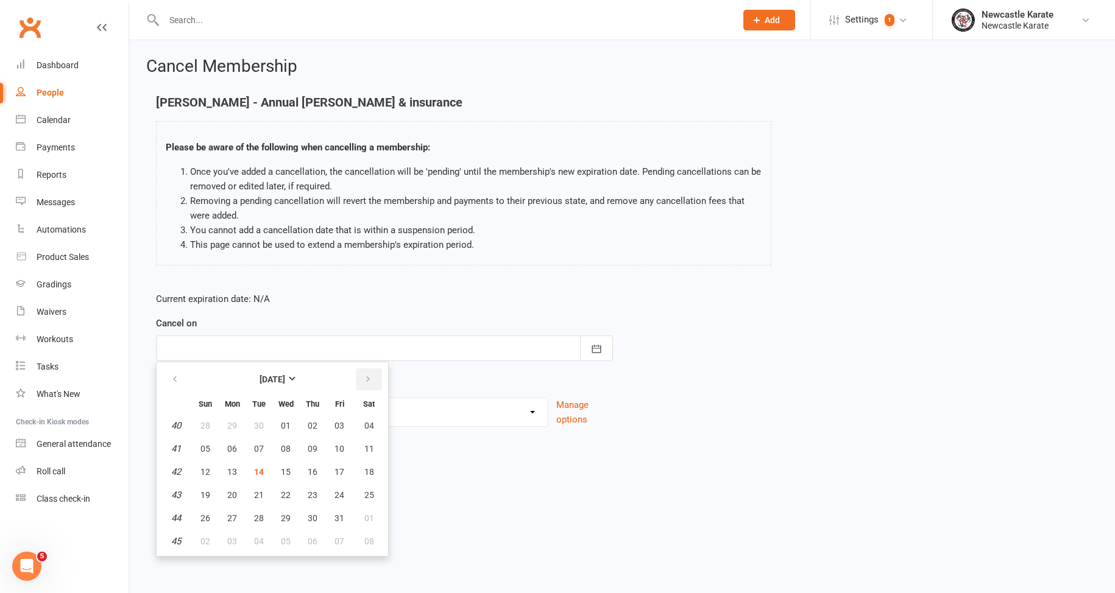
click at [375, 370] on button "button" at bounding box center [369, 379] width 26 height 22
click at [302, 470] on button "13" at bounding box center [313, 472] width 26 height 22
type input "13 Nov 2025"
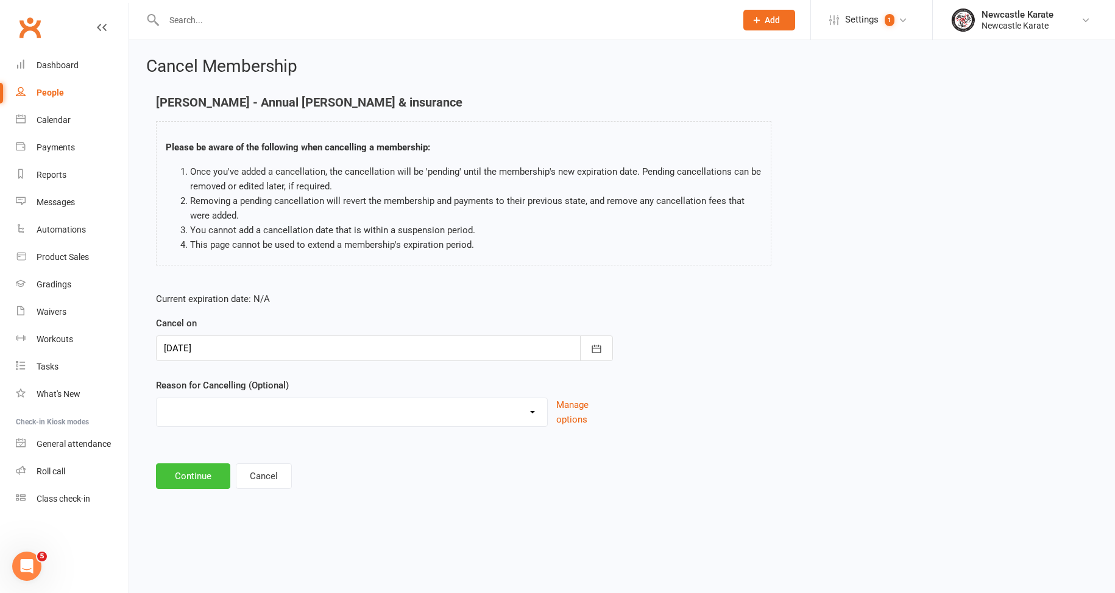
click at [196, 488] on button "Continue" at bounding box center [193, 476] width 74 height 26
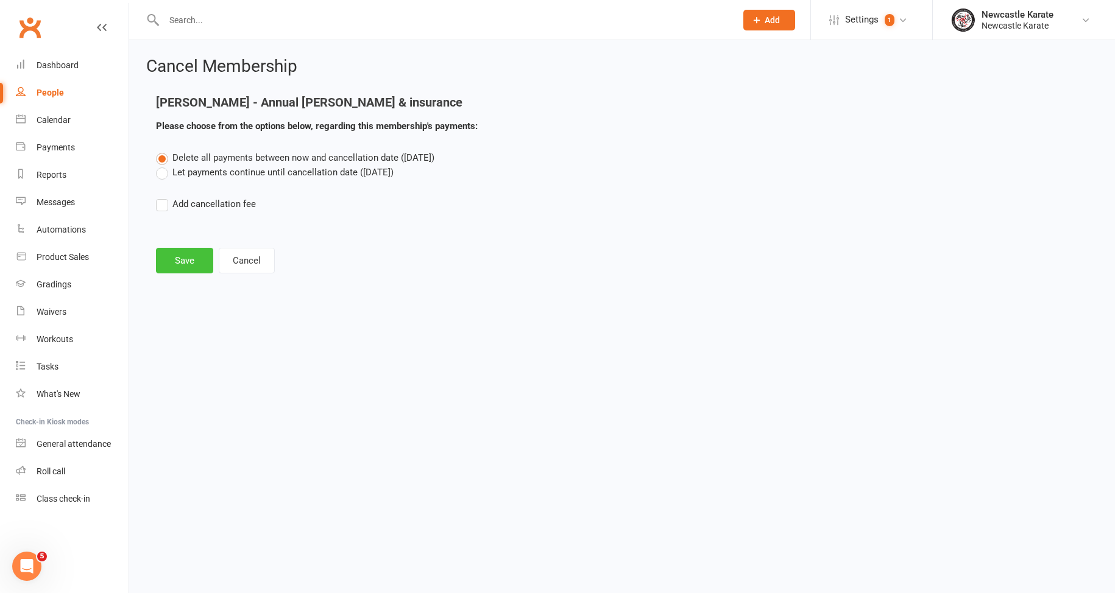
click at [176, 257] on button "Save" at bounding box center [184, 261] width 57 height 26
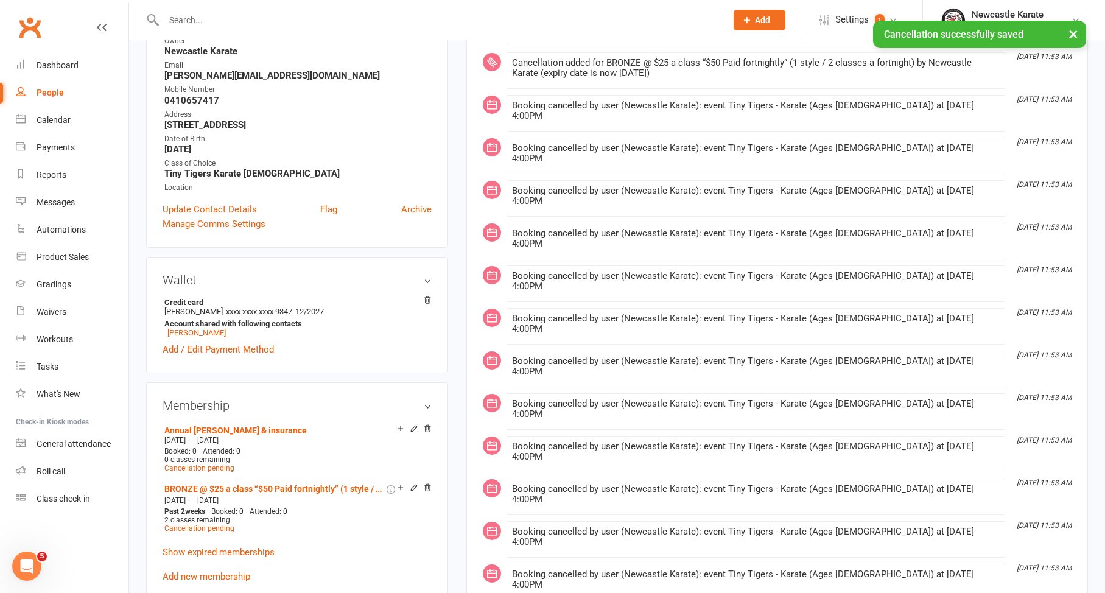
scroll to position [12, 0]
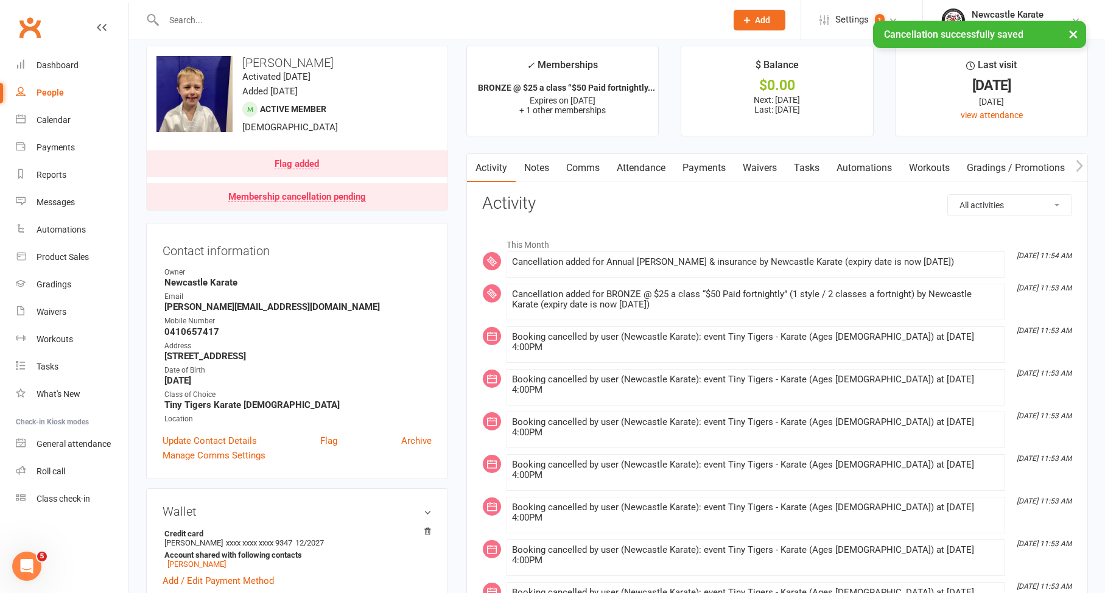
click at [704, 168] on link "Payments" at bounding box center [704, 168] width 60 height 28
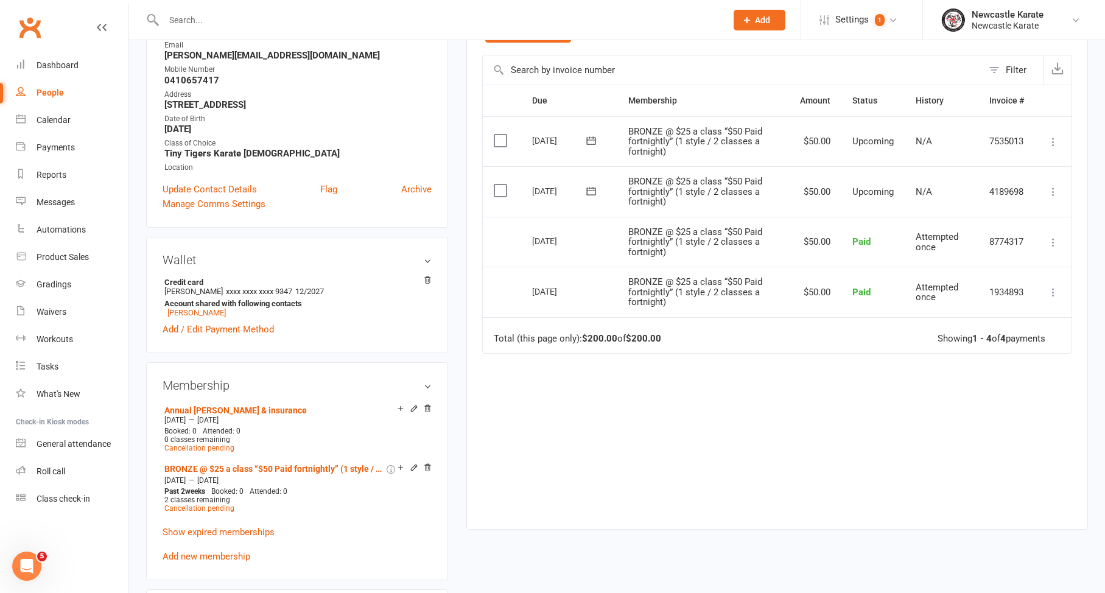
scroll to position [245, 0]
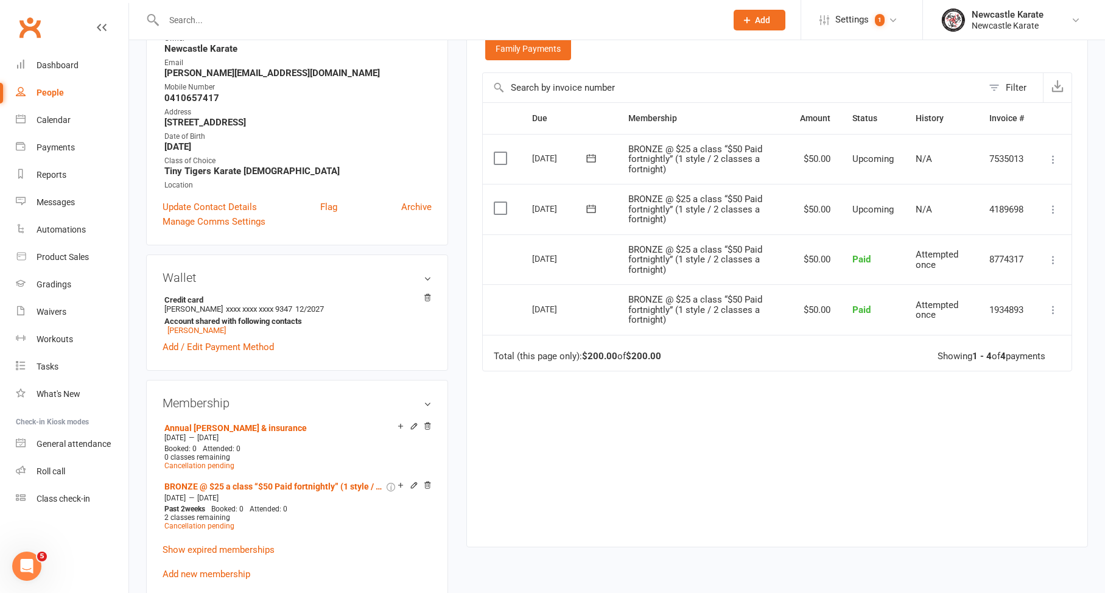
drag, startPoint x: 1054, startPoint y: 157, endPoint x: 1030, endPoint y: 189, distance: 39.7
click at [1054, 157] on icon at bounding box center [1054, 159] width 12 height 12
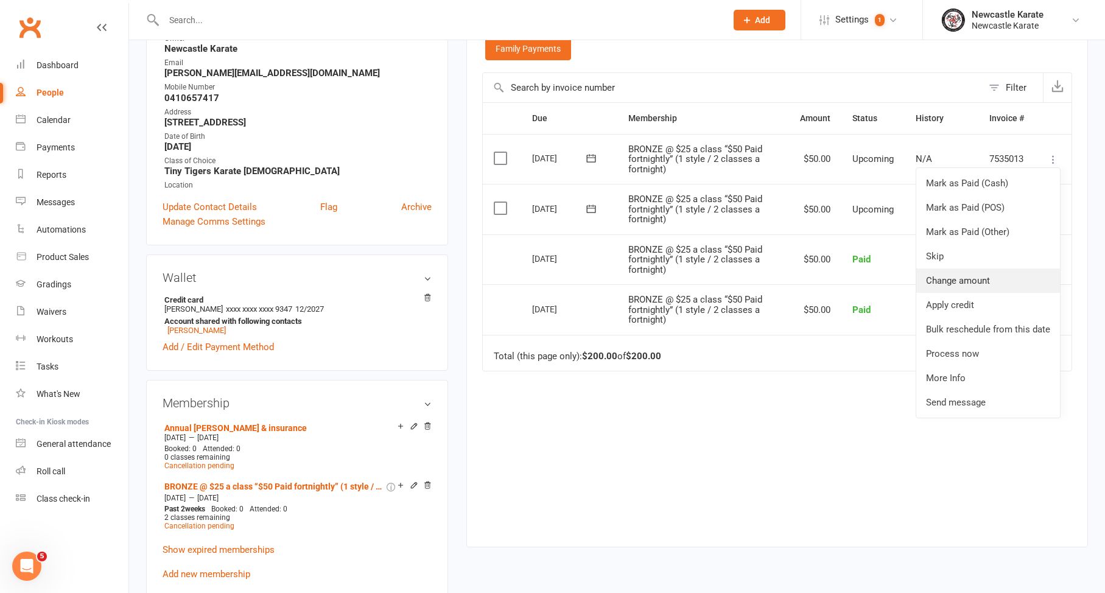
click at [982, 269] on link "Change amount" at bounding box center [989, 281] width 144 height 24
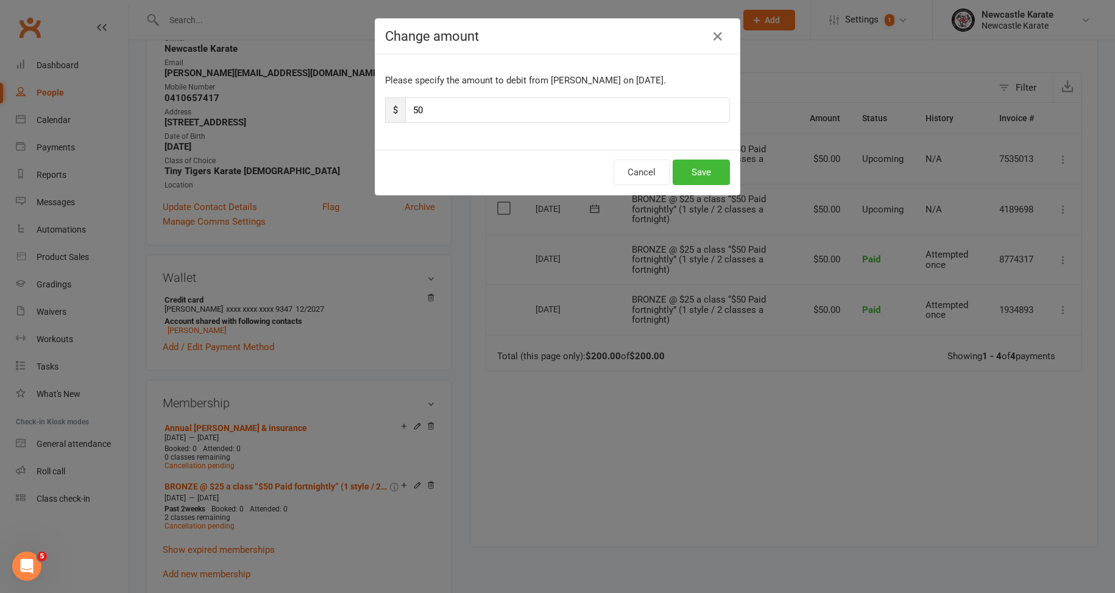
click at [440, 114] on input "50" at bounding box center [567, 110] width 325 height 26
type input "5"
type input "25"
click at [680, 167] on button "Save" at bounding box center [700, 173] width 57 height 26
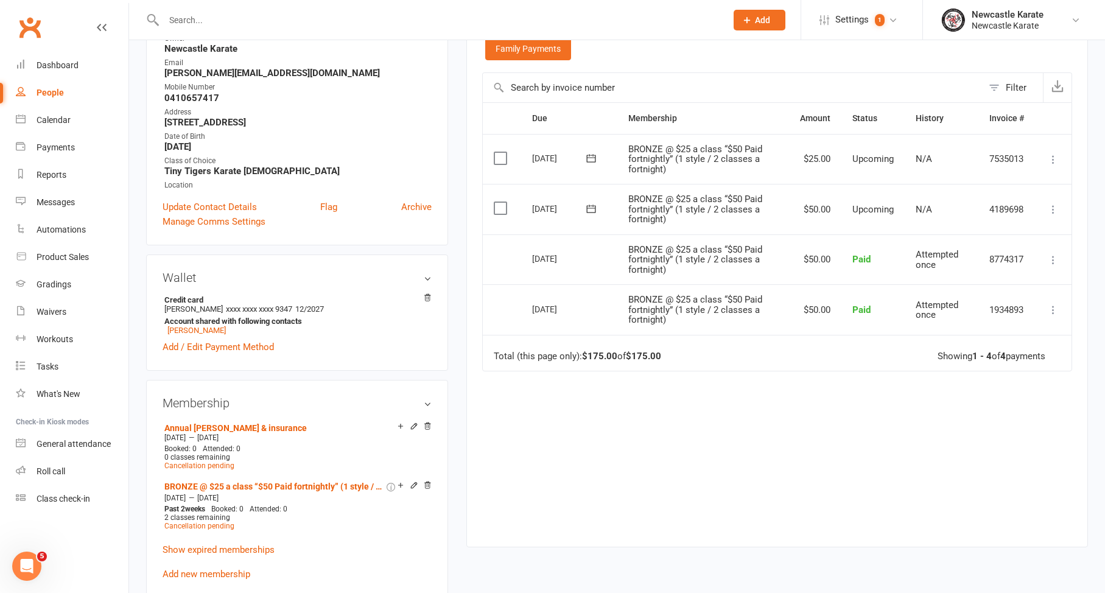
click at [1051, 153] on icon at bounding box center [1054, 159] width 12 height 12
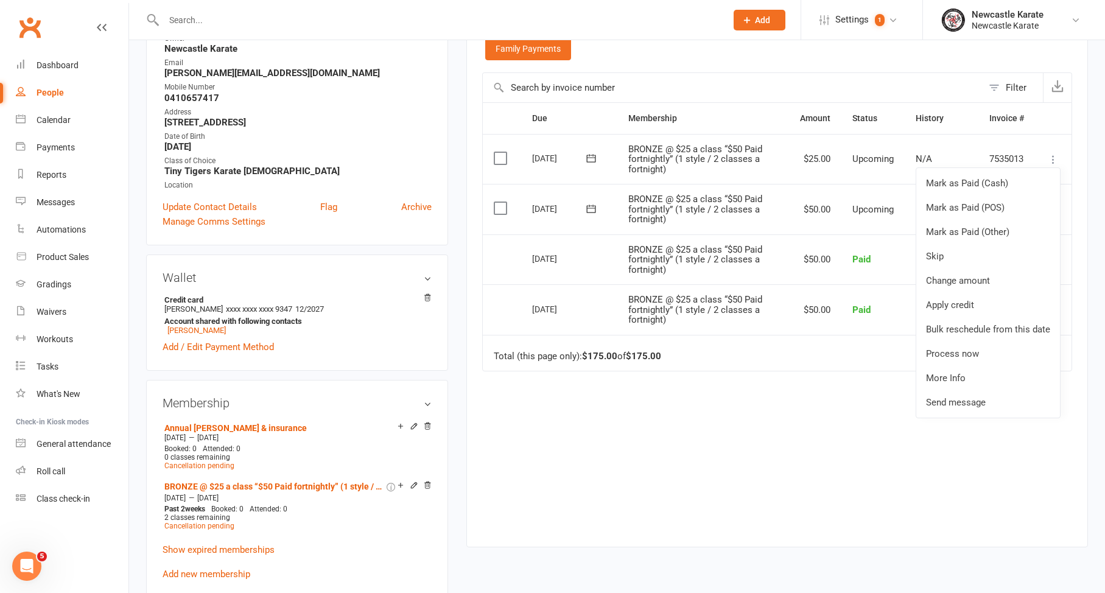
click at [738, 184] on td "BRONZE @ $25 a class “$50 Paid fortnightly” (1 style / 2 classes a fortnight)" at bounding box center [704, 209] width 172 height 51
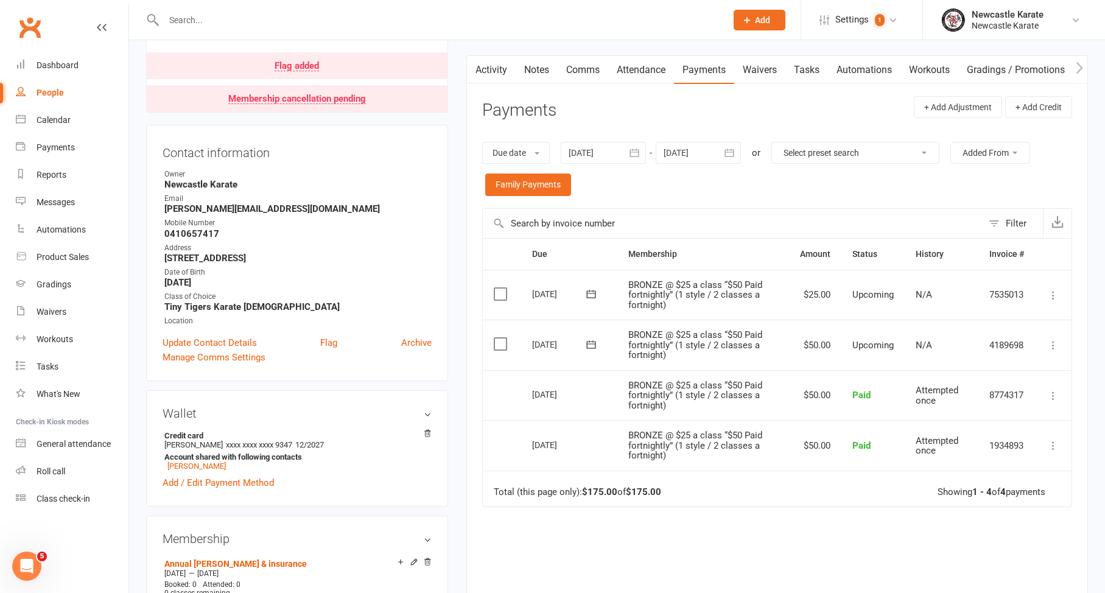
scroll to position [129, 0]
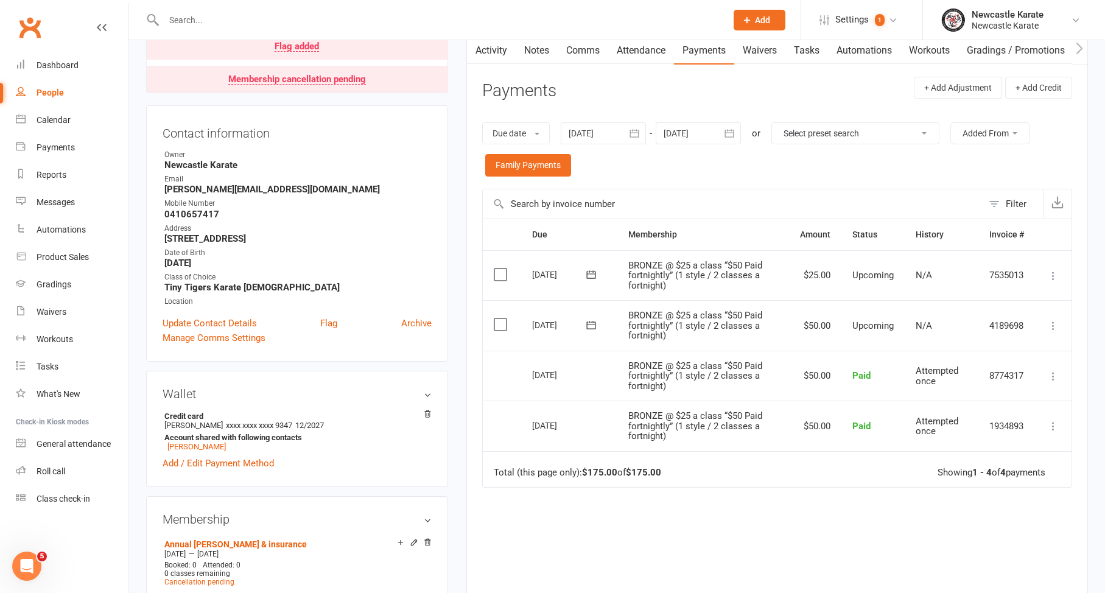
click at [477, 55] on button "button" at bounding box center [474, 50] width 15 height 27
click at [495, 38] on div at bounding box center [432, 20] width 572 height 40
click at [496, 45] on link "Activity" at bounding box center [491, 51] width 49 height 28
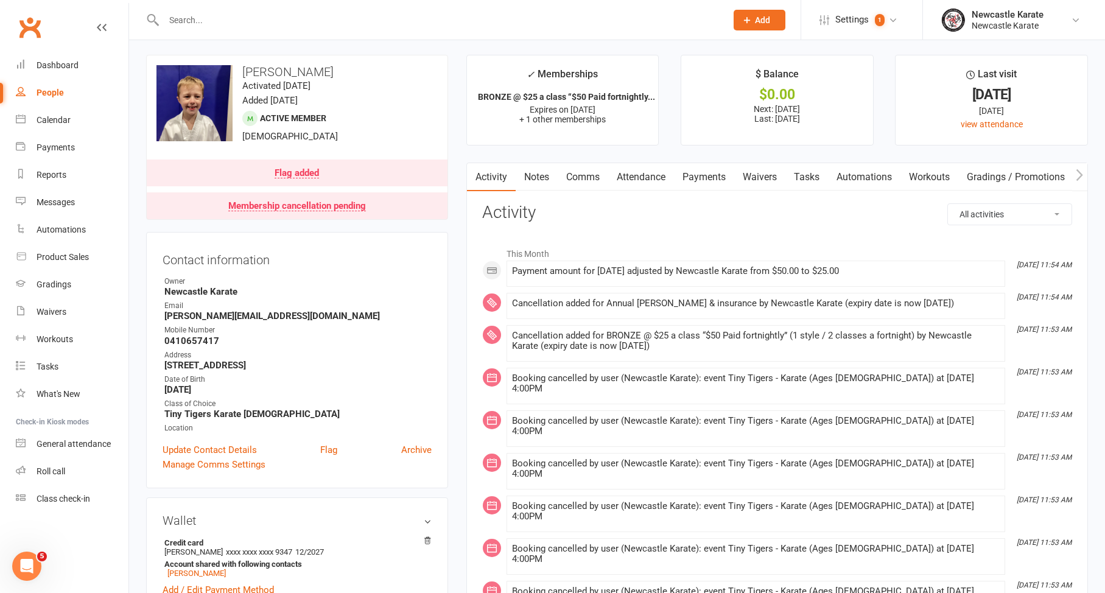
scroll to position [22, 0]
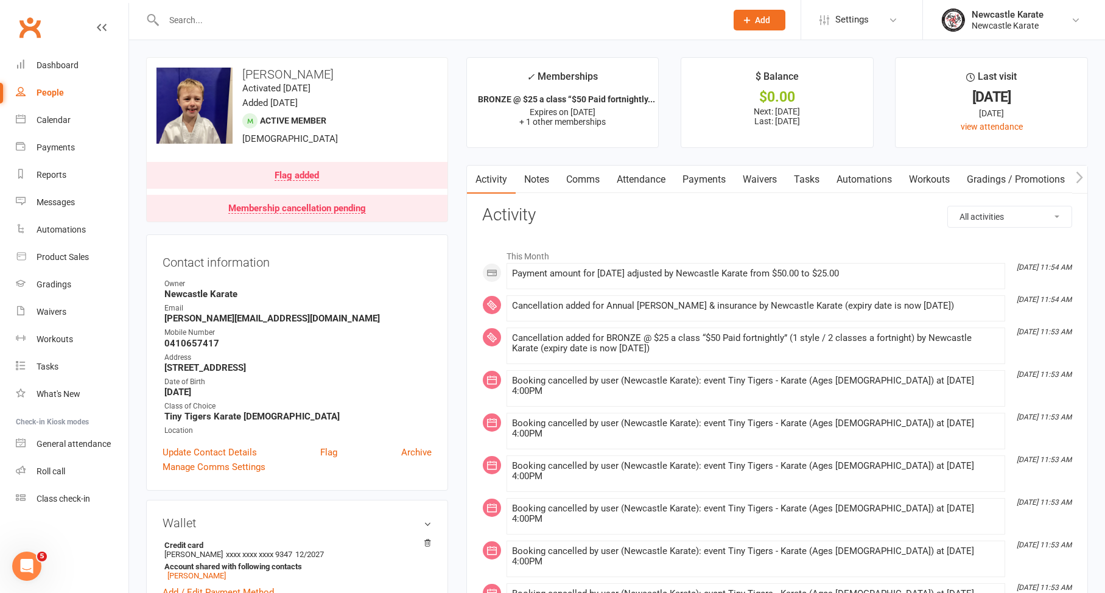
click at [719, 168] on link "Payments" at bounding box center [704, 180] width 60 height 28
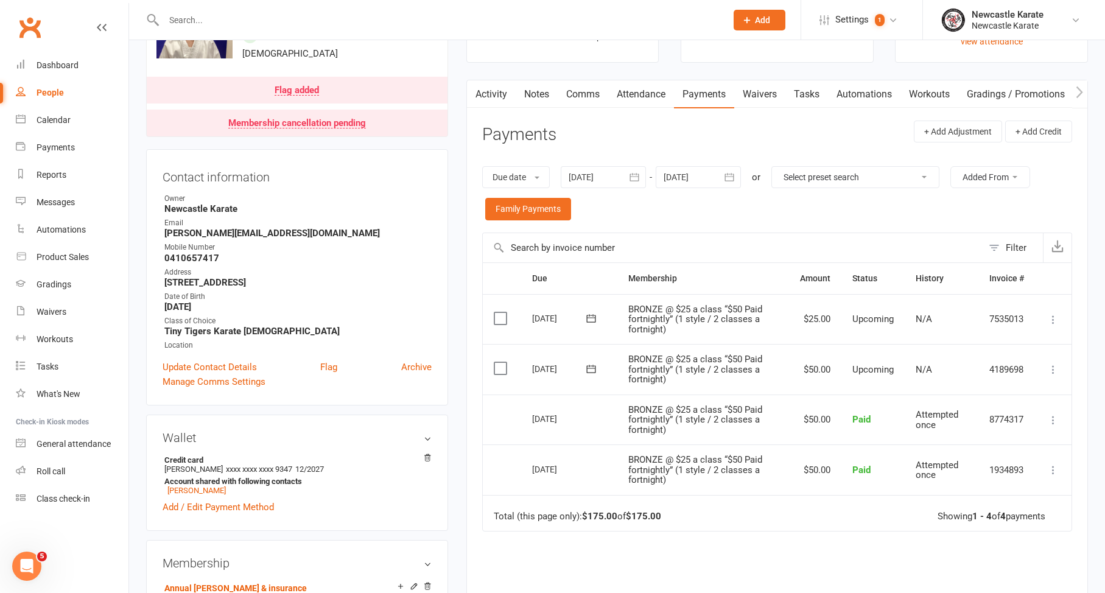
scroll to position [103, 0]
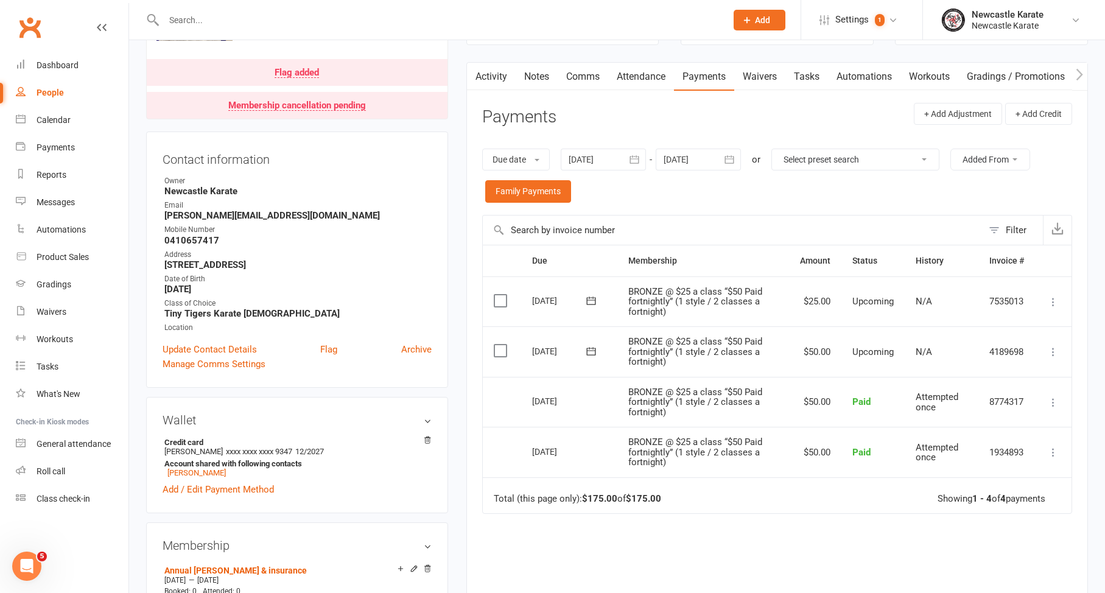
click at [704, 163] on div at bounding box center [698, 160] width 85 height 22
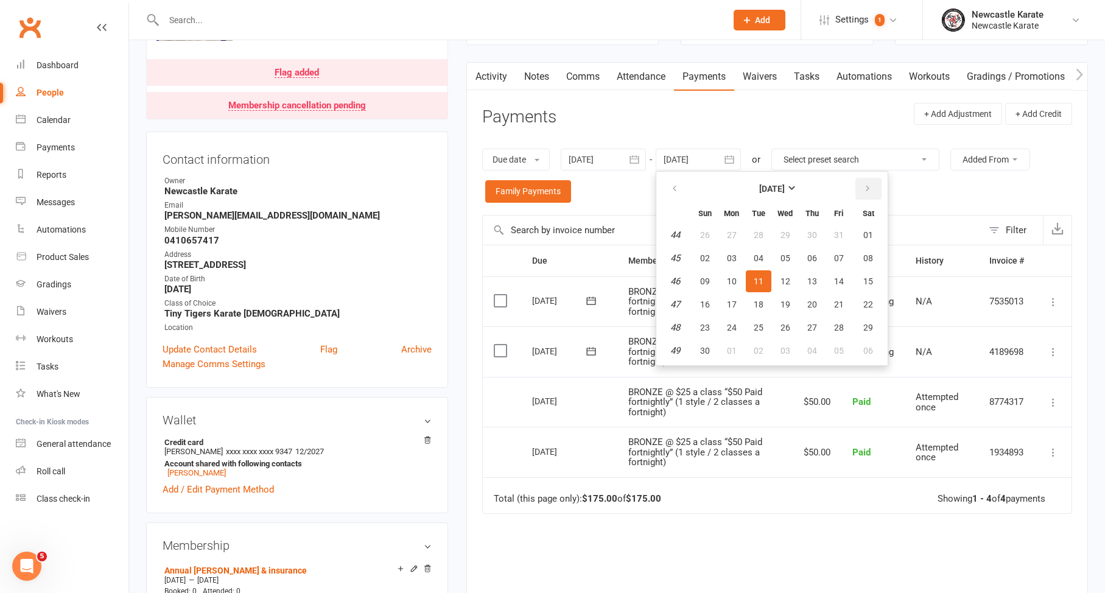
click at [878, 186] on button "button" at bounding box center [869, 189] width 26 height 22
click at [866, 234] on span "03" at bounding box center [869, 235] width 10 height 10
type input "[DATE]"
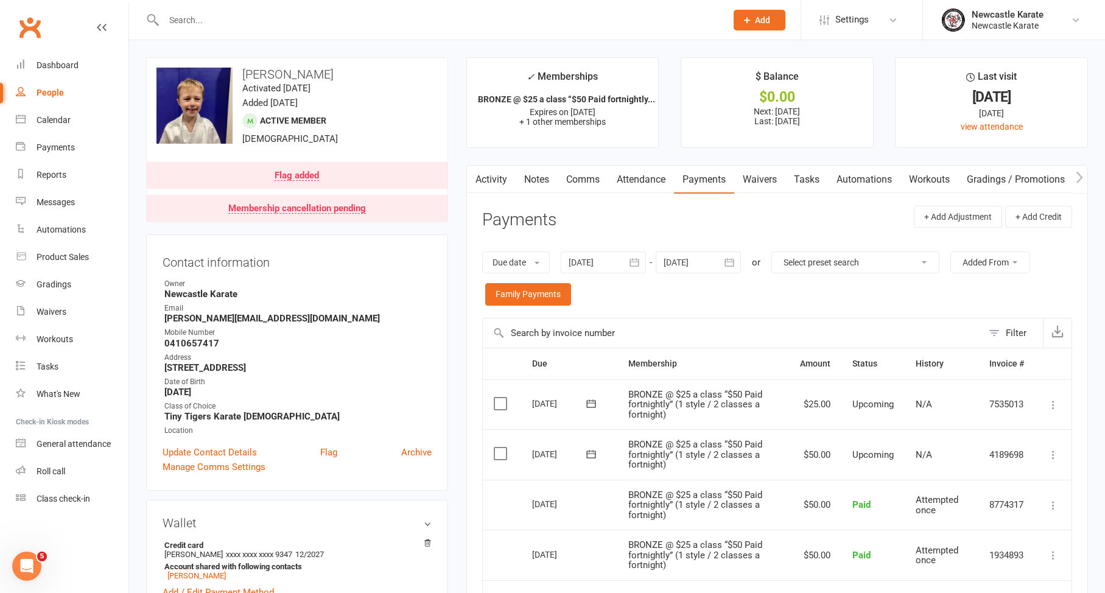
click at [90, 80] on link "People" at bounding box center [72, 92] width 113 height 27
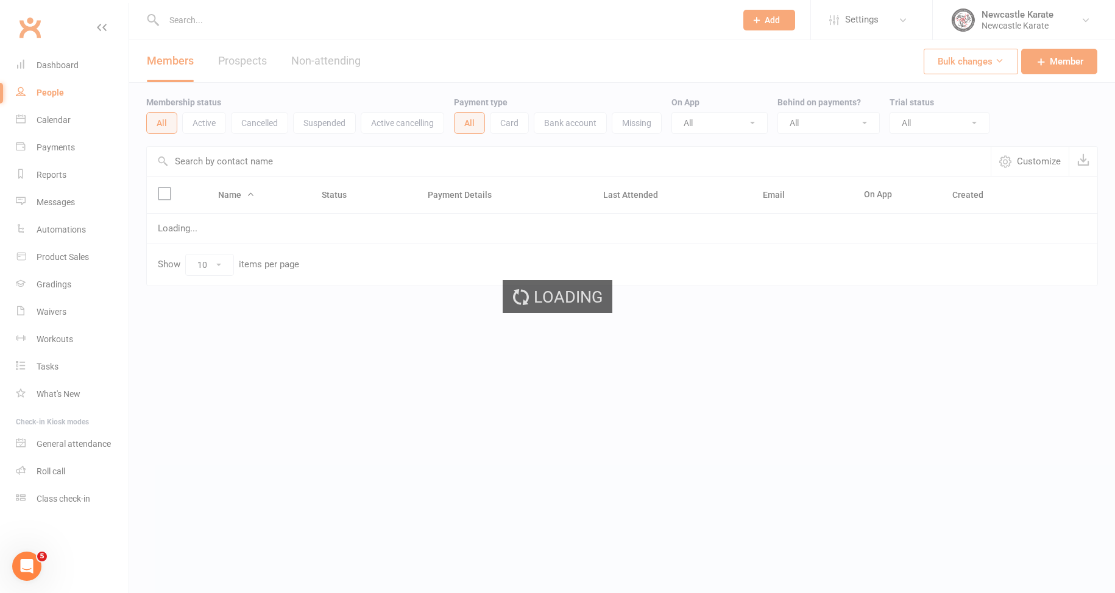
click at [88, 72] on div "Loading" at bounding box center [557, 296] width 1115 height 593
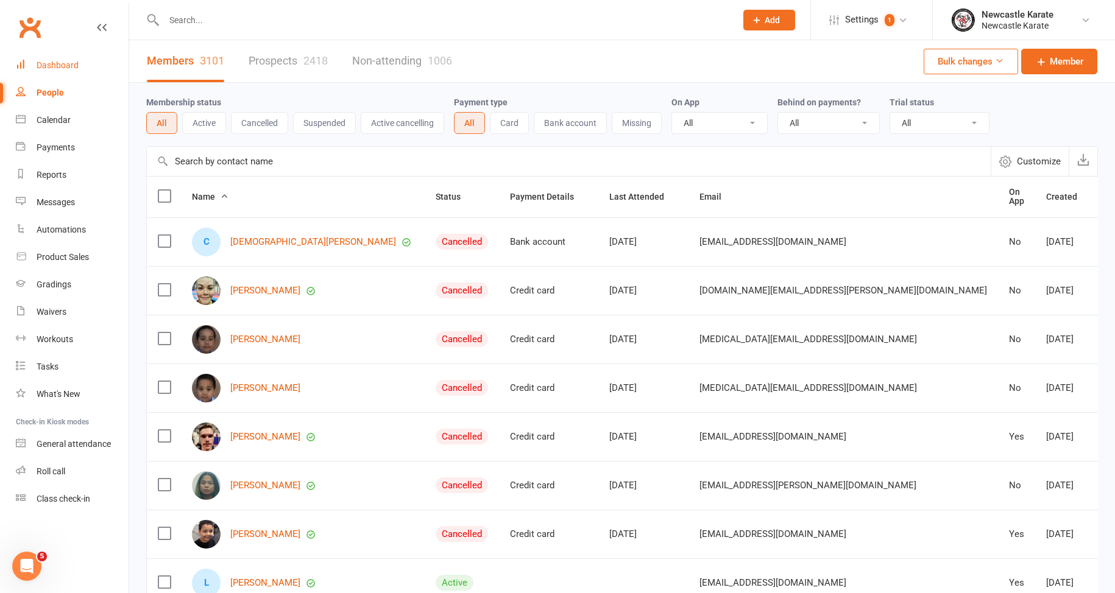
click at [83, 56] on link "Dashboard" at bounding box center [72, 65] width 113 height 27
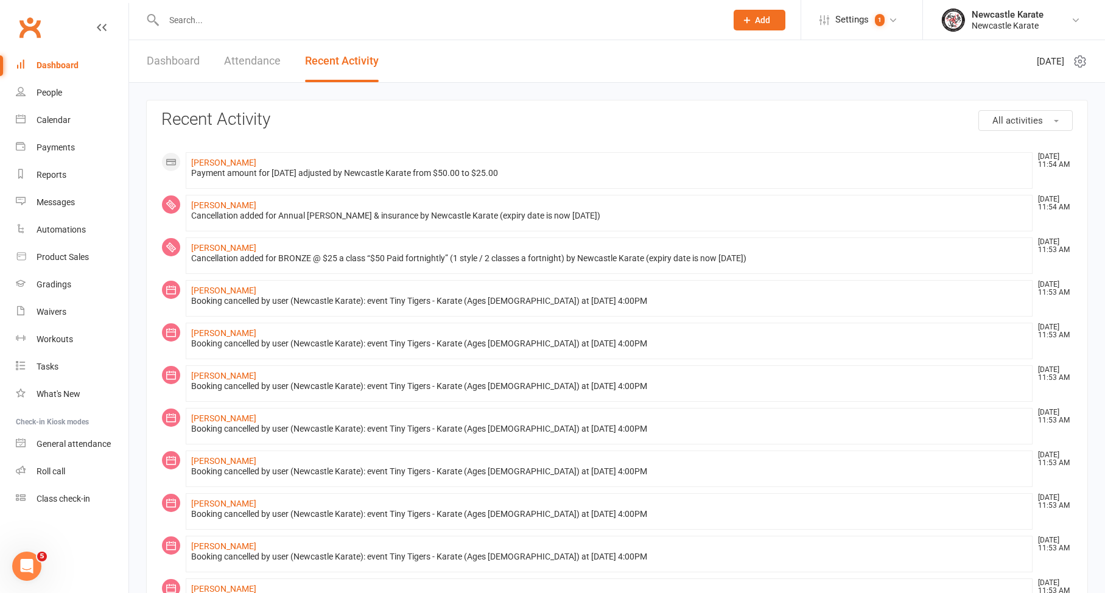
click at [248, 239] on li "[PERSON_NAME] [DATE] 11:53 AM Cancellation added for BRONZE @ $25 a class “$50 …" at bounding box center [609, 256] width 847 height 37
click at [248, 247] on link "[PERSON_NAME]" at bounding box center [223, 248] width 65 height 10
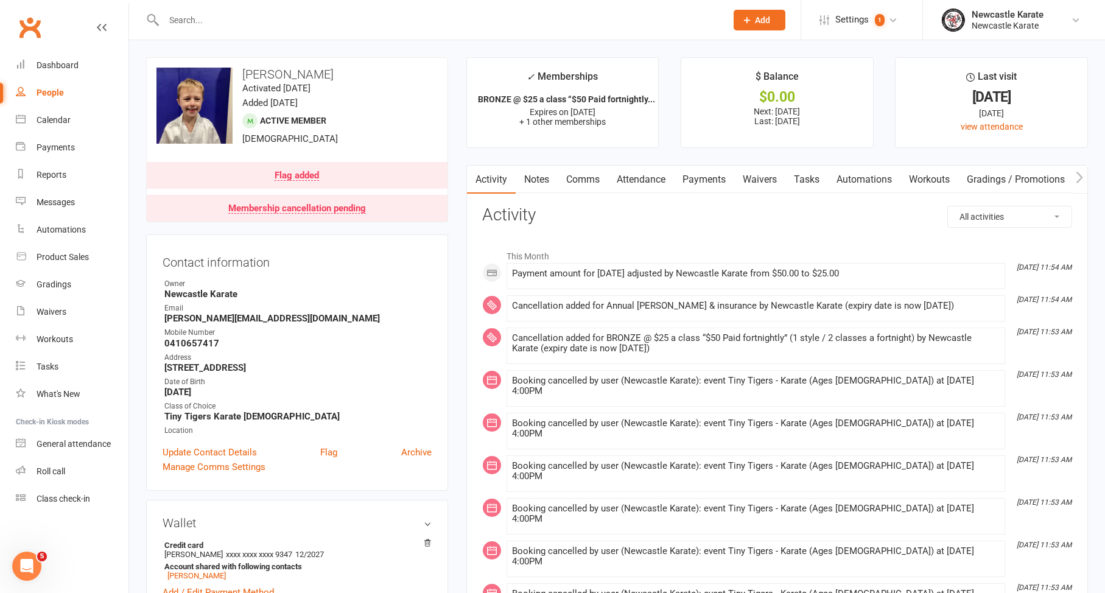
click at [719, 175] on link "Payments" at bounding box center [704, 180] width 60 height 28
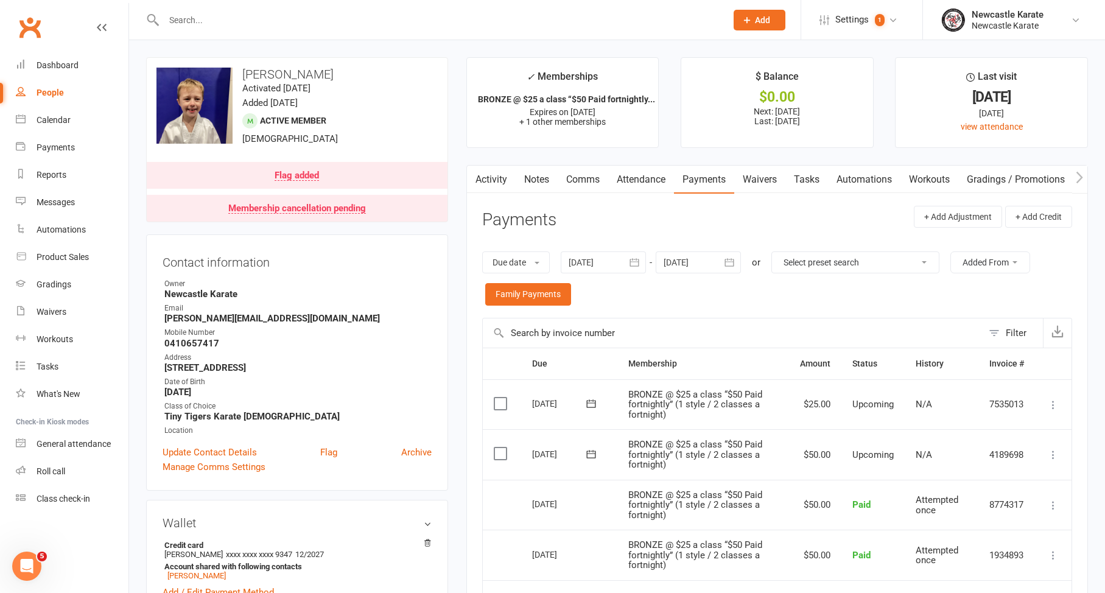
drag, startPoint x: 683, startPoint y: 255, endPoint x: 717, endPoint y: 260, distance: 33.8
click at [683, 255] on div at bounding box center [698, 263] width 85 height 22
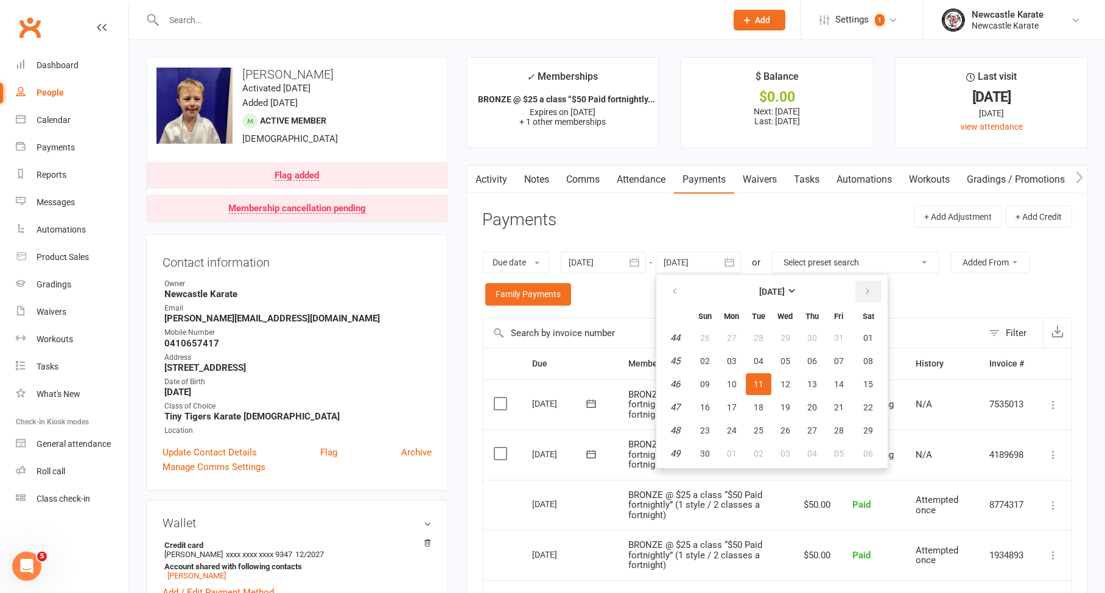
click at [868, 287] on icon "button" at bounding box center [868, 292] width 9 height 10
click at [867, 287] on icon "button" at bounding box center [868, 292] width 9 height 10
click at [862, 351] on button "10" at bounding box center [868, 361] width 31 height 22
type input "[DATE]"
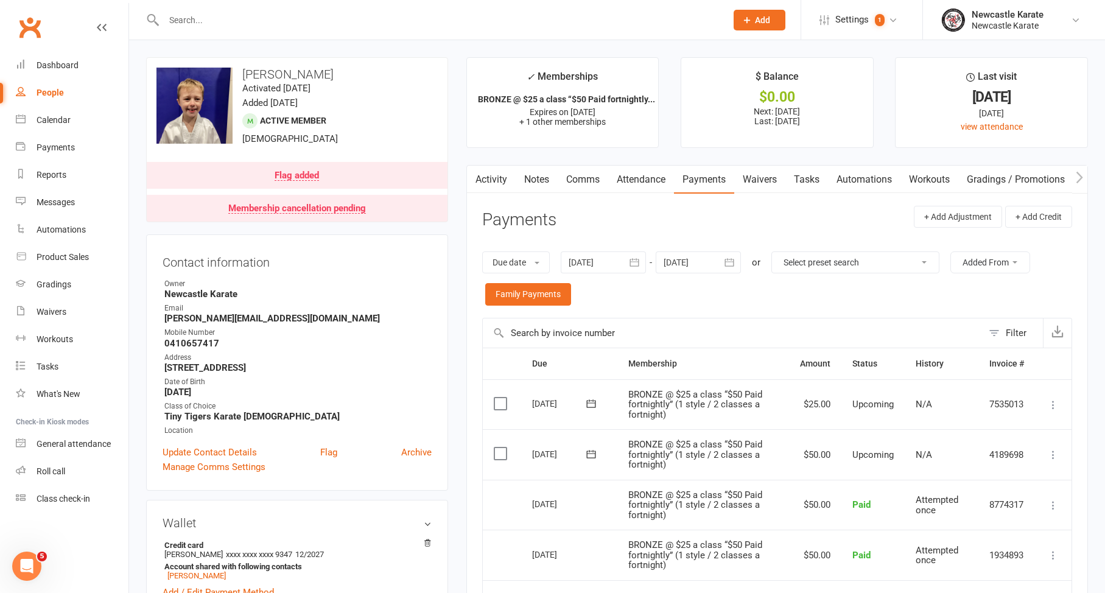
scroll to position [105, 0]
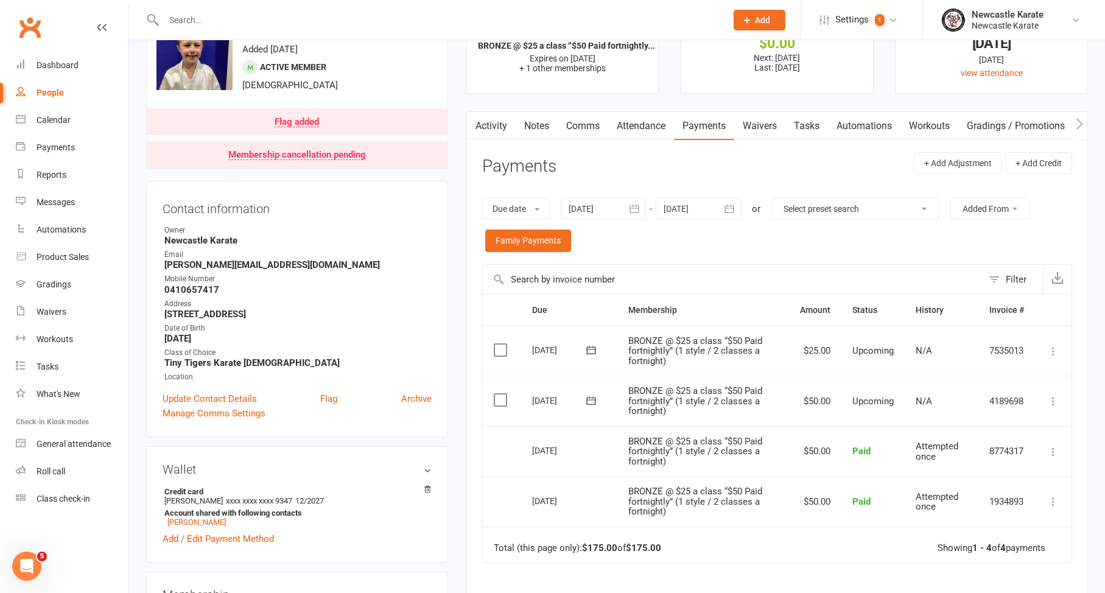
click at [723, 206] on button "button" at bounding box center [730, 209] width 22 height 22
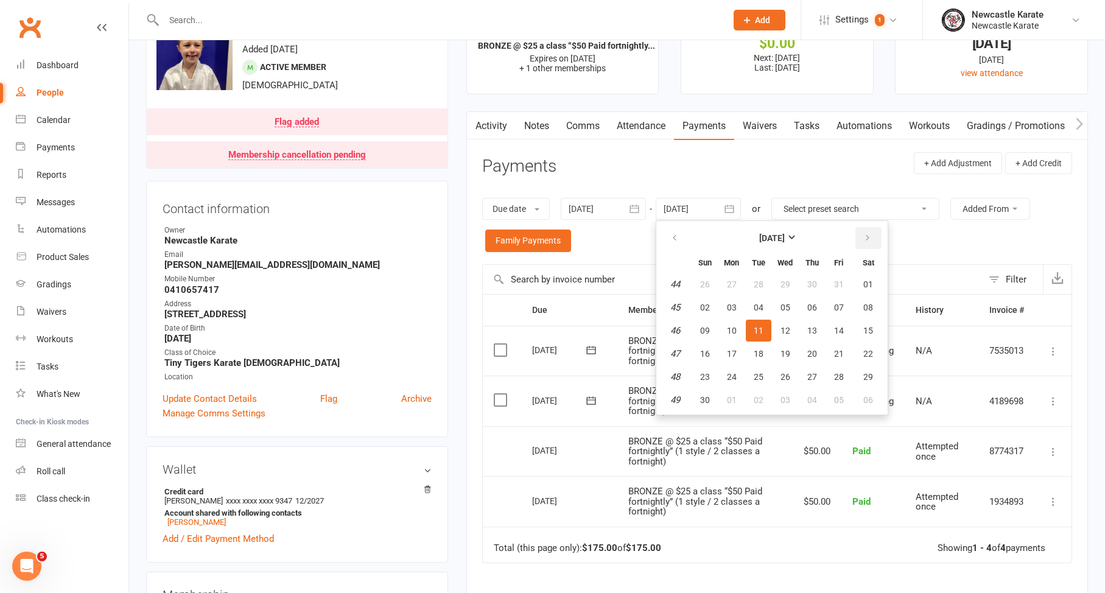
click at [865, 236] on icon "button" at bounding box center [868, 238] width 9 height 10
click at [861, 345] on button "28" at bounding box center [868, 354] width 31 height 22
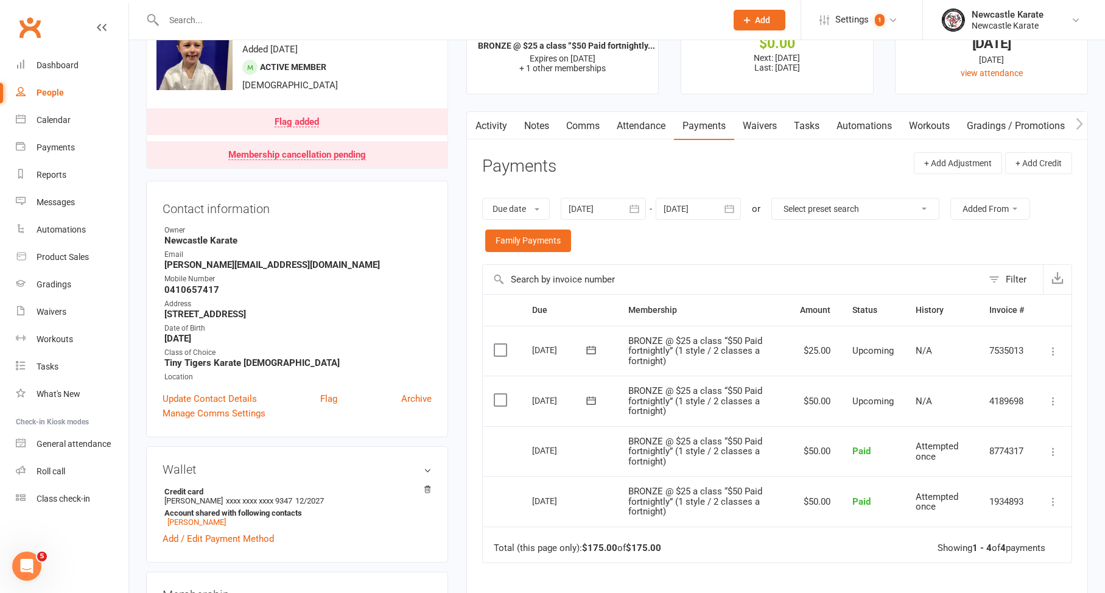
click at [727, 211] on icon "button" at bounding box center [730, 209] width 12 height 12
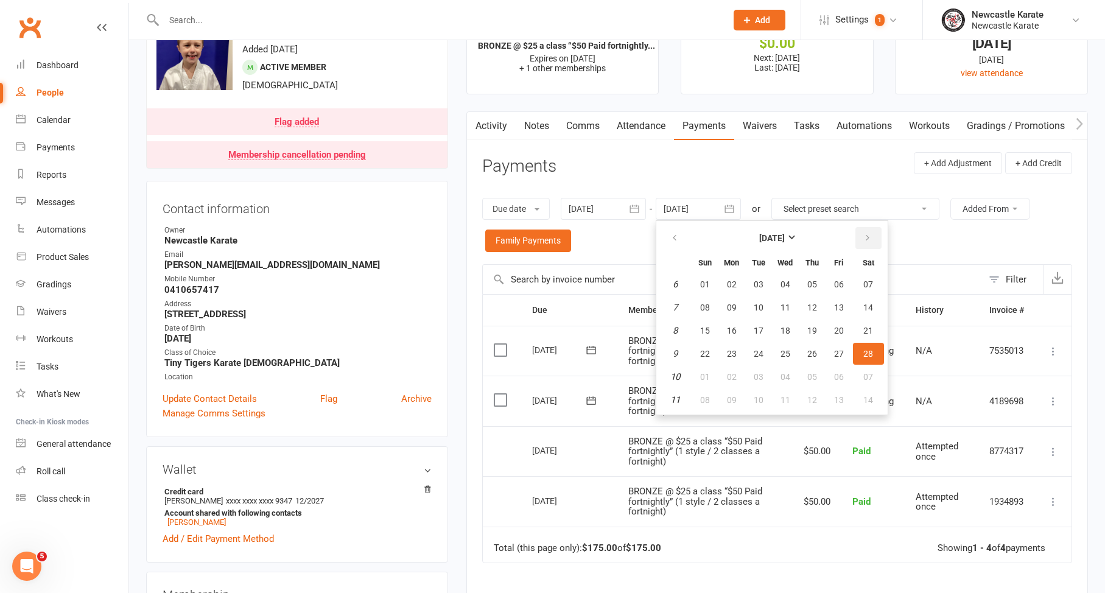
click at [865, 233] on button "button" at bounding box center [869, 238] width 26 height 22
click at [865, 233] on icon "button" at bounding box center [868, 238] width 9 height 10
click at [854, 334] on button "20" at bounding box center [868, 331] width 31 height 22
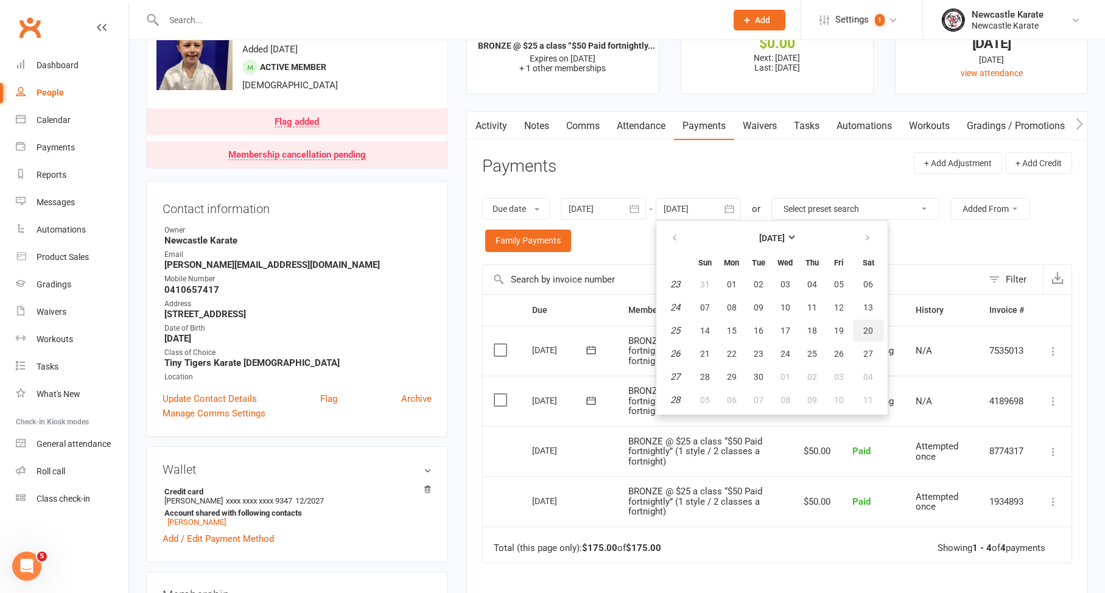
type input "[DATE]"
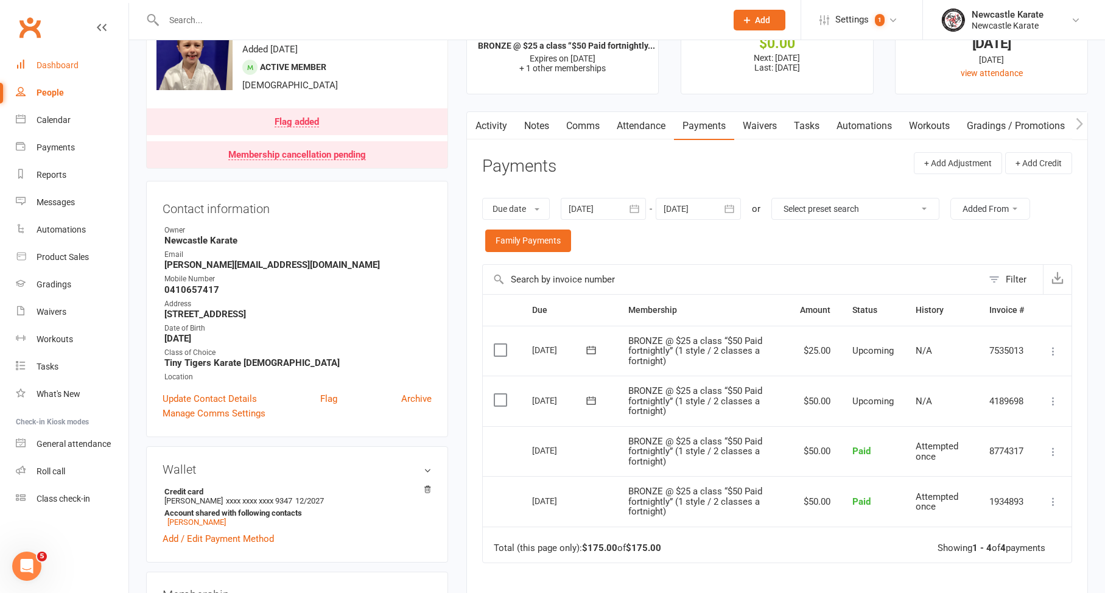
click at [46, 74] on link "Dashboard" at bounding box center [72, 65] width 113 height 27
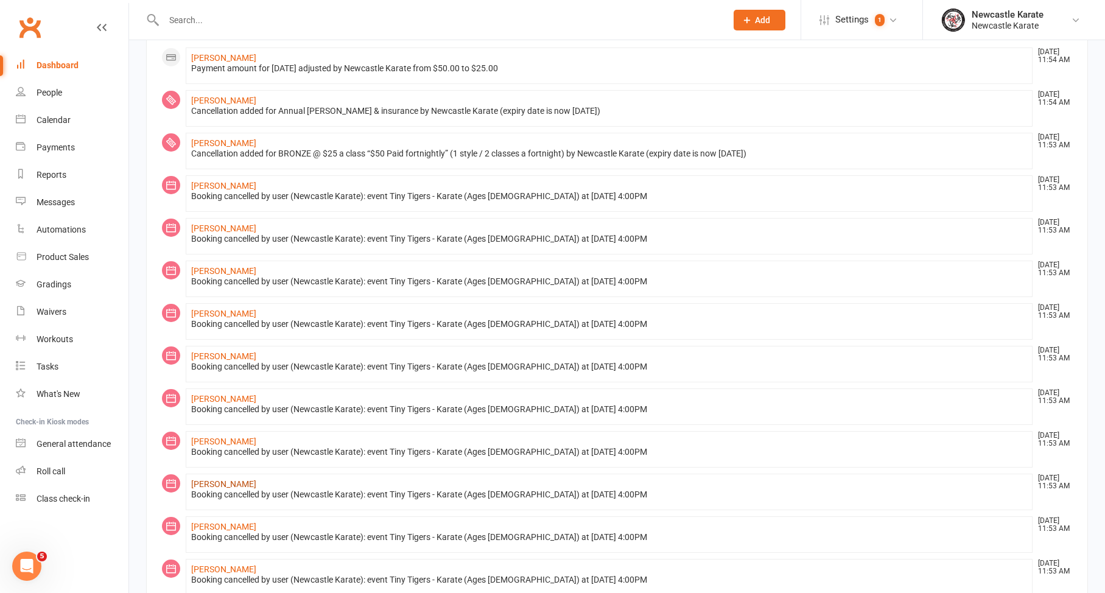
scroll to position [107, 0]
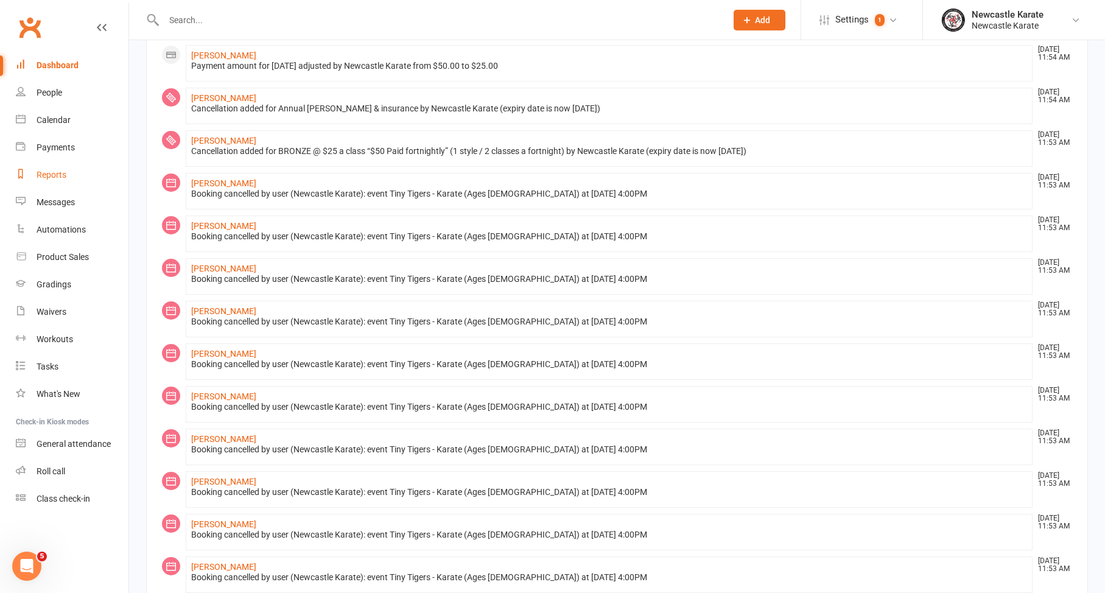
click at [58, 174] on div "Reports" at bounding box center [52, 175] width 30 height 10
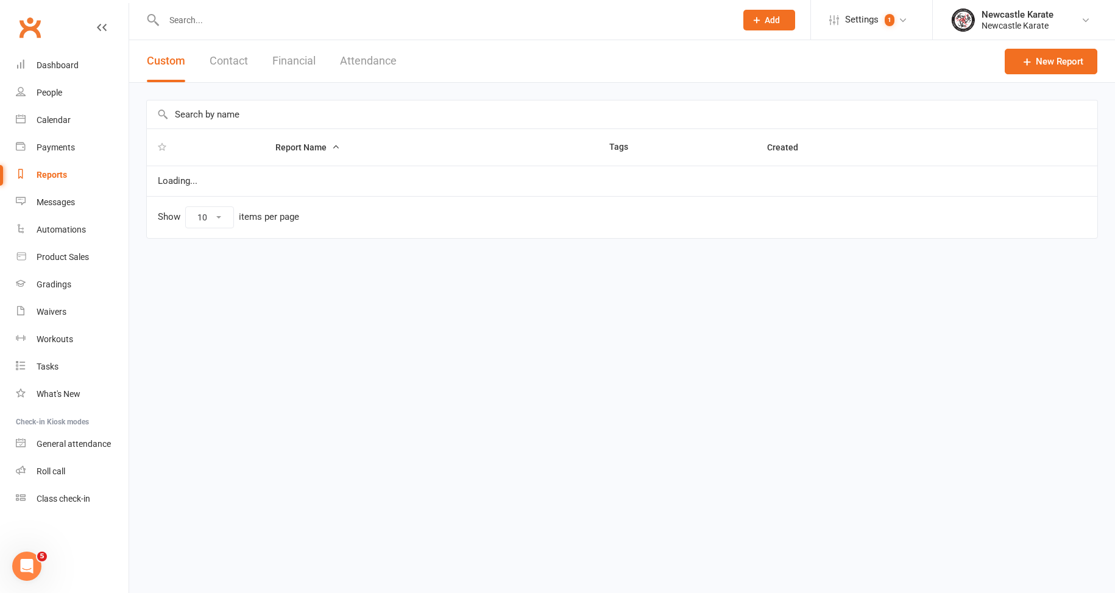
select select "25"
click at [282, 111] on input "text" at bounding box center [622, 114] width 950 height 28
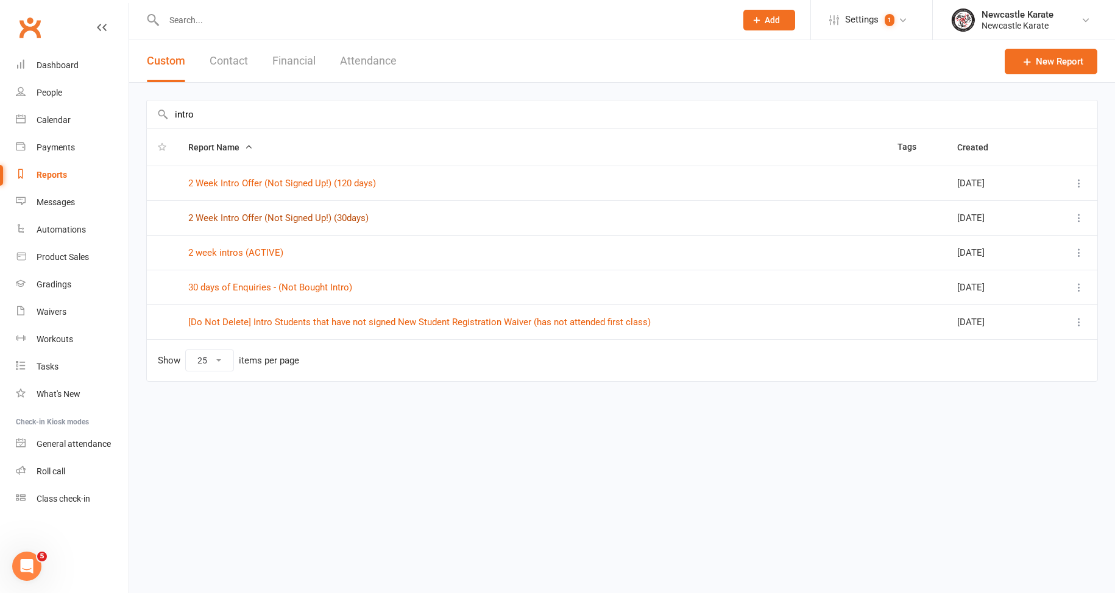
type input "intro"
click at [284, 213] on link "2 Week Intro Offer (Not Signed Up!) (30days)" at bounding box center [278, 218] width 180 height 11
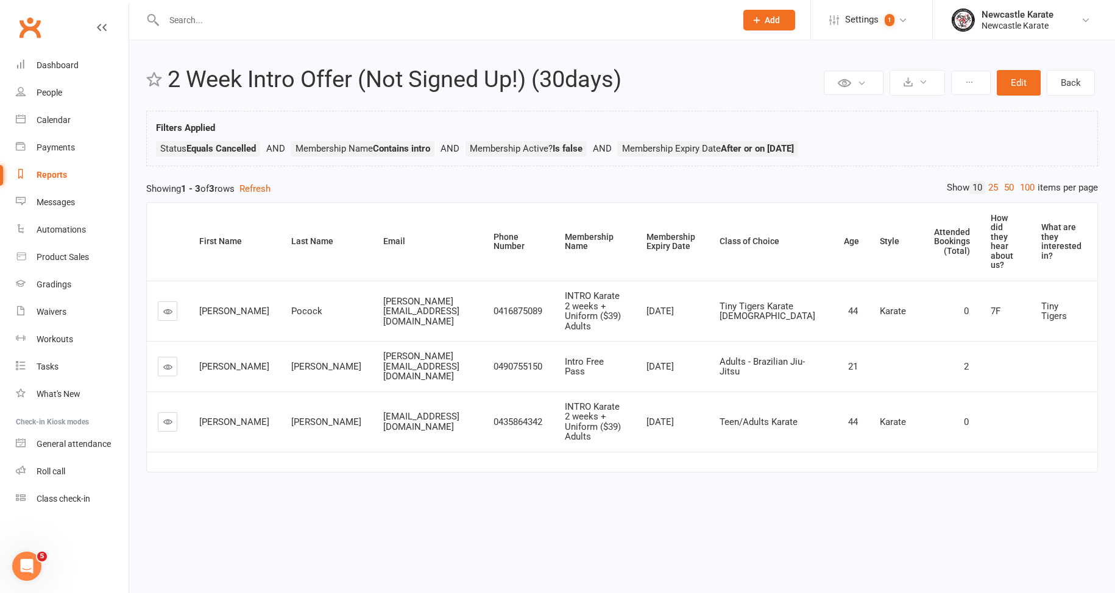
click at [158, 301] on link at bounding box center [167, 310] width 19 height 19
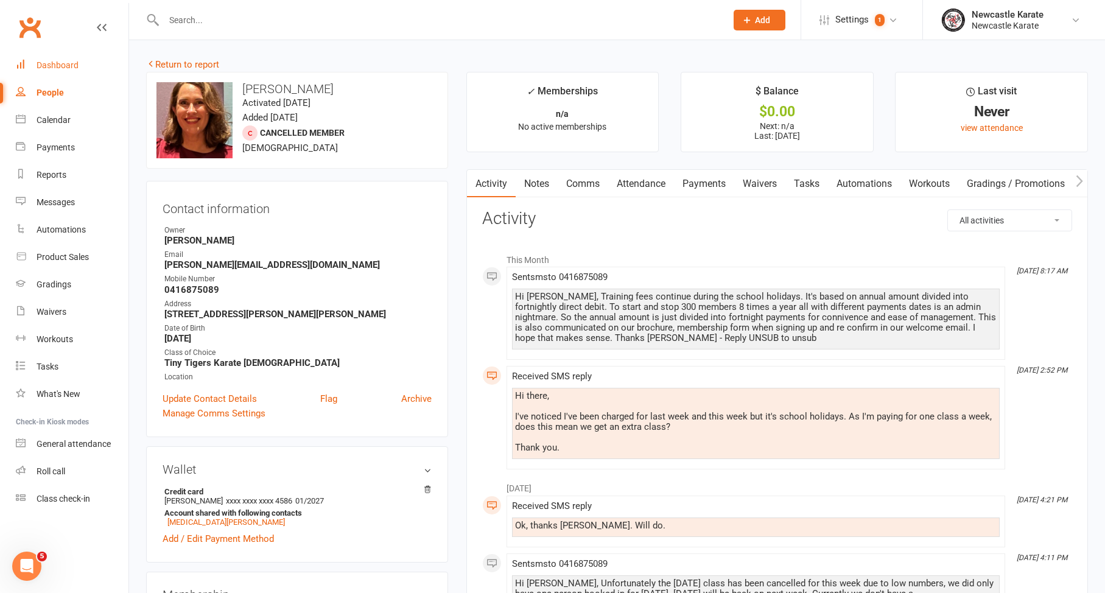
click at [54, 68] on div "Dashboard" at bounding box center [58, 65] width 42 height 10
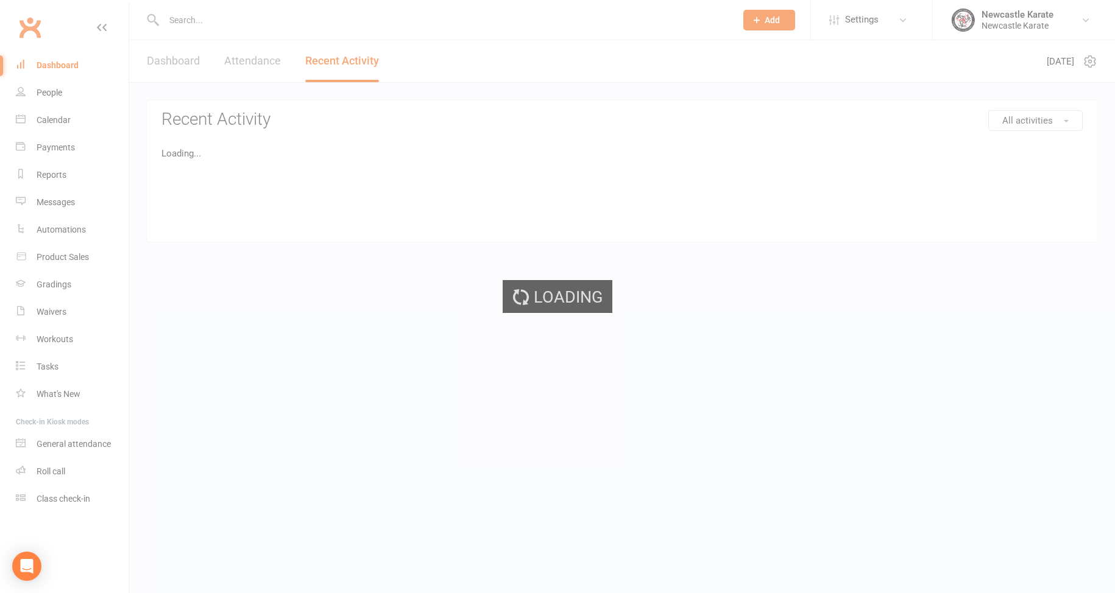
click at [206, 64] on div "Dashboard Attendance Recent Activity" at bounding box center [262, 61] width 267 height 42
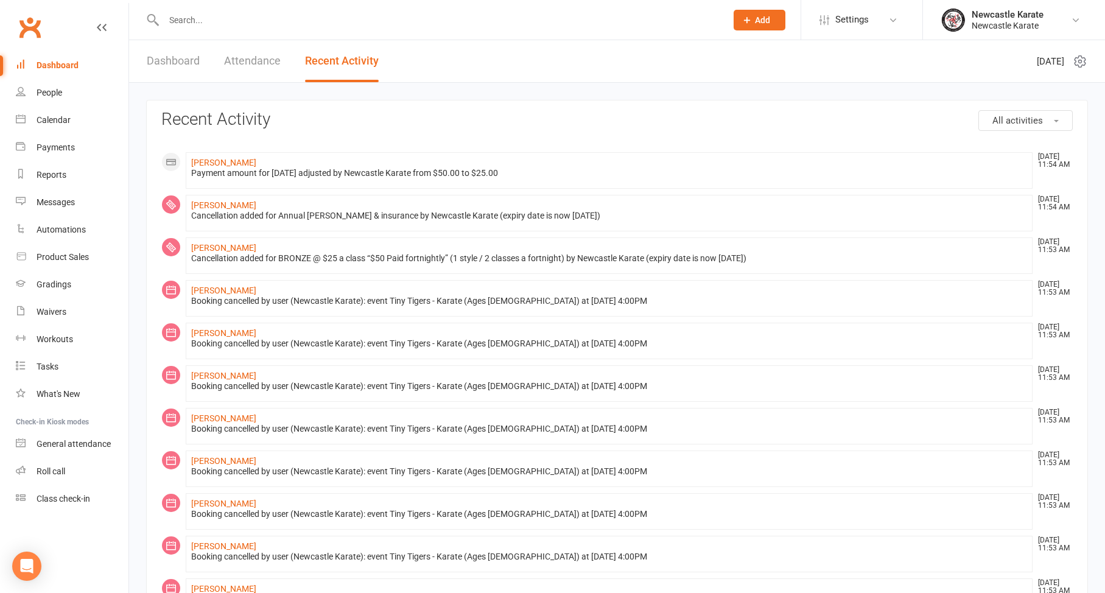
click at [266, 57] on link "Attendance" at bounding box center [252, 61] width 57 height 42
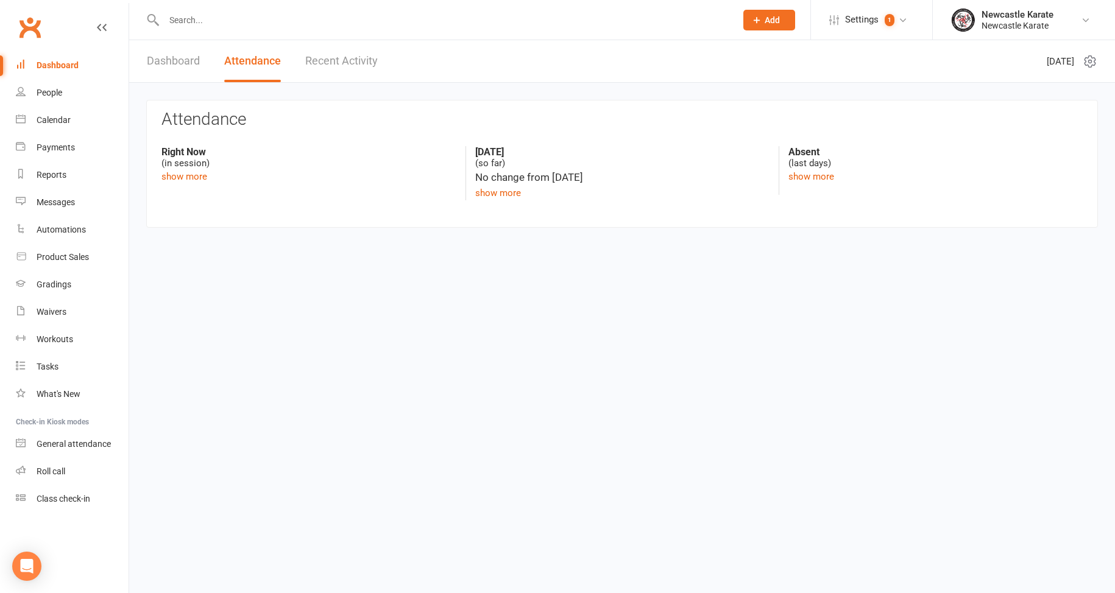
click at [142, 66] on div "Dashboard Attendance Recent Activity" at bounding box center [262, 61] width 266 height 42
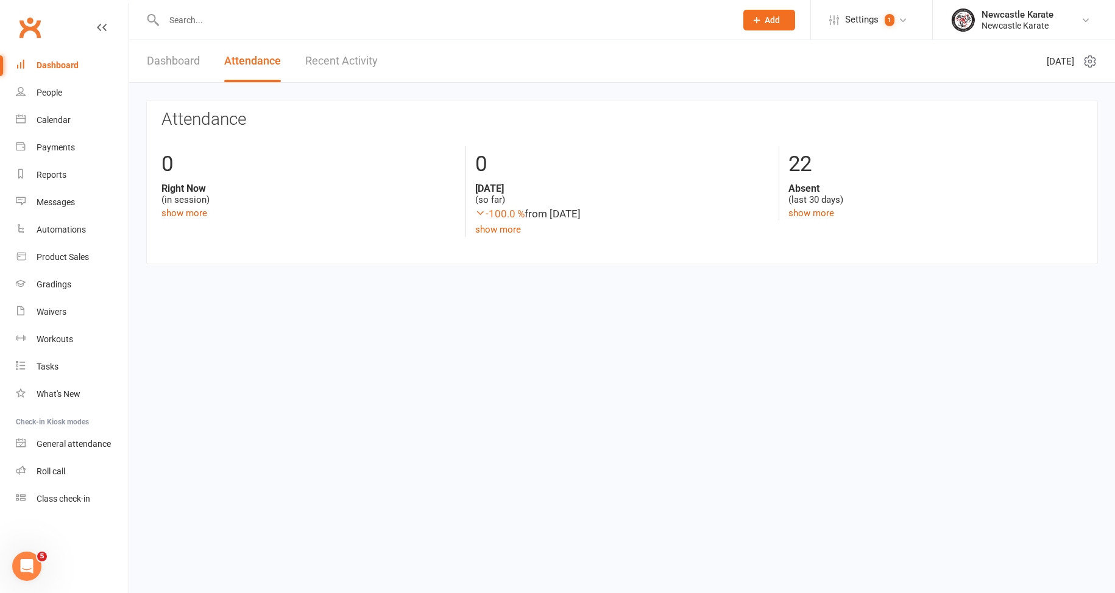
click at [186, 70] on link "Dashboard" at bounding box center [173, 61] width 53 height 42
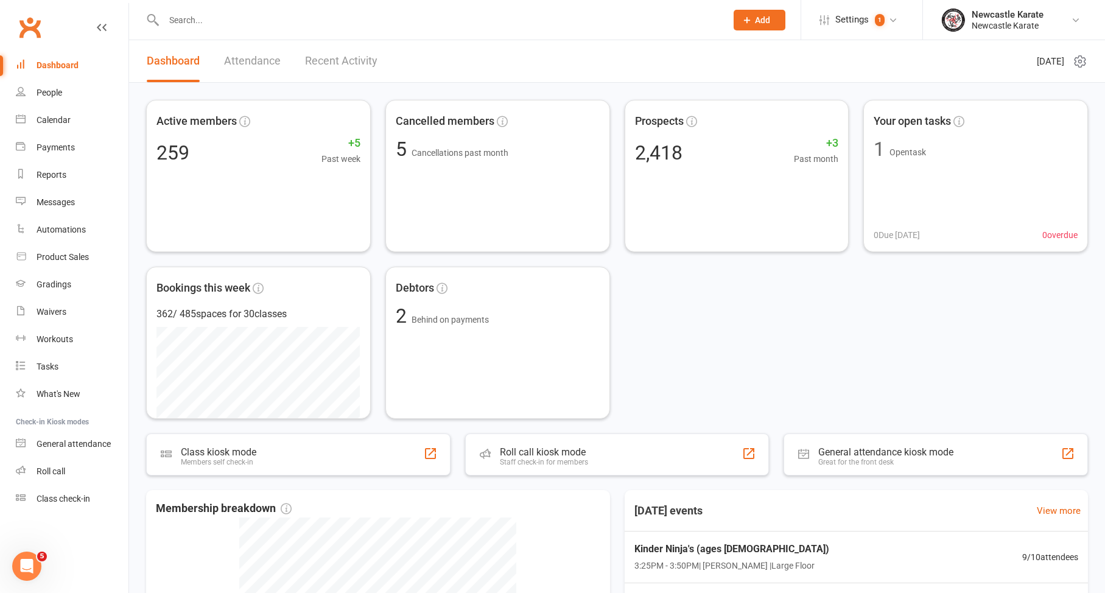
click at [378, 72] on div "Dashboard Attendance Recent Activity" at bounding box center [262, 61] width 266 height 42
click at [366, 60] on link "Recent Activity" at bounding box center [341, 61] width 72 height 42
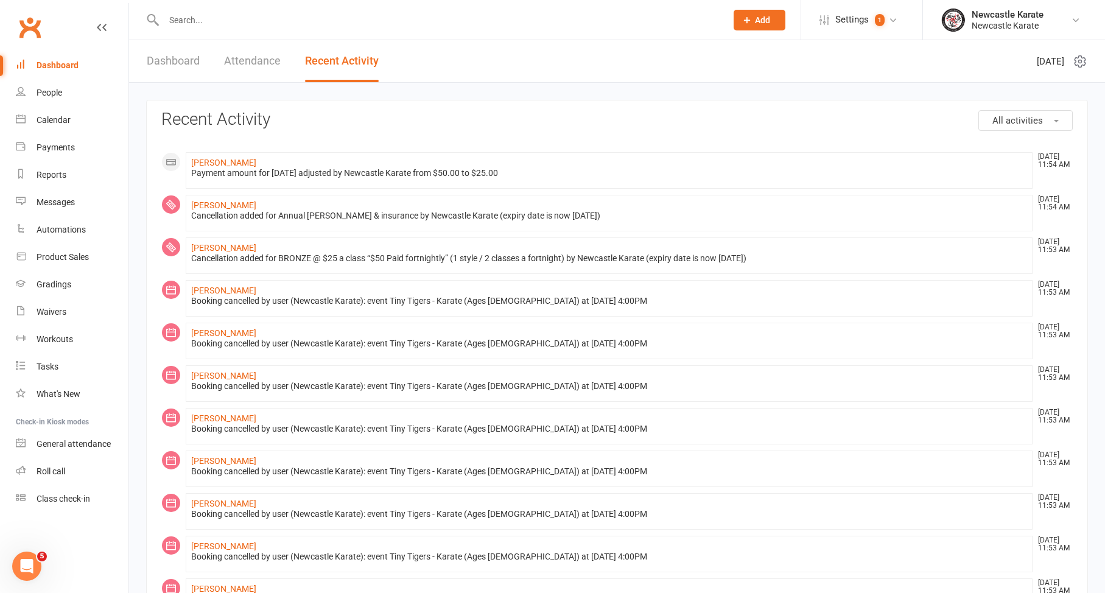
click at [191, 69] on link "Dashboard" at bounding box center [173, 61] width 53 height 42
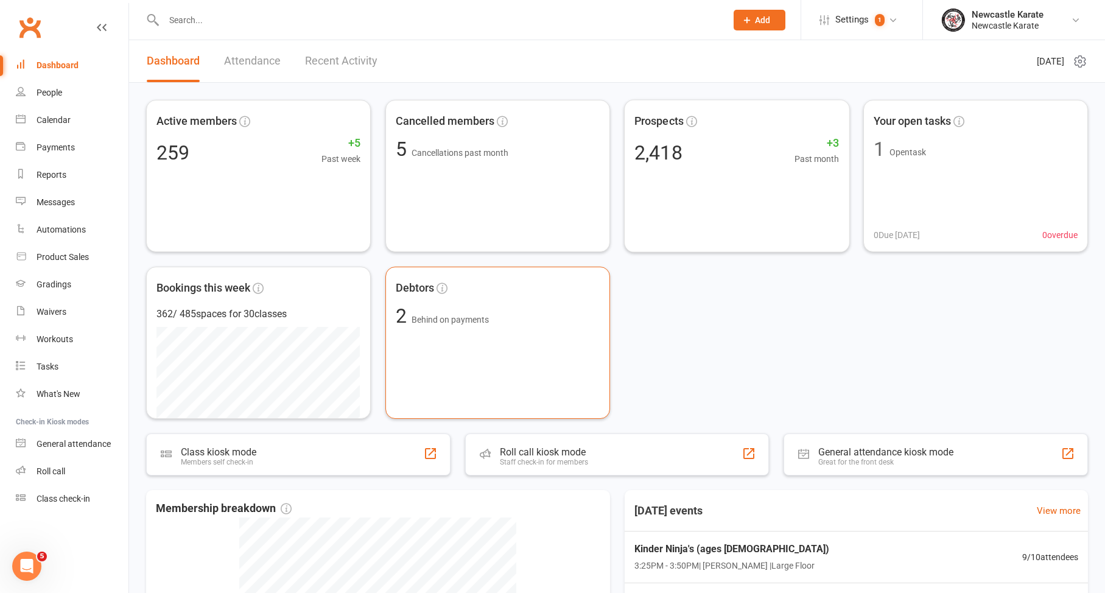
click at [520, 323] on span "2 Behind on payments" at bounding box center [498, 315] width 204 height 19
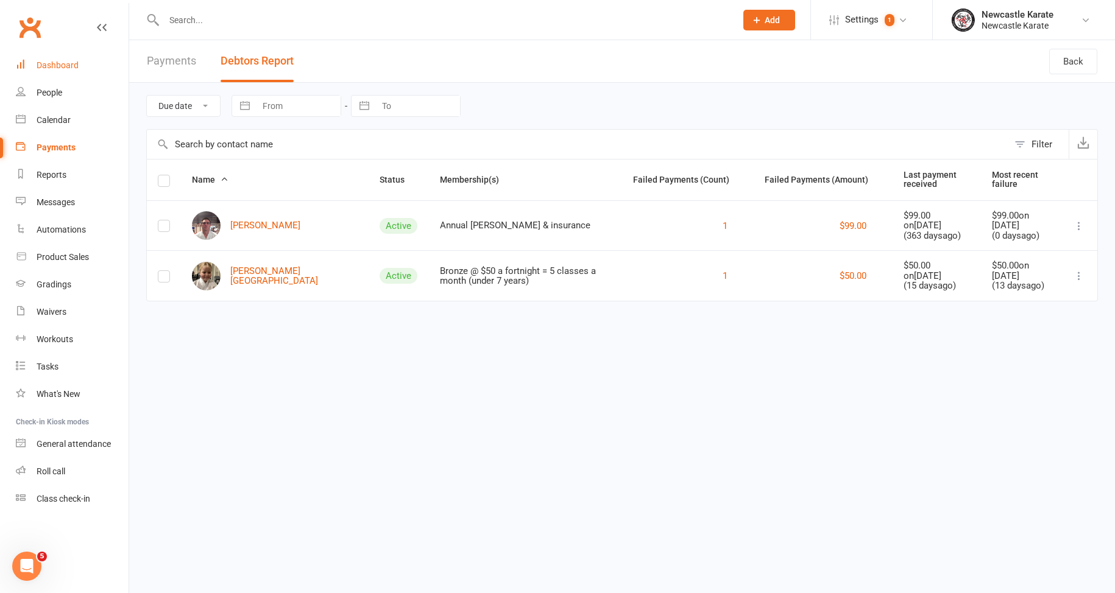
click at [48, 74] on link "Dashboard" at bounding box center [72, 65] width 113 height 27
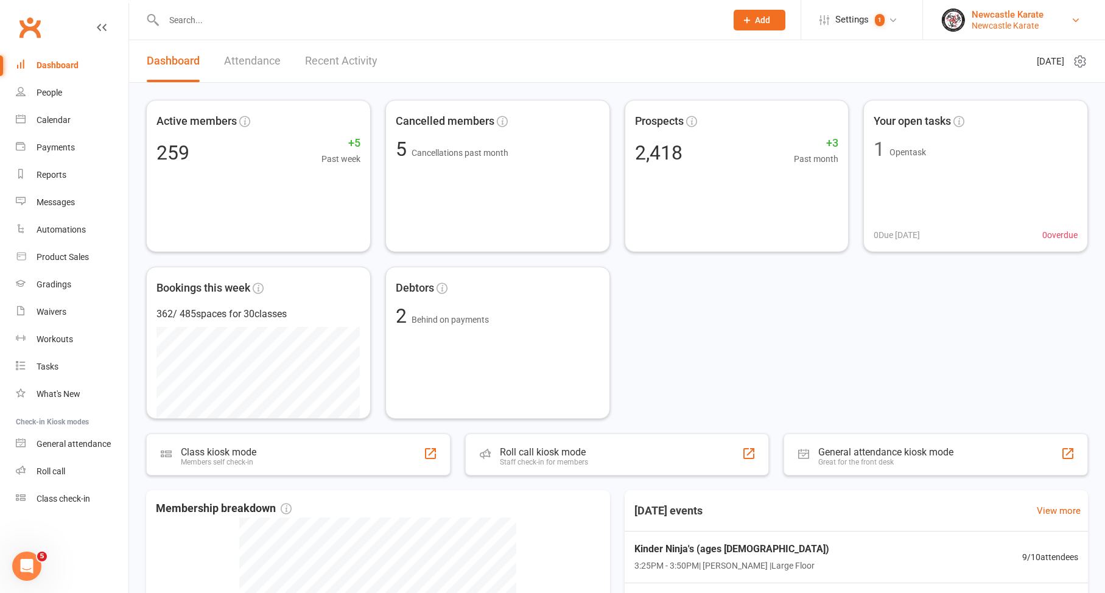
click at [988, 23] on div "Newcastle Karate" at bounding box center [1008, 25] width 72 height 11
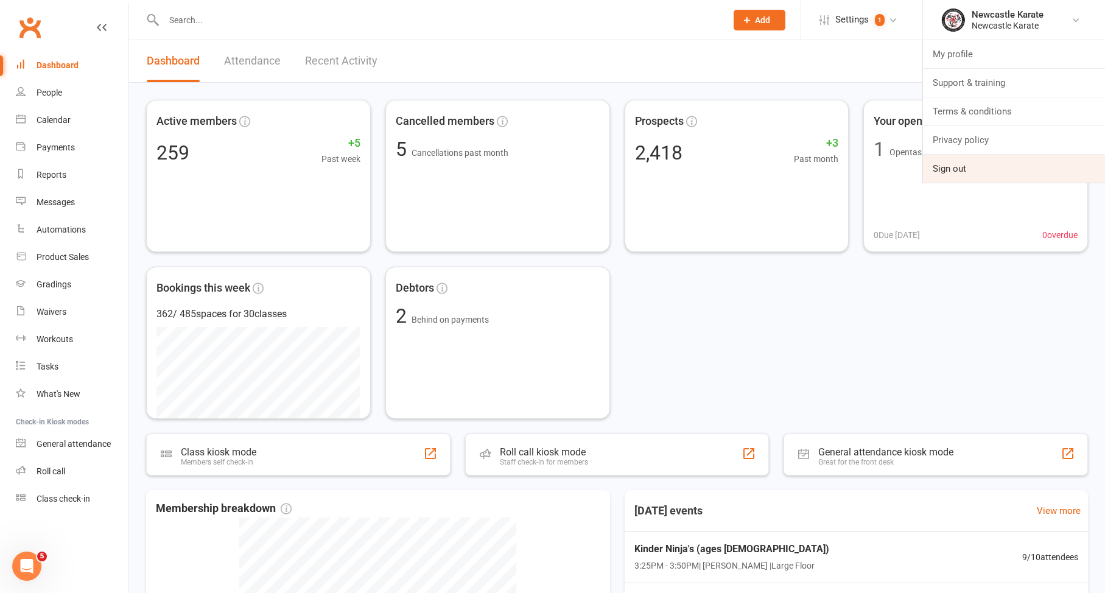
click at [967, 176] on link "Sign out" at bounding box center [1014, 169] width 182 height 28
